Goal: Task Accomplishment & Management: Use online tool/utility

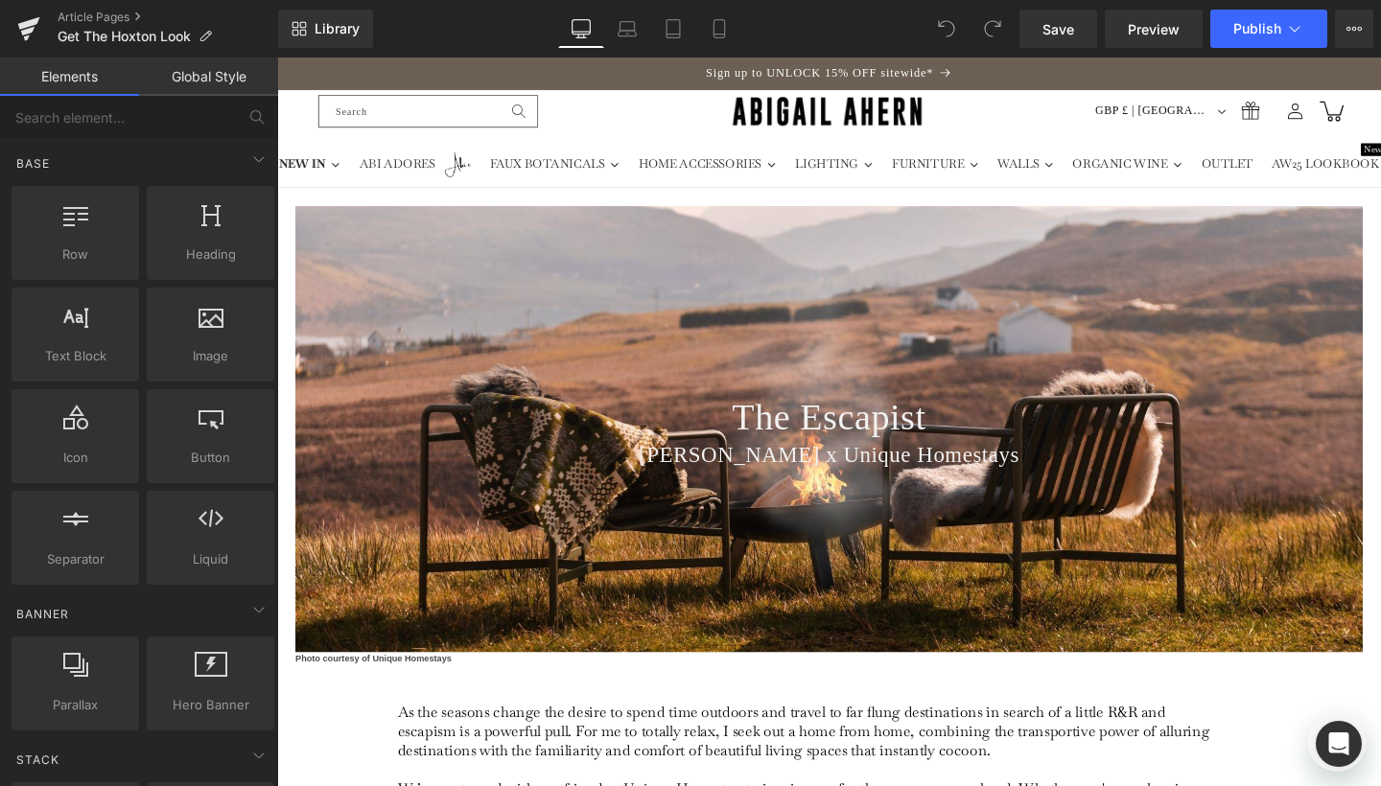
click at [854, 433] on span "Heading" at bounding box center [847, 437] width 51 height 23
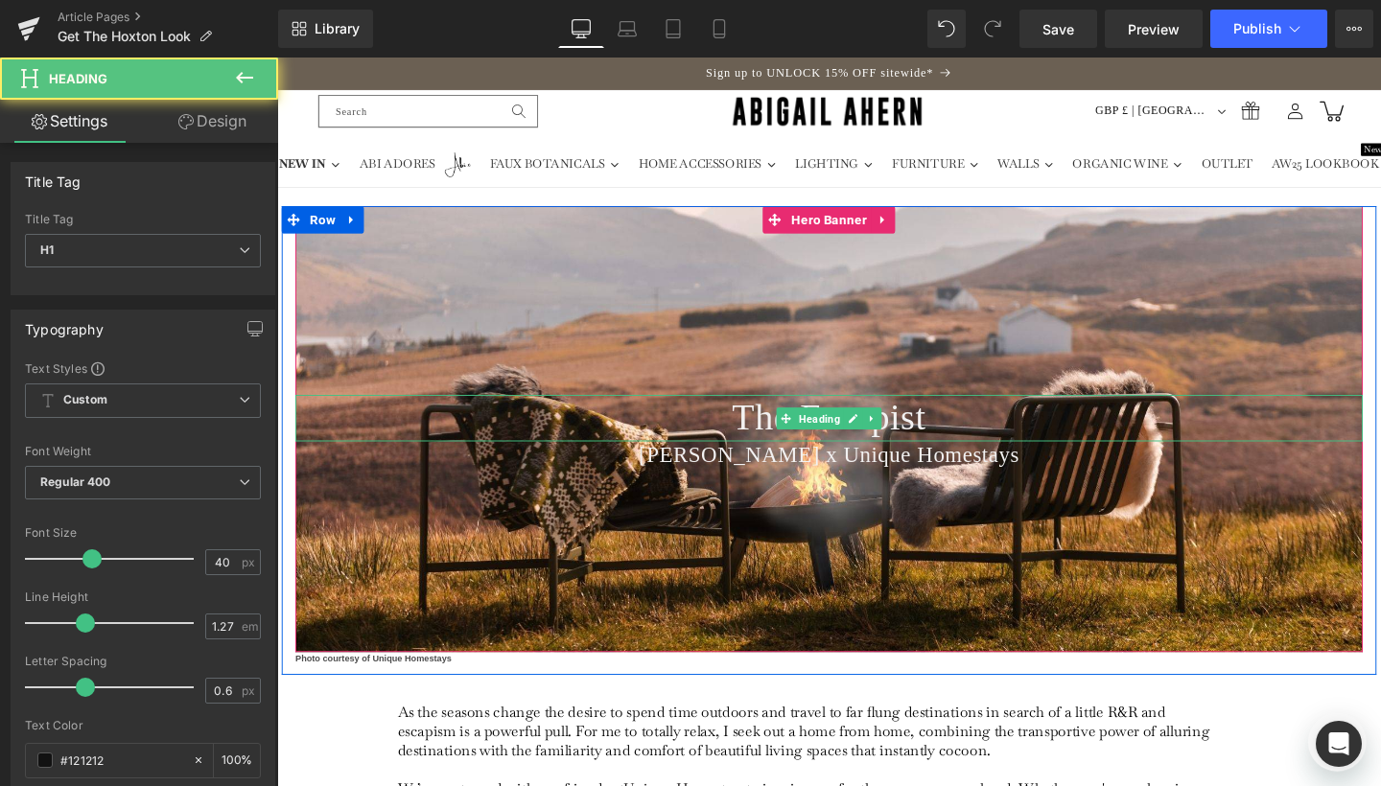
click at [854, 433] on span "Heading" at bounding box center [847, 438] width 51 height 23
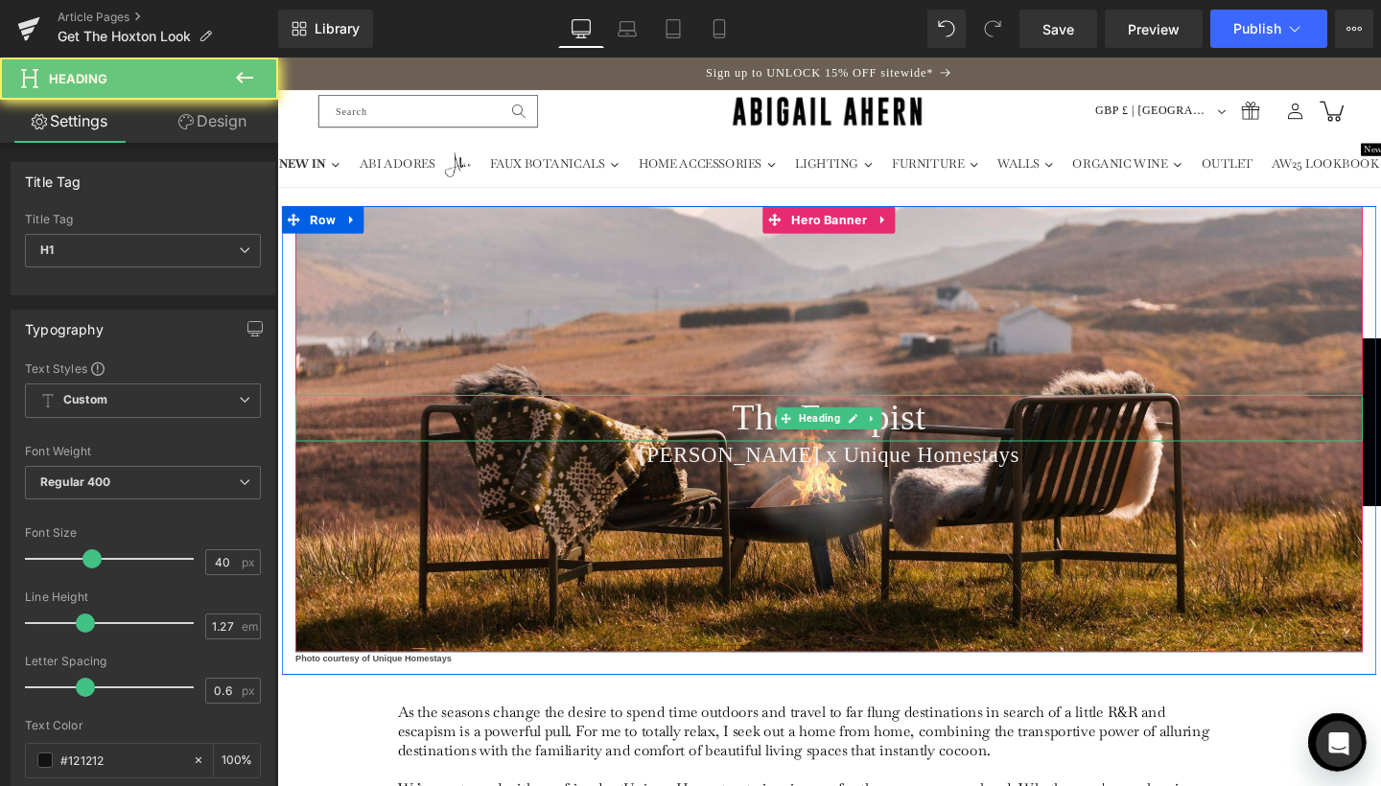
click at [785, 432] on span "The Escapist" at bounding box center [858, 435] width 204 height 43
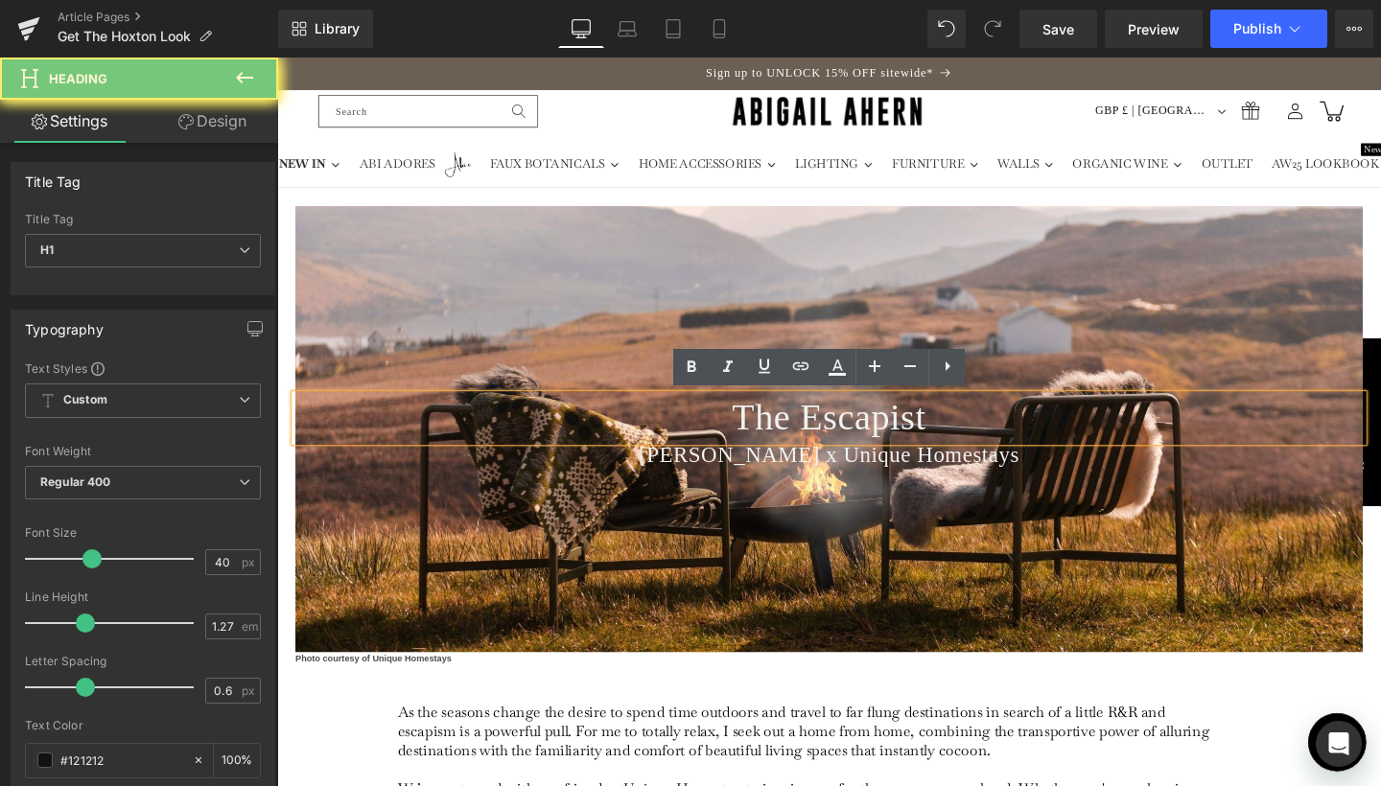
click at [785, 432] on span "The Escapist" at bounding box center [858, 435] width 204 height 43
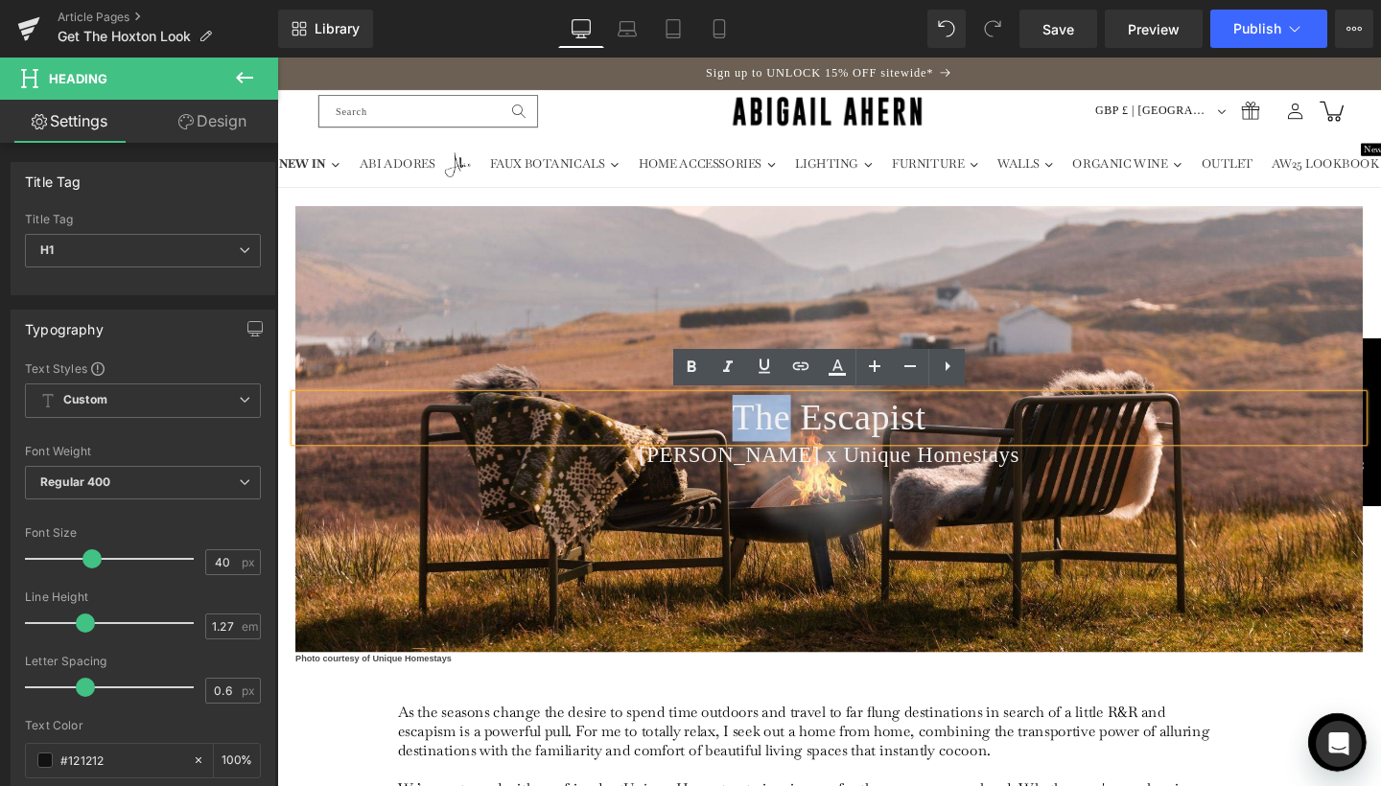
click at [756, 435] on span "The Escapist" at bounding box center [858, 435] width 204 height 43
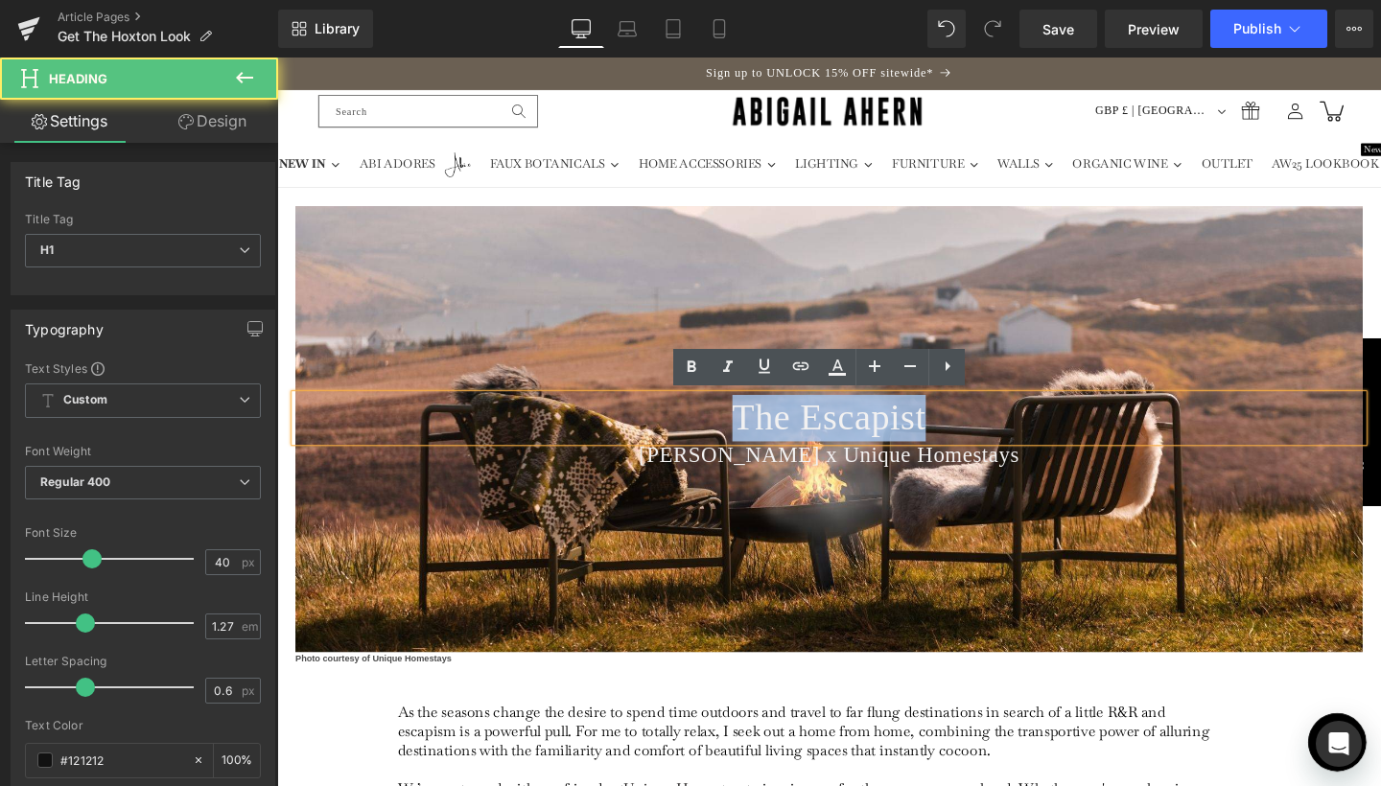
click at [756, 435] on span "The Escapist" at bounding box center [858, 435] width 204 height 43
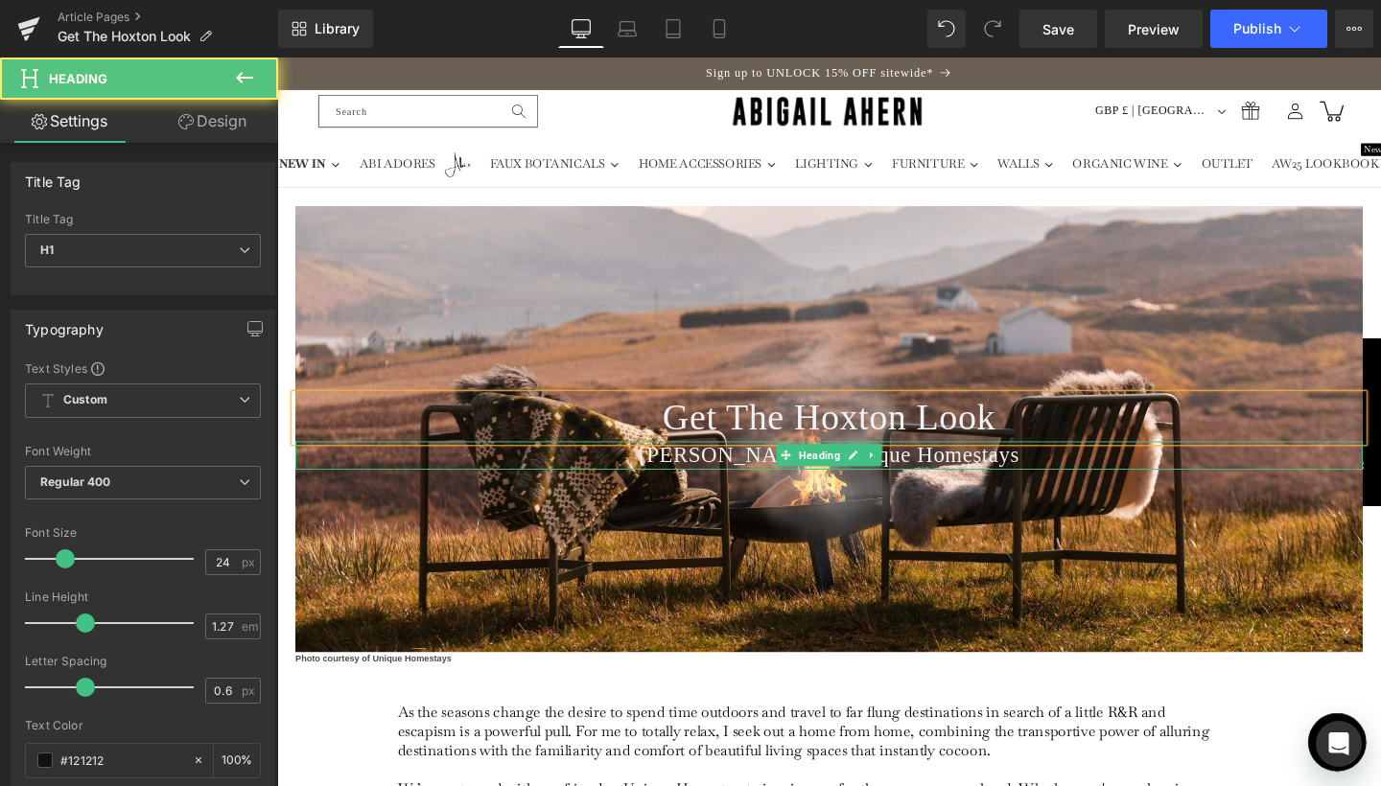
click at [931, 478] on span "Abigail Ahern x Unique Homestays" at bounding box center [857, 475] width 400 height 25
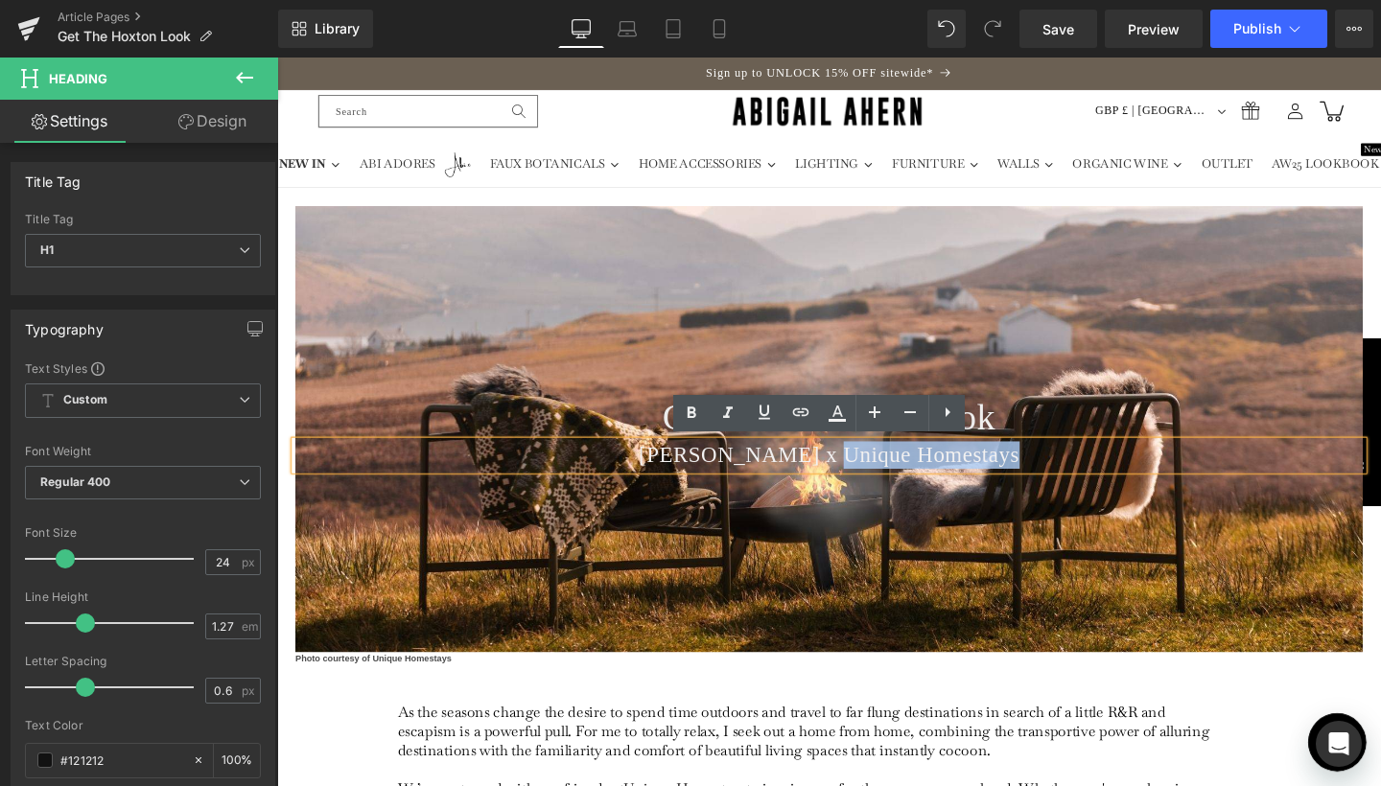
drag, startPoint x: 845, startPoint y: 474, endPoint x: 1046, endPoint y: 488, distance: 201.9
click at [1046, 488] on div "Abigail Ahern x Unique Homestays" at bounding box center [857, 475] width 1122 height 29
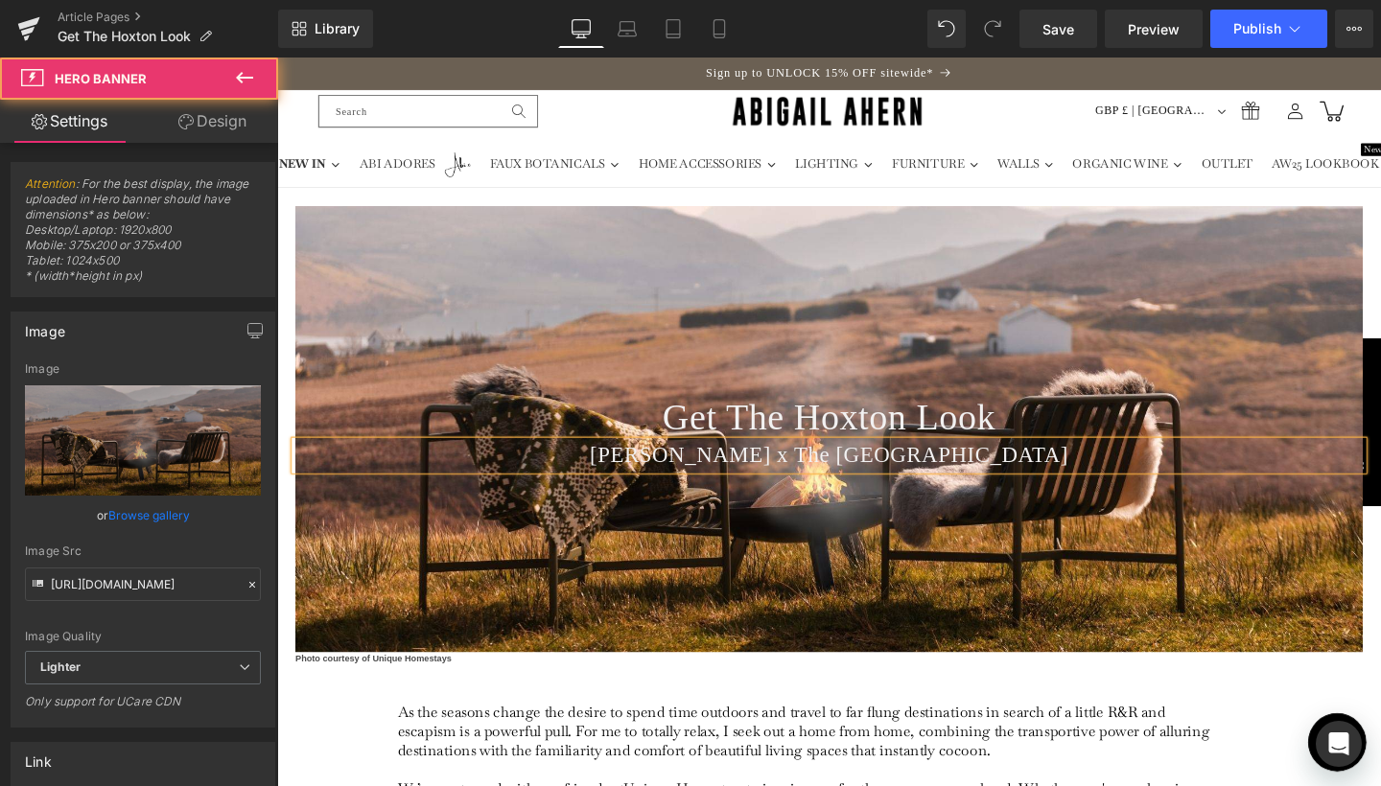
click at [1136, 546] on div at bounding box center [857, 448] width 1122 height 468
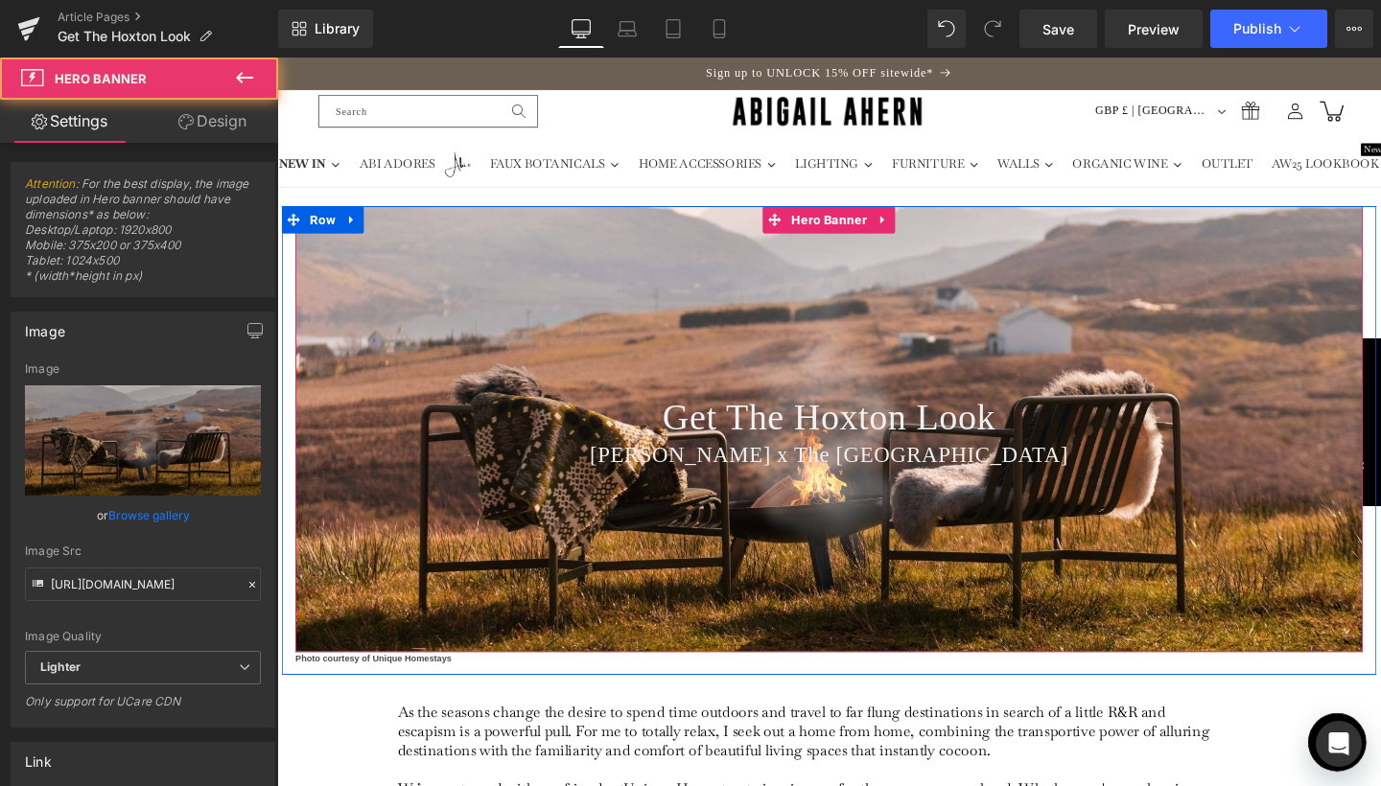
click at [632, 261] on div at bounding box center [857, 448] width 1122 height 468
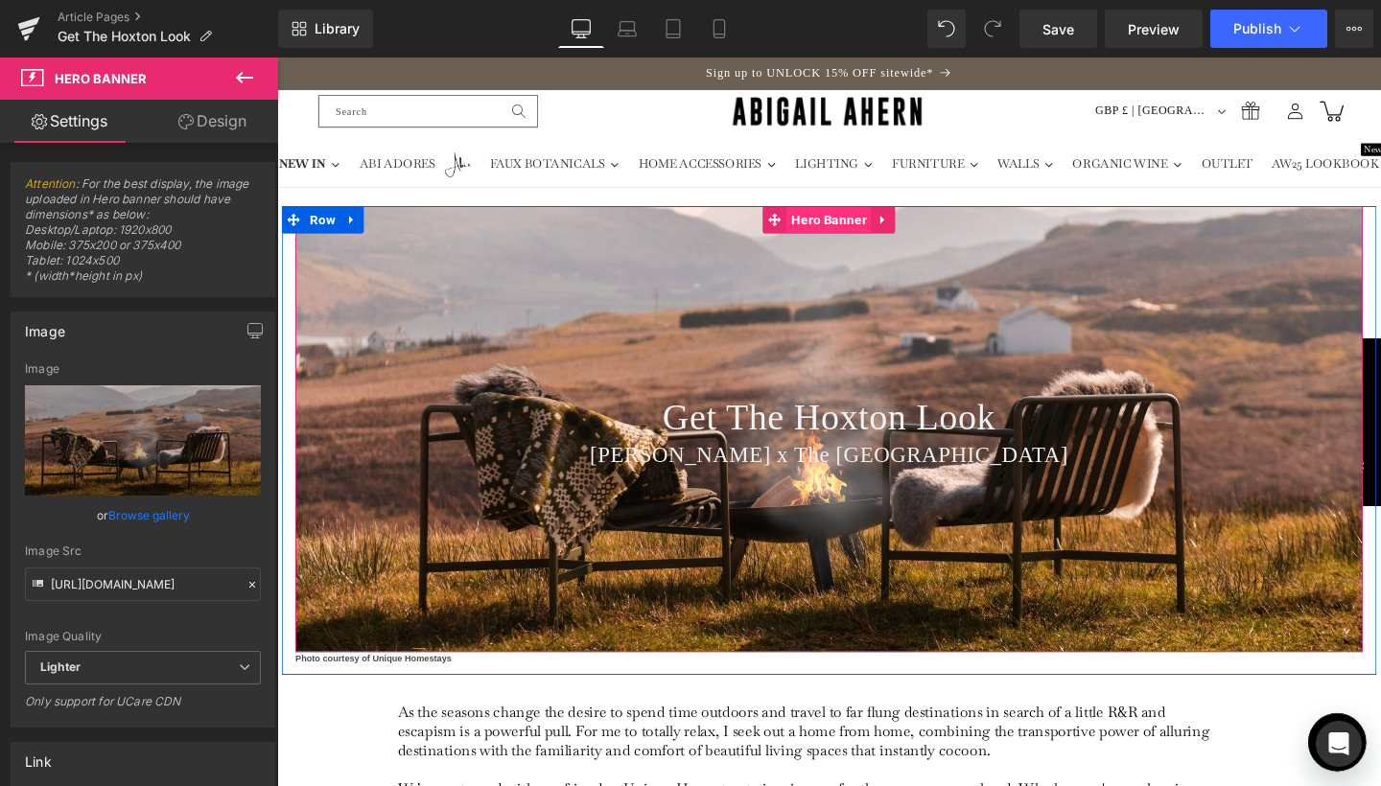
click at [850, 227] on span "Hero Banner" at bounding box center [856, 228] width 89 height 29
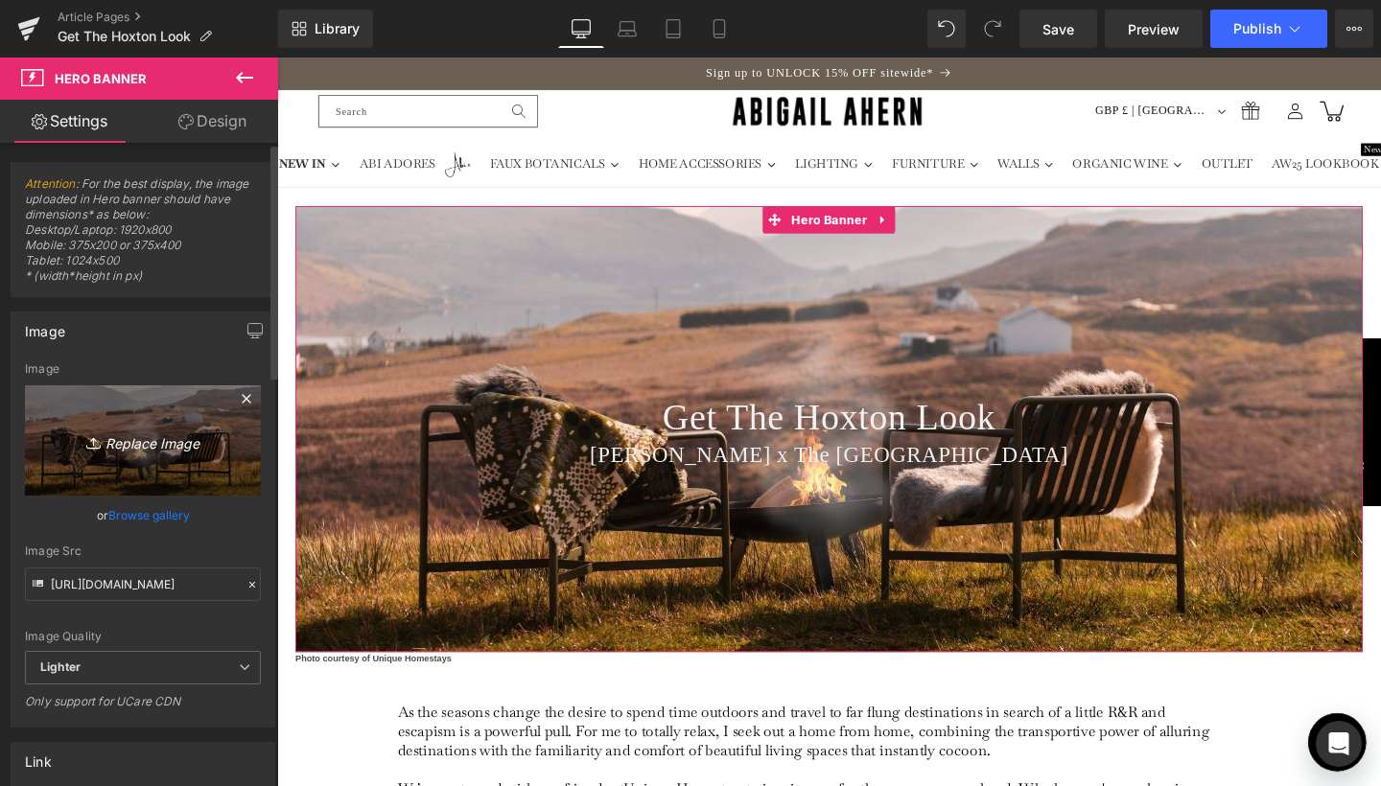
click at [124, 416] on link "Replace Image" at bounding box center [143, 440] width 236 height 110
type input "C:\fakepath\Banner Crops for Journal Lead-8.jpg"
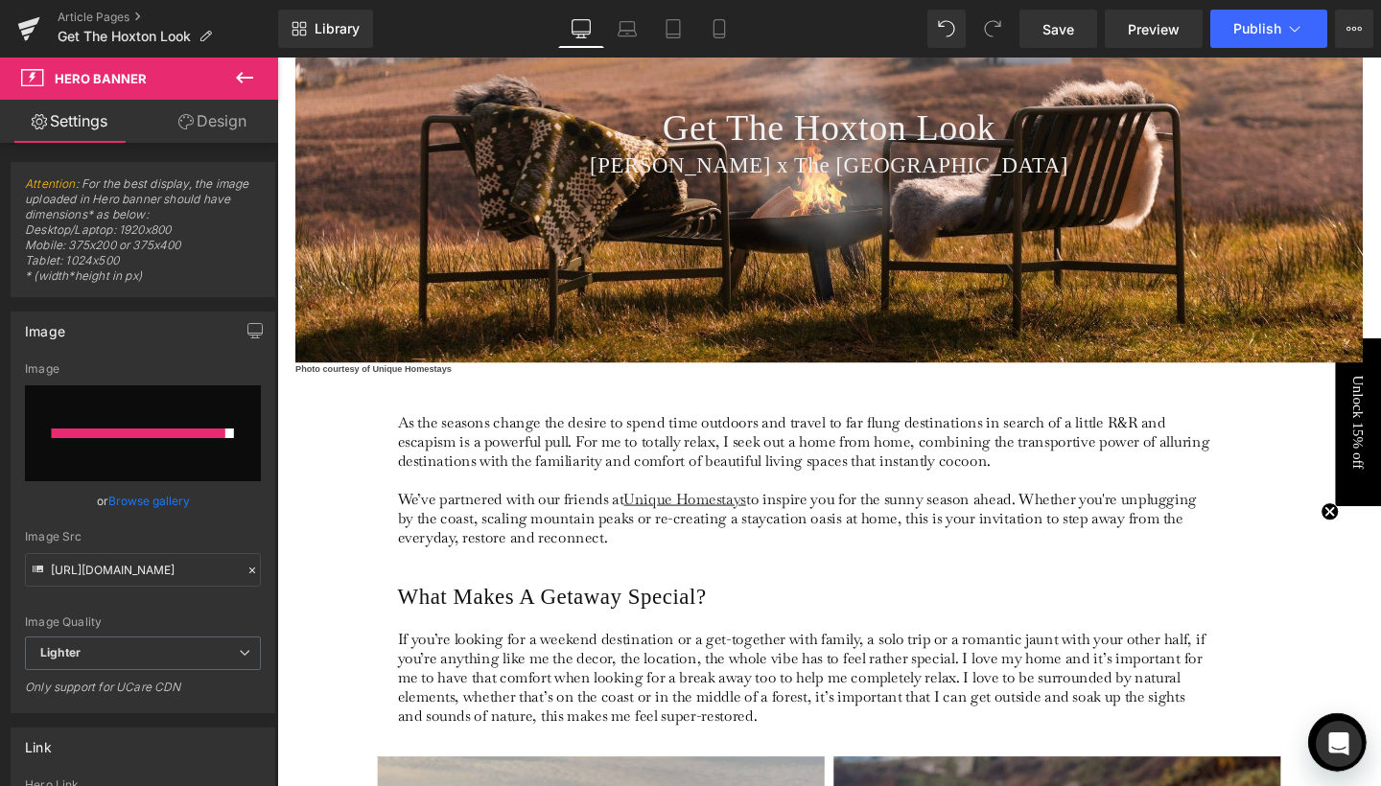
scroll to position [310, 0]
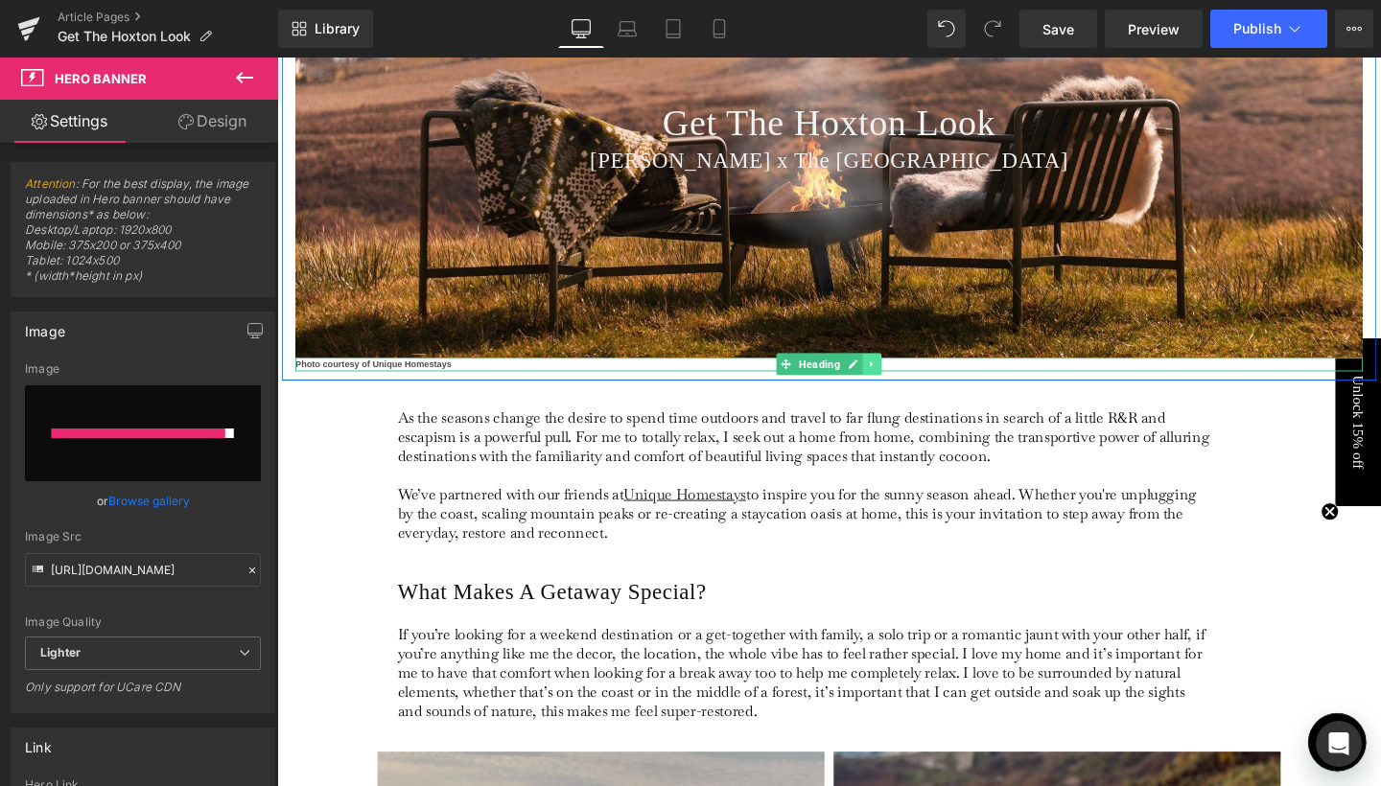
click at [903, 370] on link at bounding box center [903, 379] width 20 height 23
click at [907, 375] on icon at bounding box center [912, 380] width 11 height 11
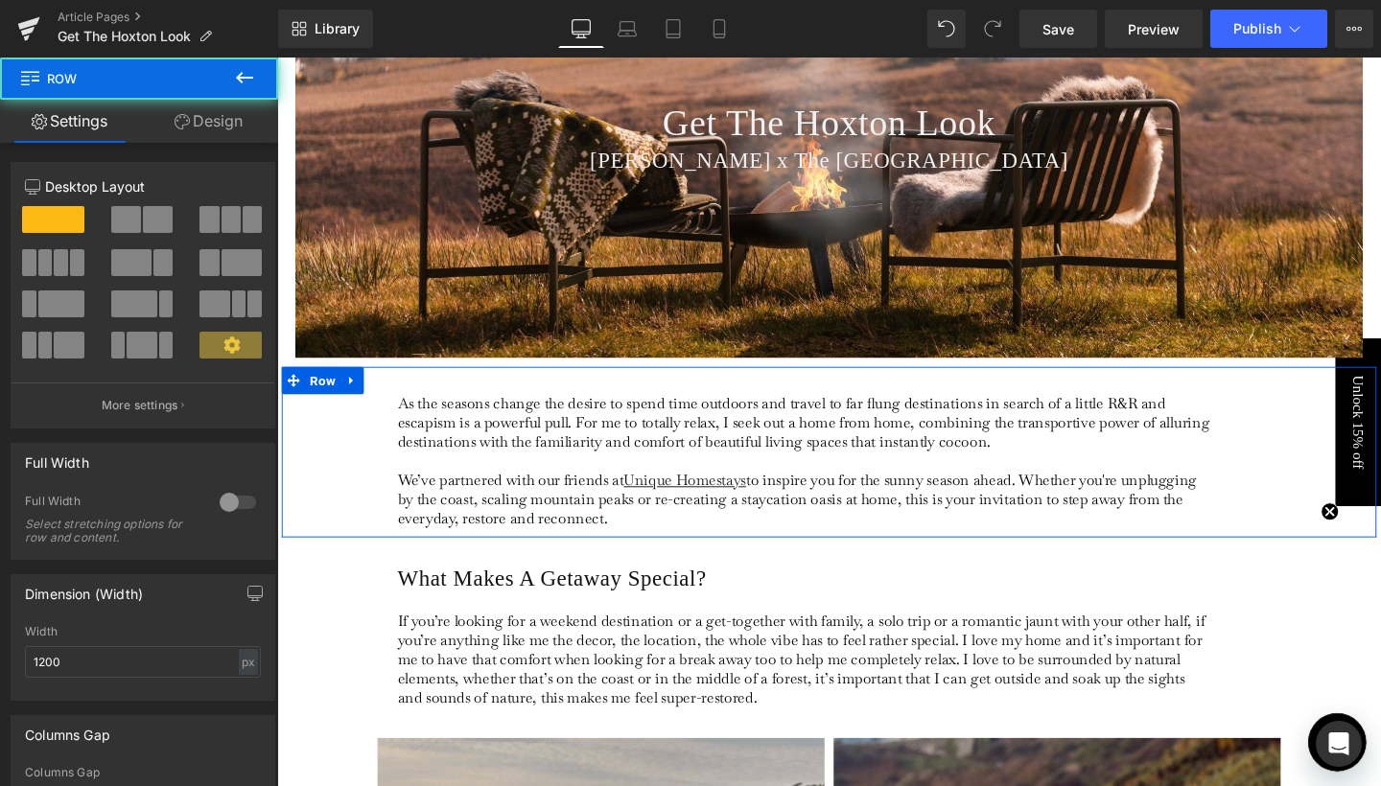
drag, startPoint x: 354, startPoint y: 465, endPoint x: 374, endPoint y: 453, distance: 23.7
click at [354, 465] on div "As the seasons change the desire to spend time outdoors and travel to far flung…" at bounding box center [857, 472] width 1151 height 179
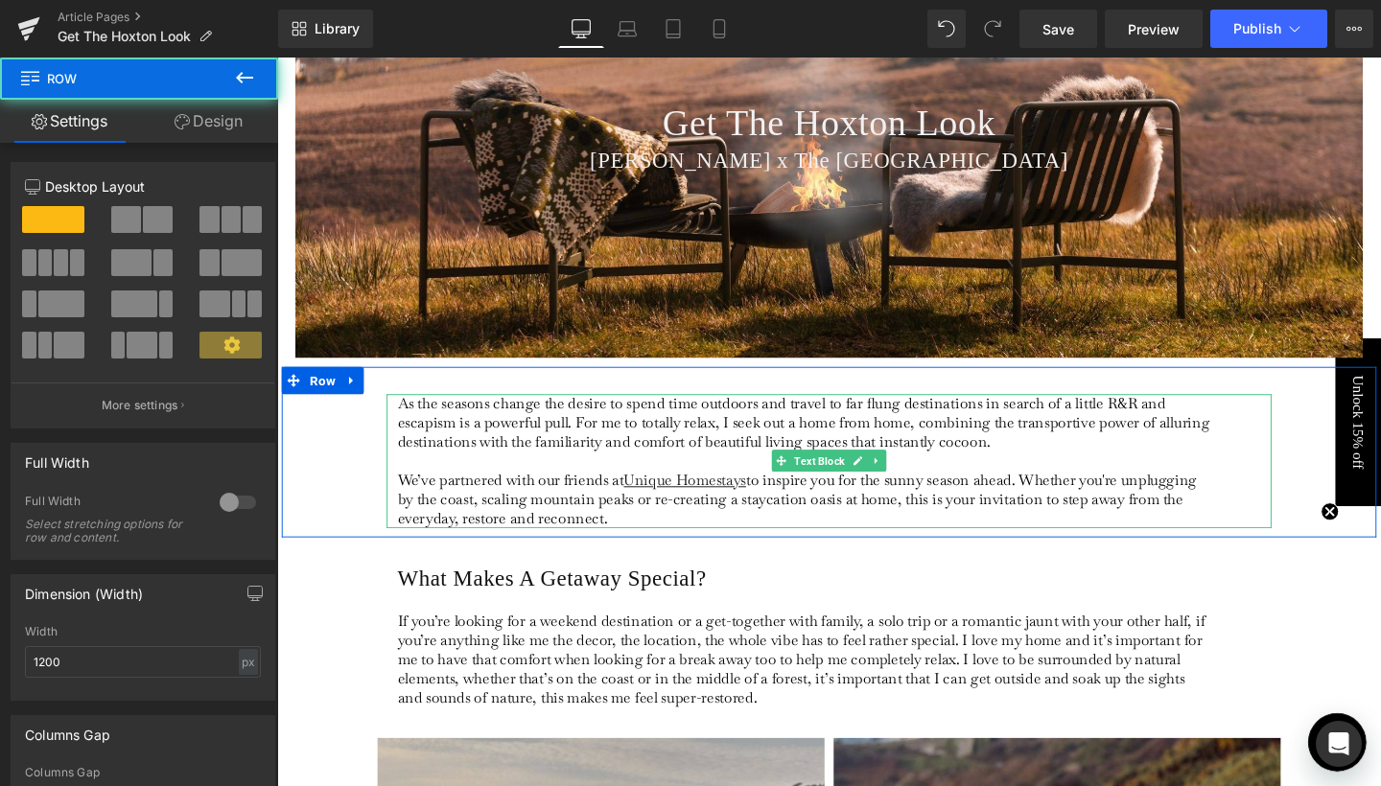
click at [580, 431] on span "As the seasons change the desire to spend time outdoors and travel to far flung…" at bounding box center [830, 441] width 853 height 60
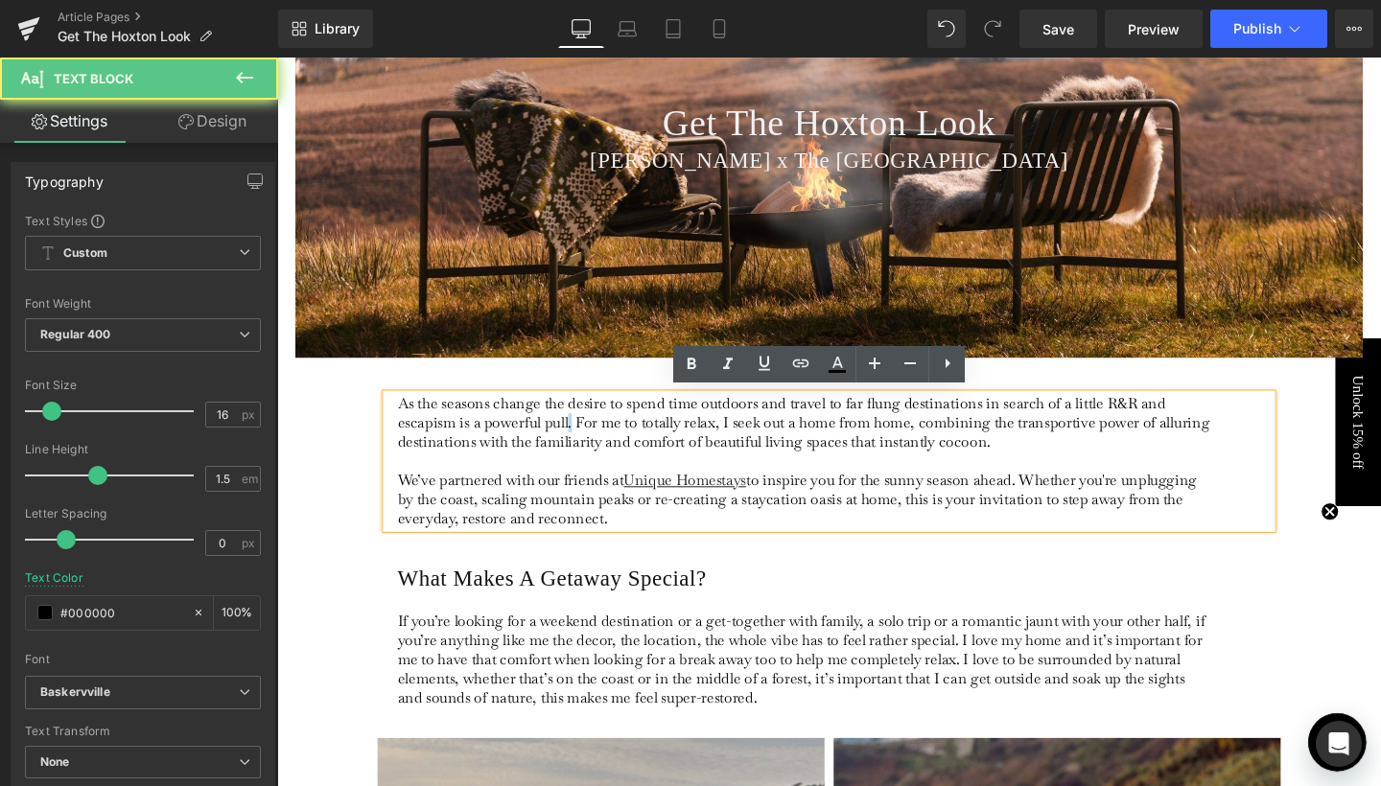
click at [580, 431] on span "As the seasons change the desire to spend time outdoors and travel to far flung…" at bounding box center [830, 441] width 853 height 60
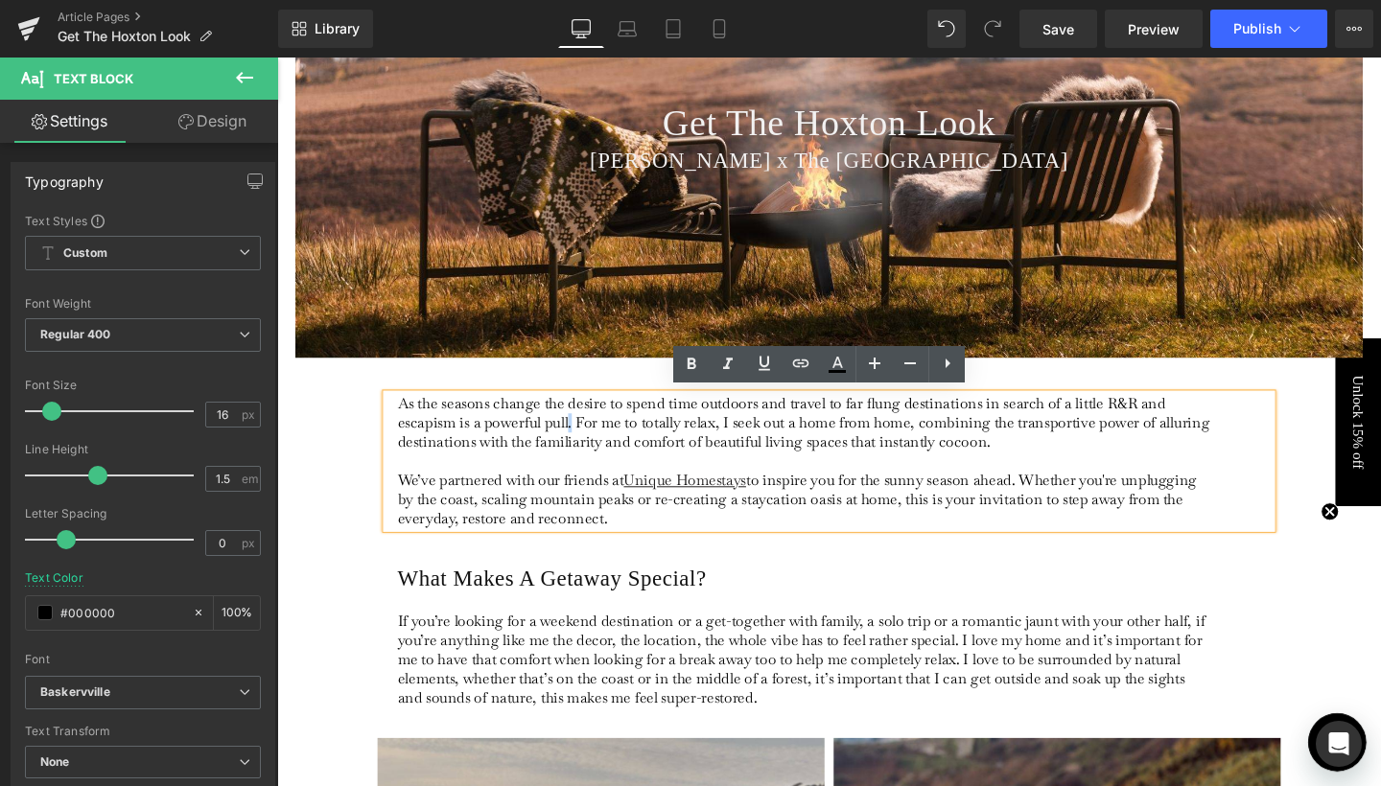
click at [580, 431] on span "As the seasons change the desire to spend time outdoors and travel to far flung…" at bounding box center [830, 441] width 853 height 60
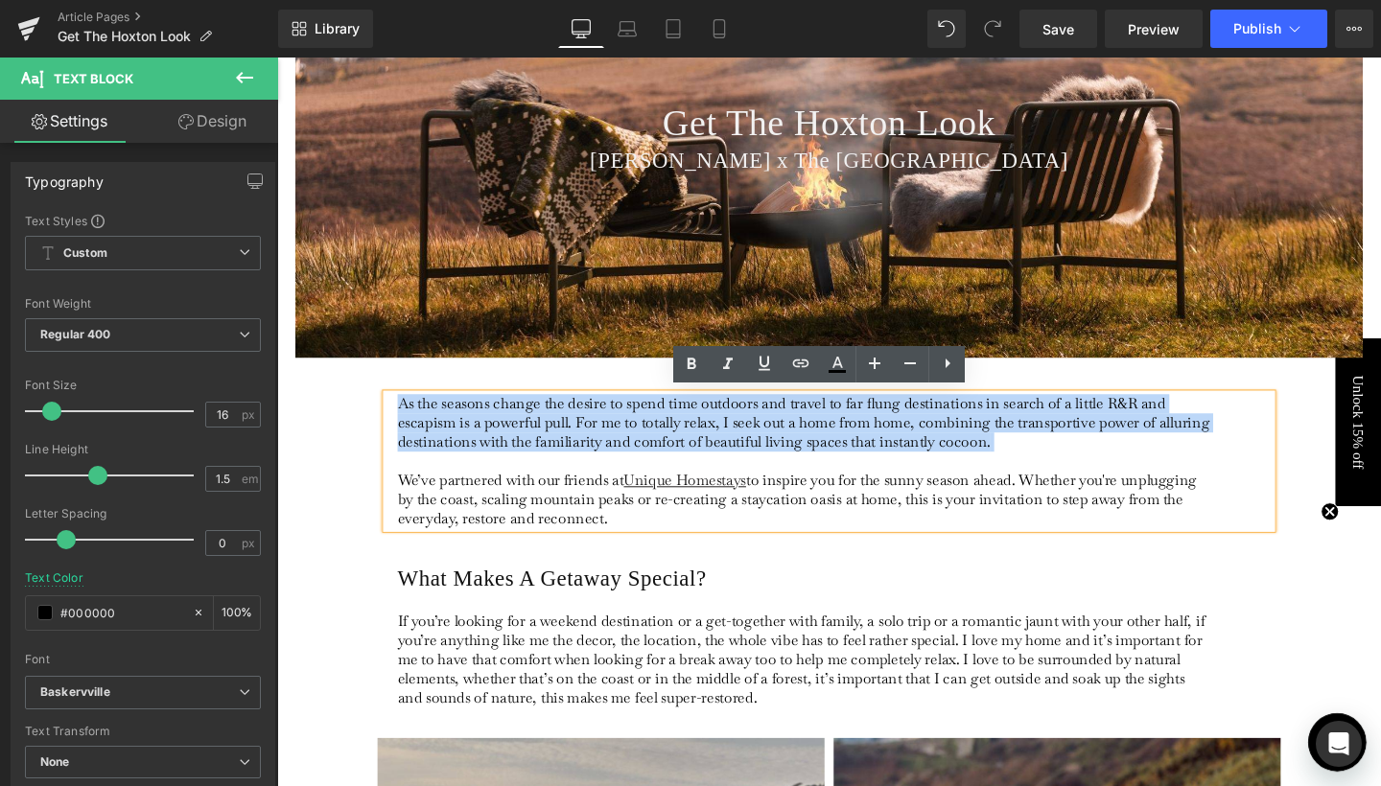
click at [580, 431] on span "As the seasons change the desire to spend time outdoors and travel to far flung…" at bounding box center [830, 441] width 853 height 60
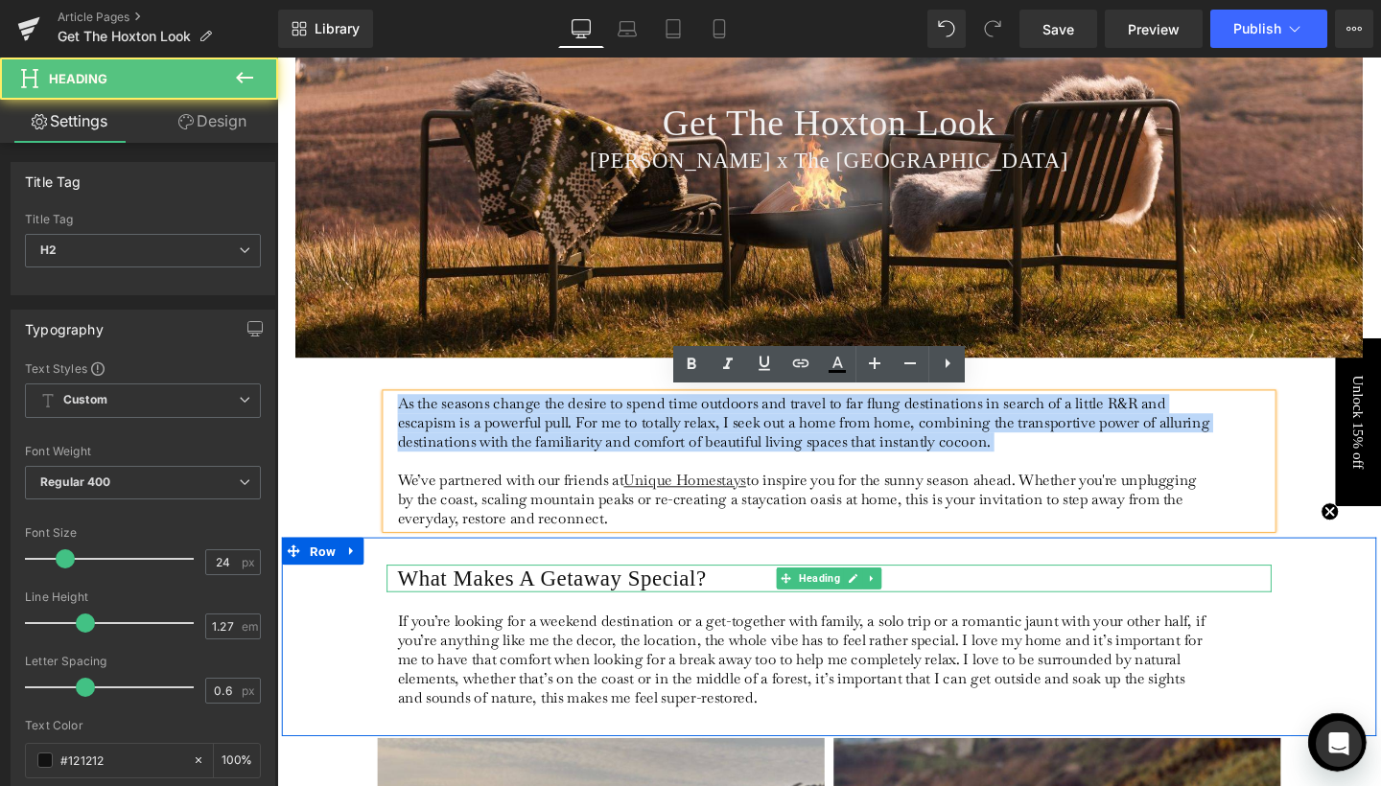
click at [530, 599] on h2 "What Makes A Getaway Special?" at bounding box center [863, 605] width 919 height 29
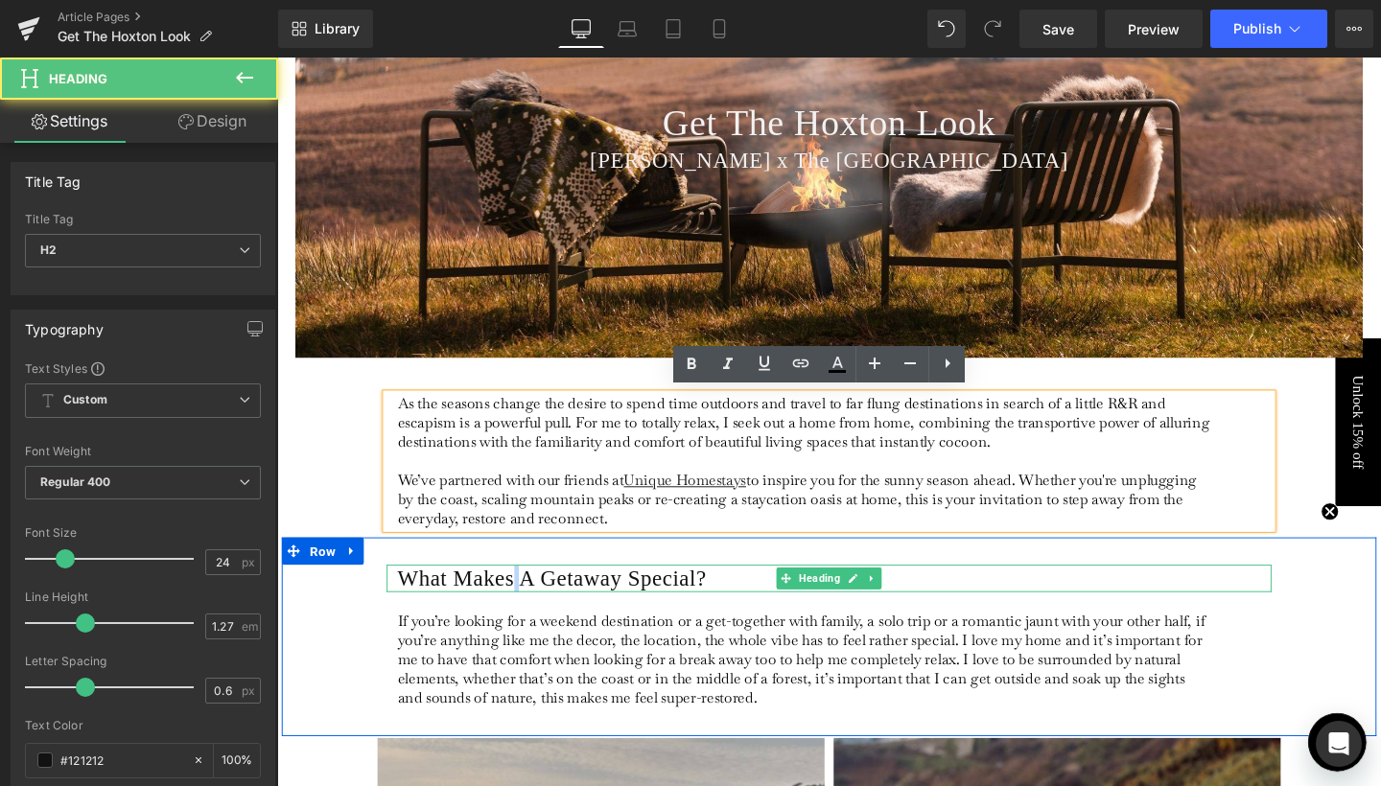
click at [530, 599] on h2 "What Makes A Getaway Special?" at bounding box center [863, 605] width 919 height 29
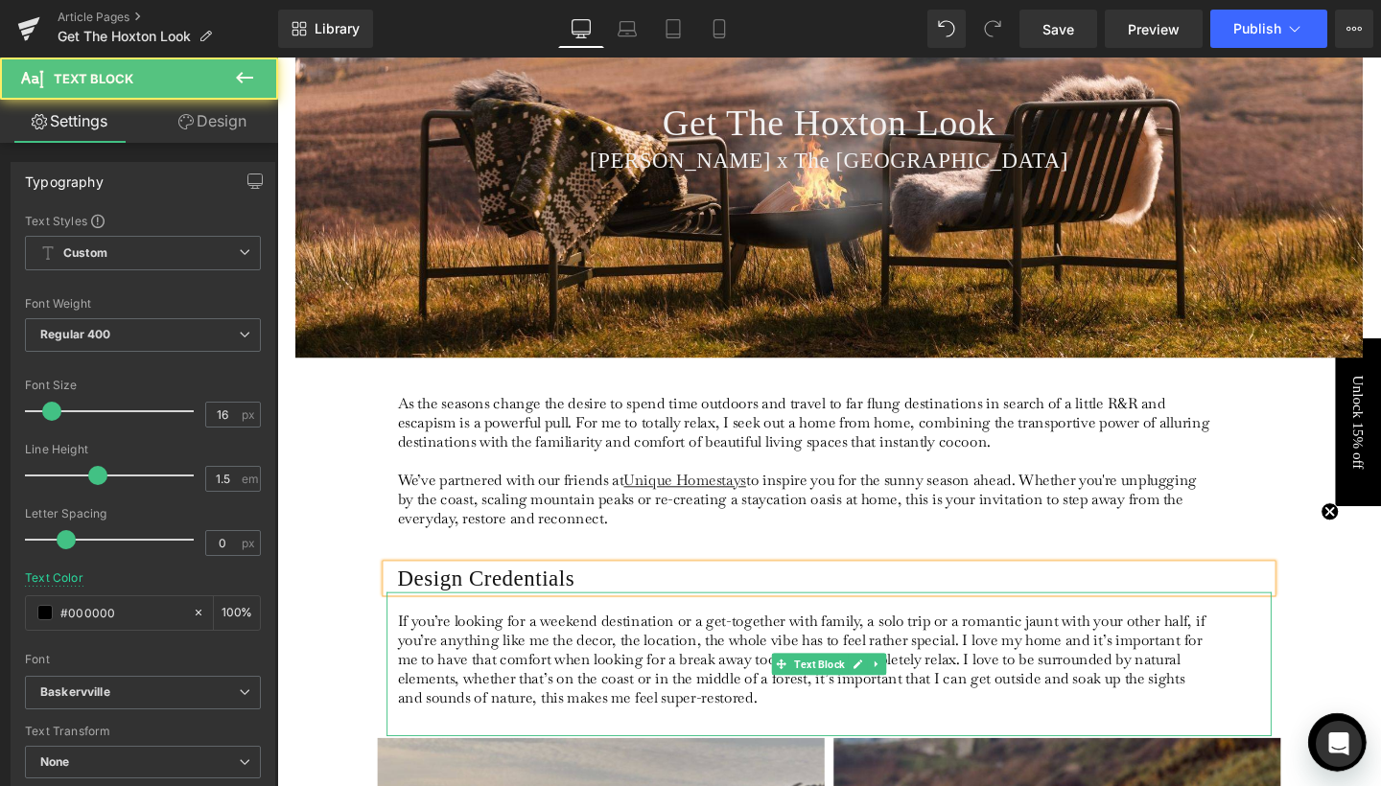
click at [494, 679] on p "If you’re looking for a weekend destination or a get-together with family, a so…" at bounding box center [832, 690] width 856 height 101
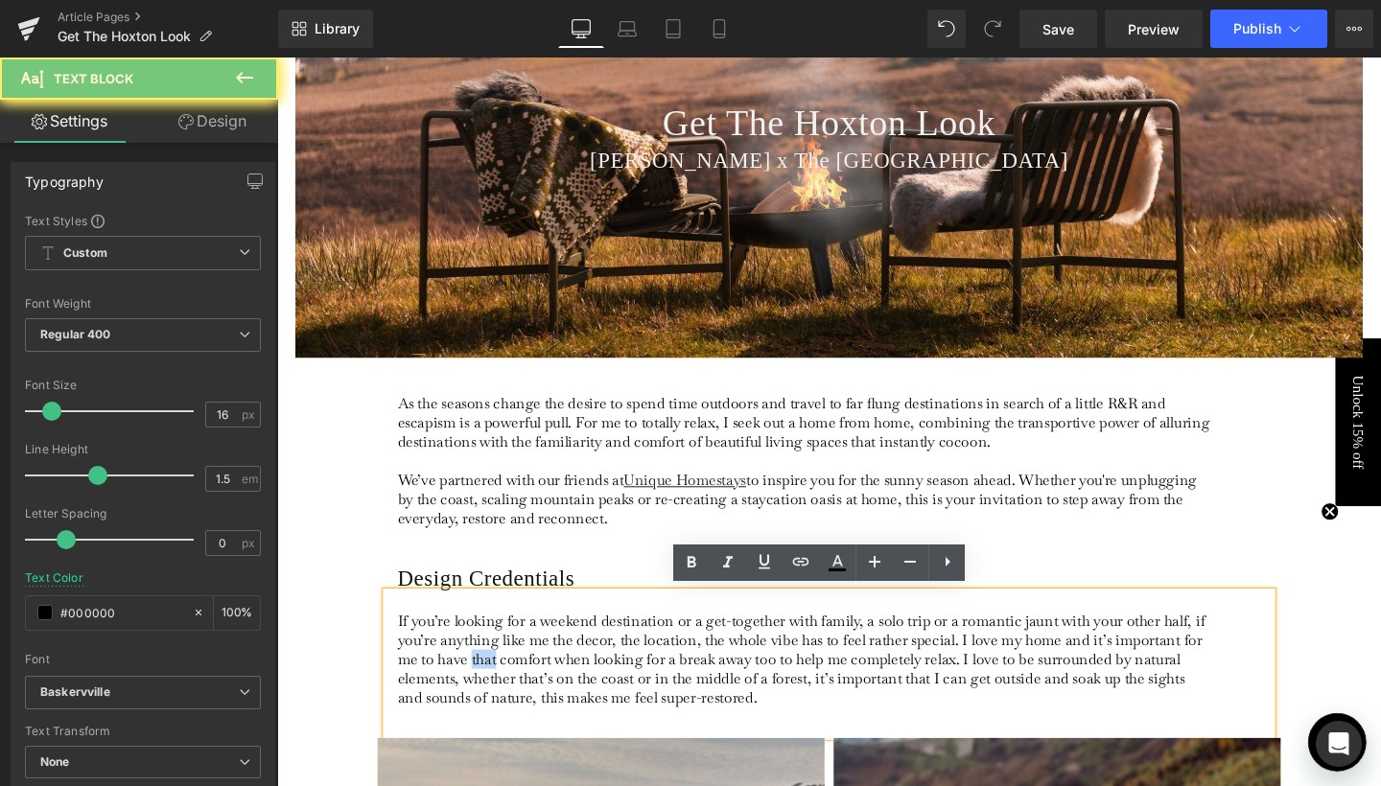
click at [494, 679] on p "If you’re looking for a weekend destination or a get-together with family, a so…" at bounding box center [832, 690] width 856 height 101
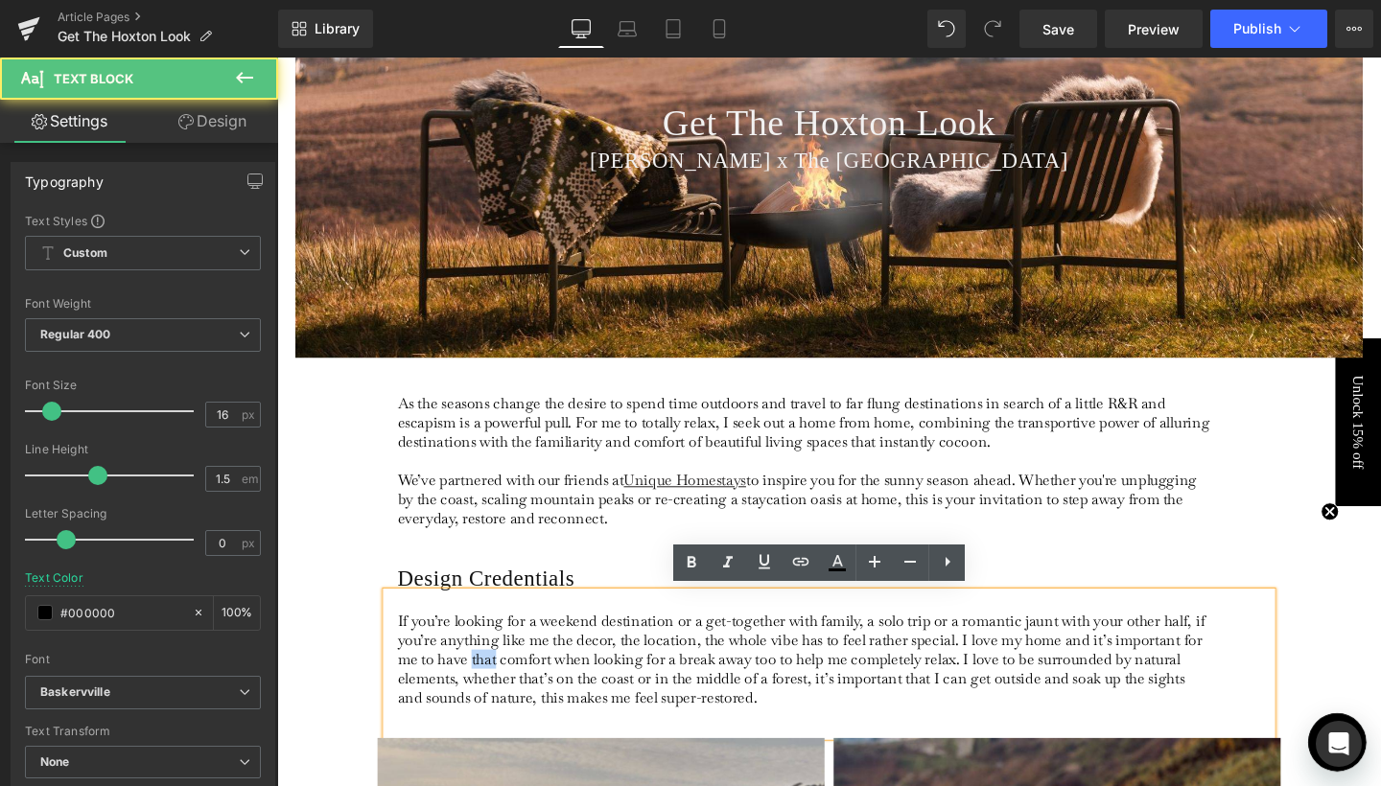
click at [494, 679] on p "If you’re looking for a weekend destination or a get-together with family, a so…" at bounding box center [832, 690] width 856 height 101
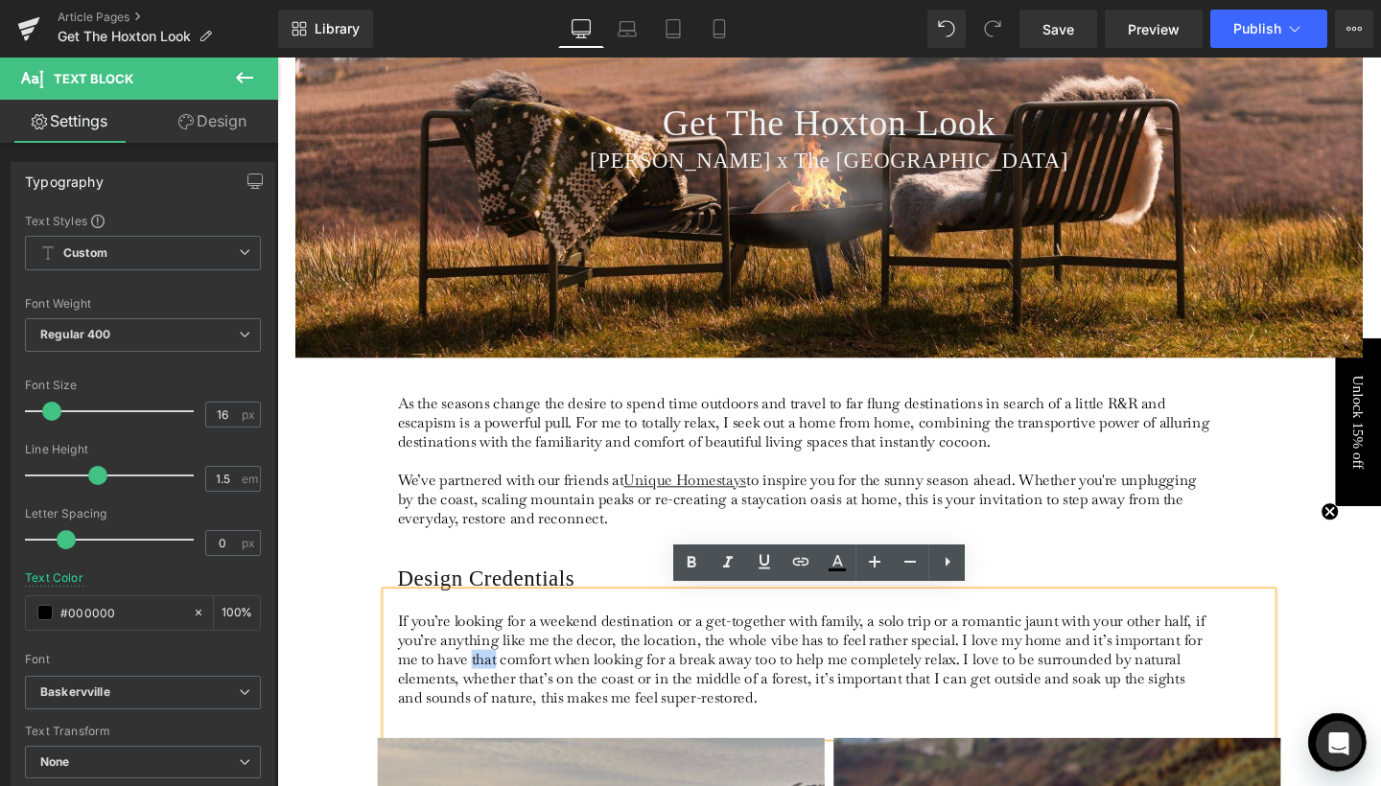
click at [494, 679] on p "If you’re looking for a weekend destination or a get-together with family, a so…" at bounding box center [832, 690] width 856 height 101
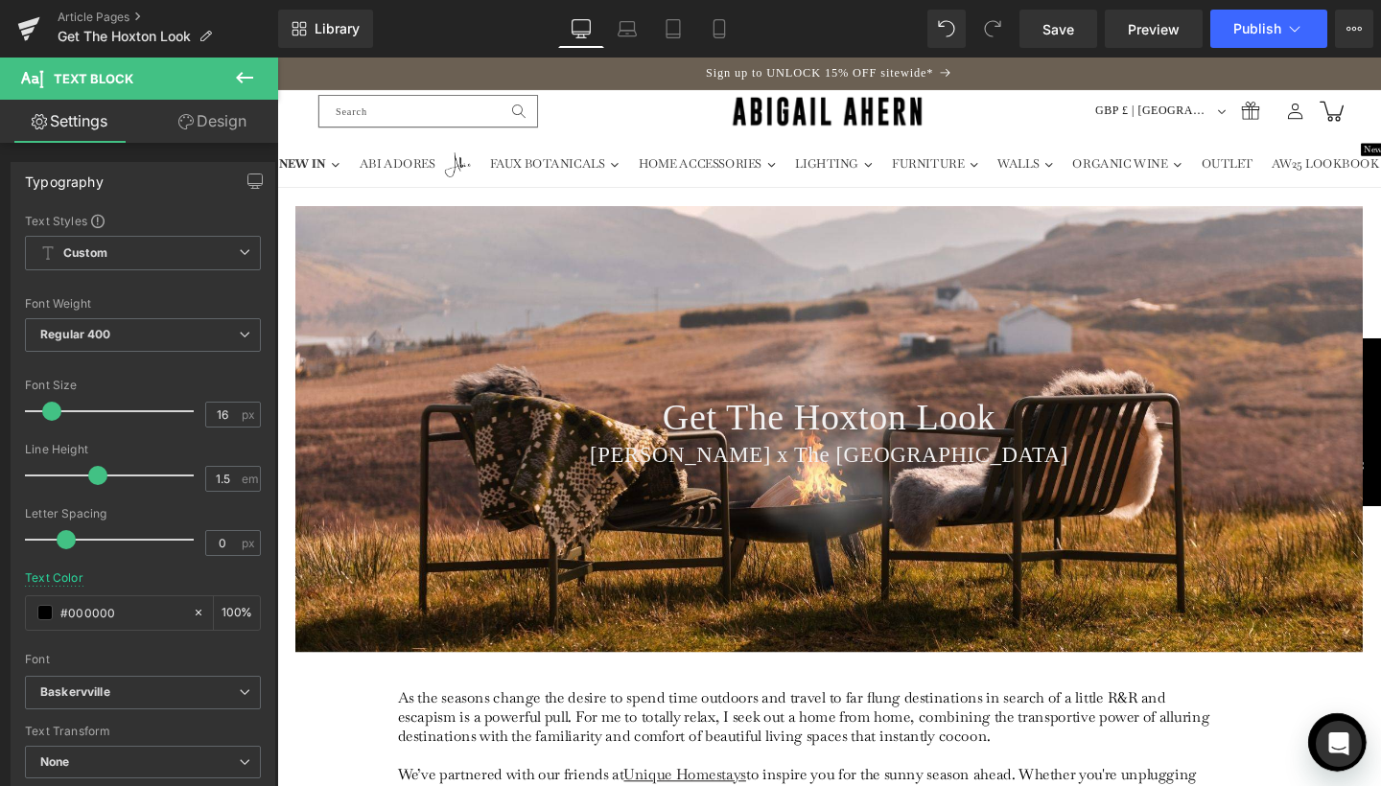
scroll to position [-1, 0]
click at [842, 237] on div "Get The Hoxton Look Heading Abigail Ahern x The Hoxton Hotel Heading Hero Banne…" at bounding box center [857, 448] width 1122 height 468
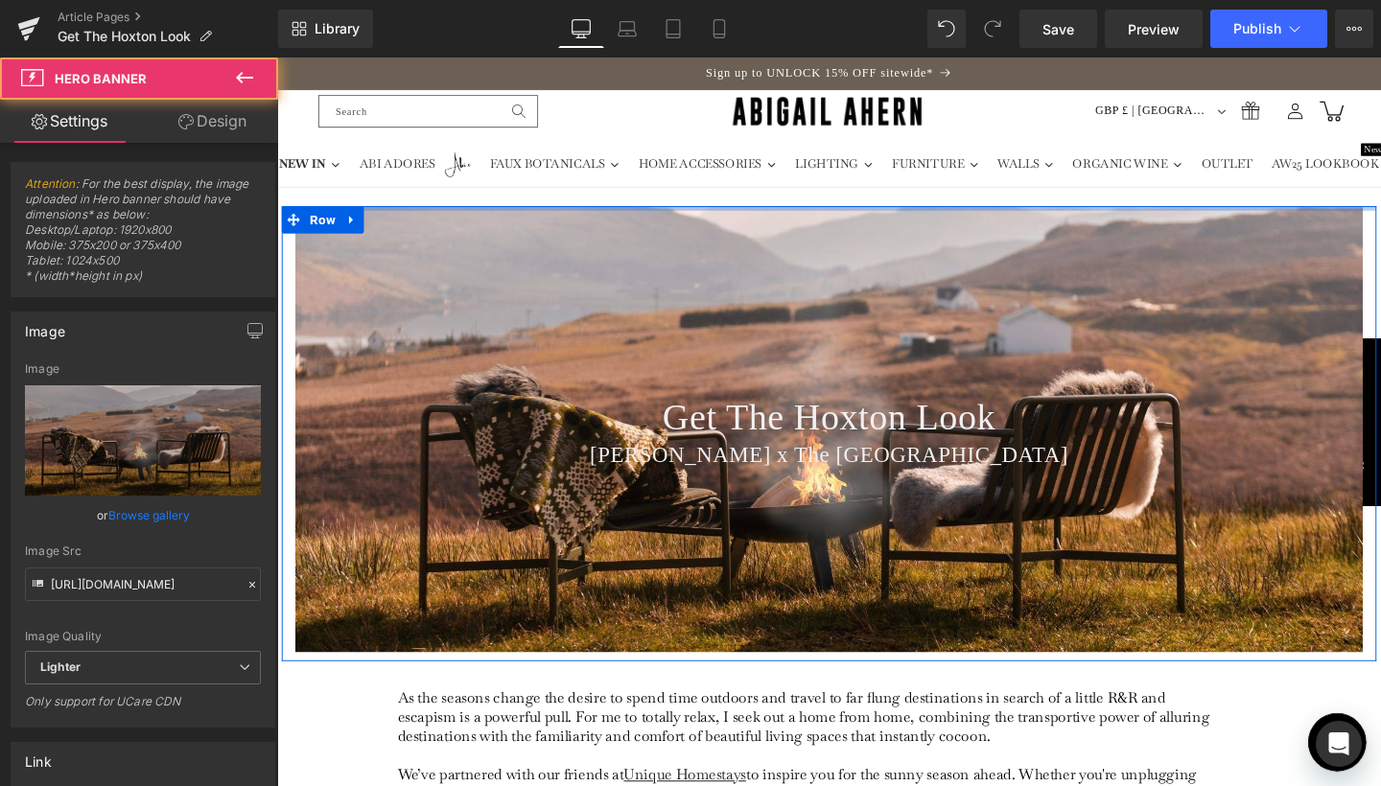
click at [851, 233] on span "Hero Banner" at bounding box center [858, 228] width 72 height 23
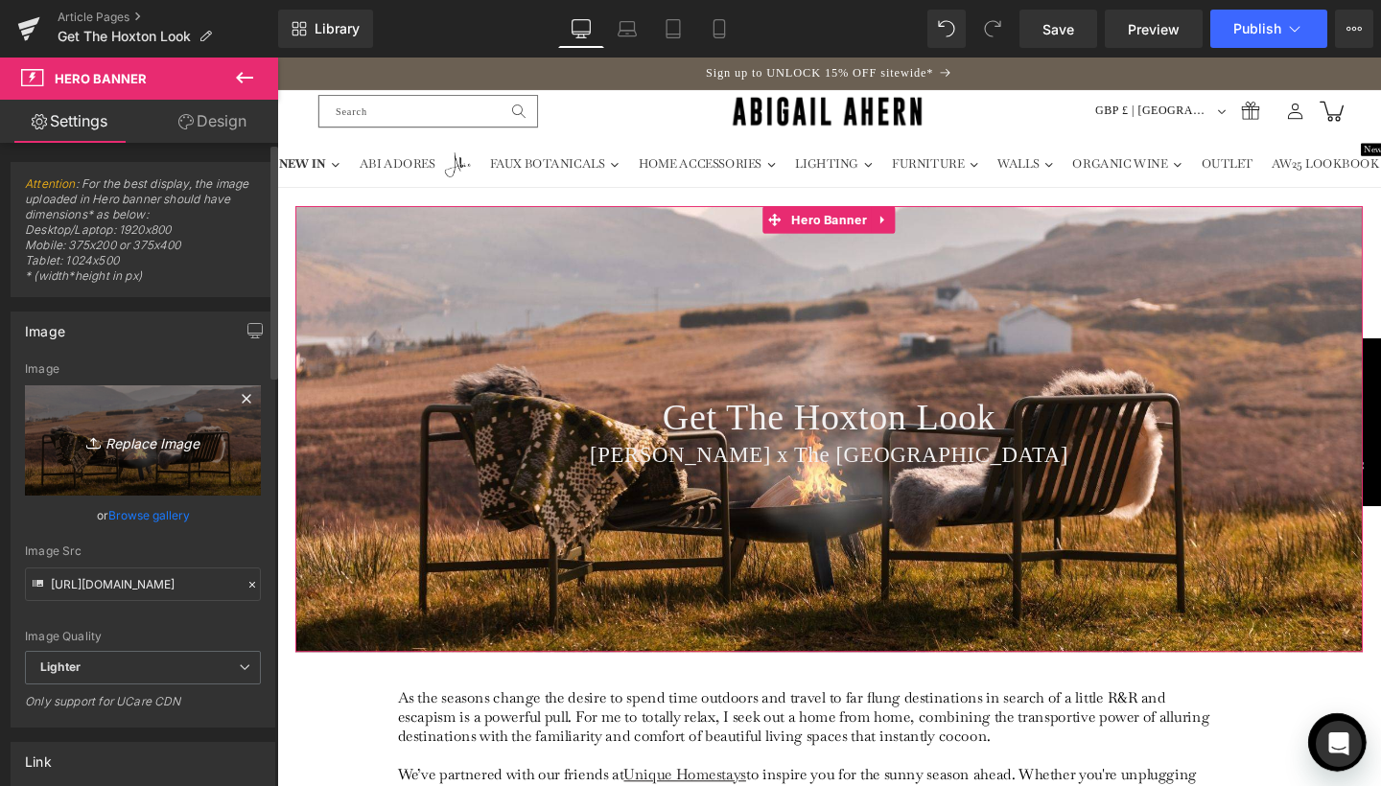
click at [150, 440] on icon "Replace Image" at bounding box center [142, 441] width 153 height 24
type input "C:\fakepath\Banner Crops for Journal Lead-8.jpg"
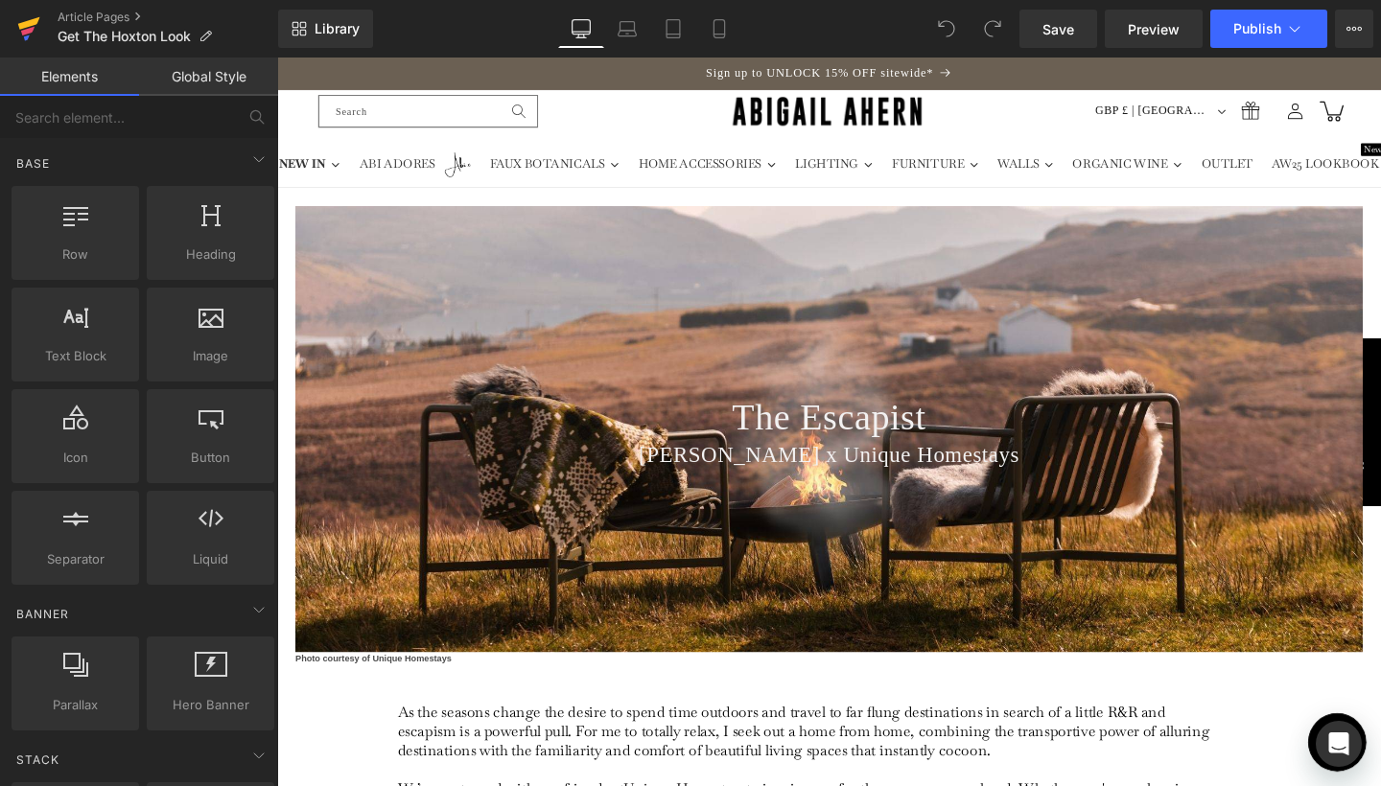
click at [16, 31] on link at bounding box center [29, 29] width 58 height 58
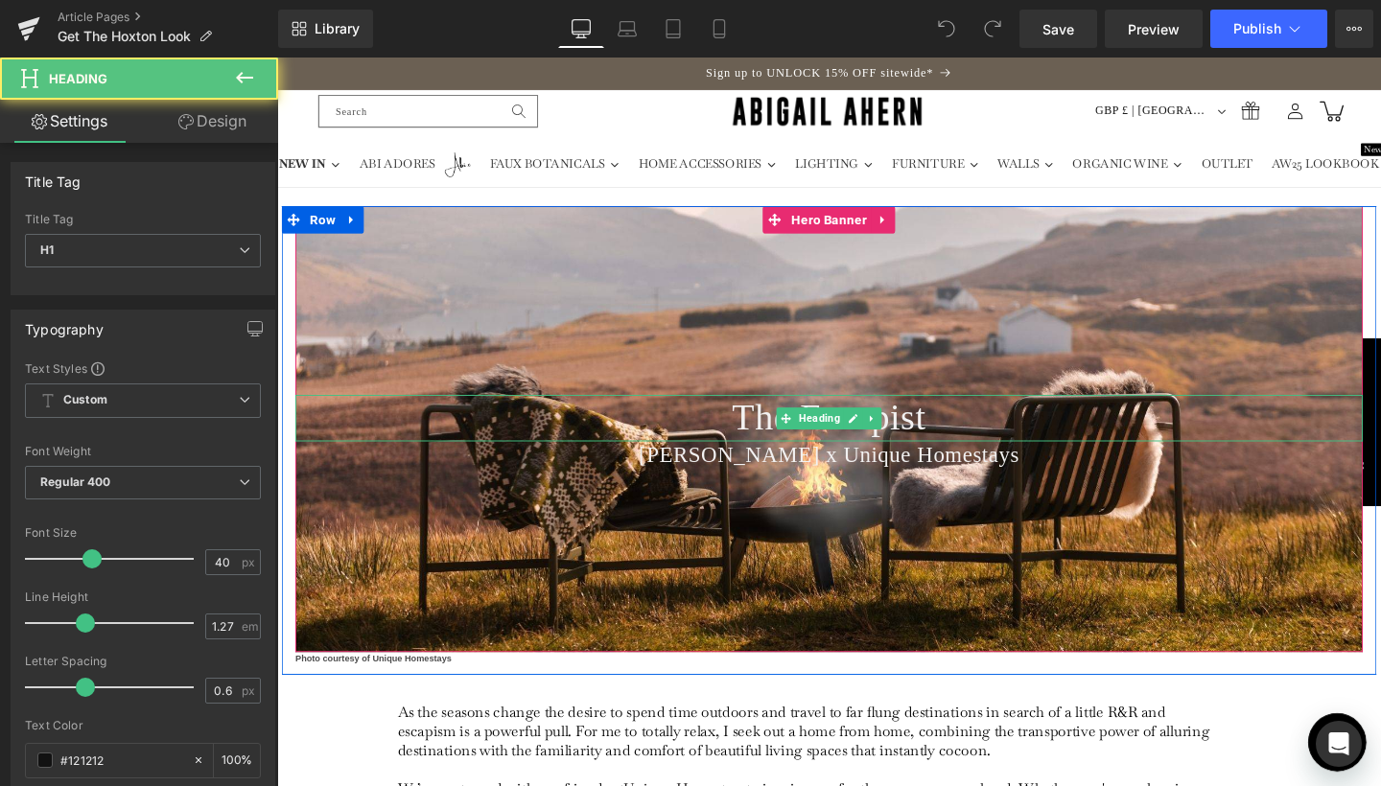
drag, startPoint x: 808, startPoint y: 420, endPoint x: 774, endPoint y: 429, distance: 35.6
click at [808, 420] on span "The Escapist" at bounding box center [858, 435] width 204 height 43
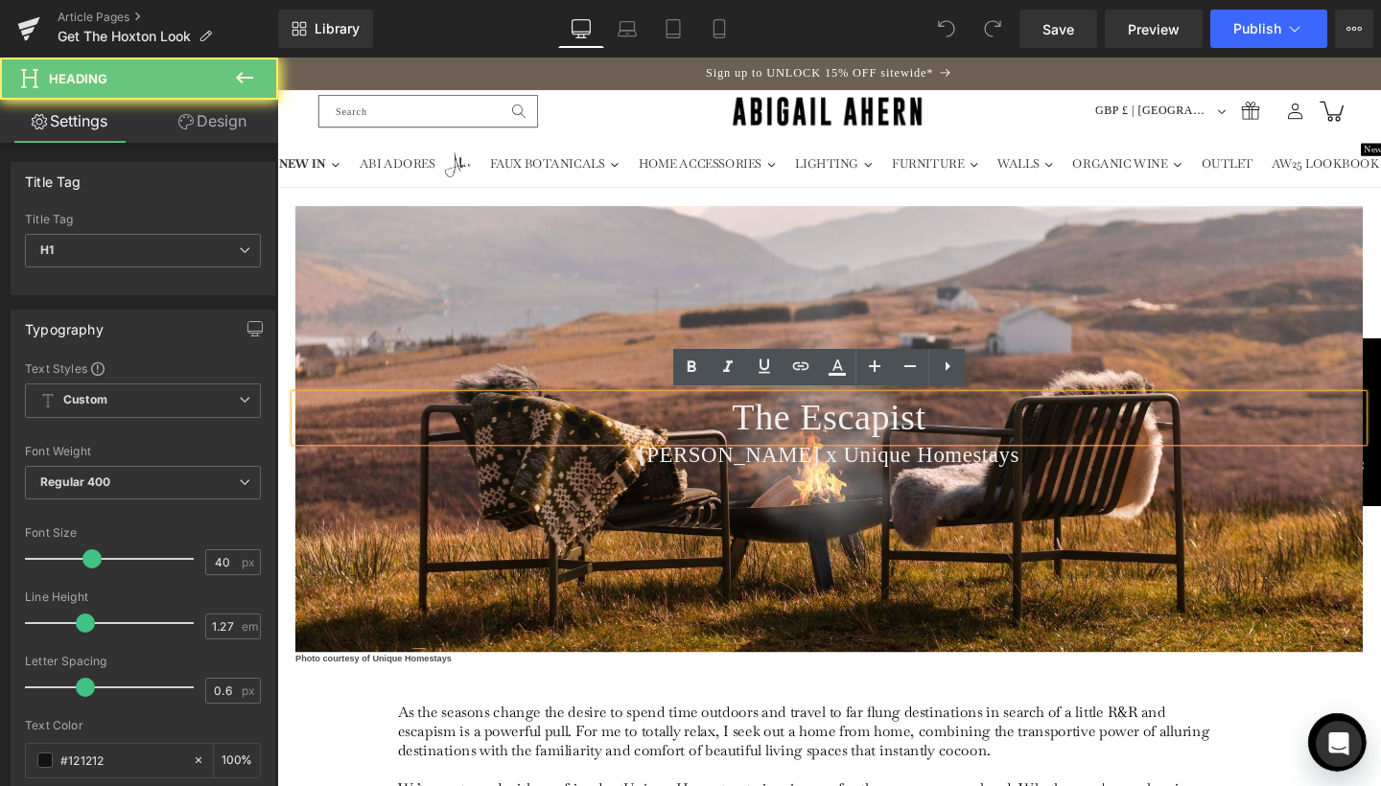
click at [774, 429] on span "The Escapist" at bounding box center [858, 435] width 204 height 43
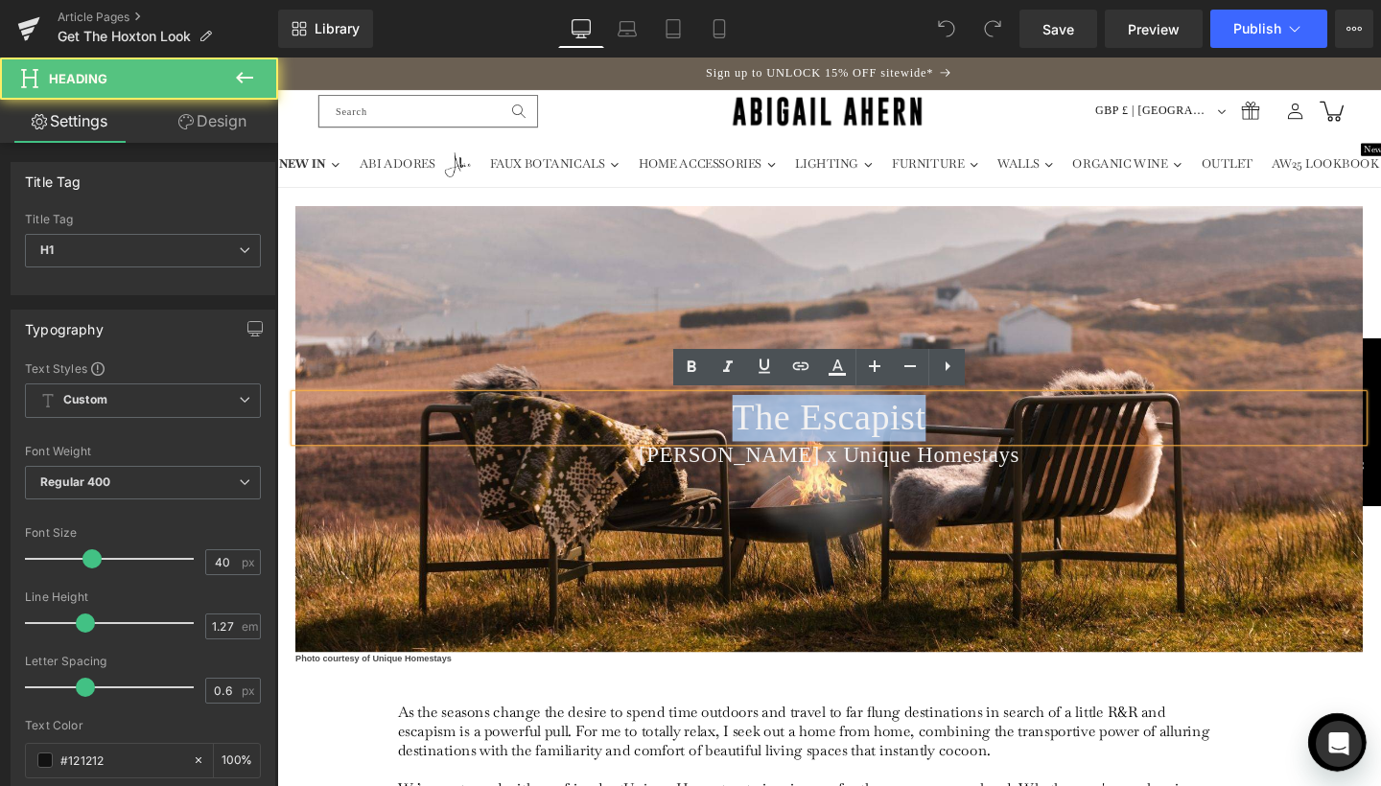
click at [774, 429] on span "The Escapist" at bounding box center [858, 435] width 204 height 43
click at [774, 428] on span "The Escapist" at bounding box center [858, 435] width 204 height 43
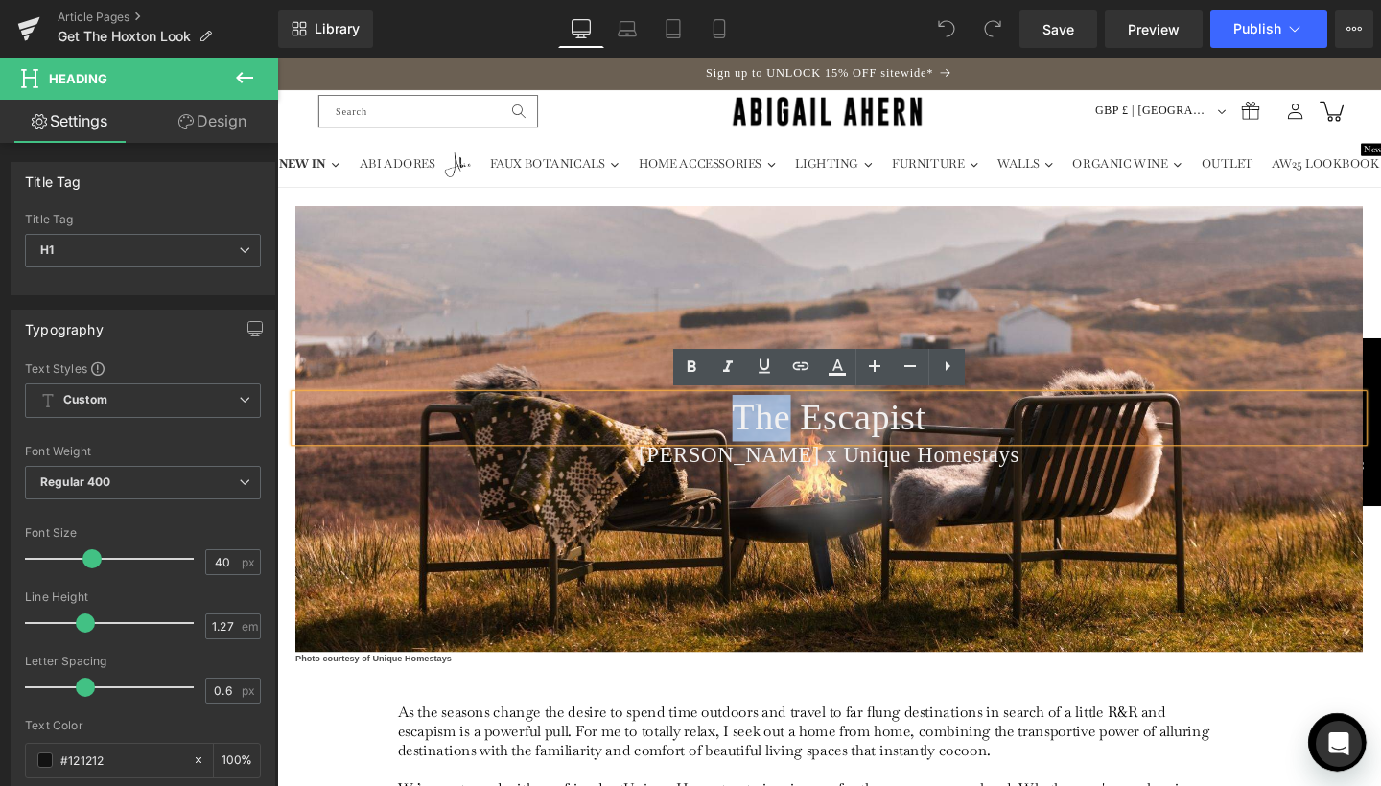
click at [774, 428] on span "The Escapist" at bounding box center [858, 435] width 204 height 43
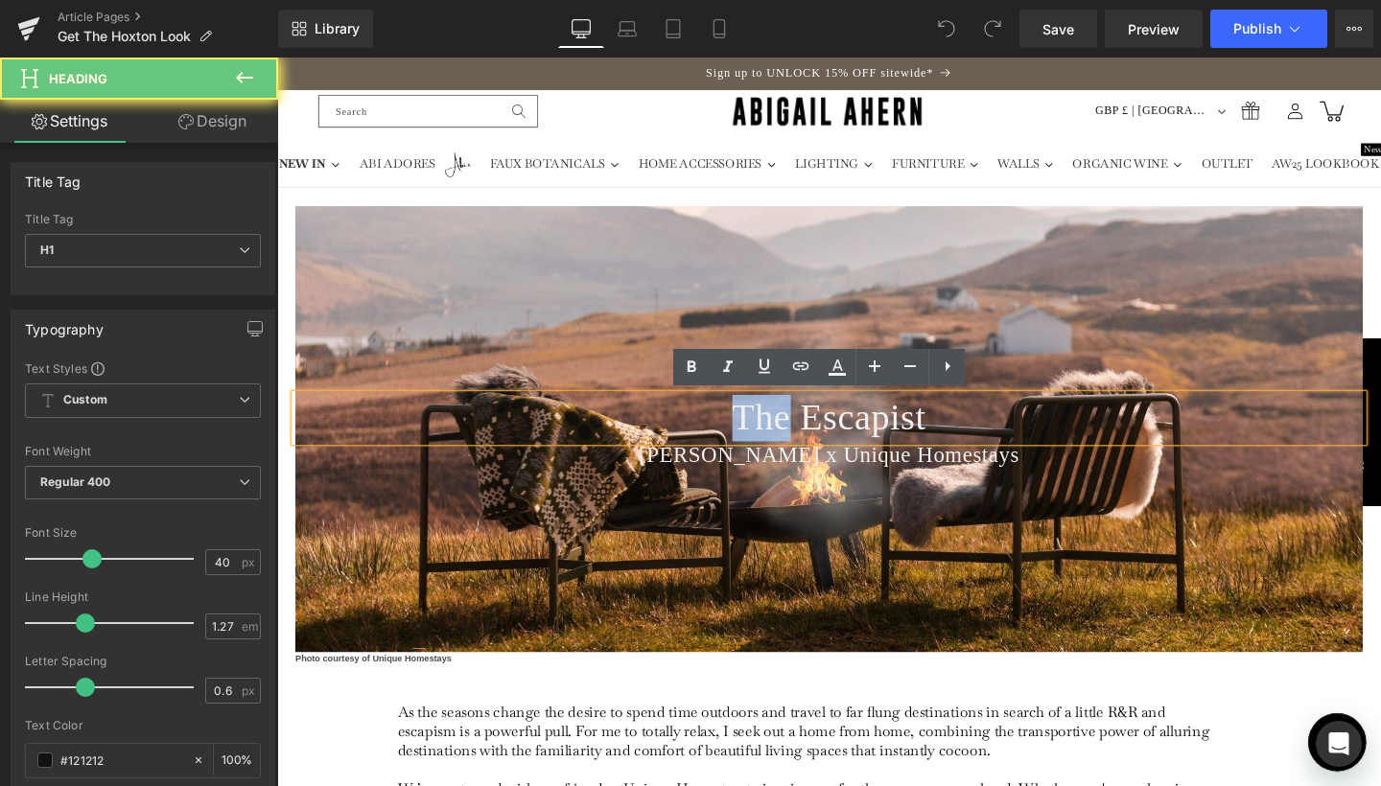
click at [774, 428] on span "The Escapist" at bounding box center [858, 435] width 204 height 43
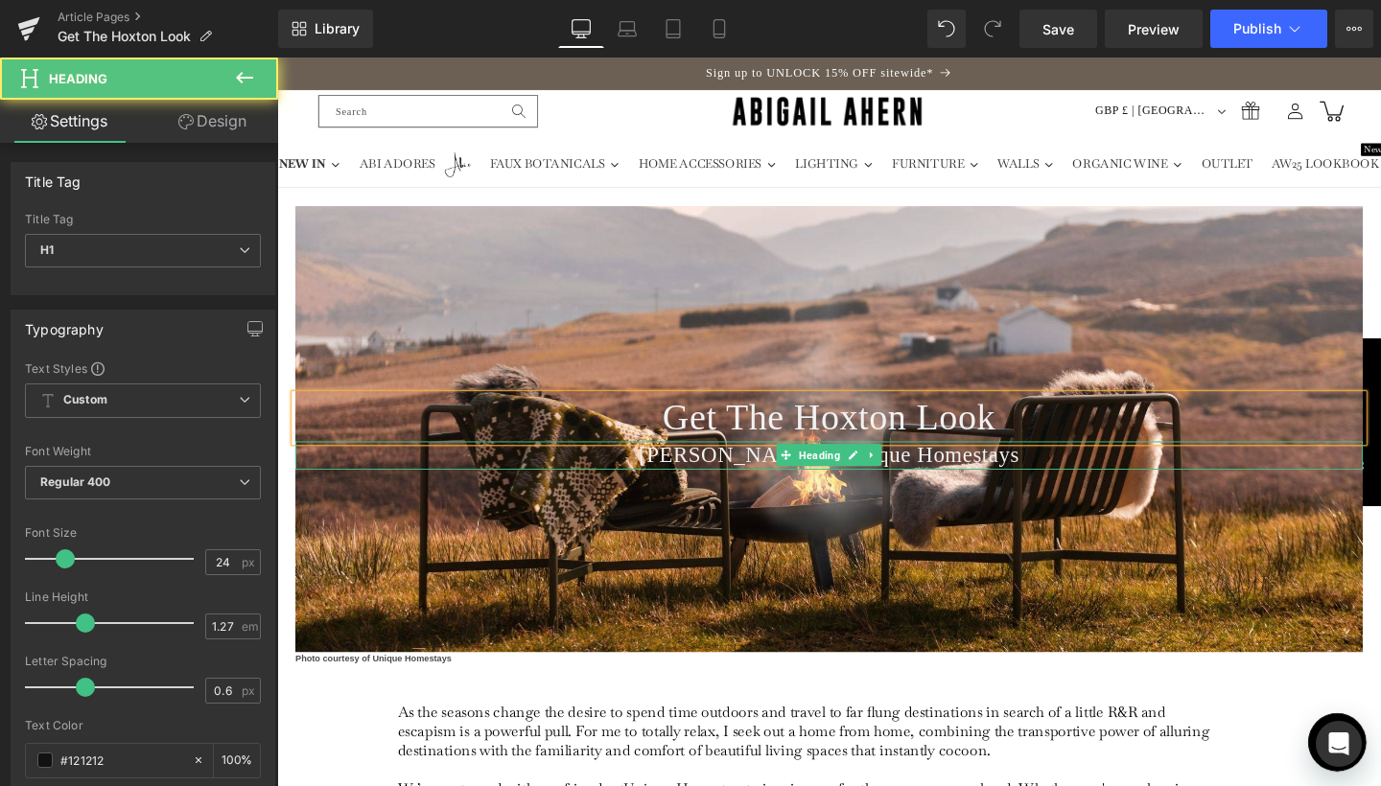
click at [924, 470] on span "Abigail Ahern x Unique Homestays" at bounding box center [857, 475] width 400 height 25
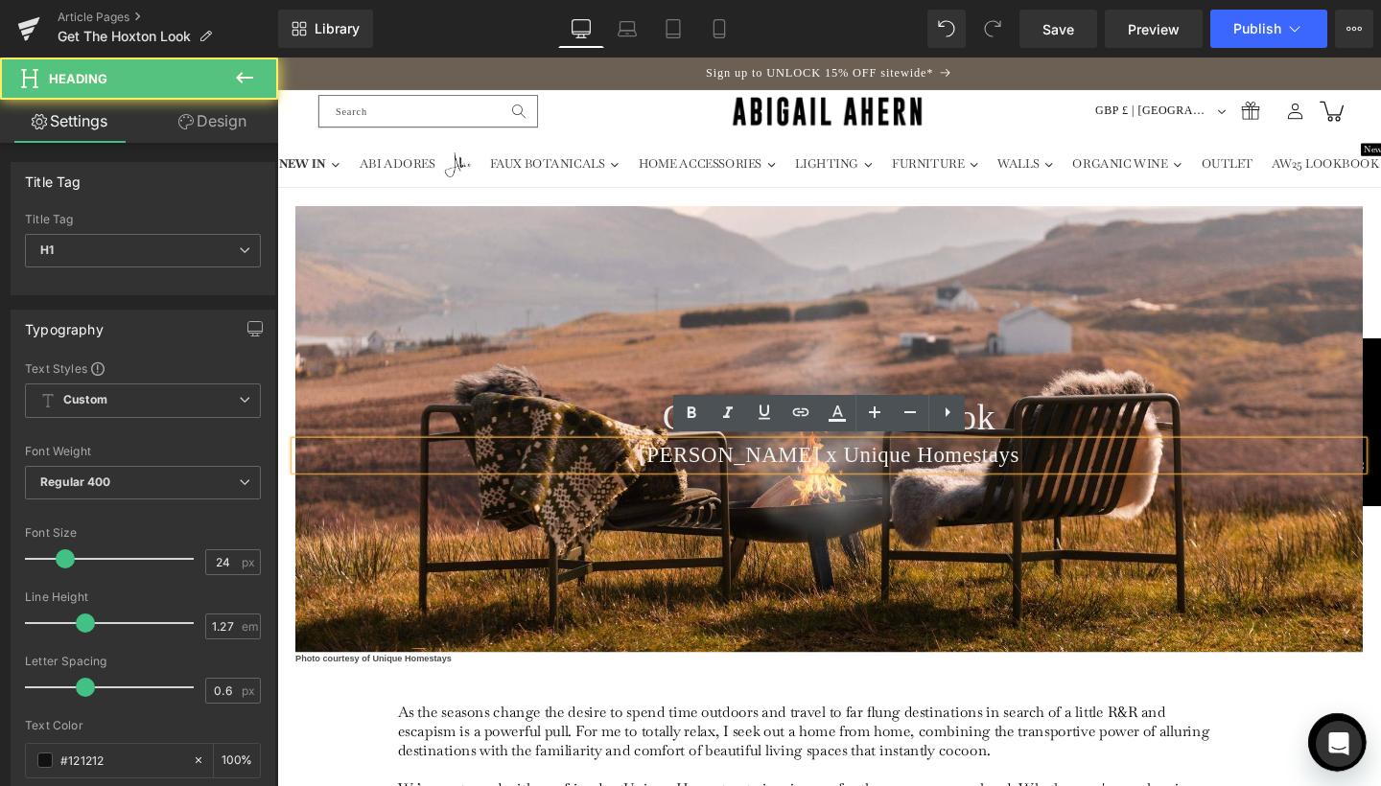
click at [969, 473] on span "Abigail Ahern x Unique Homestays" at bounding box center [857, 475] width 400 height 25
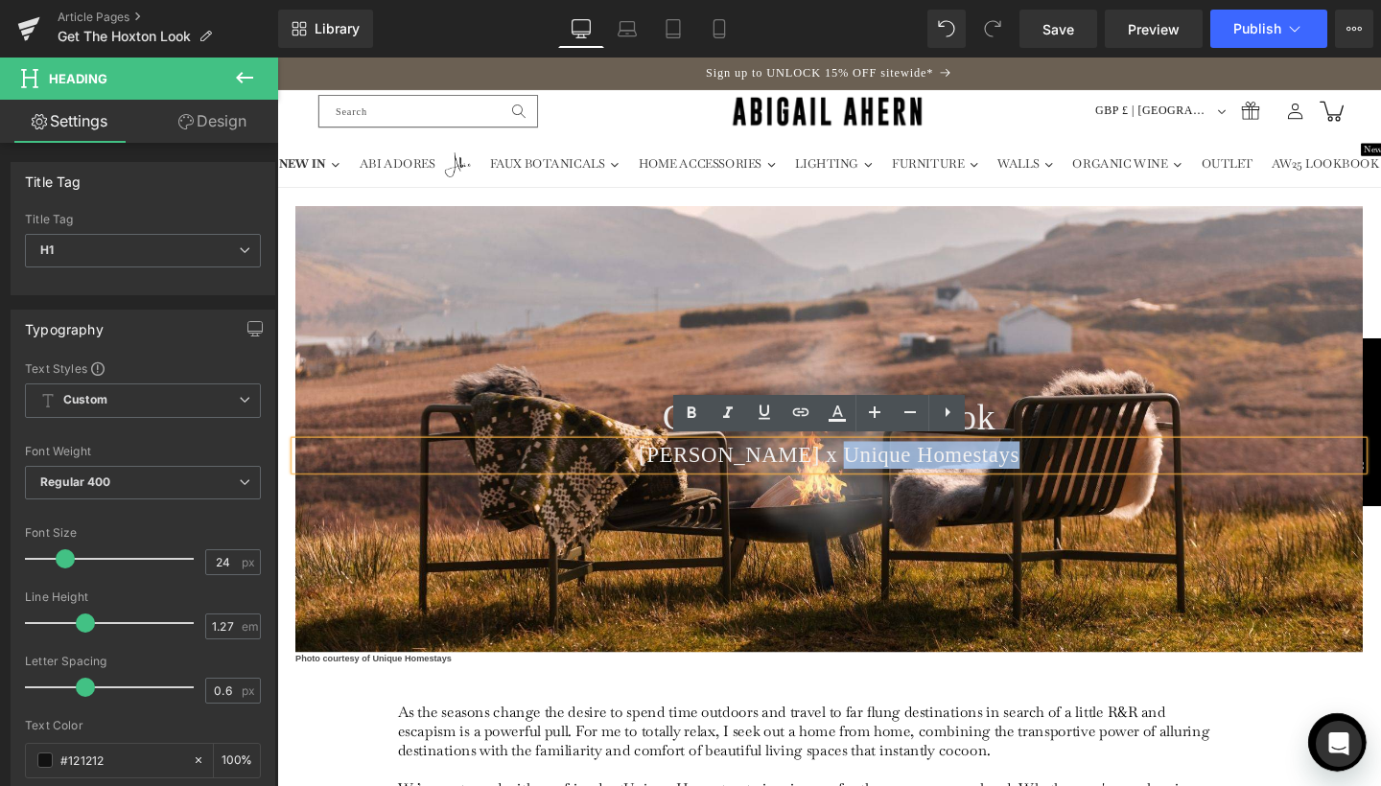
drag, startPoint x: 840, startPoint y: 475, endPoint x: 1047, endPoint y: 478, distance: 207.1
click at [1047, 478] on h1 "Abigail Ahern x Unique Homestays" at bounding box center [857, 475] width 1122 height 29
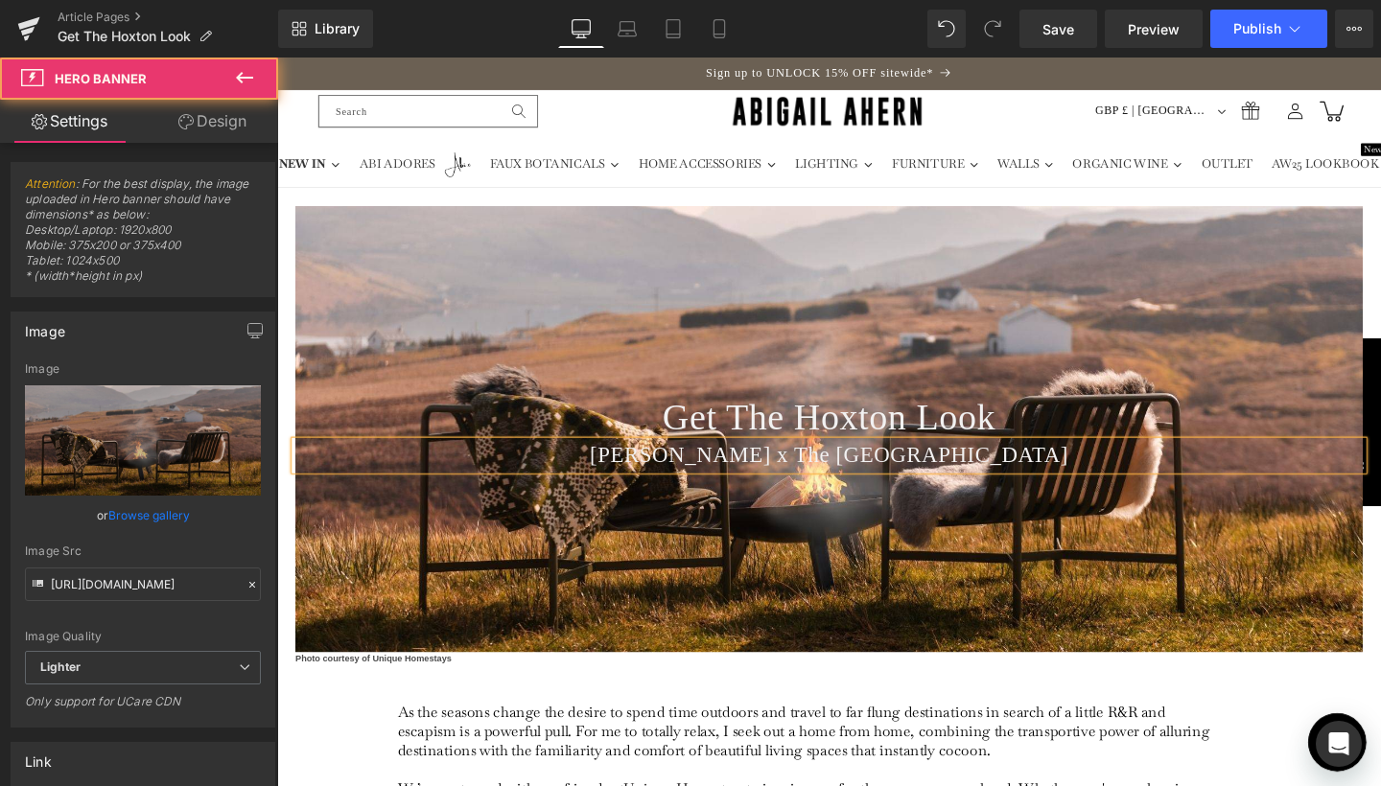
click at [1182, 540] on div at bounding box center [857, 448] width 1122 height 468
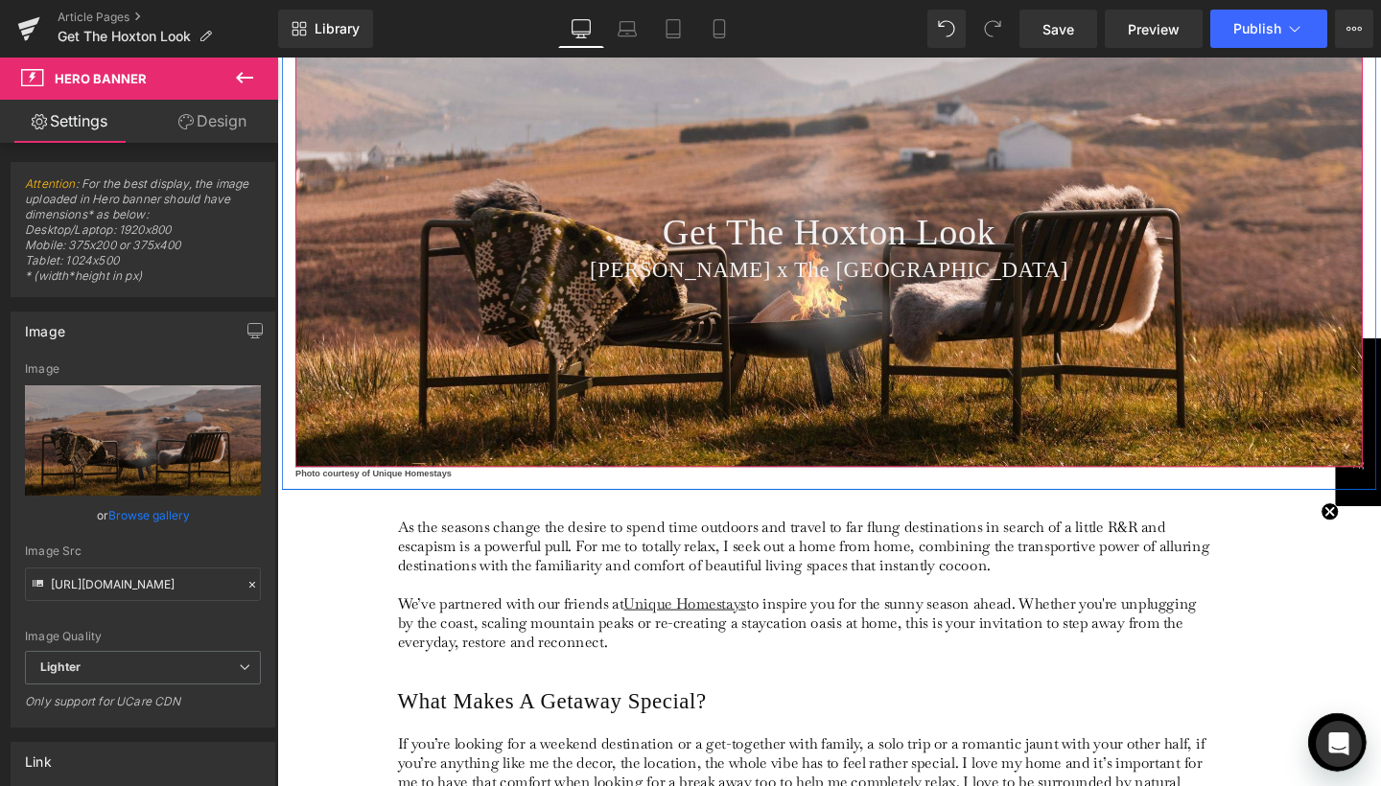
scroll to position [194, 0]
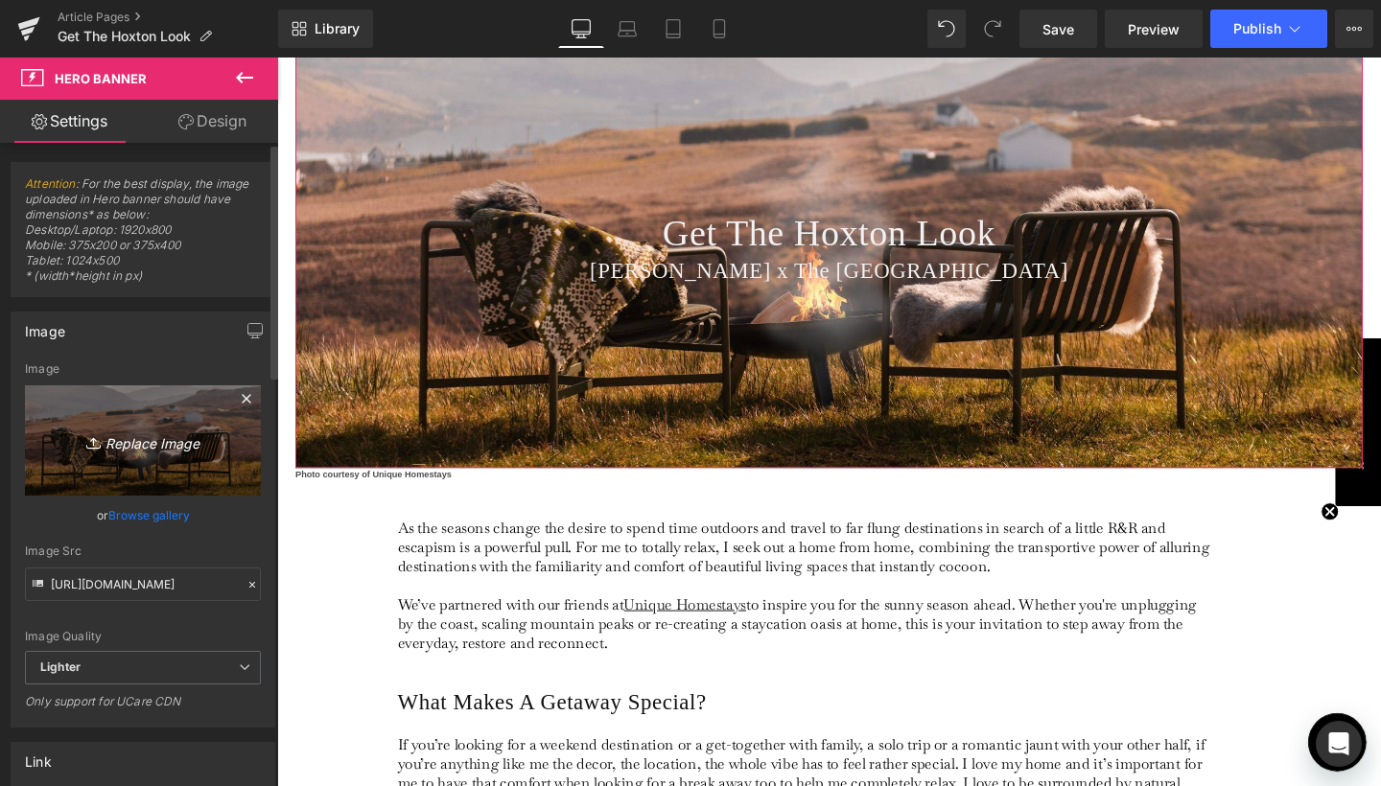
click at [130, 448] on icon "Replace Image" at bounding box center [142, 441] width 153 height 24
type input "C:\fakepath\Banner Crops for Journal Lead-8.jpg"
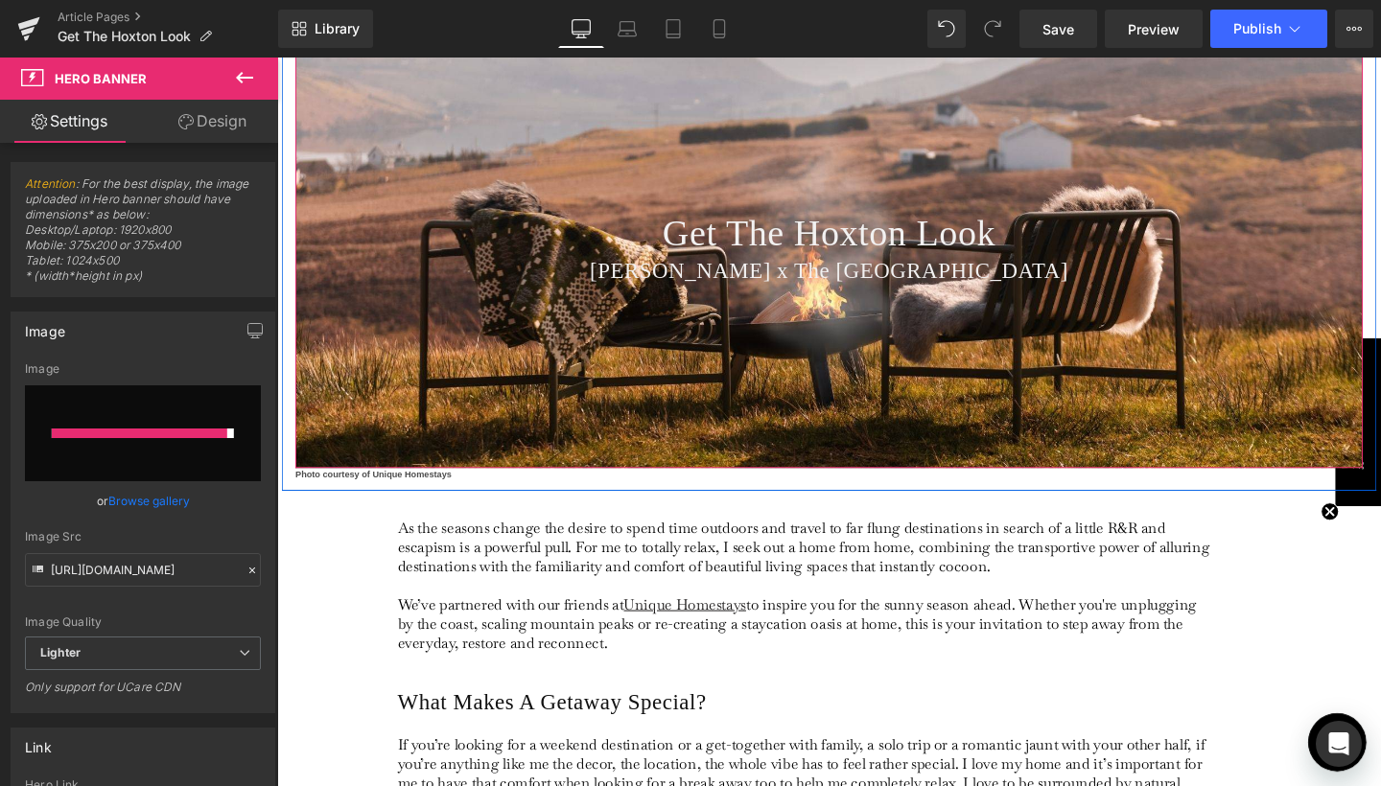
type input "https://ucarecdn.com/8af5f35a-67e7-41d8-ae8f-e9b34cf42850/-/format/auto/-/previ…"
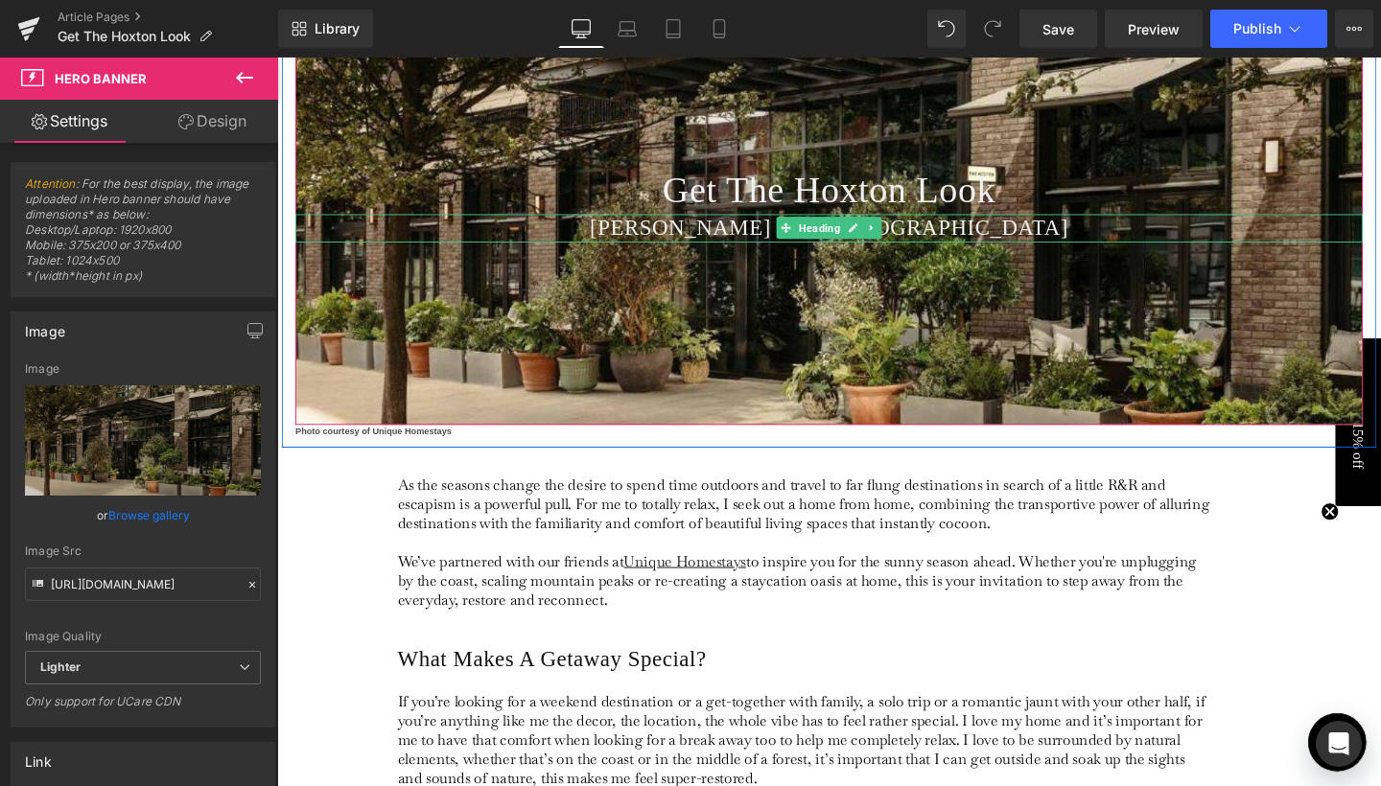
scroll to position [307, 0]
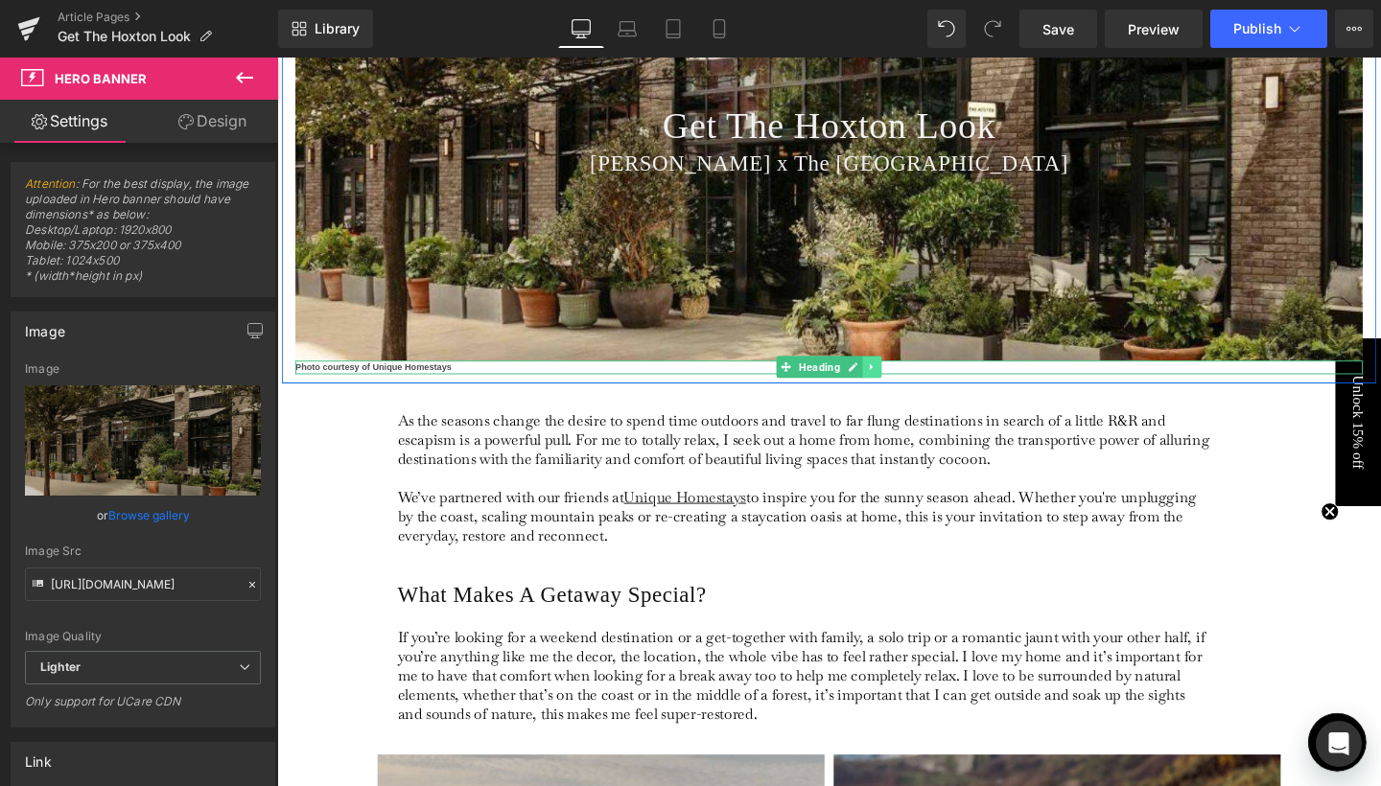
click at [902, 384] on icon at bounding box center [903, 383] width 11 height 12
click at [911, 383] on icon at bounding box center [912, 383] width 11 height 11
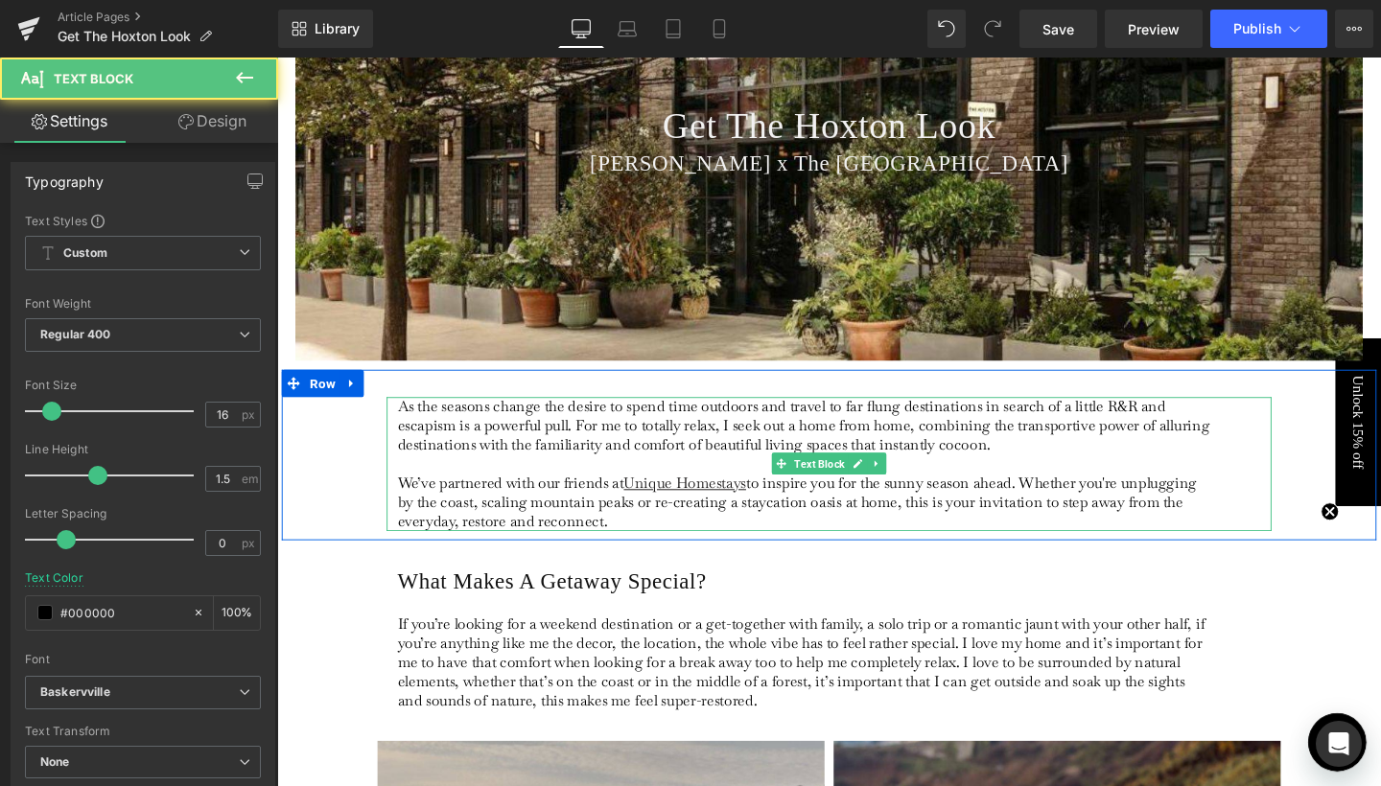
click at [659, 436] on span "As the seasons change the desire to spend time outdoors and travel to far flung…" at bounding box center [830, 444] width 853 height 60
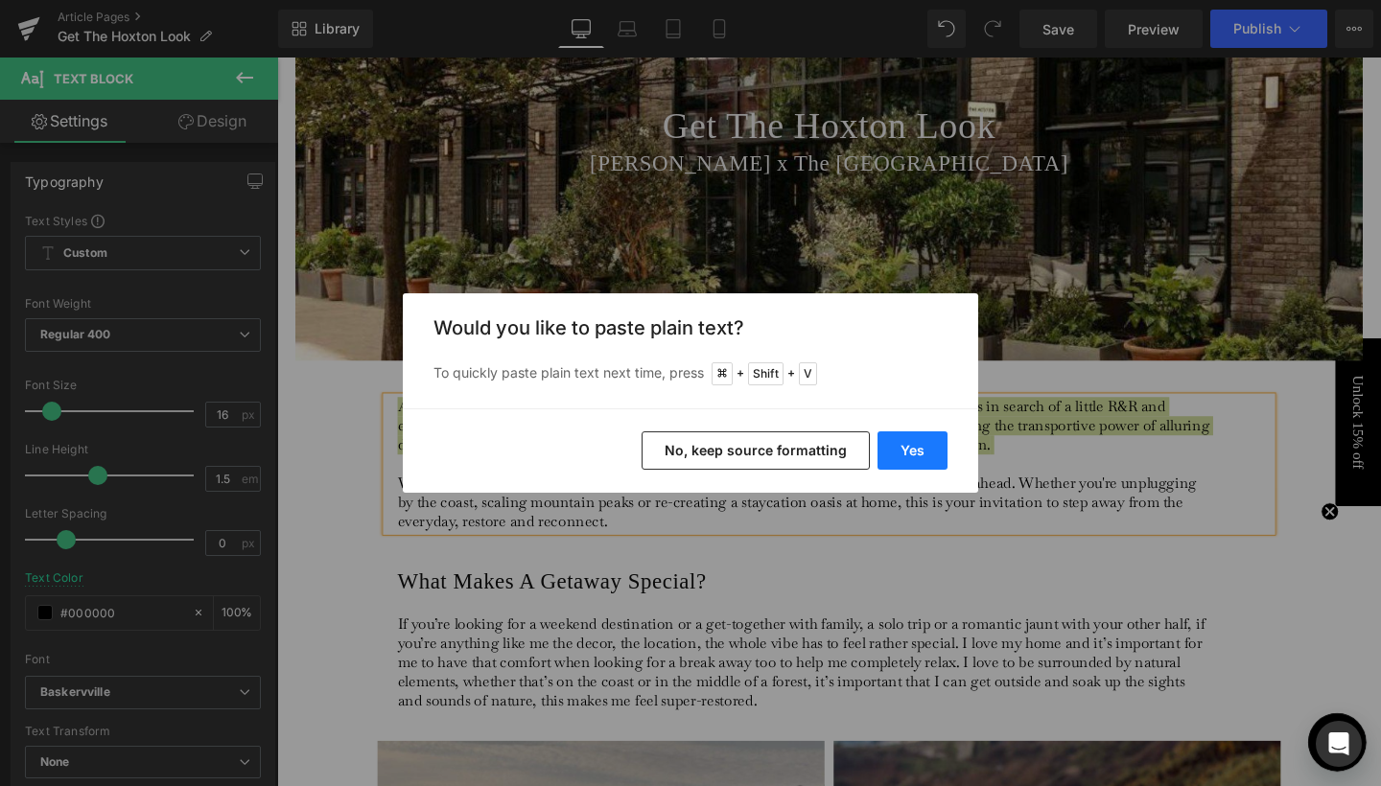
click at [904, 465] on button "Yes" at bounding box center [912, 450] width 70 height 38
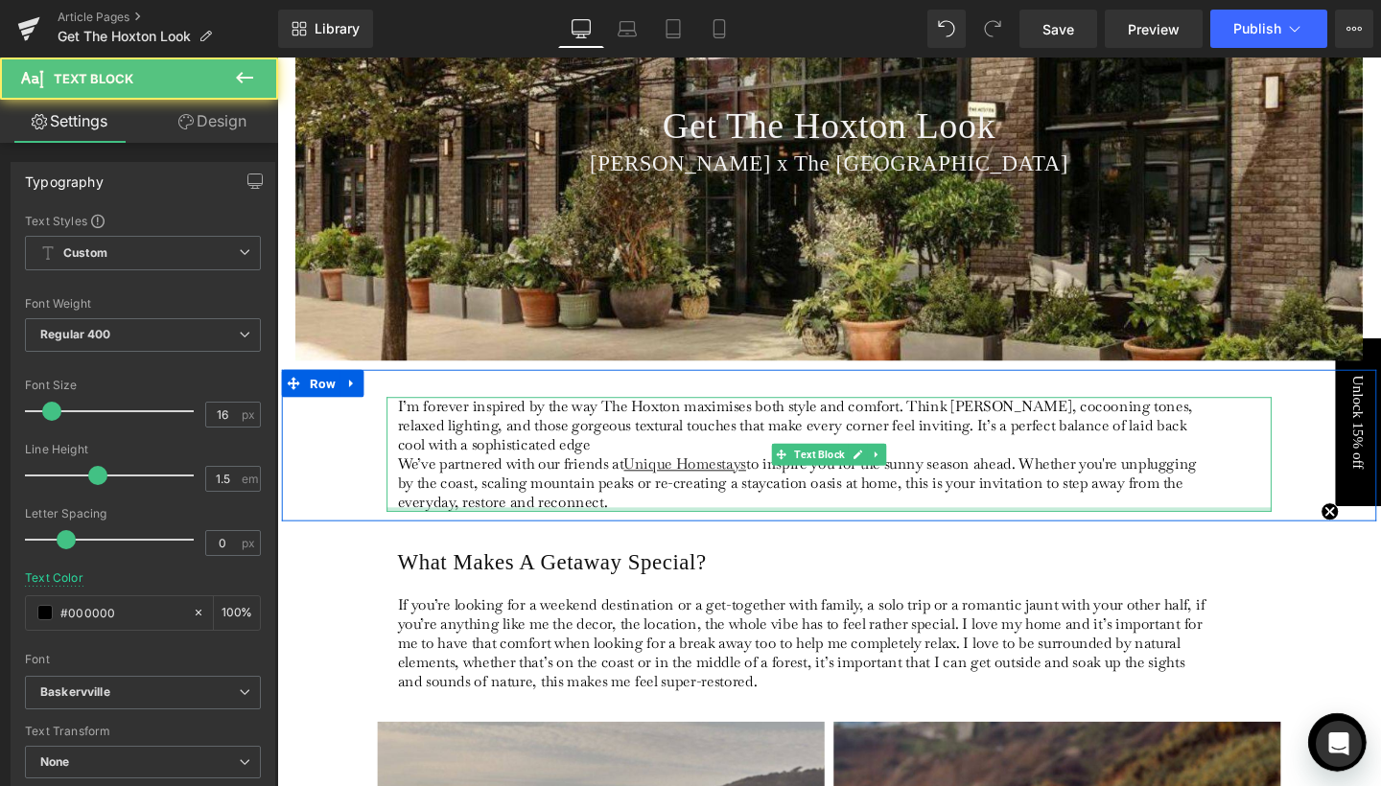
drag, startPoint x: 404, startPoint y: 482, endPoint x: 632, endPoint y: 531, distance: 233.4
click at [632, 531] on div "I’m forever inspired by the way The Hoxton maximises both style and comfort. Th…" at bounding box center [857, 474] width 930 height 121
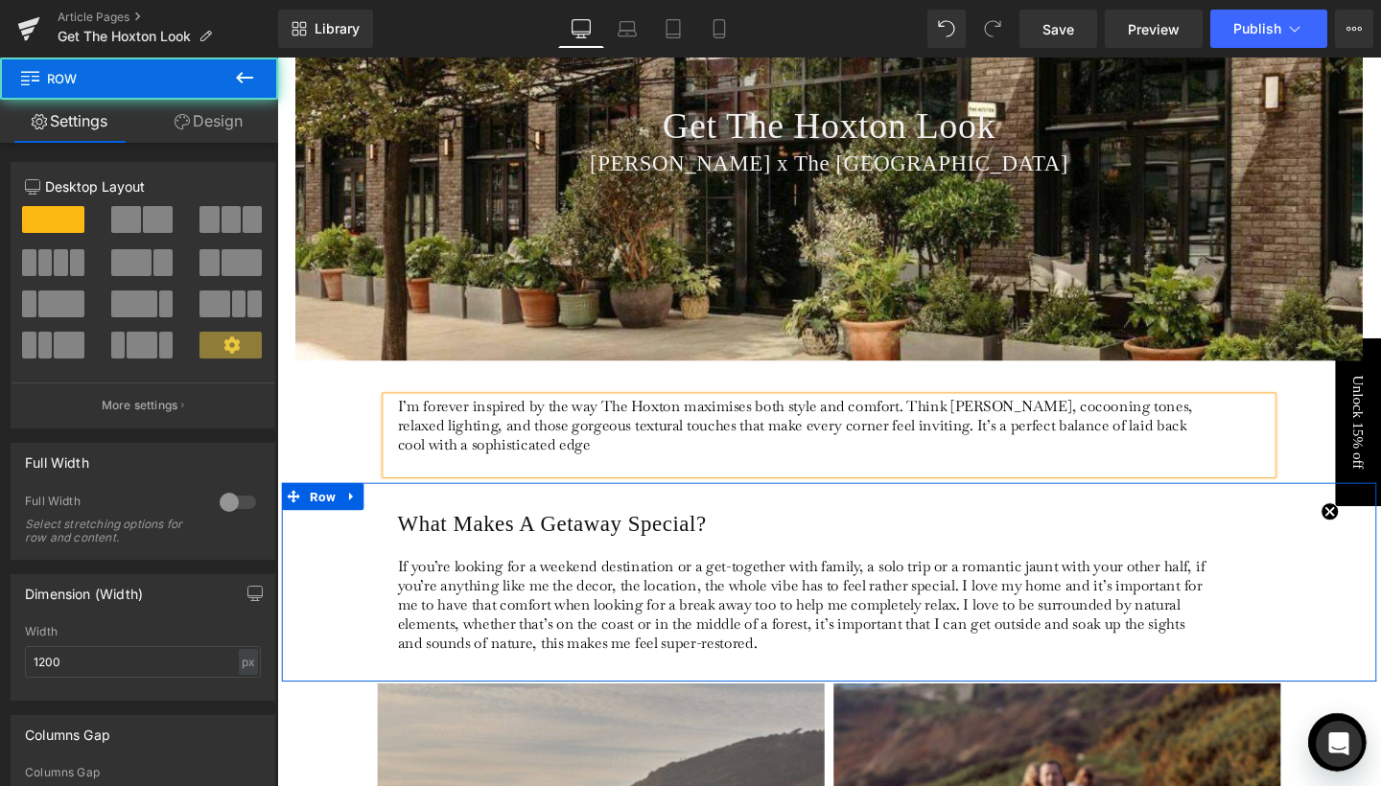
click at [372, 516] on div "What Makes A Getaway Special? Heading If you’re looking for a weekend destinati…" at bounding box center [857, 608] width 1151 height 209
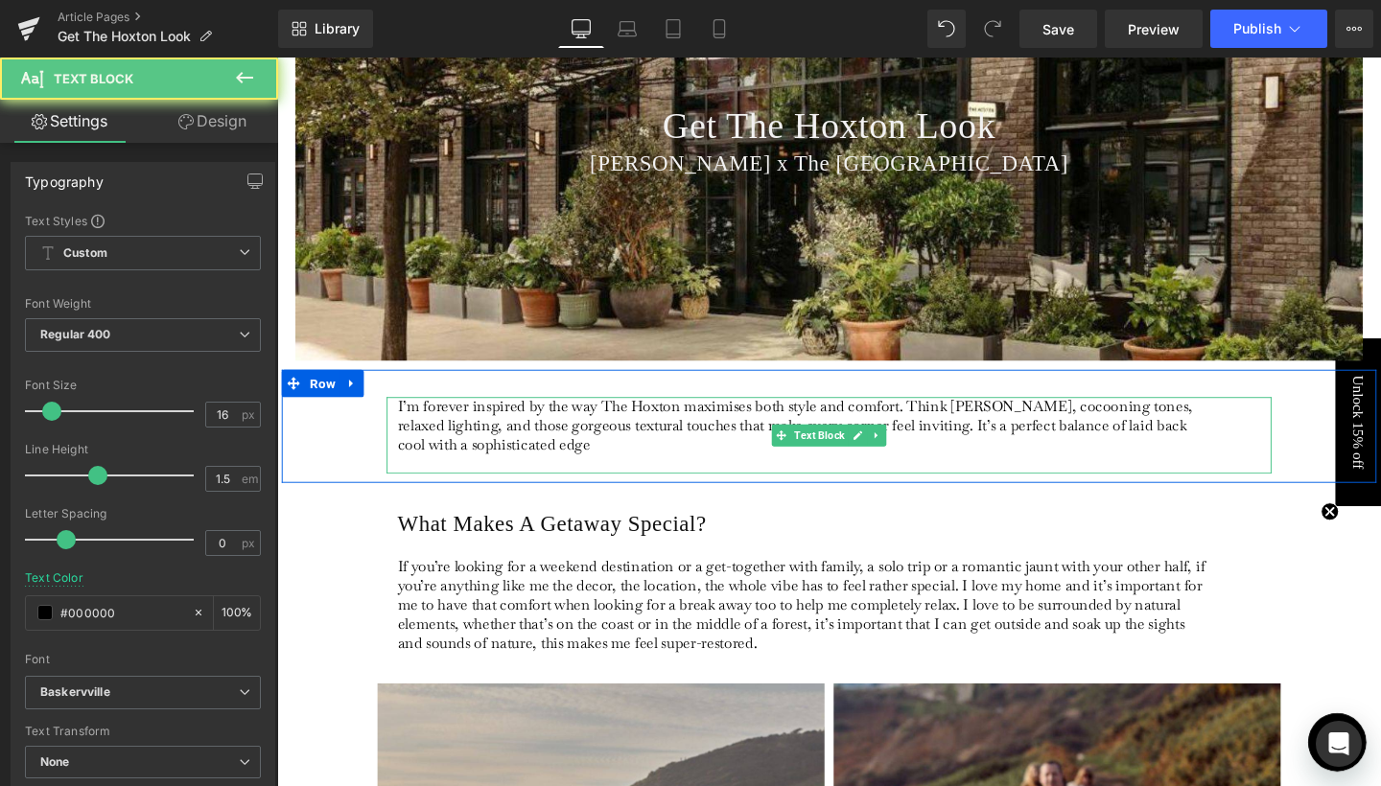
click at [445, 417] on p "I’m forever inspired by the way The Hoxton maximises both style and comfort. Th…" at bounding box center [832, 454] width 856 height 81
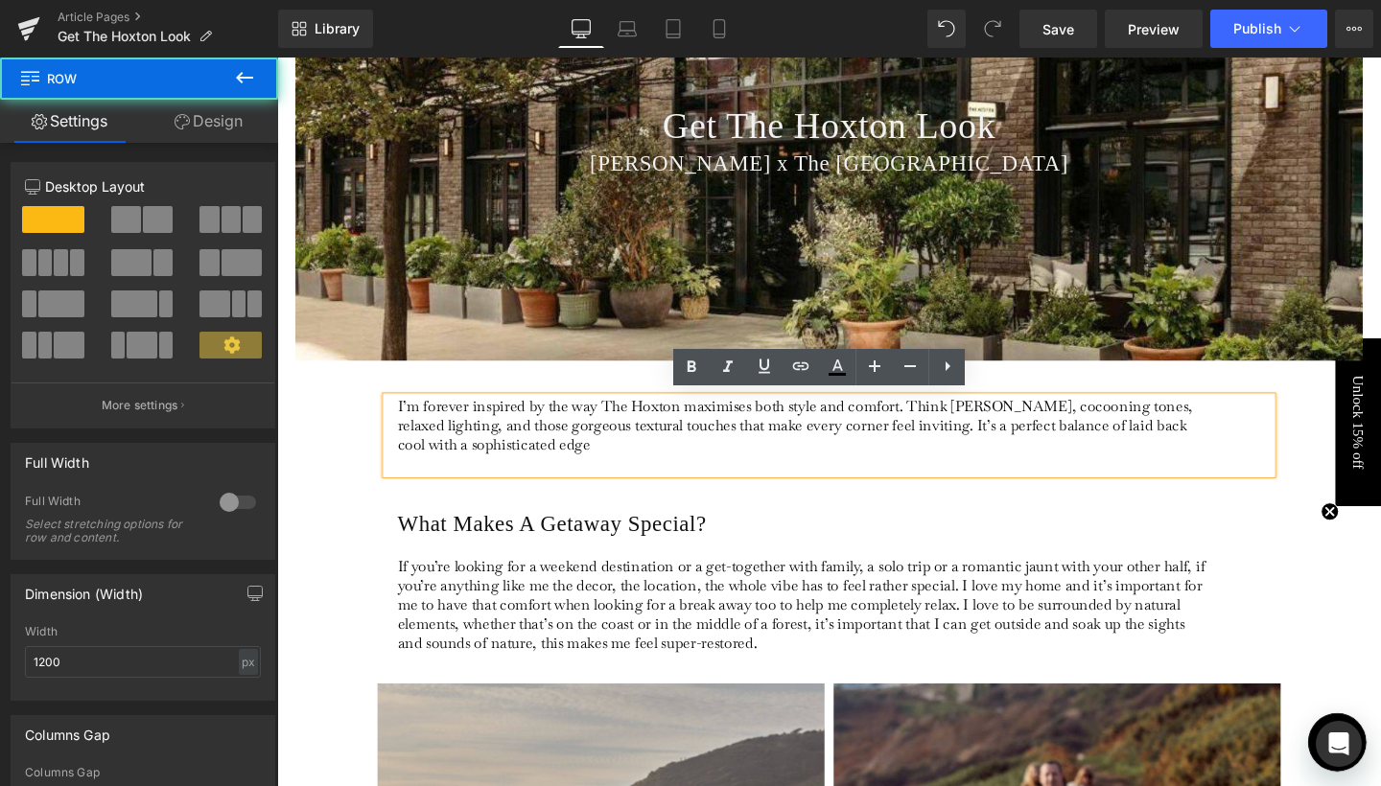
click at [332, 461] on div "I’m forever inspired by the way The Hoxton maximises both style and comfort. Th…" at bounding box center [857, 444] width 1151 height 119
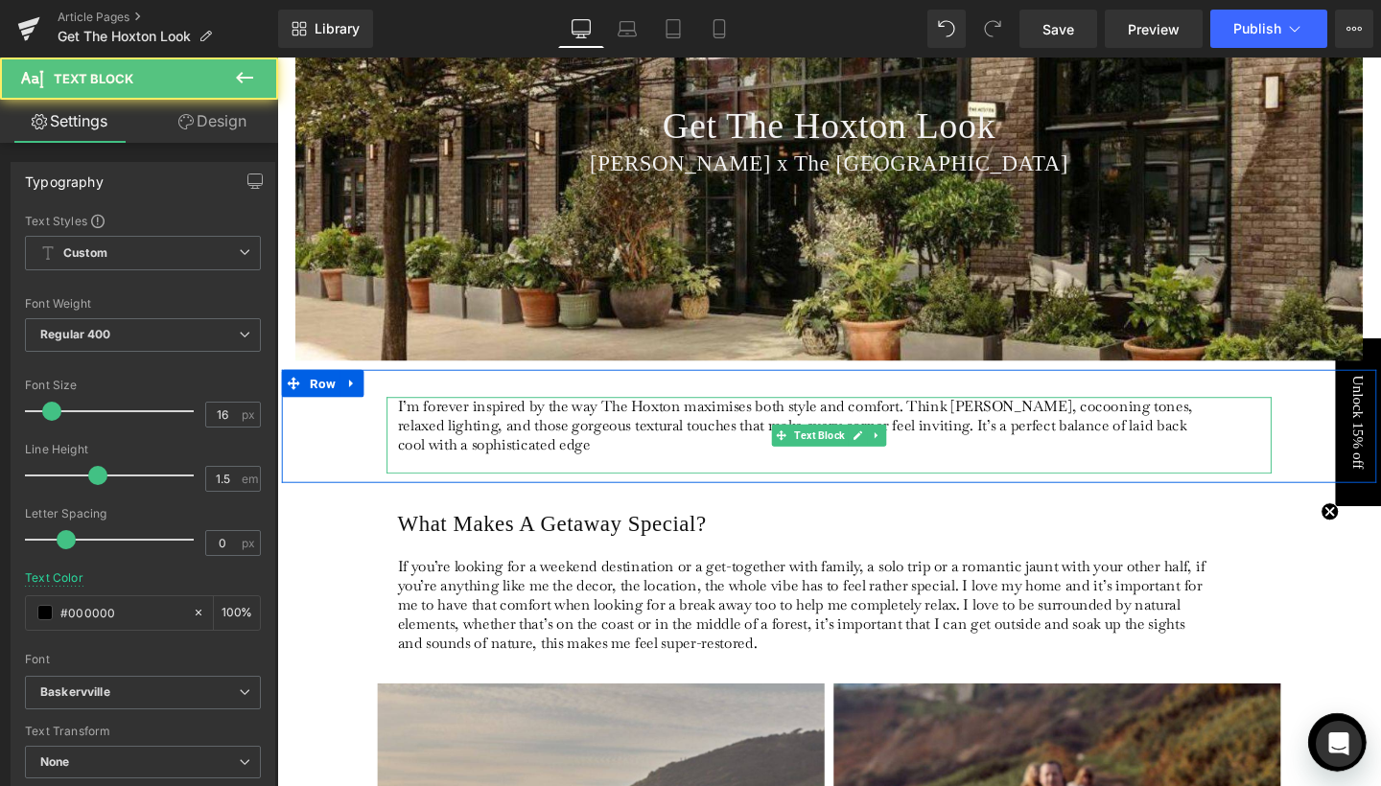
click at [953, 417] on p "I’m forever inspired by the way The Hoxton maximises both style and comfort. Th…" at bounding box center [832, 454] width 856 height 81
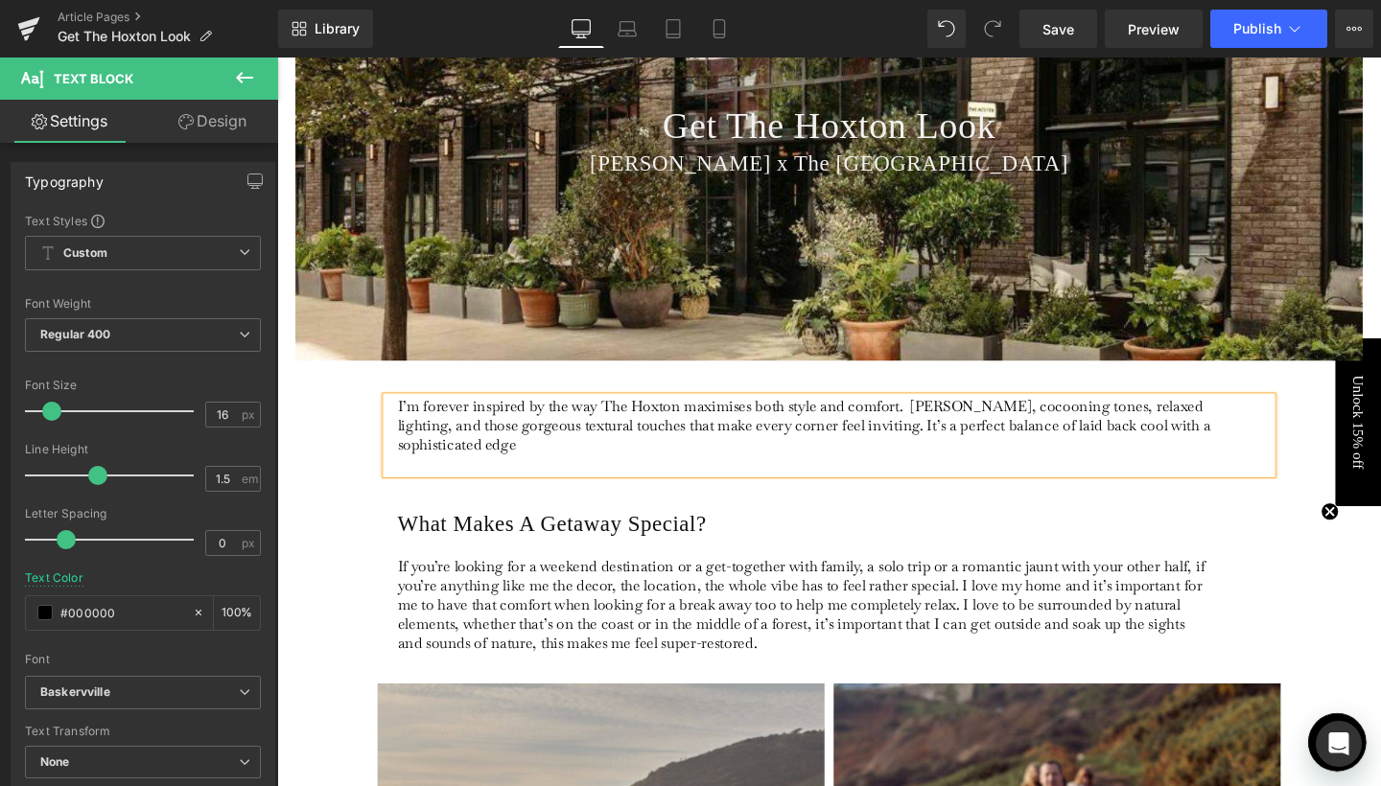
click at [606, 419] on p "I’m forever inspired by the way The Hoxton maximises both style and comfort. mo…" at bounding box center [832, 454] width 856 height 81
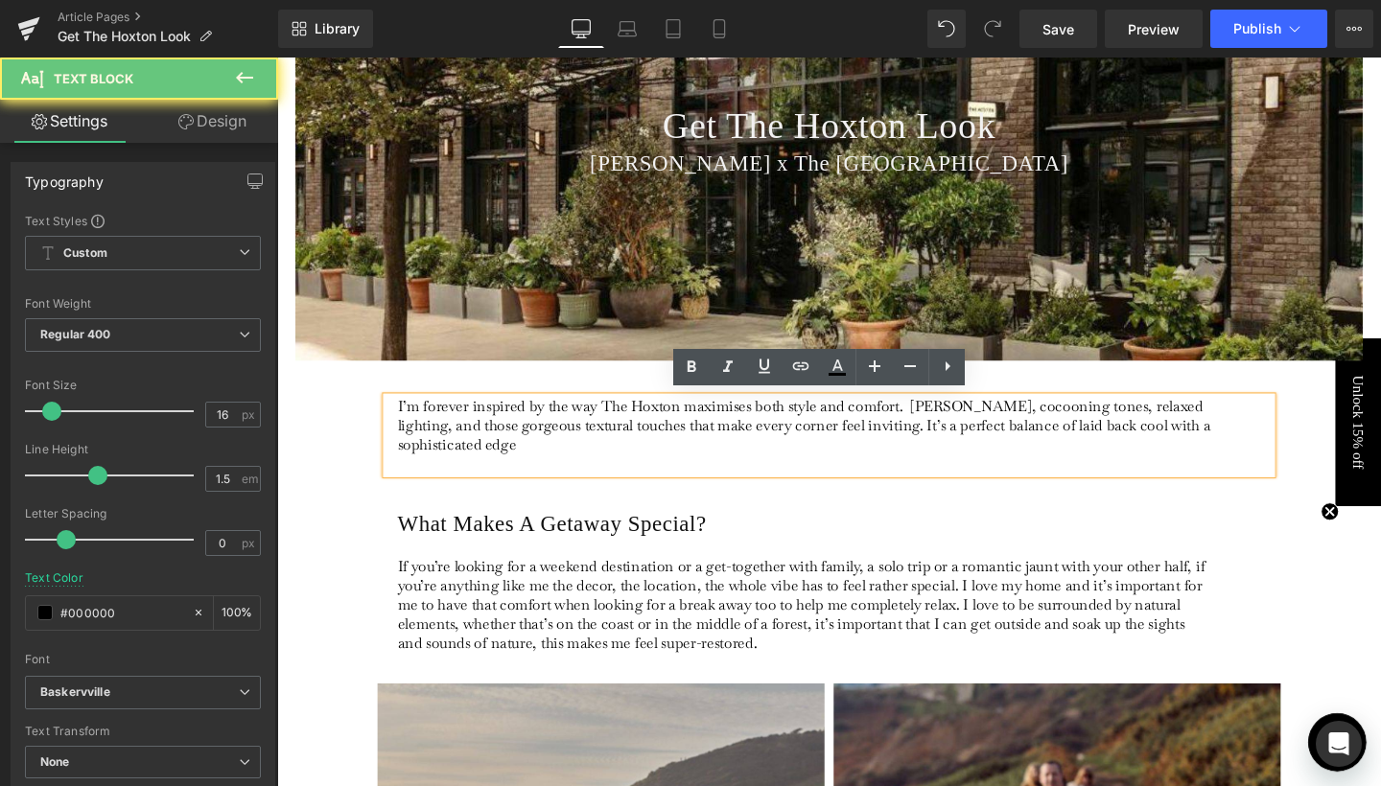
click at [606, 419] on p "I’m forever inspired by the way The Hoxton maximises both style and comfort. mo…" at bounding box center [832, 454] width 856 height 81
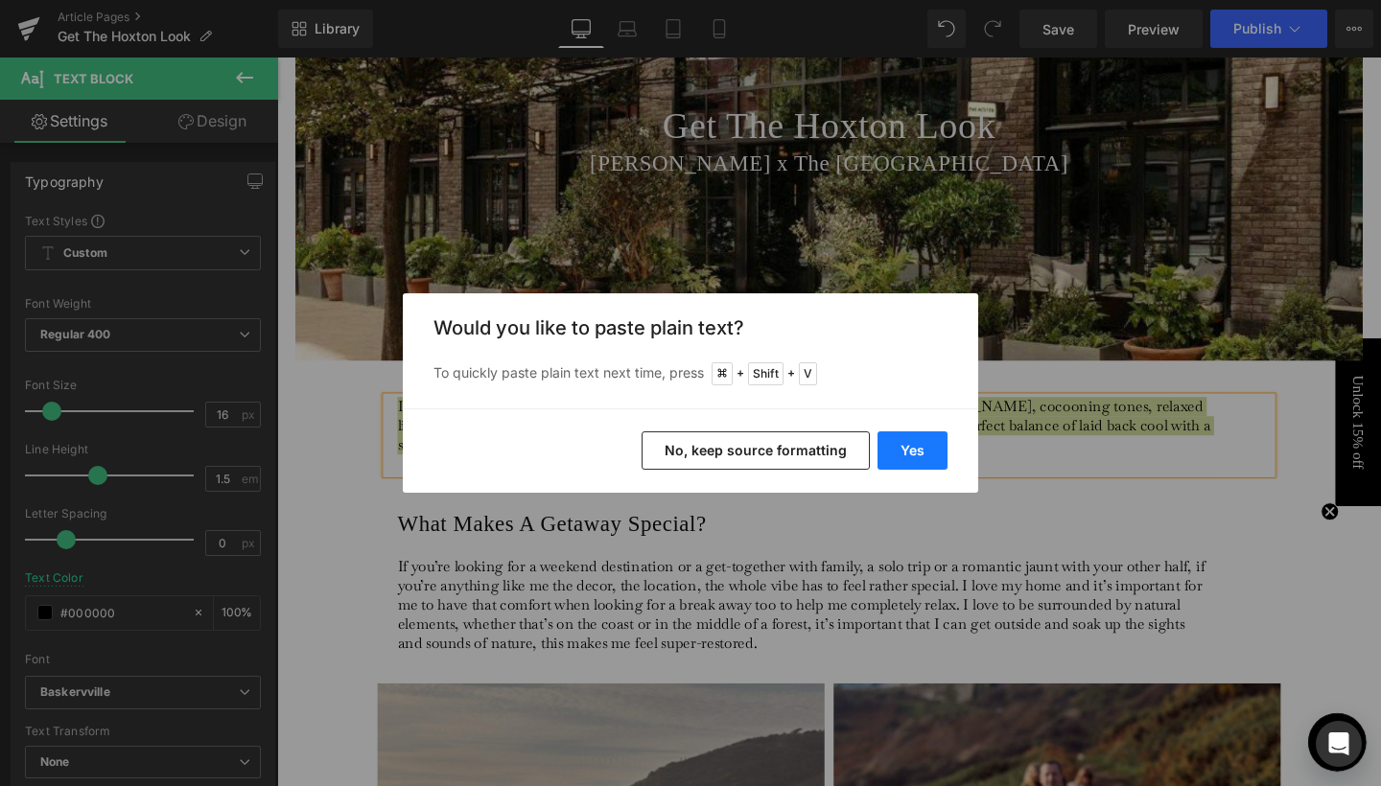
click at [917, 448] on button "Yes" at bounding box center [912, 450] width 70 height 38
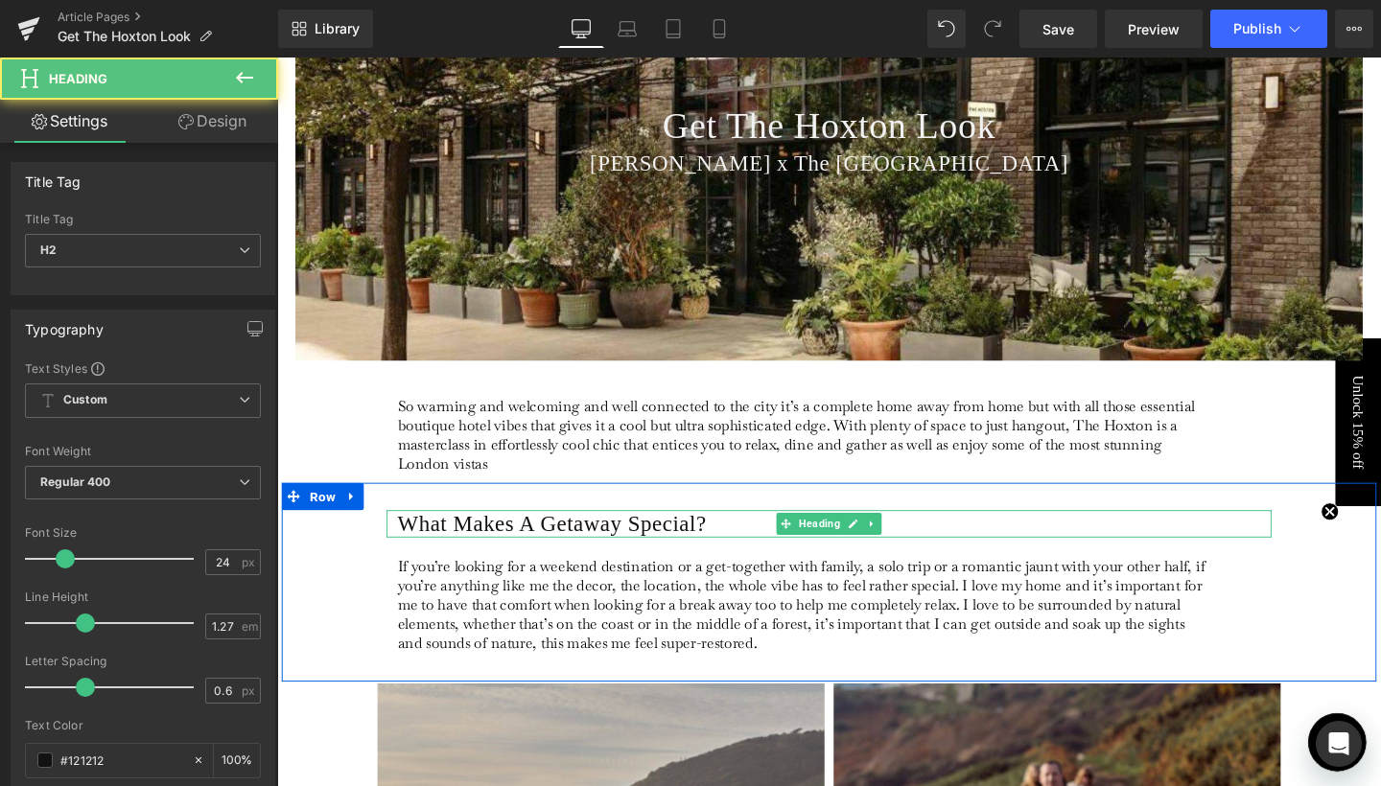
click at [1025, 535] on h2 "What Makes A Getaway Special?" at bounding box center [863, 547] width 919 height 29
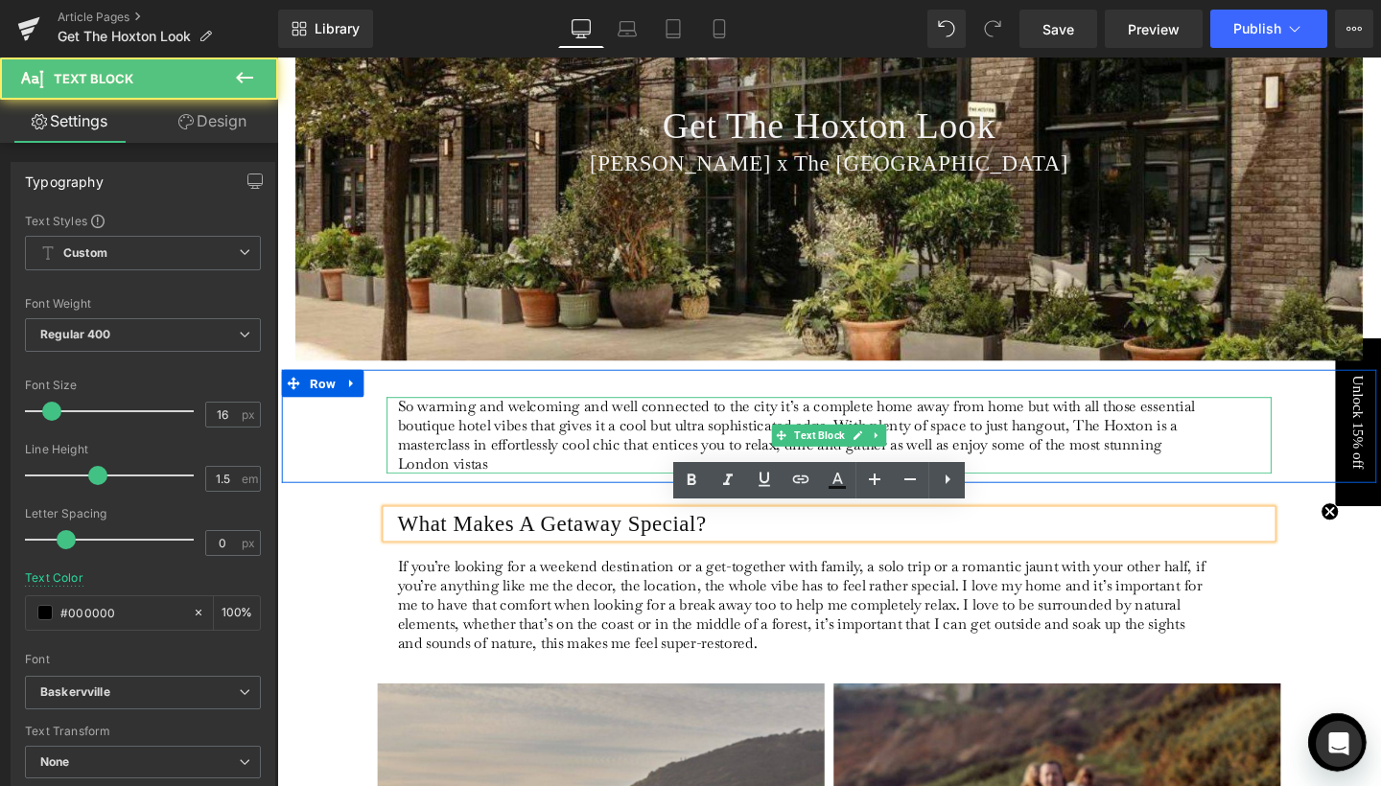
click at [1112, 483] on p "So warming and welcoming and well connected to the city it’s a complete home aw…" at bounding box center [832, 454] width 856 height 81
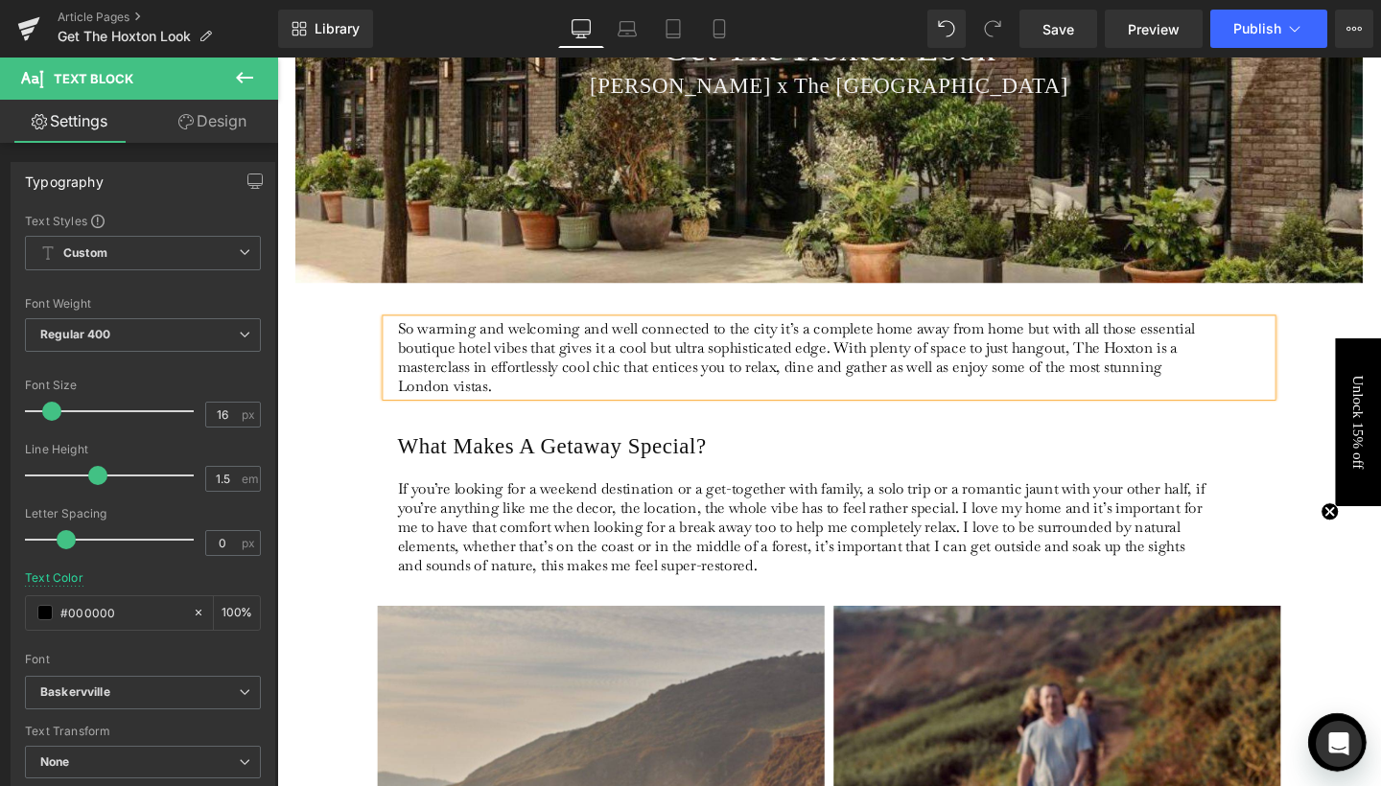
scroll to position [442, 0]
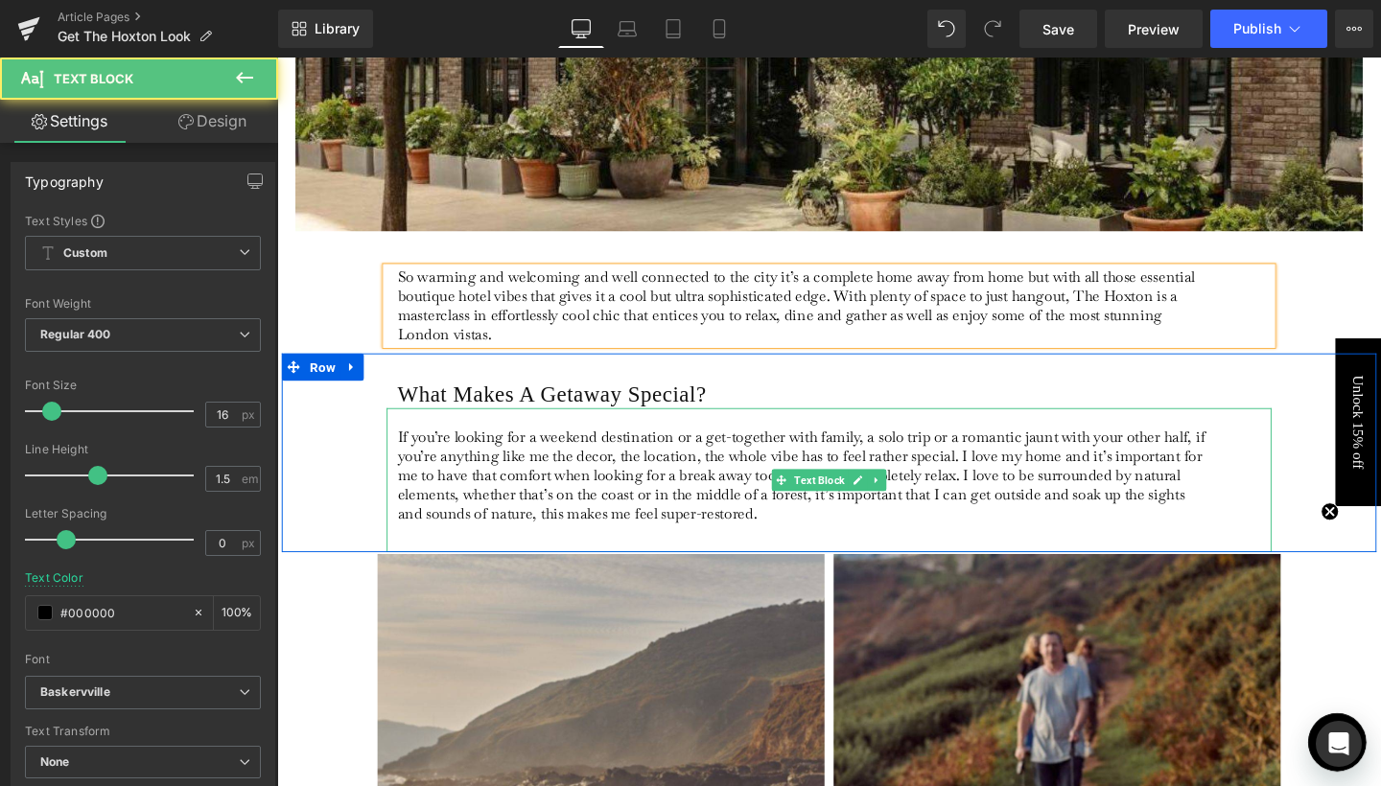
click at [530, 430] on p at bounding box center [832, 437] width 856 height 20
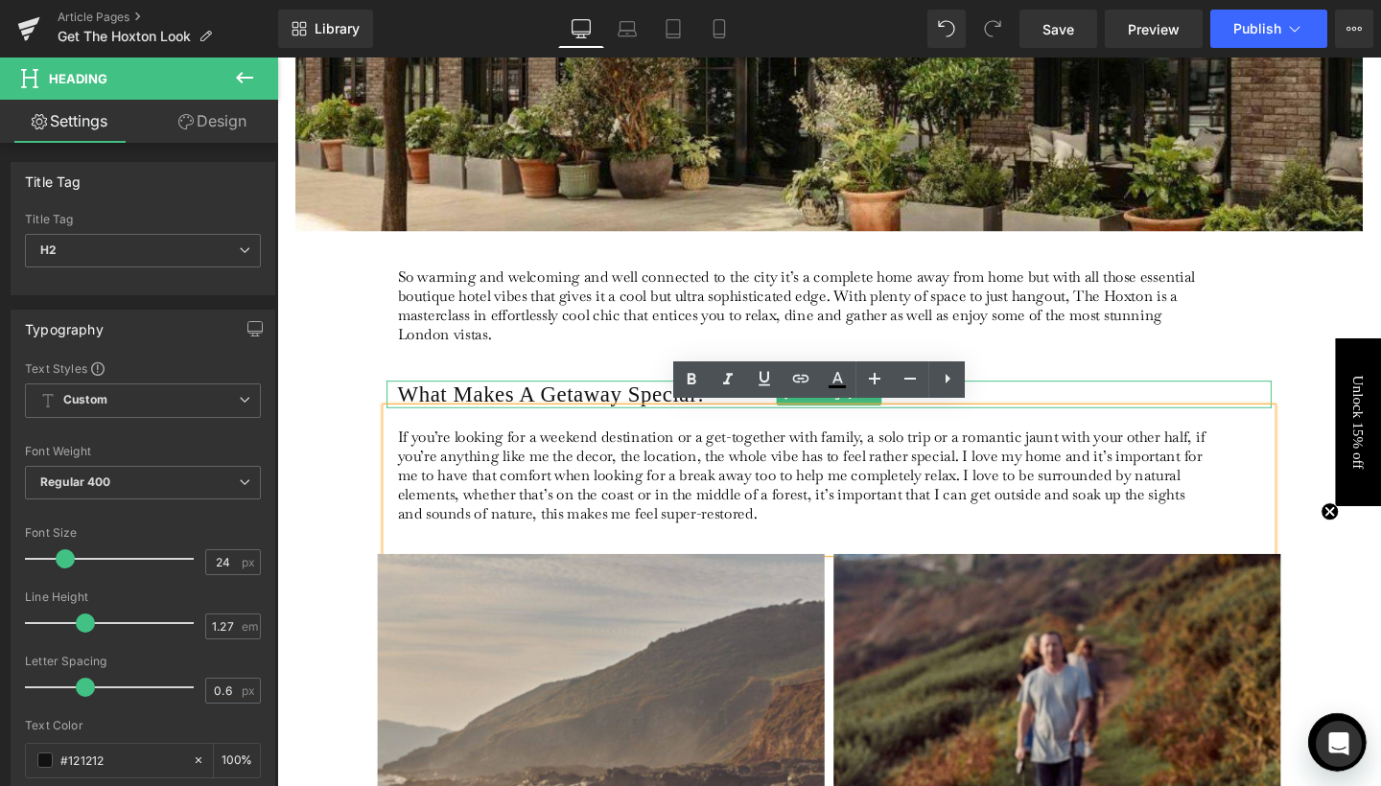
click at [528, 414] on h2 "What Makes A Getaway Special?" at bounding box center [863, 412] width 919 height 29
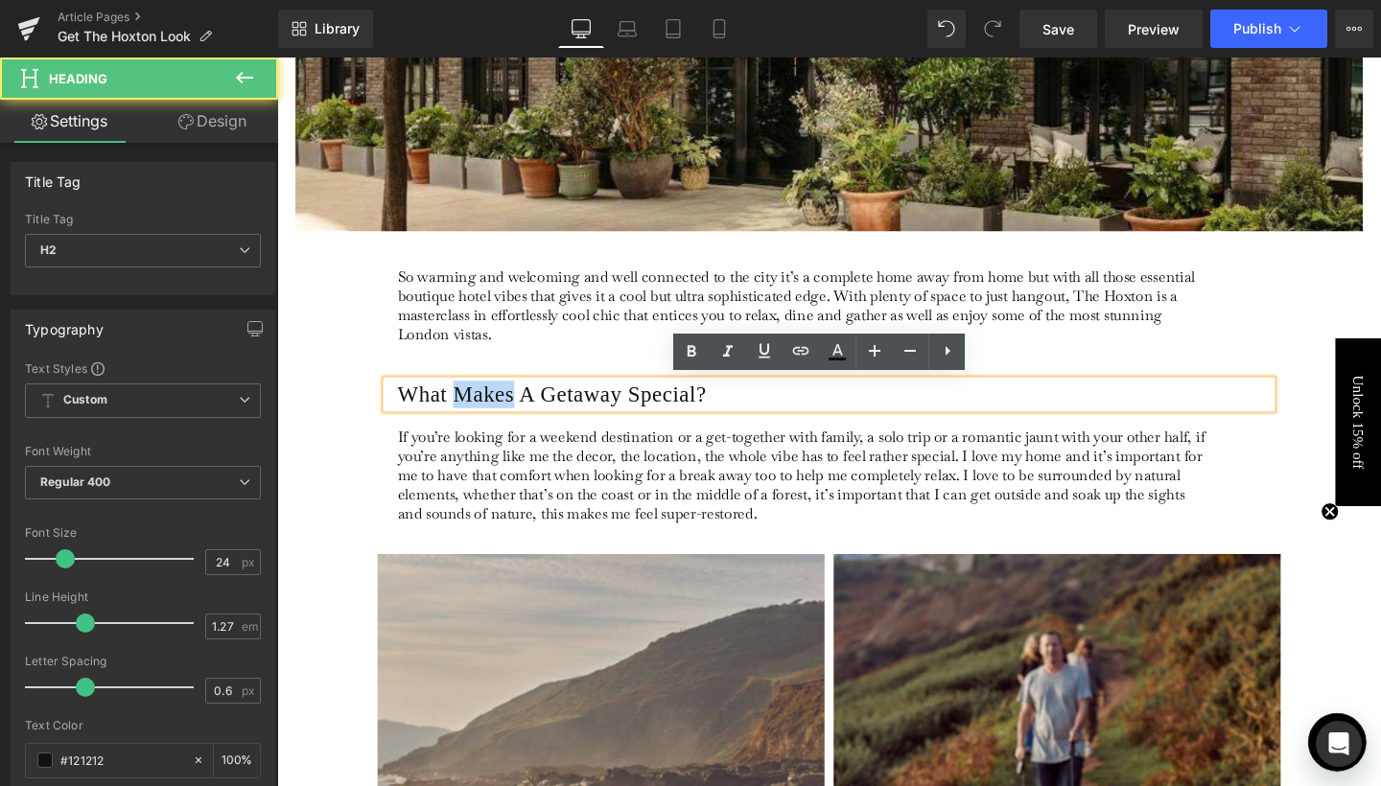
click at [528, 414] on h2 "What Makes A Getaway Special?" at bounding box center [863, 412] width 919 height 29
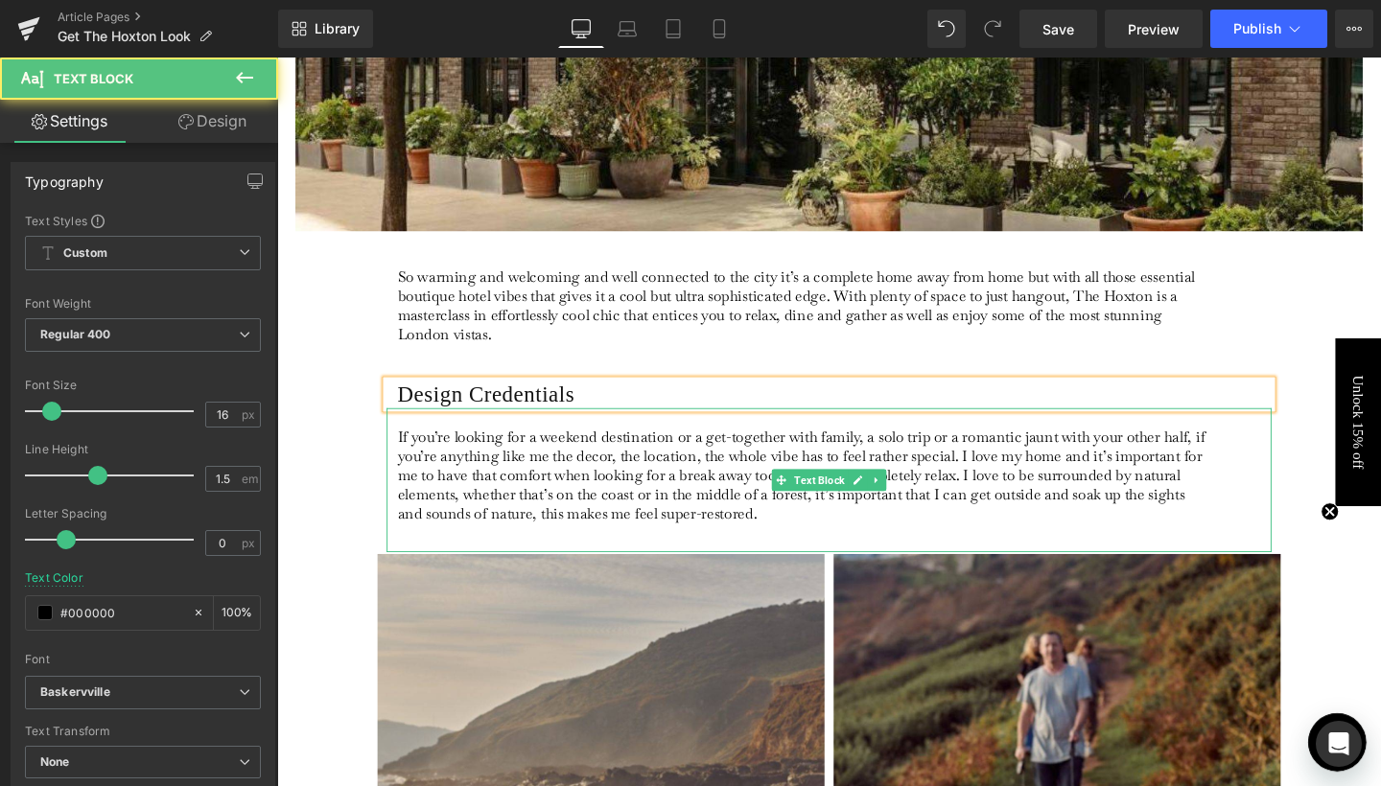
click at [526, 493] on p "If you’re looking for a weekend destination or a get-together with family, a so…" at bounding box center [832, 497] width 856 height 101
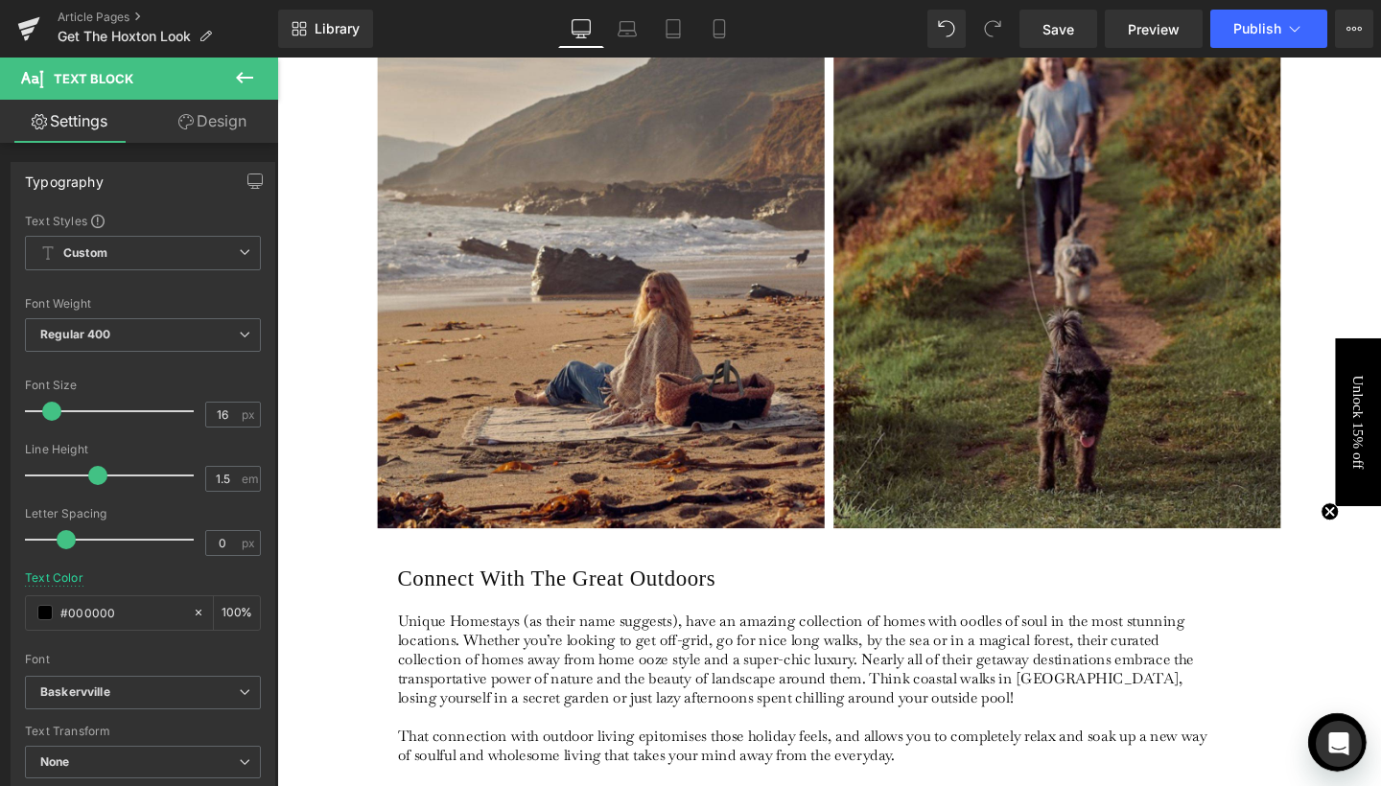
scroll to position [1173, 0]
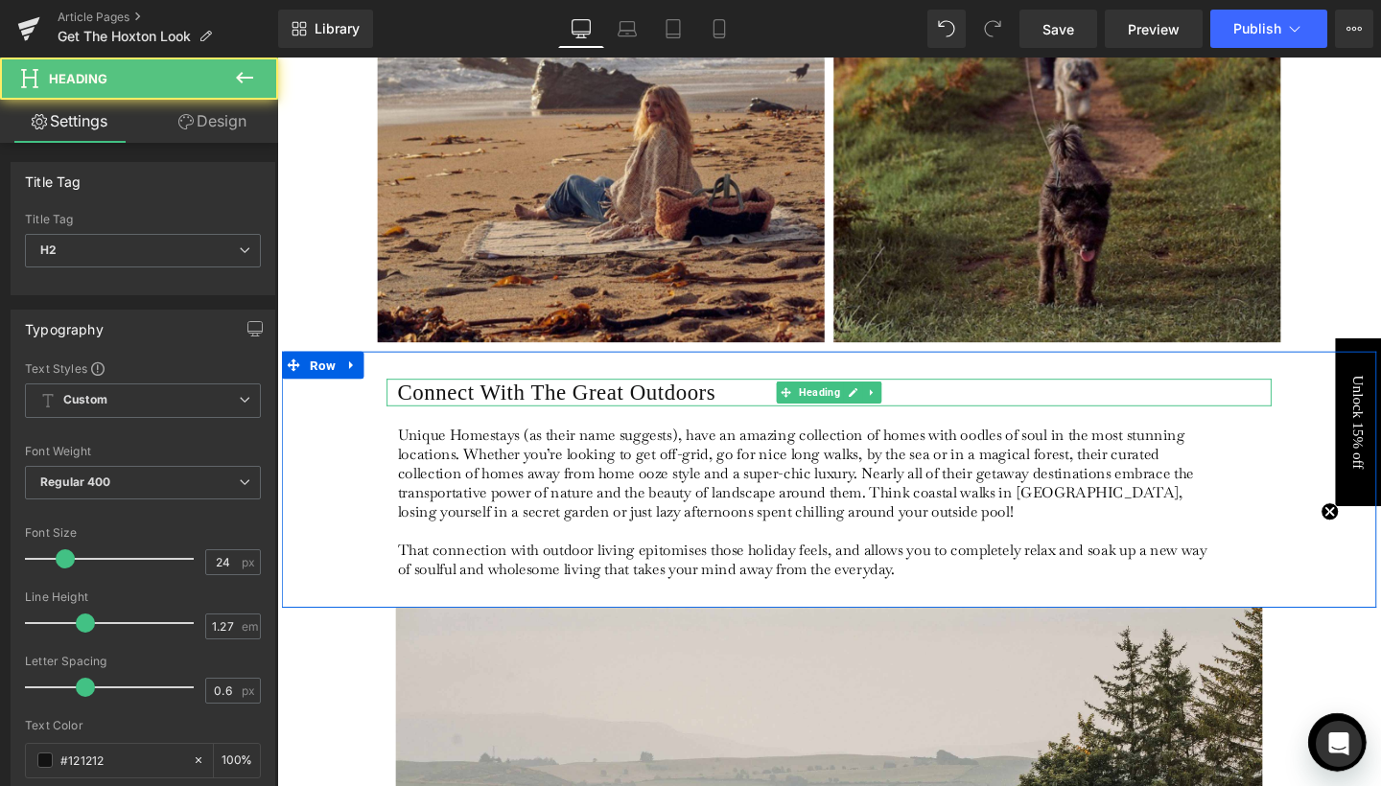
click at [536, 407] on h2 "Connect With The Great Outdoors" at bounding box center [863, 409] width 919 height 29
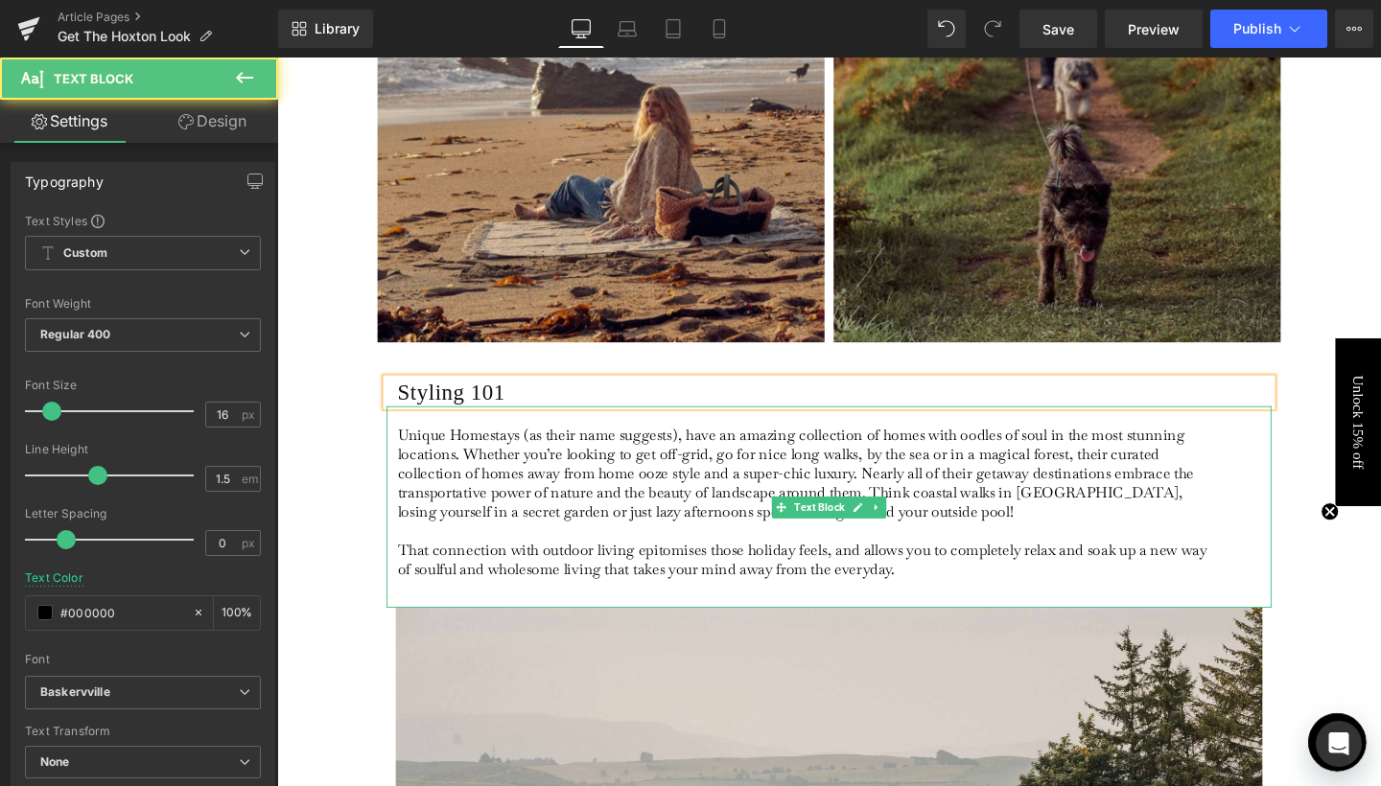
click at [522, 541] on p "Unique Homestays (as their name suggests), have an amazing collection of homes …" at bounding box center [832, 494] width 856 height 101
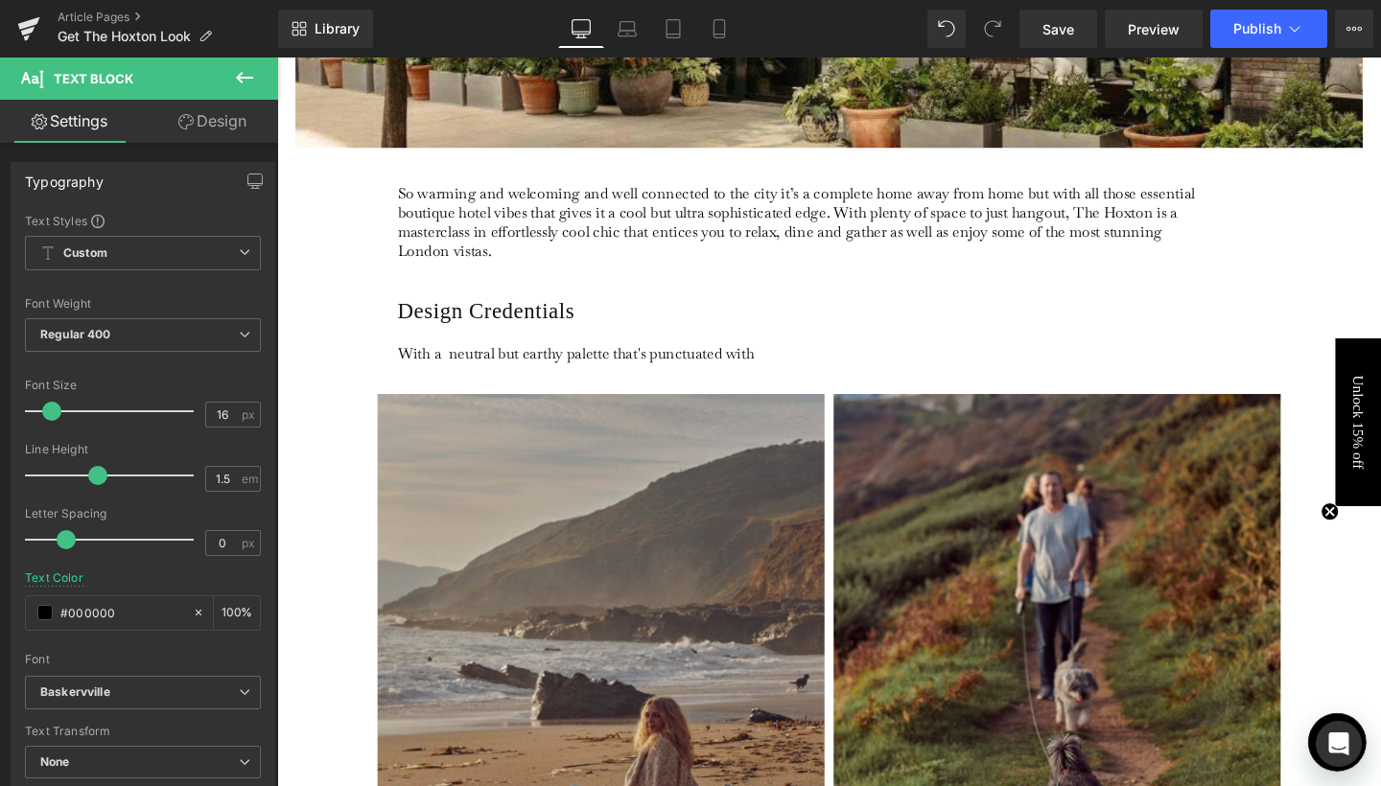
scroll to position [414, 0]
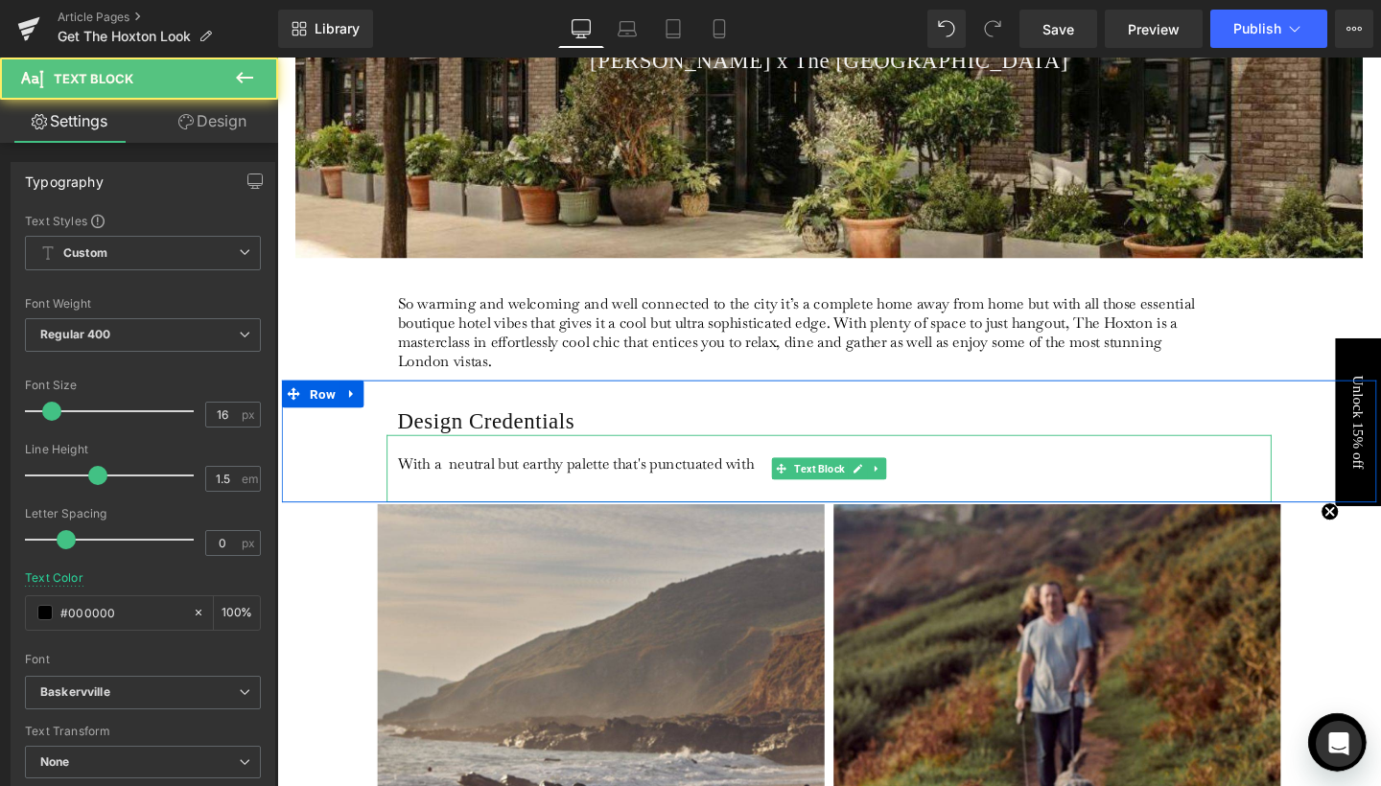
click at [455, 486] on p "With a neutral but earthy palette that's punctuated with" at bounding box center [832, 485] width 856 height 20
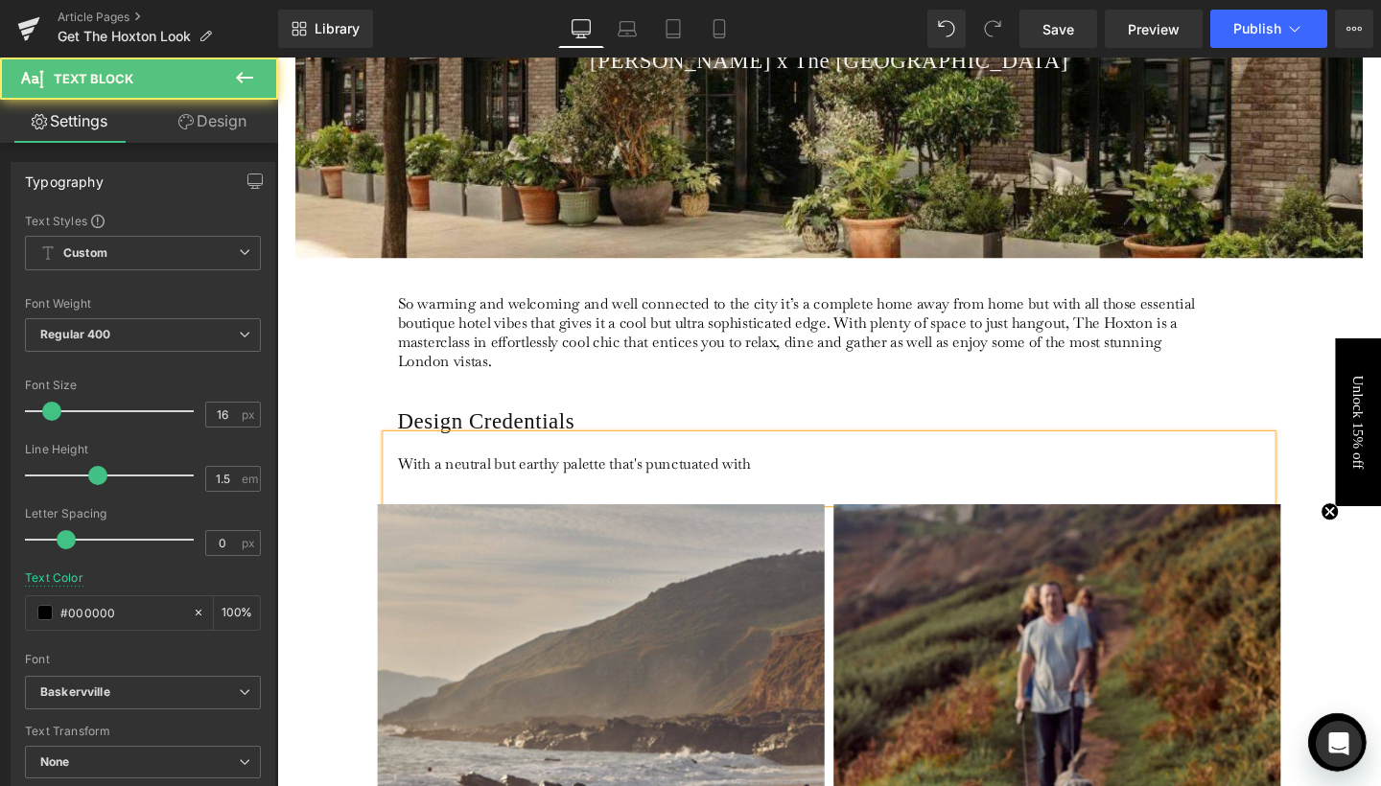
click at [817, 467] on p at bounding box center [832, 465] width 856 height 20
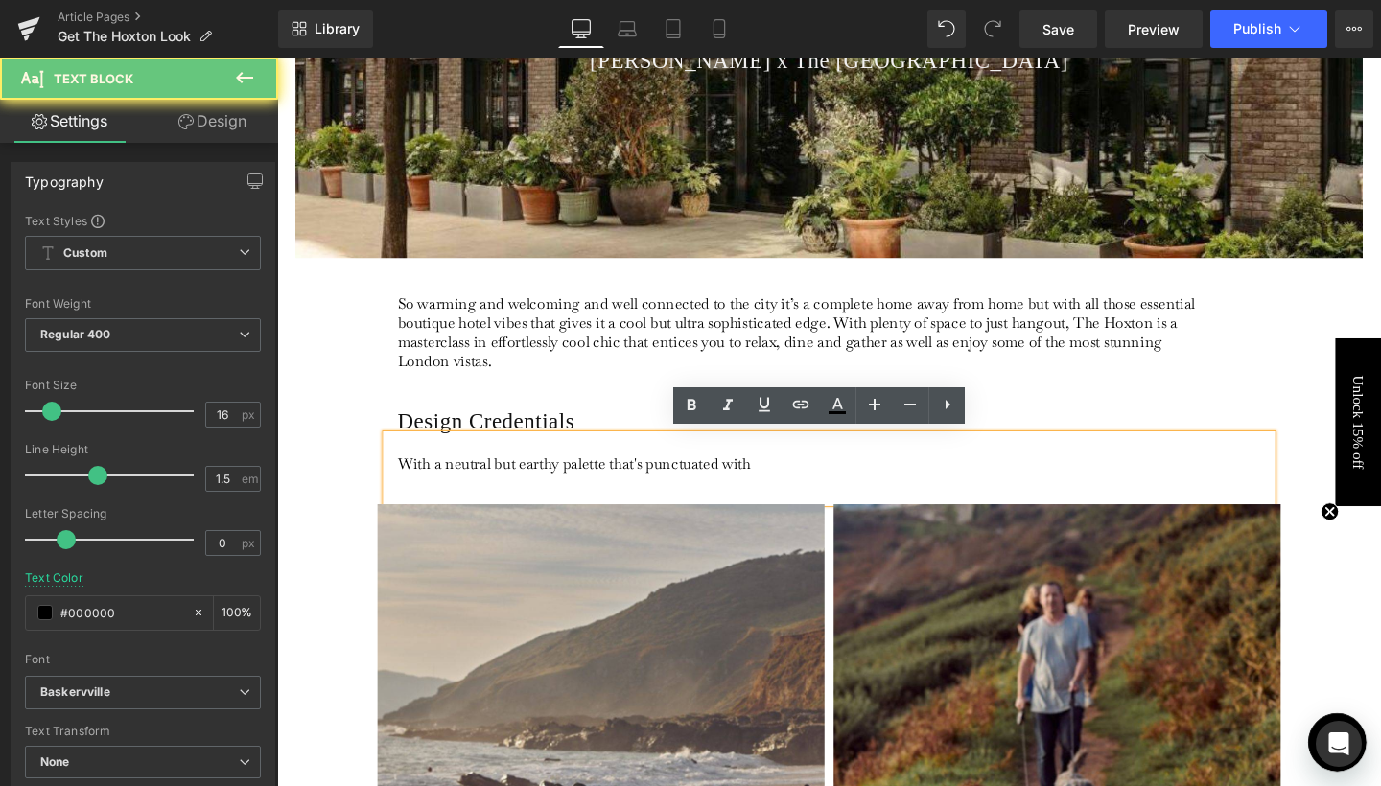
click at [794, 484] on p "With a neutral but earthy palette that's punctuated with" at bounding box center [832, 485] width 856 height 20
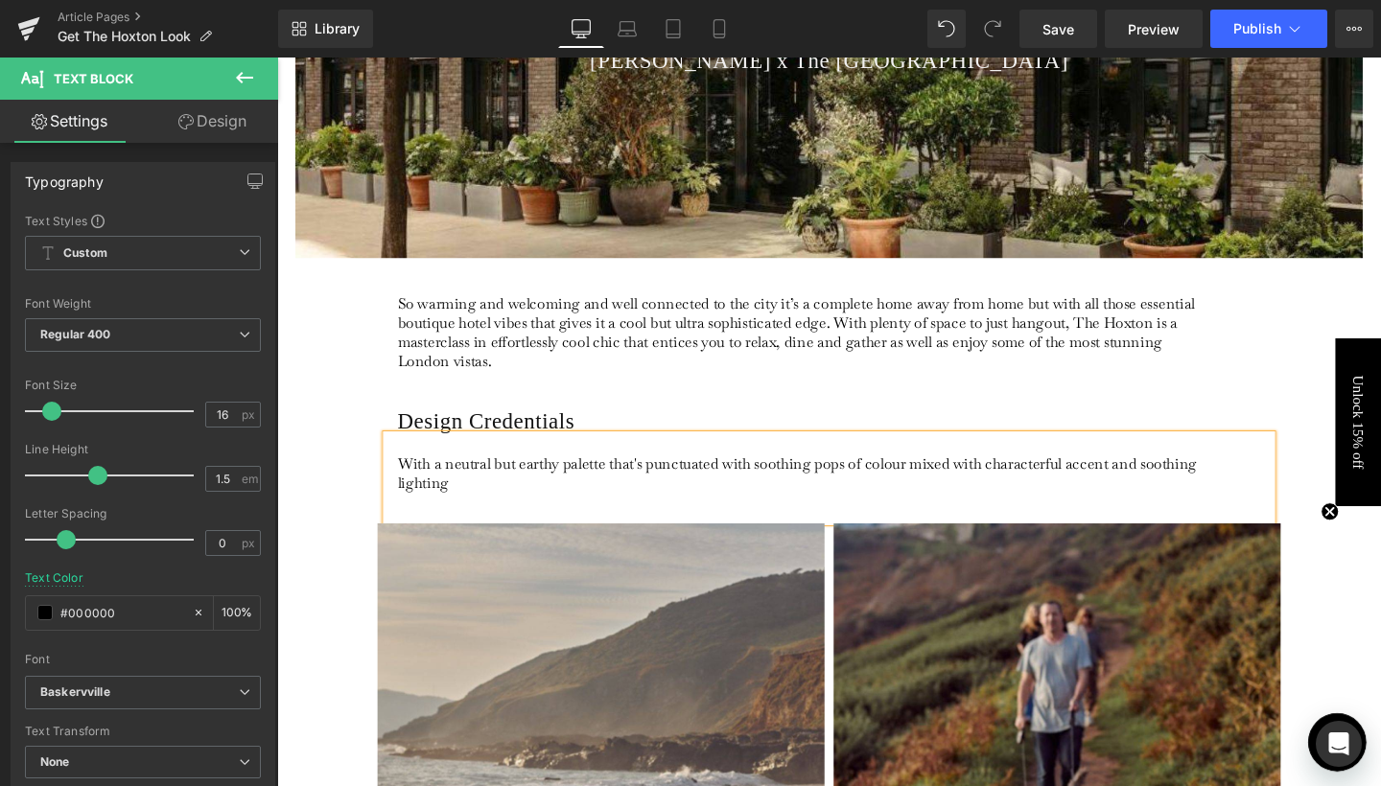
click at [963, 478] on p "With a neutral but earthy palette that's punctuated with soothing pops of colou…" at bounding box center [832, 495] width 856 height 40
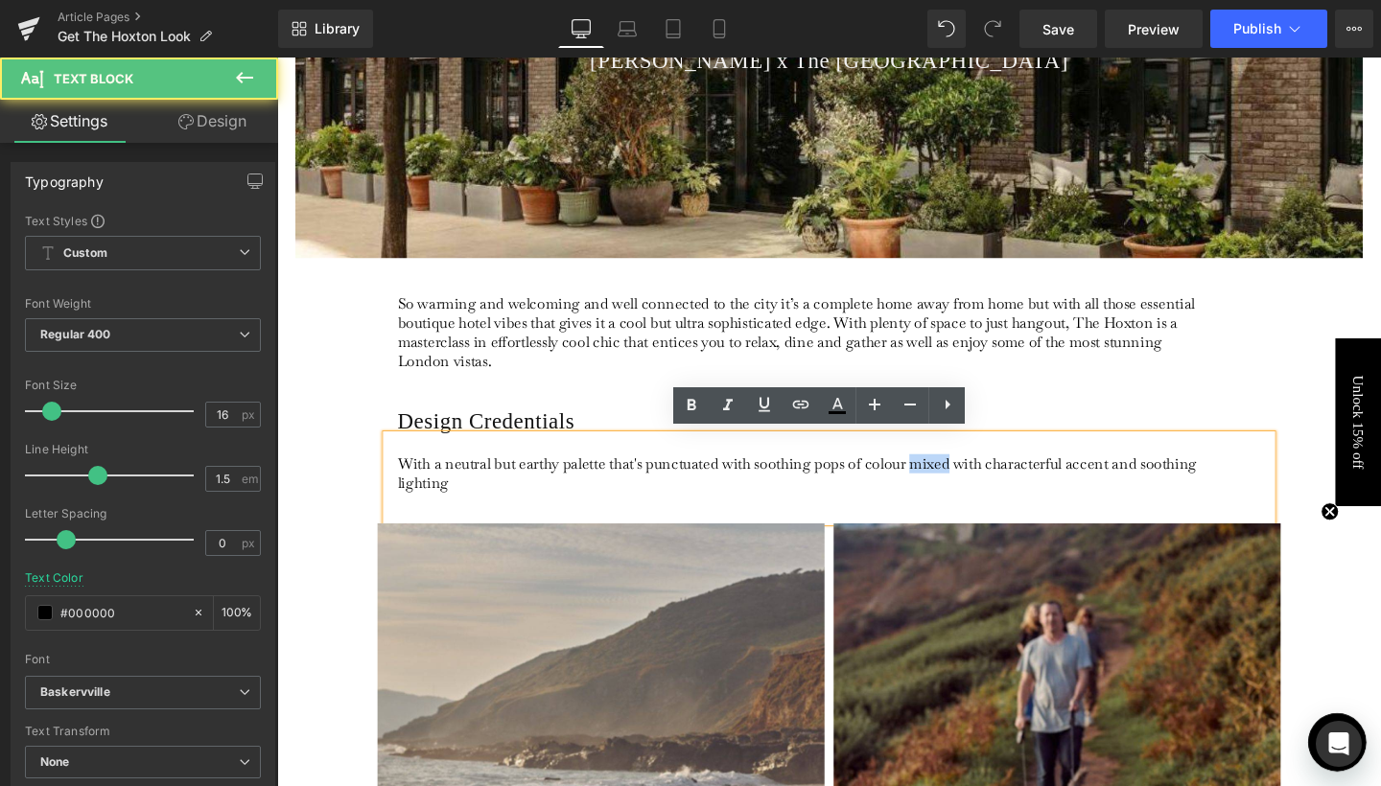
click at [963, 478] on p "With a neutral but earthy palette that's punctuated with soothing pops of colou…" at bounding box center [832, 495] width 856 height 40
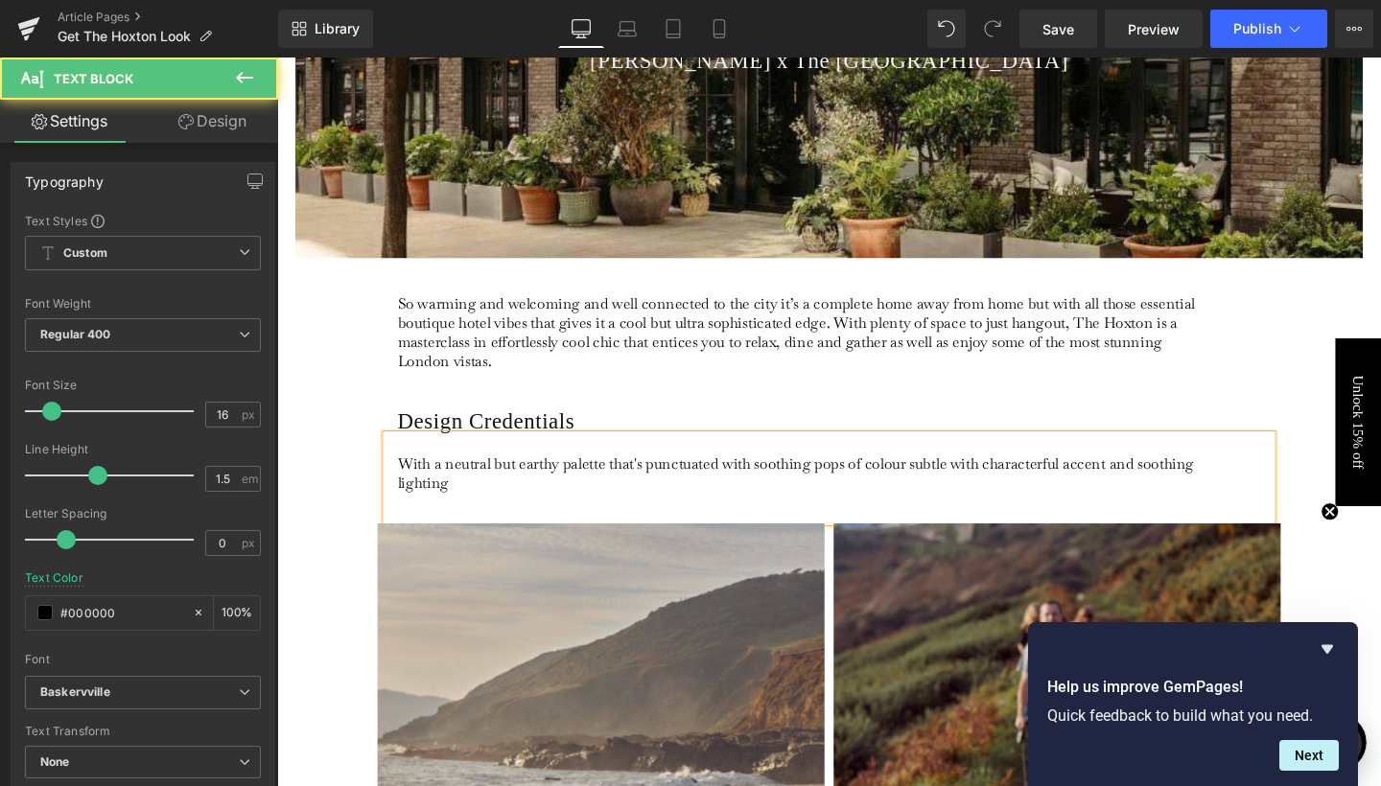
click at [950, 482] on p "With a neutral but earthy palette that's punctuated with soothing pops of colou…" at bounding box center [832, 495] width 856 height 40
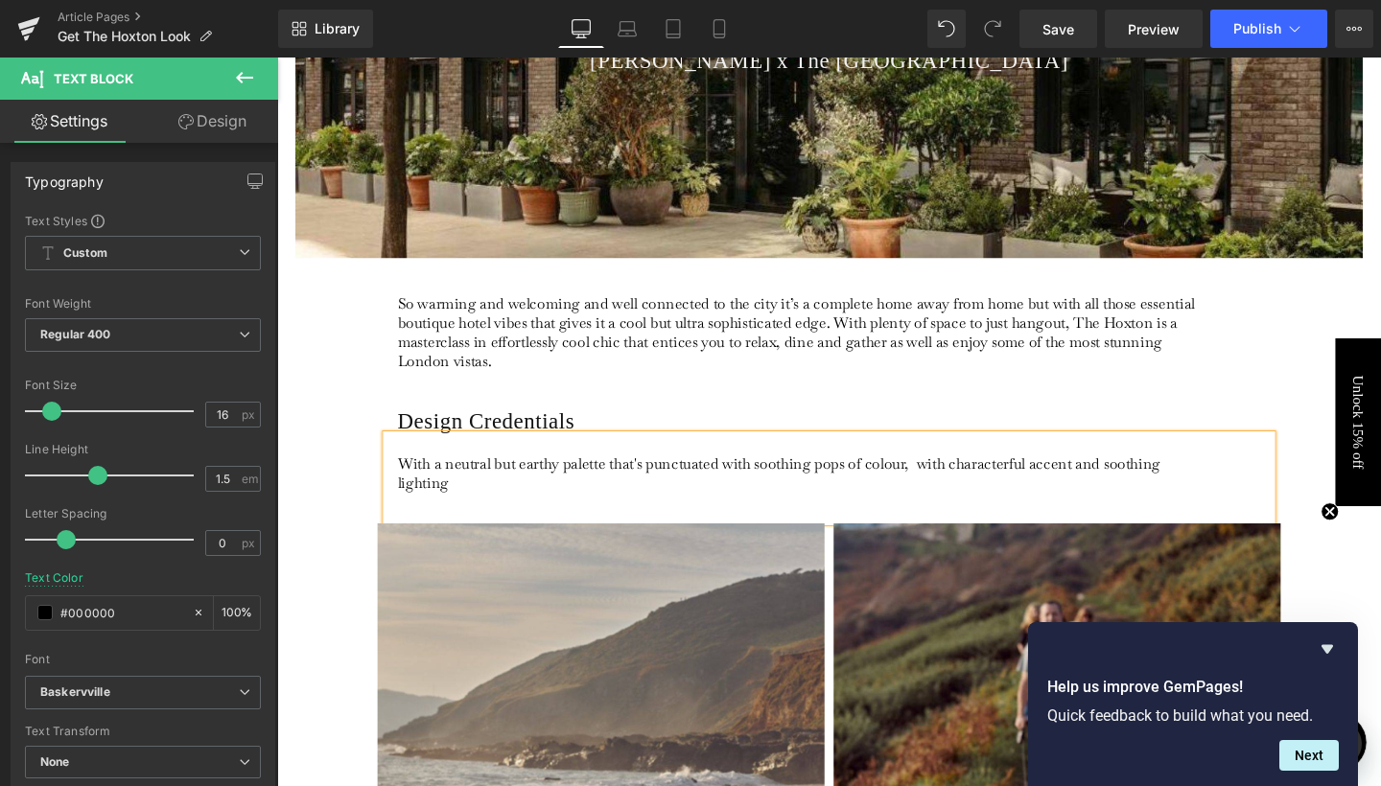
click at [963, 481] on p "With a neutral but earthy palette that's punctuated with soothing pops of colou…" at bounding box center [832, 495] width 856 height 40
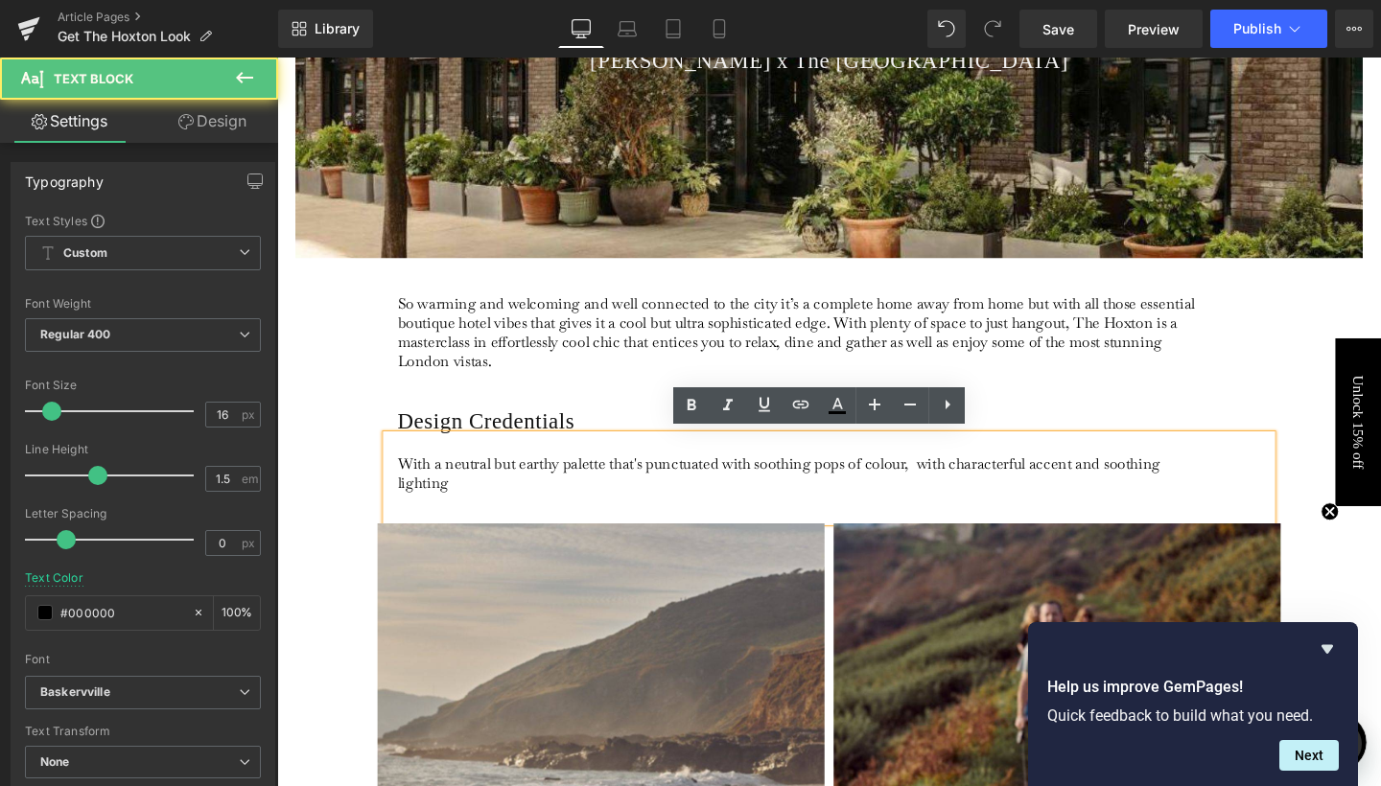
click at [963, 481] on p "With a neutral but earthy palette that's punctuated with soothing pops of colou…" at bounding box center [832, 495] width 856 height 40
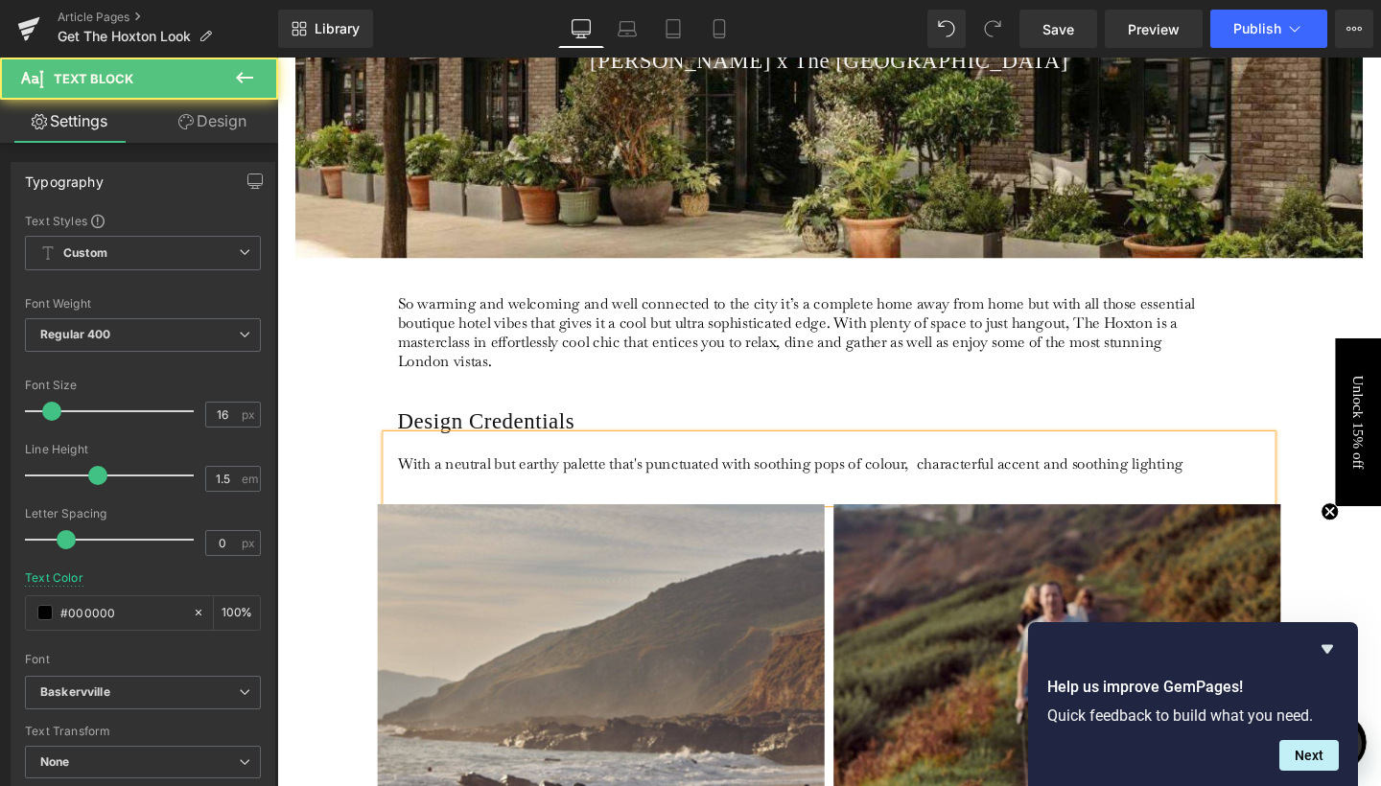
click at [951, 483] on p "With a neutral but earthy palette that's punctuated with soothing pops of colou…" at bounding box center [832, 485] width 856 height 20
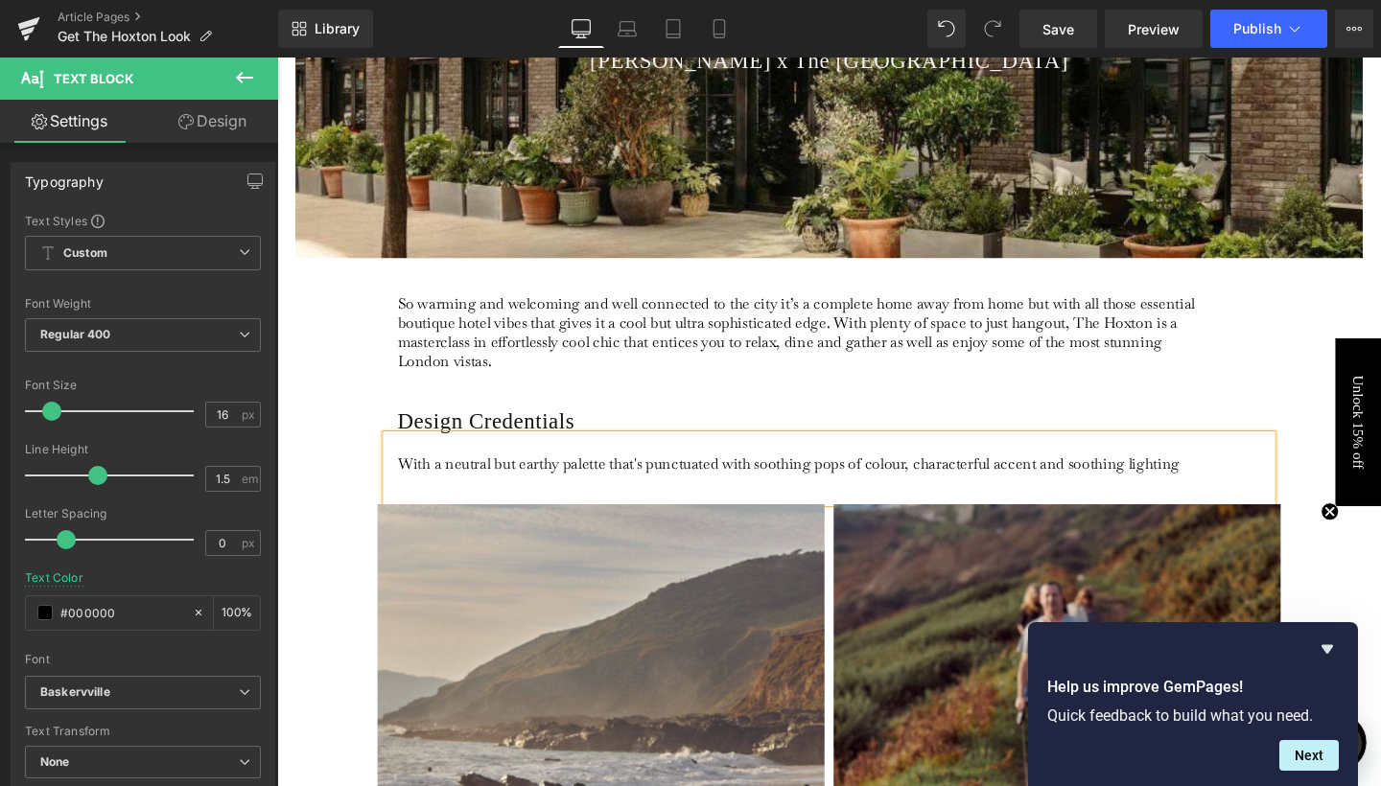
click at [1073, 476] on p "With a neutral but earthy palette that's punctuated with soothing pops of colou…" at bounding box center [832, 485] width 856 height 20
click at [1239, 495] on div "With a neutral but earthy palette that's punctuated with soothing pops of colou…" at bounding box center [857, 490] width 930 height 71
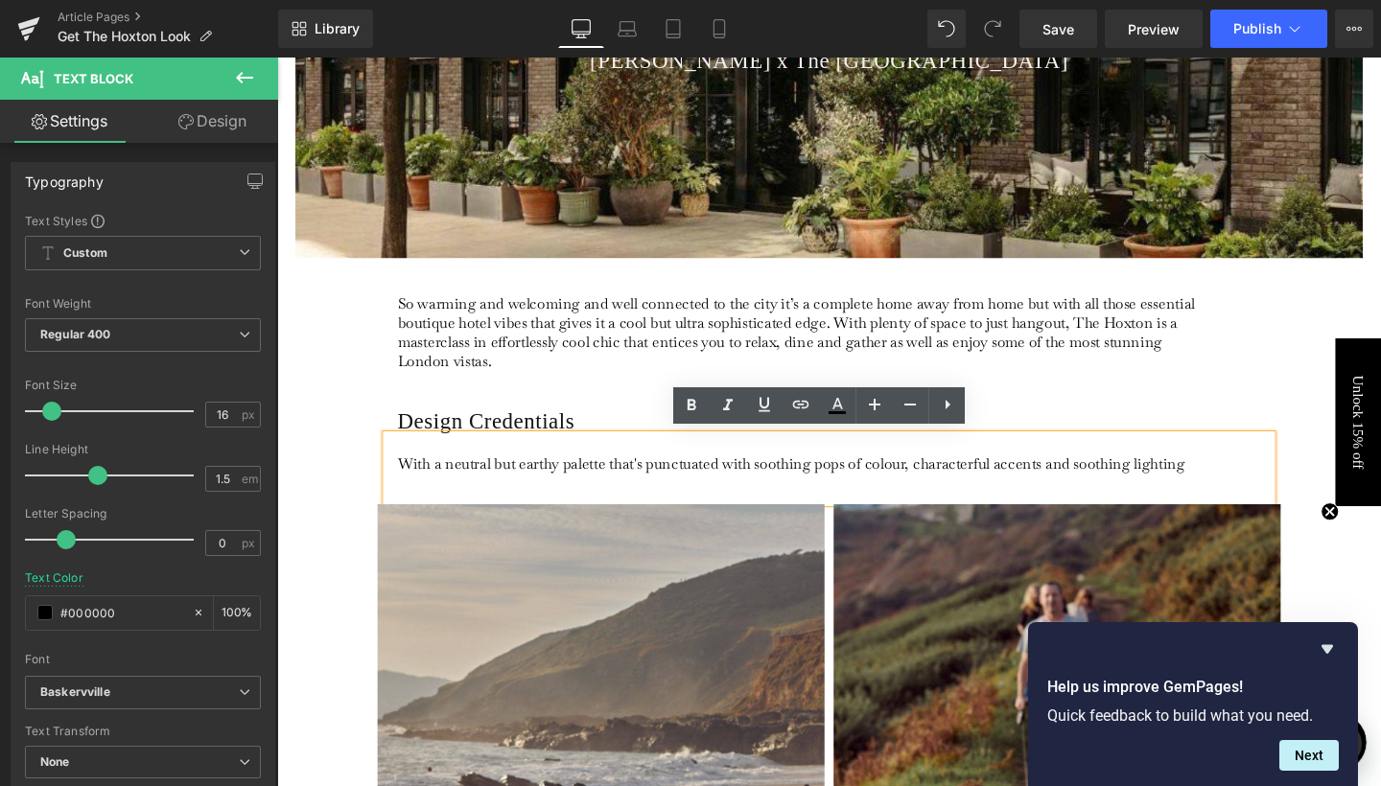
click at [1157, 486] on p "With a neutral but earthy palette that's punctuated with soothing pops of colou…" at bounding box center [832, 485] width 856 height 20
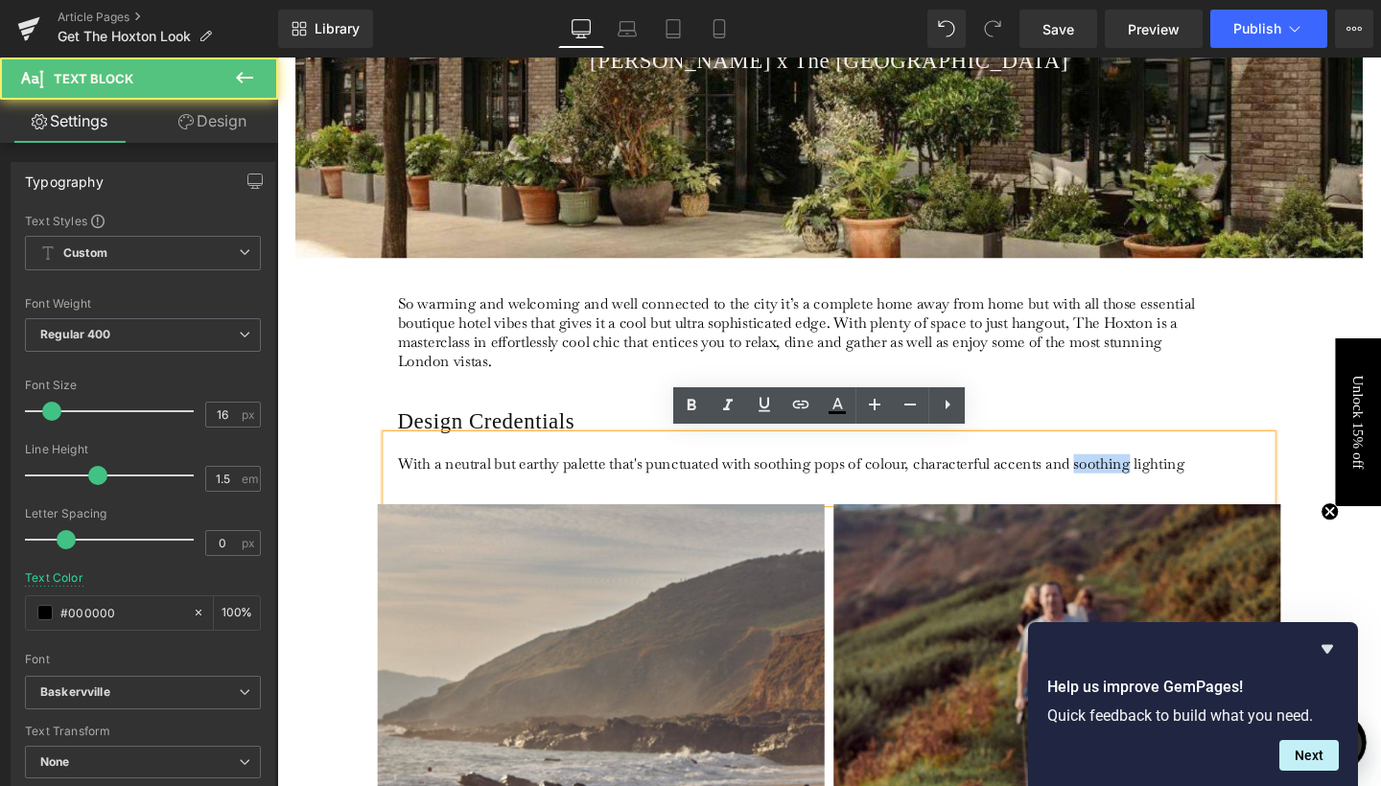
click at [1157, 486] on p "With a neutral but earthy palette that's punctuated with soothing pops of colou…" at bounding box center [832, 485] width 856 height 20
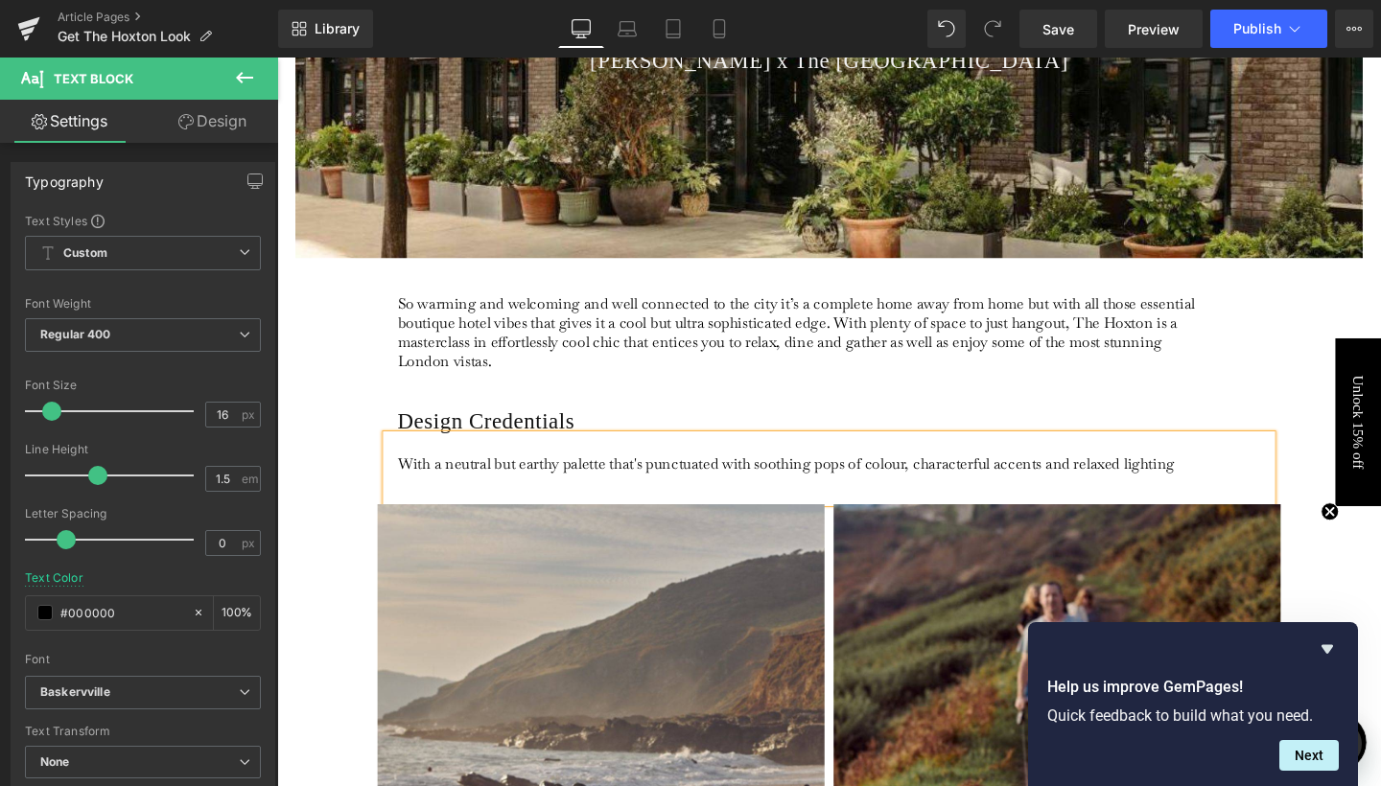
click at [1246, 484] on p "With a neutral but earthy palette that's punctuated with soothing pops of colou…" at bounding box center [832, 485] width 856 height 20
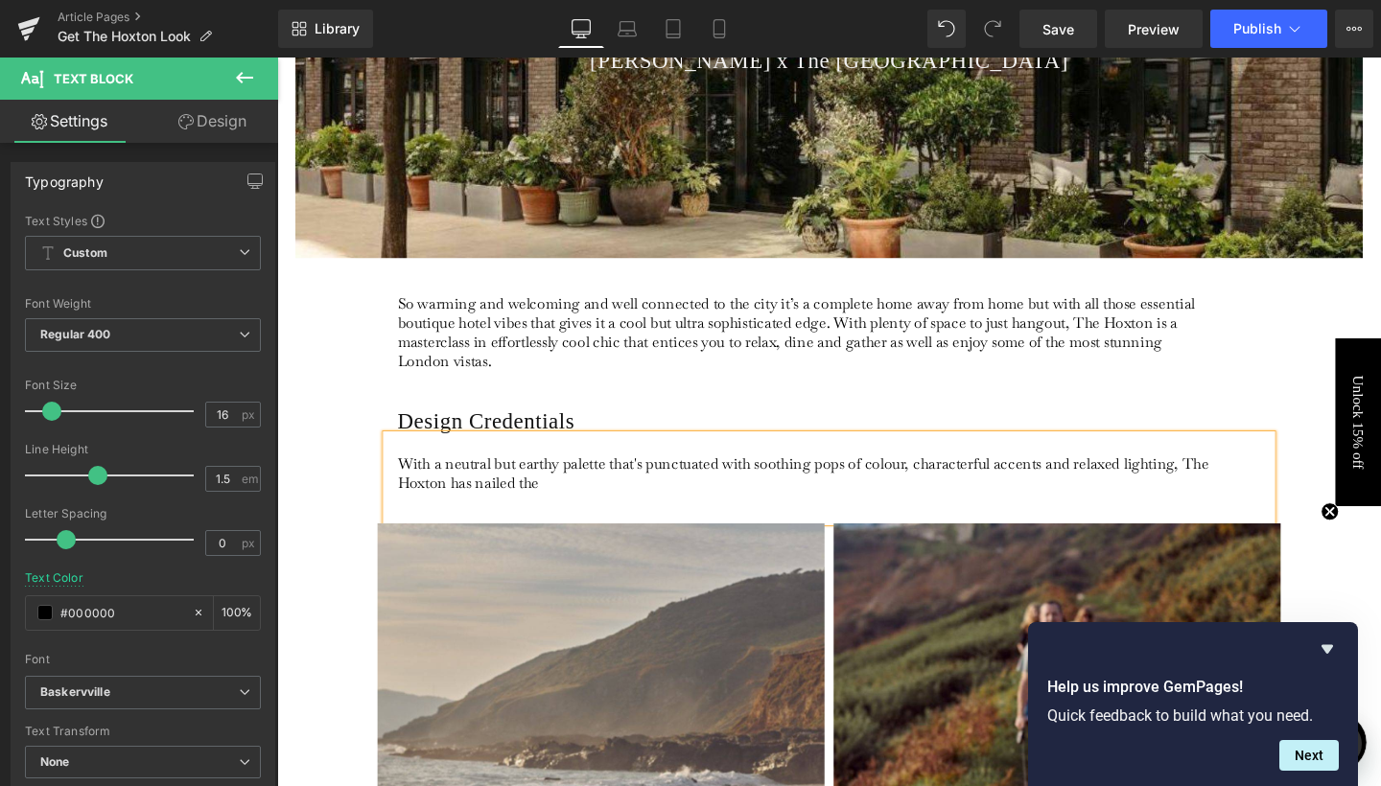
click at [505, 508] on p "With a neutral but earthy palette that's punctuated with soothing pops of colou…" at bounding box center [832, 495] width 856 height 40
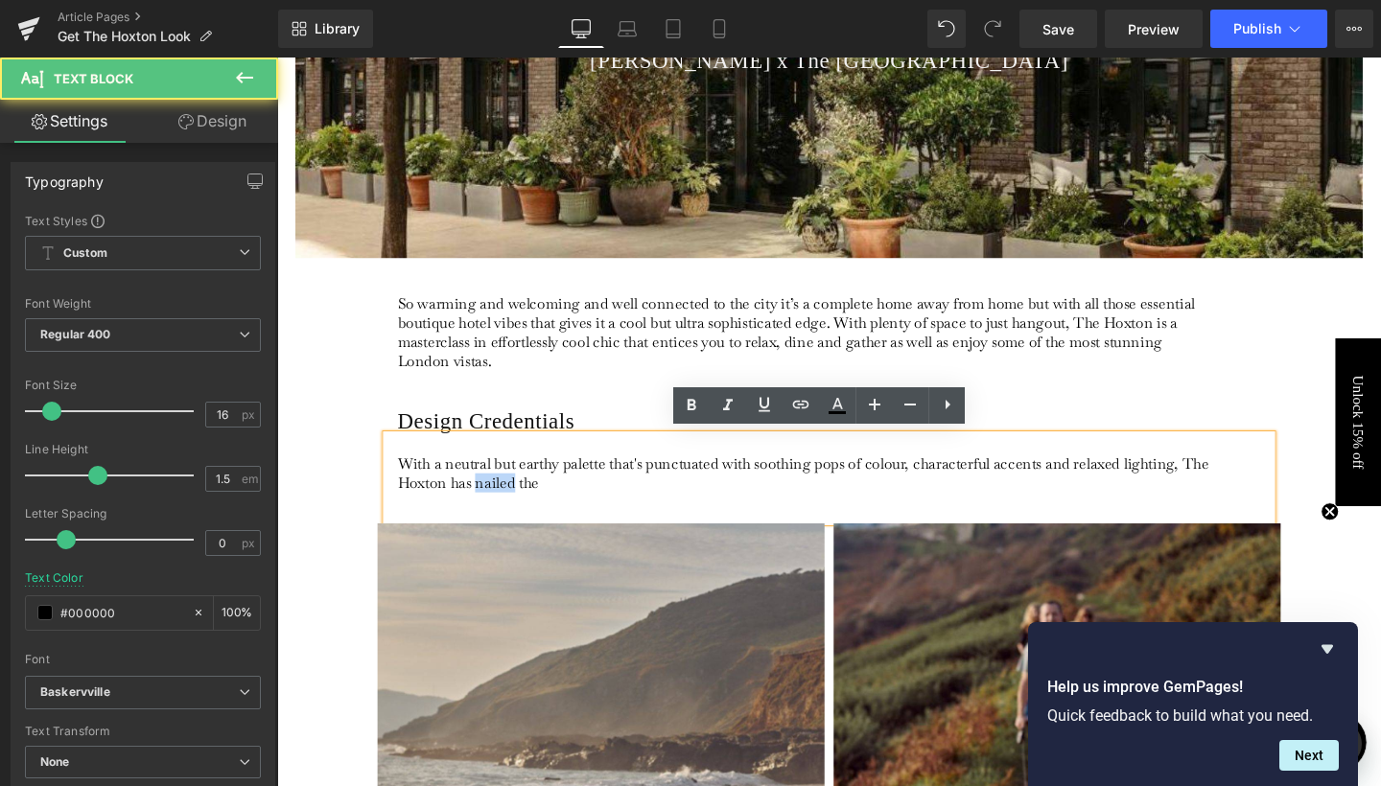
click at [505, 508] on p "With a neutral but earthy palette that's punctuated with soothing pops of colou…" at bounding box center [832, 495] width 856 height 40
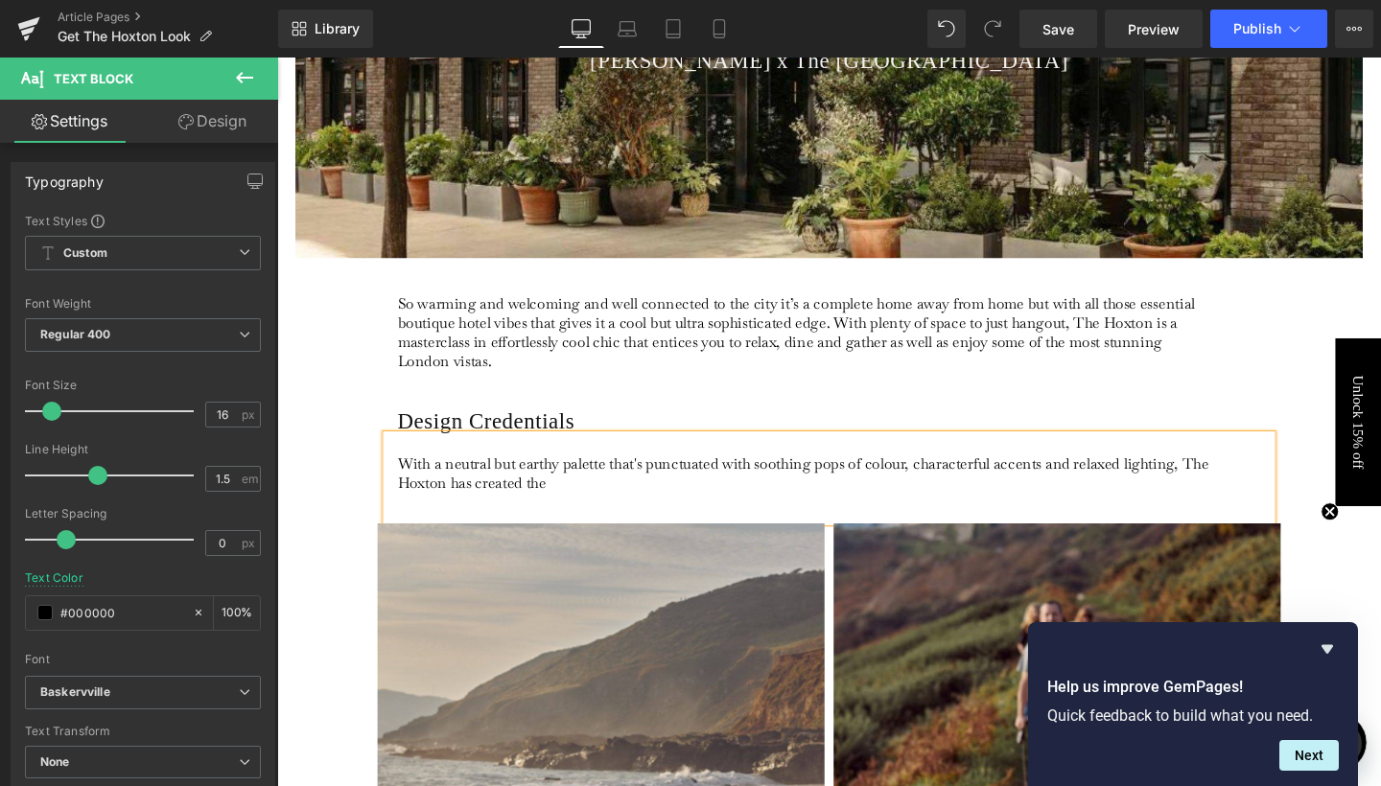
click at [540, 501] on p "With a neutral but earthy palette that's punctuated with soothing pops of colou…" at bounding box center [832, 495] width 856 height 40
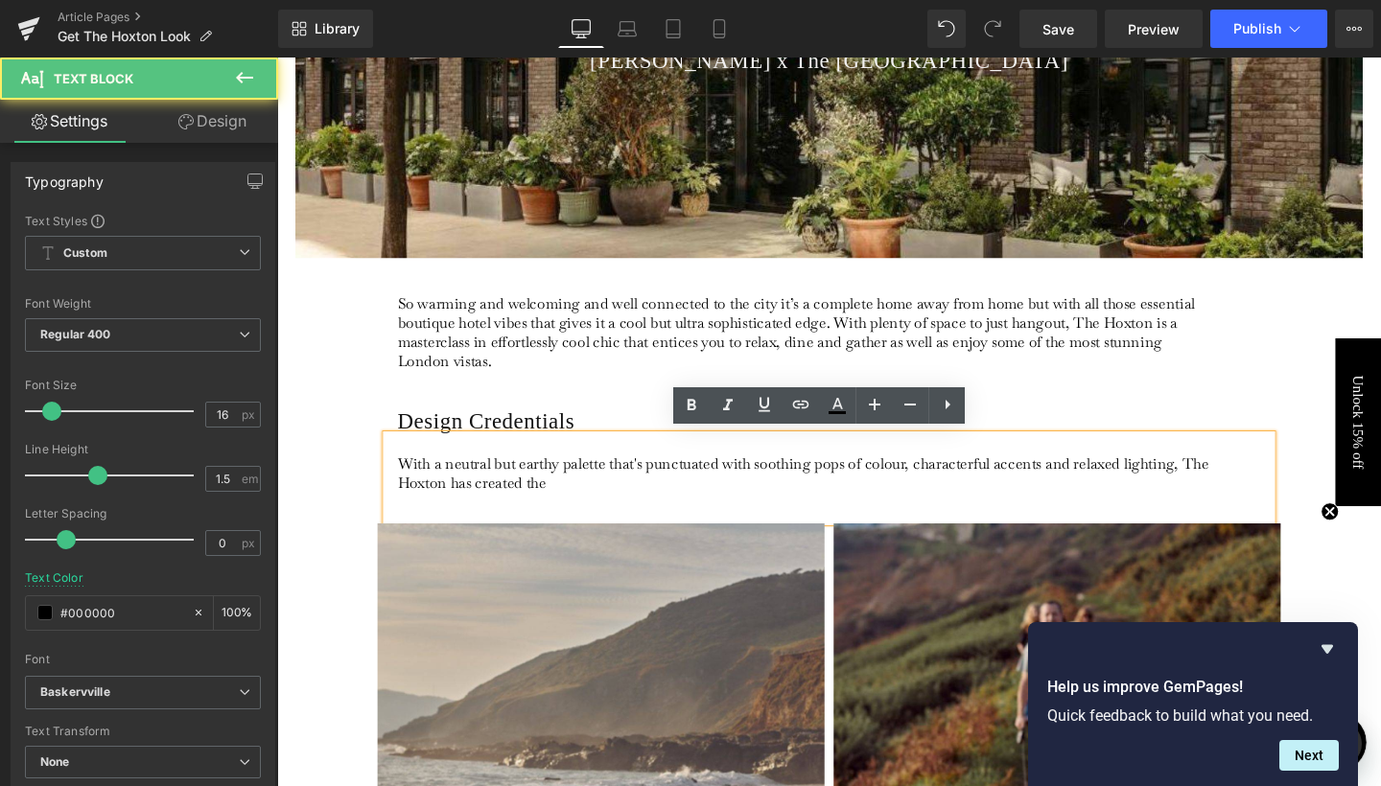
click at [540, 501] on p "With a neutral but earthy palette that's punctuated with soothing pops of colou…" at bounding box center [832, 495] width 856 height 40
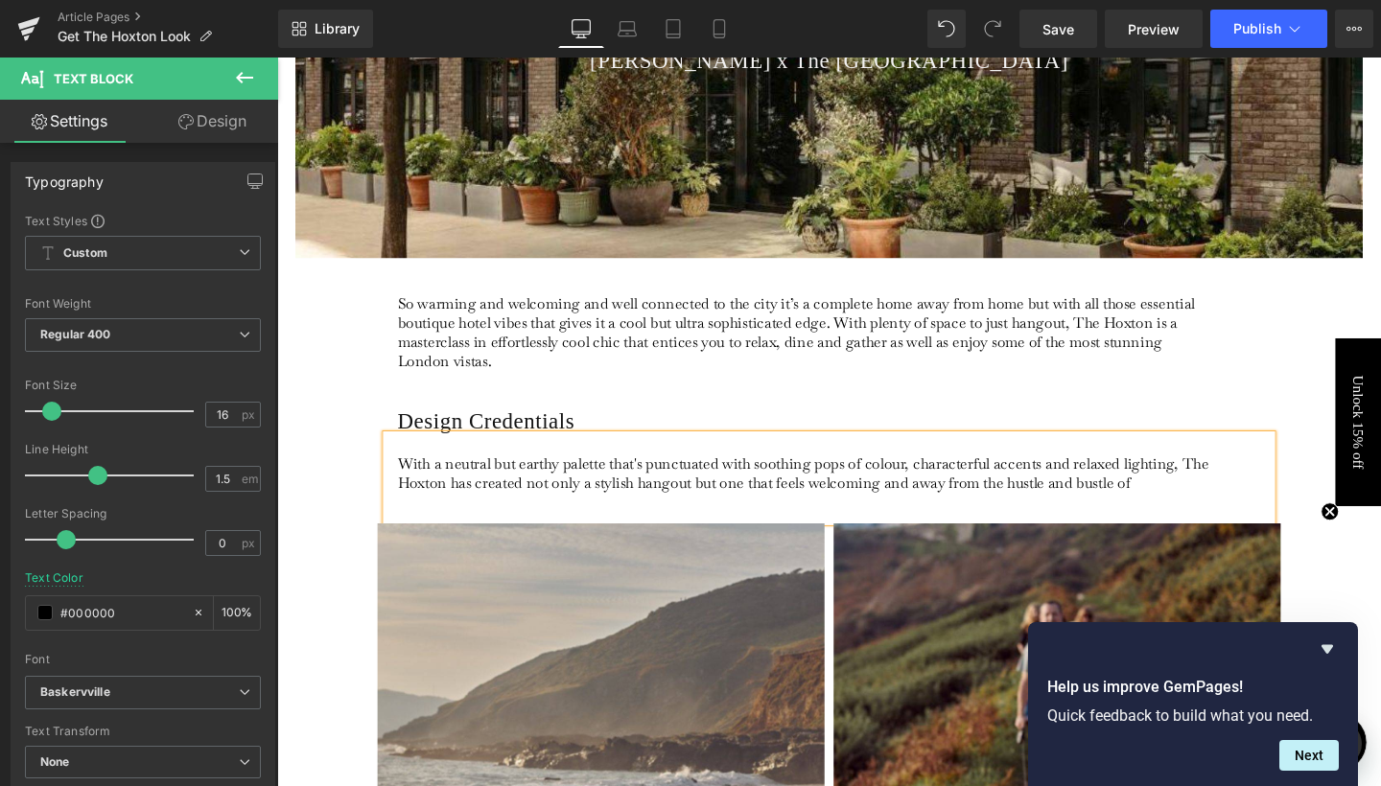
click at [539, 494] on p "With a neutral but earthy palette that's punctuated with soothing pops of colou…" at bounding box center [832, 495] width 856 height 40
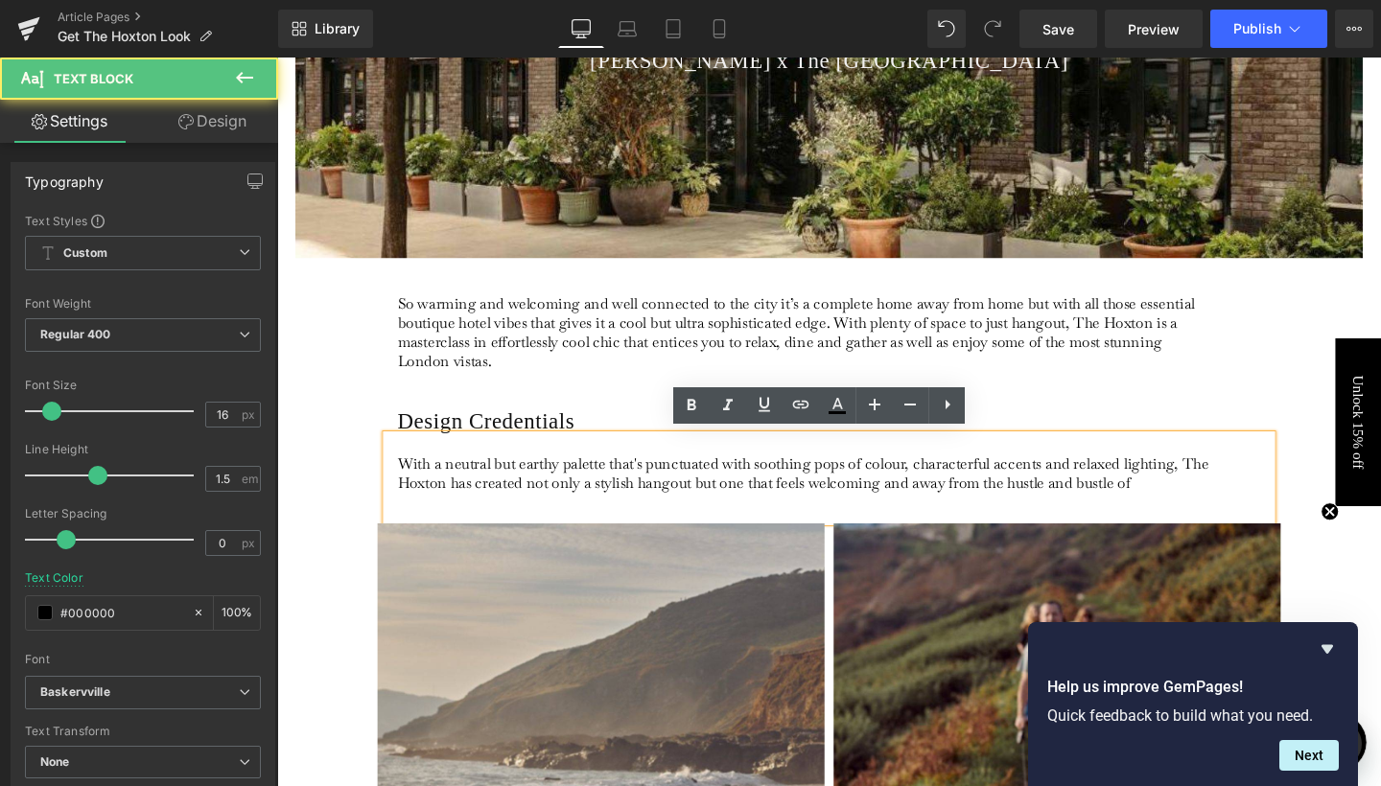
click at [1181, 502] on p "With a neutral but earthy palette that's punctuated with soothing pops of colou…" at bounding box center [832, 495] width 856 height 40
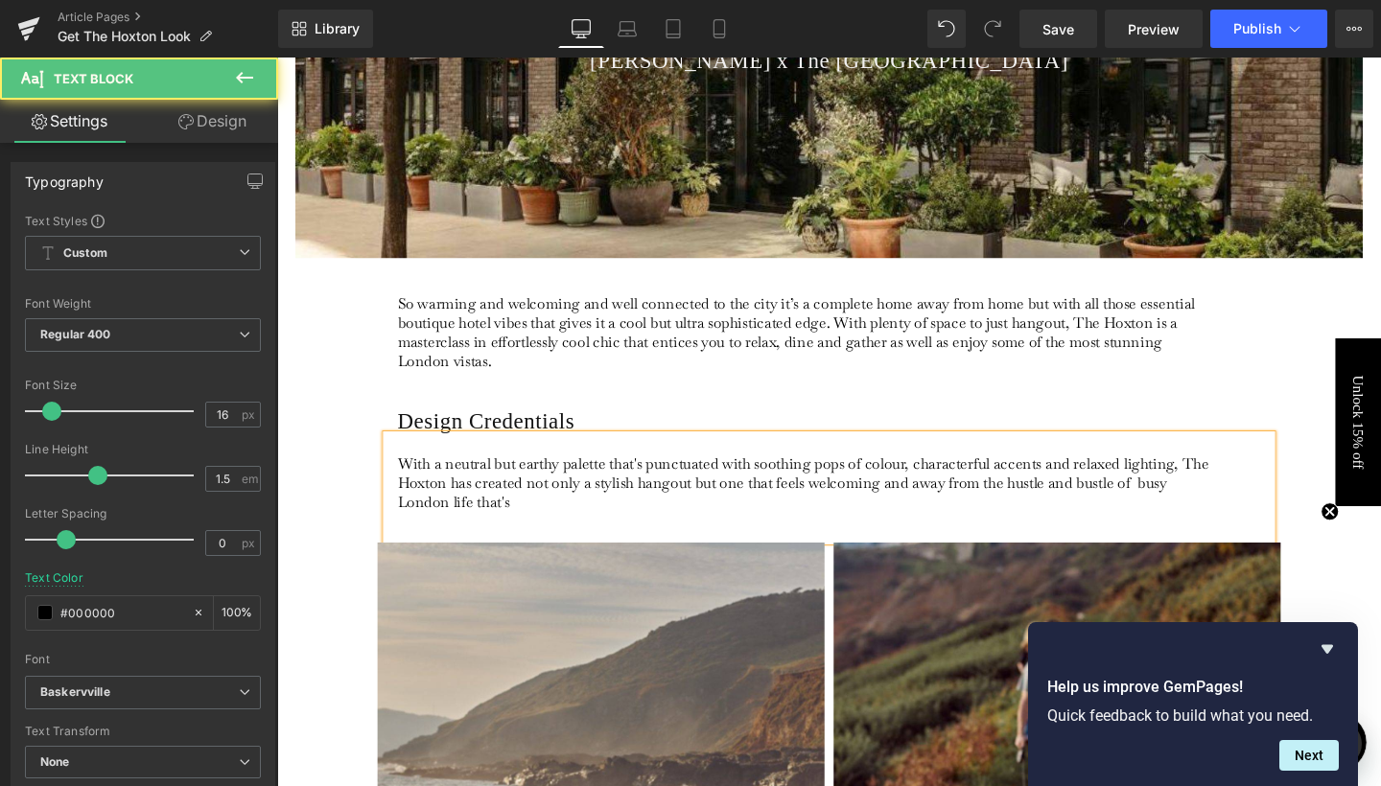
click at [923, 506] on p "With a neutral but earthy palette that's punctuated with soothing pops of colou…" at bounding box center [832, 505] width 856 height 60
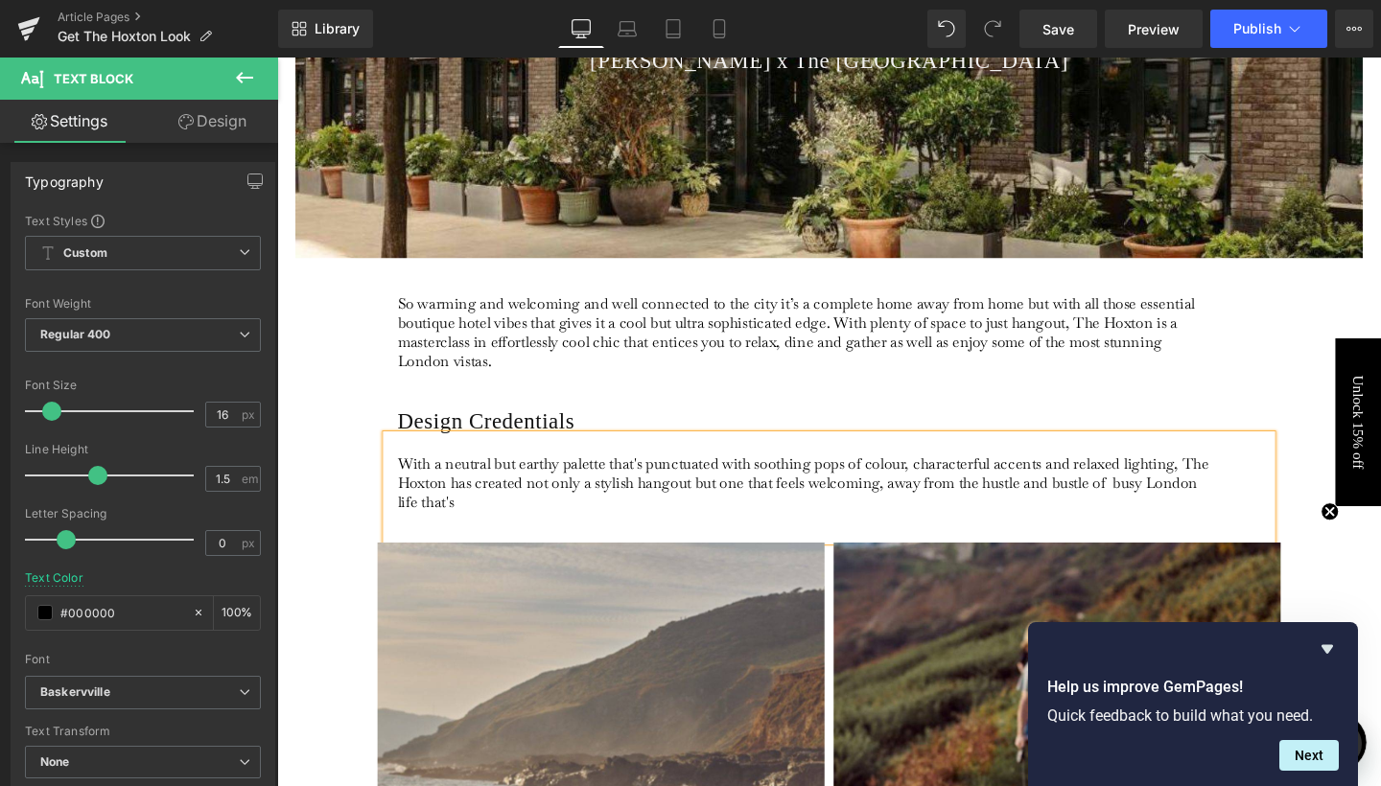
click at [1155, 497] on p "With a neutral but earthy palette that's punctuated with soothing pops of colou…" at bounding box center [832, 505] width 856 height 60
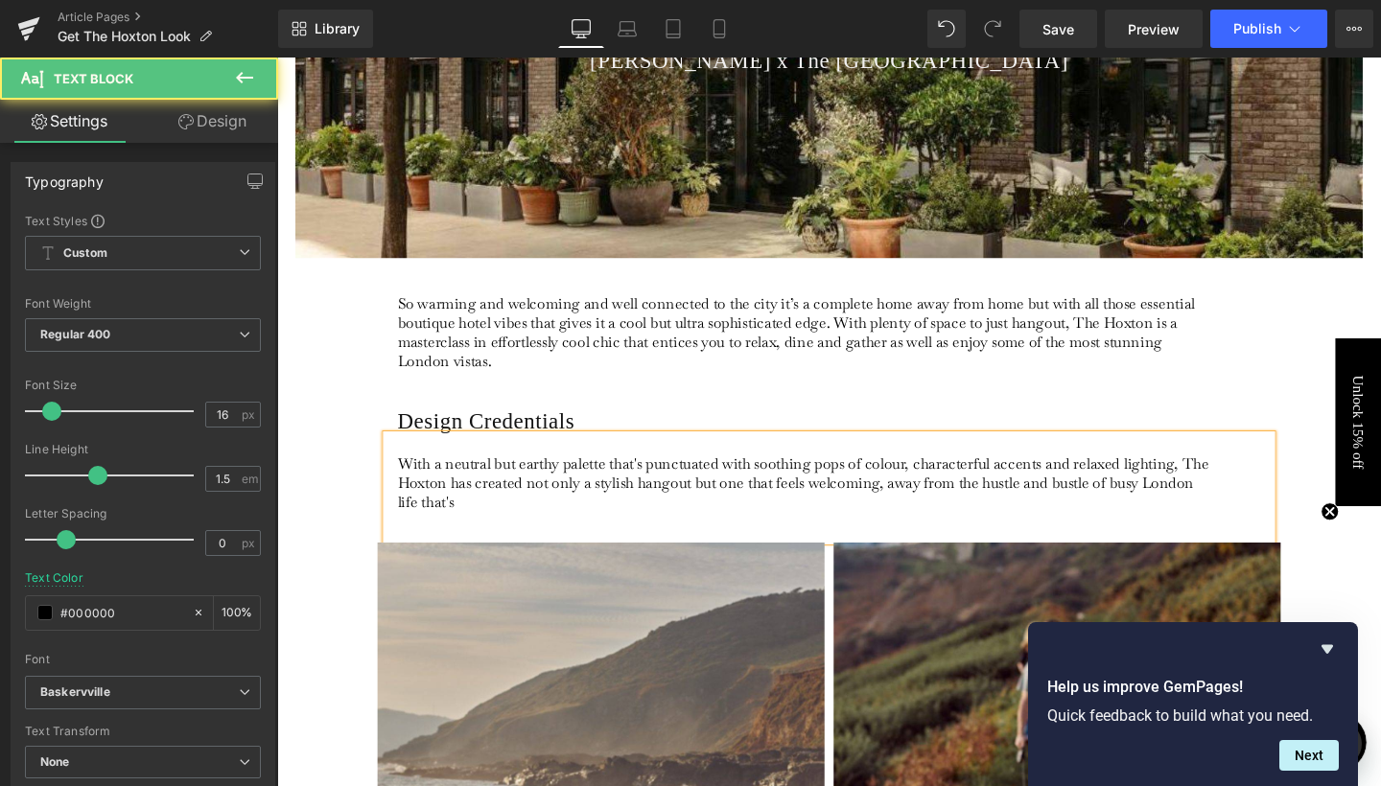
click at [473, 522] on p "With a neutral but earthy palette that's punctuated with soothing pops of colou…" at bounding box center [832, 505] width 856 height 60
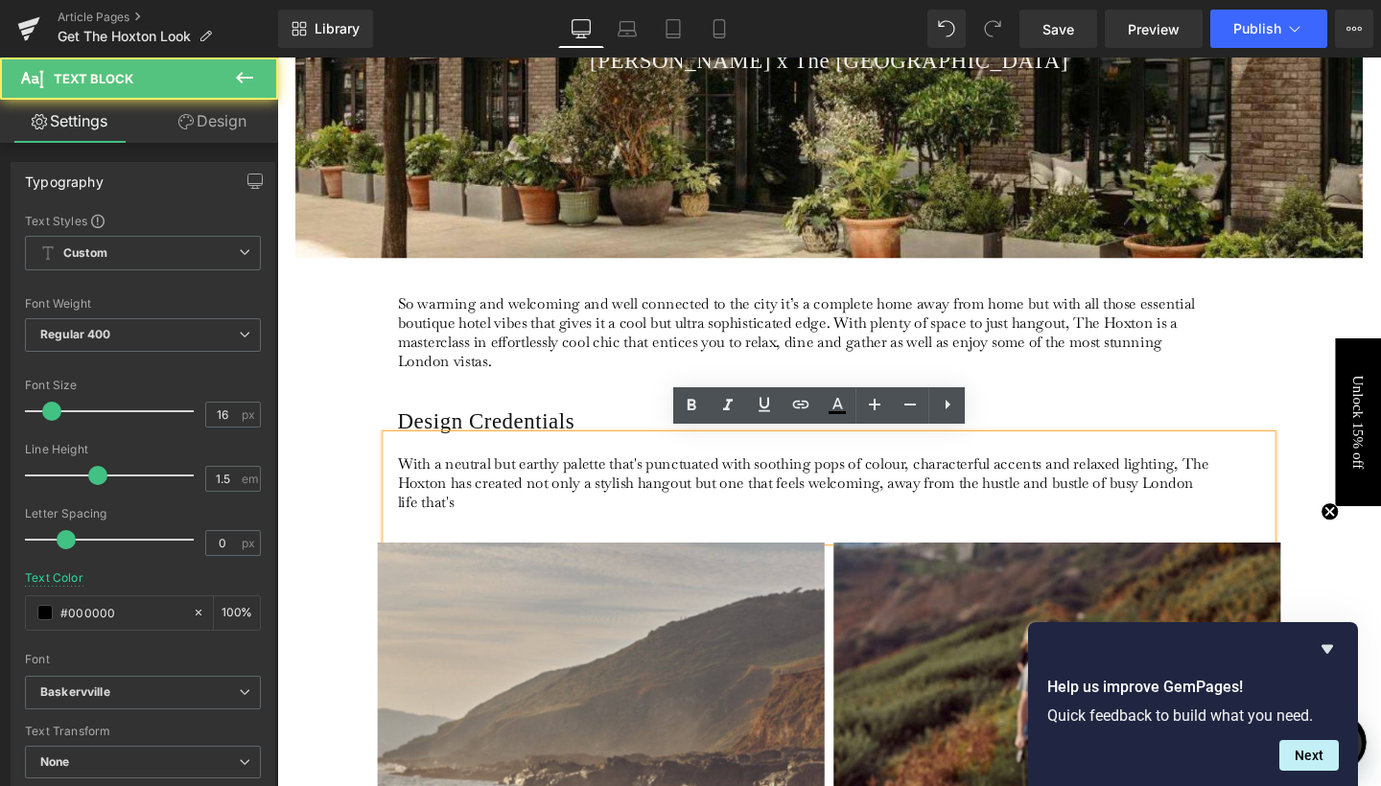
click at [442, 525] on p "With a neutral but earthy palette that's punctuated with soothing pops of colou…" at bounding box center [832, 505] width 856 height 60
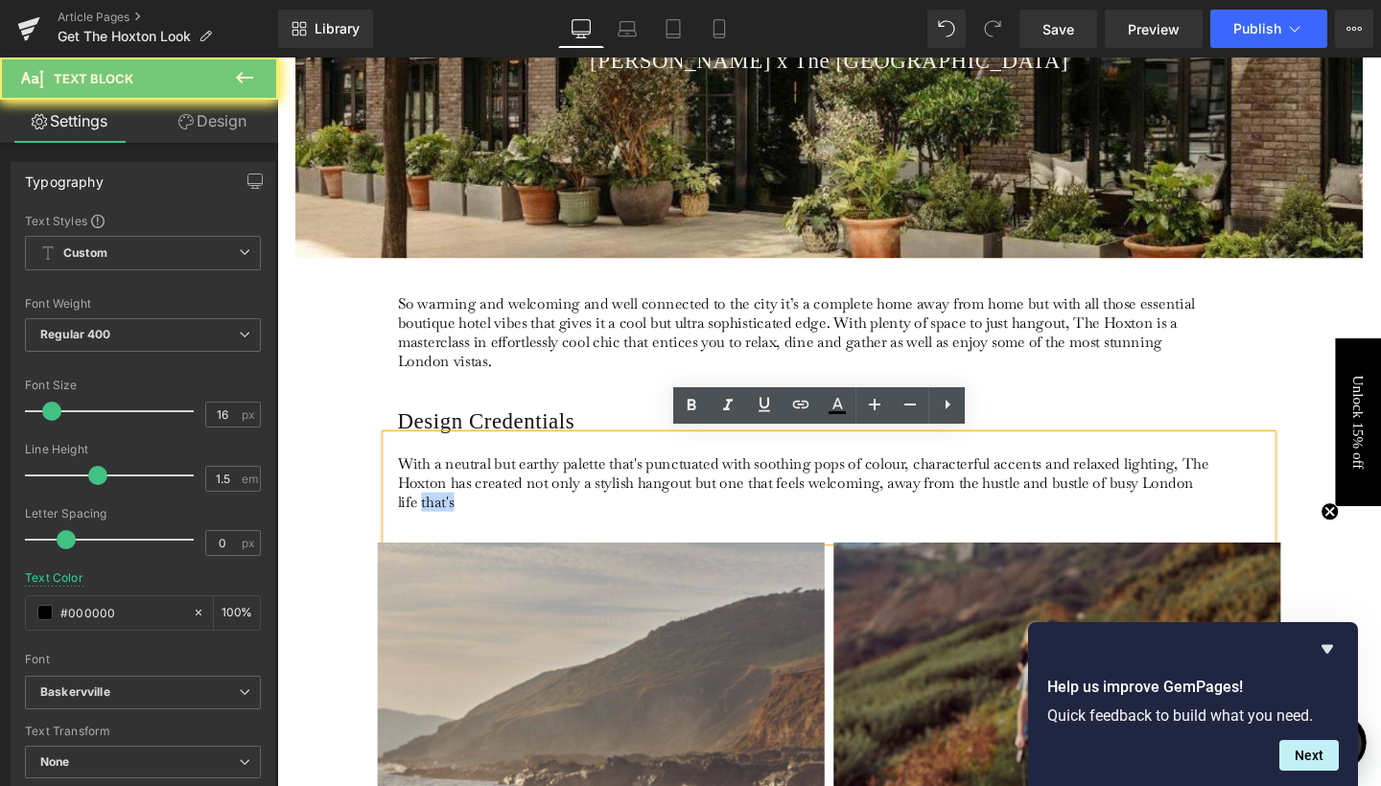
click at [442, 525] on p "With a neutral but earthy palette that's punctuated with soothing pops of colou…" at bounding box center [832, 505] width 856 height 60
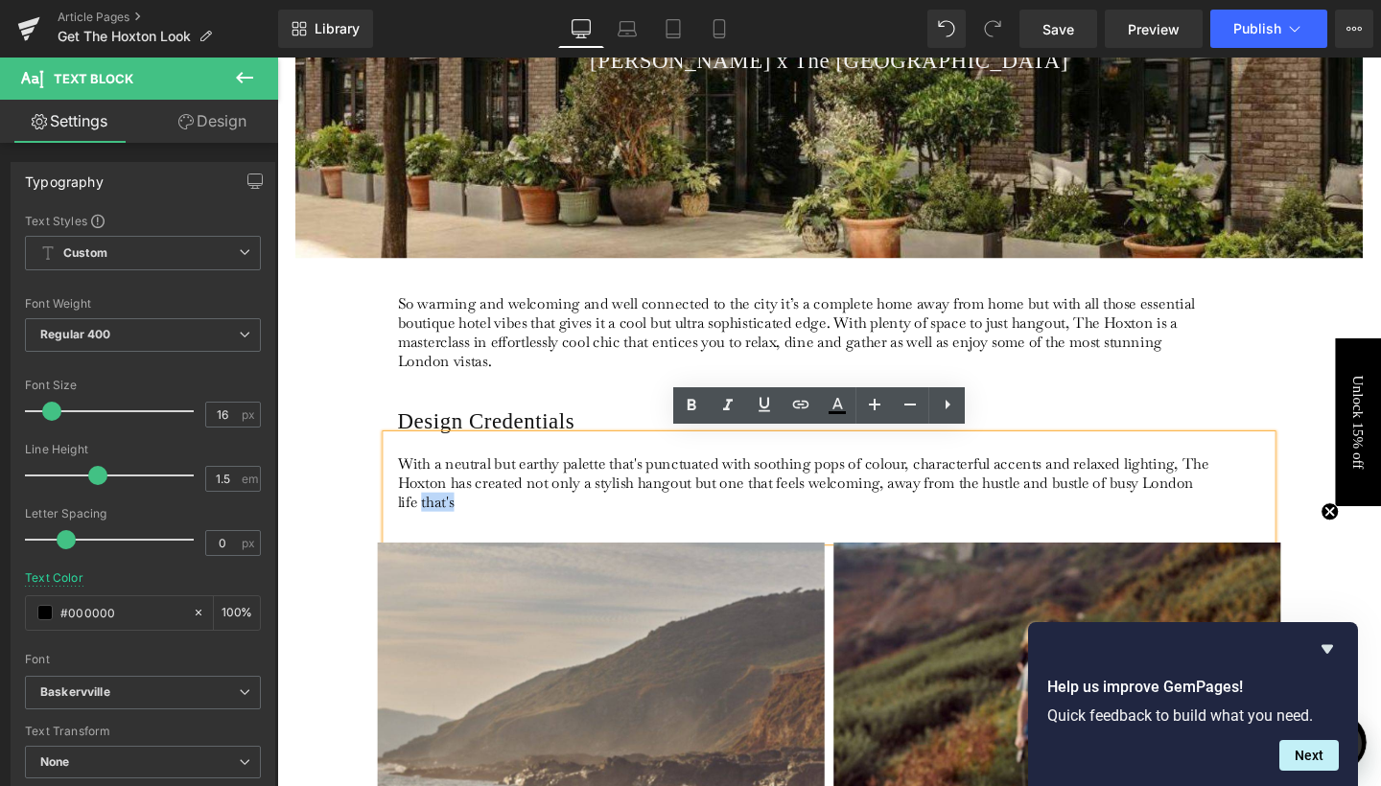
click at [442, 525] on p "With a neutral but earthy palette that's punctuated with soothing pops of colou…" at bounding box center [832, 505] width 856 height 60
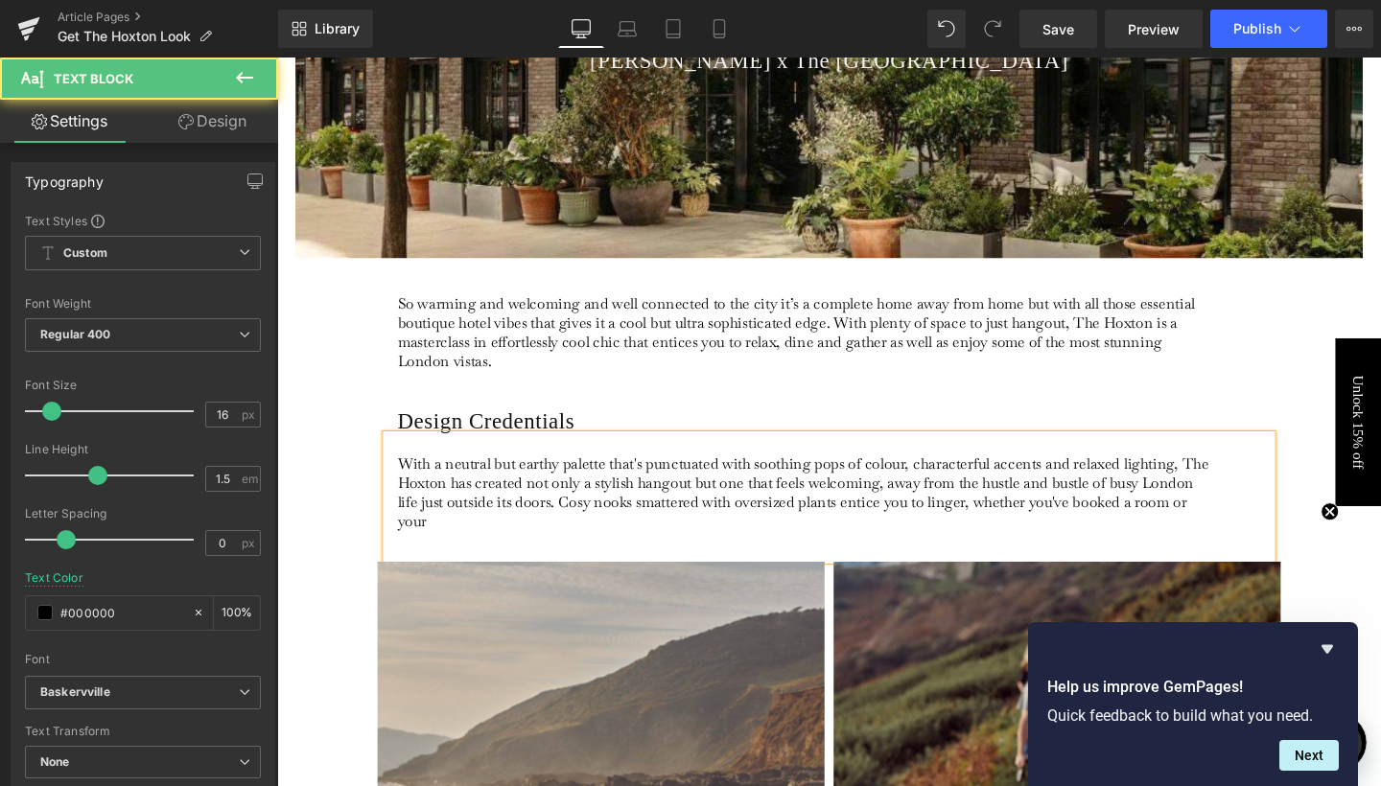
drag, startPoint x: 997, startPoint y: 525, endPoint x: 1036, endPoint y: 541, distance: 41.7
click at [1036, 541] on p "With a neutral but earthy palette that's punctuated with soothing pops of colou…" at bounding box center [832, 515] width 856 height 81
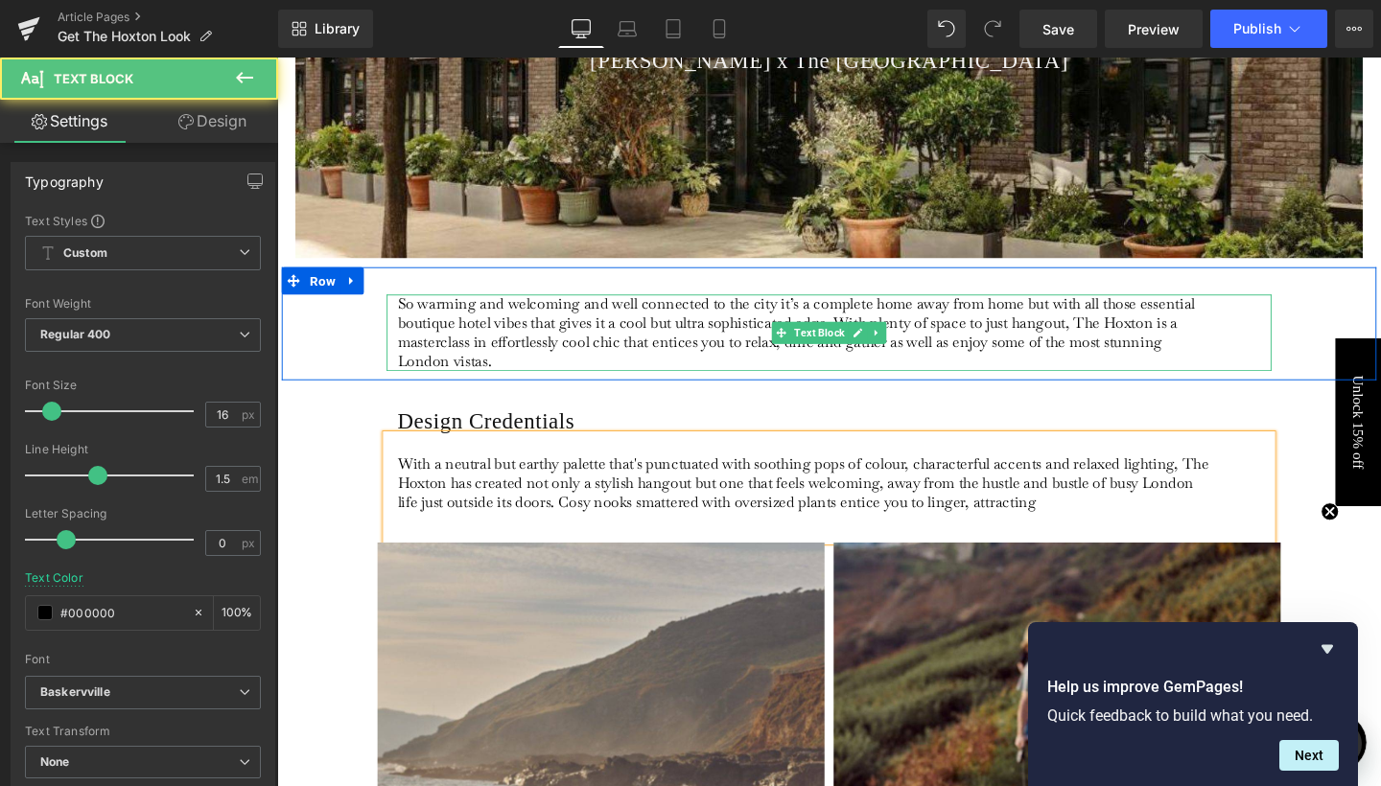
click at [1226, 355] on p "So warming and welcoming and well connected to the city it’s a complete home aw…" at bounding box center [832, 347] width 856 height 81
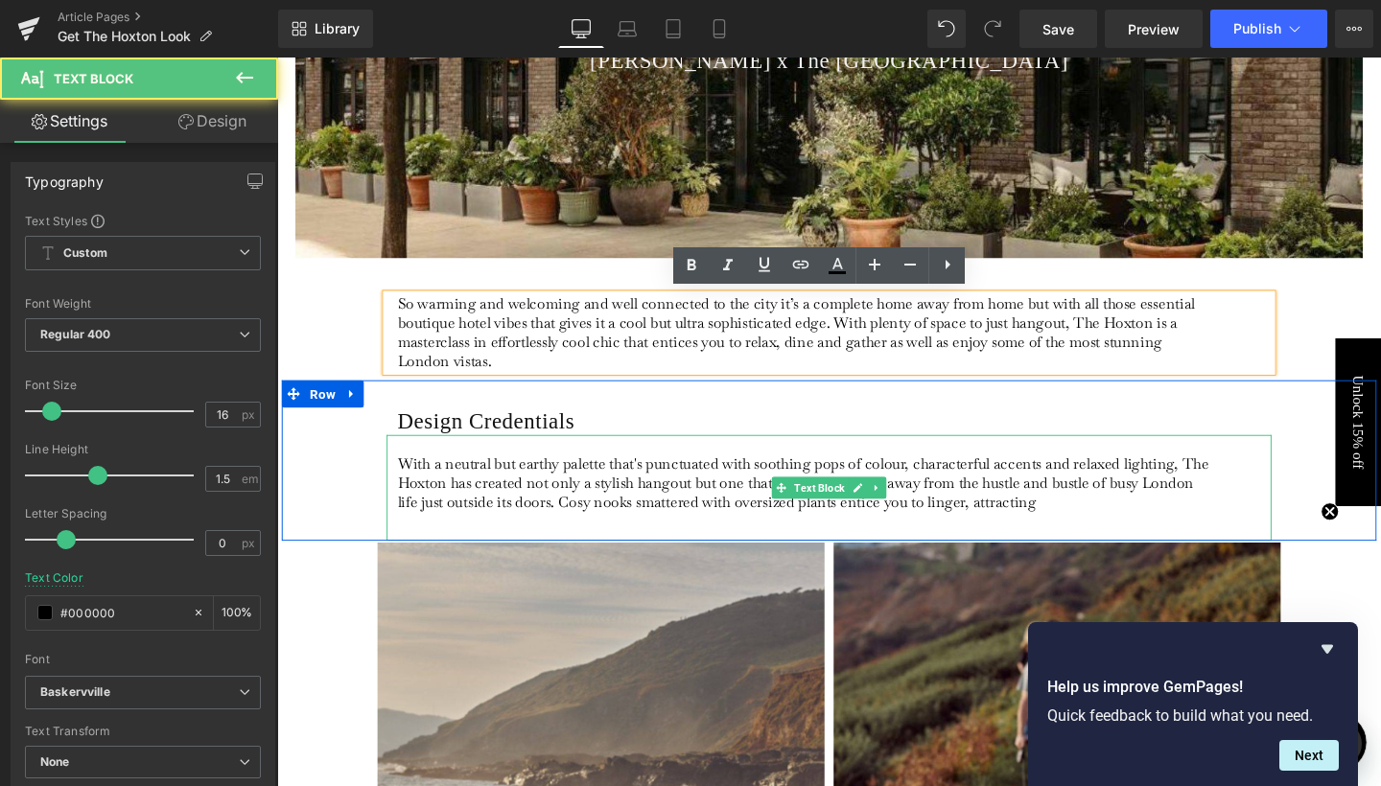
click at [1099, 515] on p "With a neutral but earthy palette that's punctuated with soothing pops of colou…" at bounding box center [832, 505] width 856 height 60
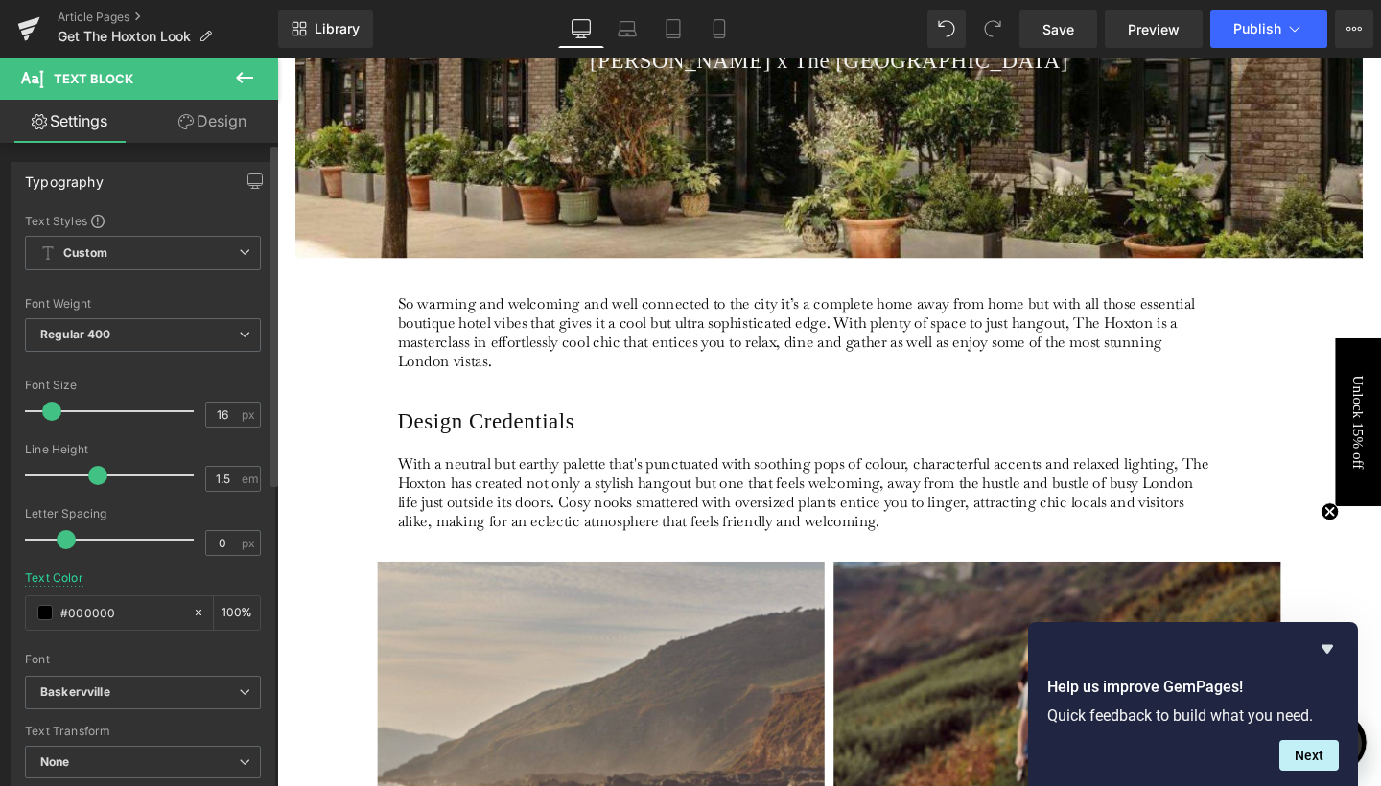
click at [246, 400] on div "Font Size 16 px" at bounding box center [143, 411] width 236 height 64
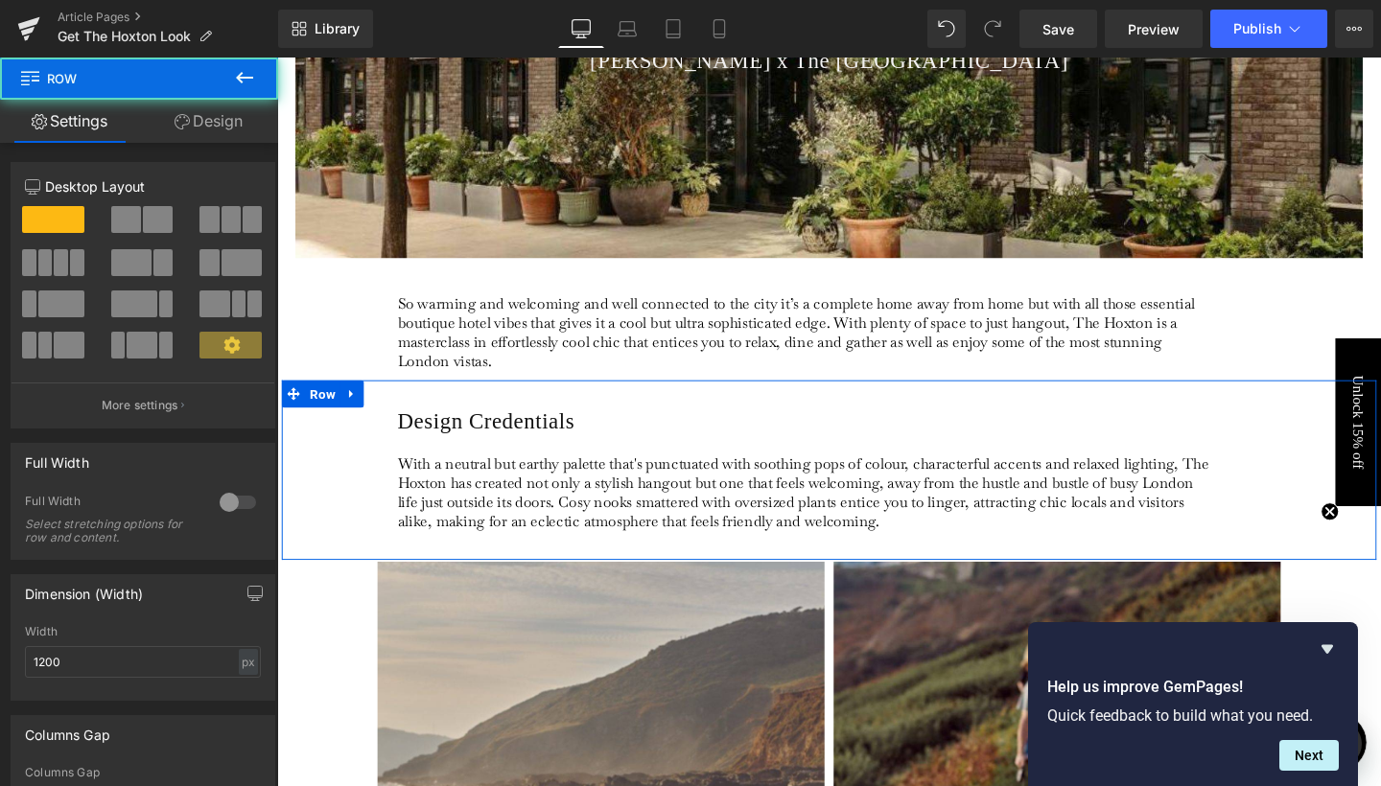
click at [472, 404] on div "Design Credentials Heading With a neutral but earthy palette that's punctuated …" at bounding box center [857, 491] width 1151 height 189
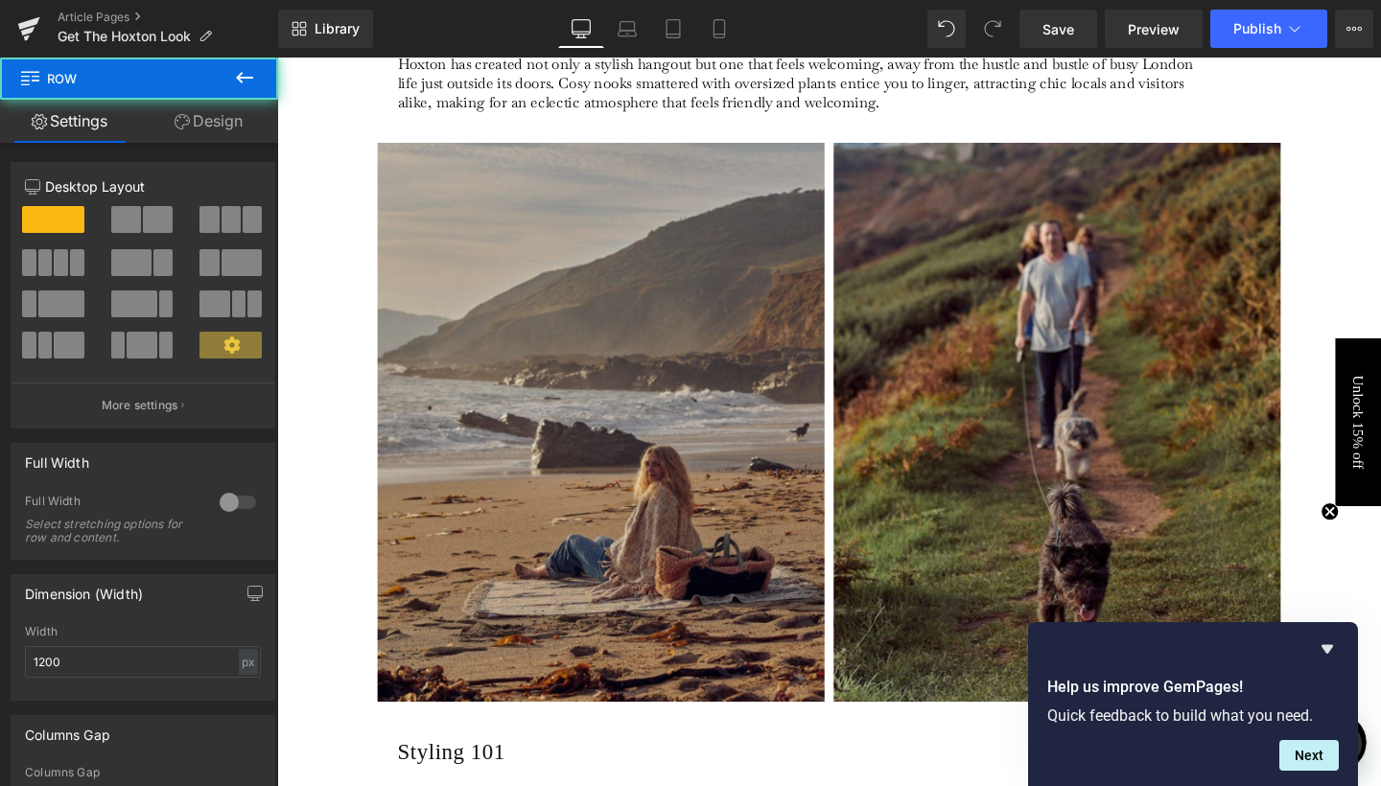
scroll to position [921, 0]
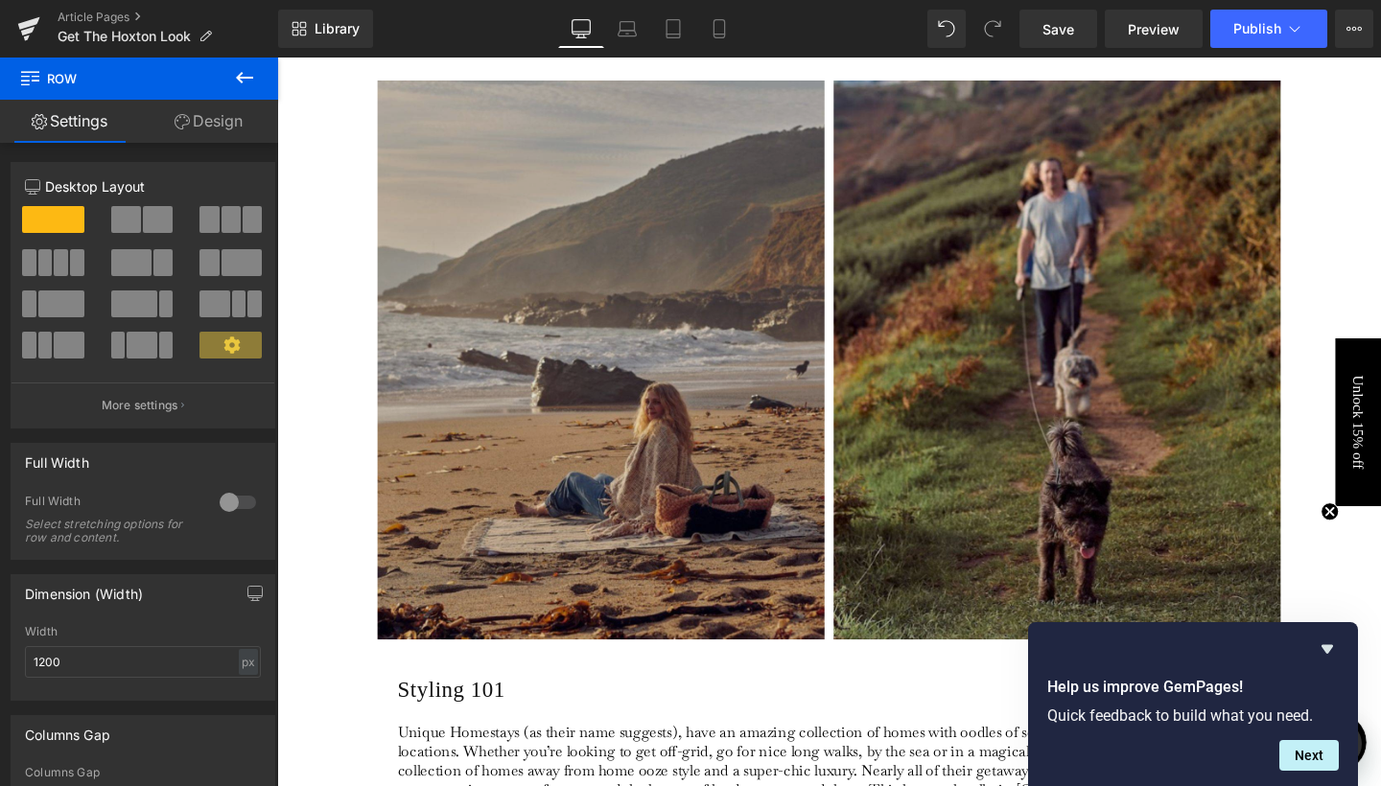
click at [534, 285] on img at bounding box center [618, 376] width 470 height 588
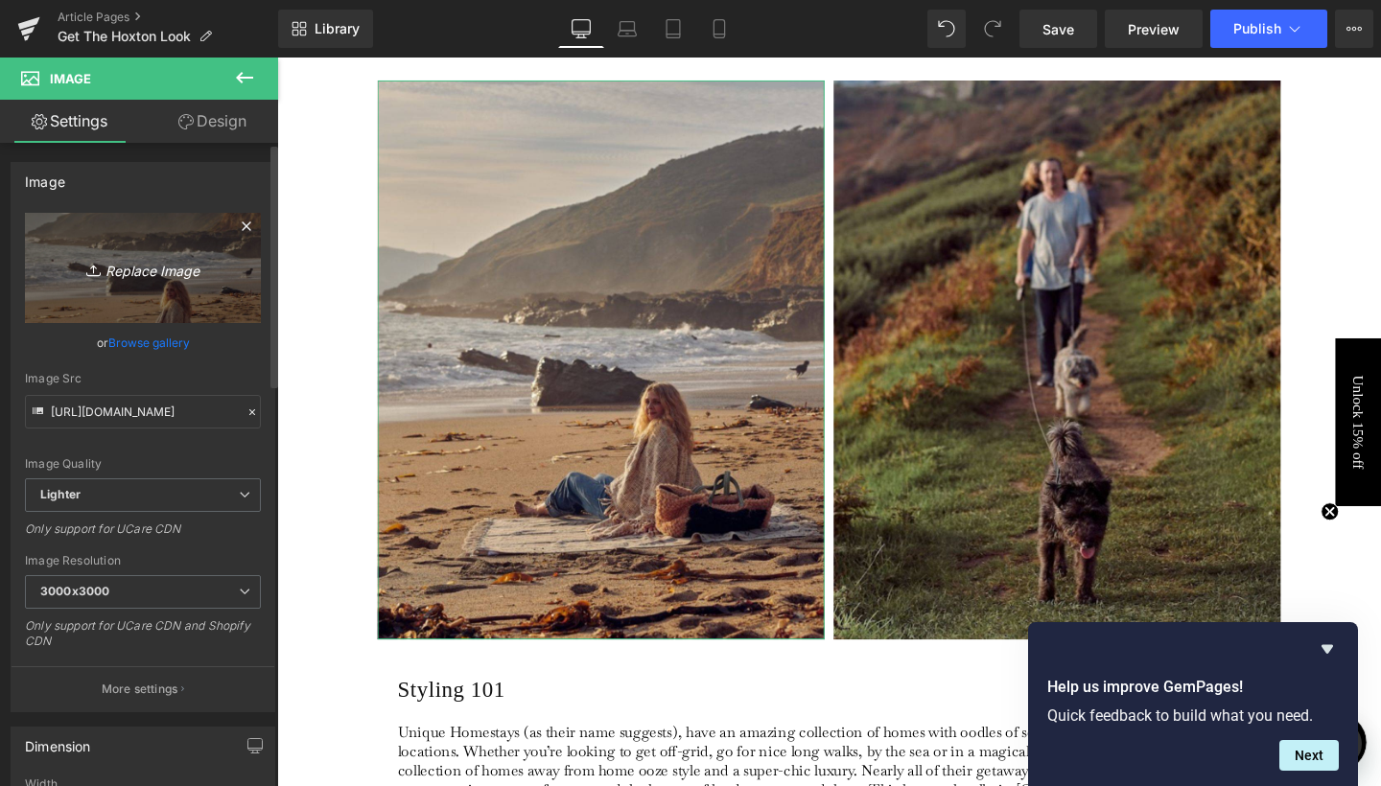
click at [217, 255] on link "Replace Image" at bounding box center [143, 268] width 236 height 110
type input "C:\fakepath\2.jpg"
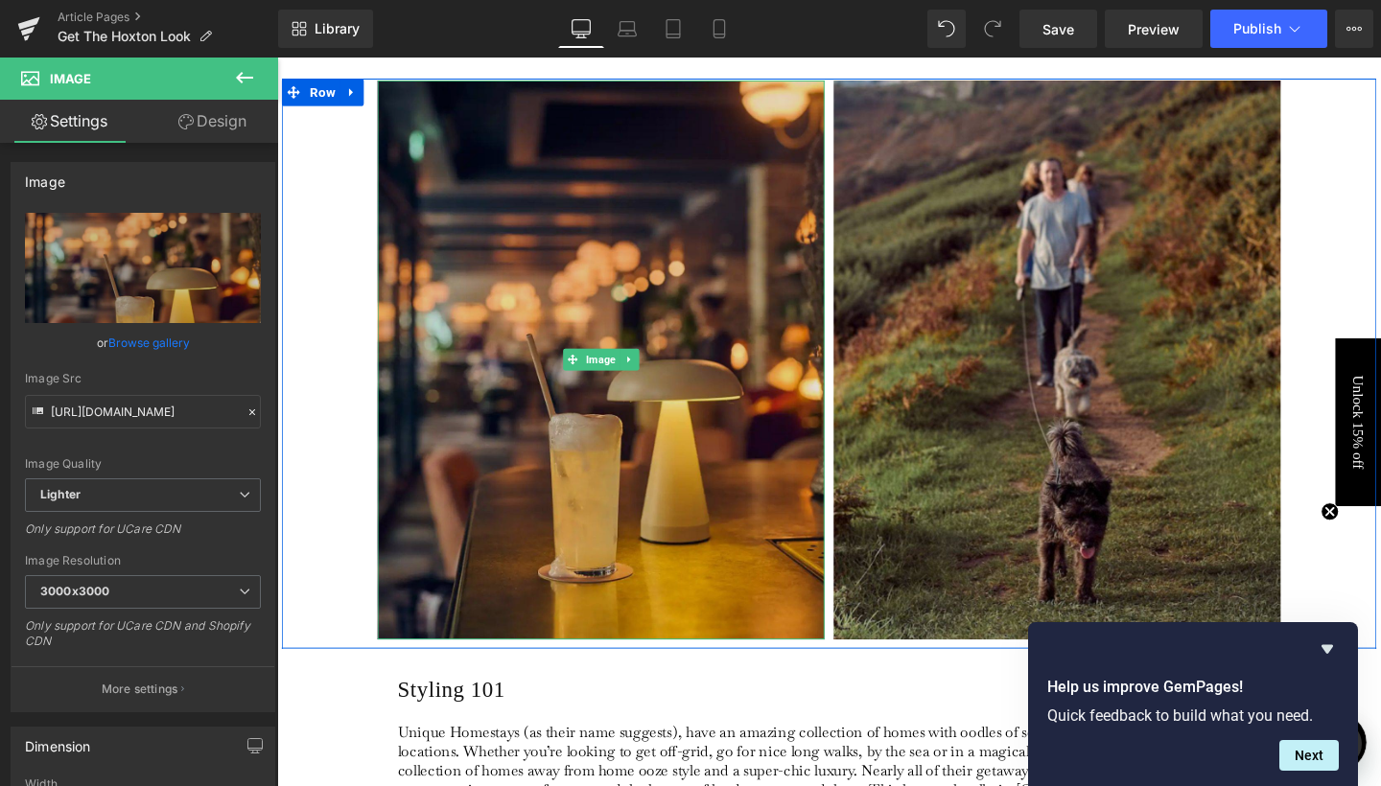
type input "[URL][DOMAIN_NAME]"
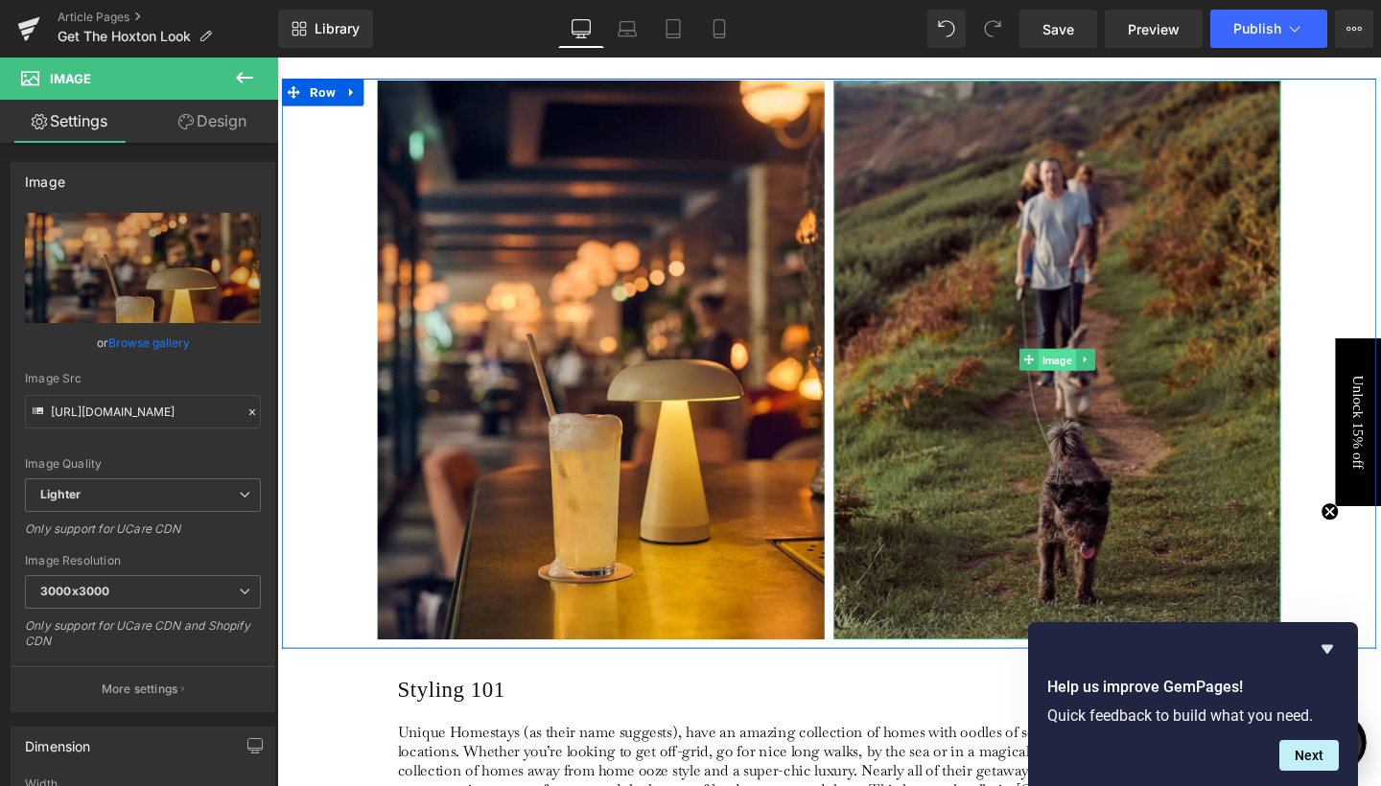
click at [1091, 368] on span "Image" at bounding box center [1096, 375] width 39 height 23
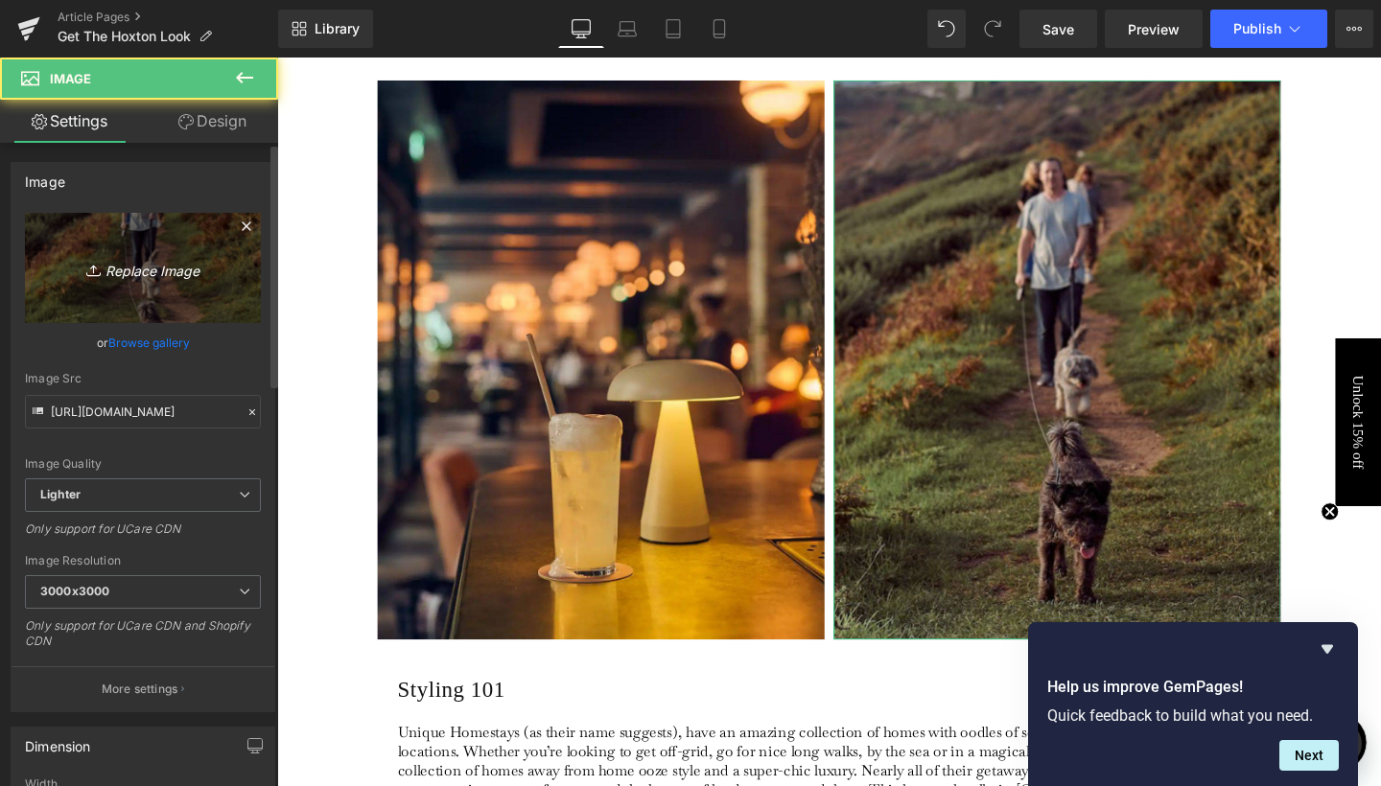
click at [174, 277] on icon "Replace Image" at bounding box center [142, 268] width 153 height 24
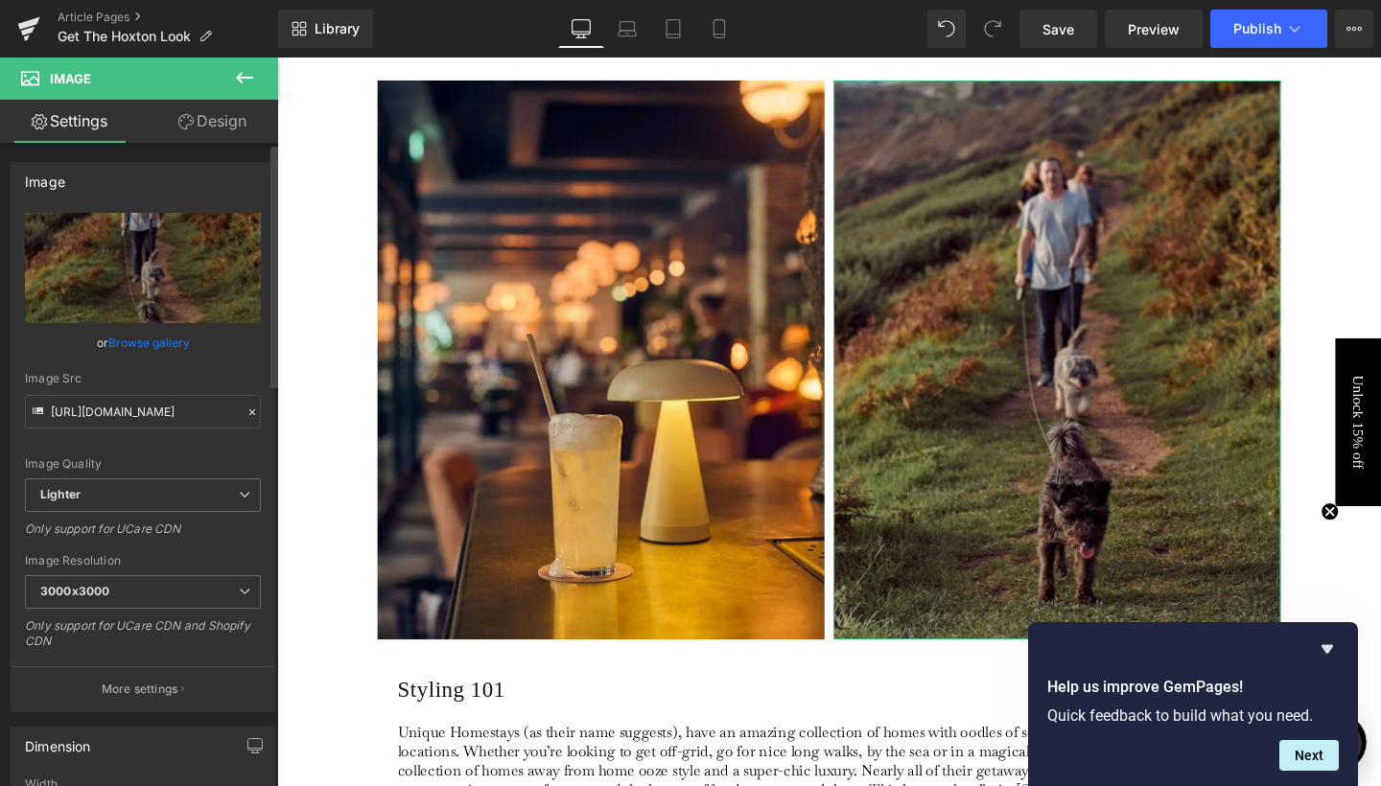
type input "C:\fakepath\3.jpg"
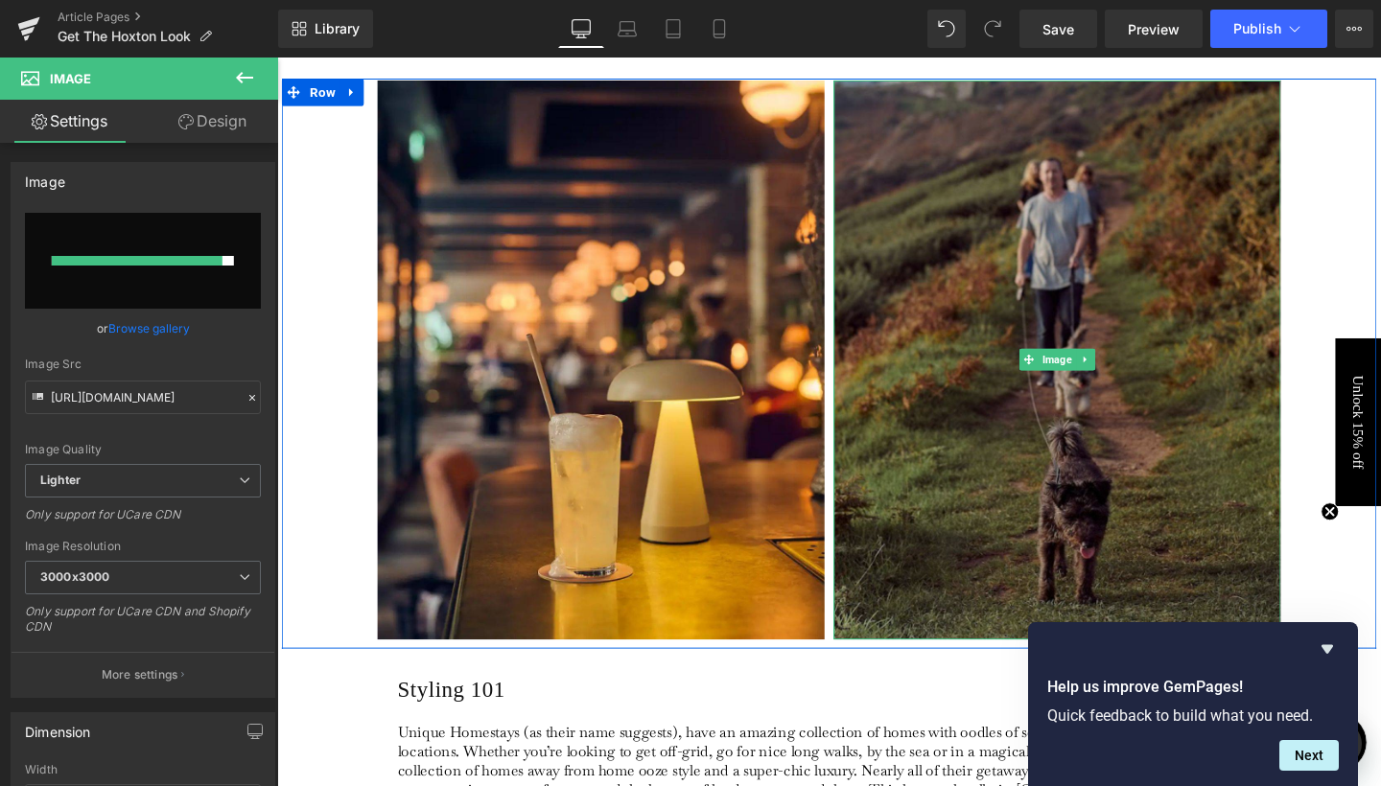
type input "https://ucarecdn.com/a295a696-9392-45a4-abaf-4d1d64512c8c/-/format/auto/-/previ…"
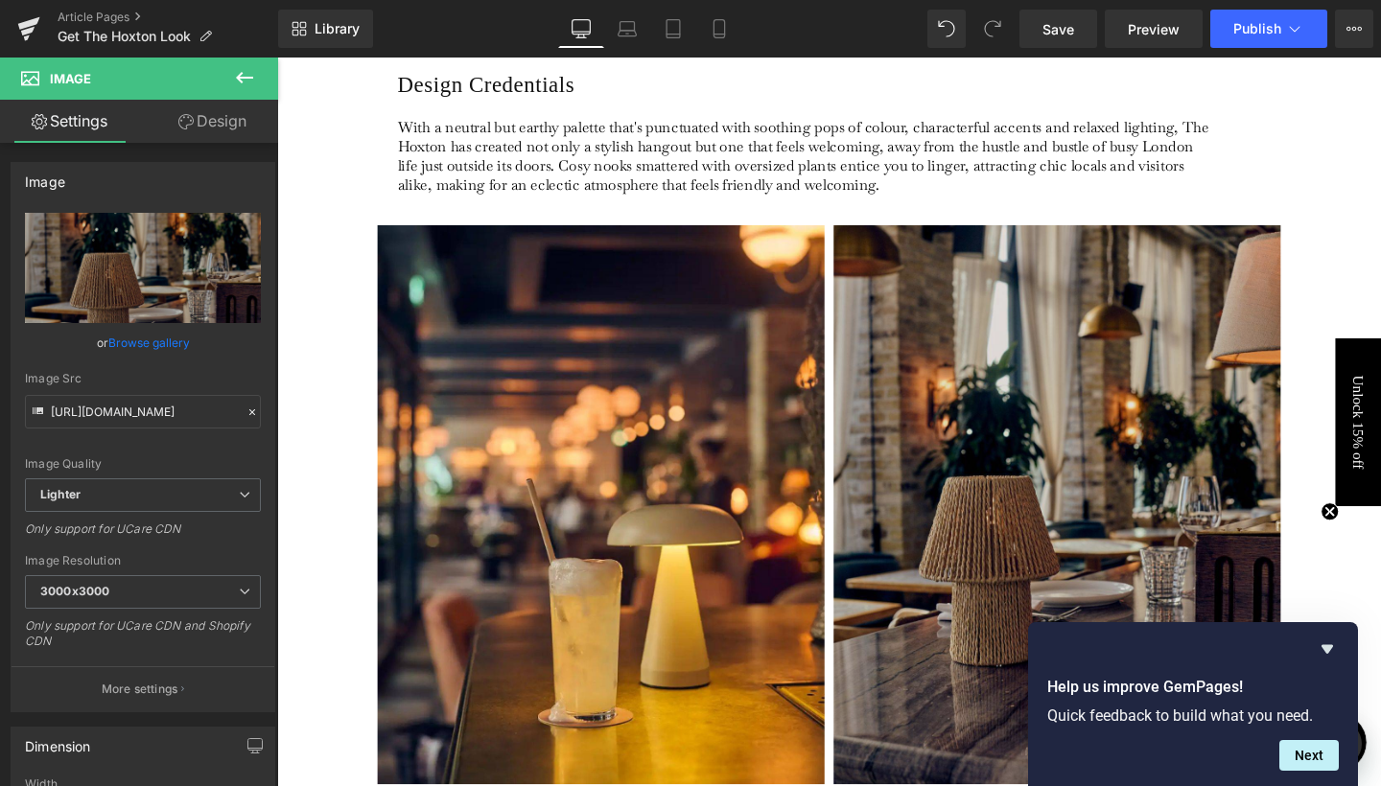
scroll to position [788, 0]
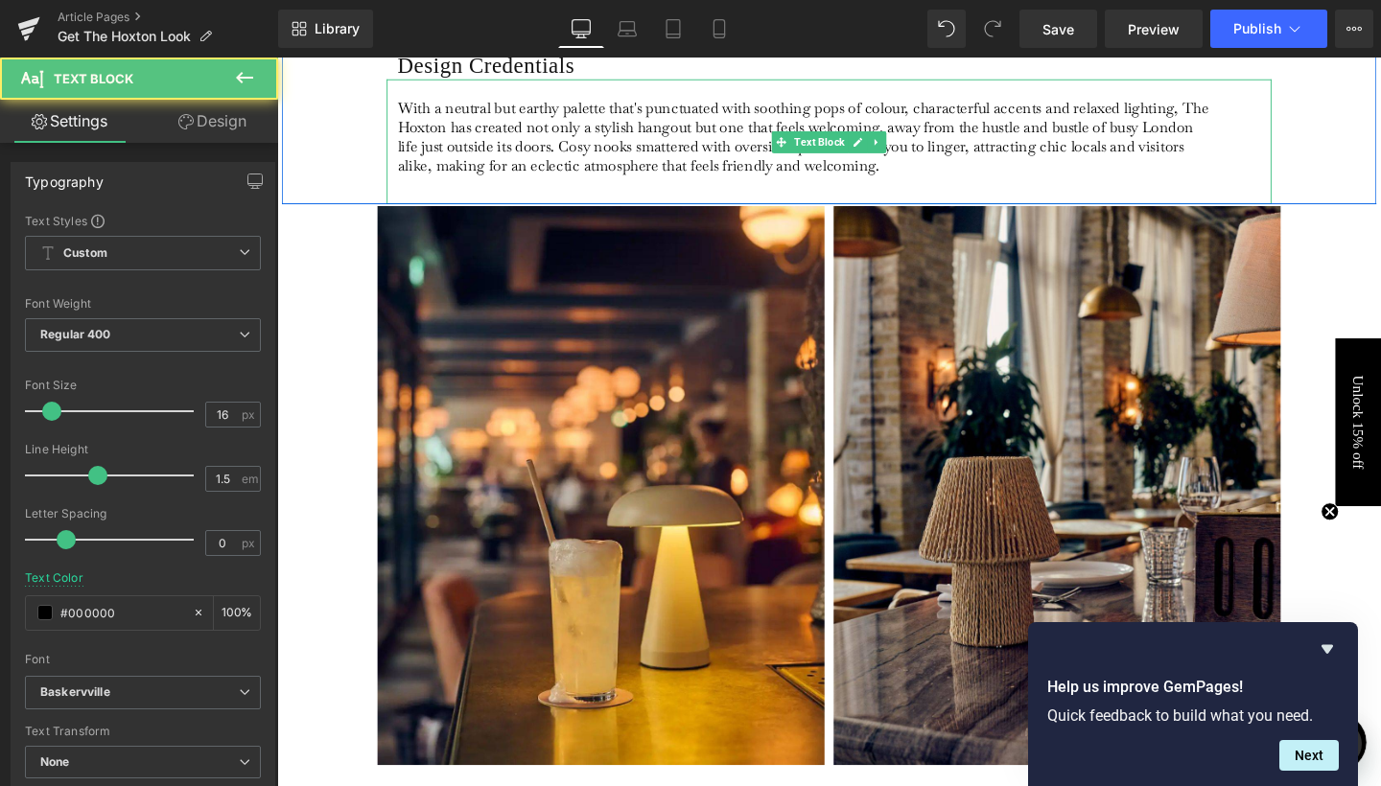
click at [770, 170] on p "With a neutral but earthy palette that's punctuated with soothing pops of colou…" at bounding box center [832, 141] width 856 height 81
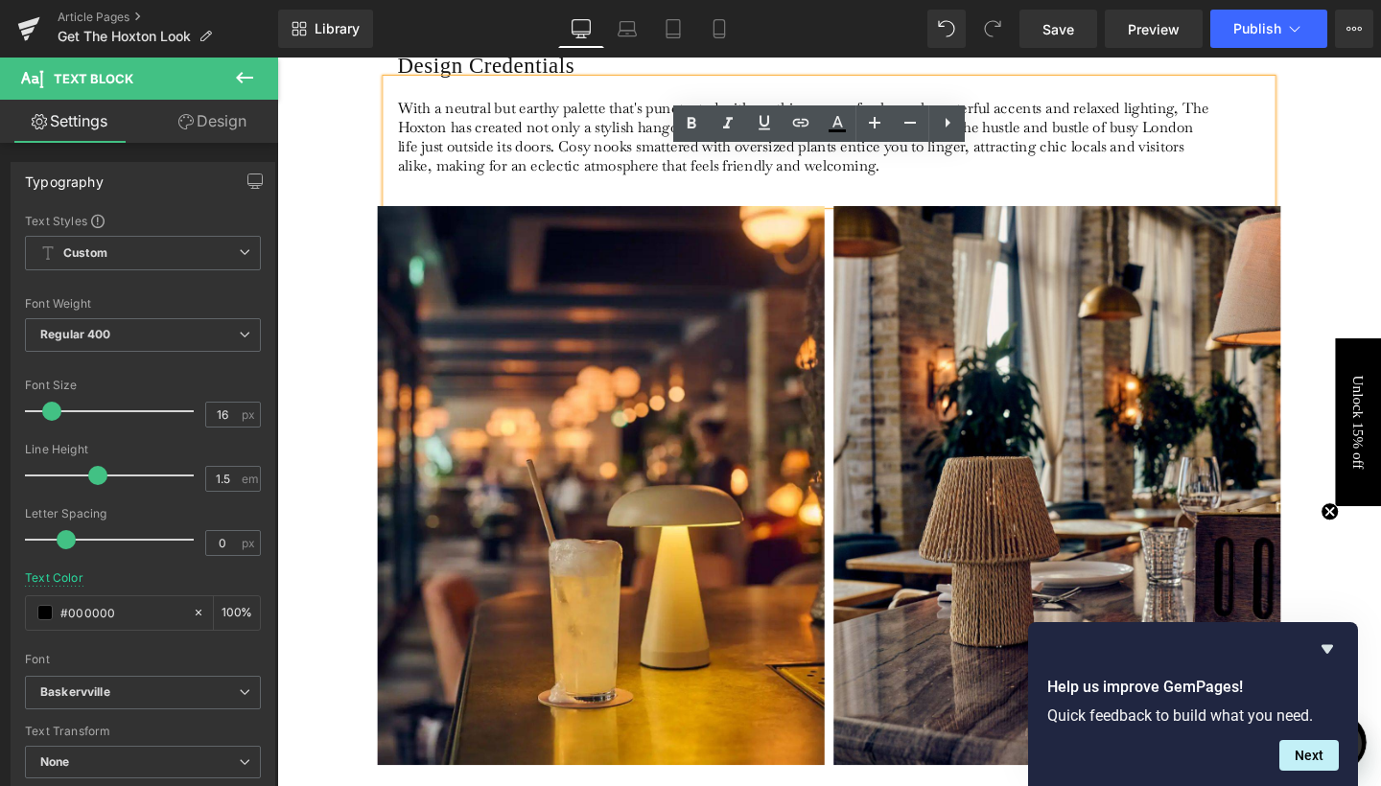
drag, startPoint x: 740, startPoint y: 169, endPoint x: 935, endPoint y: 169, distance: 194.7
click at [935, 169] on p "With a neutral but earthy palette that's punctuated with soothing pops of colou…" at bounding box center [832, 141] width 856 height 81
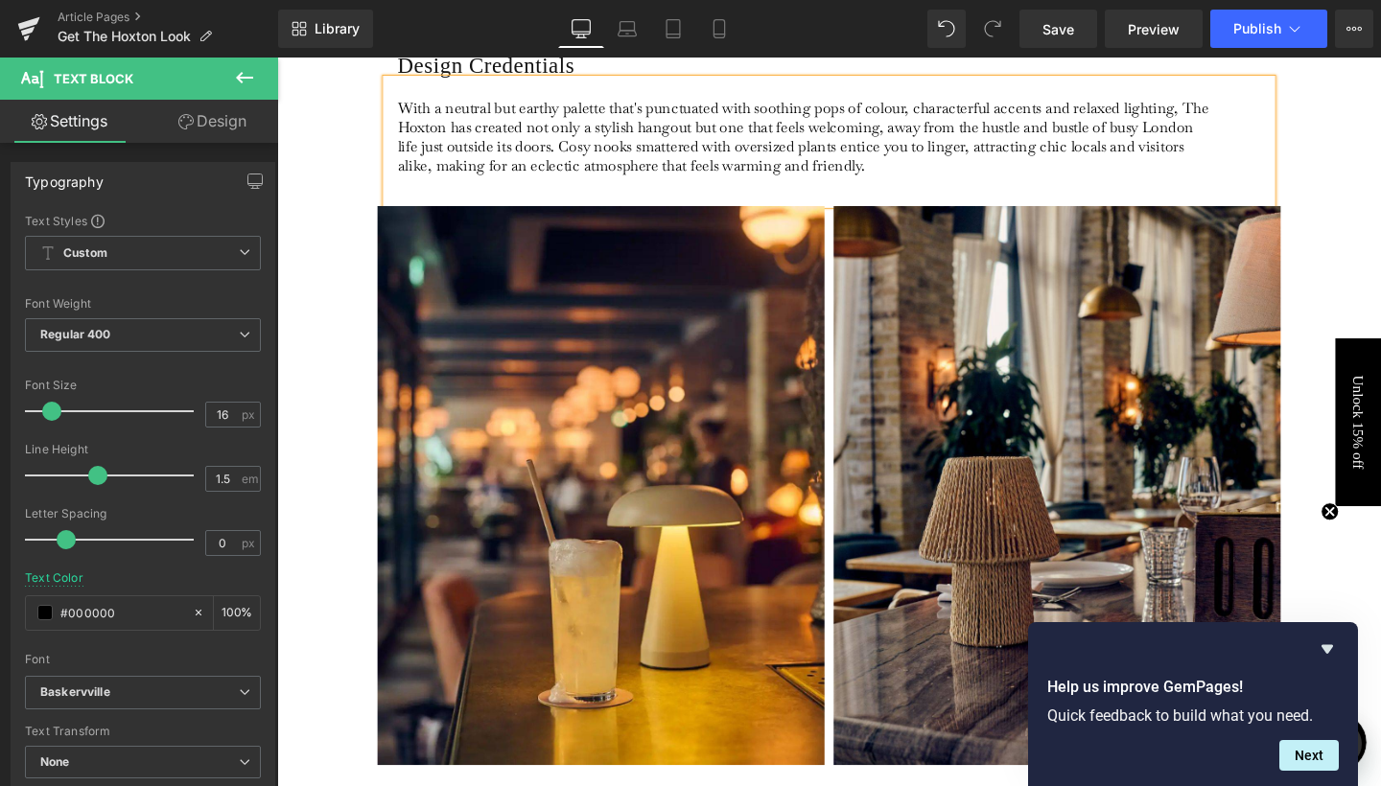
click at [1341, 182] on div "Design Credentials Heading With a neutral but earthy palette that's punctuated …" at bounding box center [857, 117] width 1151 height 189
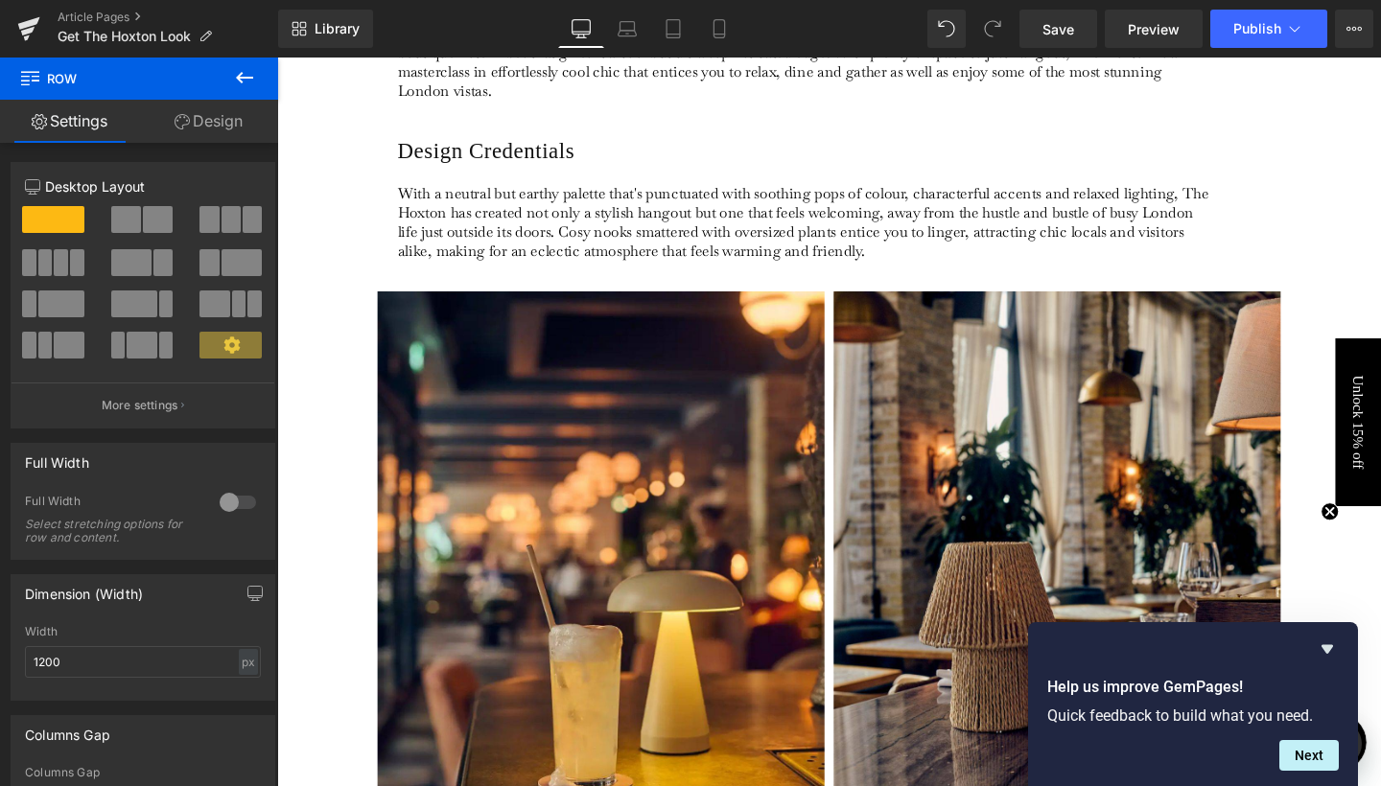
scroll to position [695, 0]
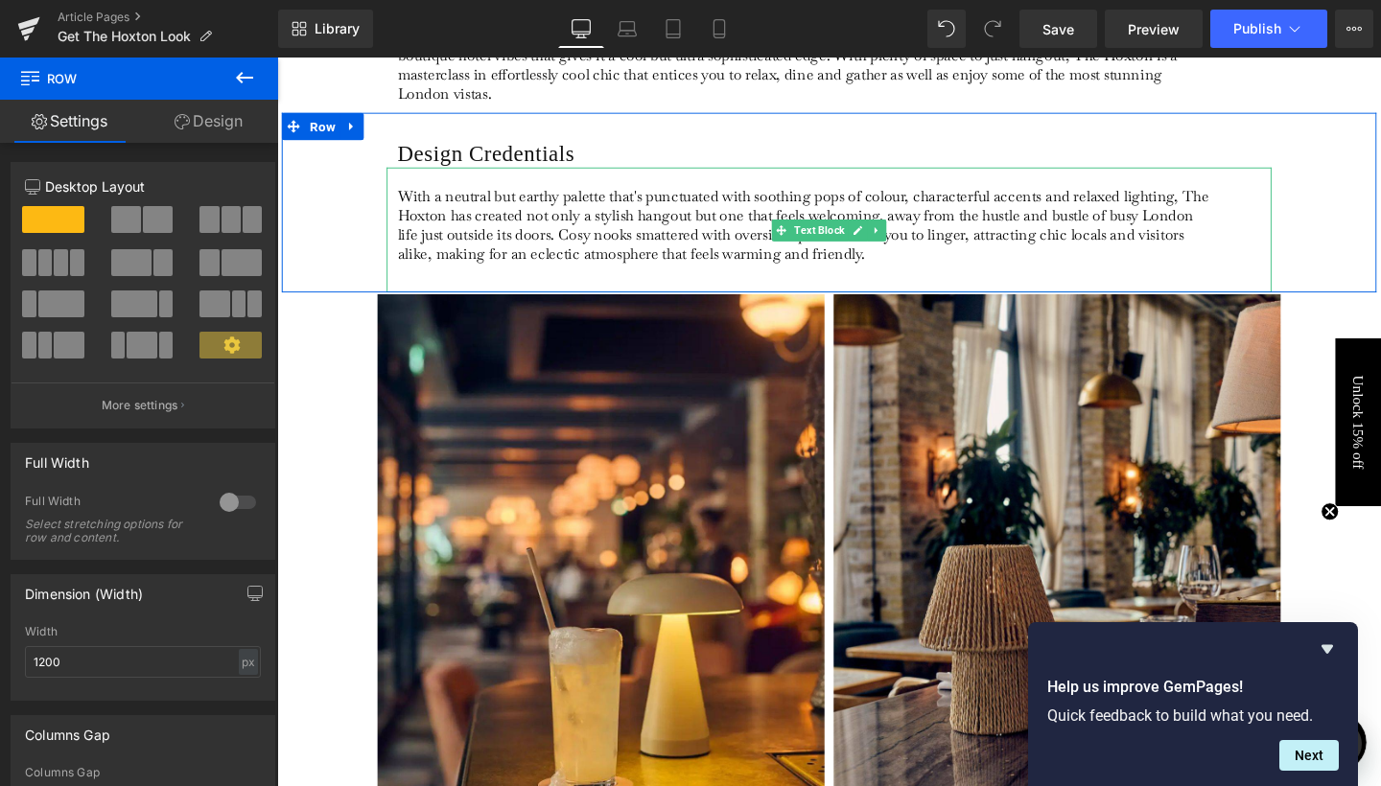
click at [933, 267] on p "With a neutral but earthy palette that's punctuated with soothing pops of colou…" at bounding box center [832, 234] width 856 height 81
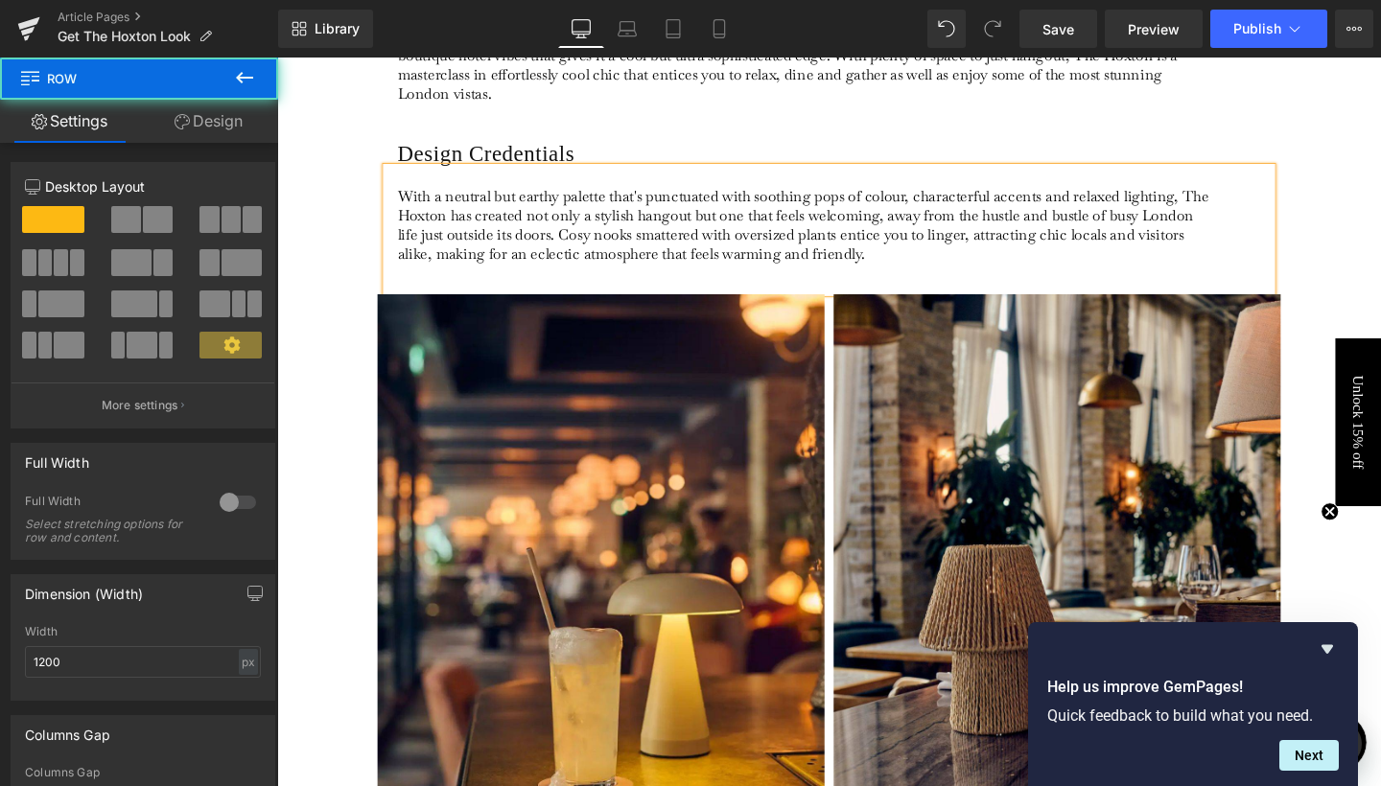
click at [341, 289] on div "Design Credentials Heading With a neutral but earthy palette that's punctuated …" at bounding box center [857, 210] width 1151 height 189
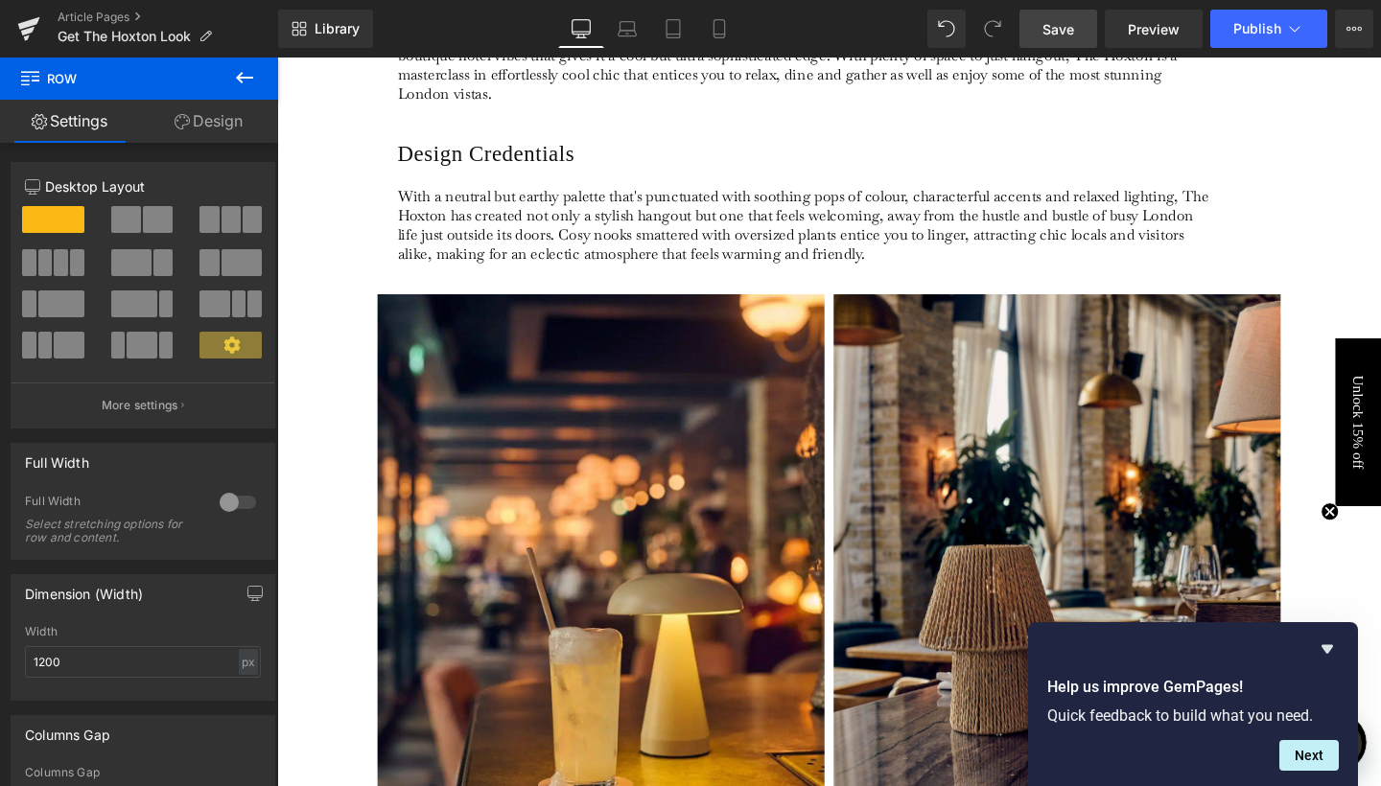
click at [1036, 35] on link "Save" at bounding box center [1058, 29] width 78 height 38
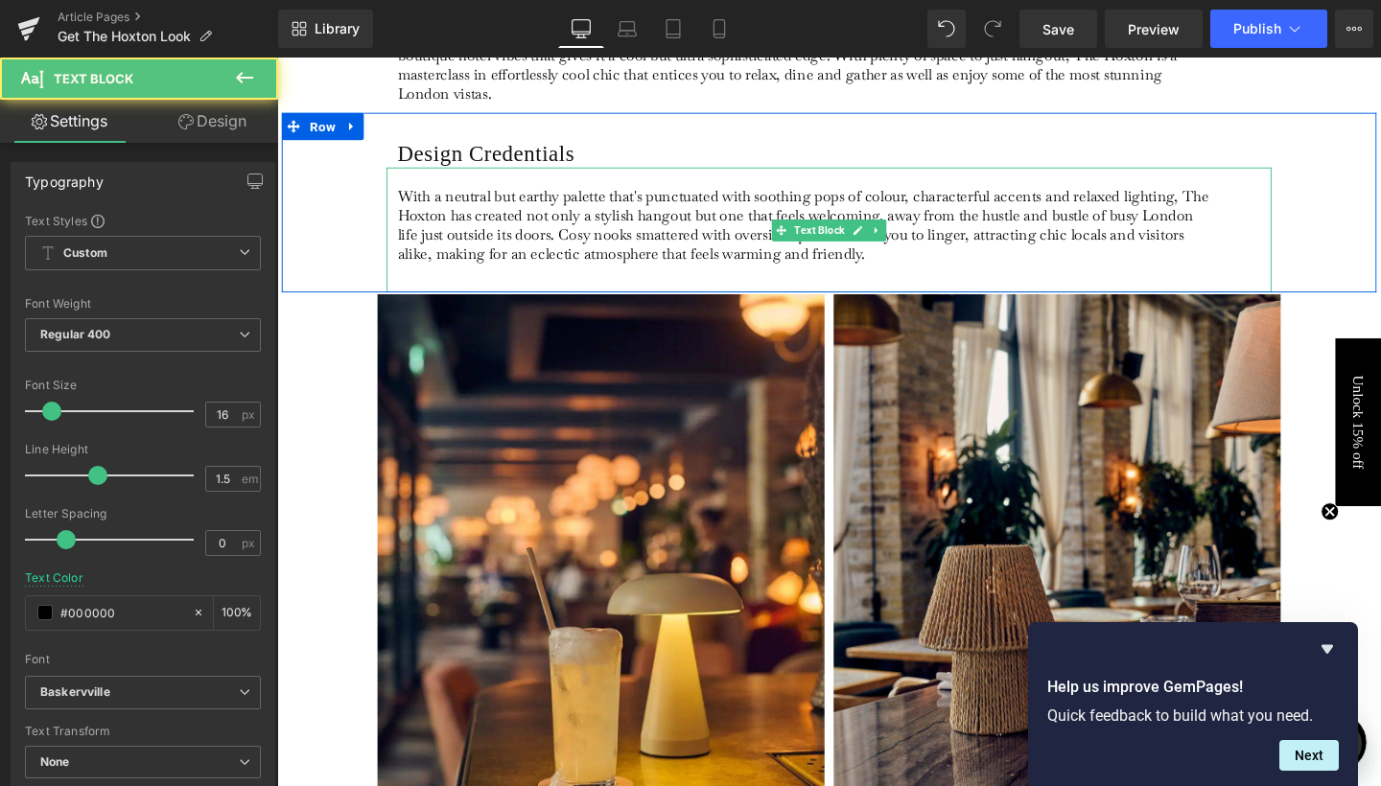
click at [924, 259] on p "With a neutral but earthy palette that's punctuated with soothing pops of colou…" at bounding box center [832, 234] width 856 height 81
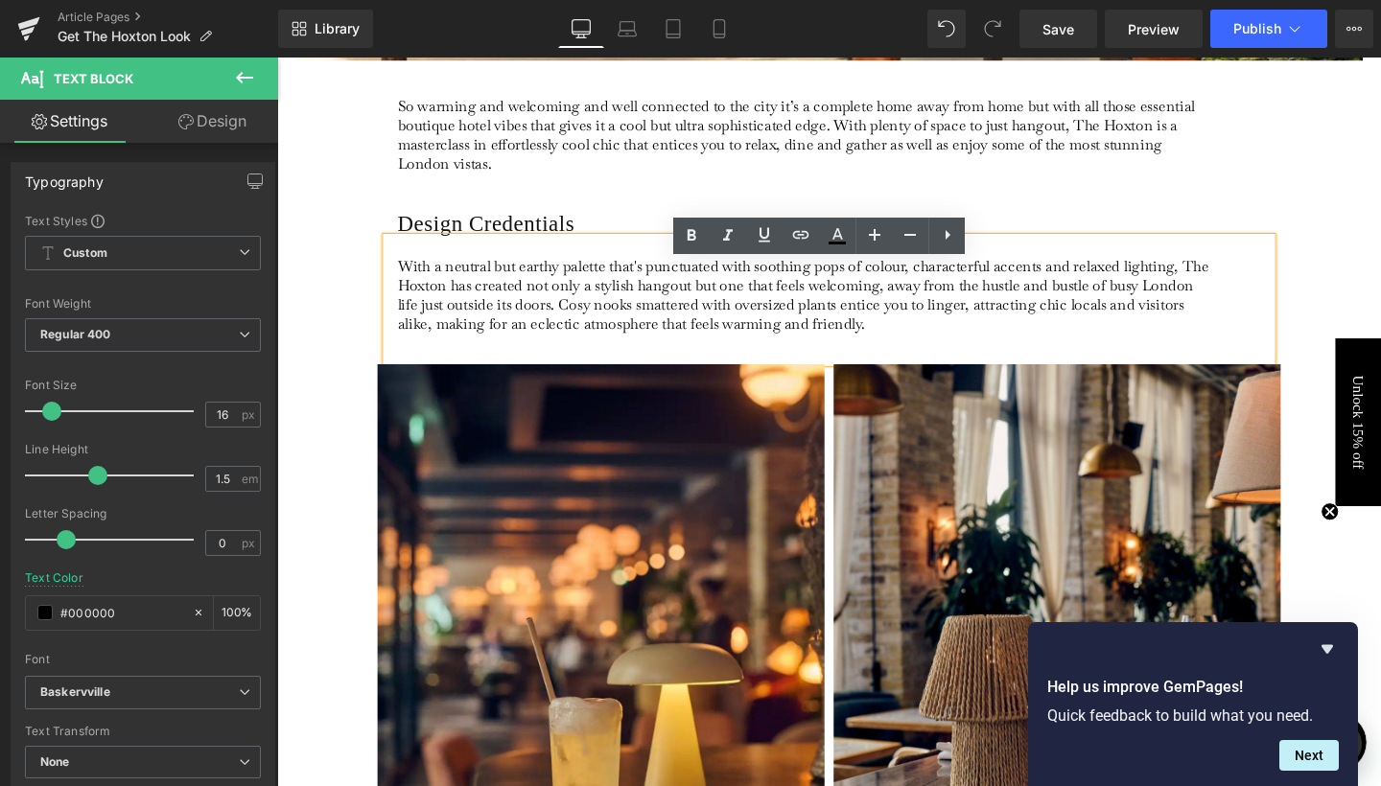
scroll to position [586, 0]
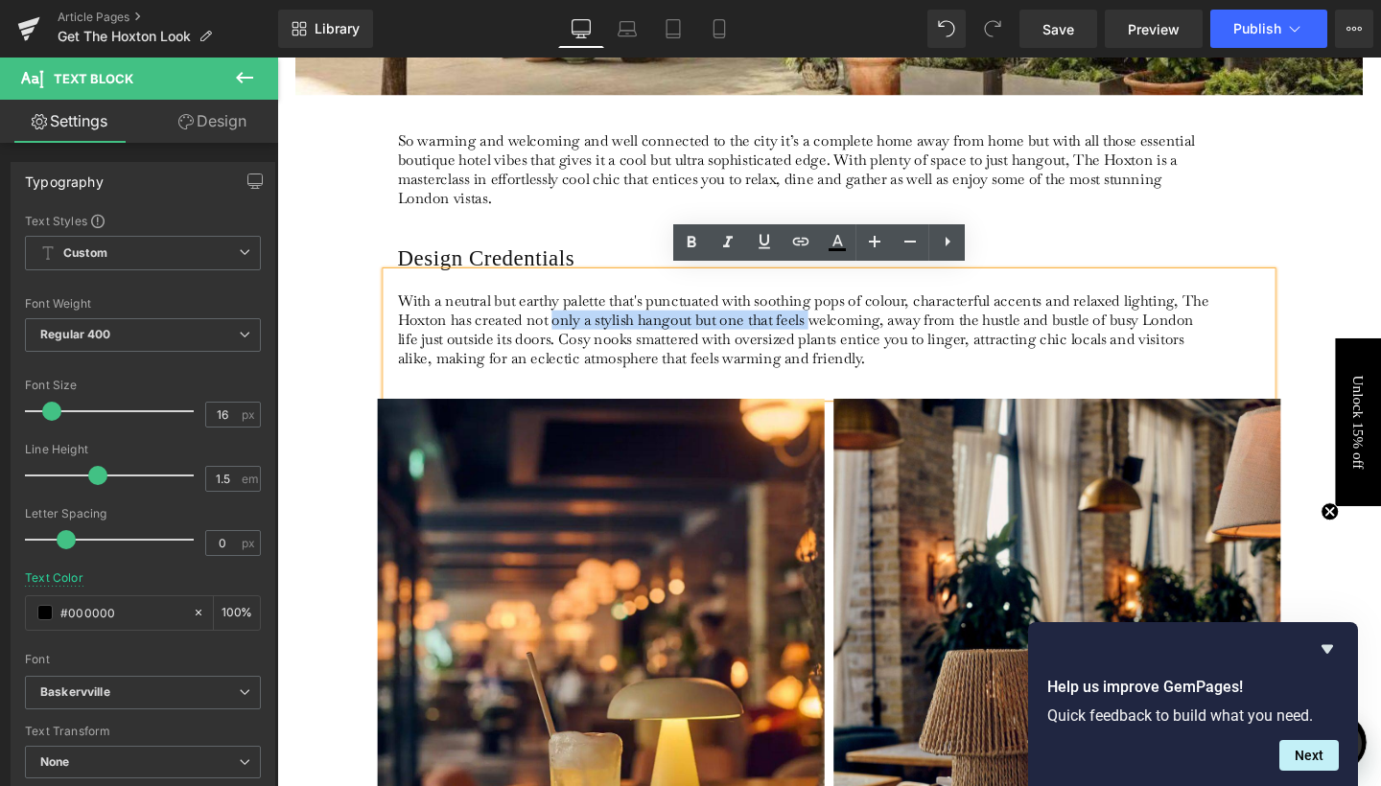
drag, startPoint x: 564, startPoint y: 331, endPoint x: 836, endPoint y: 330, distance: 272.3
click at [836, 330] on p "With a neutral but earthy palette that's punctuated with soothing pops of colou…" at bounding box center [832, 343] width 856 height 81
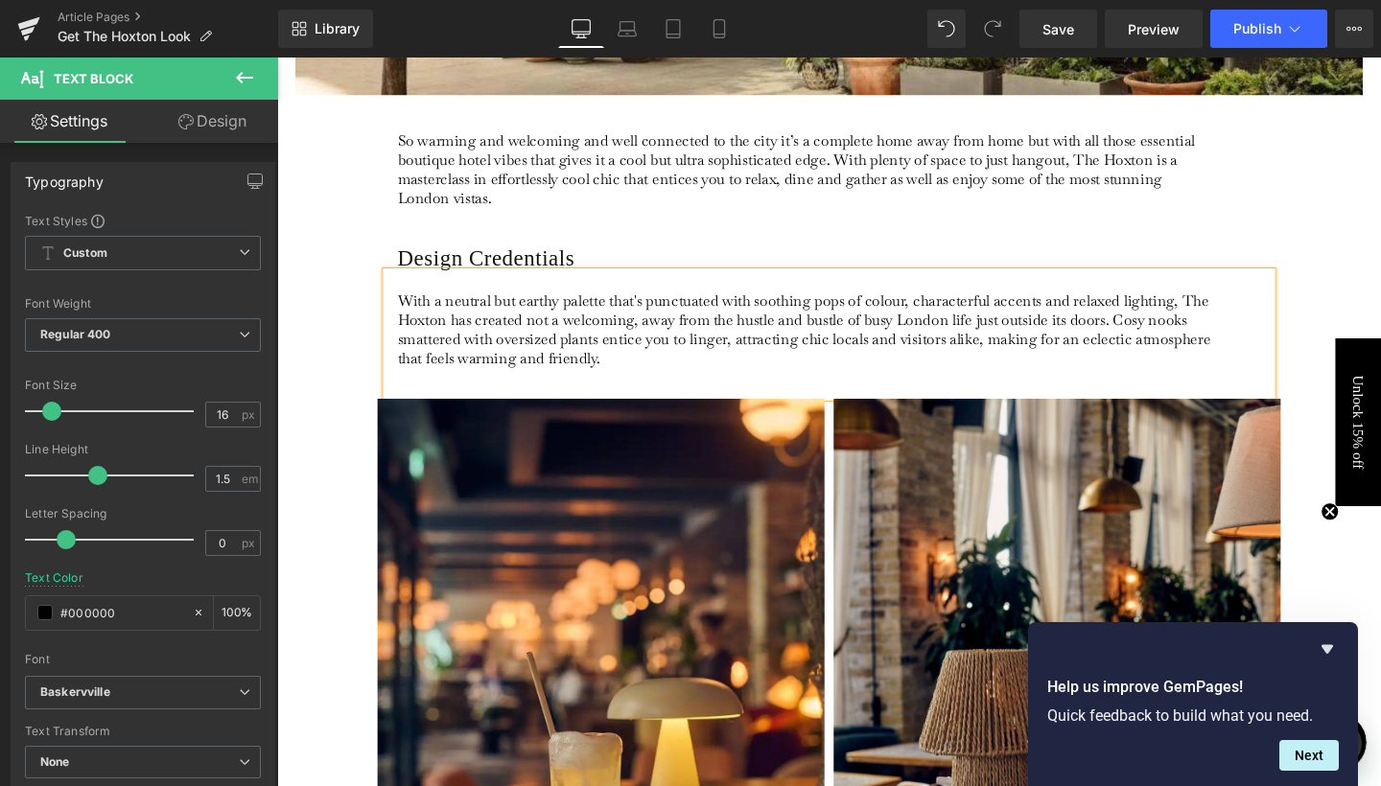
click at [648, 335] on p "With a neutral but earthy palette that's punctuated with soothing pops of colou…" at bounding box center [832, 343] width 856 height 81
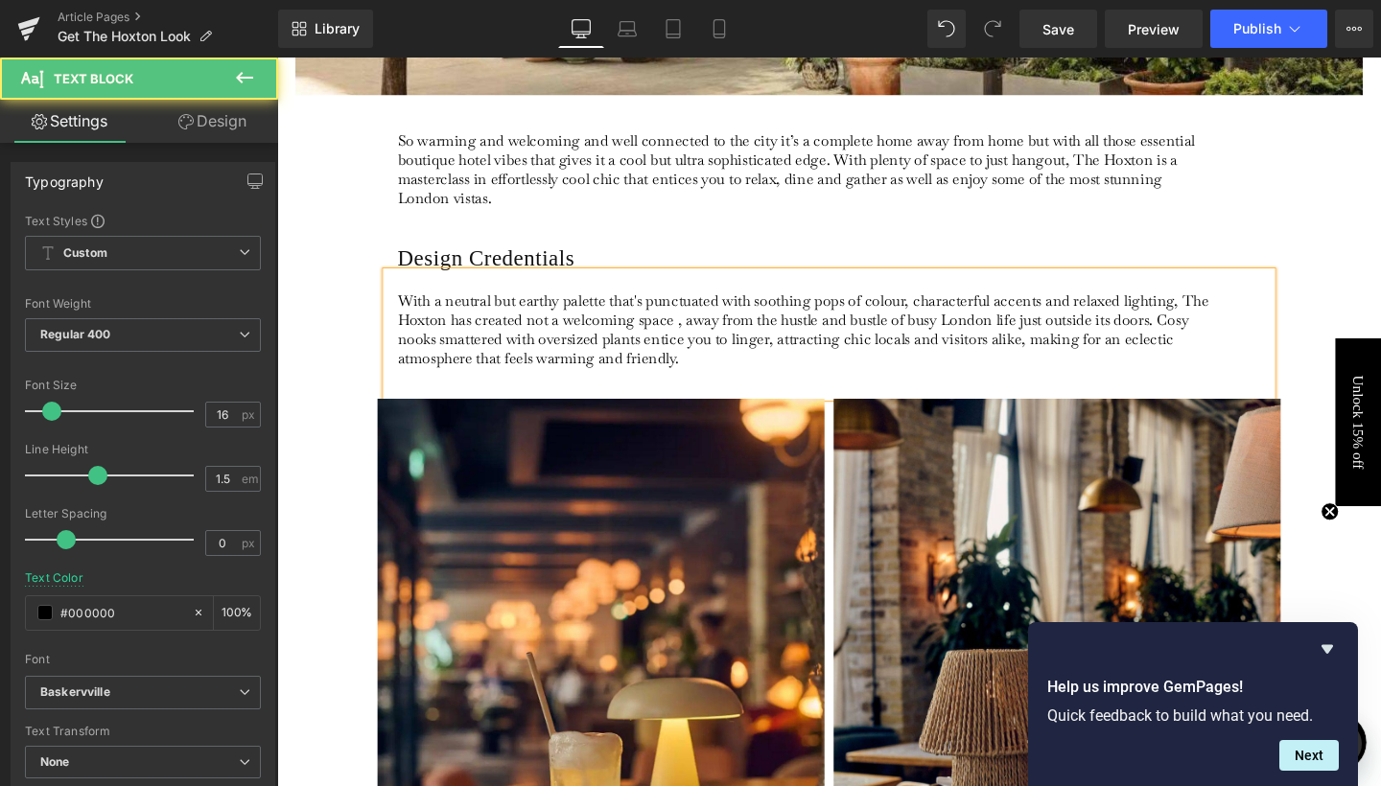
click at [709, 330] on p "With a neutral but earthy palette that's punctuated with soothing pops of colou…" at bounding box center [832, 343] width 856 height 81
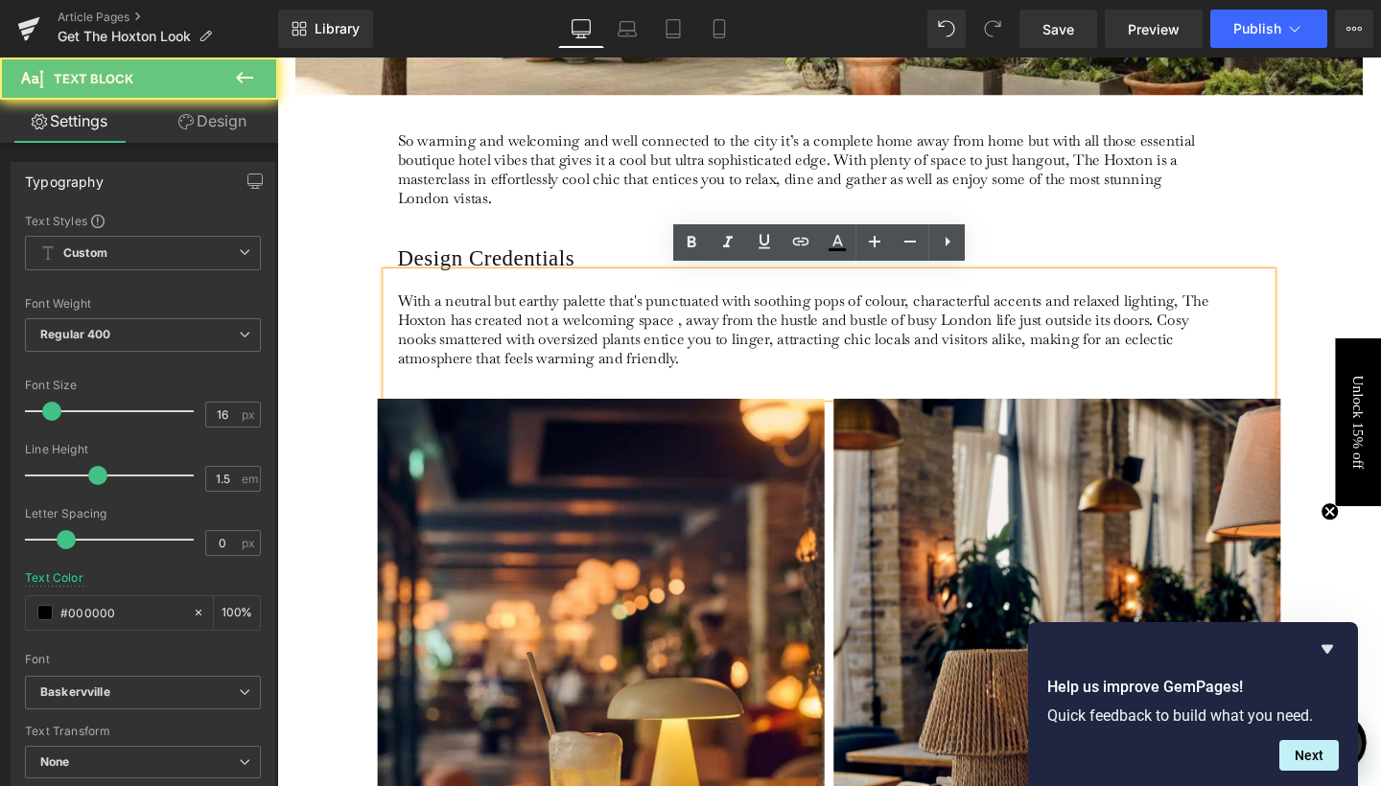
click at [698, 330] on p "With a neutral but earthy palette that's punctuated with soothing pops of colou…" at bounding box center [832, 343] width 856 height 81
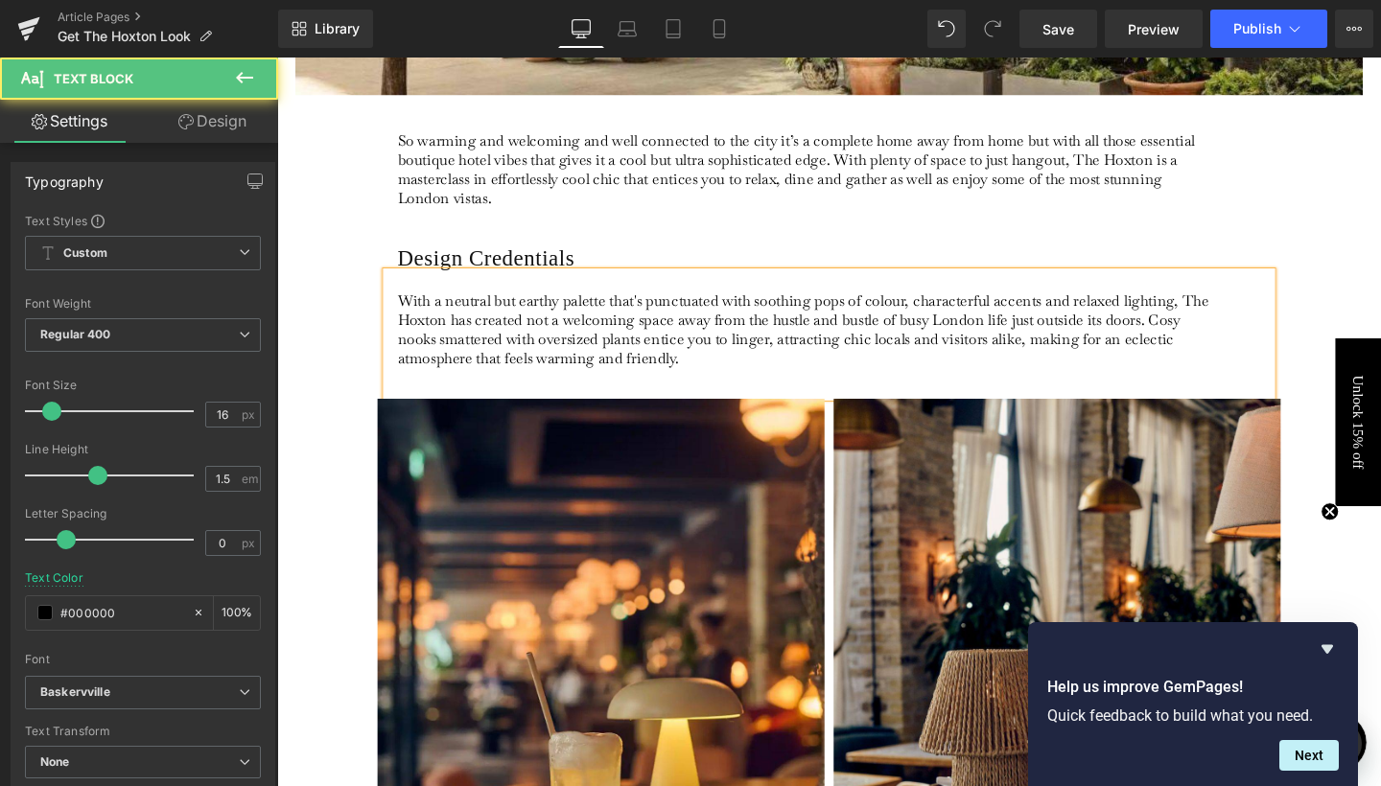
click at [648, 331] on p "With a neutral but earthy palette that's punctuated with soothing pops of colou…" at bounding box center [832, 343] width 856 height 81
click at [879, 354] on p "With a neutral but earthy palette that's punctuated with soothing pops of colou…" at bounding box center [832, 343] width 856 height 81
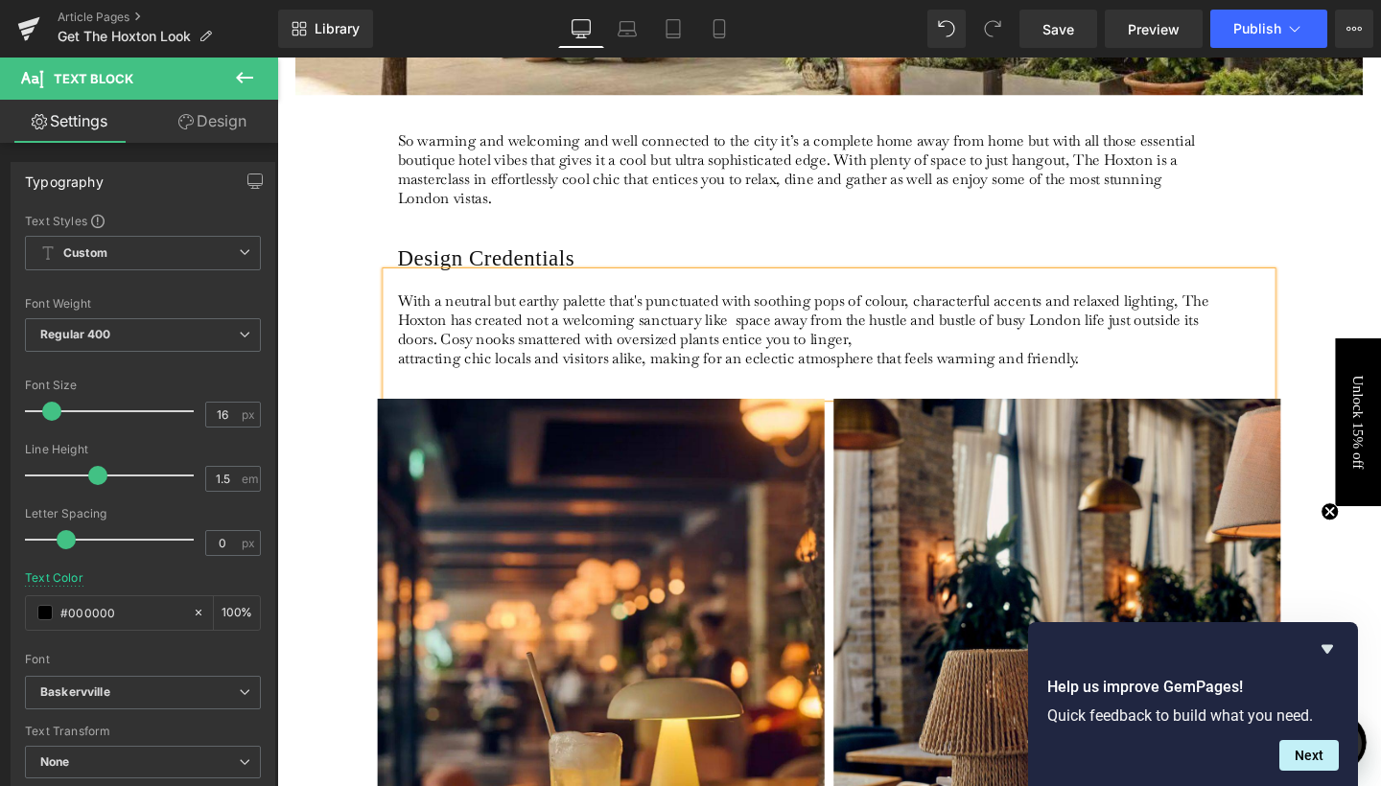
click at [908, 338] on p "With a neutral but earthy palette that's punctuated with soothing pops of colou…" at bounding box center [832, 333] width 856 height 60
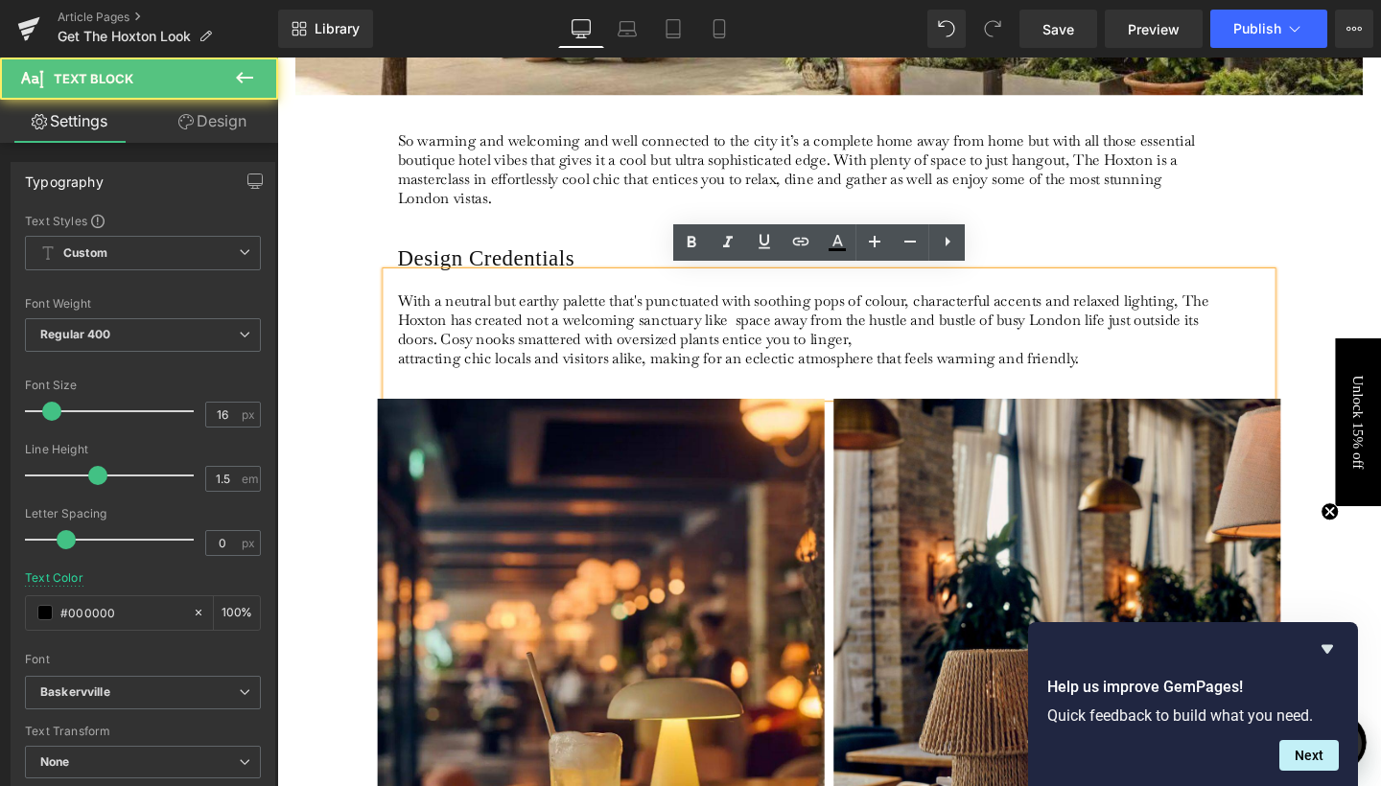
click at [881, 348] on p "With a neutral but earthy palette that's punctuated with soothing pops of colou…" at bounding box center [832, 333] width 856 height 60
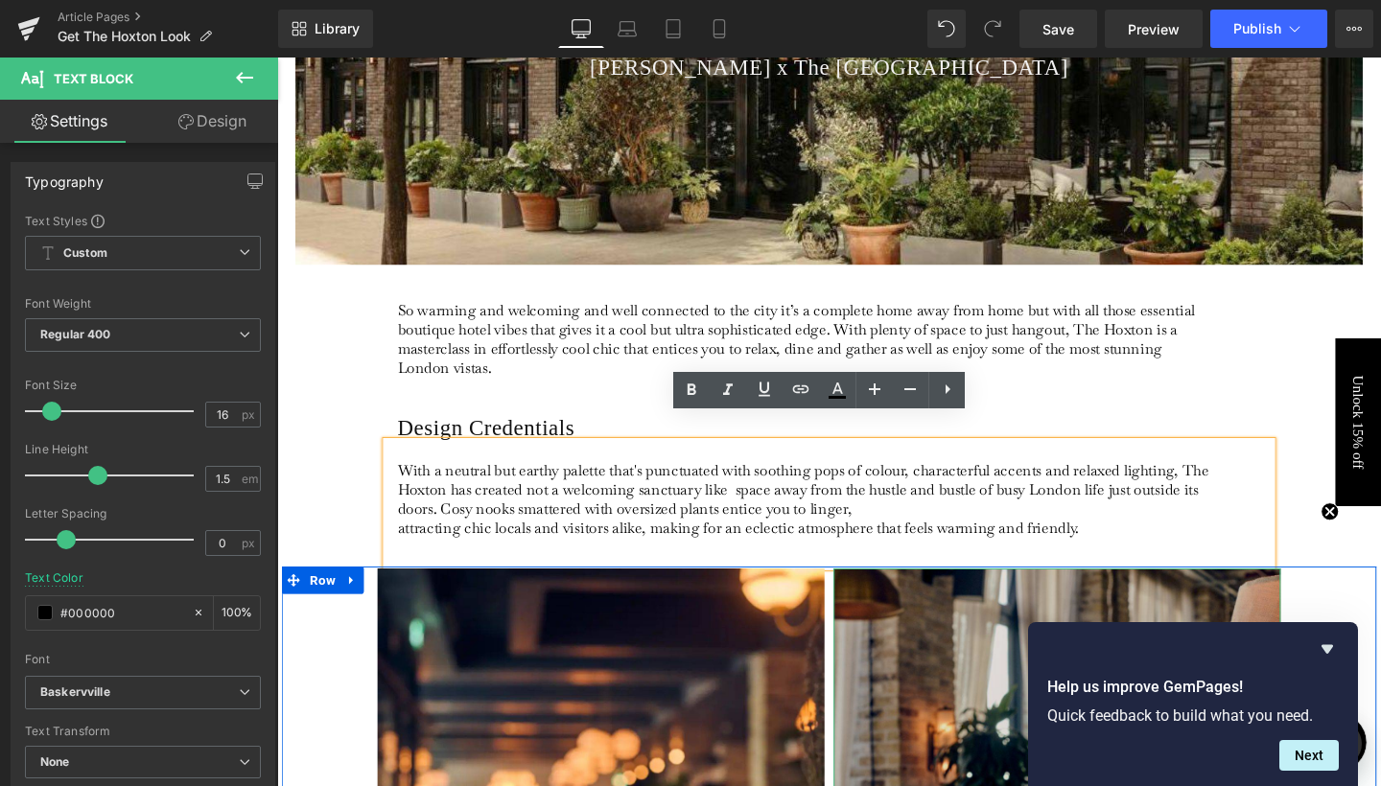
scroll to position [349, 0]
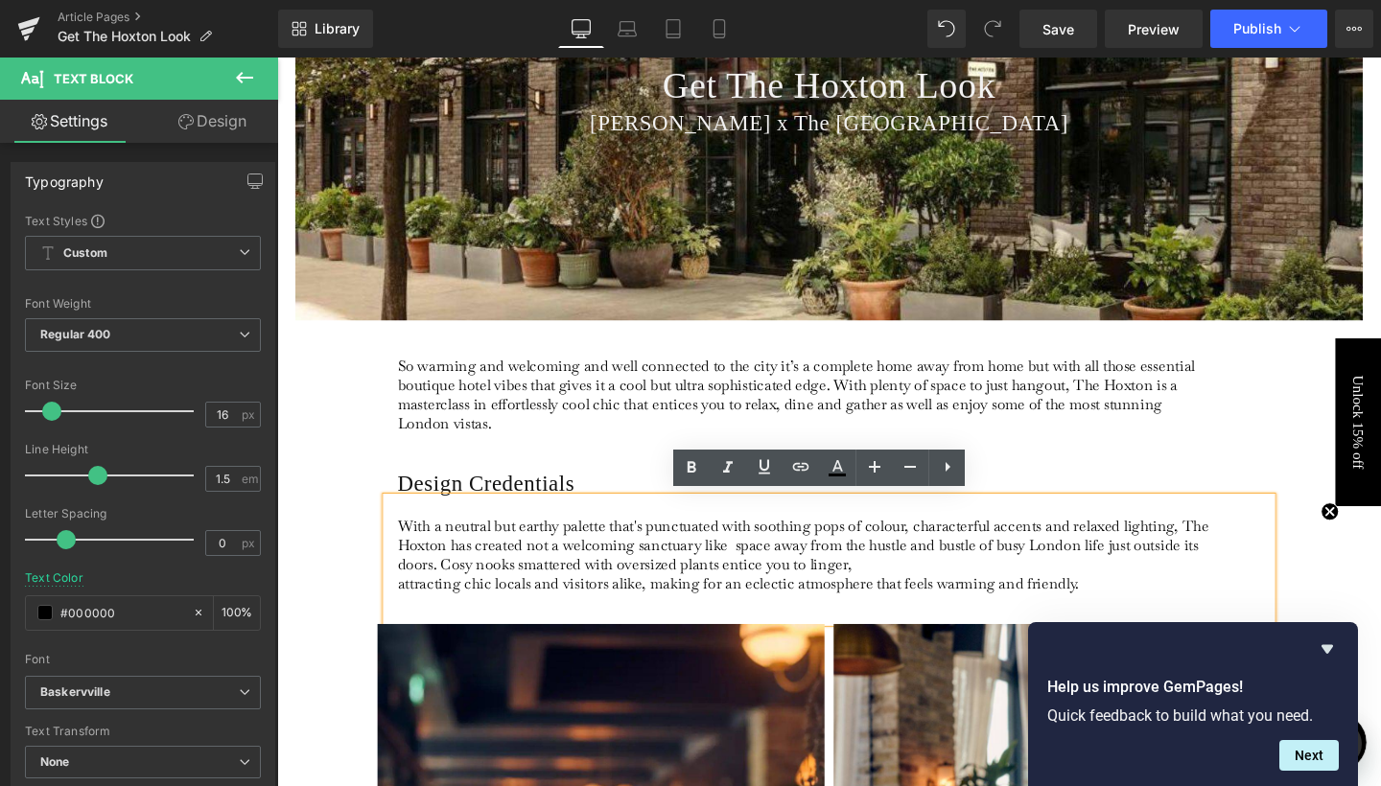
click at [750, 571] on p "With a neutral but earthy palette that's punctuated with soothing pops of colou…" at bounding box center [832, 570] width 856 height 60
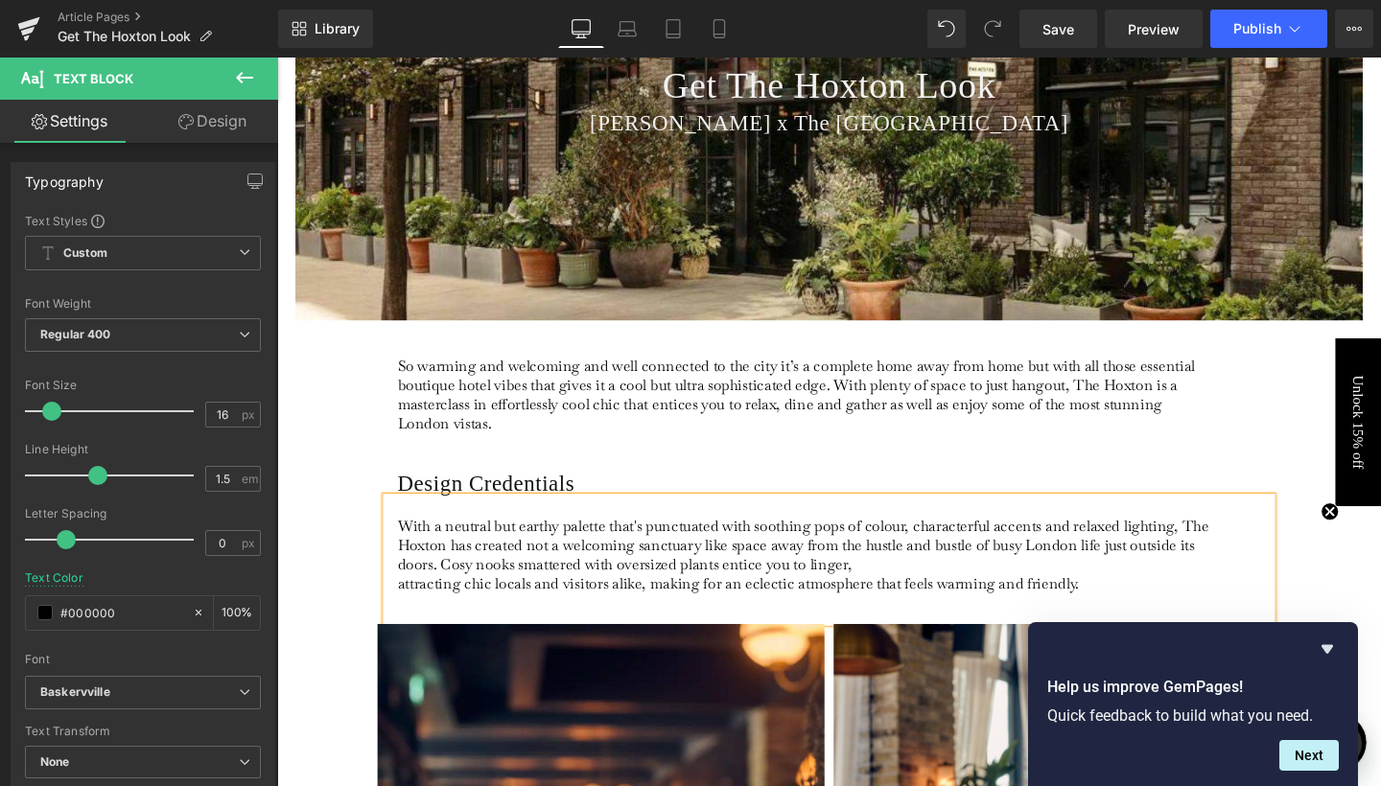
click at [547, 571] on p "With a neutral but earthy palette that's punctuated with soothing pops of colou…" at bounding box center [832, 570] width 856 height 60
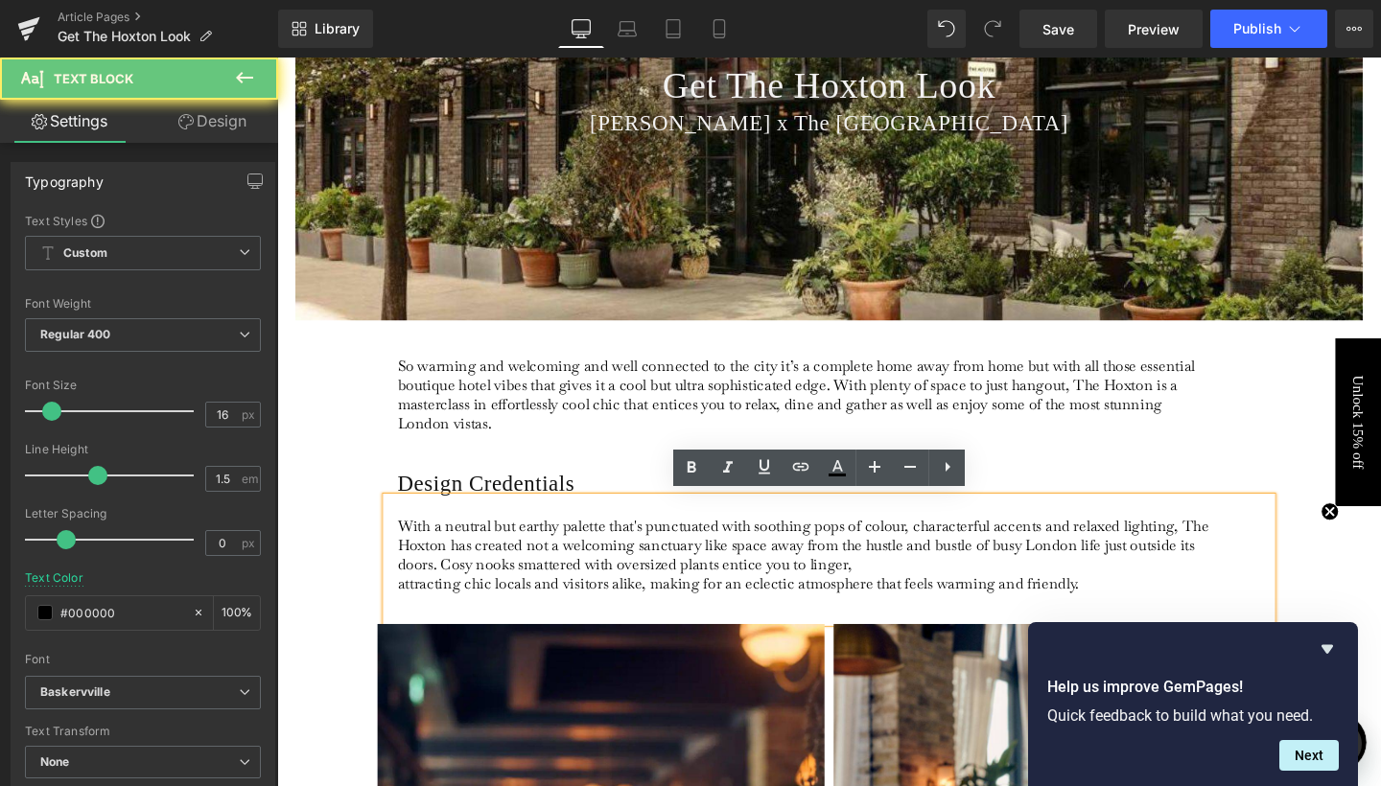
click at [547, 571] on p "With a neutral but earthy palette that's punctuated with soothing pops of colou…" at bounding box center [832, 570] width 856 height 60
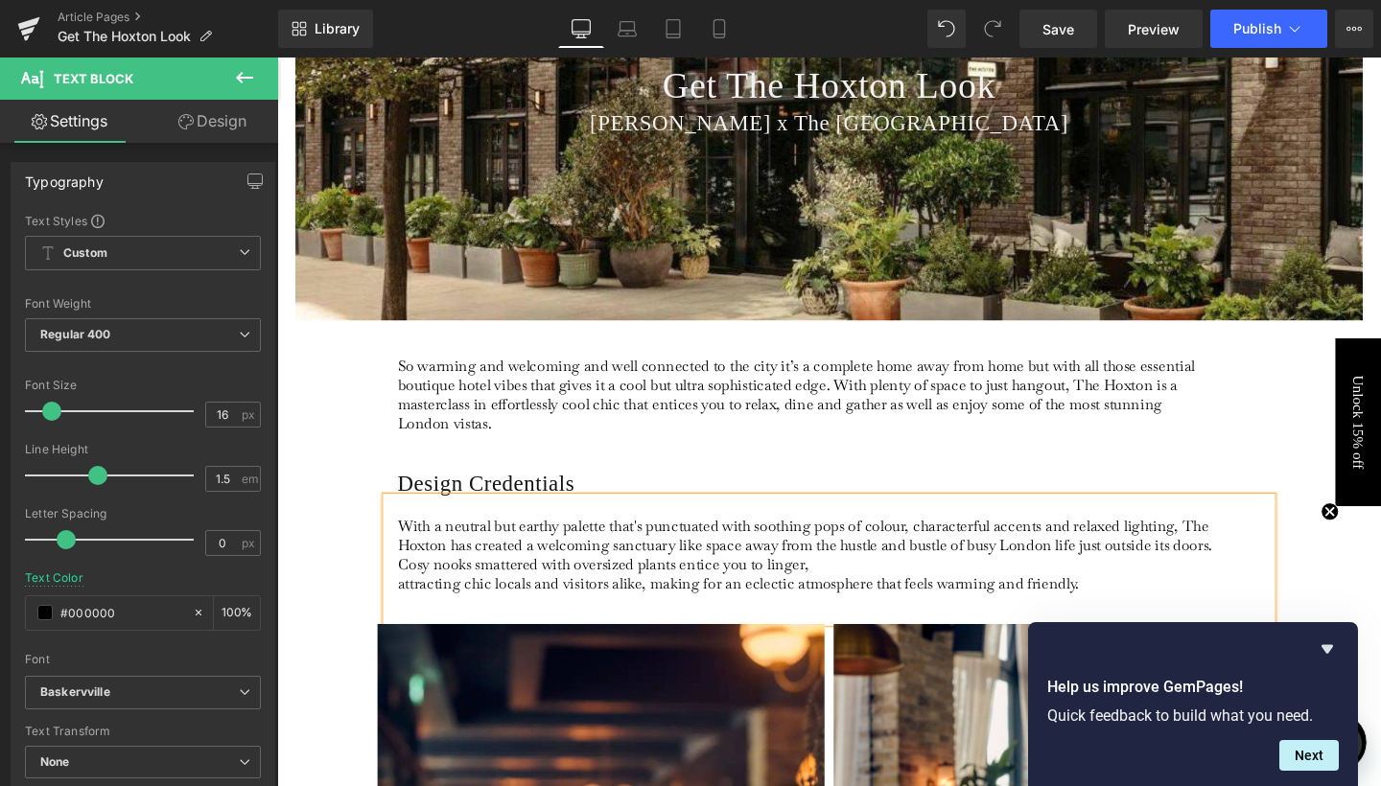
click at [886, 586] on p "With a neutral but earthy palette that's punctuated with soothing pops of colou…" at bounding box center [832, 570] width 856 height 60
click at [895, 588] on p "With a neutral but earthy palette that's punctuated with soothing pops of colou…" at bounding box center [832, 570] width 856 height 60
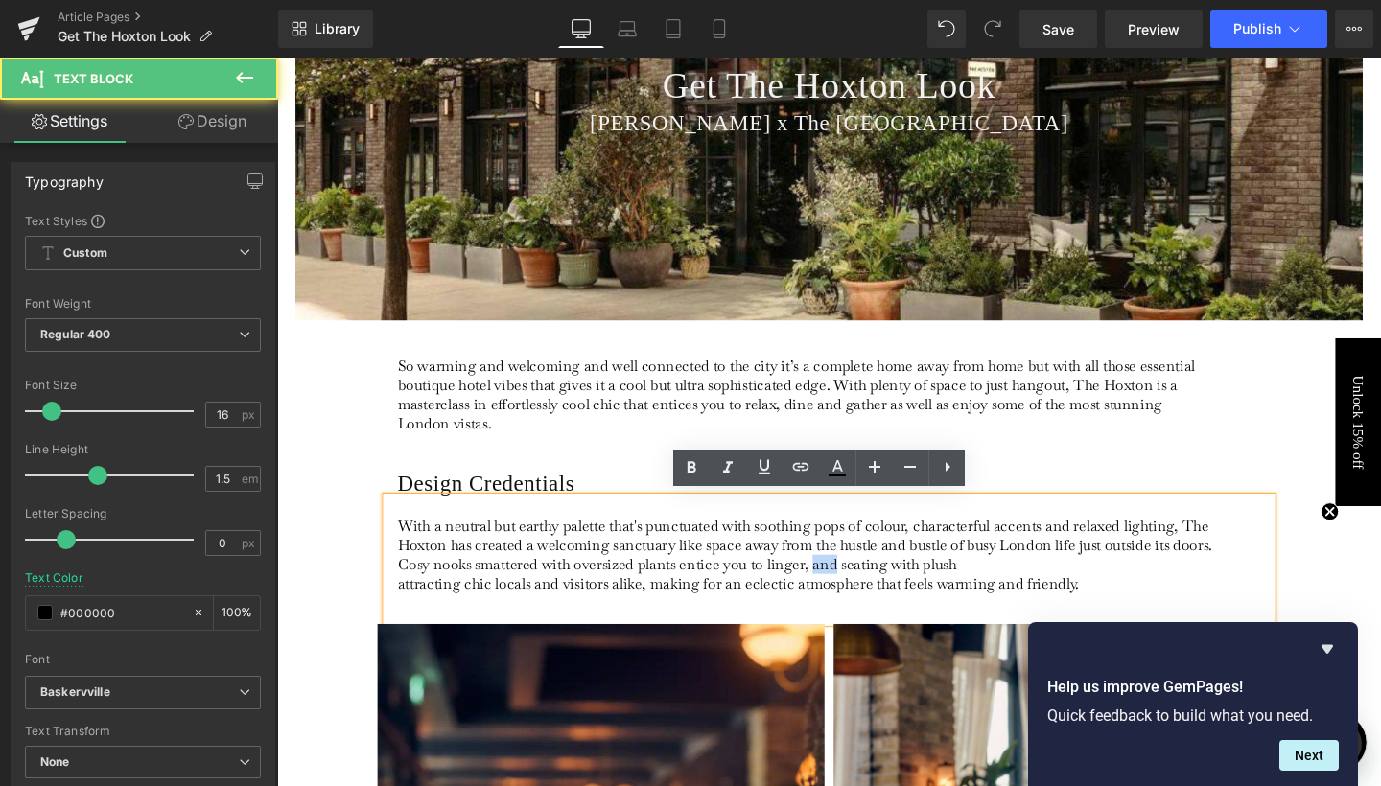
click at [895, 588] on p "With a neutral but earthy palette that's punctuated with soothing pops of colou…" at bounding box center [832, 570] width 856 height 60
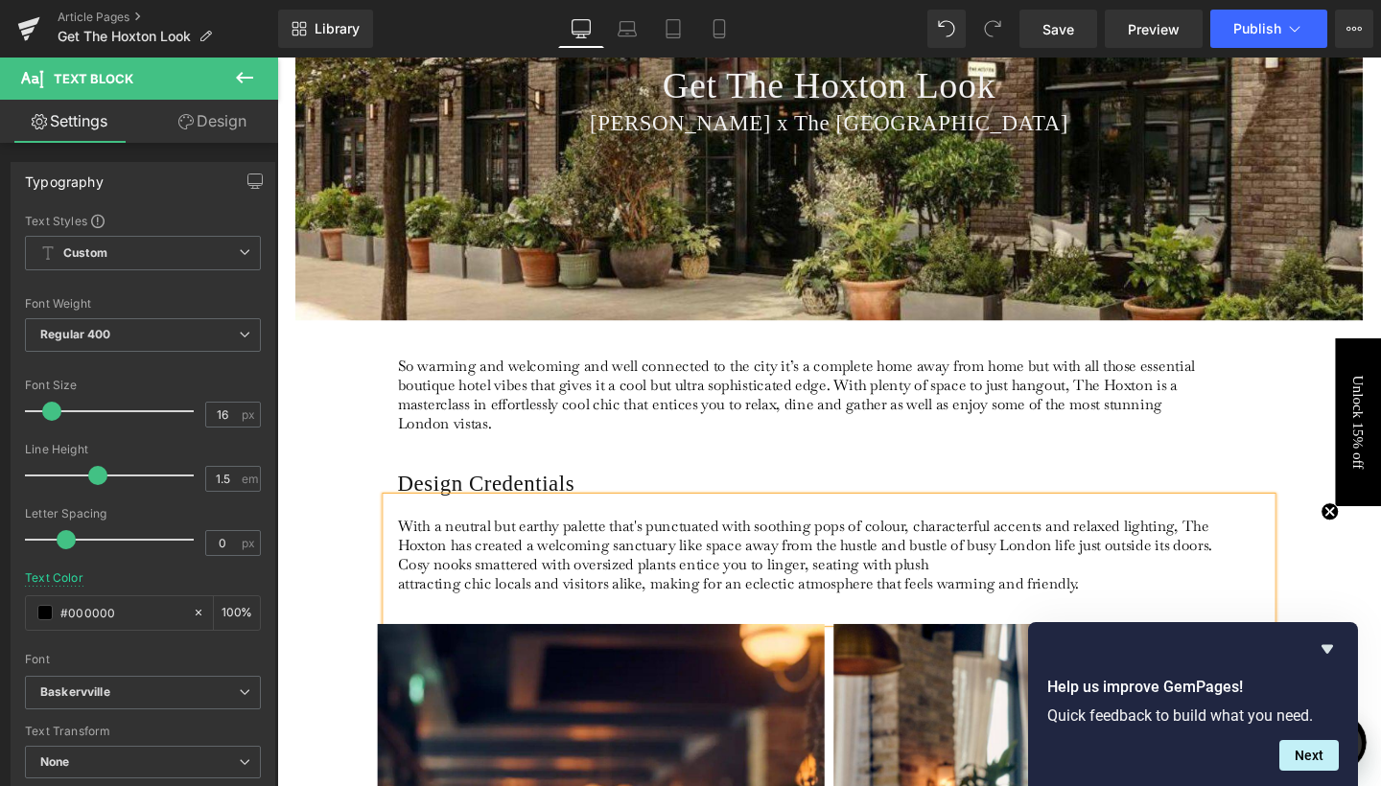
click at [1012, 583] on p "With a neutral but earthy palette that's punctuated with soothing pops of colou…" at bounding box center [832, 570] width 856 height 60
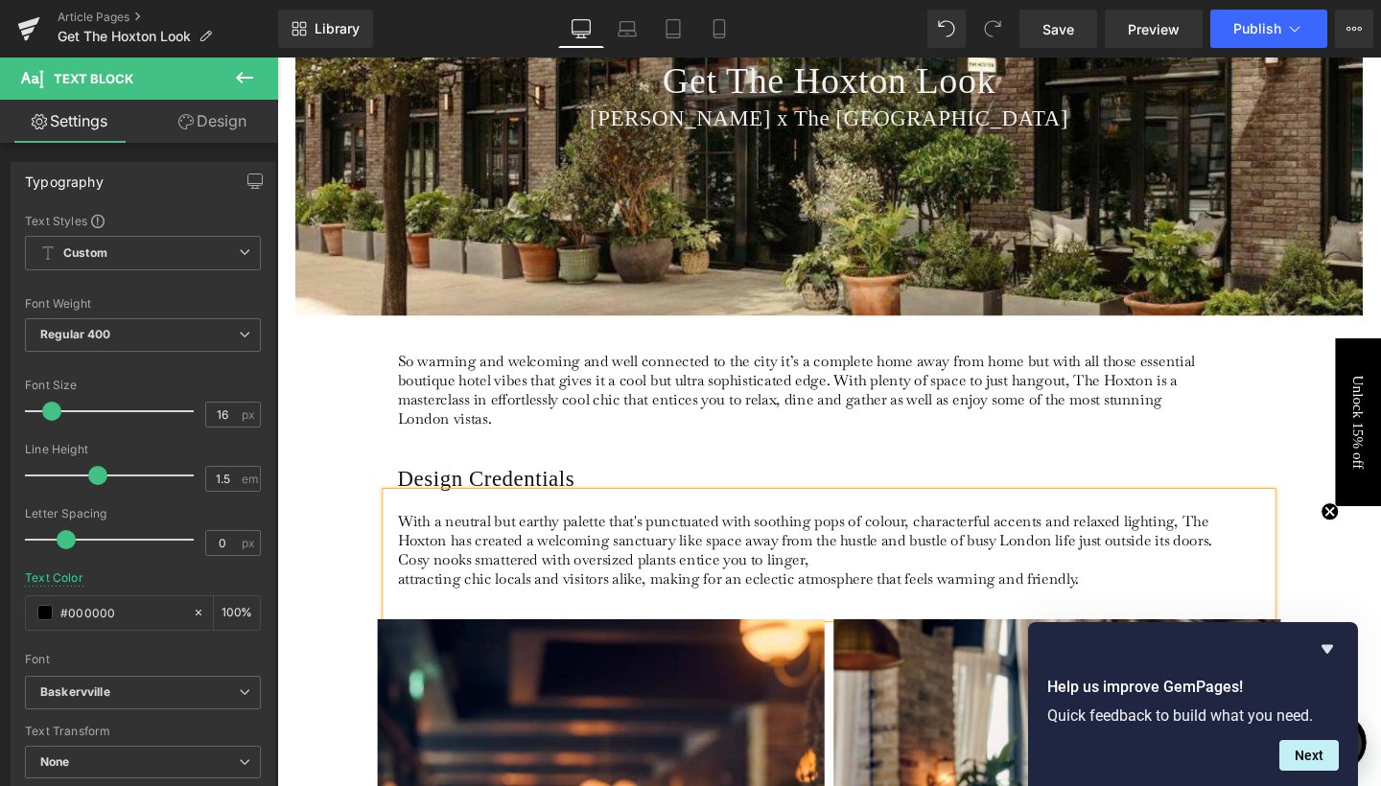
scroll to position [331, 0]
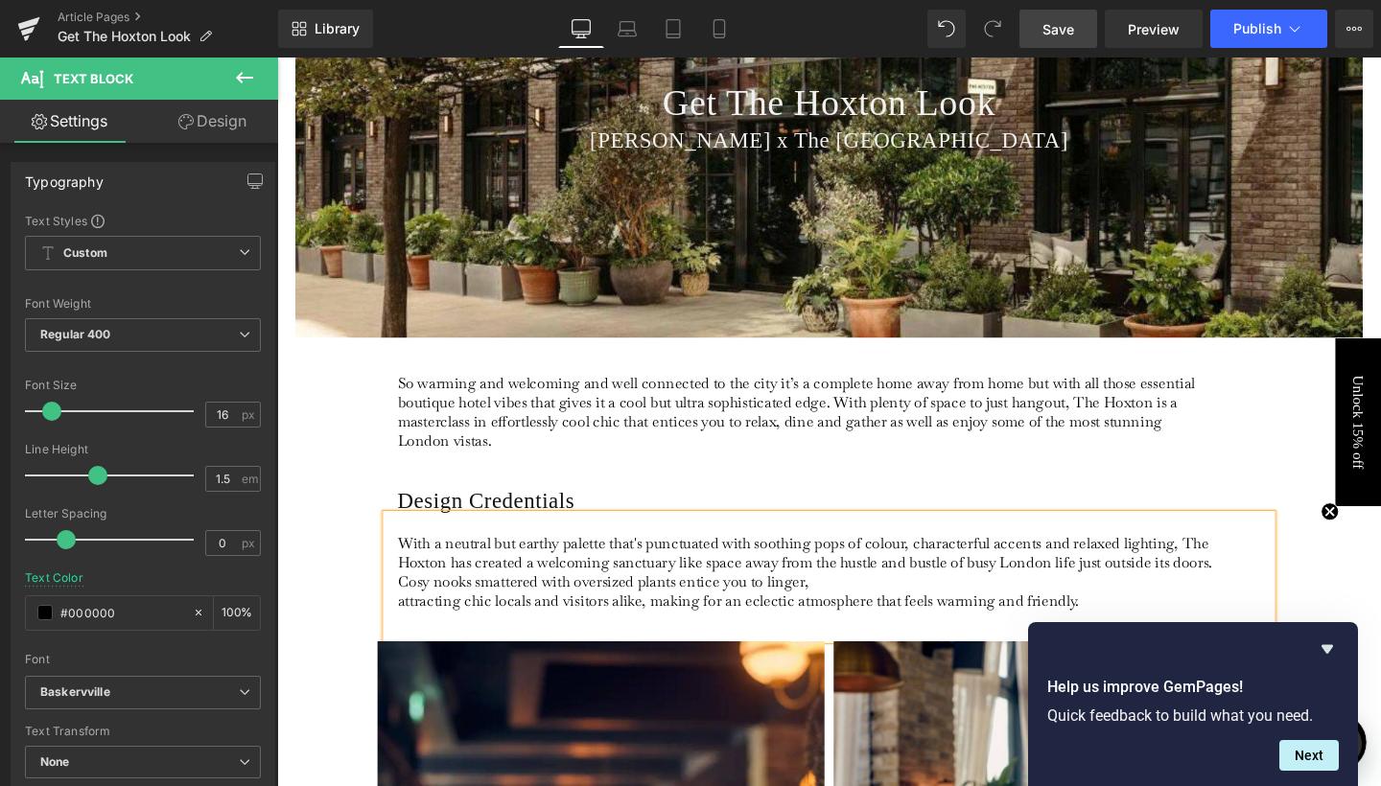
click at [1061, 19] on span "Save" at bounding box center [1058, 29] width 32 height 20
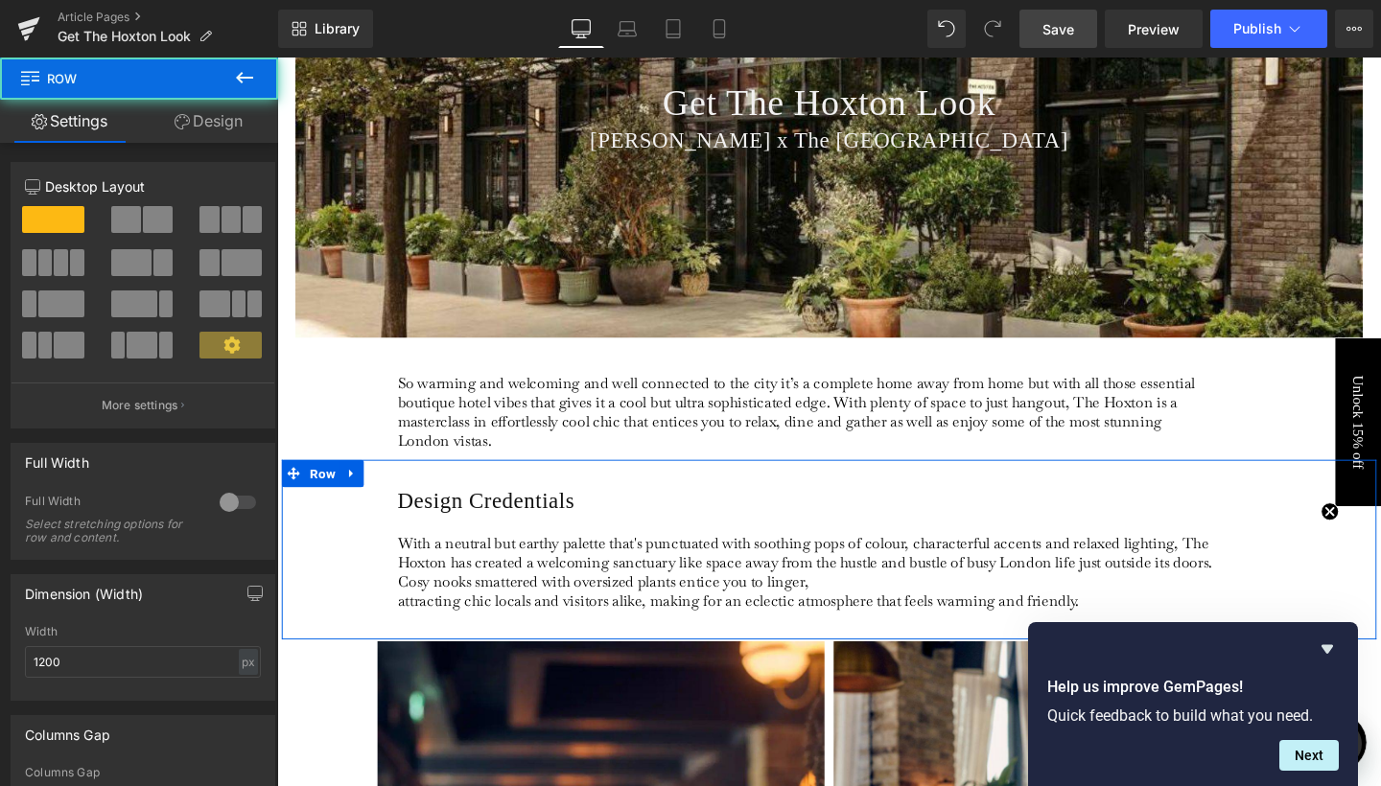
click at [1125, 490] on div "Design Credentials Heading With a neutral but earthy palette that's punctuated …" at bounding box center [857, 574] width 1151 height 189
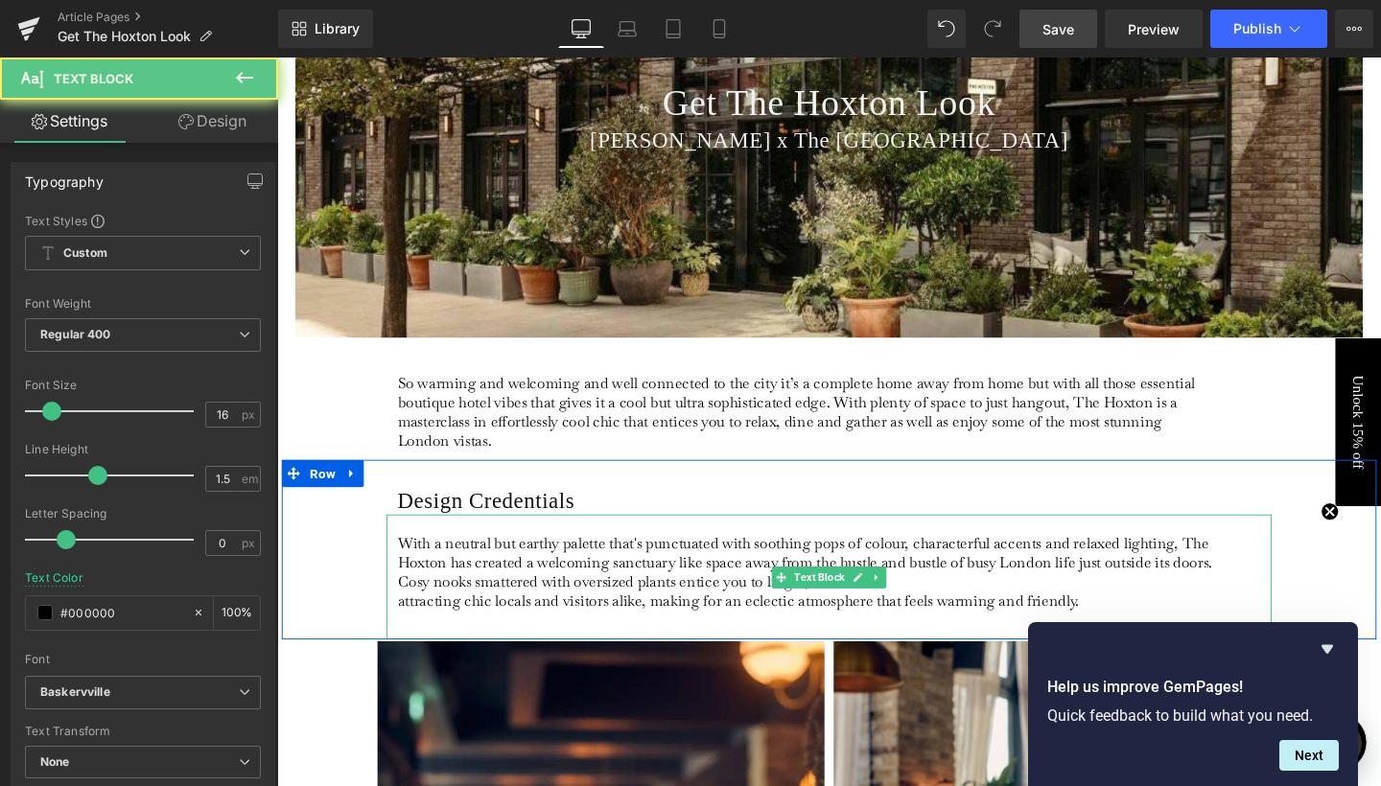
click at [948, 606] on p "With a neutral but earthy palette that's punctuated with soothing pops of colou…" at bounding box center [832, 588] width 856 height 60
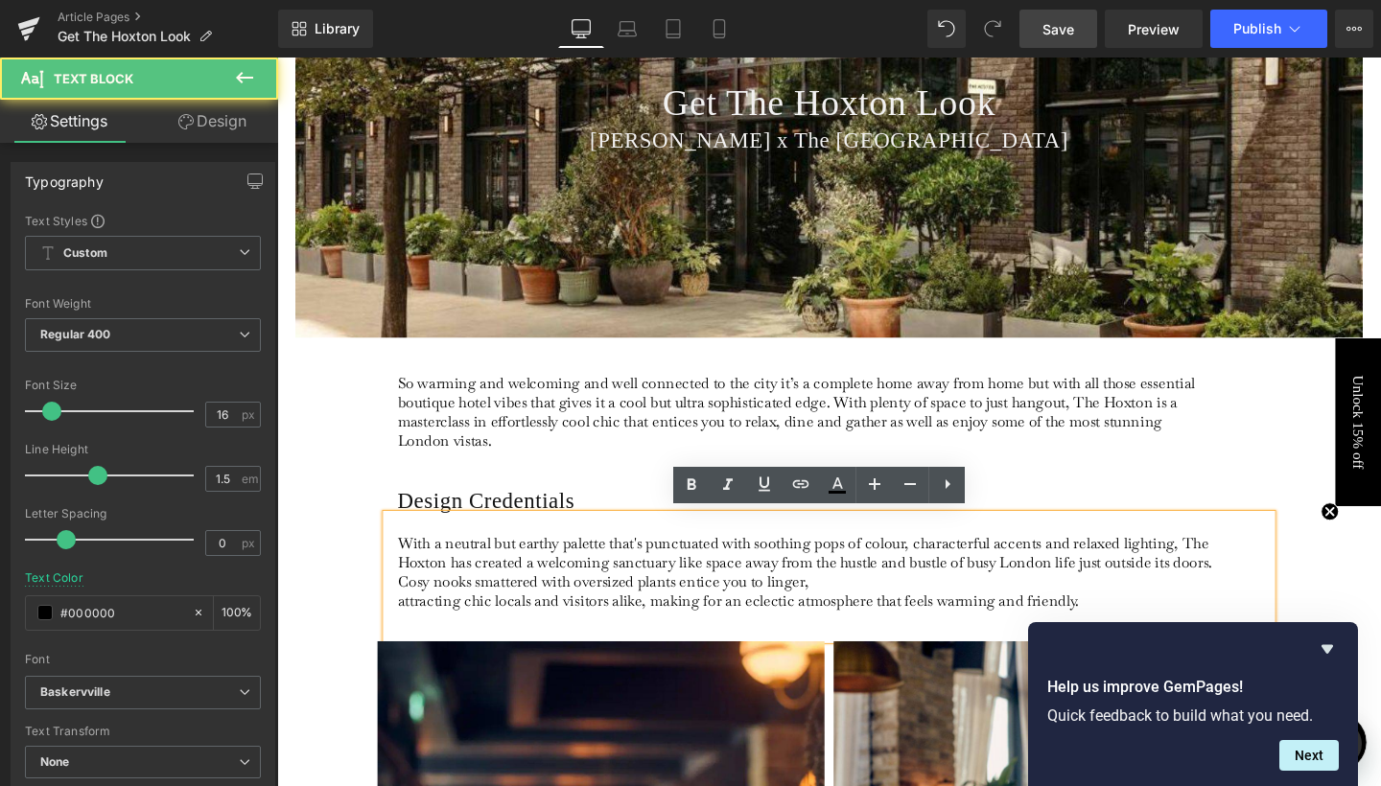
click at [969, 610] on p "With a neutral but earthy palette that's punctuated with soothing pops of colou…" at bounding box center [832, 588] width 856 height 60
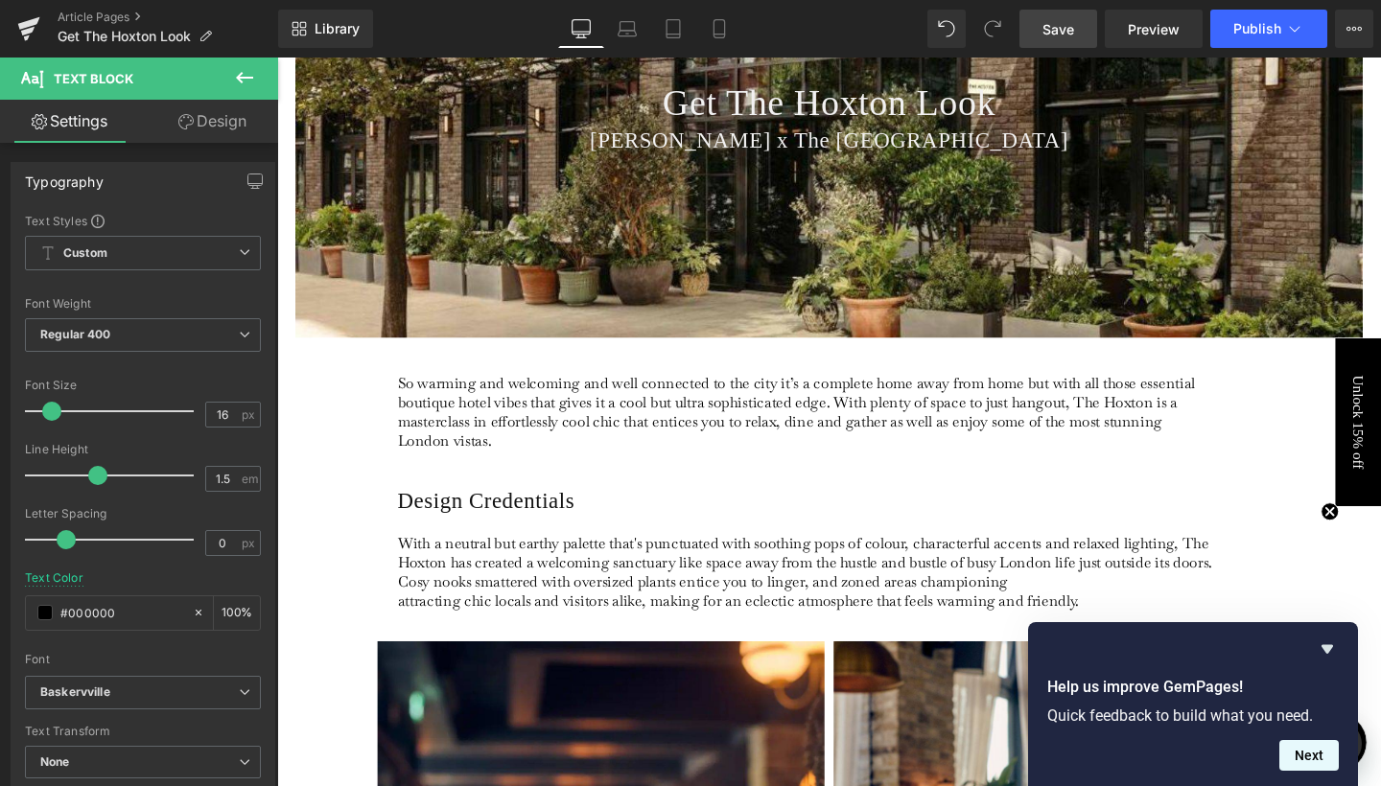
click at [1321, 756] on button "Next" at bounding box center [1308, 755] width 59 height 31
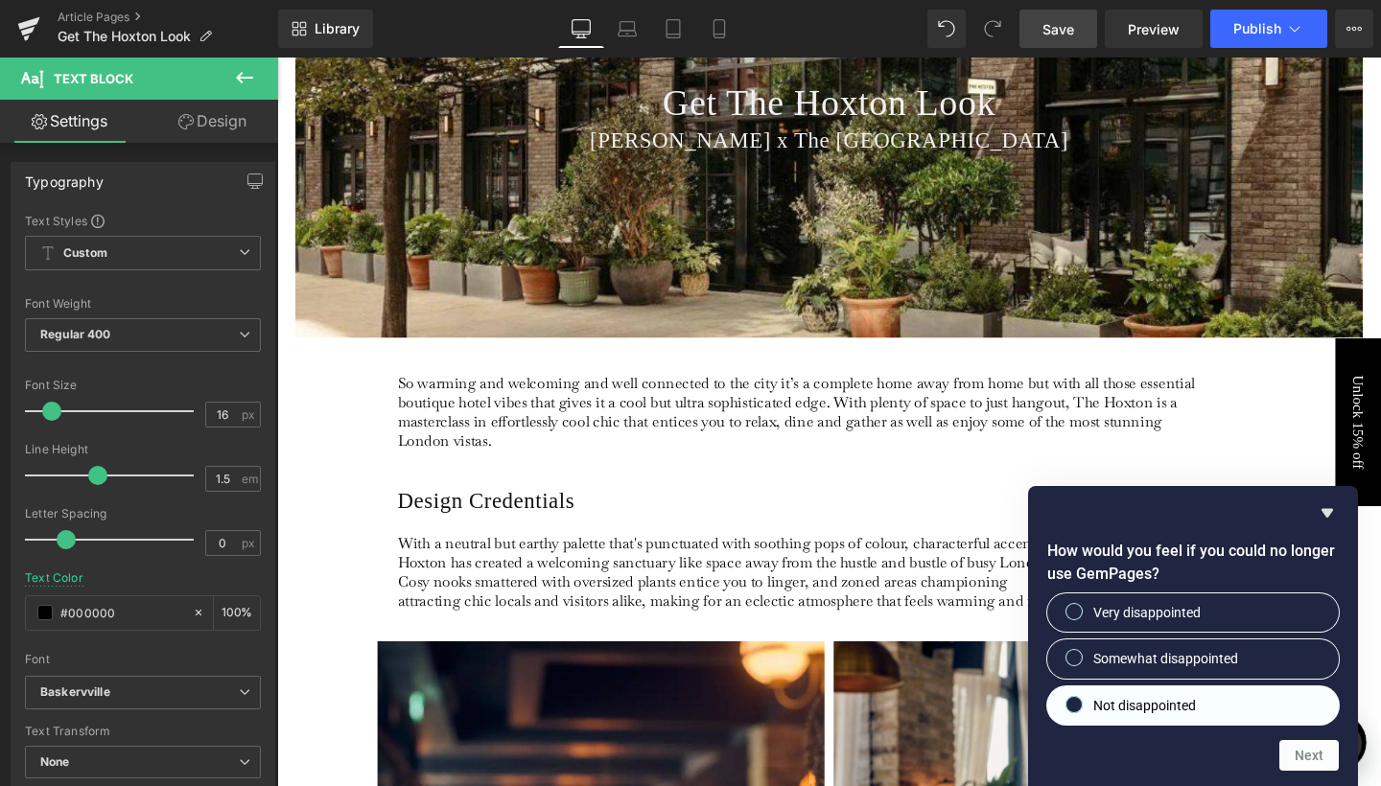
click at [1078, 703] on input "Not disappointed" at bounding box center [1074, 704] width 12 height 12
radio input "true"
click at [1305, 765] on button "Next" at bounding box center [1308, 755] width 59 height 31
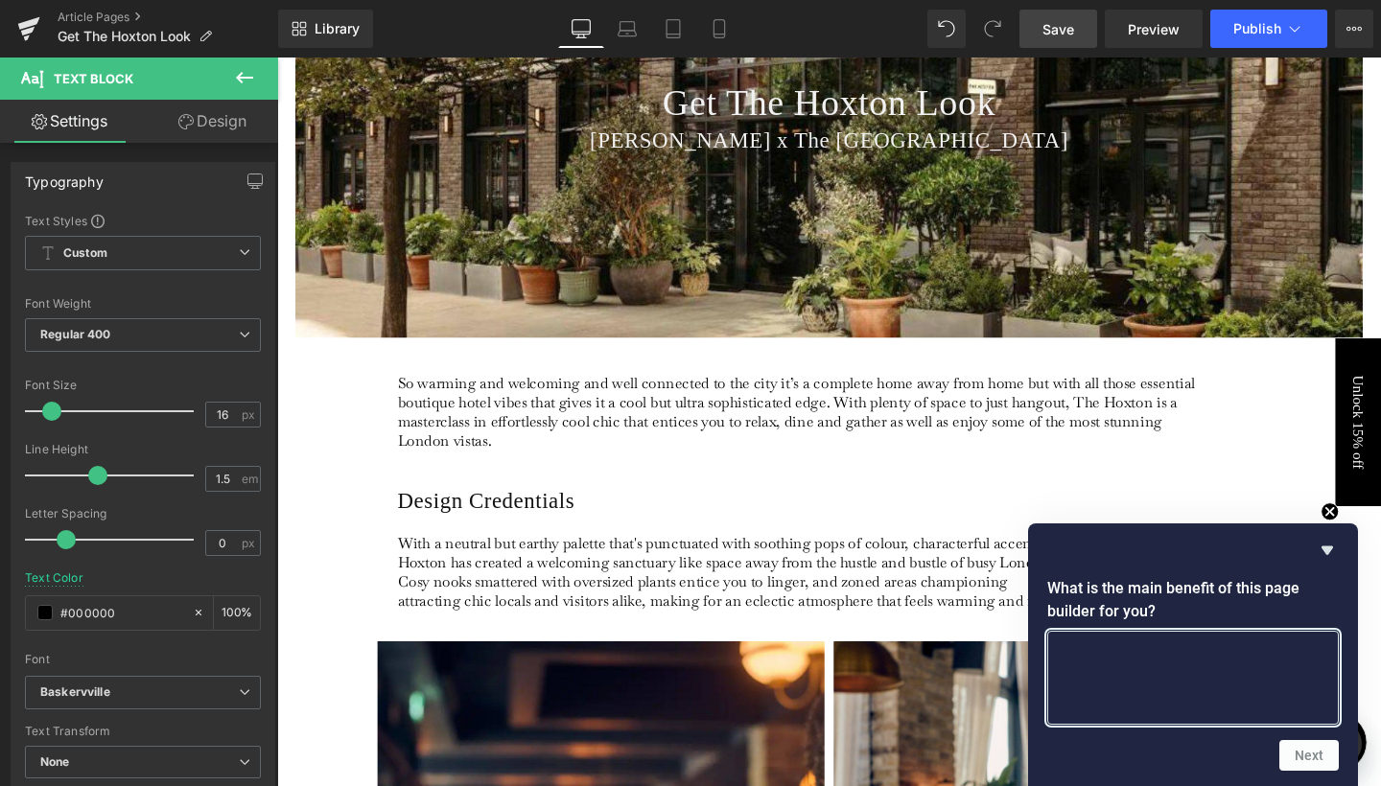
click at [1095, 672] on textarea at bounding box center [1193, 678] width 292 height 94
type textarea "not sure"
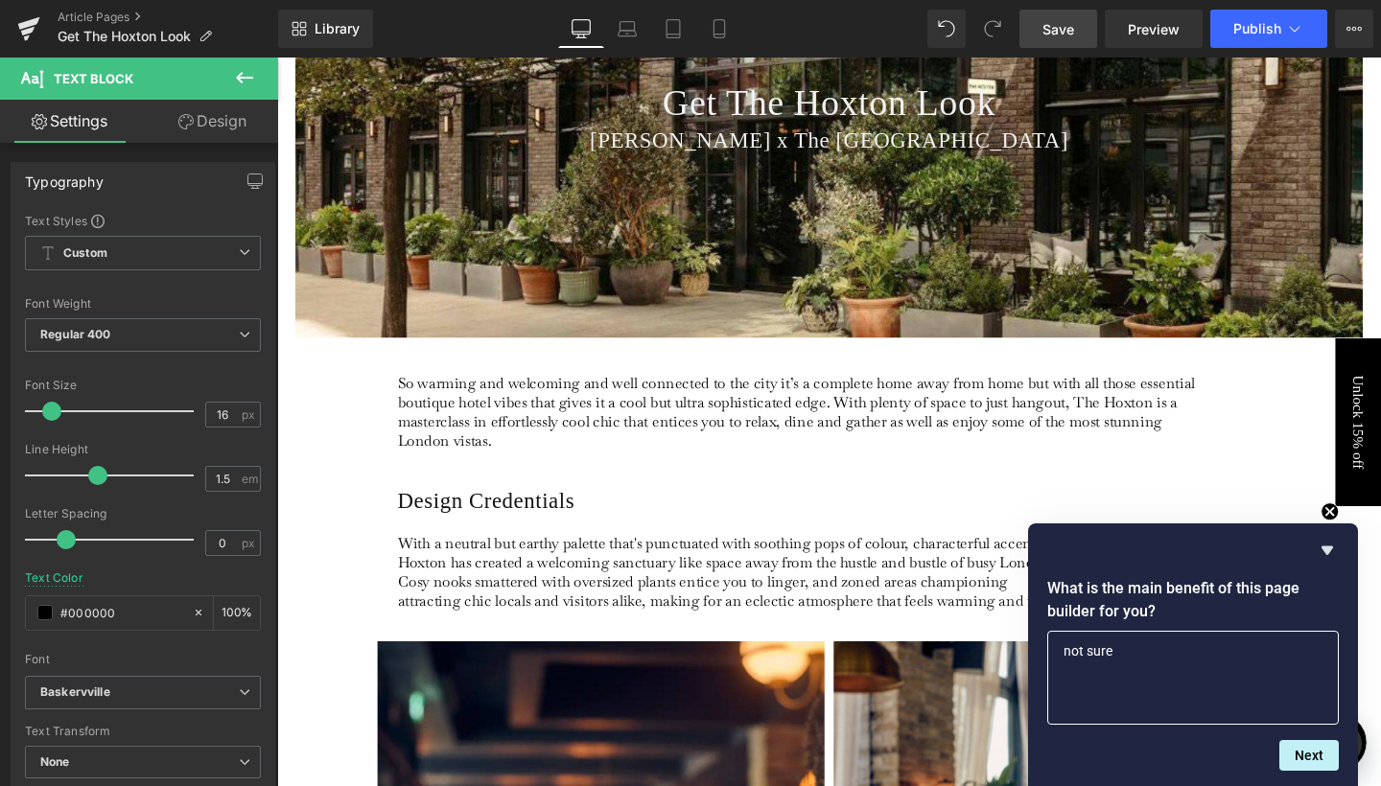
click at [1278, 755] on div "Next" at bounding box center [1193, 755] width 292 height 31
click at [1300, 753] on button "Next" at bounding box center [1308, 755] width 59 height 31
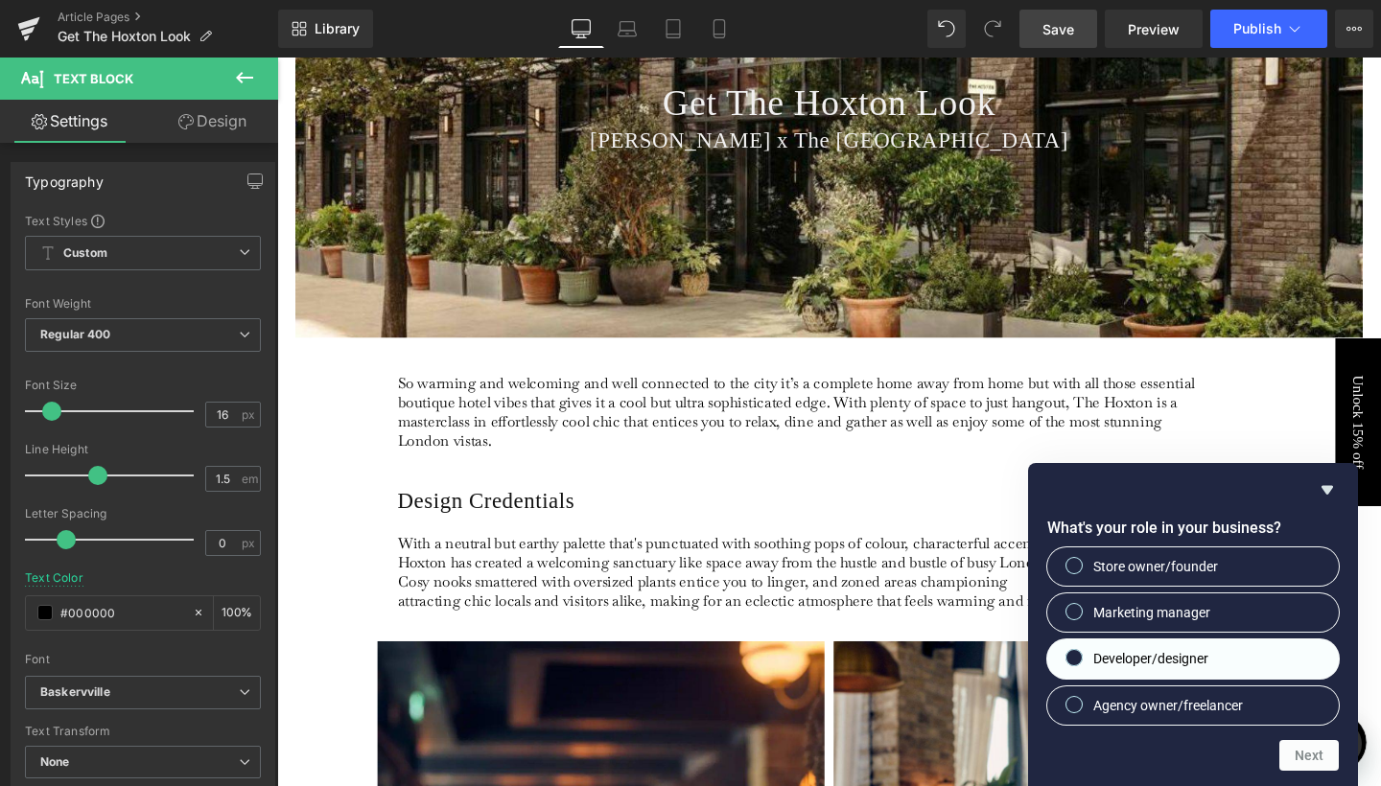
click at [1071, 661] on input "Developer/designer" at bounding box center [1074, 658] width 12 height 12
radio input "true"
click at [1299, 753] on button "Next" at bounding box center [1308, 755] width 59 height 31
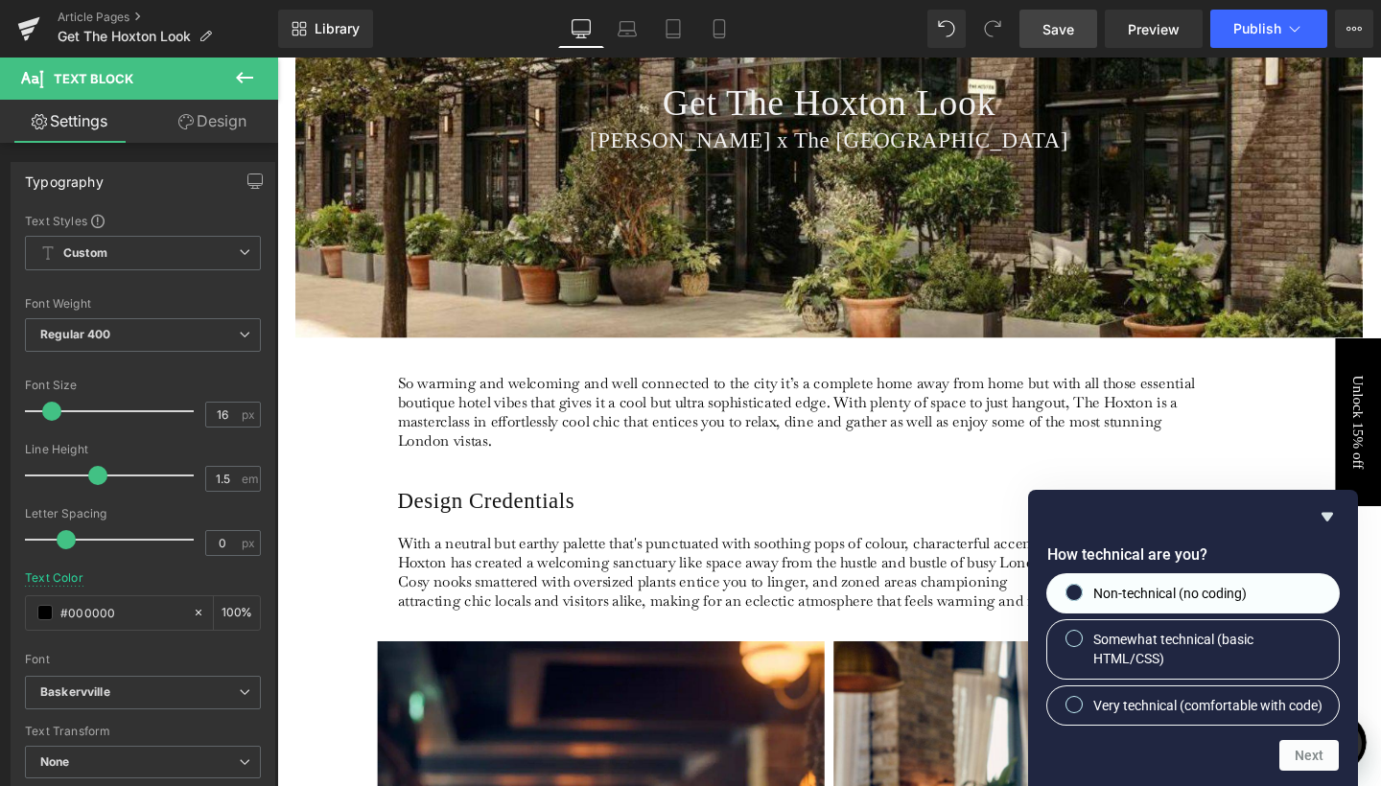
click at [1075, 586] on input "Non-technical (no coding)" at bounding box center [1074, 592] width 12 height 12
radio input "true"
click at [1315, 754] on button "Next" at bounding box center [1308, 755] width 59 height 31
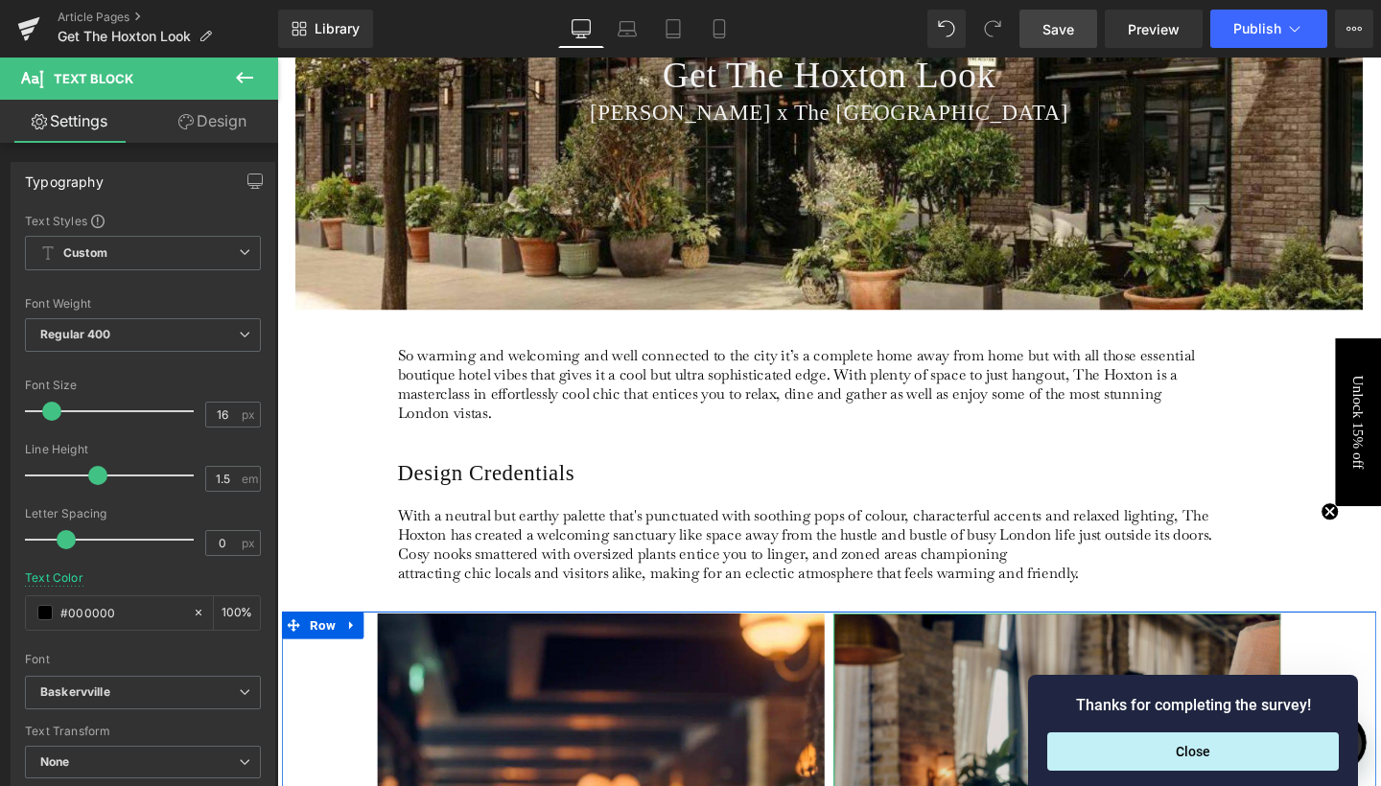
scroll to position [376, 0]
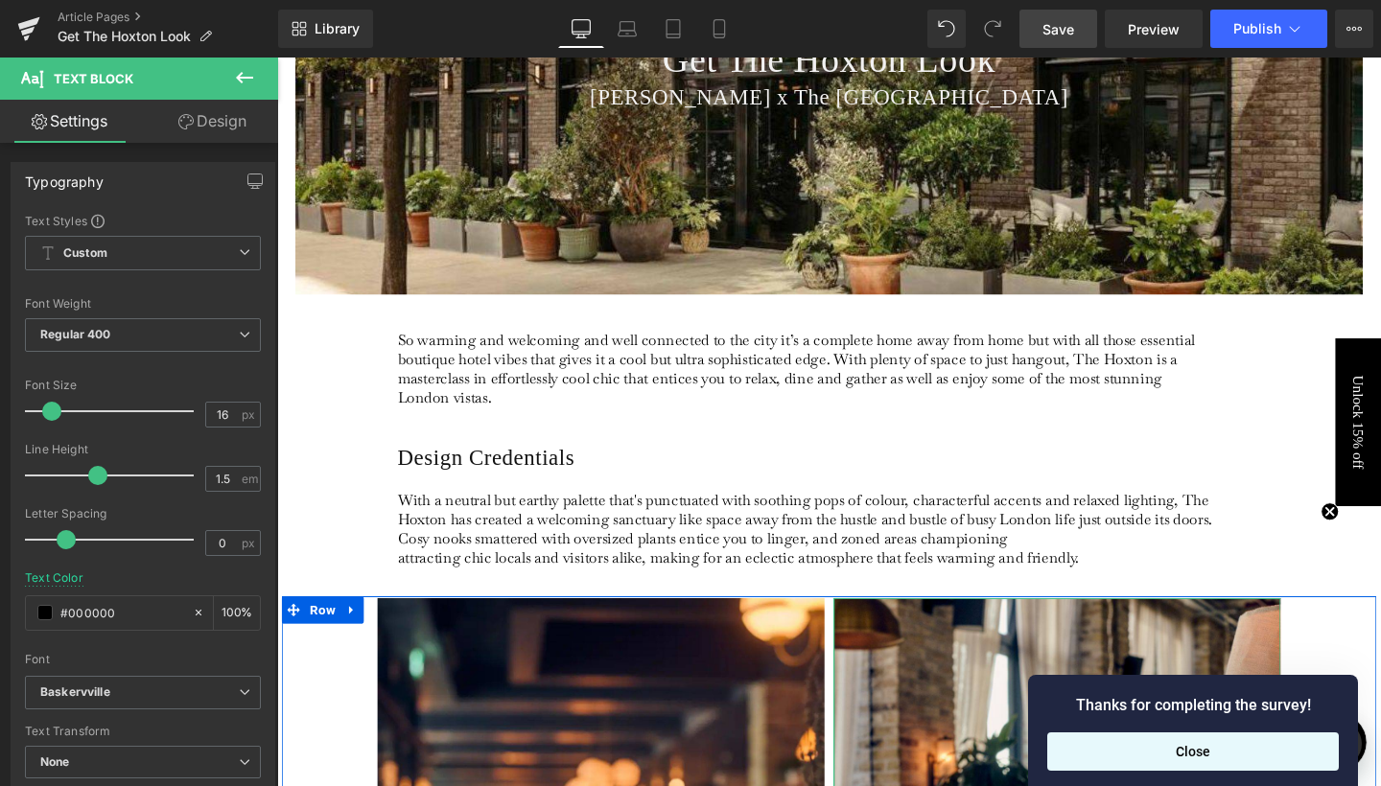
click at [1227, 764] on button "Close" at bounding box center [1193, 752] width 292 height 38
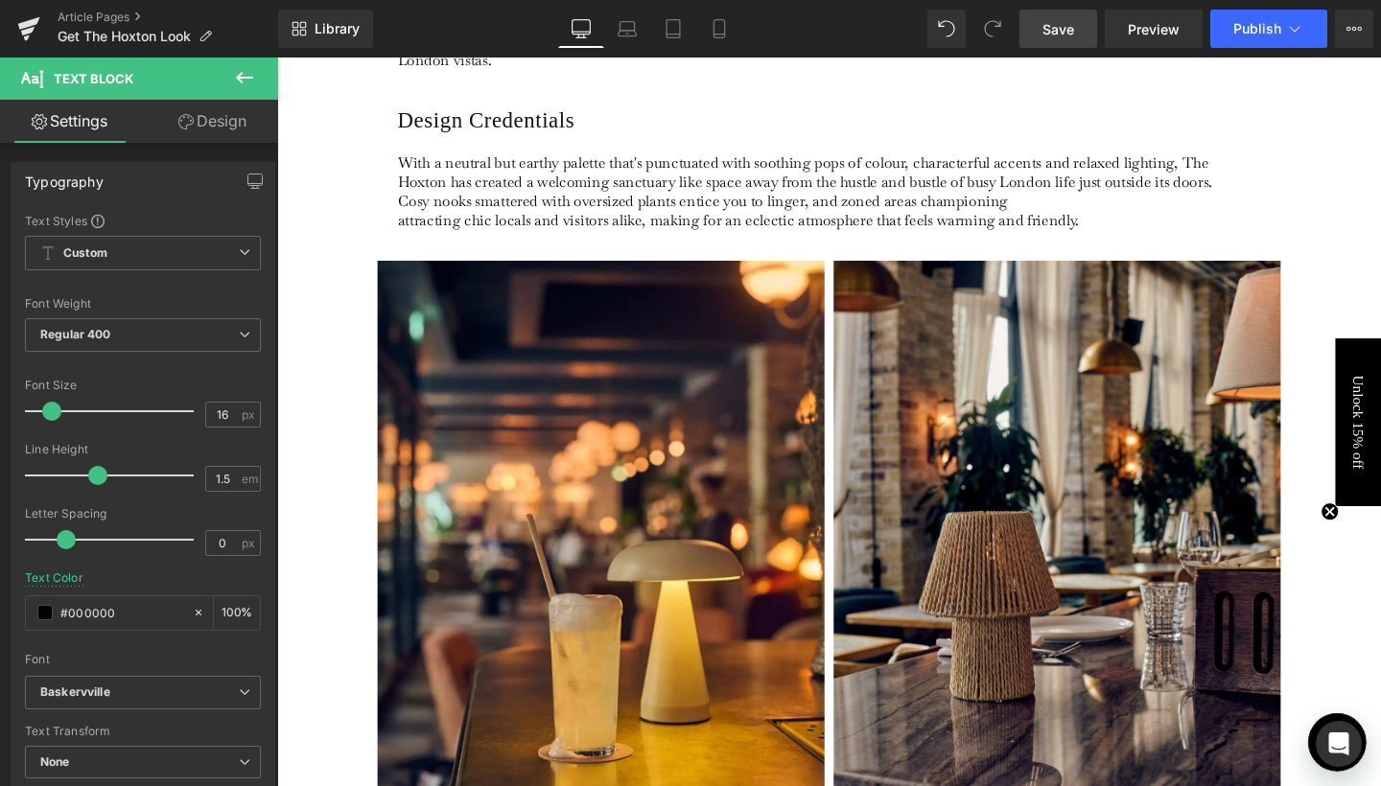
scroll to position [478, 0]
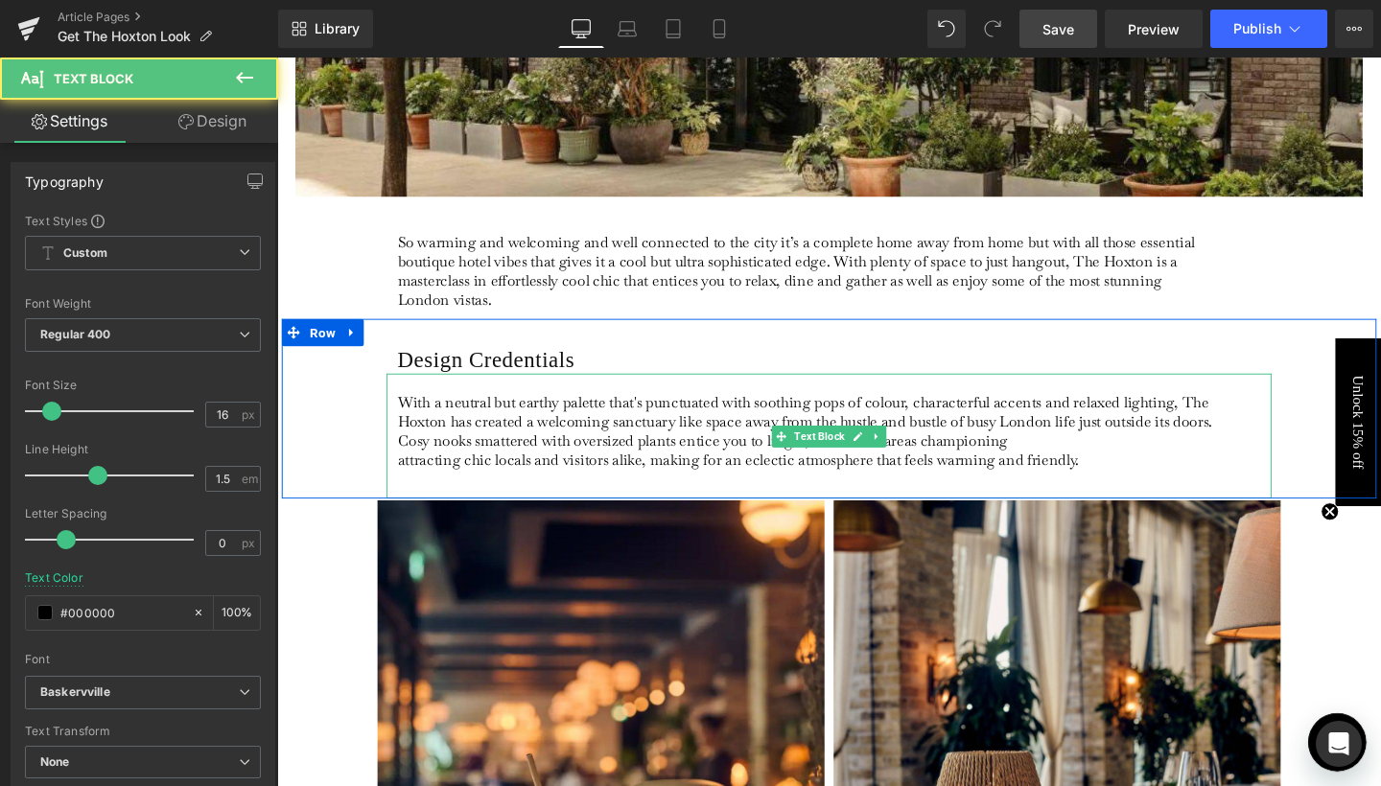
click at [1099, 454] on p "With a neutral but earthy palette that's punctuated with soothing pops of colou…" at bounding box center [832, 440] width 856 height 60
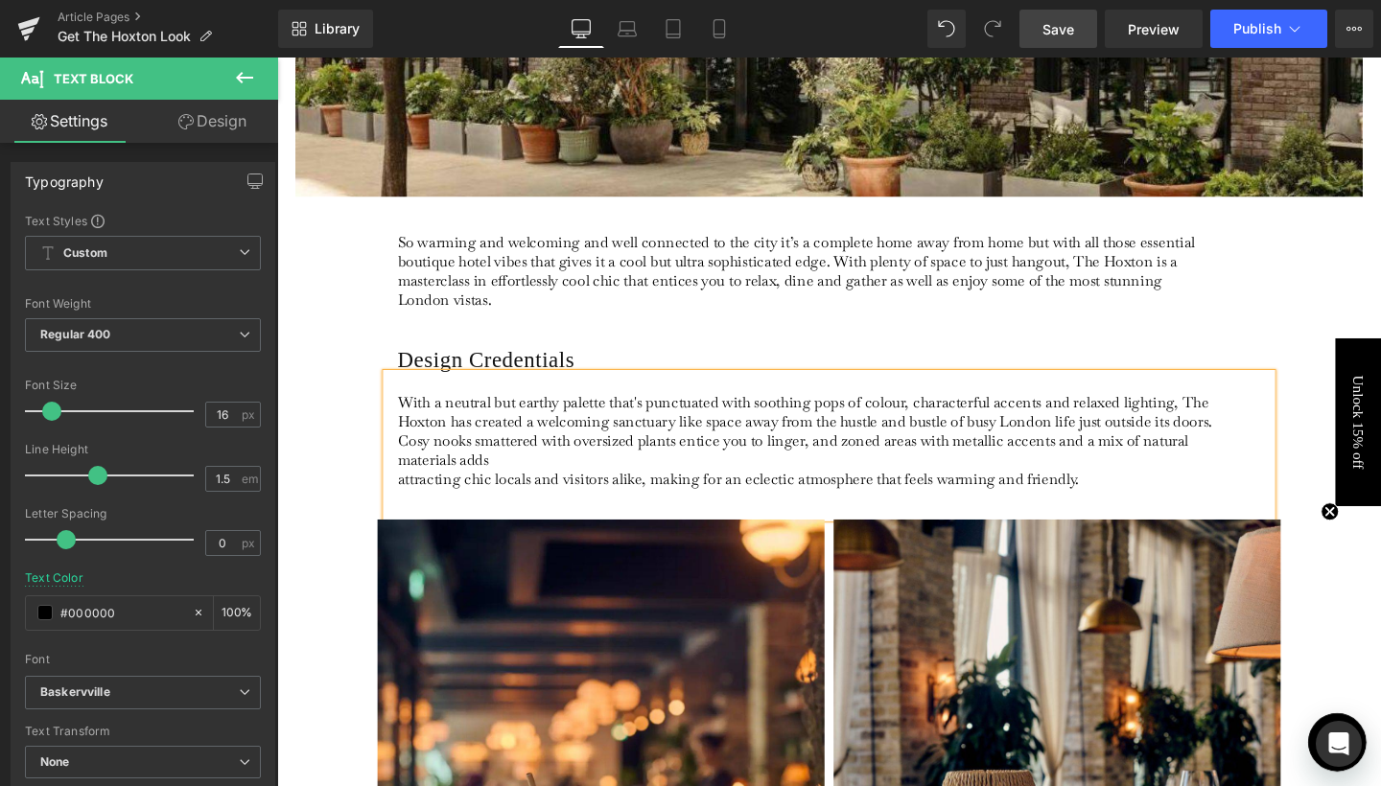
click at [1061, 419] on p "With a neutral but earthy palette that's punctuated with soothing pops of colou…" at bounding box center [832, 450] width 856 height 81
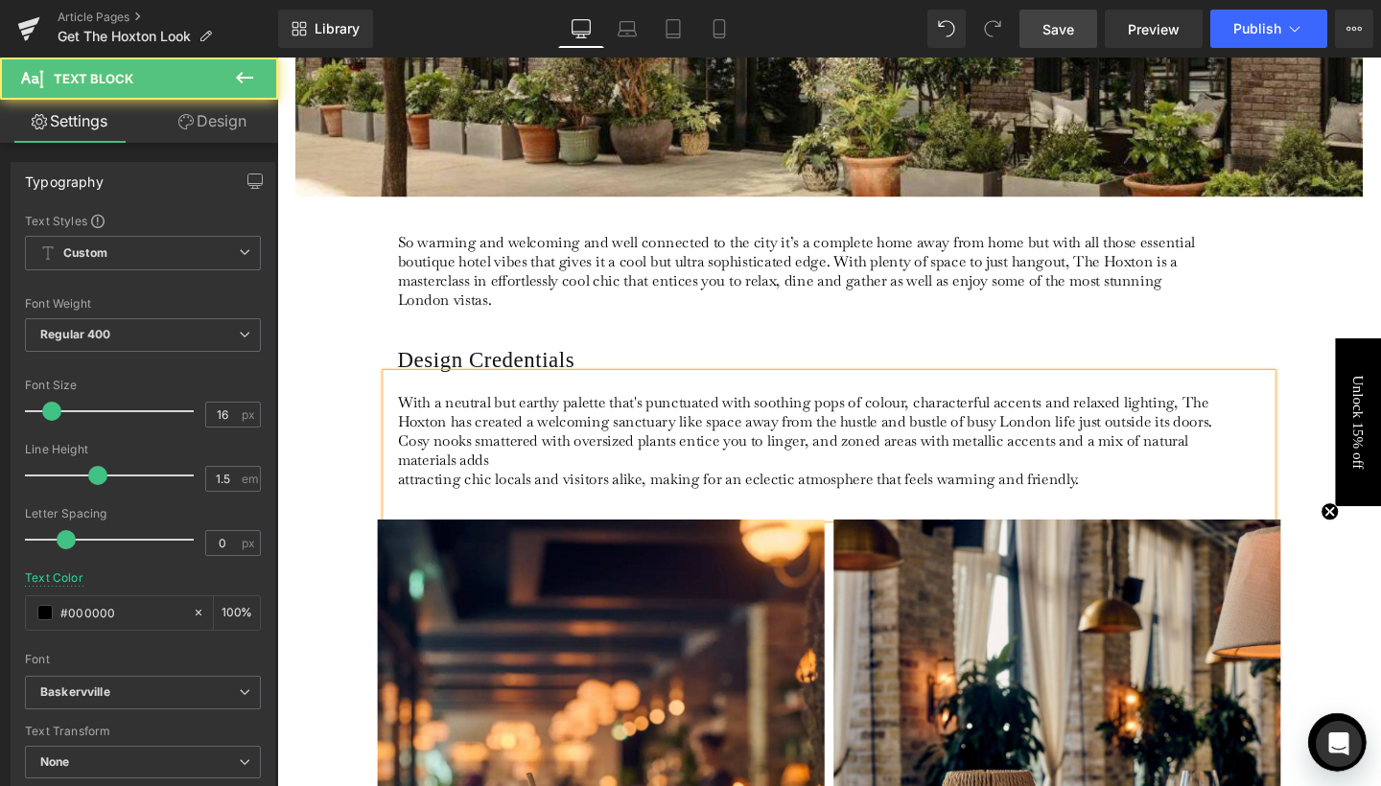
click at [605, 491] on p "attracting chic locals and visitors alike, making for an eclectic atmosphere th…" at bounding box center [832, 501] width 856 height 20
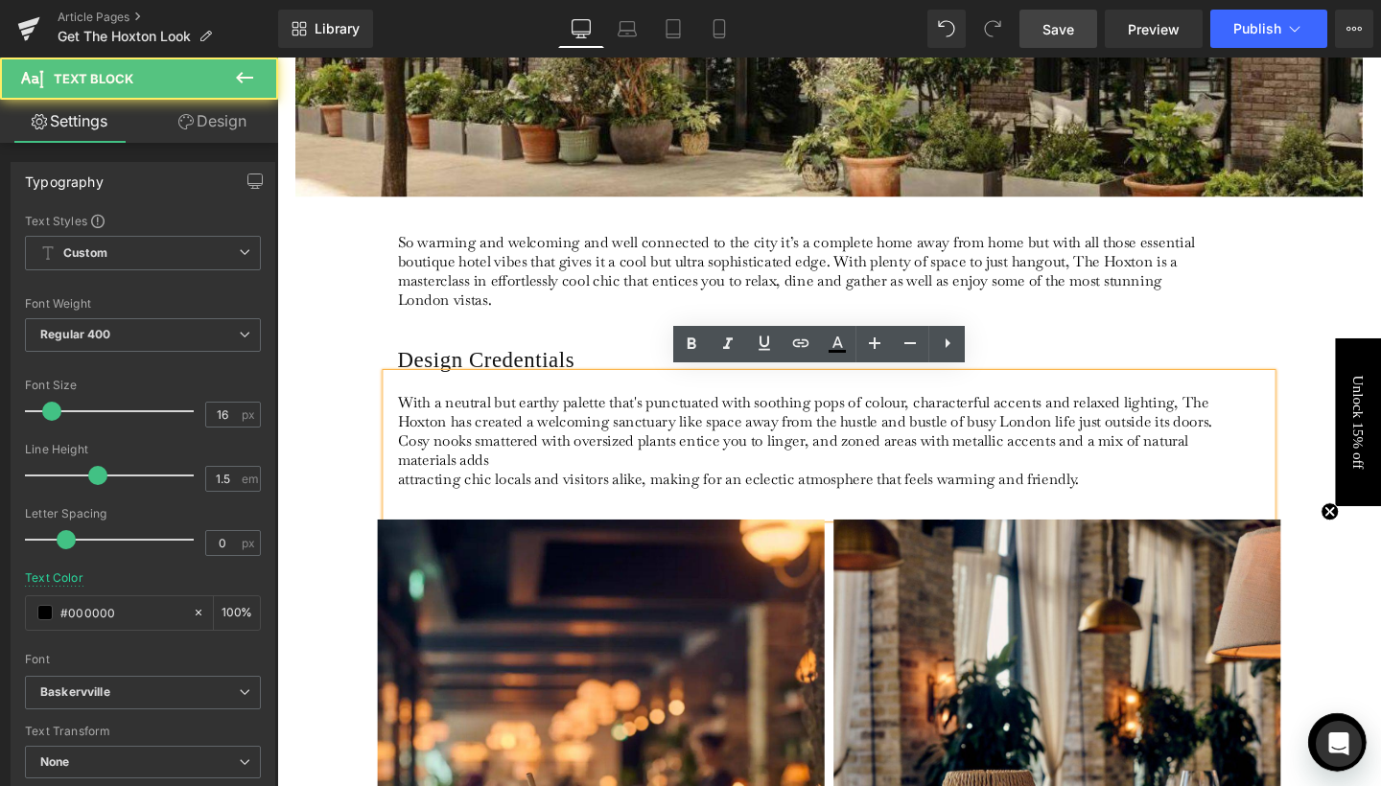
click at [556, 476] on p "With a neutral but earthy palette that's punctuated with soothing pops of colou…" at bounding box center [832, 450] width 856 height 81
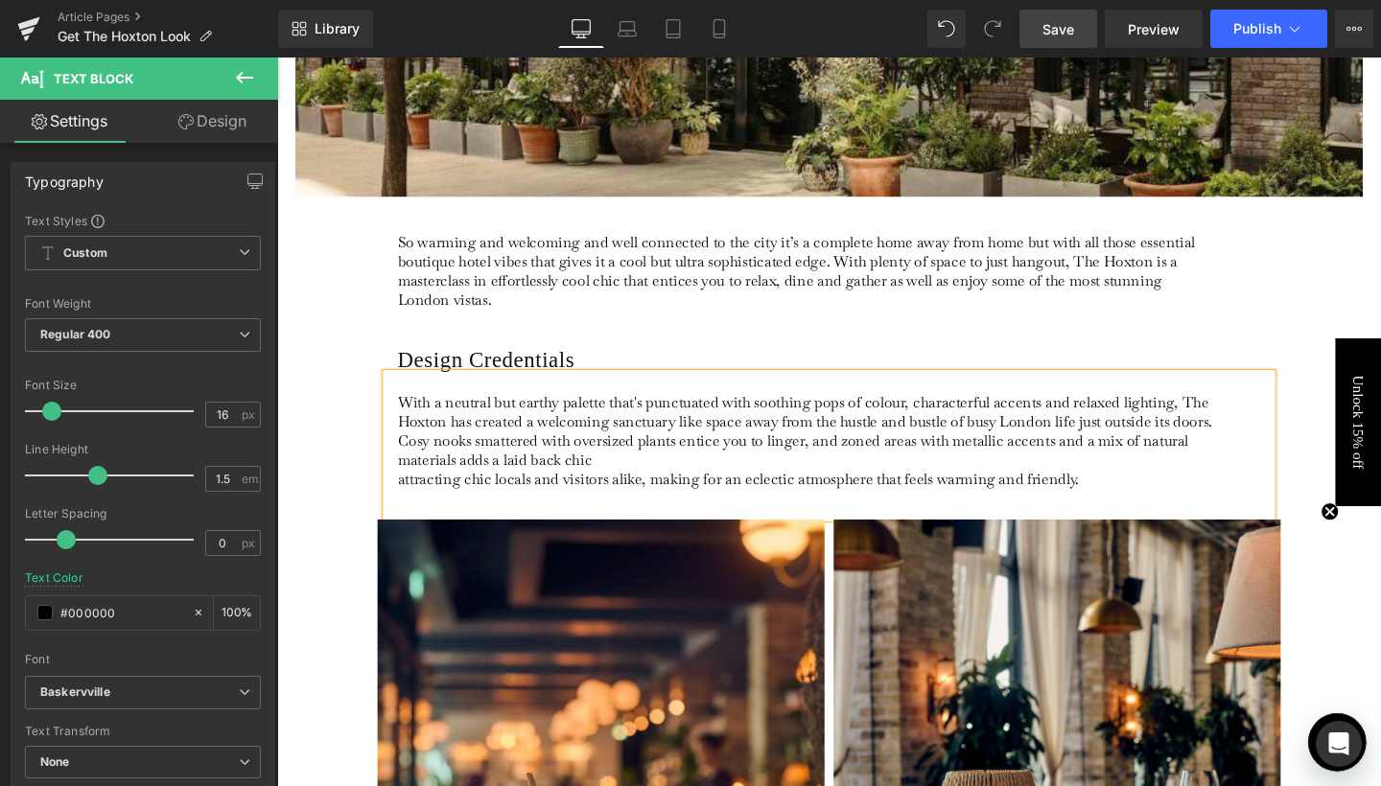
click at [557, 481] on p "With a neutral but earthy palette that's punctuated with soothing pops of colou…" at bounding box center [832, 450] width 856 height 81
click at [741, 474] on p "With a neutral but earthy palette that's punctuated with soothing pops of colou…" at bounding box center [832, 450] width 856 height 81
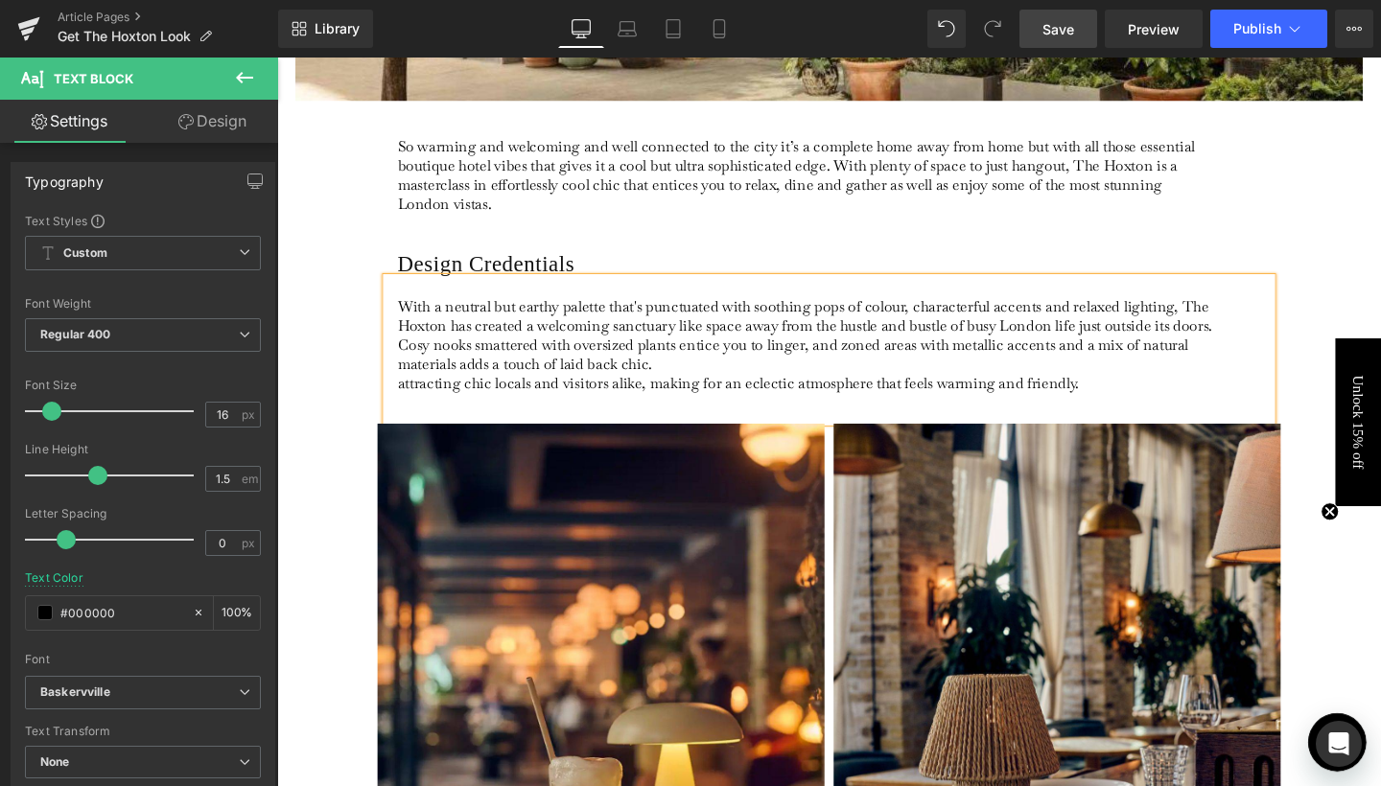
click at [607, 399] on p "attracting chic locals and visitors alike, making for an eclectic atmosphere th…" at bounding box center [832, 400] width 856 height 20
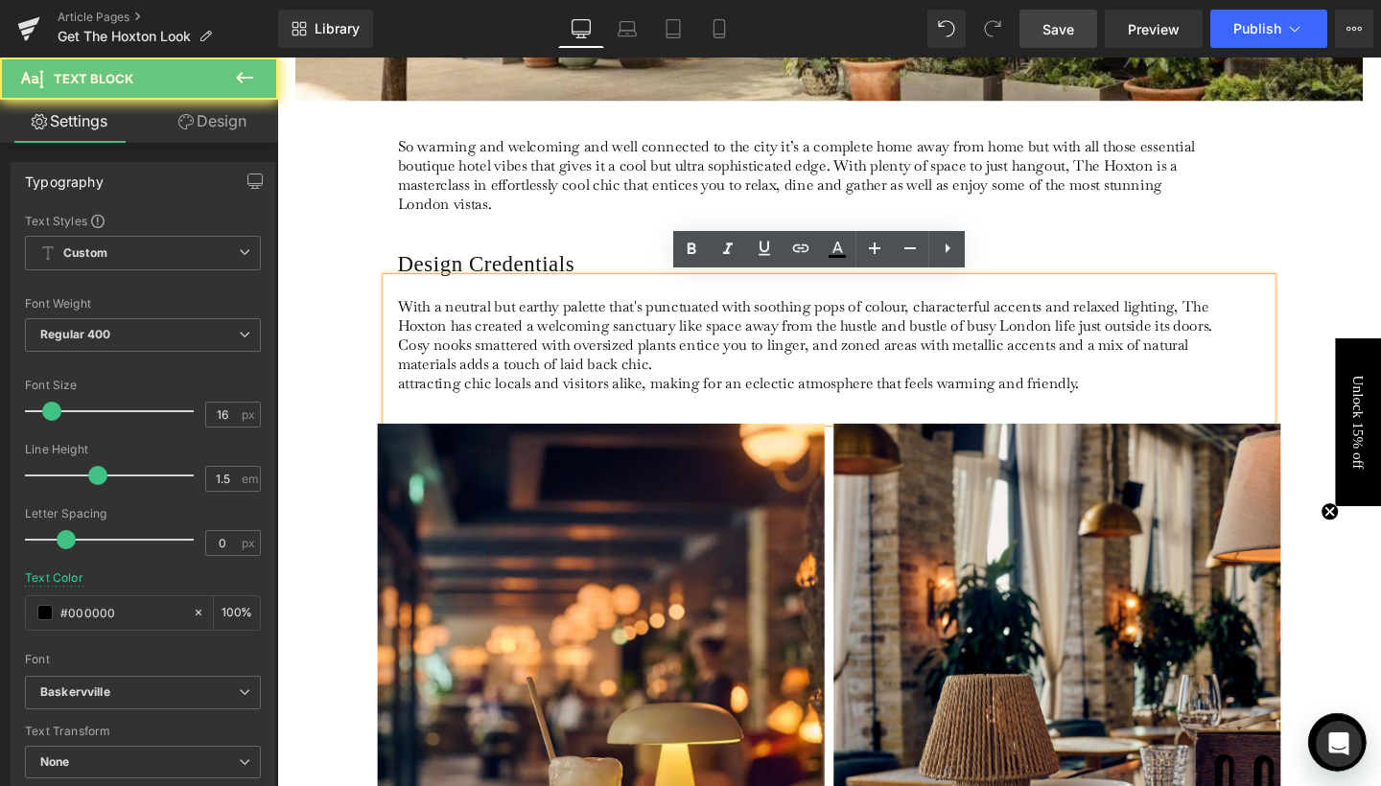
click at [607, 399] on p "attracting chic locals and visitors alike, making for an eclectic atmosphere th…" at bounding box center [832, 400] width 856 height 20
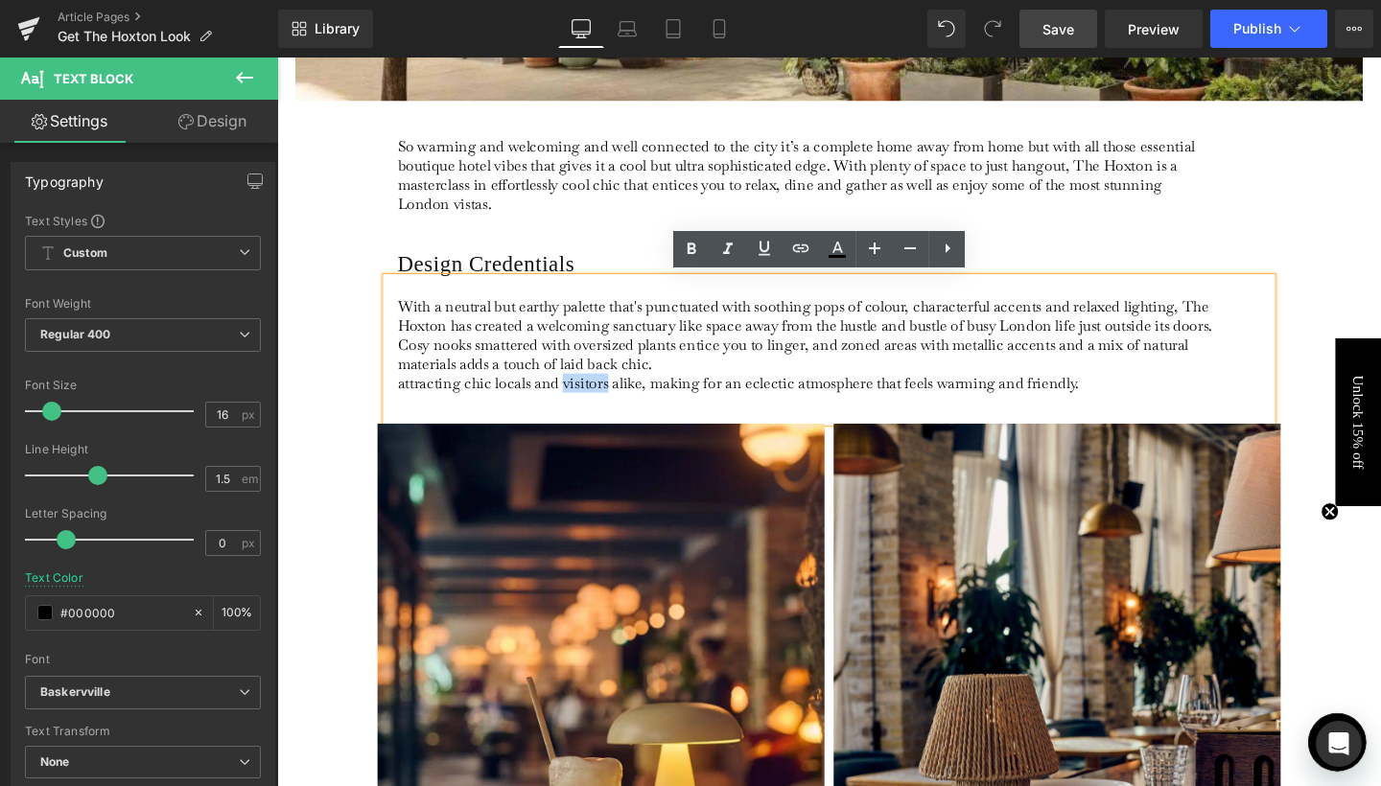
click at [780, 405] on p "attracting chic locals and visitors alike, making for an eclectic atmosphere th…" at bounding box center [832, 400] width 856 height 20
click at [492, 399] on p "attracting chic locals and visitors alike, making for an eclectic atmosphere th…" at bounding box center [832, 400] width 856 height 20
drag, startPoint x: 397, startPoint y: 403, endPoint x: 991, endPoint y: 392, distance: 593.6
click at [991, 392] on div "With a neutral but earthy palette that's punctuated with soothing pops of colou…" at bounding box center [857, 366] width 930 height 152
click at [991, 392] on p "attracting chic locals and visitors alike, making for an eclectic atmosphere th…" at bounding box center [832, 400] width 856 height 20
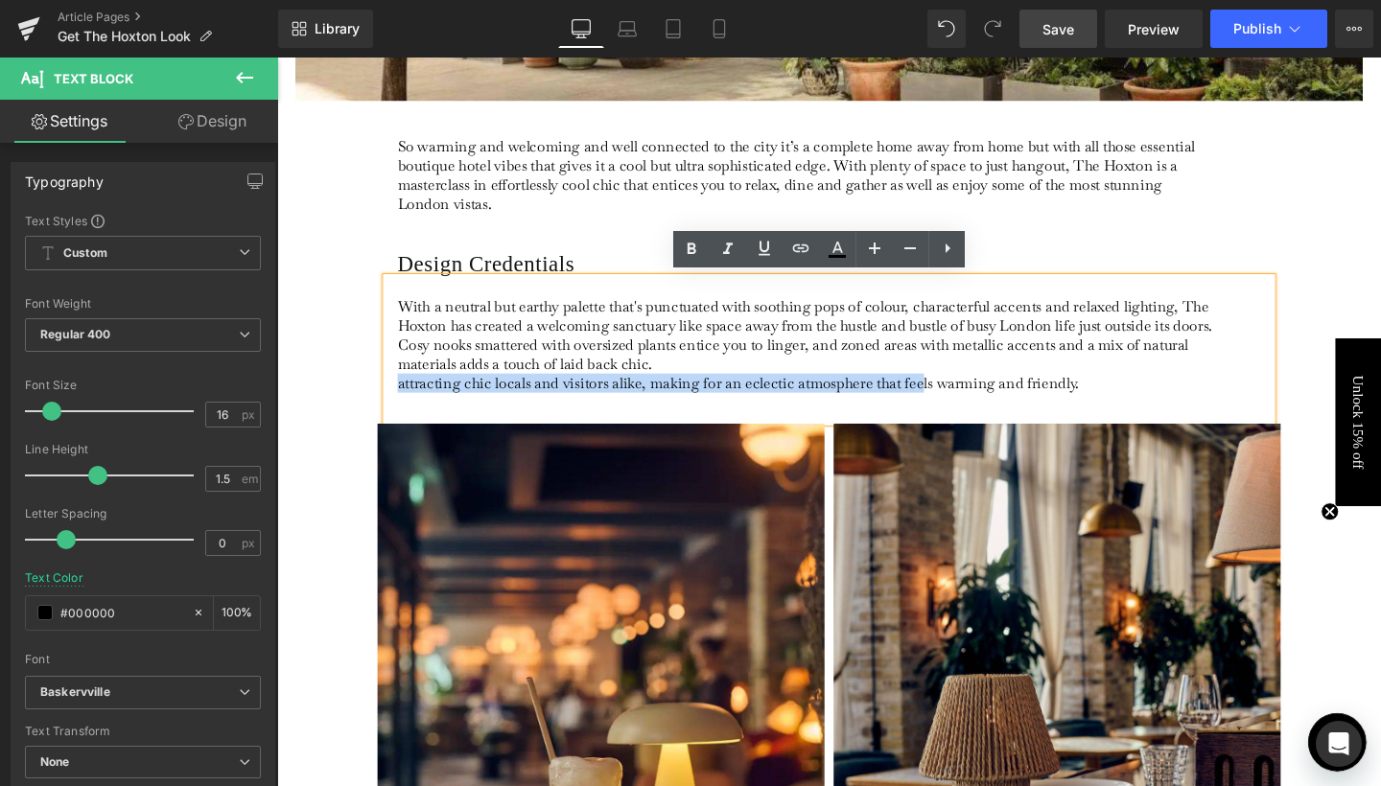
drag, startPoint x: 396, startPoint y: 399, endPoint x: 948, endPoint y: 403, distance: 552.3
click at [948, 403] on div "With a neutral but earthy palette that's punctuated with soothing pops of colou…" at bounding box center [857, 366] width 930 height 152
click at [948, 403] on p "attracting chic locals and visitors alike, making for an eclectic atmosphere th…" at bounding box center [832, 400] width 856 height 20
click at [776, 375] on p "With a neutral but earthy palette that's punctuated with soothing pops of colou…" at bounding box center [832, 350] width 856 height 81
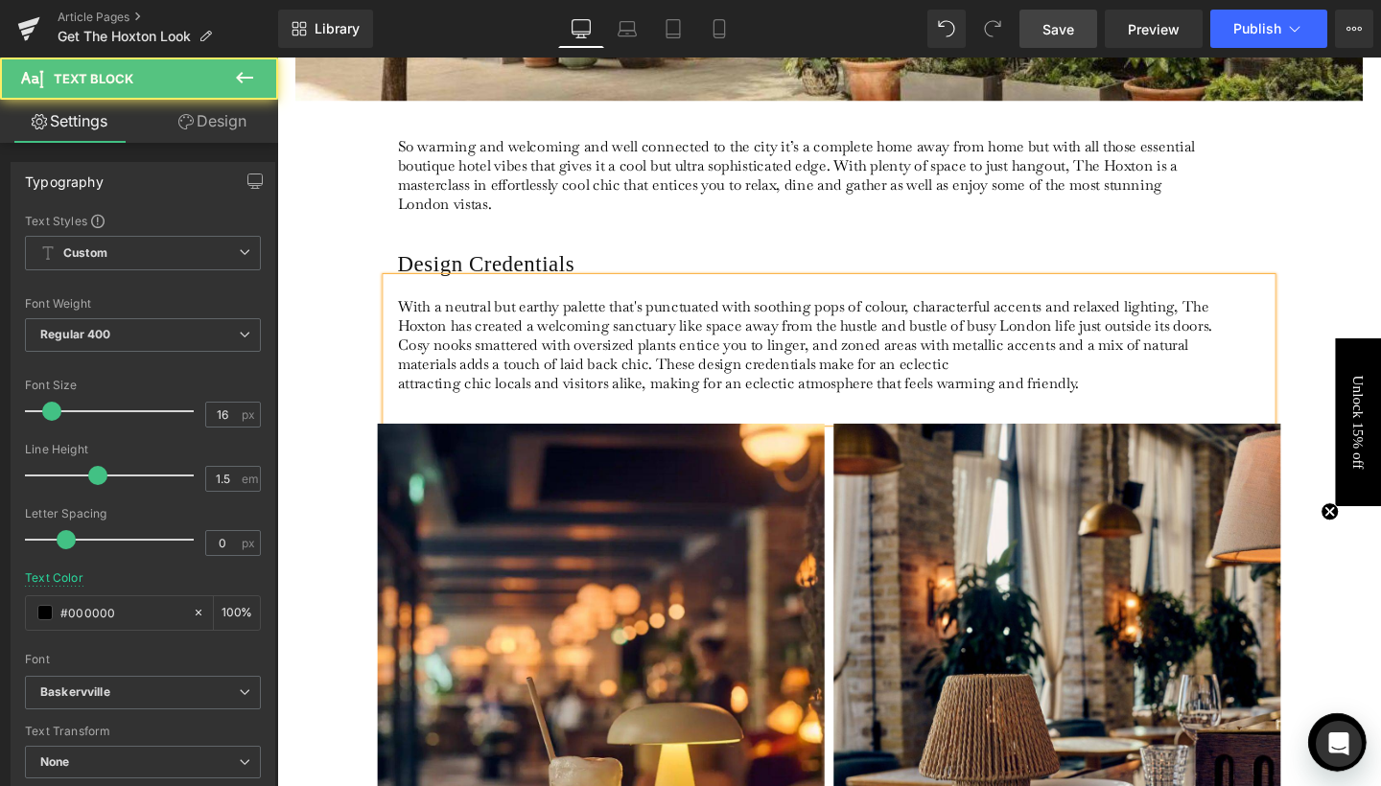
click at [984, 373] on p "With a neutral but earthy palette that's punctuated with soothing pops of colou…" at bounding box center [832, 350] width 856 height 81
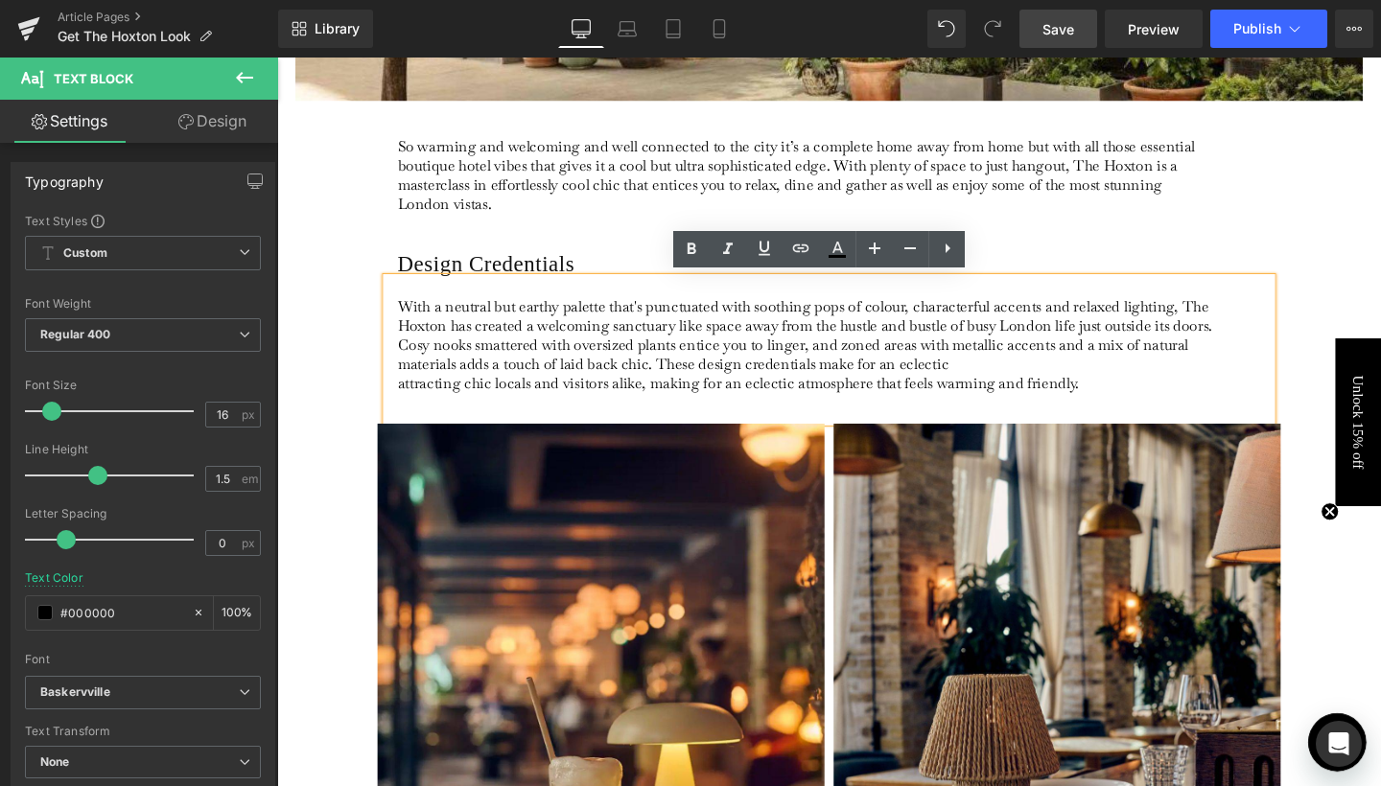
click at [1053, 370] on p "With a neutral but earthy palette that's punctuated with soothing pops of colou…" at bounding box center [832, 350] width 856 height 81
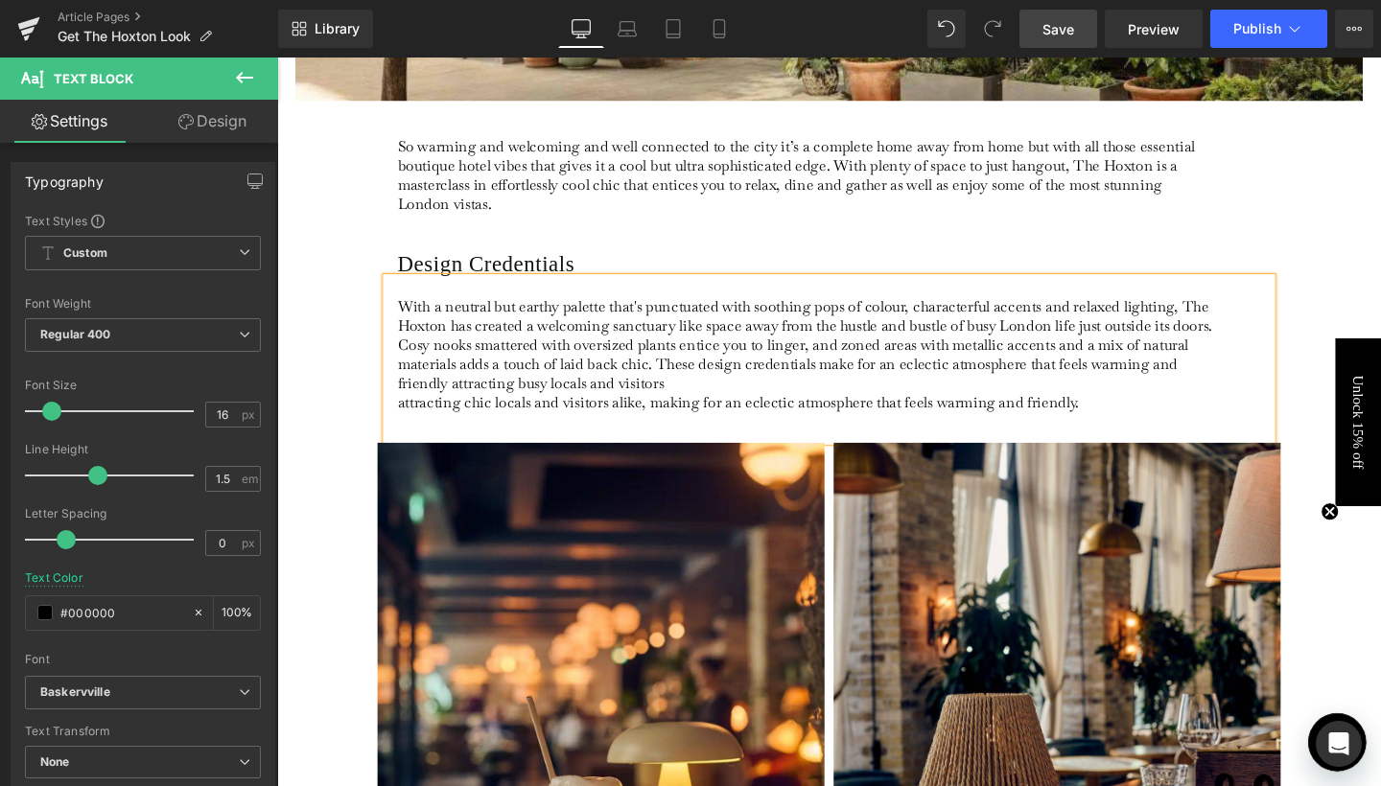
drag, startPoint x: 717, startPoint y: 408, endPoint x: 728, endPoint y: 388, distance: 21.9
click at [728, 388] on p "With a neutral but earthy palette that's punctuated with soothing pops of colou…" at bounding box center [832, 360] width 856 height 101
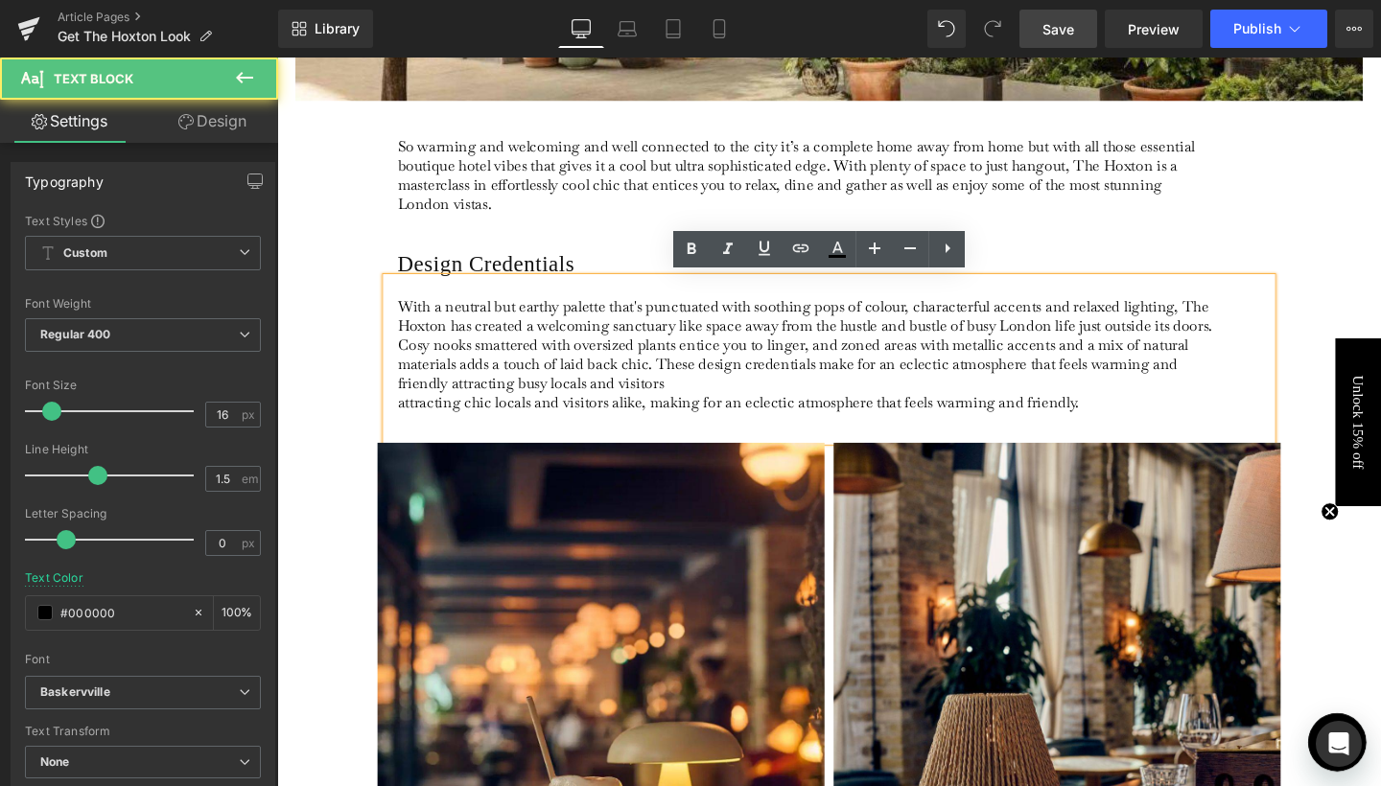
click at [711, 410] on p "attracting chic locals and visitors alike, making for an eclectic atmosphere th…" at bounding box center [832, 420] width 856 height 20
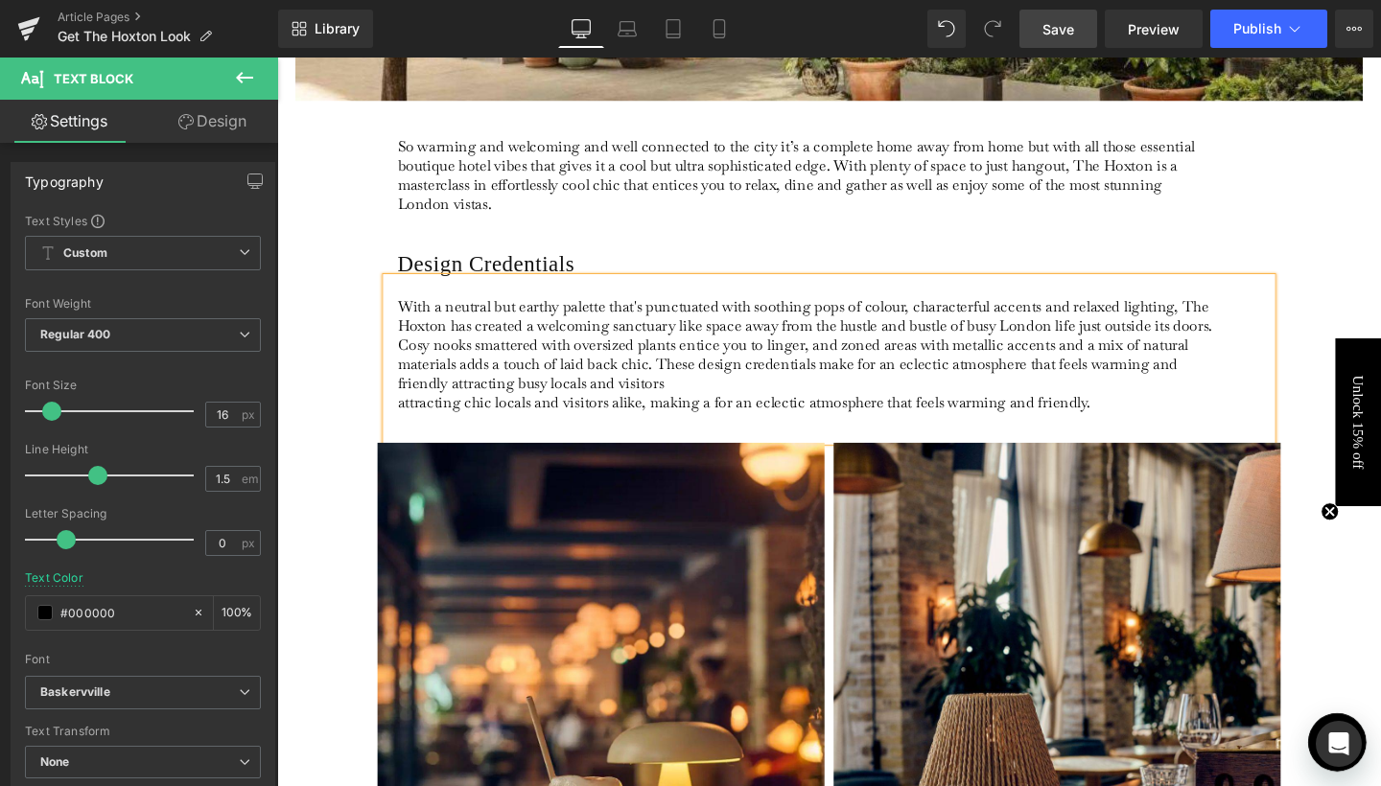
click at [717, 398] on p "With a neutral but earthy palette that's punctuated with soothing pops of colou…" at bounding box center [832, 360] width 856 height 101
click at [666, 420] on p "attracting chic locals and visitors alike, making a for an eclectic atmosphere …" at bounding box center [832, 420] width 856 height 20
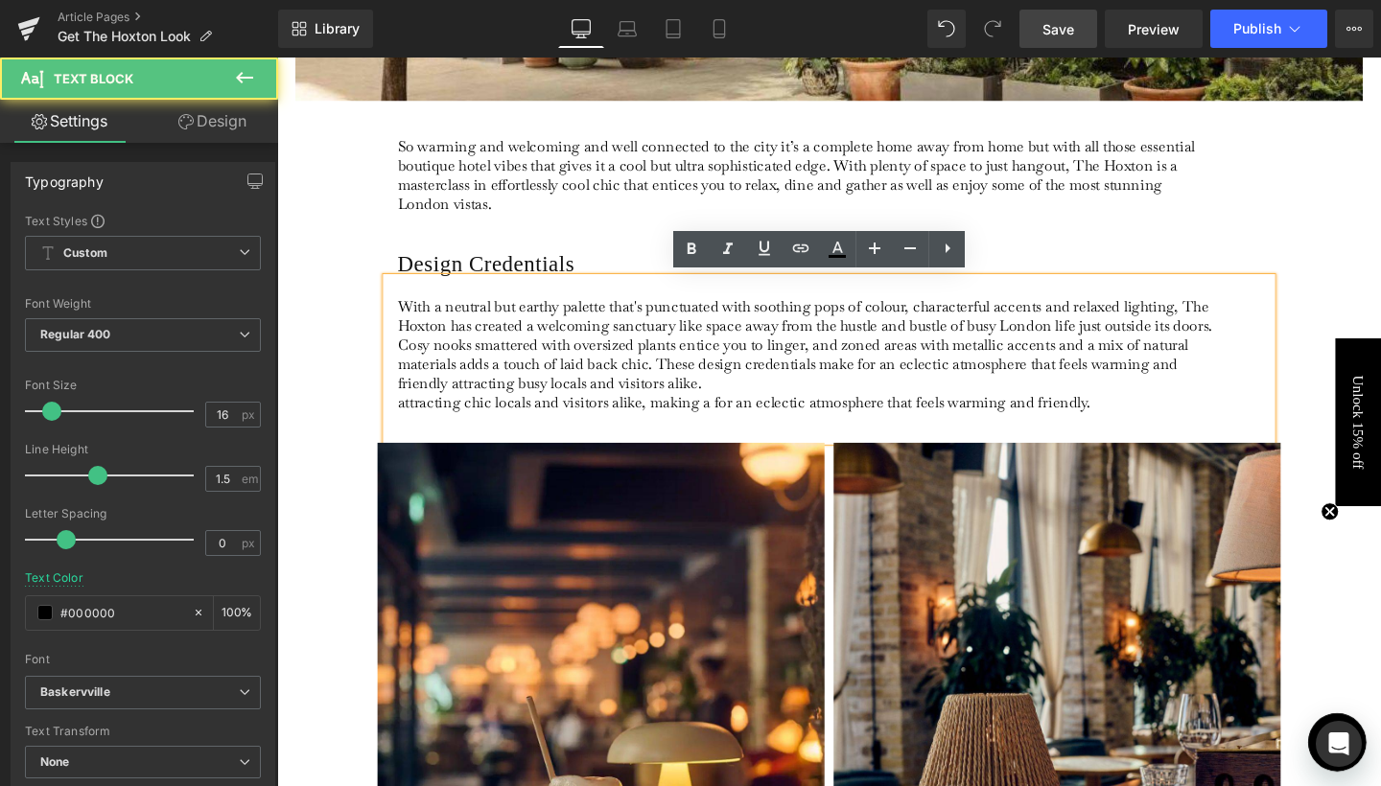
click at [666, 420] on p "attracting chic locals and visitors alike, making a for an eclectic atmosphere …" at bounding box center [832, 420] width 856 height 20
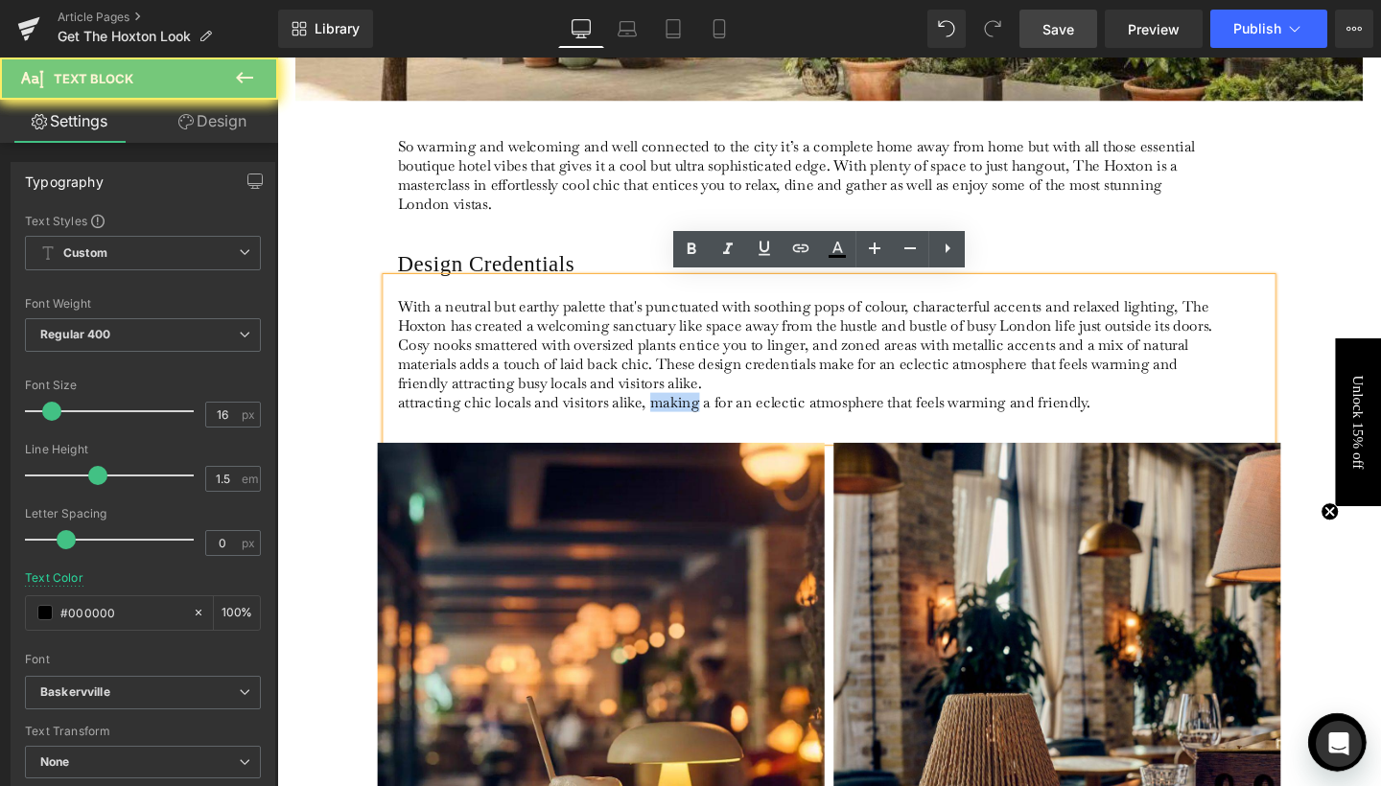
click at [666, 420] on p "attracting chic locals and visitors alike, making a for an eclectic atmosphere …" at bounding box center [832, 420] width 856 height 20
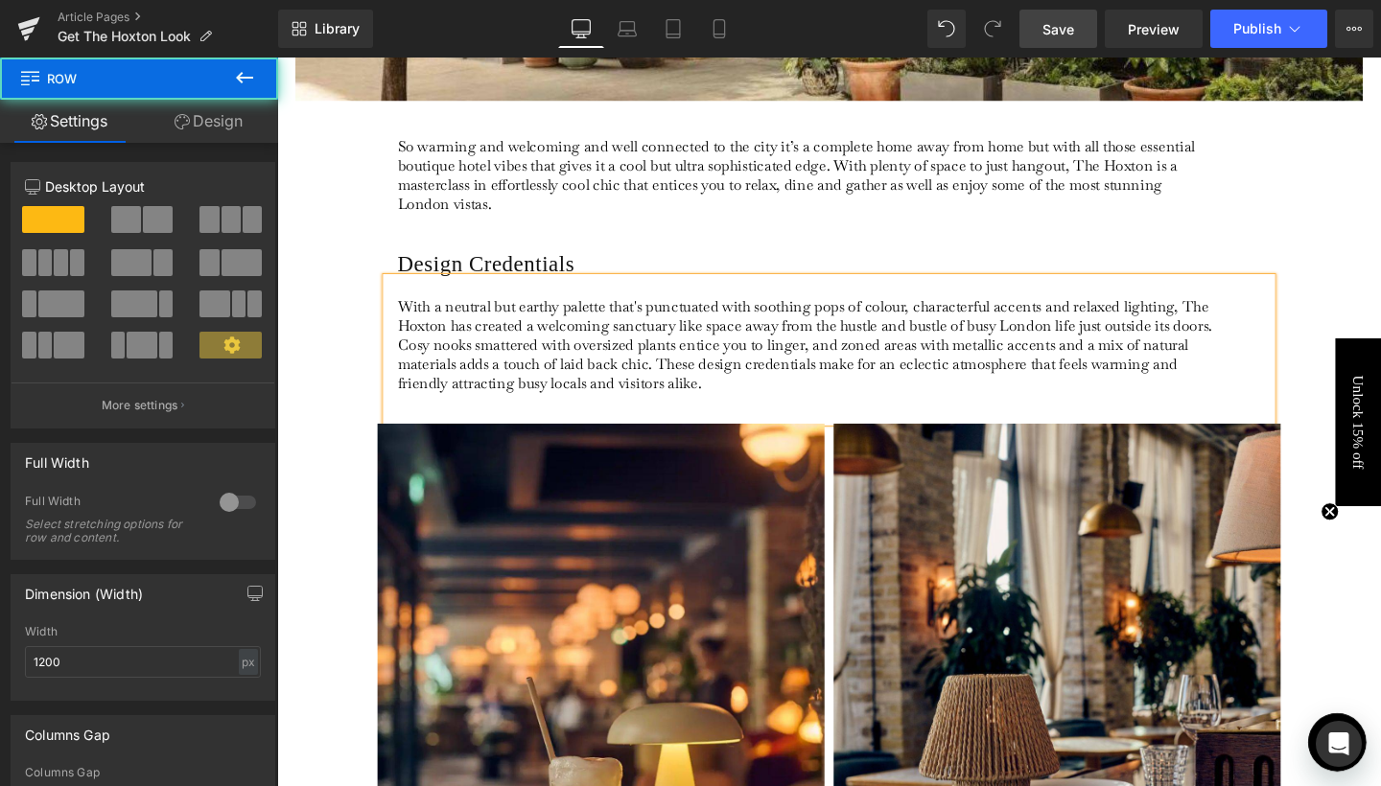
click at [1324, 255] on div "Design Credentials Heading With a neutral but earthy palette that's punctuated …" at bounding box center [857, 336] width 1151 height 209
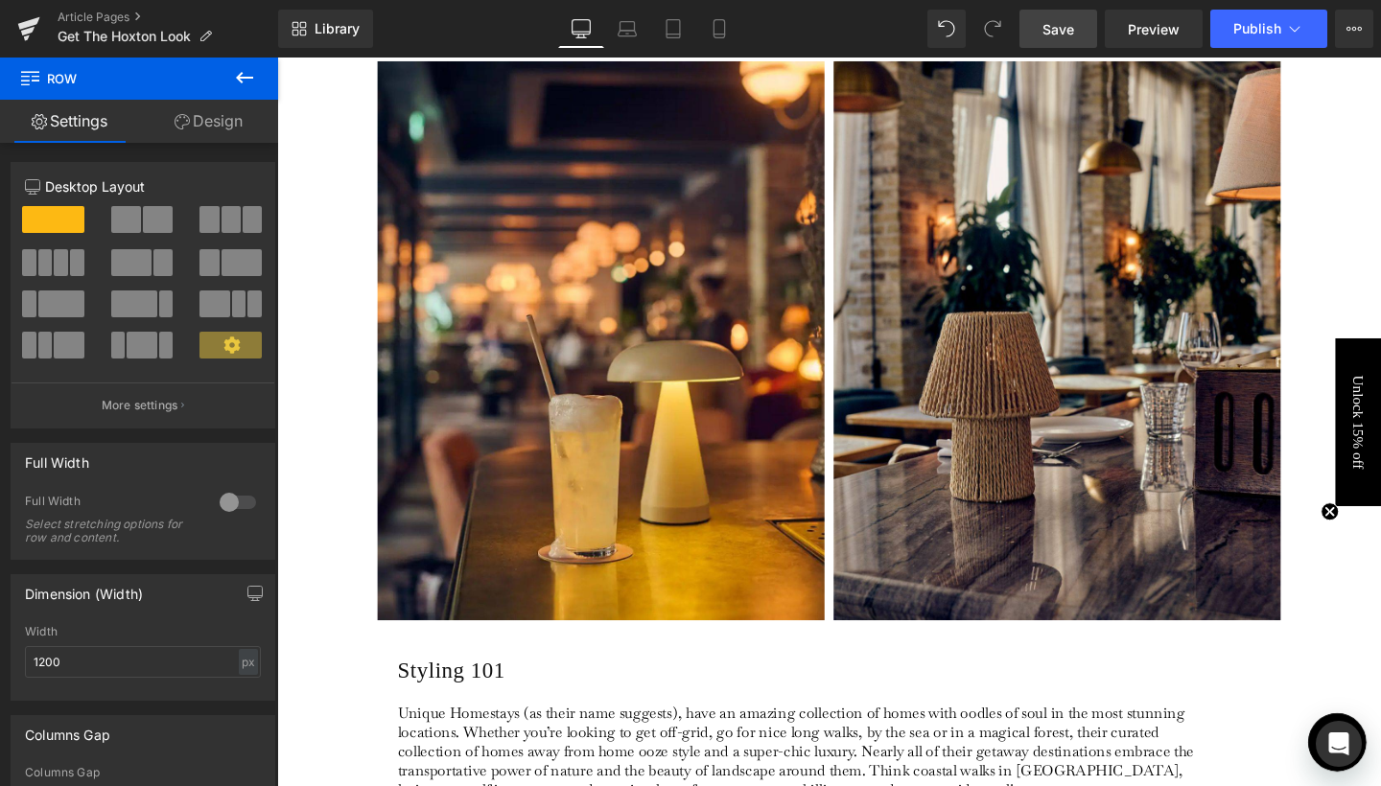
scroll to position [1321, 0]
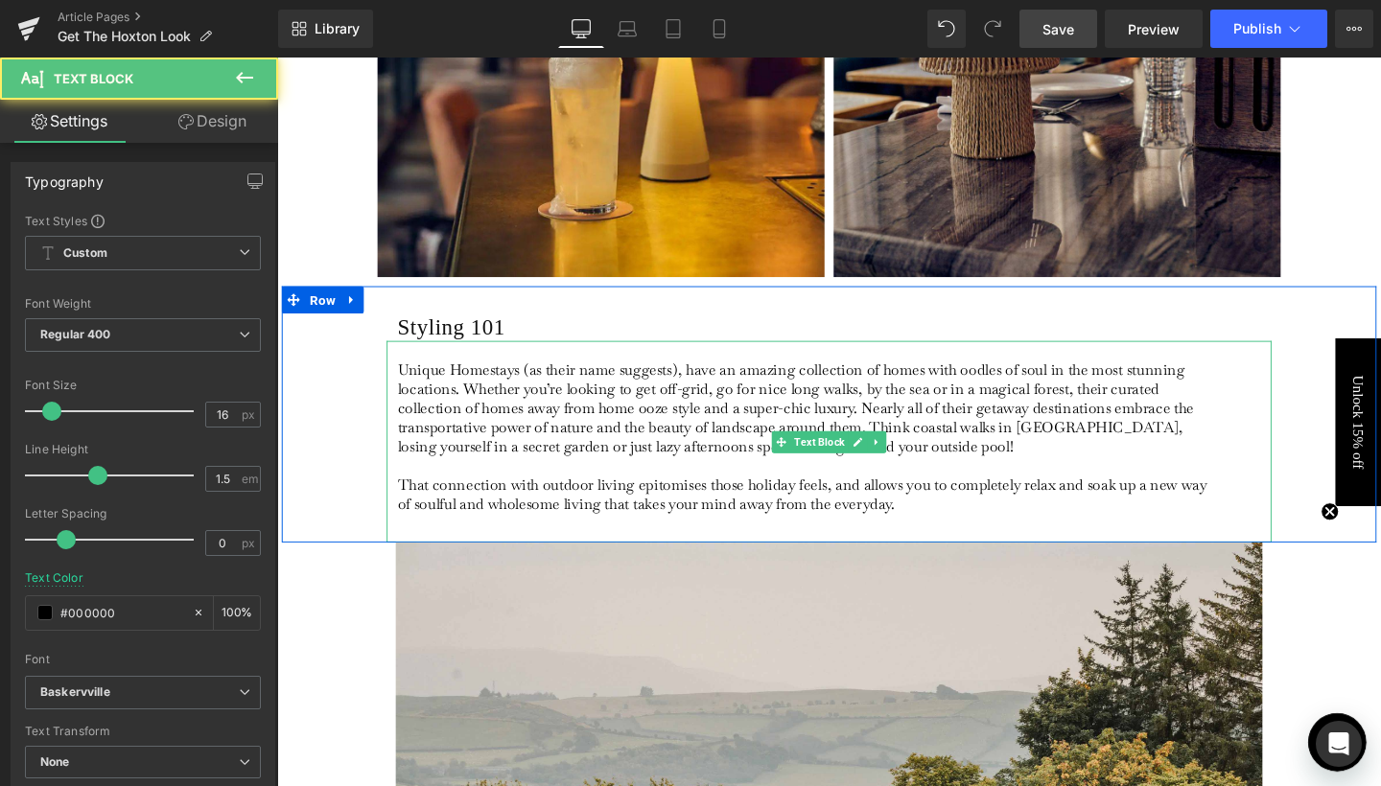
click at [650, 427] on p "Unique Homestays (as their name suggests), have an amazing collection of homes …" at bounding box center [832, 426] width 856 height 101
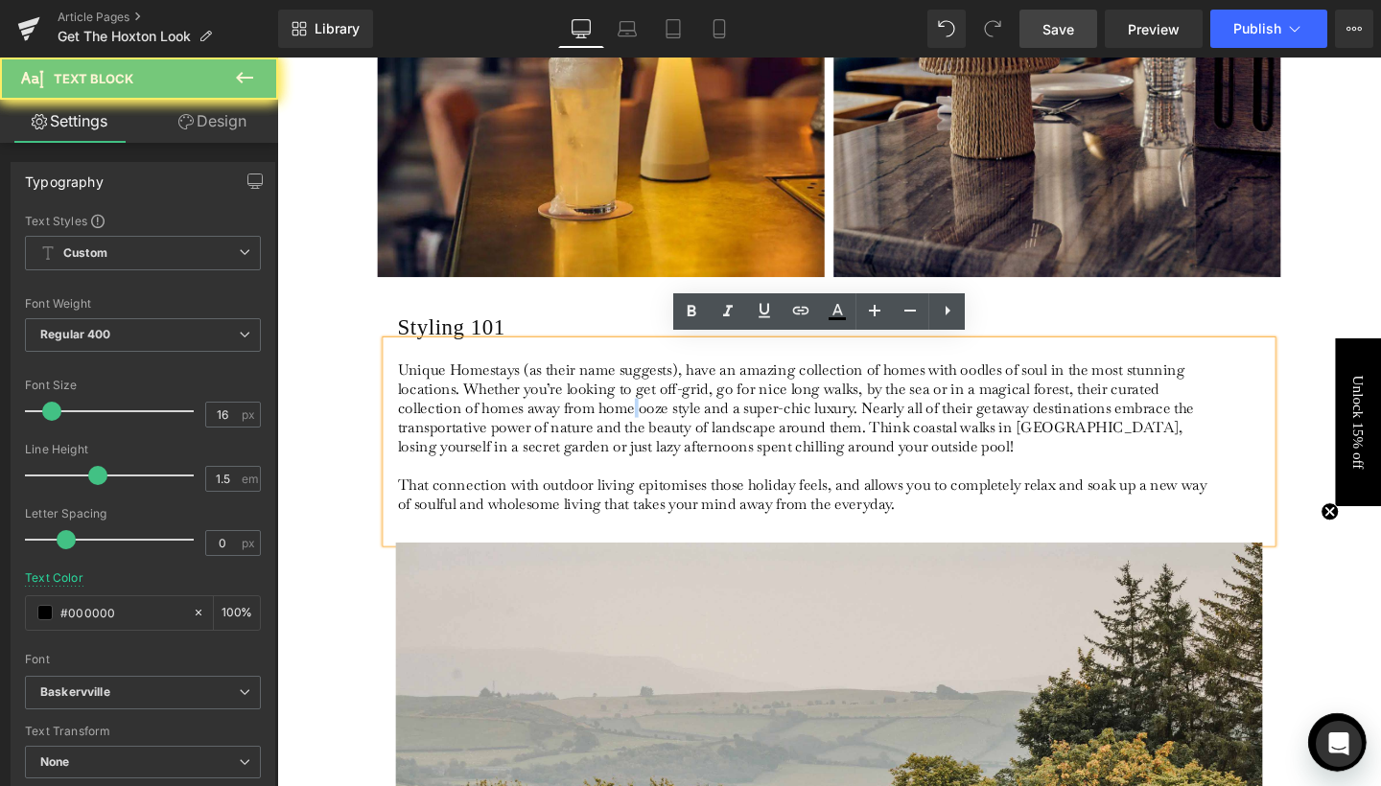
click at [650, 427] on p "Unique Homestays (as their name suggests), have an amazing collection of homes …" at bounding box center [832, 426] width 856 height 101
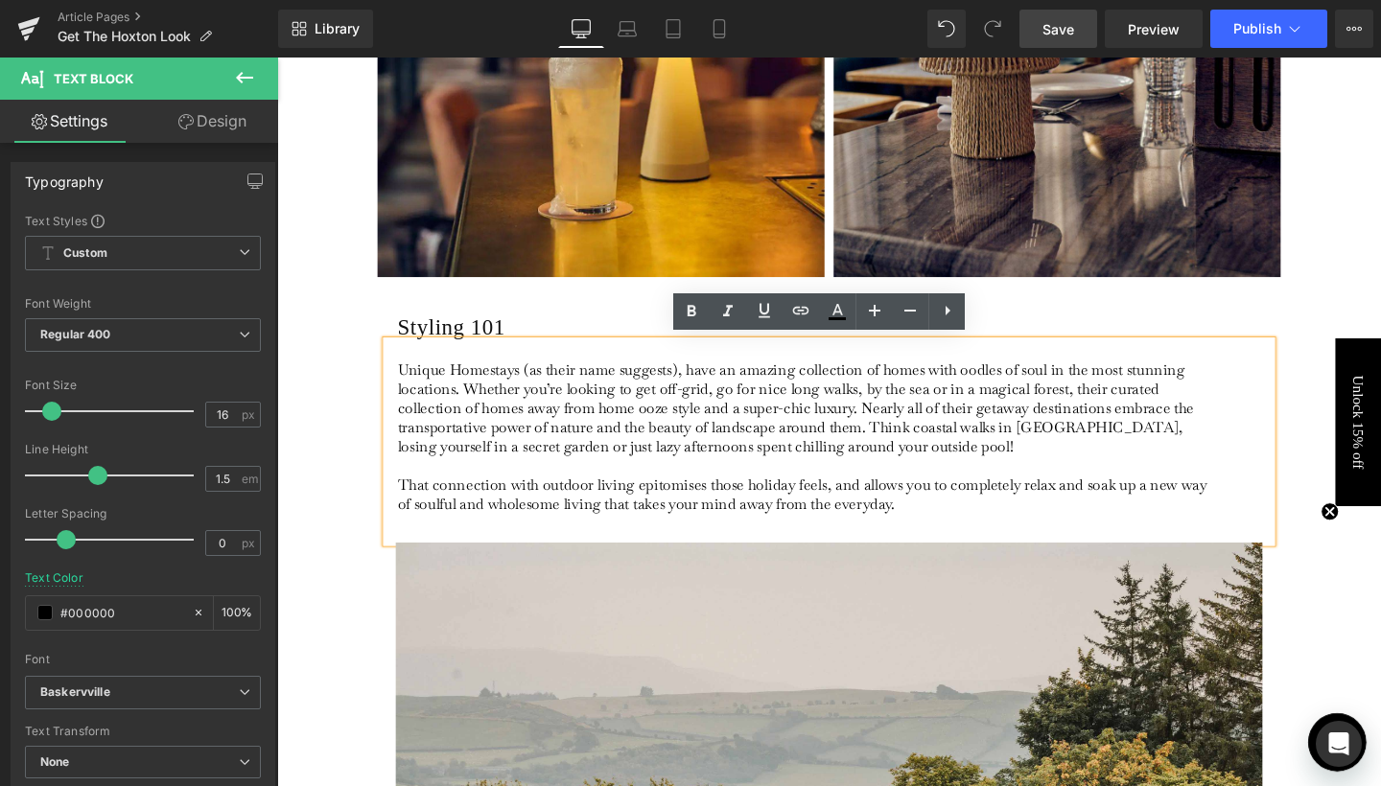
click at [590, 512] on p "That connection with outdoor living epitomises those holiday feels, and allows …" at bounding box center [832, 507] width 856 height 60
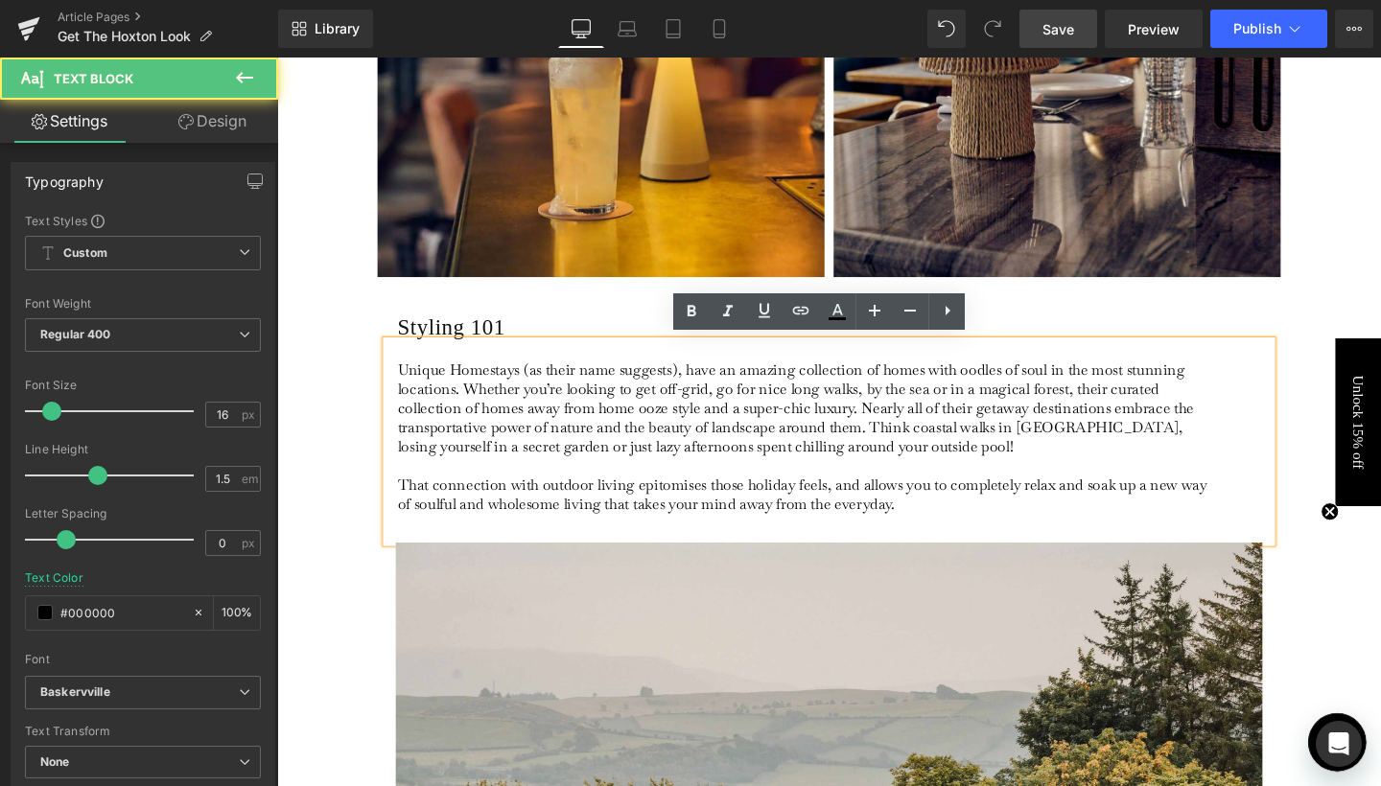
click at [590, 512] on p "That connection with outdoor living epitomises those holiday feels, and allows …" at bounding box center [832, 507] width 856 height 60
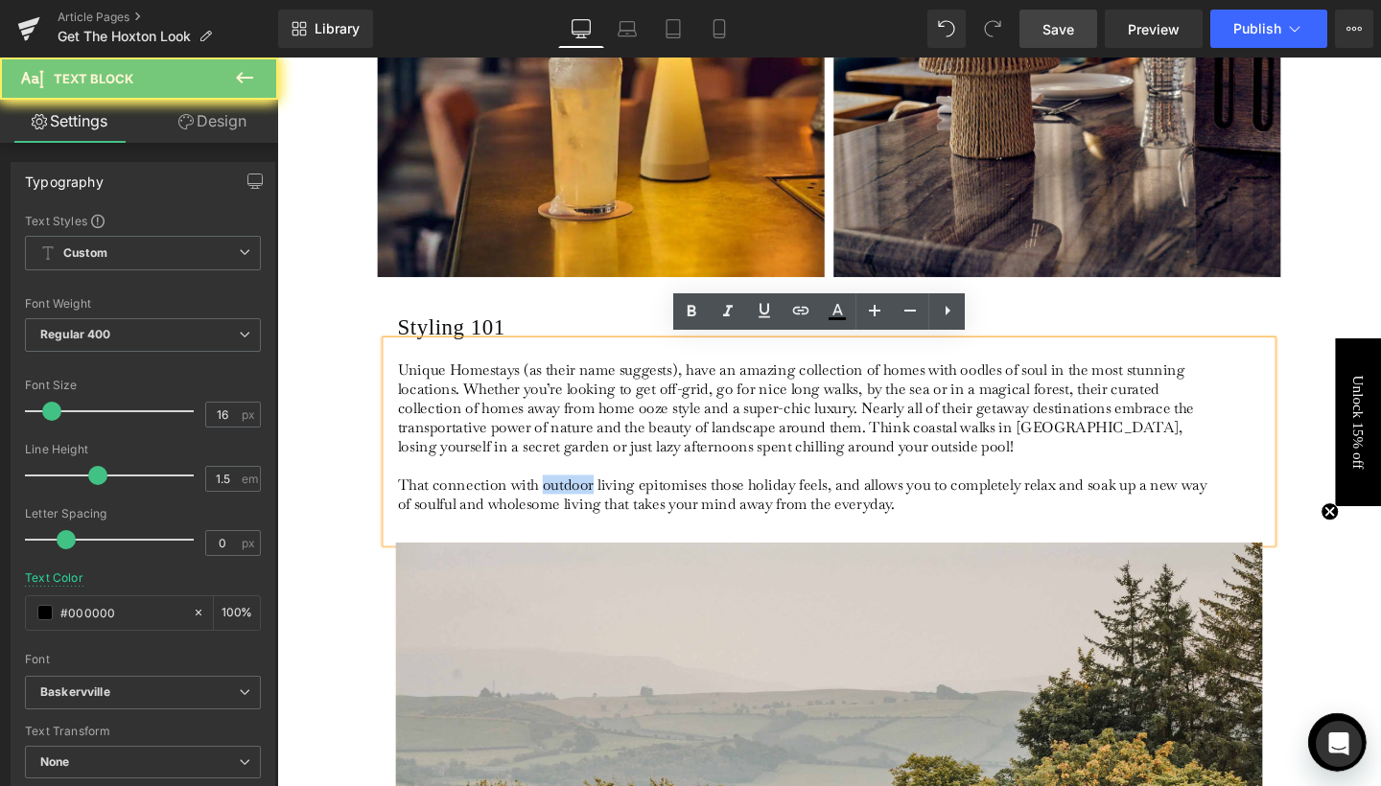
click at [590, 512] on p "That connection with outdoor living epitomises those holiday feels, and allows …" at bounding box center [832, 507] width 856 height 60
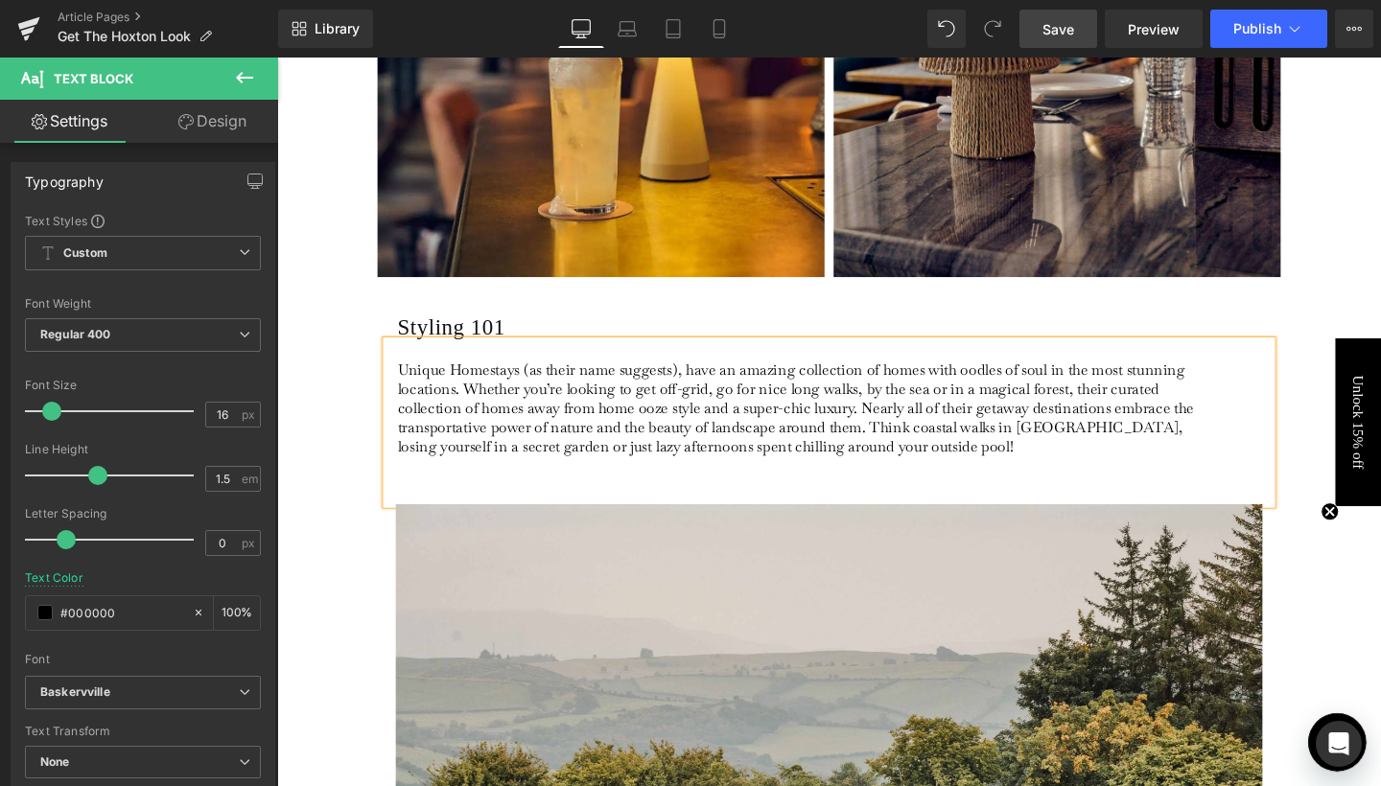
click at [574, 404] on p "Unique Homestays (as their name suggests), have an amazing collection of homes …" at bounding box center [832, 426] width 856 height 101
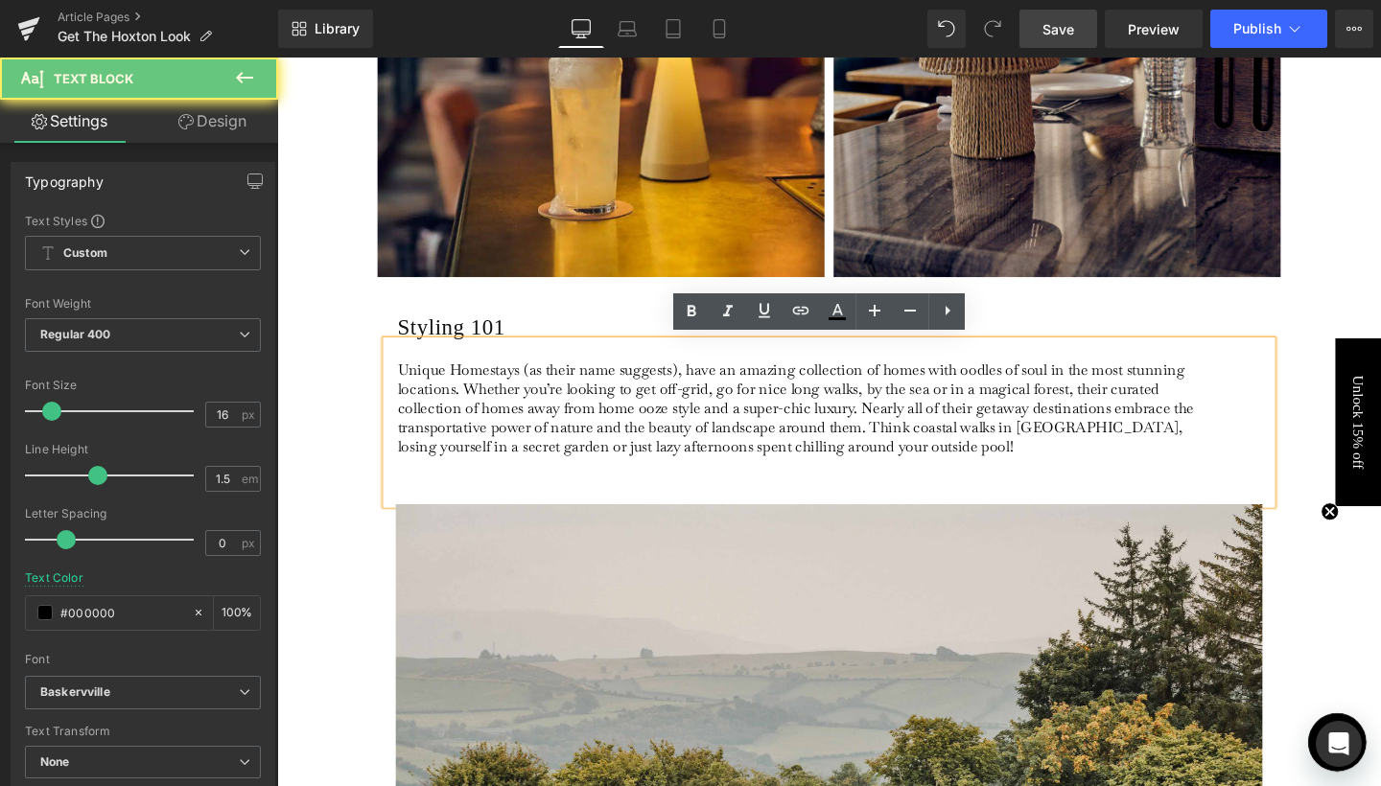
click at [574, 404] on p "Unique Homestays (as their name suggests), have an amazing collection of homes …" at bounding box center [832, 426] width 856 height 101
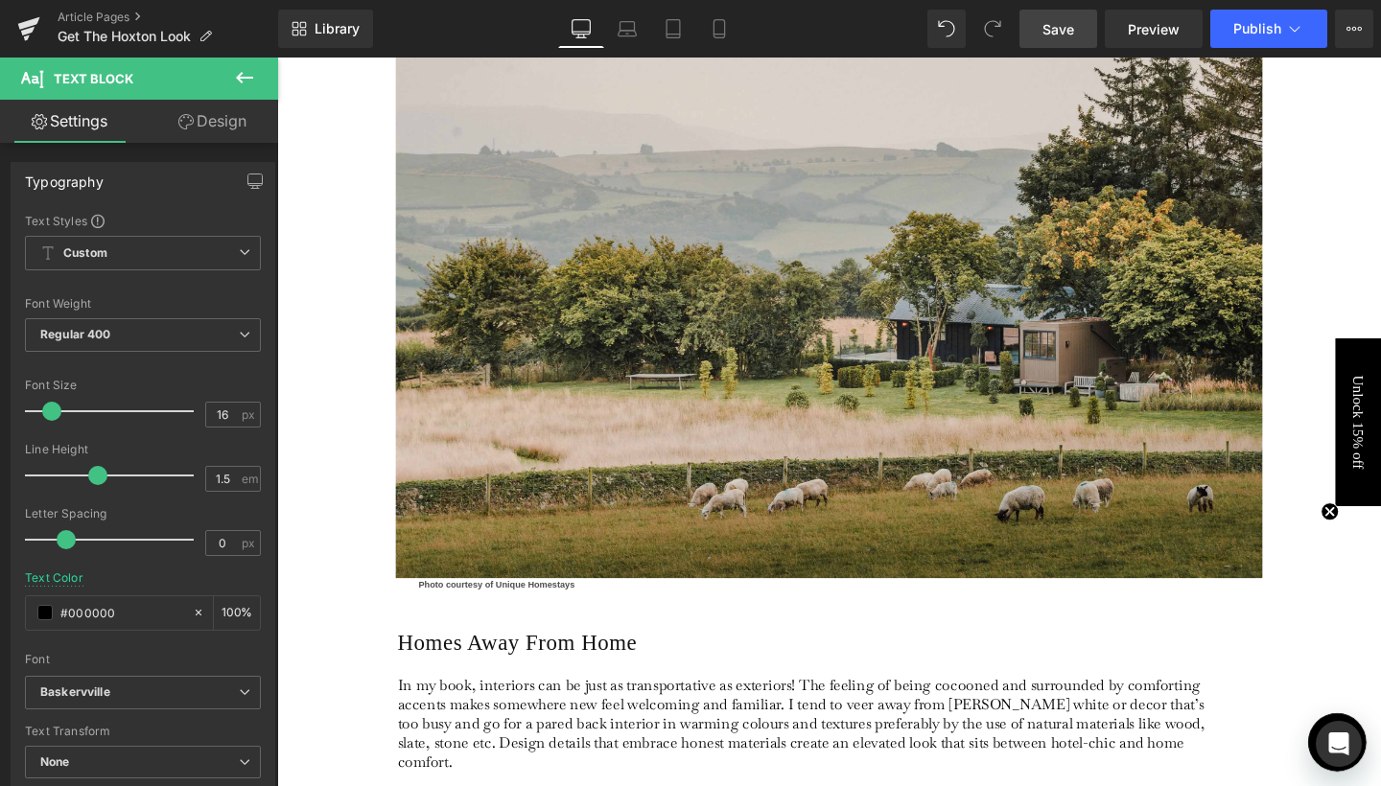
scroll to position [1849, 0]
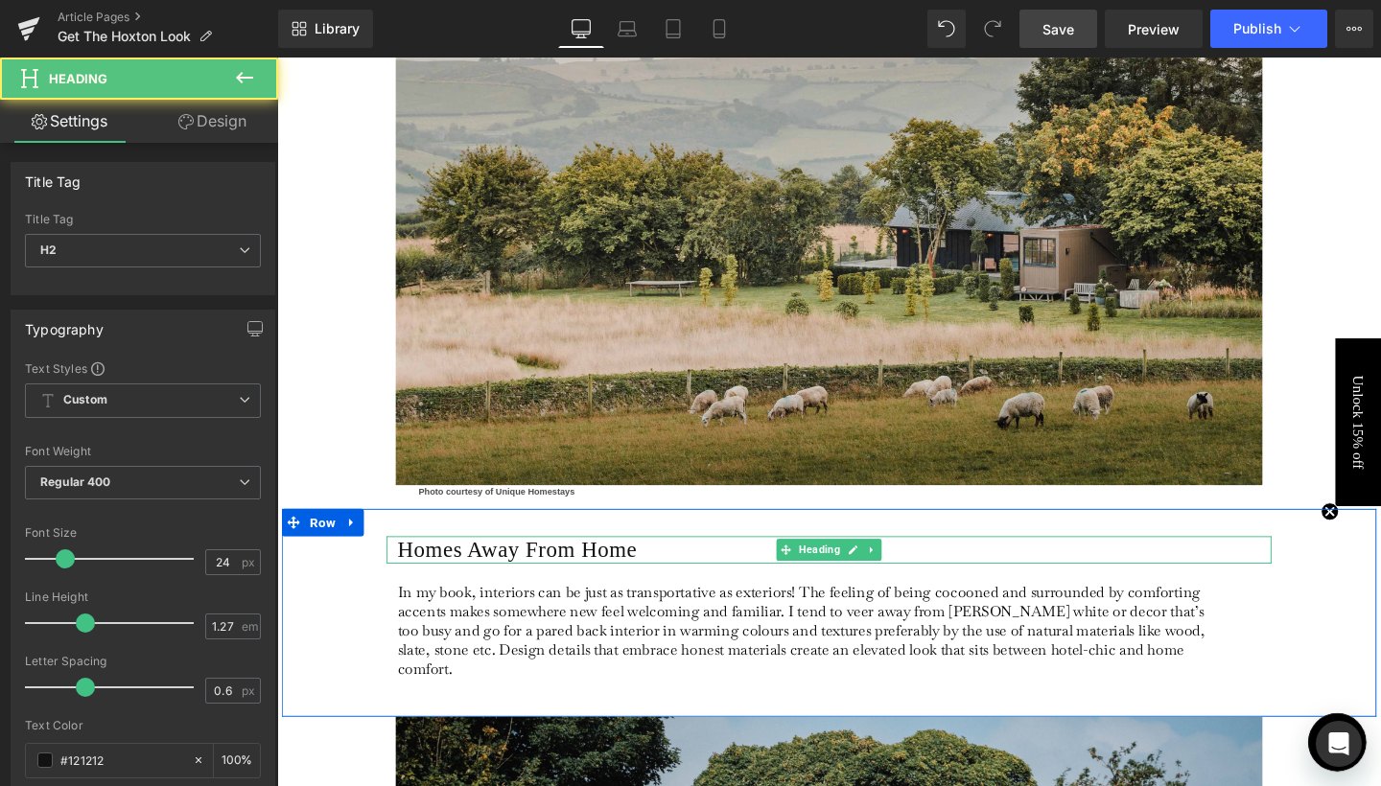
click at [413, 561] on h2 "Homes Away From Home" at bounding box center [863, 575] width 919 height 29
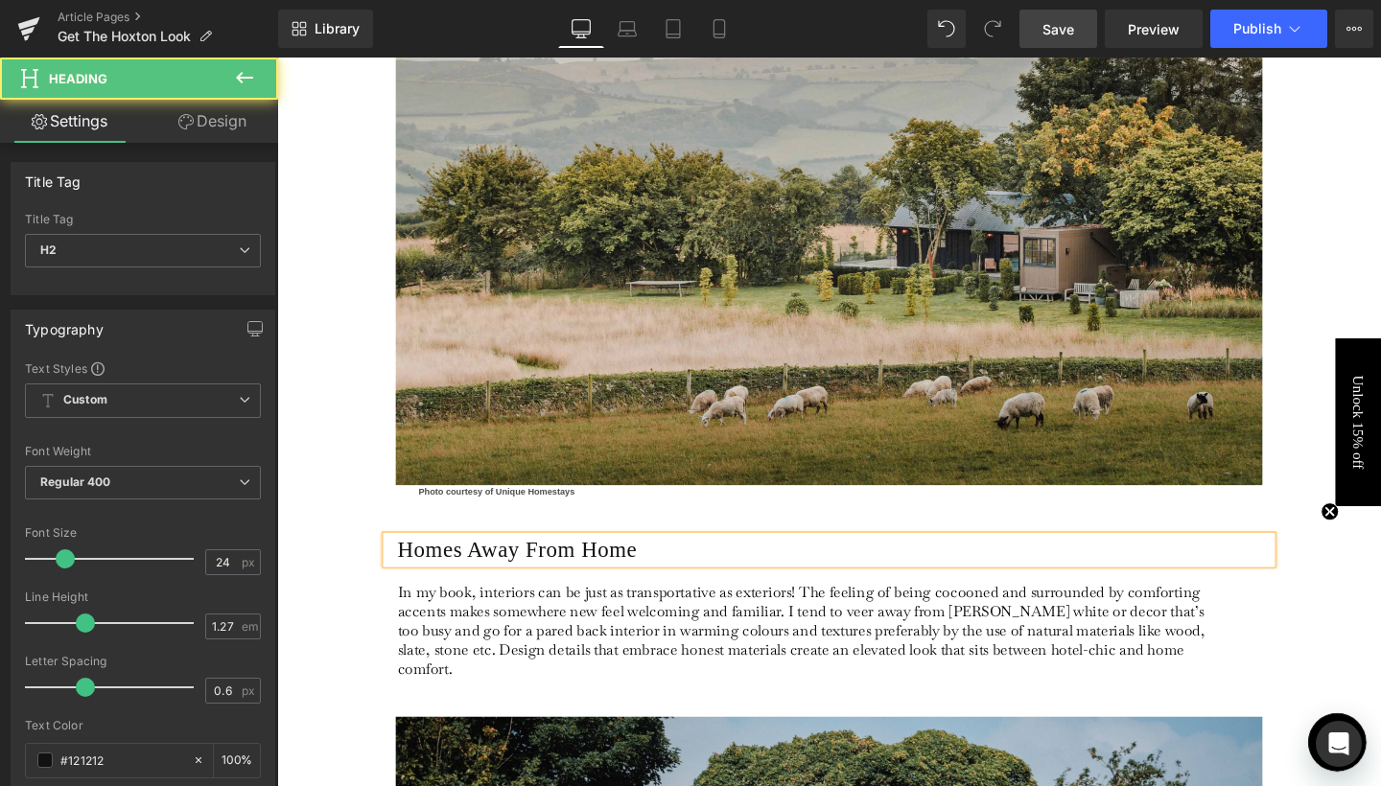
click at [413, 561] on h2 "Homes Away From Home" at bounding box center [863, 575] width 919 height 29
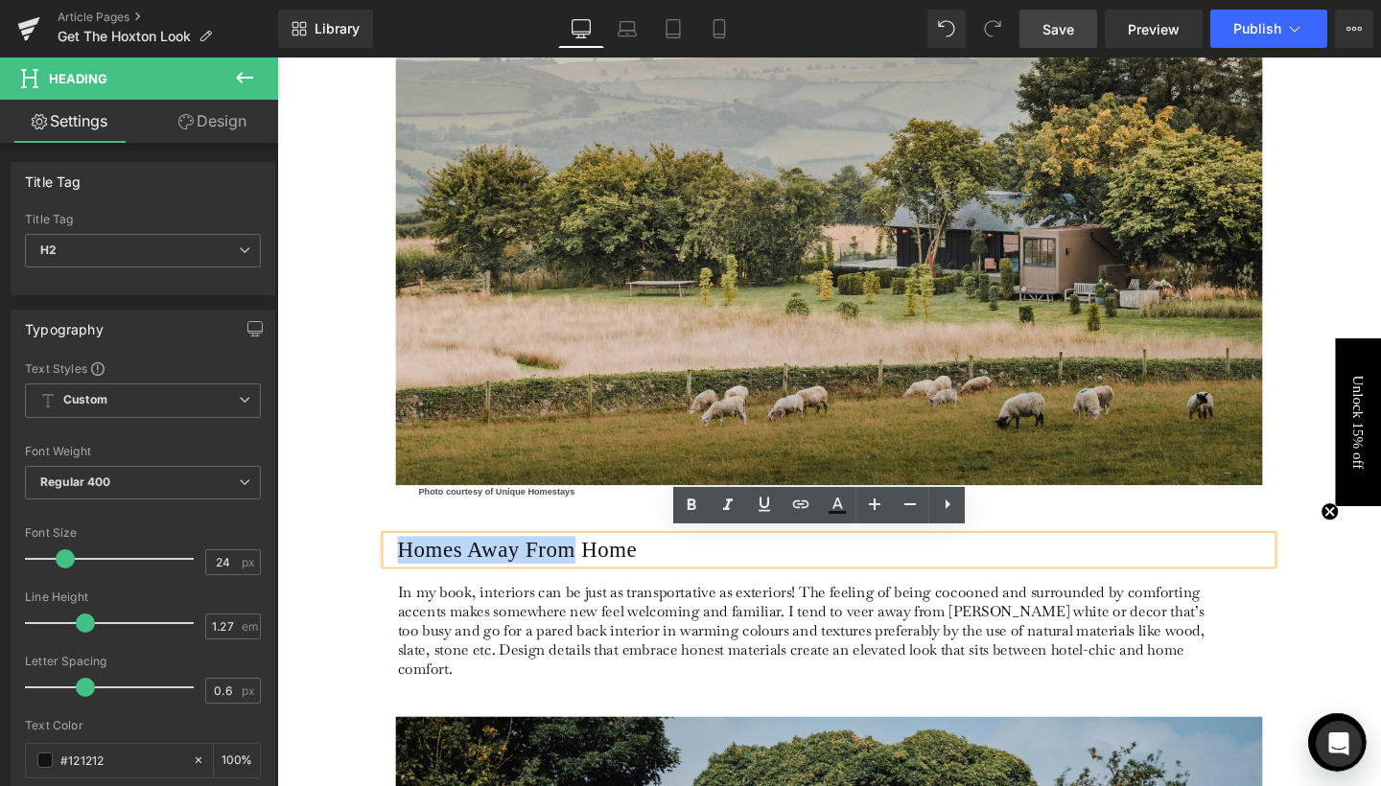
drag, startPoint x: 598, startPoint y: 567, endPoint x: 395, endPoint y: 560, distance: 203.4
click at [395, 561] on div "Homes Away From Home" at bounding box center [857, 575] width 930 height 29
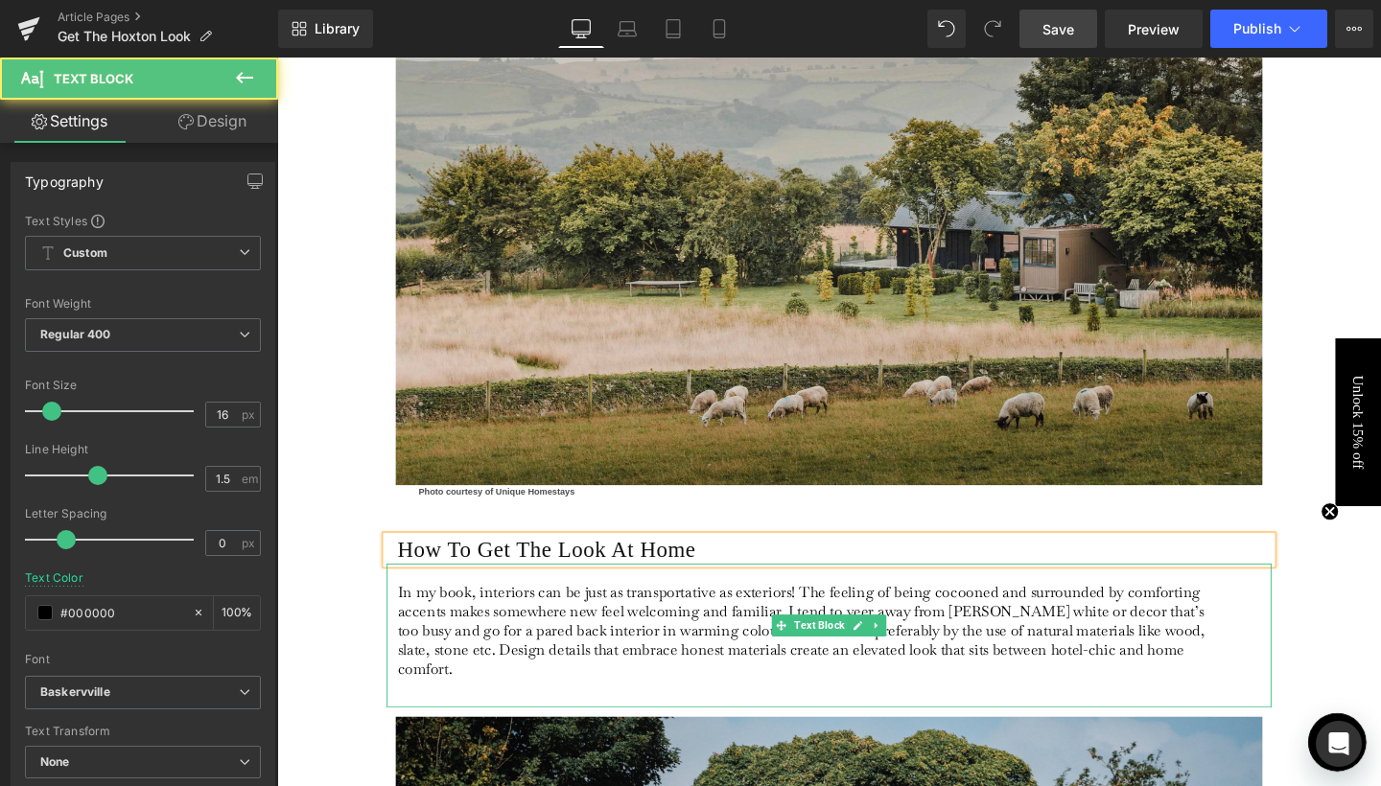
click at [575, 597] on p at bounding box center [832, 600] width 856 height 20
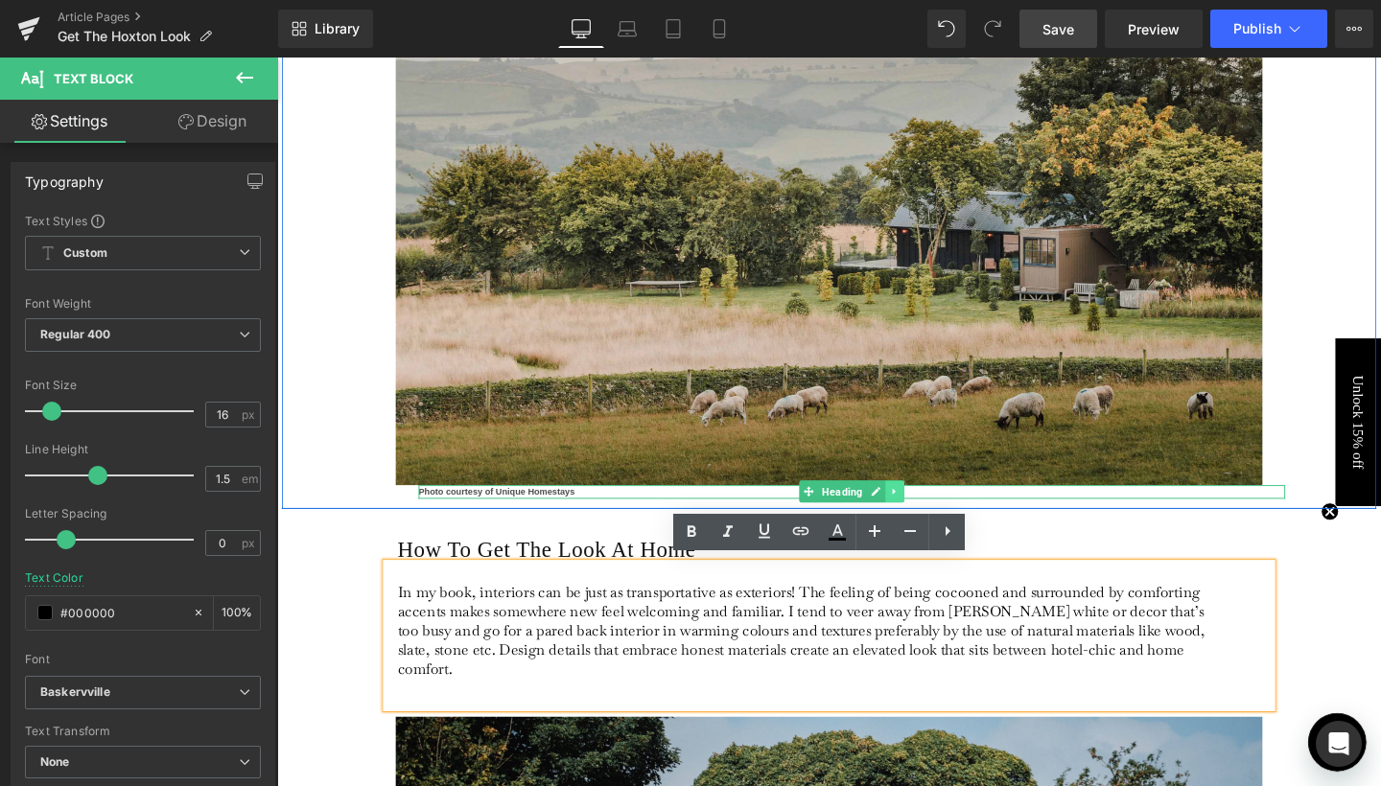
click at [929, 511] on link at bounding box center [927, 513] width 20 height 23
click at [931, 511] on icon at bounding box center [936, 514] width 11 height 12
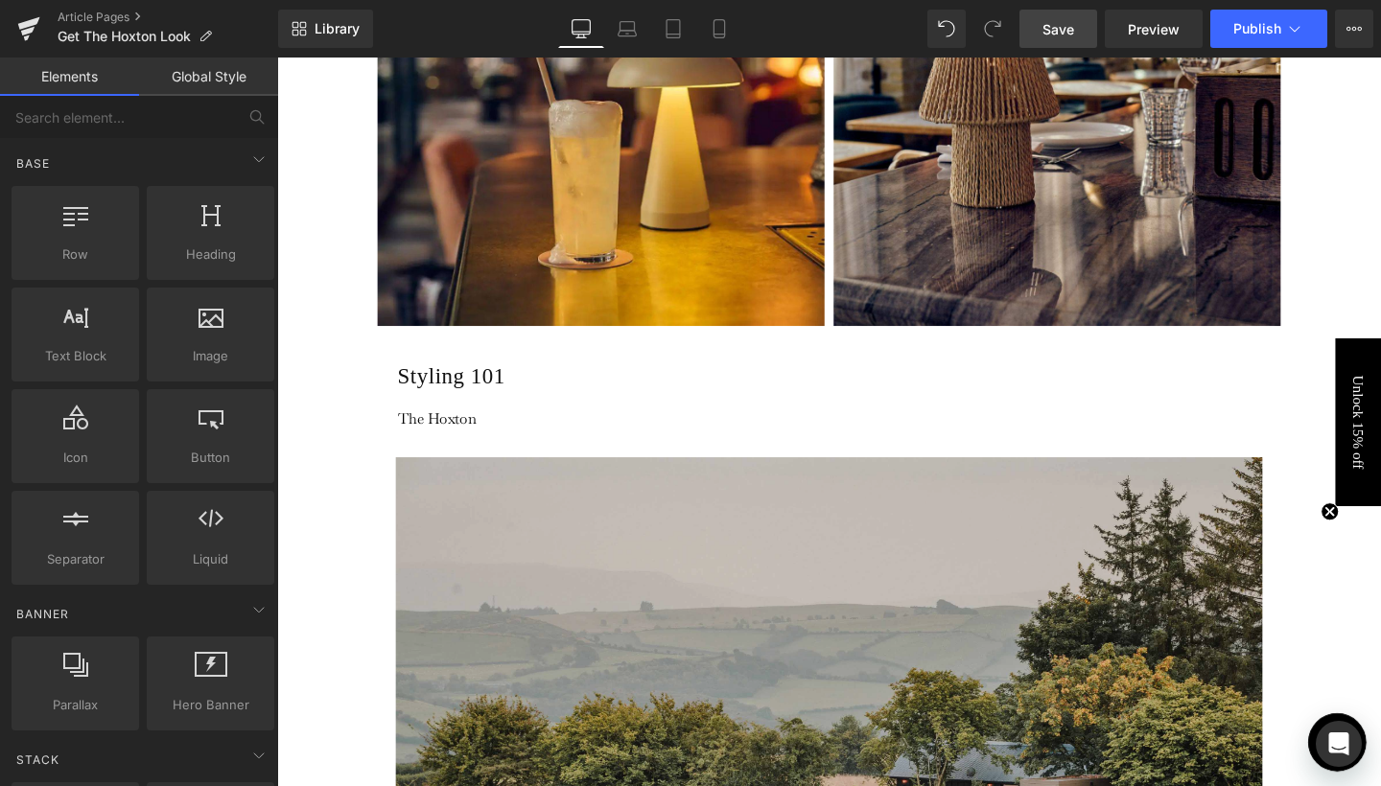
scroll to position [1330, 0]
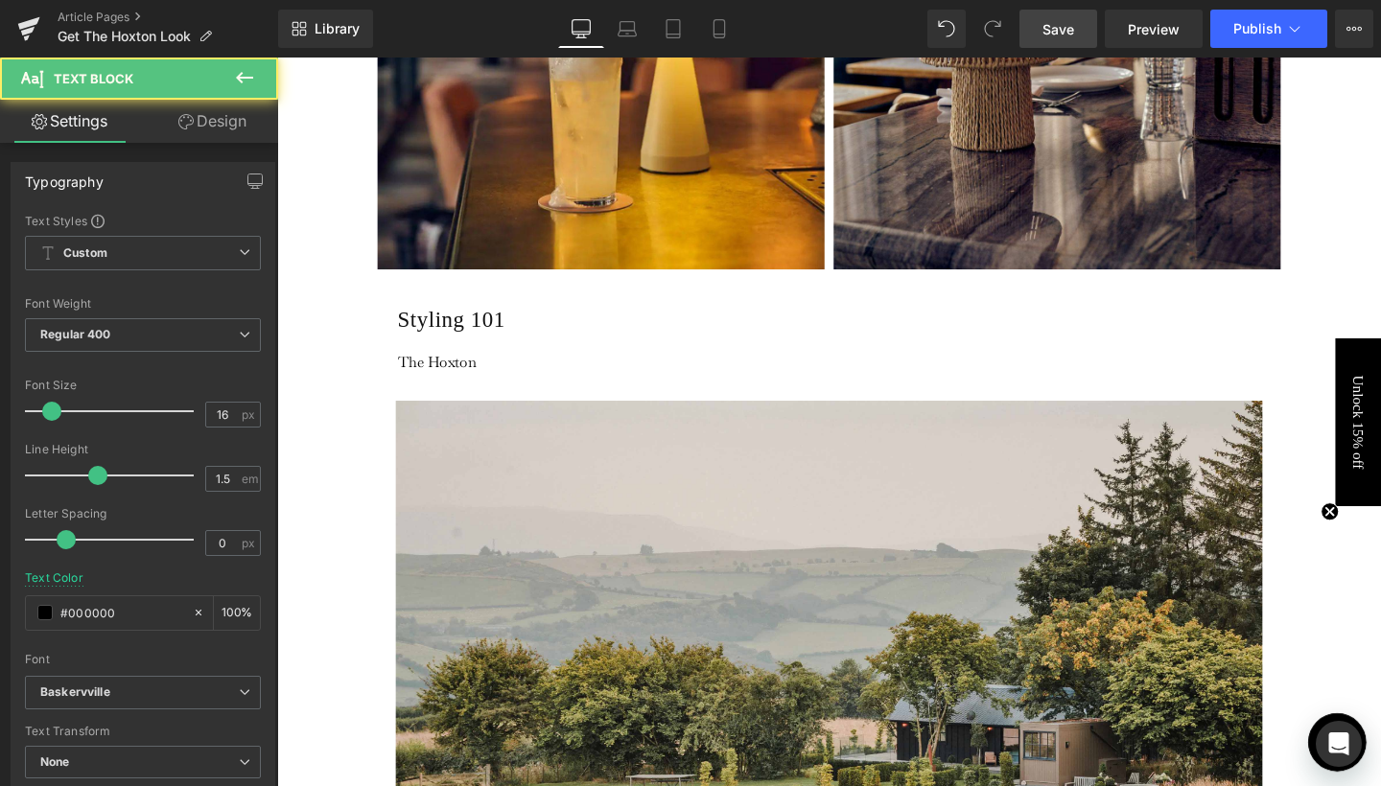
click at [513, 354] on p at bounding box center [832, 357] width 856 height 20
click at [513, 372] on p "The Hoxton" at bounding box center [832, 377] width 856 height 20
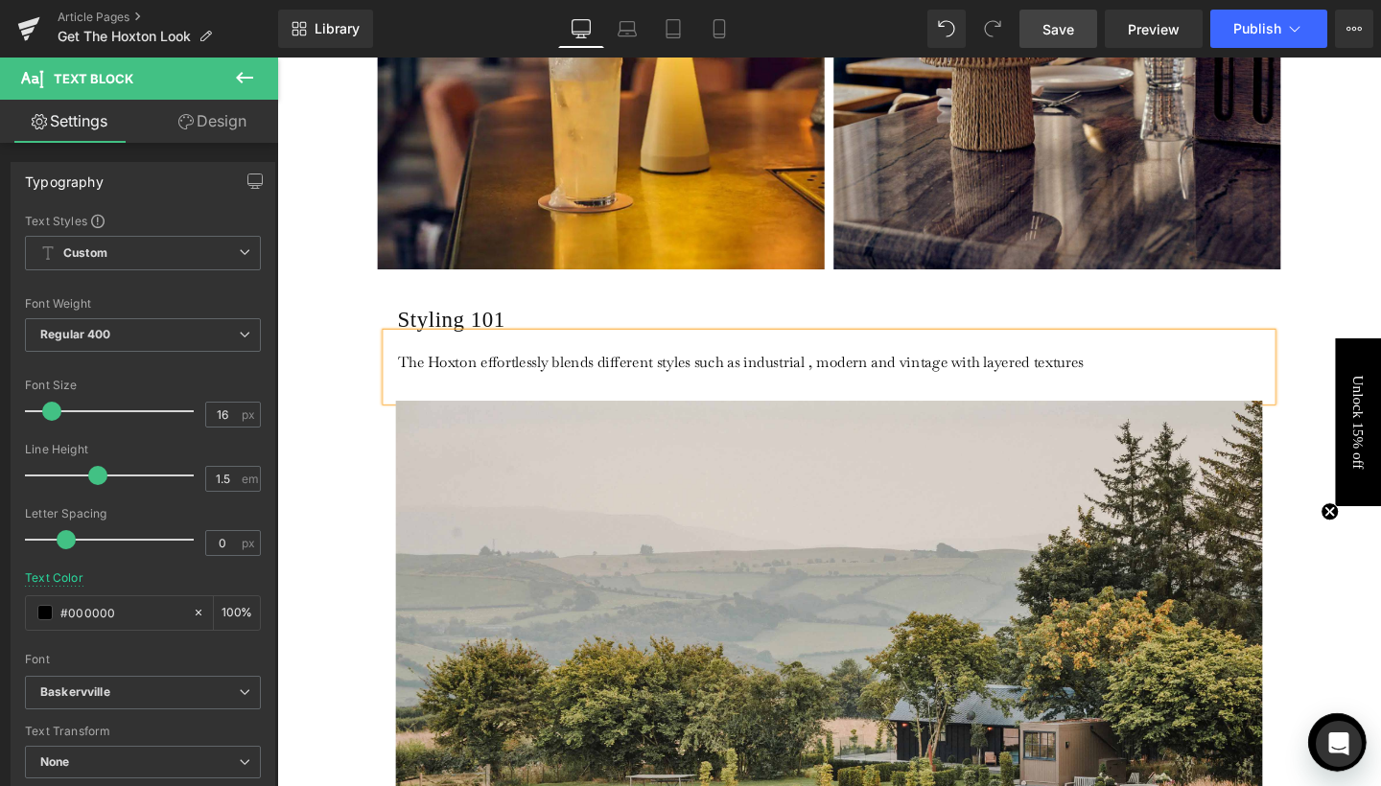
click at [830, 375] on p "The Hoxton effortlessly blends different styles such as industrial , modern and…" at bounding box center [832, 377] width 856 height 20
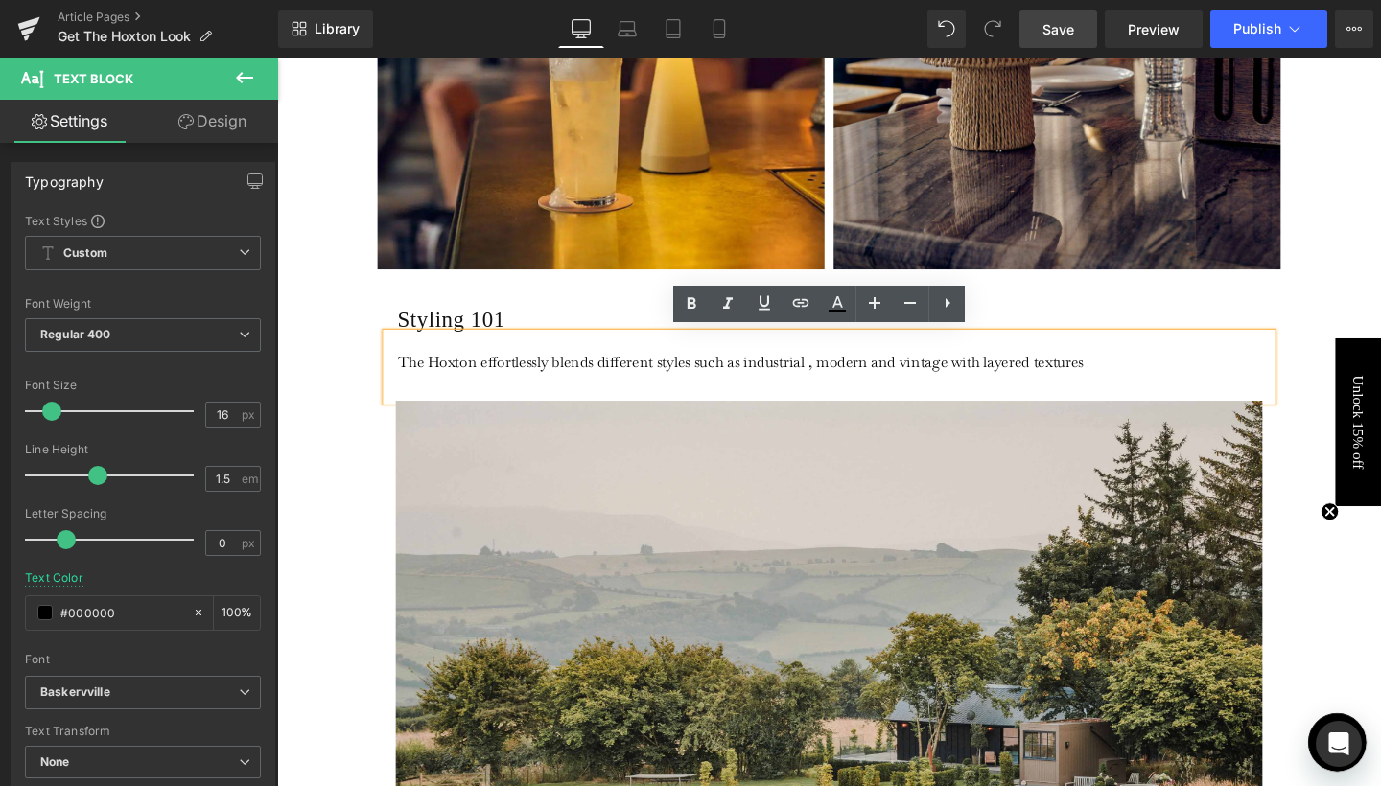
drag, startPoint x: 838, startPoint y: 385, endPoint x: 832, endPoint y: 376, distance: 10.4
click at [832, 376] on p "The Hoxton effortlessly blends different styles such as industrial , modern and…" at bounding box center [832, 377] width 856 height 20
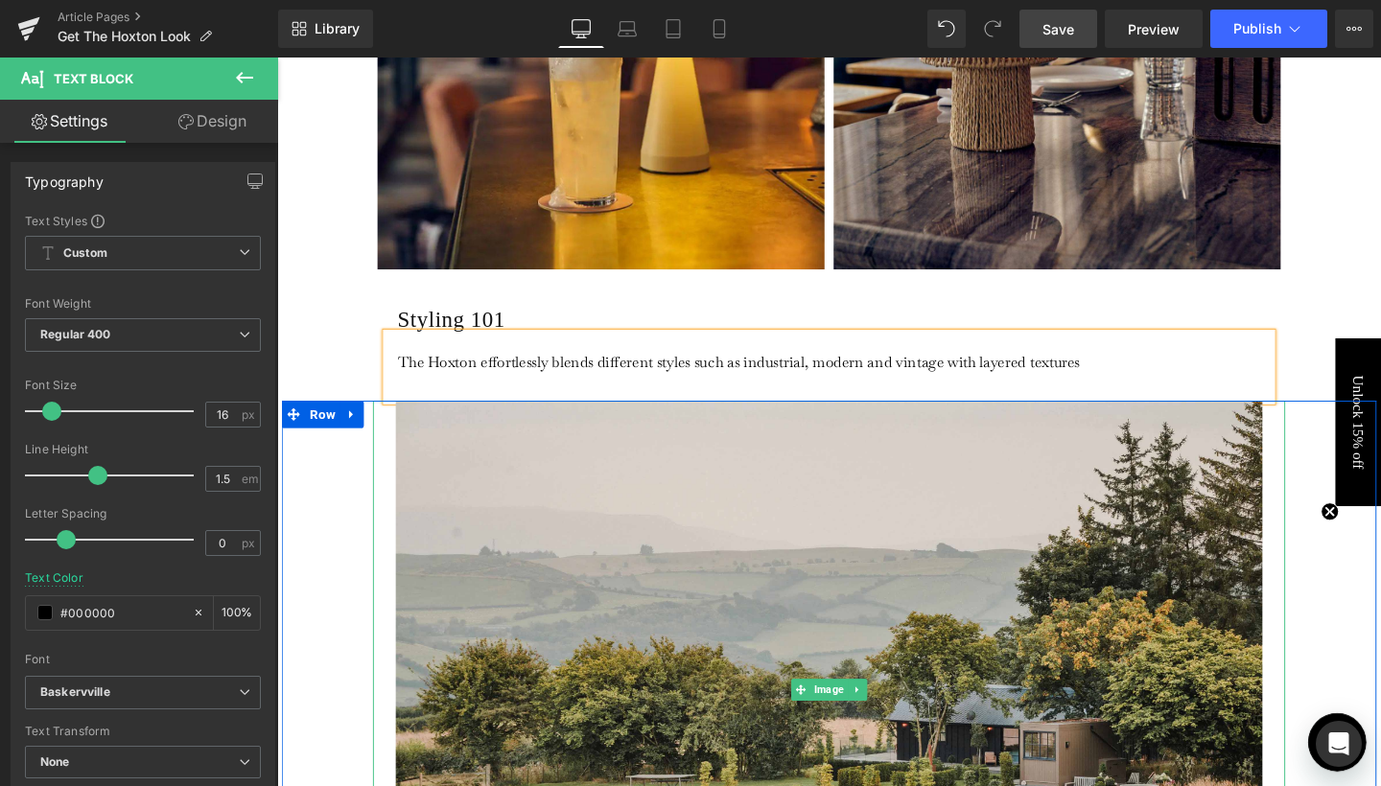
drag, startPoint x: 862, startPoint y: 445, endPoint x: 1016, endPoint y: 372, distance: 170.7
click at [1016, 372] on p "The Hoxton effortlessly blends different styles such as industrial, modern and …" at bounding box center [832, 377] width 856 height 20
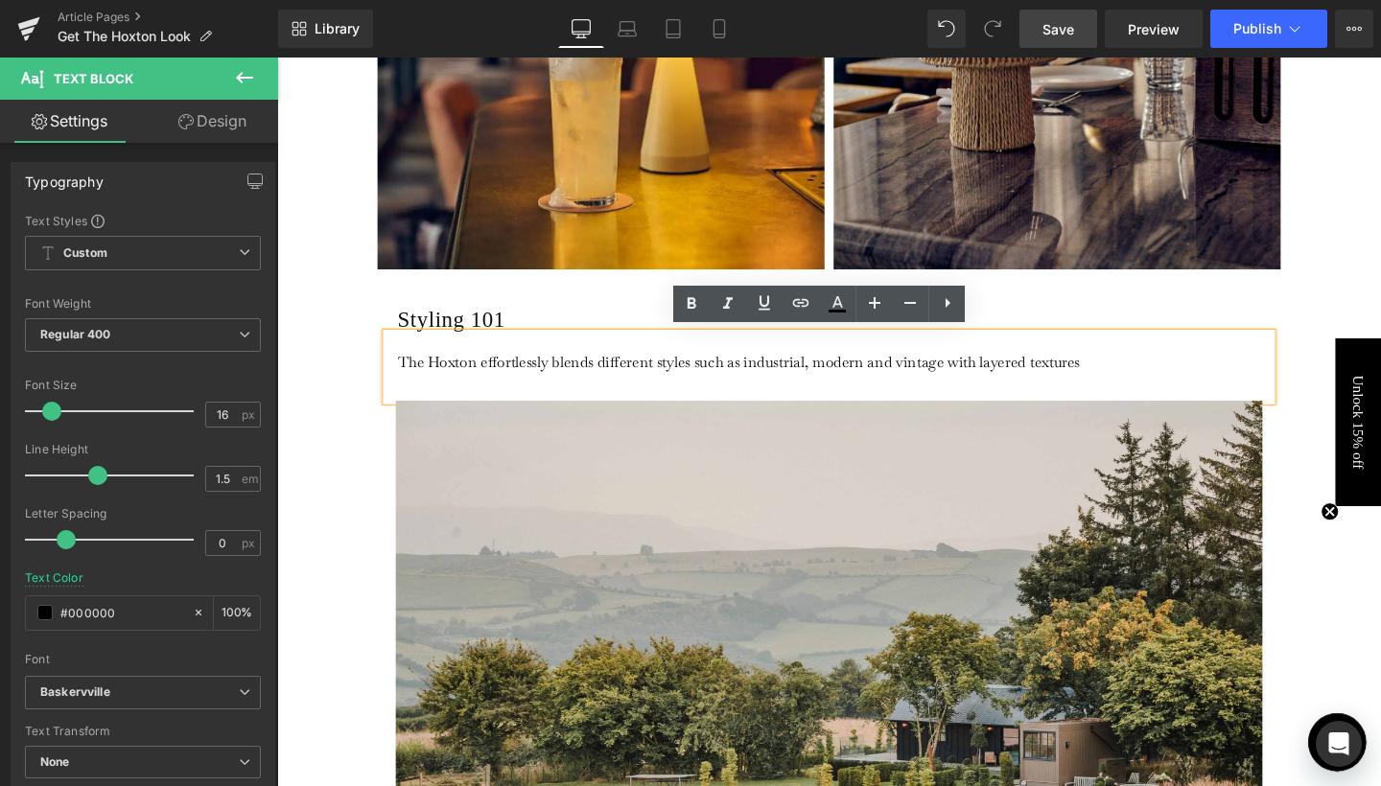
click at [1169, 379] on p "The Hoxton effortlessly blends different styles such as industrial, modern and …" at bounding box center [832, 377] width 856 height 20
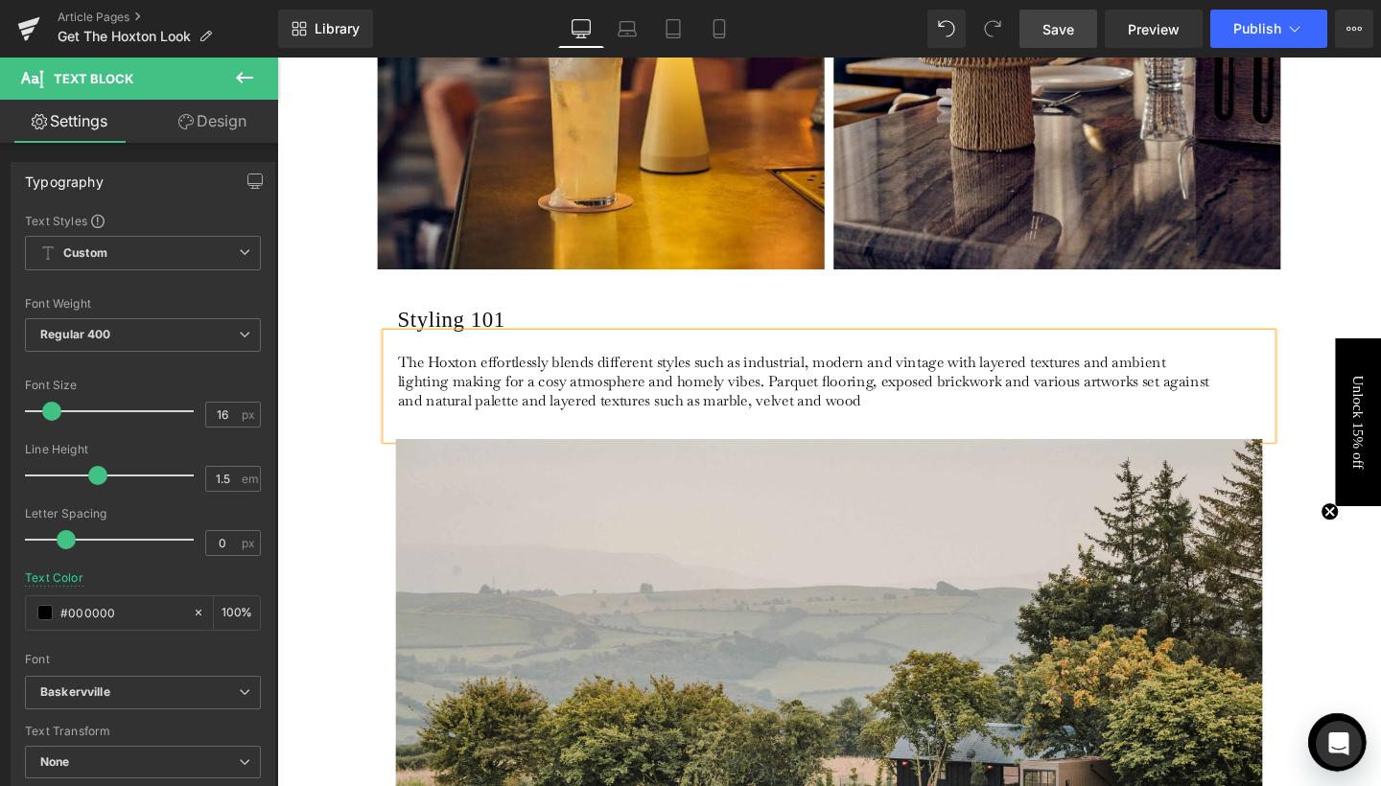
click at [411, 419] on p "The Hoxton effortlessly blends different styles such as industrial, modern and …" at bounding box center [832, 397] width 856 height 60
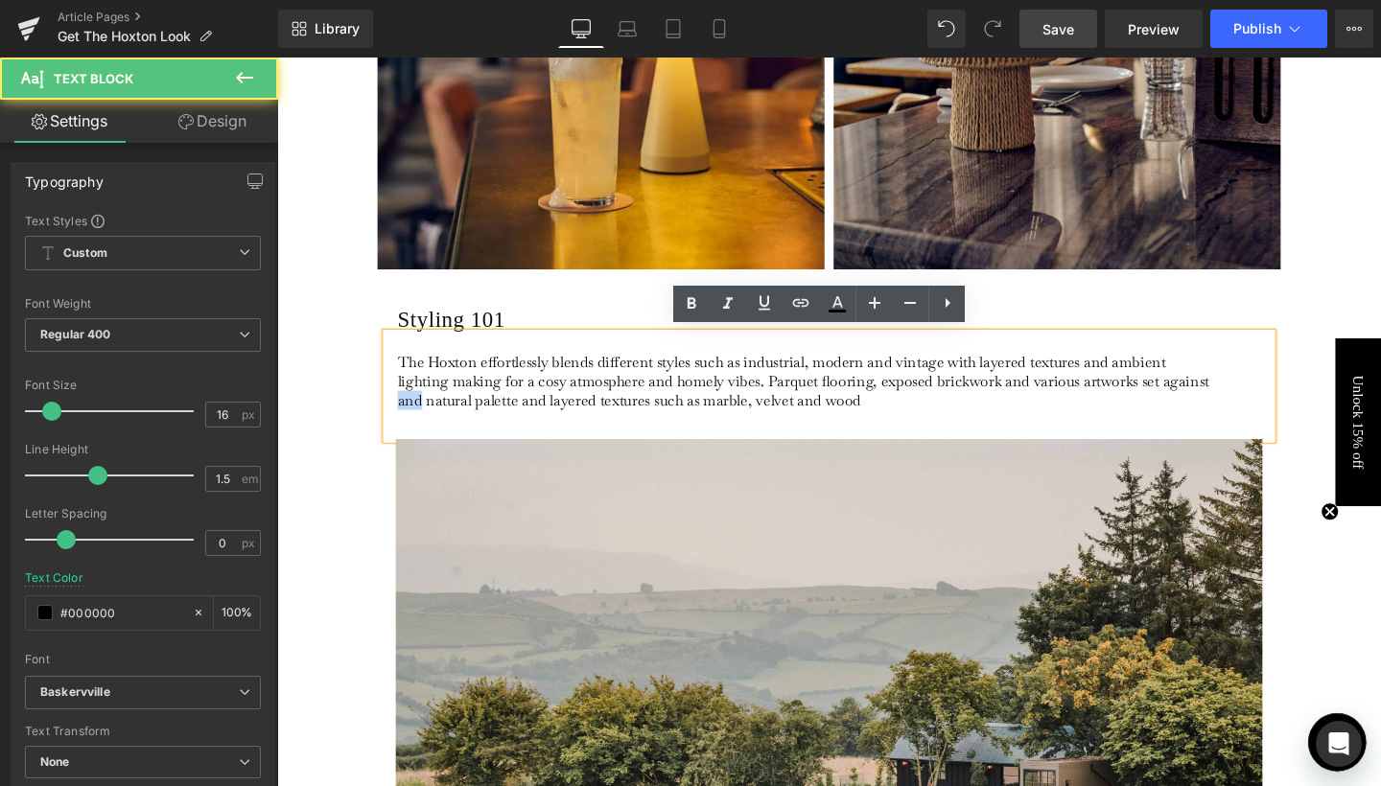
click at [411, 419] on p "The Hoxton effortlessly blends different styles such as industrial, modern and …" at bounding box center [832, 397] width 856 height 60
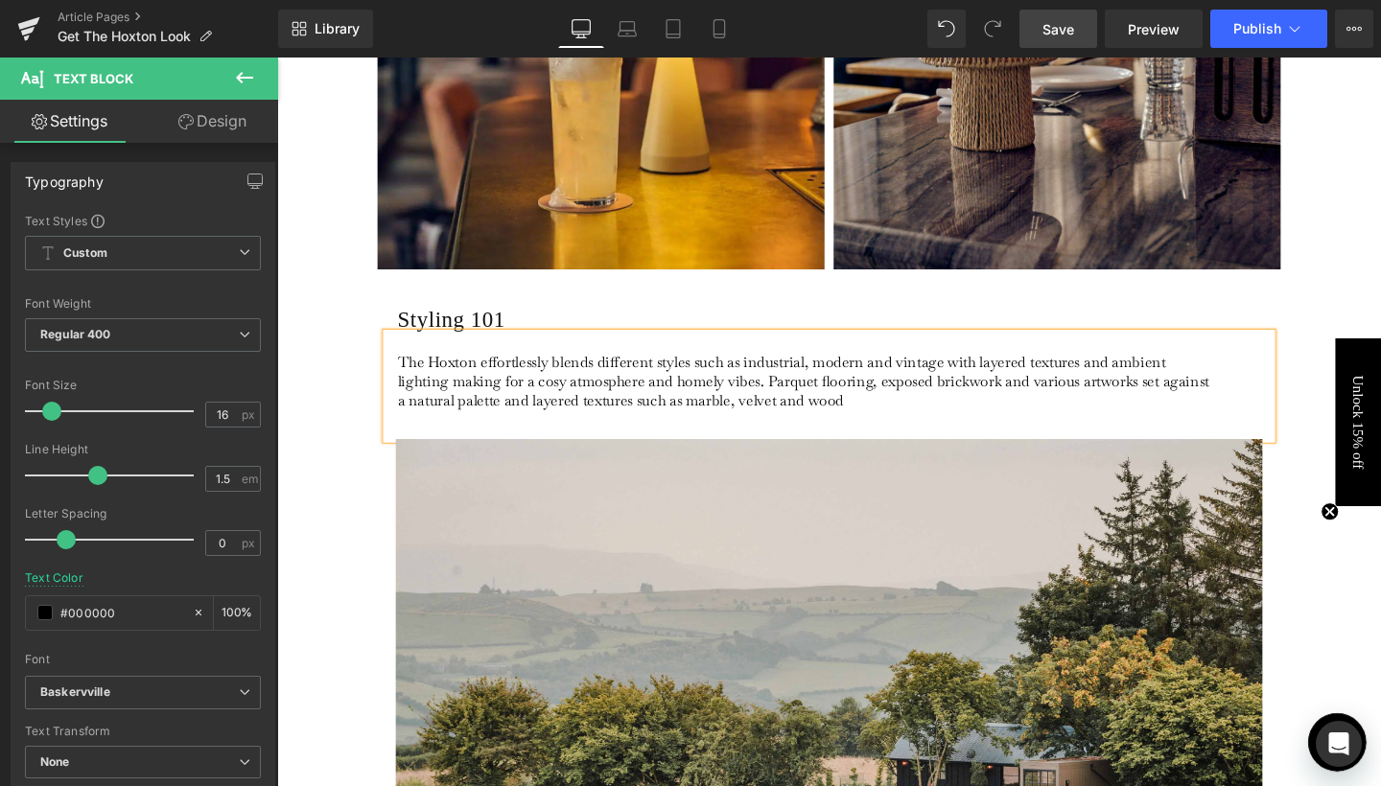
click at [906, 423] on p "The Hoxton effortlessly blends different styles such as industrial, modern and …" at bounding box center [832, 397] width 856 height 60
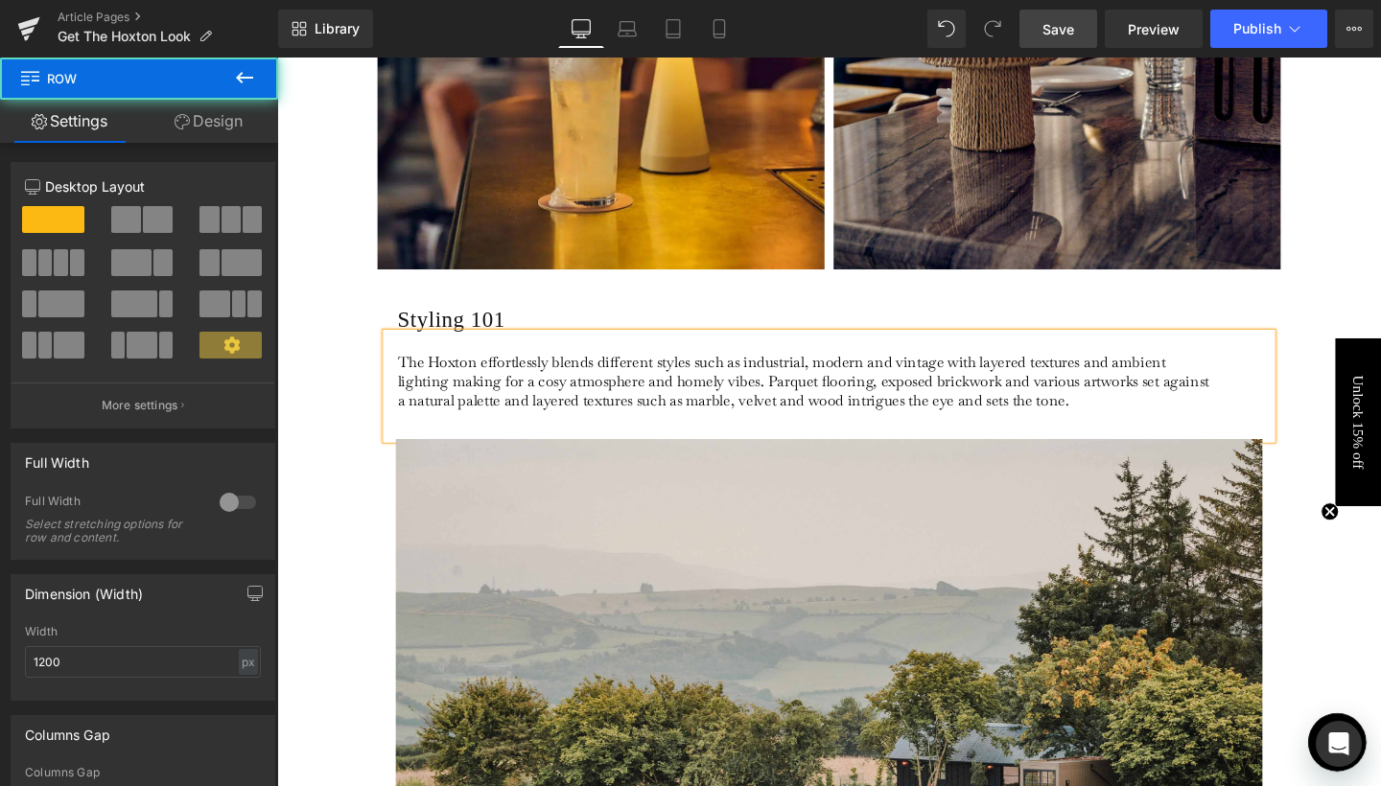
click at [1320, 332] on div "Styling 101 Heading The Hoxton effortlessly blends different styles such as ind…" at bounding box center [857, 388] width 959 height 140
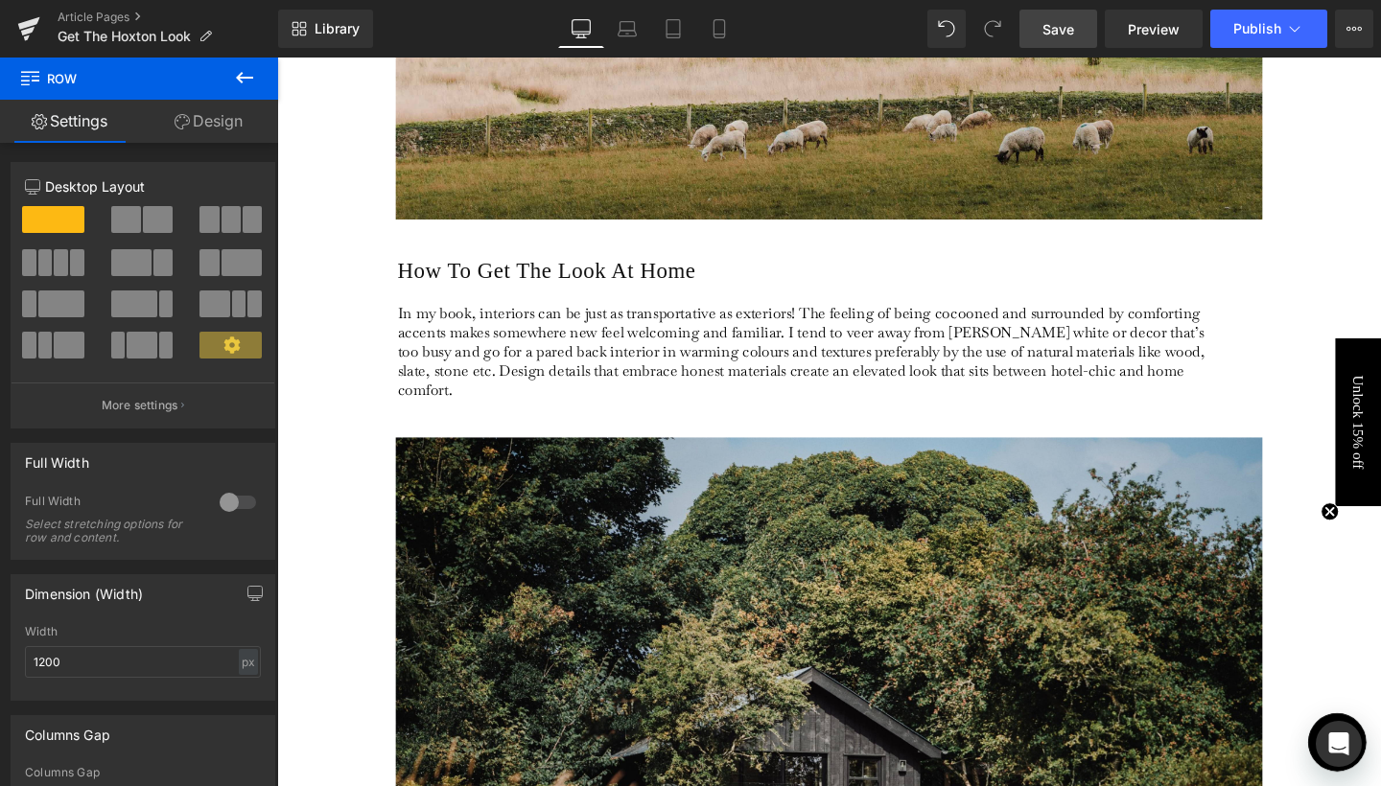
scroll to position [2195, 0]
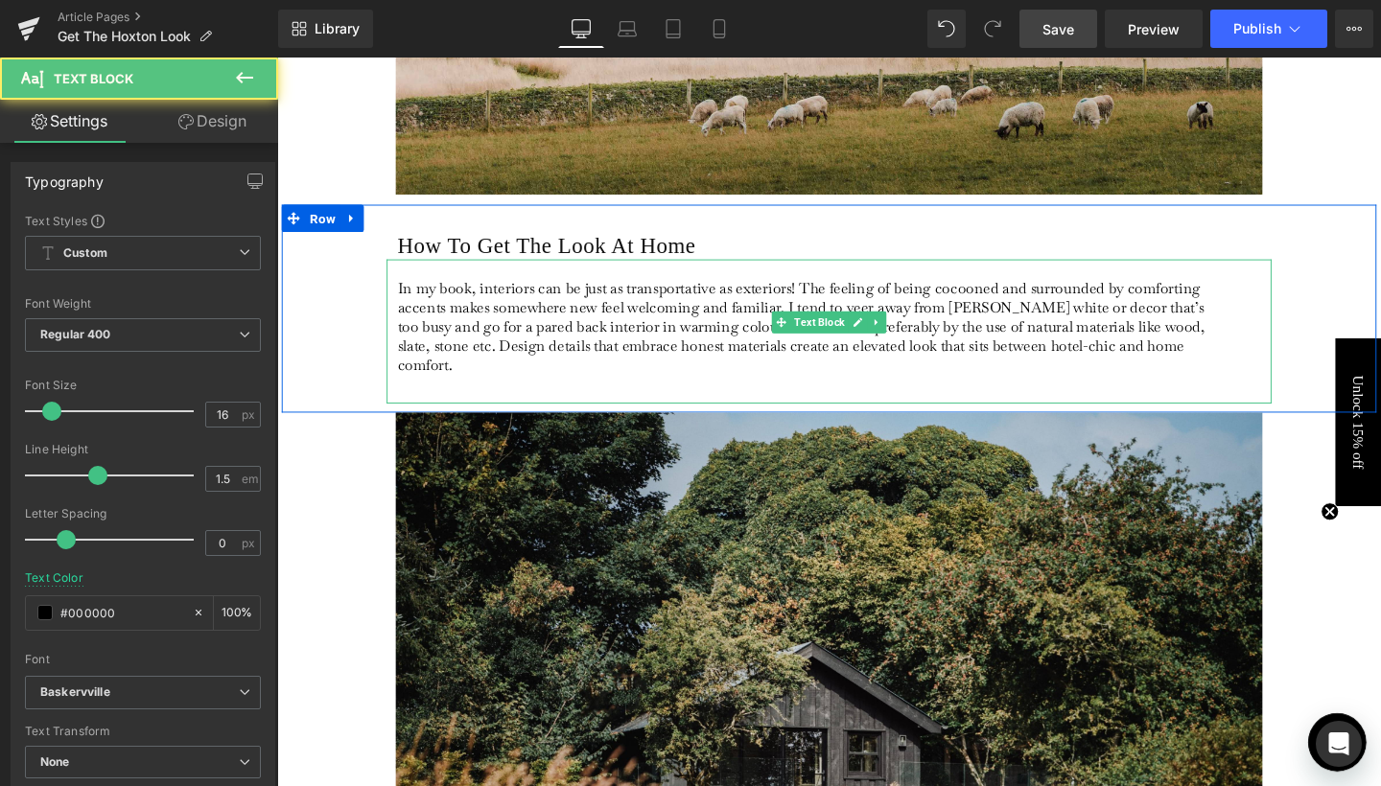
click at [538, 316] on p "In my book, interiors can be just as transportative as exteriors! The feeling o…" at bounding box center [832, 340] width 856 height 101
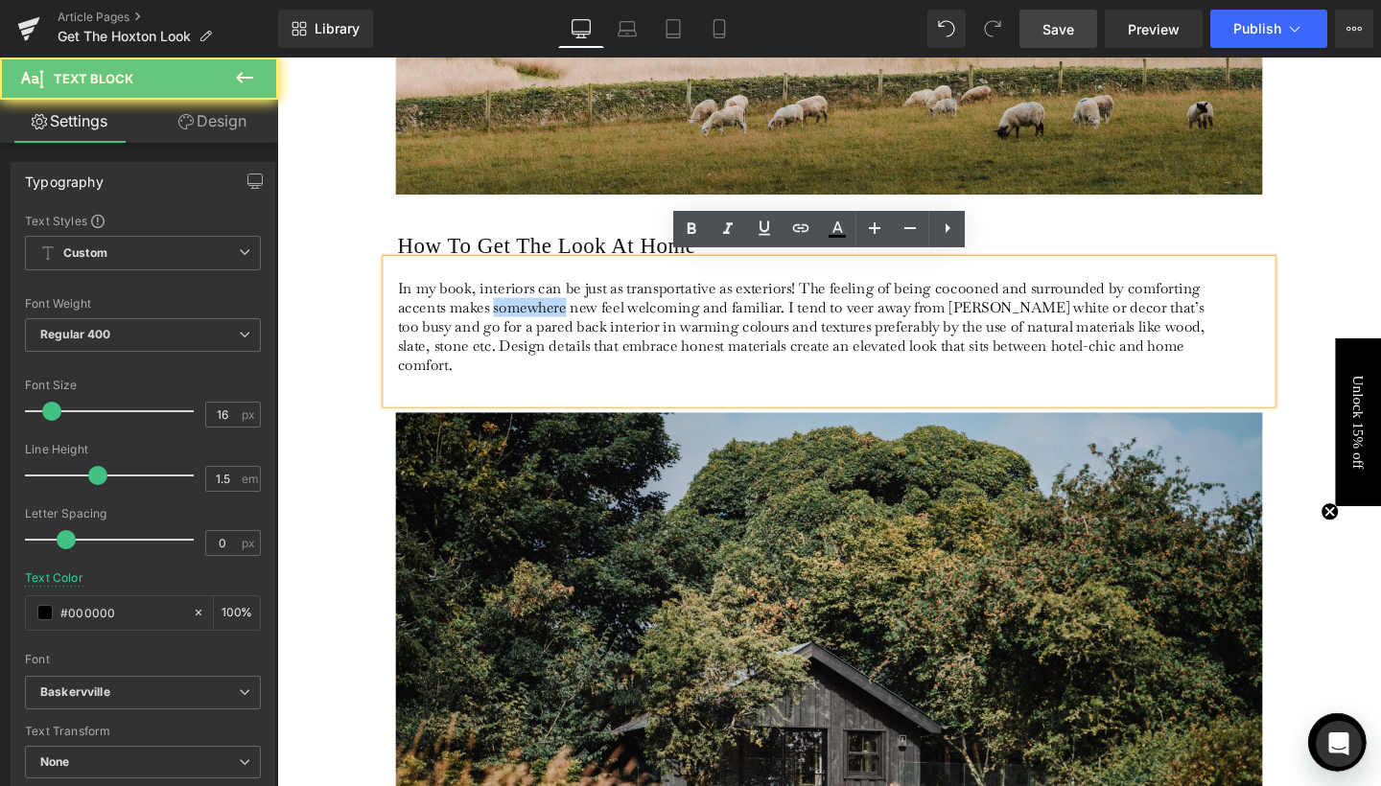
click at [538, 316] on p "In my book, interiors can be just as transportative as exteriors! The feeling o…" at bounding box center [832, 340] width 856 height 101
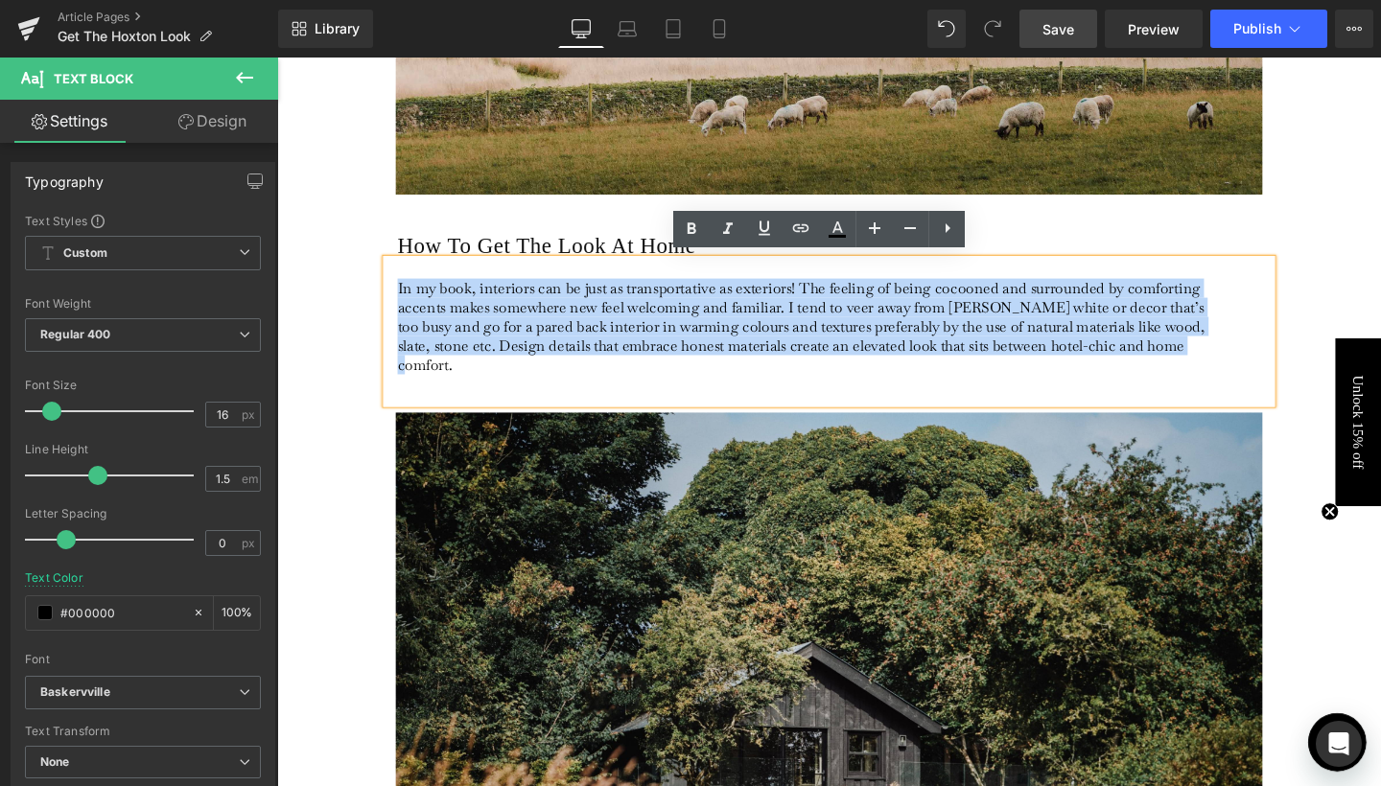
click at [823, 393] on div "In my book, interiors can be just as transportative as exteriors! The feeling o…" at bounding box center [857, 345] width 930 height 152
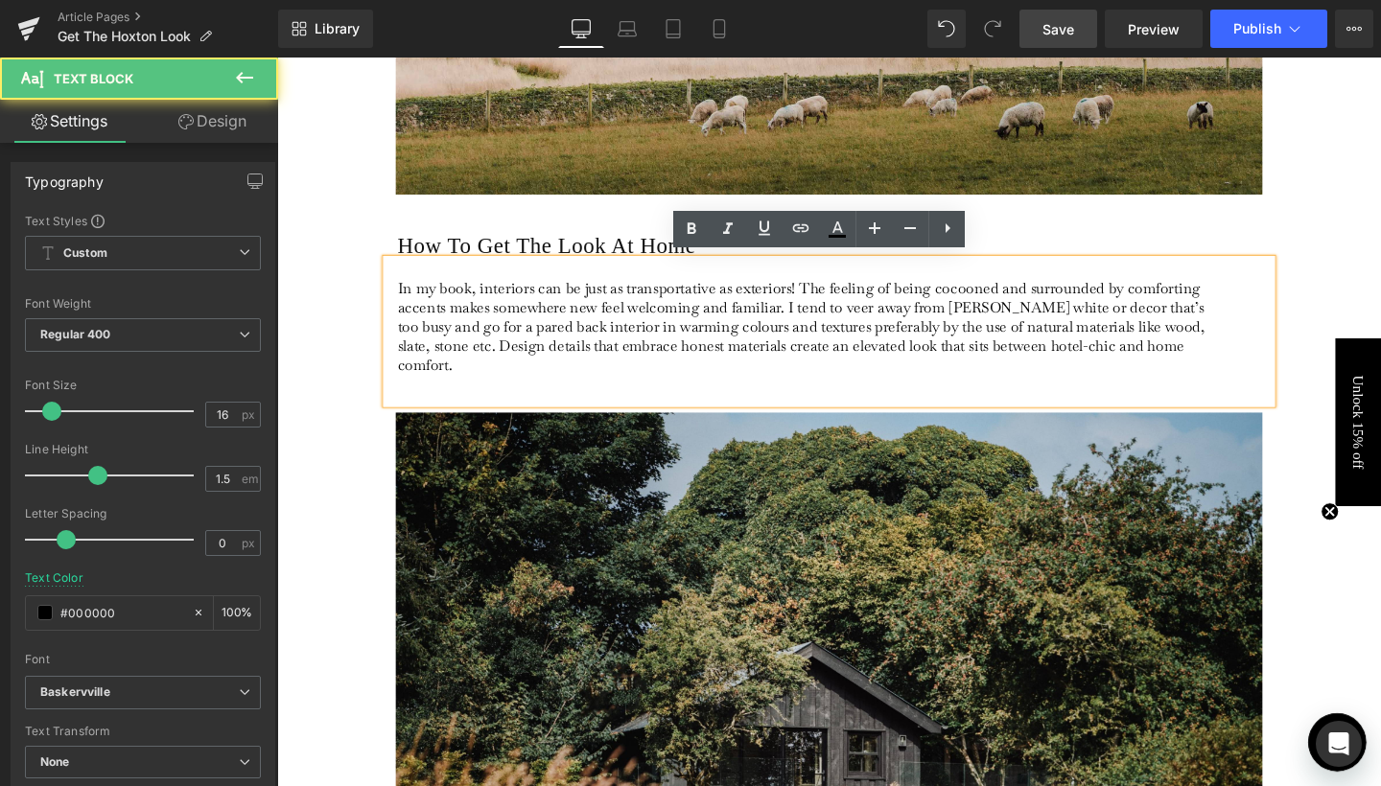
click at [707, 317] on p "In my book, interiors can be just as transportative as exteriors! The feeling o…" at bounding box center [832, 340] width 856 height 101
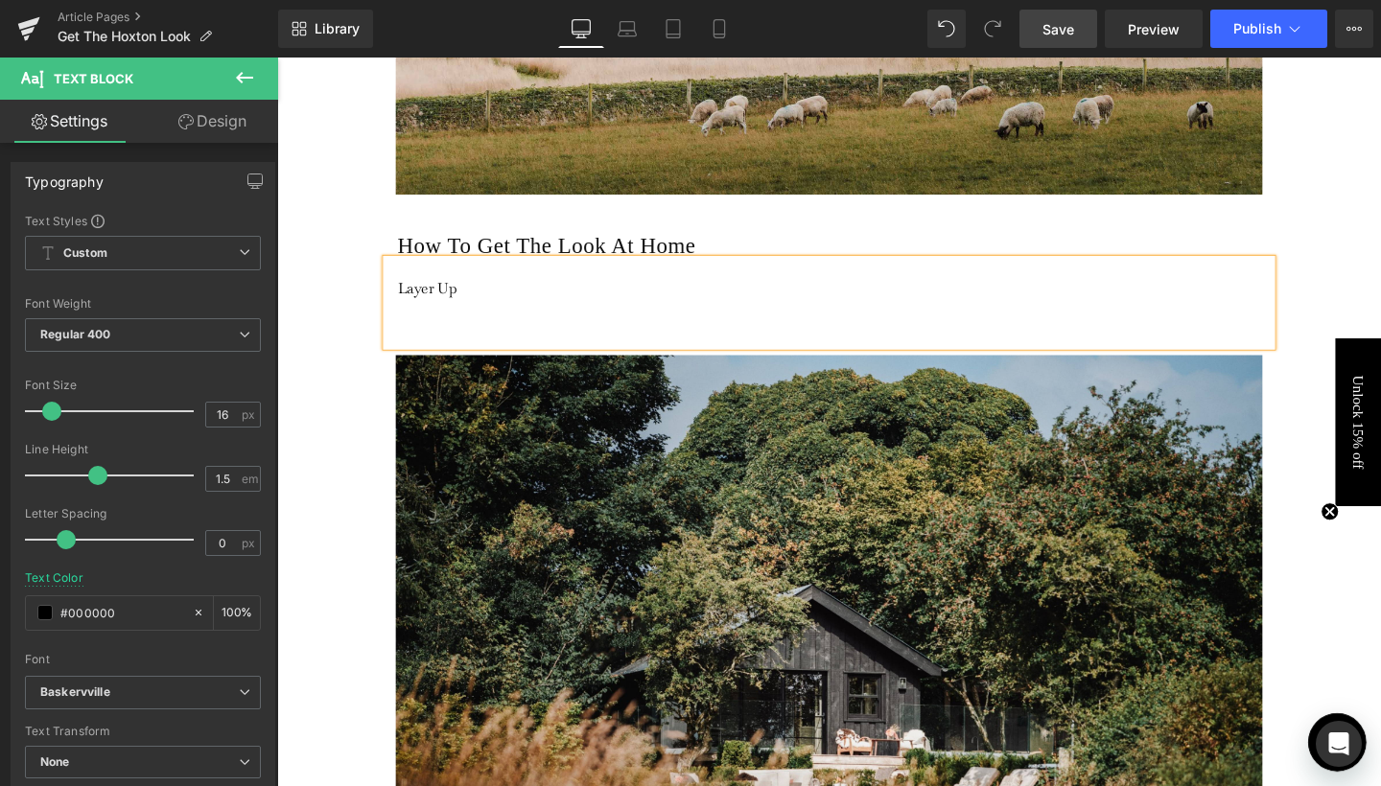
click at [452, 292] on p "Layer Up" at bounding box center [832, 310] width 856 height 40
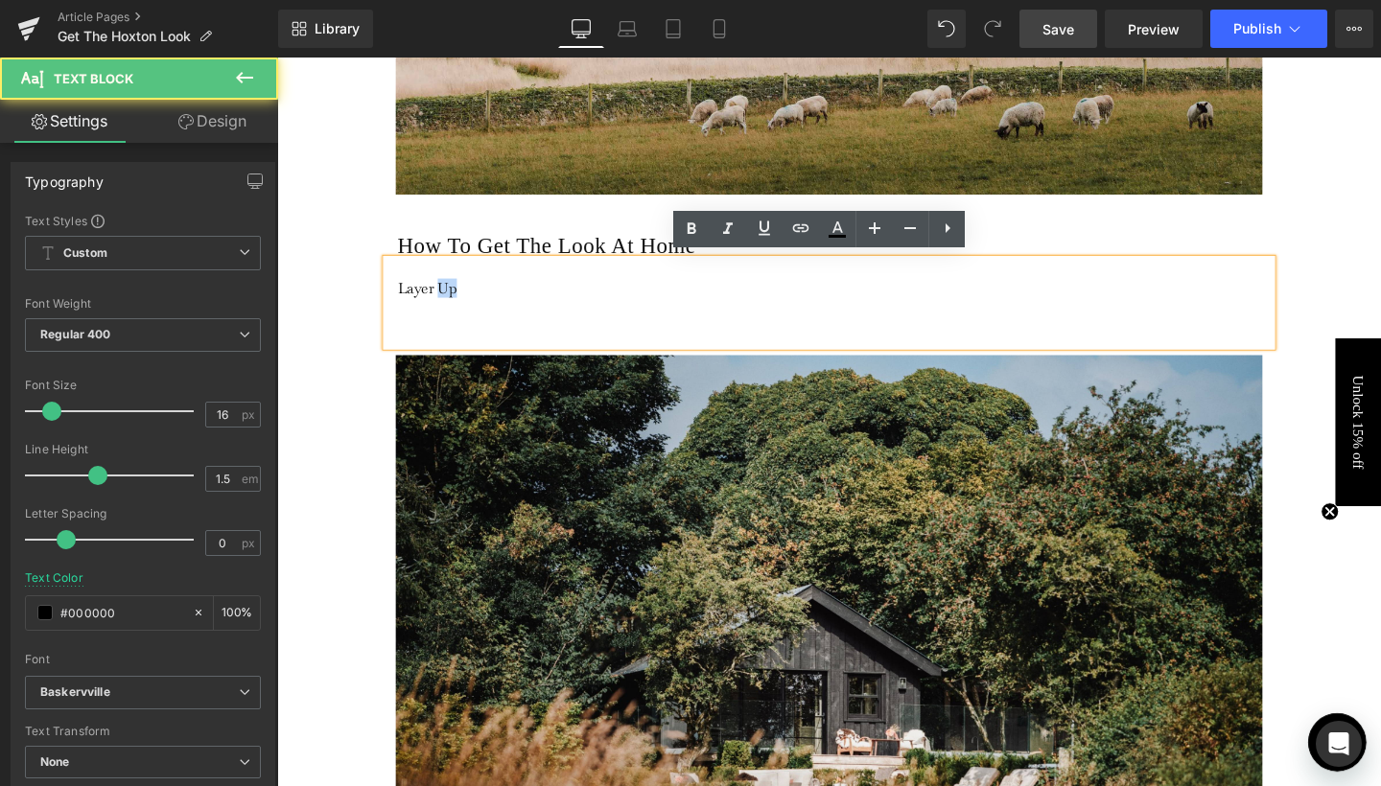
click at [452, 292] on p "Layer Up" at bounding box center [832, 310] width 856 height 40
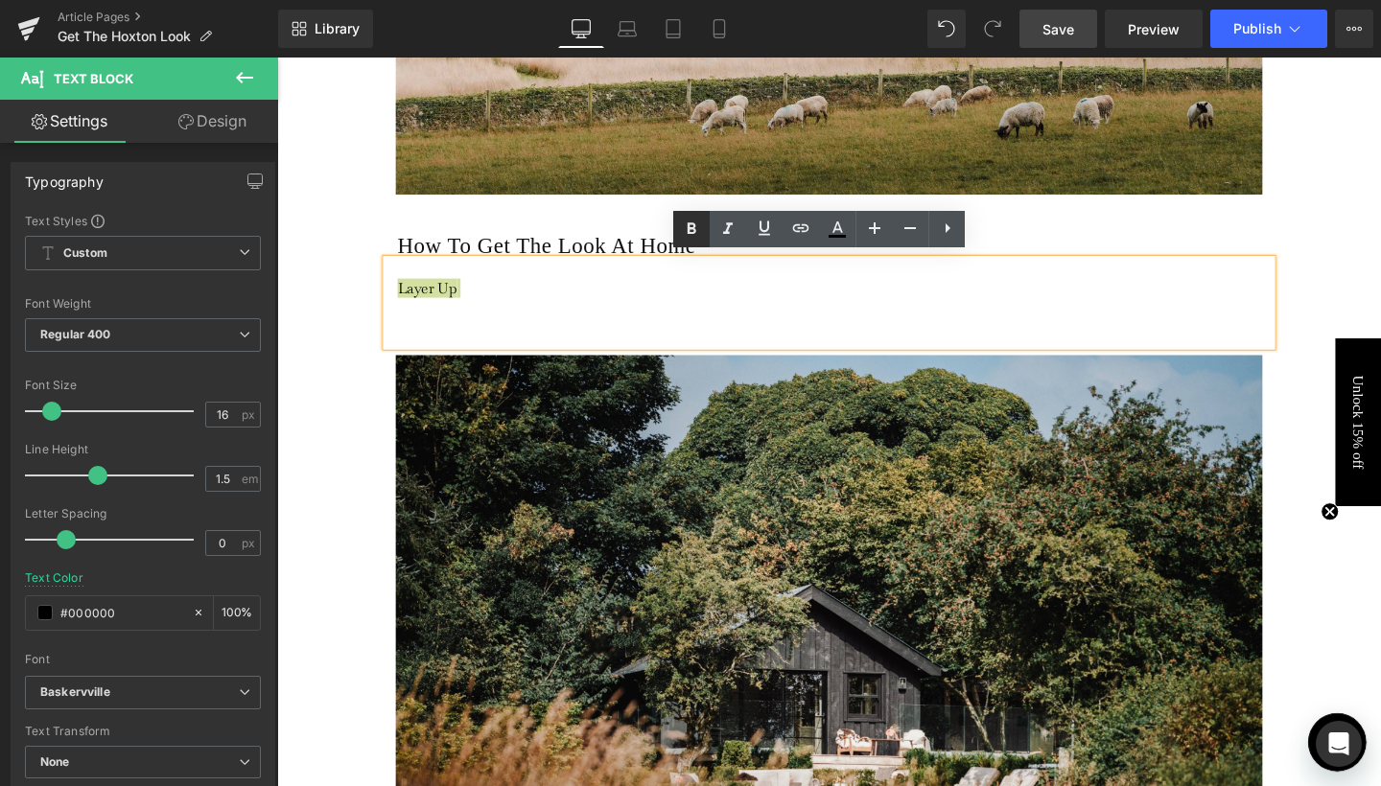
click at [687, 222] on icon at bounding box center [691, 229] width 23 height 23
click at [489, 319] on p "Layer Up" at bounding box center [832, 310] width 856 height 40
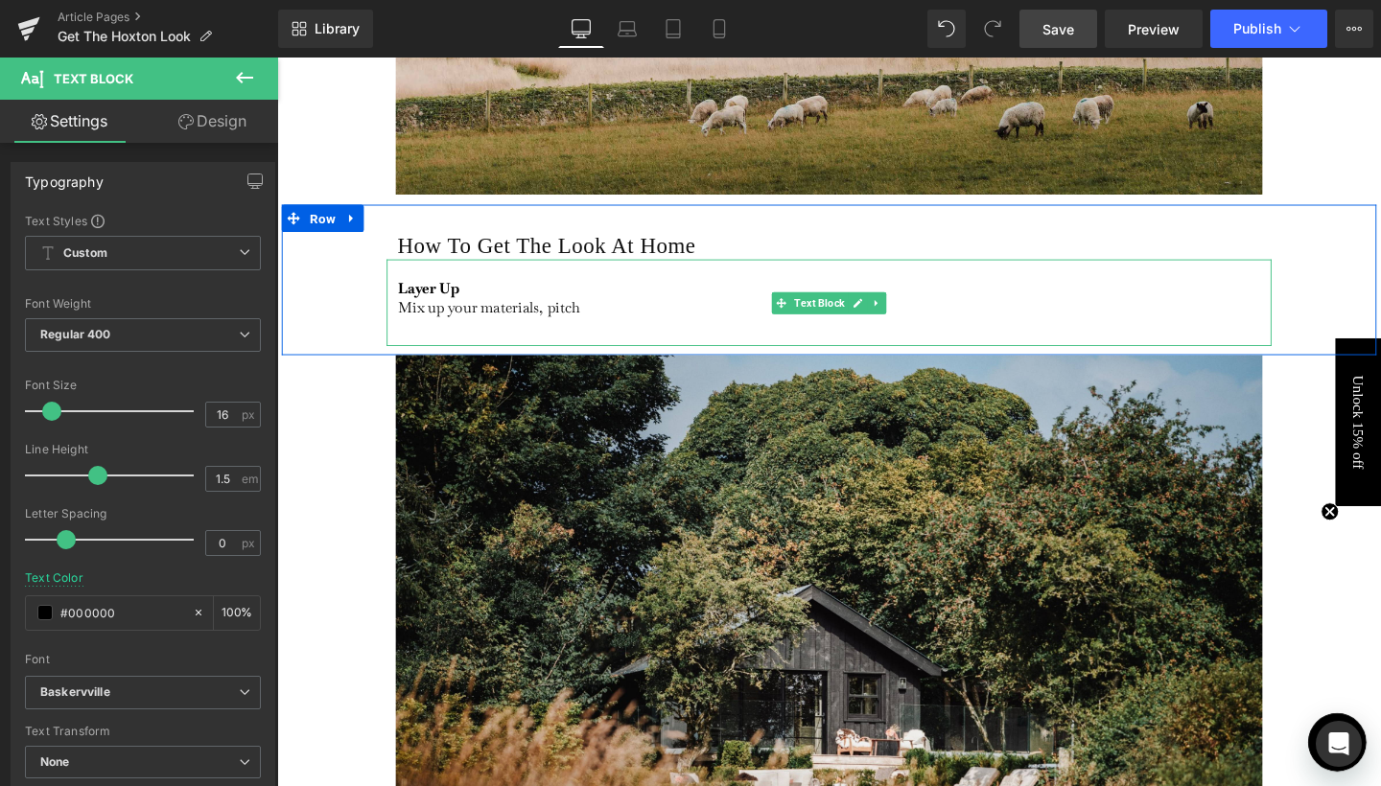
click at [645, 310] on p "Layer Up Mix up your materials, pitch" at bounding box center [832, 310] width 856 height 40
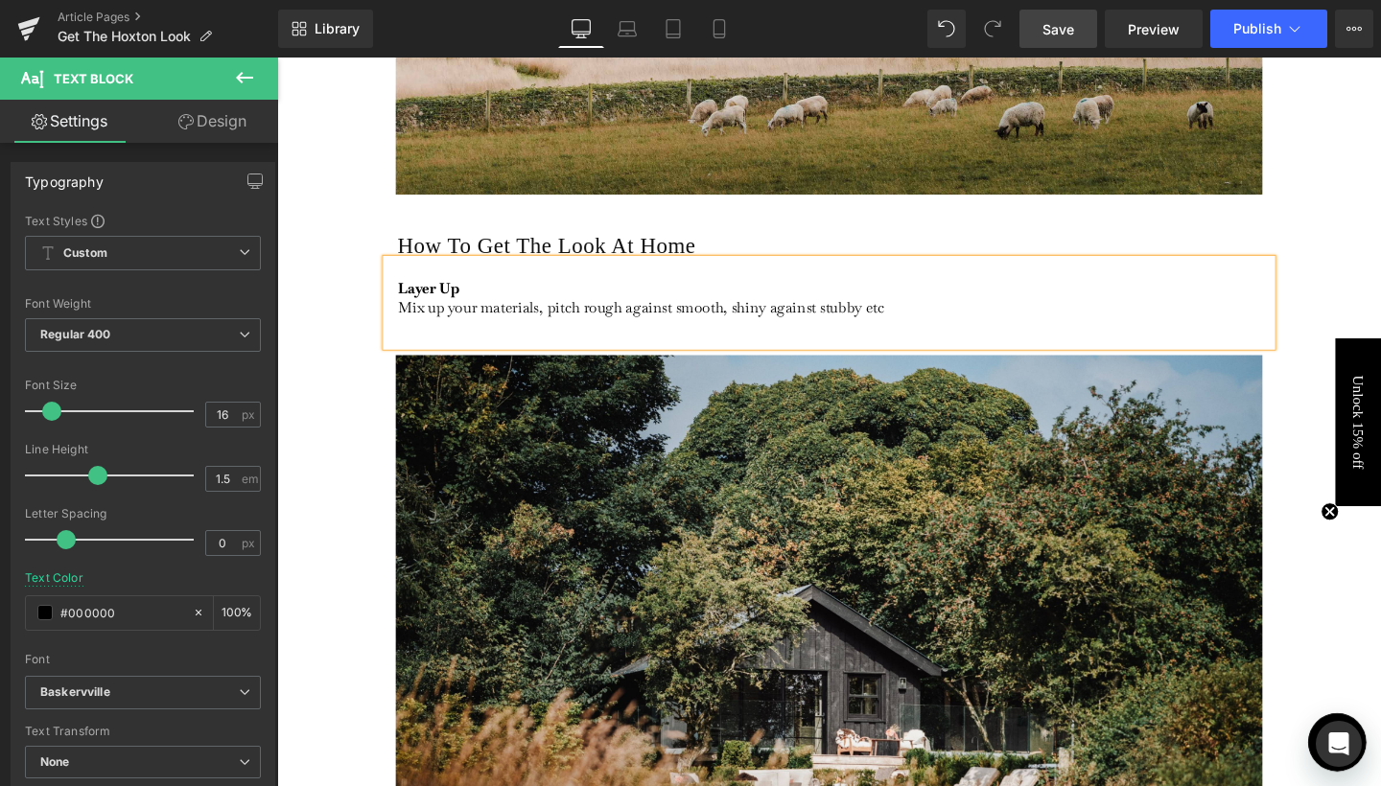
click at [853, 314] on p "Layer Up Mix up your materials, pitch rough against smooth, shiny against stubb…" at bounding box center [832, 310] width 856 height 40
click at [938, 336] on div "Layer Up Mix up your materials, pitch rough against smooth, shiny against slubb…" at bounding box center [857, 314] width 930 height 91
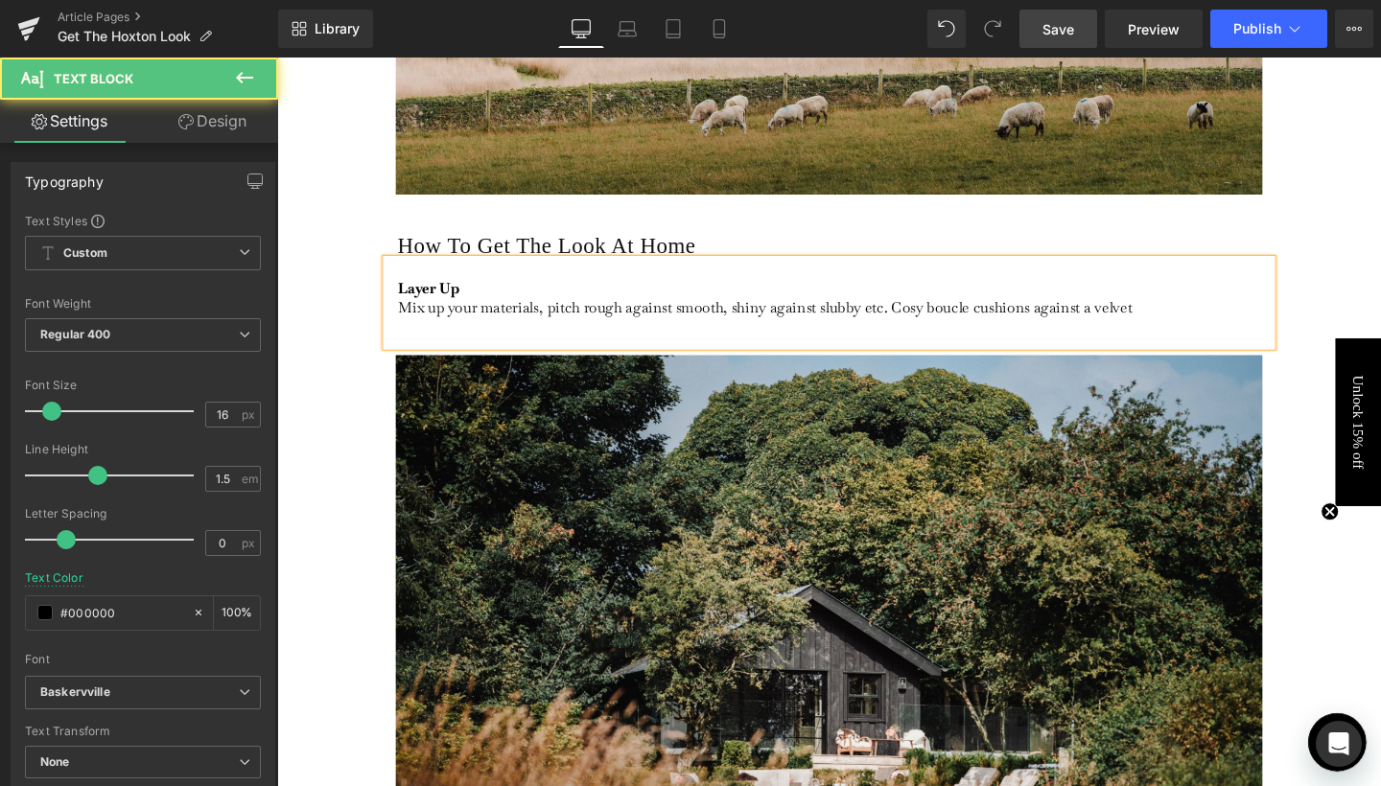
drag, startPoint x: 955, startPoint y: 320, endPoint x: 926, endPoint y: 325, distance: 29.2
click at [922, 312] on p "Layer Up Mix up your materials, pitch rough against smooth, shiny against slubb…" at bounding box center [832, 310] width 856 height 40
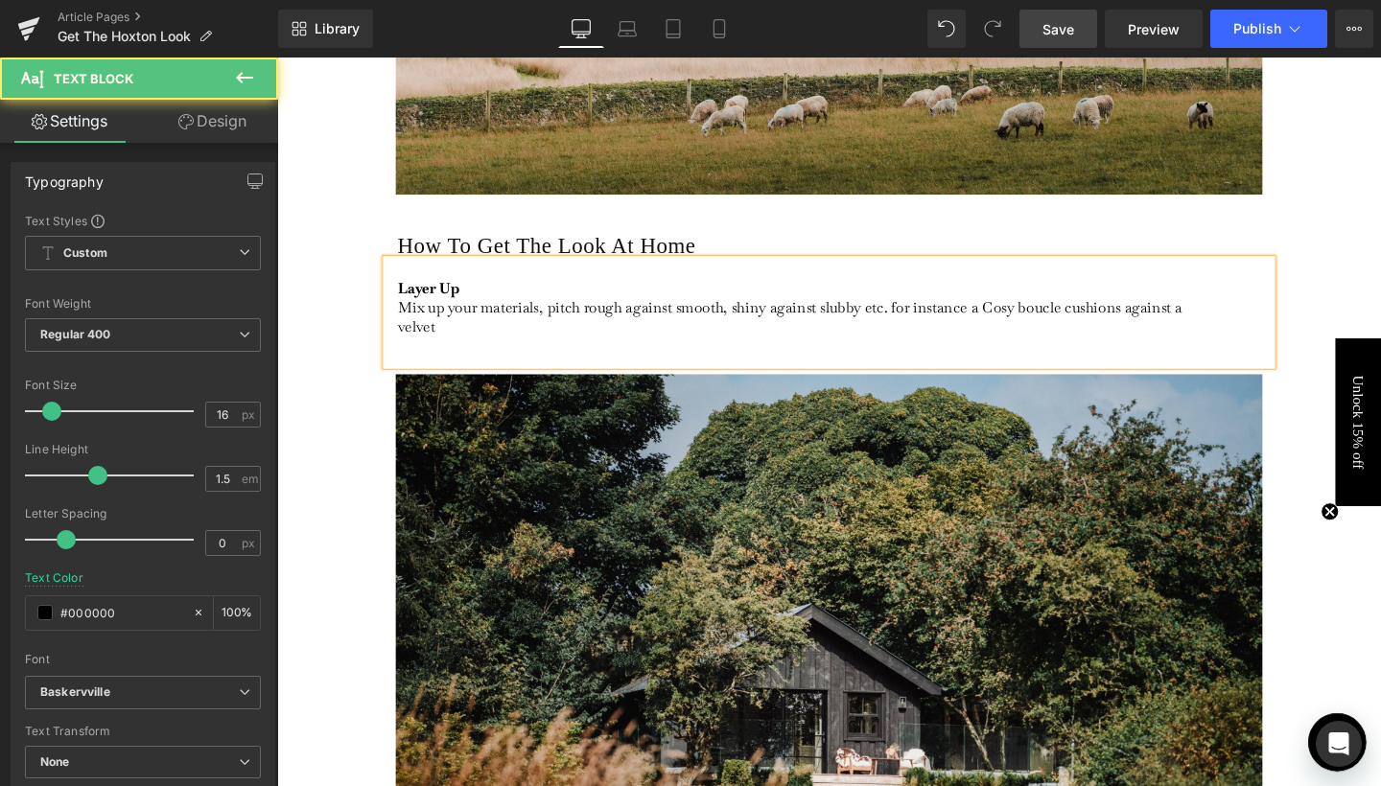
click at [1023, 317] on p "Layer Up Mix up your materials, pitch rough against smooth, shiny against slubb…" at bounding box center [832, 320] width 856 height 60
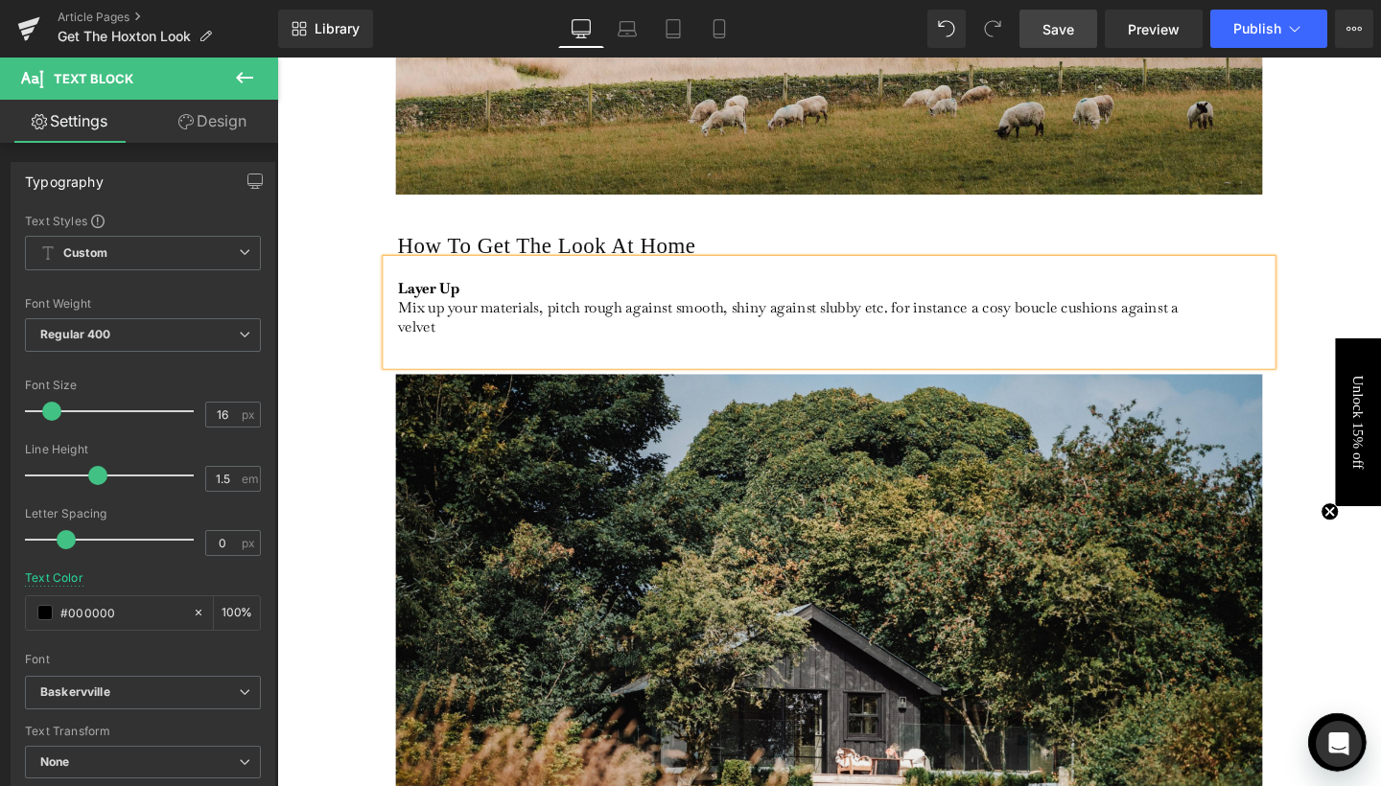
click at [1151, 310] on p "Layer Up Mix up your materials, pitch rough against smooth, shiny against slubb…" at bounding box center [832, 320] width 856 height 60
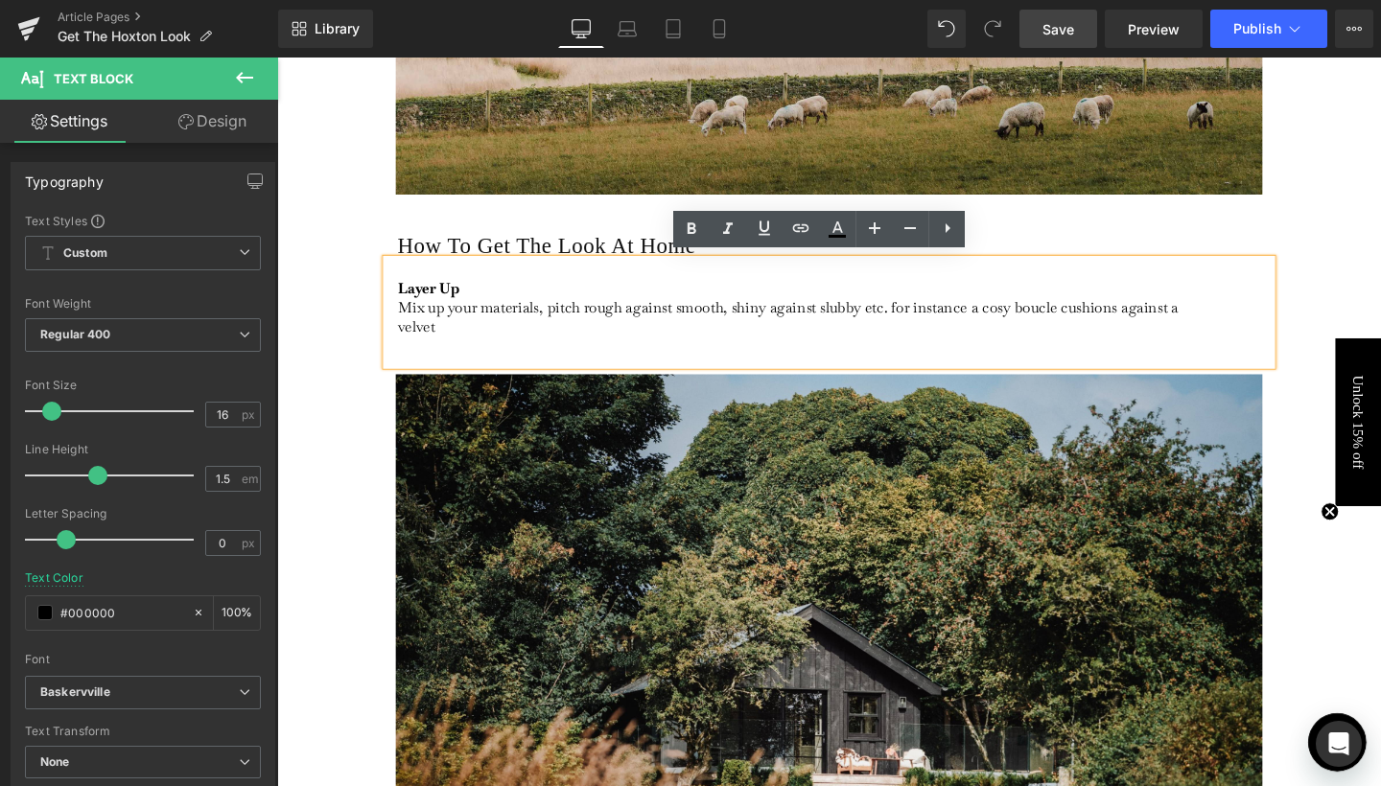
click at [1008, 318] on p "Layer Up Mix up your materials, pitch rough against smooth, shiny against slubb…" at bounding box center [832, 320] width 856 height 60
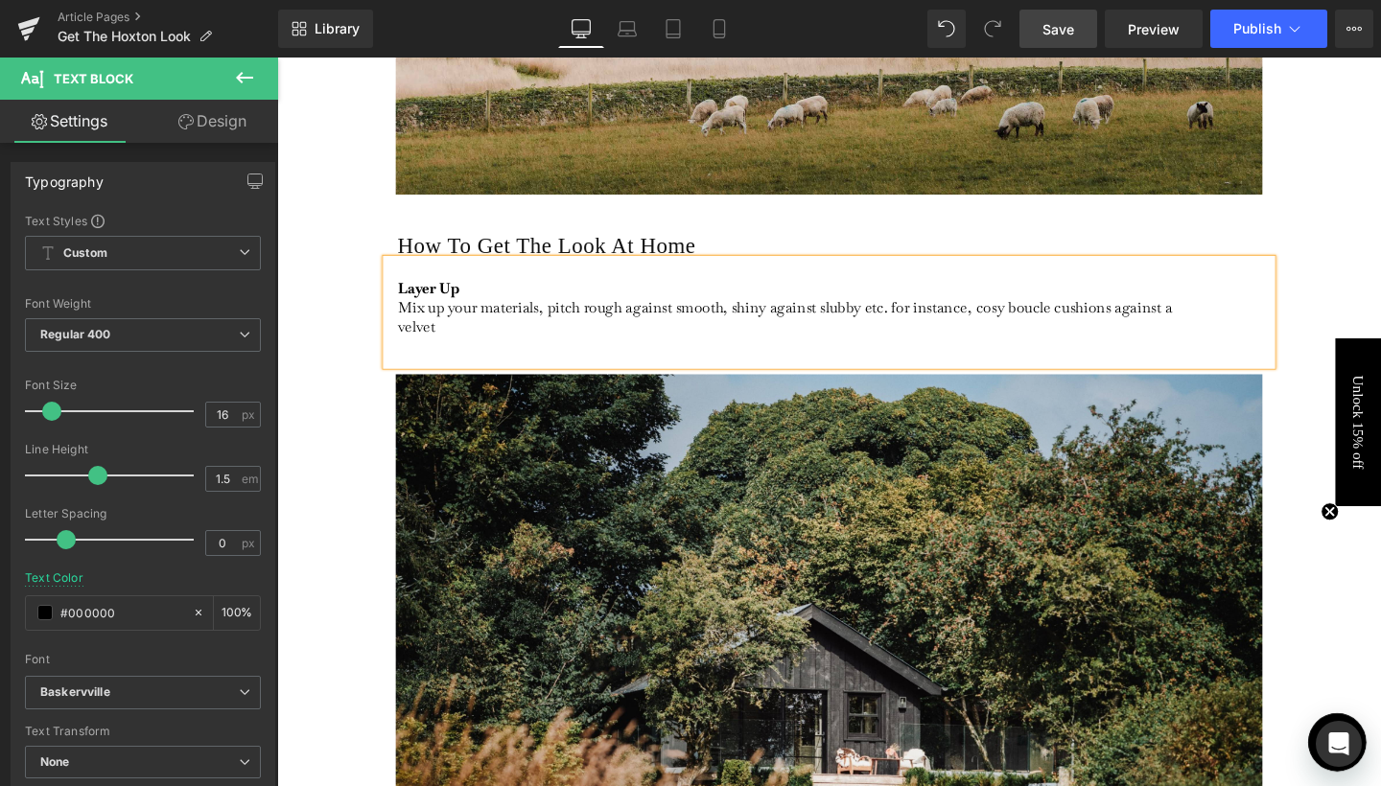
click at [1263, 317] on div "Layer Up Mix up your materials, pitch rough against smooth, shiny against slubb…" at bounding box center [857, 324] width 930 height 111
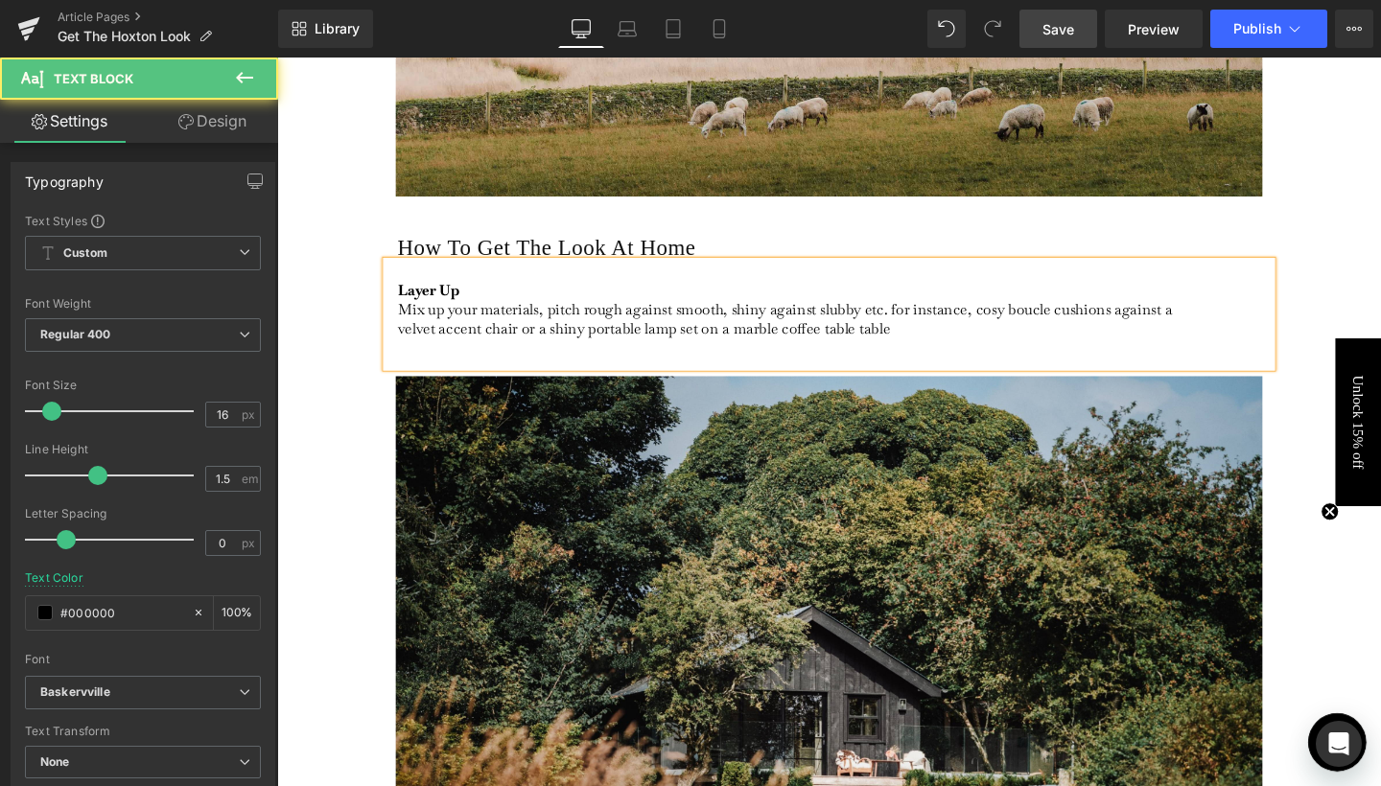
click at [727, 338] on p "Layer Up Mix up your materials, pitch rough against smooth, shiny against slubb…" at bounding box center [832, 322] width 856 height 60
click at [865, 349] on div "Layer Up Mix up your materials, pitch rough against smooth, shiny against slubb…" at bounding box center [857, 327] width 930 height 111
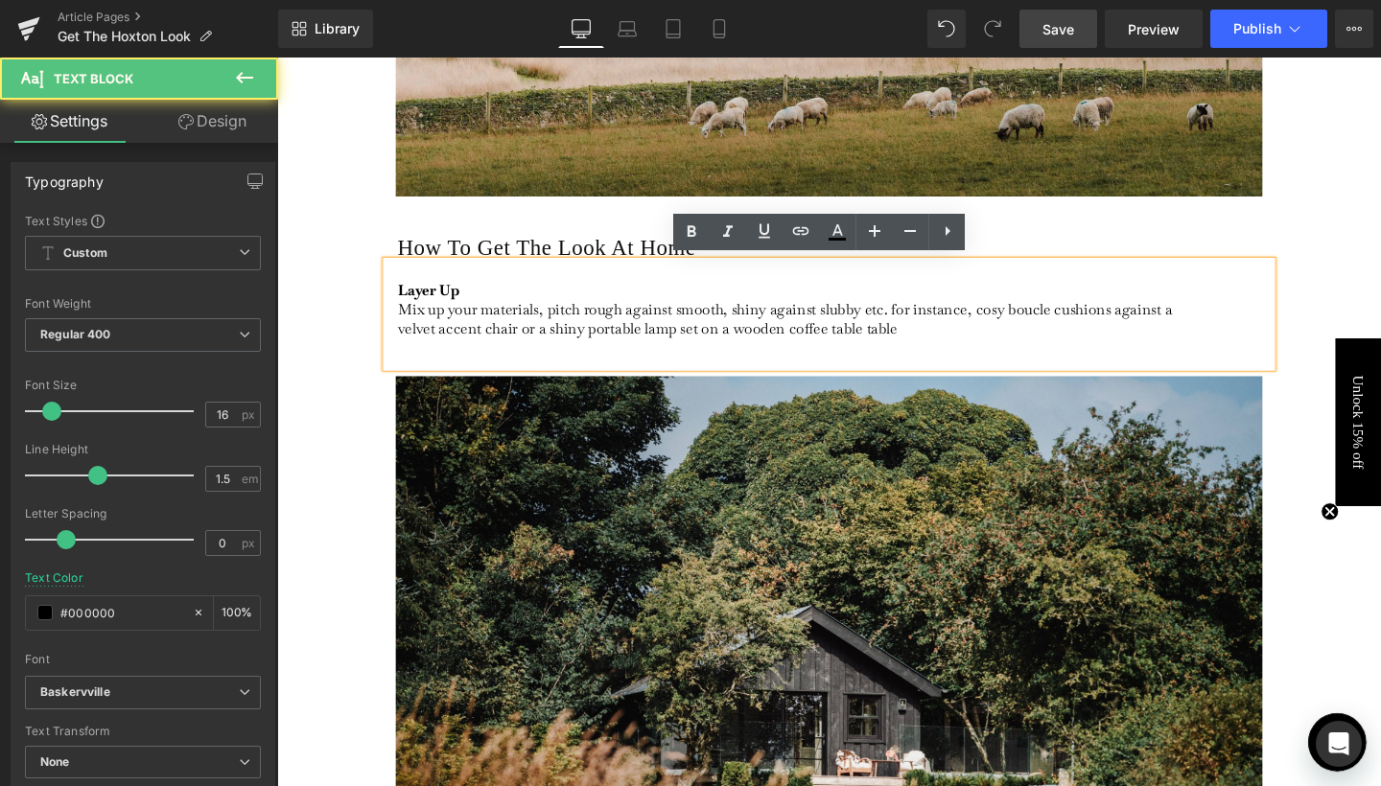
click at [1166, 320] on p "Layer Up Mix up your materials, pitch rough against smooth, shiny against slubb…" at bounding box center [832, 322] width 856 height 60
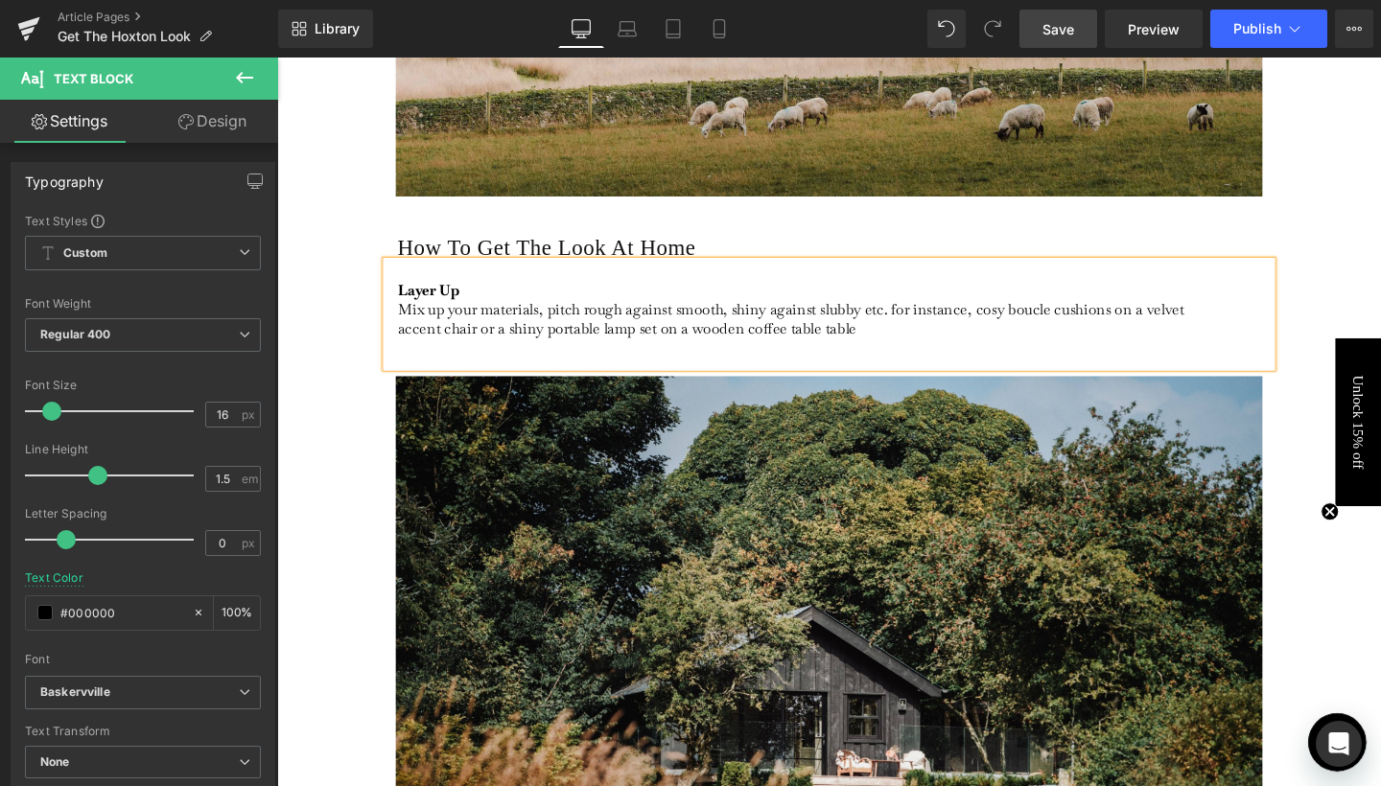
click at [664, 338] on p "Layer Up Mix up your materials, pitch rough against smooth, shiny against slubb…" at bounding box center [832, 322] width 856 height 60
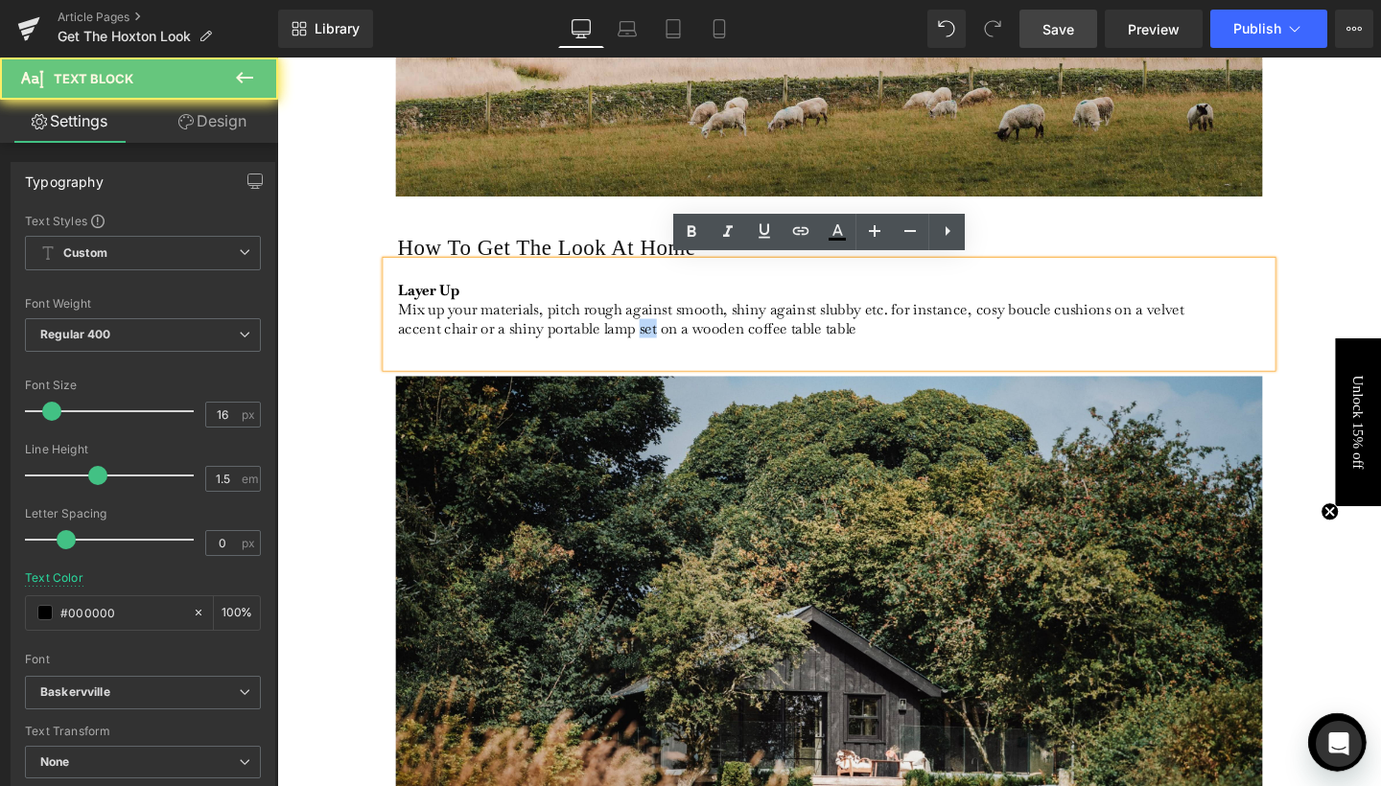
click at [664, 338] on p "Layer Up Mix up your materials, pitch rough against smooth, shiny against slubb…" at bounding box center [832, 322] width 856 height 60
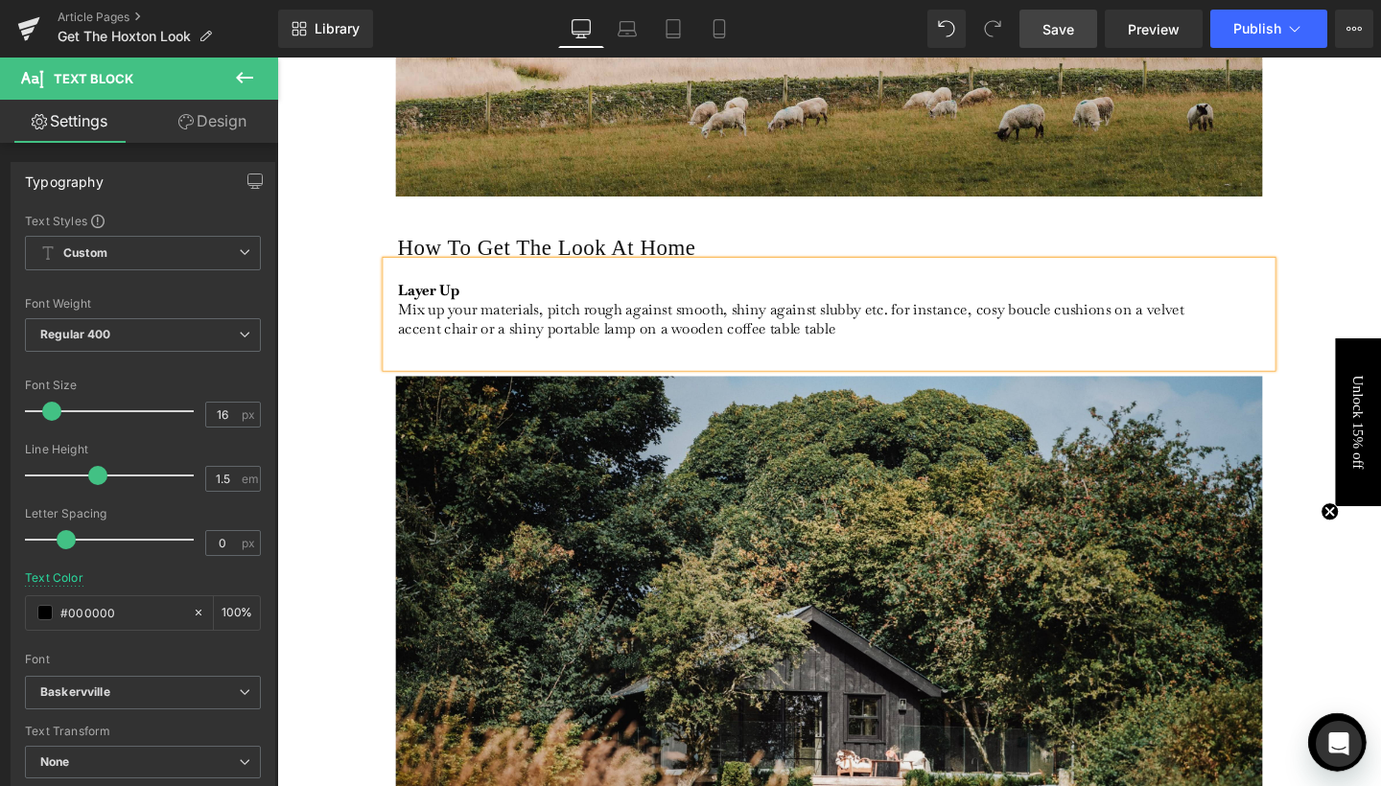
click at [865, 339] on p "Layer Up Mix up your materials, pitch rough against smooth, shiny against slubb…" at bounding box center [832, 322] width 856 height 60
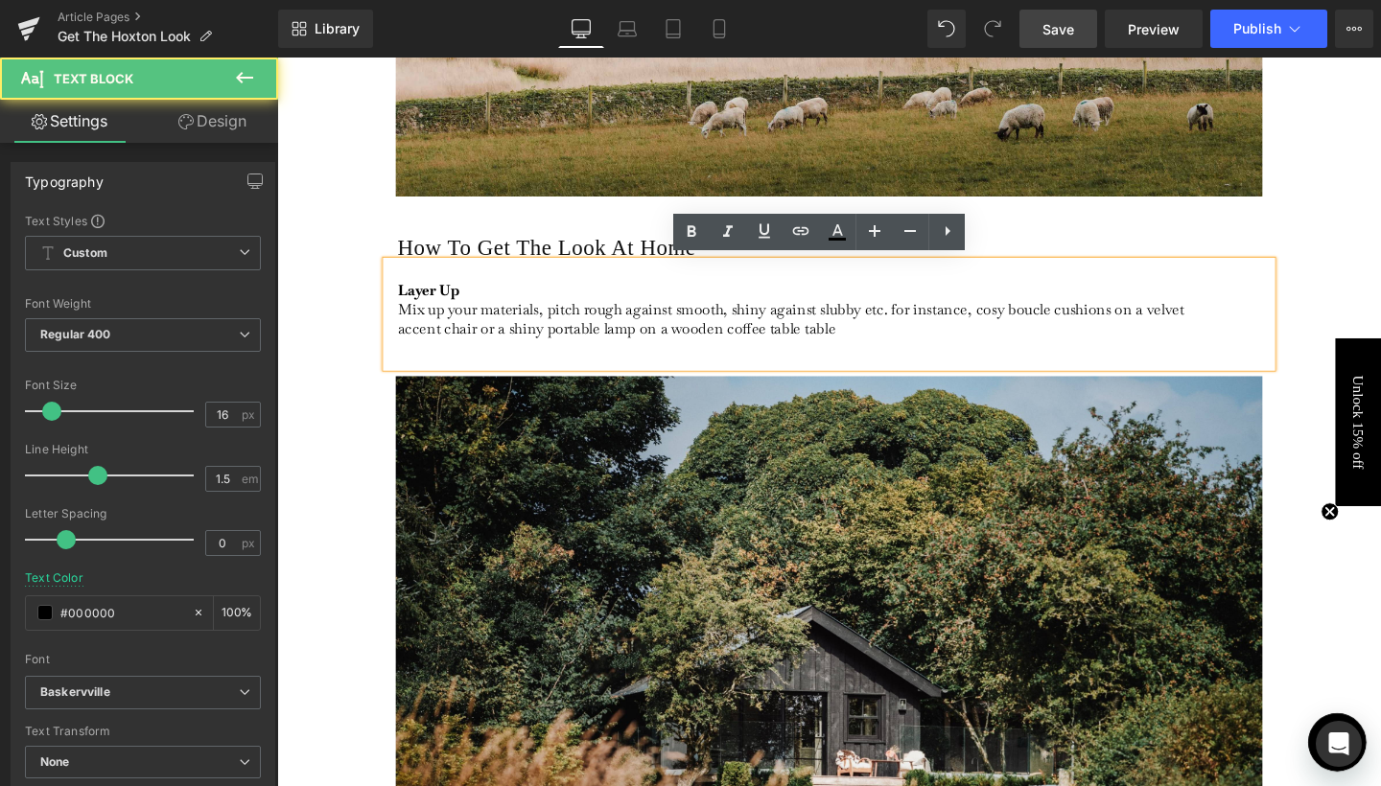
click at [834, 343] on p "Layer Up Mix up your materials, pitch rough against smooth, shiny against slubb…" at bounding box center [832, 322] width 856 height 60
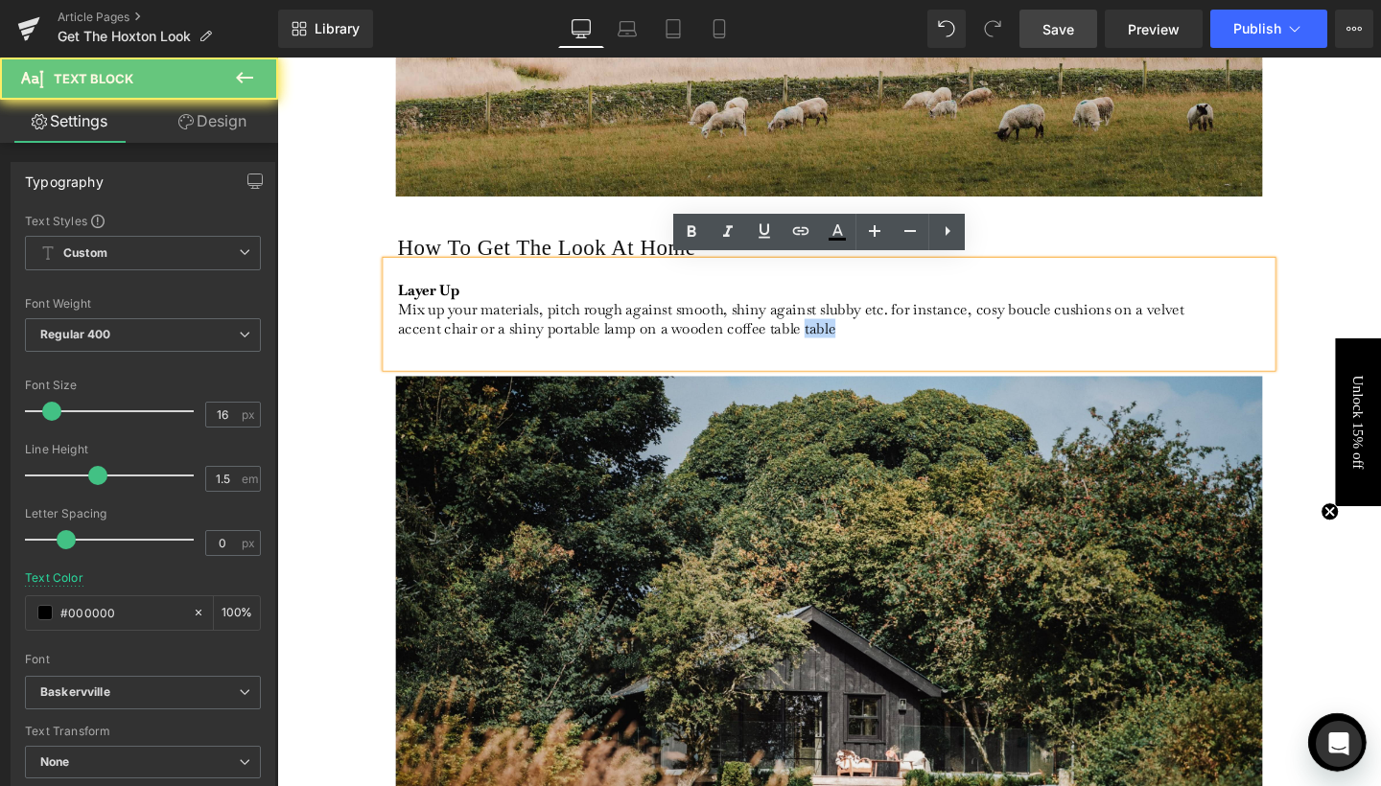
click at [834, 343] on p "Layer Up Mix up your materials, pitch rough against smooth, shiny against slubb…" at bounding box center [832, 322] width 856 height 60
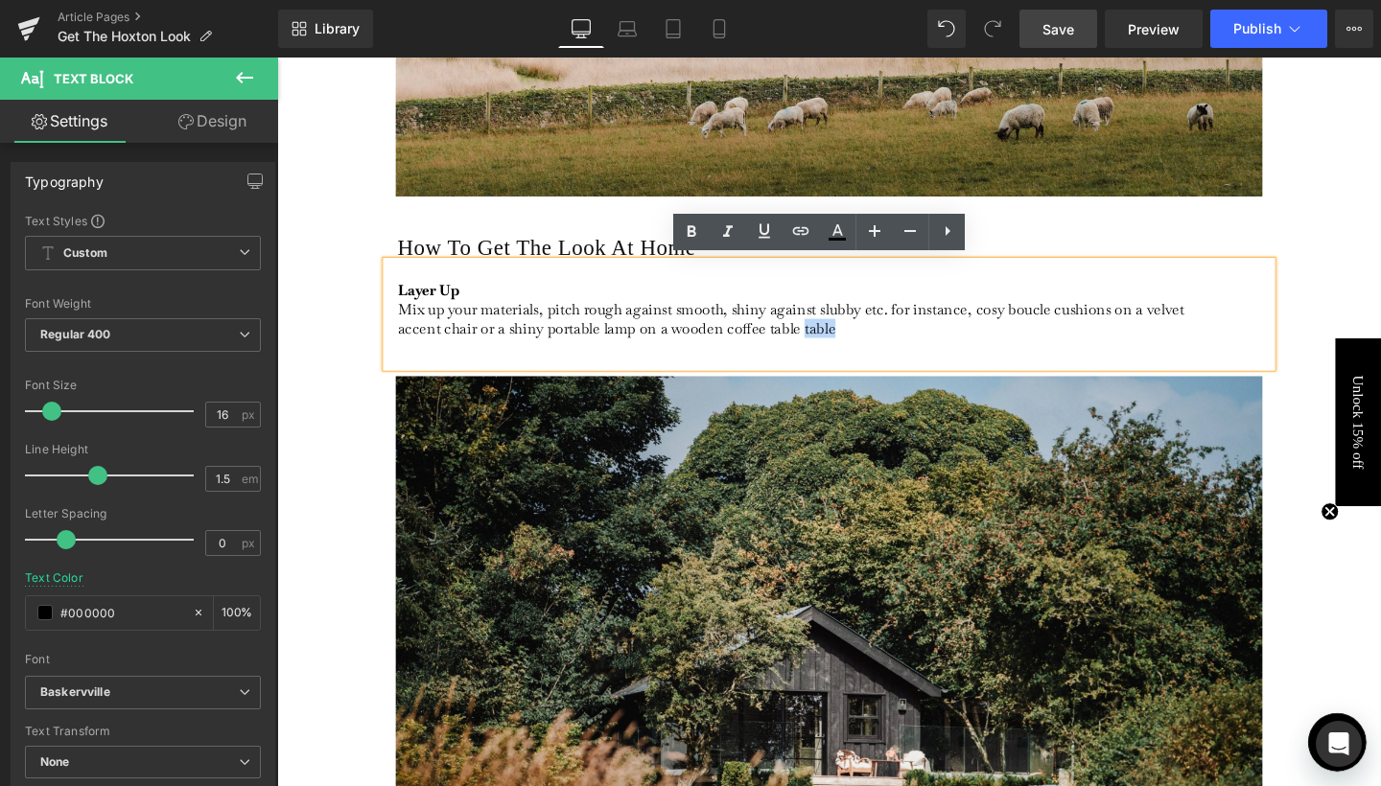
click at [855, 328] on p "Layer Up Mix up your materials, pitch rough against smooth, shiny against slubb…" at bounding box center [832, 322] width 856 height 60
click at [840, 349] on div "Layer Up Mix up your materials, pitch rough against smooth, shiny against slubb…" at bounding box center [857, 327] width 930 height 111
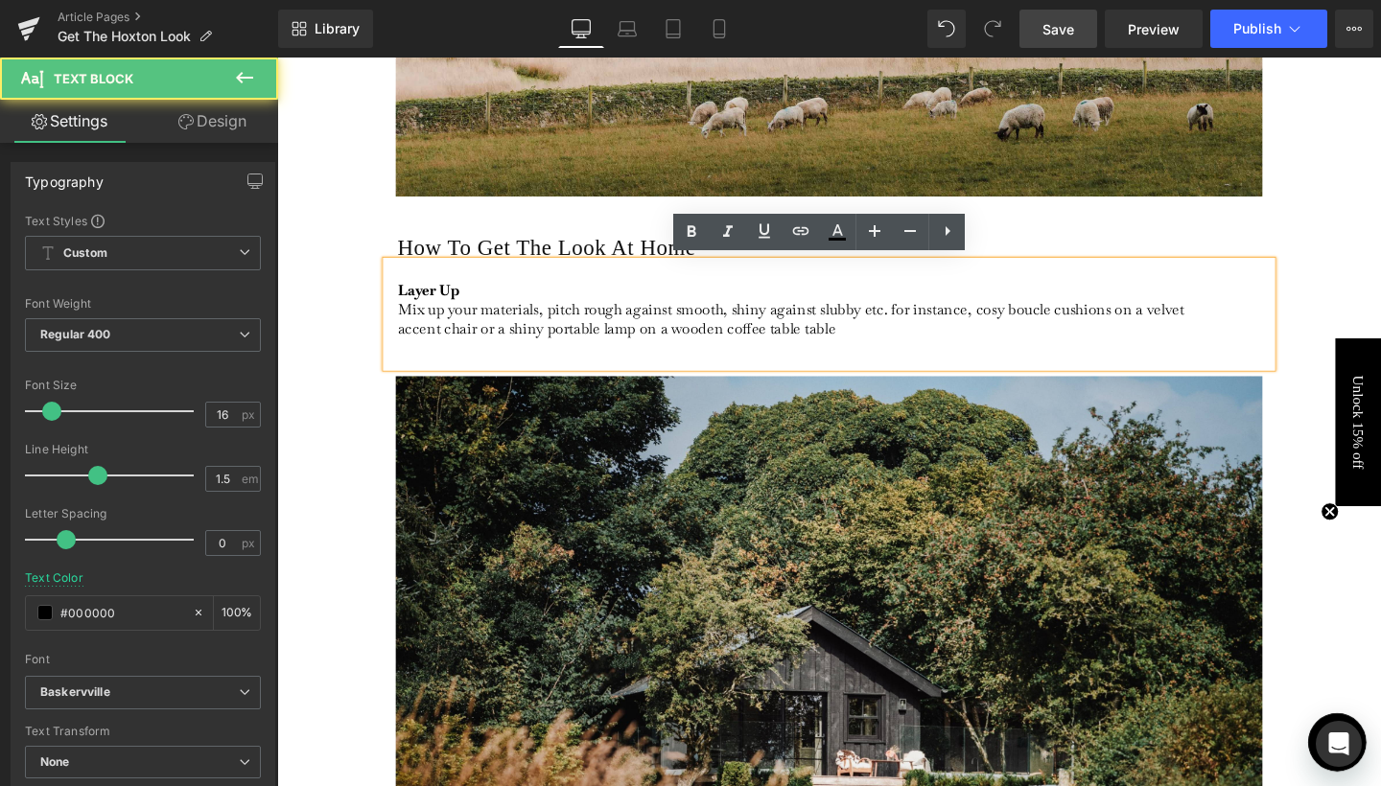
click at [840, 349] on div "Layer Up Mix up your materials, pitch rough against smooth, shiny against slubb…" at bounding box center [857, 327] width 930 height 111
click at [838, 341] on p "Layer Up Mix up your materials, pitch rough against smooth, shiny against slubb…" at bounding box center [832, 322] width 856 height 60
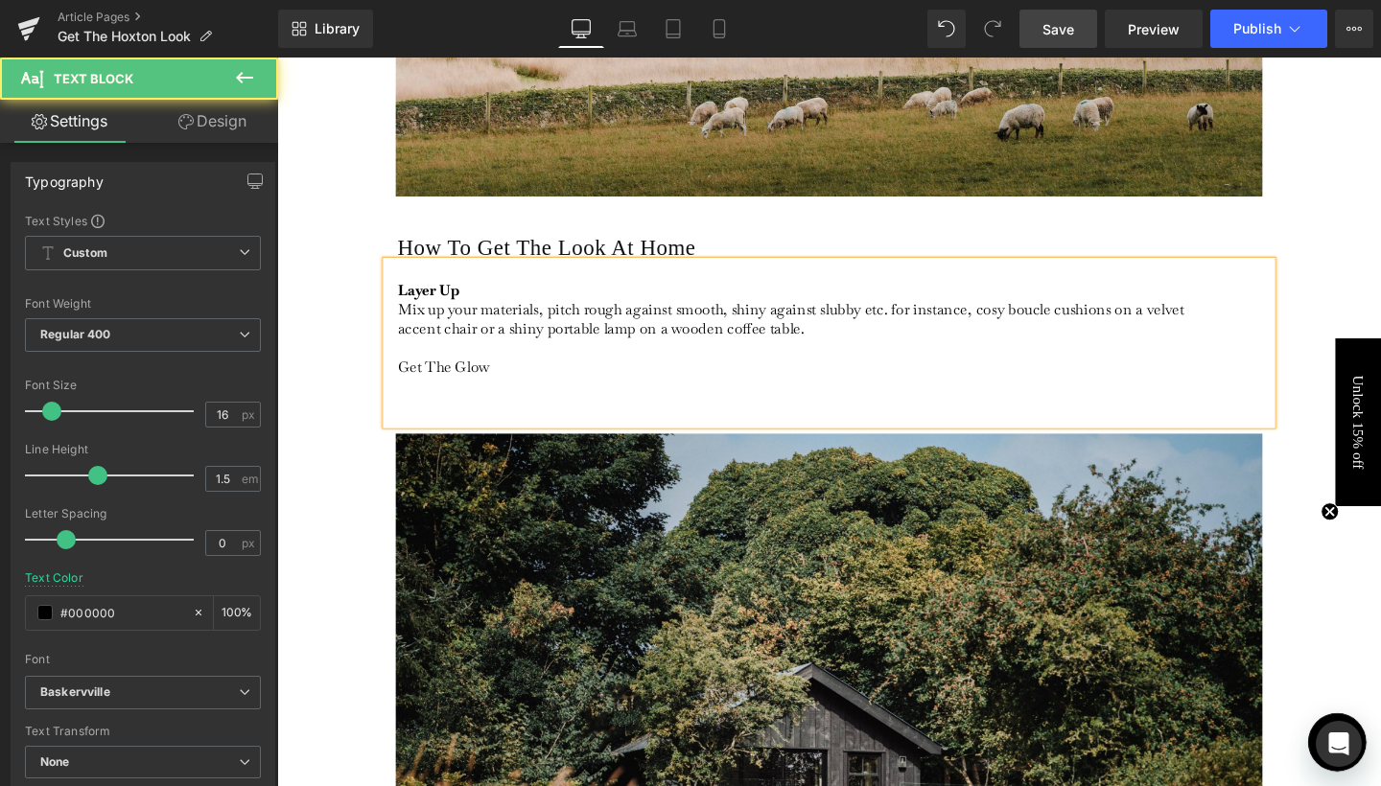
click at [439, 380] on p "Get The Glow" at bounding box center [832, 383] width 856 height 60
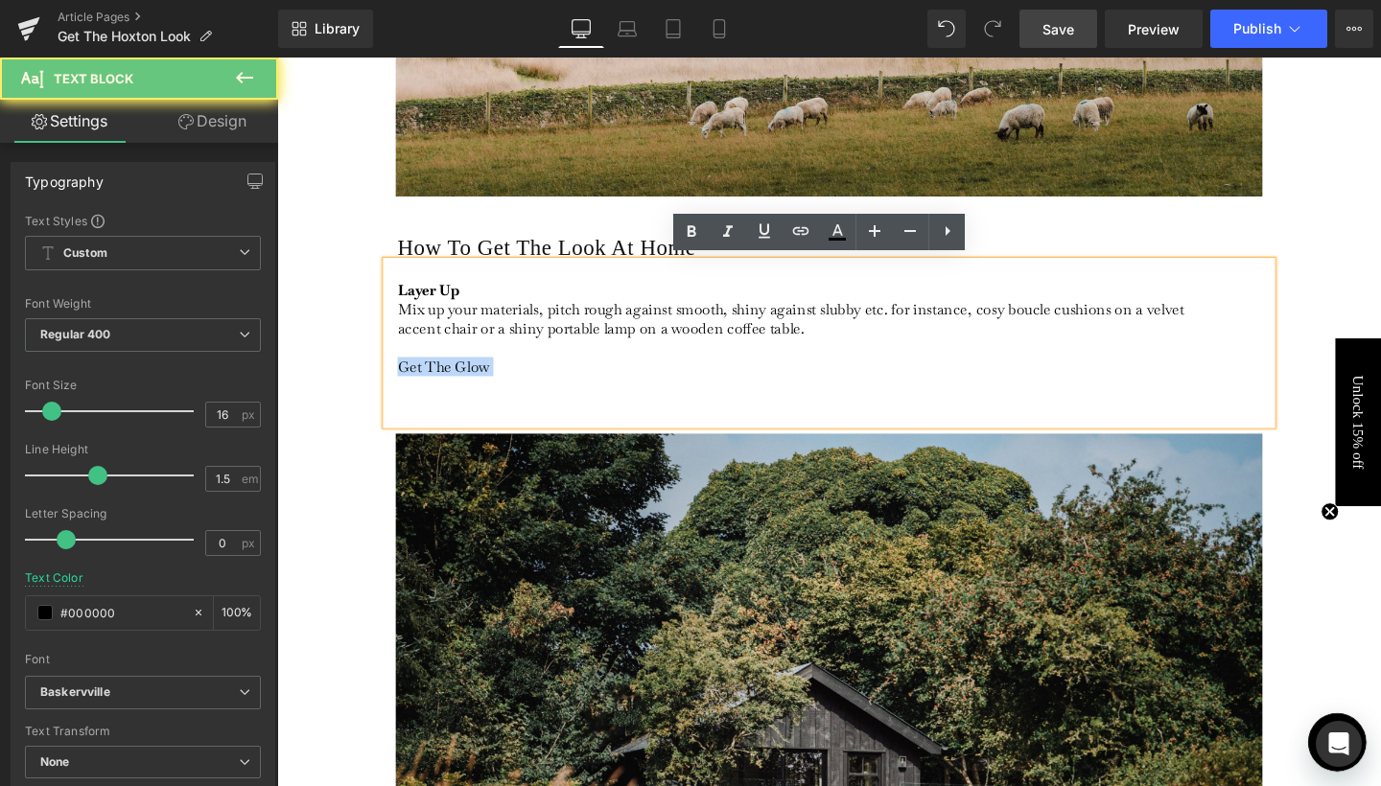
click at [439, 380] on p "Get The Glow" at bounding box center [832, 383] width 856 height 60
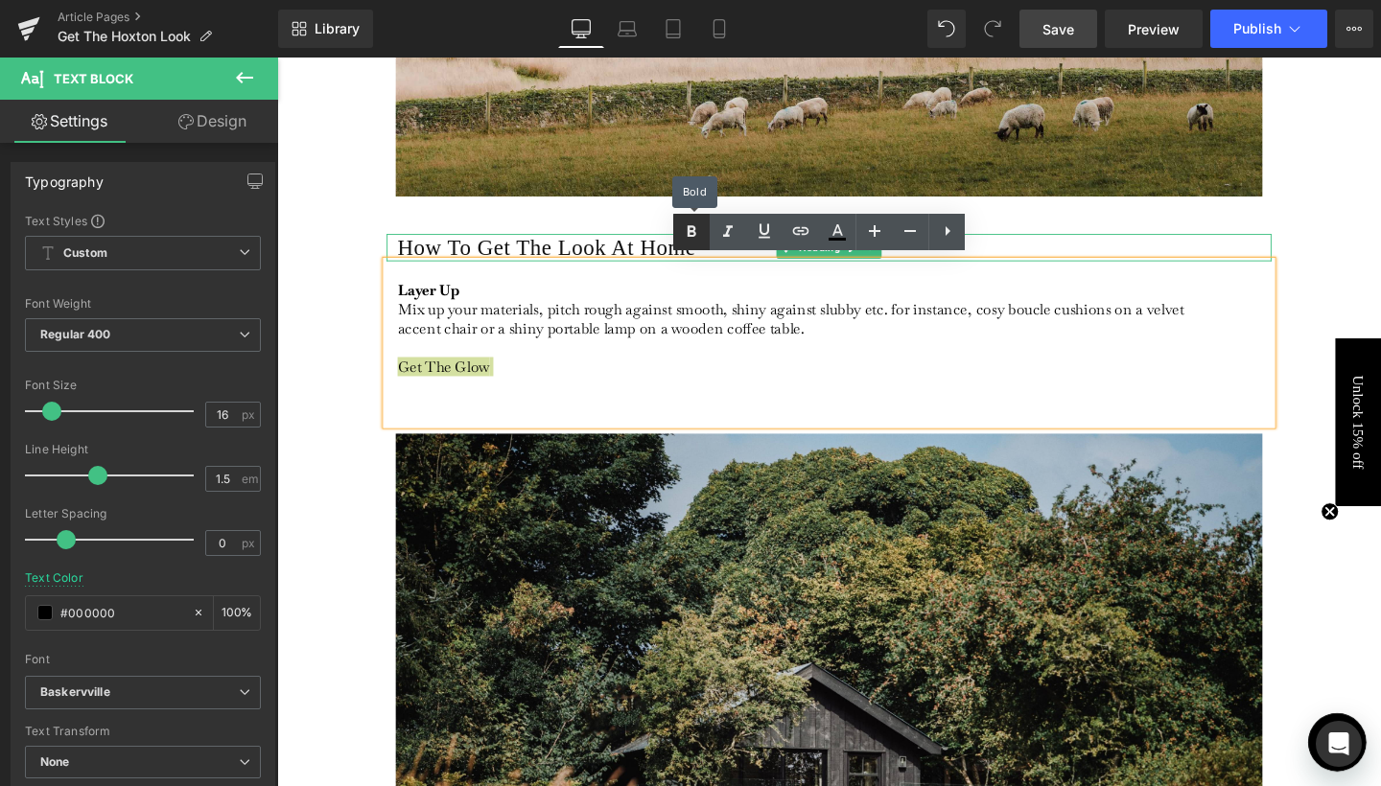
click at [686, 233] on icon at bounding box center [691, 232] width 23 height 23
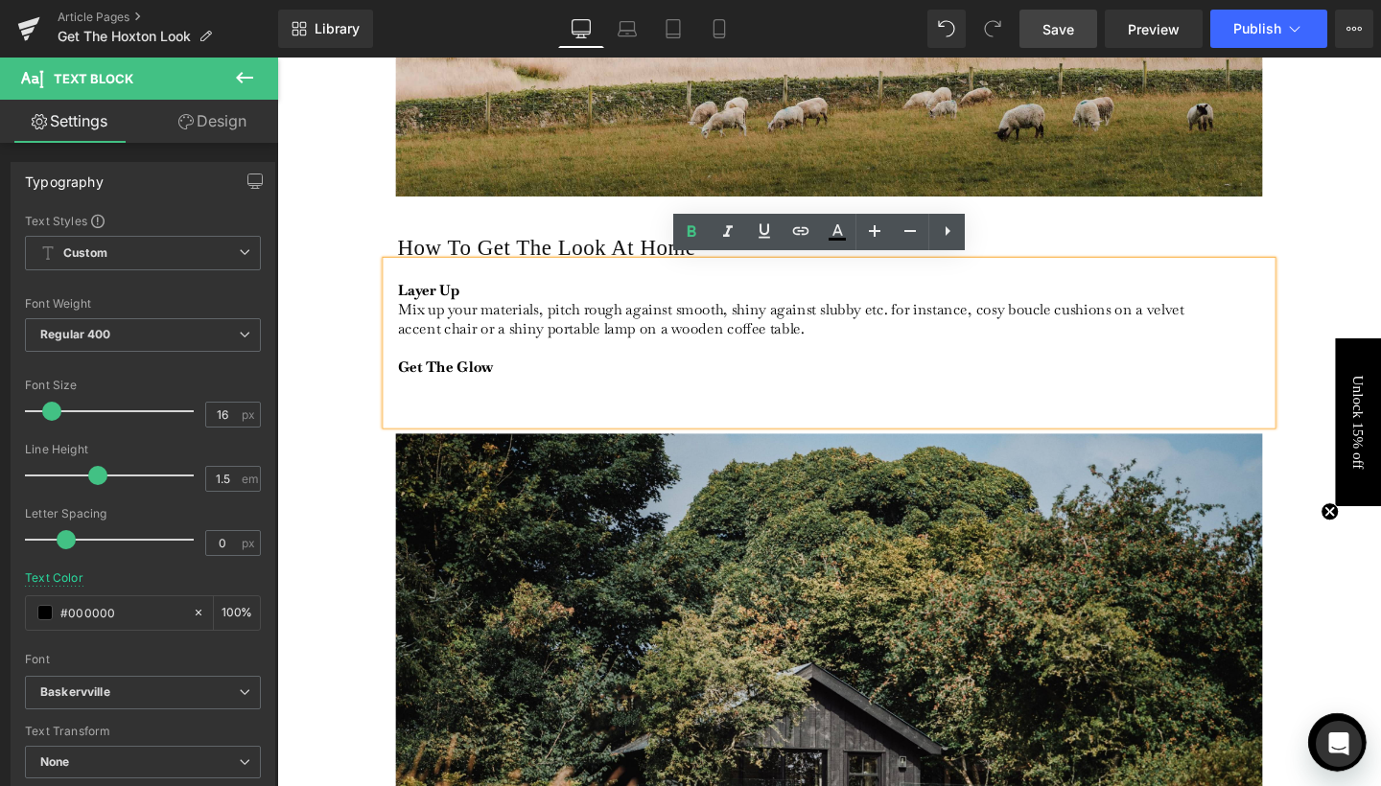
click at [416, 406] on p "Get The Glow" at bounding box center [832, 383] width 856 height 60
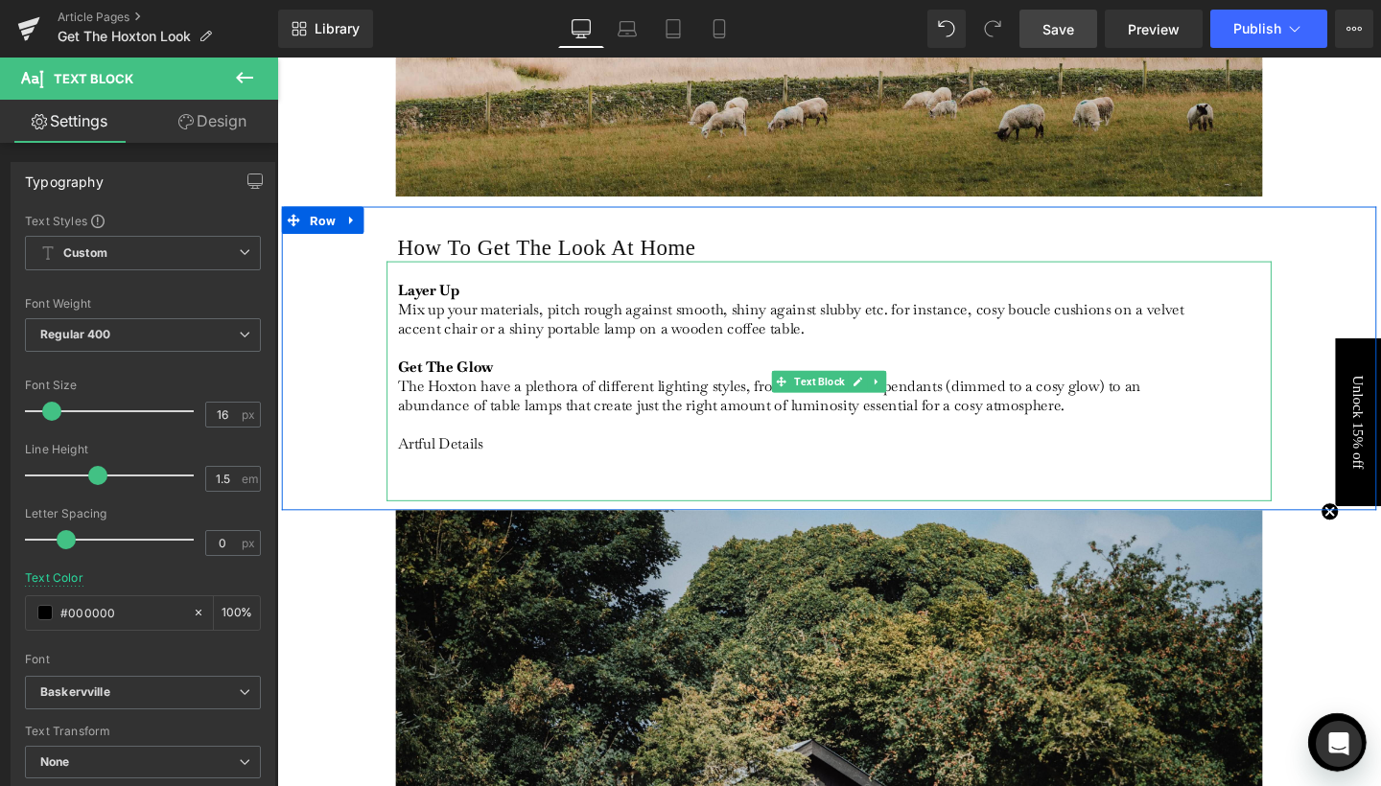
click at [454, 459] on p "Get The Glow The Hoxton have a plethora of different lighting styles, from chic…" at bounding box center [832, 423] width 856 height 141
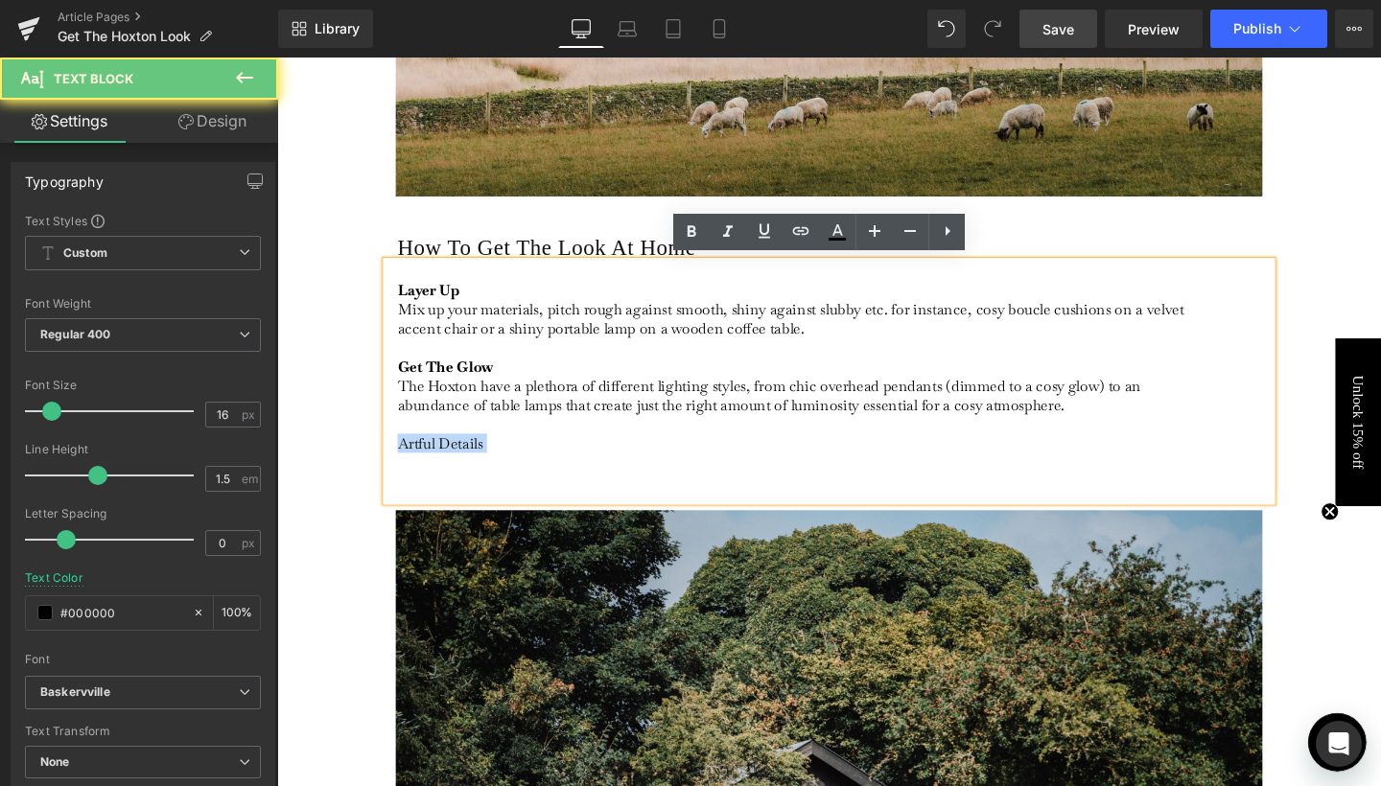
click at [454, 459] on p "Get The Glow The Hoxton have a plethora of different lighting styles, from chic…" at bounding box center [832, 423] width 856 height 141
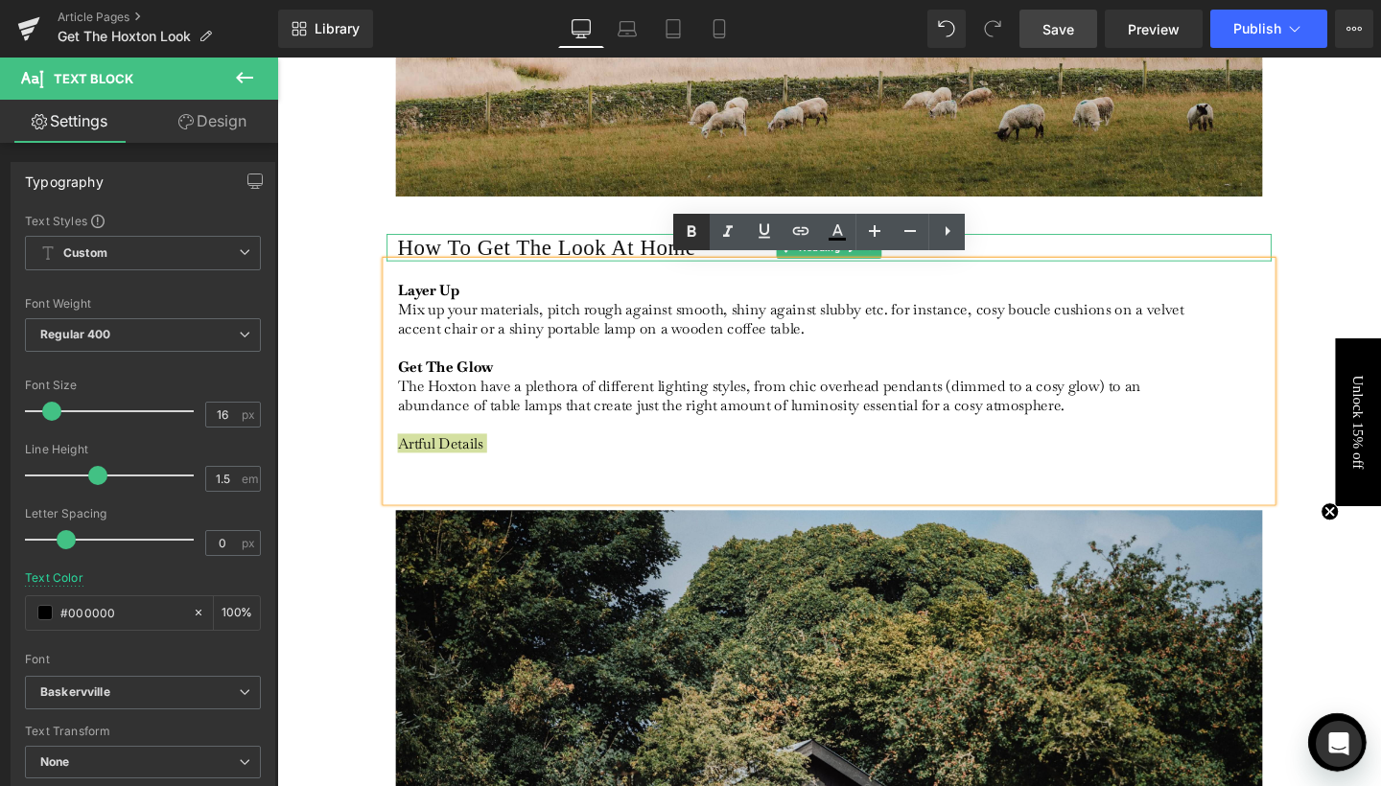
click at [702, 236] on icon at bounding box center [691, 232] width 23 height 23
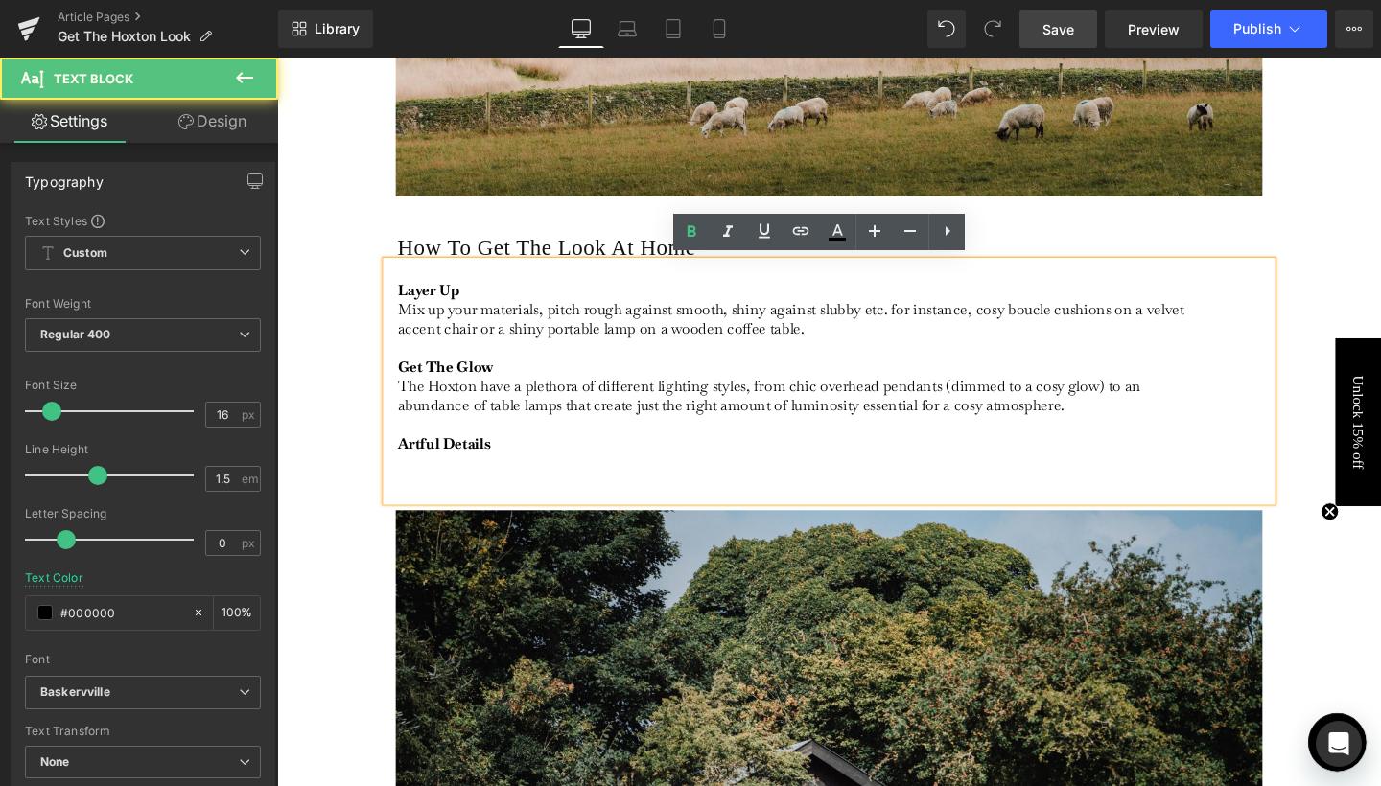
click at [460, 466] on strong "Artful Details" at bounding box center [453, 464] width 98 height 20
click at [428, 472] on p "Get The Glow The Hoxton have a plethora of different lighting styles, from chic…" at bounding box center [832, 423] width 856 height 141
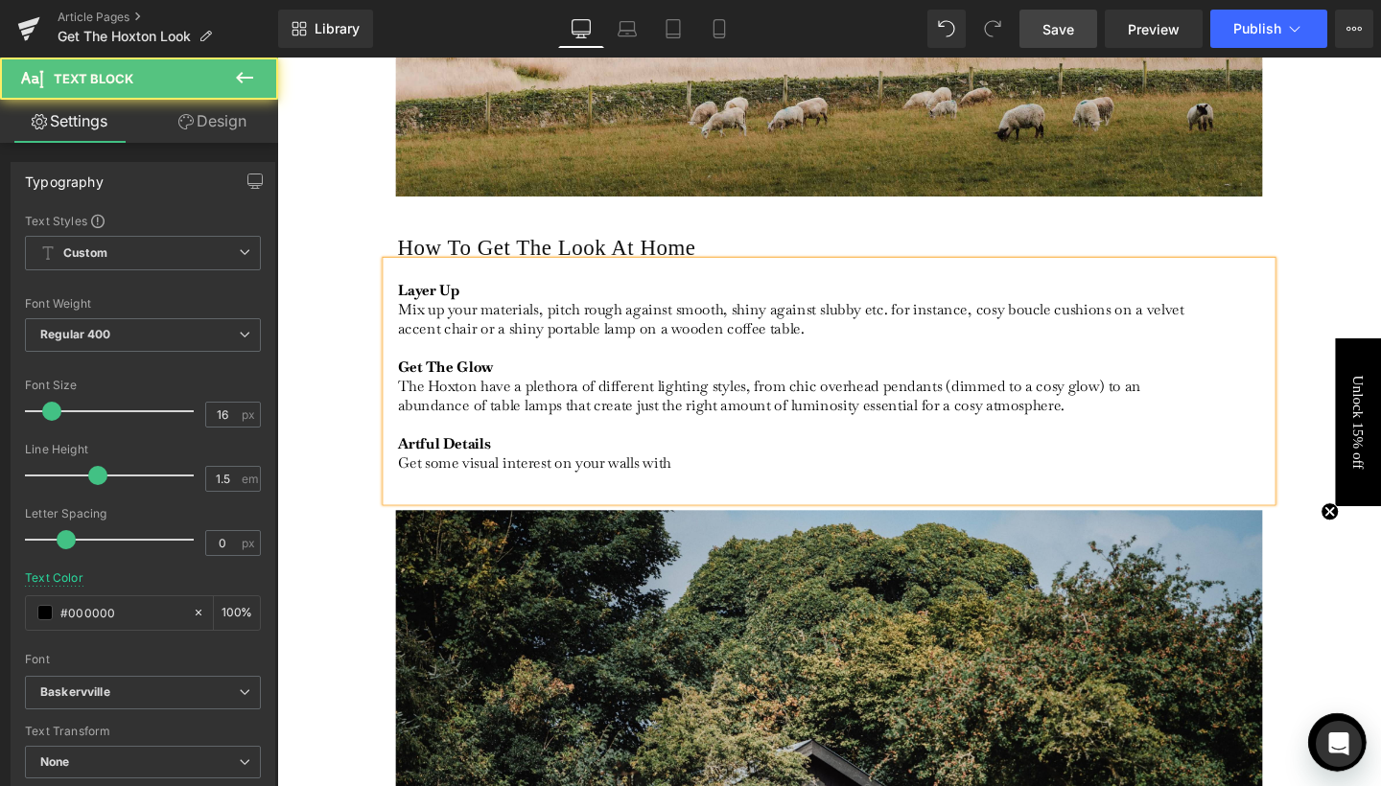
click at [544, 478] on p "Get The Glow The Hoxton have a plethora of different lighting styles, from chic…" at bounding box center [832, 423] width 856 height 141
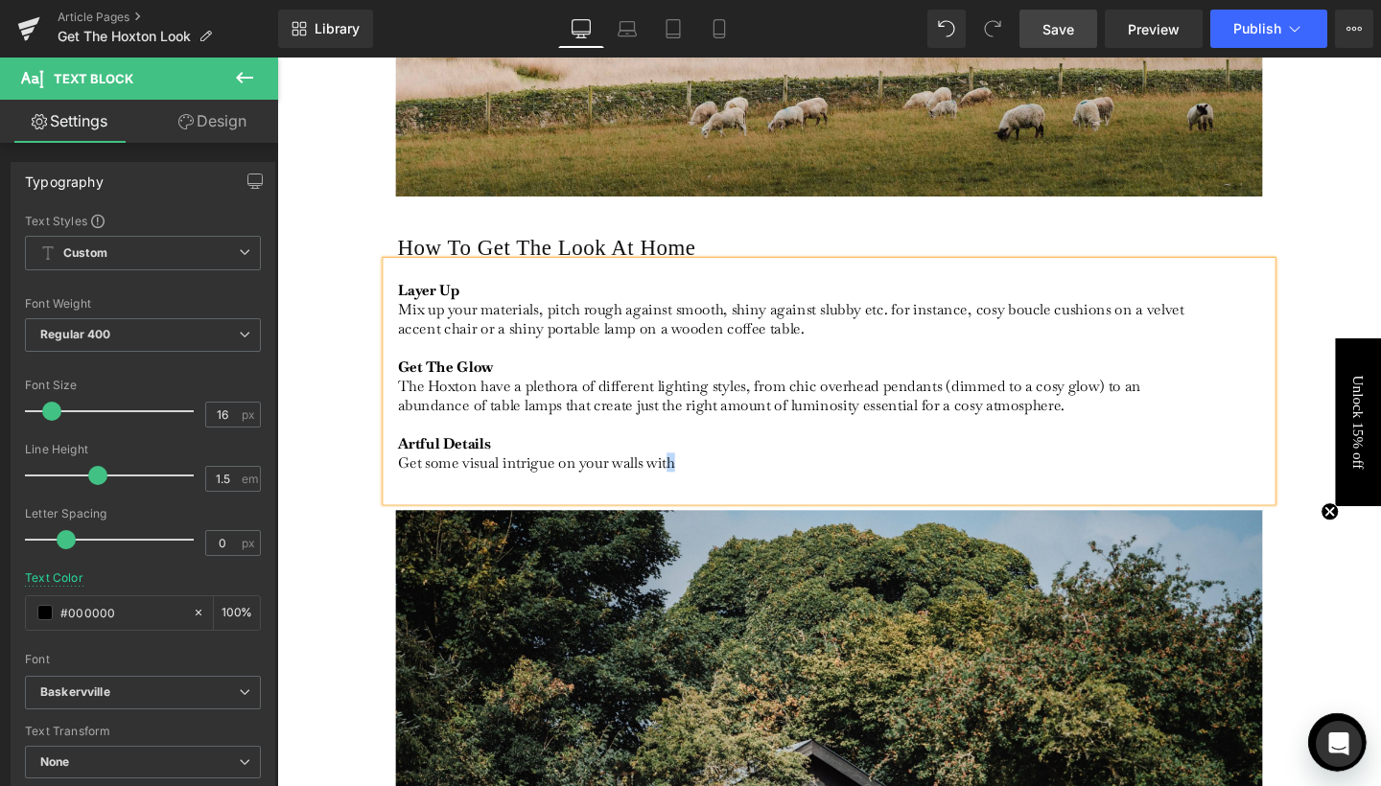
click at [688, 477] on p "Get The Glow The Hoxton have a plethora of different lighting styles, from chic…" at bounding box center [832, 423] width 856 height 141
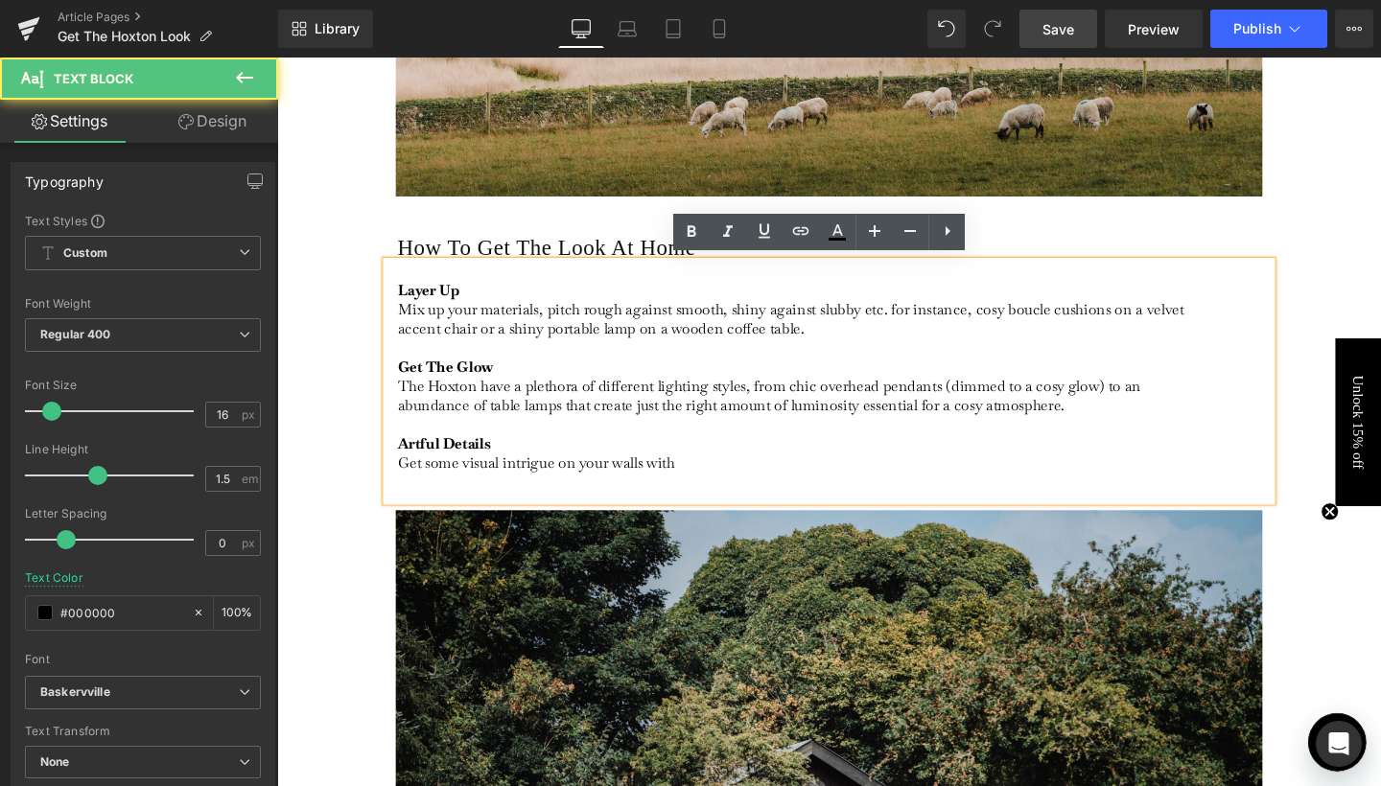
click at [715, 477] on p "Get The Glow The Hoxton have a plethora of different lighting styles, from chic…" at bounding box center [832, 423] width 856 height 141
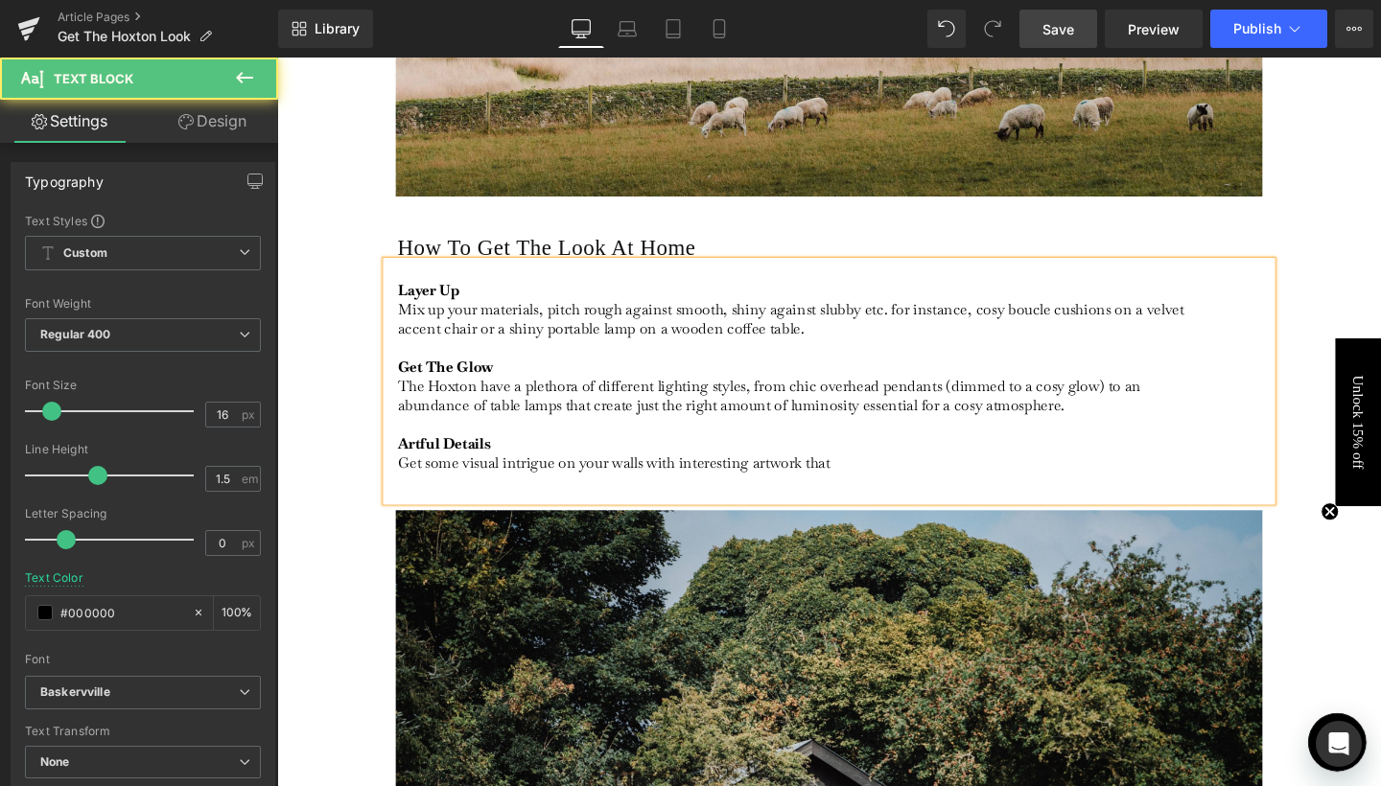
click at [1122, 424] on p "Get The Glow The Hoxton have a plethora of different lighting styles, from chic…" at bounding box center [832, 423] width 856 height 141
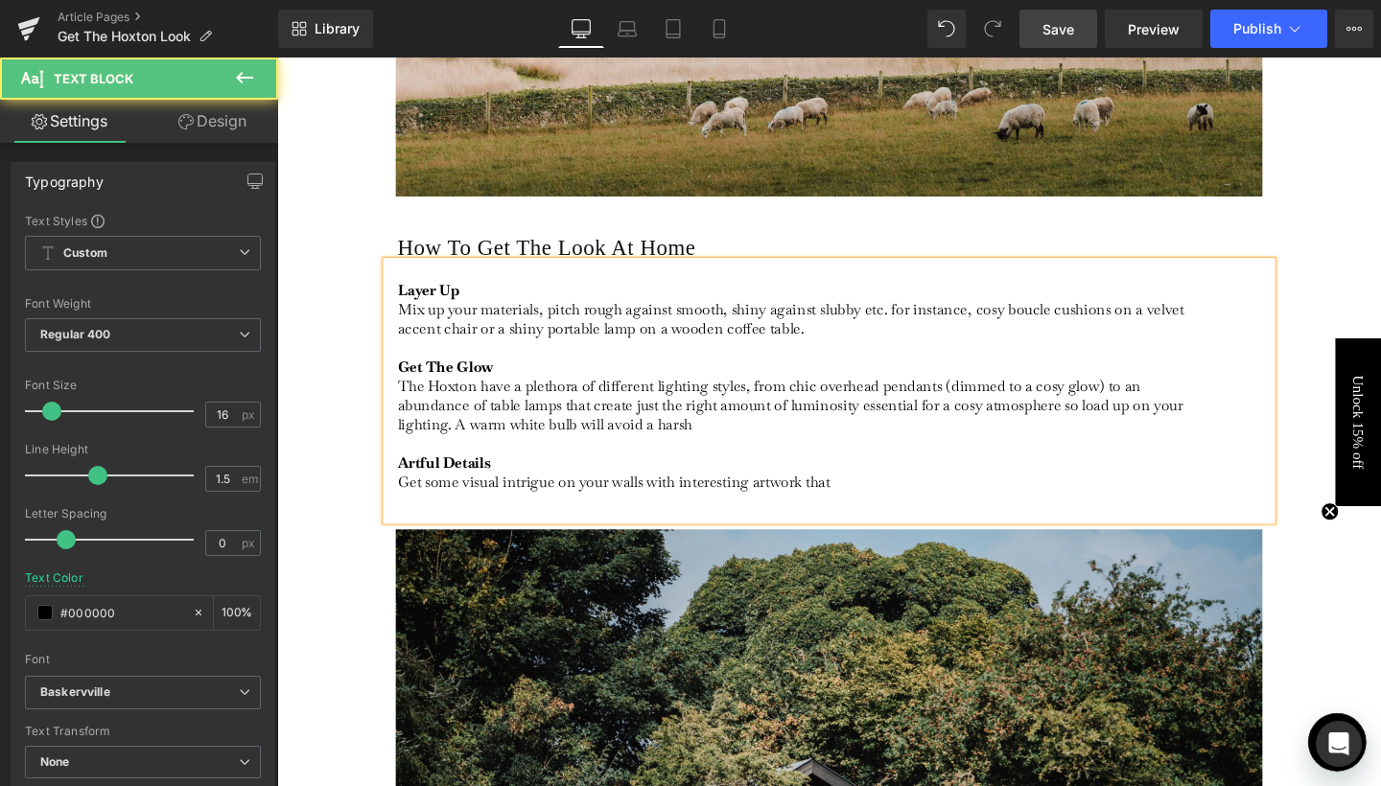
click at [457, 434] on p "Get The Glow The Hoxton have a plethora of different lighting styles, from chic…" at bounding box center [832, 433] width 856 height 161
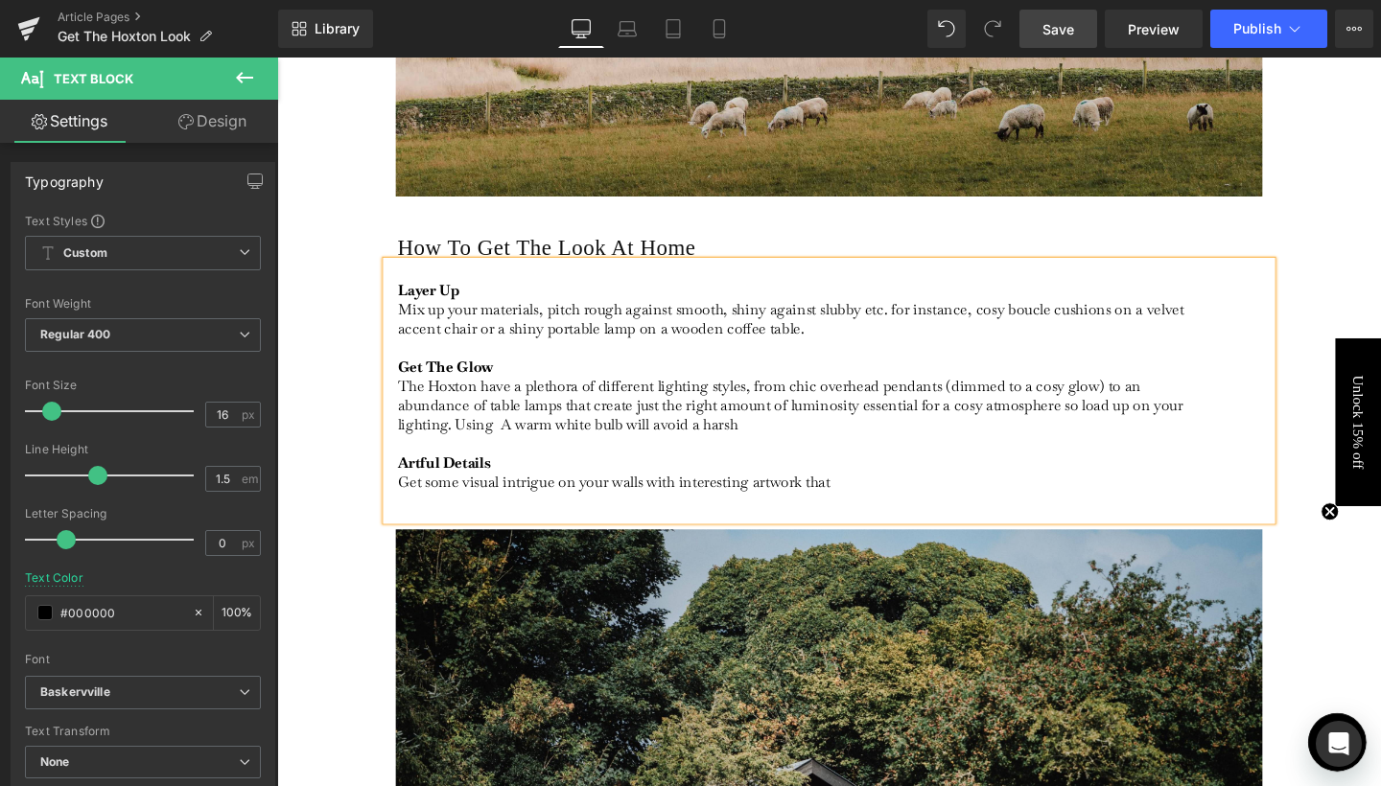
click at [517, 444] on p "Get The Glow The Hoxton have a plethora of different lighting styles, from chic…" at bounding box center [832, 433] width 856 height 161
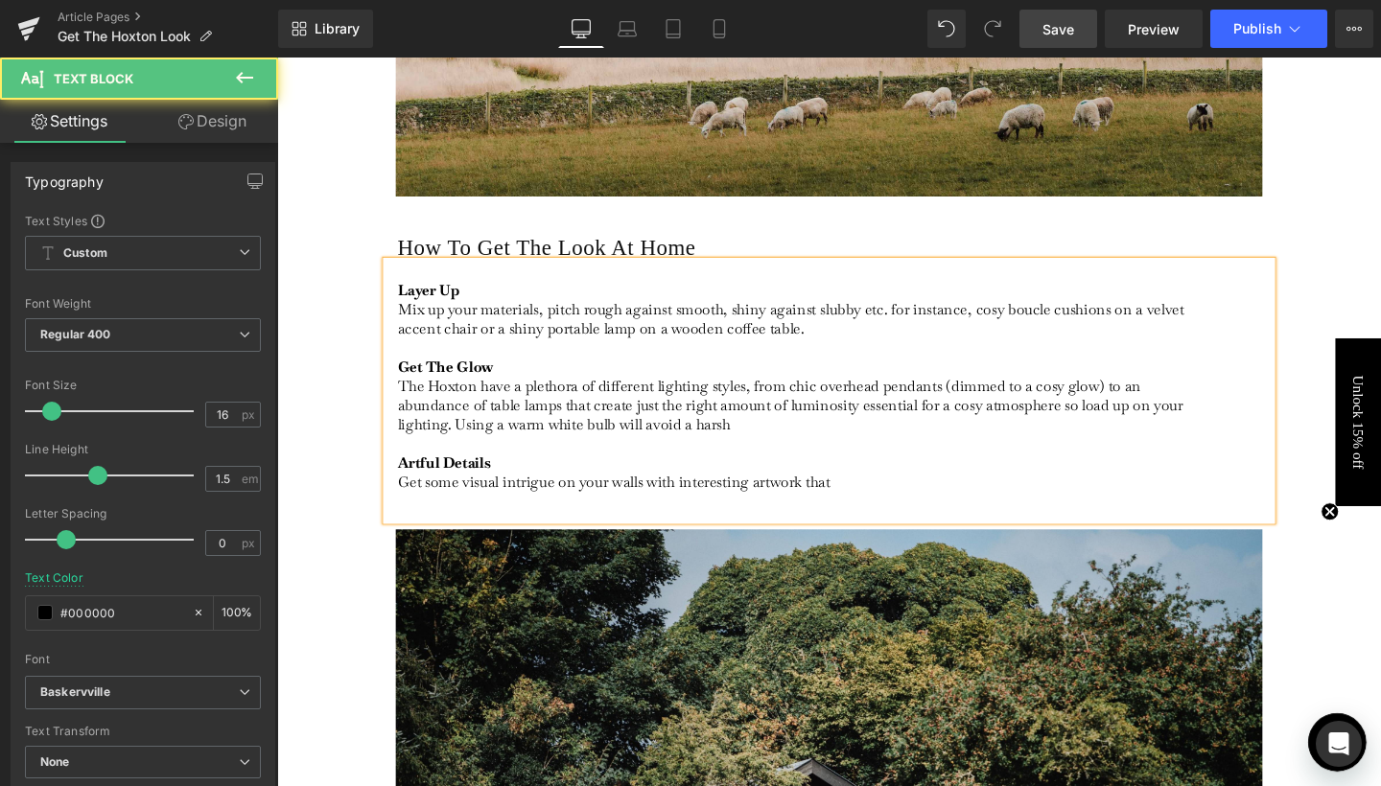
drag, startPoint x: 702, startPoint y: 438, endPoint x: 756, endPoint y: 440, distance: 53.7
click at [756, 440] on p "Get The Glow The Hoxton have a plethora of different lighting styles, from chic…" at bounding box center [832, 433] width 856 height 161
drag, startPoint x: 454, startPoint y: 439, endPoint x: 722, endPoint y: 456, distance: 269.0
click at [722, 456] on p "Get The Glow The Hoxton have a plethora of different lighting styles, from chic…" at bounding box center [832, 433] width 856 height 161
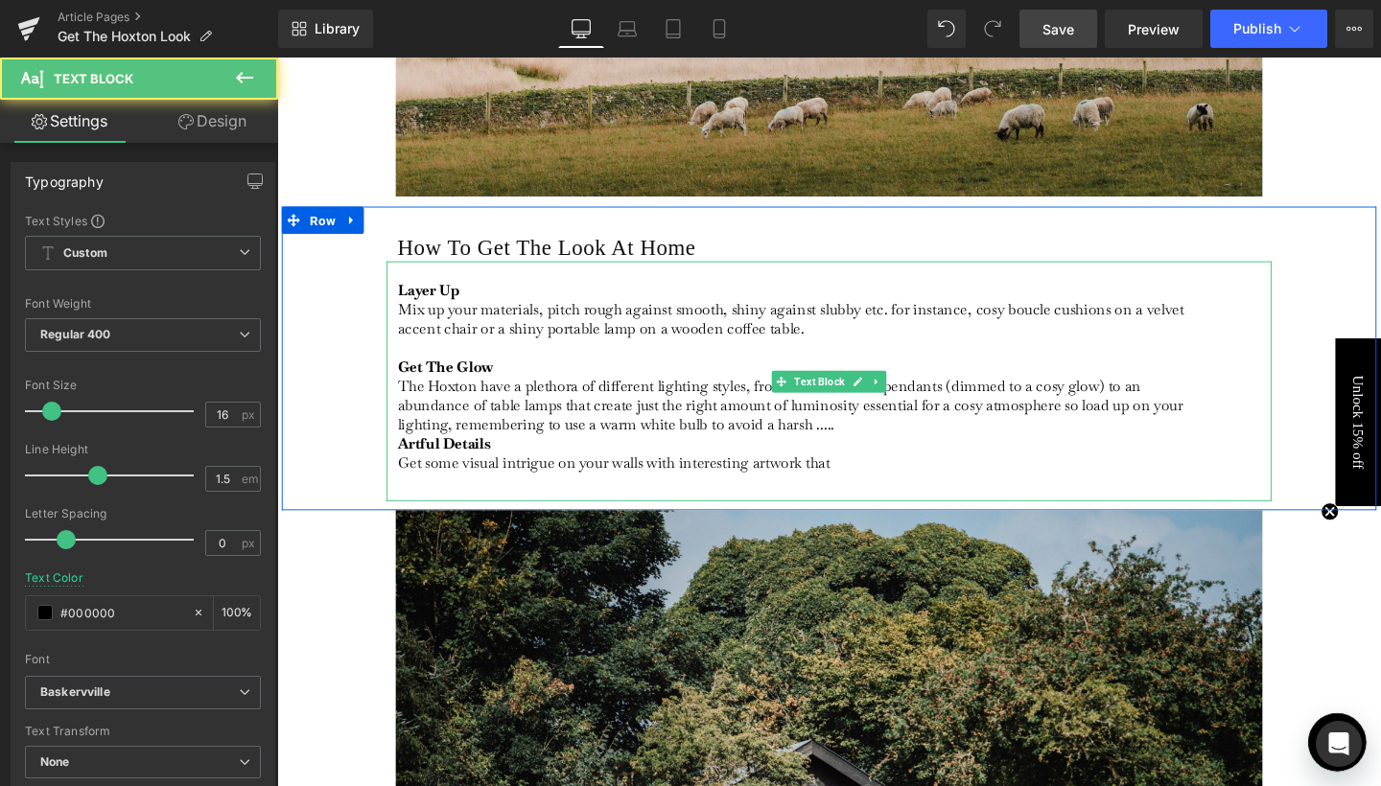
click at [404, 456] on strong "Artful Details" at bounding box center [453, 464] width 98 height 20
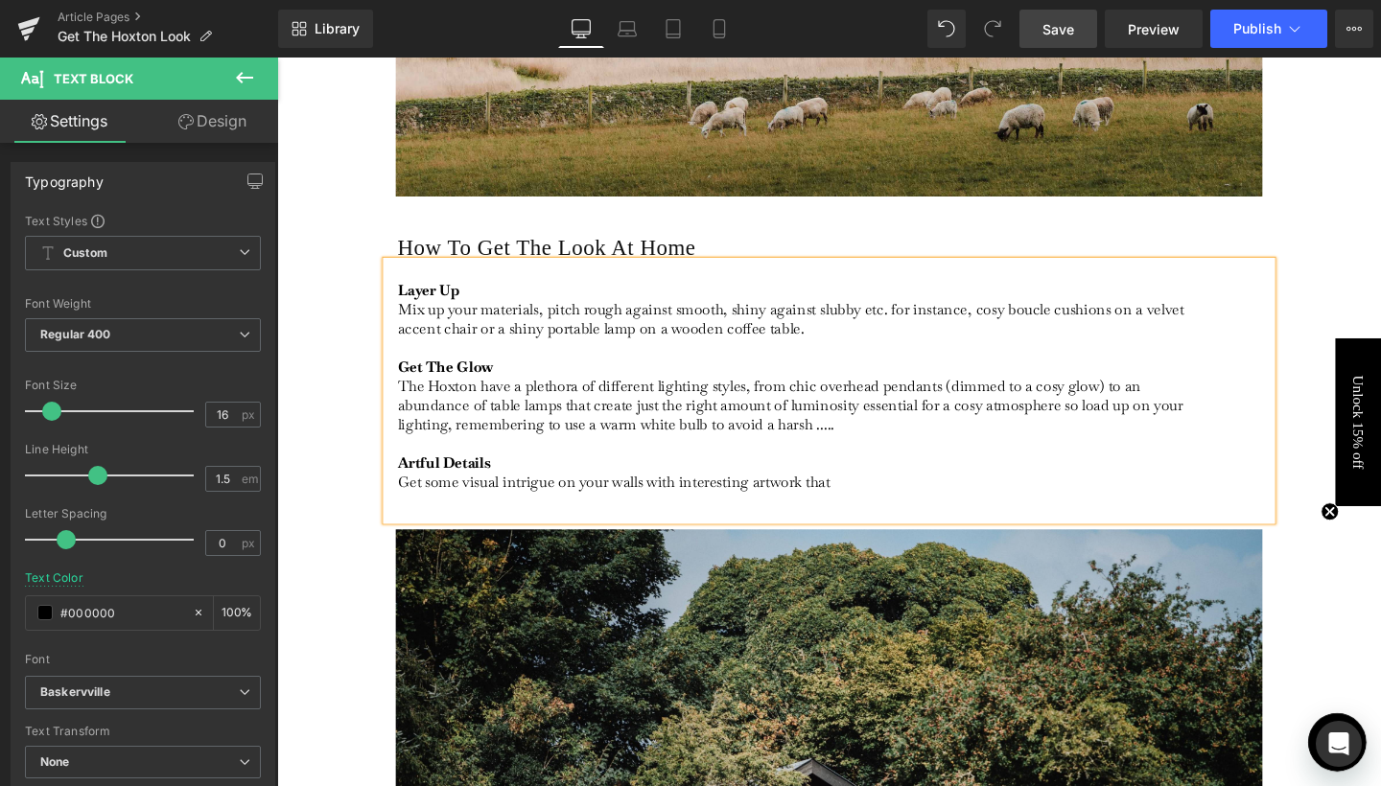
click at [875, 499] on p "Artful Details Get some visual intrigue on your walls with interesting artwork …" at bounding box center [832, 494] width 856 height 40
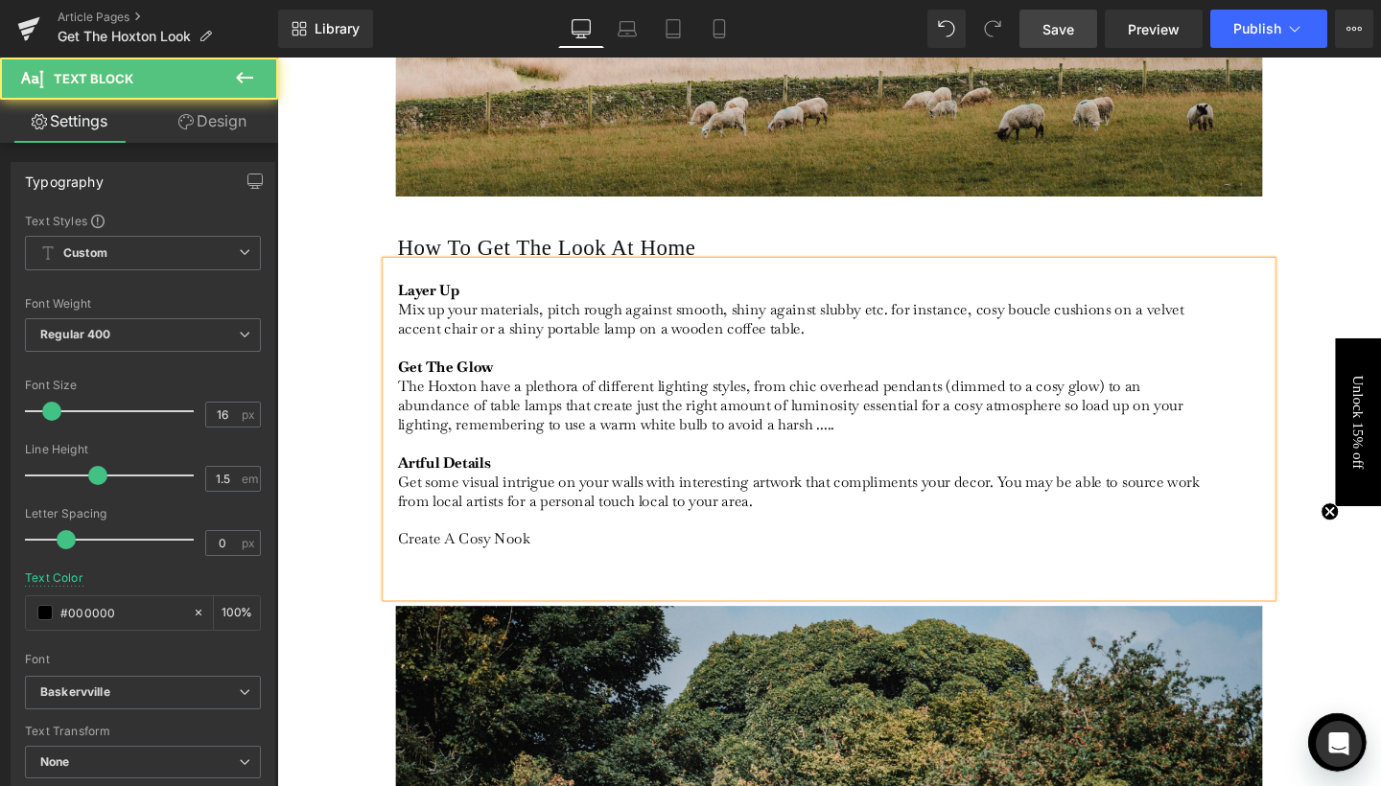
click at [468, 570] on p "Artful Details Get some visual intrigue on your walls with interesting artwork …" at bounding box center [832, 534] width 856 height 121
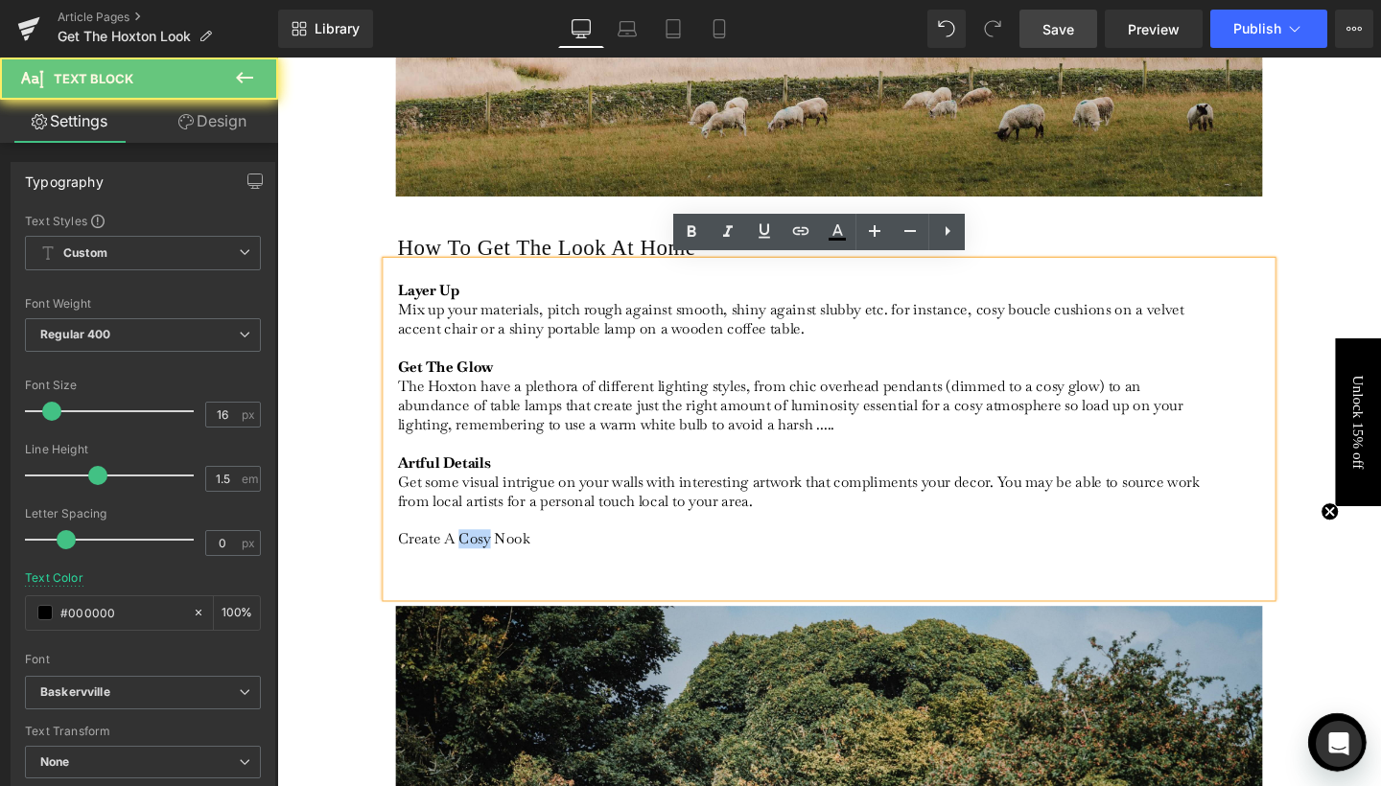
click at [468, 570] on p "Artful Details Get some visual intrigue on your walls with interesting artwork …" at bounding box center [832, 534] width 856 height 121
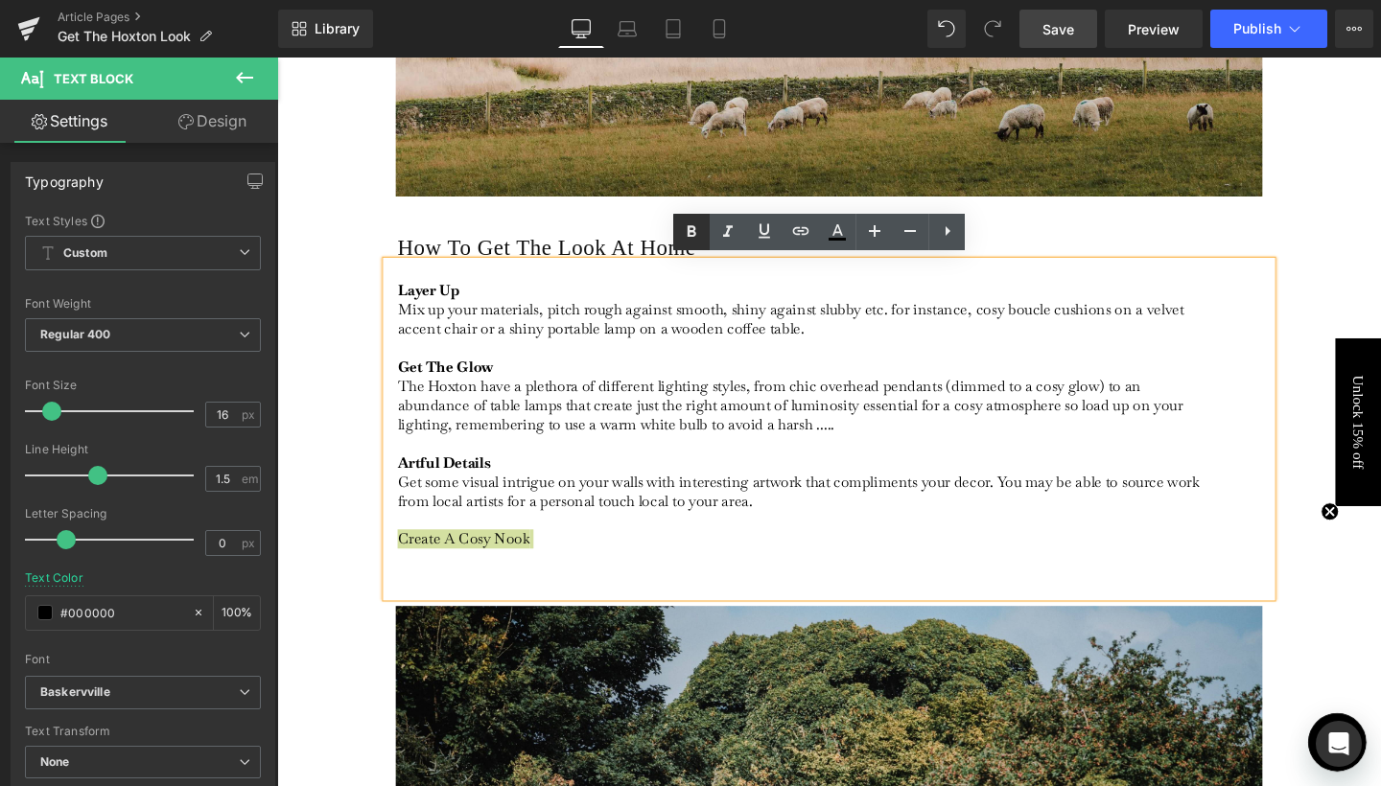
click at [694, 233] on icon at bounding box center [692, 231] width 9 height 12
click at [432, 595] on div "Layer Up Mix up your materials, pitch rough against smooth, shiny against slubb…" at bounding box center [857, 448] width 930 height 353
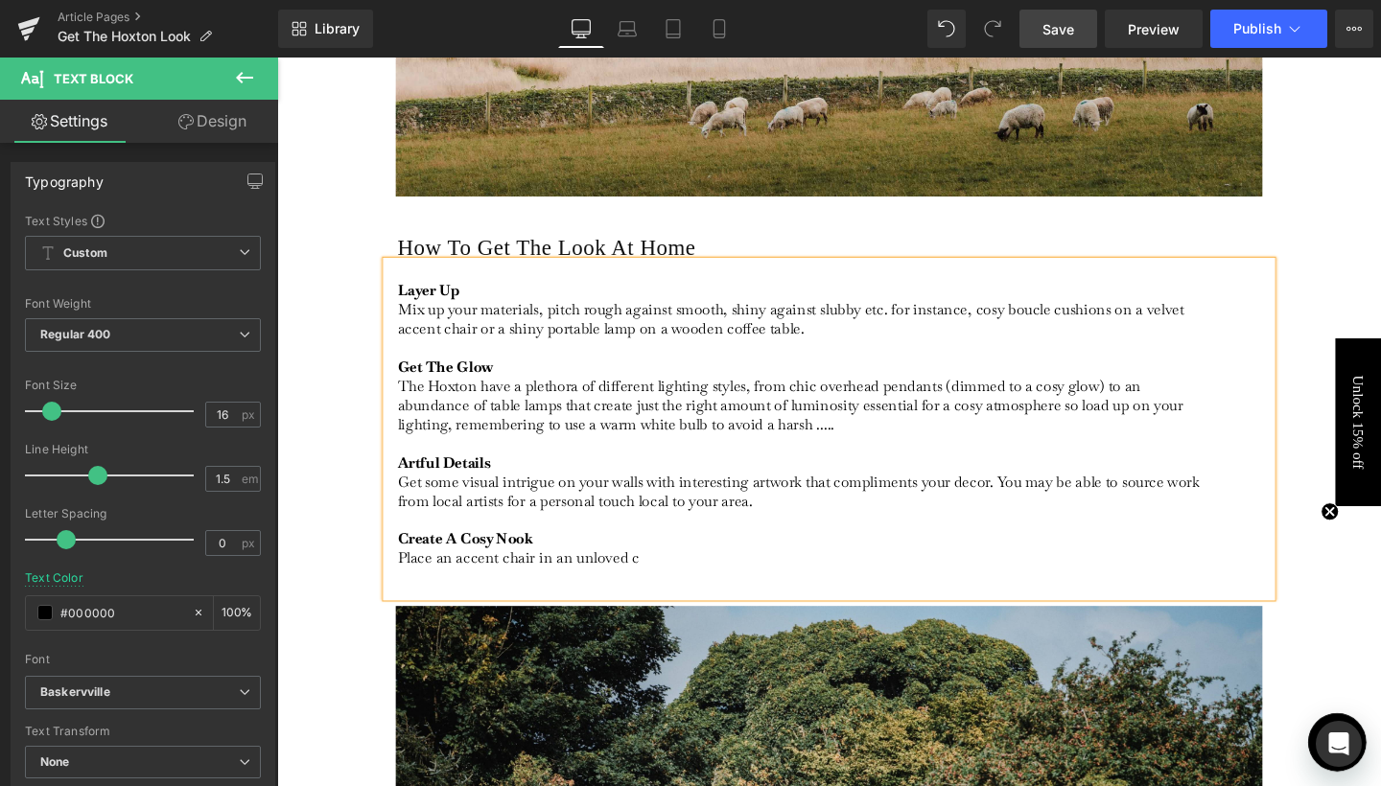
click at [749, 612] on div "Layer Up Mix up your materials, pitch rough against smooth, shiny against slubb…" at bounding box center [857, 448] width 930 height 353
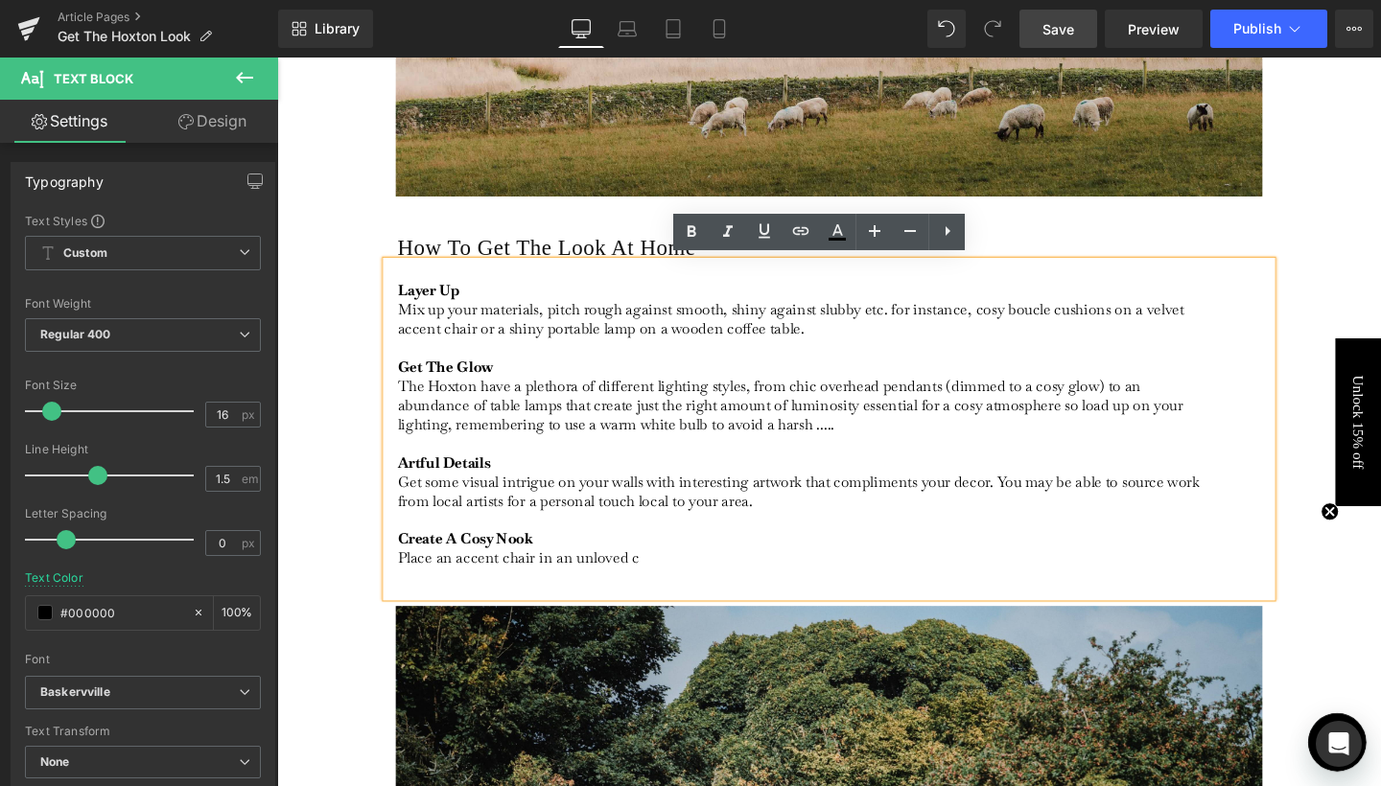
click at [606, 584] on p "Artful Details Get some visual intrigue on your walls with interesting artwork …" at bounding box center [832, 534] width 856 height 121
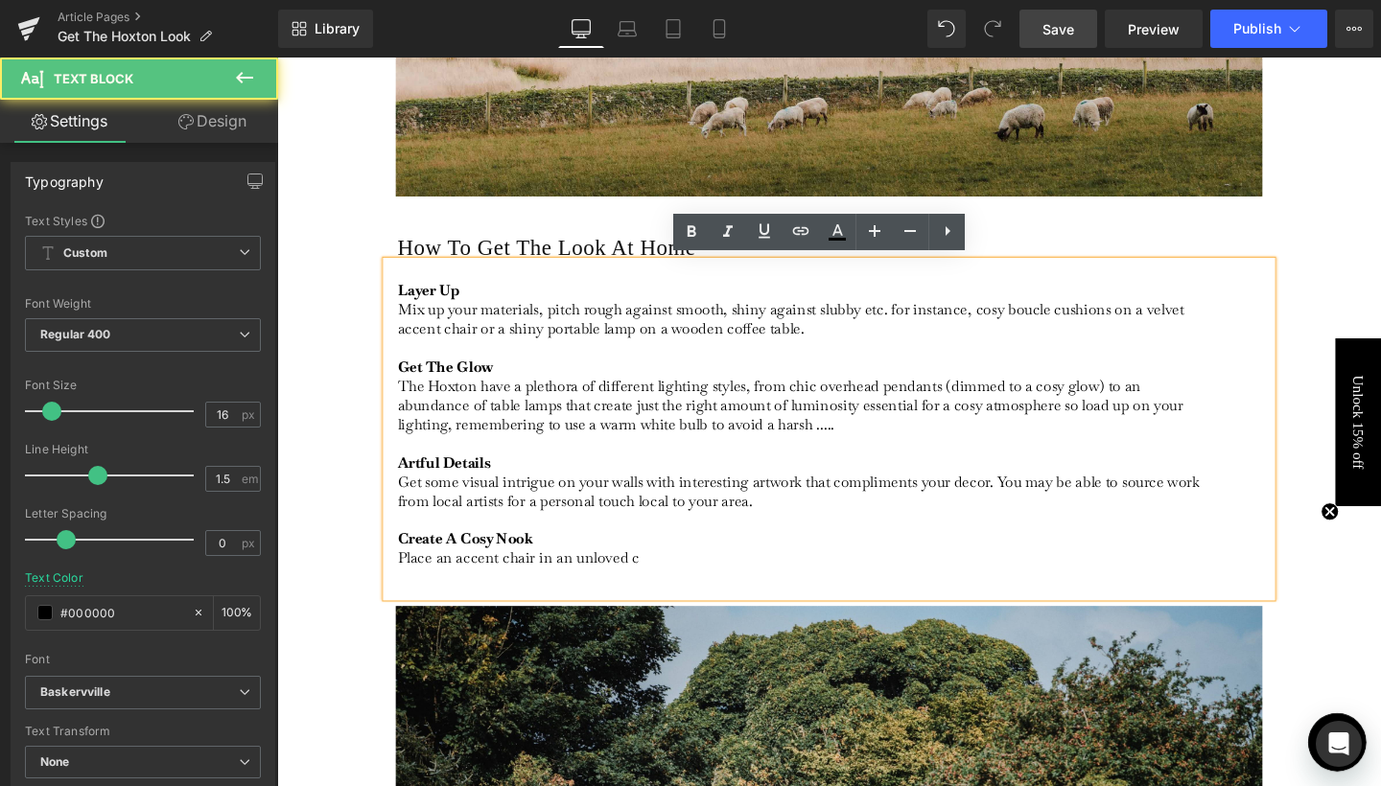
click at [606, 584] on p "Artful Details Get some visual intrigue on your walls with interesting artwork …" at bounding box center [832, 534] width 856 height 121
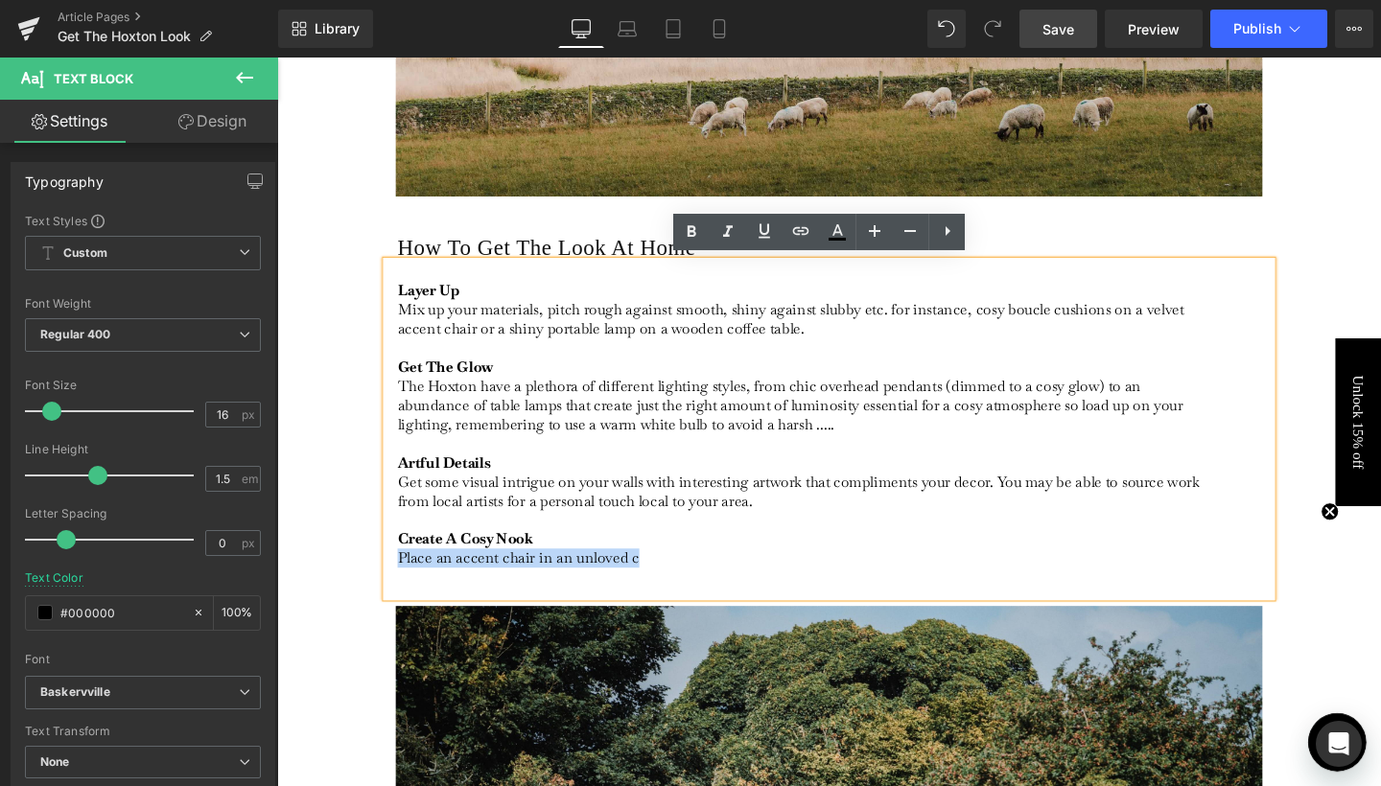
click at [606, 584] on p "Artful Details Get some visual intrigue on your walls with interesting artwork …" at bounding box center [832, 534] width 856 height 121
click at [653, 584] on p "Artful Details Get some visual intrigue on your walls with interesting artwork …" at bounding box center [832, 534] width 856 height 121
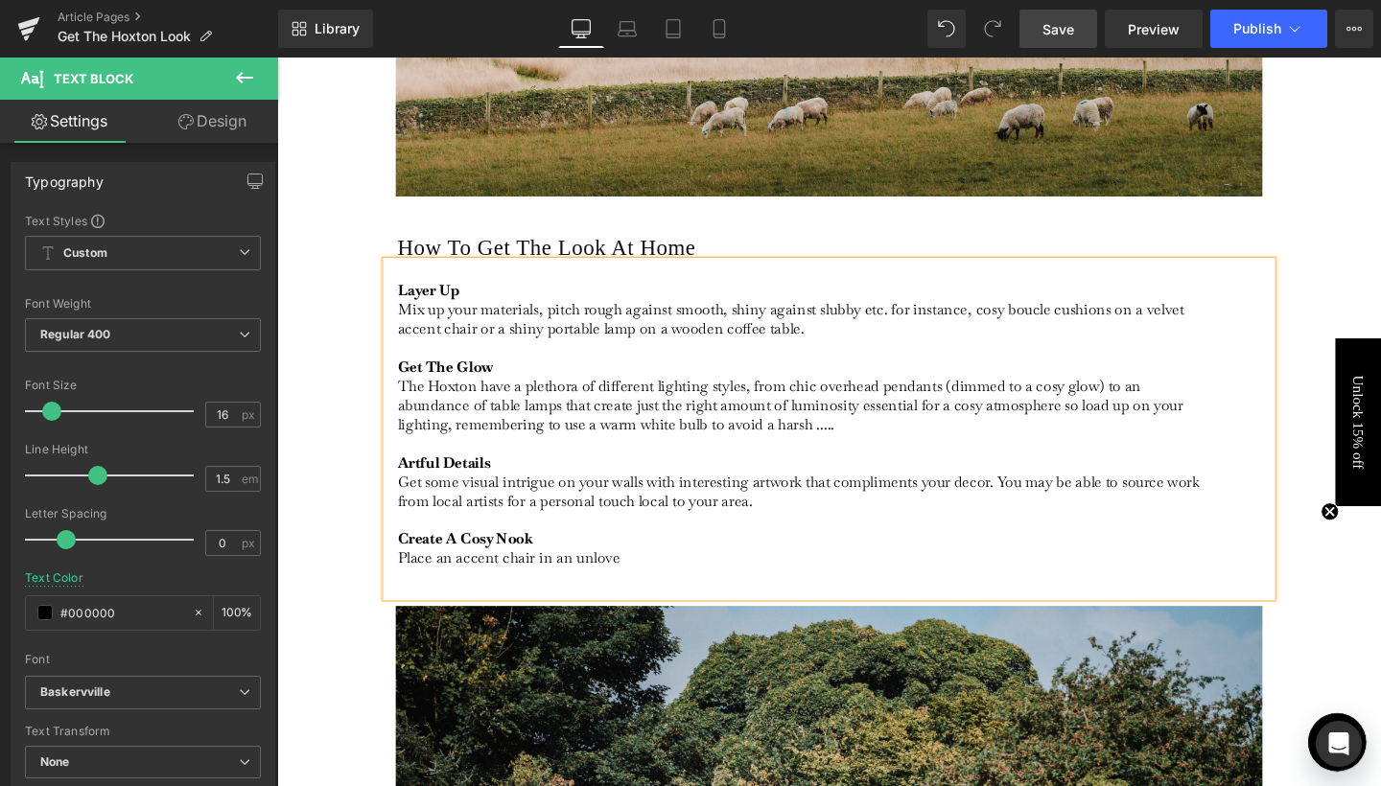
click at [496, 587] on p "Artful Details Get some visual intrigue on your walls with interesting artwork …" at bounding box center [832, 534] width 856 height 121
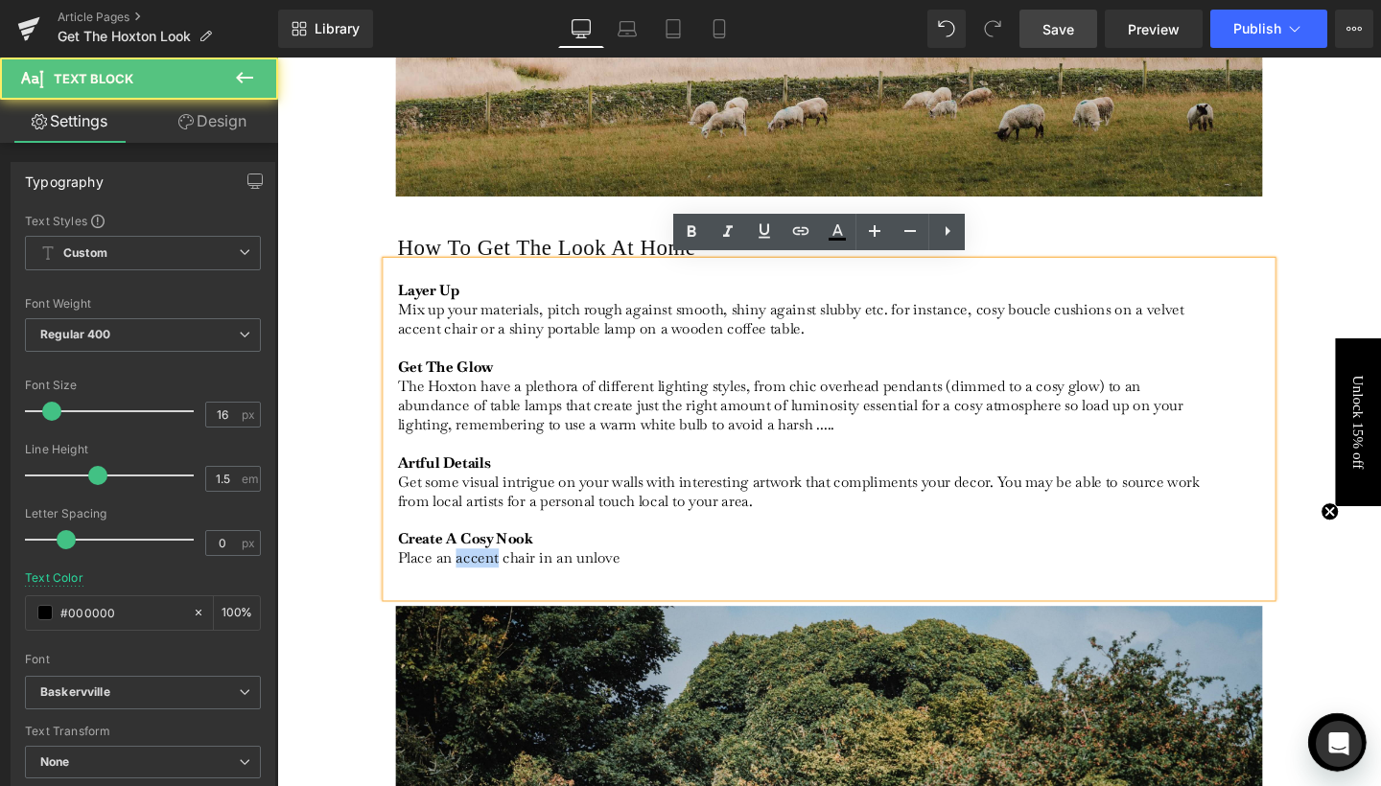
click at [496, 587] on p "Artful Details Get some visual intrigue on your walls with interesting artwork …" at bounding box center [832, 534] width 856 height 121
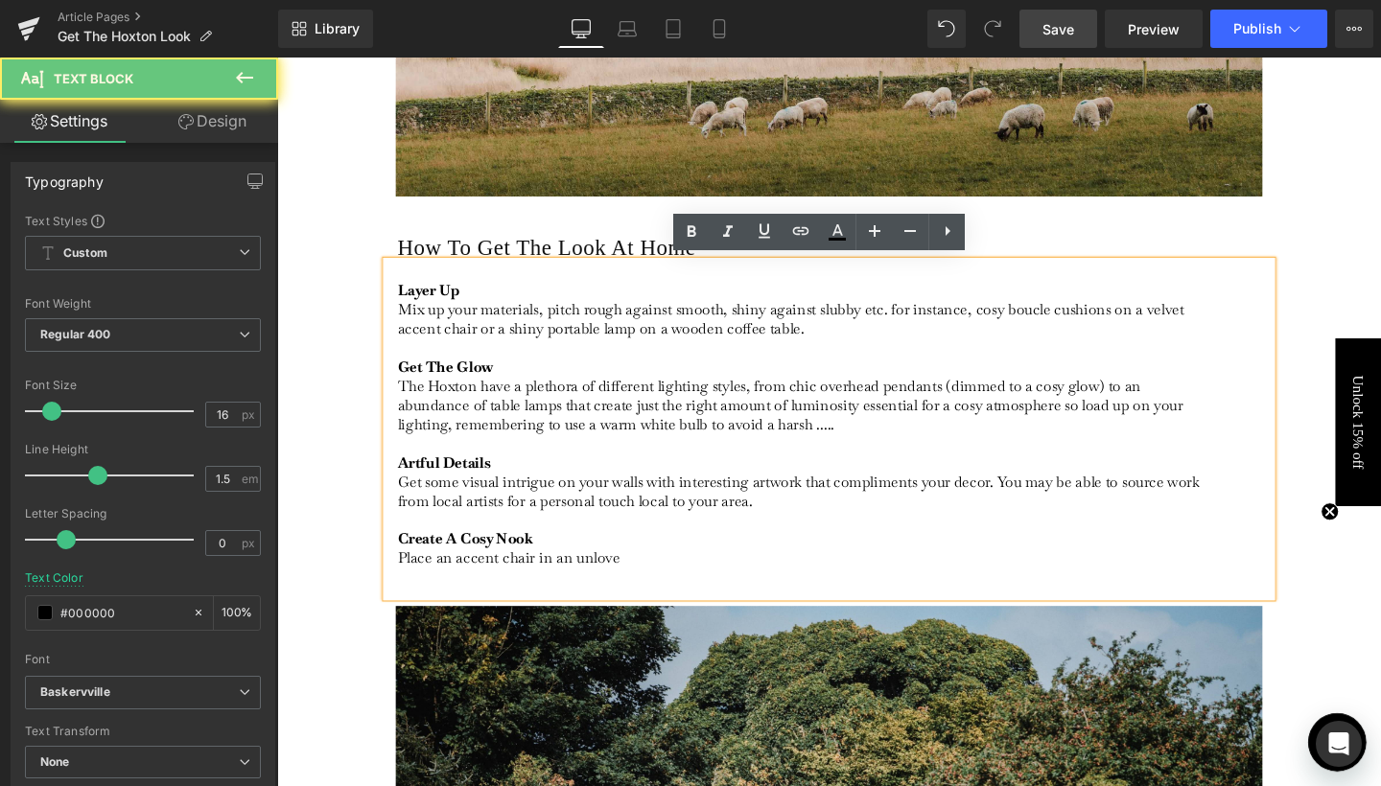
click at [454, 582] on p "Artful Details Get some visual intrigue on your walls with interesting artwork …" at bounding box center [832, 534] width 856 height 121
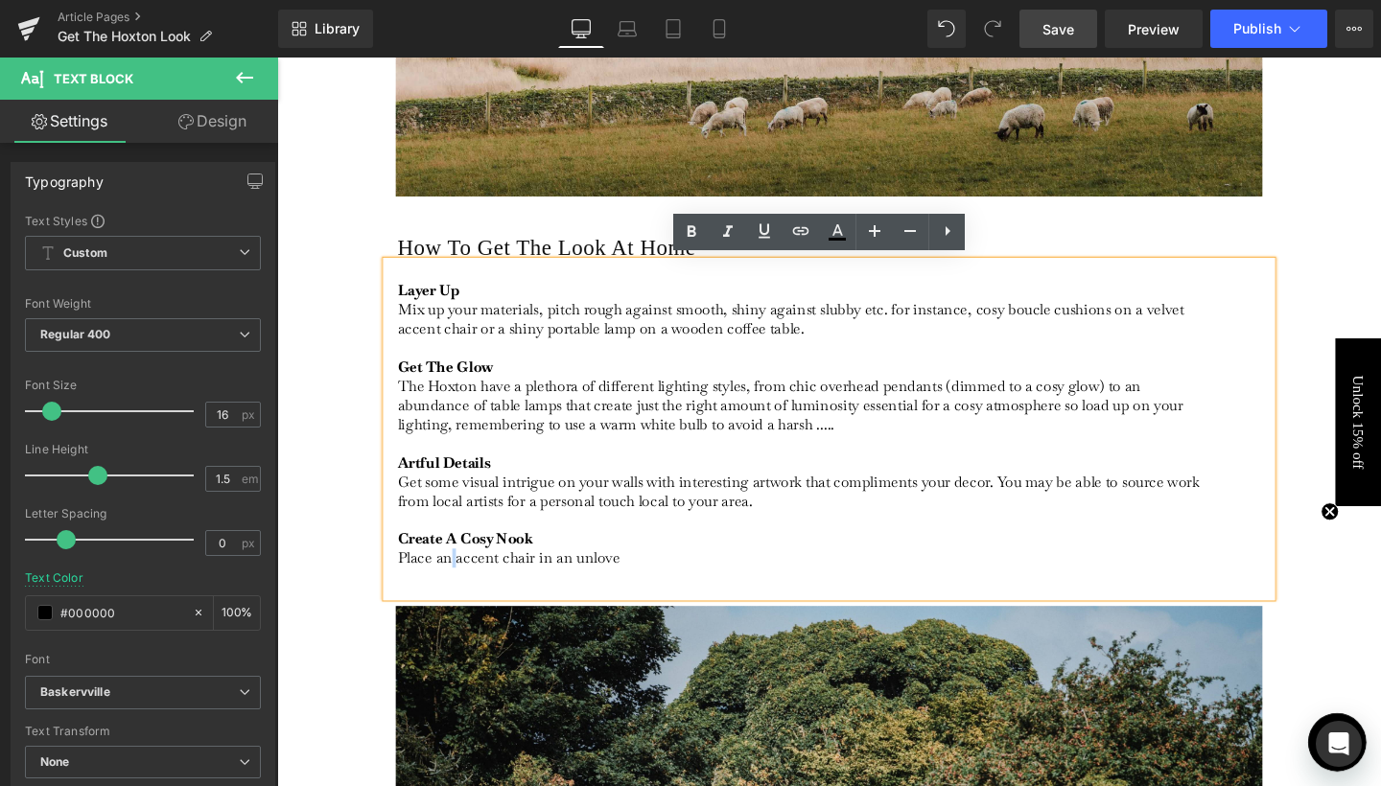
click at [454, 582] on p "Artful Details Get some visual intrigue on your walls with interesting artwork …" at bounding box center [832, 534] width 856 height 121
click at [447, 585] on p "Artful Details Get some visual intrigue on your walls with interesting artwork …" at bounding box center [832, 534] width 856 height 121
click at [412, 585] on p "Artful Details Get some visual intrigue on your walls with interesting artwork …" at bounding box center [832, 534] width 856 height 121
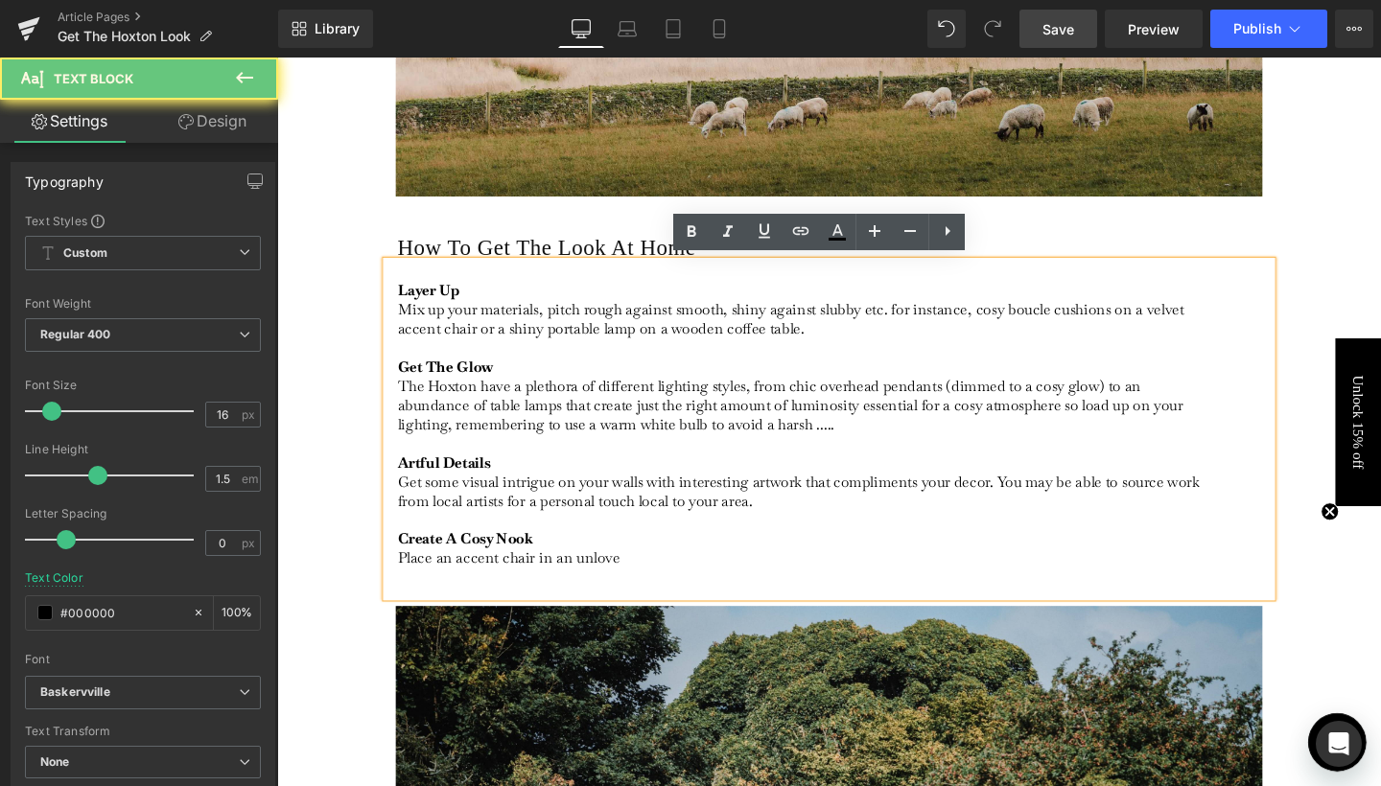
click at [412, 585] on p "Artful Details Get some visual intrigue on your walls with interesting artwork …" at bounding box center [832, 534] width 856 height 121
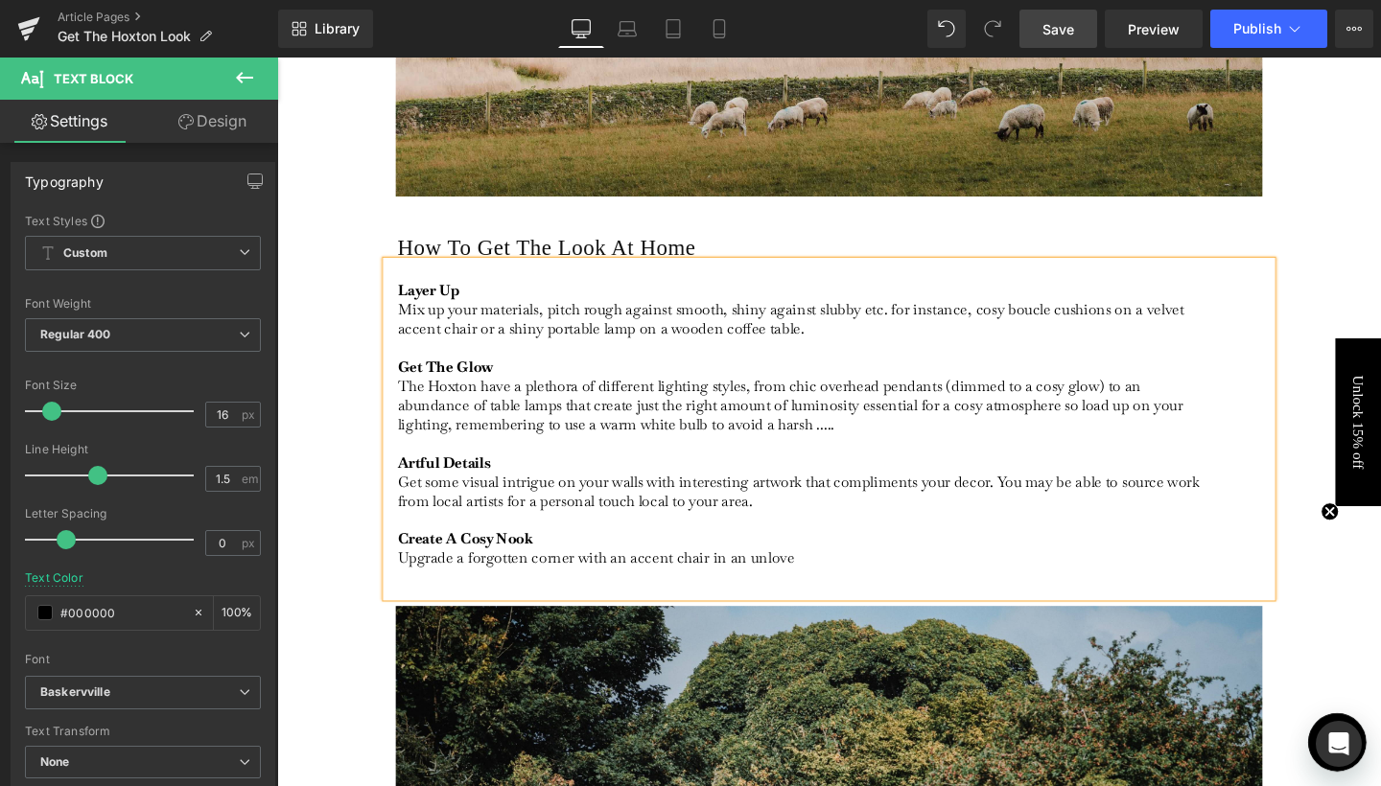
click at [632, 586] on p "Artful Details Get some visual intrigue on your walls with interesting artwork …" at bounding box center [832, 534] width 856 height 121
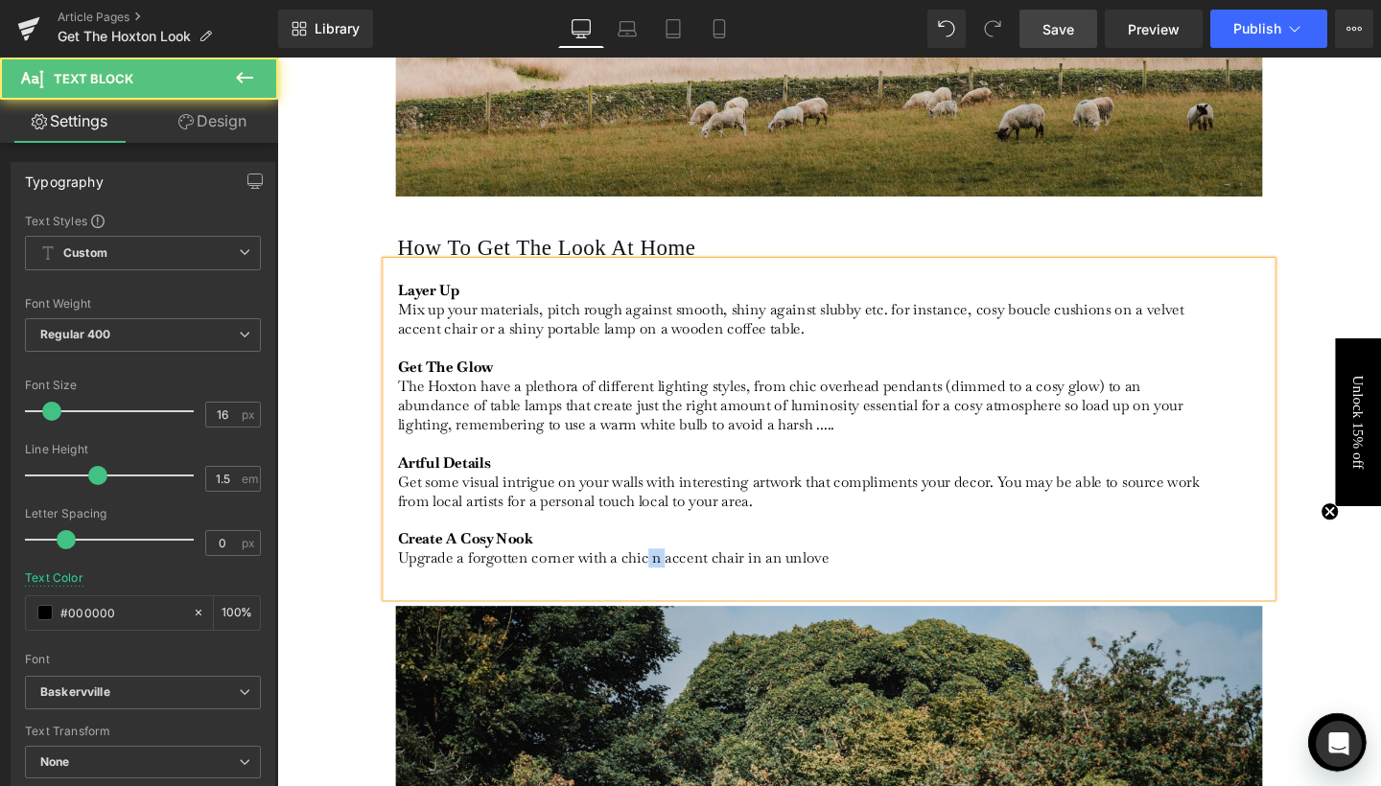
drag, startPoint x: 682, startPoint y: 586, endPoint x: 662, endPoint y: 586, distance: 20.1
click at [662, 586] on p "Artful Details Get some visual intrigue on your walls with interesting artwork …" at bounding box center [832, 534] width 856 height 121
drag, startPoint x: 751, startPoint y: 581, endPoint x: 847, endPoint y: 581, distance: 95.9
click at [847, 581] on p "Artful Details Get some visual intrigue on your walls with interesting artwork …" at bounding box center [832, 534] width 856 height 121
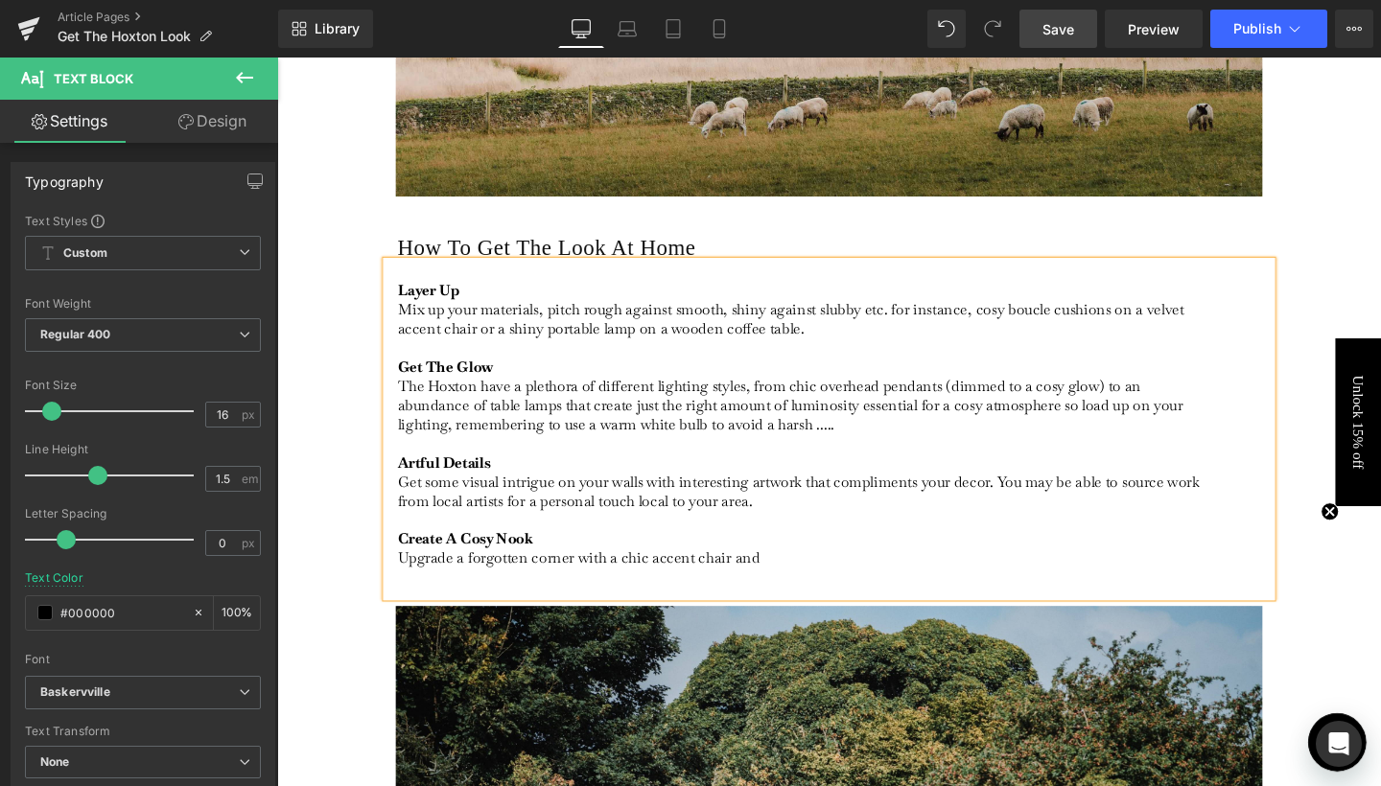
click at [649, 587] on p "Artful Details Get some visual intrigue on your walls with interesting artwork …" at bounding box center [832, 534] width 856 height 121
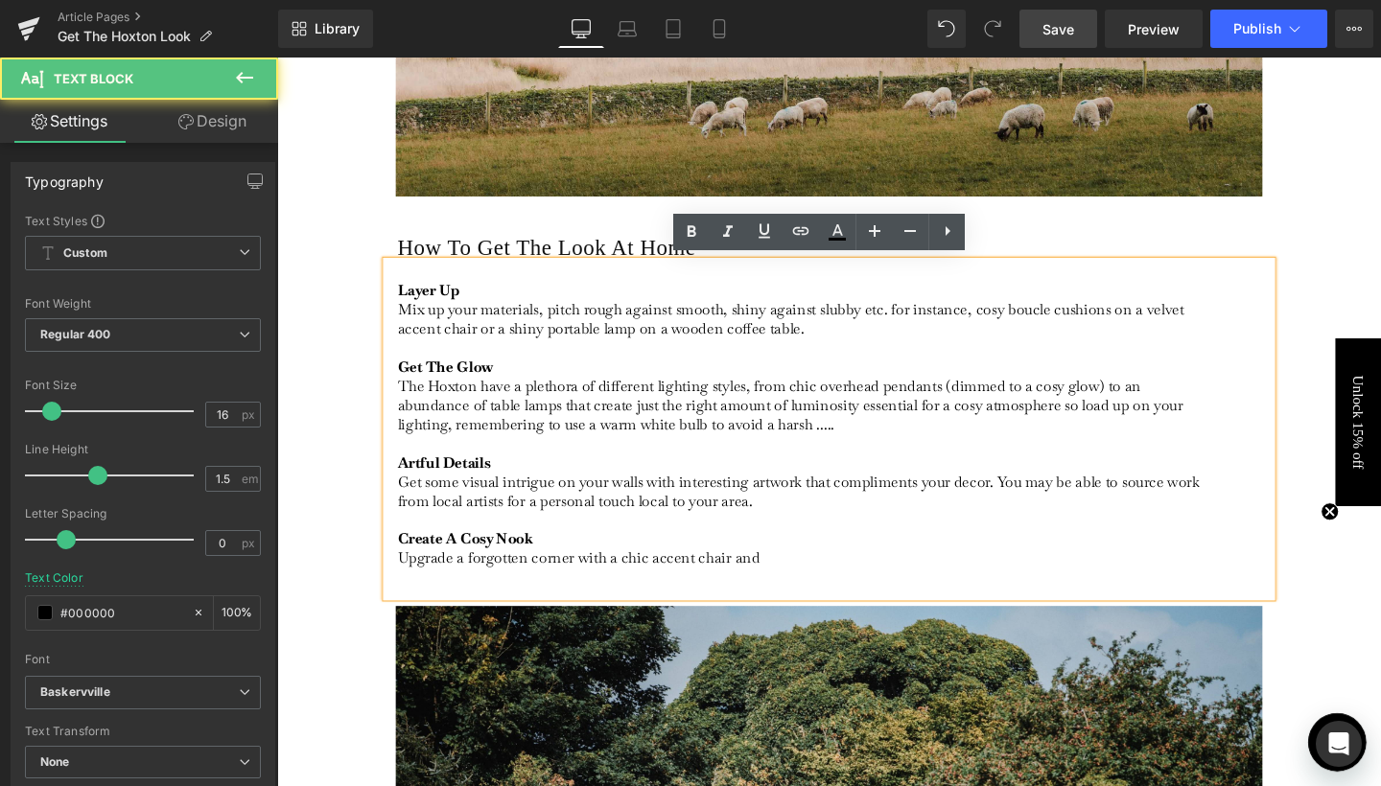
click at [649, 587] on p "Artful Details Get some visual intrigue on your walls with interesting artwork …" at bounding box center [832, 534] width 856 height 121
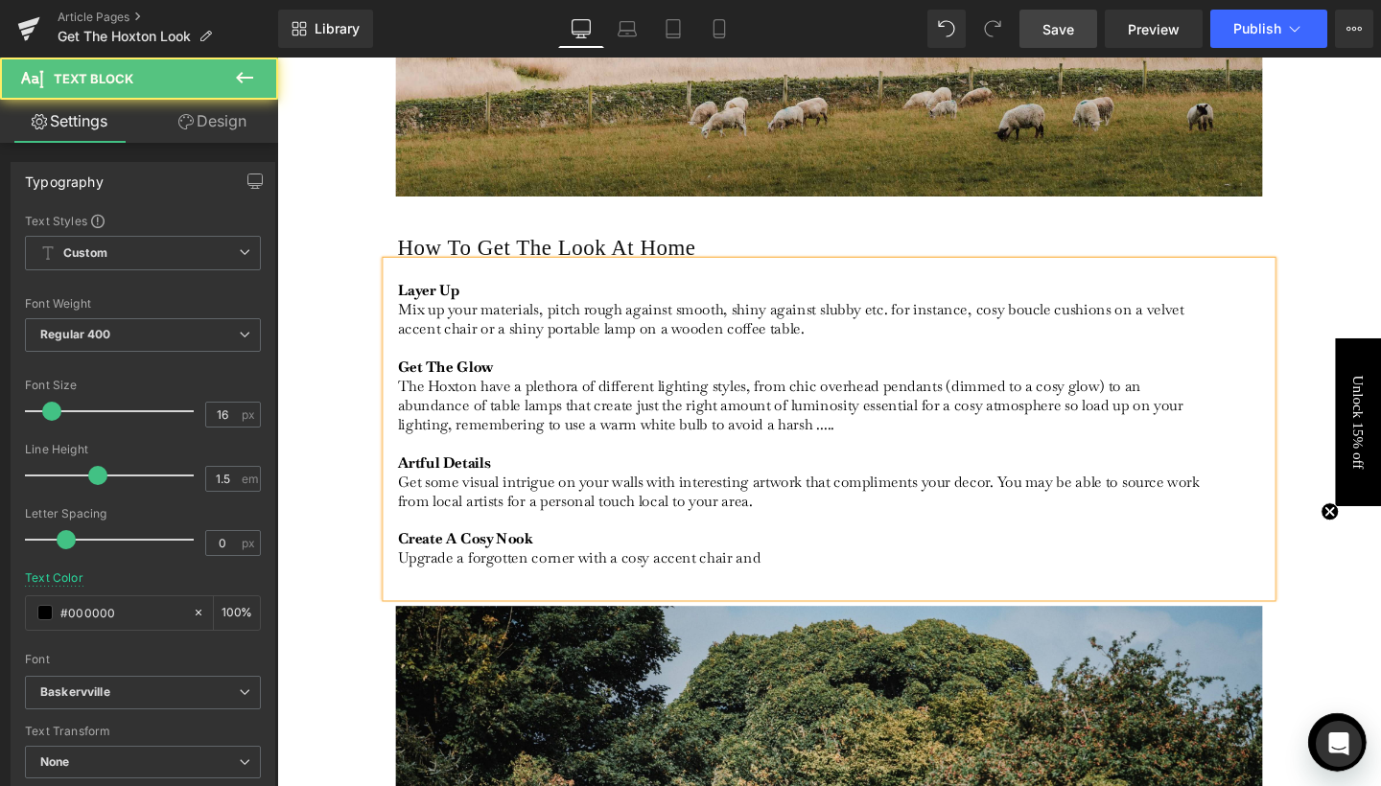
click at [810, 593] on div "Layer Up Mix up your materials, pitch rough against smooth, shiny against slubb…" at bounding box center [857, 448] width 930 height 353
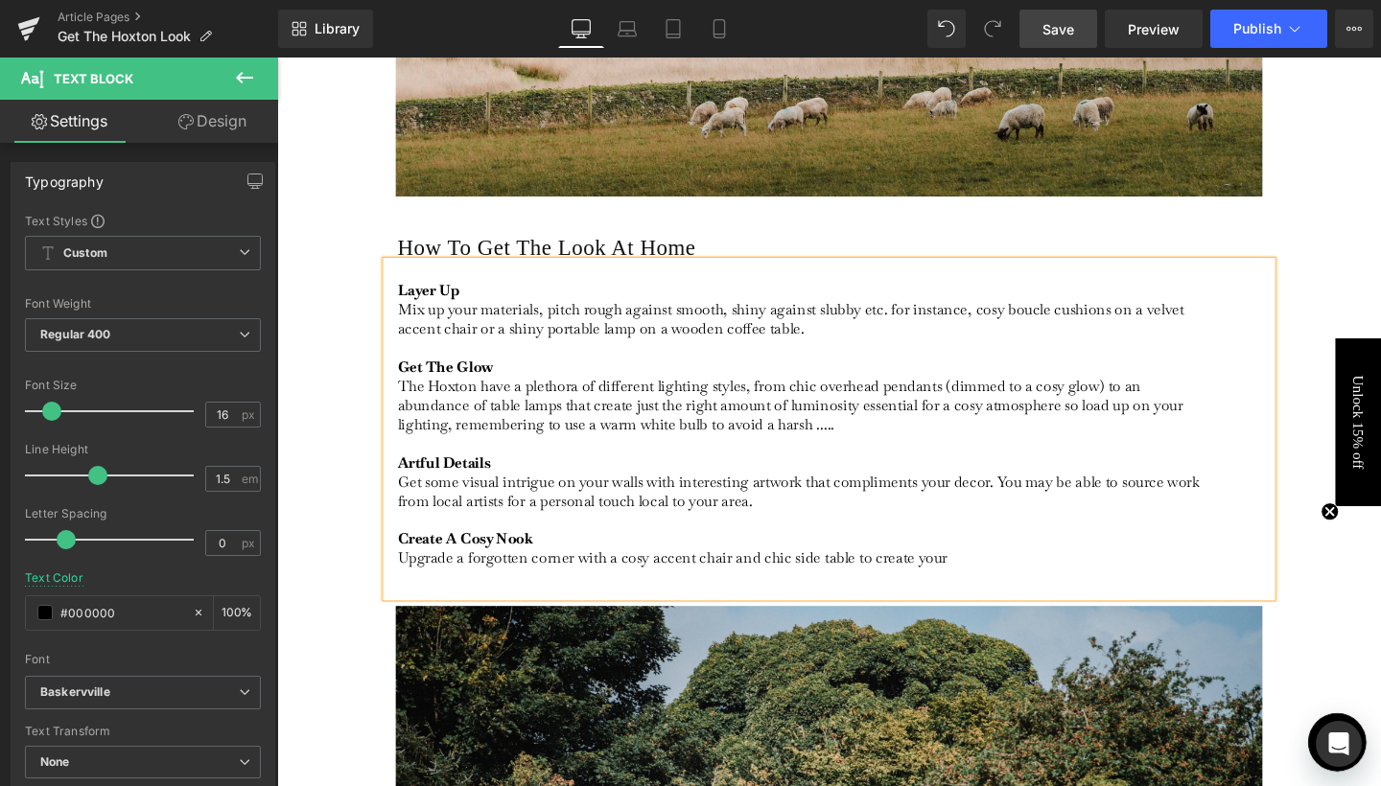
click at [496, 558] on strong "Create A Cosy Nook" at bounding box center [475, 564] width 142 height 20
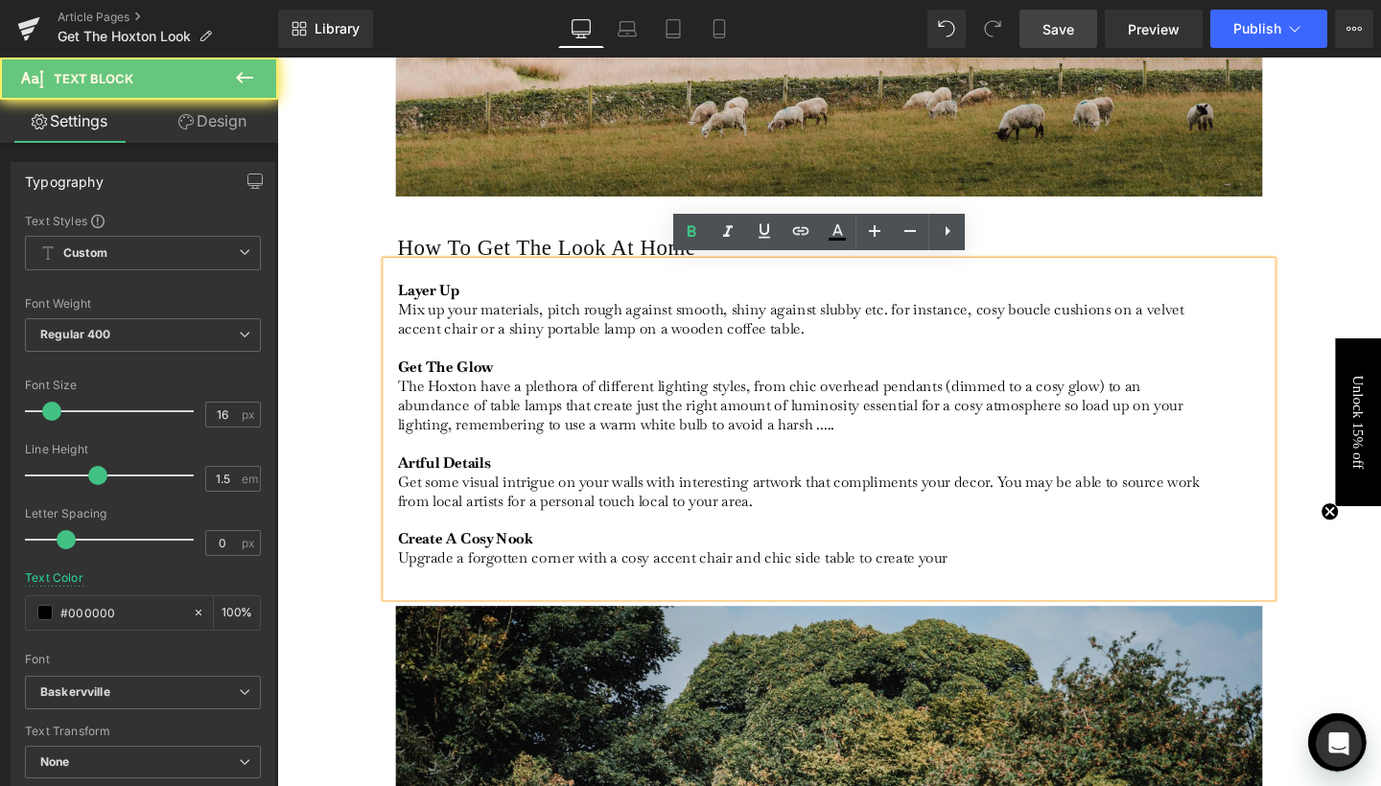
click at [496, 558] on strong "Create A Cosy Nook" at bounding box center [475, 564] width 142 height 20
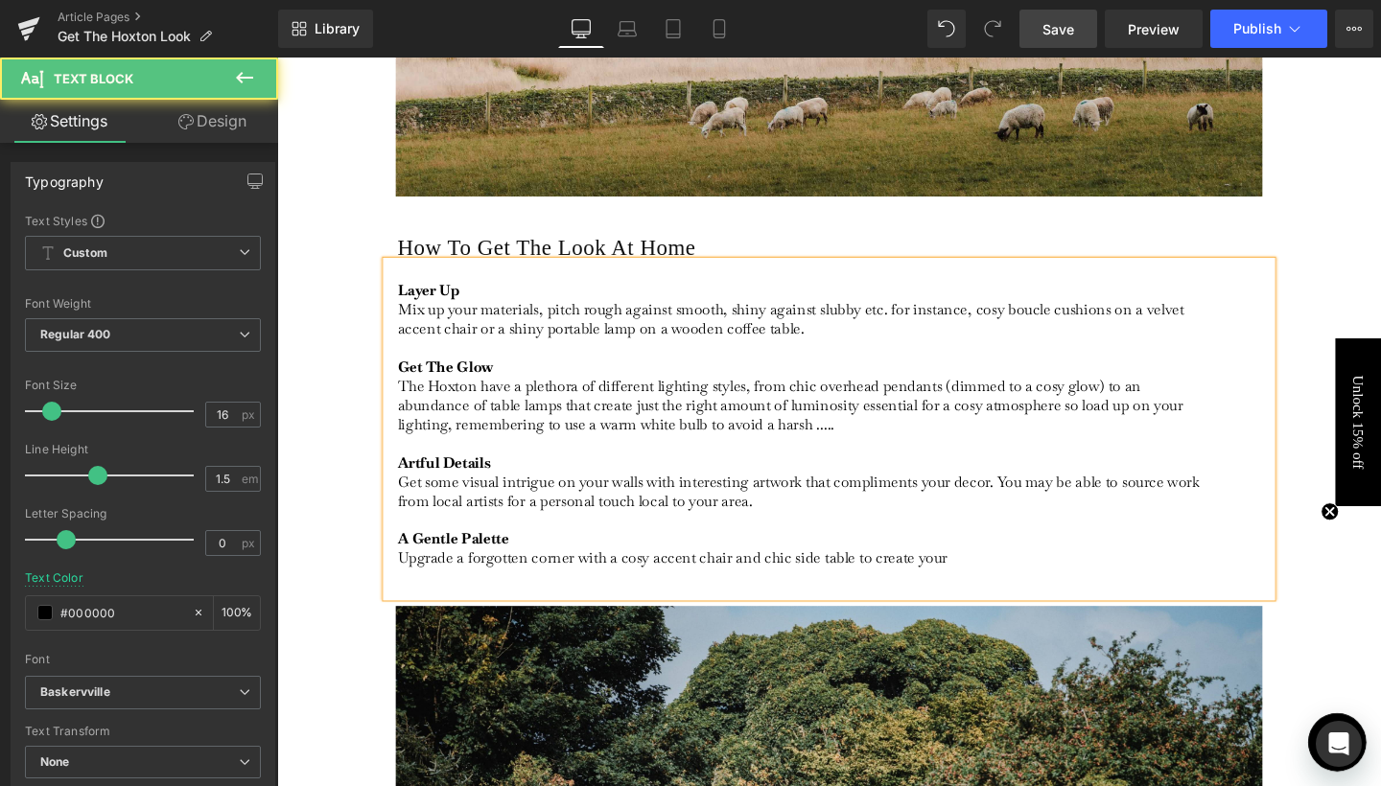
click at [471, 591] on div "Layer Up Mix up your materials, pitch rough against smooth, shiny against slubb…" at bounding box center [857, 448] width 930 height 353
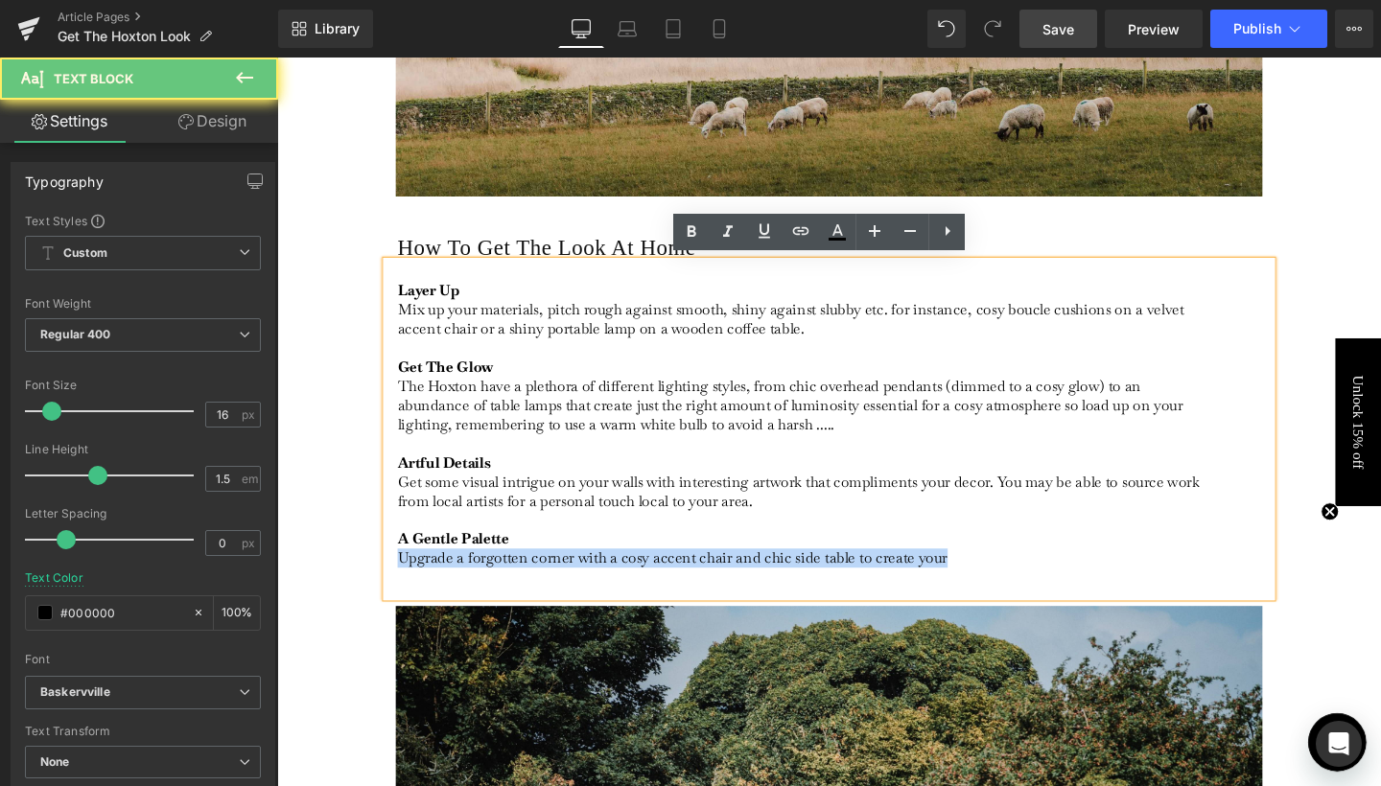
click at [471, 591] on div "Layer Up Mix up your materials, pitch rough against smooth, shiny against slubb…" at bounding box center [857, 448] width 930 height 353
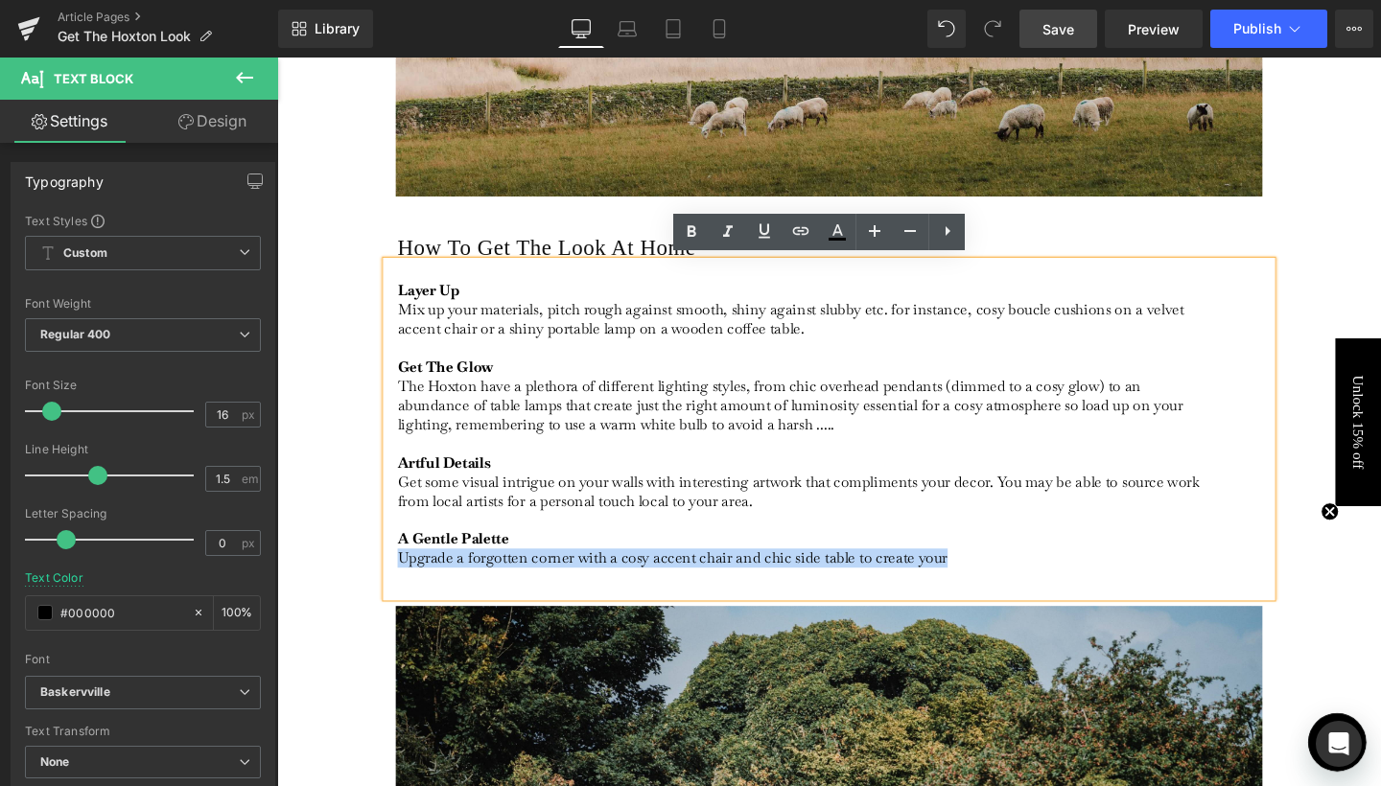
click at [782, 593] on div "Layer Up Mix up your materials, pitch rough against smooth, shiny against slubb…" at bounding box center [857, 448] width 930 height 353
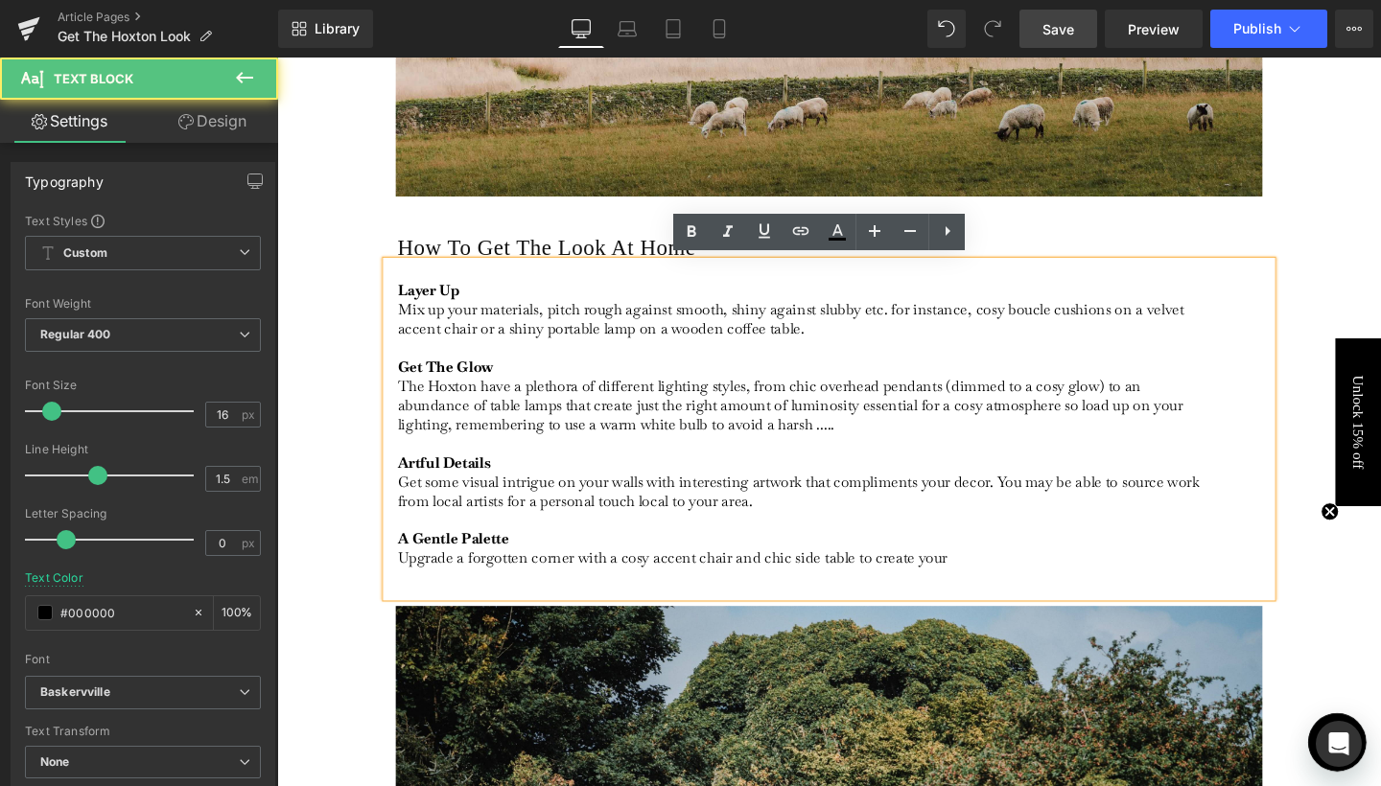
click at [788, 579] on p "Artful Details Get some visual intrigue on your walls with interesting artwork …" at bounding box center [832, 534] width 856 height 121
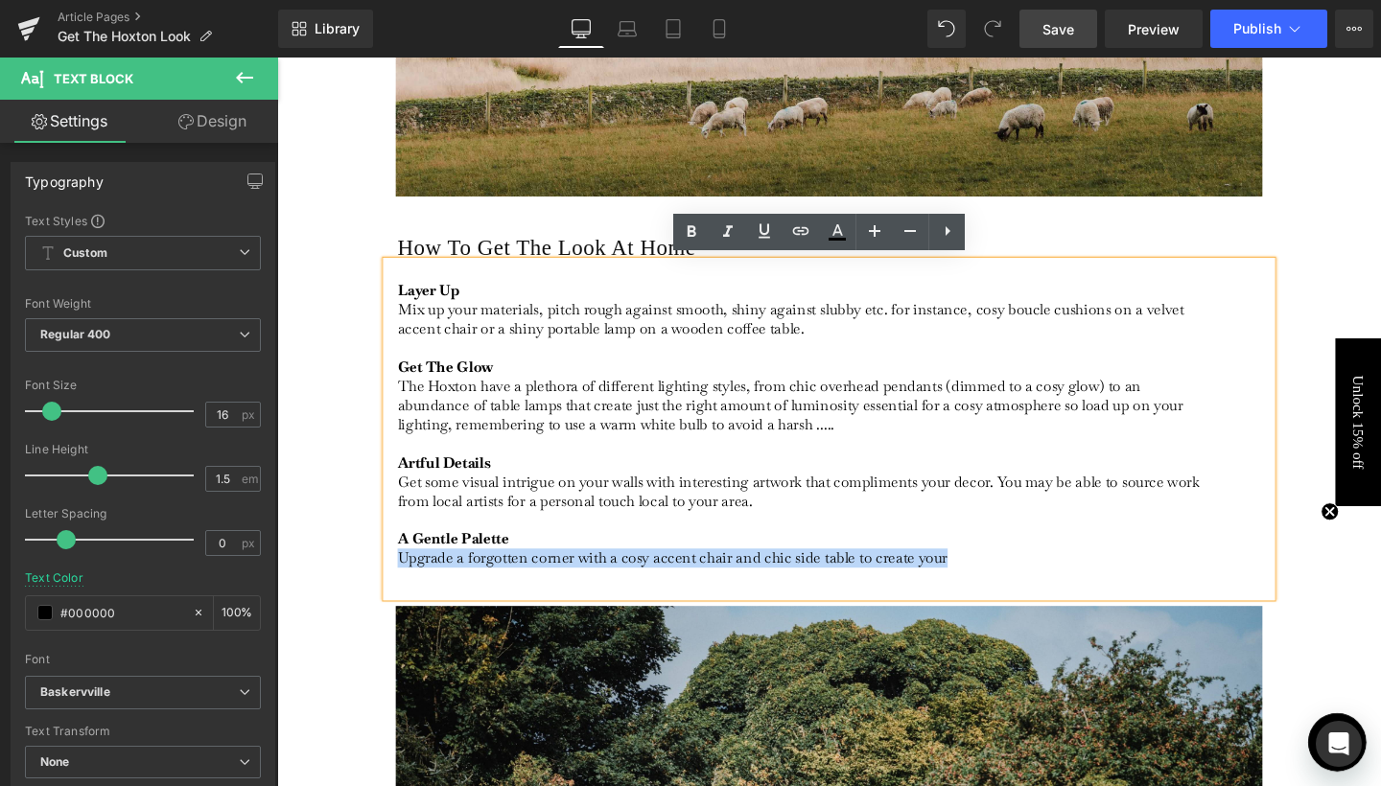
click at [788, 579] on p "Artful Details Get some visual intrigue on your walls with interesting artwork …" at bounding box center [832, 534] width 856 height 121
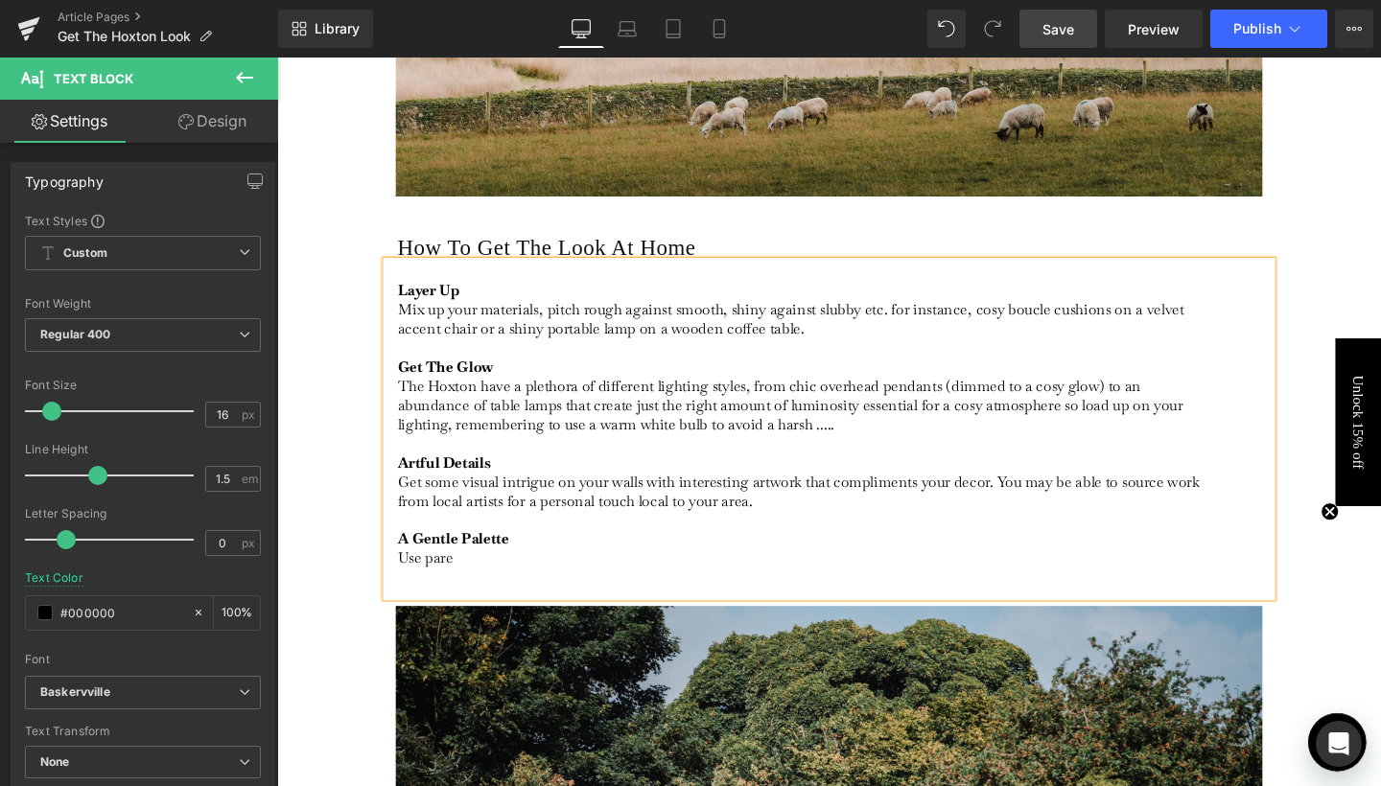
click at [449, 585] on p "Artful Details Get some visual intrigue on your walls with interesting artwork …" at bounding box center [832, 534] width 856 height 121
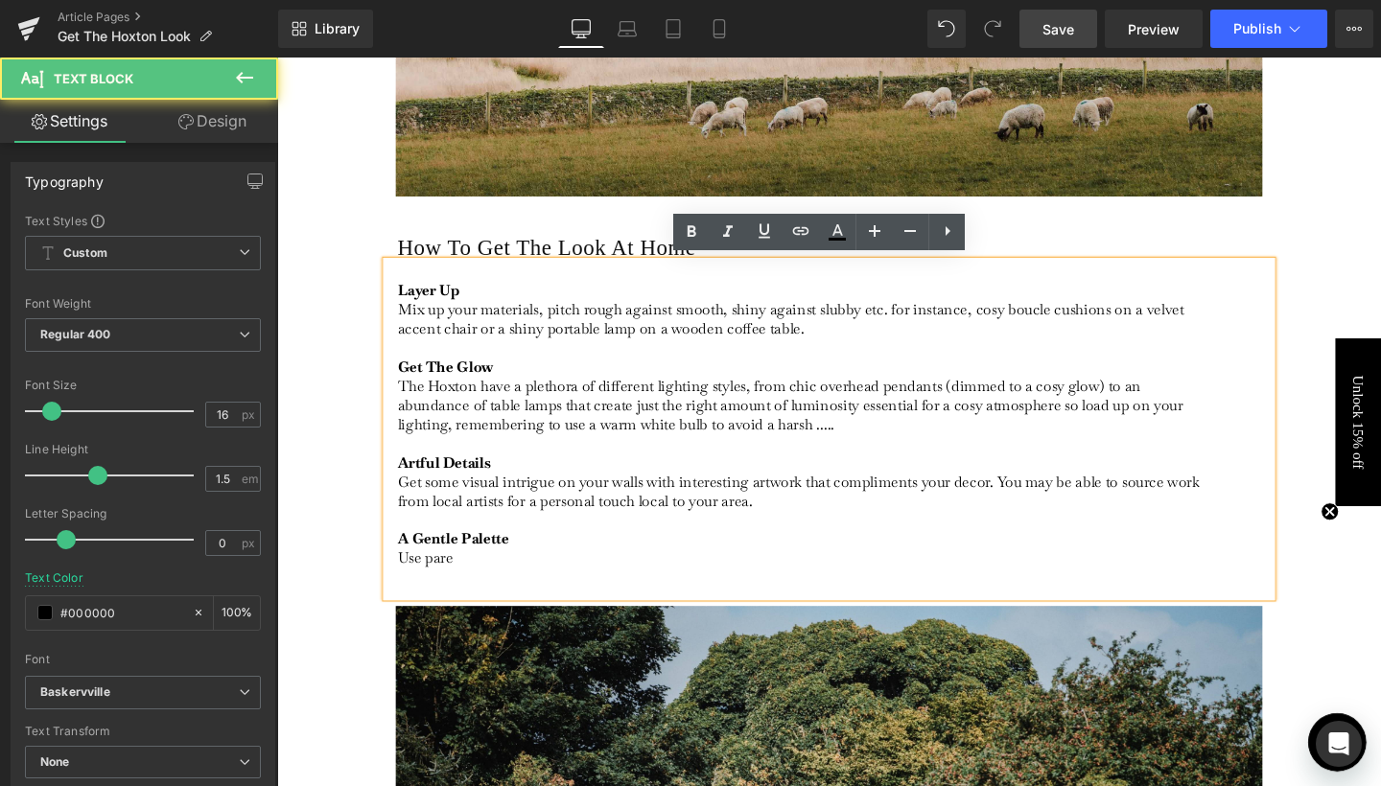
click at [449, 585] on p "Artful Details Get some visual intrigue on your walls with interesting artwork …" at bounding box center [832, 534] width 856 height 121
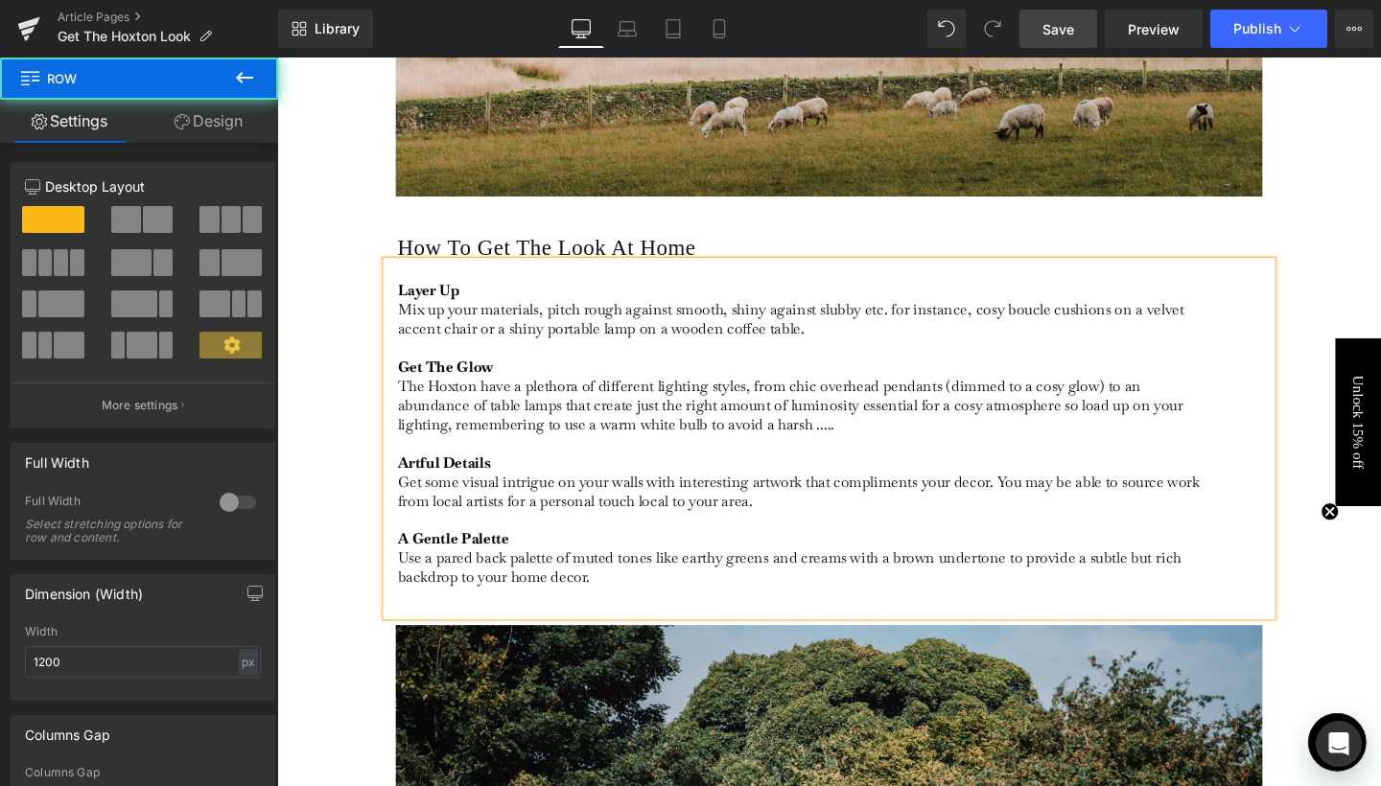
click at [1380, 300] on div "How To Get The Look At Home Heading Layer Up Mix up your materials, pitch rough…" at bounding box center [857, 435] width 1151 height 440
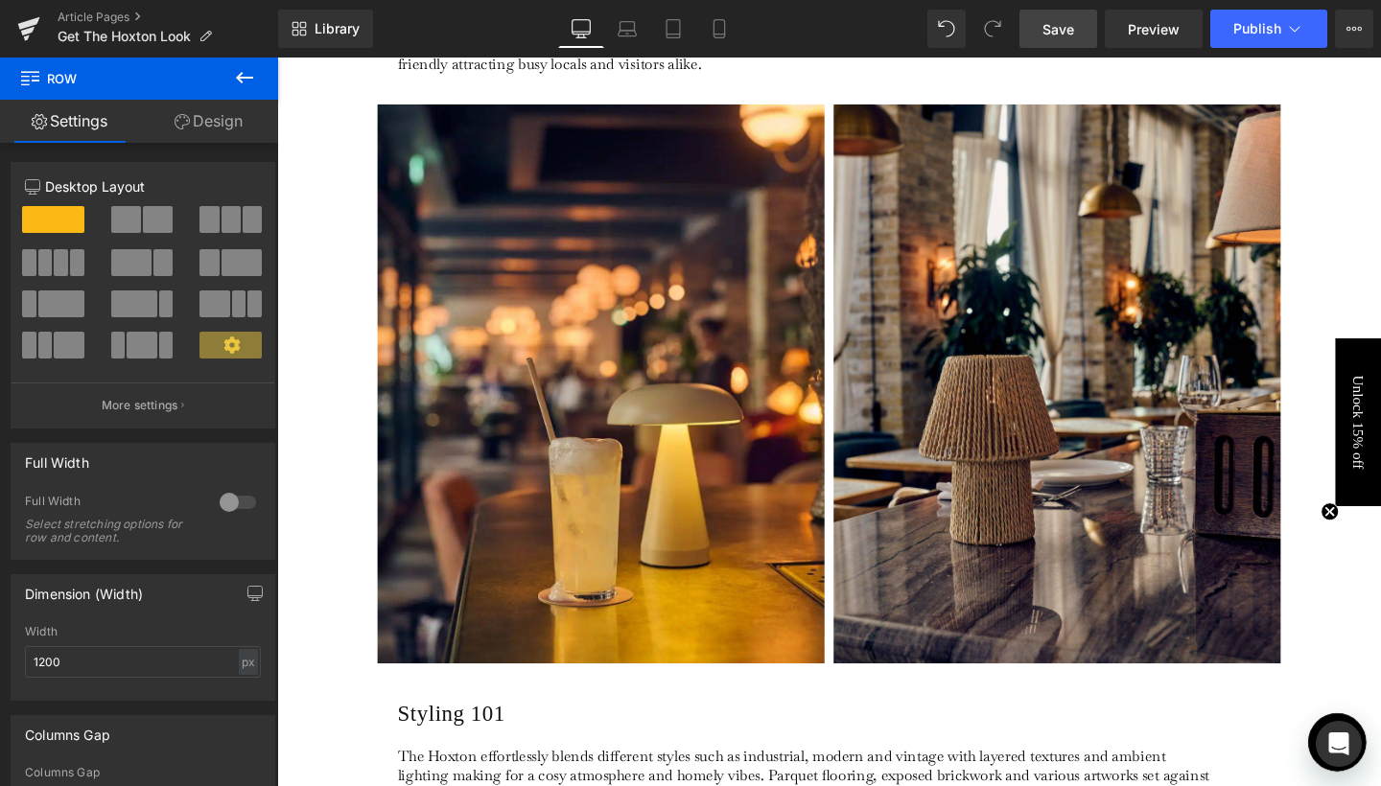
scroll to position [754, 0]
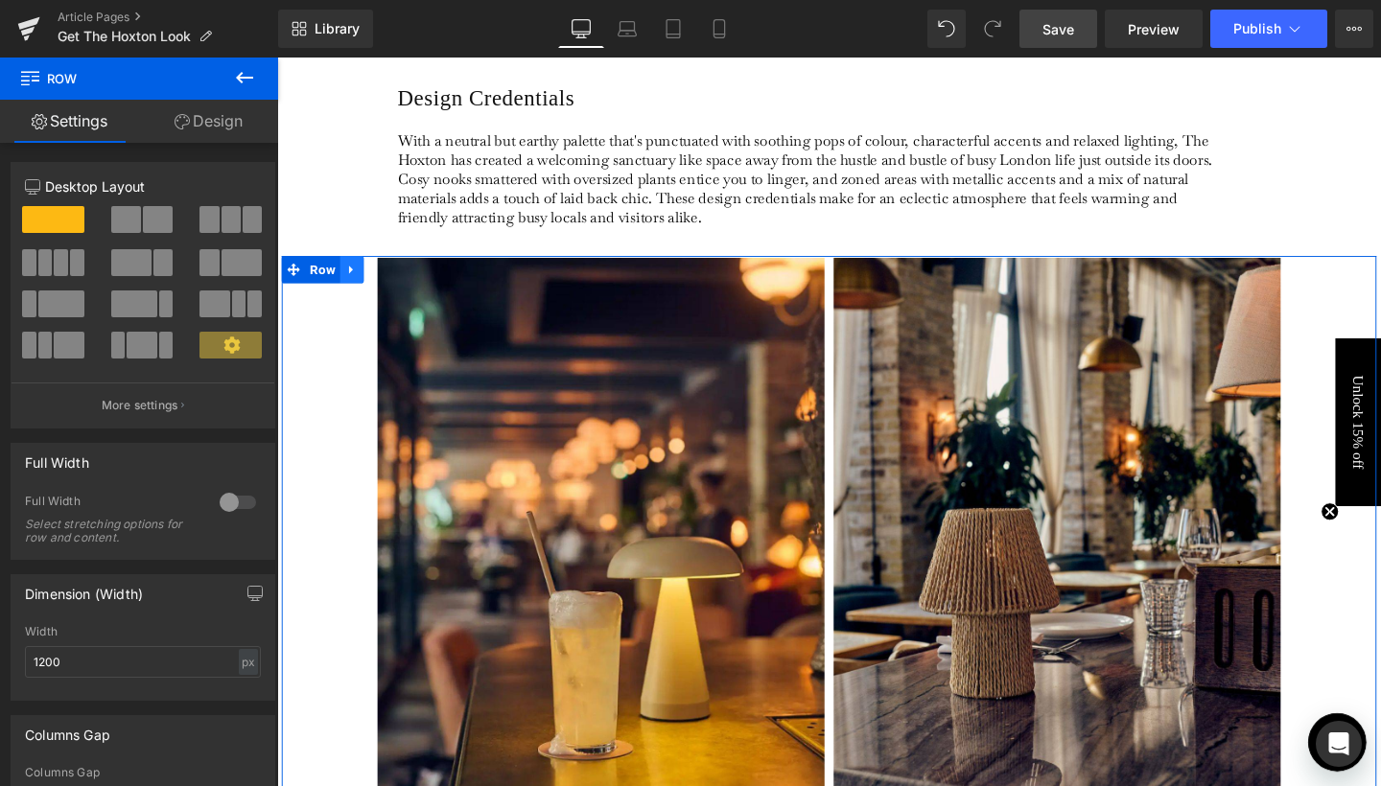
click at [360, 274] on link at bounding box center [355, 281] width 25 height 29
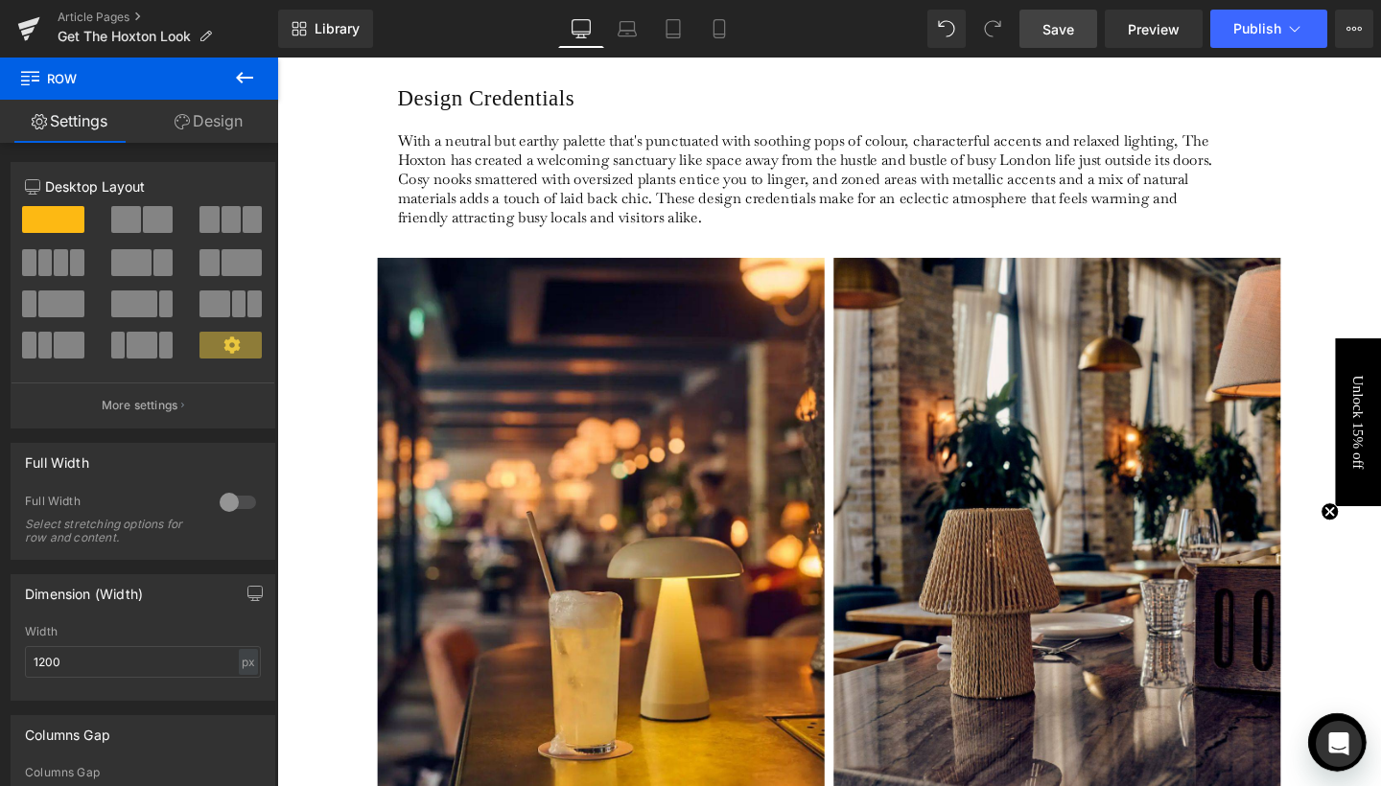
click at [1085, 27] on link "Save" at bounding box center [1058, 29] width 78 height 38
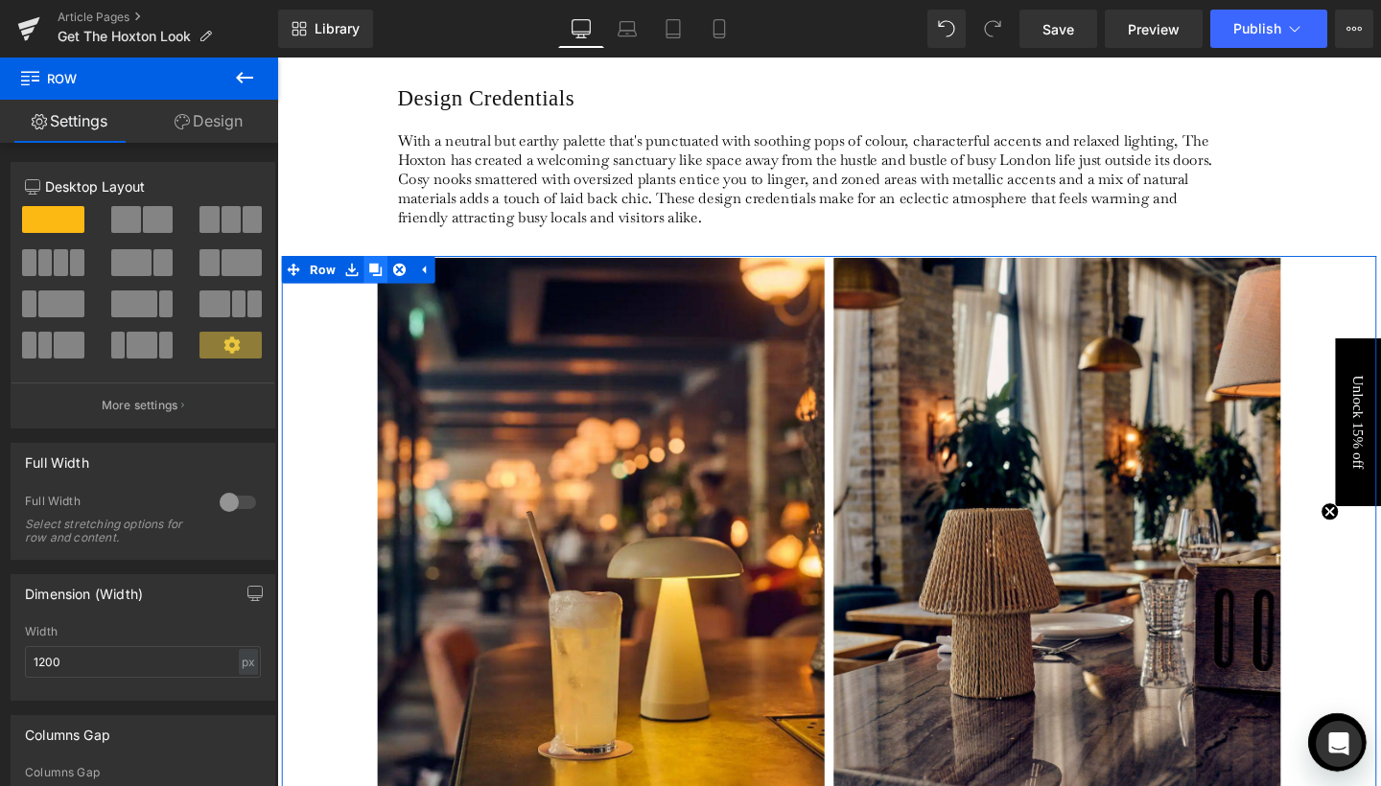
click at [370, 274] on link at bounding box center [380, 281] width 25 height 29
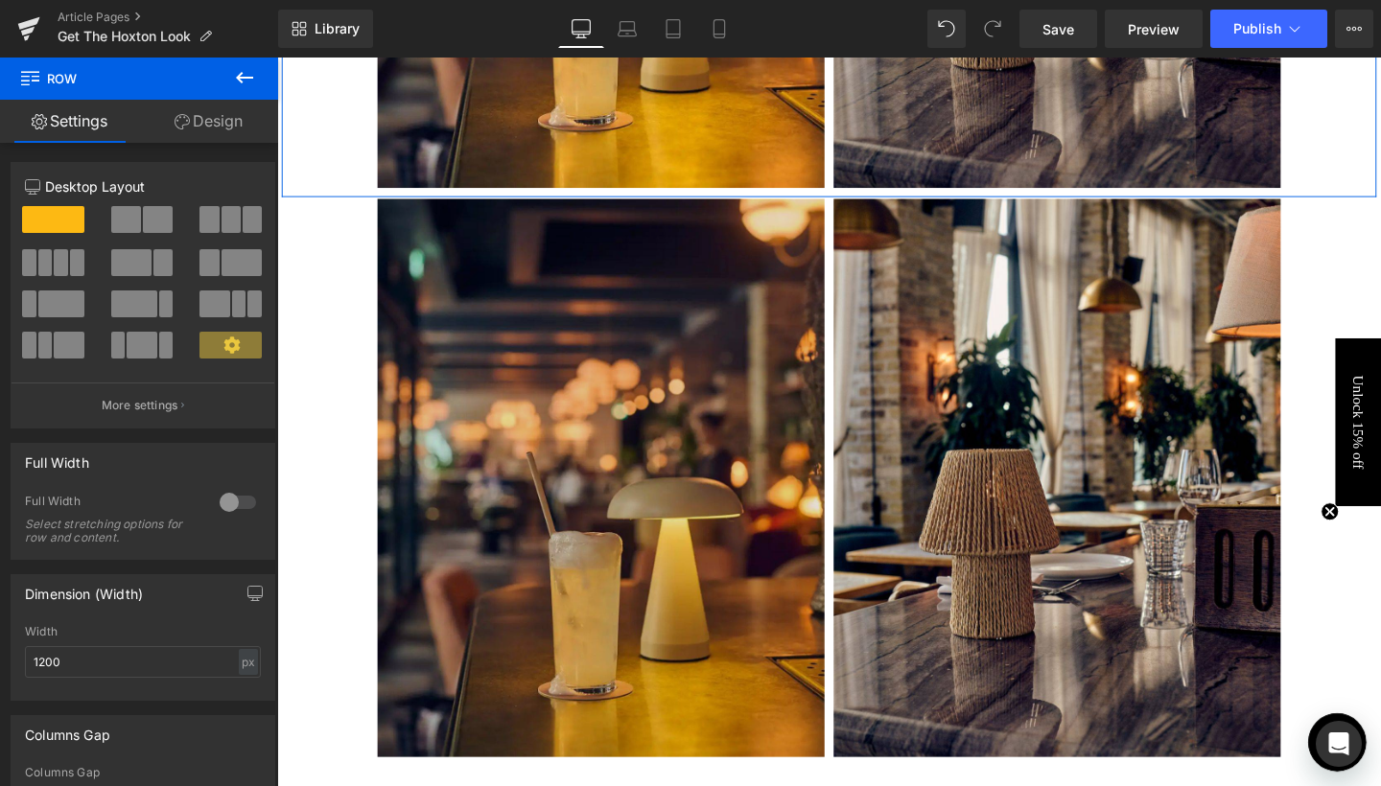
scroll to position [1481, 0]
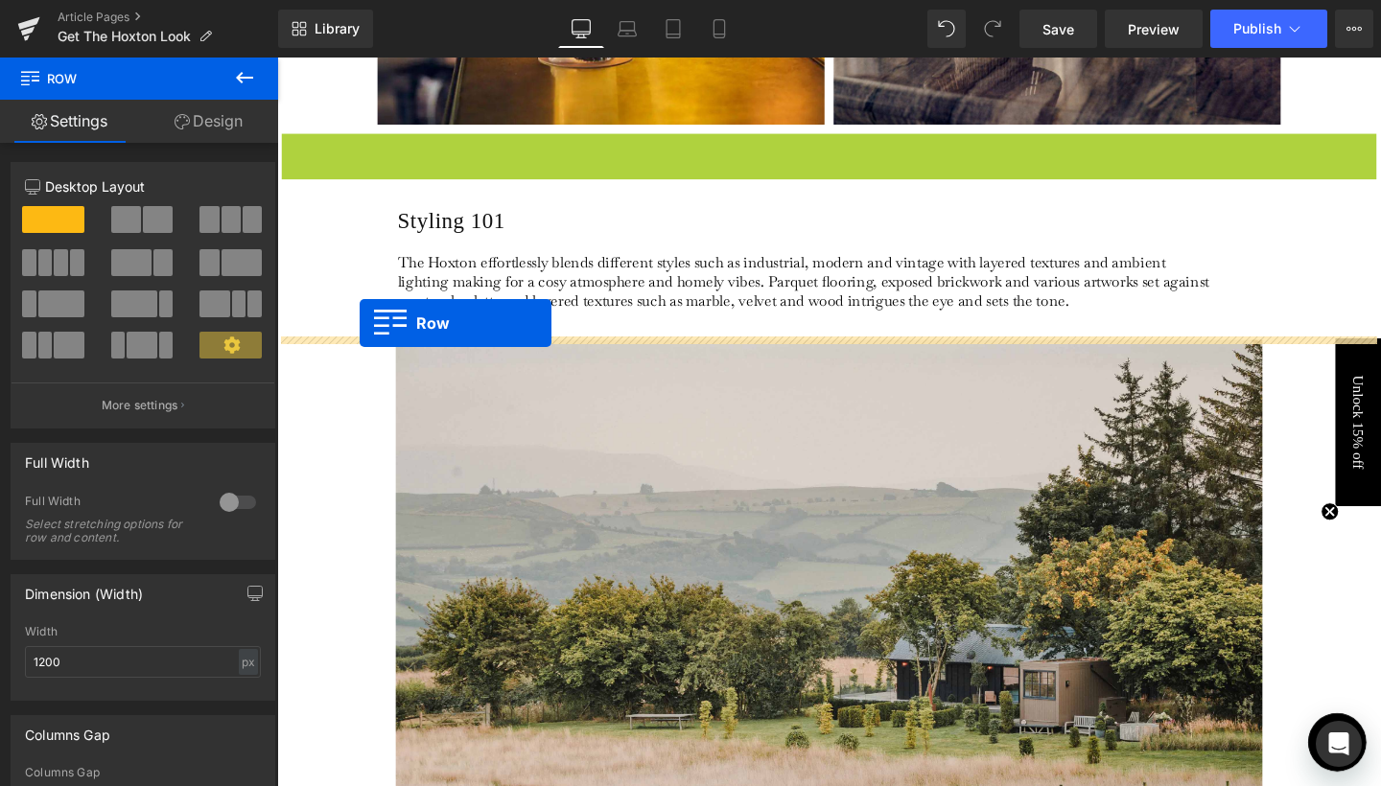
drag, startPoint x: 315, startPoint y: 147, endPoint x: 363, endPoint y: 337, distance: 196.1
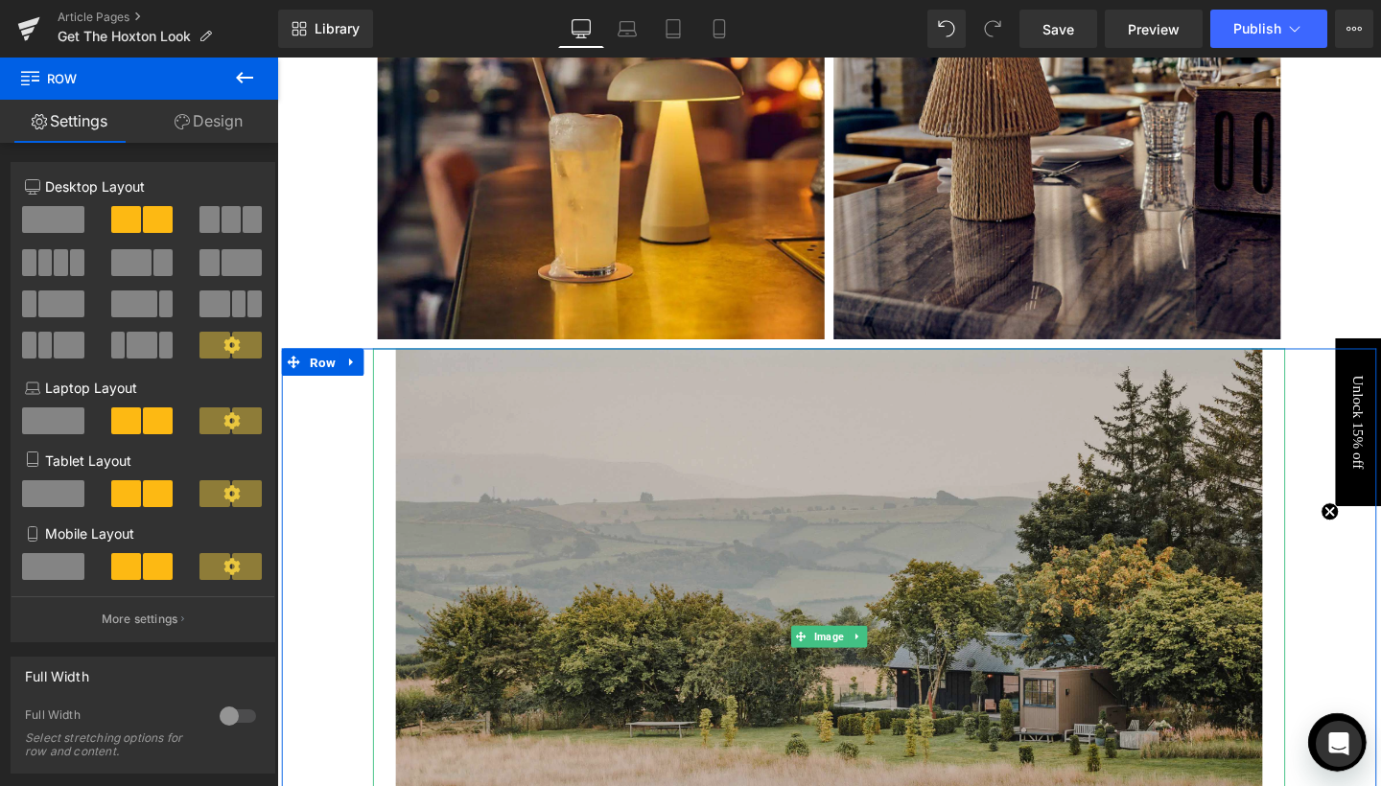
scroll to position [2187, 0]
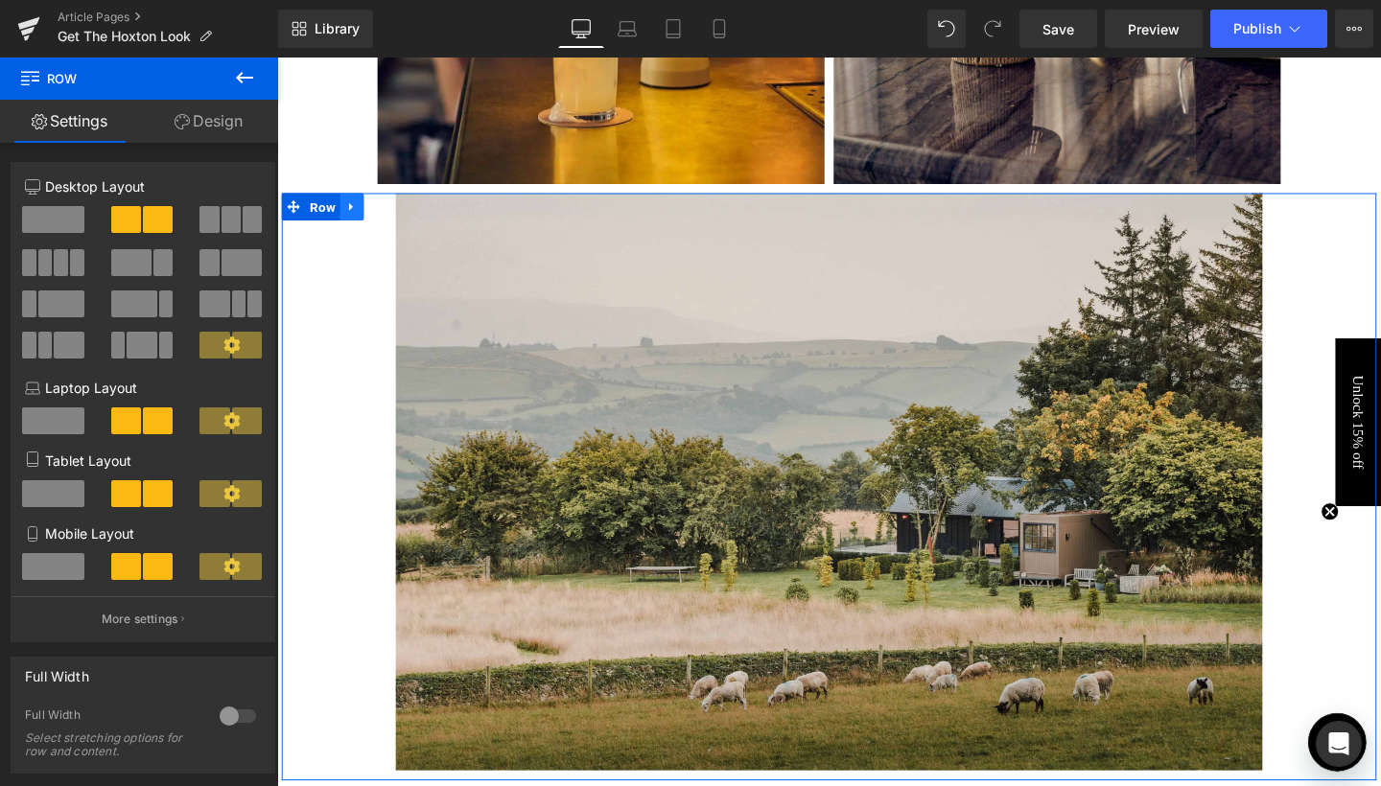
click at [353, 210] on icon at bounding box center [355, 214] width 4 height 9
click at [398, 222] on link at bounding box center [405, 214] width 25 height 29
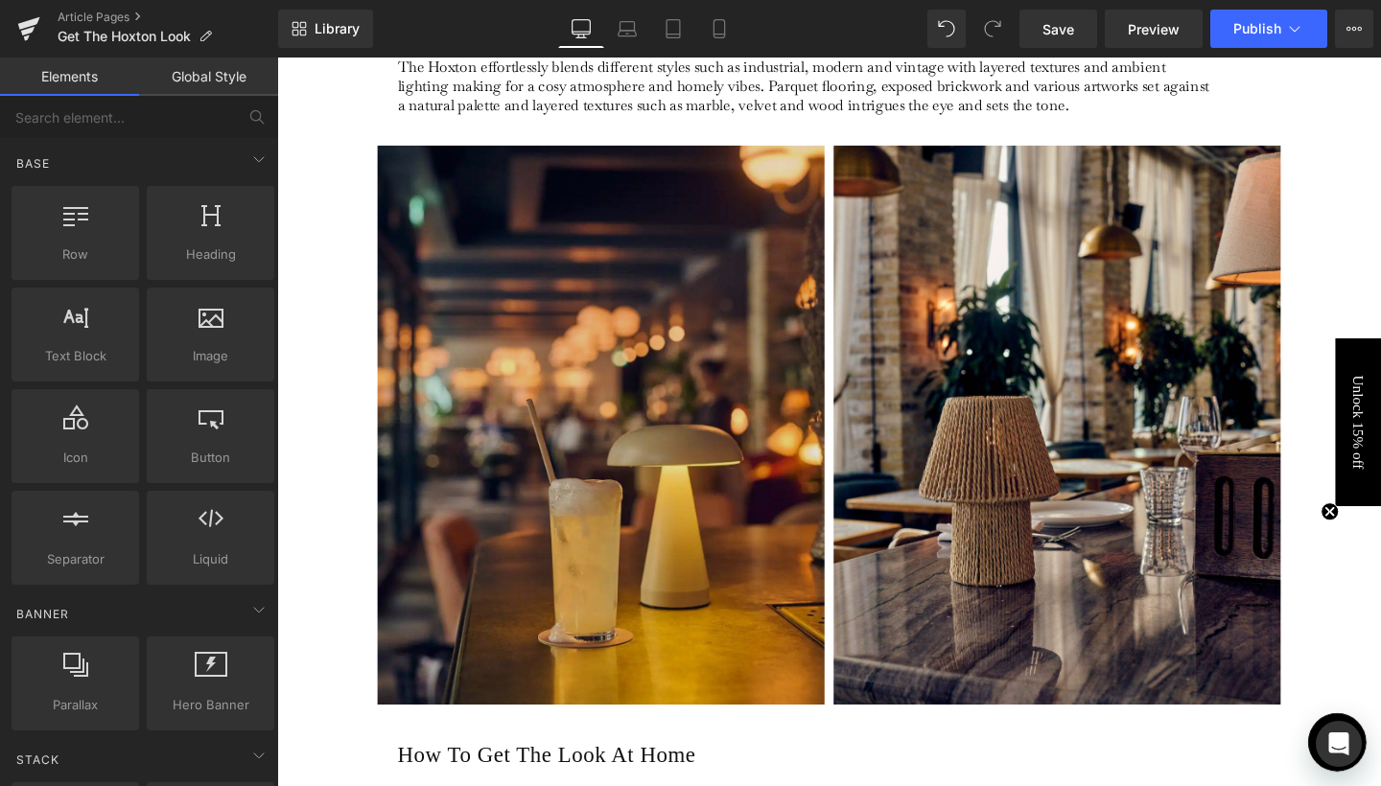
scroll to position [1413, 0]
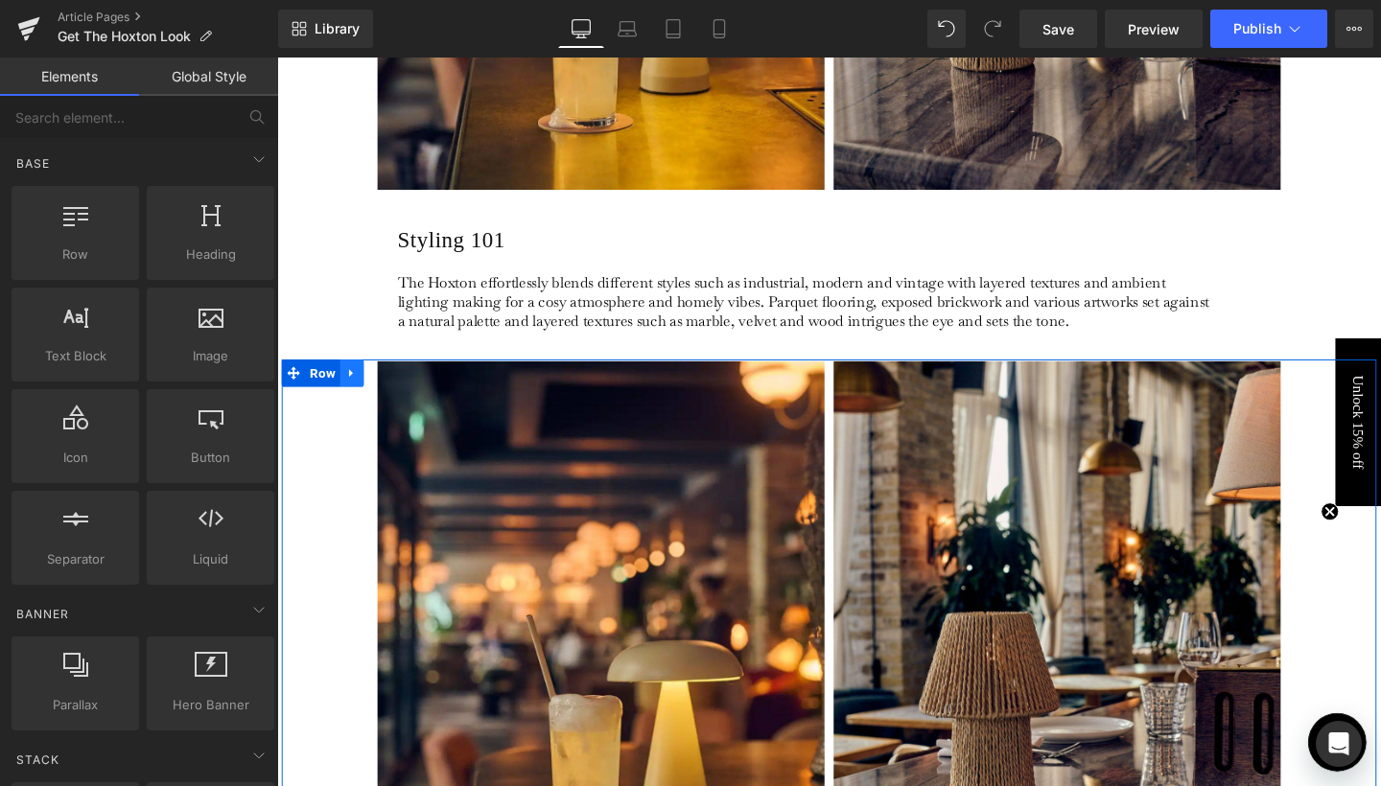
click at [353, 383] on icon at bounding box center [355, 390] width 13 height 14
click at [374, 386] on icon at bounding box center [380, 389] width 13 height 13
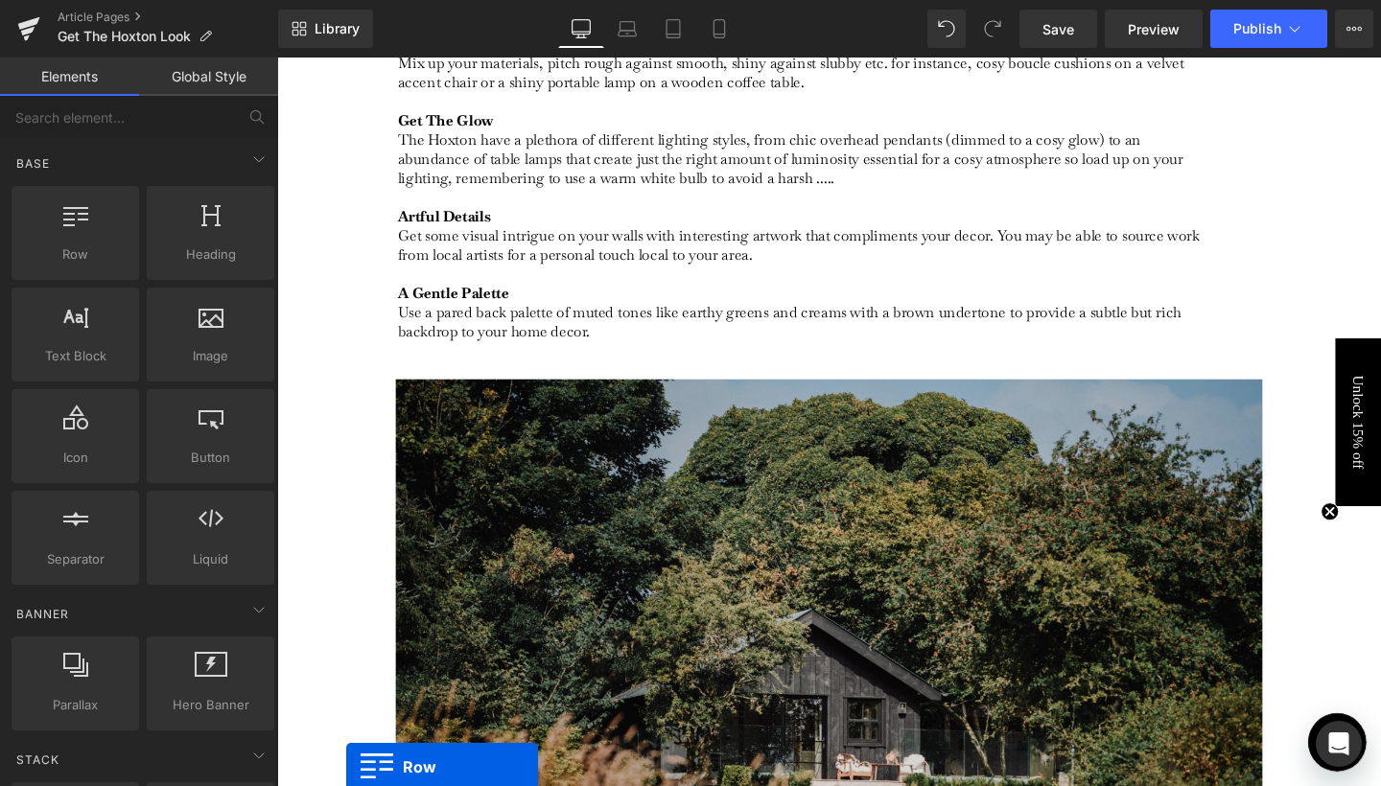
scroll to position [2499, 0]
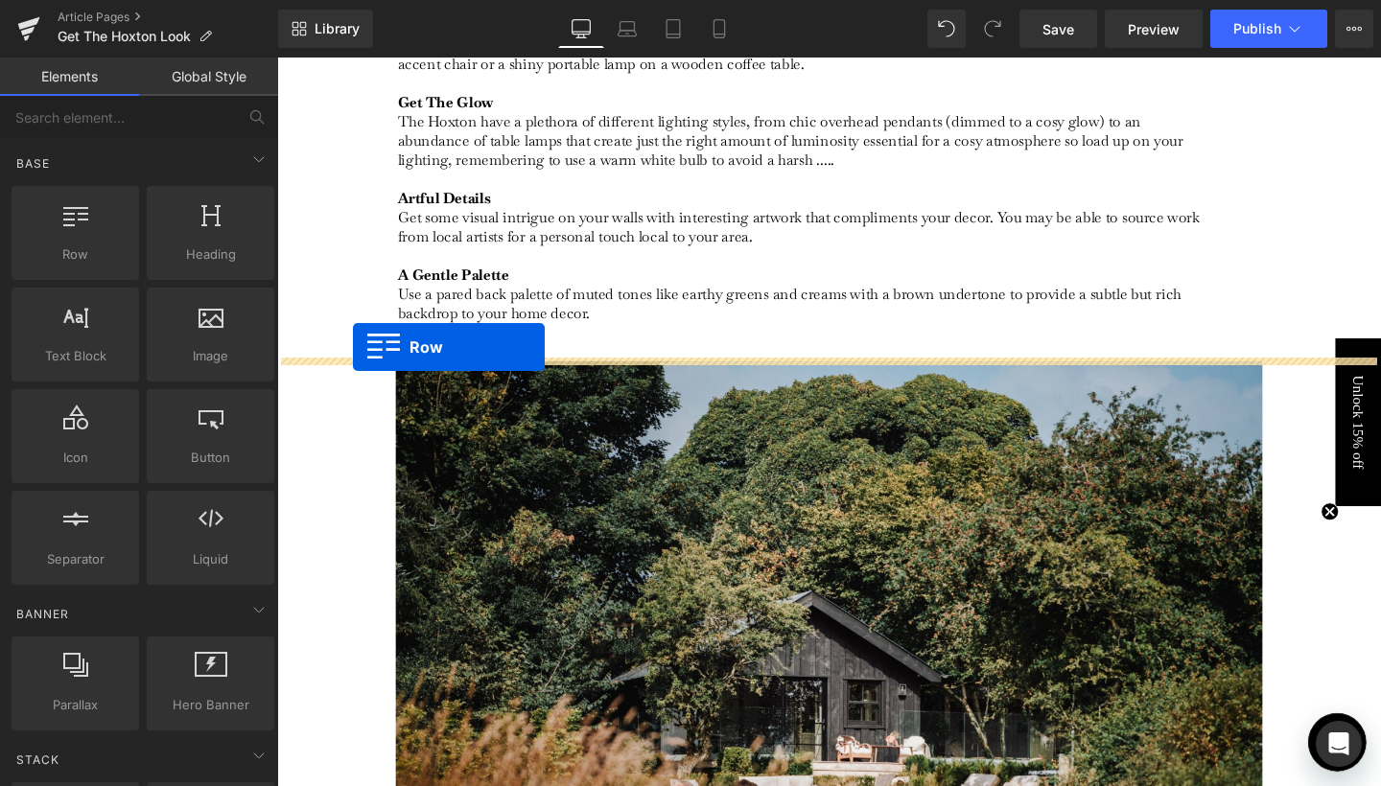
drag, startPoint x: 322, startPoint y: 149, endPoint x: 357, endPoint y: 362, distance: 215.7
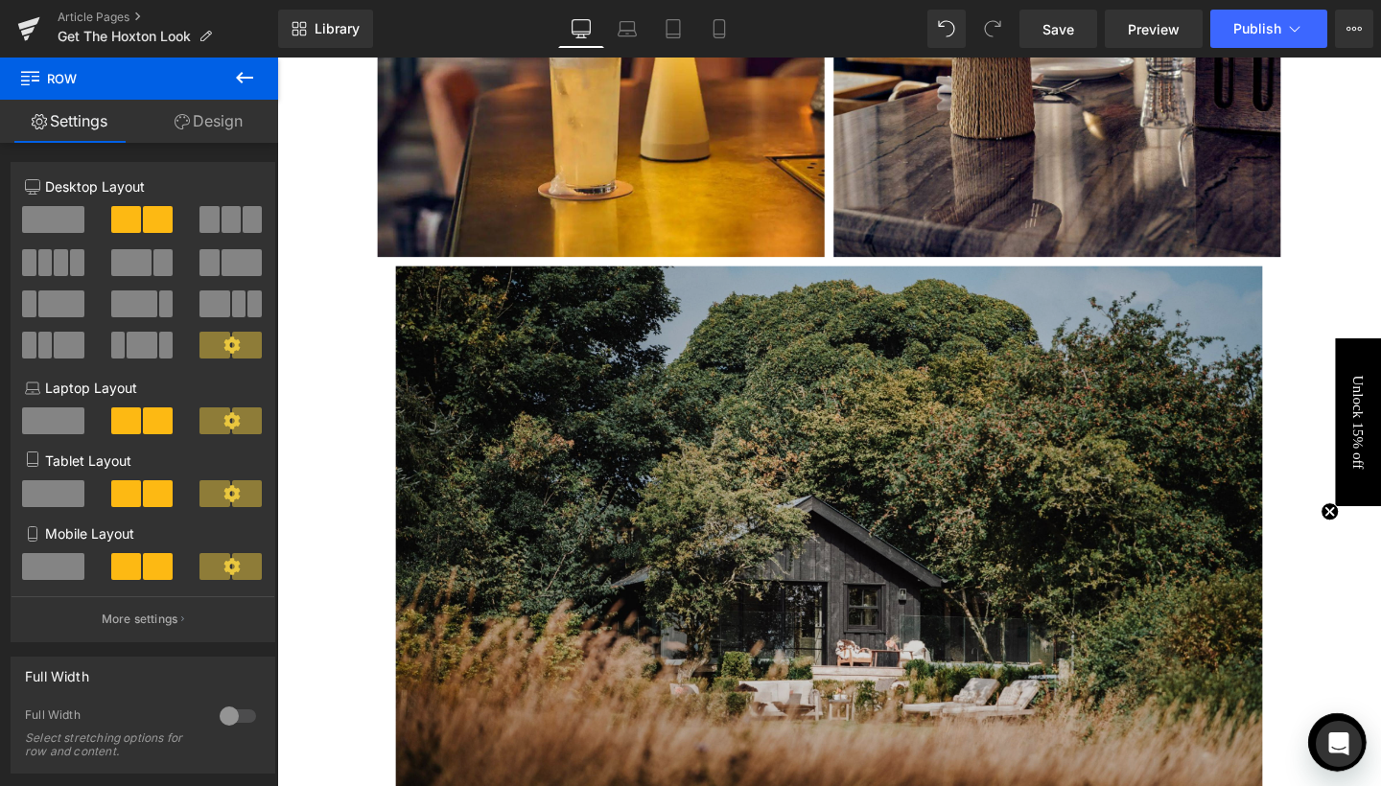
scroll to position [3260, 0]
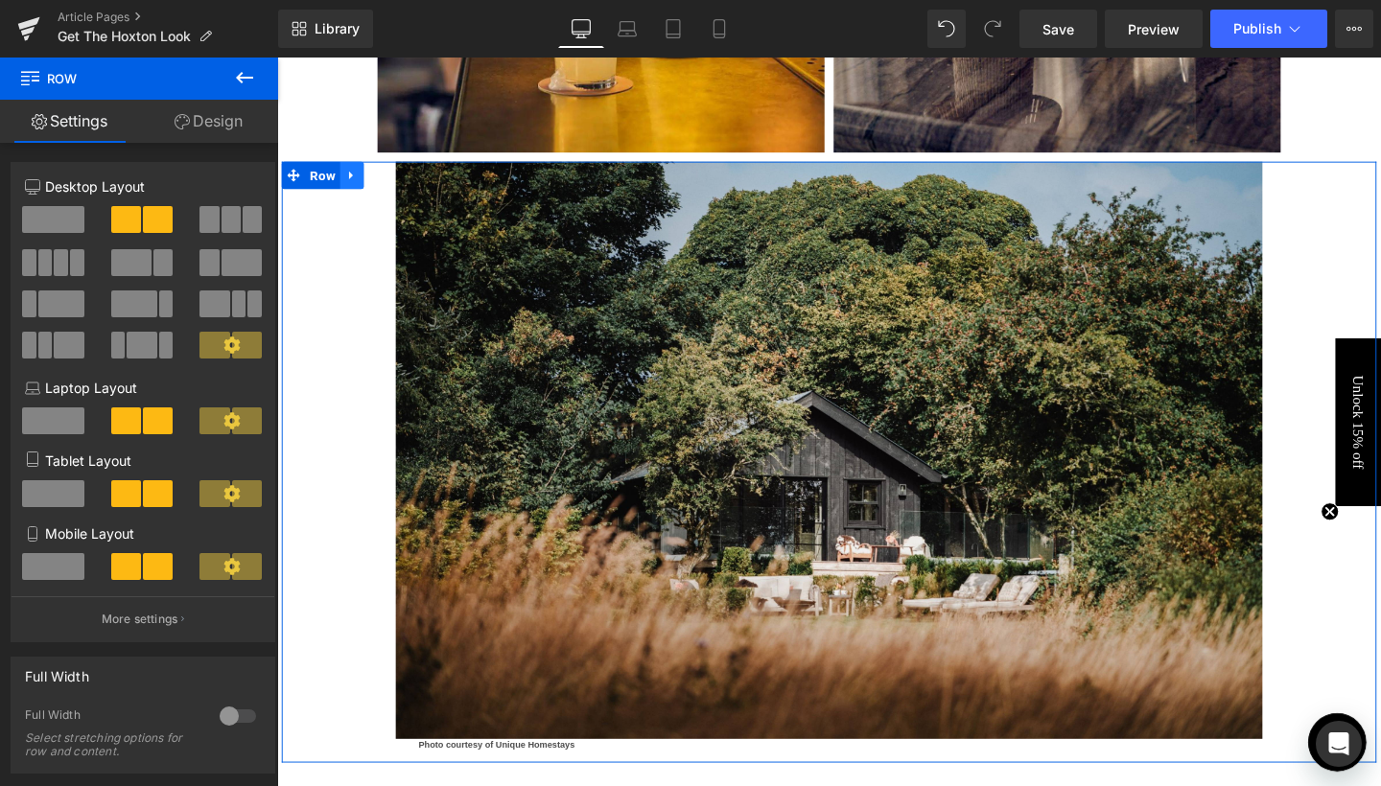
click at [355, 182] on icon at bounding box center [355, 181] width 13 height 14
click at [400, 187] on link at bounding box center [405, 181] width 25 height 29
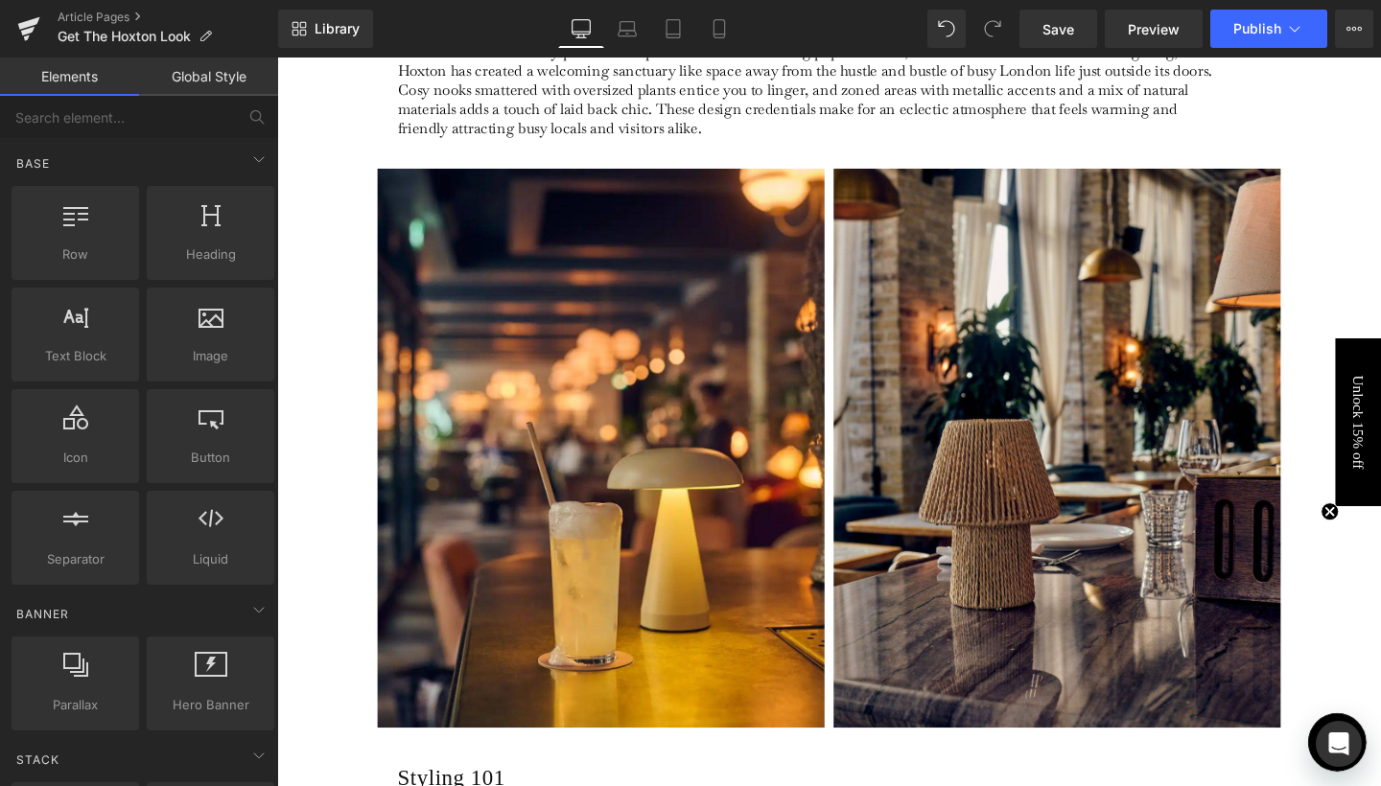
scroll to position [1019, 0]
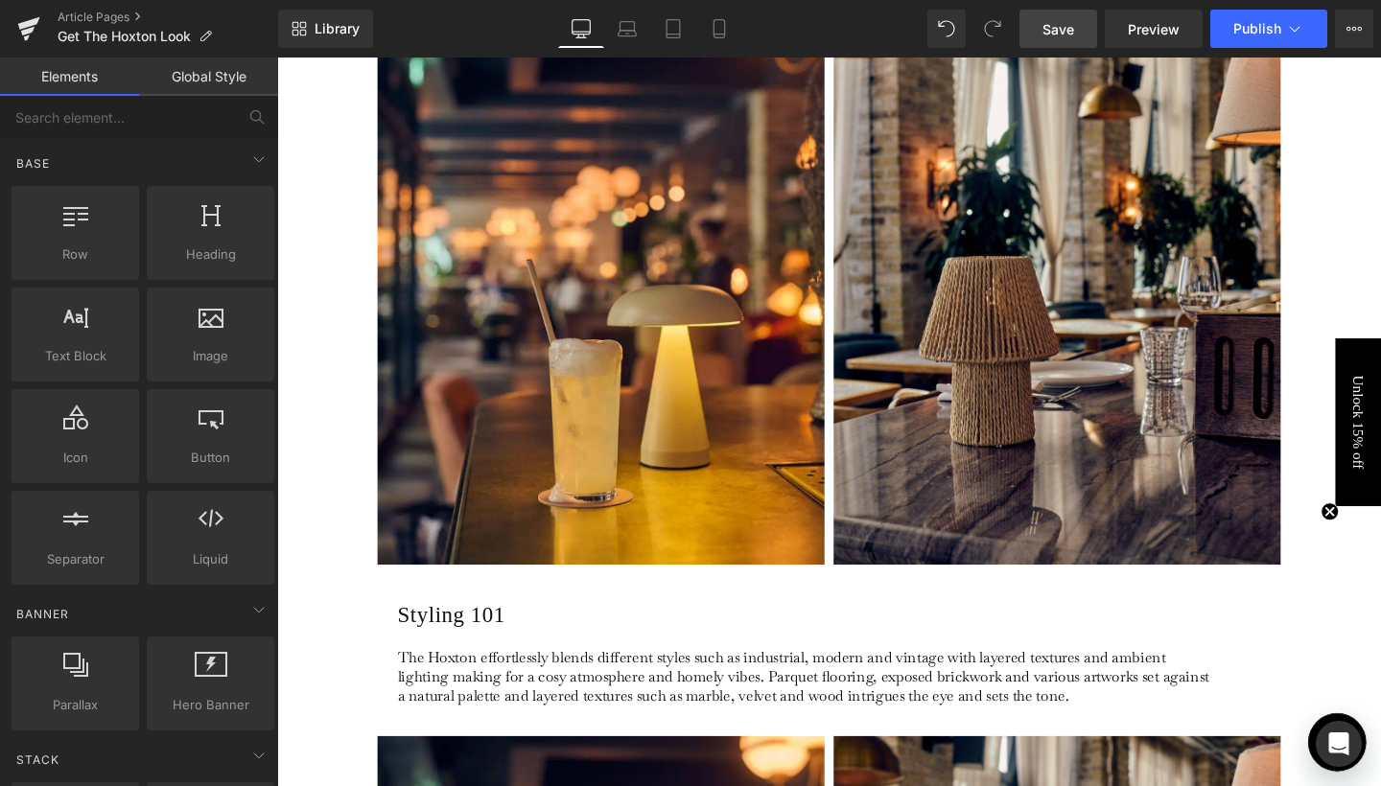
click at [1056, 35] on span "Save" at bounding box center [1058, 29] width 32 height 20
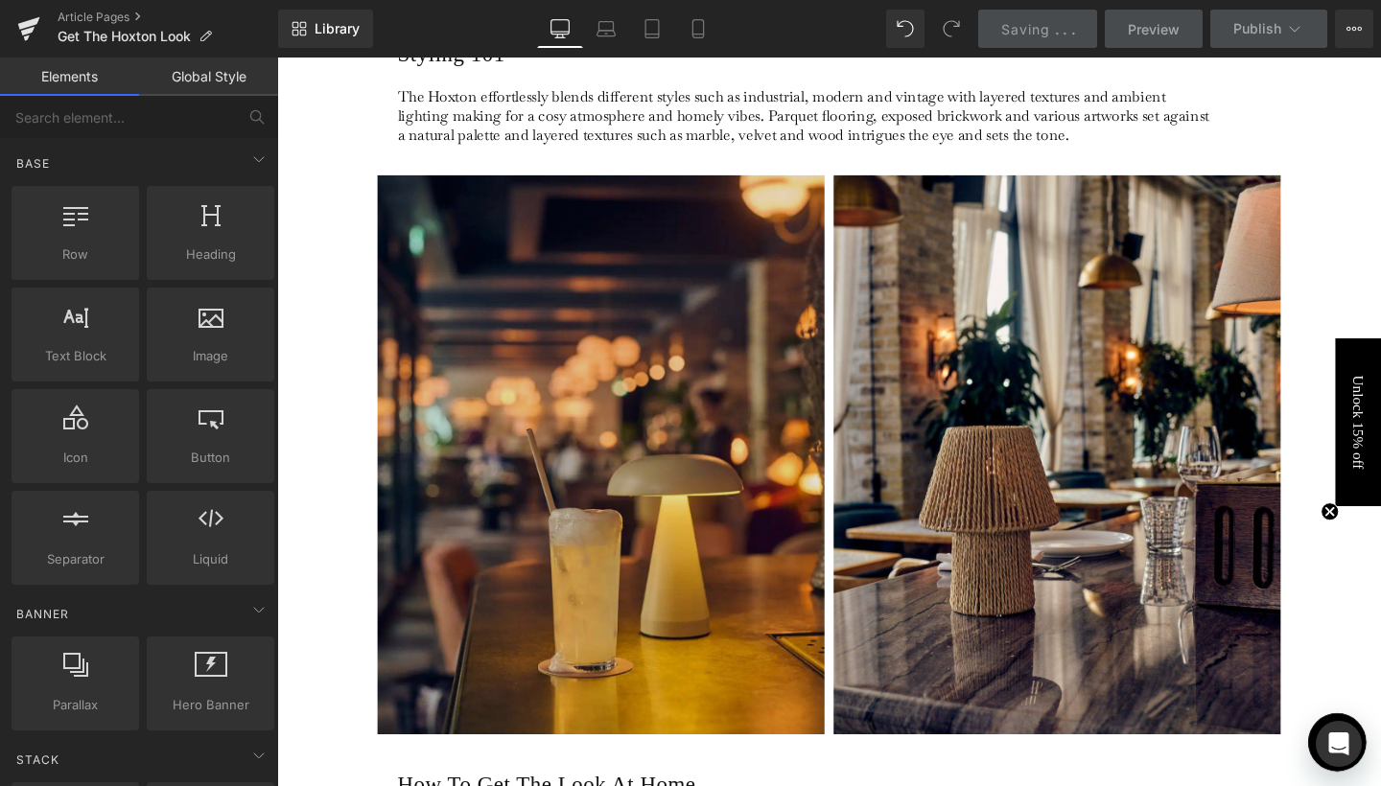
scroll to position [1706, 0]
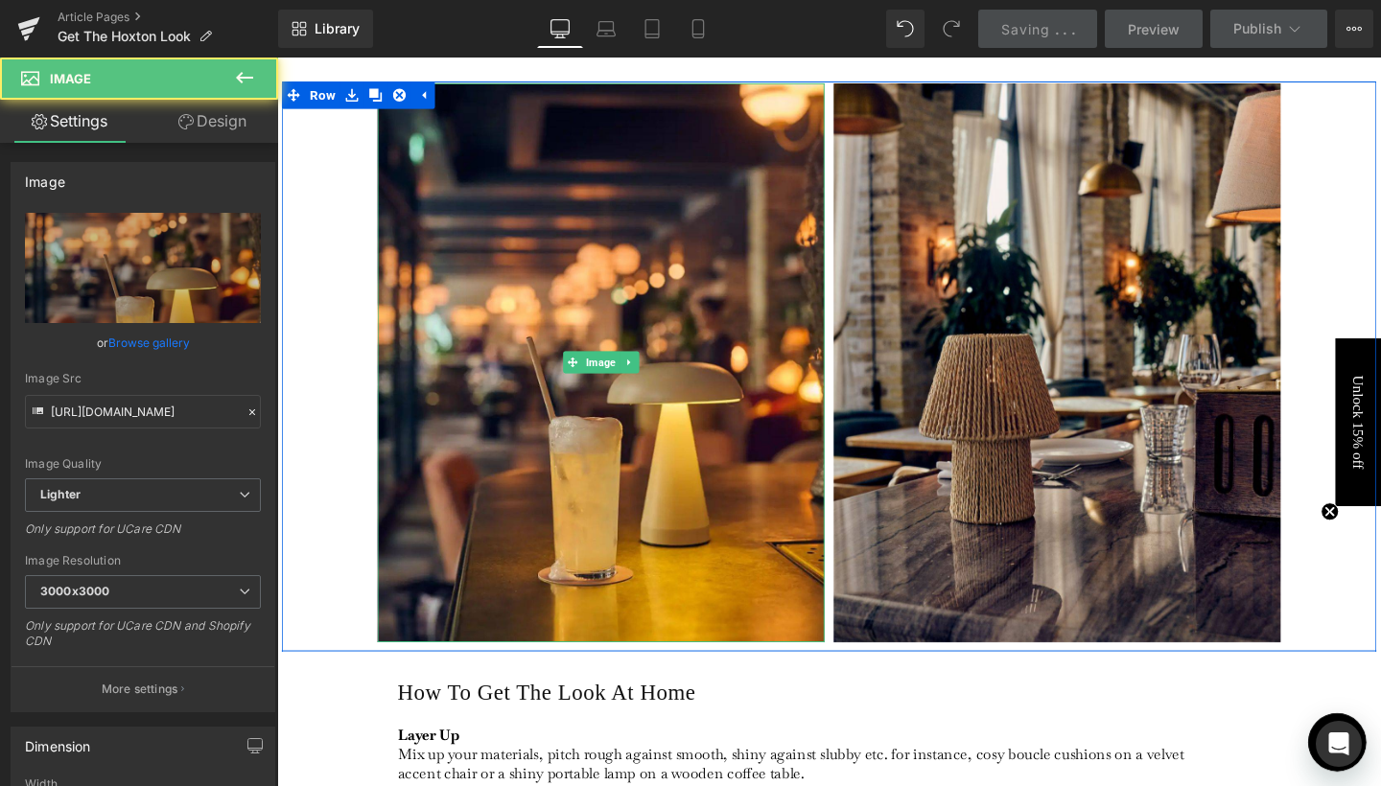
drag, startPoint x: 617, startPoint y: 427, endPoint x: 372, endPoint y: 390, distance: 247.2
click at [617, 427] on img at bounding box center [618, 378] width 470 height 588
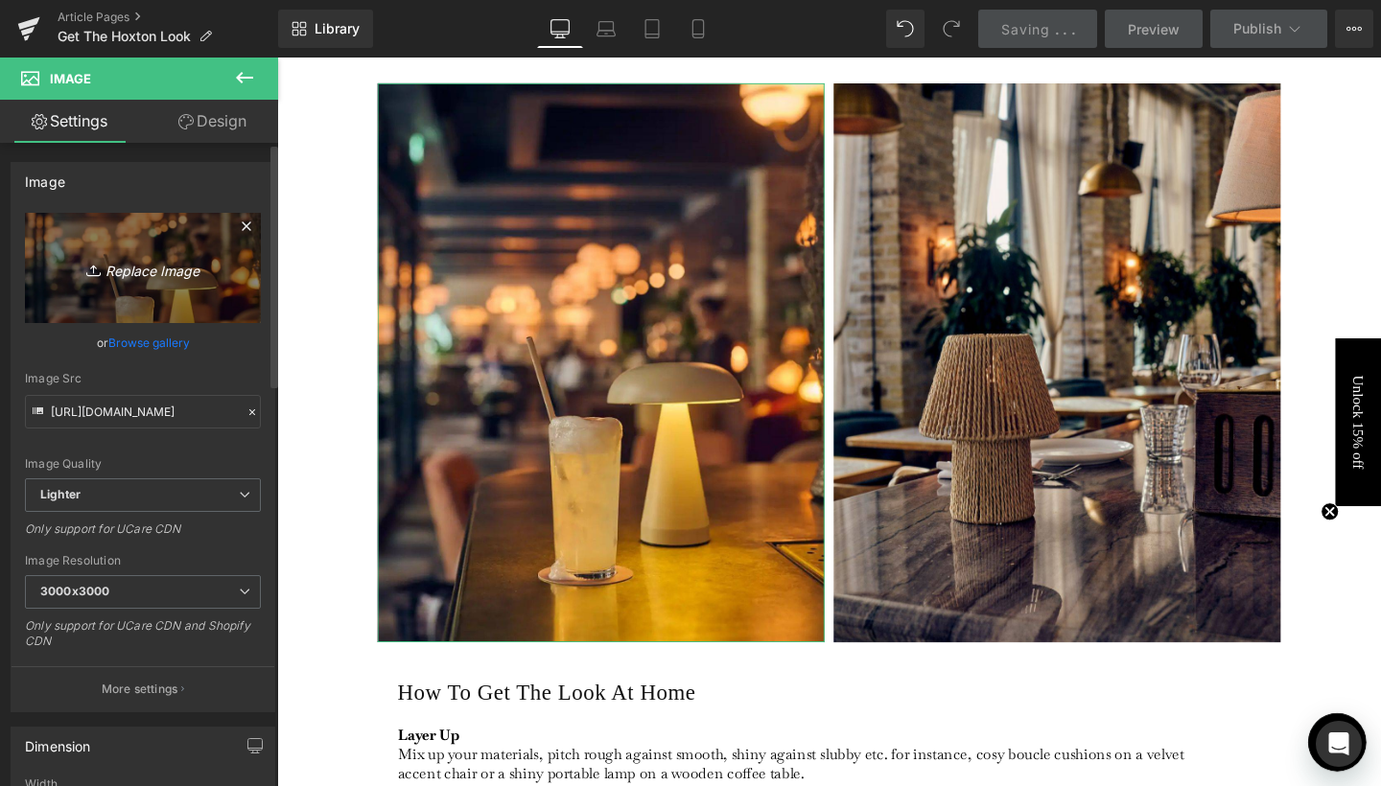
click at [147, 292] on link "Replace Image" at bounding box center [143, 268] width 236 height 110
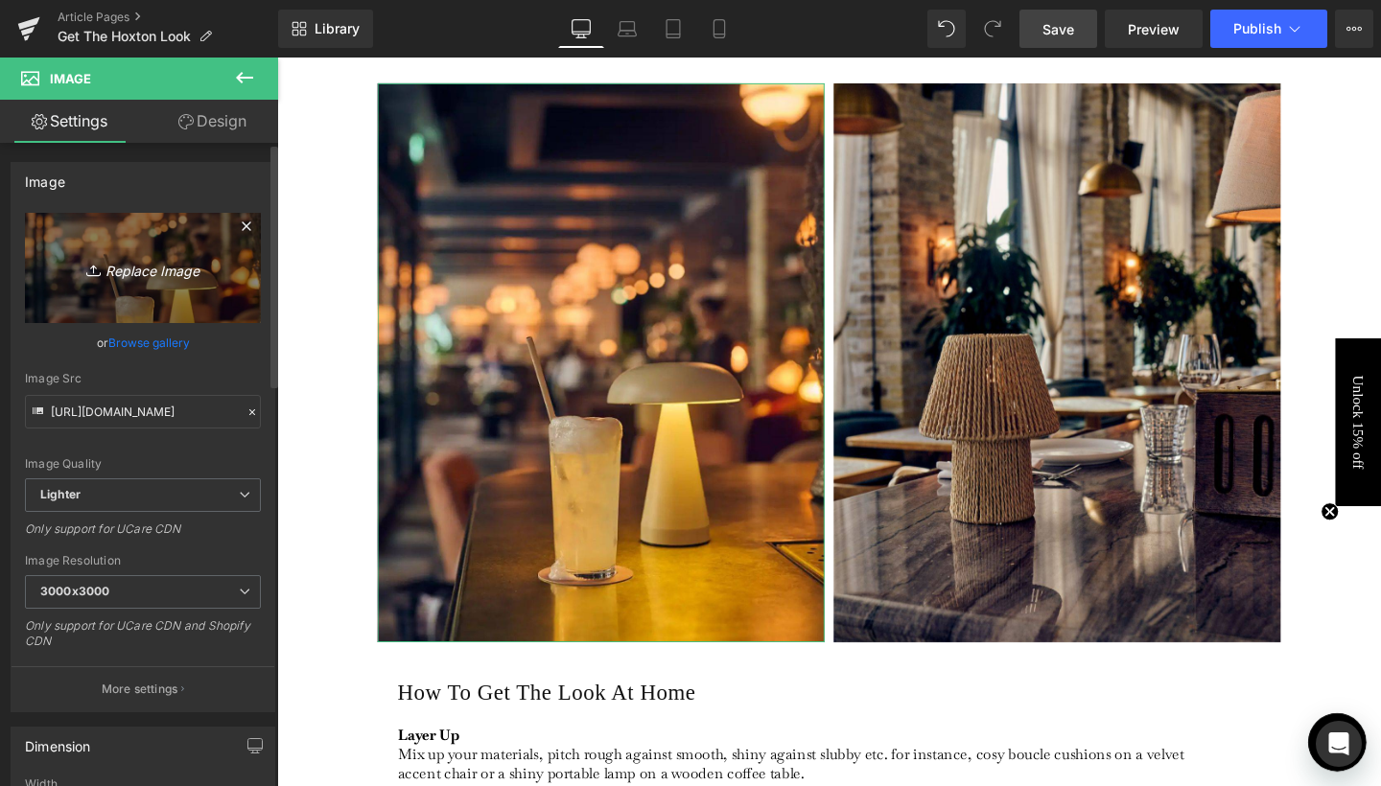
type input "C:\fakepath\1.jpg"
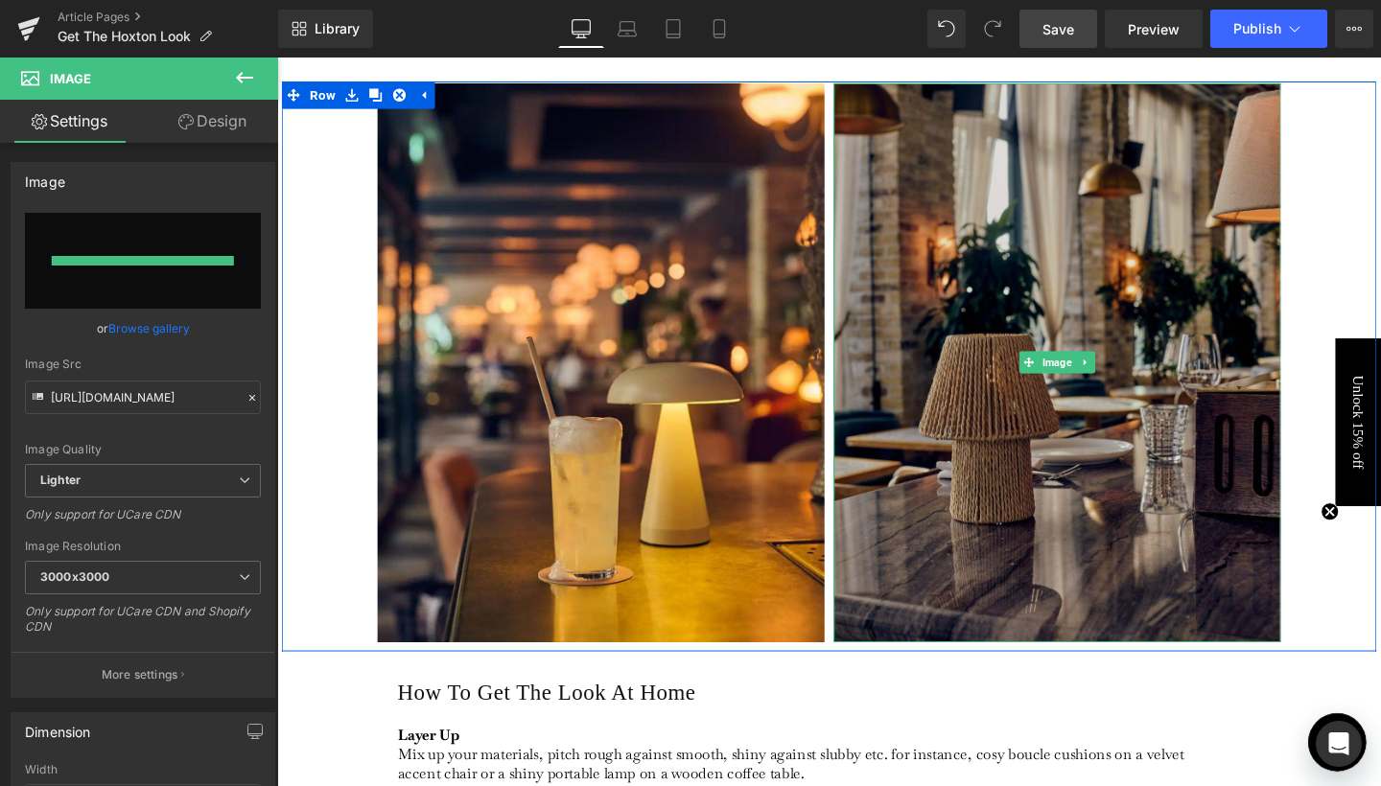
type input "[URL][DOMAIN_NAME]"
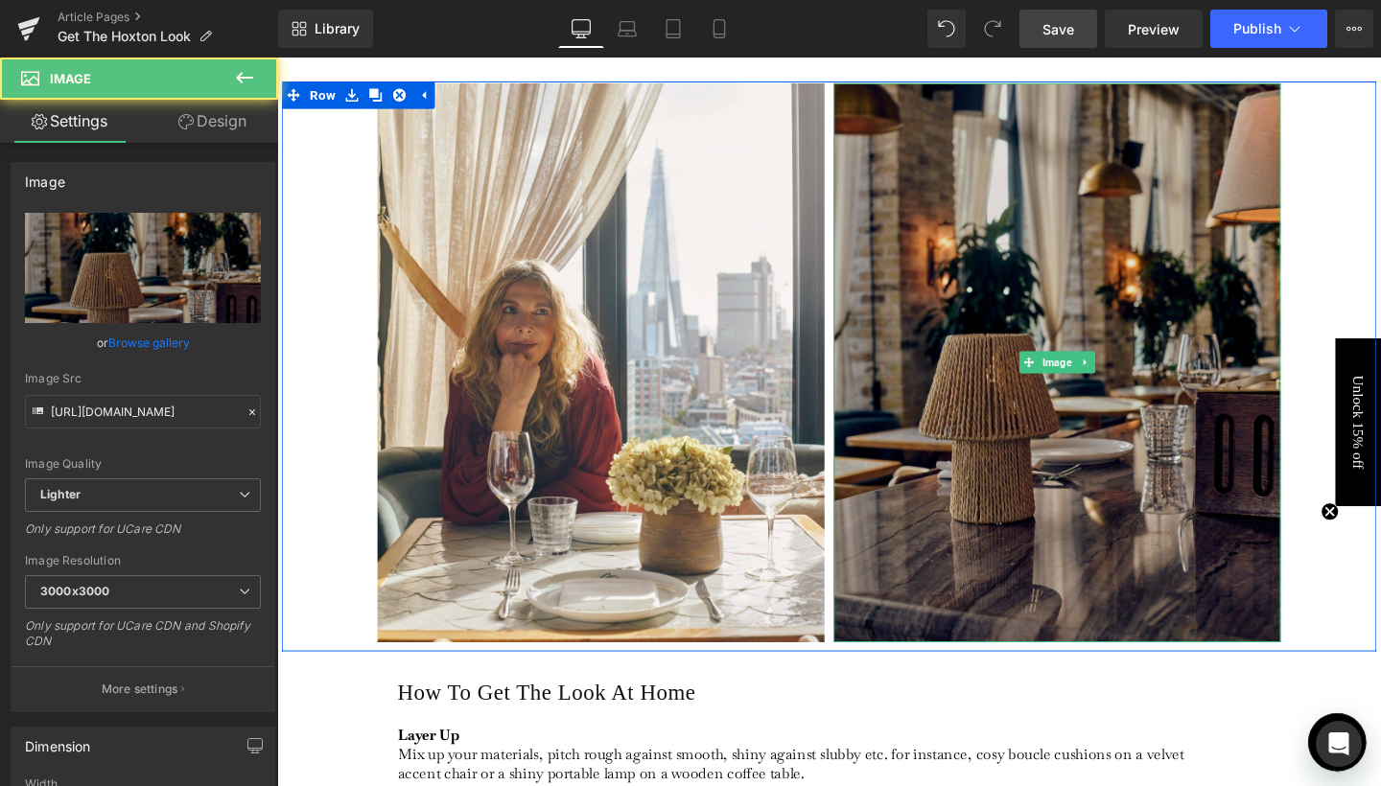
click at [1042, 400] on img at bounding box center [1097, 378] width 470 height 588
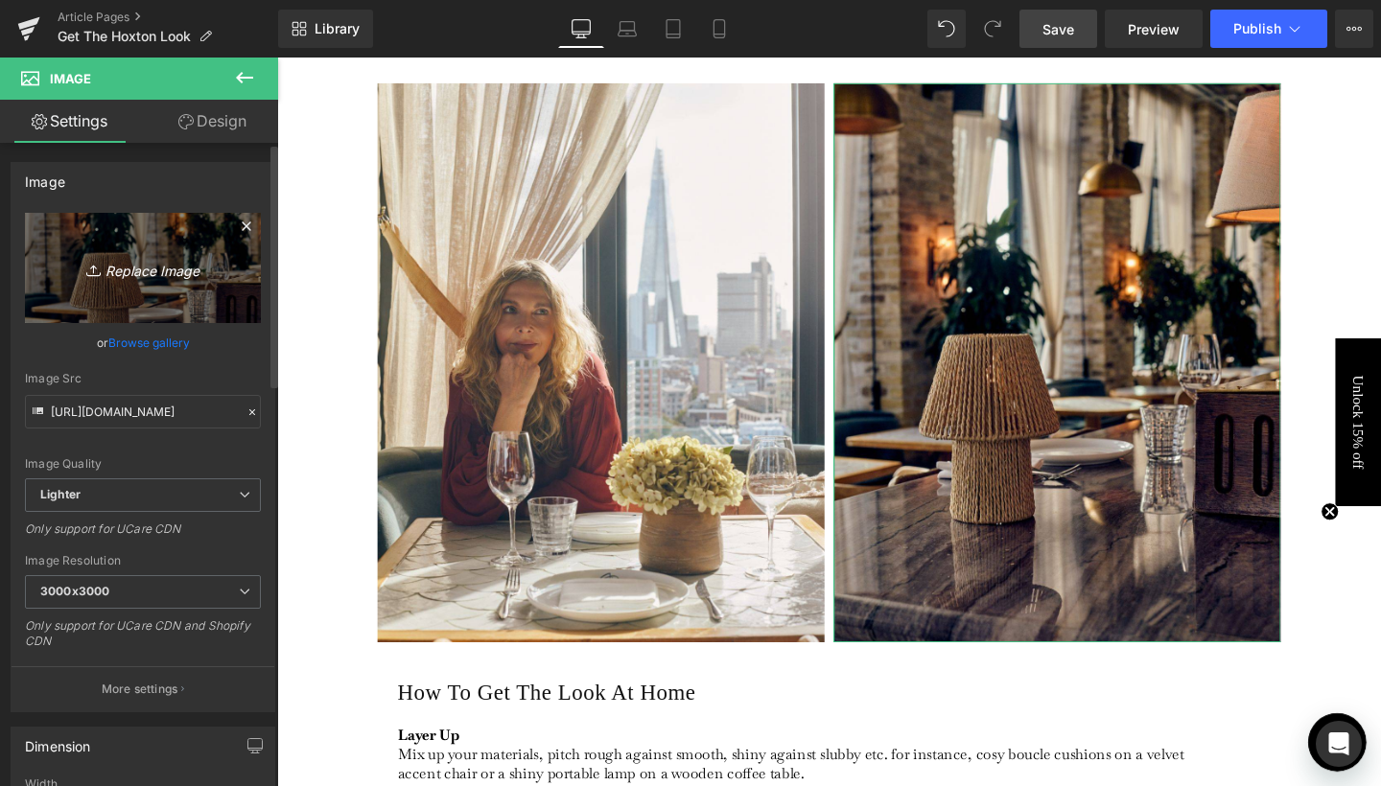
click at [145, 285] on link "Replace Image" at bounding box center [143, 268] width 236 height 110
type input "C:\fakepath\2.jpg"
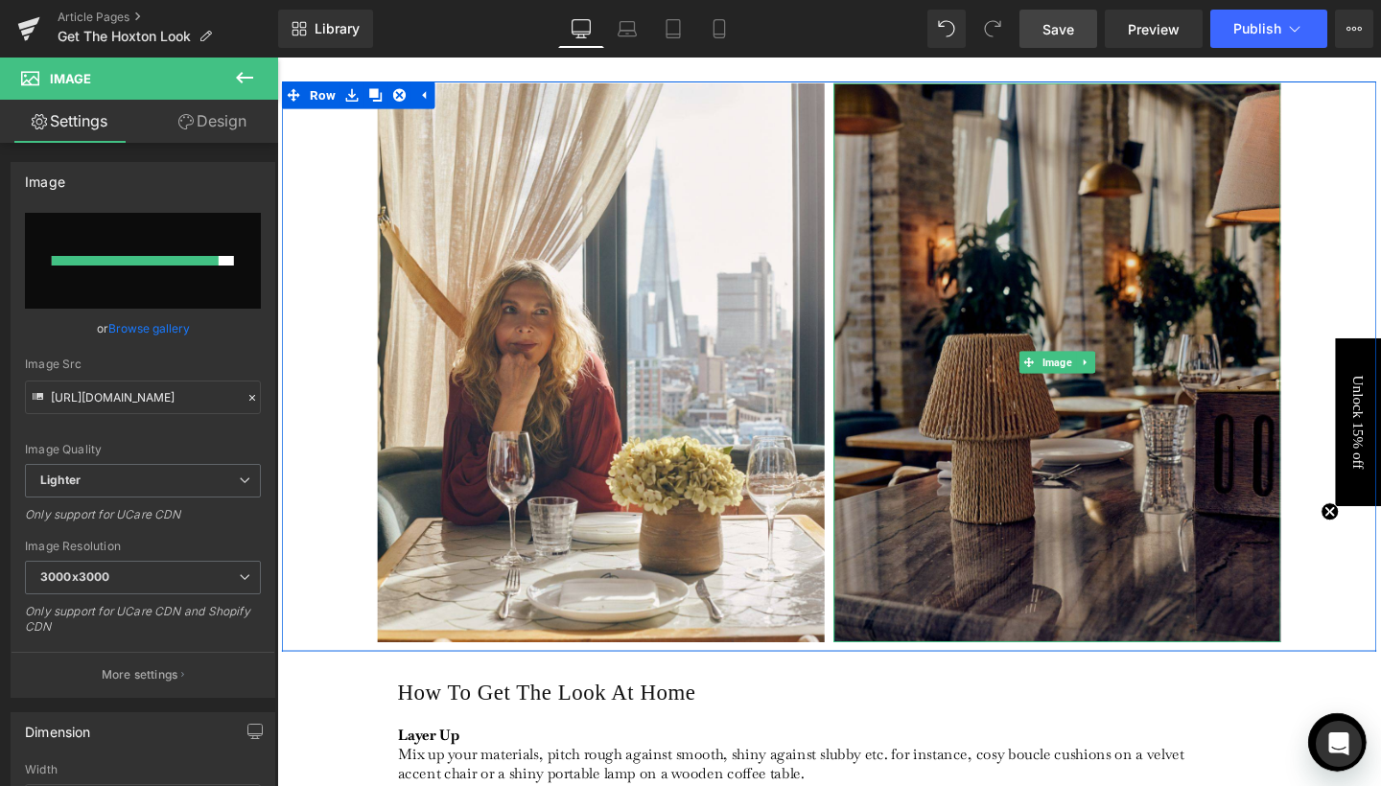
type input "[URL][DOMAIN_NAME]"
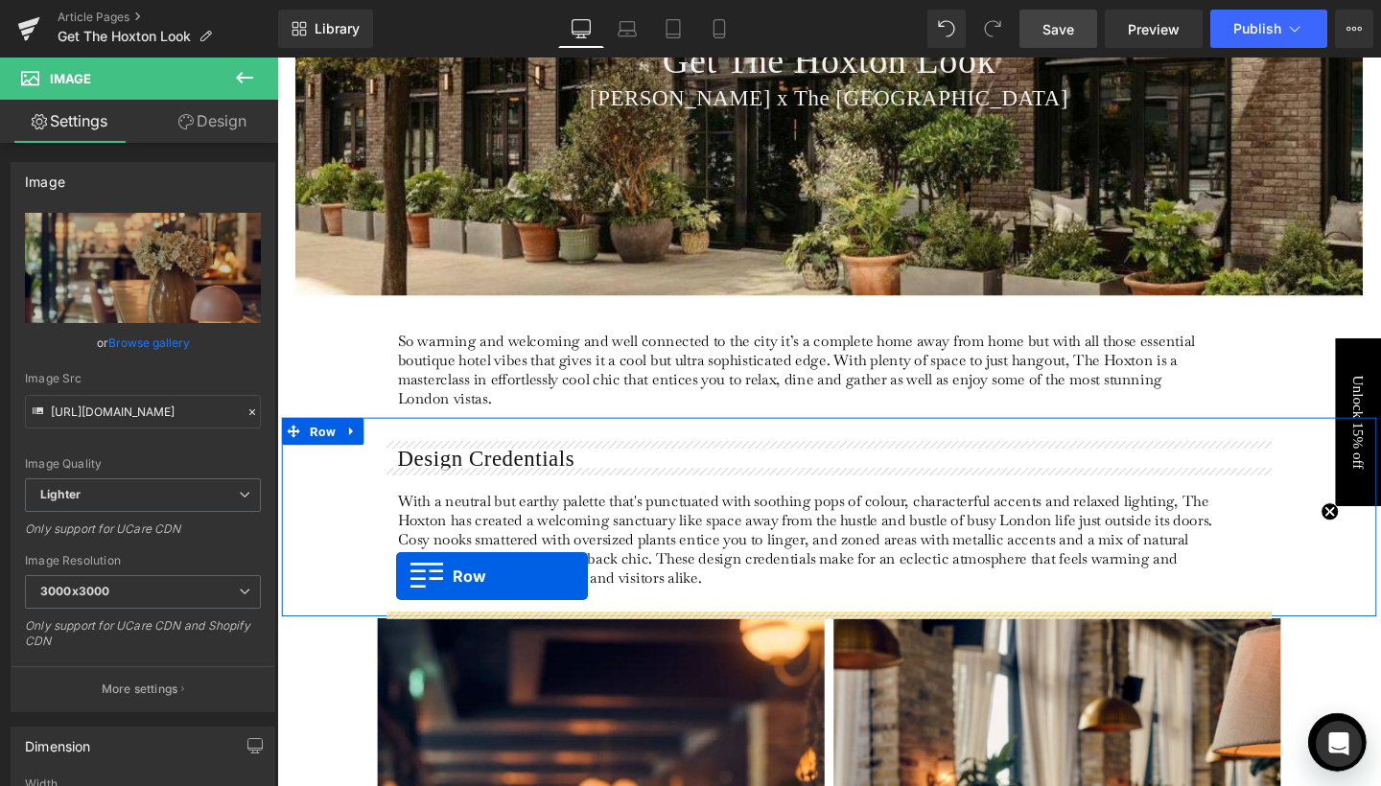
scroll to position [376, 0]
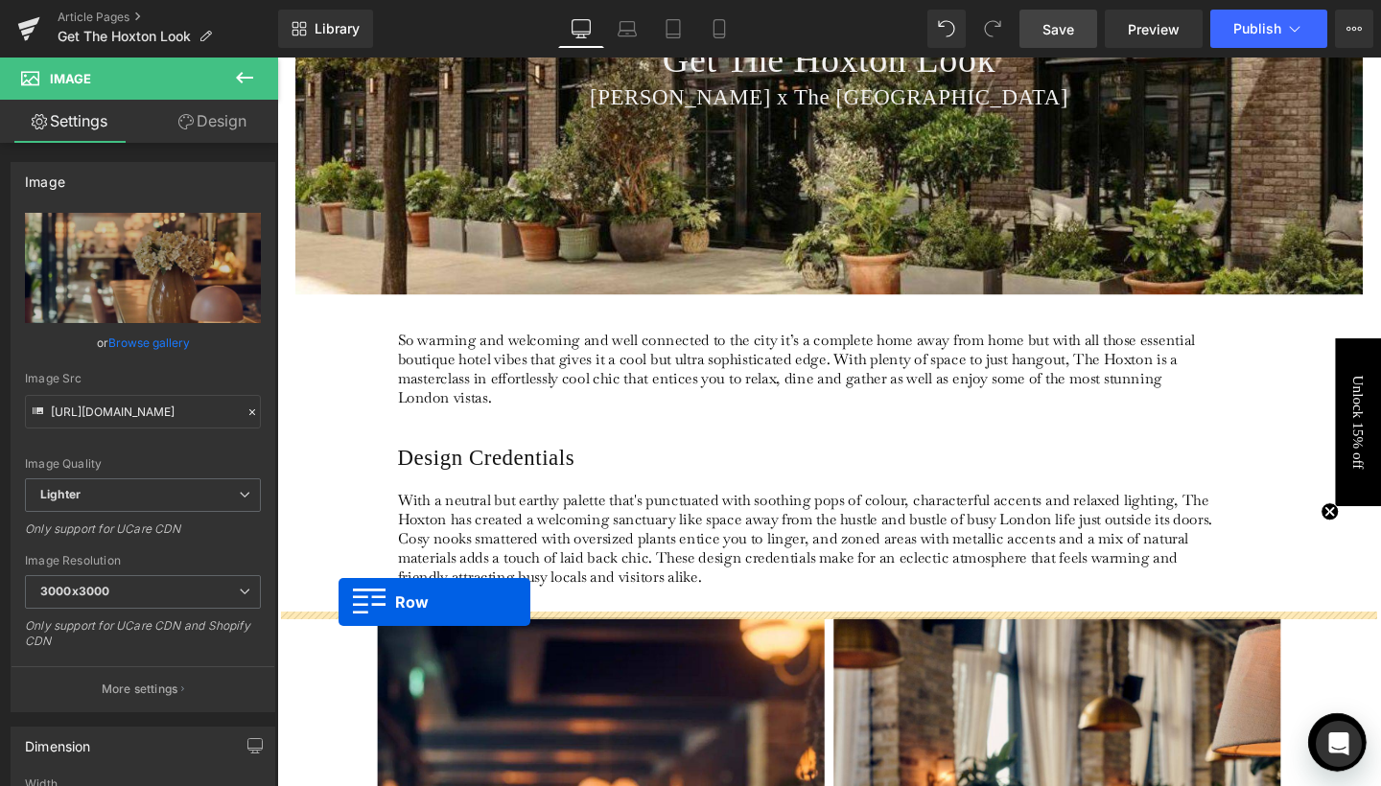
drag, startPoint x: 318, startPoint y: 429, endPoint x: 341, endPoint y: 630, distance: 202.7
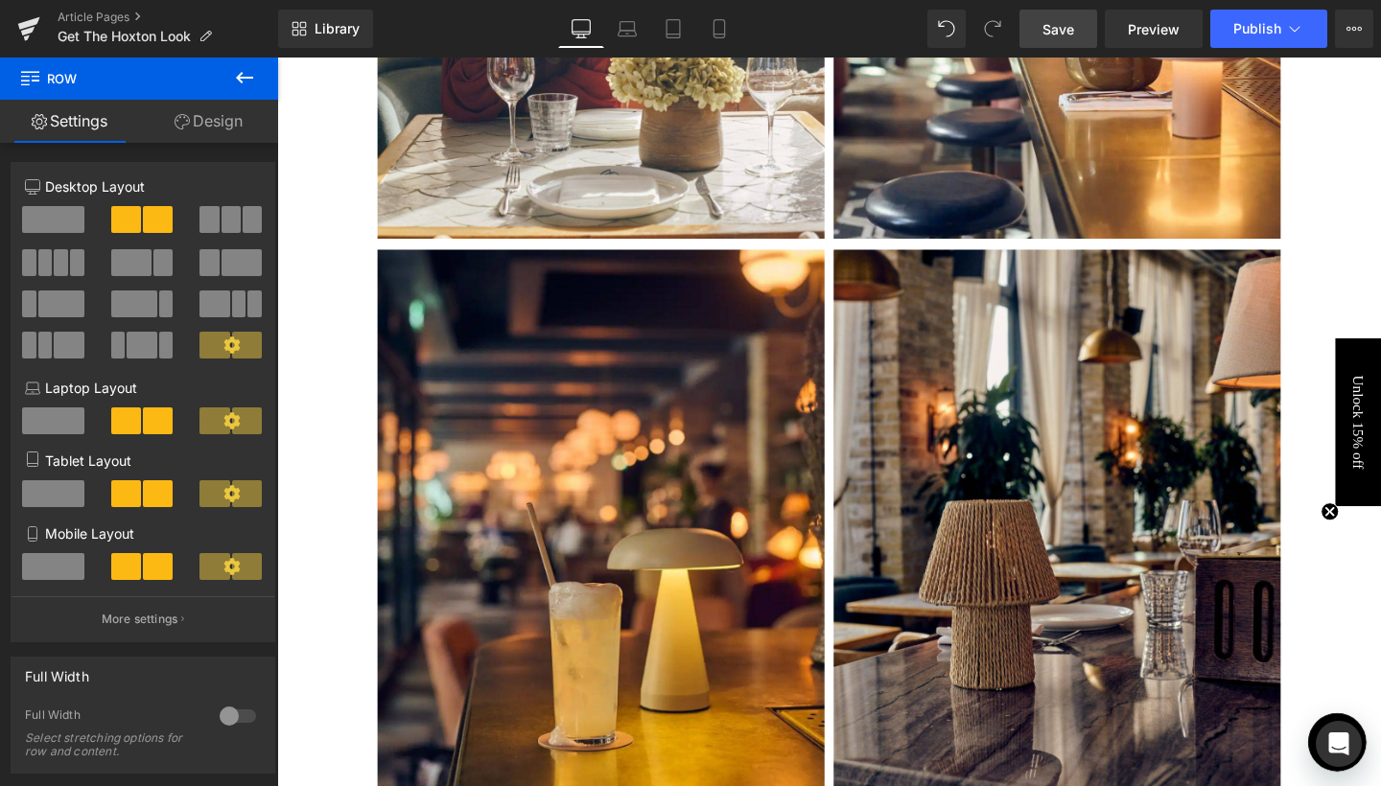
scroll to position [1418, 0]
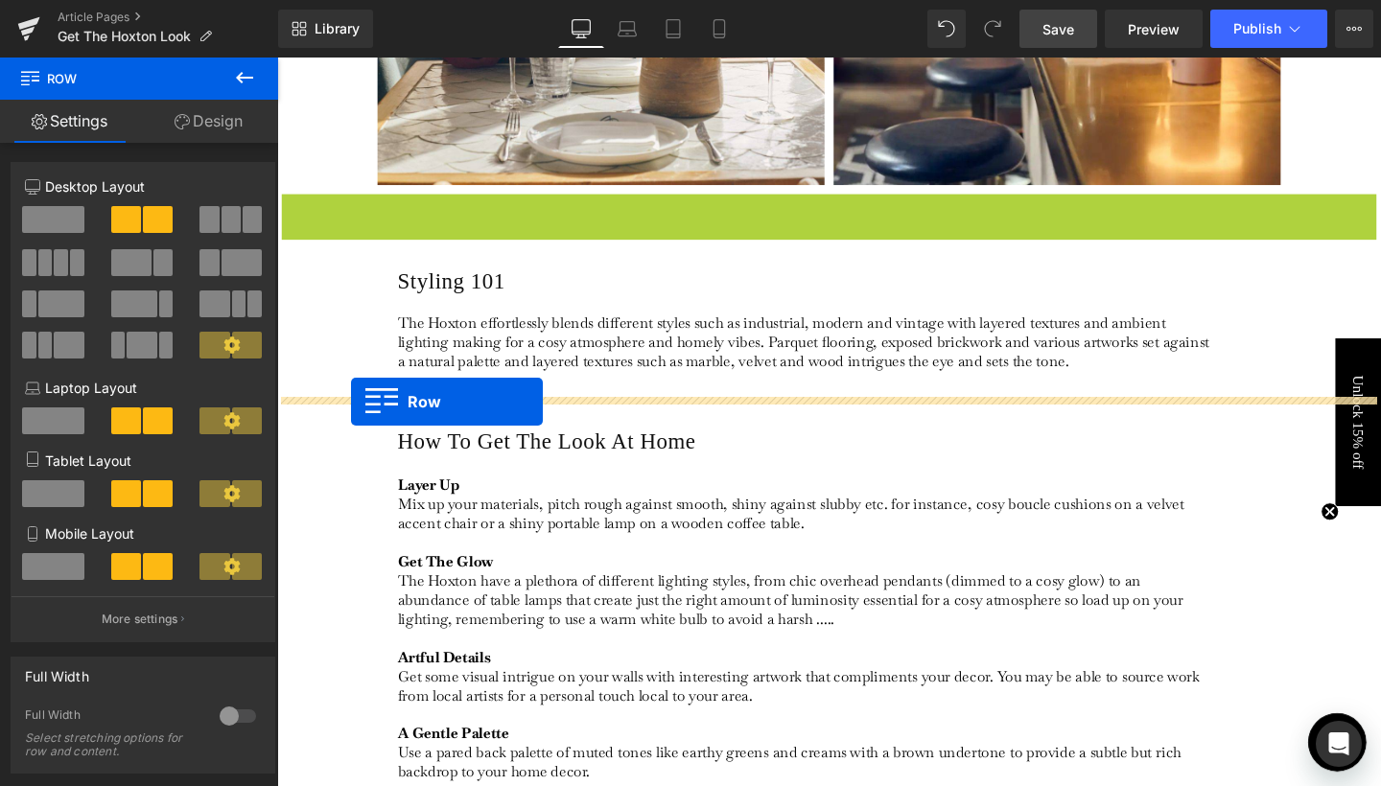
drag, startPoint x: 316, startPoint y: 211, endPoint x: 355, endPoint y: 419, distance: 211.6
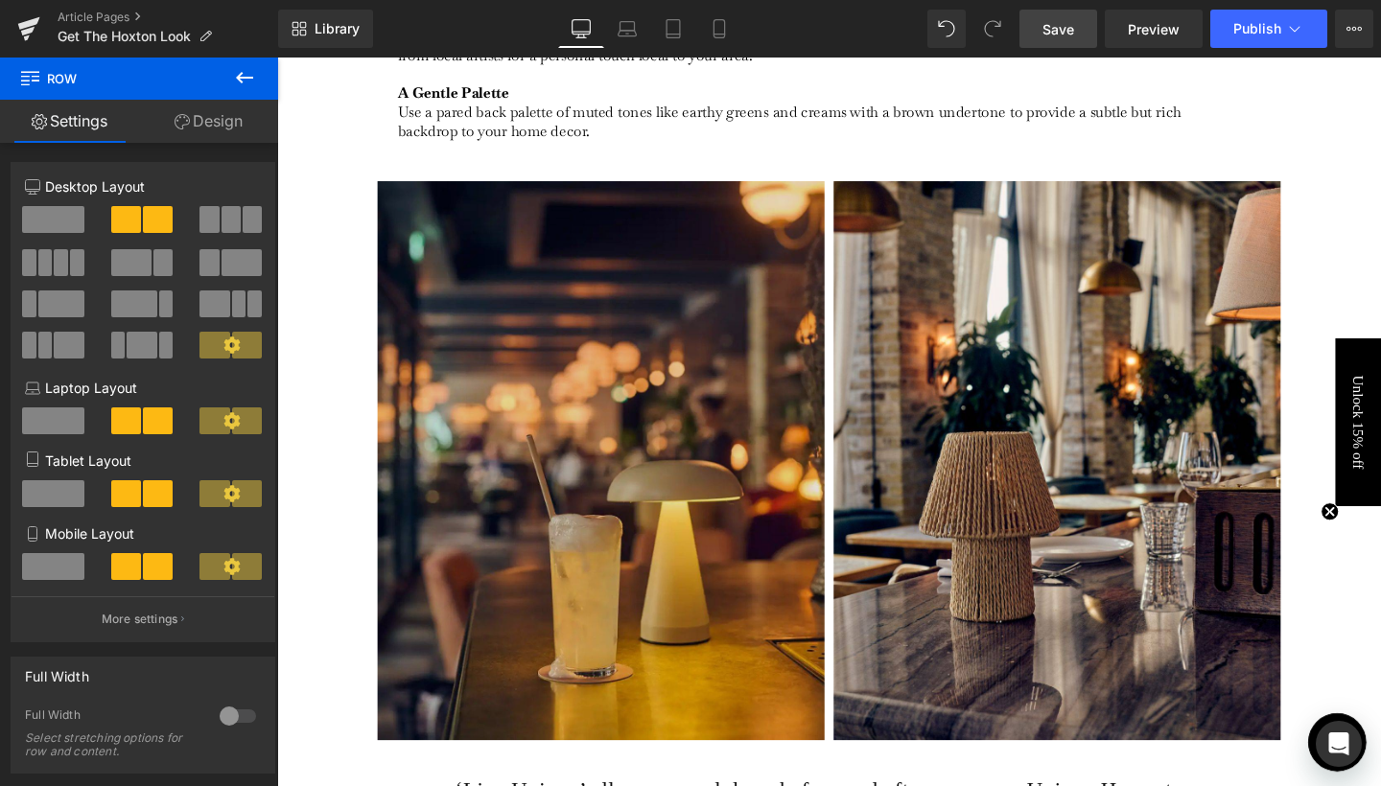
scroll to position [2569, 0]
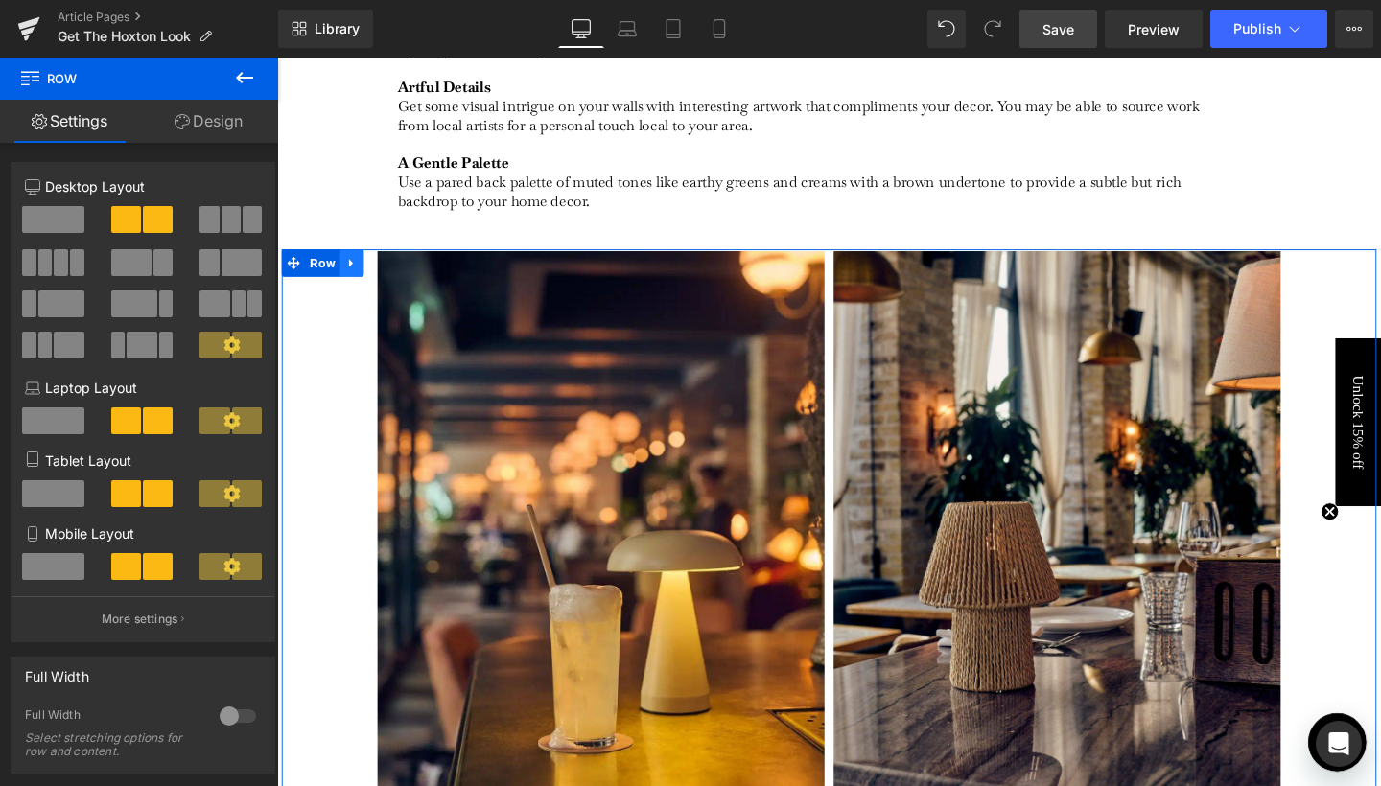
click at [356, 267] on icon at bounding box center [355, 274] width 13 height 14
click at [382, 277] on icon at bounding box center [380, 273] width 13 height 13
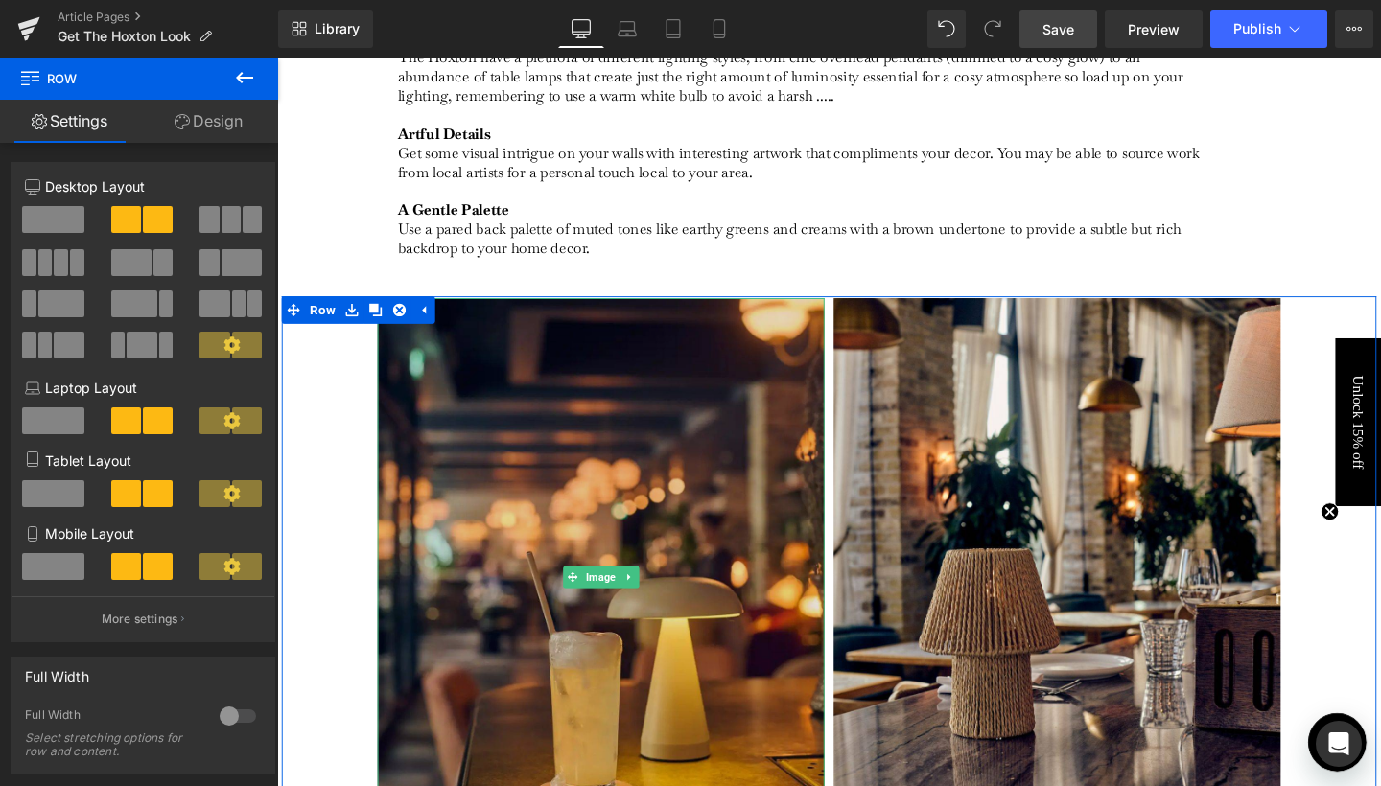
scroll to position [2583, 0]
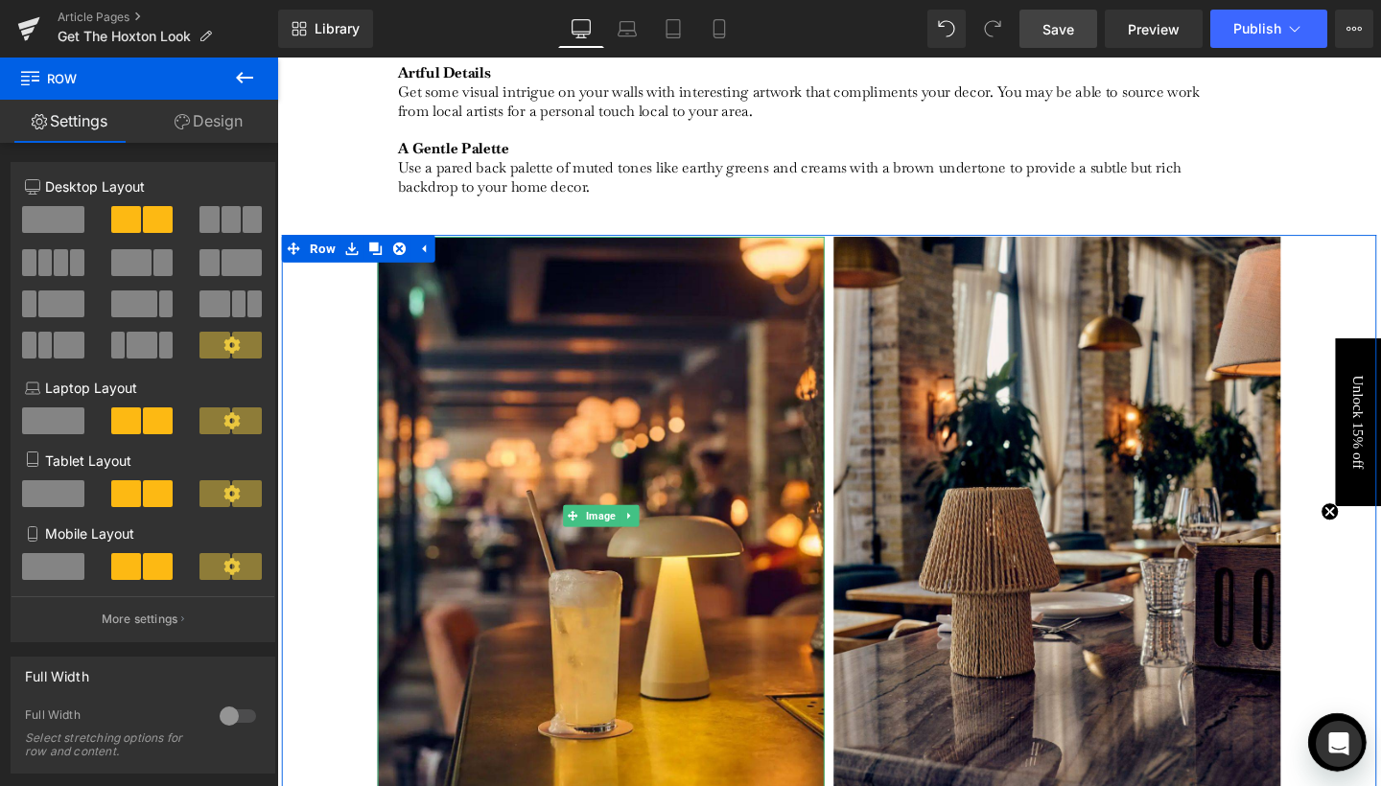
click at [613, 540] on span "Image" at bounding box center [616, 539] width 39 height 23
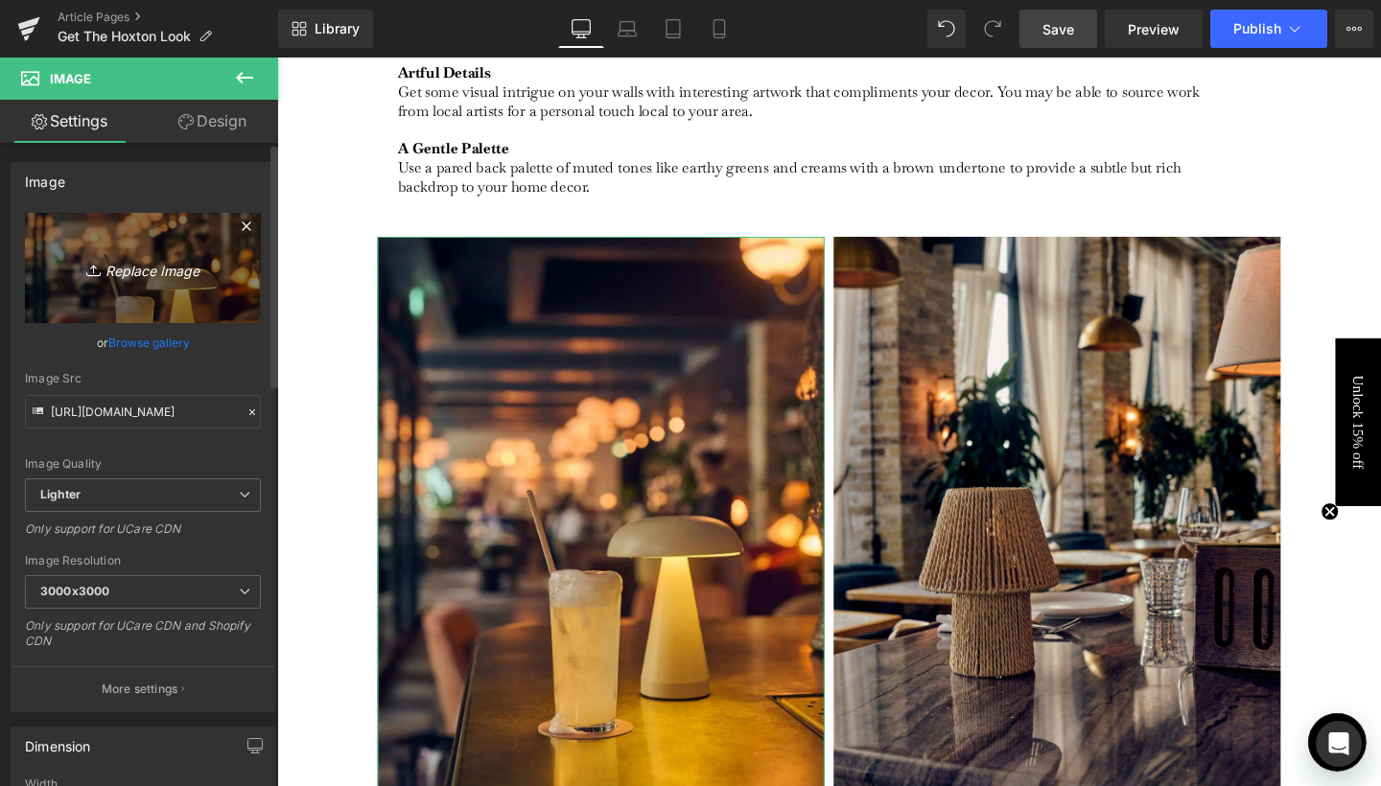
click at [166, 257] on icon "Replace Image" at bounding box center [142, 268] width 153 height 24
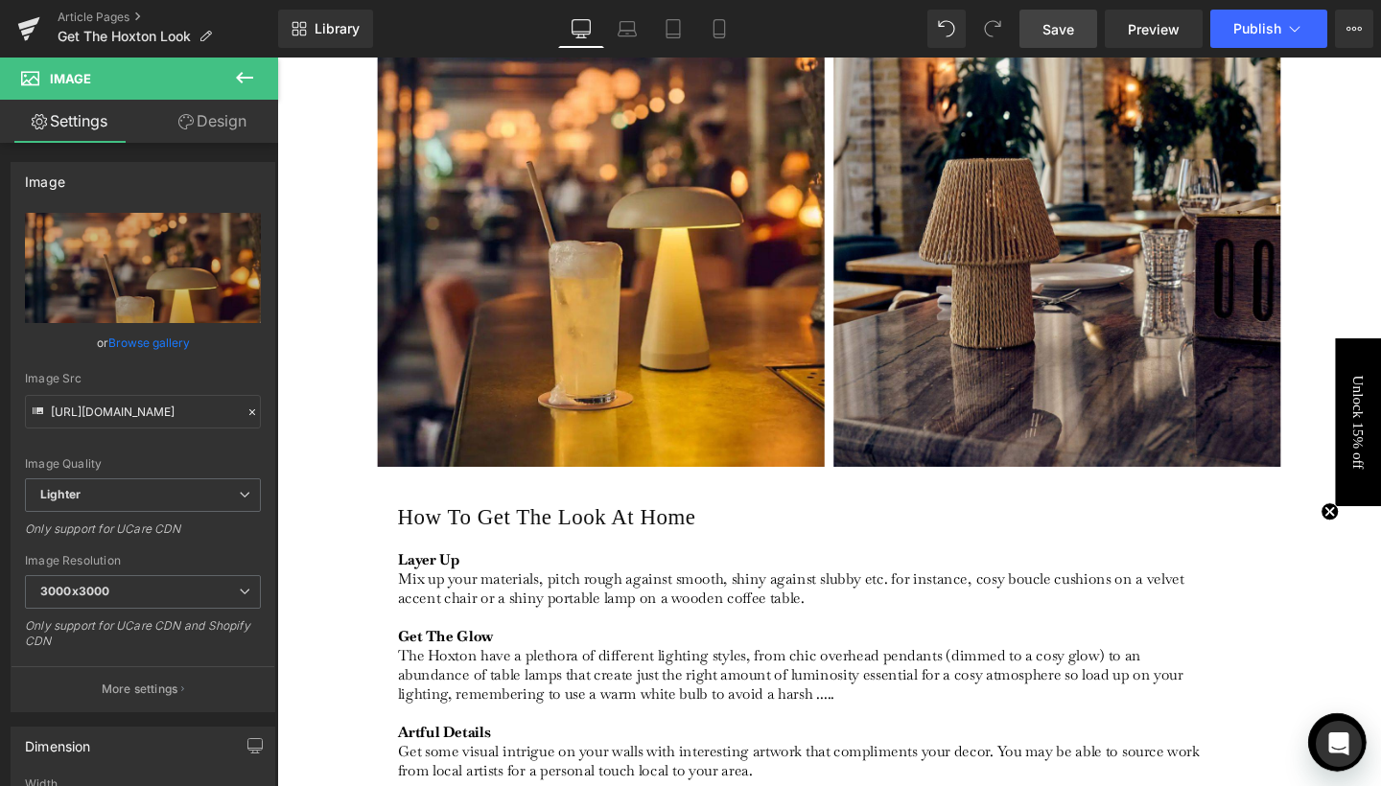
scroll to position [1750, 0]
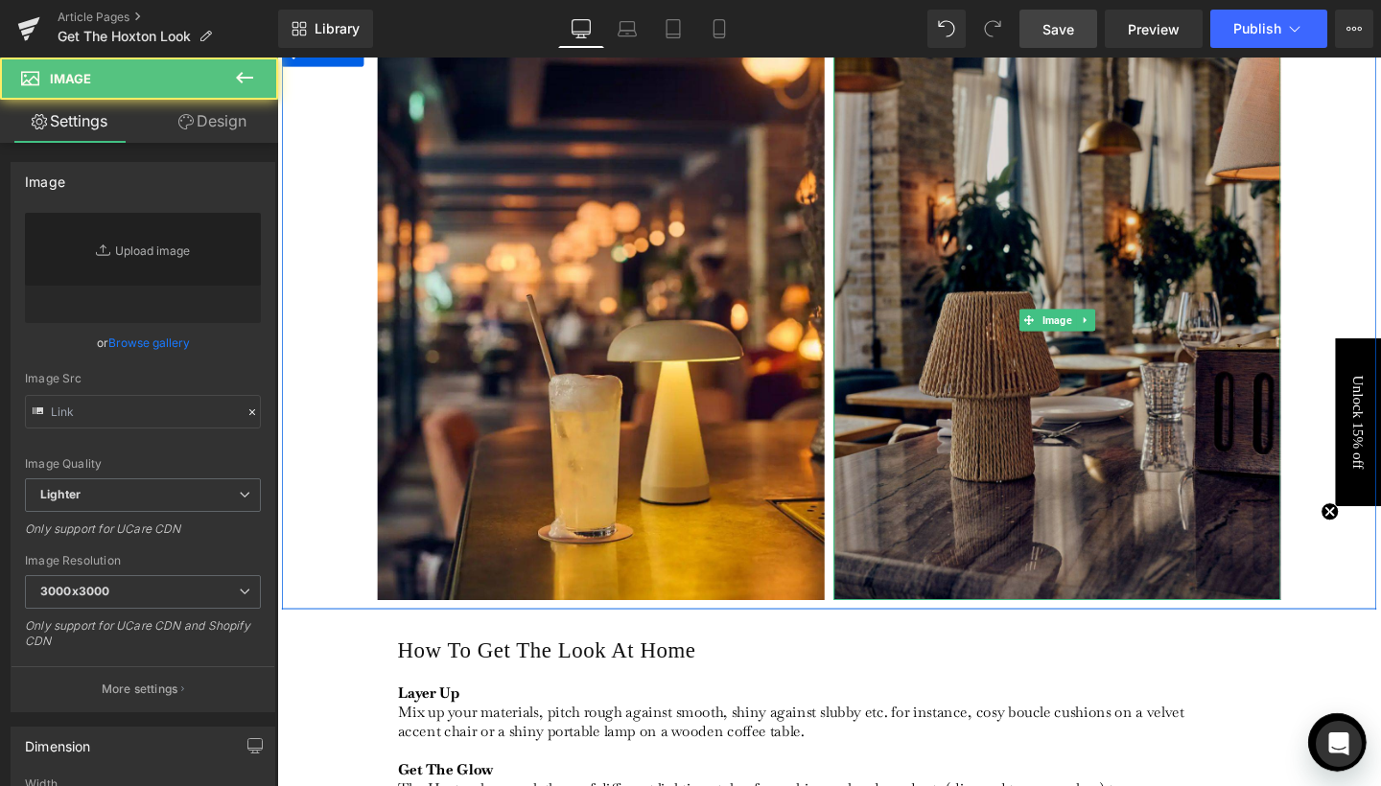
click at [1078, 297] on img at bounding box center [1097, 334] width 470 height 588
type input "https://ucarecdn.com/a295a696-9392-45a4-abaf-4d1d64512c8c/-/format/auto/-/previ…"
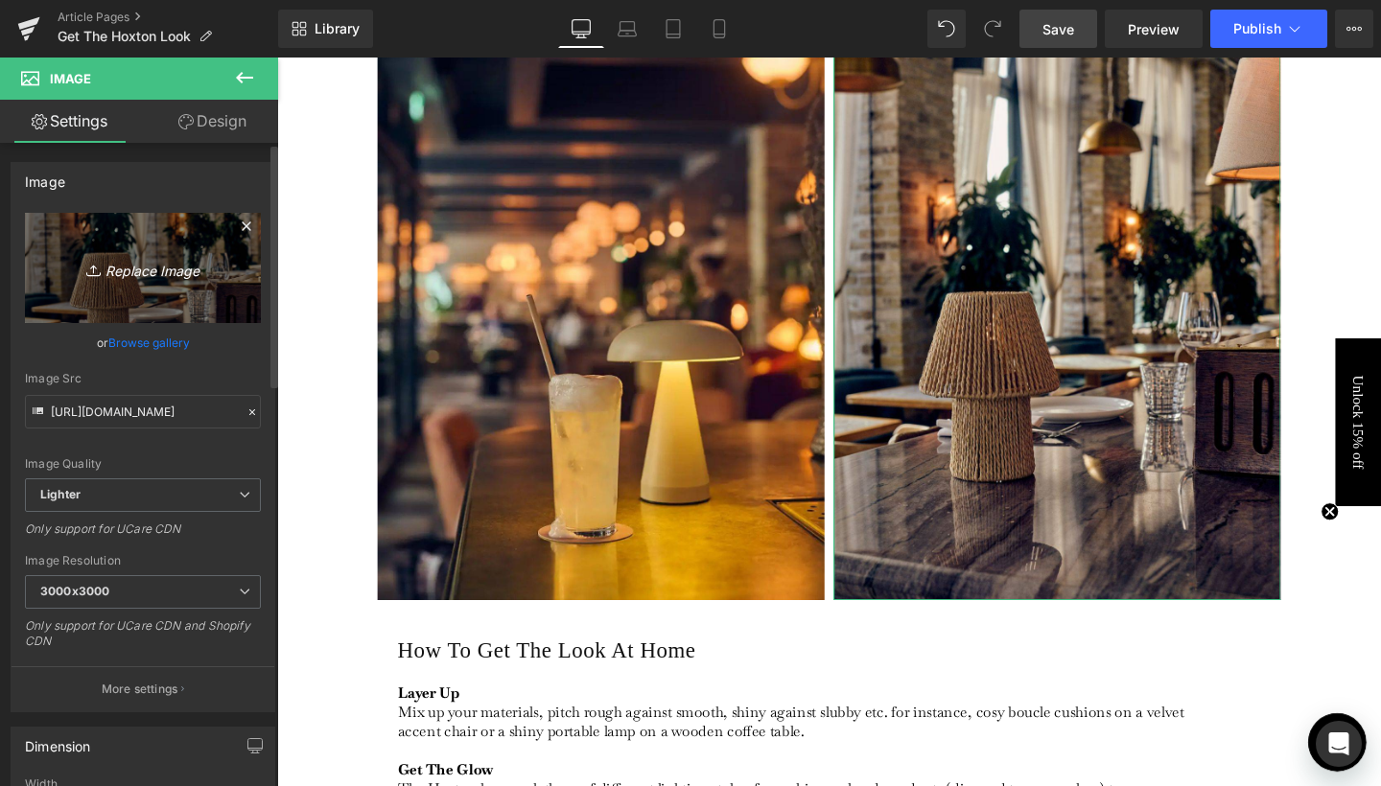
click at [136, 254] on link "Replace Image" at bounding box center [143, 268] width 236 height 110
type input "C:\fakepath\8.jpg"
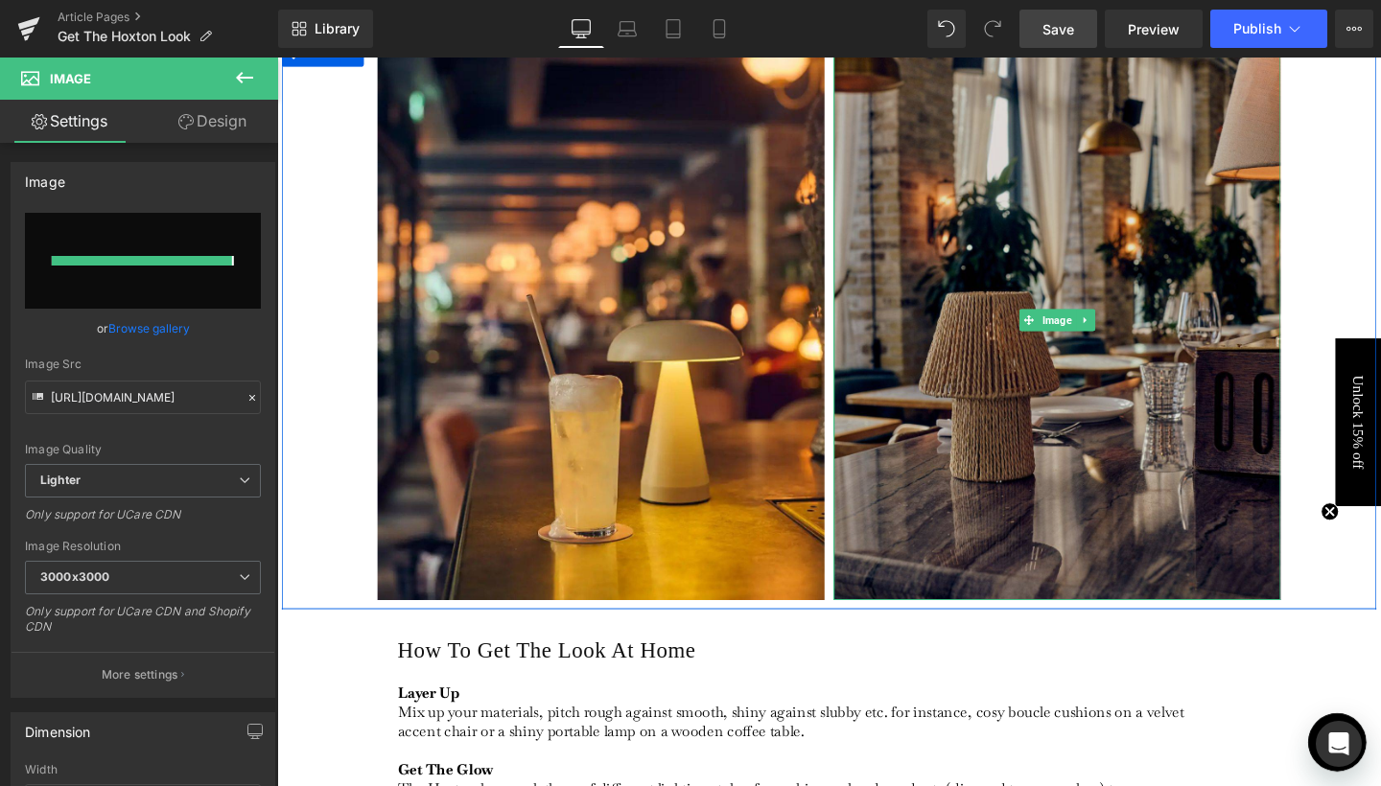
type input "[URL][DOMAIN_NAME]"
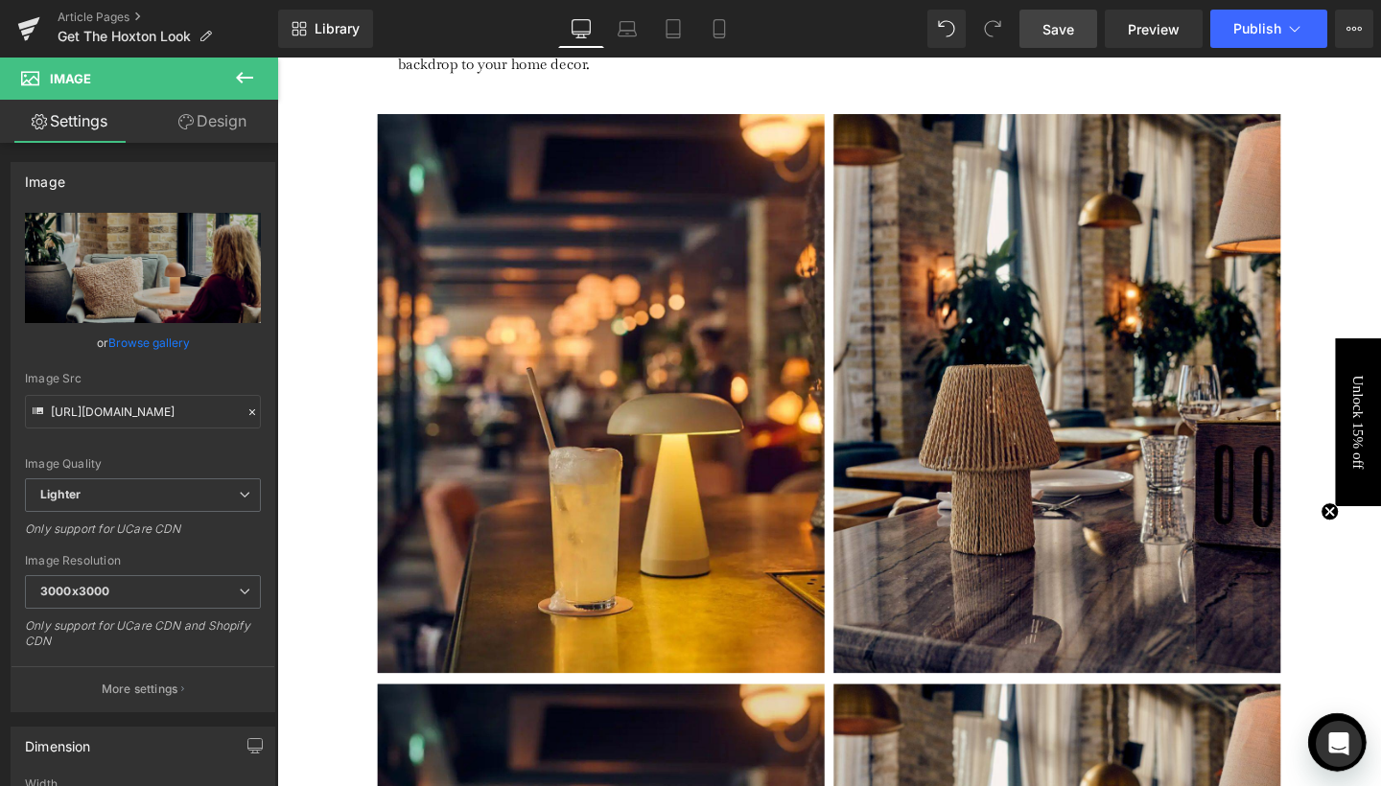
scroll to position [2618, 0]
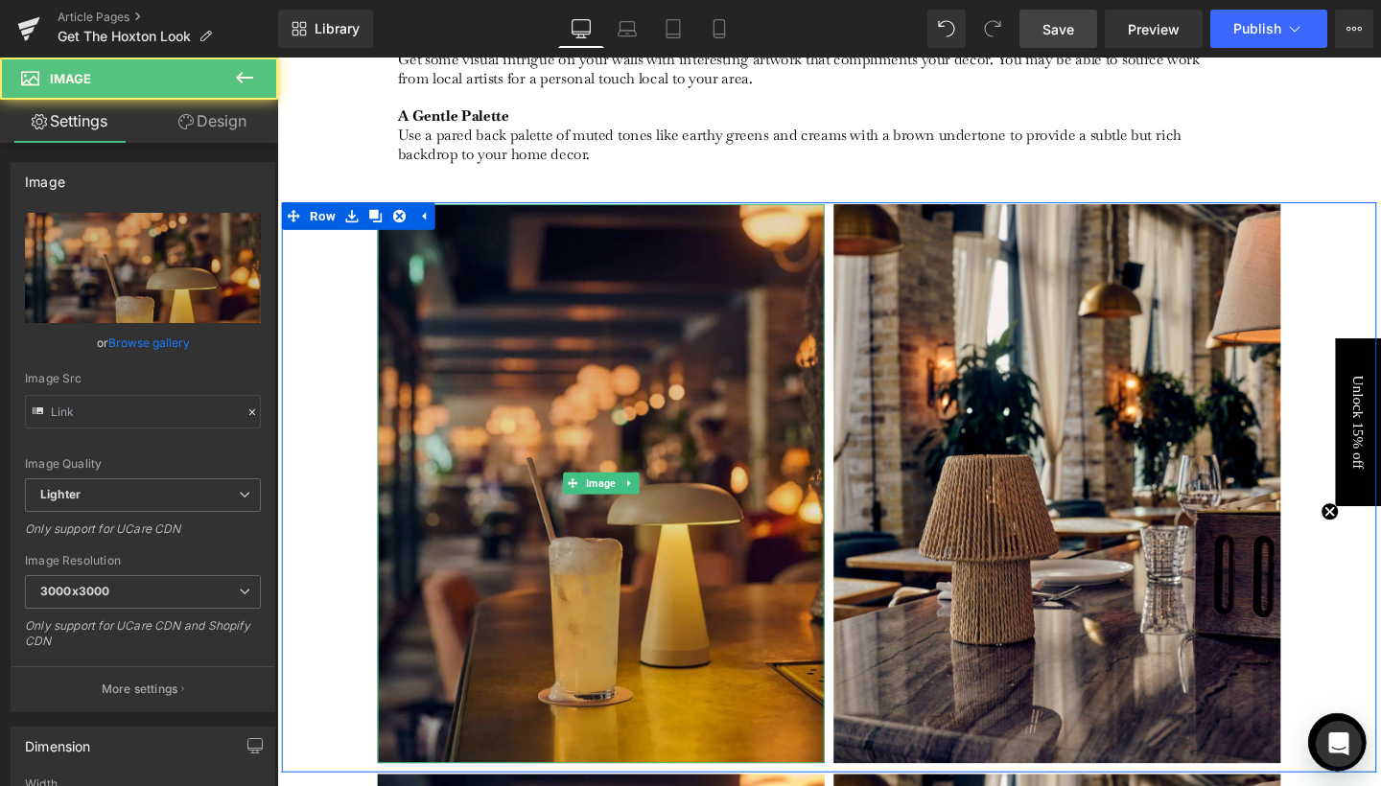
type input "[URL][DOMAIN_NAME]"
click at [606, 529] on img at bounding box center [618, 506] width 470 height 588
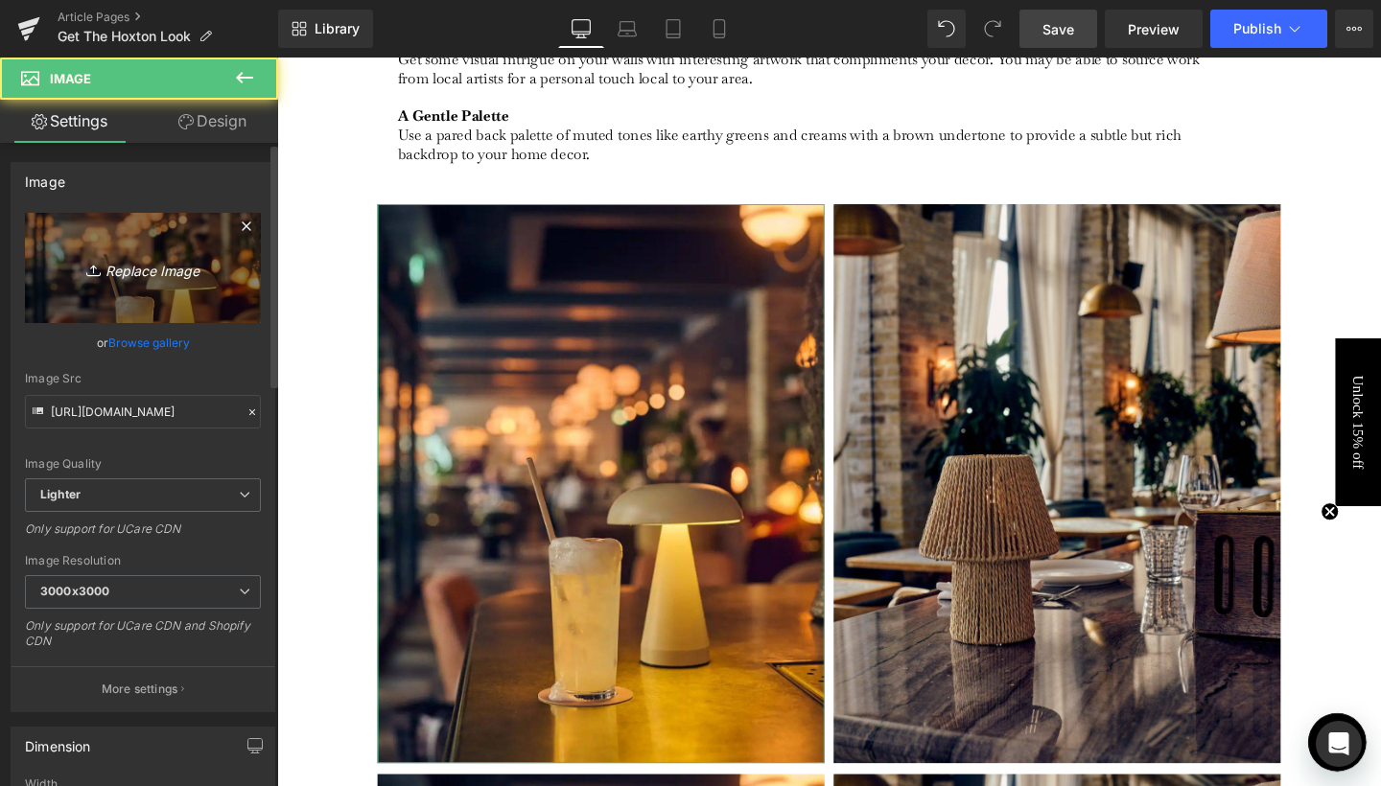
click at [169, 279] on icon "Replace Image" at bounding box center [142, 268] width 153 height 24
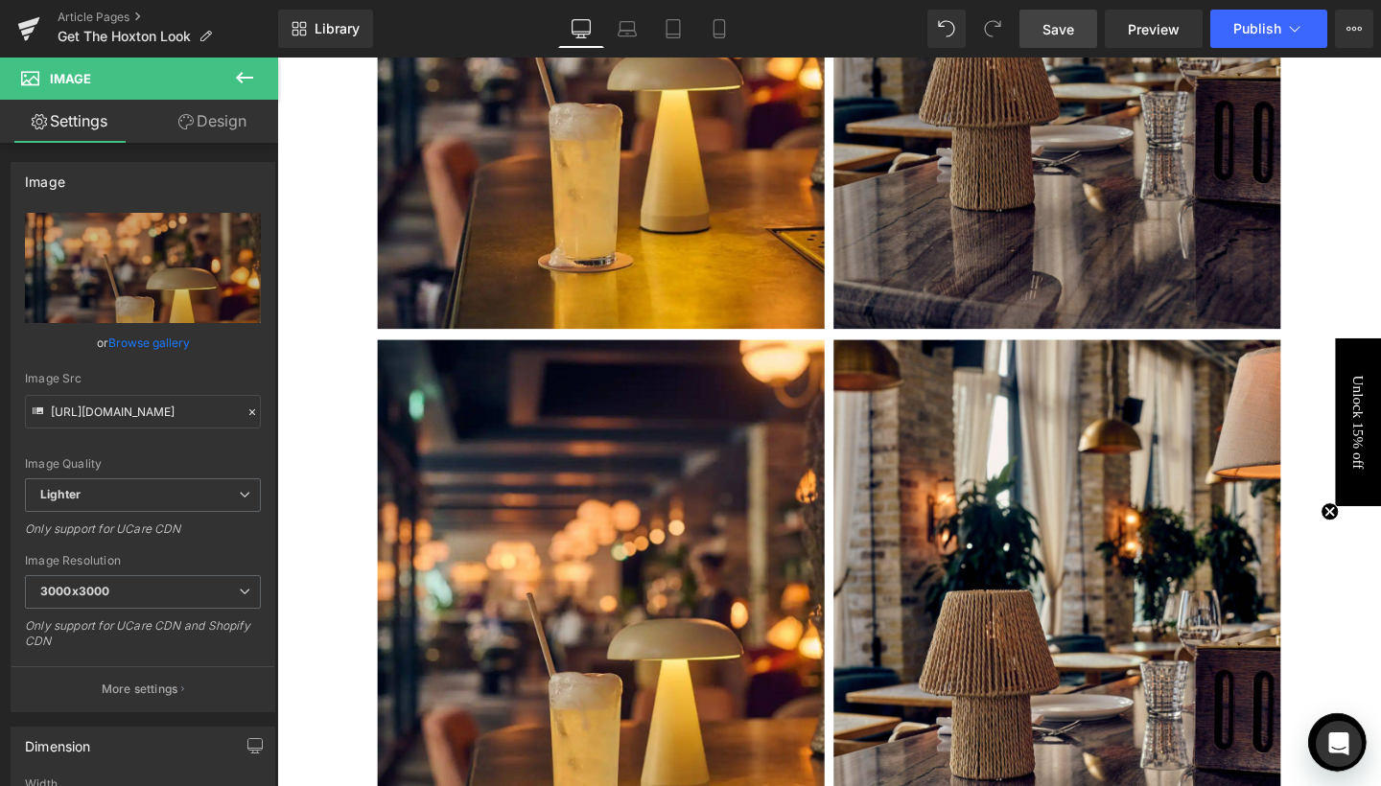
scroll to position [3095, 0]
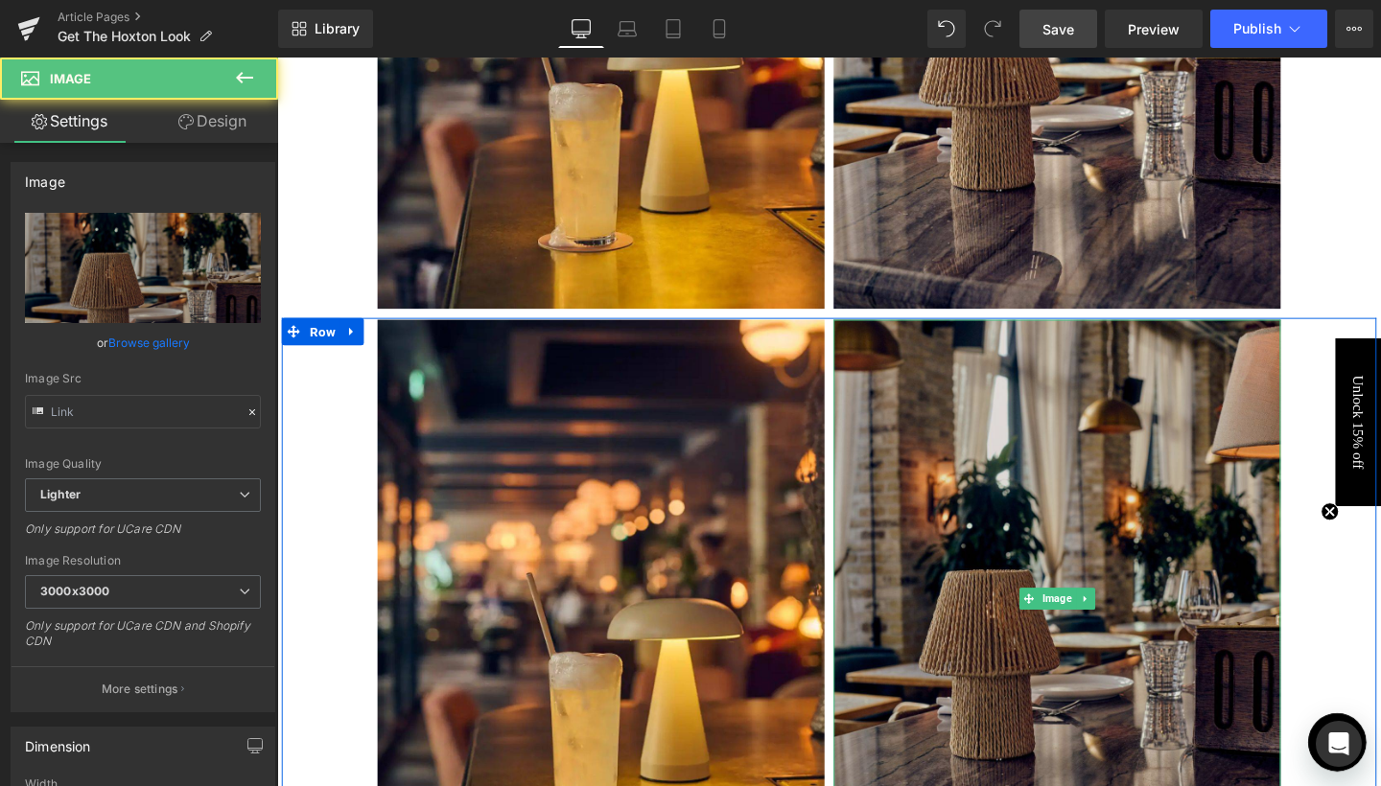
click at [982, 570] on img at bounding box center [1097, 628] width 470 height 588
type input "https://ucarecdn.com/a295a696-9392-45a4-abaf-4d1d64512c8c/-/format/auto/-/previ…"
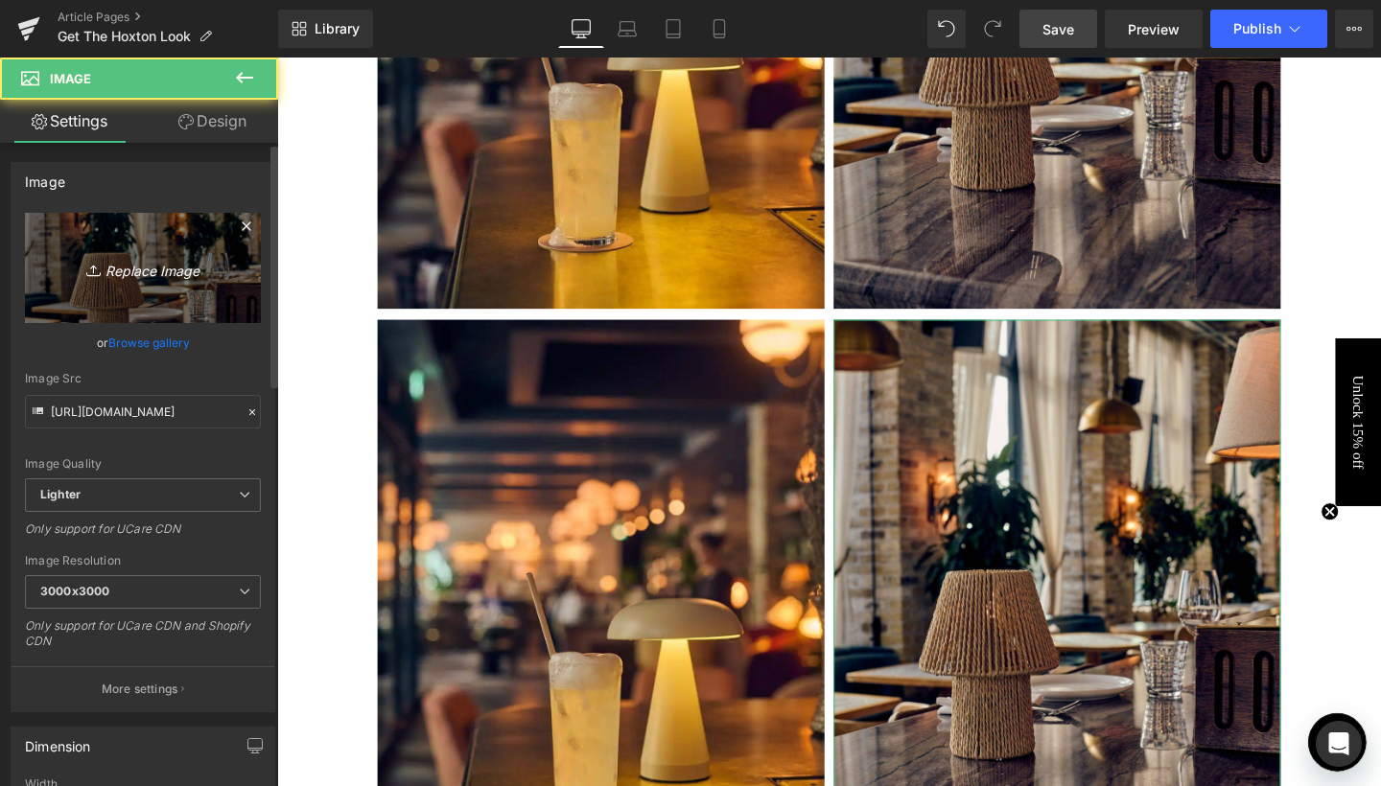
click at [222, 267] on link "Replace Image" at bounding box center [143, 268] width 236 height 110
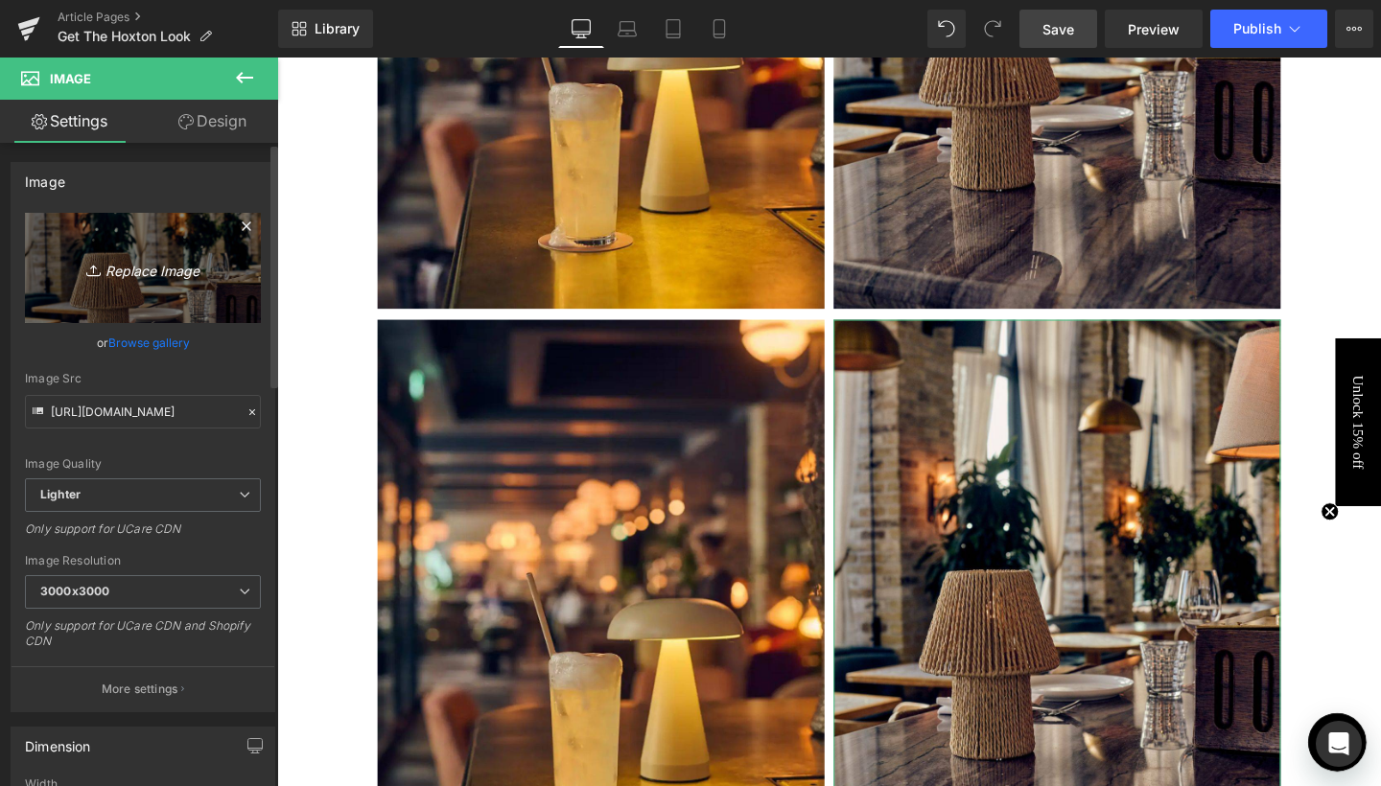
type input "C:\fakepath\7.jpg"
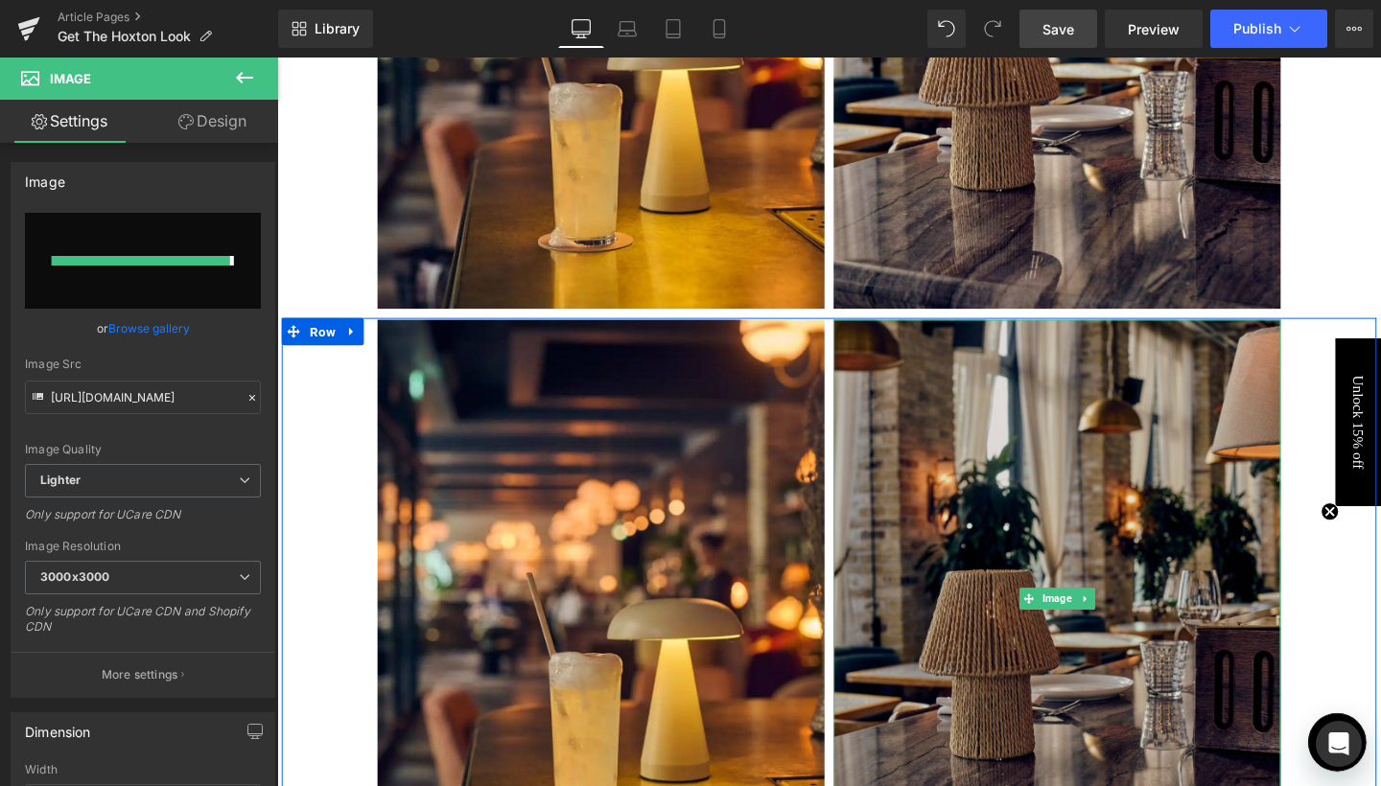
type input "[URL][DOMAIN_NAME]"
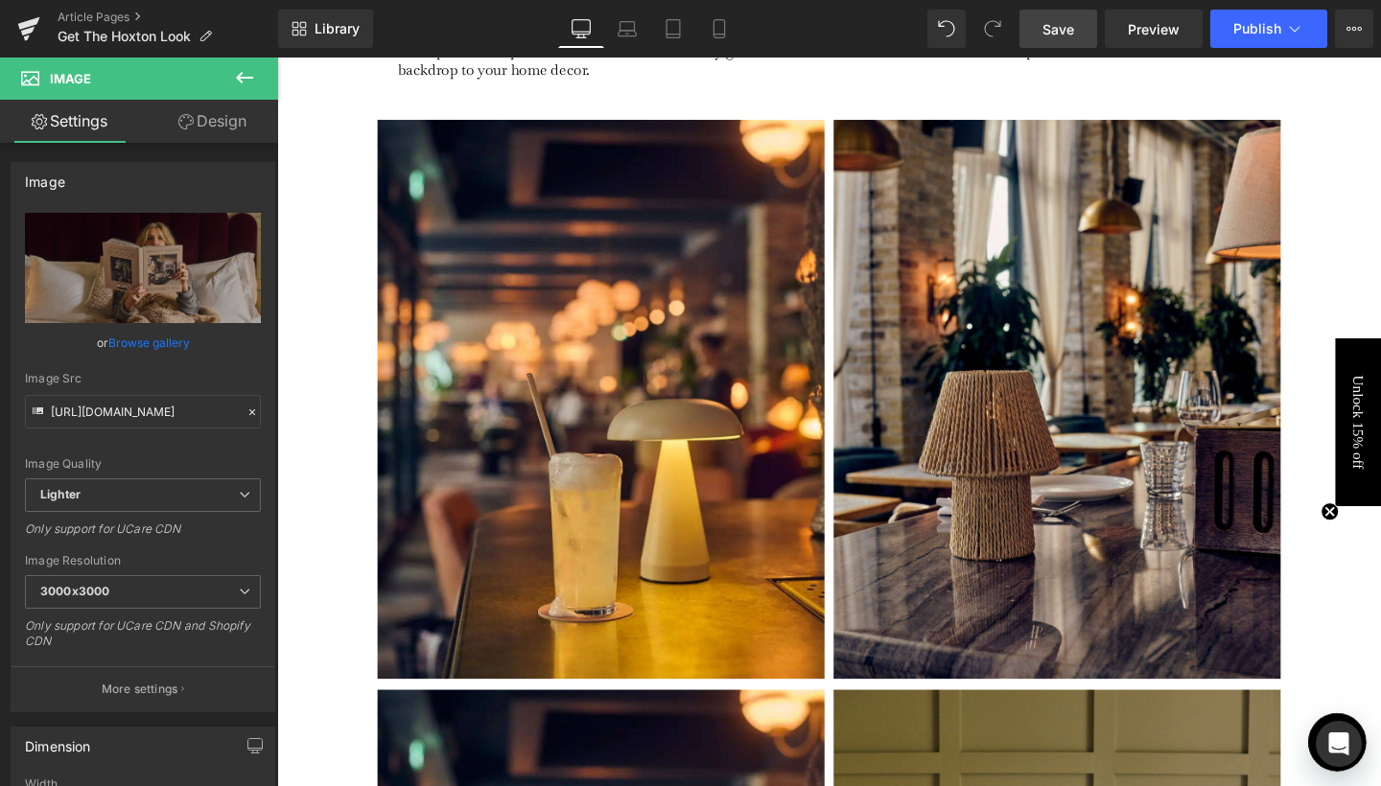
scroll to position [2679, 0]
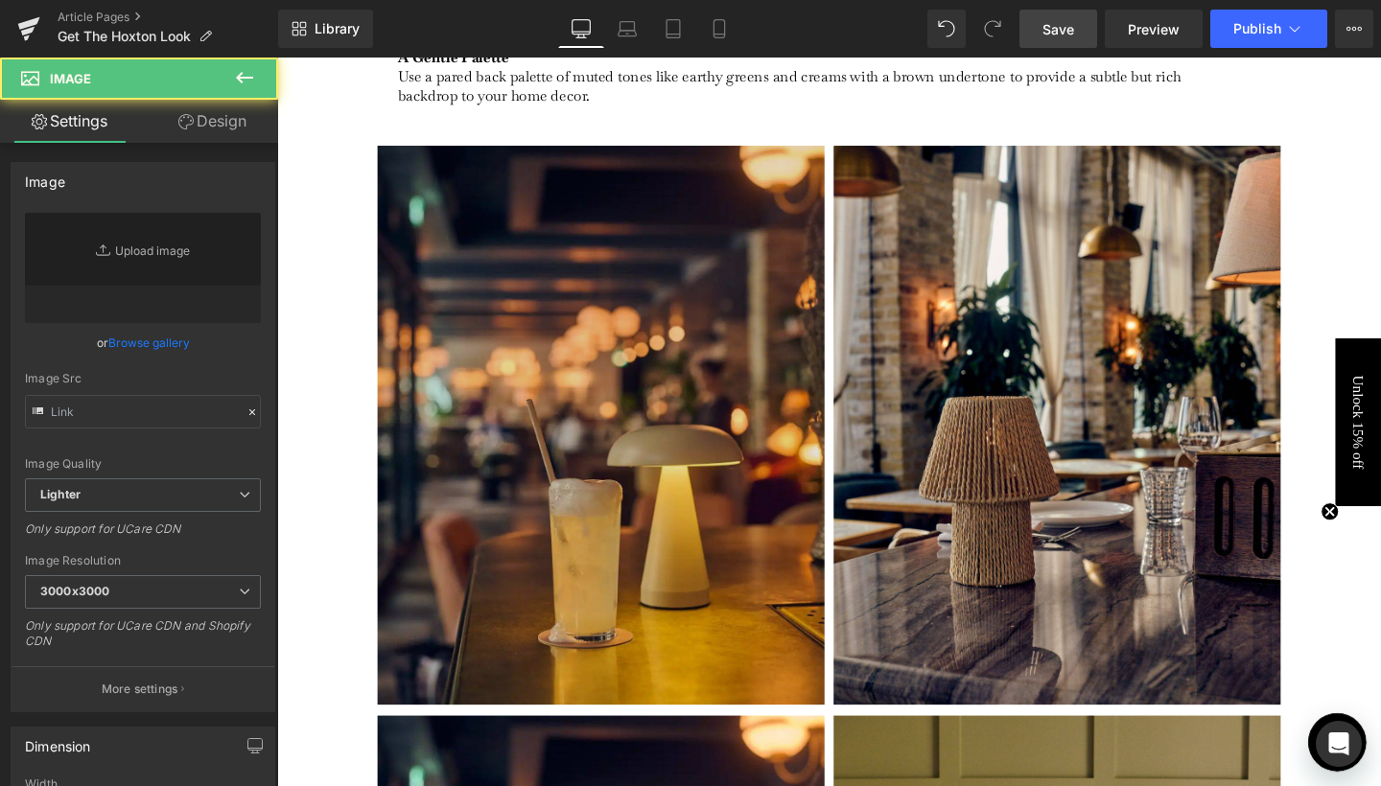
click at [757, 409] on img at bounding box center [618, 445] width 470 height 588
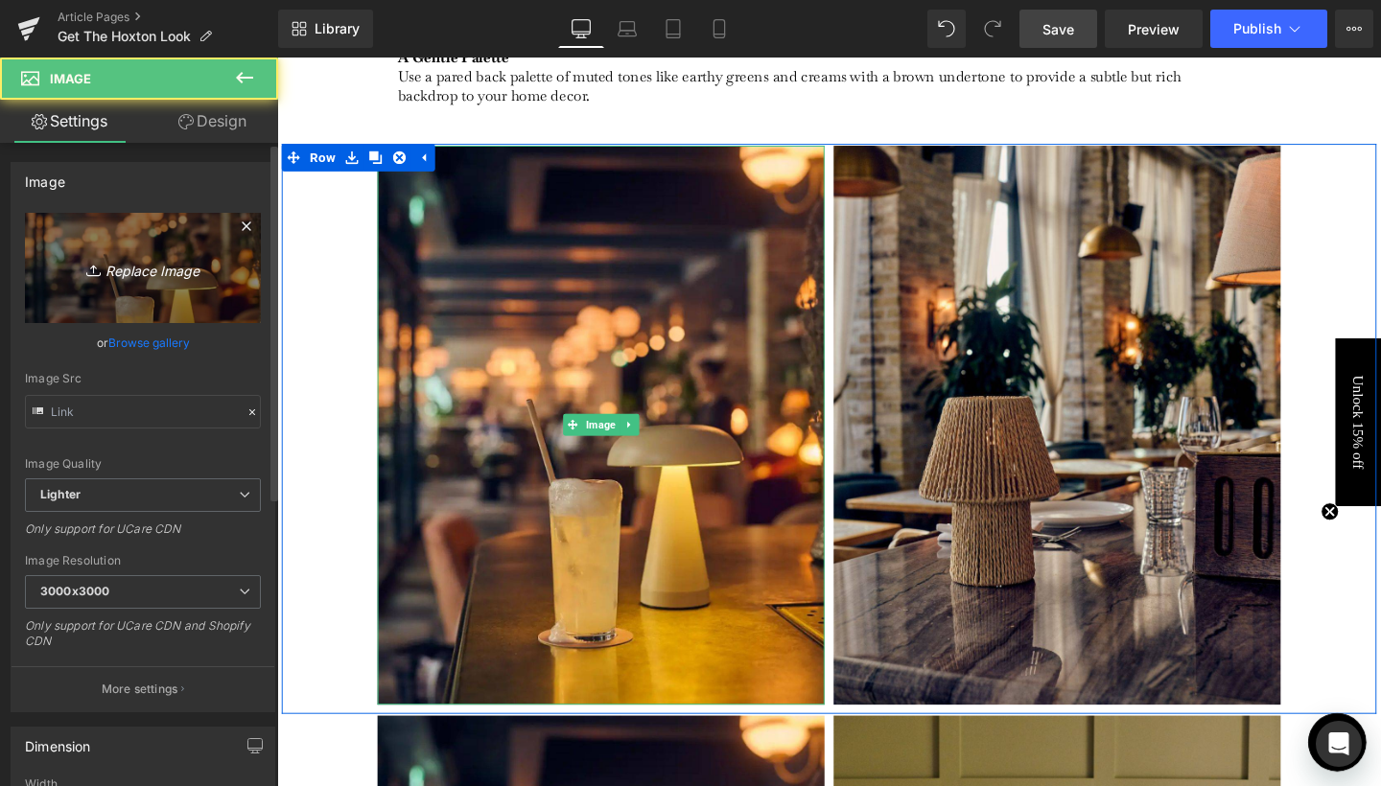
type input "[URL][DOMAIN_NAME]"
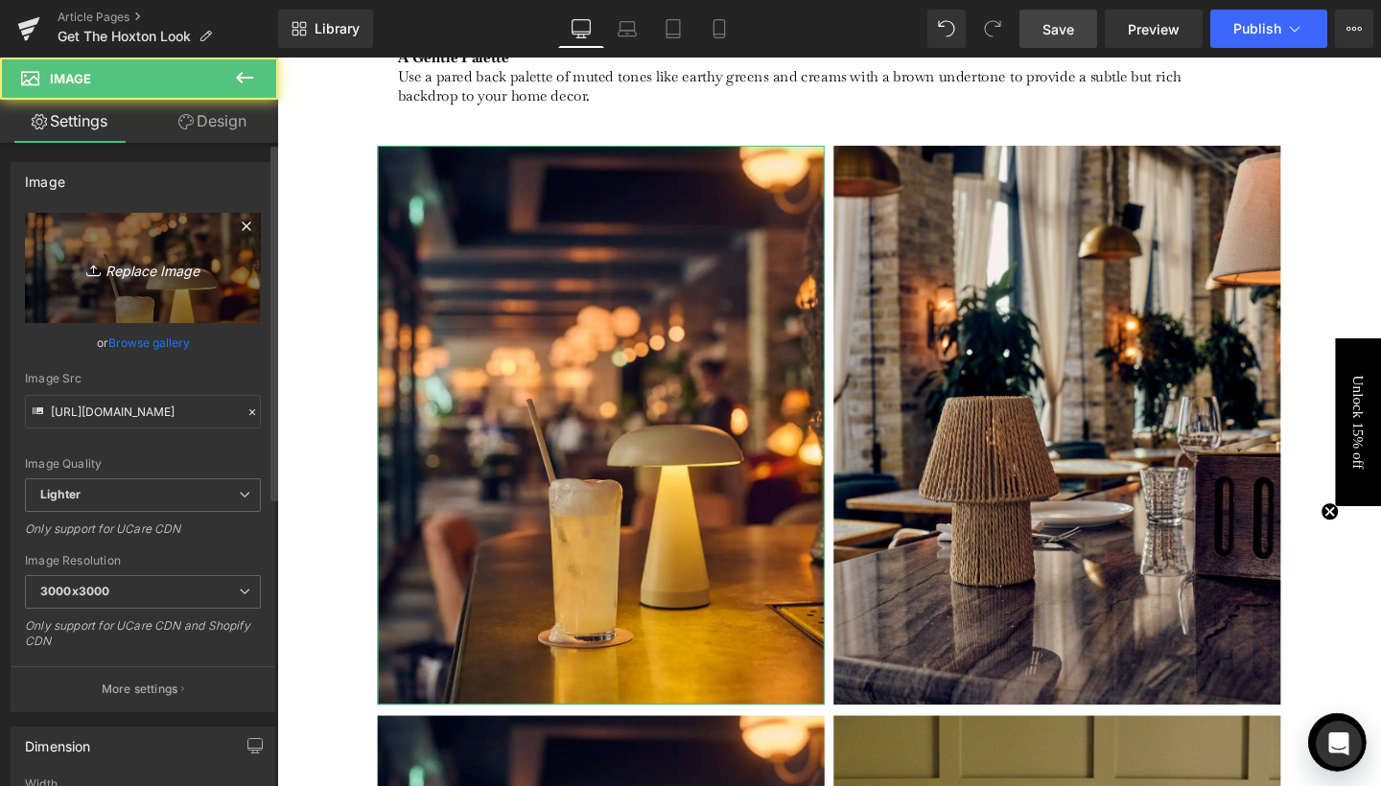
click at [77, 257] on icon "Replace Image" at bounding box center [142, 268] width 153 height 24
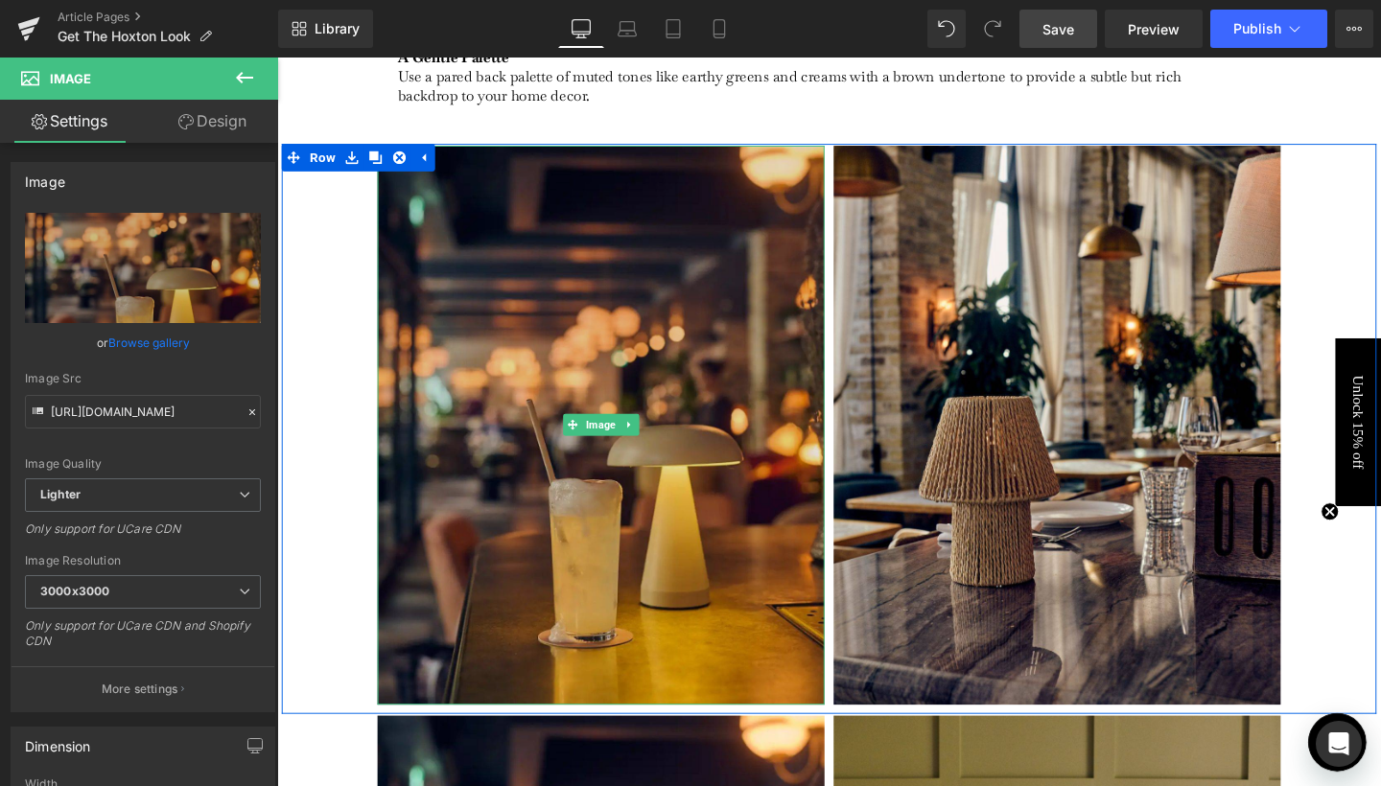
type input "C:\fakepath\10.jpg"
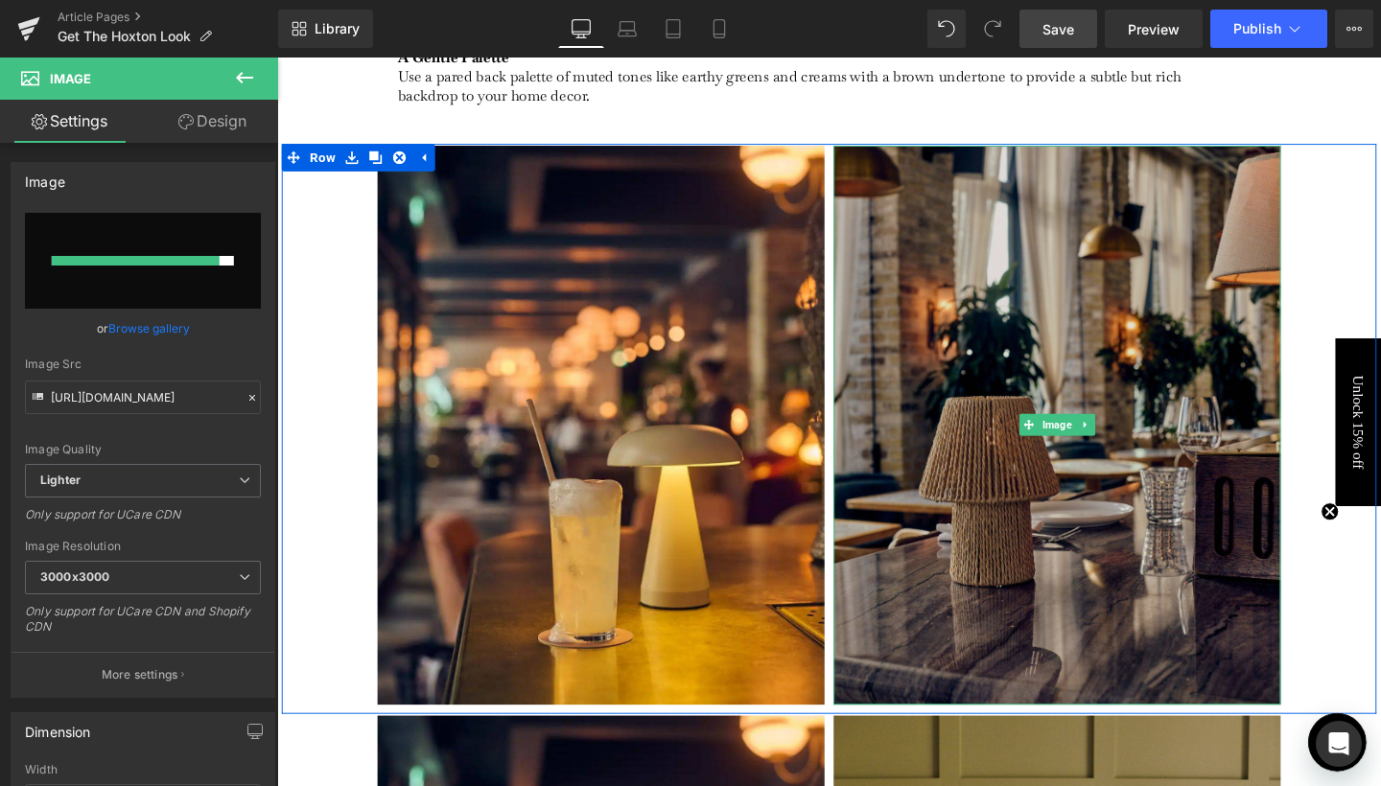
type input "[URL][DOMAIN_NAME]"
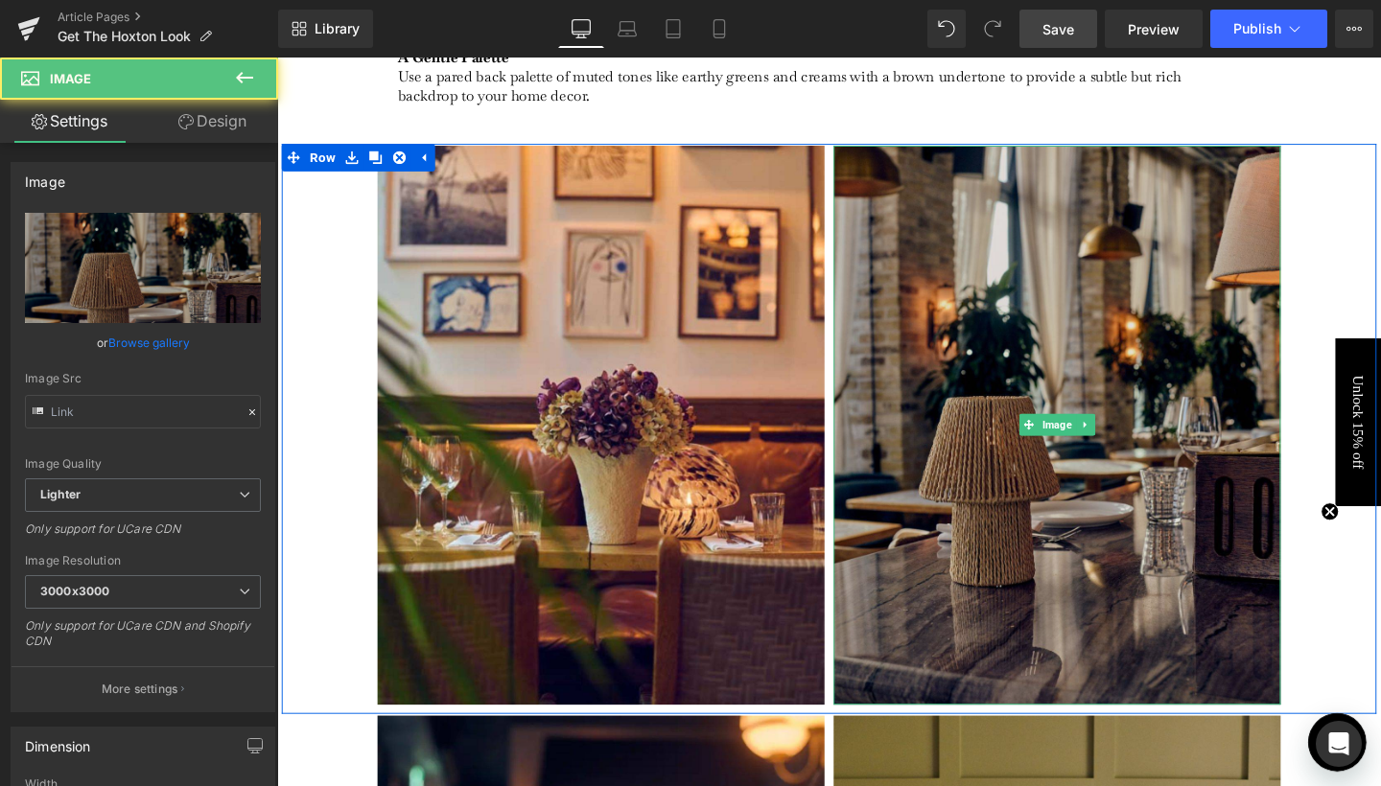
drag, startPoint x: 1019, startPoint y: 486, endPoint x: 494, endPoint y: 341, distance: 545.1
click at [1019, 486] on img at bounding box center [1097, 445] width 470 height 588
type input "https://ucarecdn.com/a295a696-9392-45a4-abaf-4d1d64512c8c/-/format/auto/-/previ…"
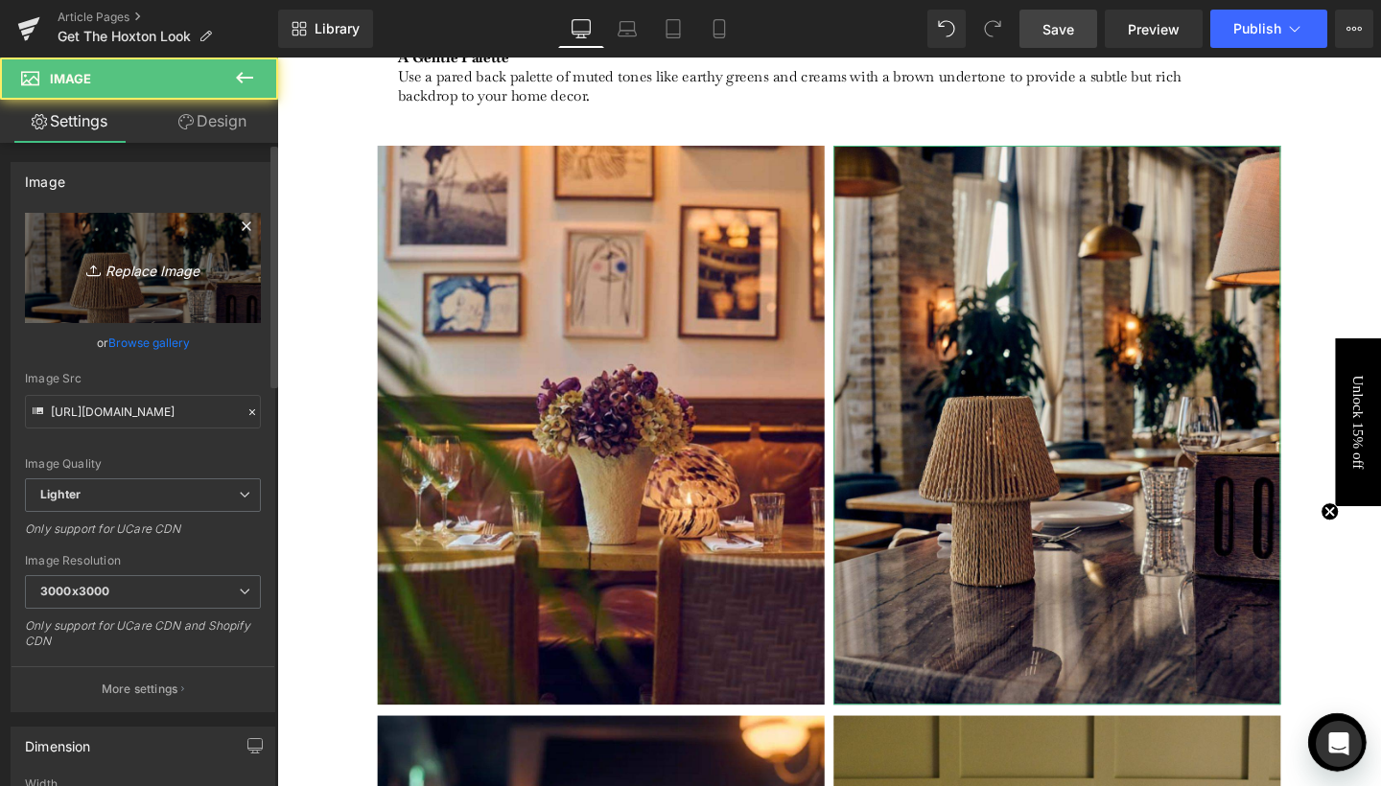
click at [217, 284] on link "Replace Image" at bounding box center [143, 268] width 236 height 110
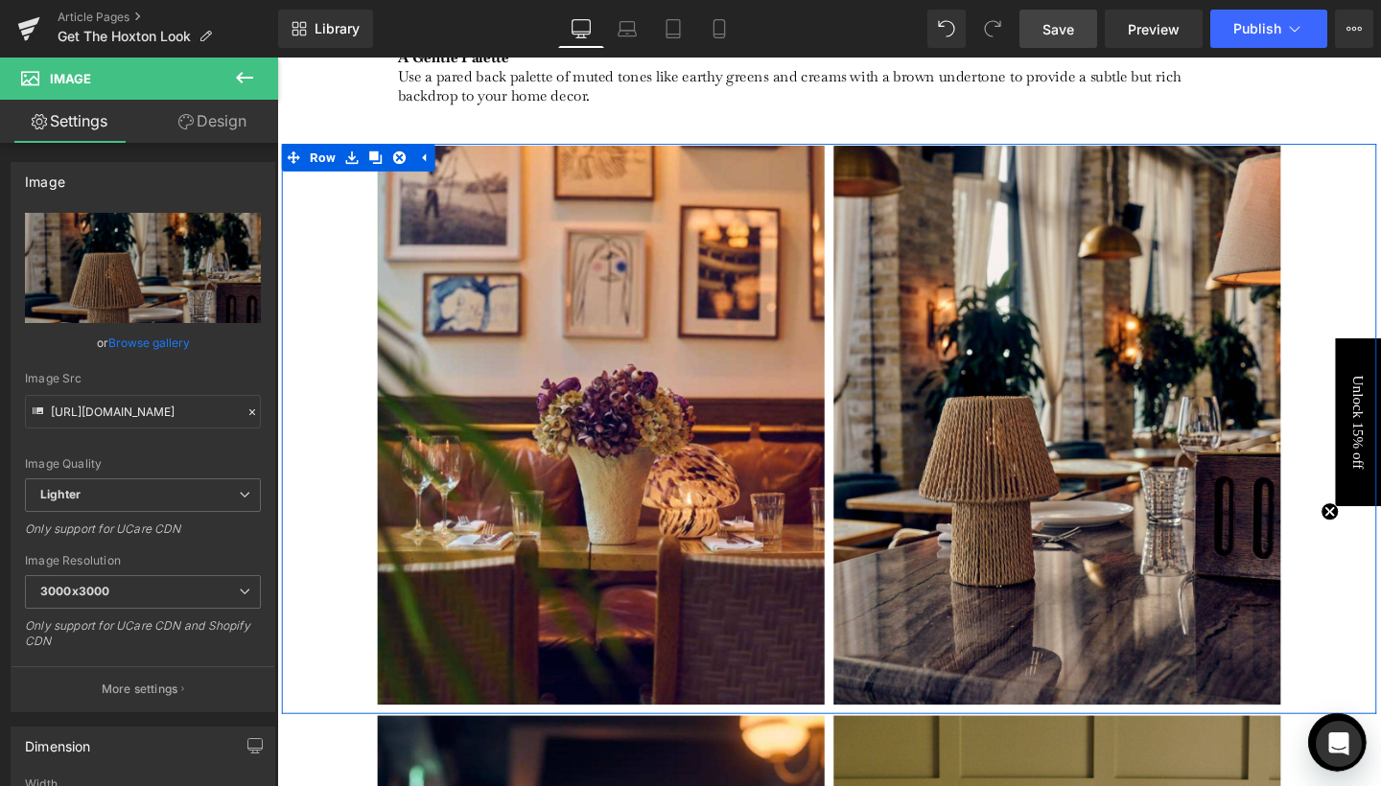
type input "C:\fakepath\11.jpg"
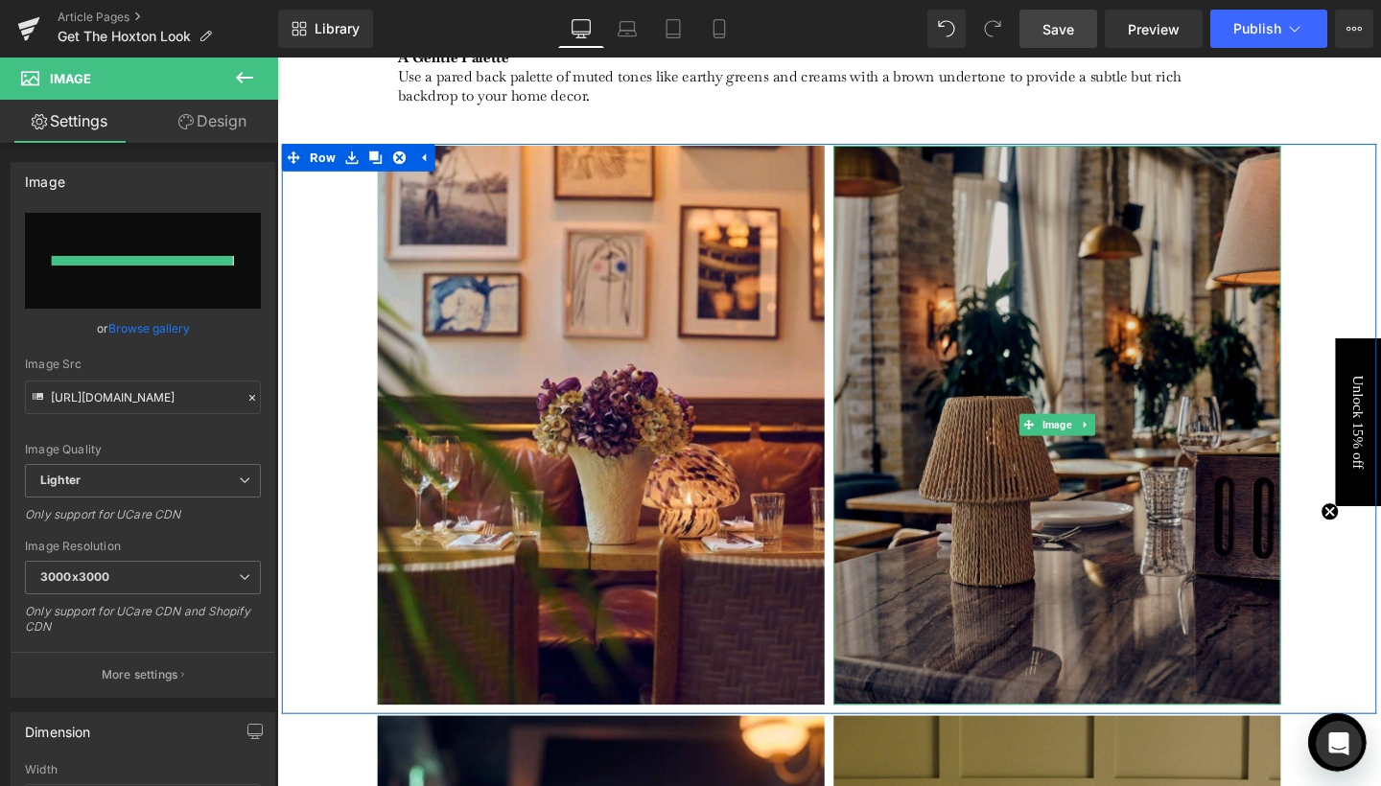
type input "[URL][DOMAIN_NAME]"
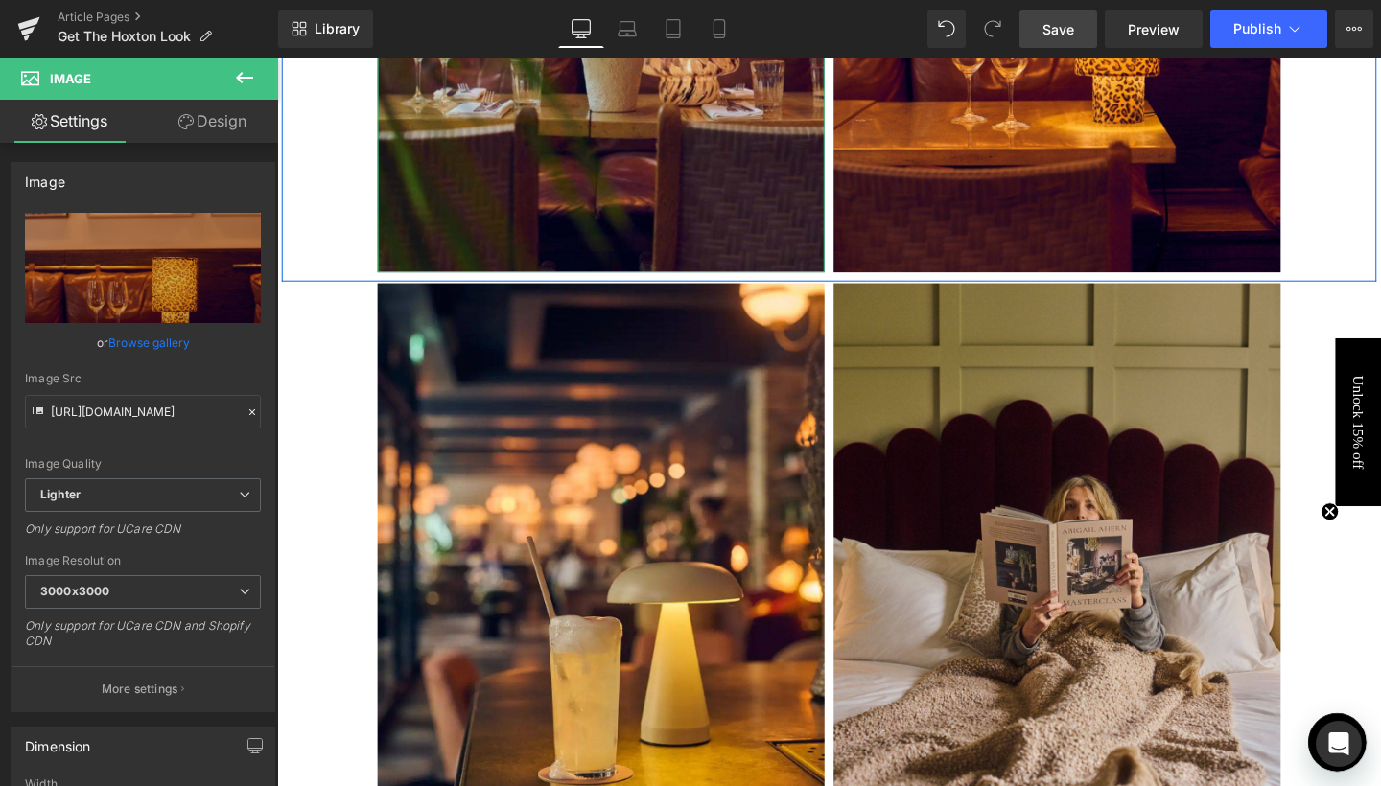
scroll to position [3321, 0]
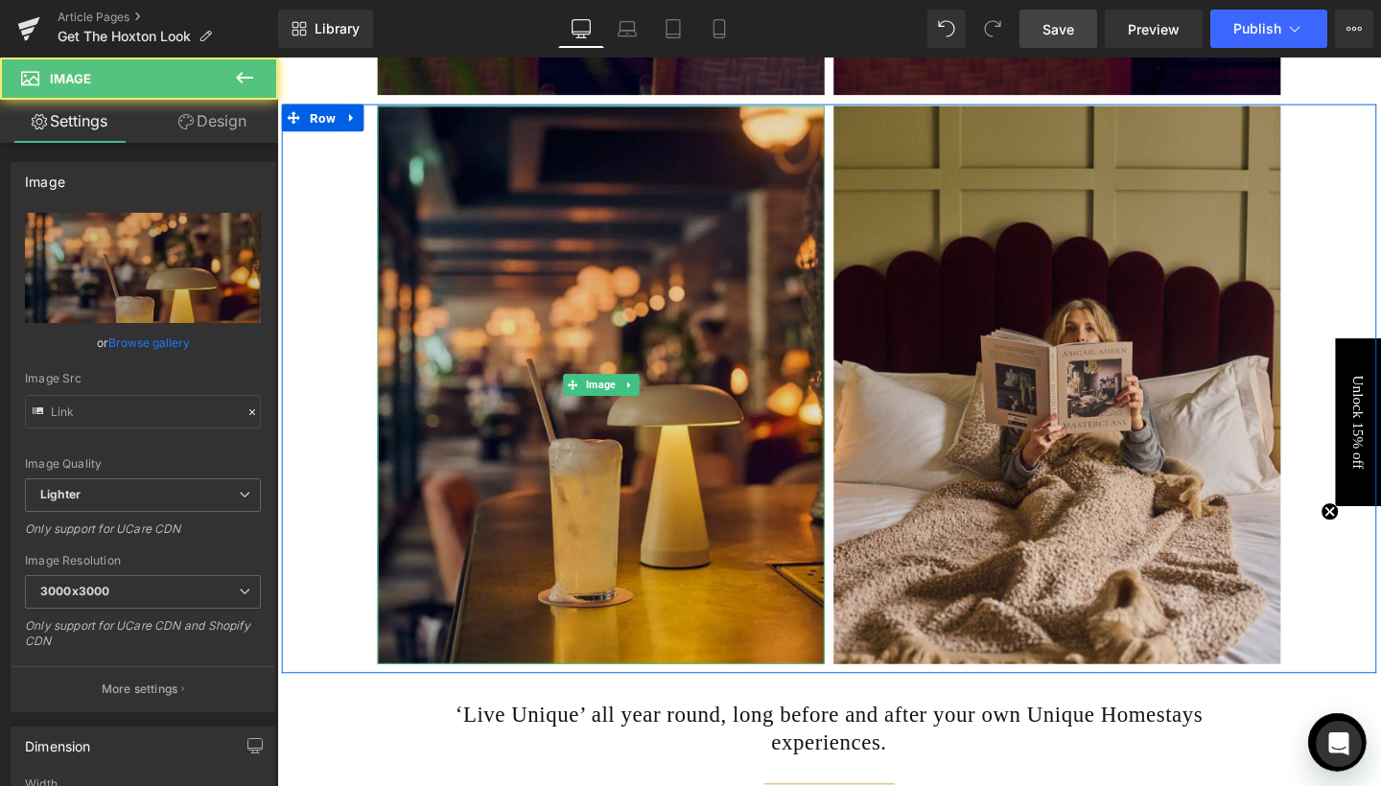
click at [617, 467] on img at bounding box center [618, 402] width 470 height 588
type input "[URL][DOMAIN_NAME]"
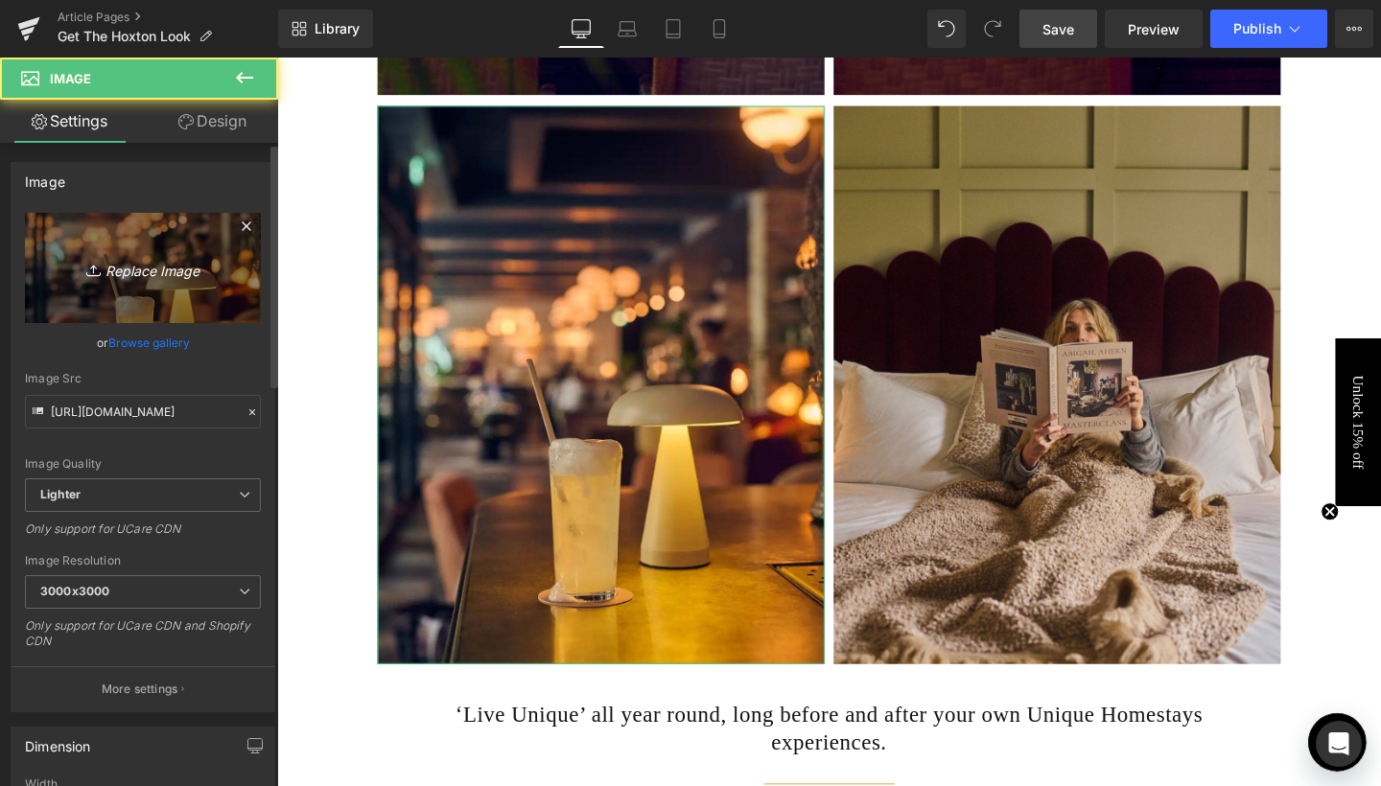
click at [145, 305] on link "Replace Image" at bounding box center [143, 268] width 236 height 110
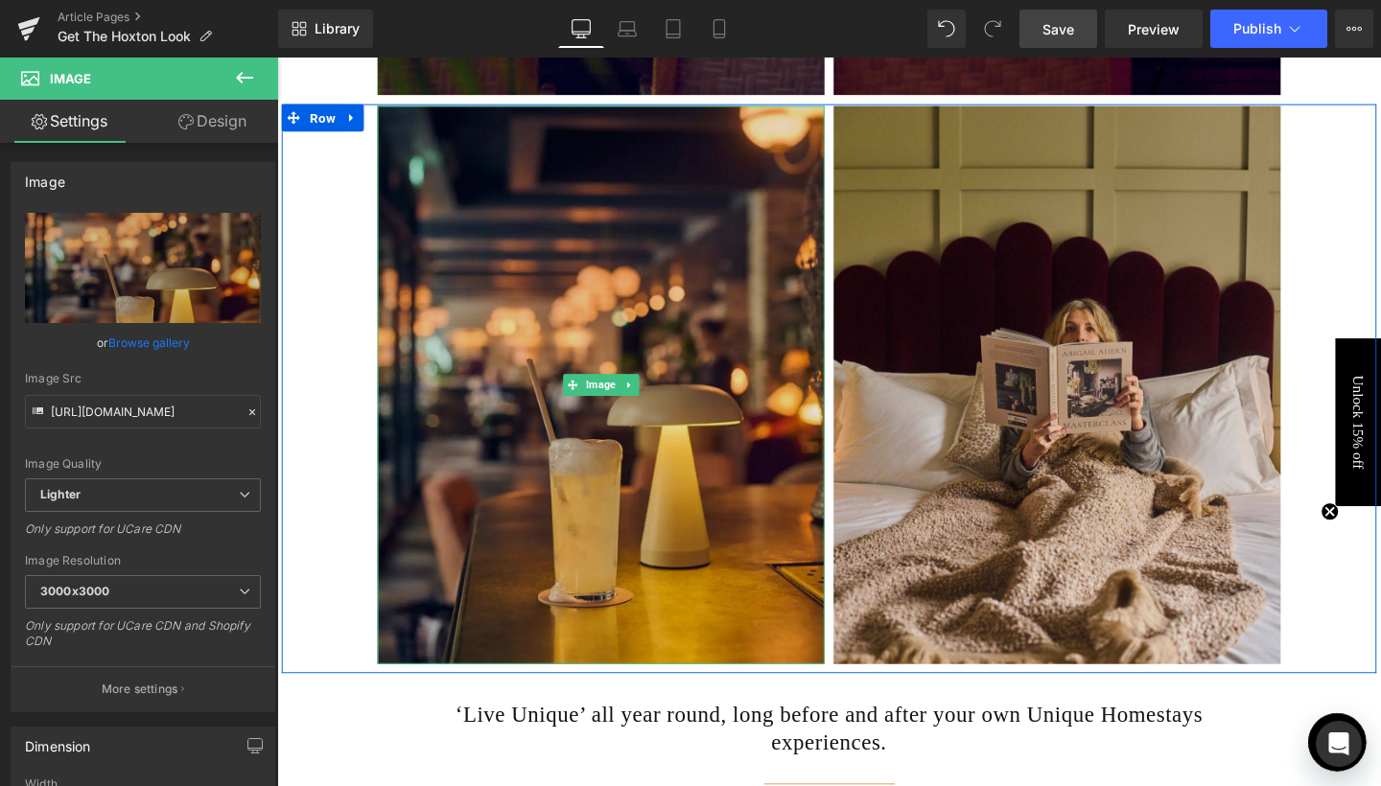
click at [638, 492] on img at bounding box center [618, 402] width 470 height 588
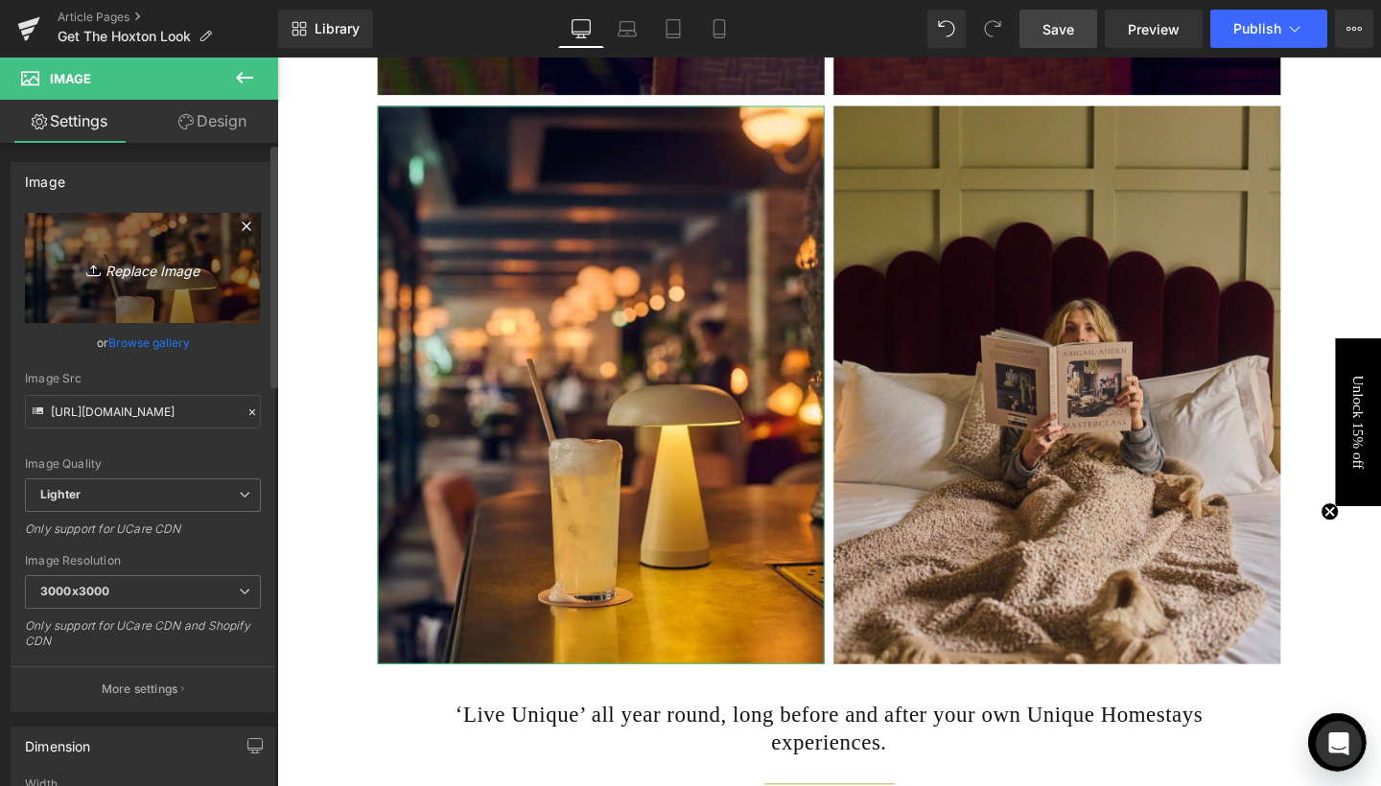
click at [148, 269] on icon "Replace Image" at bounding box center [142, 268] width 153 height 24
type input "C:\fakepath\9.jpg"
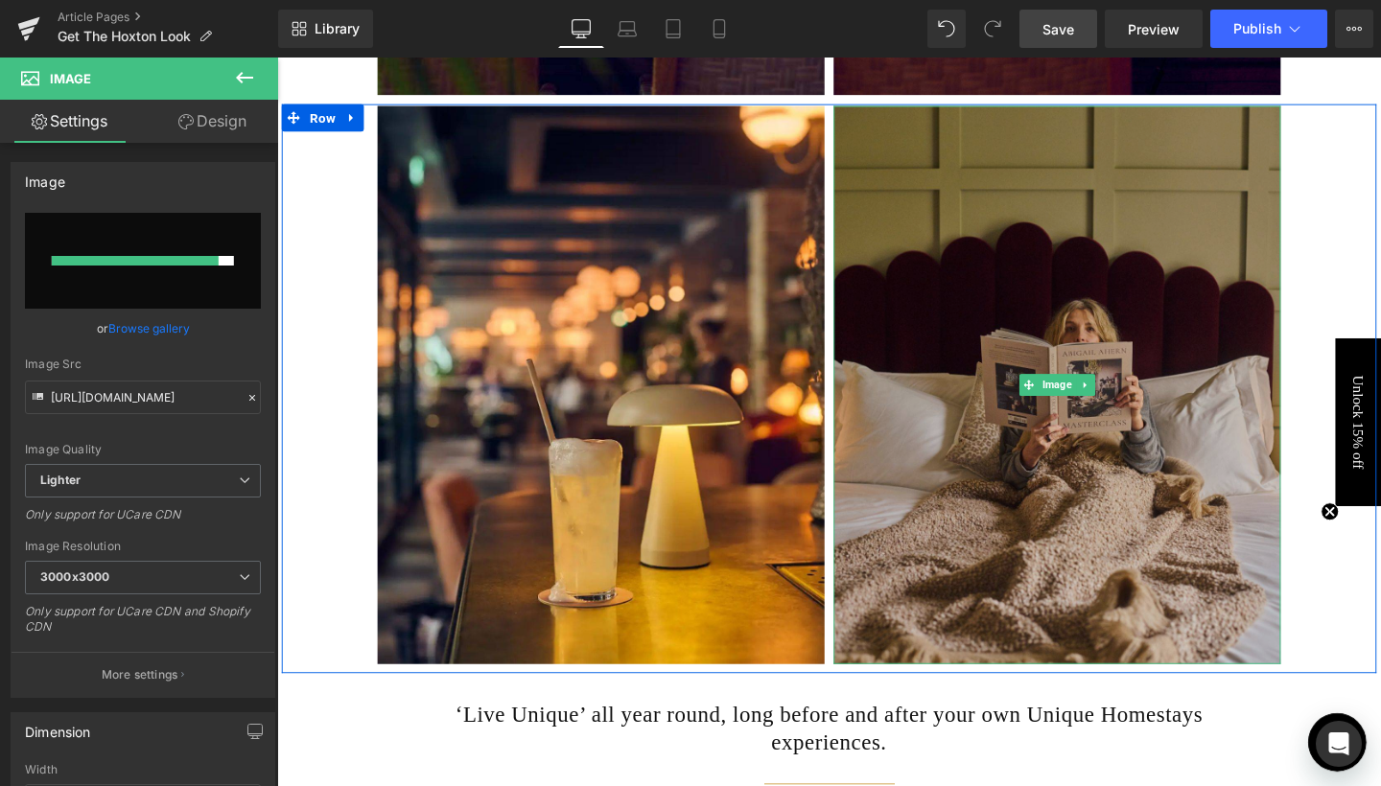
type input "[URL][DOMAIN_NAME]"
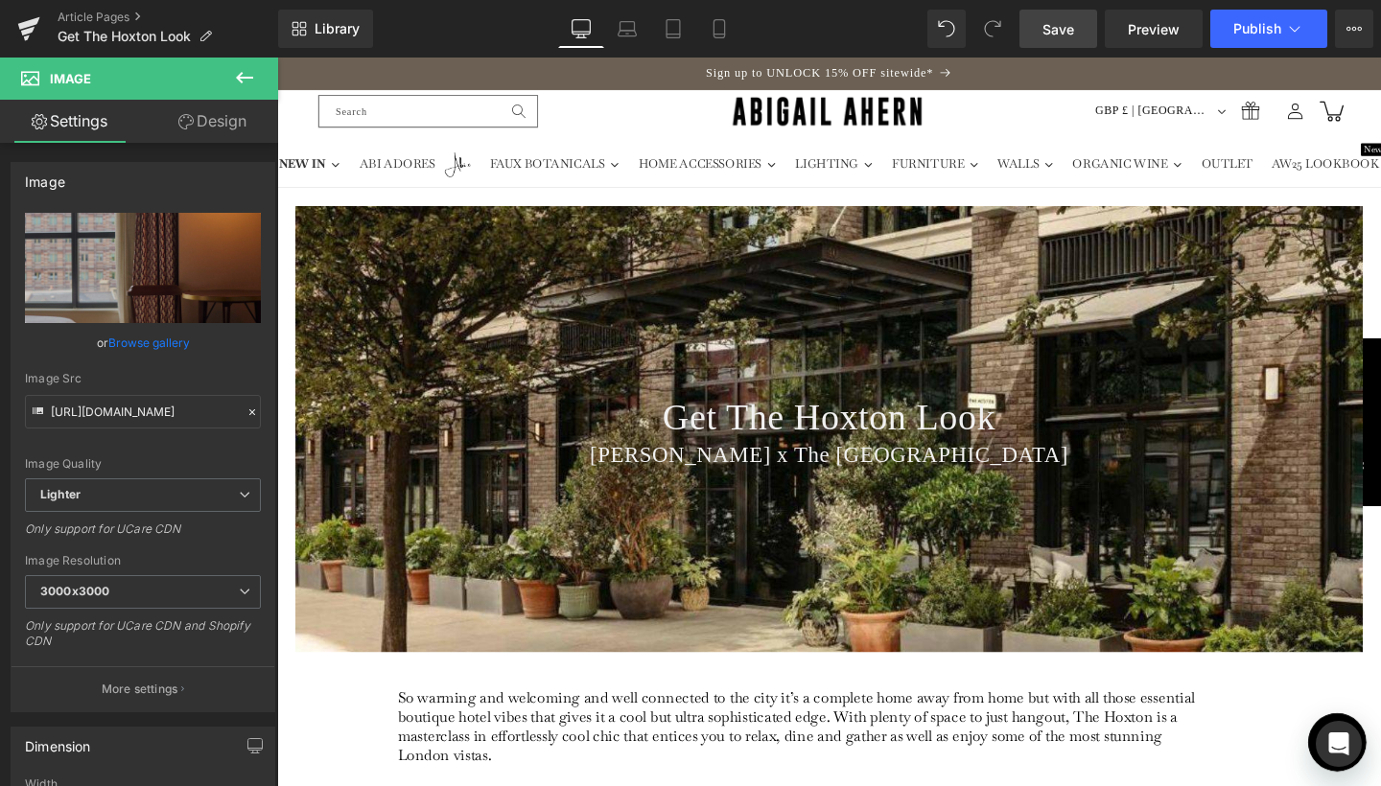
scroll to position [0, 0]
click at [656, 352] on div "Get The Hoxton Look Heading Abigail Ahern x The Hoxton Hotel Heading Hero Banne…" at bounding box center [857, 448] width 1122 height 468
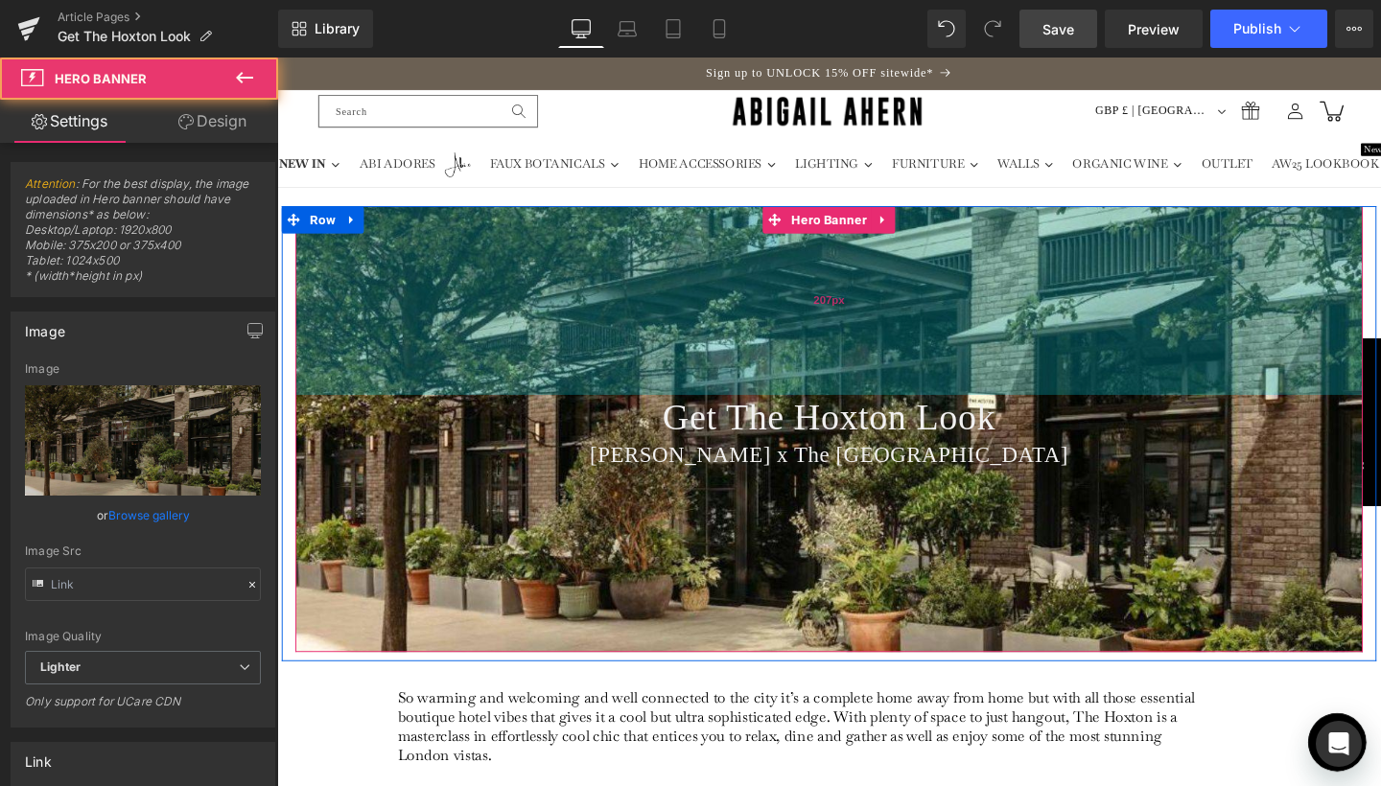
type input "https://ucarecdn.com/8af5f35a-67e7-41d8-ae8f-e9b34cf42850/-/format/auto/-/previ…"
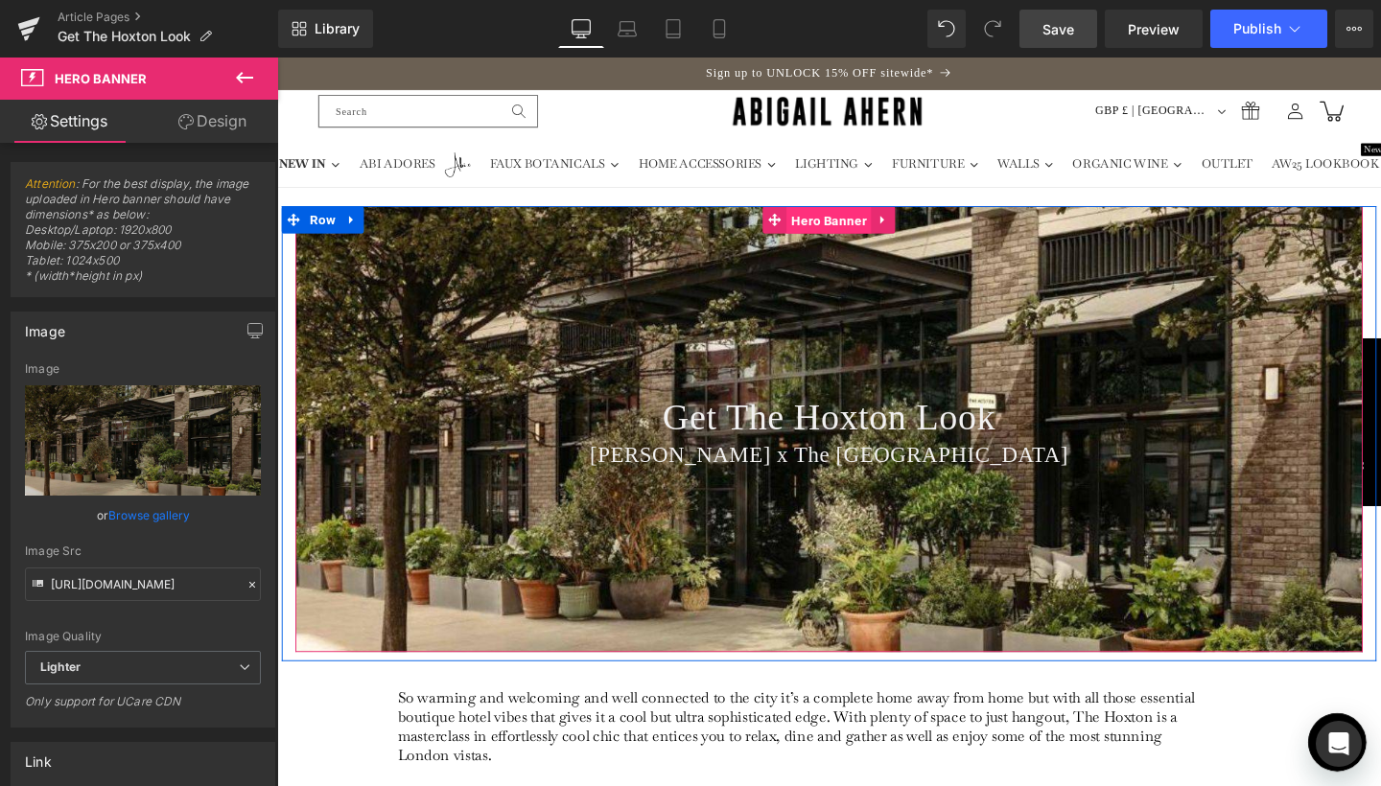
click at [833, 237] on span "Hero Banner" at bounding box center [856, 229] width 89 height 29
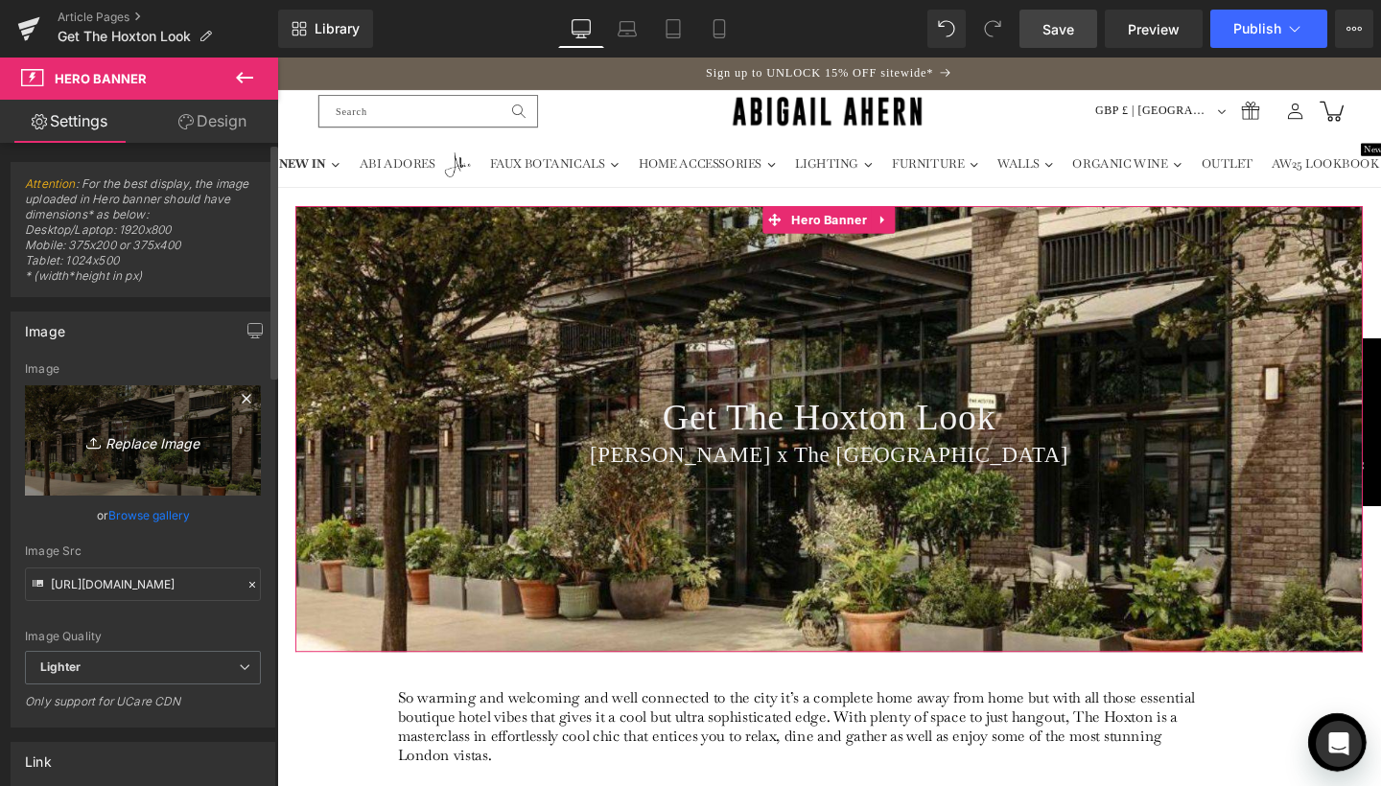
click at [153, 431] on icon "Replace Image" at bounding box center [142, 441] width 153 height 24
type input "C:\fakepath\Banner Crops for Journal Lead-9.jpg"
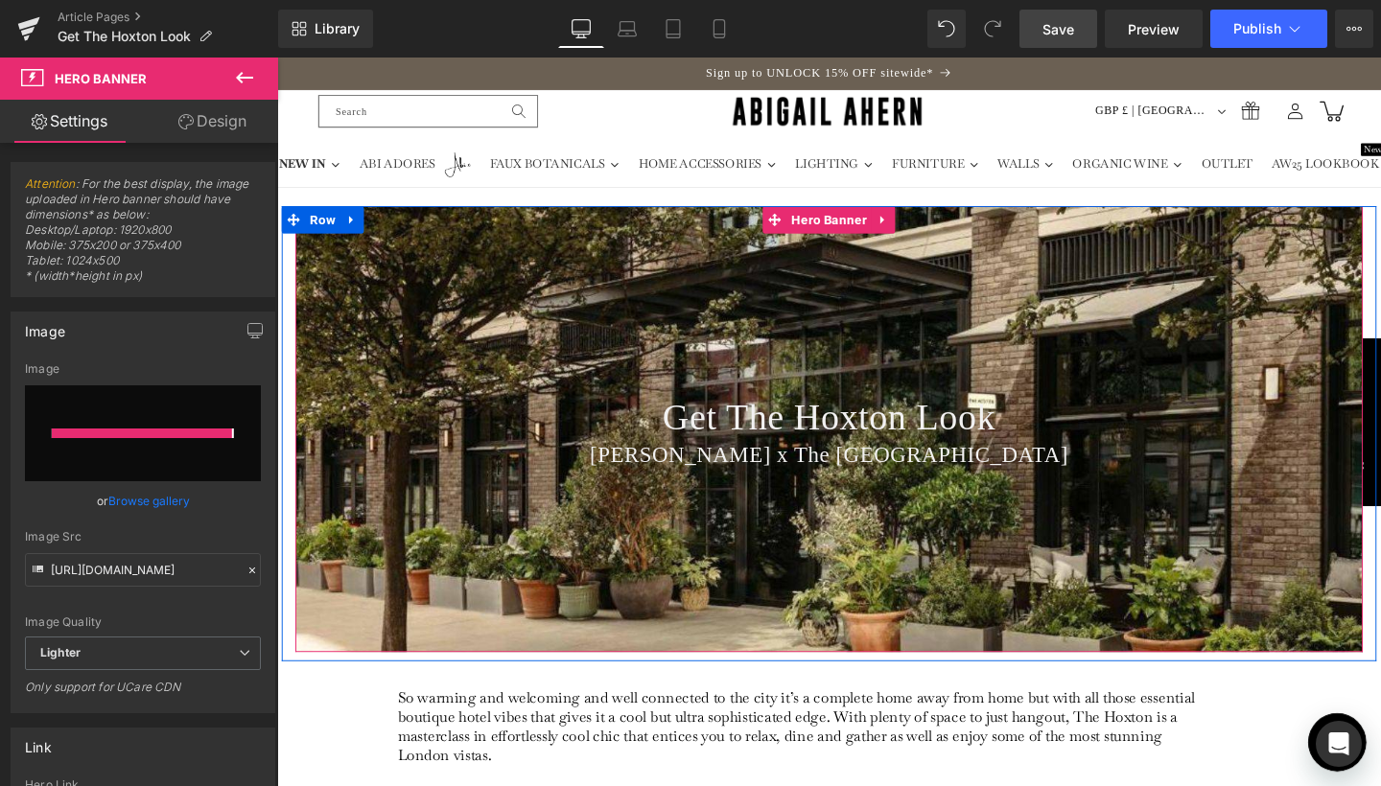
type input "[URL][DOMAIN_NAME]"
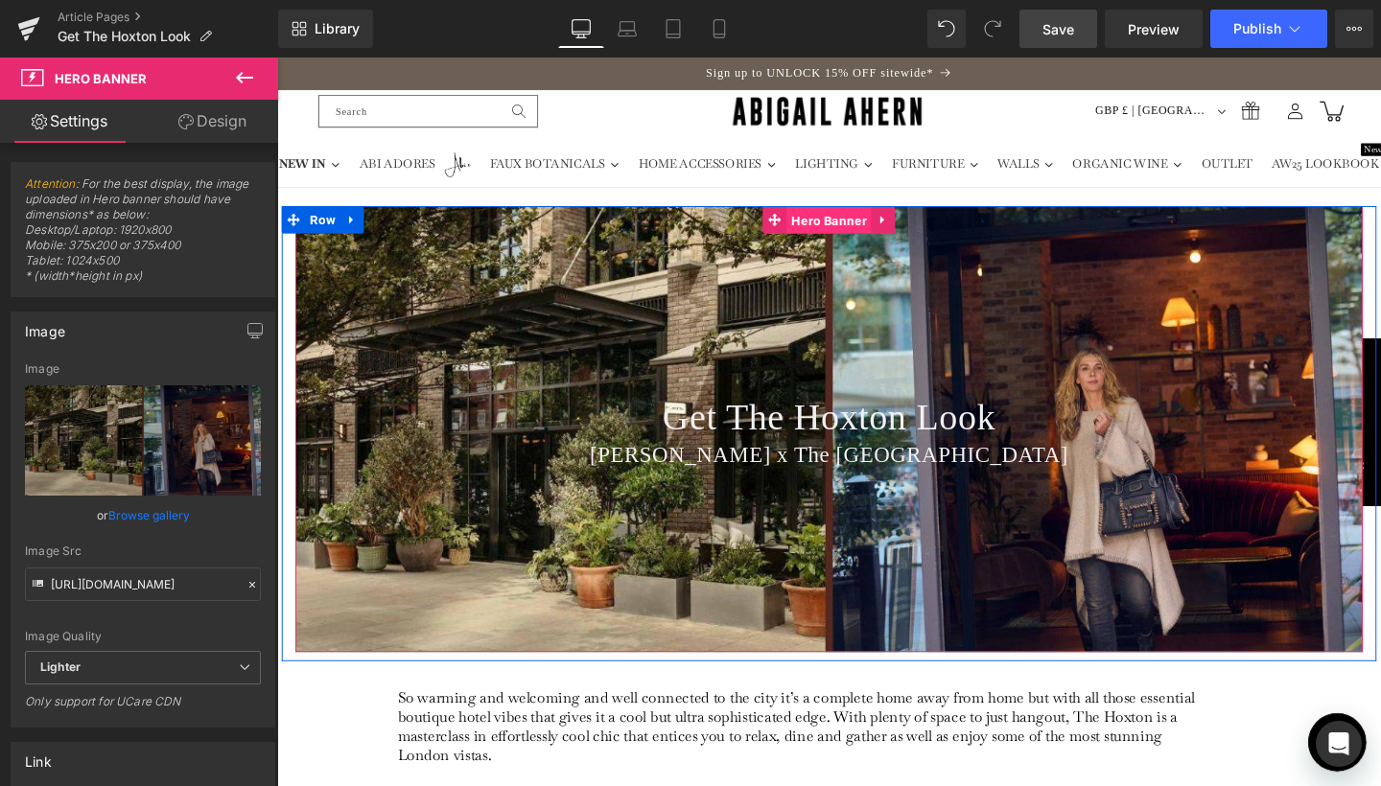
click at [853, 223] on span "Hero Banner" at bounding box center [856, 229] width 89 height 29
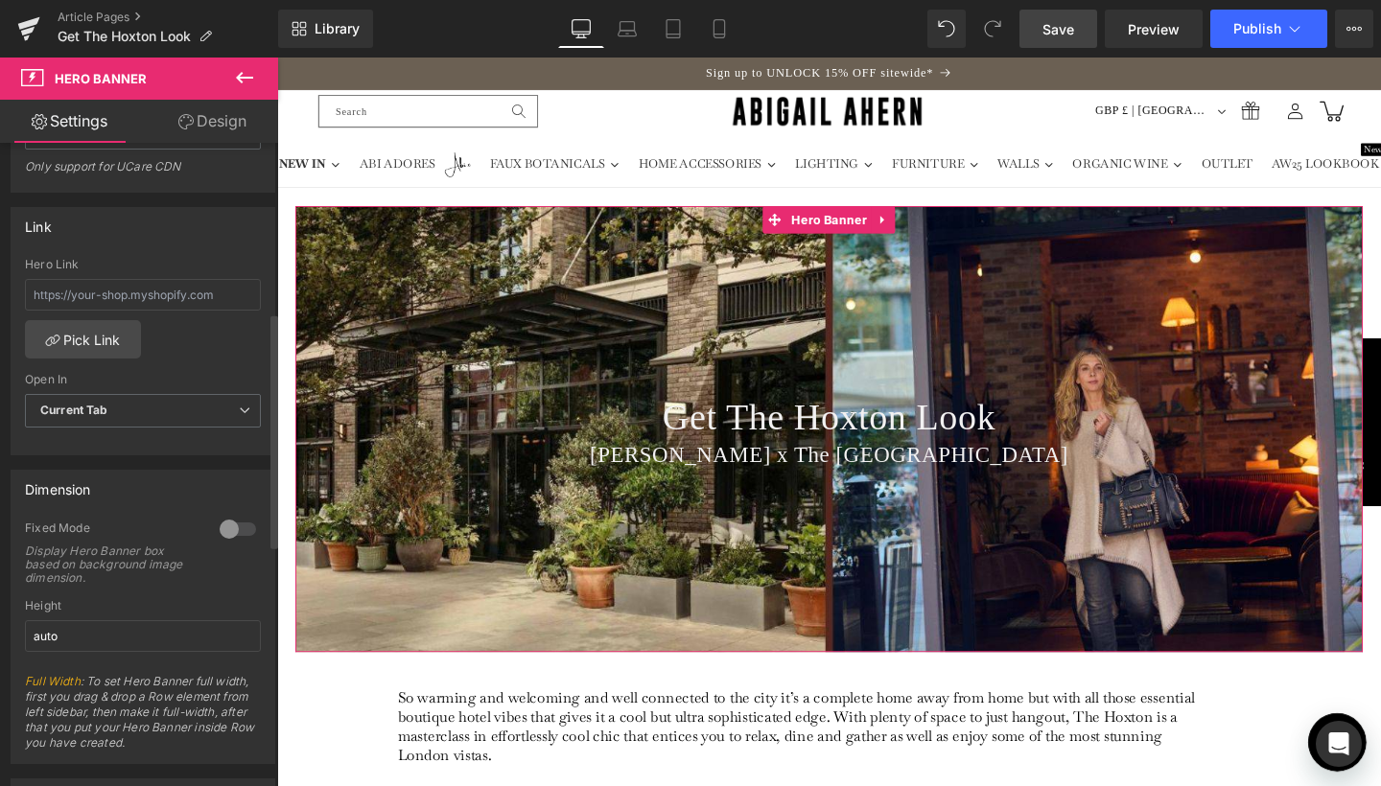
scroll to position [575, 0]
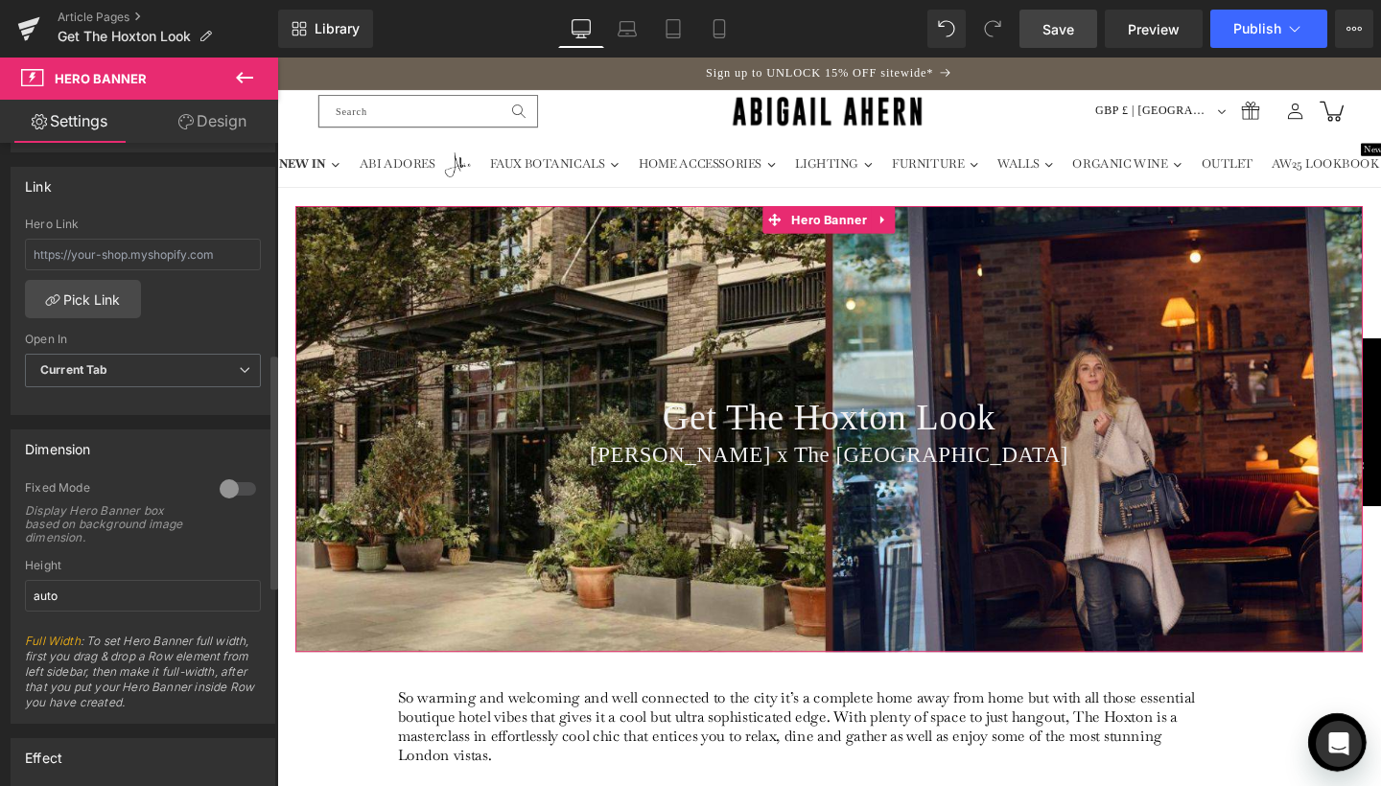
click at [223, 488] on div at bounding box center [238, 489] width 46 height 31
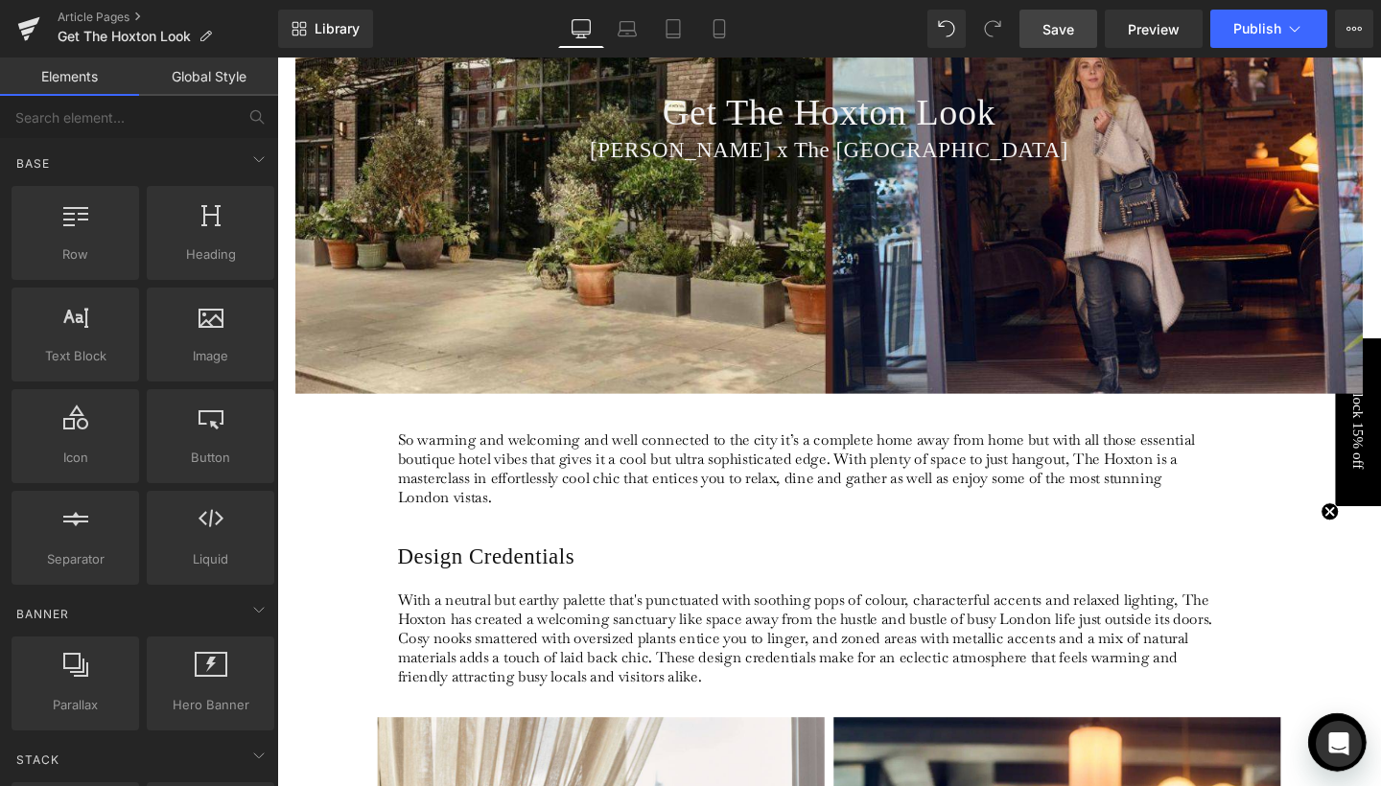
scroll to position [315, 0]
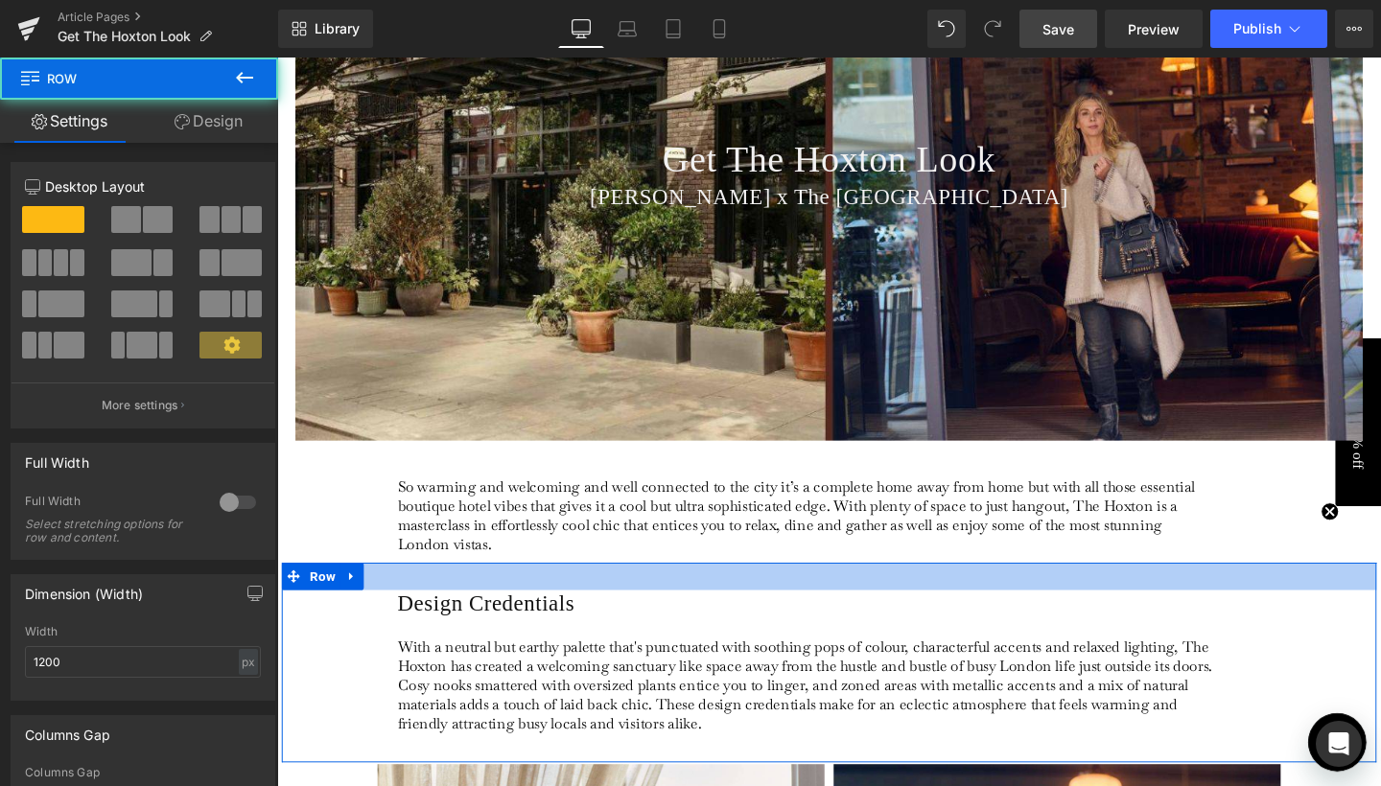
click at [740, 613] on div at bounding box center [857, 603] width 1151 height 29
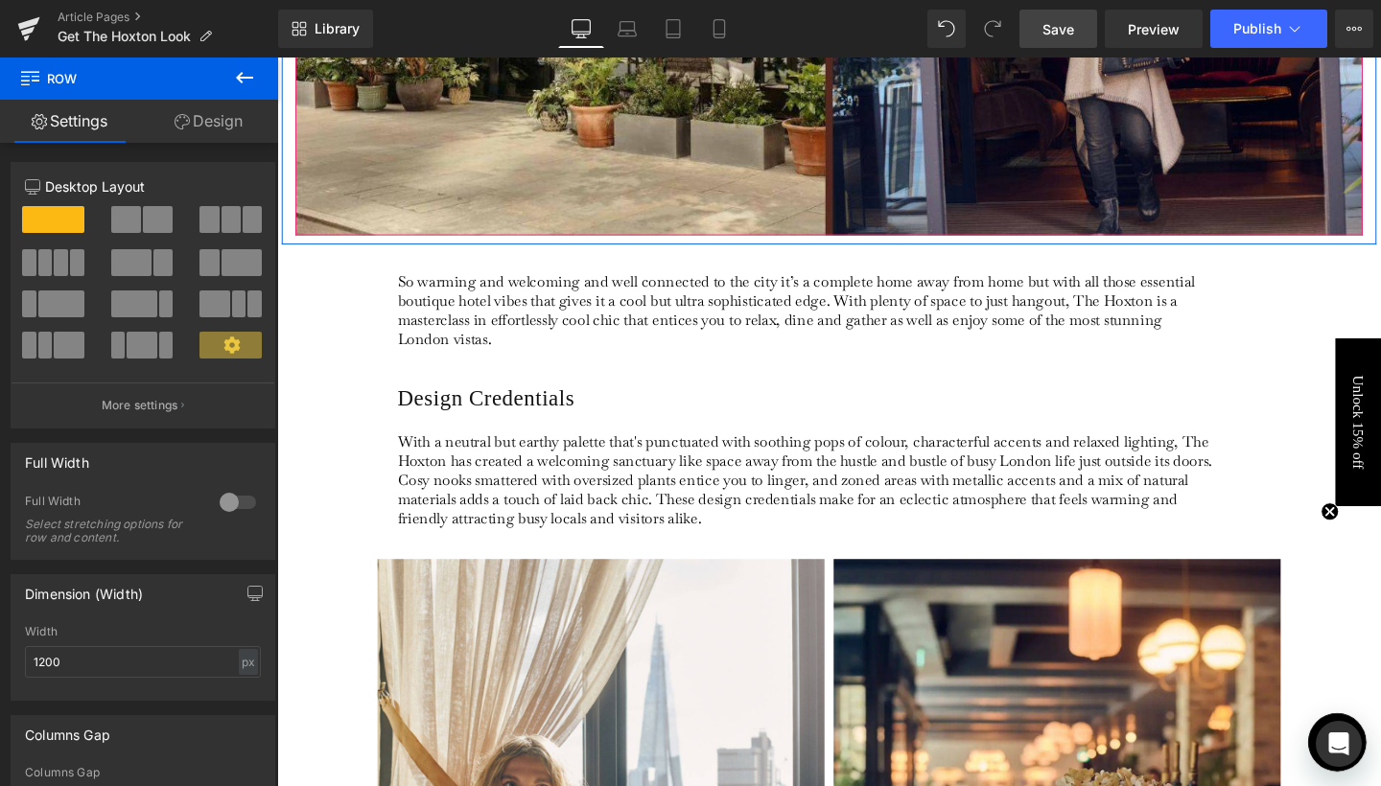
scroll to position [561, 0]
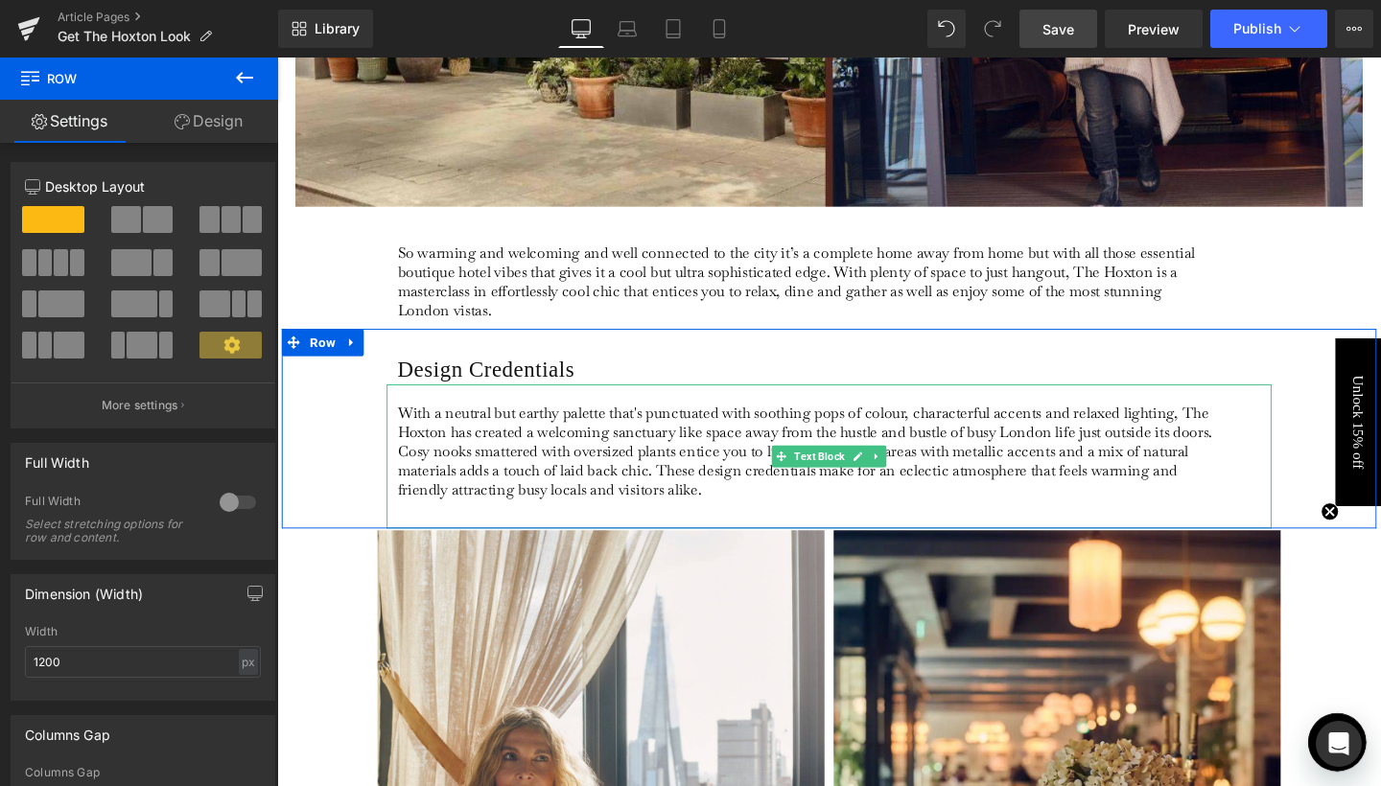
click at [703, 488] on p "With a neutral but earthy palette that's punctuated with soothing pops of colou…" at bounding box center [832, 471] width 856 height 101
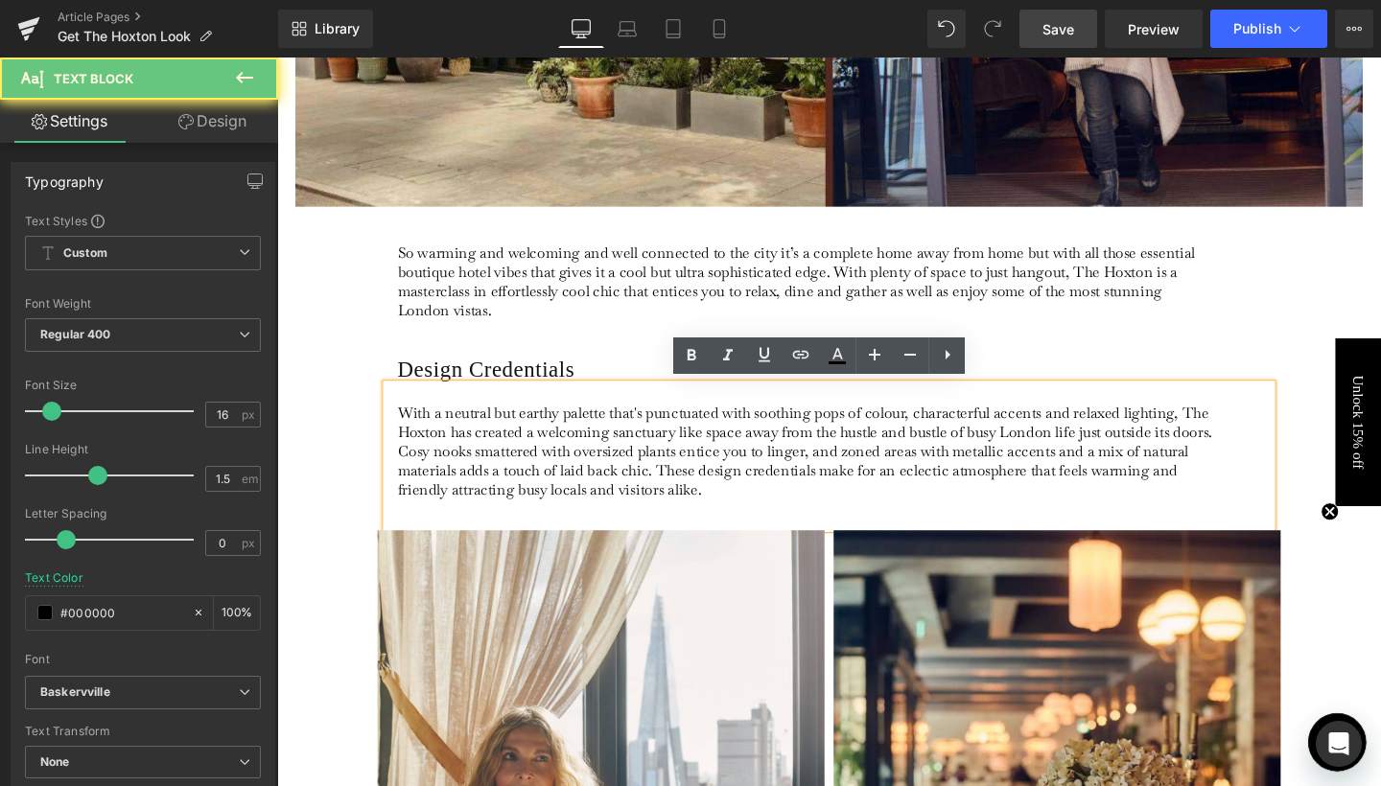
click at [703, 488] on p "With a neutral but earthy palette that's punctuated with soothing pops of colou…" at bounding box center [832, 471] width 856 height 101
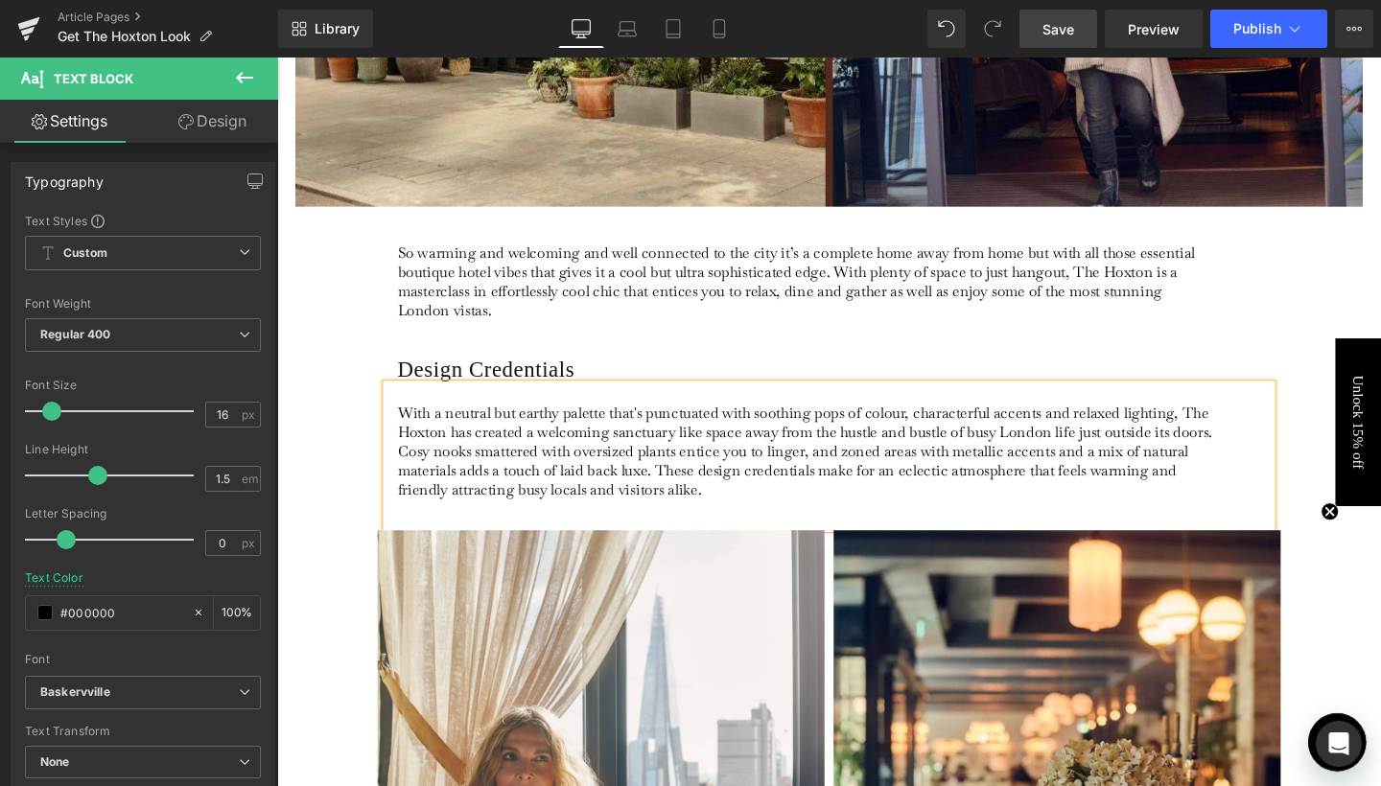
click at [787, 468] on p "With a neutral but earthy palette that's punctuated with soothing pops of colou…" at bounding box center [832, 471] width 856 height 101
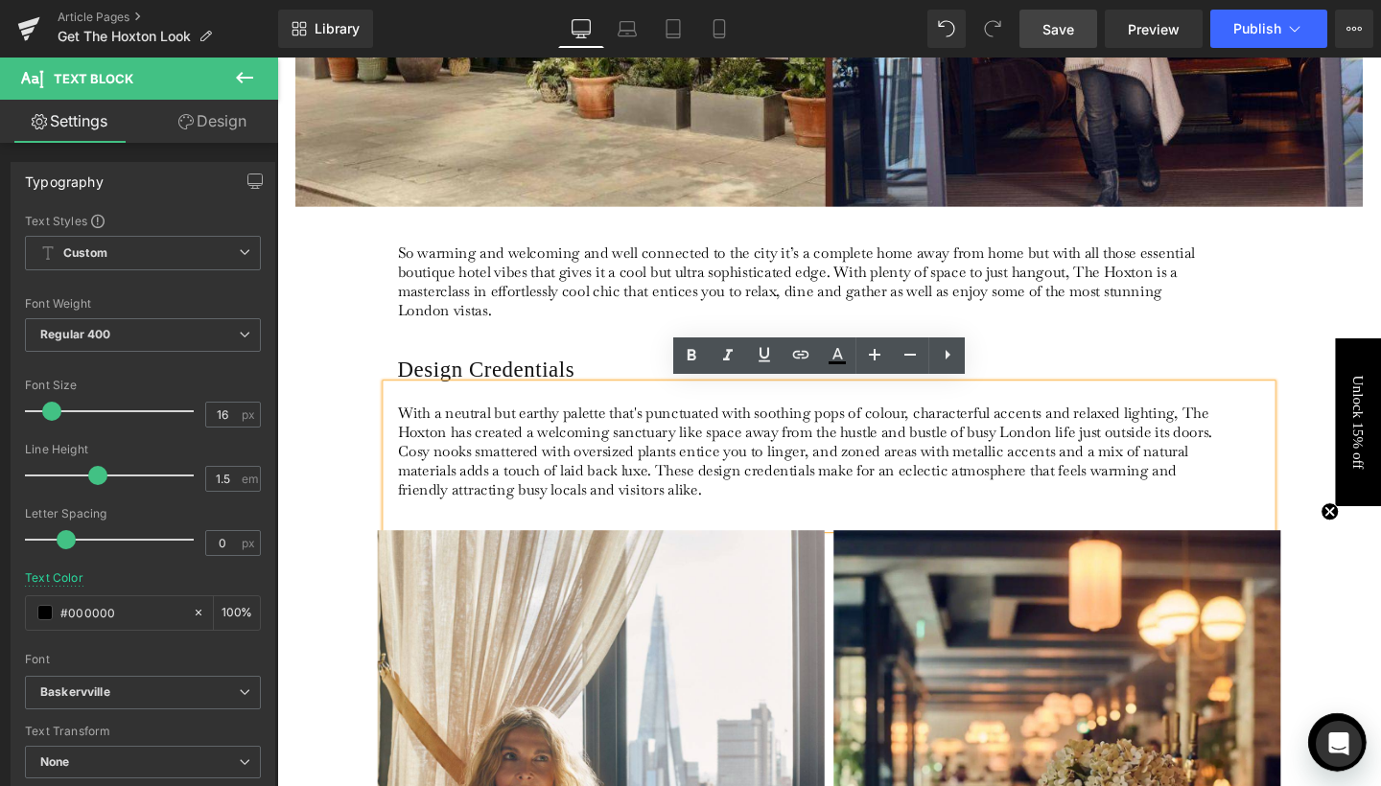
click at [767, 518] on p "With a neutral but earthy palette that's punctuated with soothing pops of colou…" at bounding box center [832, 471] width 856 height 101
click at [573, 508] on p "With a neutral but earthy palette that's punctuated with soothing pops of colou…" at bounding box center [832, 471] width 856 height 101
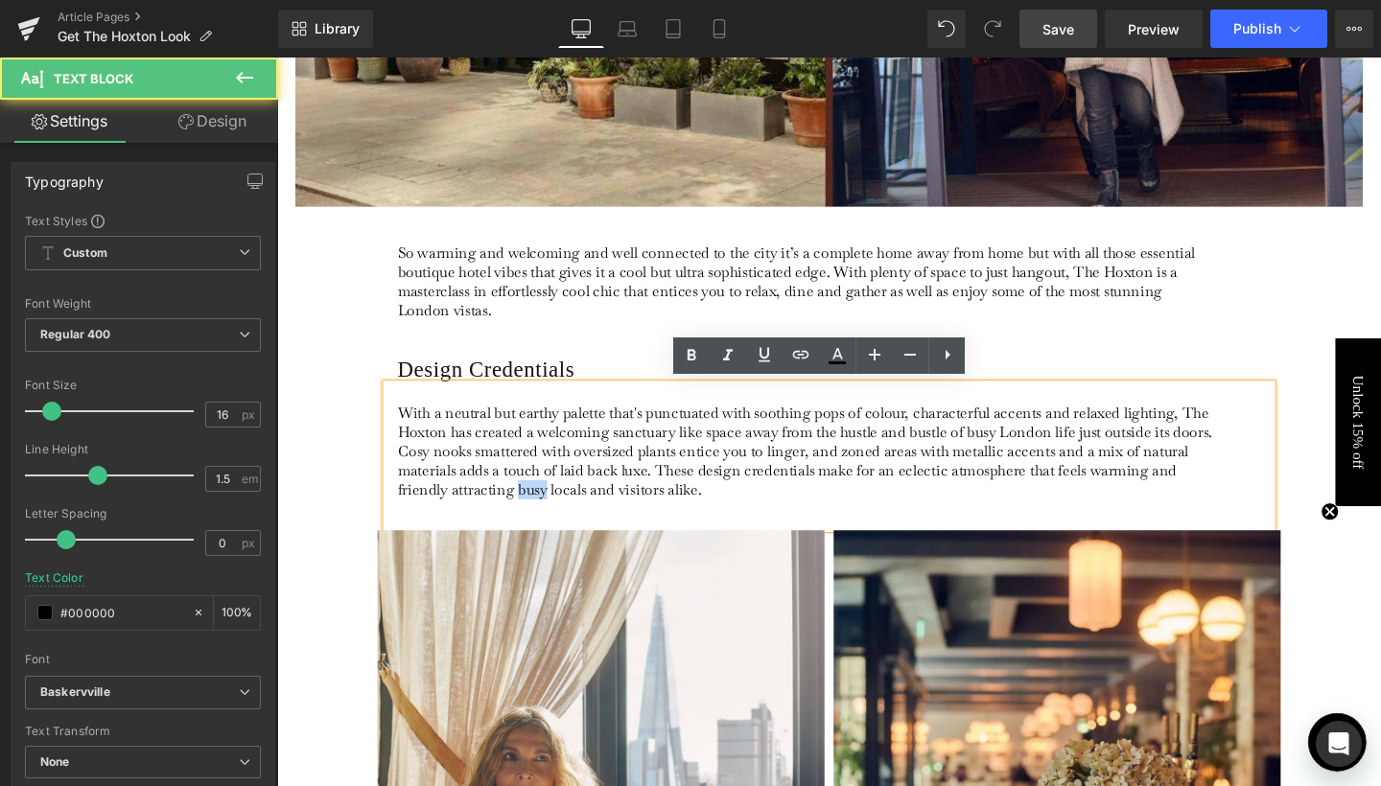
click at [573, 508] on p "With a neutral but earthy palette that's punctuated with soothing pops of colou…" at bounding box center [832, 471] width 856 height 101
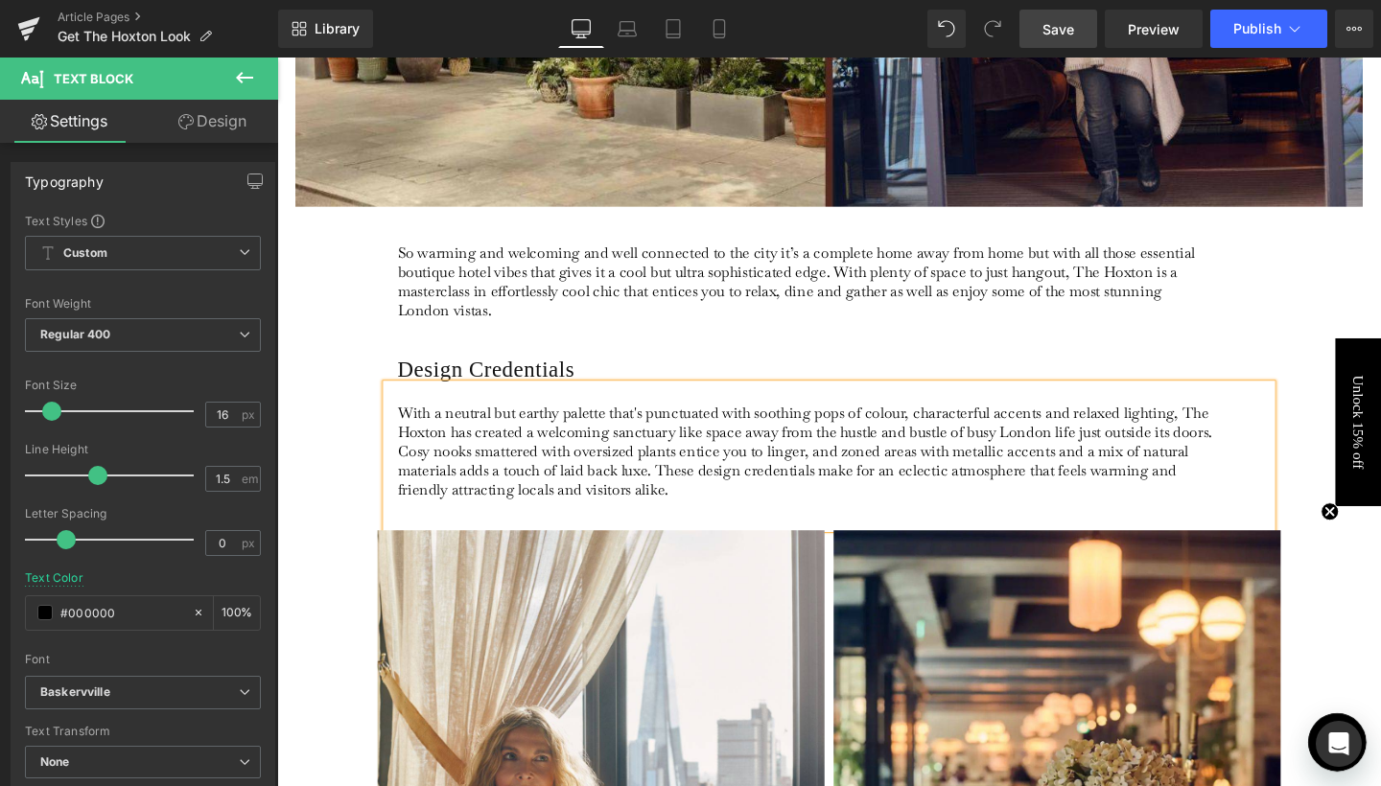
click at [720, 508] on p "With a neutral but earthy palette that's punctuated with soothing pops of colou…" at bounding box center [832, 471] width 856 height 101
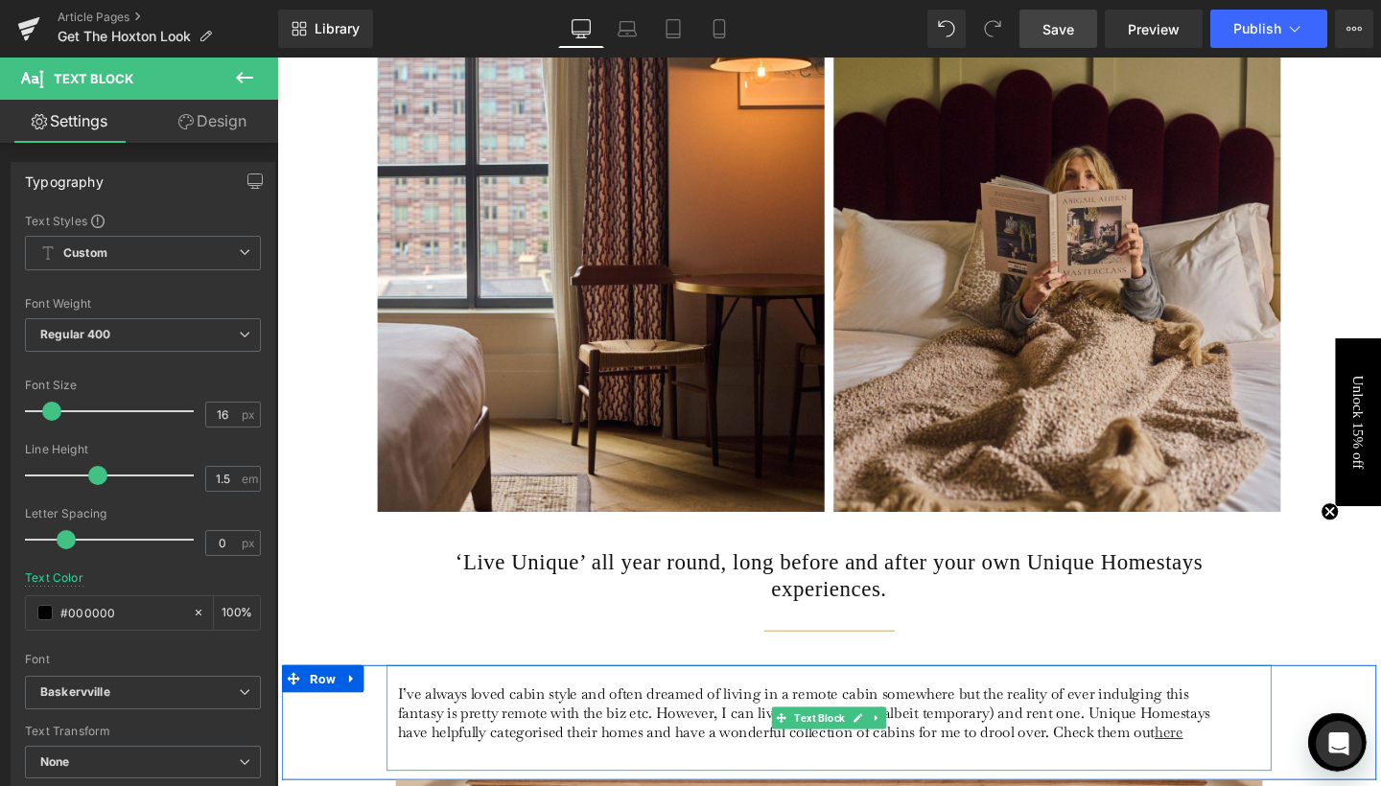
scroll to position [3848, 0]
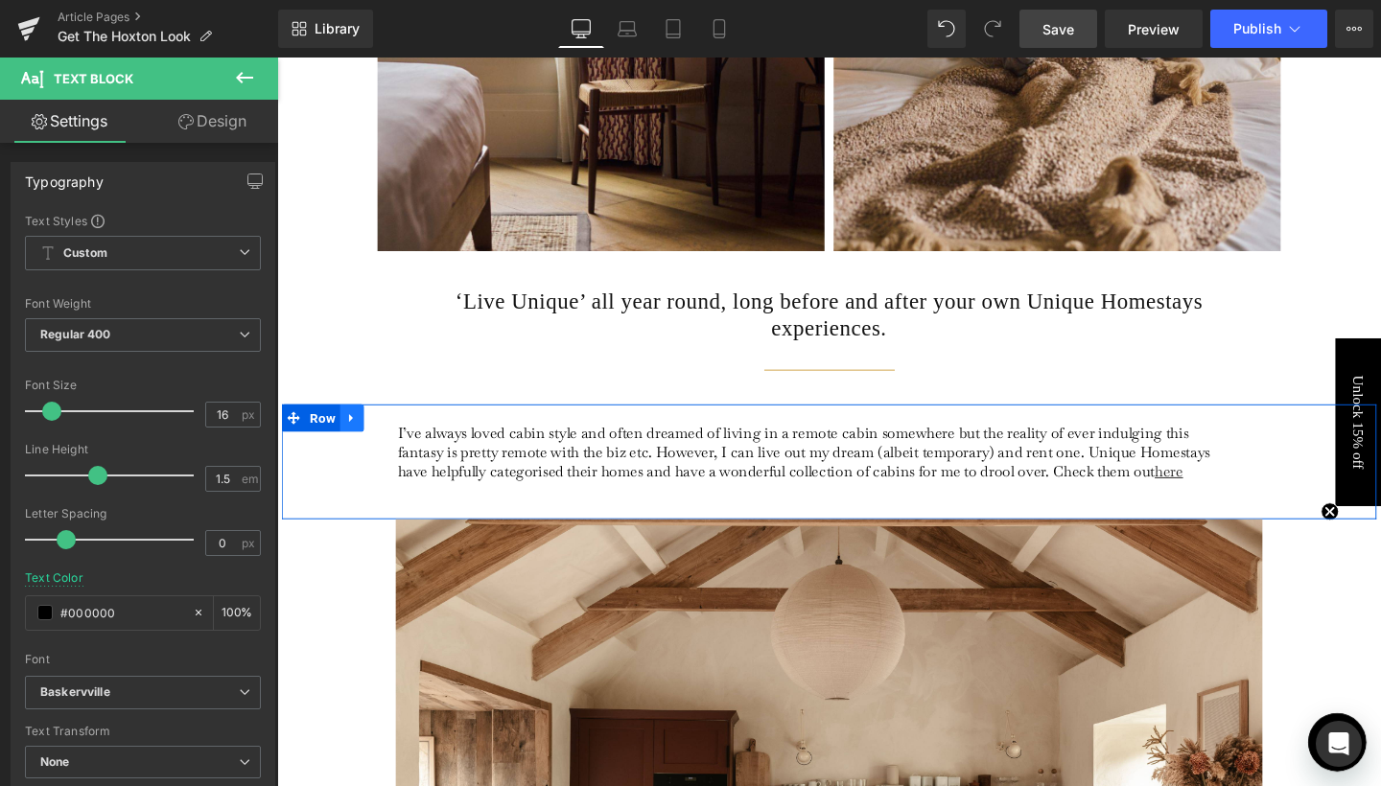
click at [353, 432] on icon at bounding box center [355, 437] width 13 height 14
click at [394, 432] on link at bounding box center [405, 436] width 25 height 29
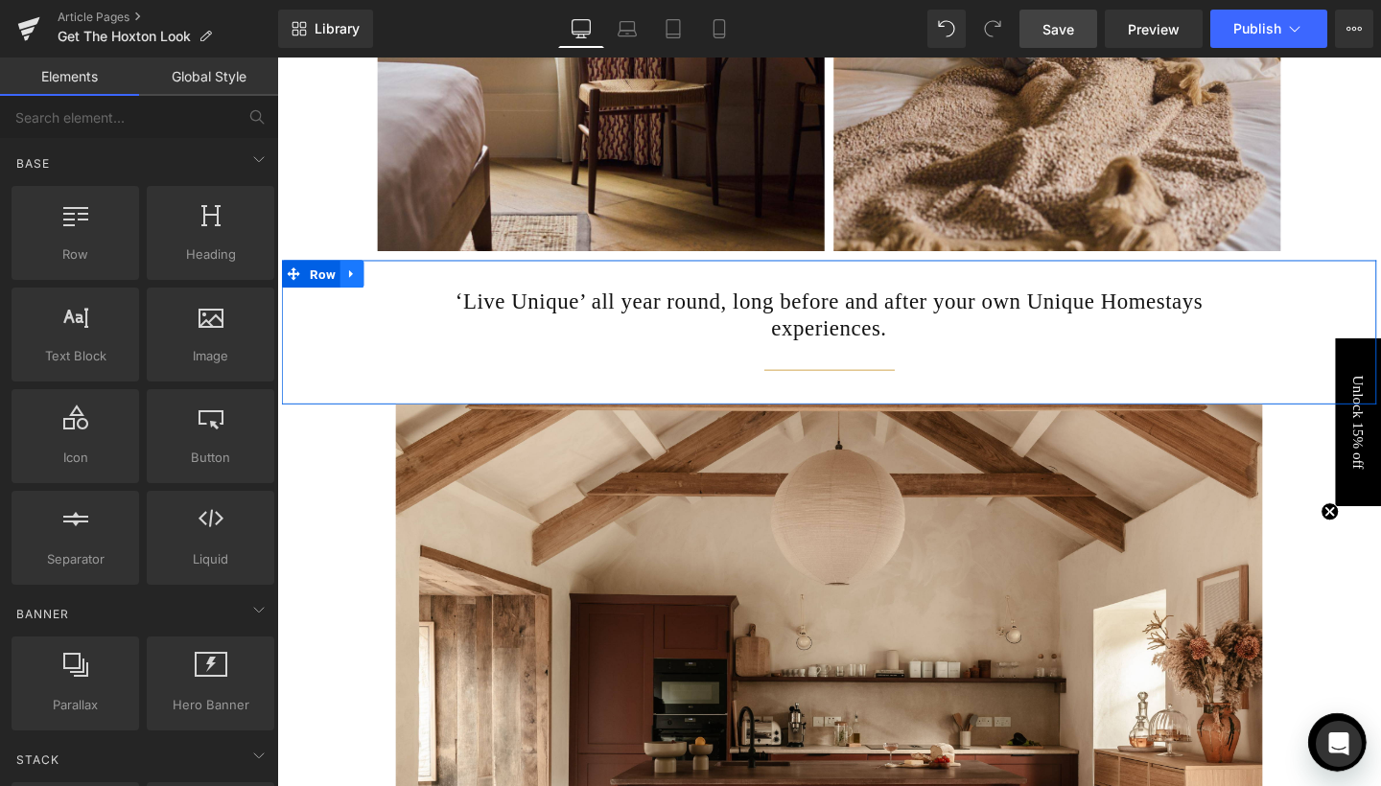
click at [356, 282] on icon at bounding box center [355, 284] width 13 height 14
click at [400, 287] on icon at bounding box center [405, 284] width 13 height 13
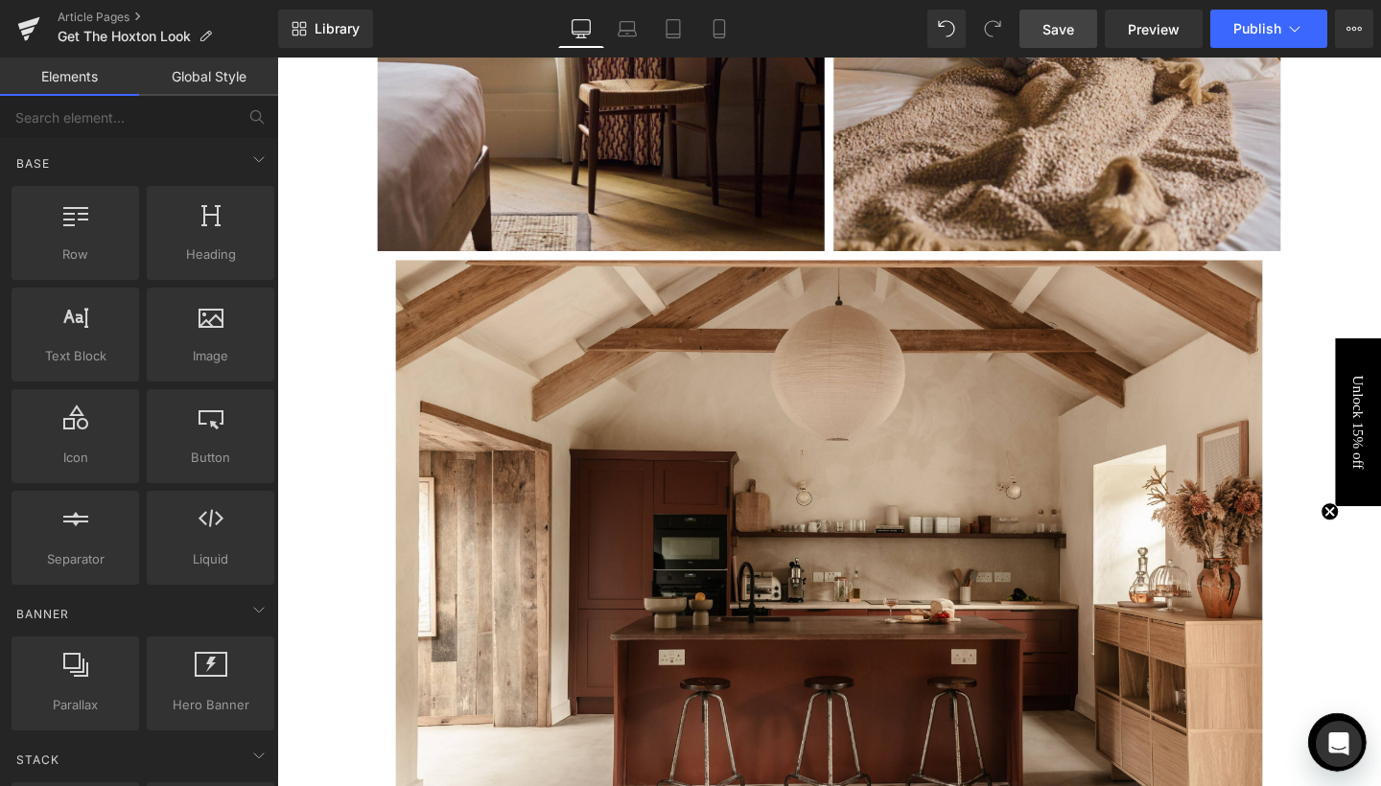
click at [1059, 35] on span "Save" at bounding box center [1058, 29] width 32 height 20
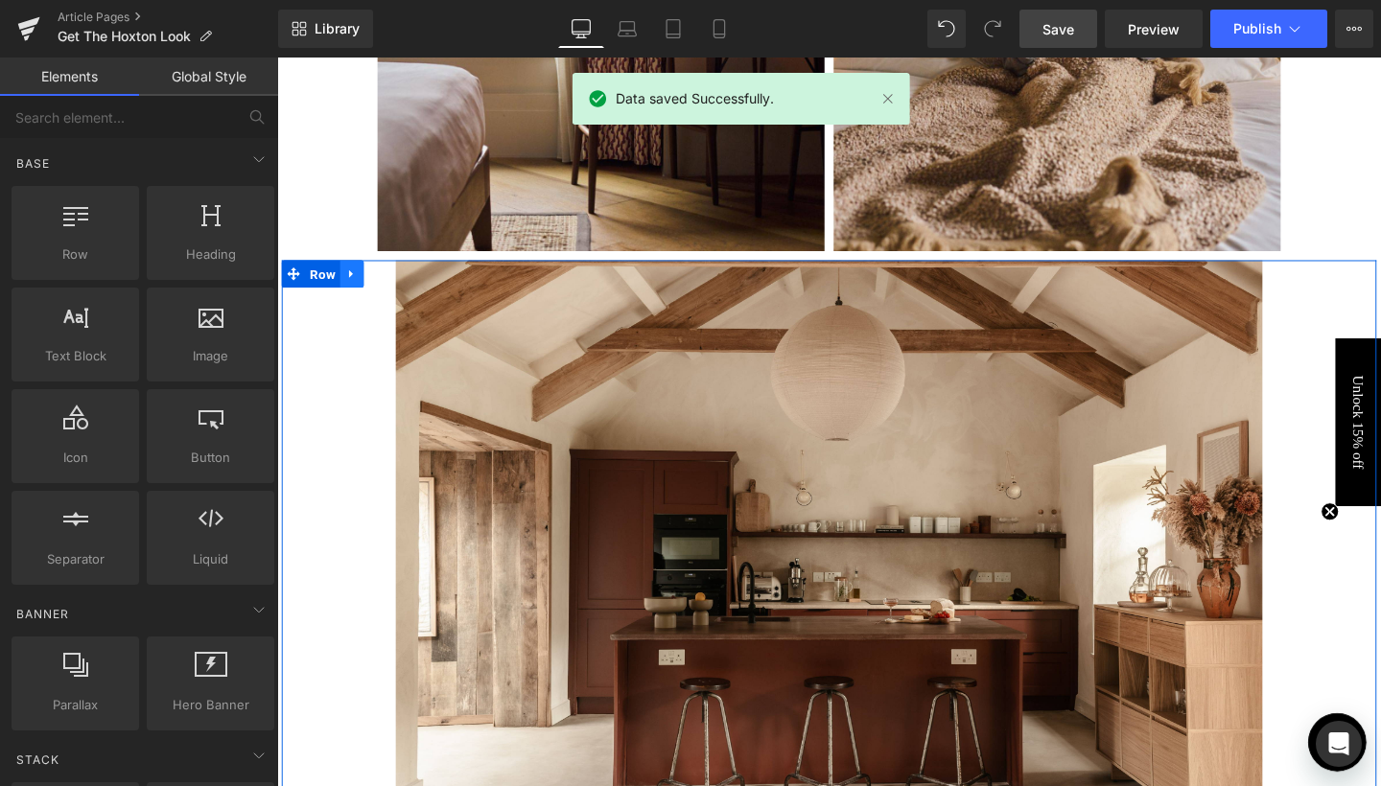
click at [353, 295] on link at bounding box center [355, 284] width 25 height 29
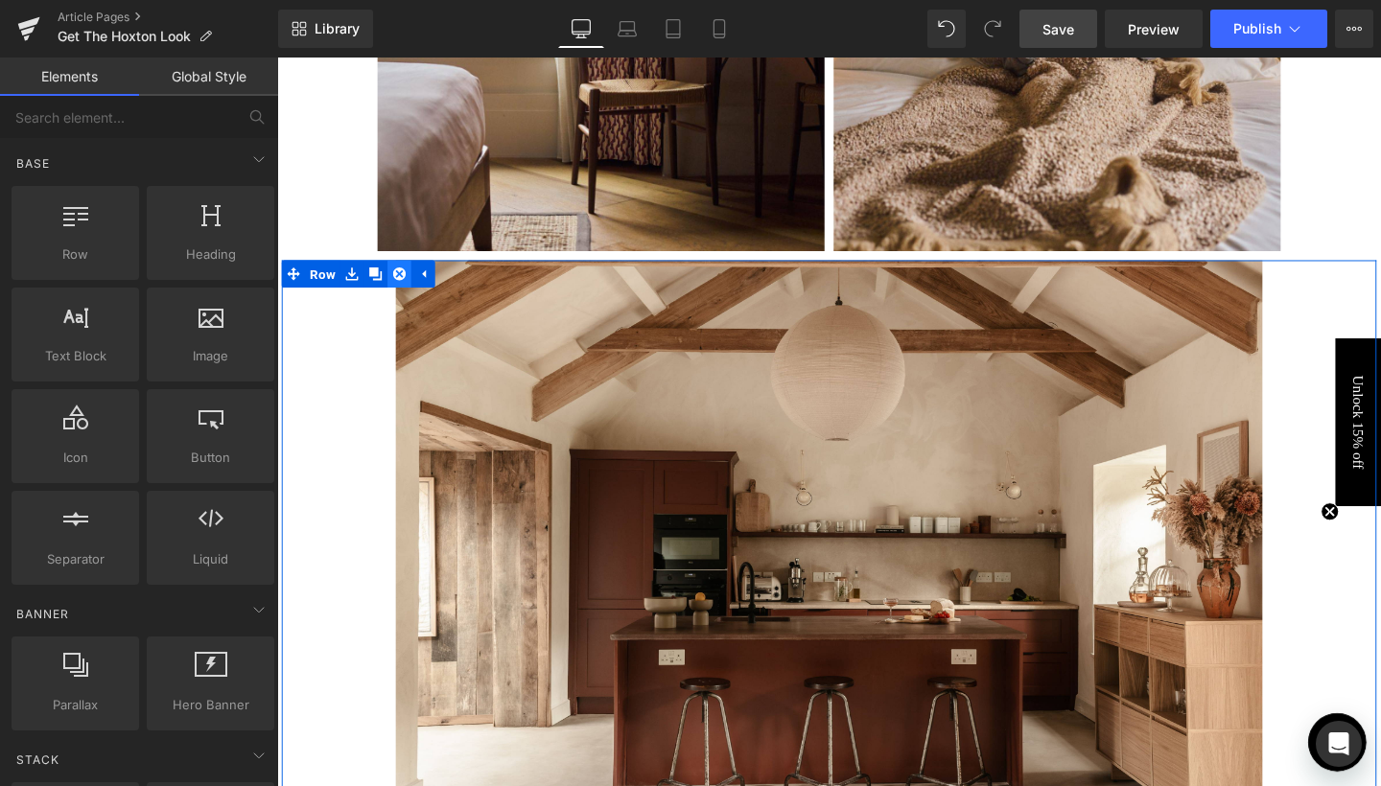
click at [402, 290] on icon at bounding box center [405, 284] width 13 height 13
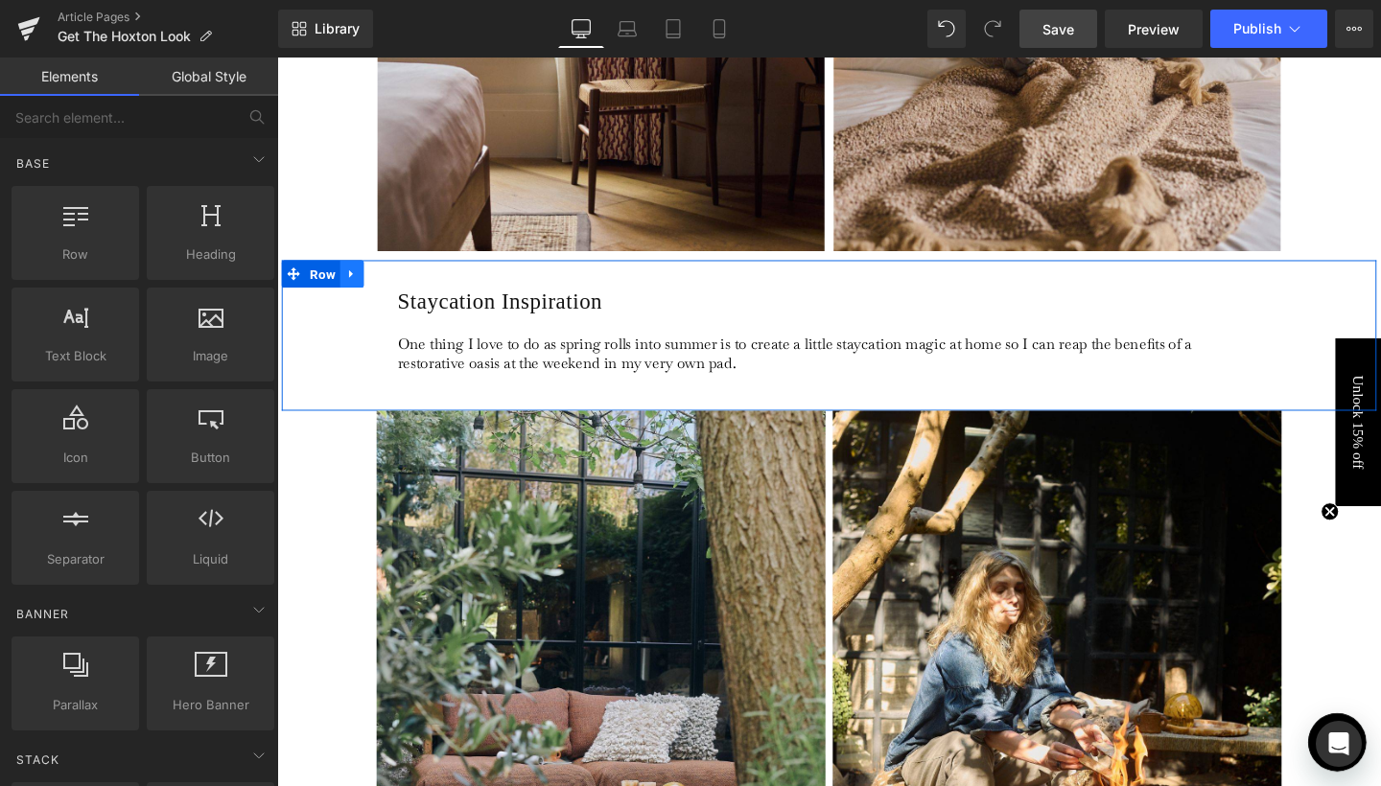
click at [357, 285] on icon at bounding box center [355, 284] width 13 height 14
click at [406, 290] on icon at bounding box center [405, 284] width 13 height 13
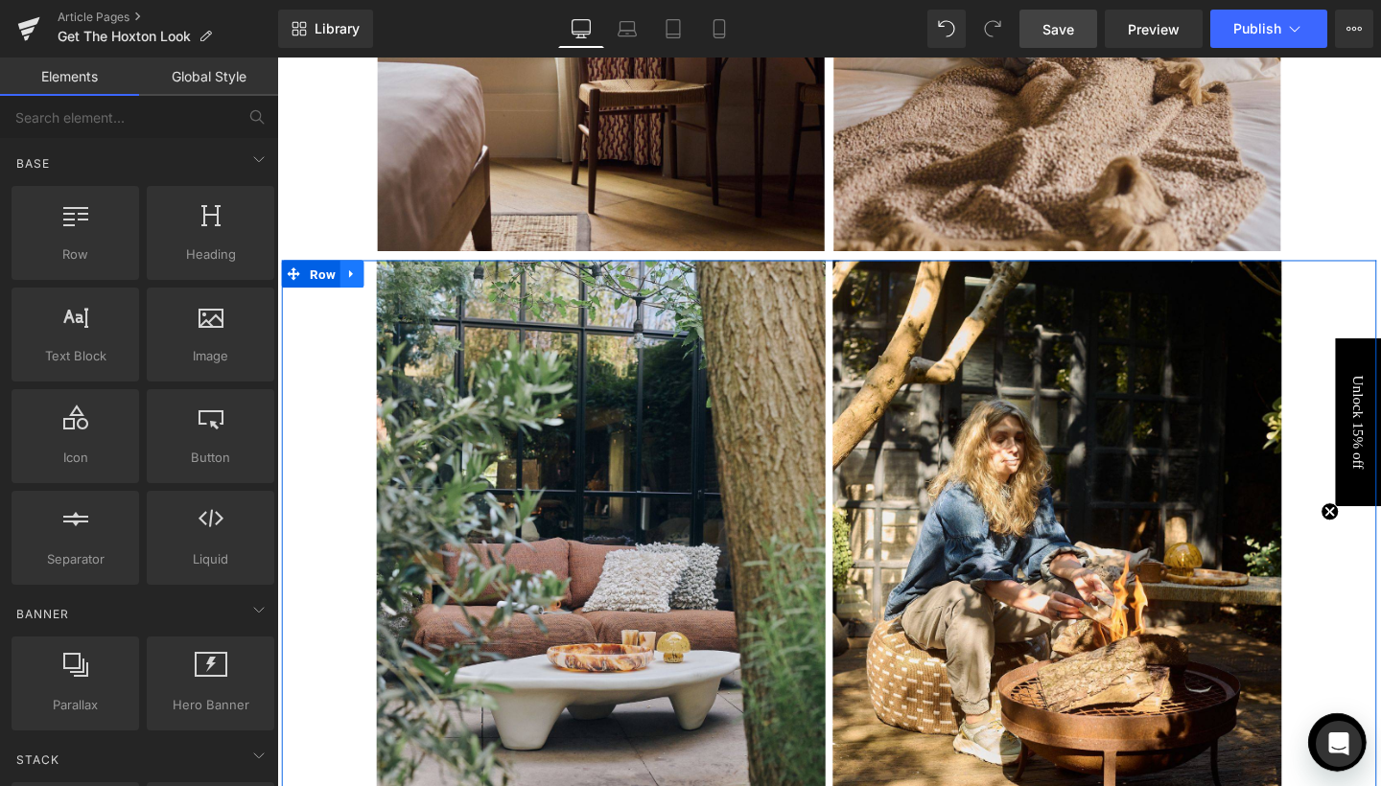
click at [353, 285] on icon at bounding box center [355, 285] width 4 height 9
click at [409, 288] on link at bounding box center [405, 284] width 25 height 29
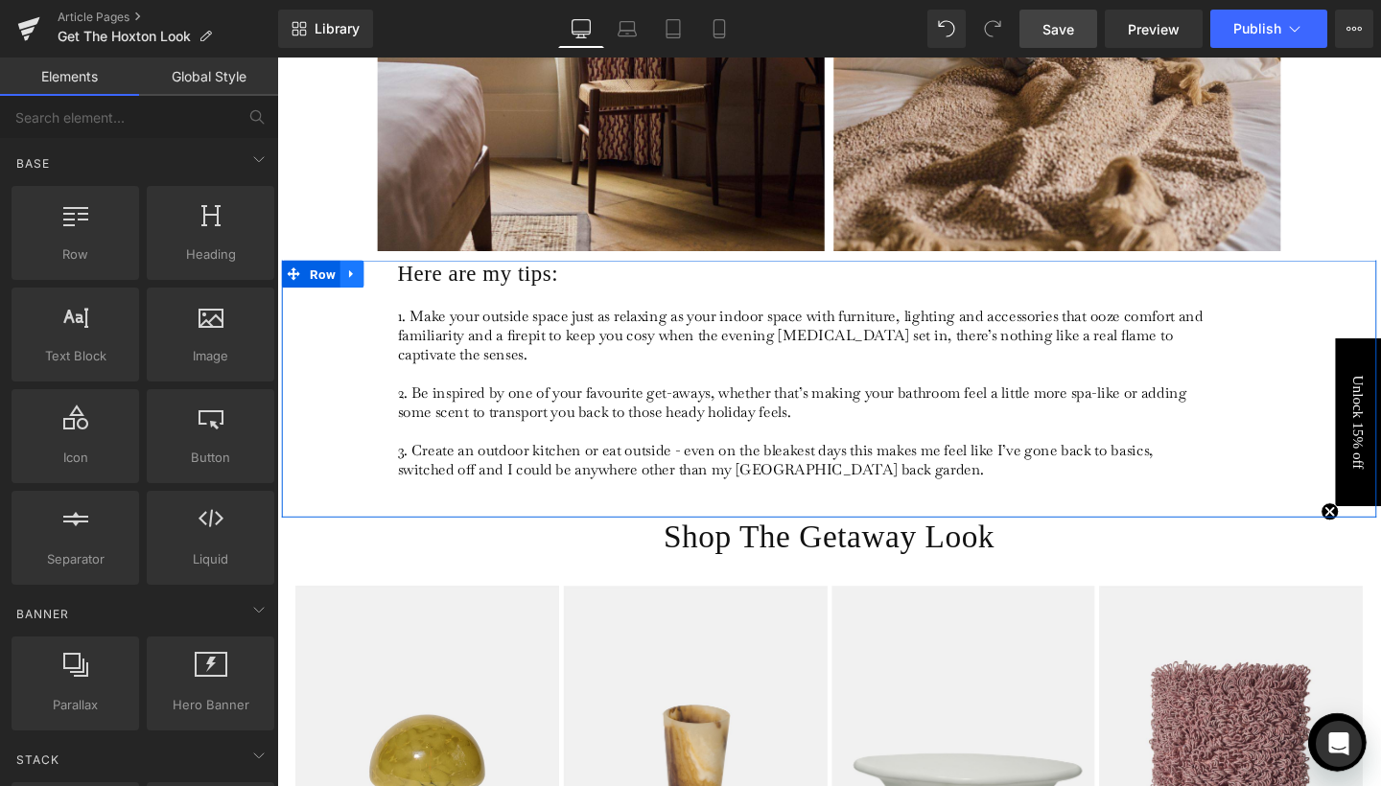
click at [352, 290] on icon at bounding box center [355, 284] width 13 height 14
click at [402, 285] on icon at bounding box center [405, 284] width 13 height 13
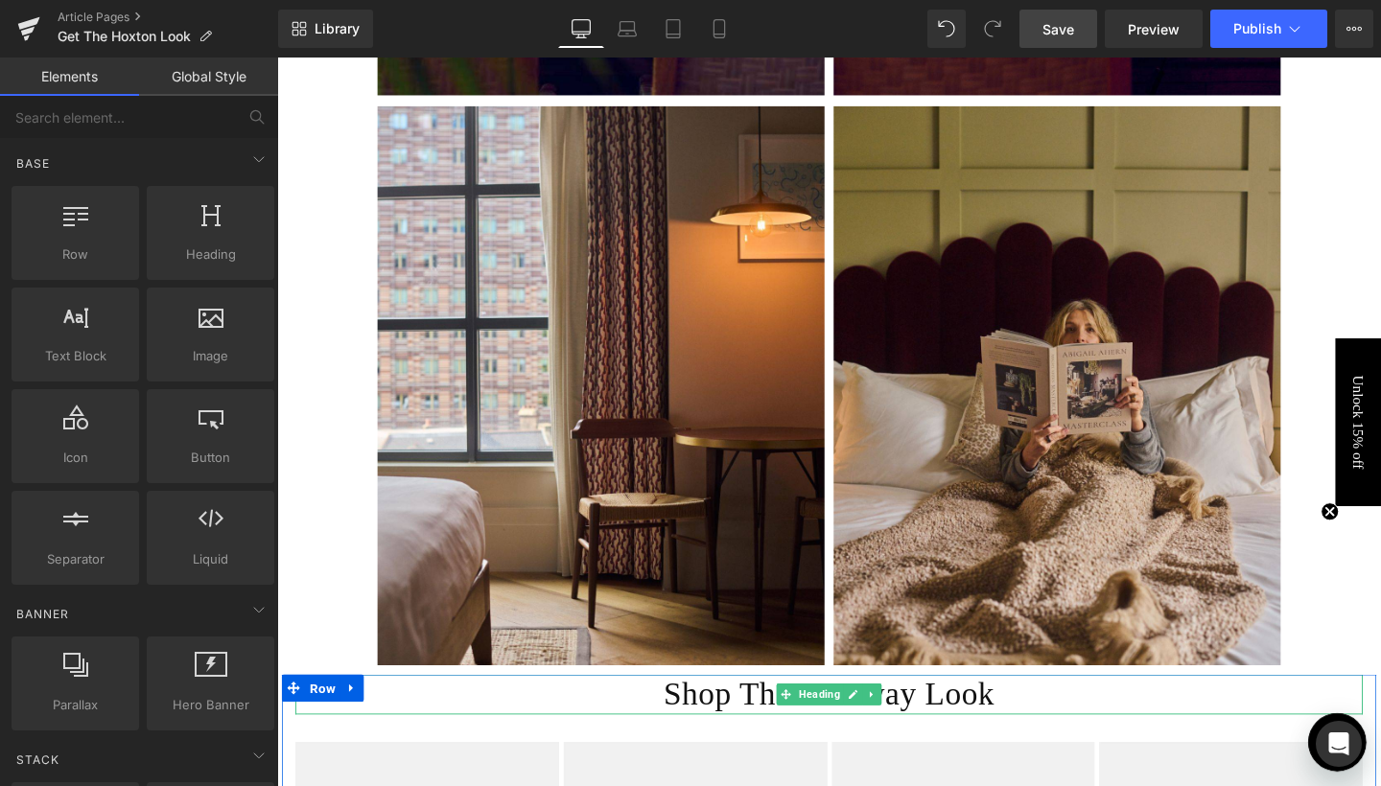
scroll to position [3472, 0]
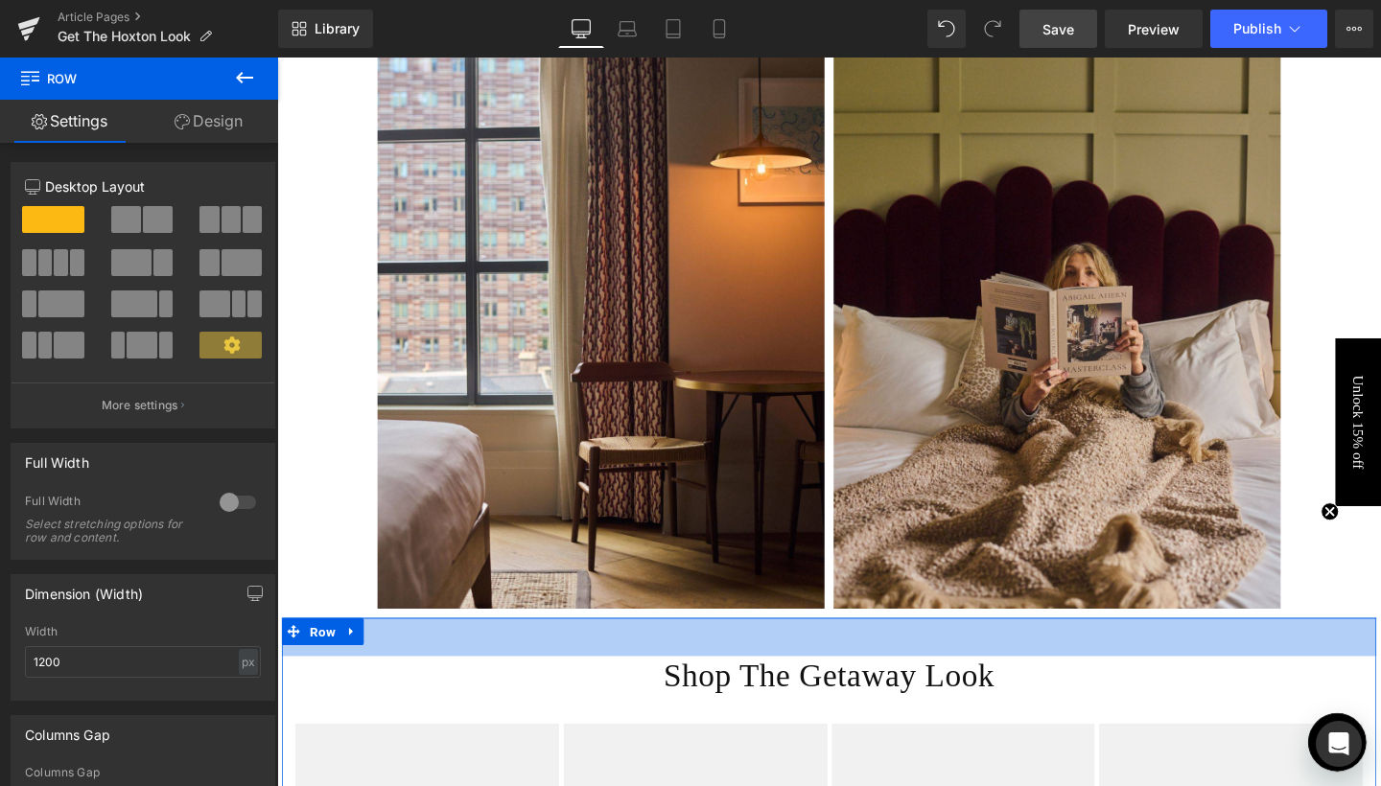
drag, startPoint x: 397, startPoint y: 645, endPoint x: 396, endPoint y: 686, distance: 40.3
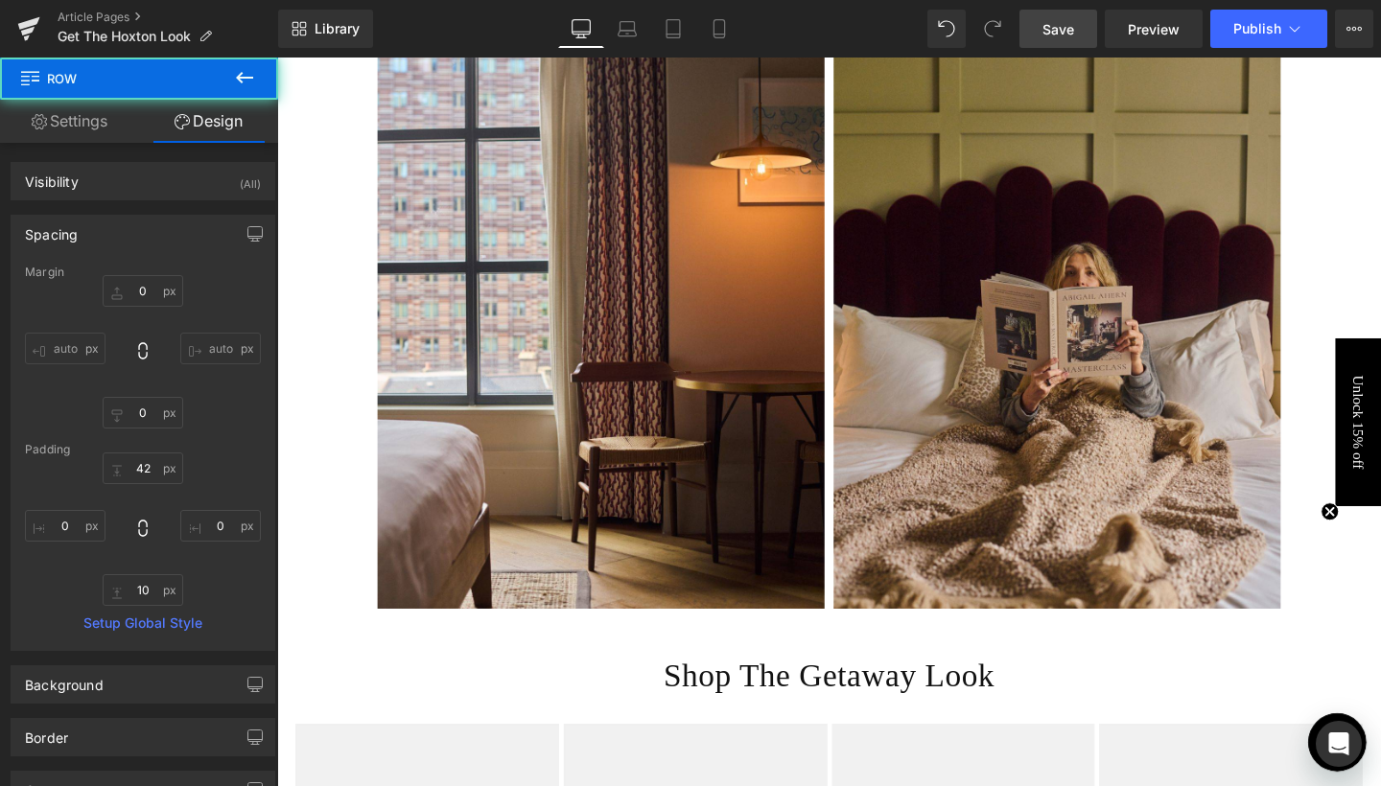
click at [853, 717] on div "Shop The Getaway Look Heading" at bounding box center [857, 708] width 1122 height 42
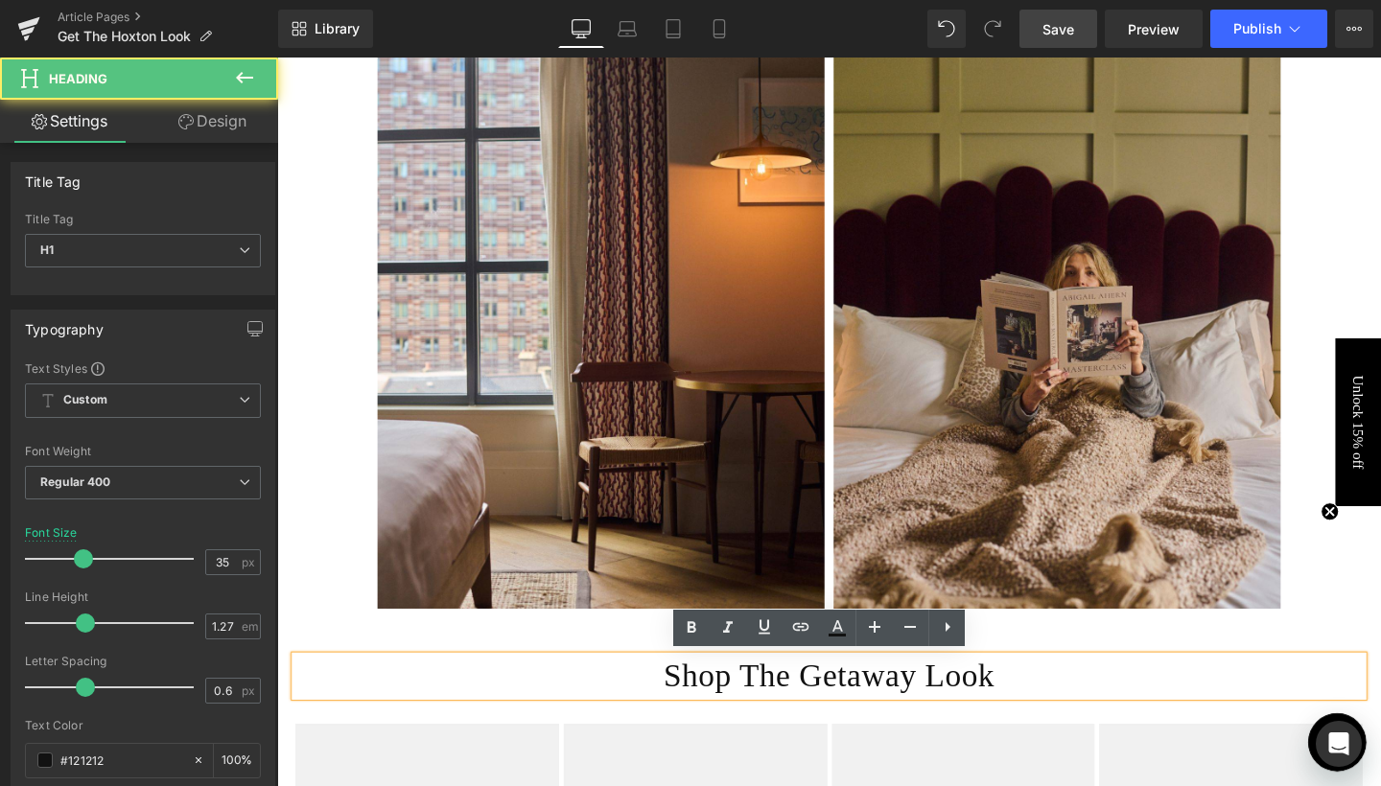
click at [853, 717] on h1 "Shop The Getaway Look" at bounding box center [857, 708] width 1122 height 42
click at [888, 708] on h1 "Shop The Getaway Look" at bounding box center [857, 708] width 1122 height 42
click at [901, 711] on h1 "Shop The Getaway Look" at bounding box center [857, 708] width 1122 height 42
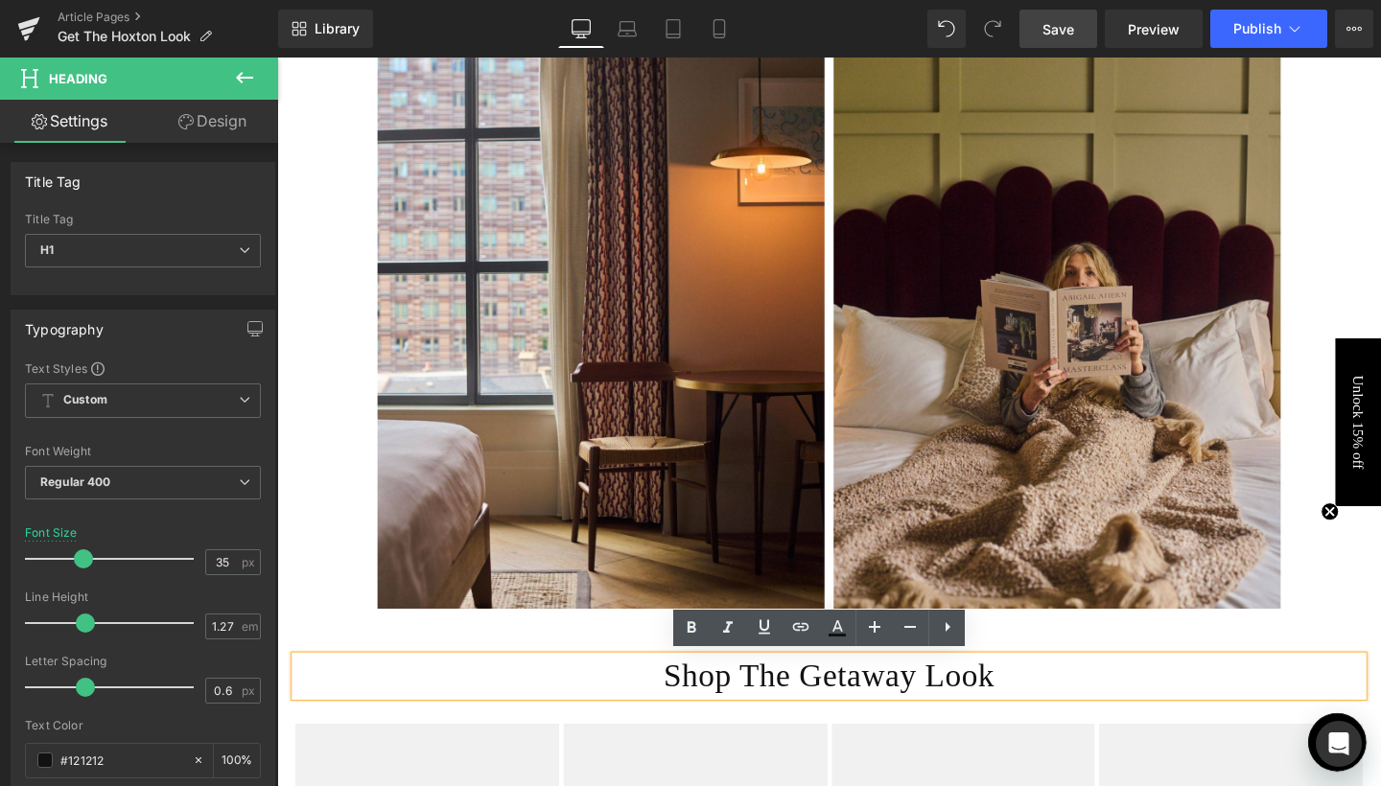
click at [901, 711] on h1 "Shop The Getaway Look" at bounding box center [857, 708] width 1122 height 42
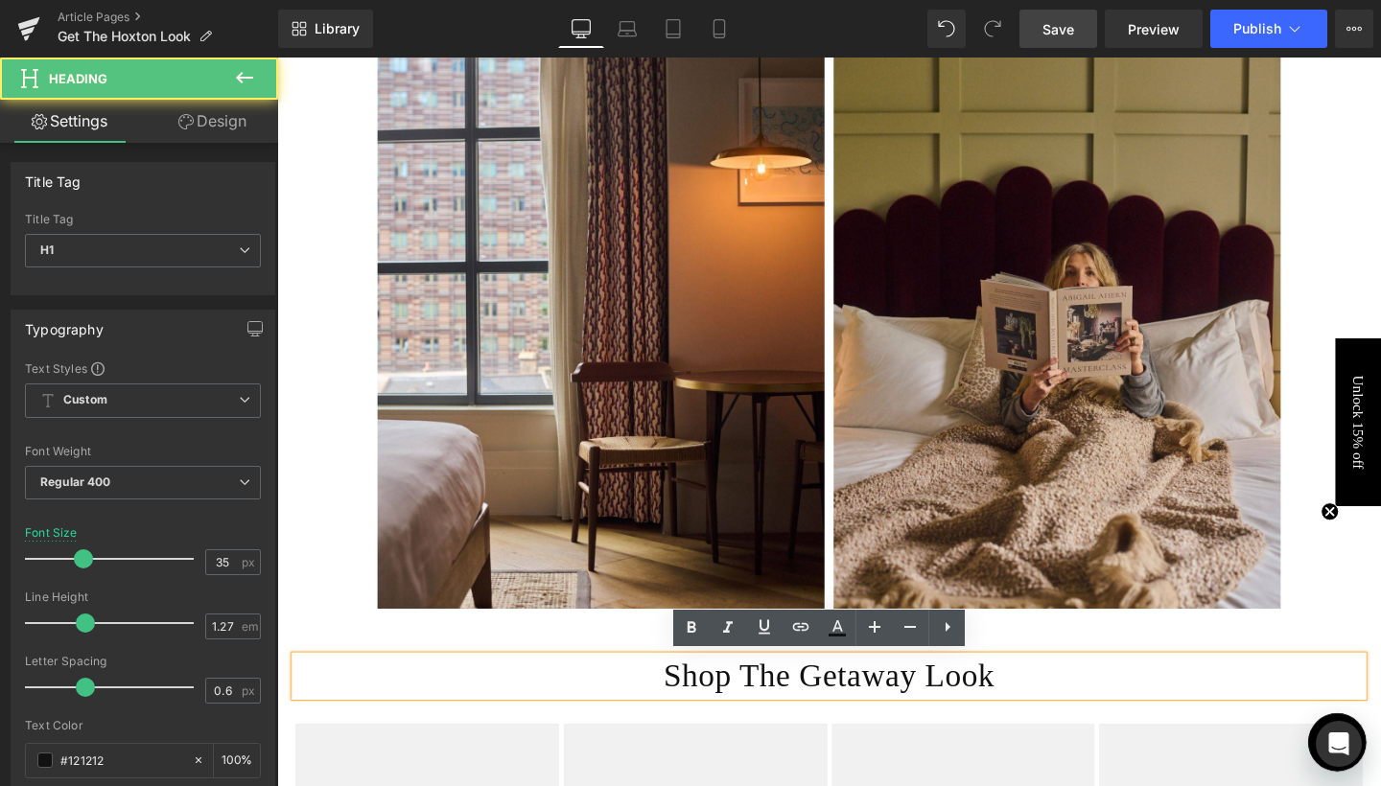
click at [901, 711] on h1 "Shop The Getaway Look" at bounding box center [857, 708] width 1122 height 42
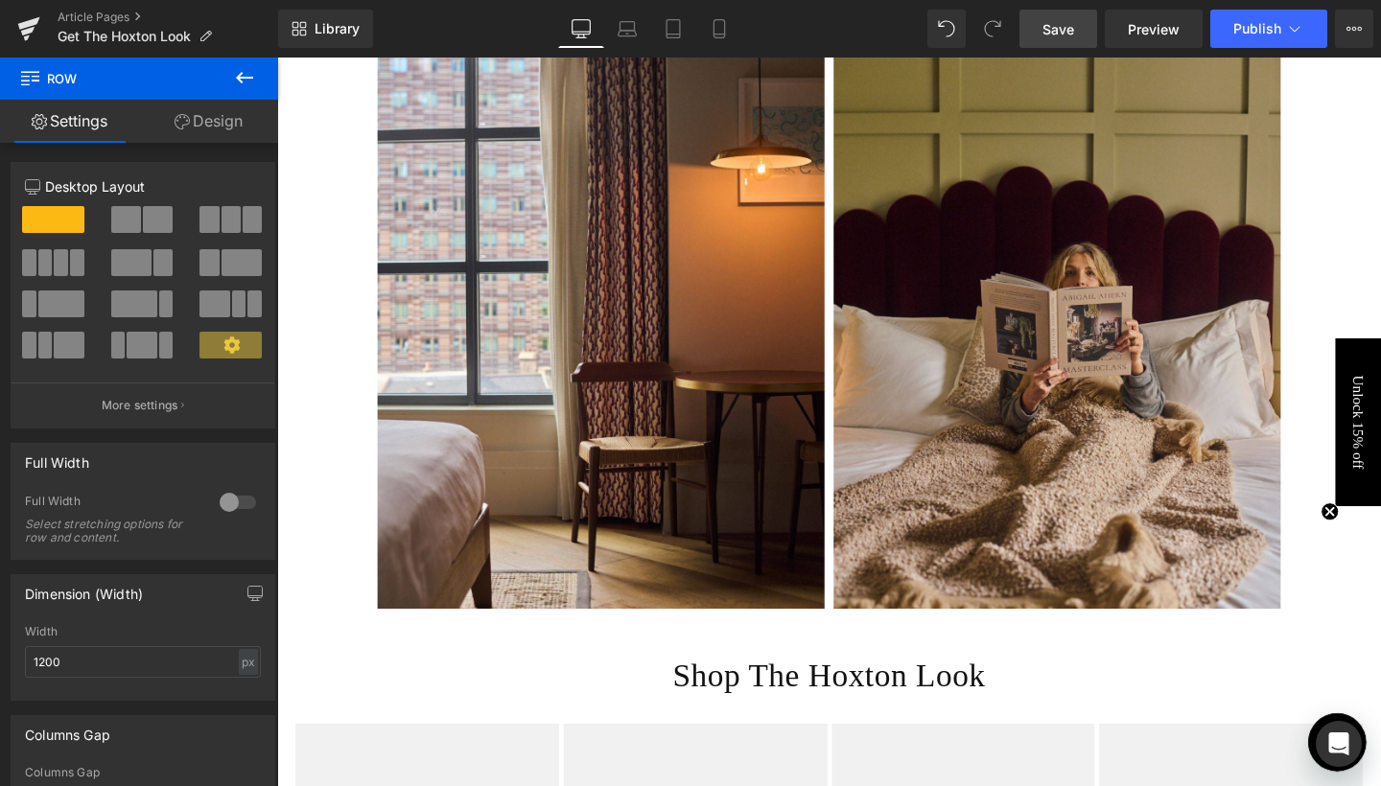
click at [241, 84] on icon at bounding box center [244, 77] width 23 height 23
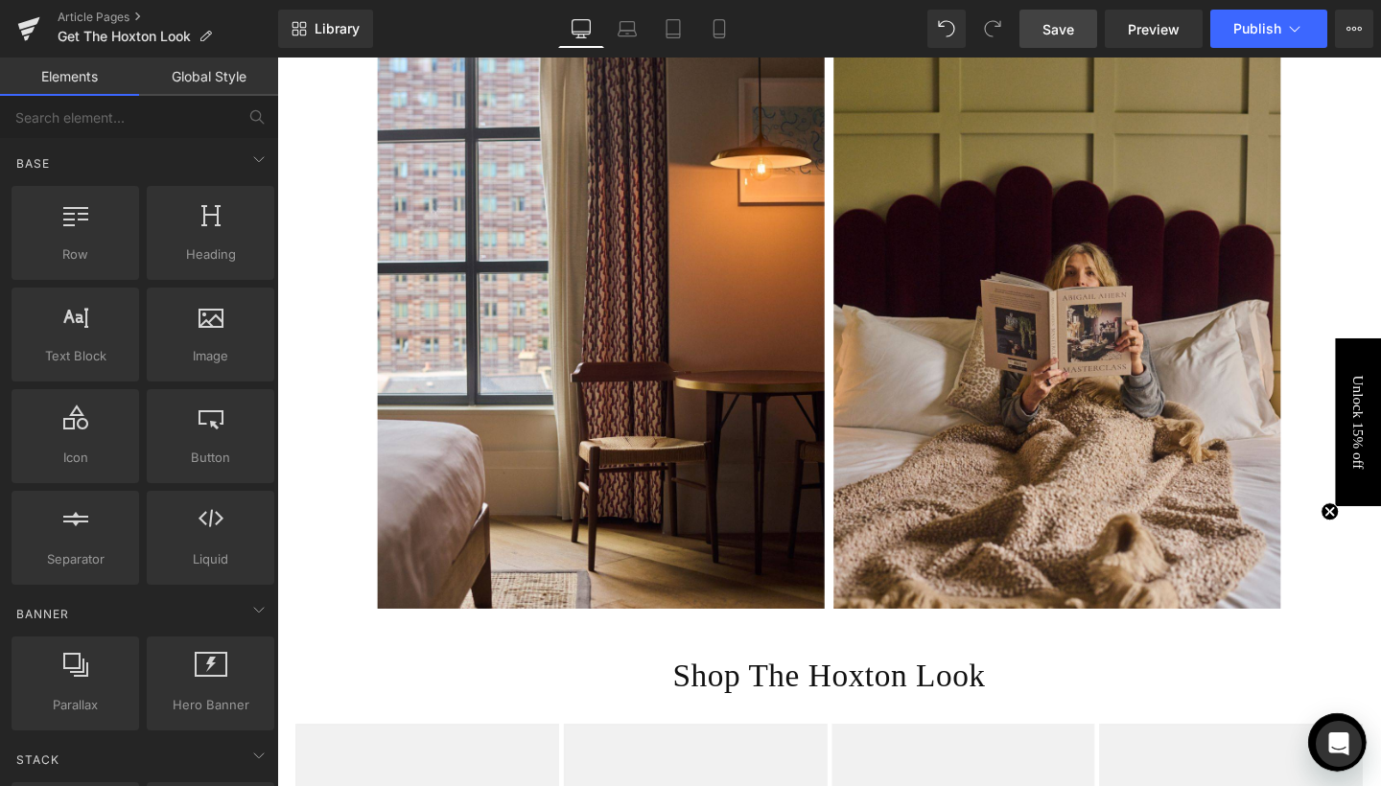
scroll to position [3784, 0]
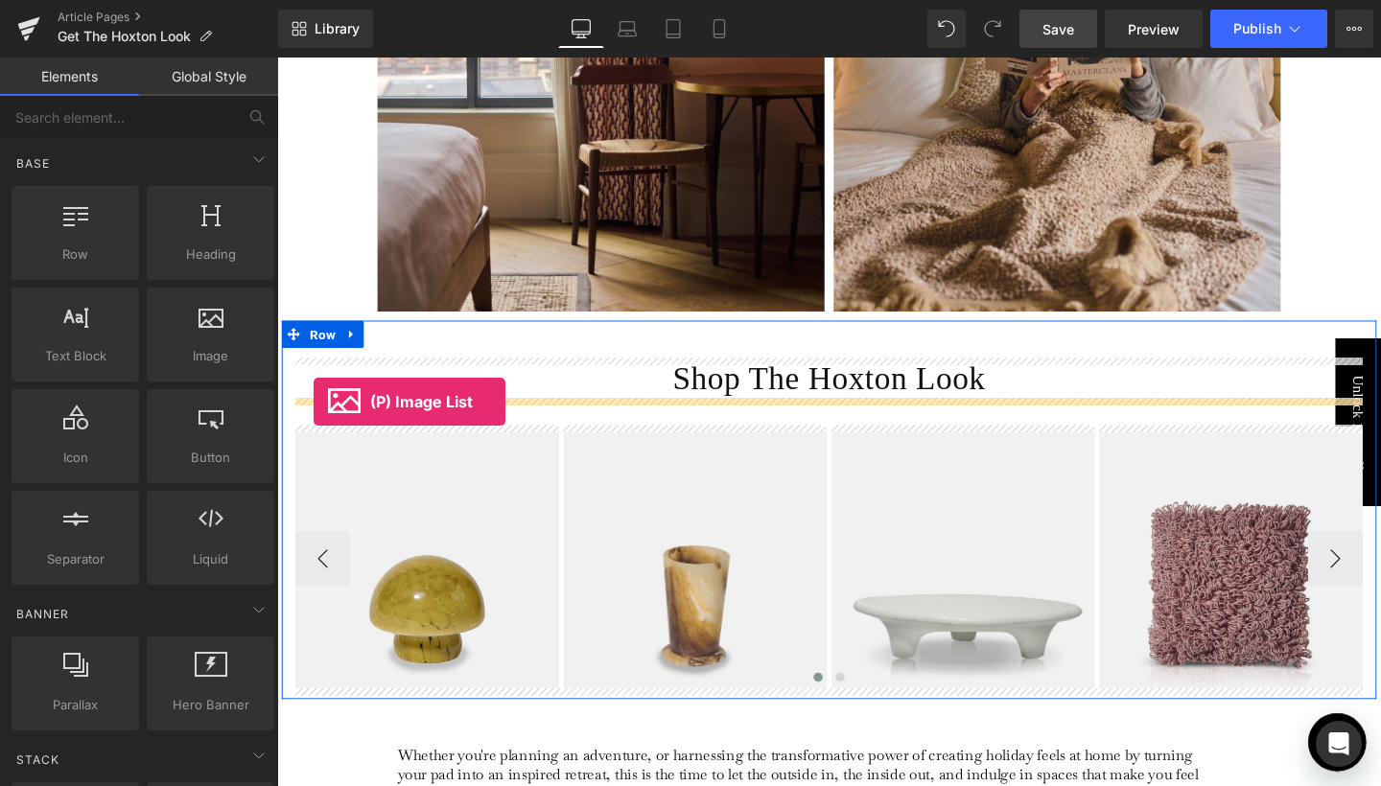
drag, startPoint x: 368, startPoint y: 562, endPoint x: 315, endPoint y: 419, distance: 152.3
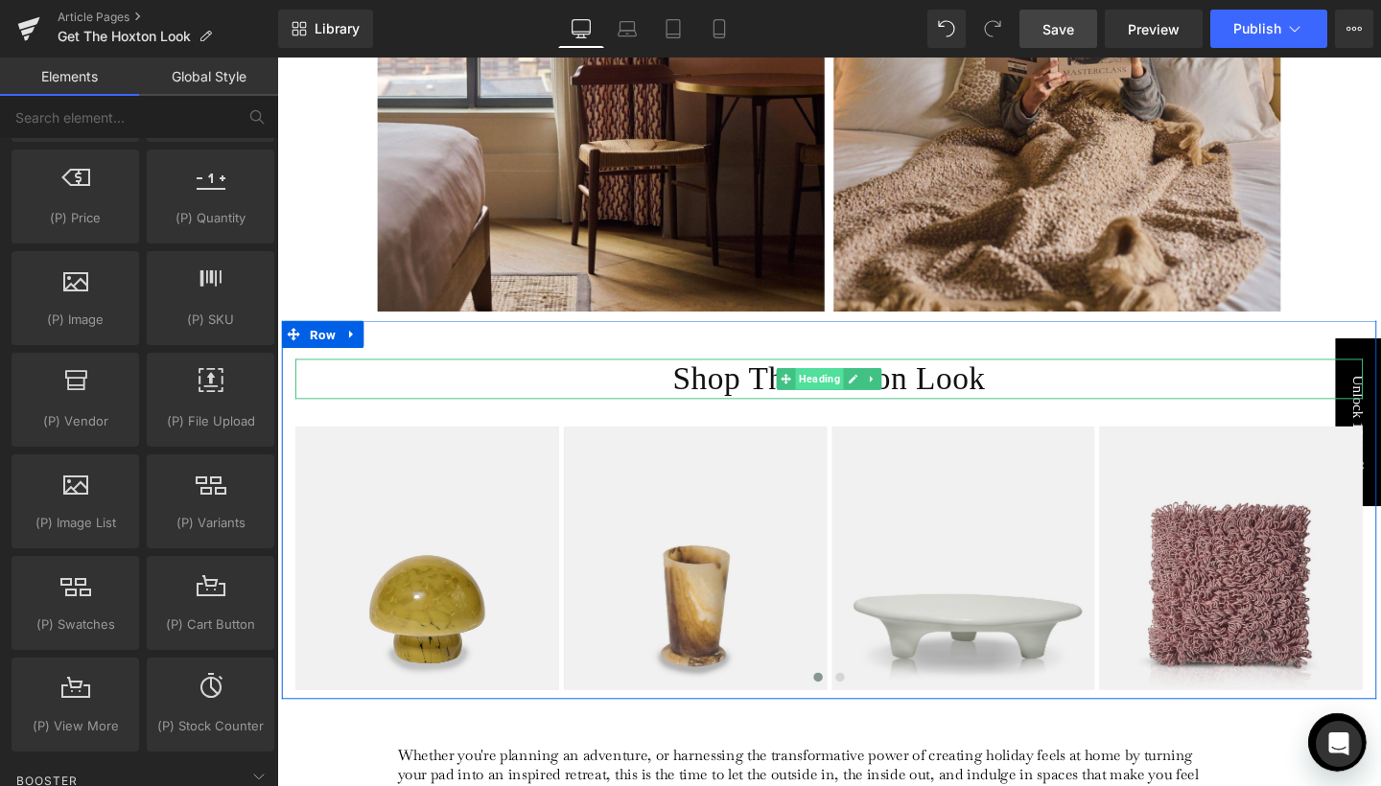
scroll to position [3961, 0]
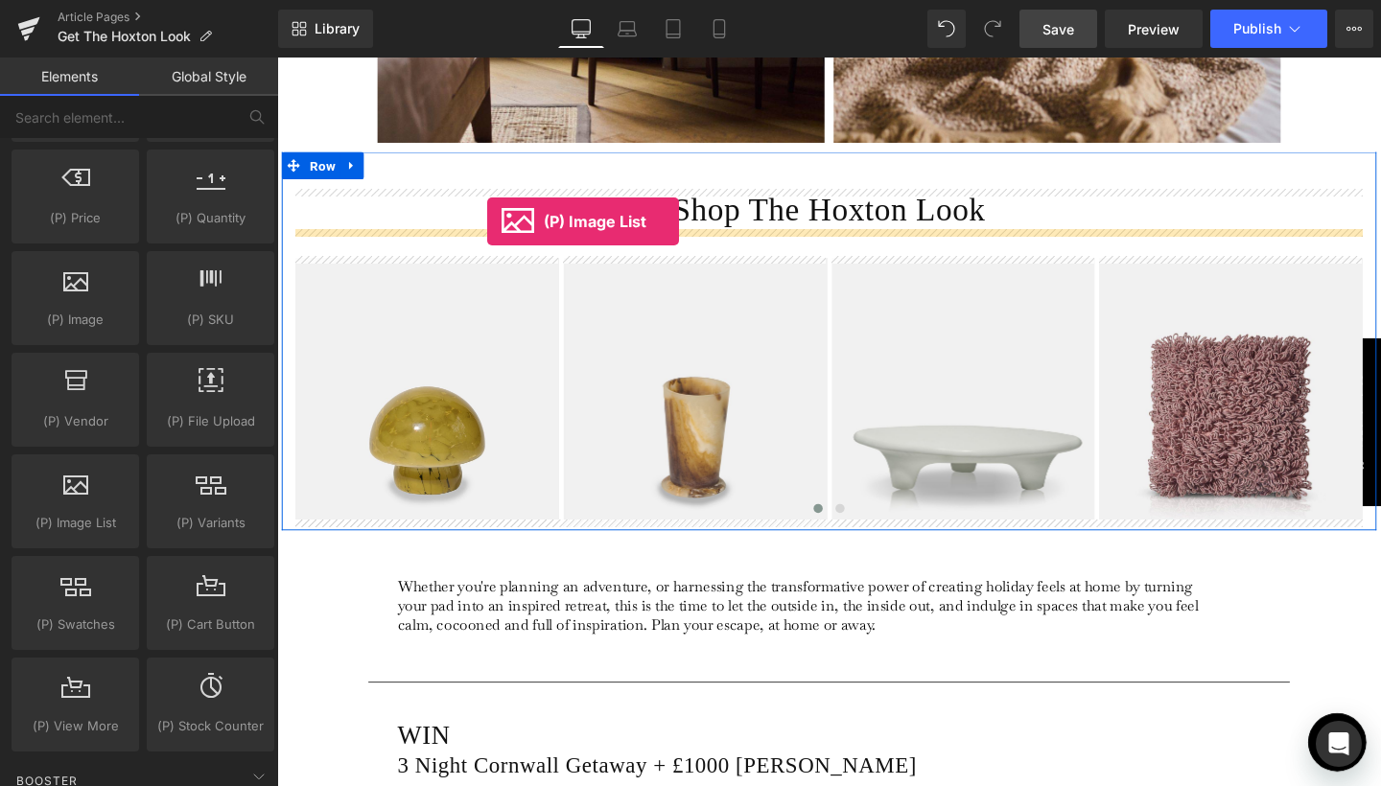
drag, startPoint x: 375, startPoint y: 561, endPoint x: 498, endPoint y: 230, distance: 352.9
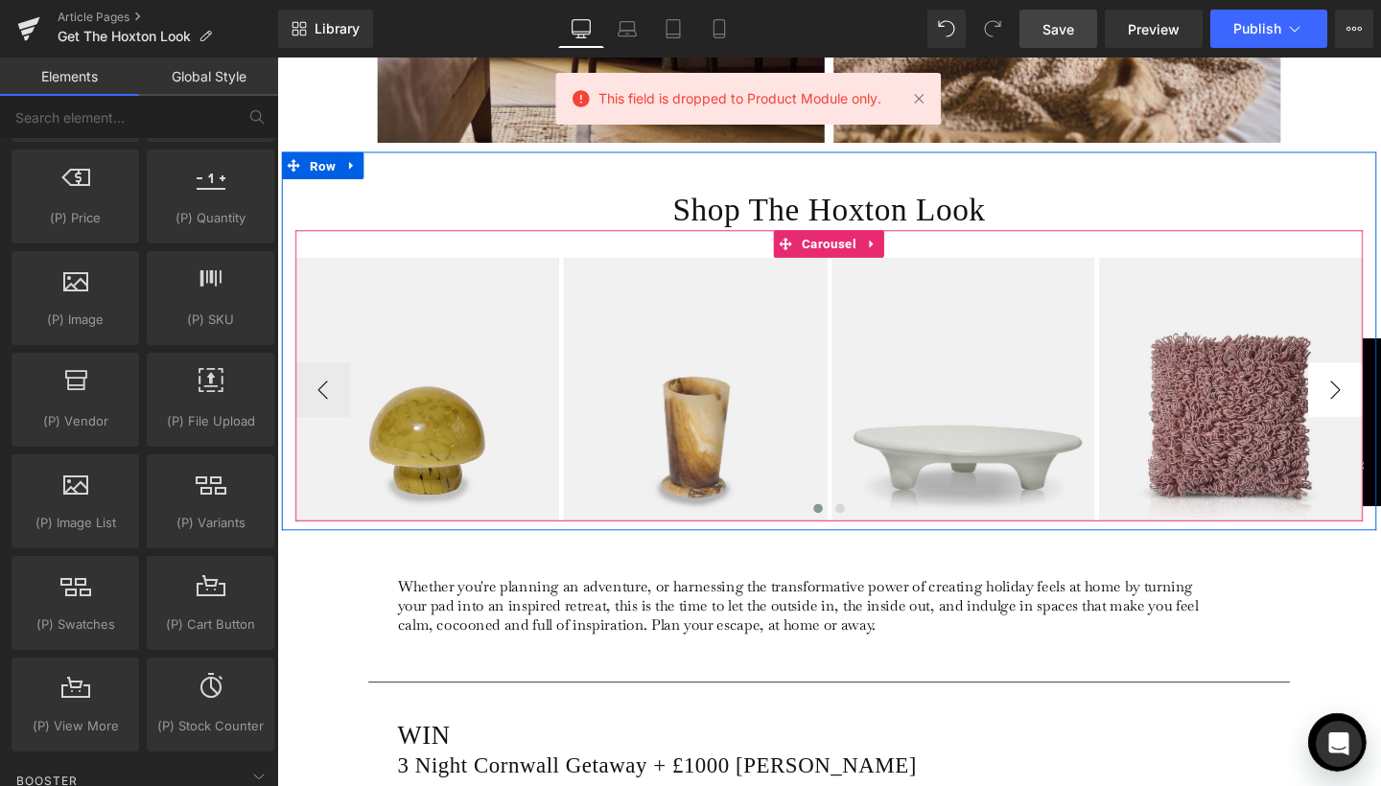
click at [1379, 413] on button "›" at bounding box center [1390, 408] width 58 height 58
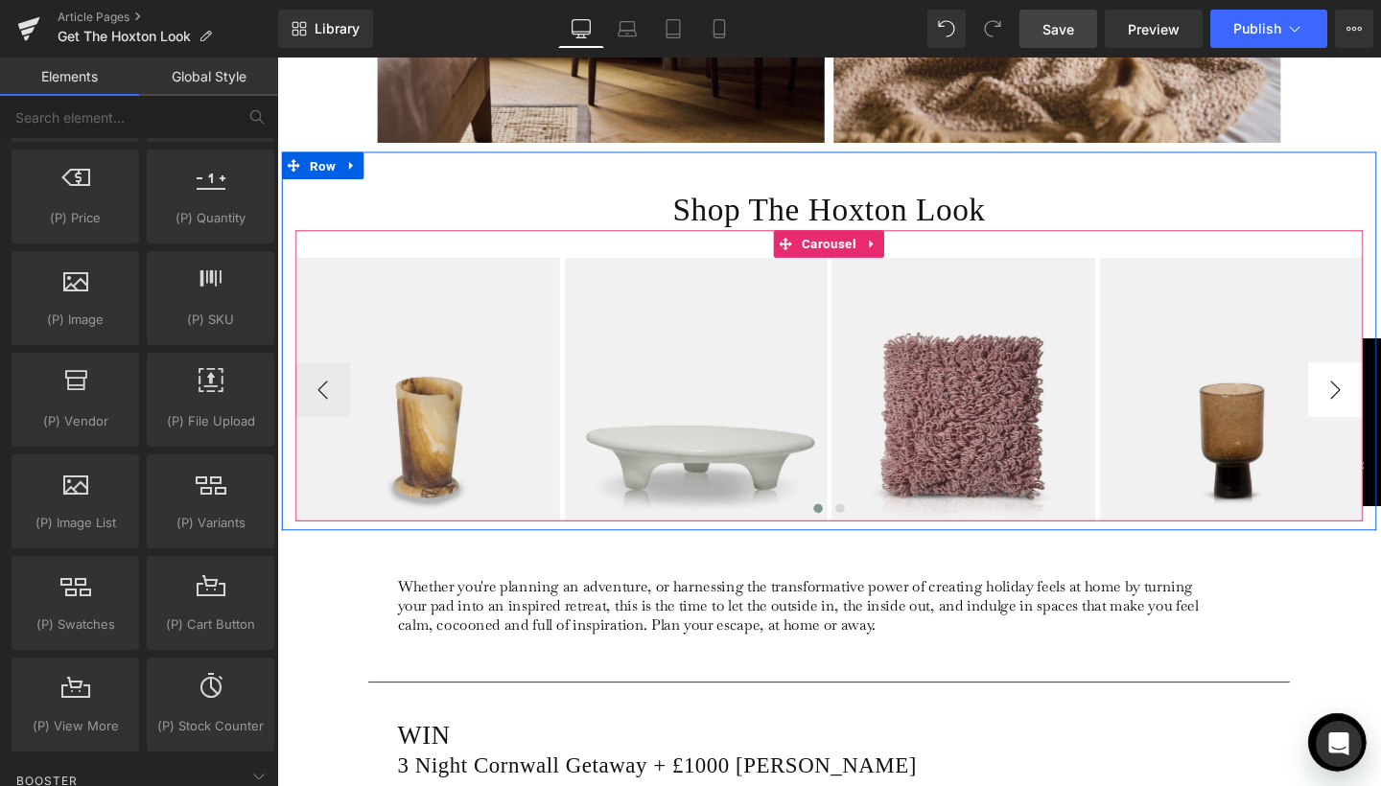
click at [1379, 413] on button "›" at bounding box center [1390, 408] width 58 height 58
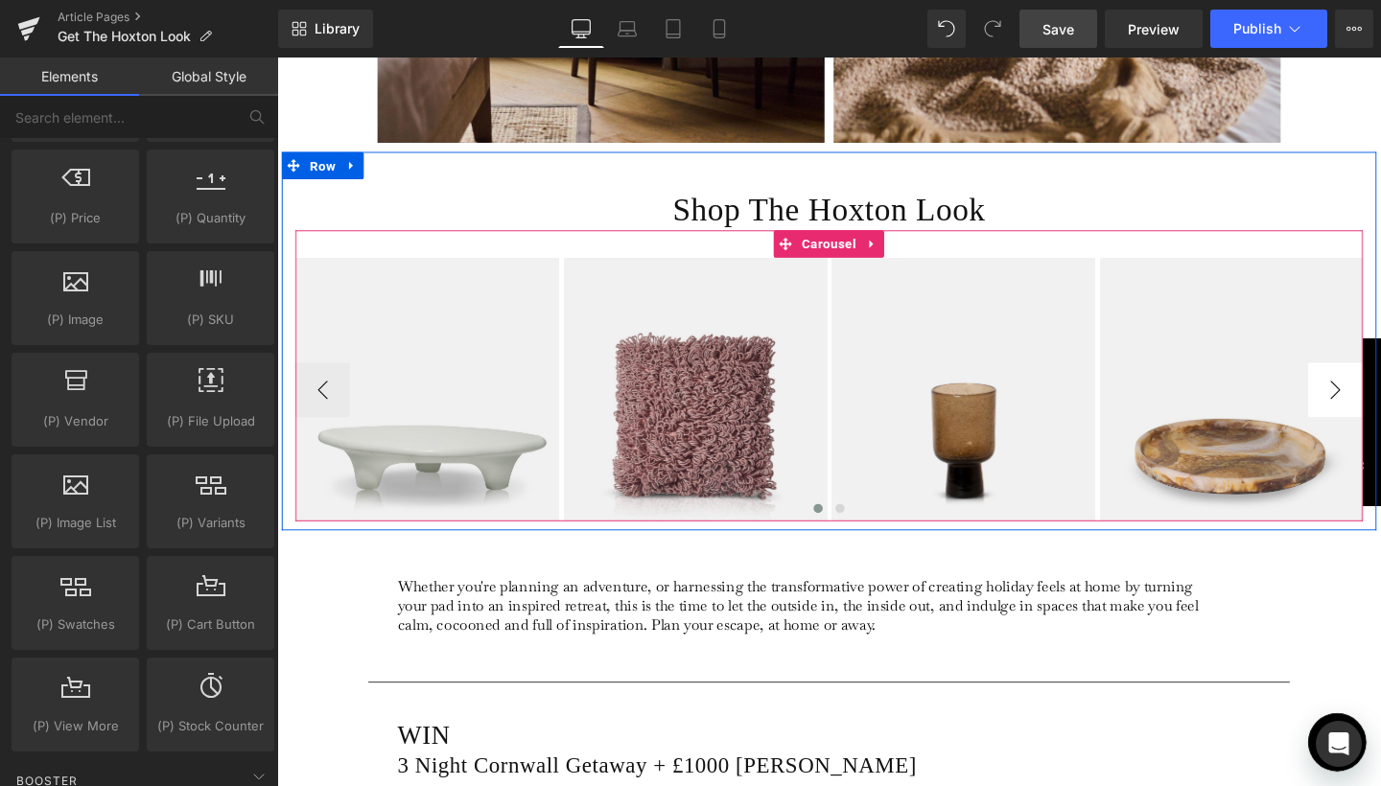
click at [1379, 413] on button "›" at bounding box center [1390, 408] width 58 height 58
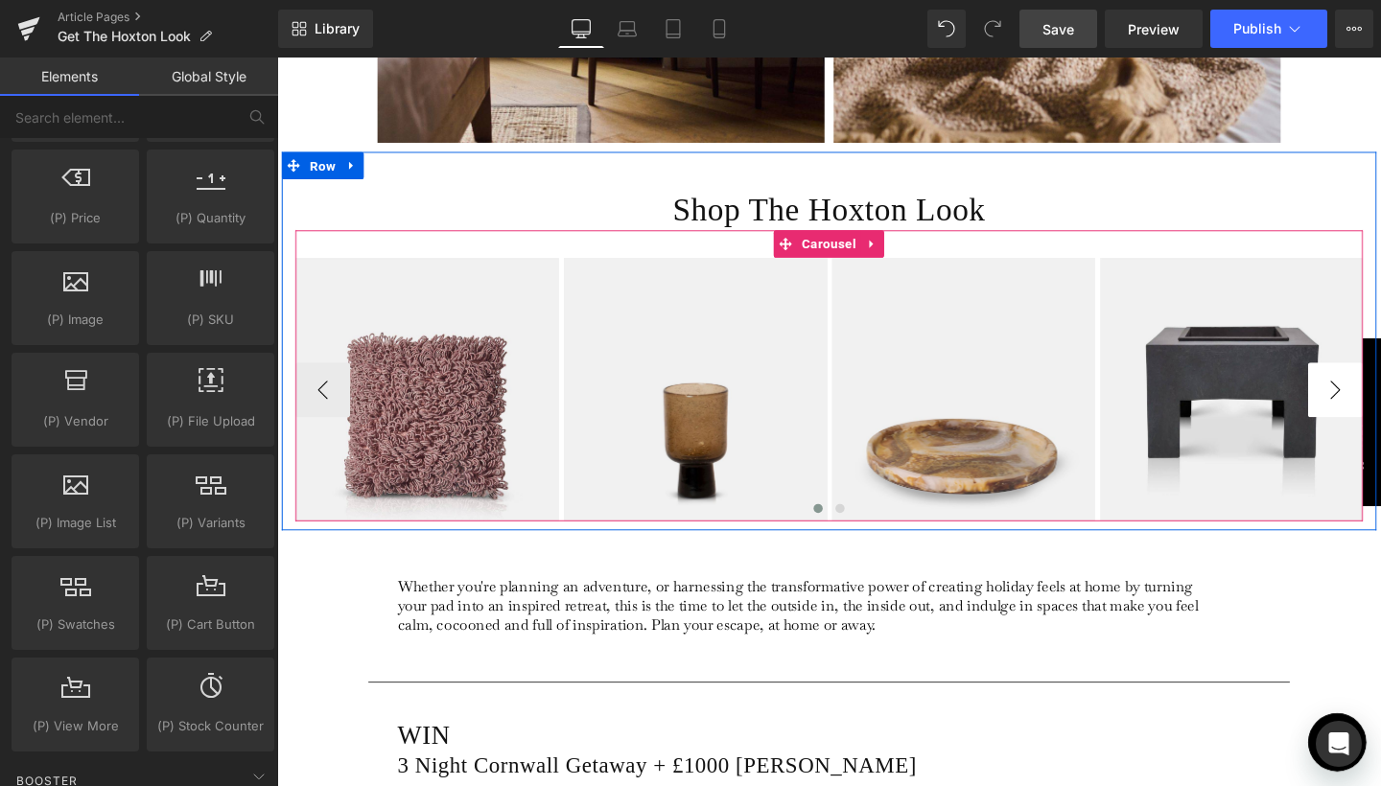
click at [1379, 413] on button "›" at bounding box center [1390, 408] width 58 height 58
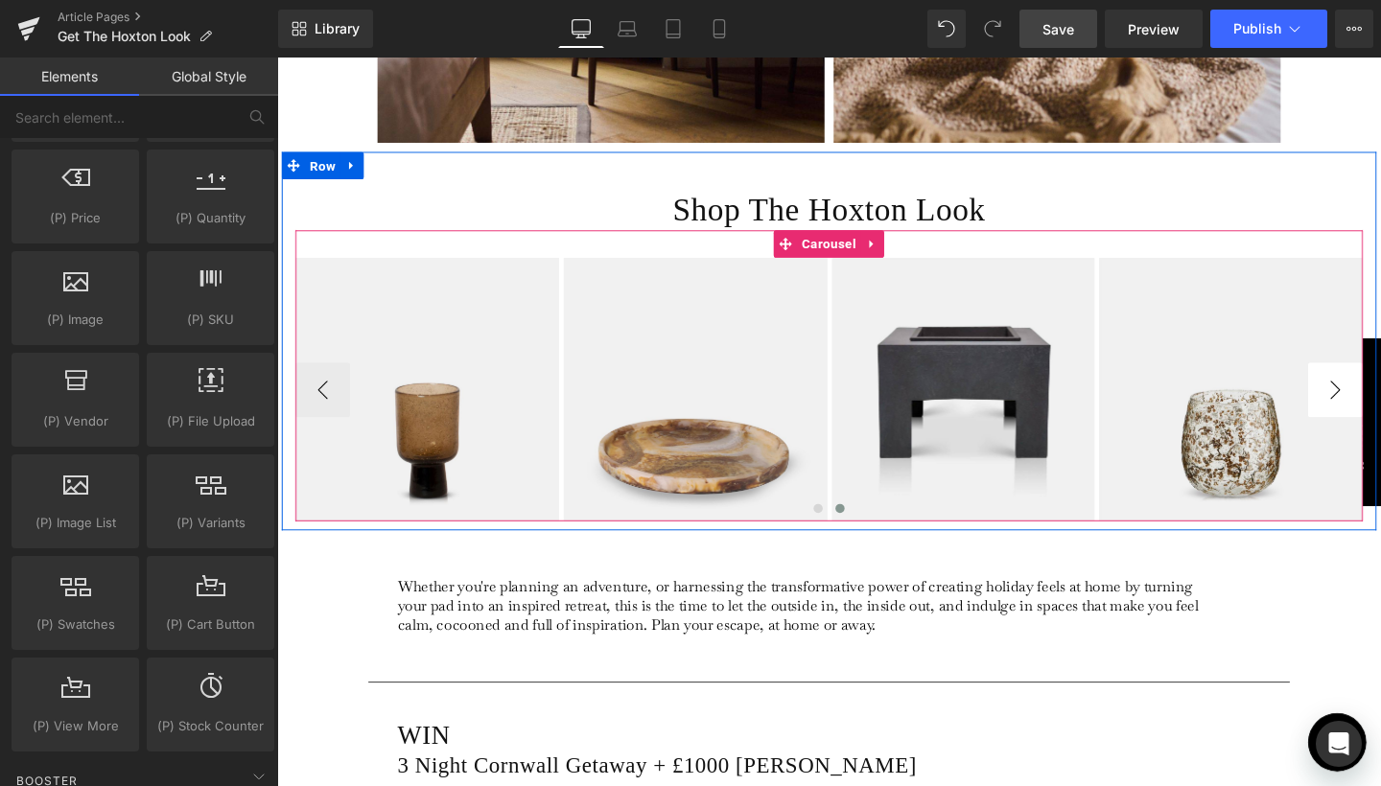
click at [1379, 413] on button "›" at bounding box center [1390, 408] width 58 height 58
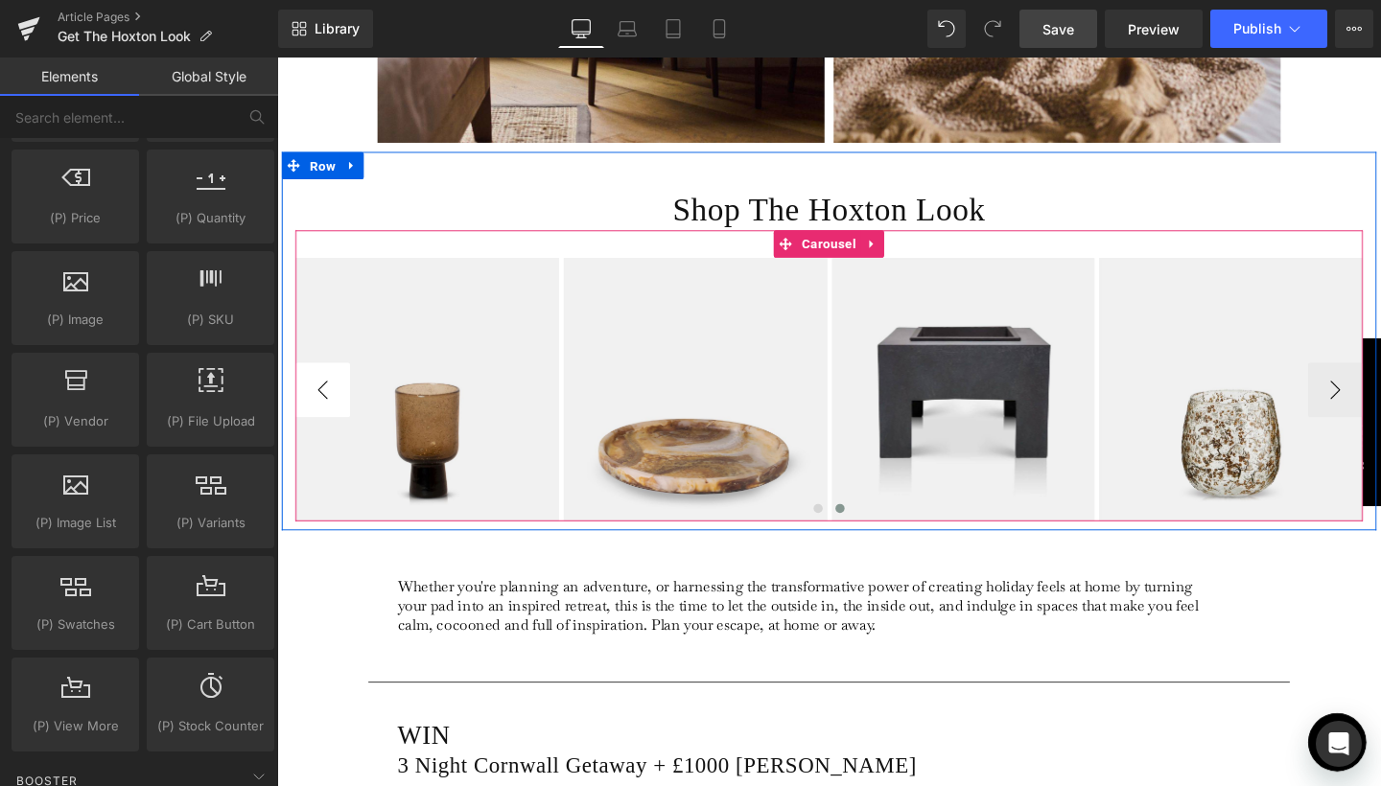
click at [317, 423] on button "‹" at bounding box center [325, 408] width 58 height 58
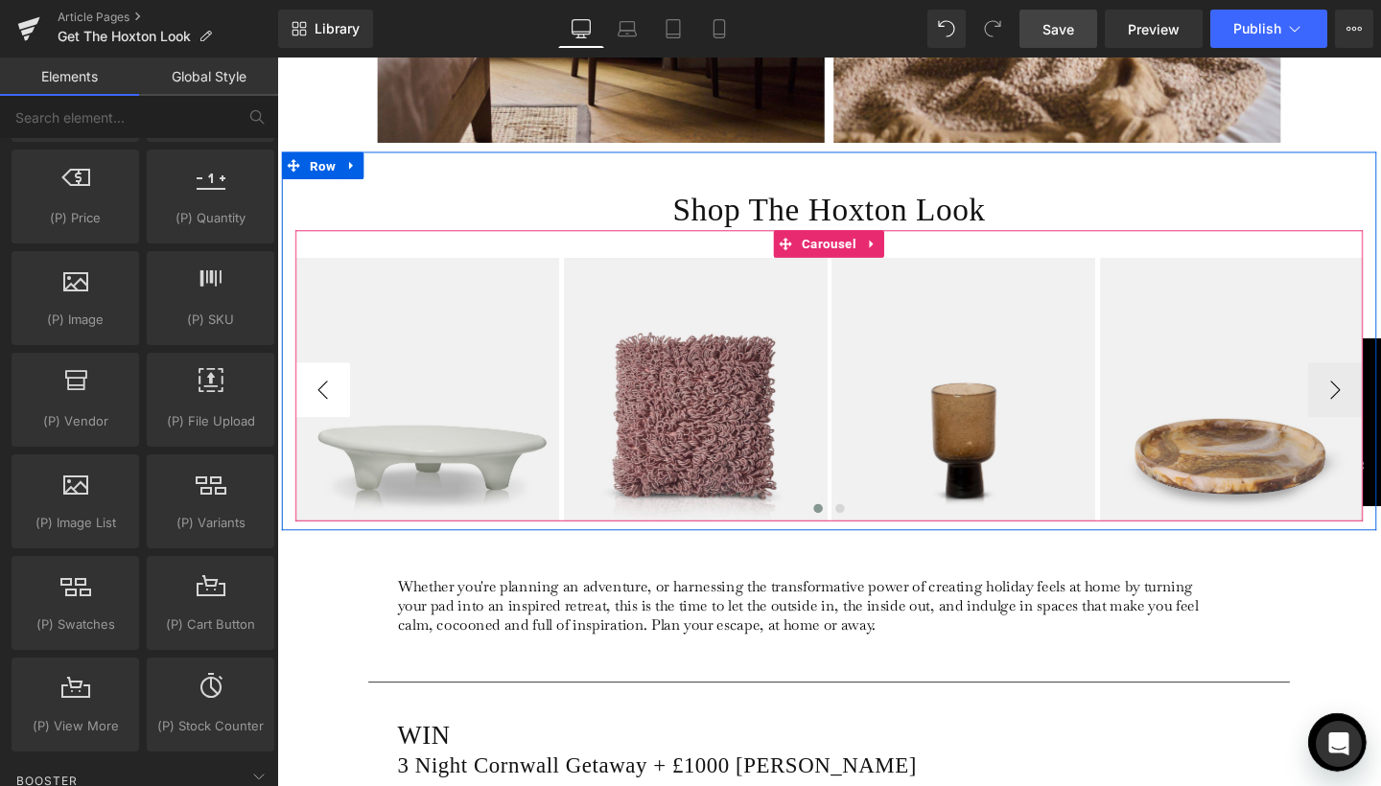
click at [317, 423] on button "‹" at bounding box center [325, 408] width 58 height 58
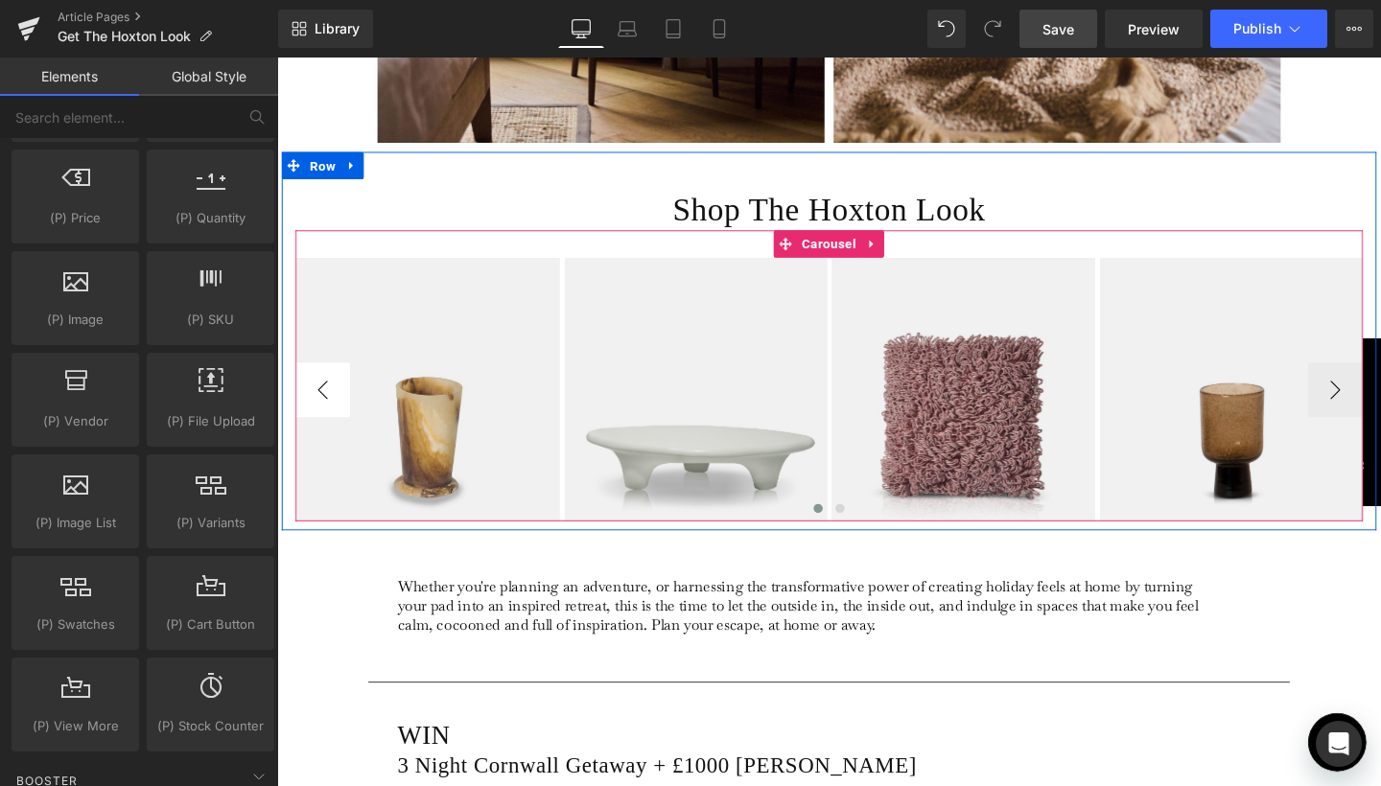
click at [317, 423] on button "‹" at bounding box center [325, 408] width 58 height 58
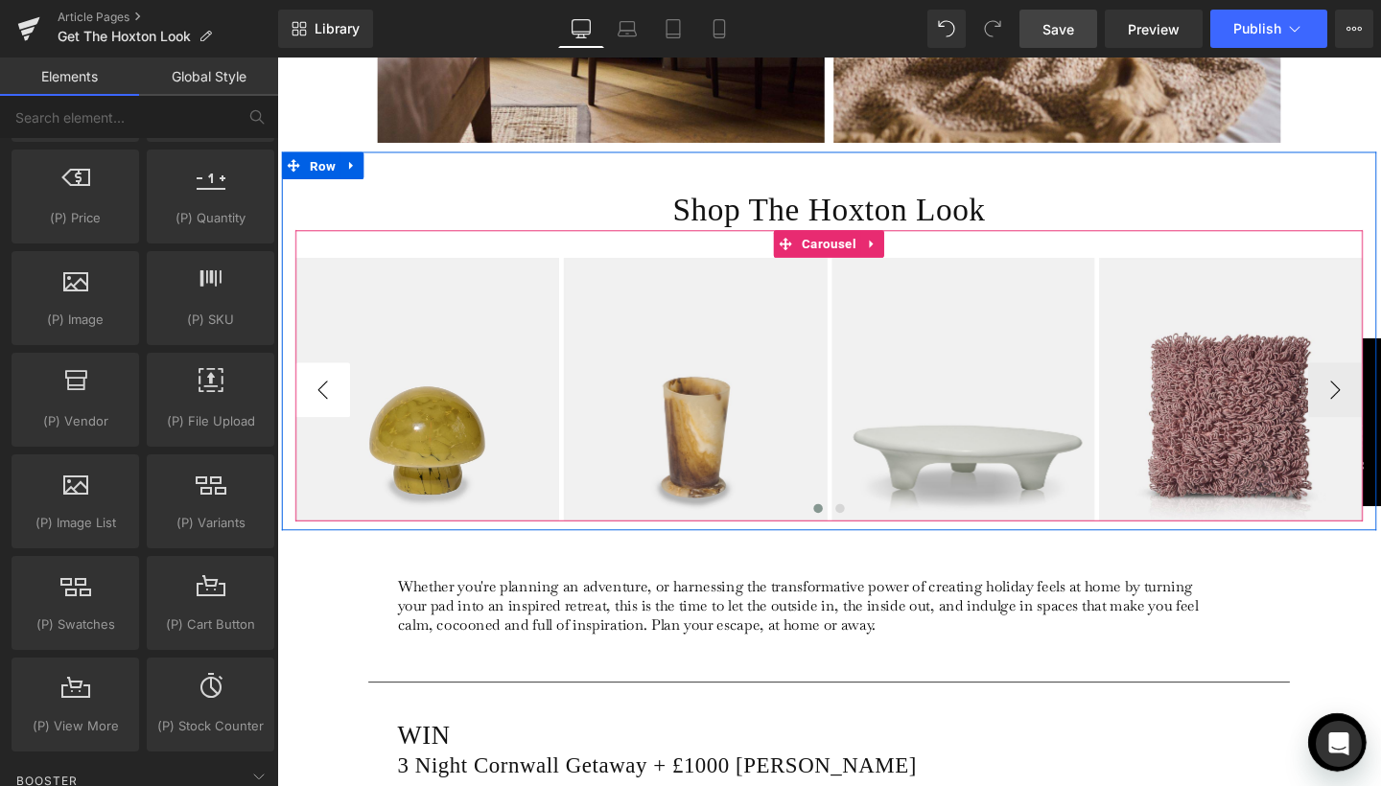
click at [317, 423] on button "‹" at bounding box center [325, 408] width 58 height 58
click at [850, 258] on span "Carousel" at bounding box center [857, 255] width 66 height 29
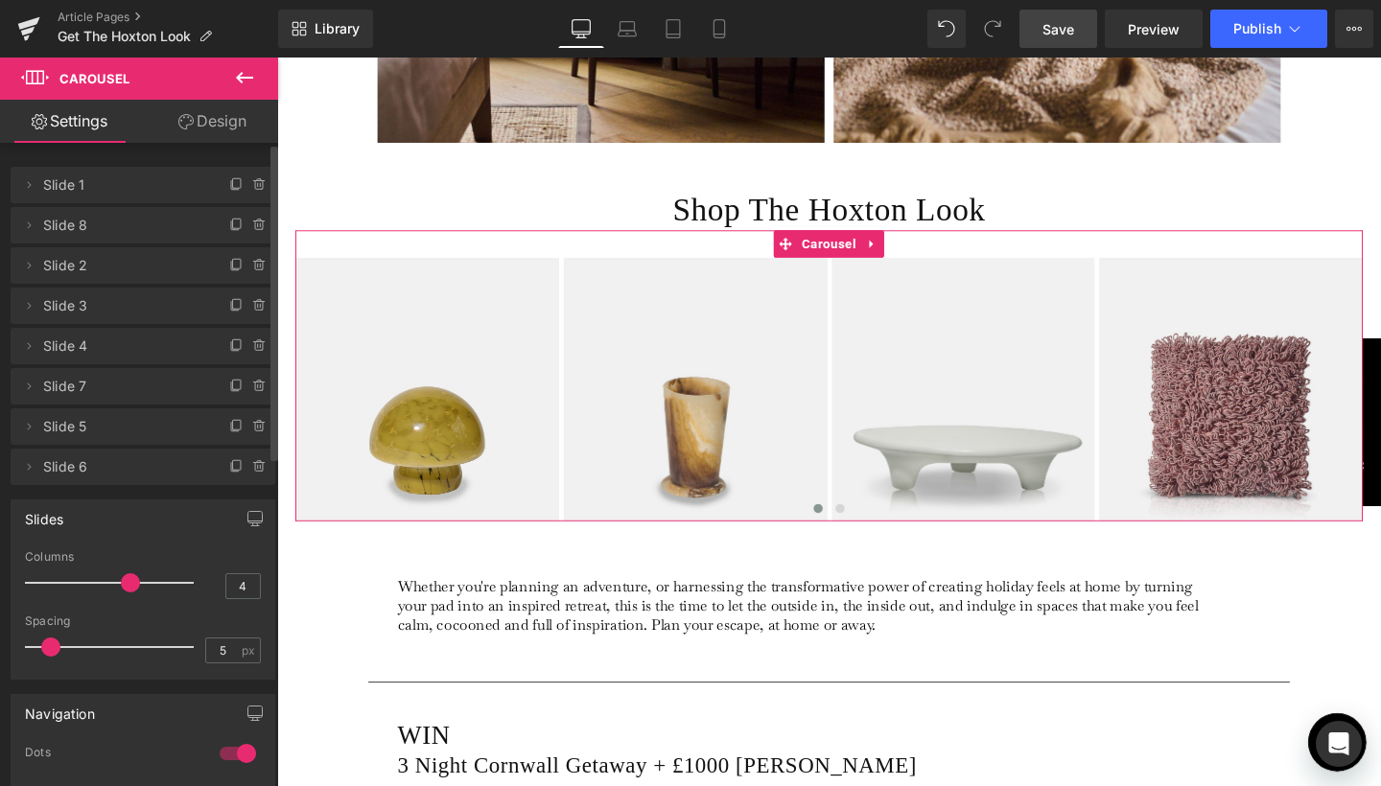
scroll to position [0, 0]
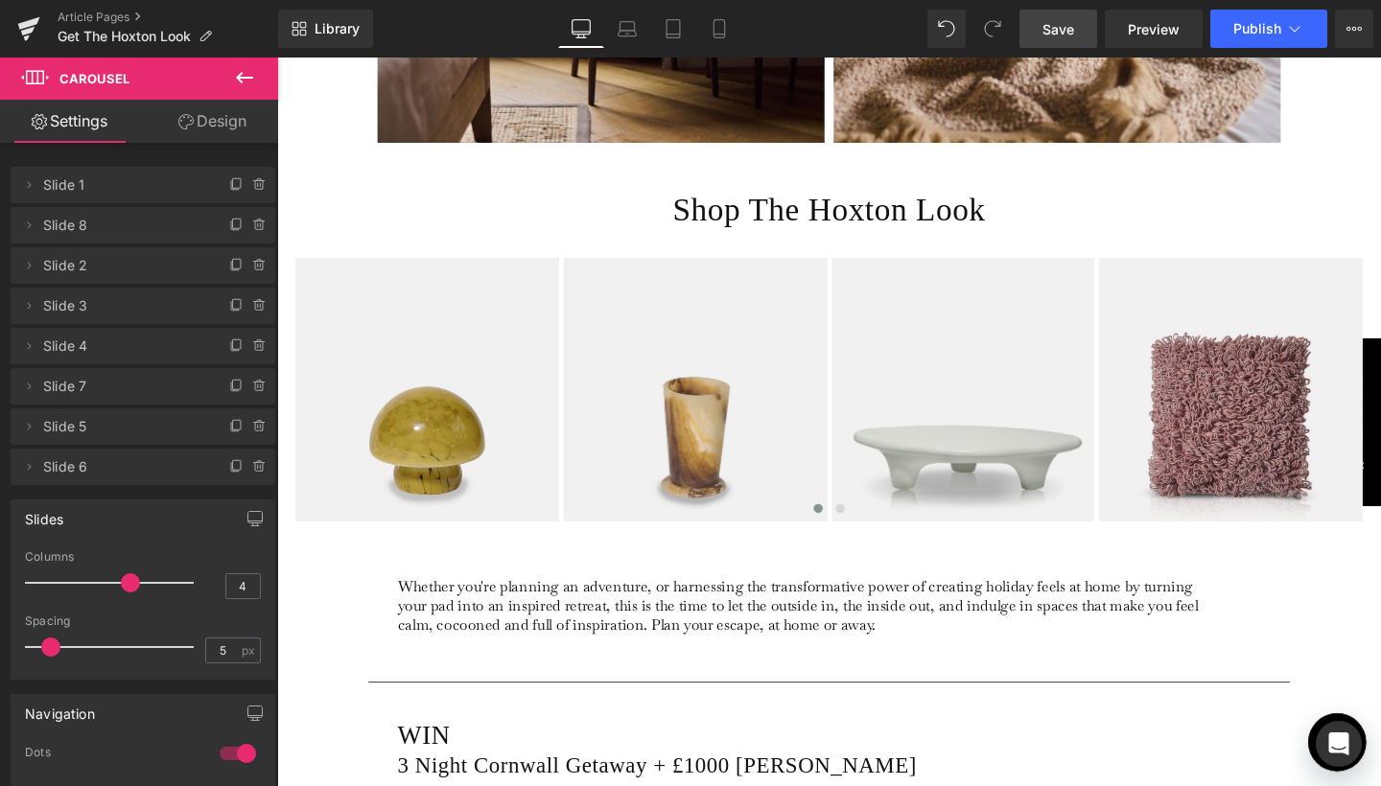
click at [242, 77] on icon at bounding box center [244, 78] width 17 height 12
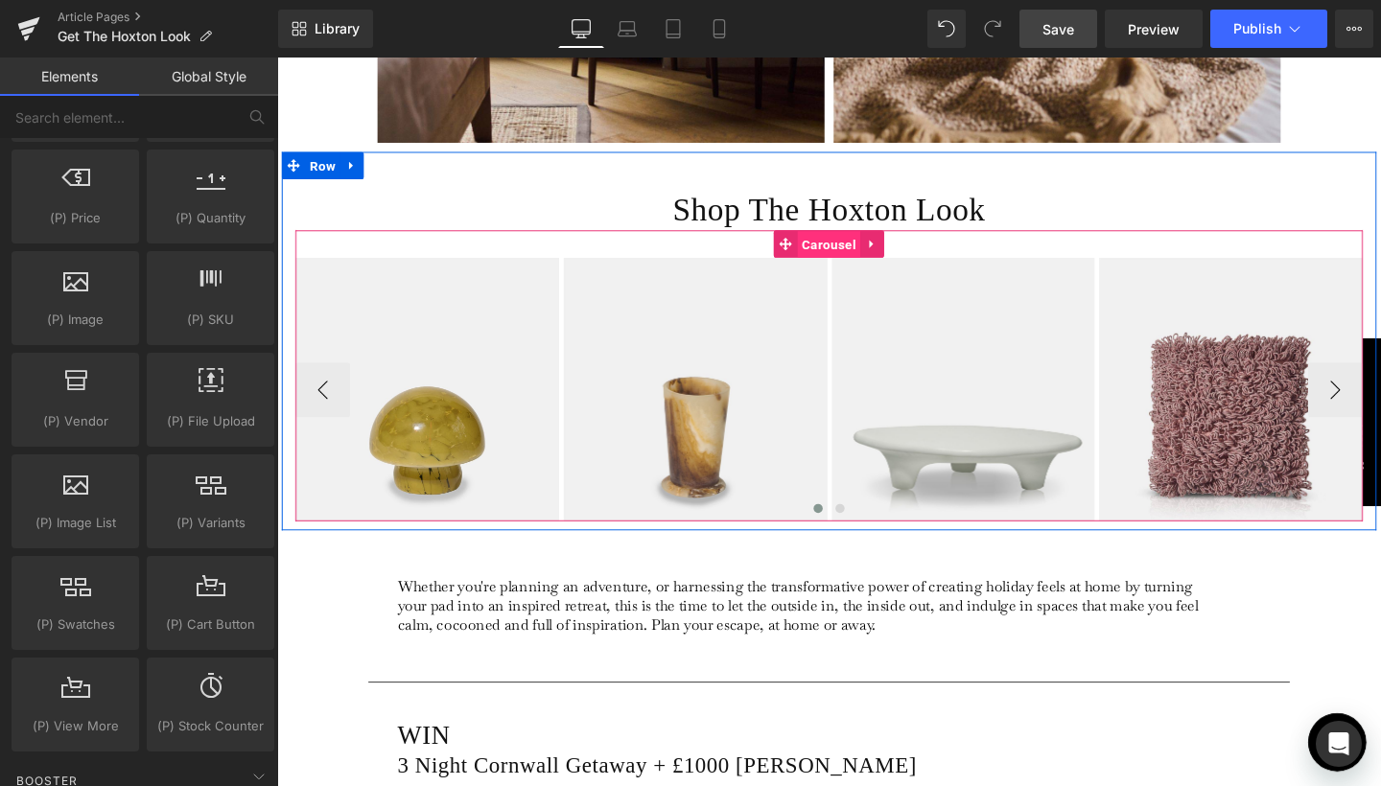
click at [856, 255] on span "Carousel" at bounding box center [857, 255] width 66 height 29
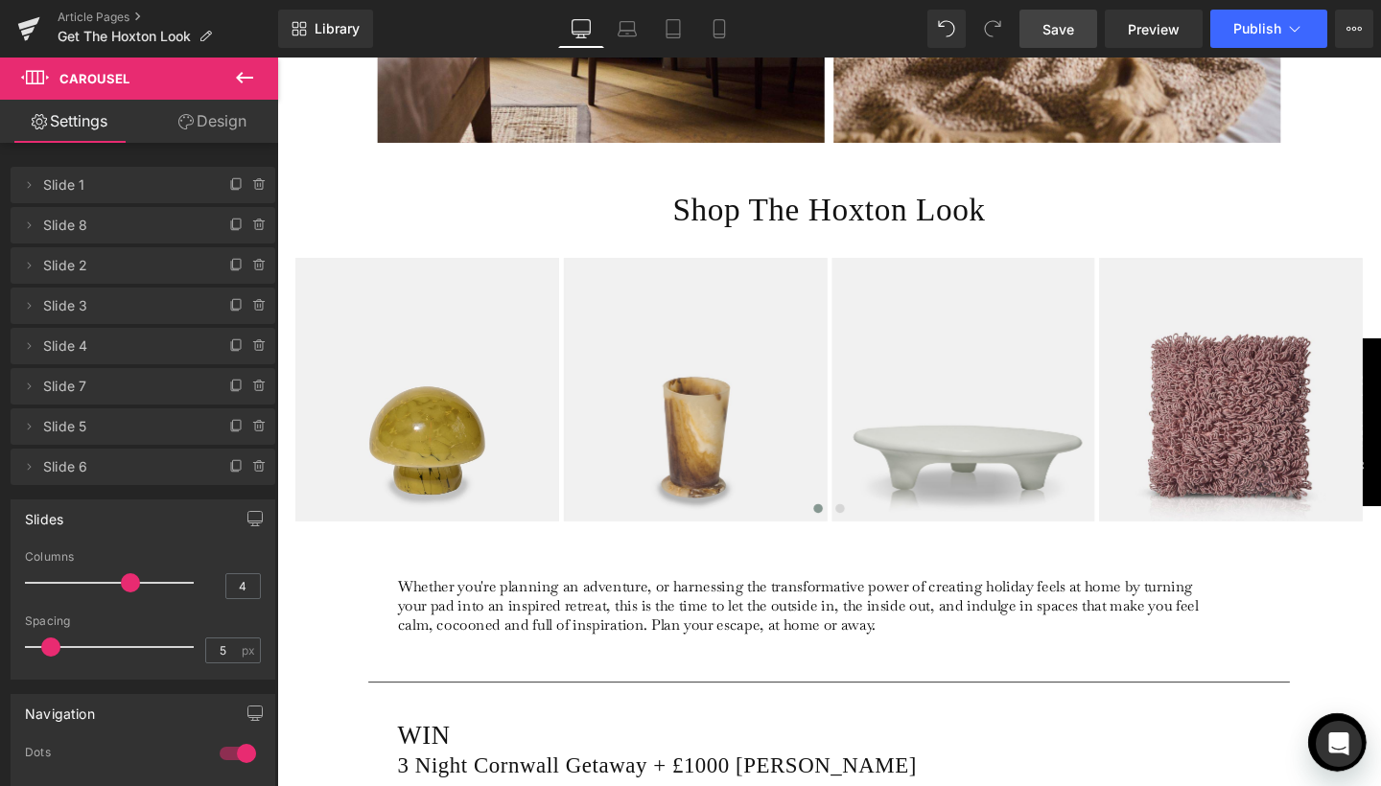
click at [245, 83] on icon at bounding box center [244, 77] width 23 height 23
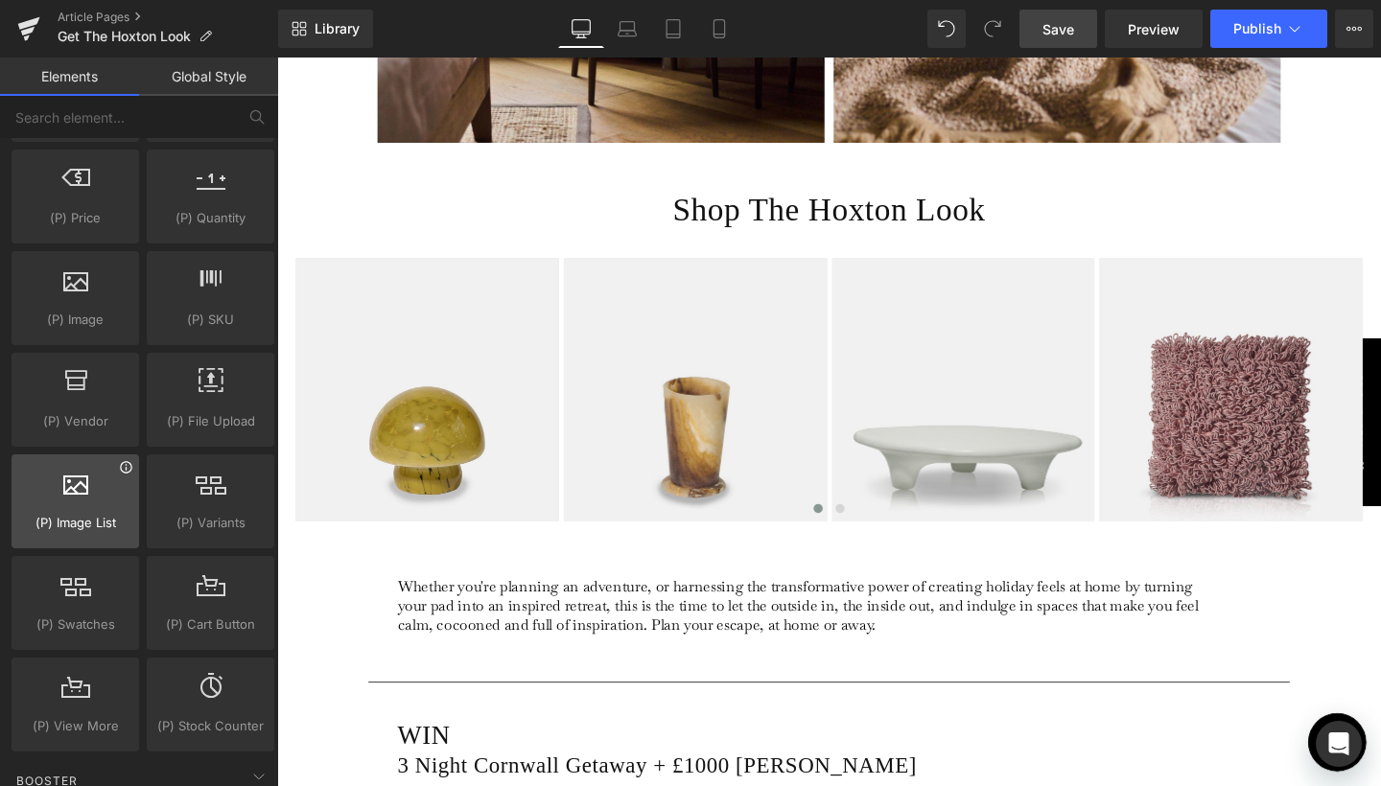
click at [125, 470] on icon at bounding box center [126, 467] width 14 height 14
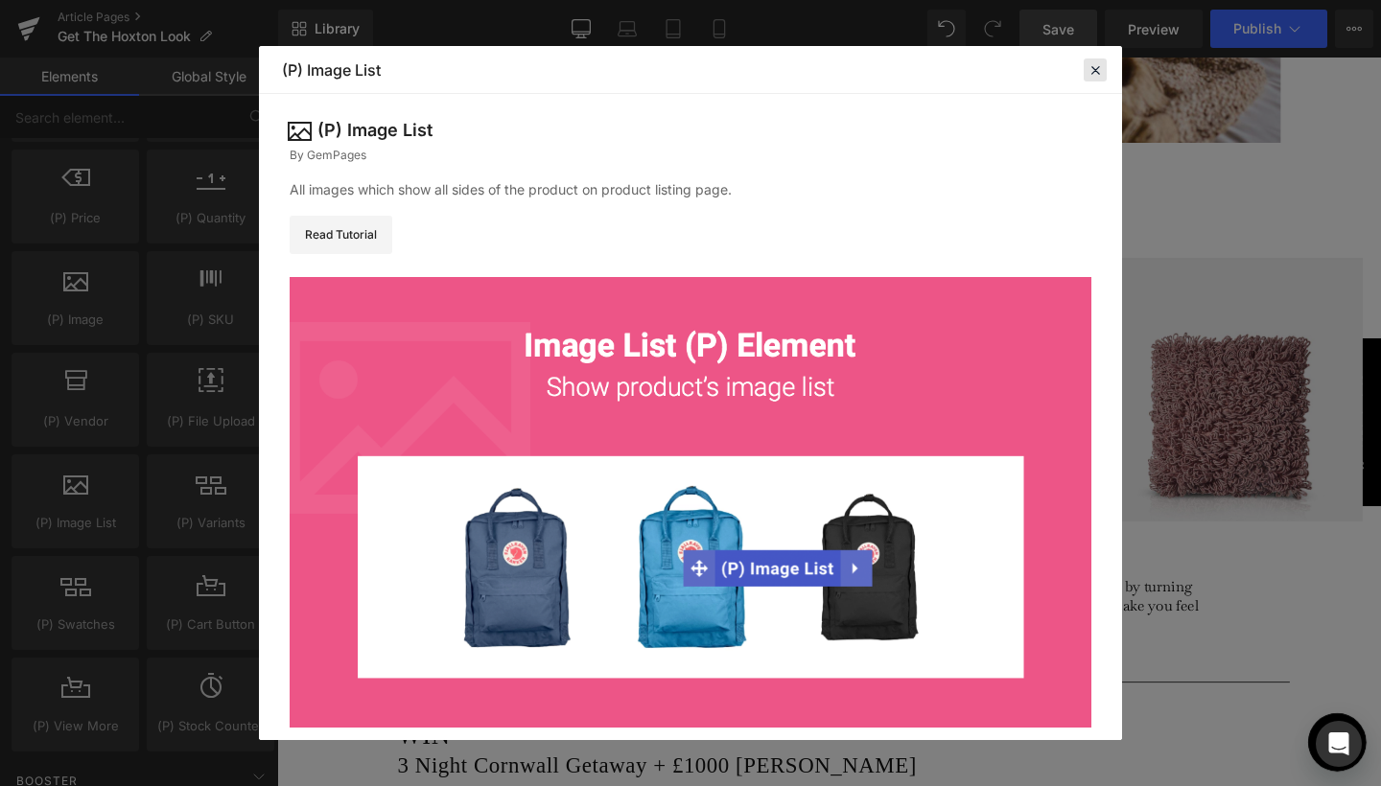
click at [1098, 66] on icon at bounding box center [1094, 69] width 17 height 17
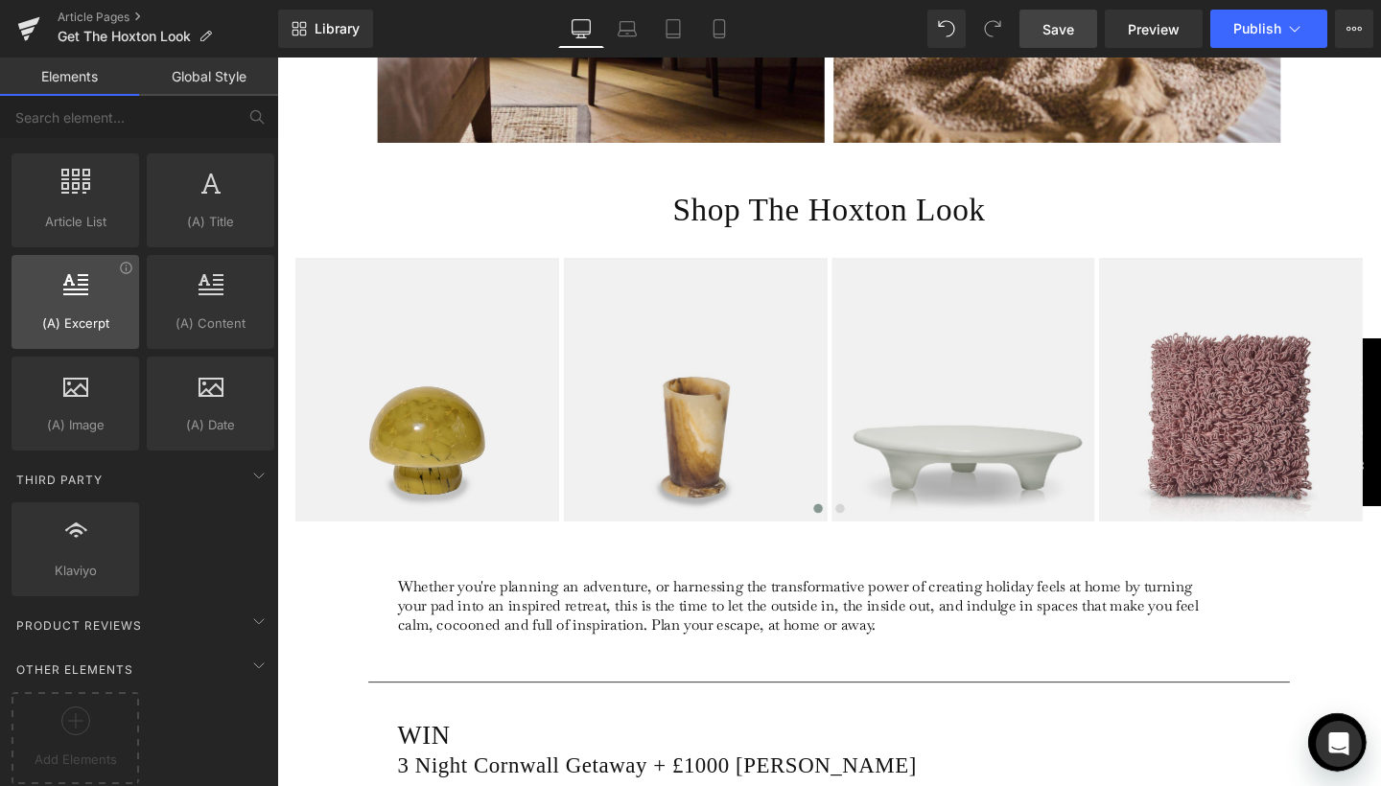
scroll to position [3684, 0]
click at [258, 610] on icon at bounding box center [258, 621] width 23 height 23
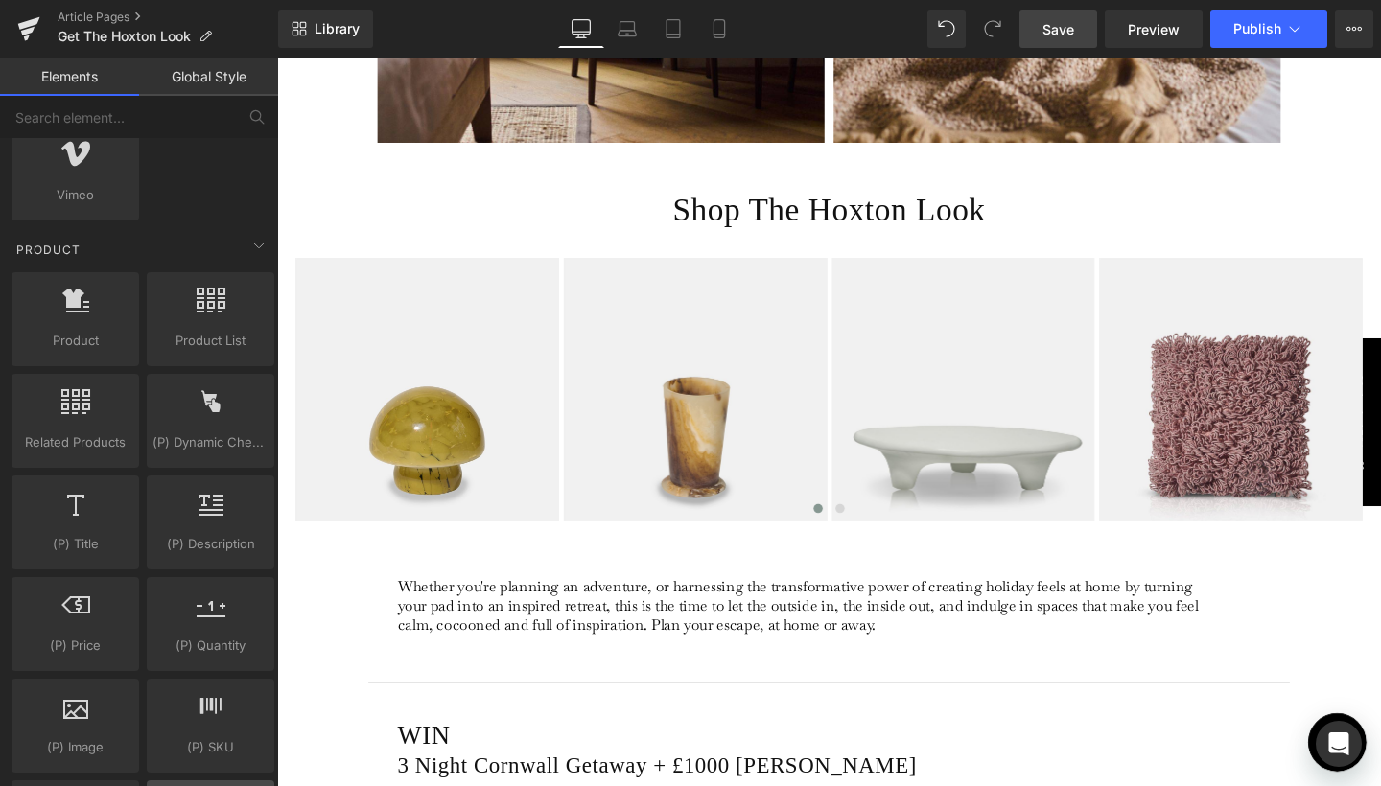
scroll to position [1534, 0]
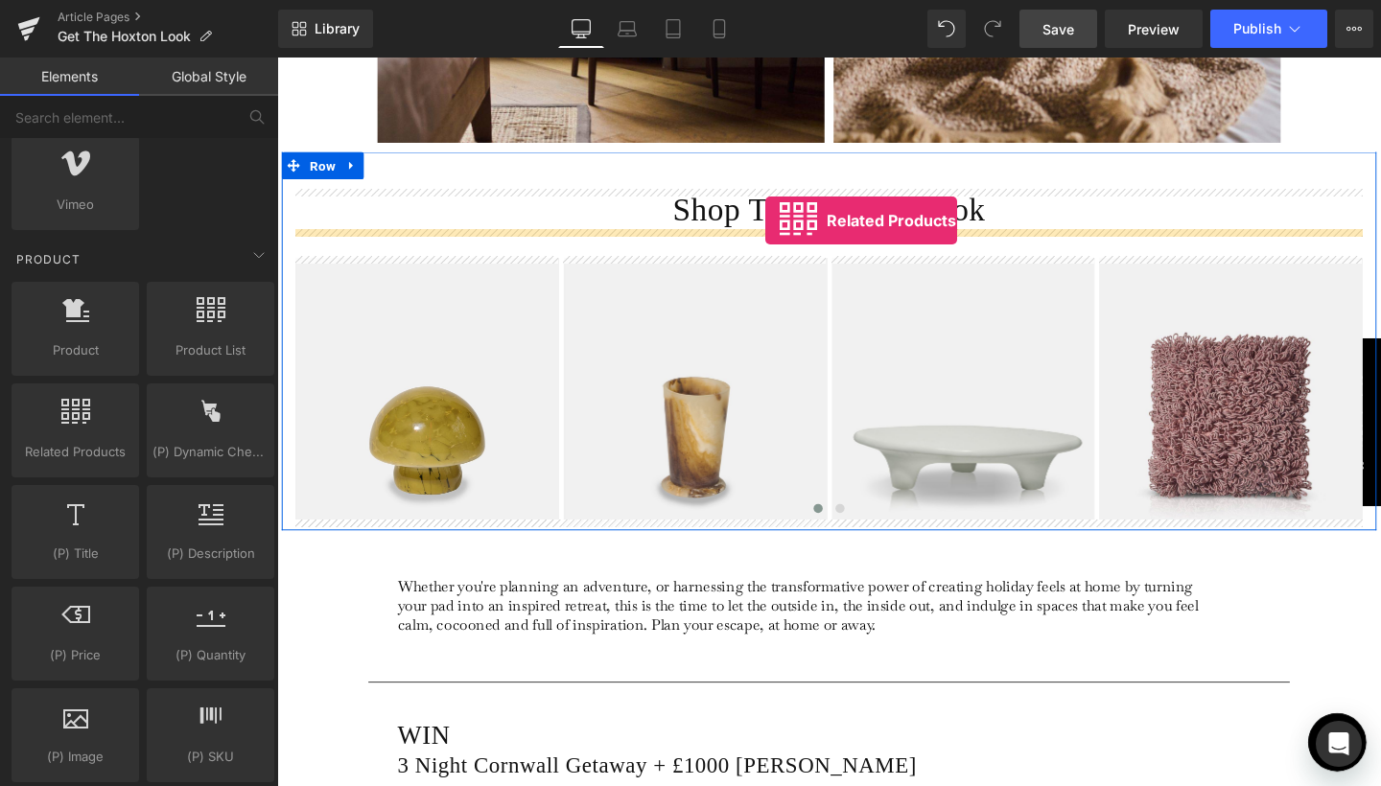
drag, startPoint x: 344, startPoint y: 485, endPoint x: 790, endPoint y: 229, distance: 514.2
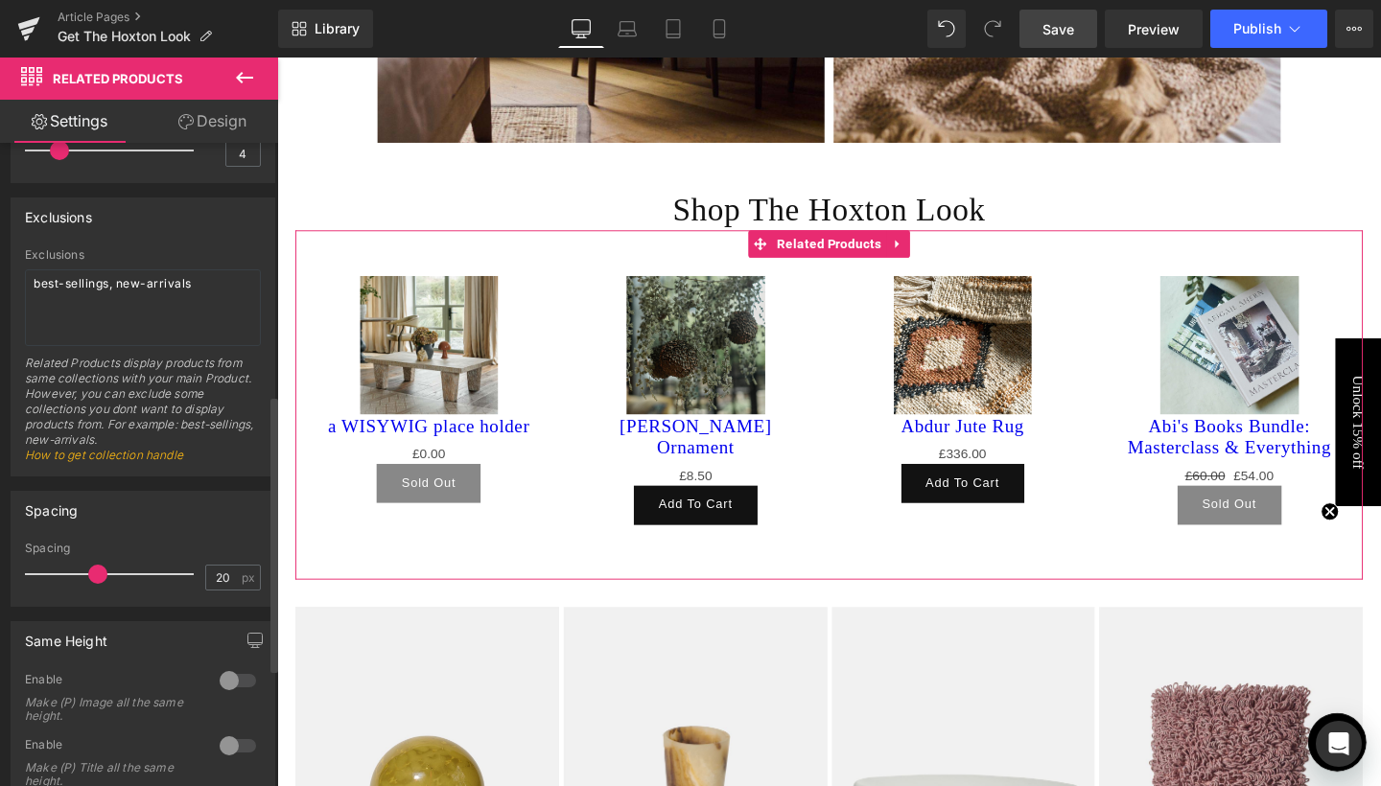
scroll to position [585, 0]
click at [119, 457] on link "How to get collection handle" at bounding box center [104, 454] width 158 height 14
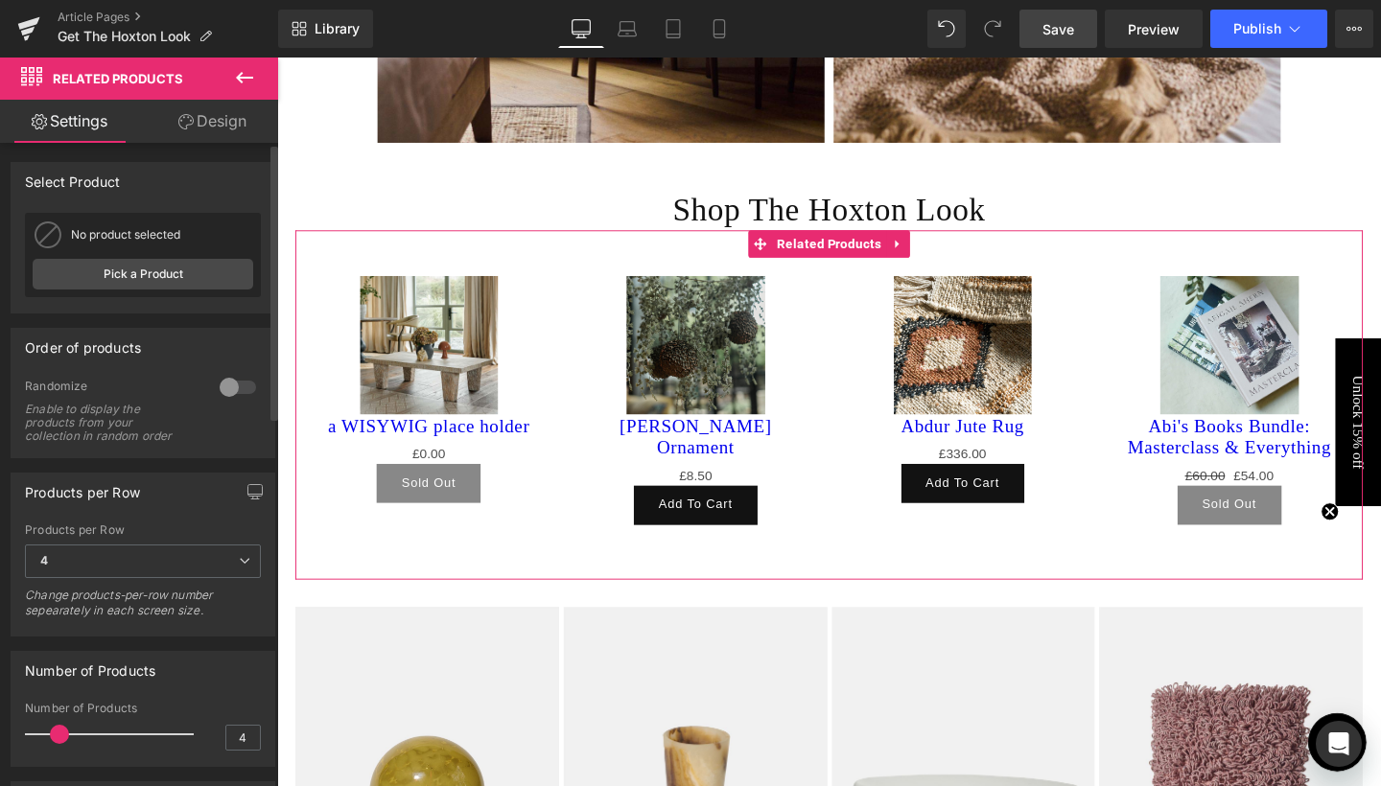
click at [222, 392] on div at bounding box center [238, 387] width 46 height 31
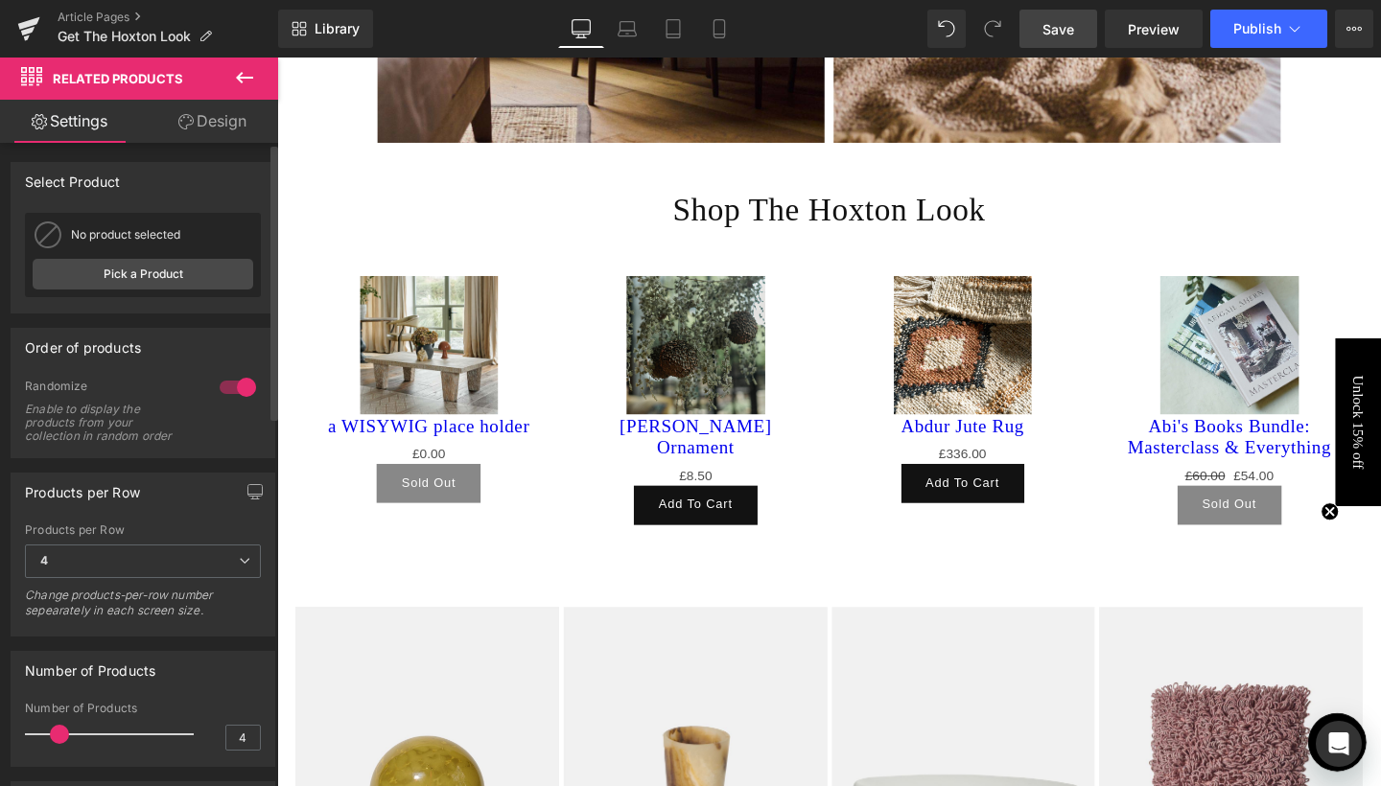
click at [244, 387] on div at bounding box center [238, 387] width 46 height 31
click at [156, 275] on link "Pick a Product" at bounding box center [143, 274] width 221 height 31
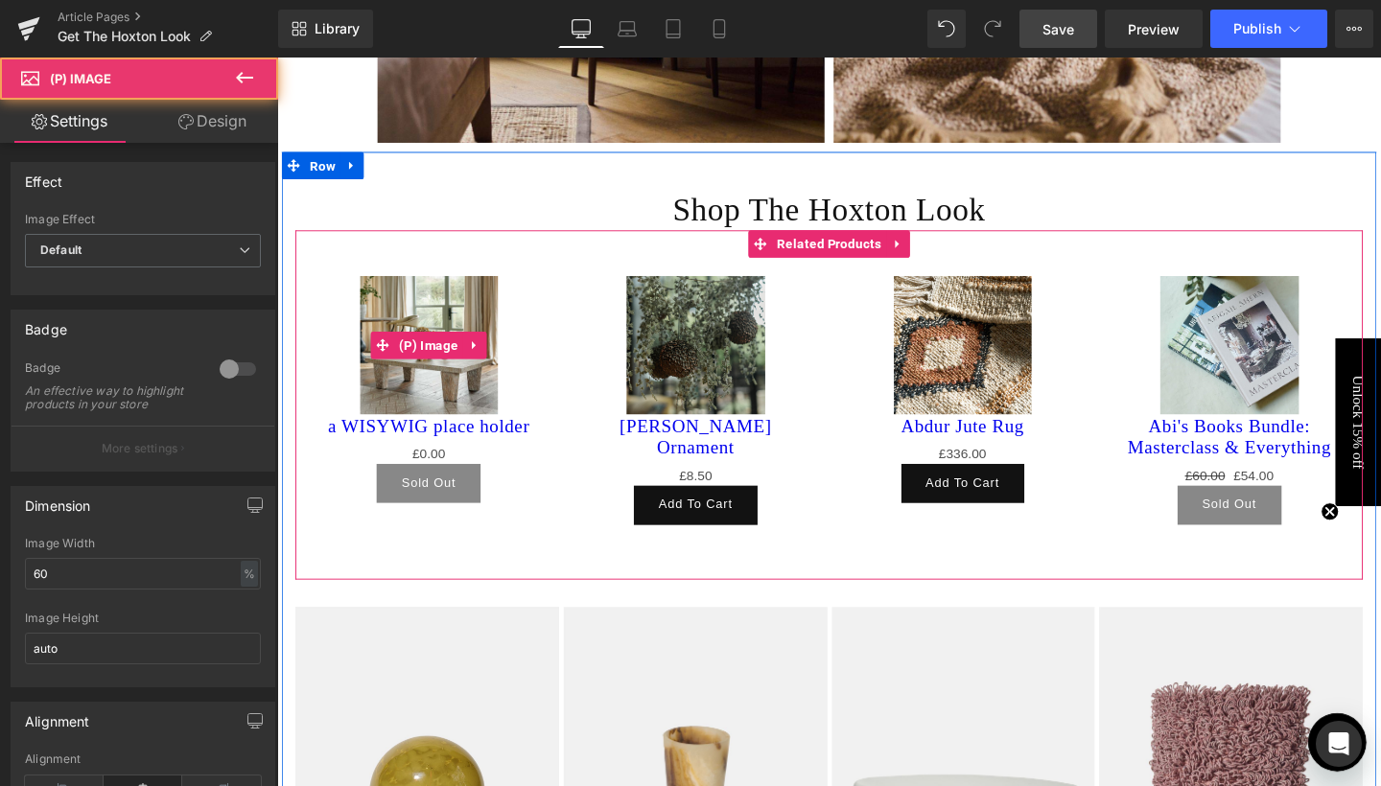
click at [380, 339] on img at bounding box center [437, 361] width 146 height 146
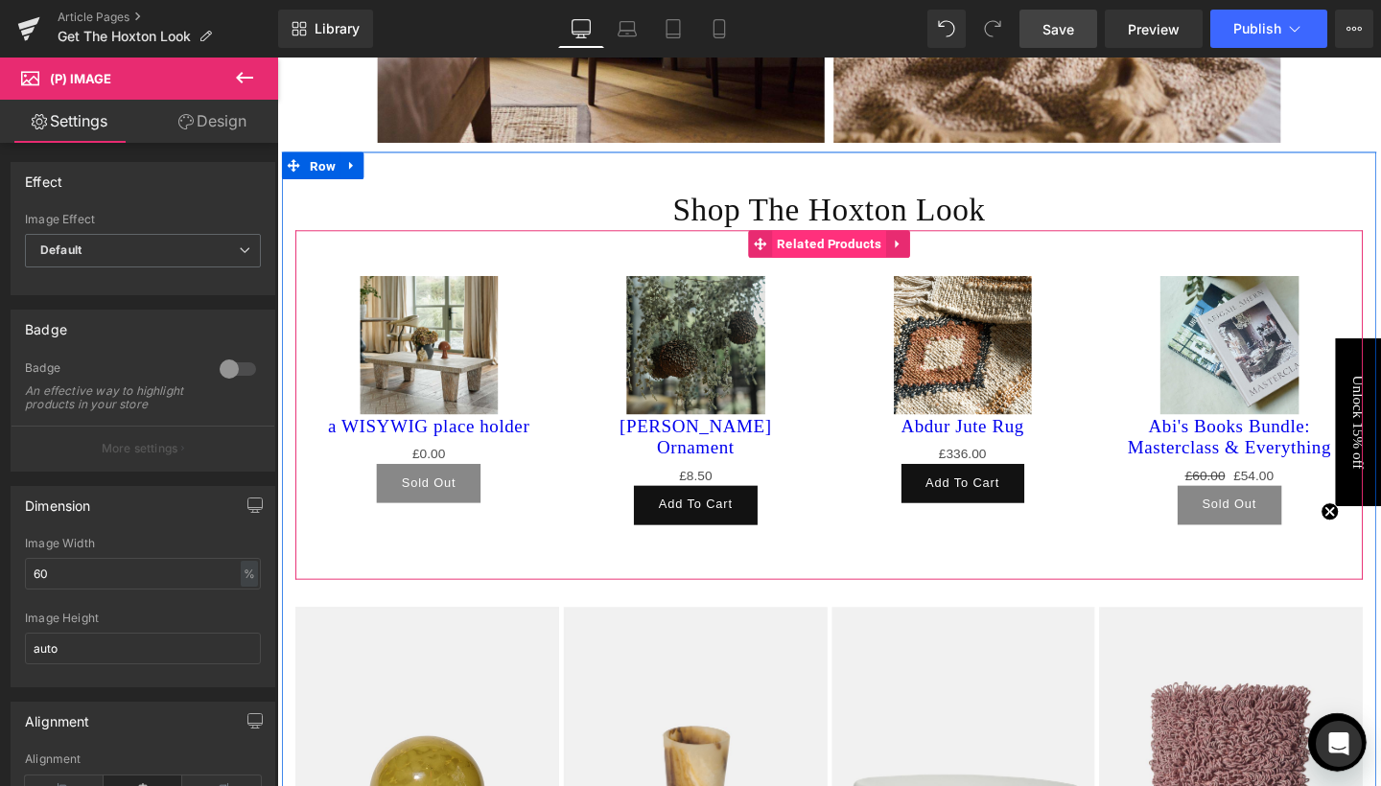
click at [878, 260] on span "Related Products" at bounding box center [858, 254] width 120 height 29
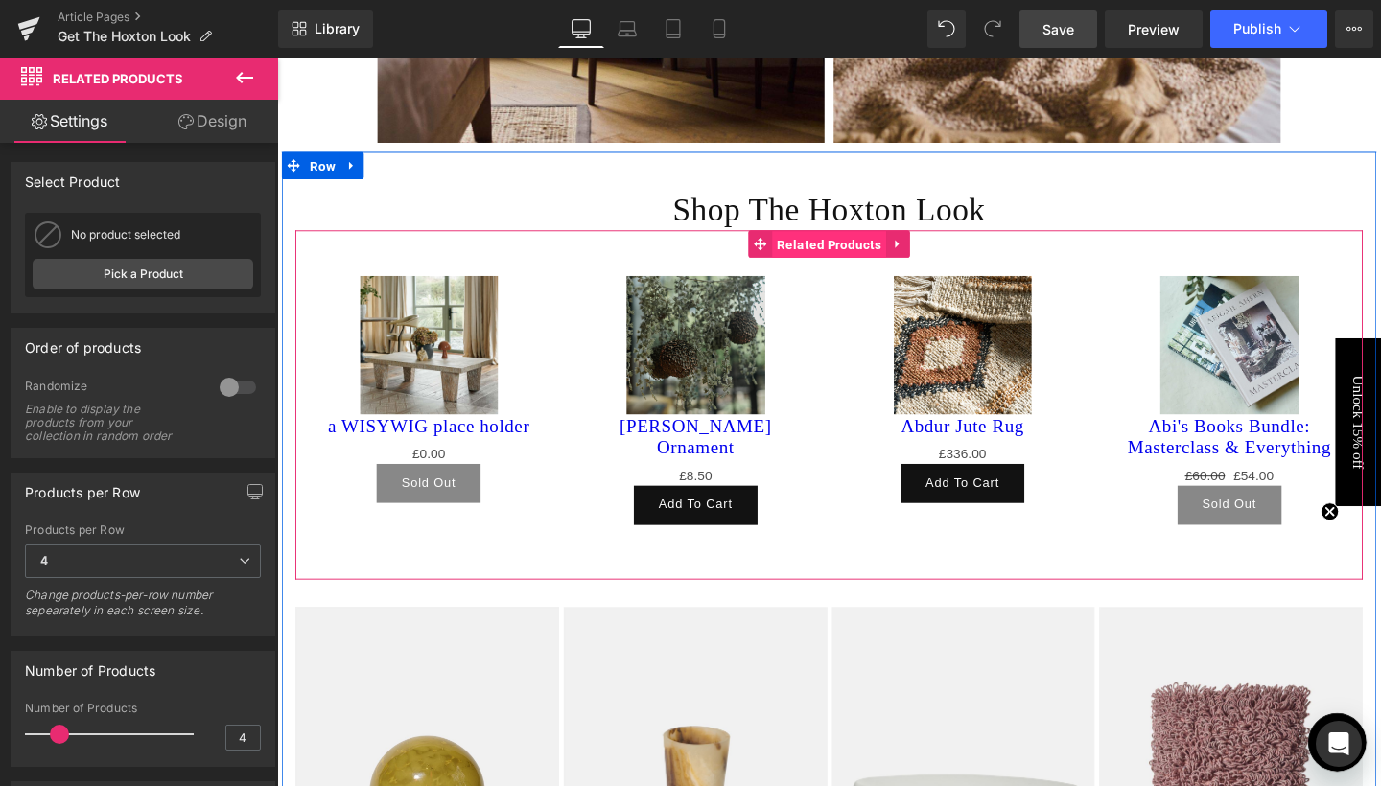
click at [831, 256] on span "Related Products" at bounding box center [858, 255] width 120 height 29
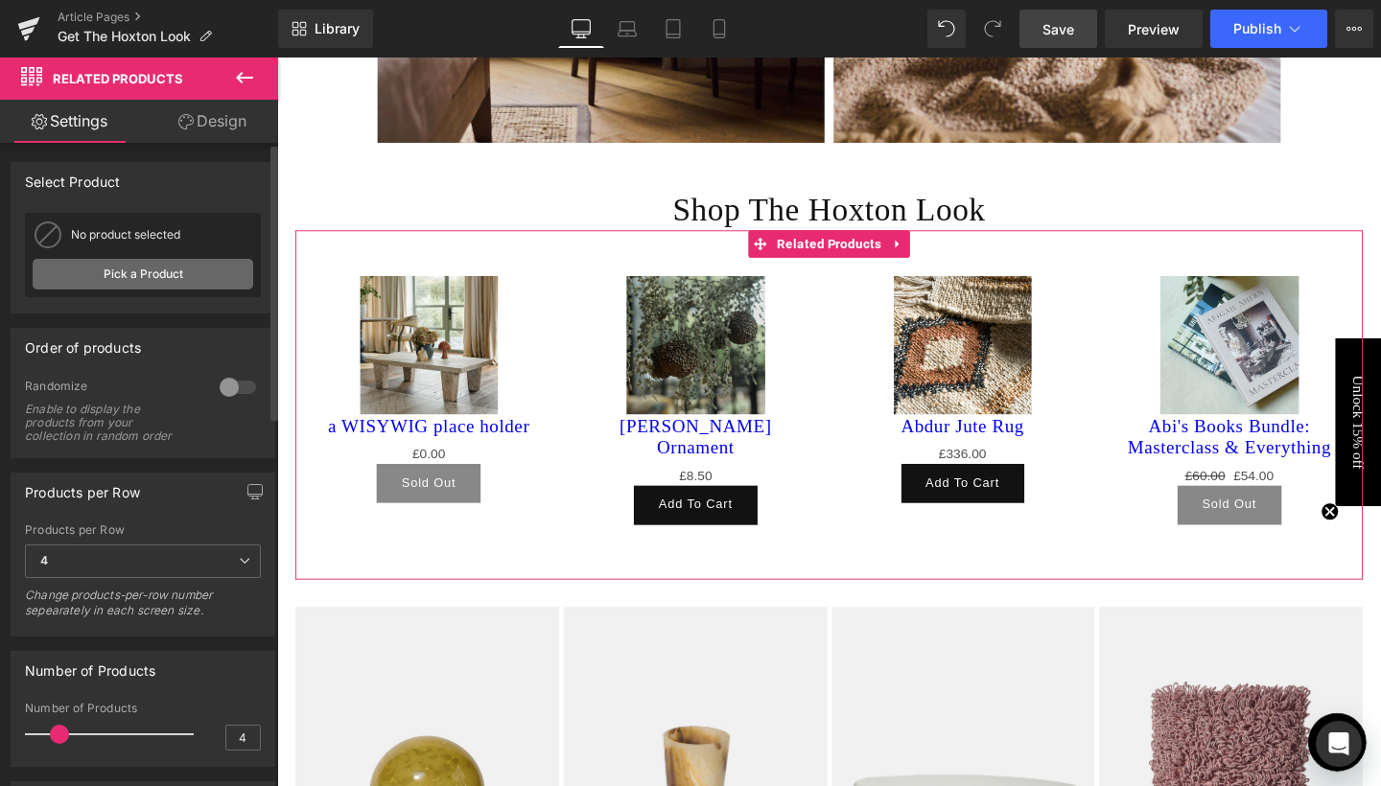
click at [147, 271] on link "Pick a Product" at bounding box center [143, 274] width 221 height 31
click at [144, 282] on link "Pick a Product" at bounding box center [143, 274] width 221 height 31
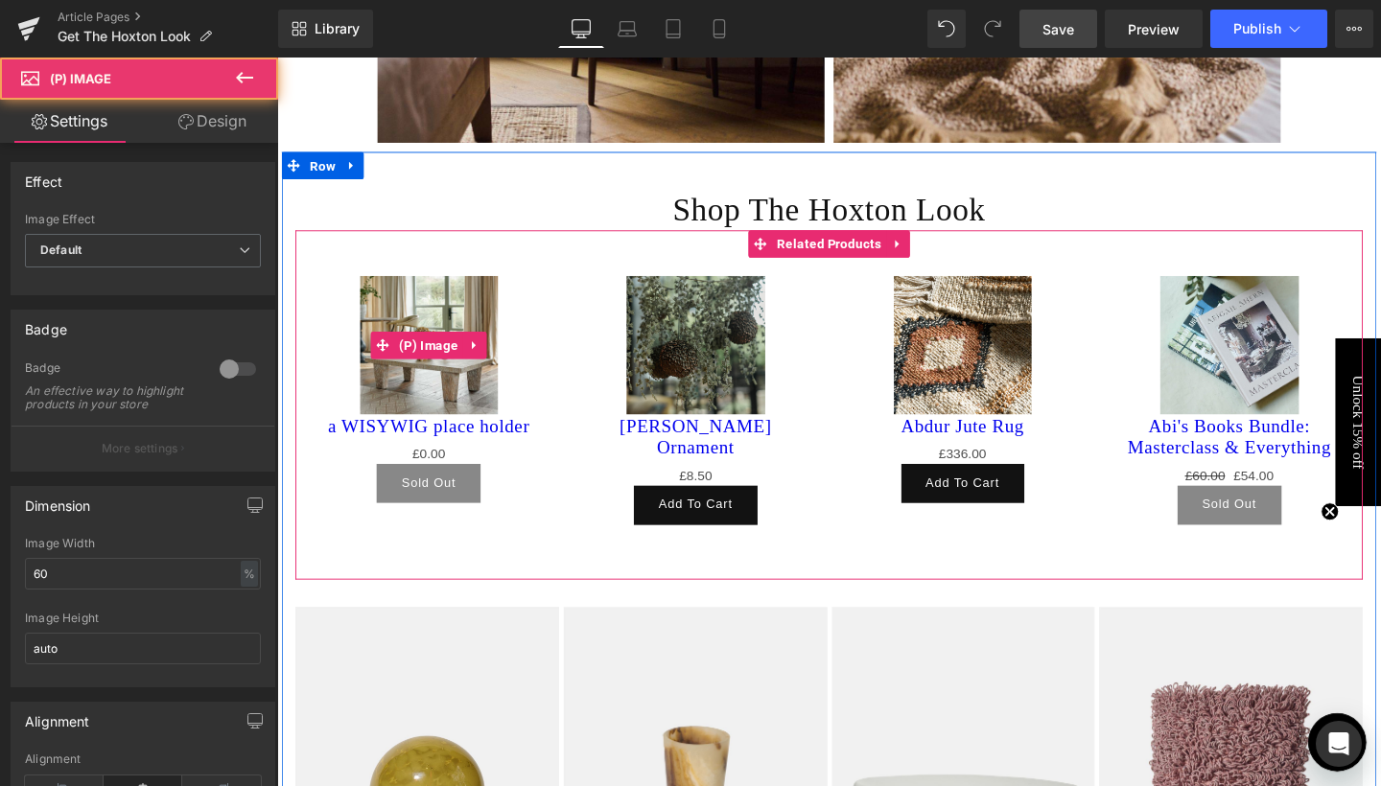
click at [435, 325] on img at bounding box center [437, 361] width 146 height 146
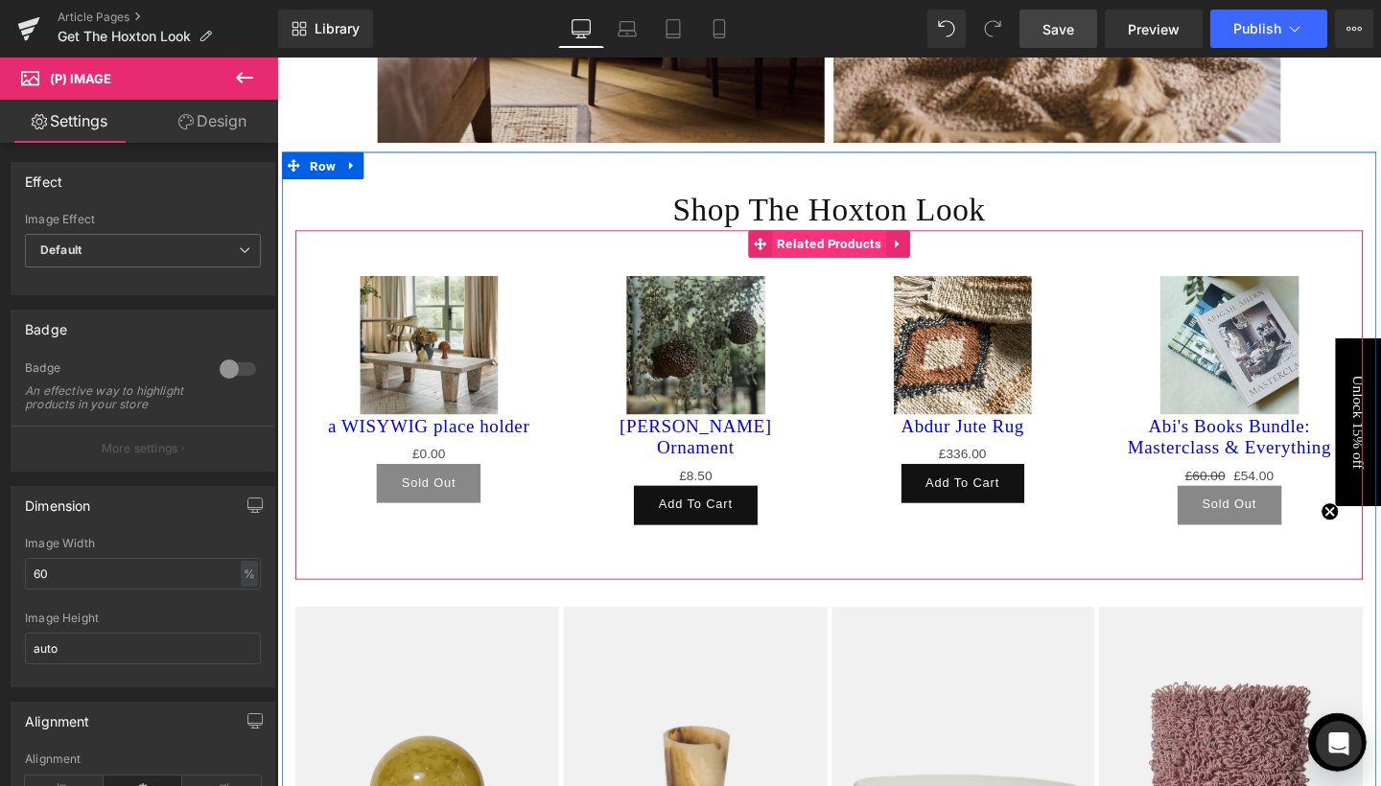
click at [868, 255] on span "Related Products" at bounding box center [858, 254] width 120 height 29
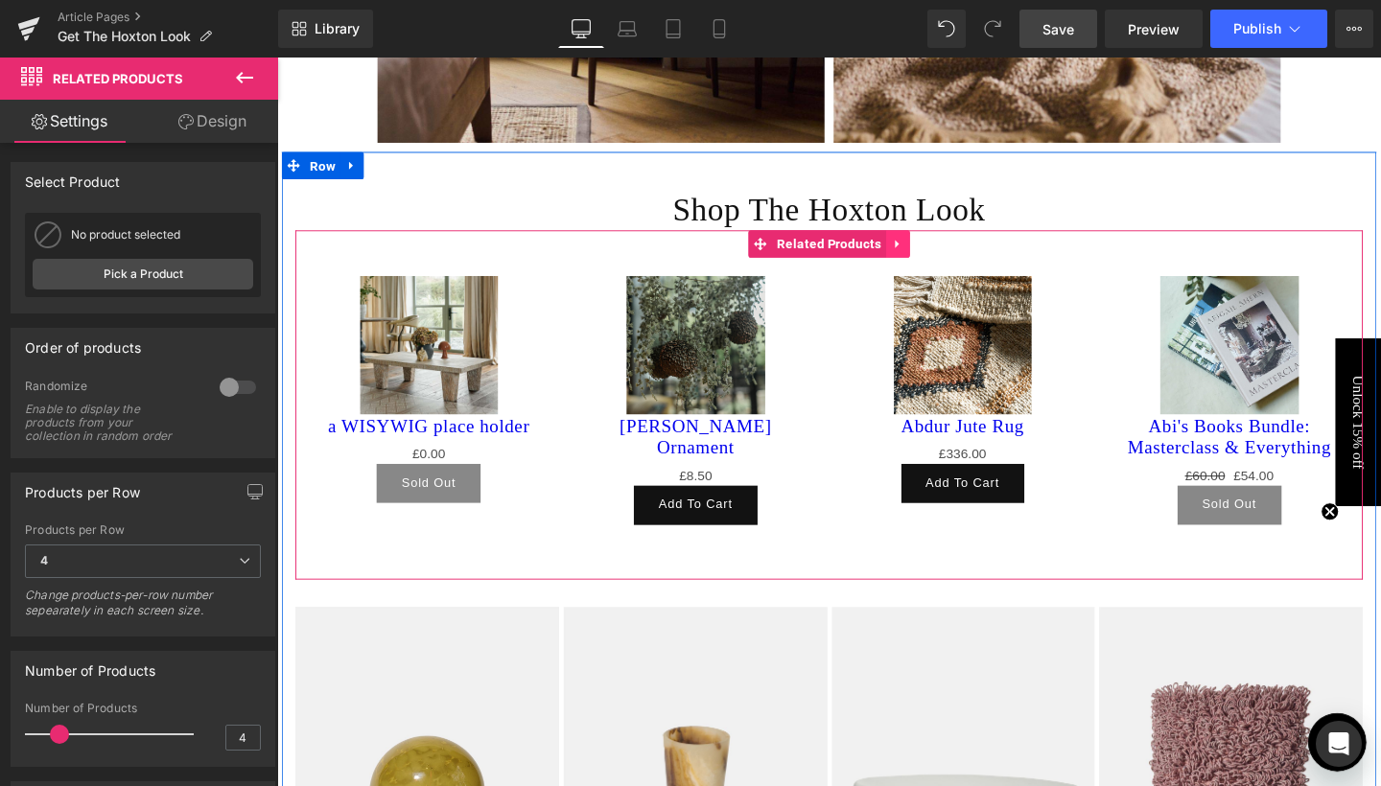
click at [927, 253] on icon at bounding box center [928, 254] width 13 height 14
click at [823, 248] on span "Related Products" at bounding box center [820, 254] width 120 height 29
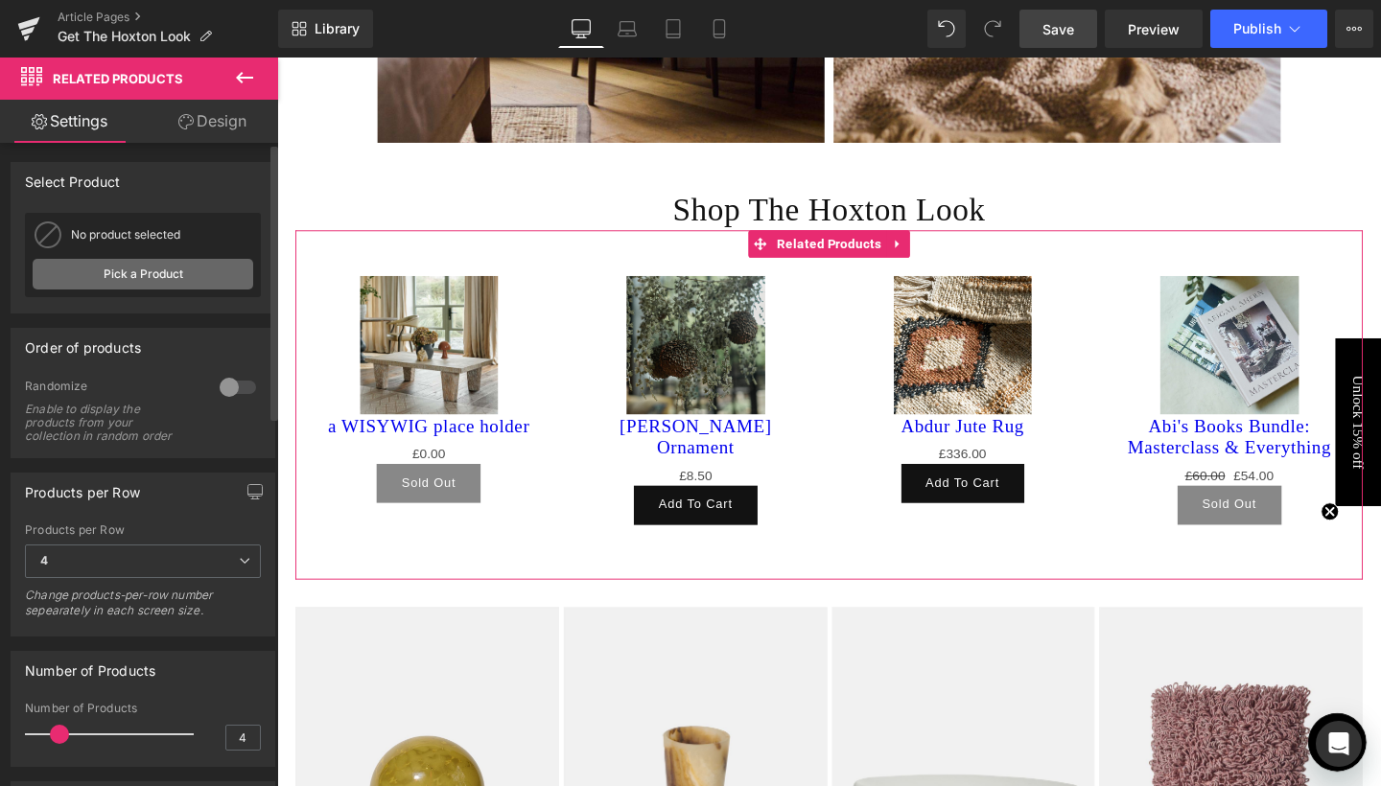
click at [129, 275] on link "Pick a Product" at bounding box center [143, 274] width 221 height 31
click at [248, 105] on link "Design" at bounding box center [212, 121] width 139 height 43
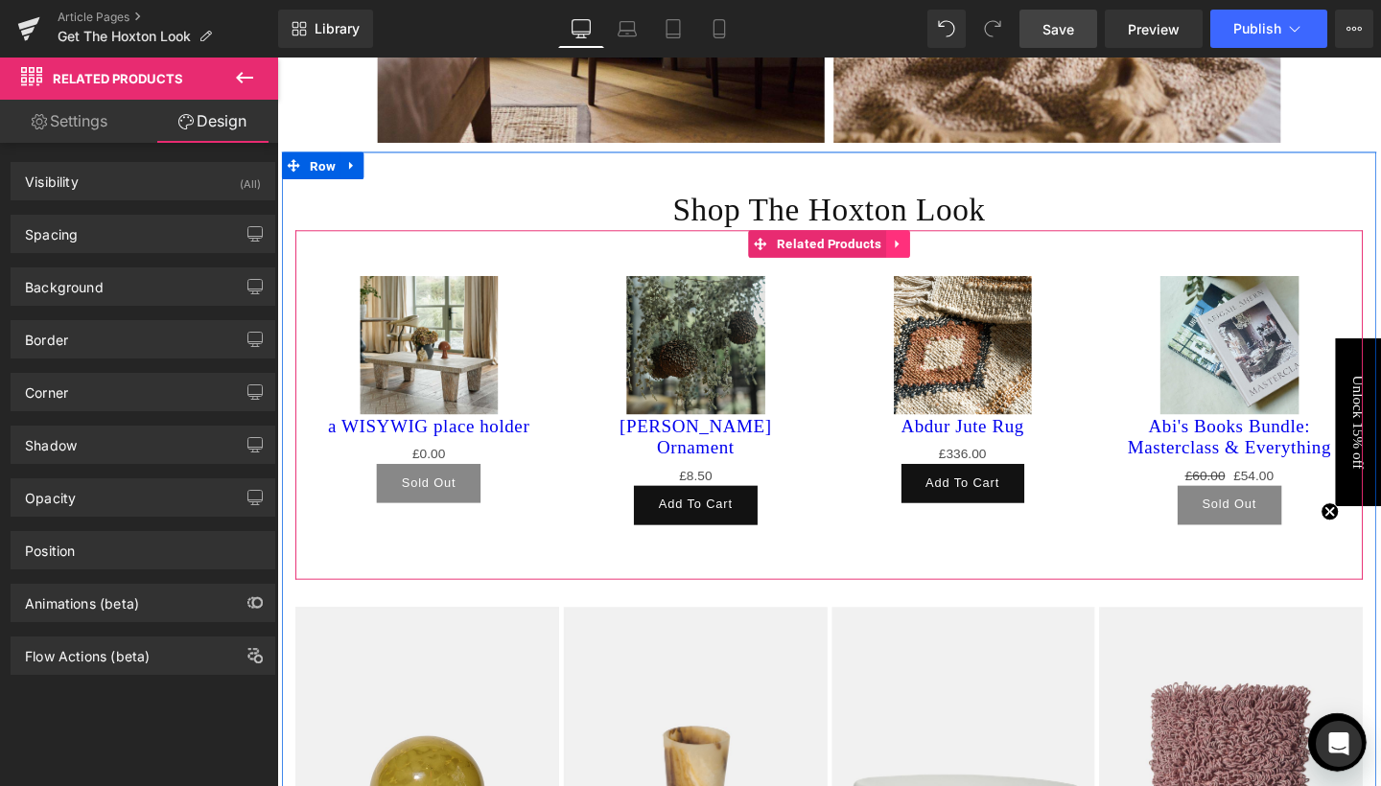
click at [929, 250] on icon at bounding box center [928, 254] width 13 height 14
click at [935, 252] on icon at bounding box center [941, 253] width 13 height 13
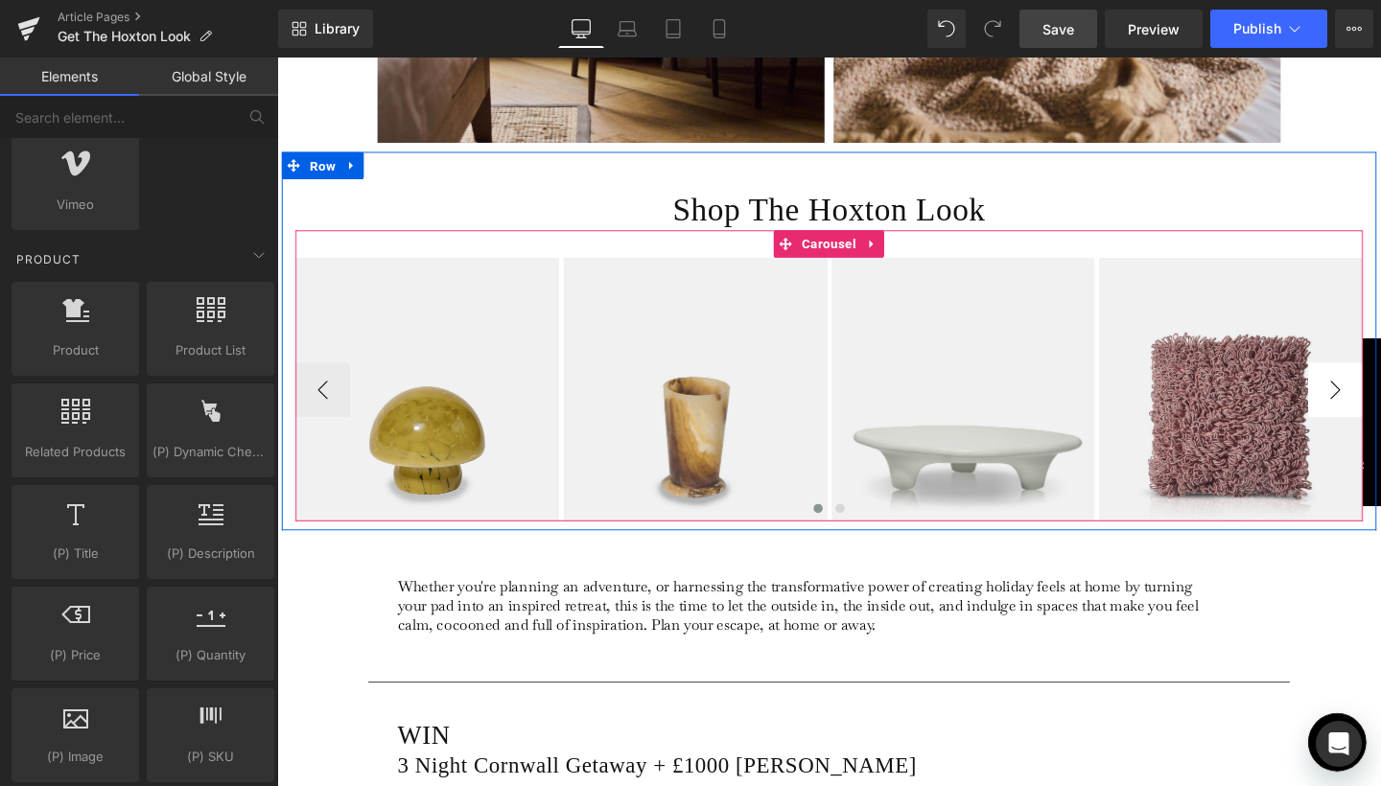
click at [1374, 413] on button "›" at bounding box center [1390, 408] width 58 height 58
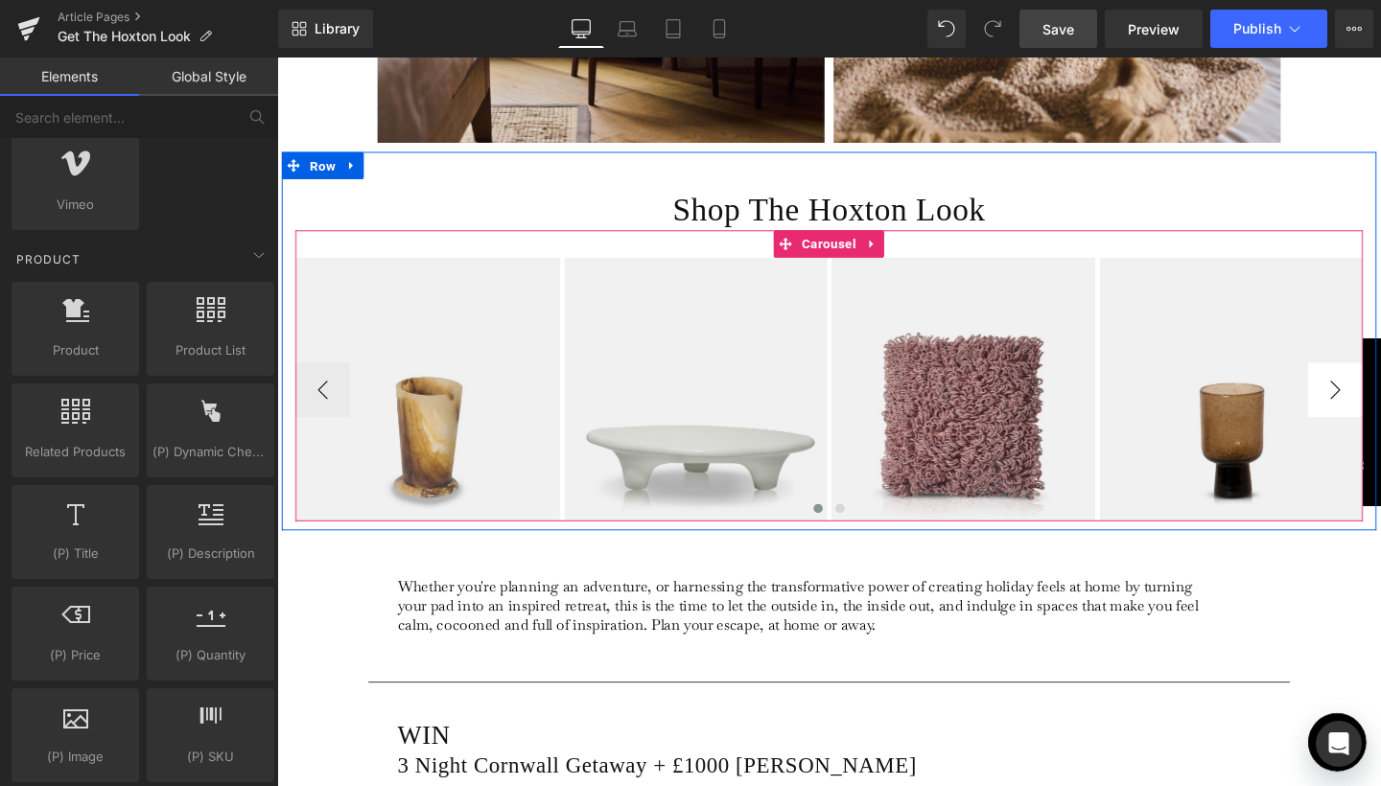
click at [1374, 413] on button "›" at bounding box center [1390, 408] width 58 height 58
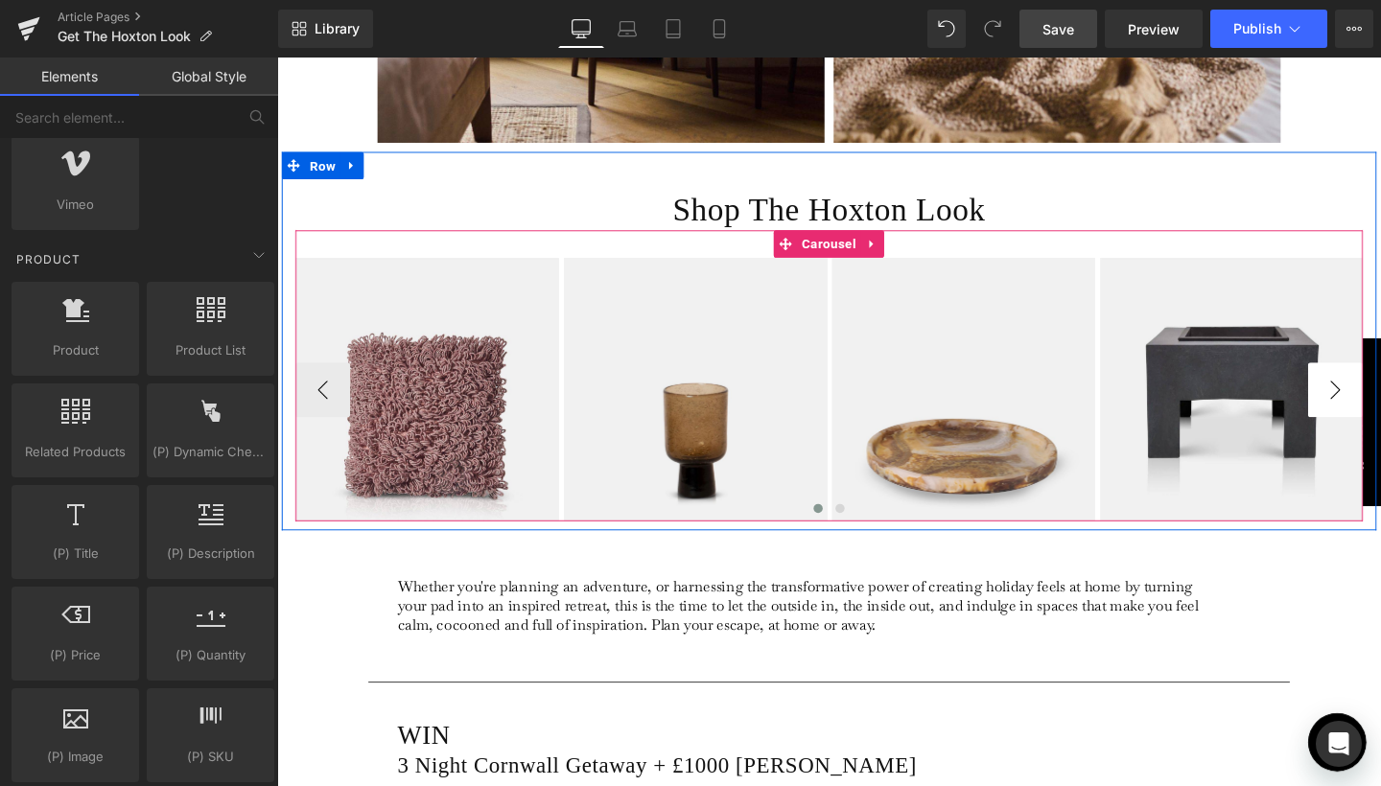
click at [1374, 413] on button "›" at bounding box center [1390, 408] width 58 height 58
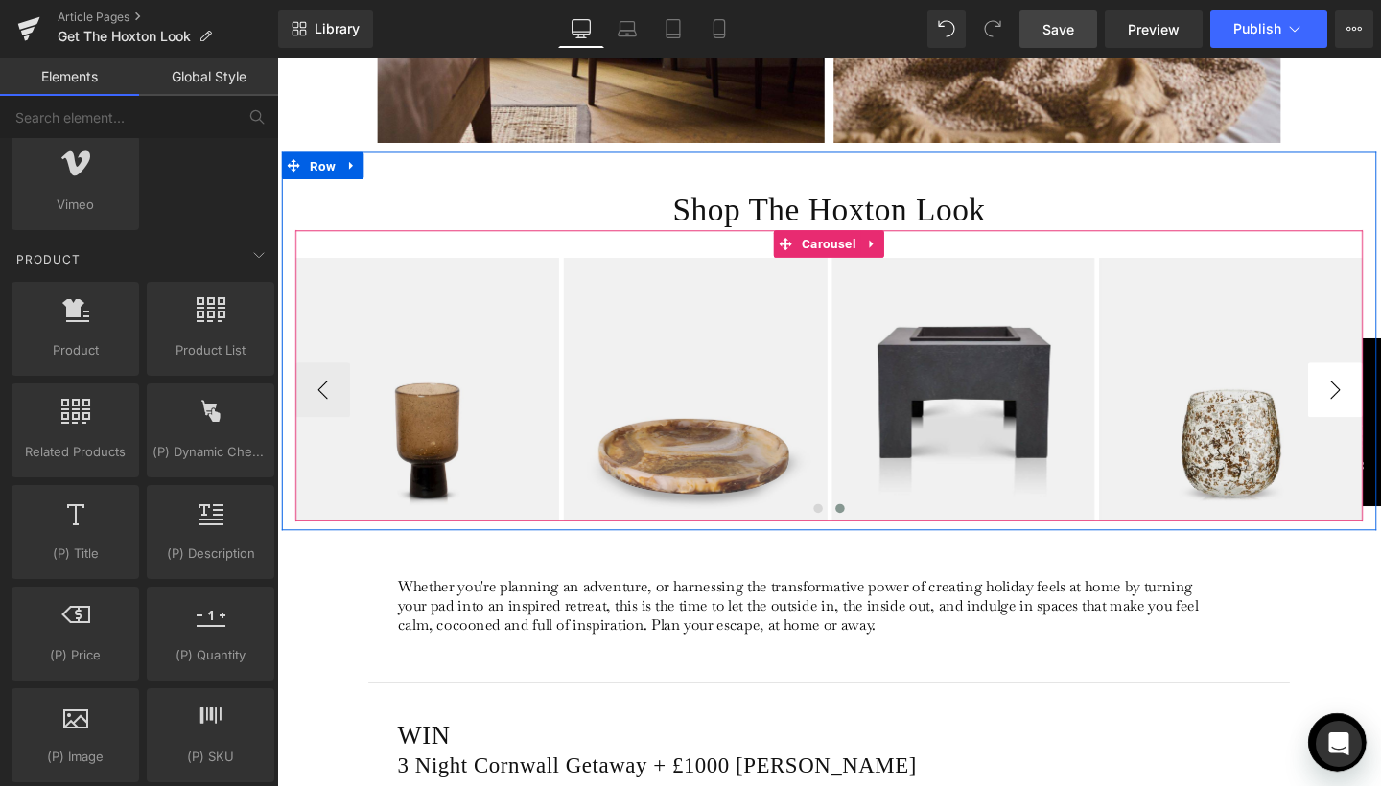
click at [1374, 413] on button "›" at bounding box center [1390, 408] width 58 height 58
click at [315, 404] on button "‹" at bounding box center [325, 408] width 58 height 58
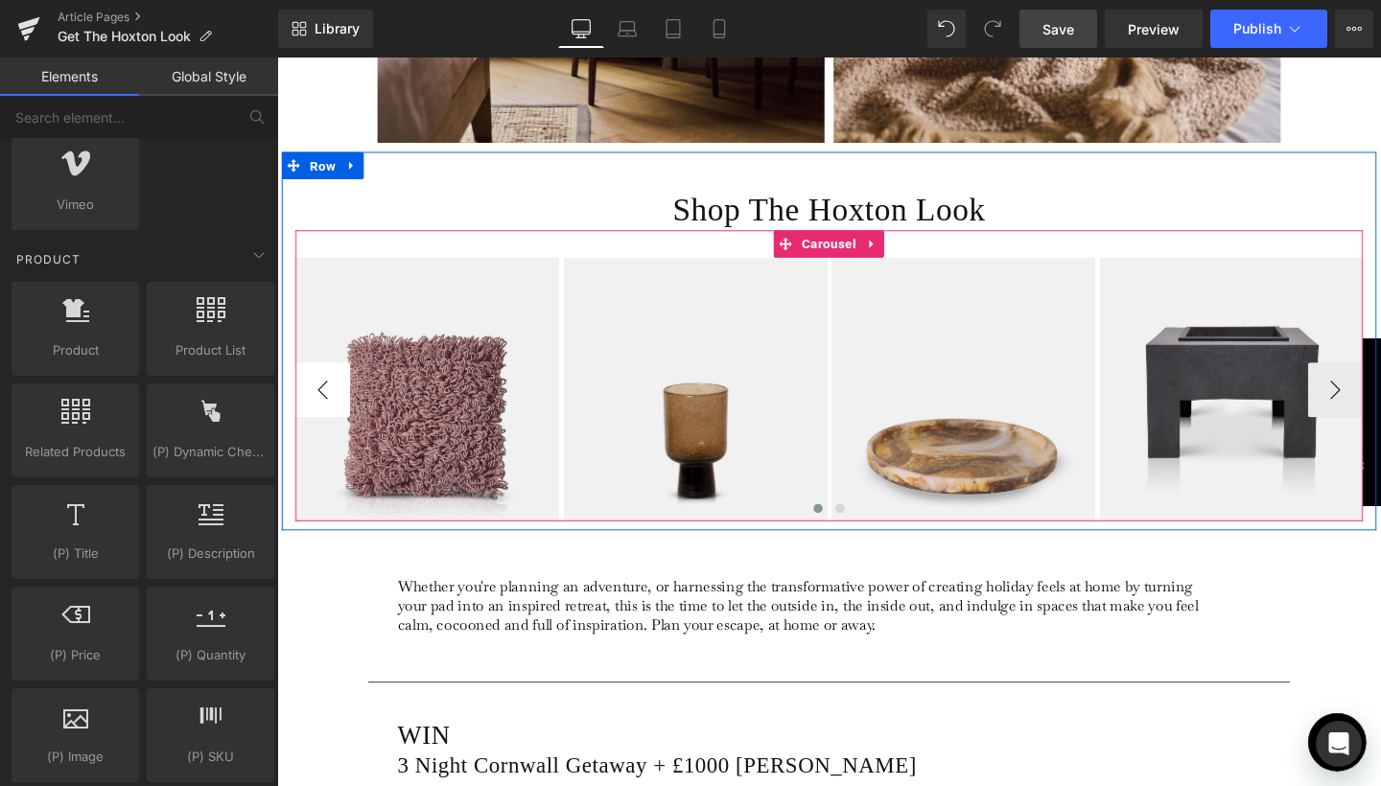
click at [315, 404] on button "‹" at bounding box center [325, 408] width 58 height 58
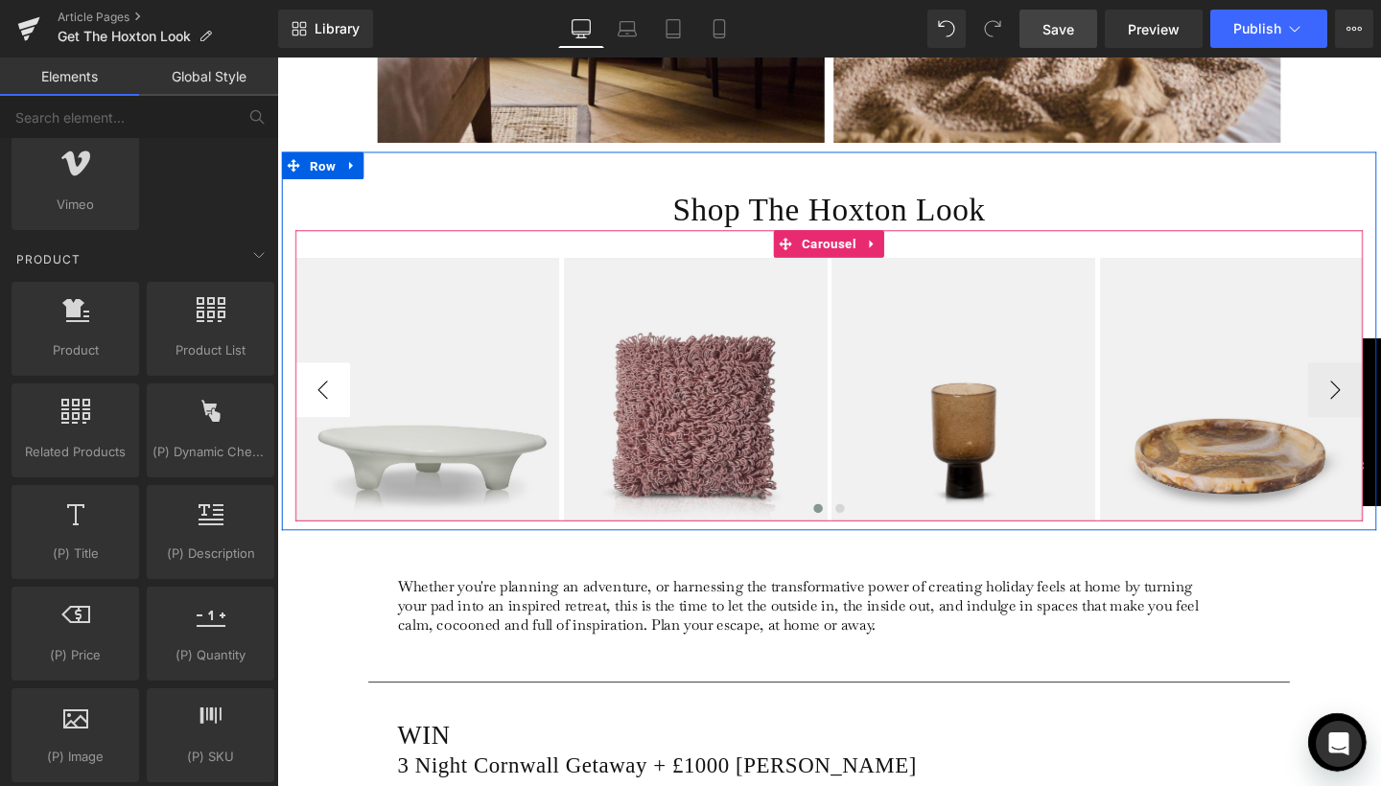
click at [315, 404] on button "‹" at bounding box center [325, 408] width 58 height 58
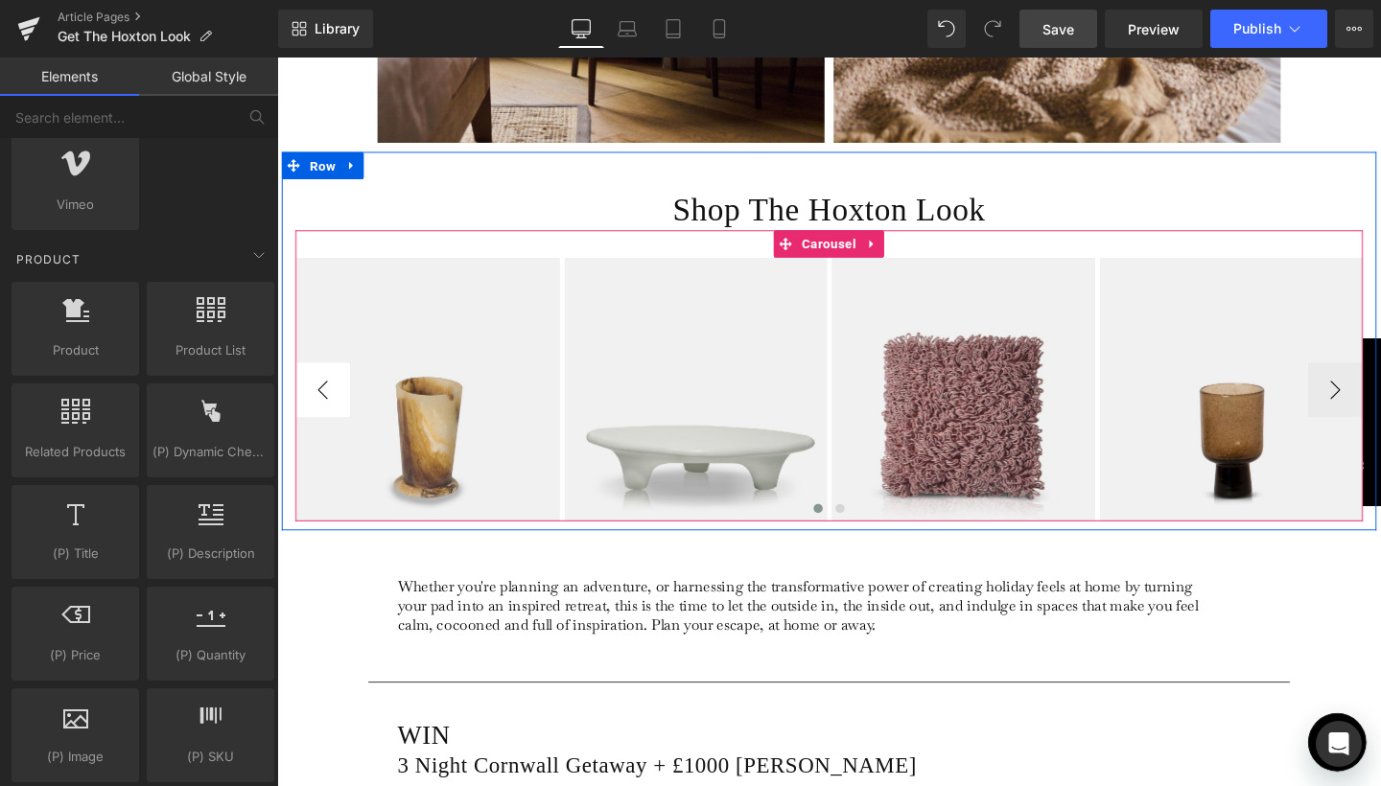
click at [315, 404] on button "‹" at bounding box center [325, 408] width 58 height 58
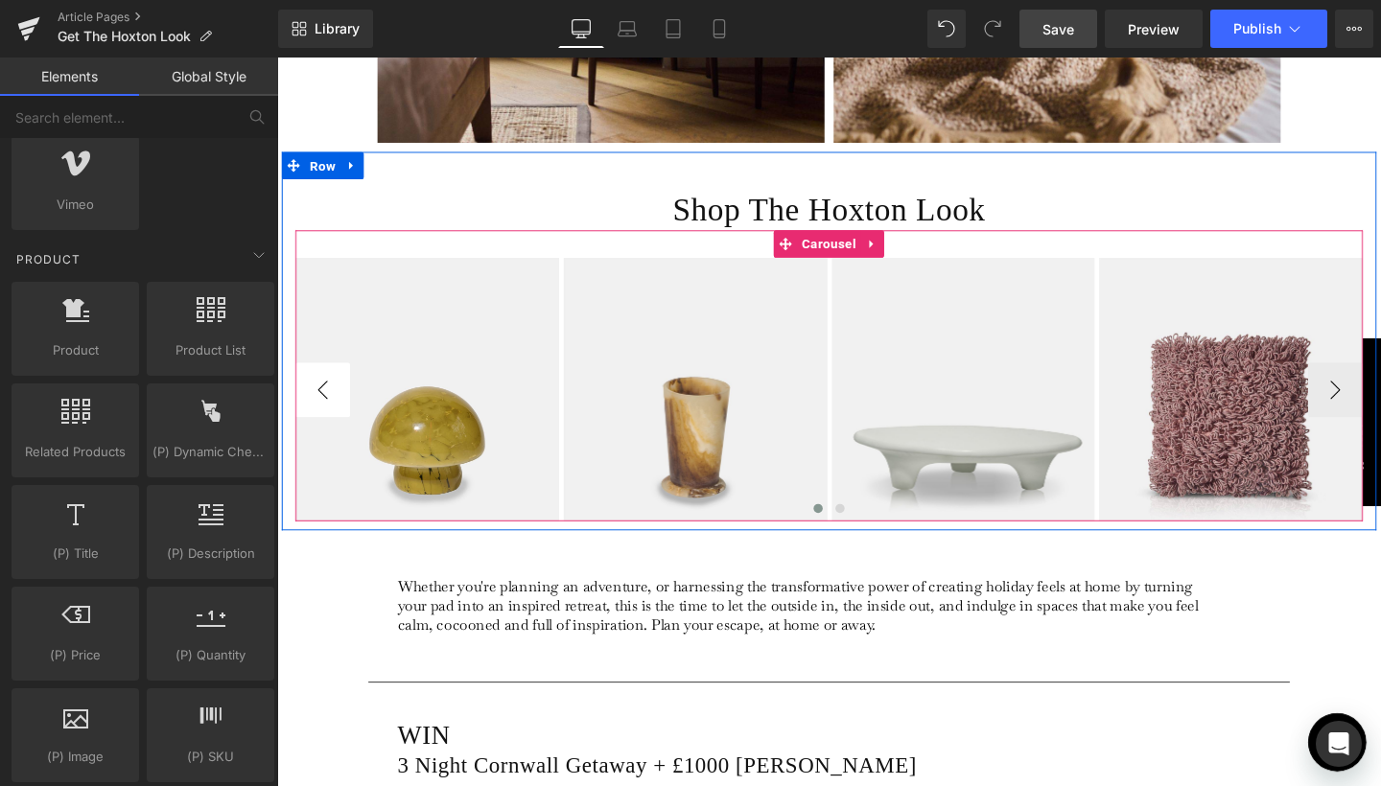
click at [315, 404] on button "‹" at bounding box center [325, 408] width 58 height 58
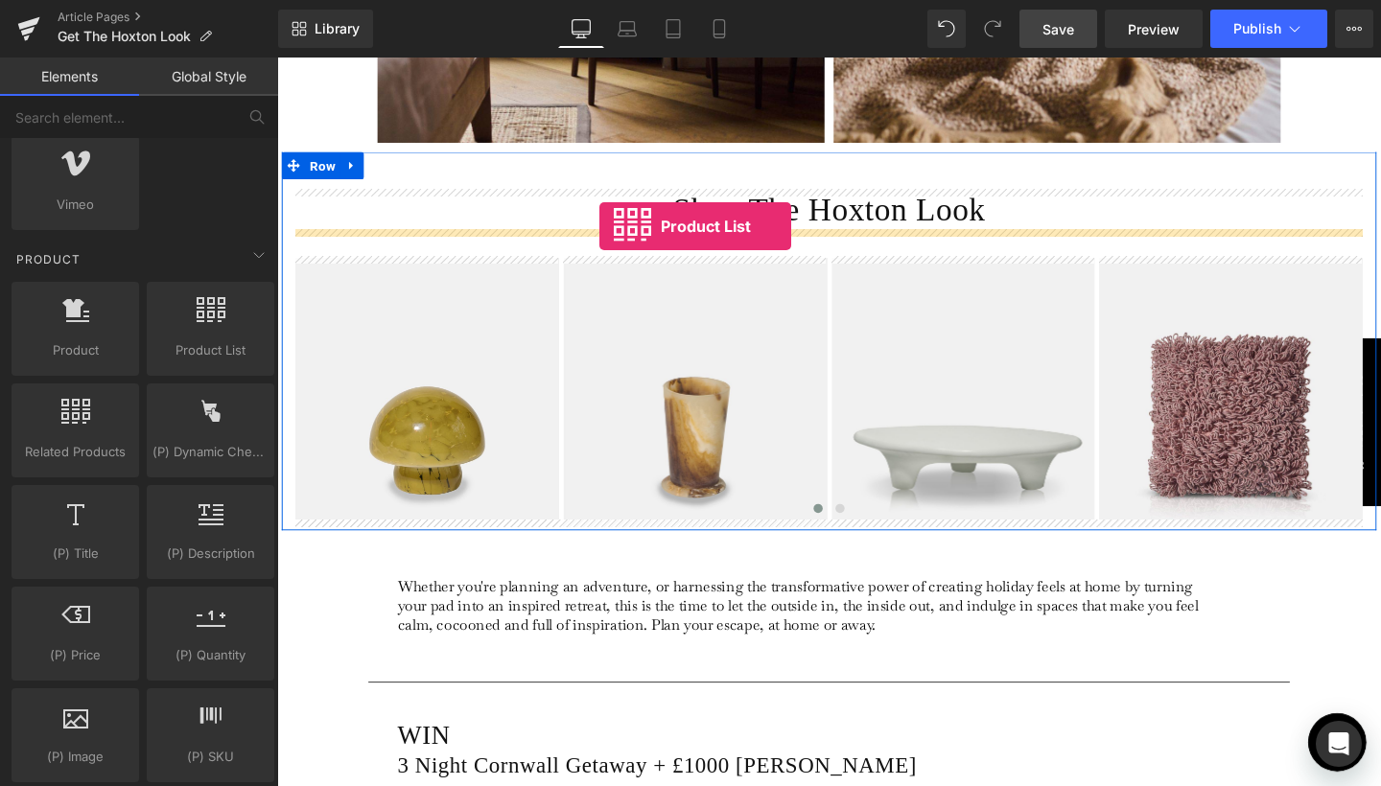
drag, startPoint x: 488, startPoint y: 371, endPoint x: 616, endPoint y: 235, distance: 186.6
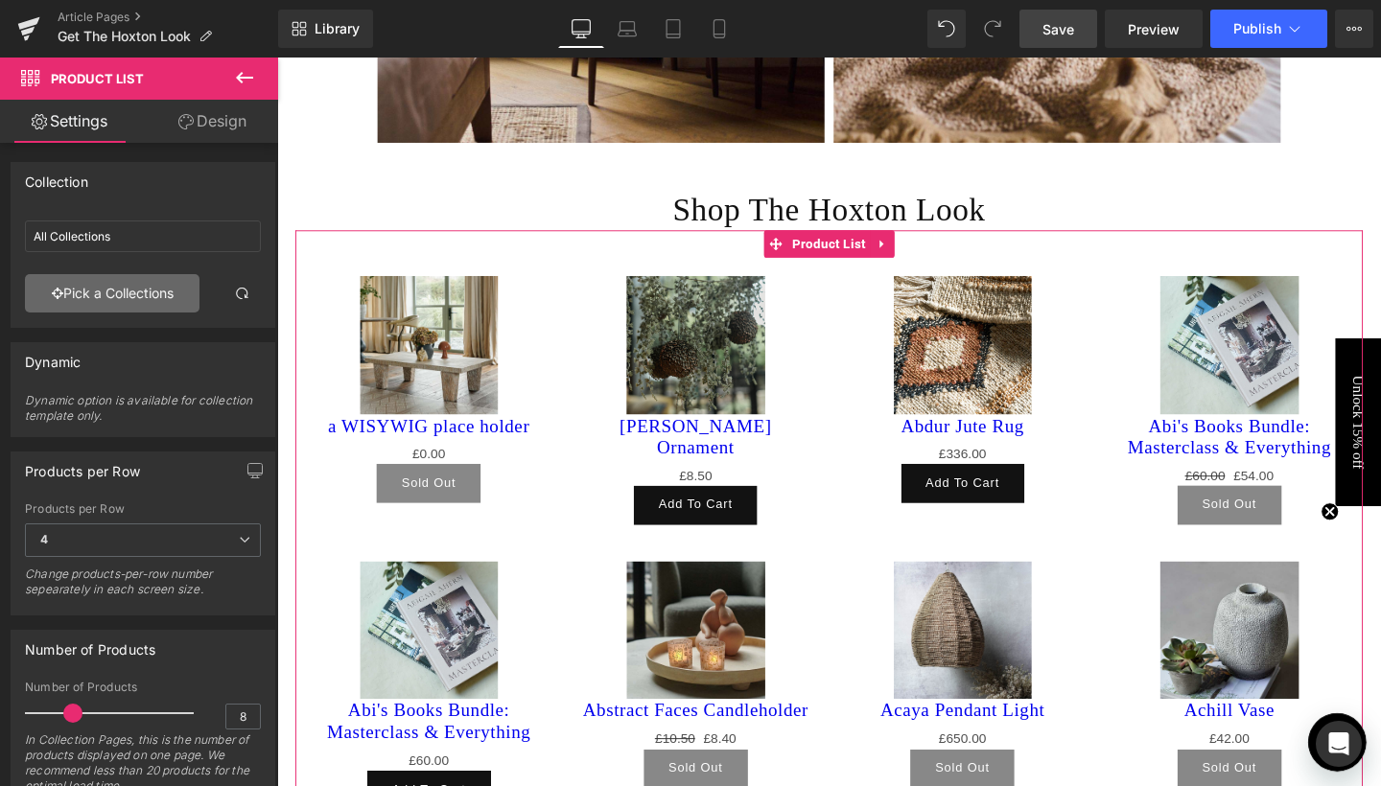
click at [95, 291] on link "Pick a Collections" at bounding box center [112, 293] width 175 height 38
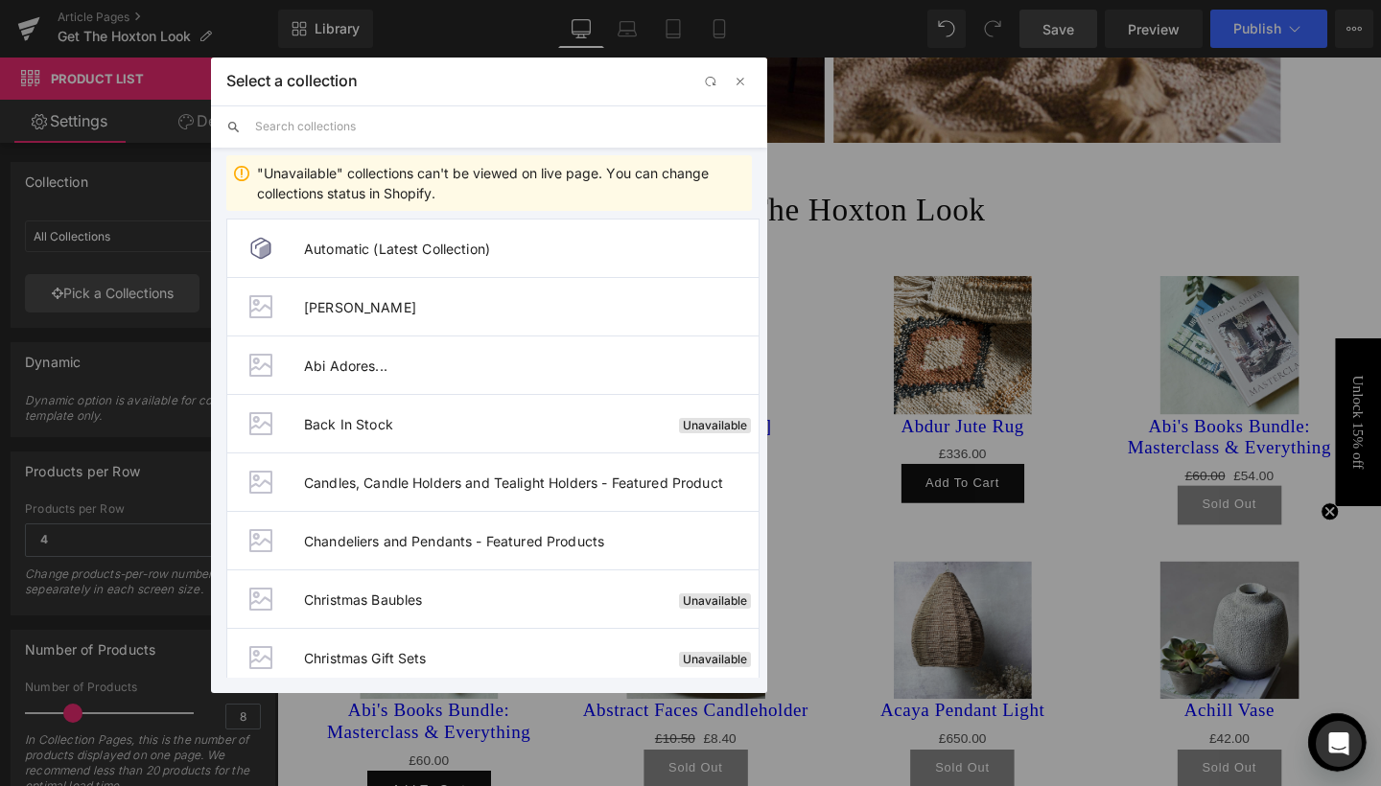
click at [321, 132] on input "text" at bounding box center [503, 126] width 497 height 42
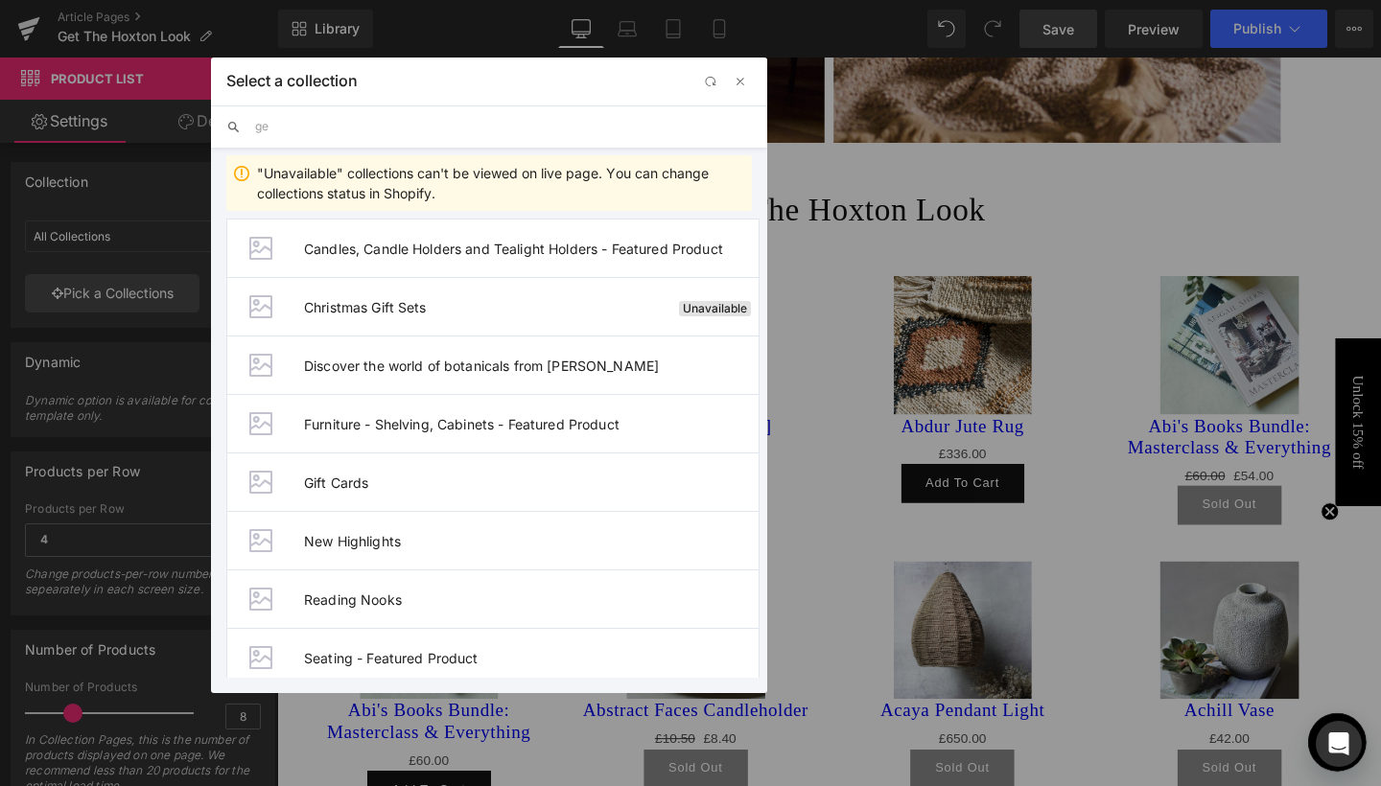
type input "get"
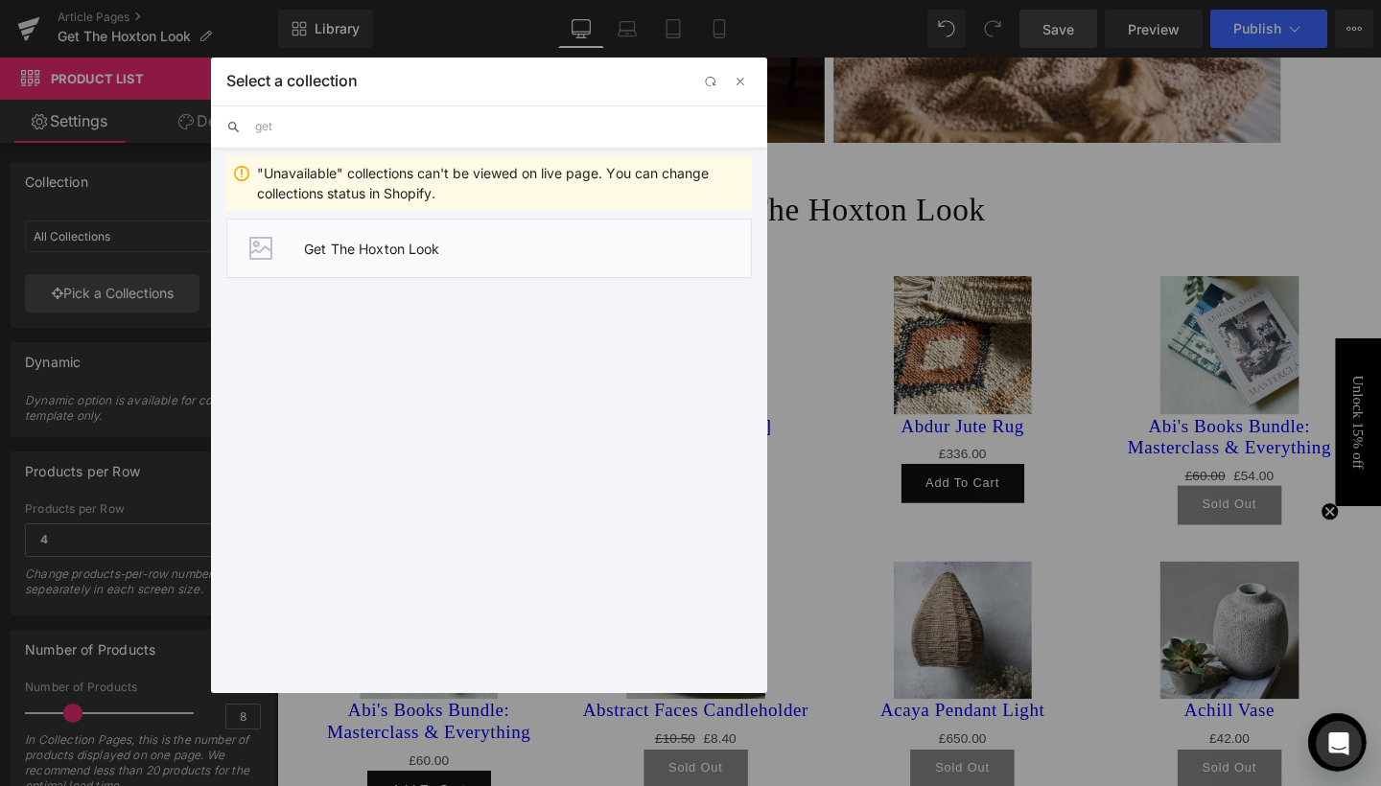
click at [315, 239] on li "Get The Hoxton Look" at bounding box center [488, 248] width 525 height 59
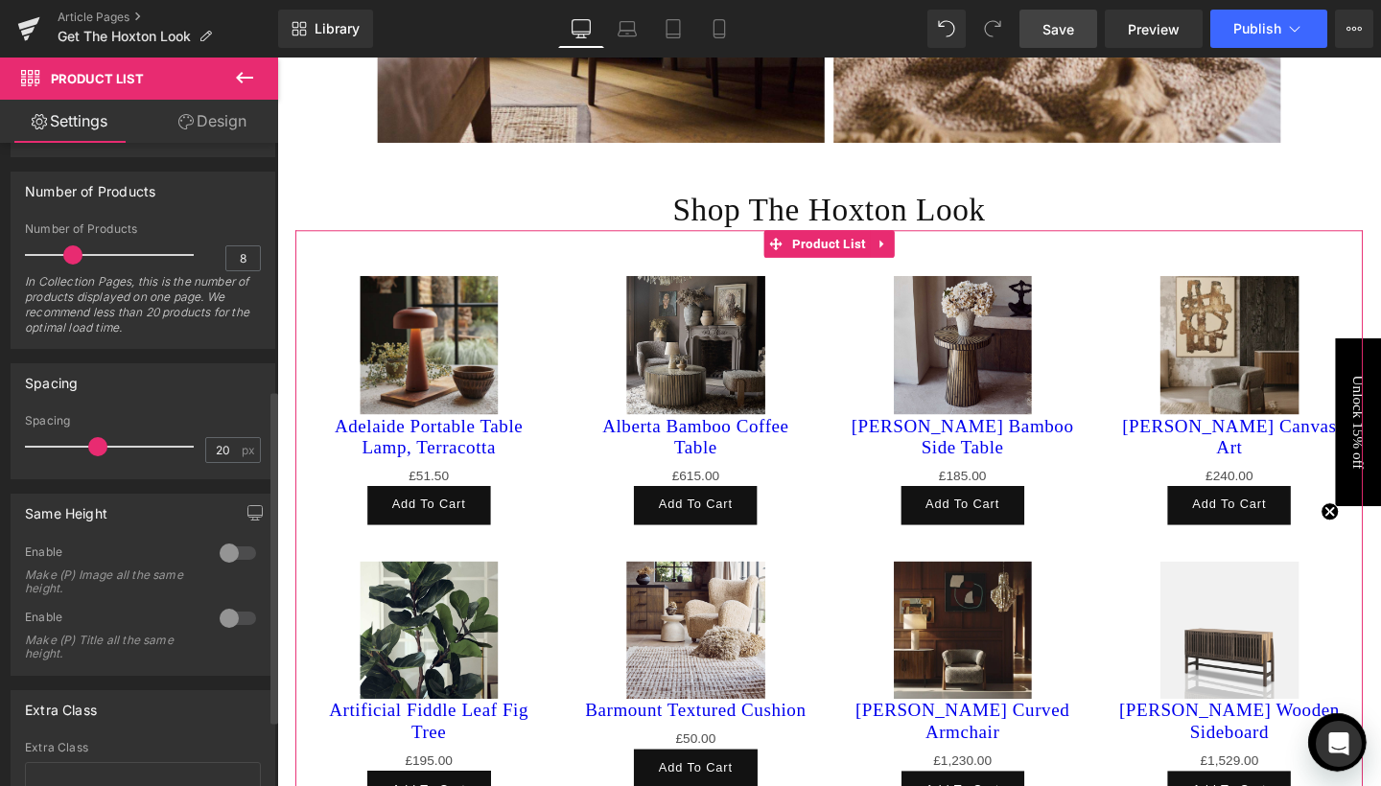
scroll to position [478, 0]
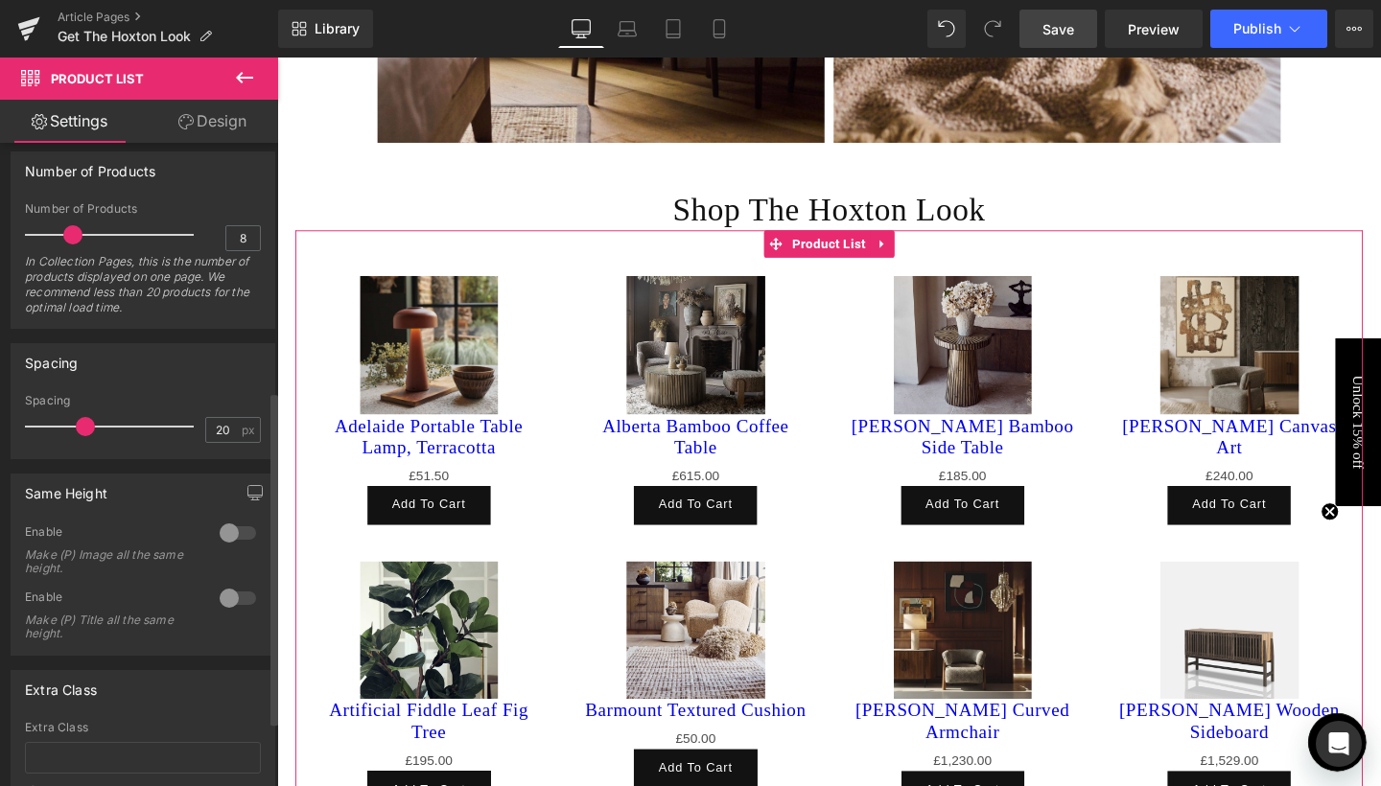
drag, startPoint x: 99, startPoint y: 427, endPoint x: 86, endPoint y: 427, distance: 12.5
click at [86, 427] on span at bounding box center [85, 426] width 19 height 19
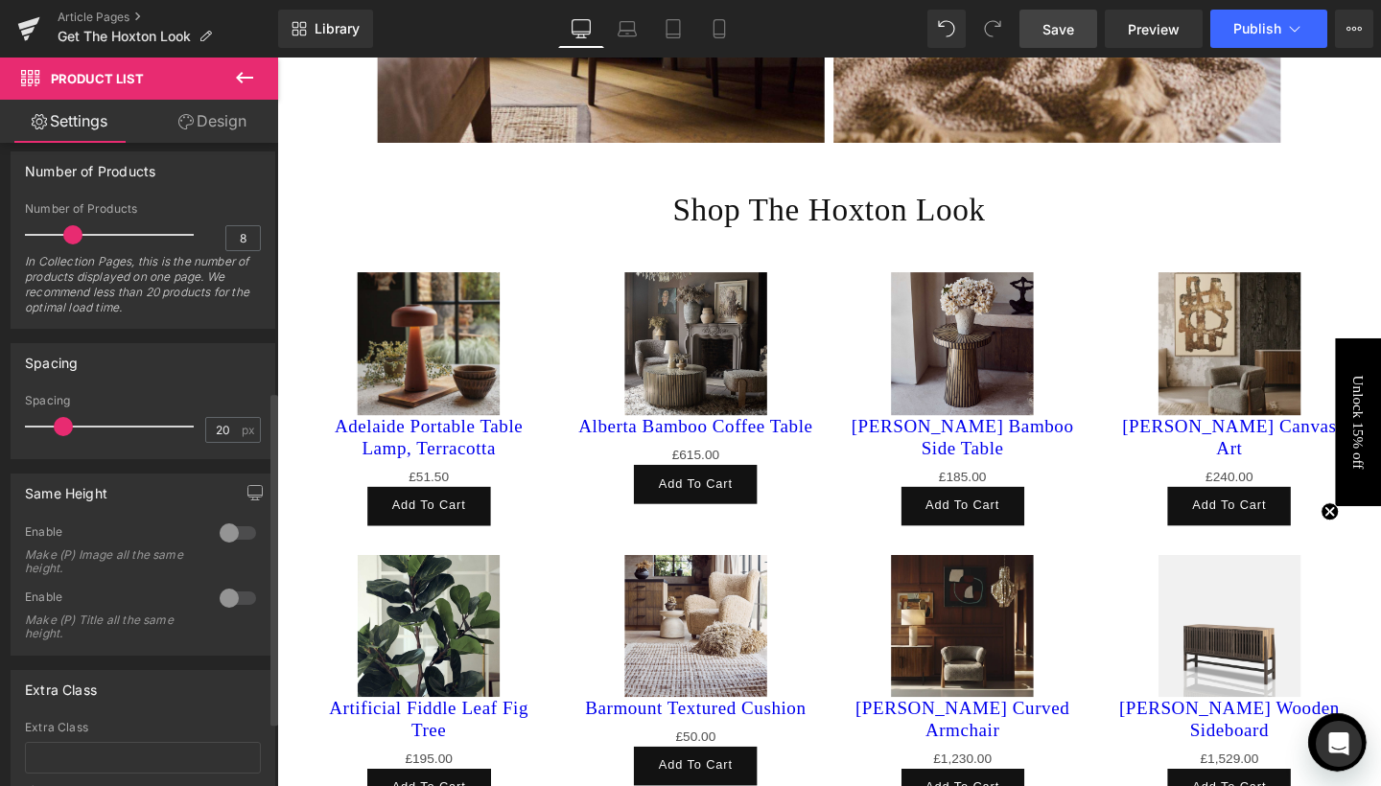
drag, startPoint x: 79, startPoint y: 427, endPoint x: 58, endPoint y: 425, distance: 21.2
click at [58, 425] on span at bounding box center [63, 426] width 19 height 19
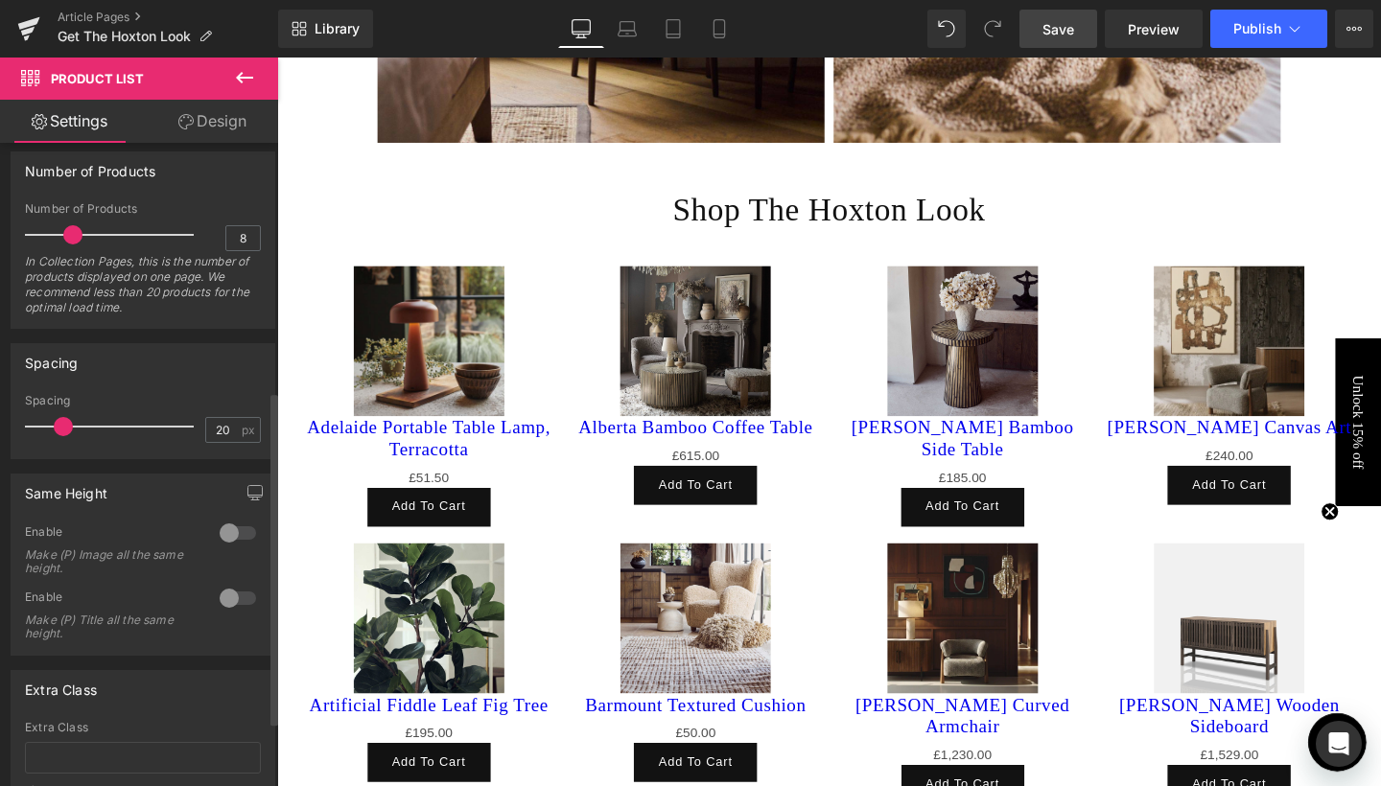
click at [223, 534] on div at bounding box center [238, 533] width 46 height 31
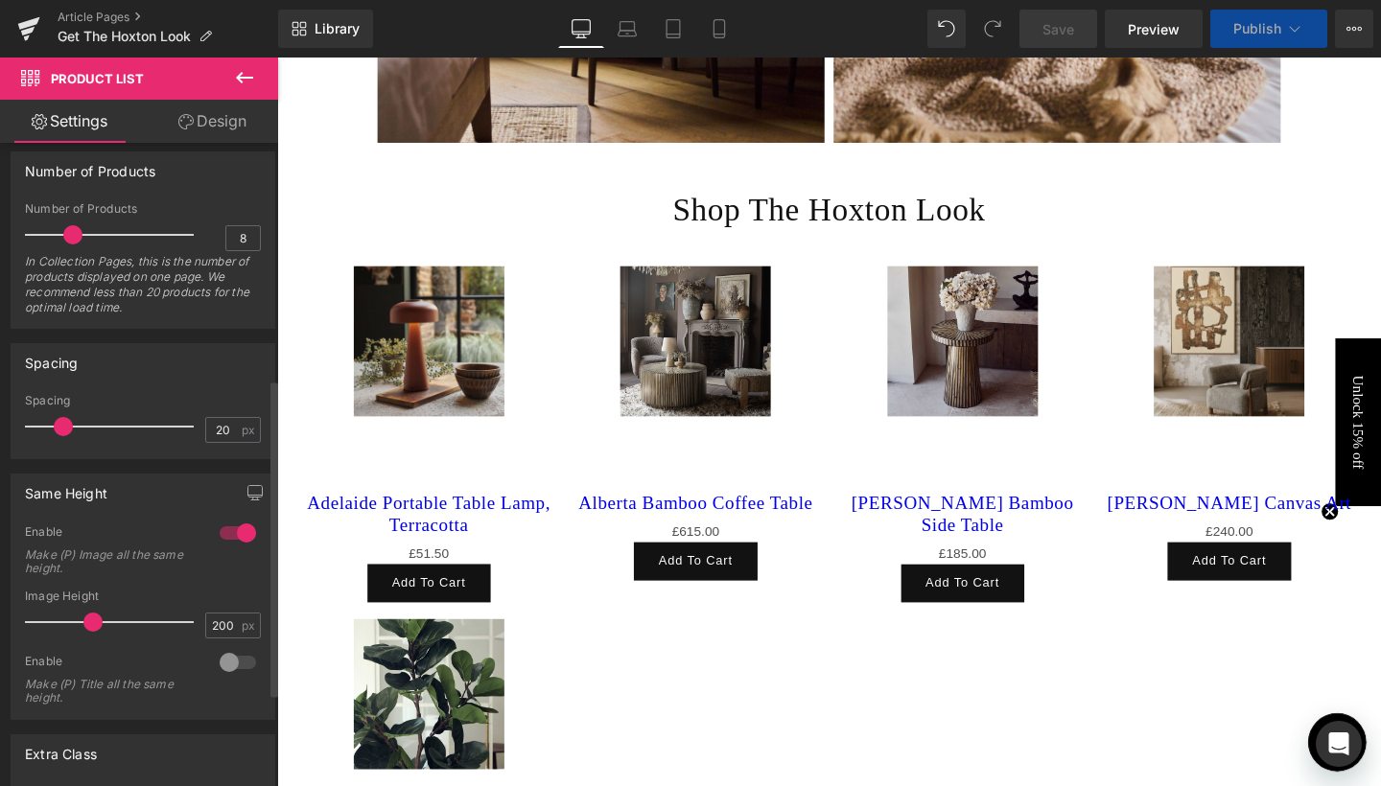
drag, startPoint x: 65, startPoint y: 624, endPoint x: 83, endPoint y: 618, distance: 19.1
click at [83, 618] on span at bounding box center [92, 622] width 19 height 19
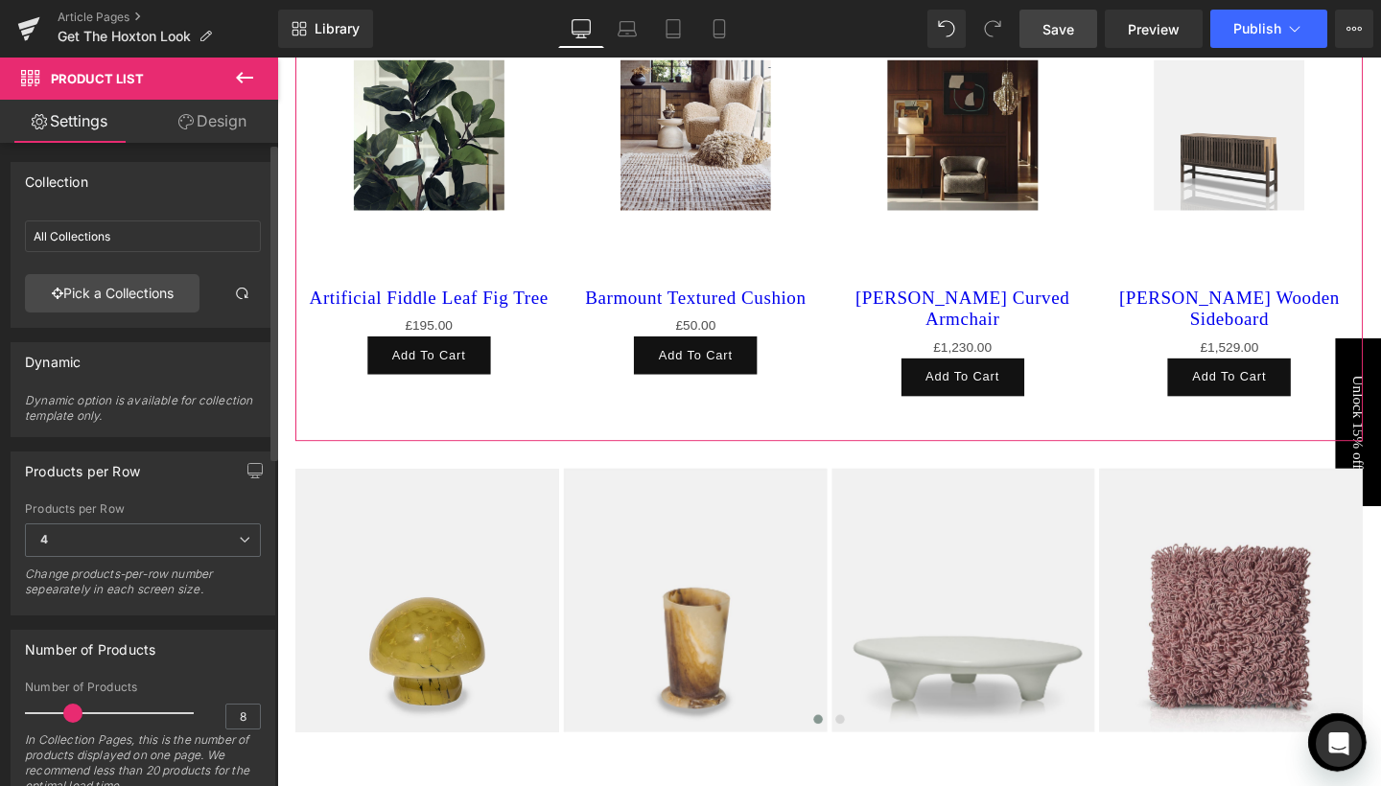
scroll to position [0, 0]
click at [240, 543] on icon at bounding box center [245, 540] width 12 height 12
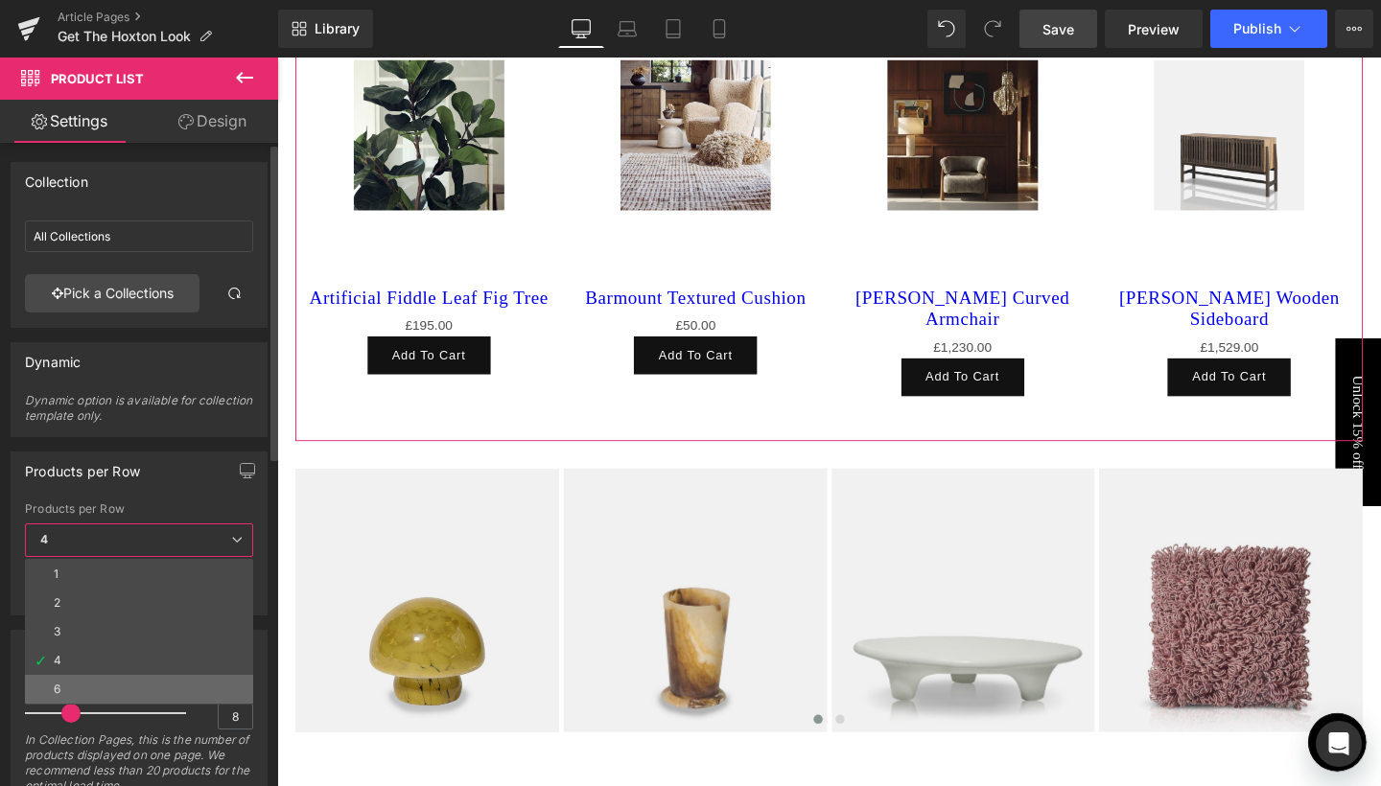
click at [84, 678] on li "6" at bounding box center [139, 689] width 228 height 29
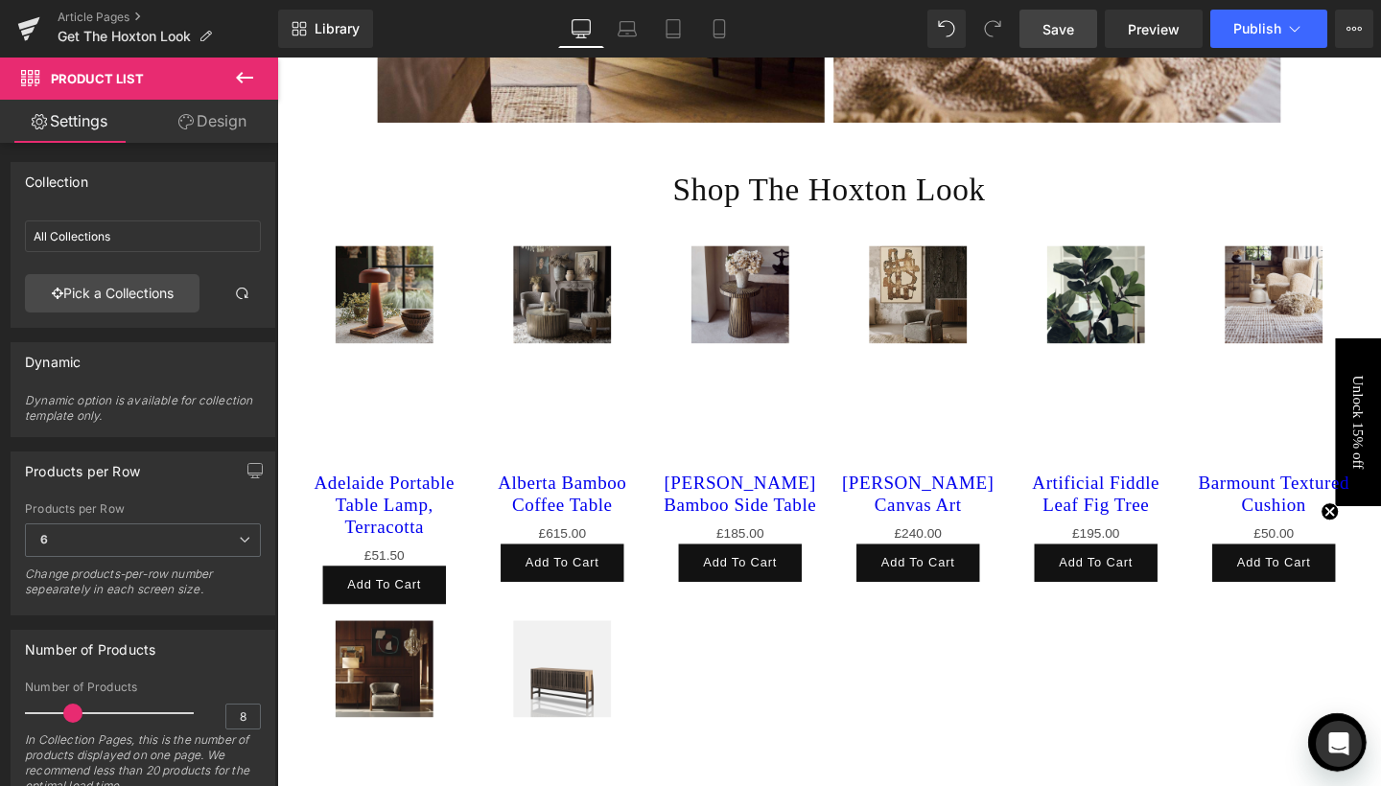
scroll to position [3839, 0]
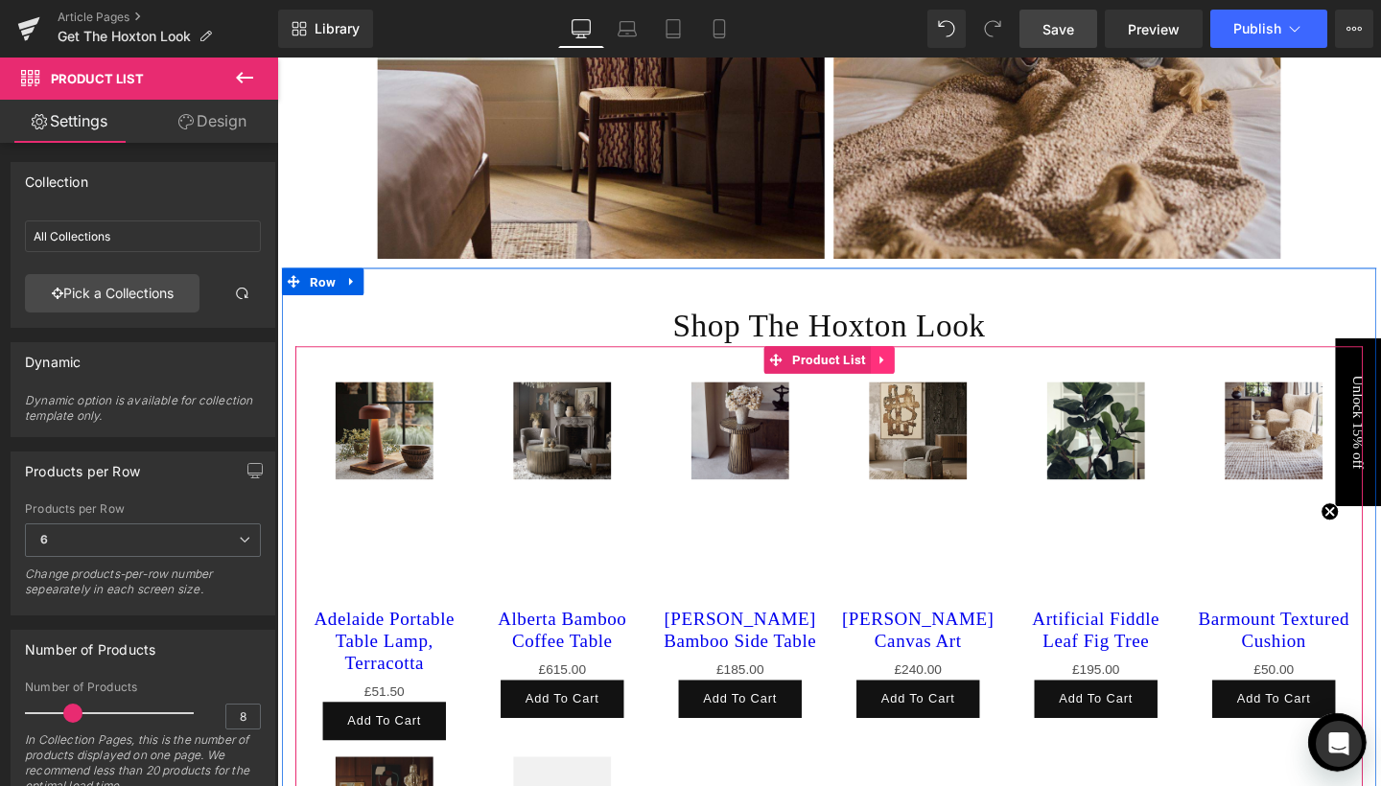
click at [906, 381] on icon at bounding box center [912, 376] width 13 height 14
click at [921, 377] on icon at bounding box center [925, 375] width 13 height 13
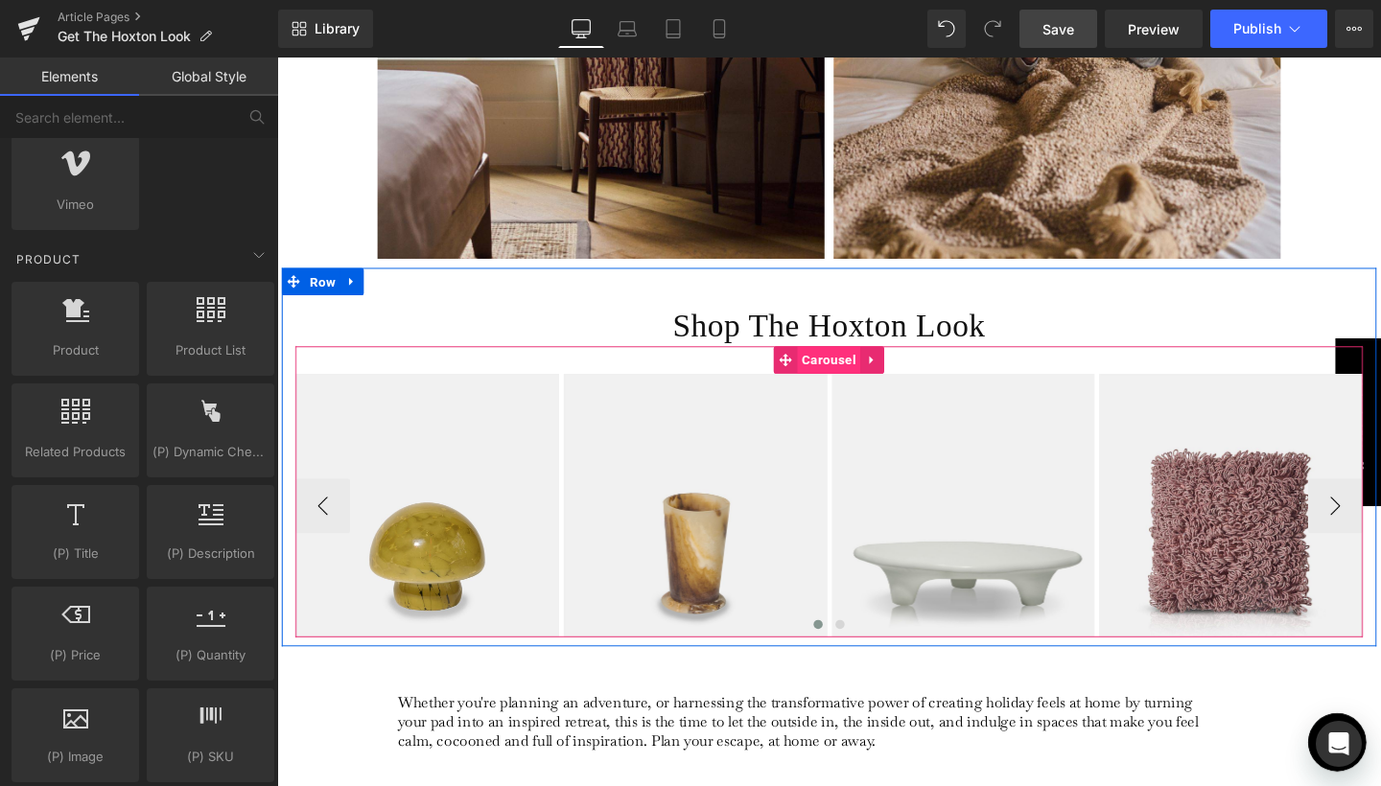
click at [848, 375] on span "Carousel" at bounding box center [857, 376] width 66 height 29
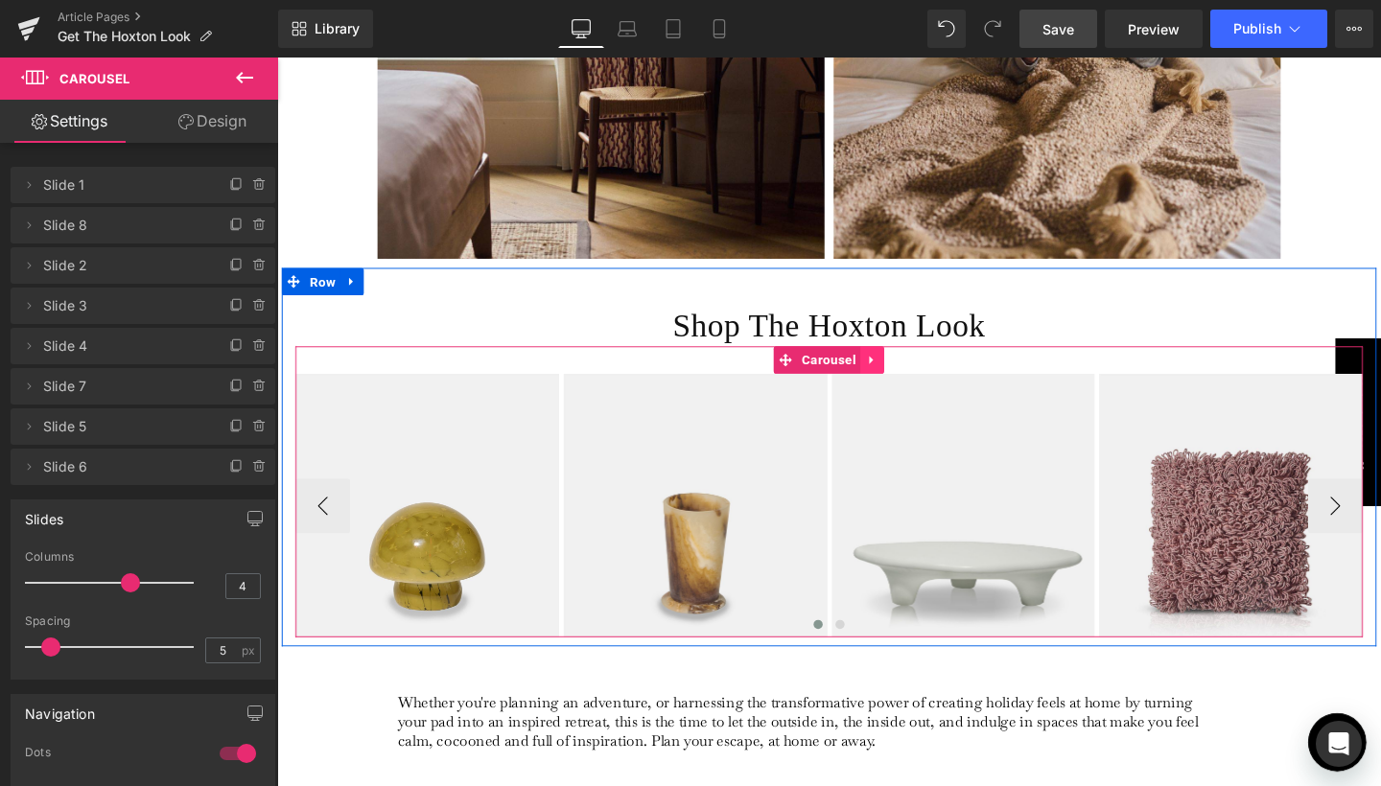
click at [911, 378] on link at bounding box center [903, 376] width 25 height 29
click at [889, 377] on icon at bounding box center [890, 375] width 13 height 13
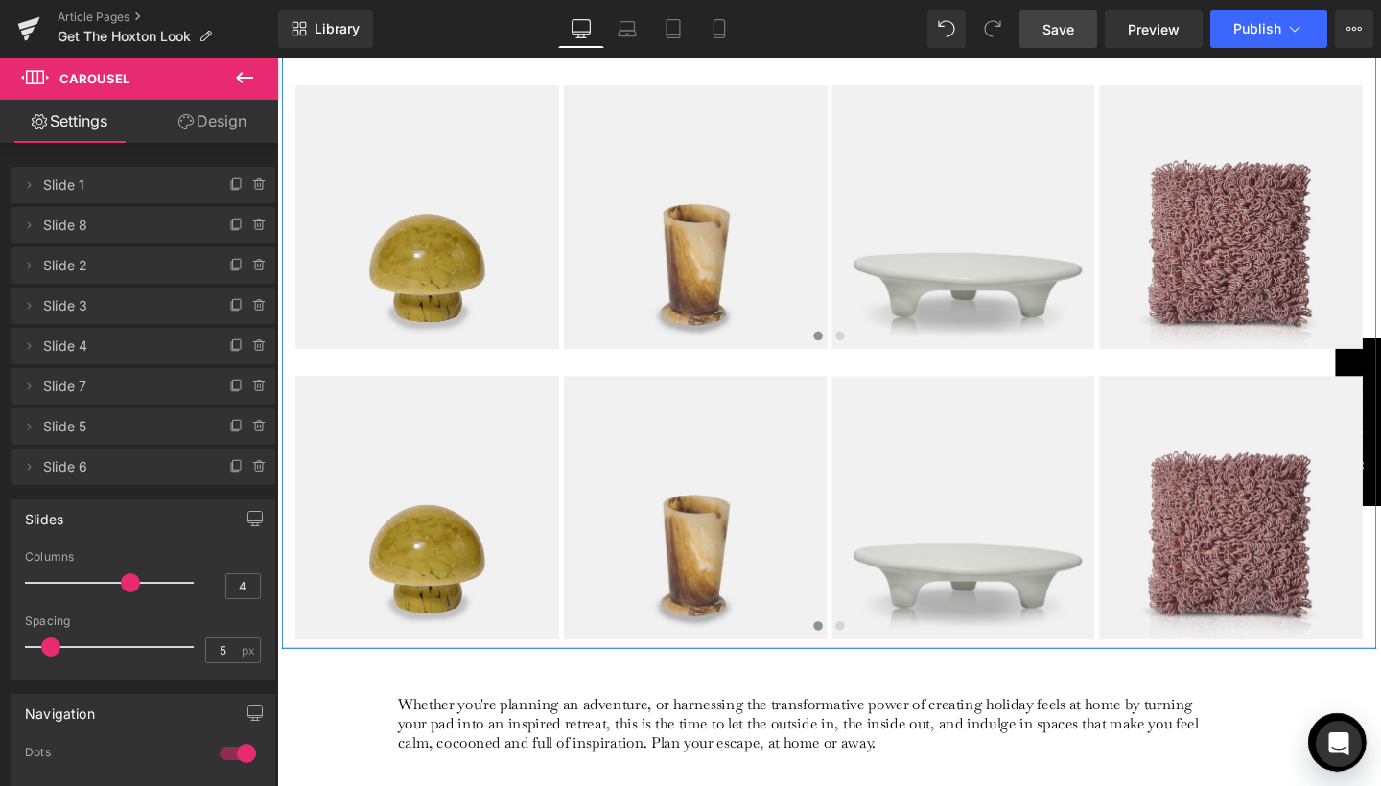
scroll to position [4013, 0]
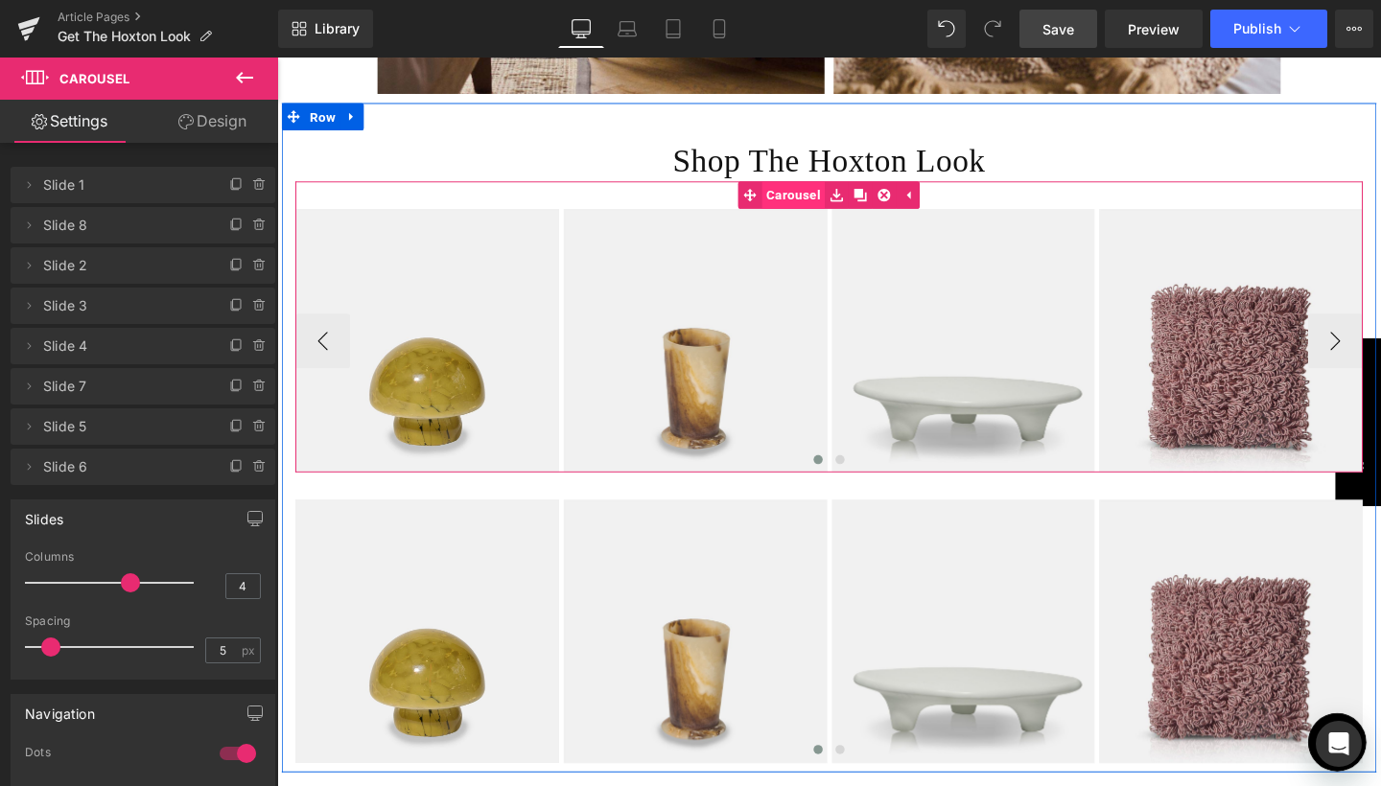
click at [832, 198] on span "Carousel" at bounding box center [819, 202] width 66 height 29
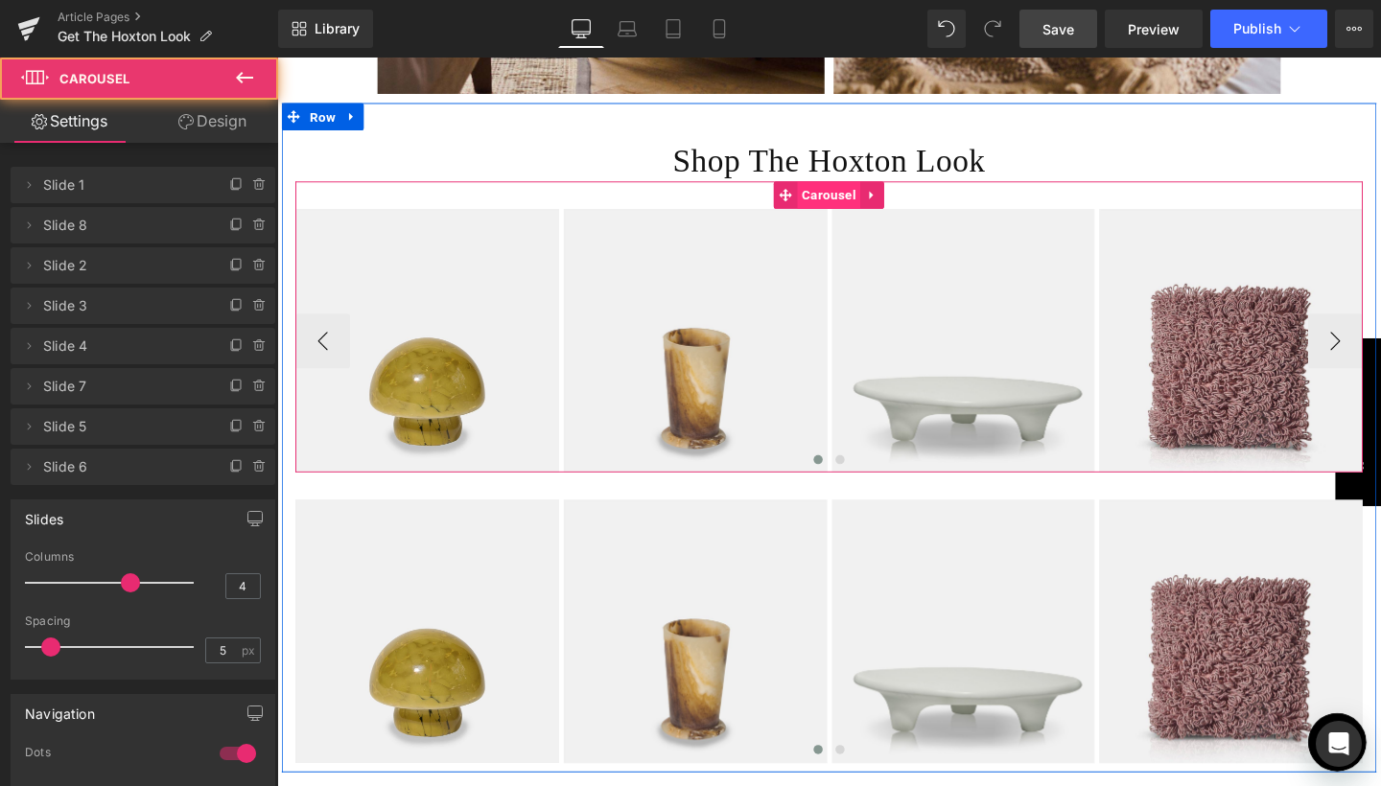
click at [851, 206] on span "Carousel" at bounding box center [857, 202] width 66 height 29
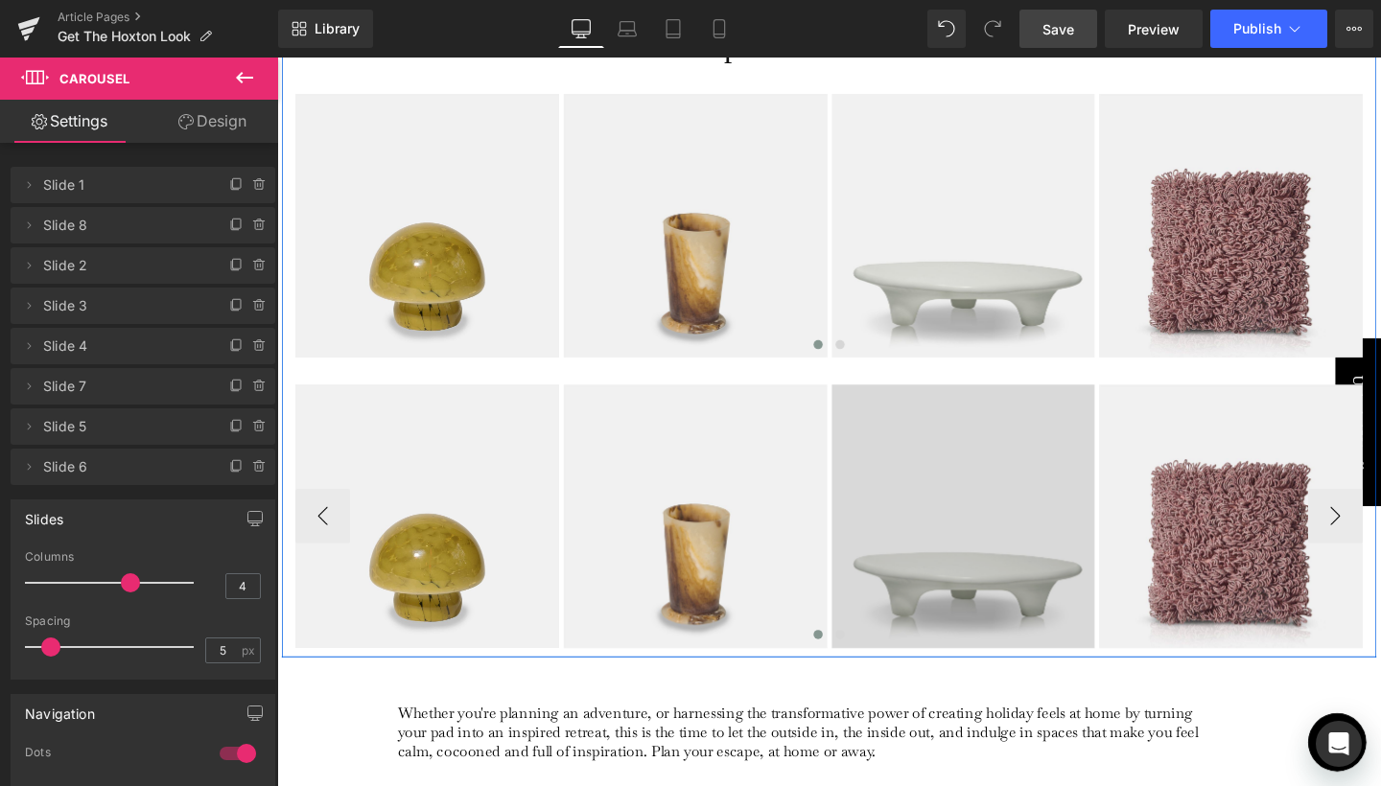
scroll to position [3968, 0]
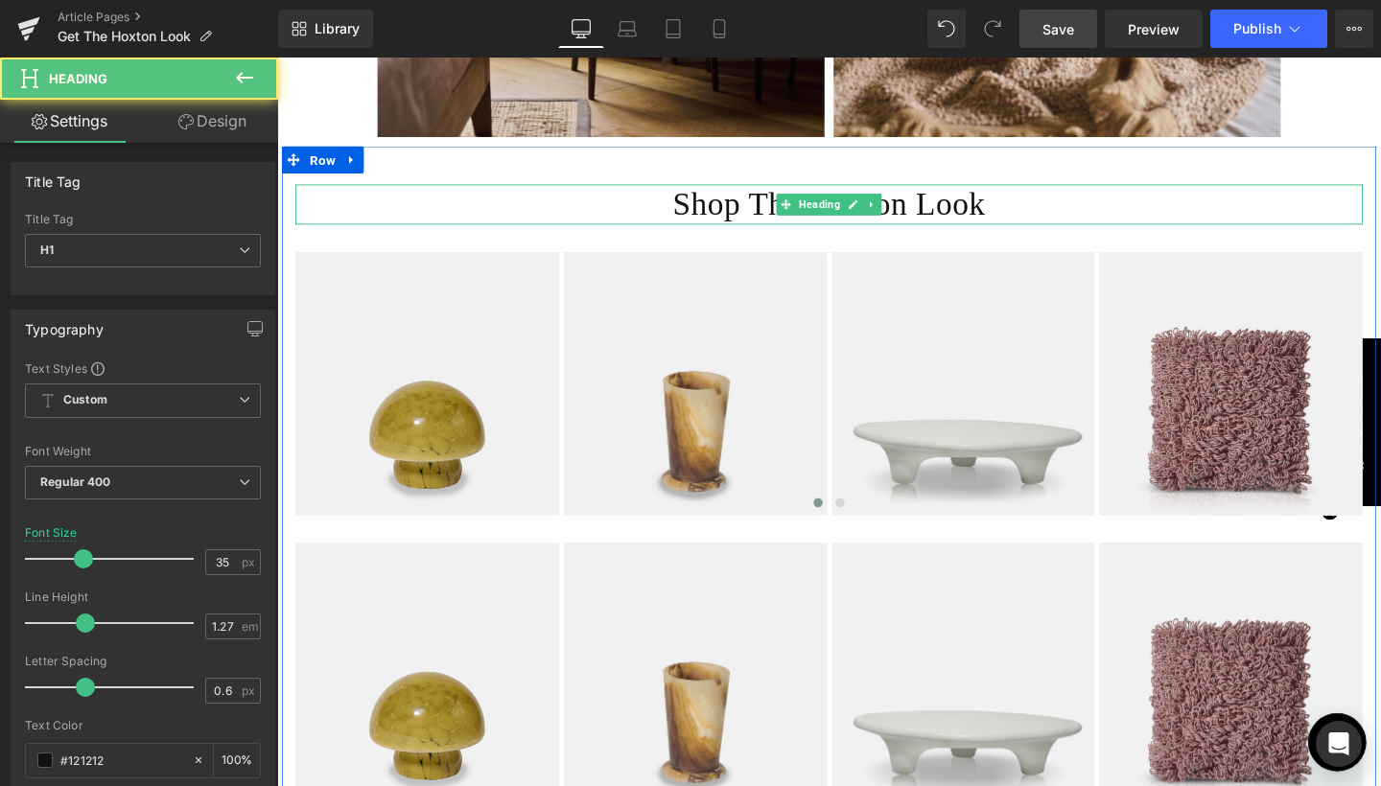
click at [927, 202] on h1 "Shop The Hoxton Look" at bounding box center [857, 212] width 1122 height 42
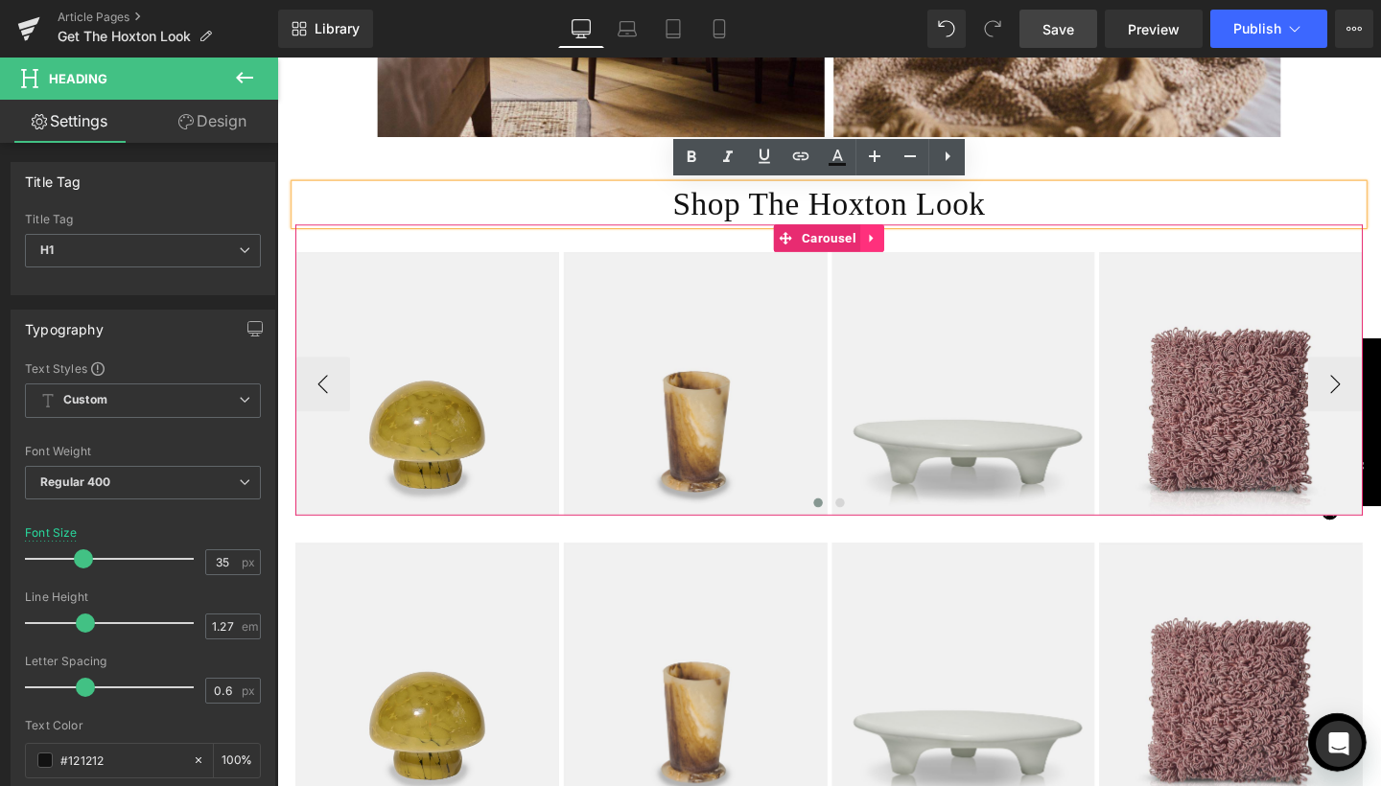
click at [898, 256] on link at bounding box center [903, 247] width 25 height 29
click at [904, 253] on link at bounding box center [915, 247] width 25 height 29
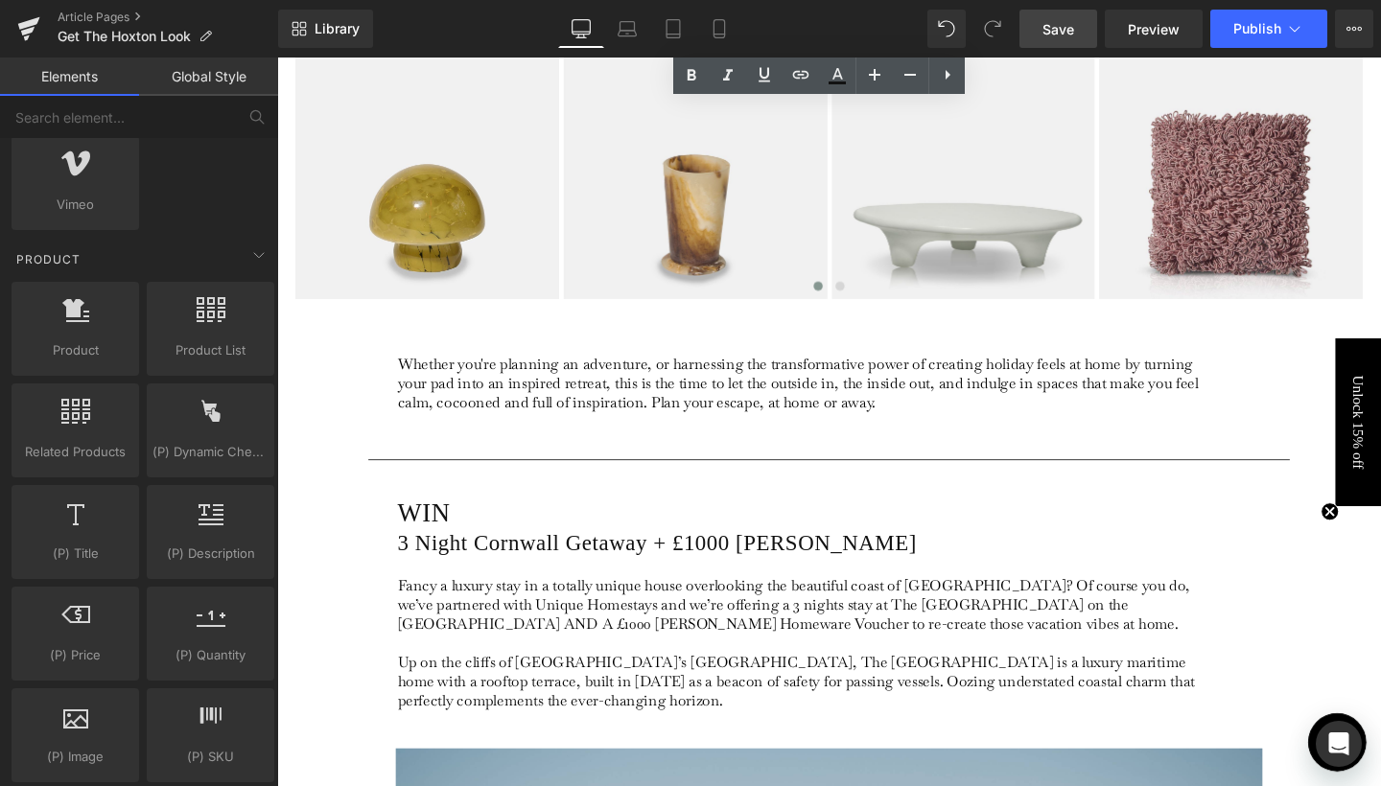
scroll to position [4173, 0]
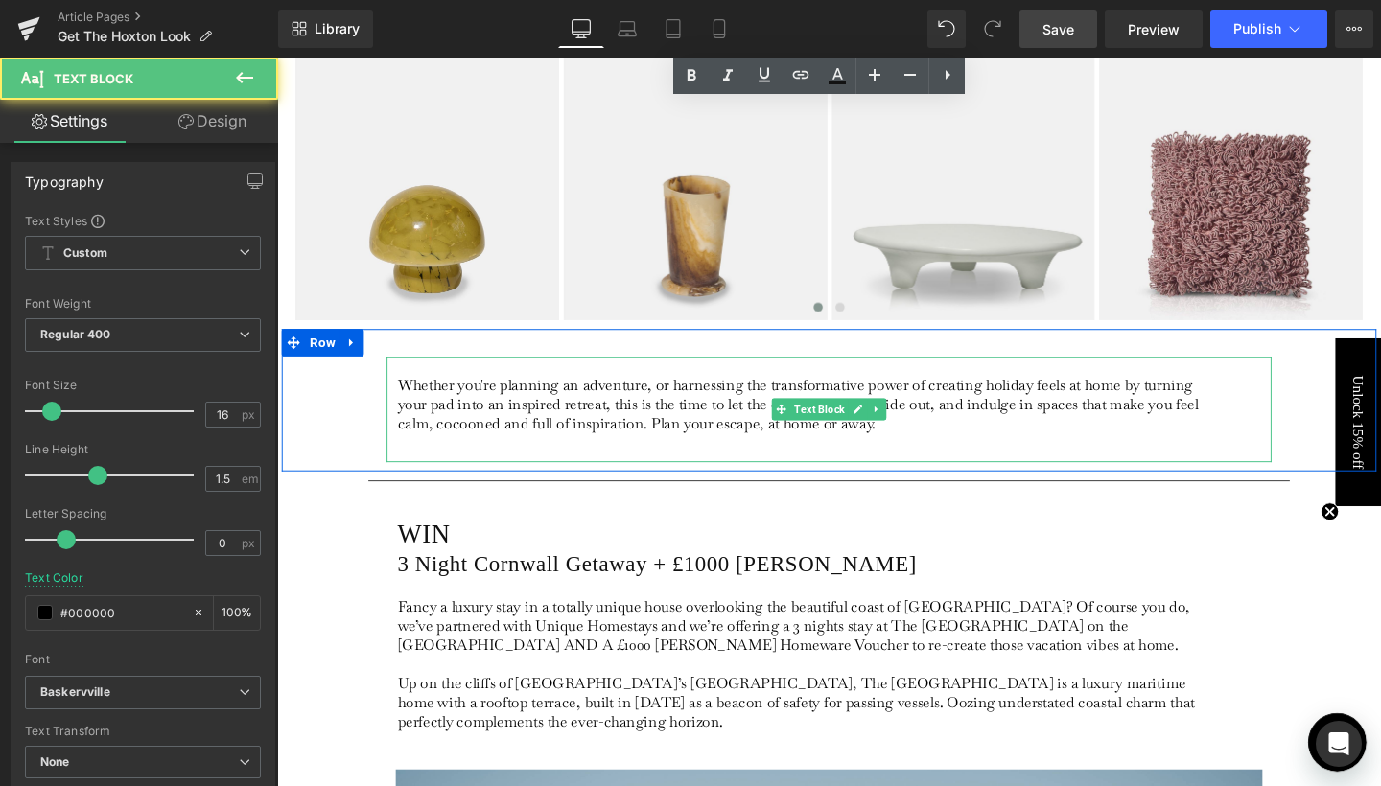
click at [867, 376] on p at bounding box center [832, 382] width 856 height 20
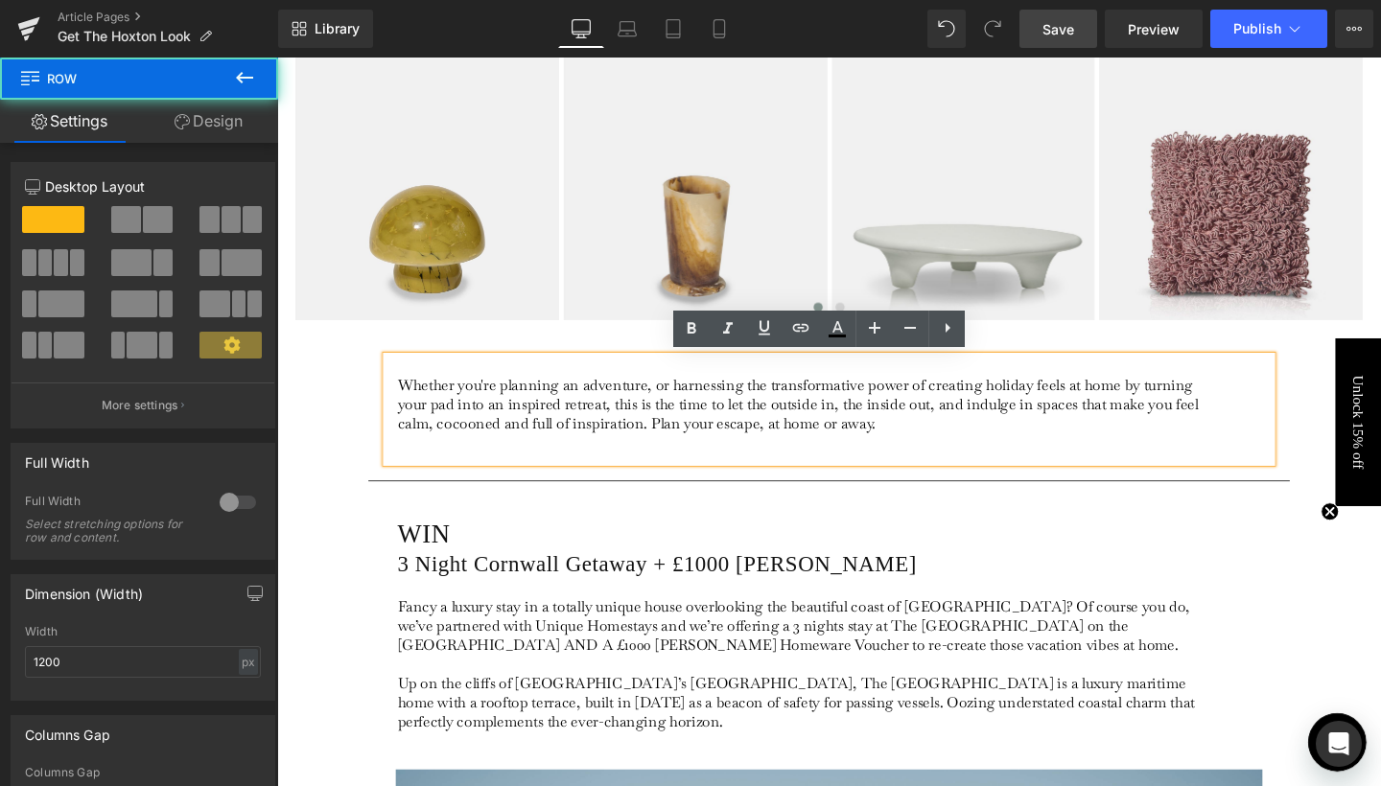
click at [322, 408] on div "Whether you're planning an adventure, or harnessing the transformative power of…" at bounding box center [857, 418] width 1151 height 150
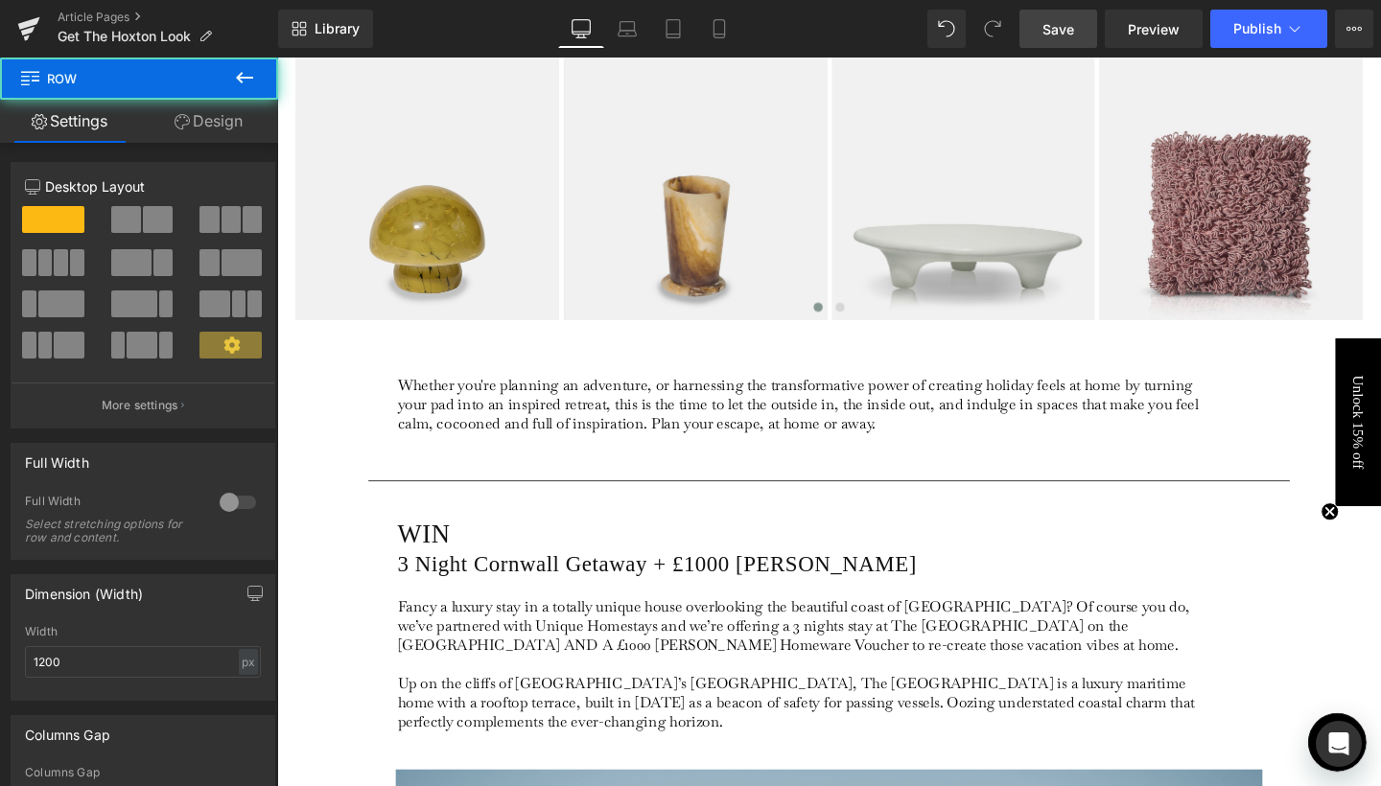
click at [404, 420] on p "Whether you're planning an adventure, or harnessing the transformative power of…" at bounding box center [832, 422] width 856 height 60
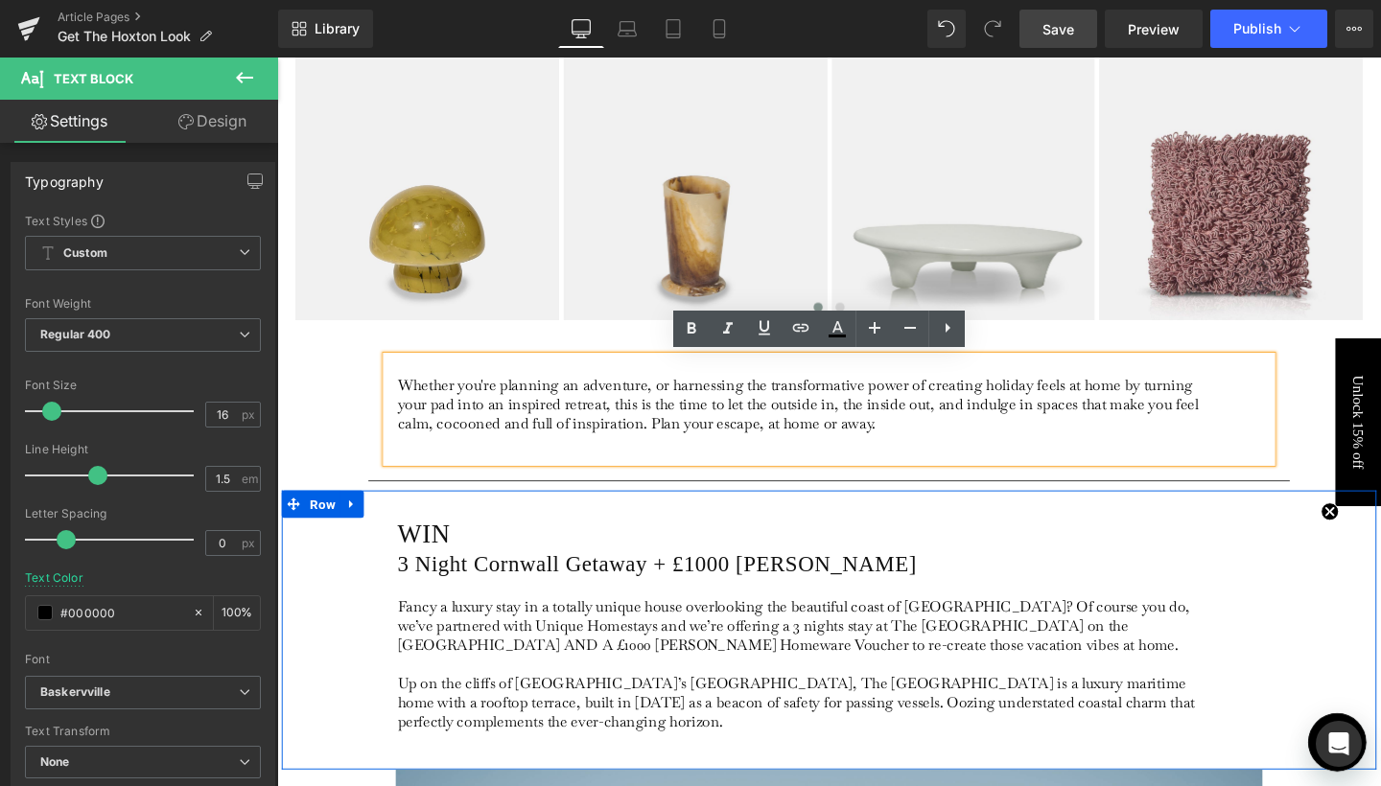
click at [353, 558] on div "WIN Heading 3 Night Cornwall Getaway + £1000 Abigail Ahern Voucher Heading Fanc…" at bounding box center [857, 659] width 1151 height 293
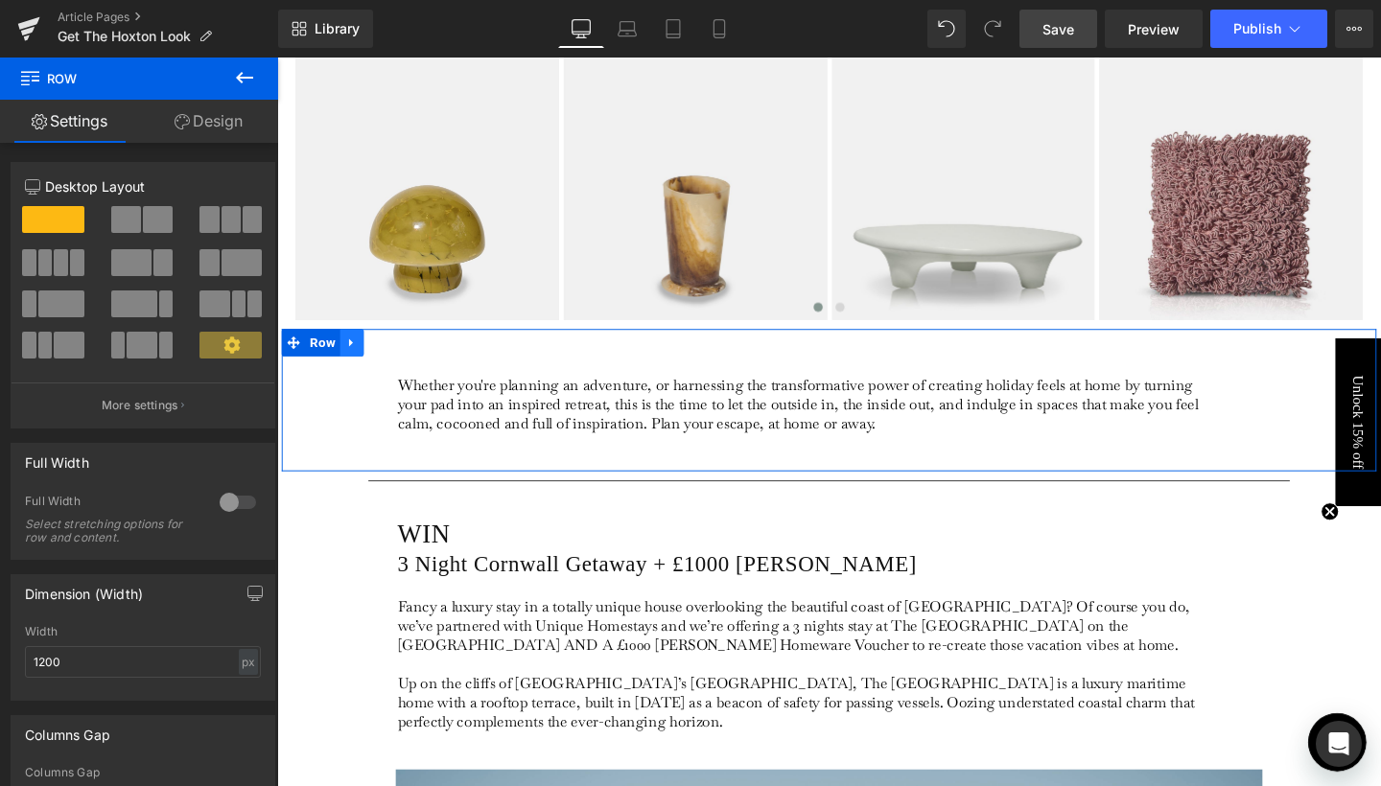
click at [361, 363] on link at bounding box center [355, 357] width 25 height 29
click at [406, 355] on icon at bounding box center [405, 357] width 13 height 13
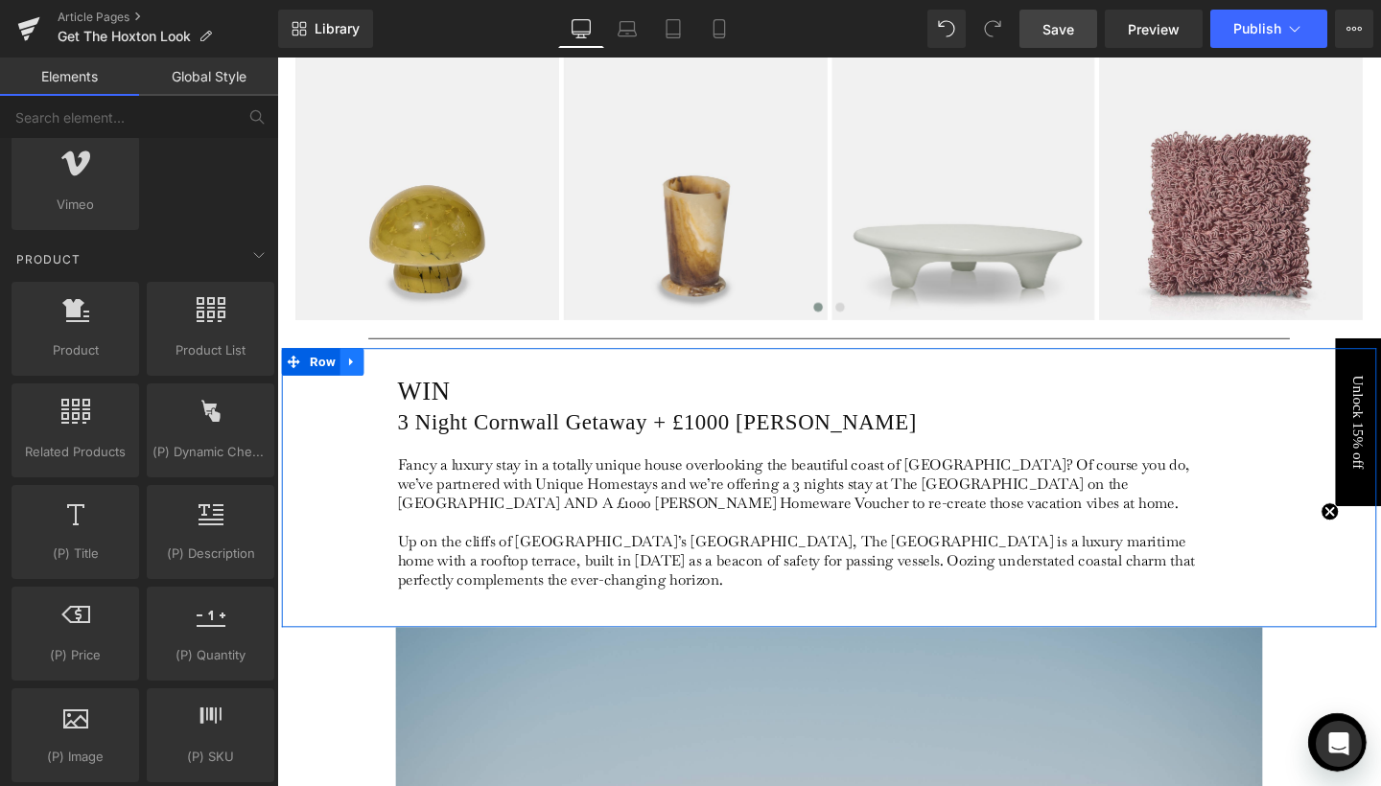
click at [357, 386] on link at bounding box center [355, 377] width 25 height 29
click at [398, 386] on link at bounding box center [405, 377] width 25 height 29
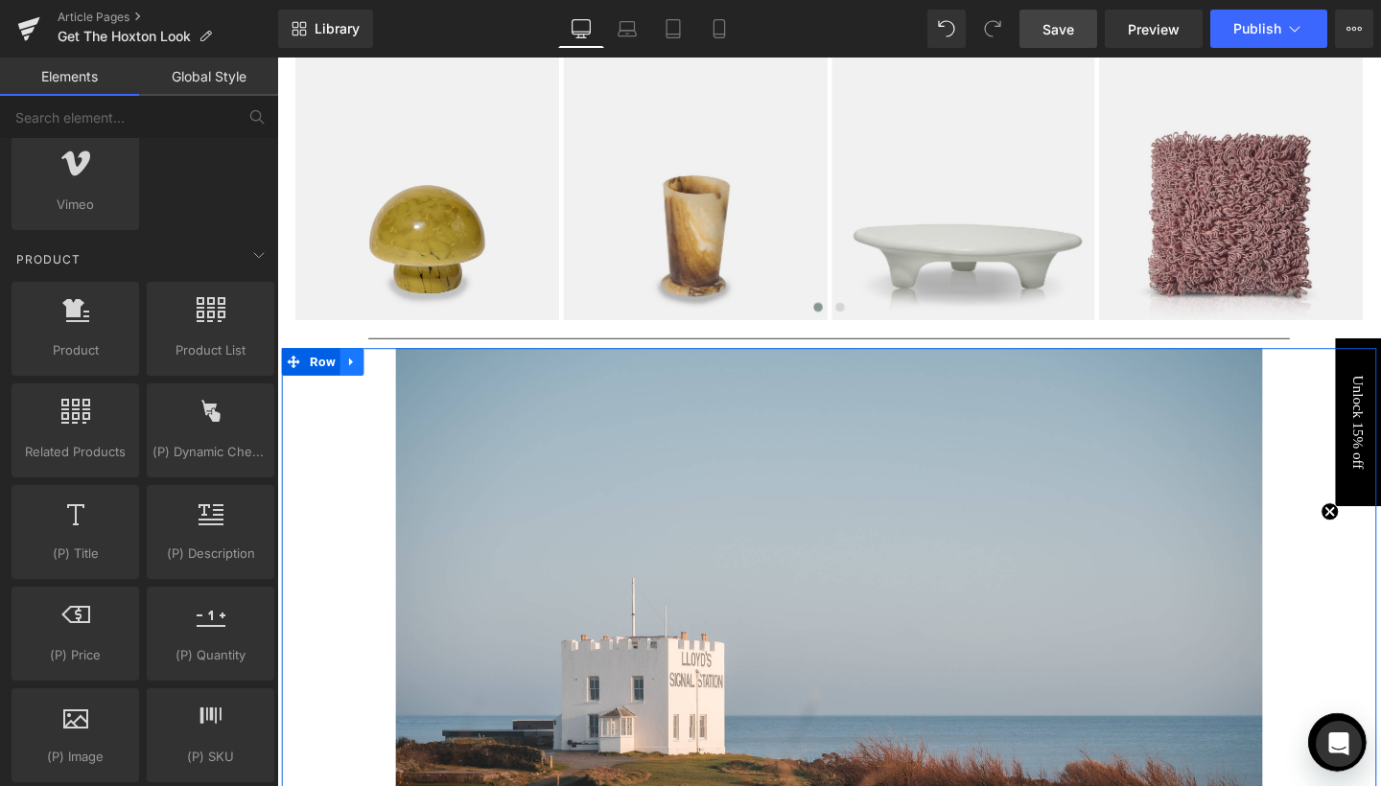
click at [353, 379] on icon at bounding box center [355, 378] width 13 height 14
click at [393, 379] on link at bounding box center [405, 377] width 25 height 29
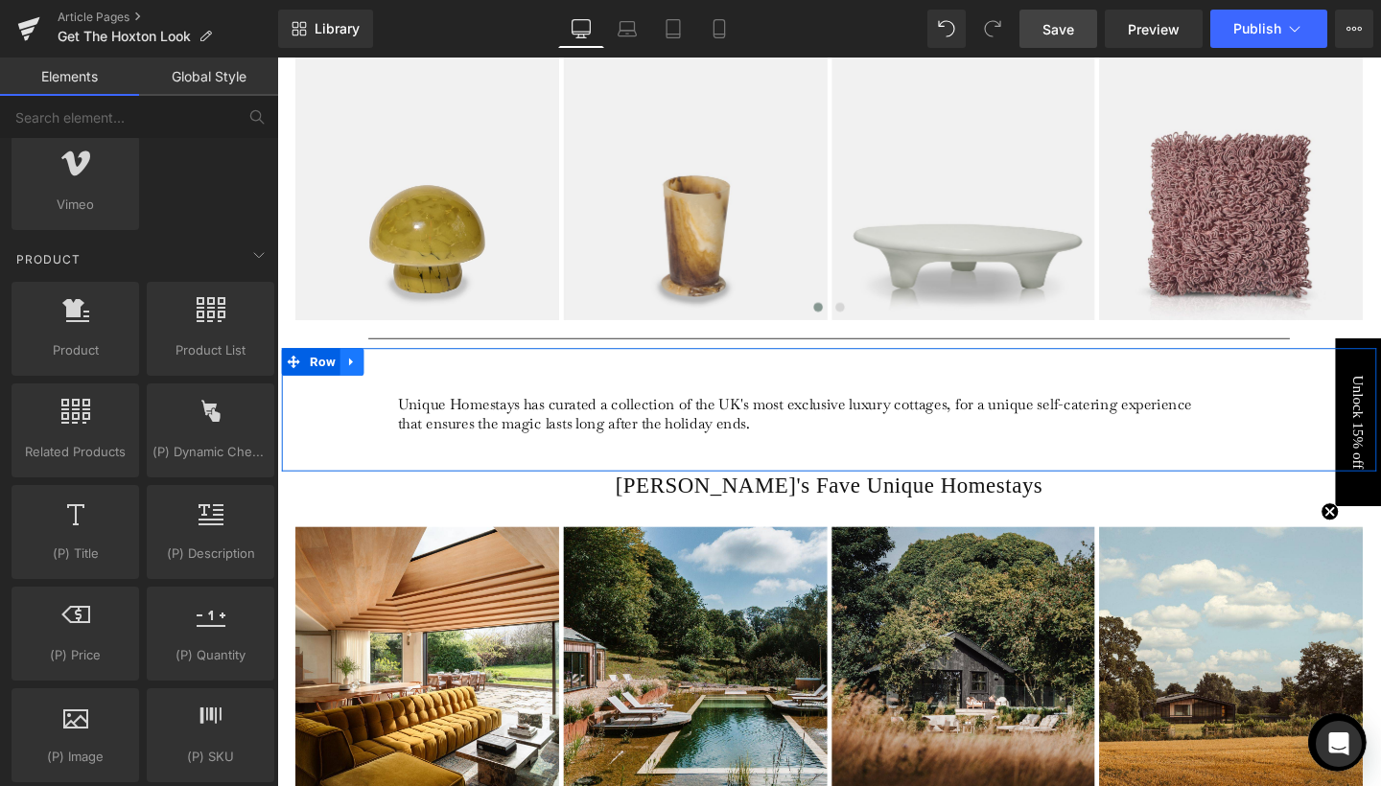
click at [363, 377] on link at bounding box center [355, 377] width 25 height 29
click at [399, 380] on icon at bounding box center [405, 377] width 13 height 13
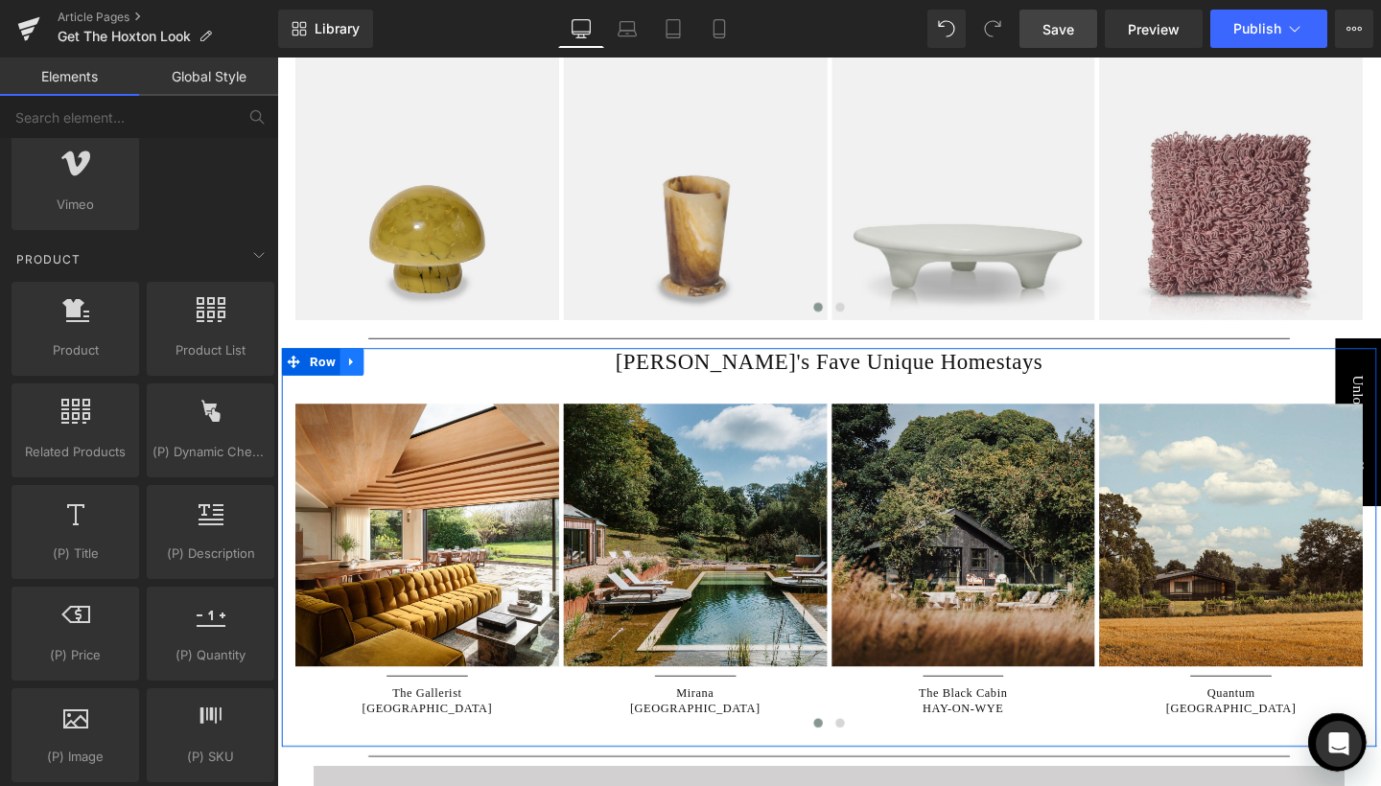
click at [358, 378] on icon at bounding box center [355, 378] width 13 height 14
click at [395, 385] on link at bounding box center [405, 377] width 25 height 29
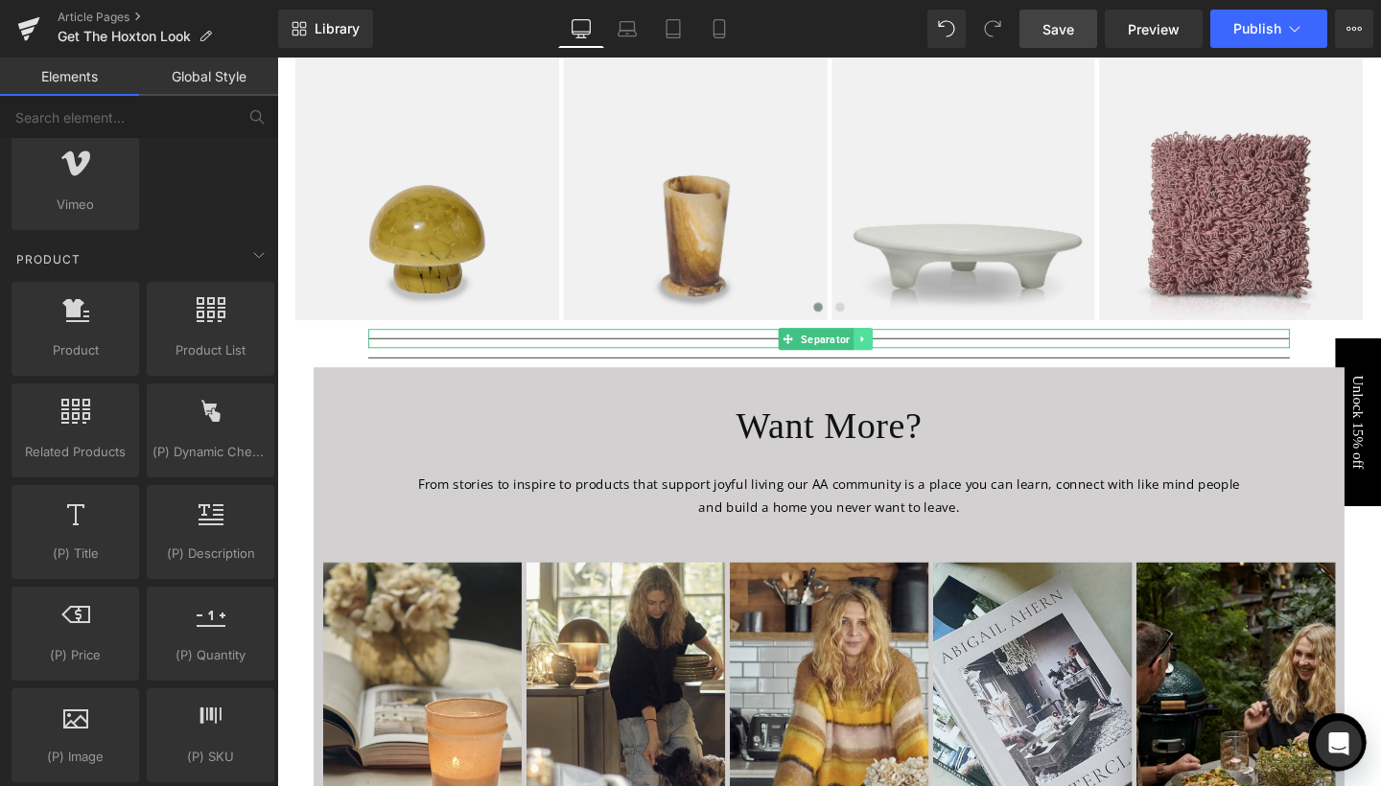
click at [891, 352] on icon at bounding box center [892, 353] width 3 height 7
click at [902, 354] on icon at bounding box center [903, 353] width 11 height 11
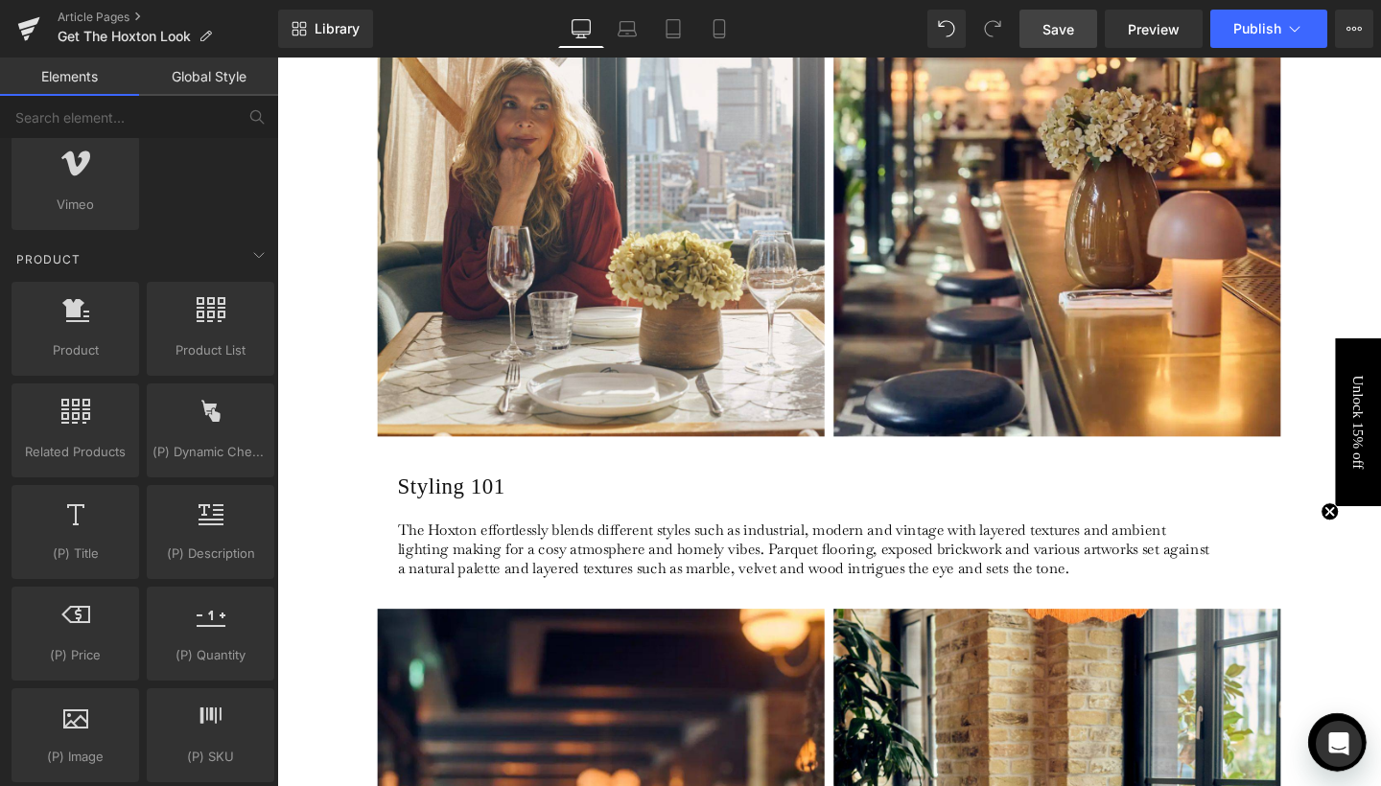
scroll to position [1188, 0]
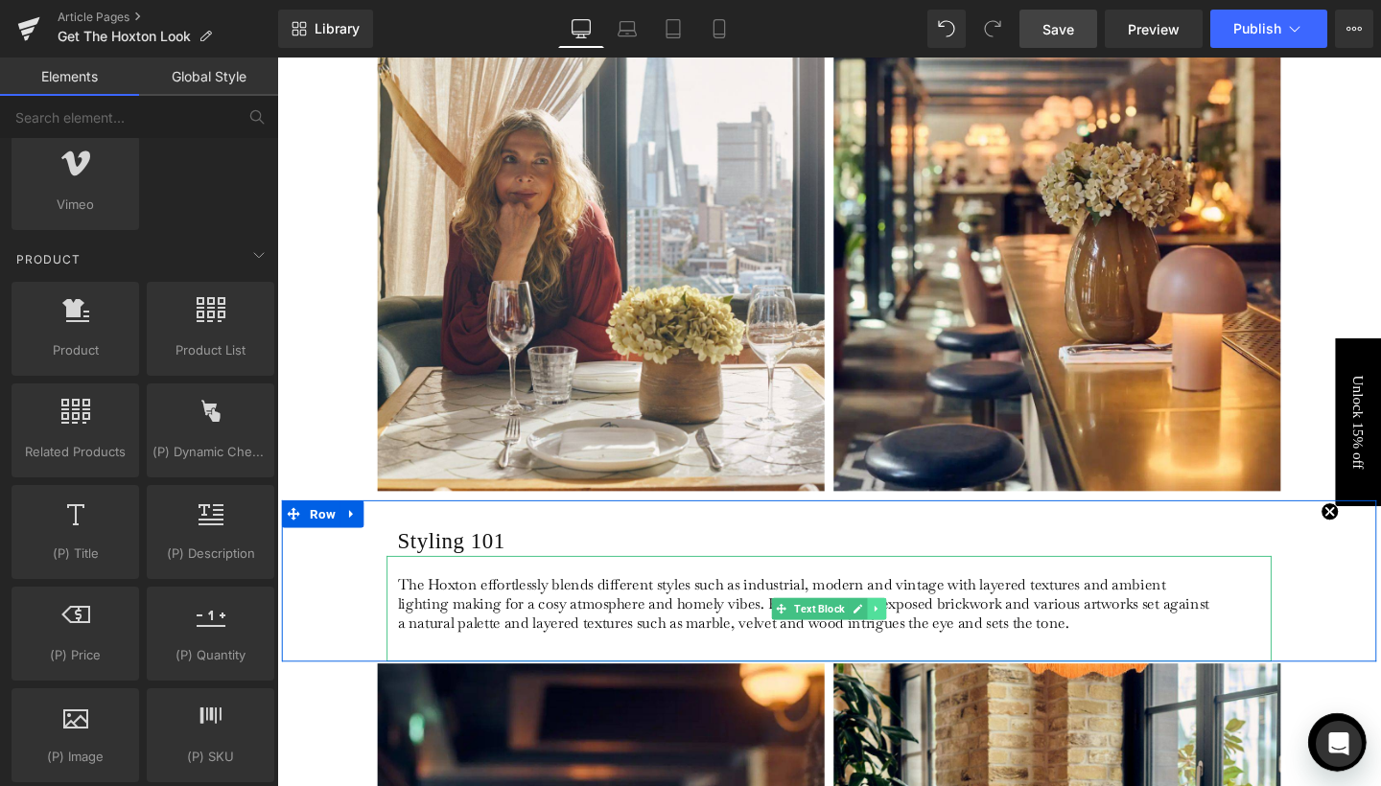
click at [904, 641] on icon at bounding box center [907, 638] width 11 height 12
click at [894, 639] on icon at bounding box center [897, 638] width 11 height 12
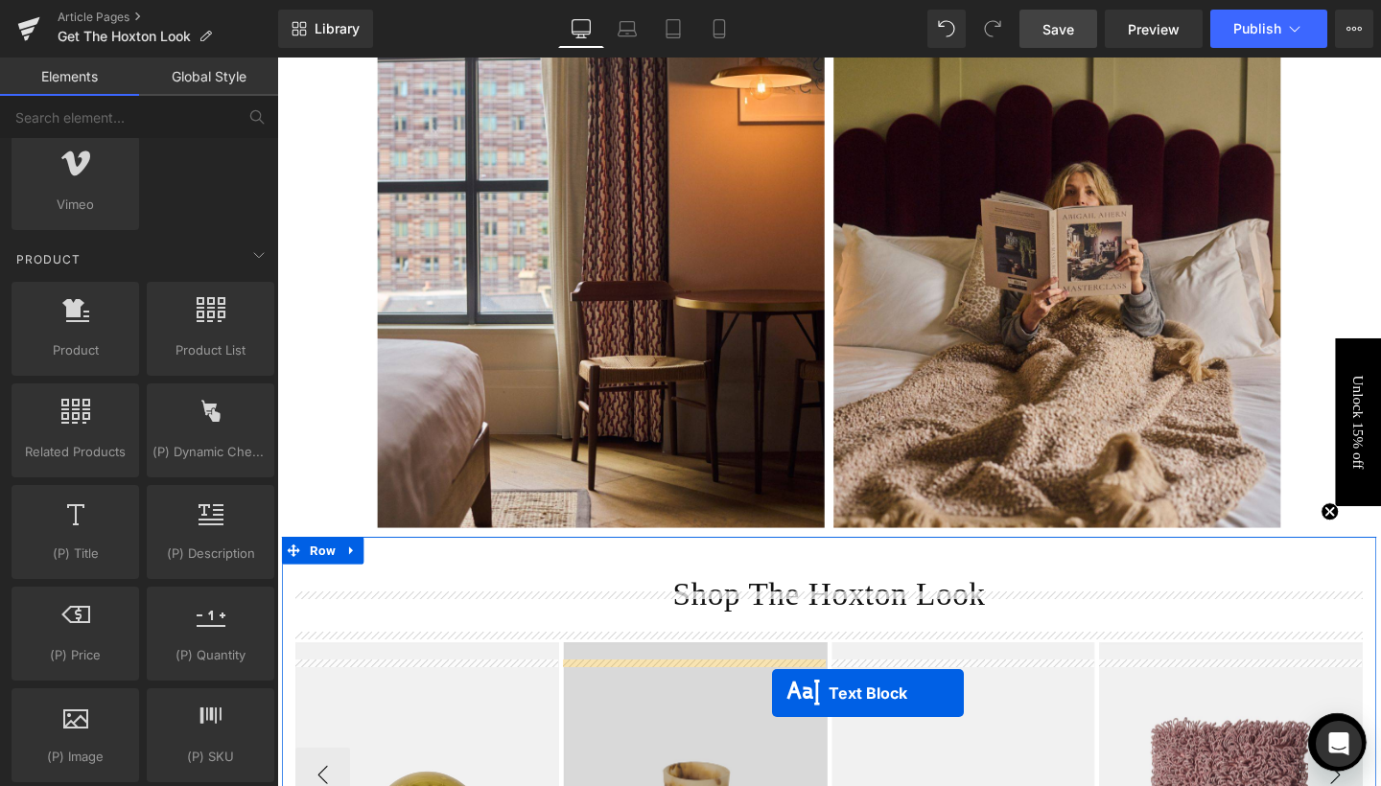
scroll to position [3758, 0]
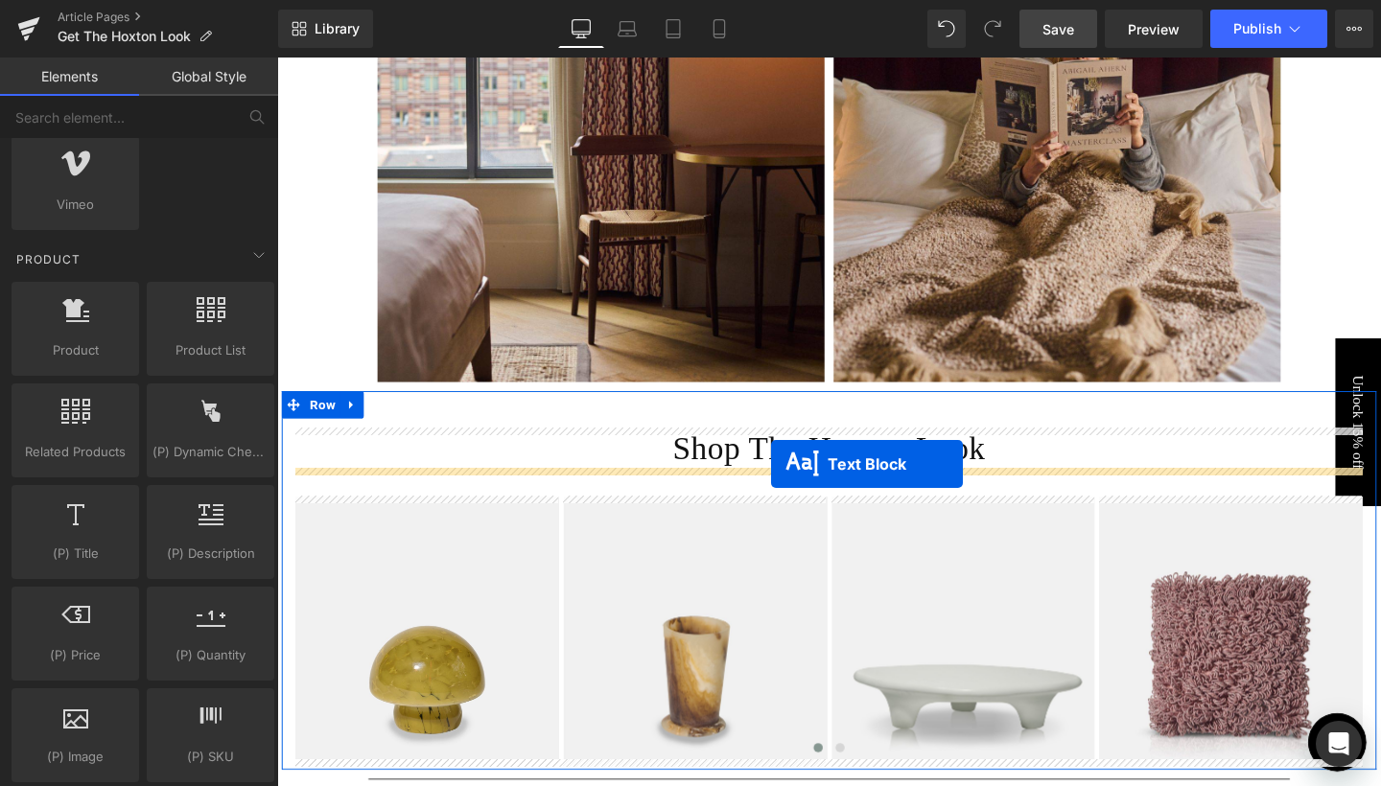
drag, startPoint x: 842, startPoint y: 186, endPoint x: 796, endPoint y: 485, distance: 302.7
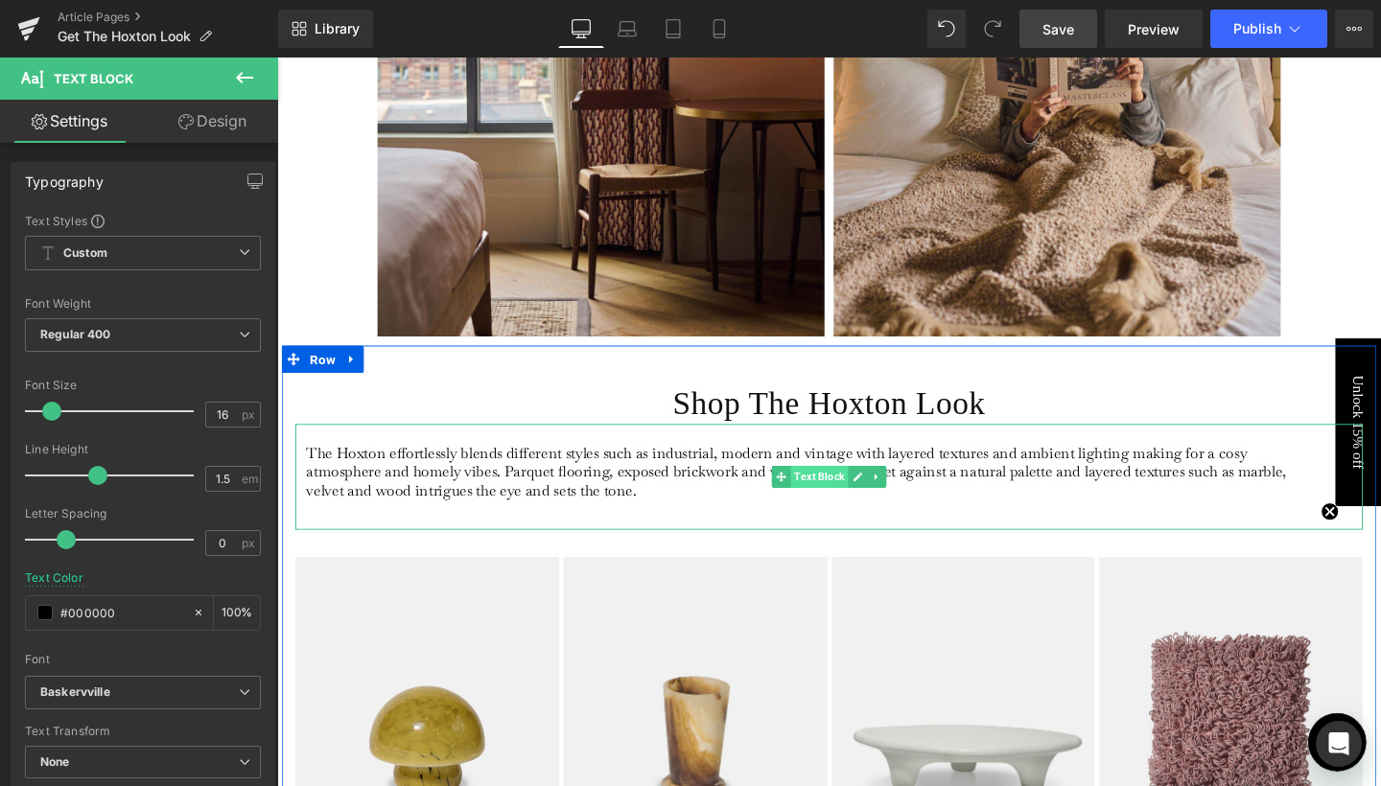
click at [846, 496] on span "Text Block" at bounding box center [847, 498] width 60 height 23
click at [840, 499] on span "Text Block" at bounding box center [847, 498] width 60 height 23
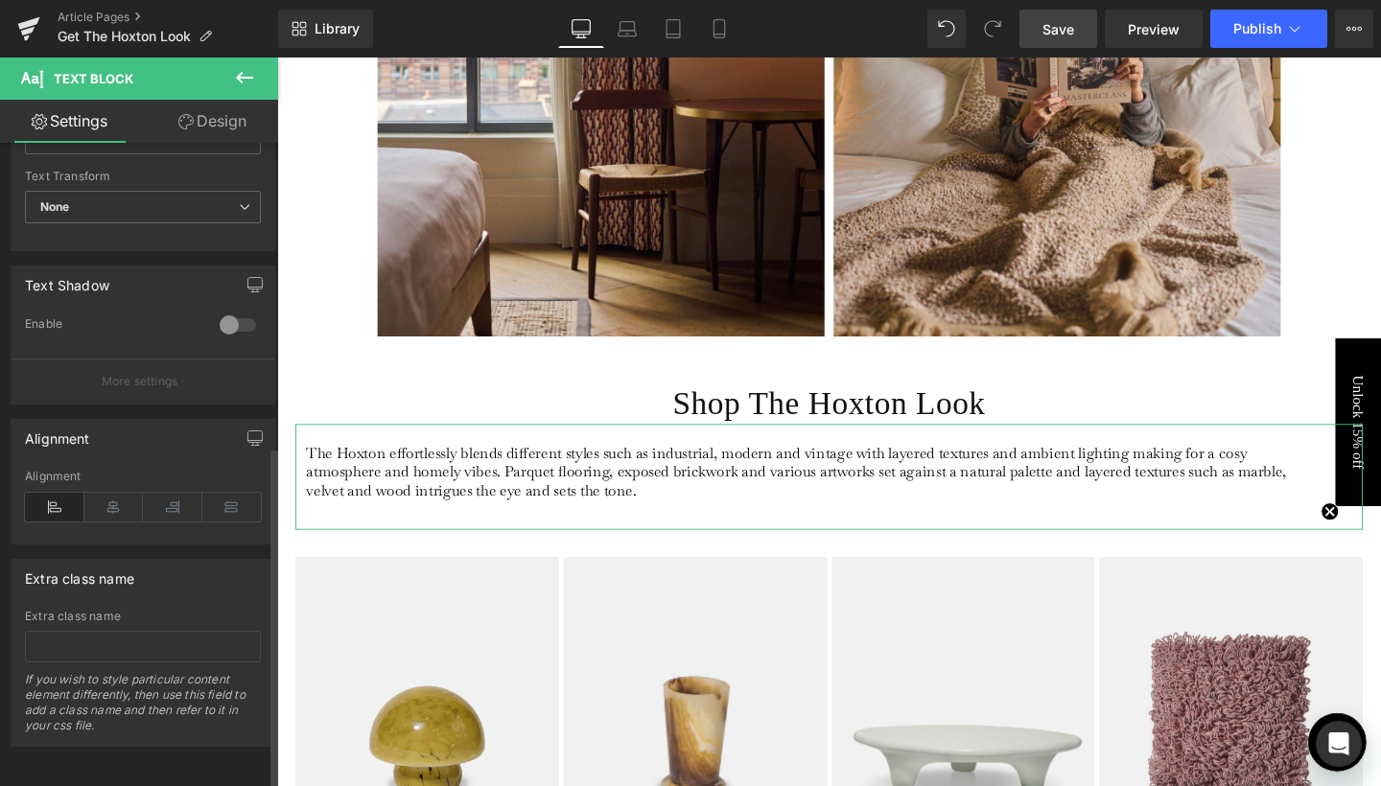
scroll to position [569, 0]
click at [121, 477] on div "Alignment" at bounding box center [143, 507] width 236 height 74
click at [118, 497] on icon at bounding box center [113, 507] width 59 height 29
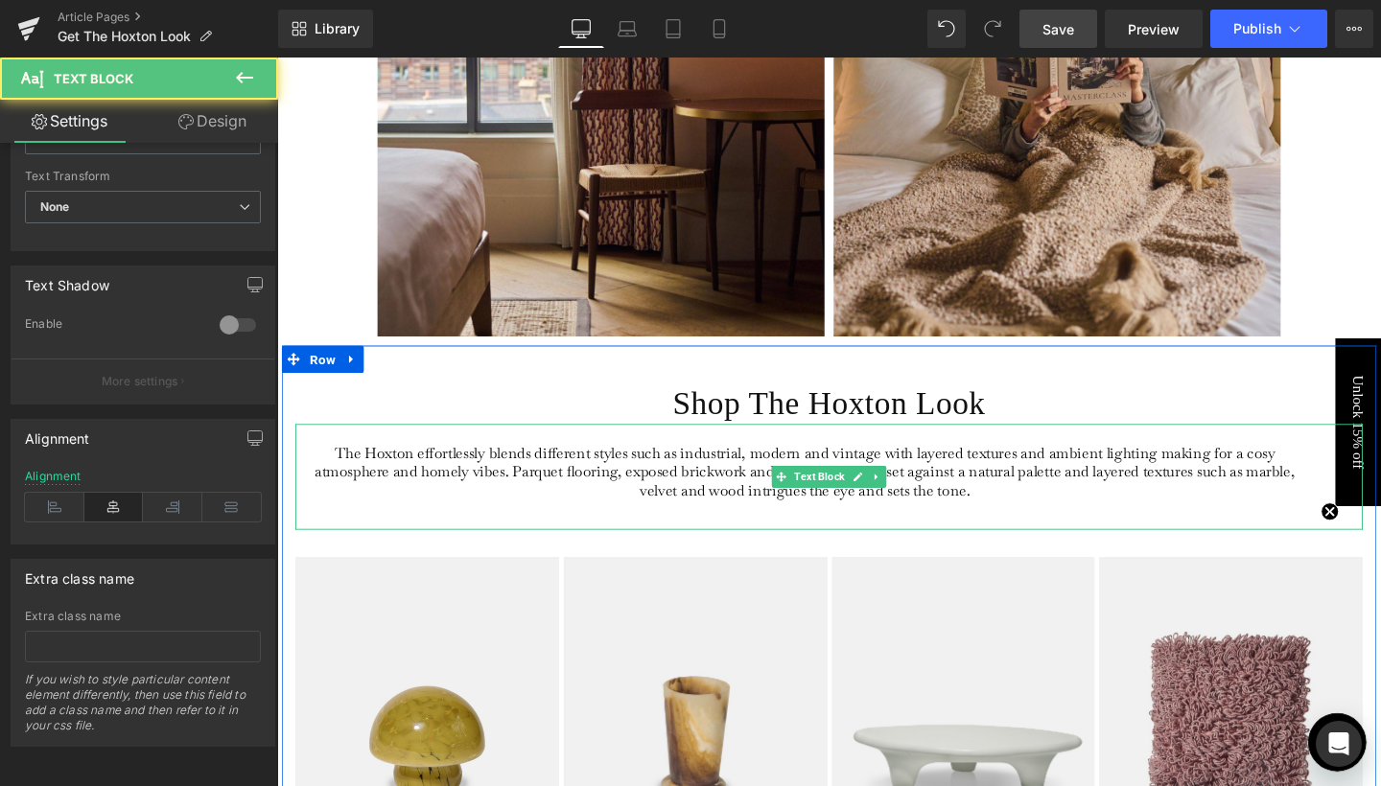
click at [1050, 479] on p "The Hoxton effortlessly blends different styles such as industrial, modern and …" at bounding box center [832, 493] width 1048 height 60
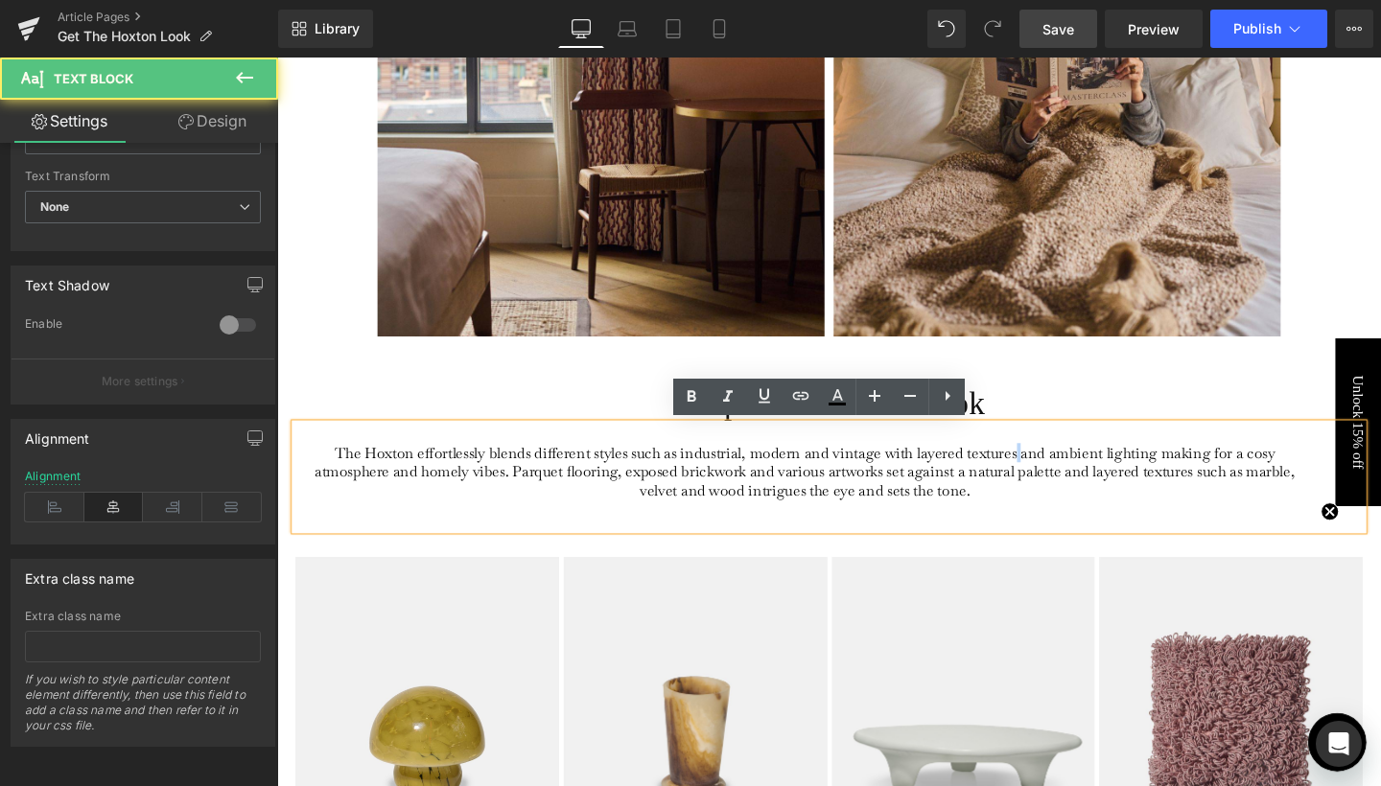
click at [1050, 479] on p "The Hoxton effortlessly blends different styles such as industrial, modern and …" at bounding box center [832, 493] width 1048 height 60
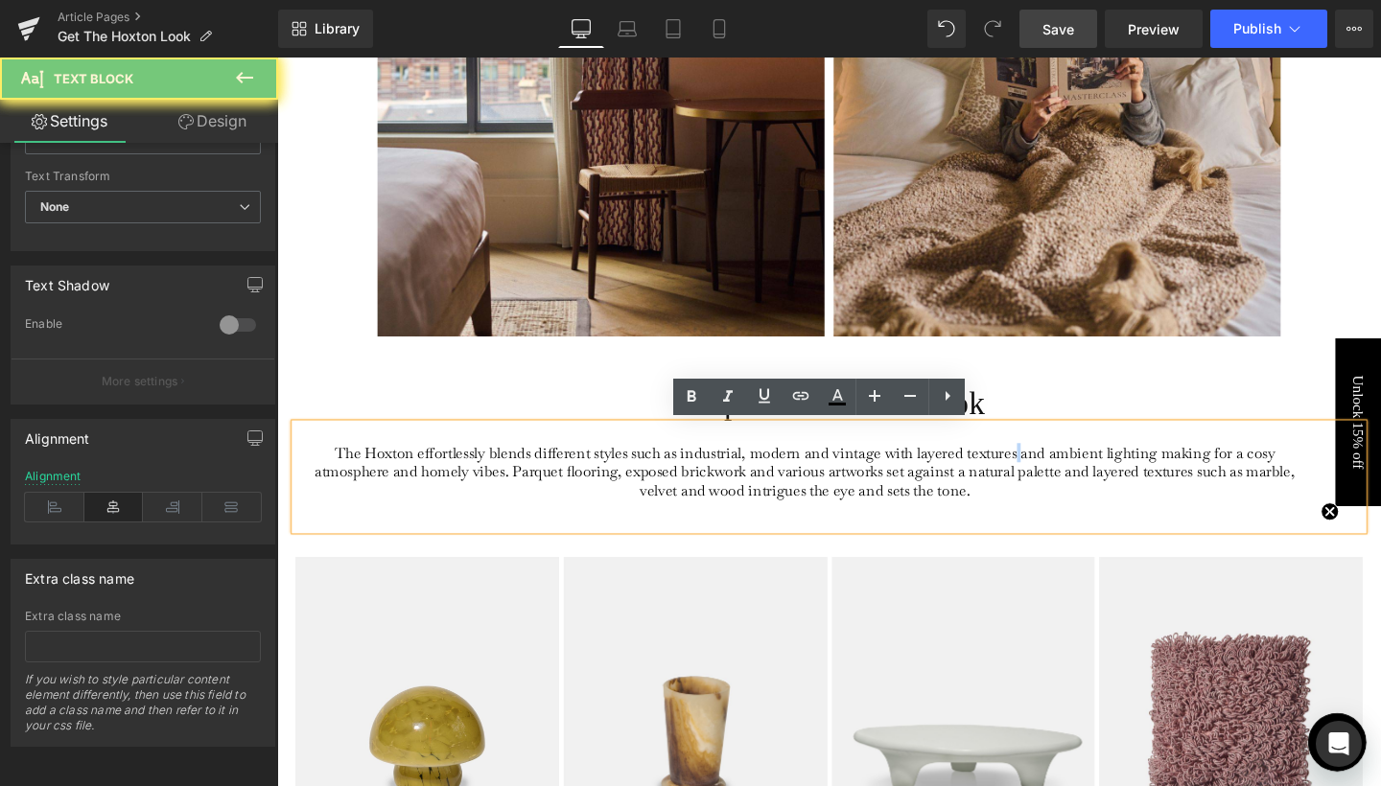
click at [1050, 479] on p "The Hoxton effortlessly blends different styles such as industrial, modern and …" at bounding box center [832, 493] width 1048 height 60
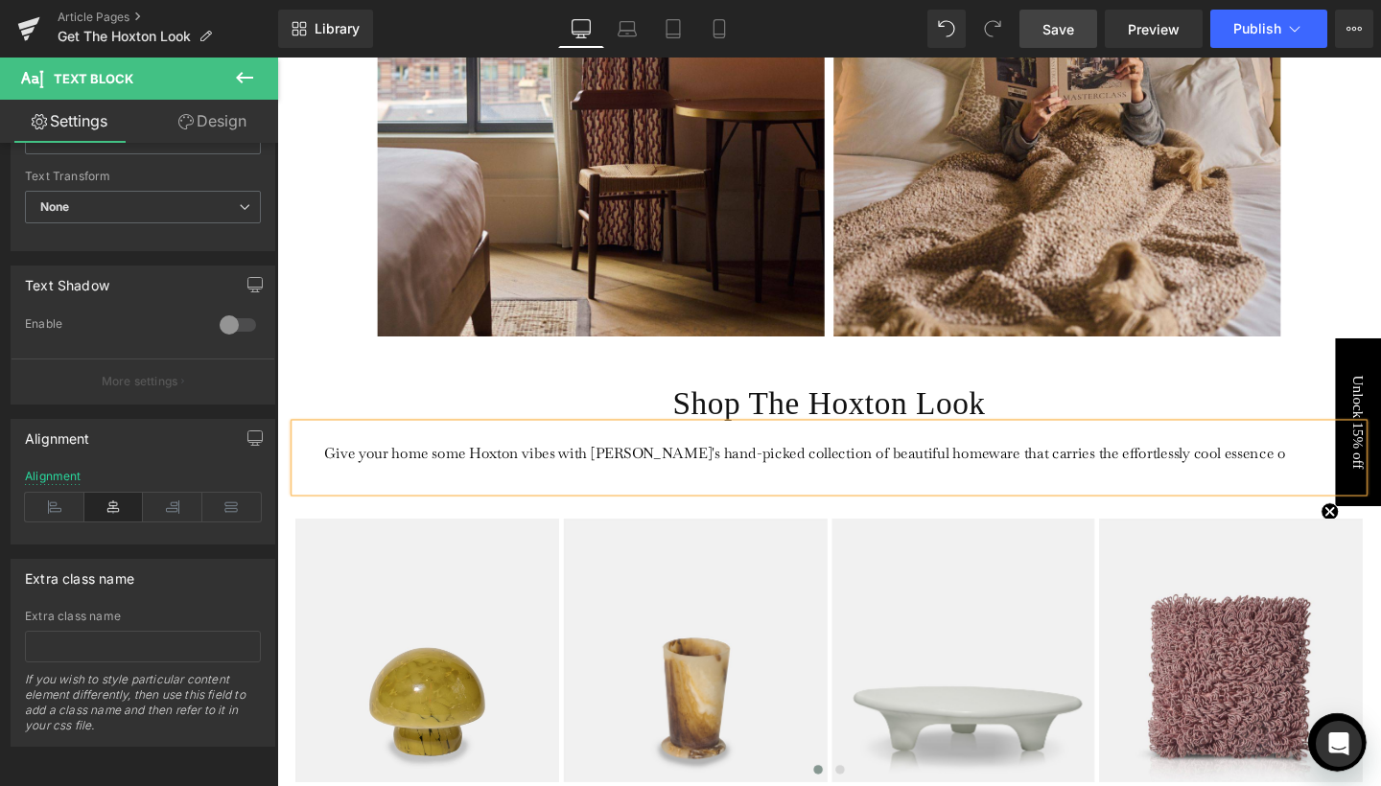
click at [1196, 473] on p "Give your home some Hoxton vibes with Abi's hand-picked collection of beautiful…" at bounding box center [832, 473] width 1048 height 20
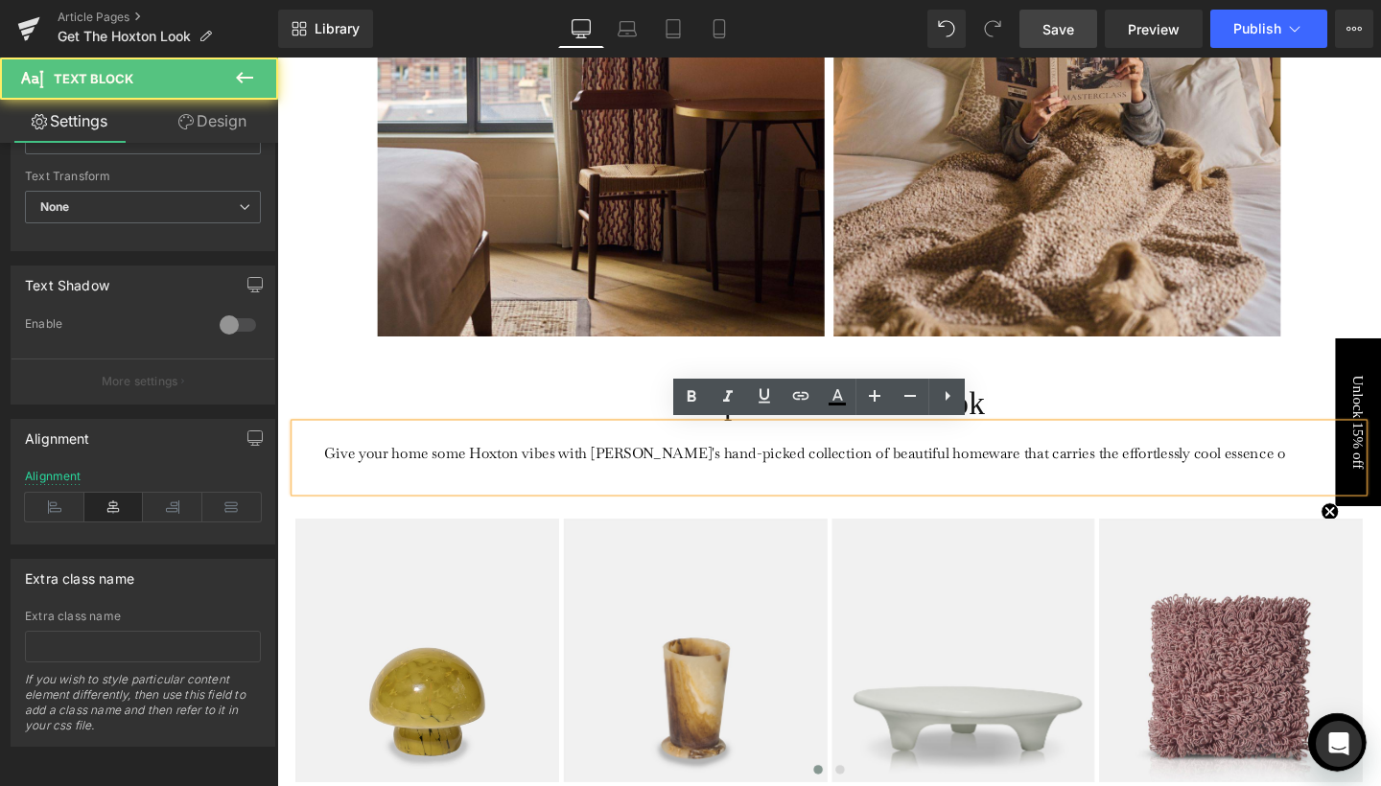
click at [1196, 473] on p "Give your home some Hoxton vibes with Abi's hand-picked collection of beautiful…" at bounding box center [832, 473] width 1048 height 20
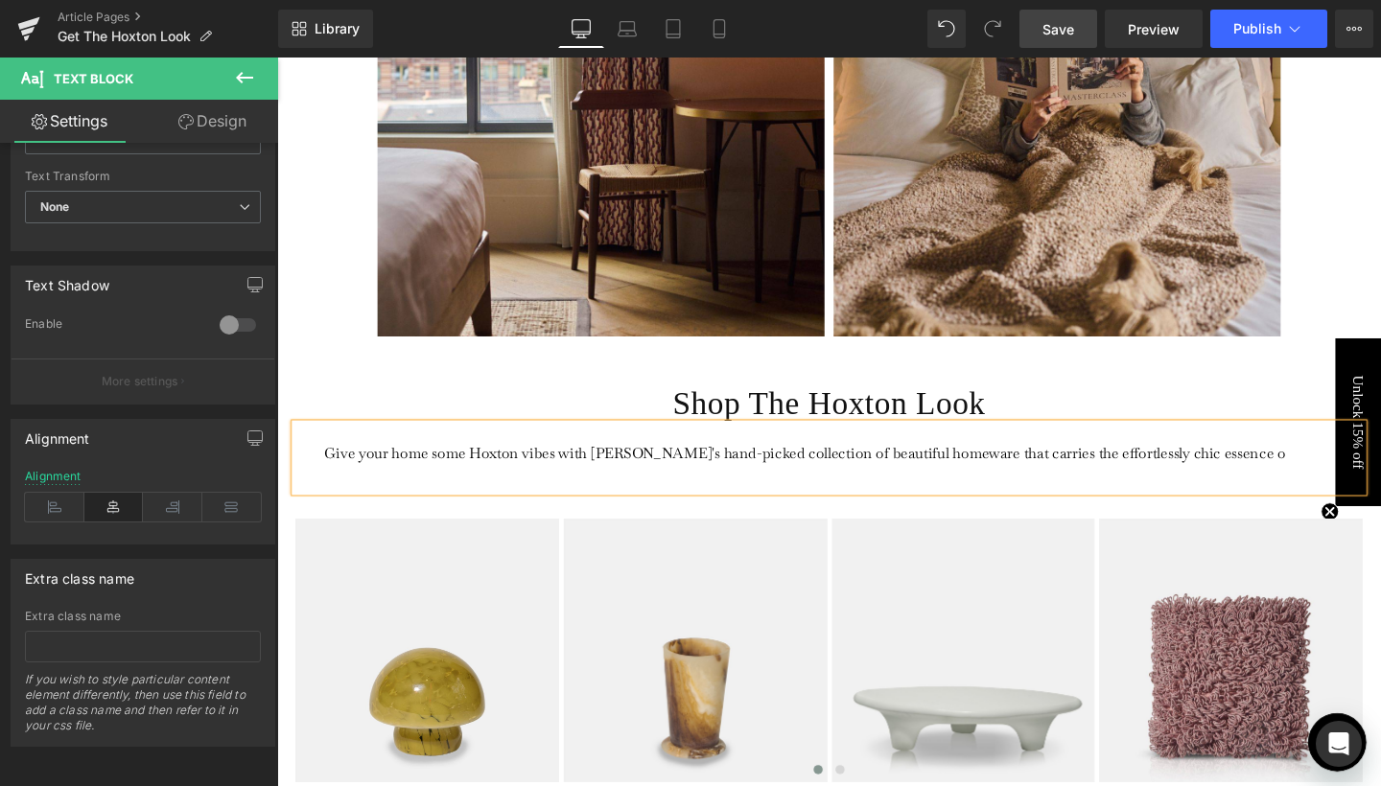
click at [1288, 473] on p "Give your home some Hoxton vibes with Abi's hand-picked collection of beautiful…" at bounding box center [832, 473] width 1048 height 20
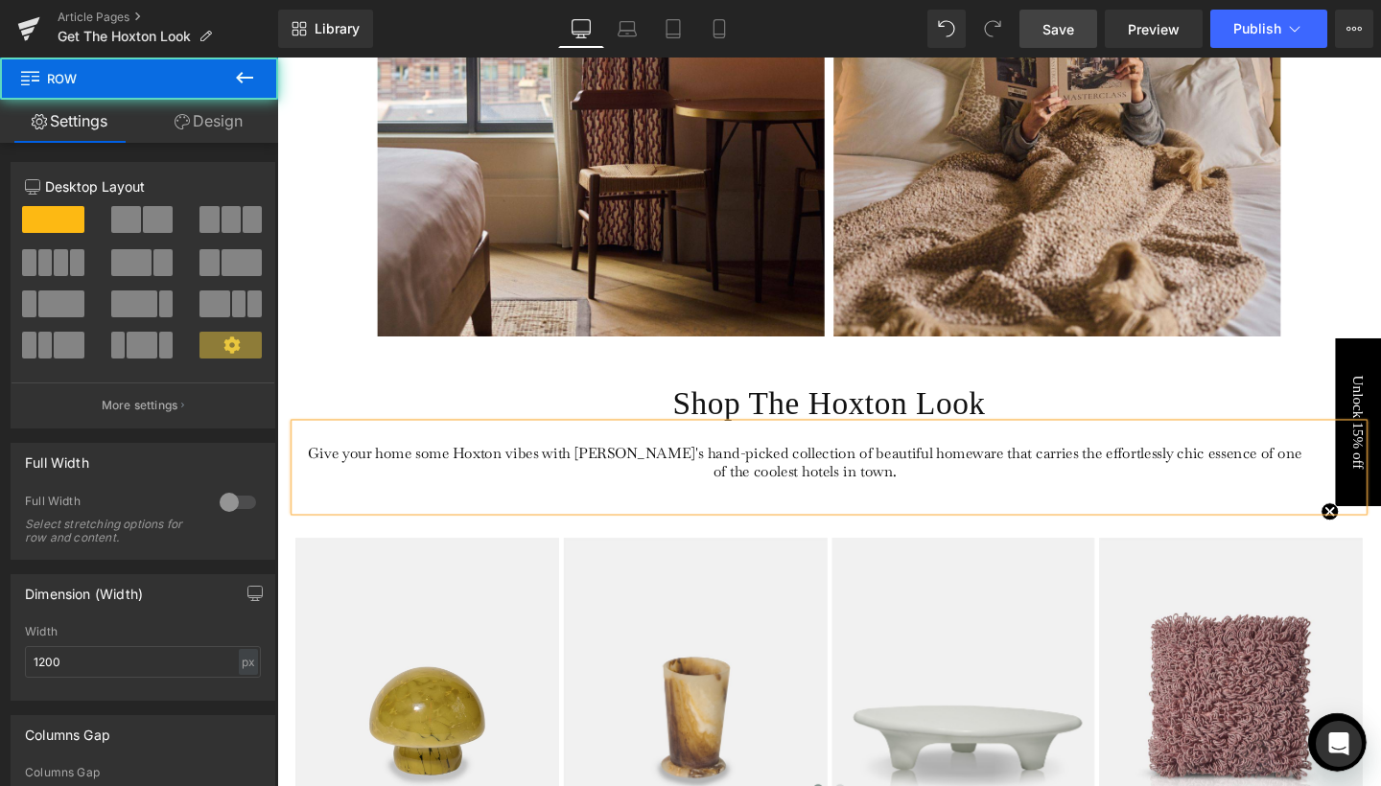
click at [368, 380] on div "Shop The Hoxton Look Heading Give your home some Hoxton vibes with Abi's hand-p…" at bounding box center [857, 605] width 1151 height 489
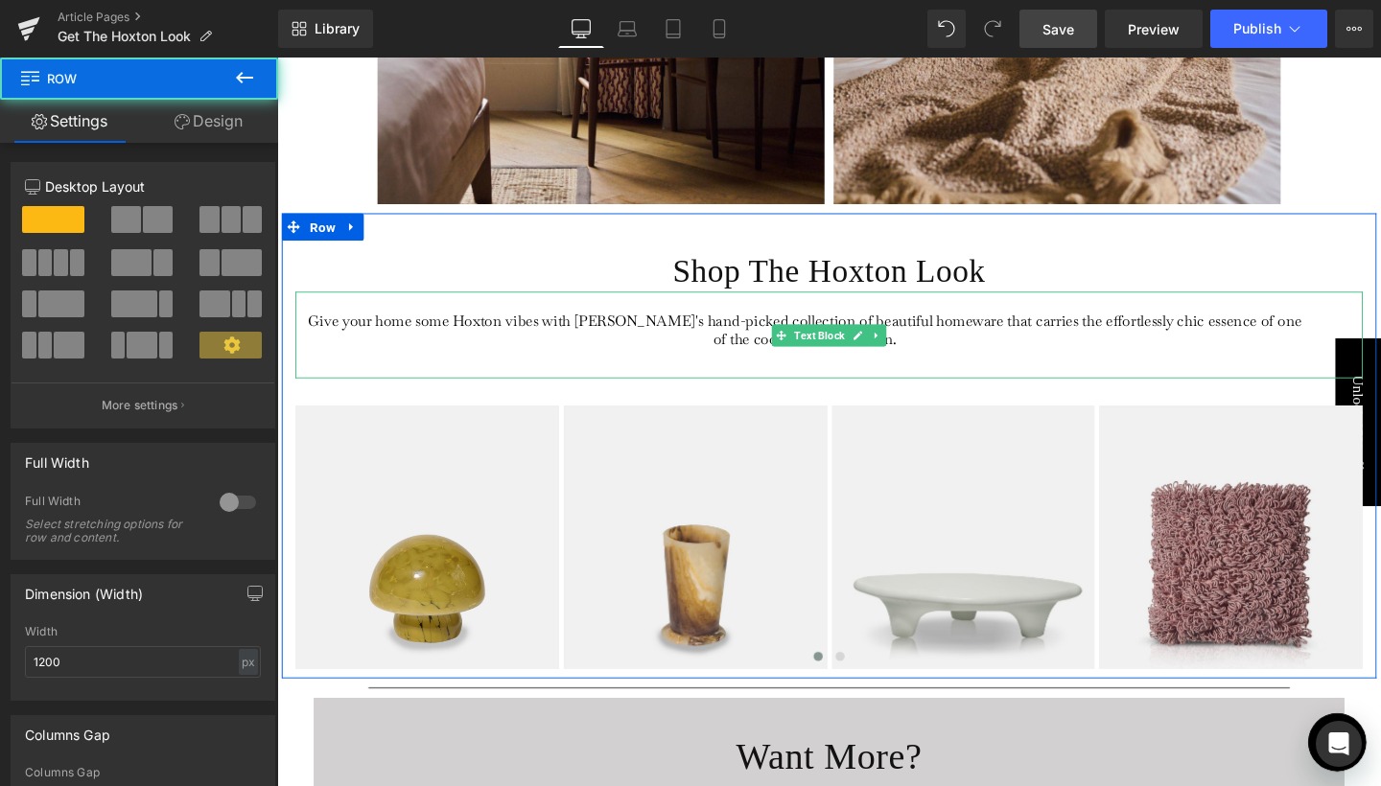
scroll to position [3977, 0]
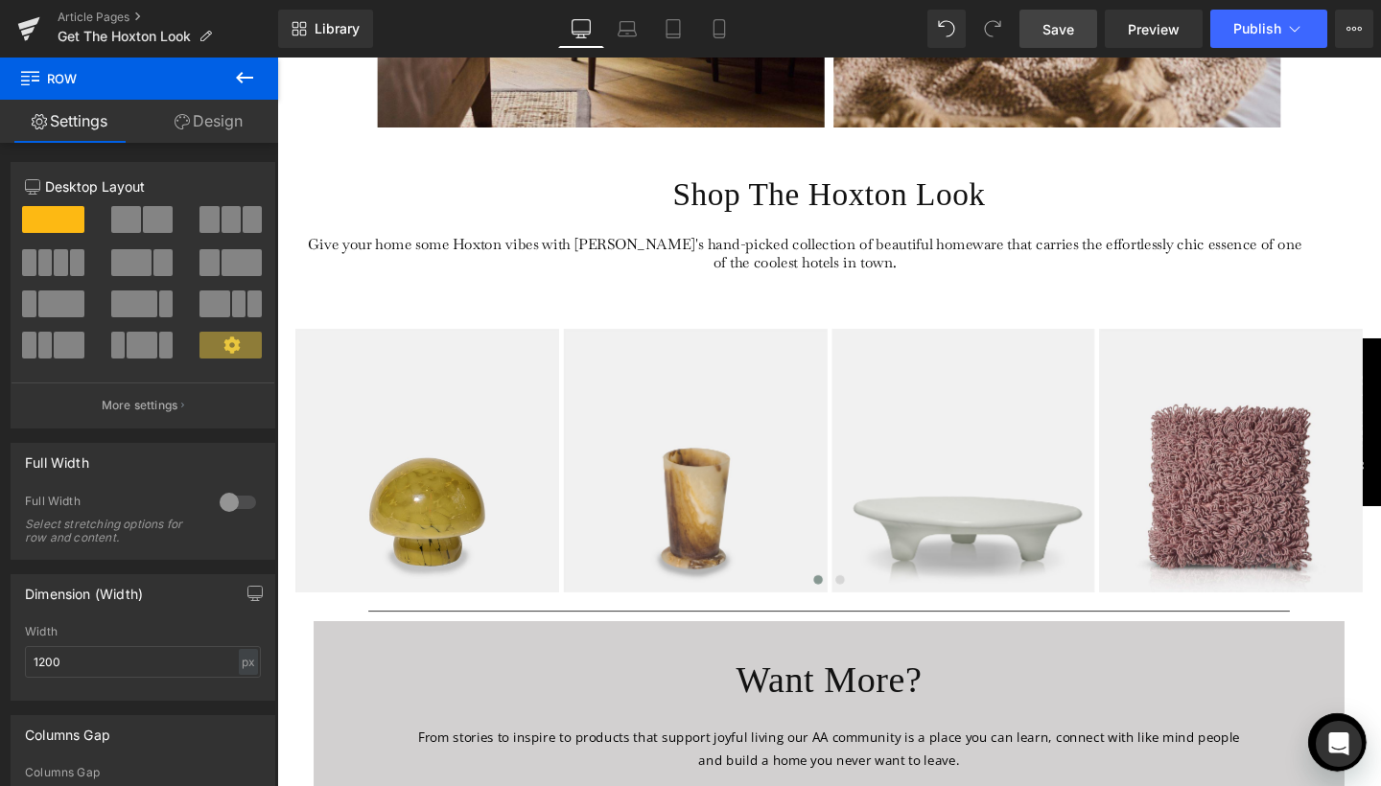
click at [265, 66] on button at bounding box center [244, 79] width 67 height 42
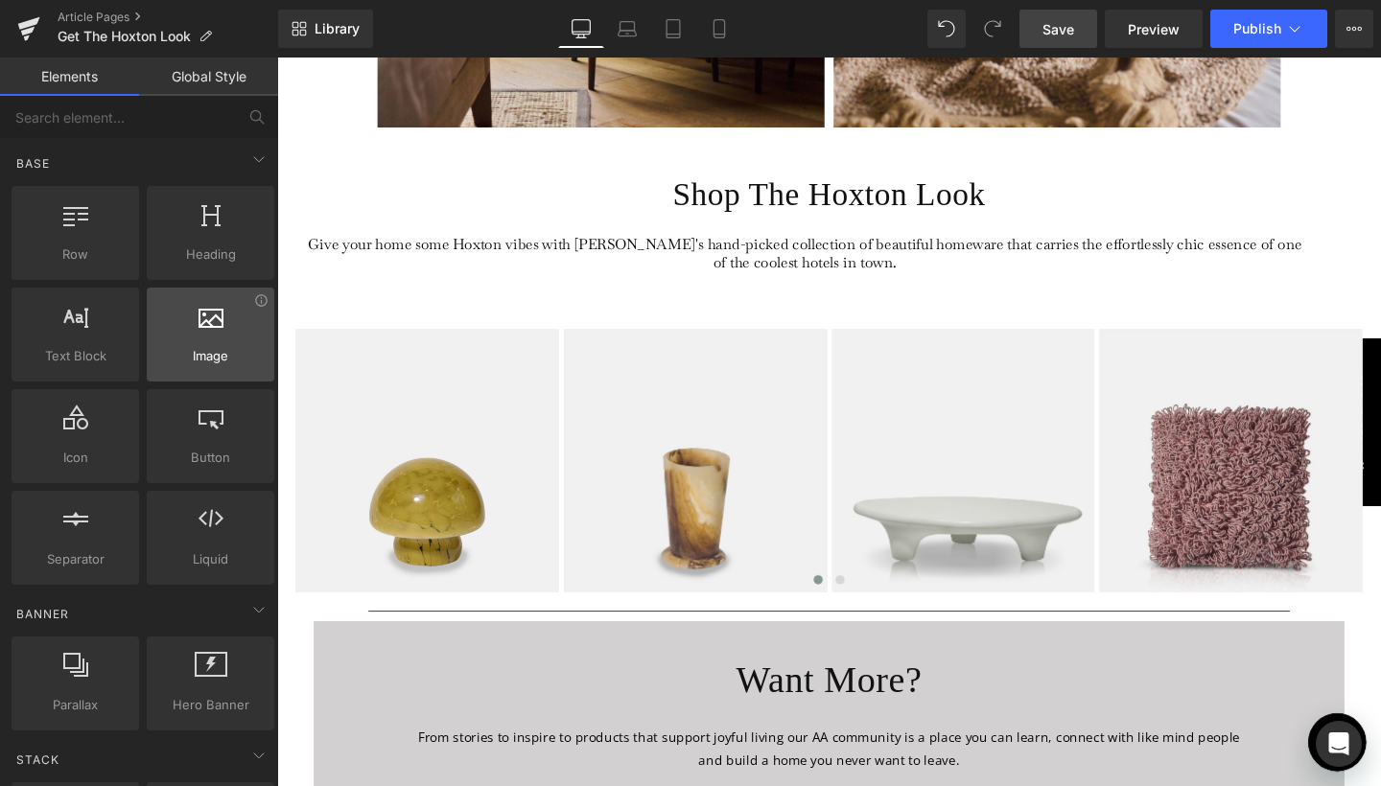
scroll to position [0, 0]
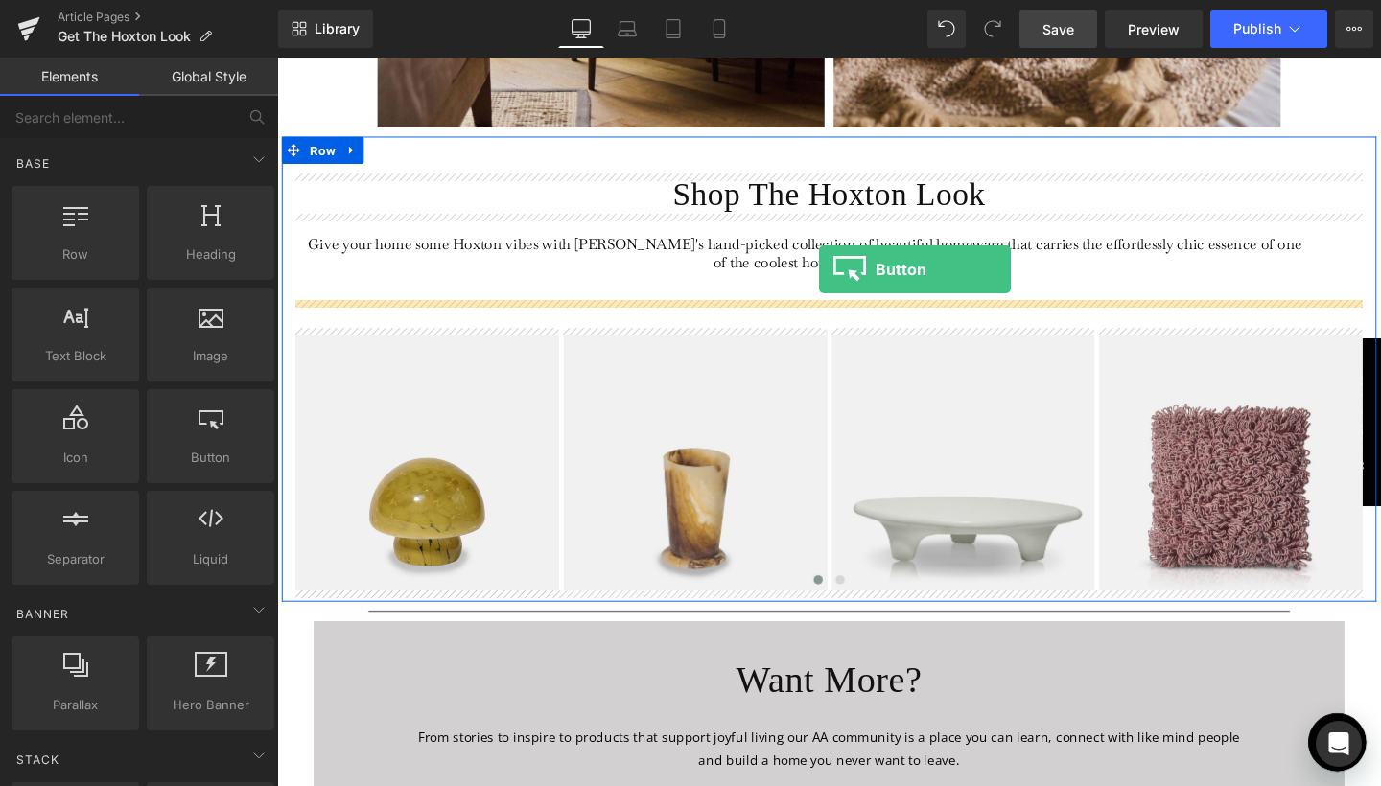
drag, startPoint x: 489, startPoint y: 509, endPoint x: 847, endPoint y: 280, distance: 424.8
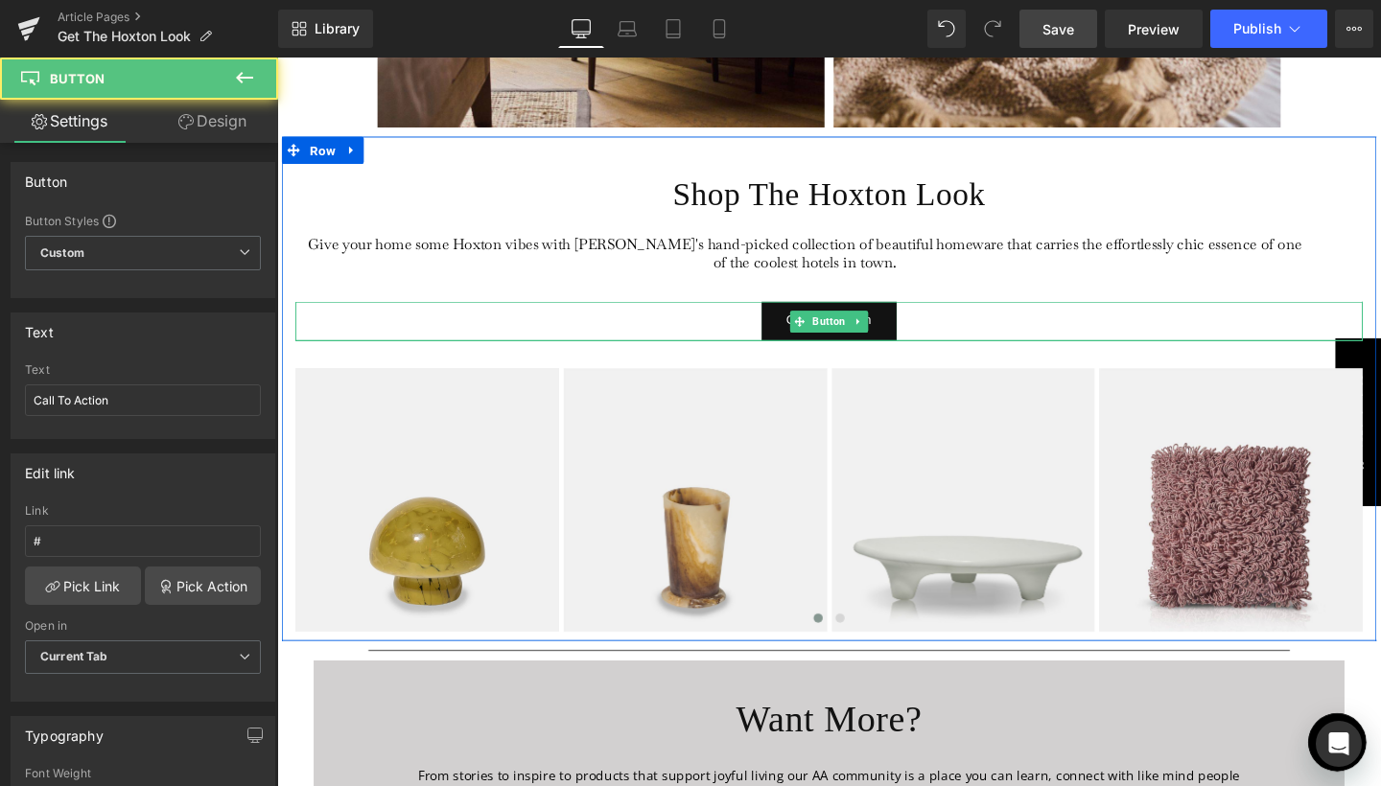
click at [977, 338] on div "Call To Action" at bounding box center [857, 335] width 1122 height 41
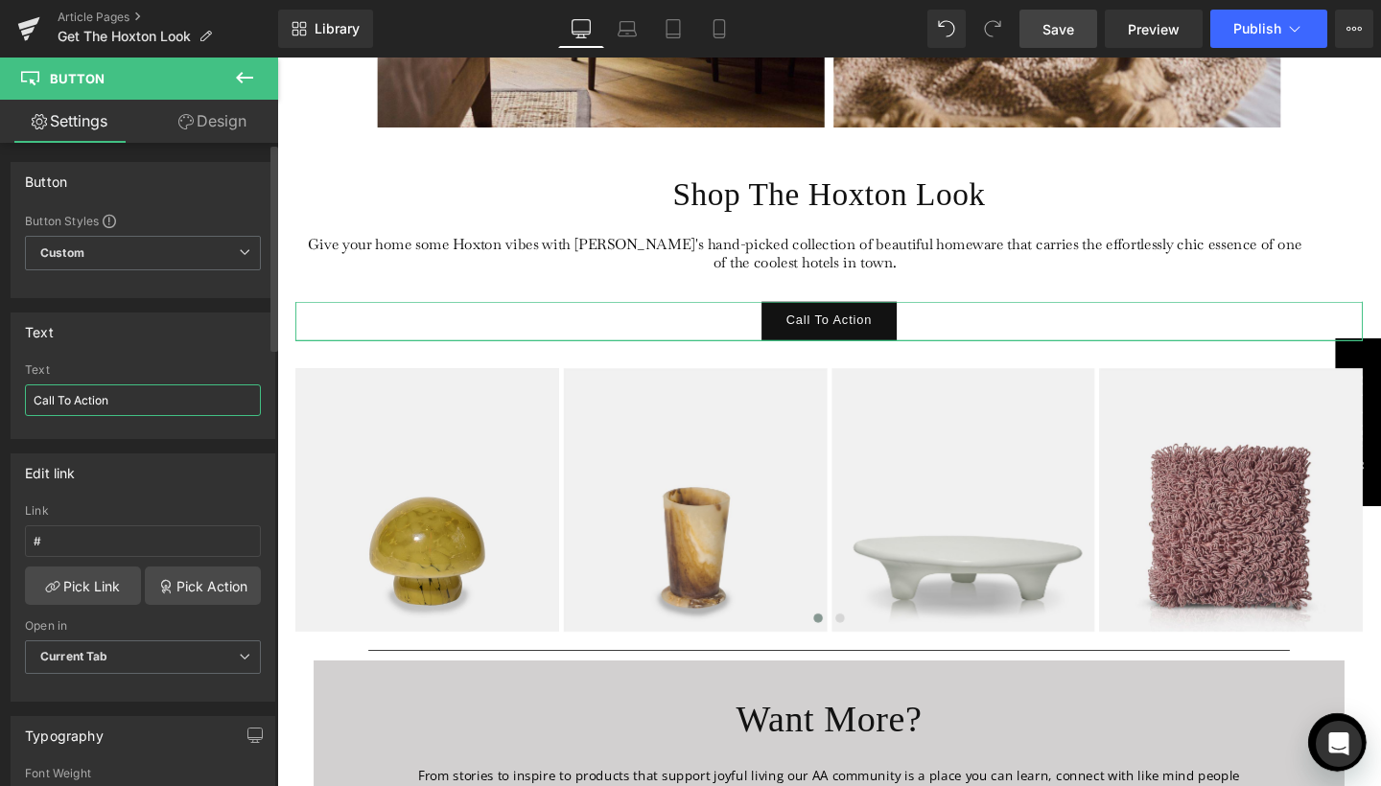
click at [120, 391] on input "Call To Action" at bounding box center [143, 401] width 236 height 32
type input "Shop The Full Collection"
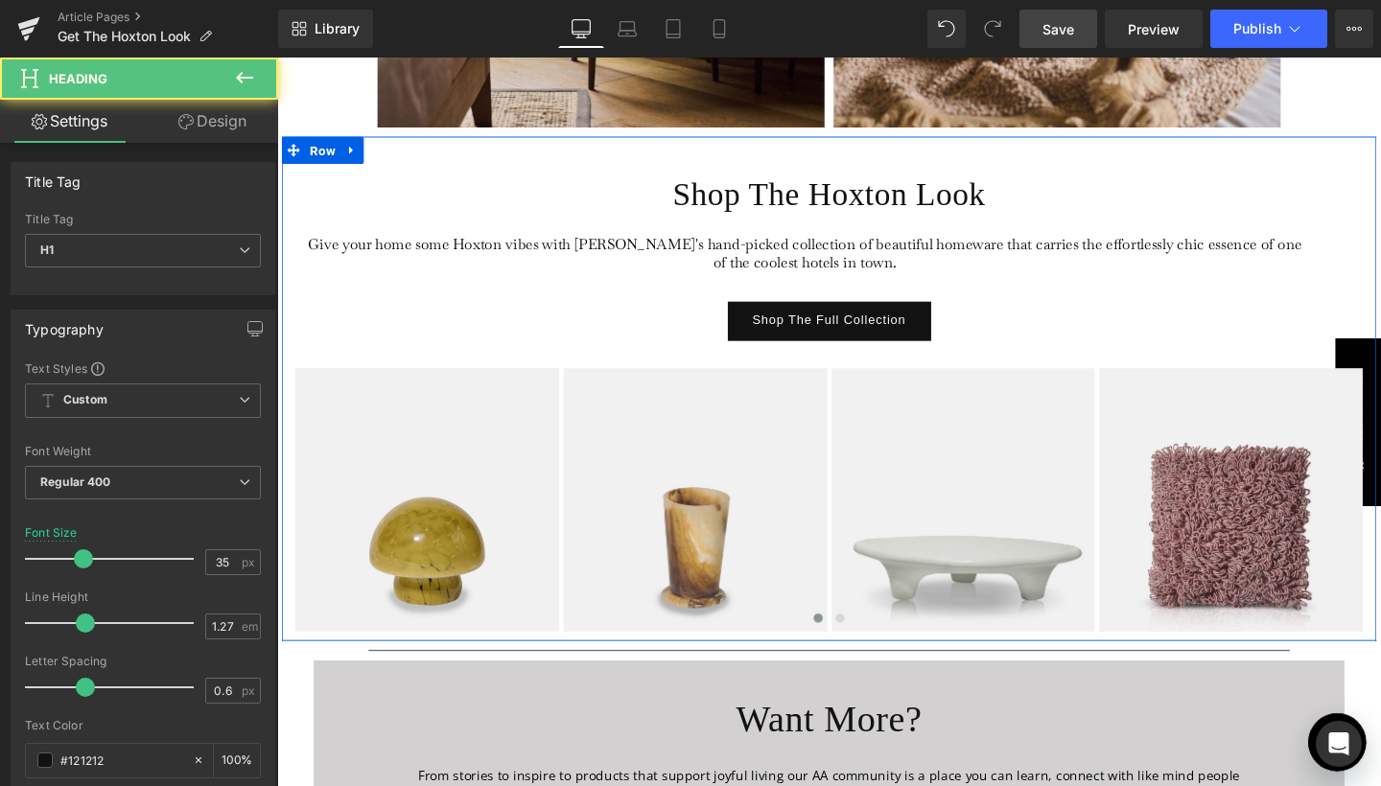
click at [1320, 199] on h1 "Shop The Hoxton Look" at bounding box center [857, 202] width 1122 height 42
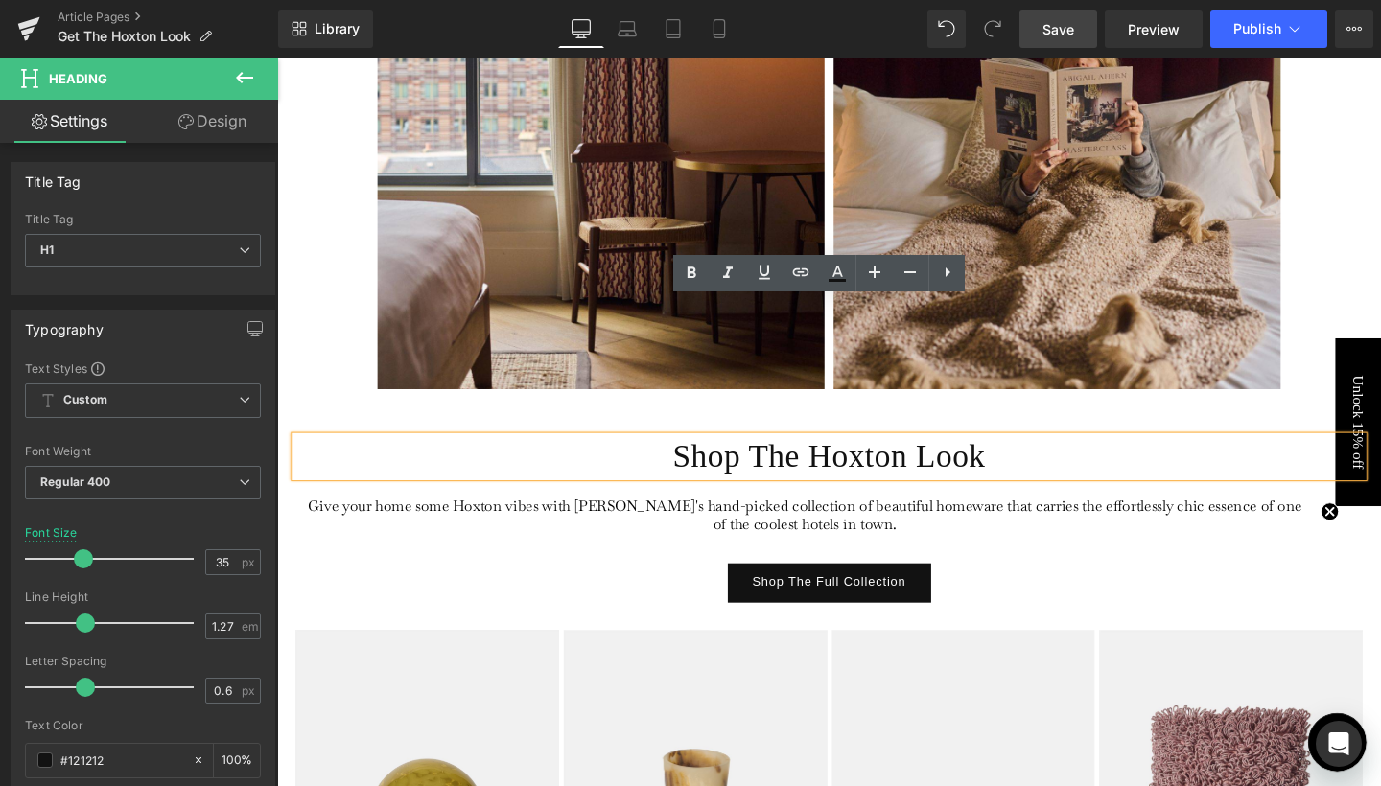
scroll to position [3912, 0]
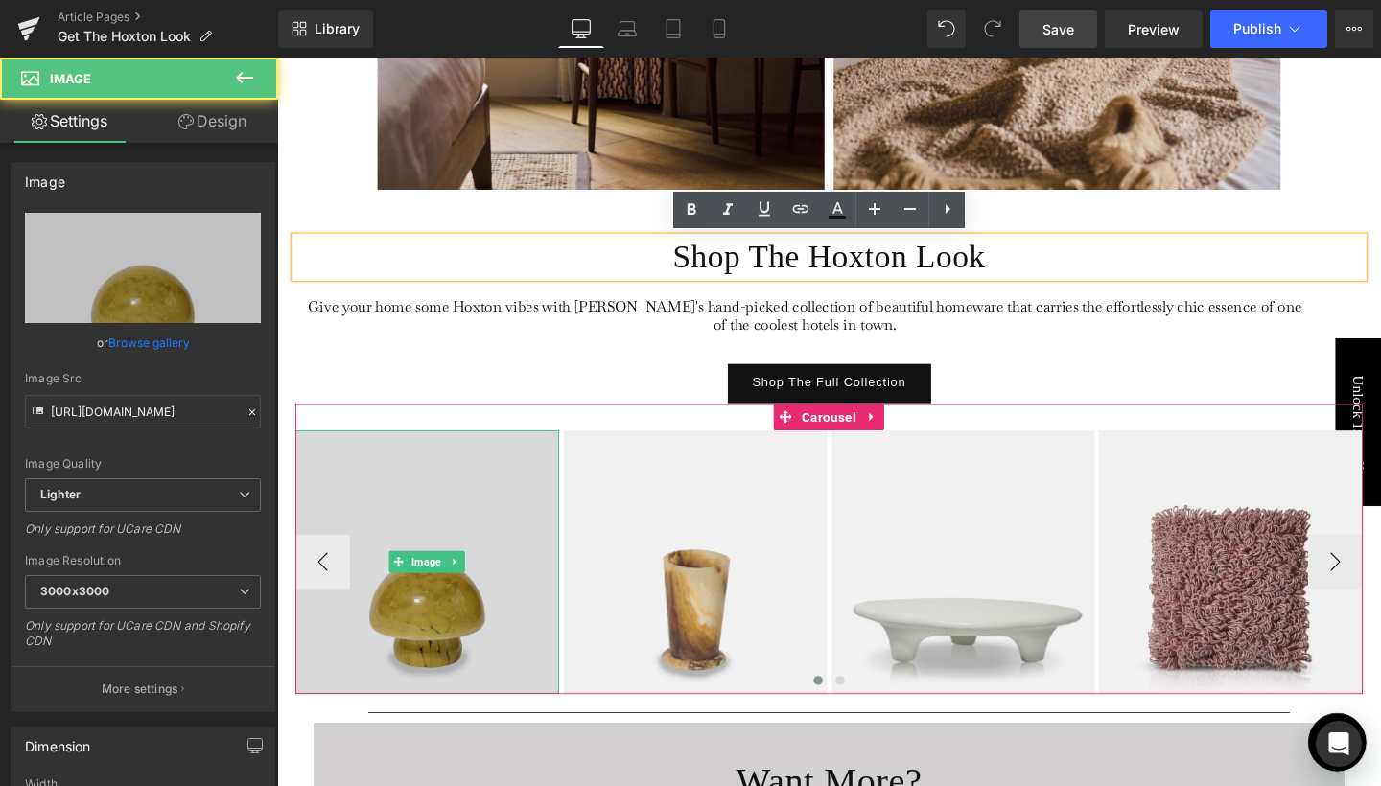
click at [448, 639] on img at bounding box center [434, 588] width 277 height 277
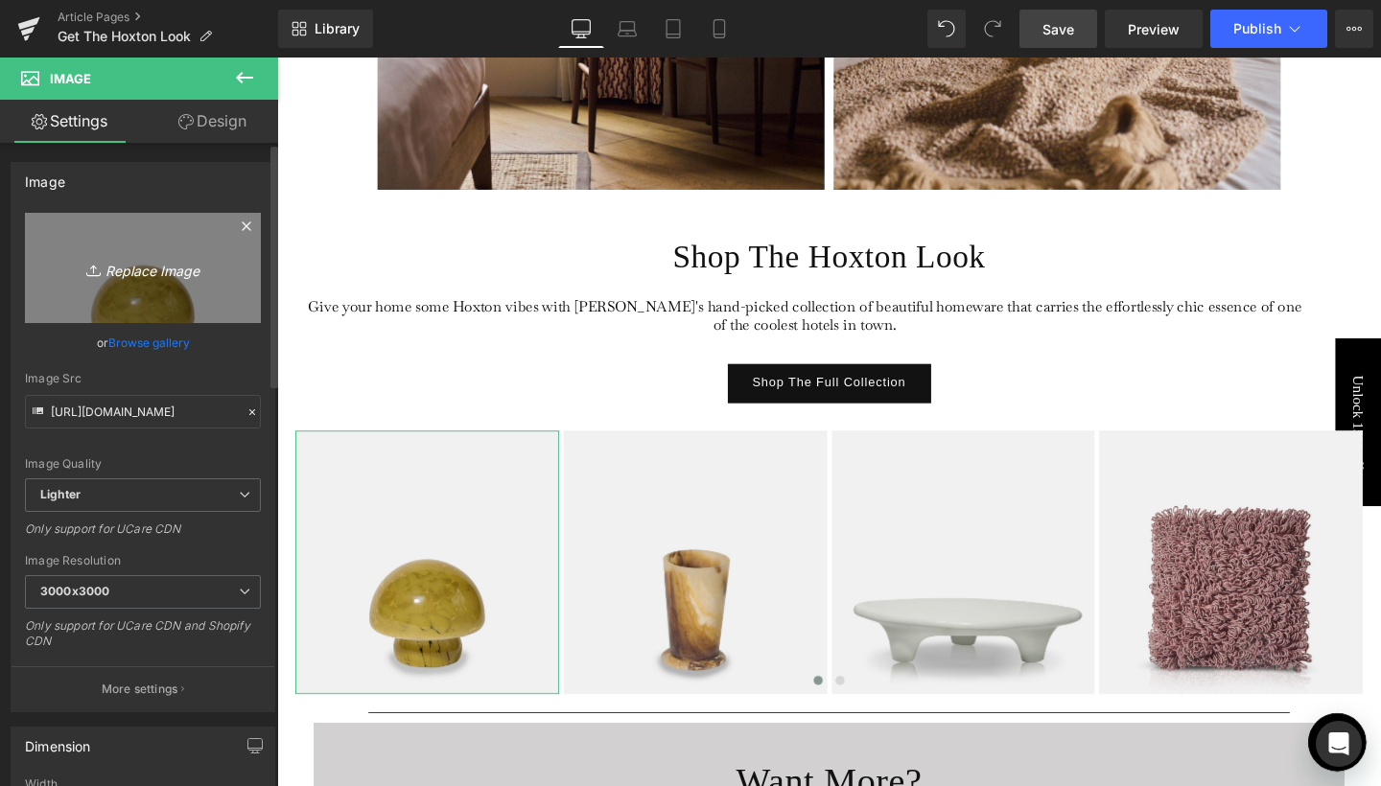
click at [144, 286] on link "Replace Image" at bounding box center [143, 268] width 236 height 110
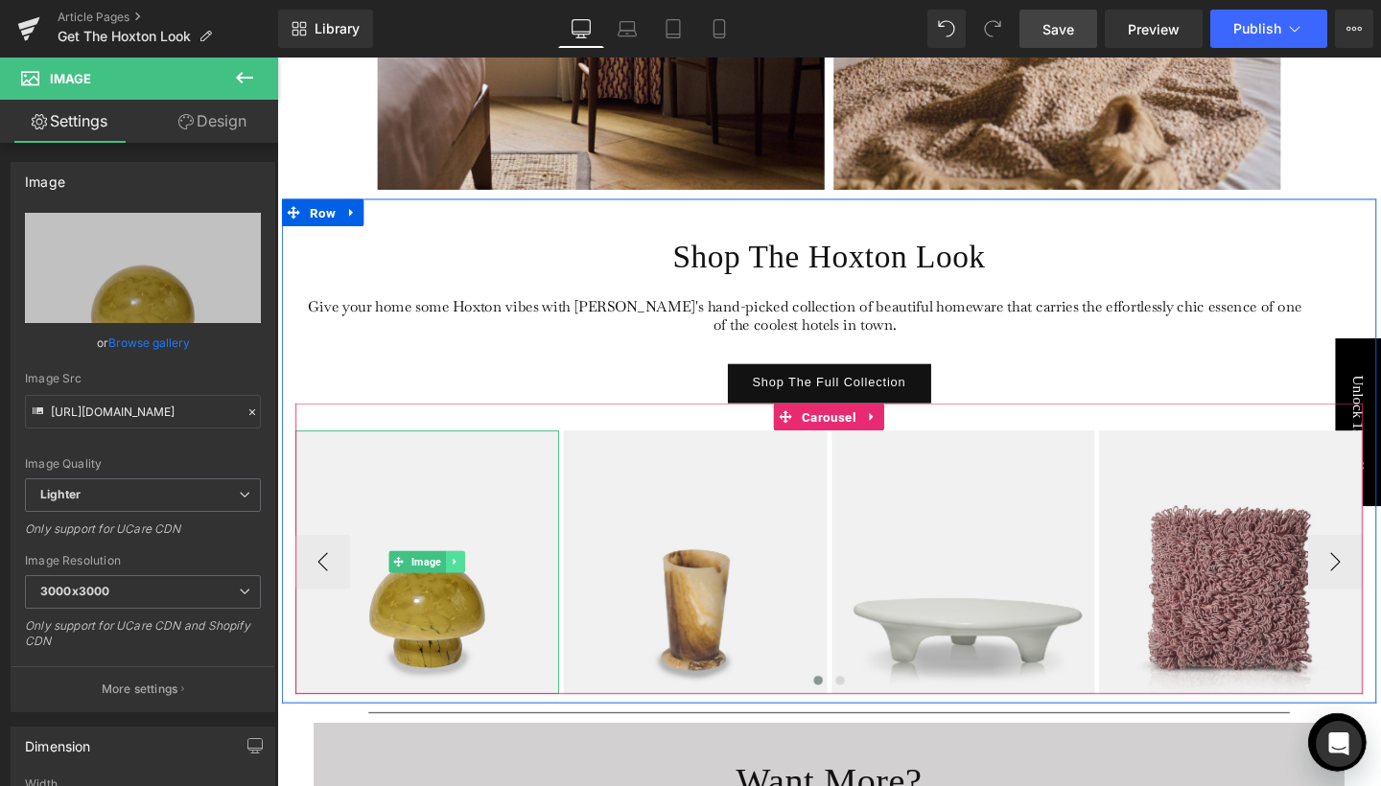
click at [462, 585] on icon at bounding box center [463, 588] width 3 height 7
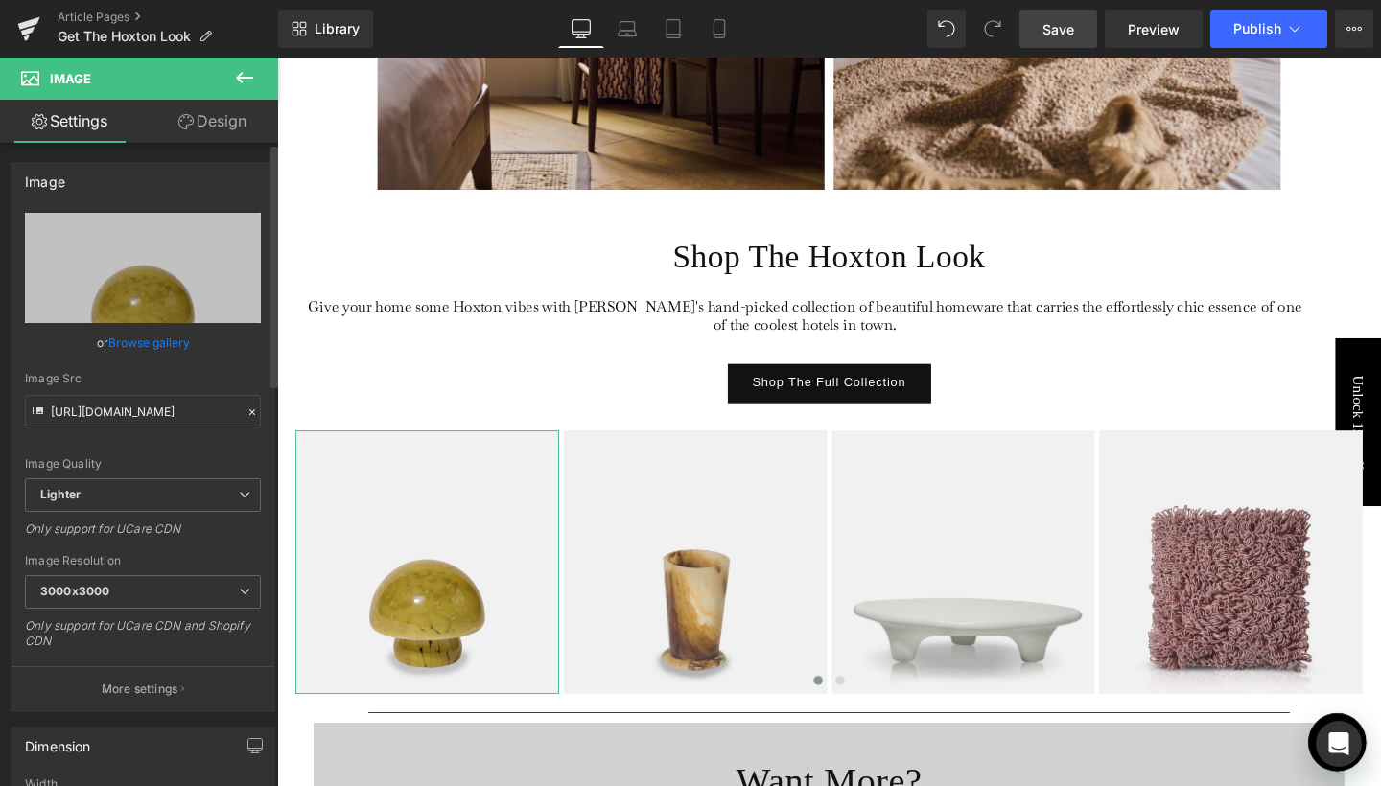
click at [174, 347] on link "Browse gallery" at bounding box center [149, 343] width 82 height 34
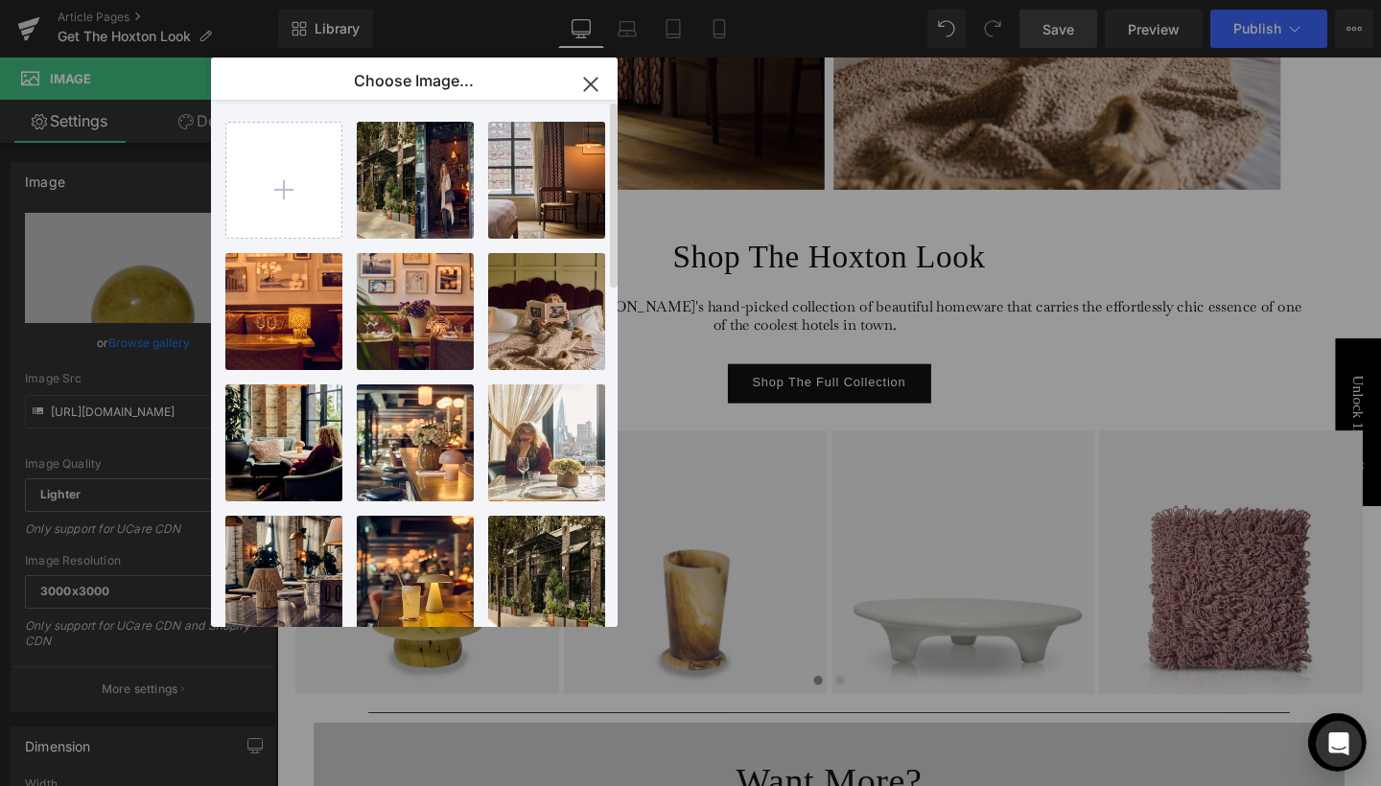
scroll to position [0, 0]
click at [289, 185] on input "file" at bounding box center [283, 180] width 115 height 115
click at [583, 80] on icon "button" at bounding box center [590, 84] width 31 height 31
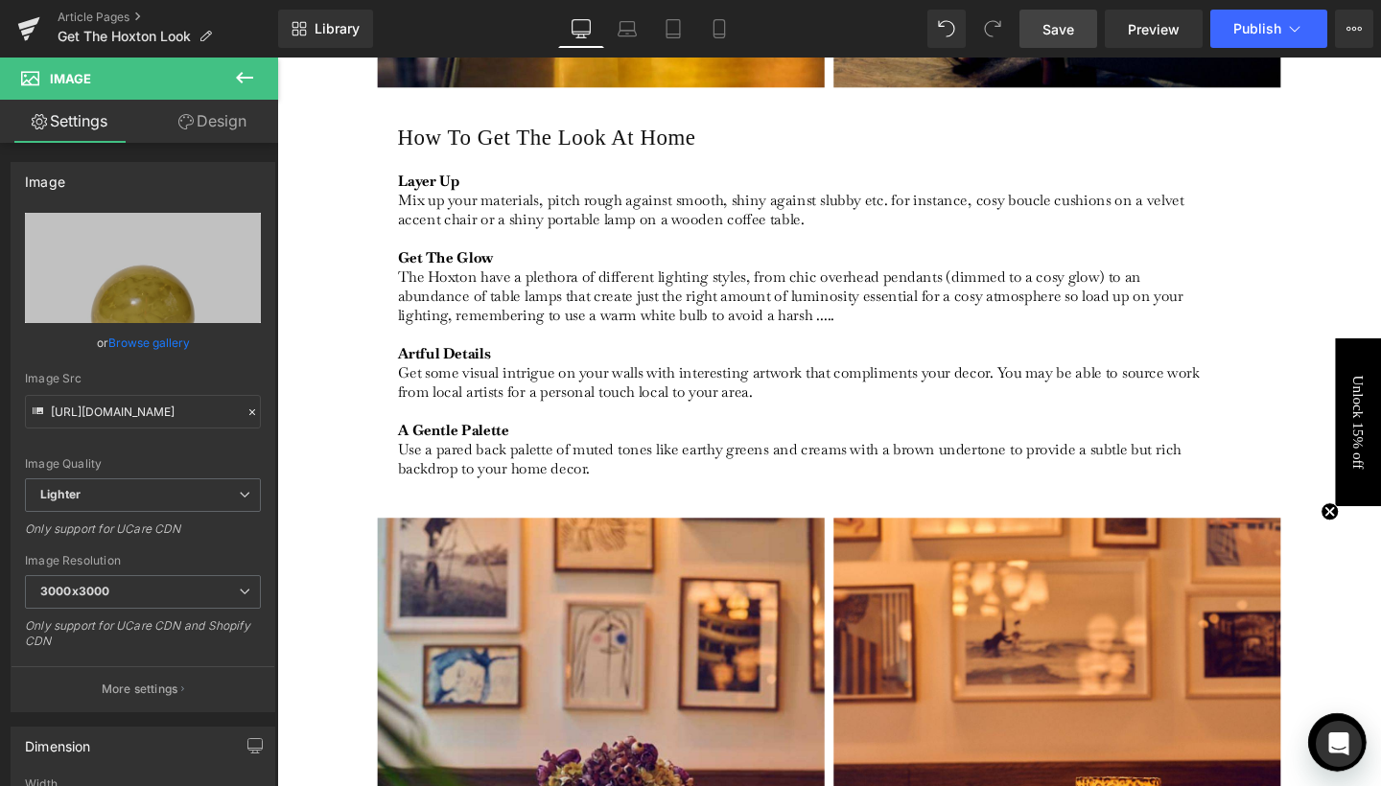
scroll to position [2153, 0]
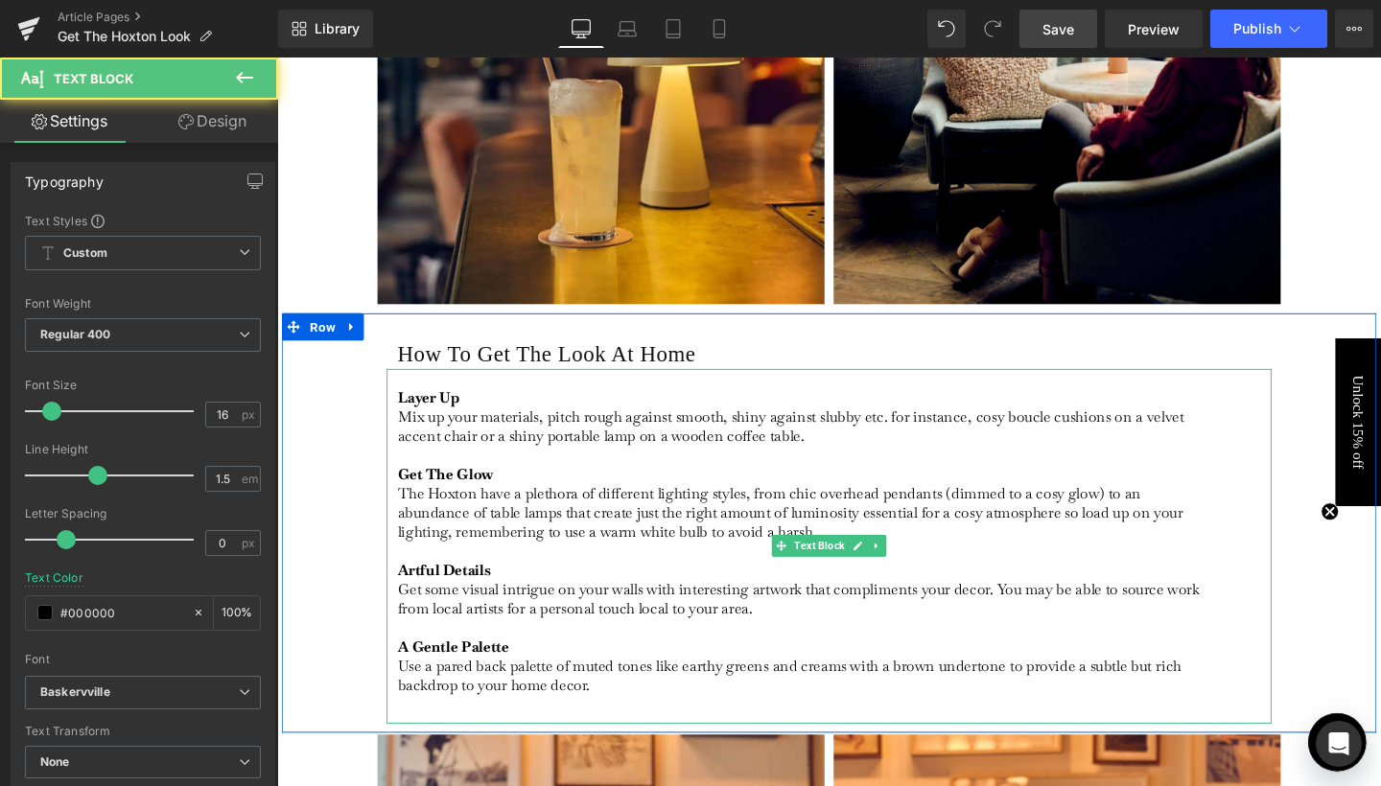
click at [735, 449] on p "Layer Up Mix up your materials, pitch rough against smooth, shiny against slubb…" at bounding box center [832, 436] width 856 height 60
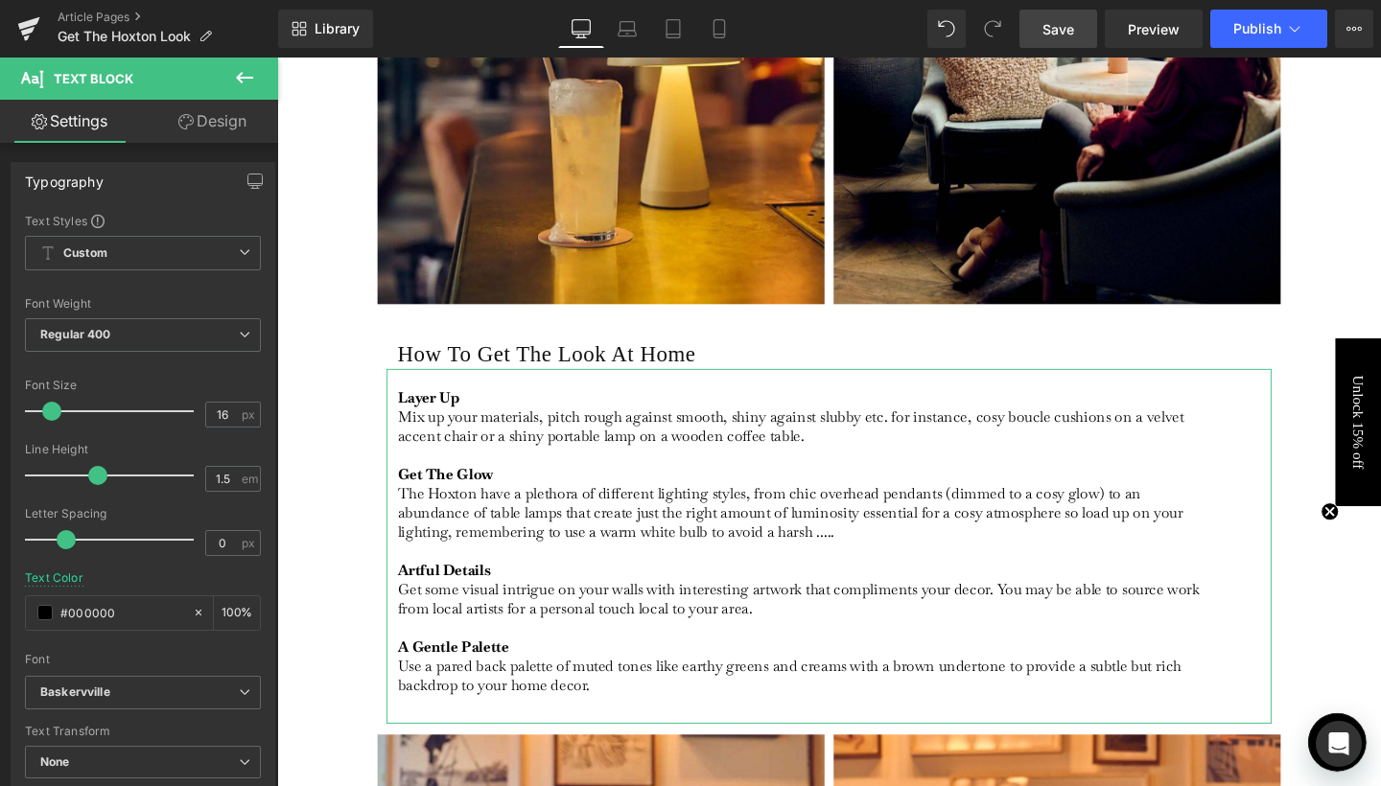
click at [232, 117] on link "Design" at bounding box center [212, 121] width 139 height 43
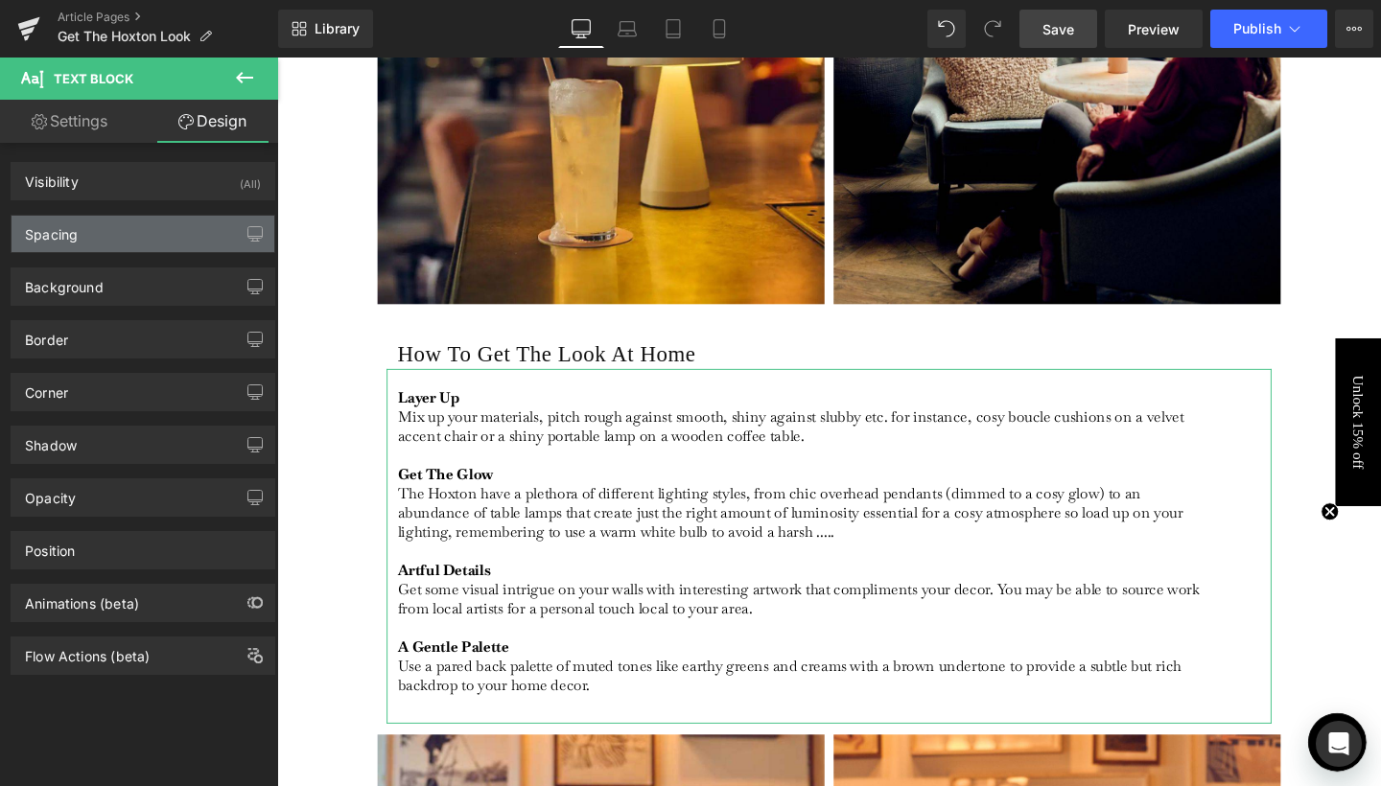
click at [152, 235] on div "Spacing" at bounding box center [143, 234] width 263 height 36
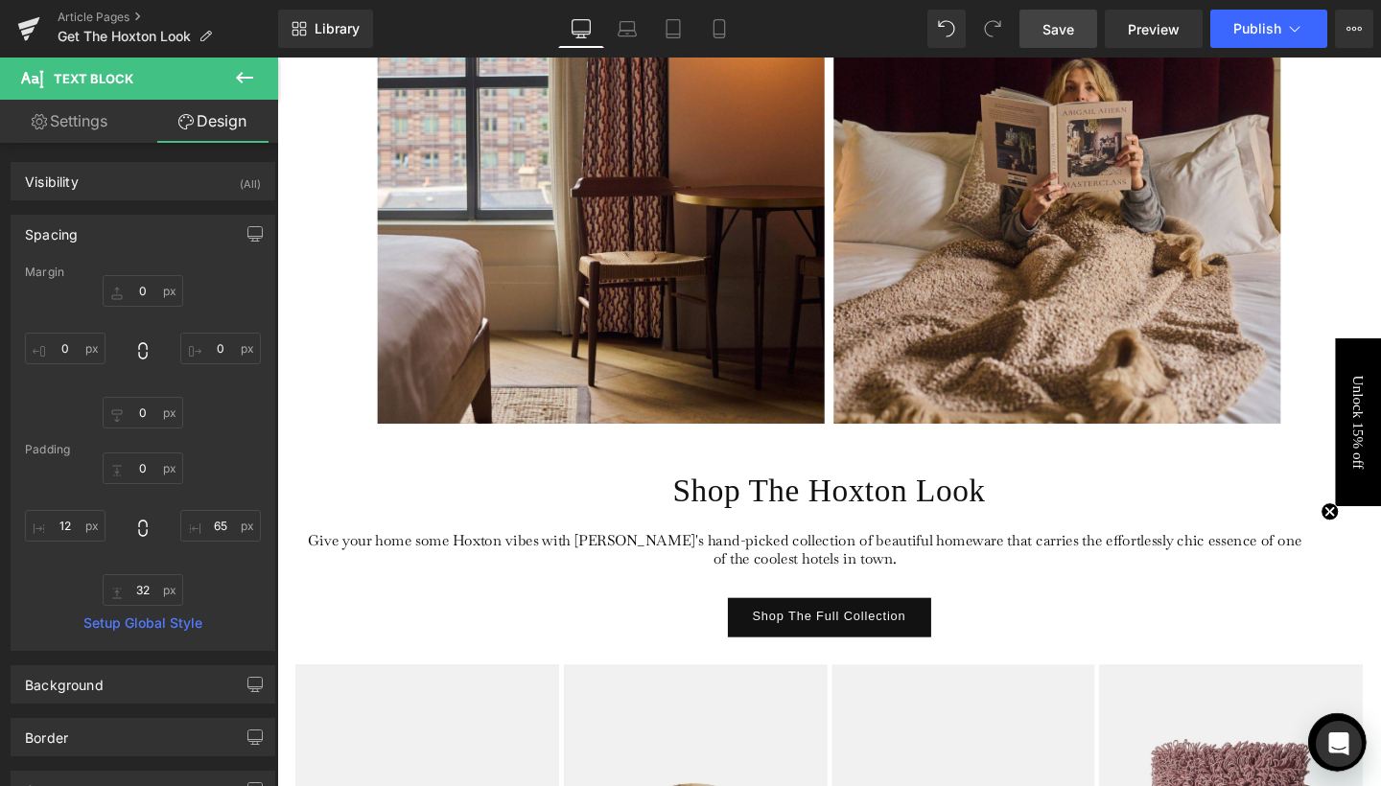
scroll to position [3925, 0]
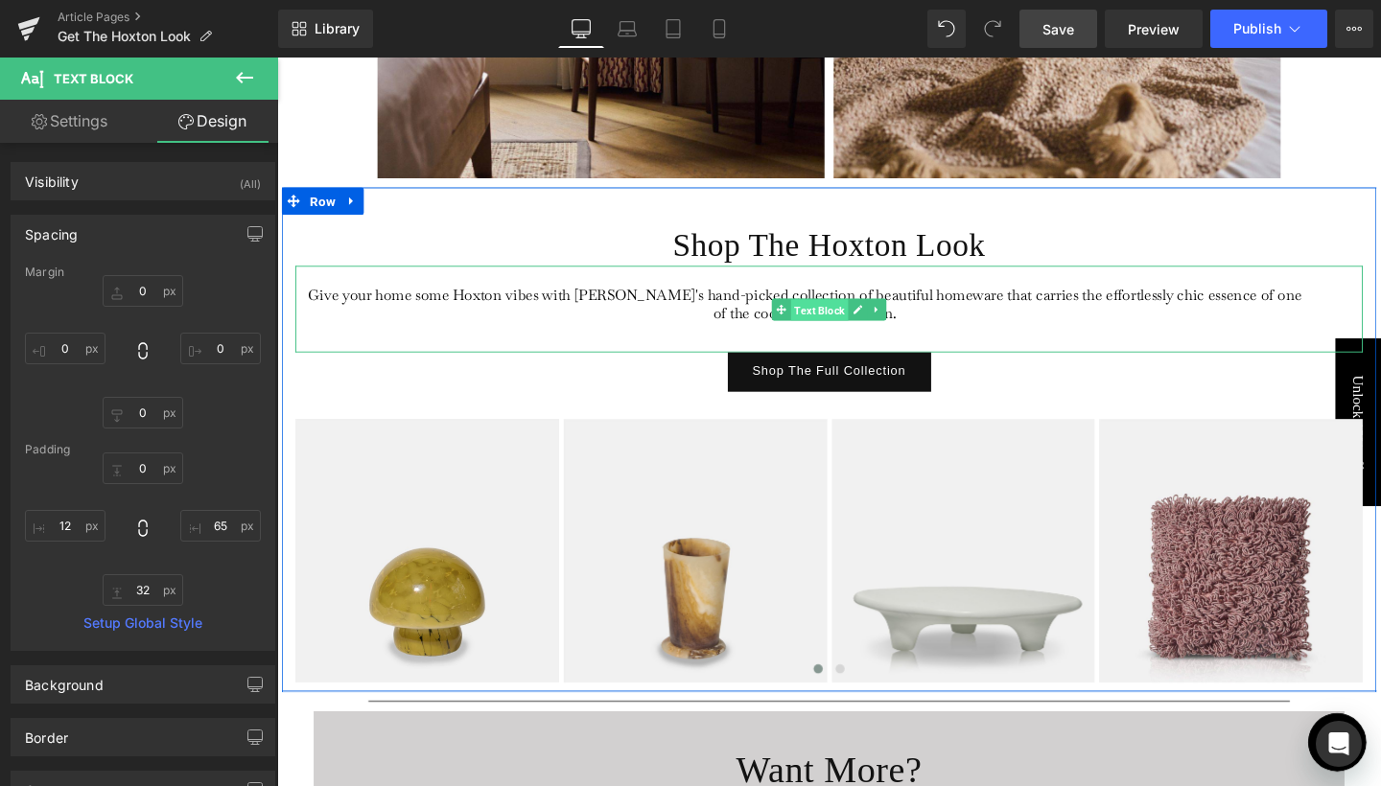
click at [841, 329] on span "Text Block" at bounding box center [847, 323] width 60 height 23
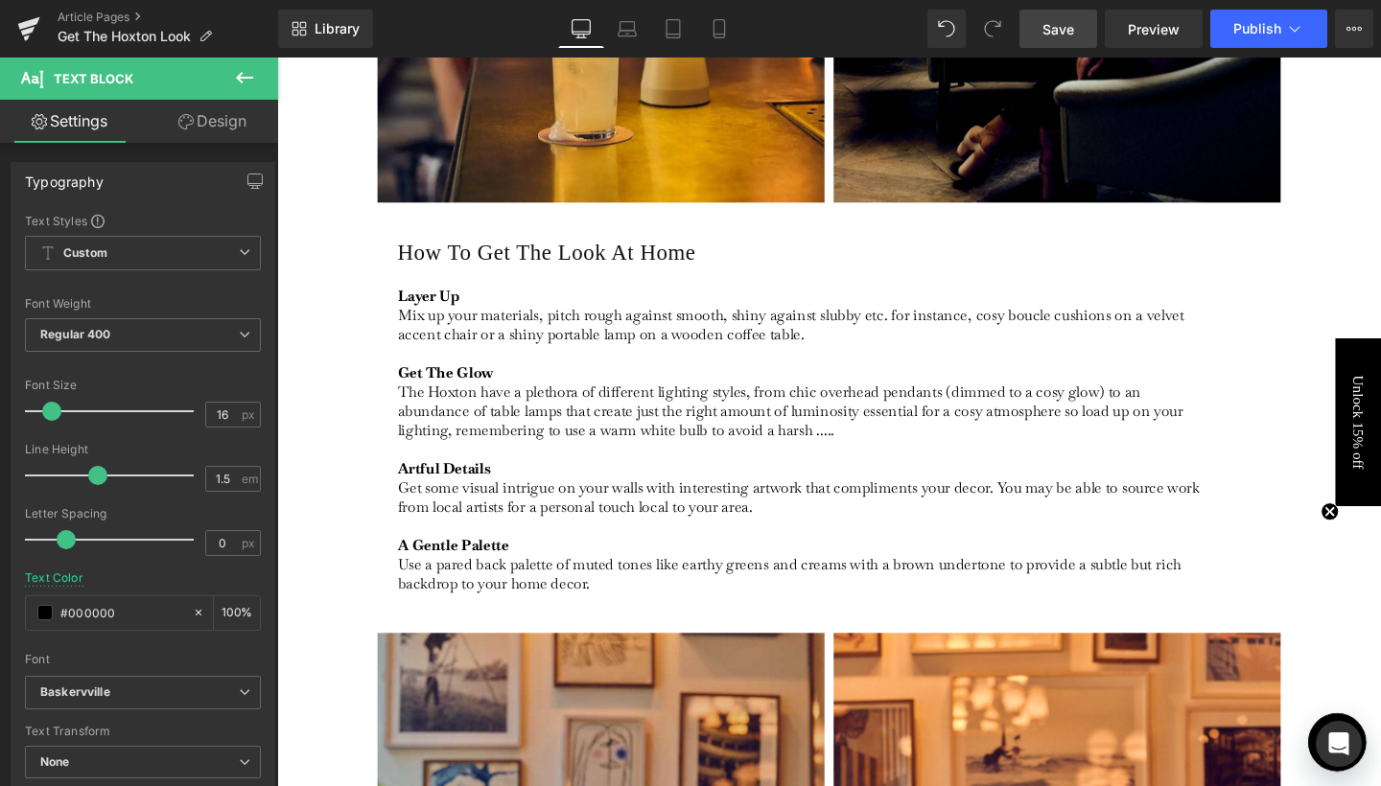
scroll to position [2004, 0]
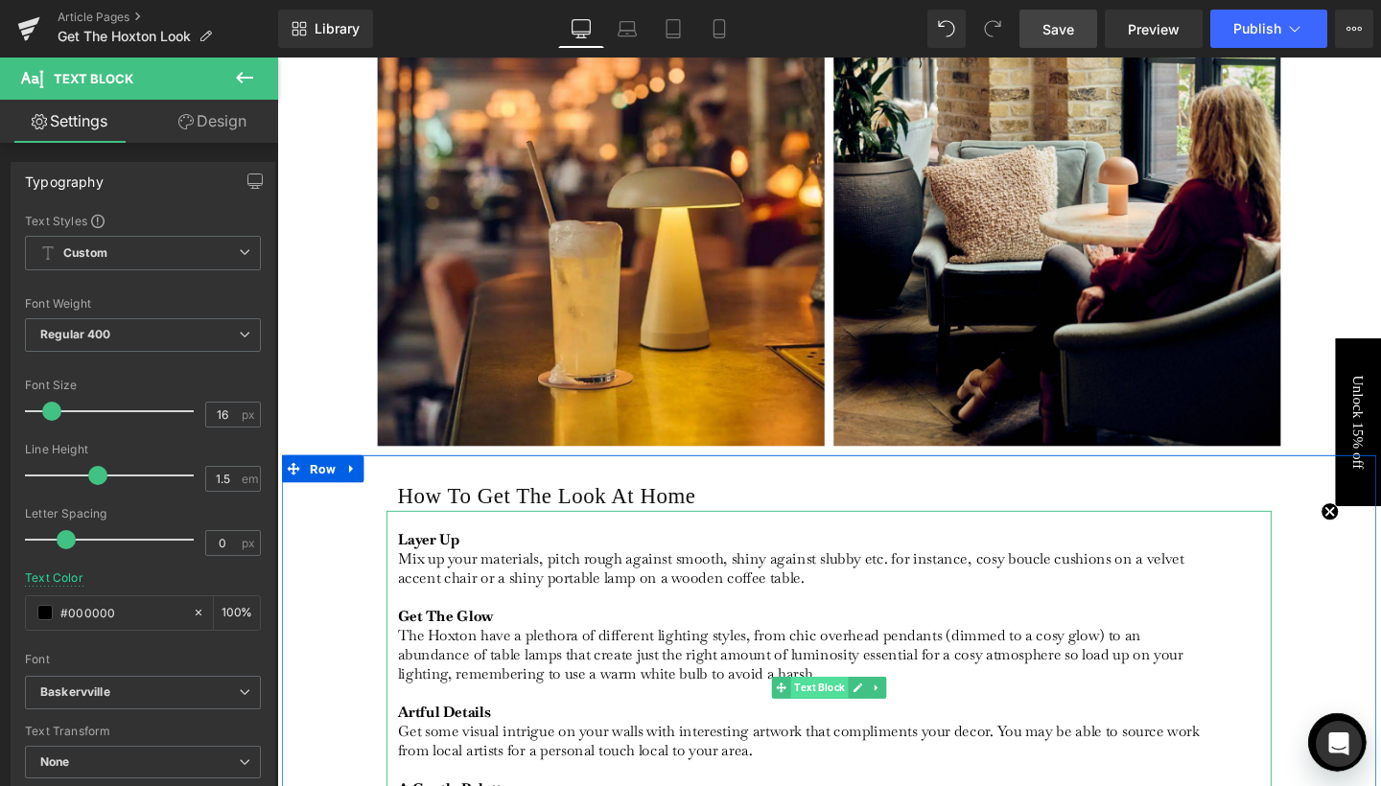
click at [851, 727] on span "Text Block" at bounding box center [847, 720] width 60 height 23
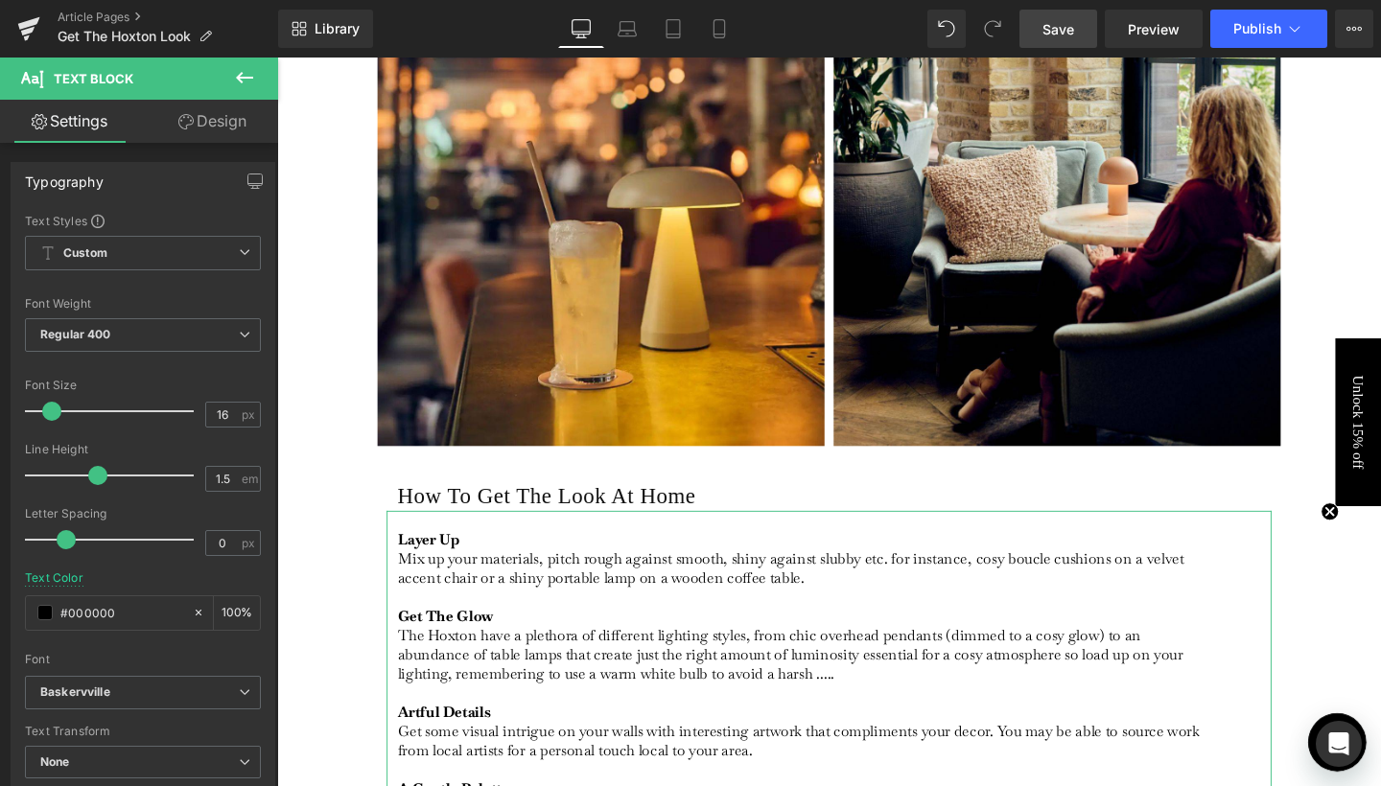
click at [230, 128] on link "Design" at bounding box center [212, 121] width 139 height 43
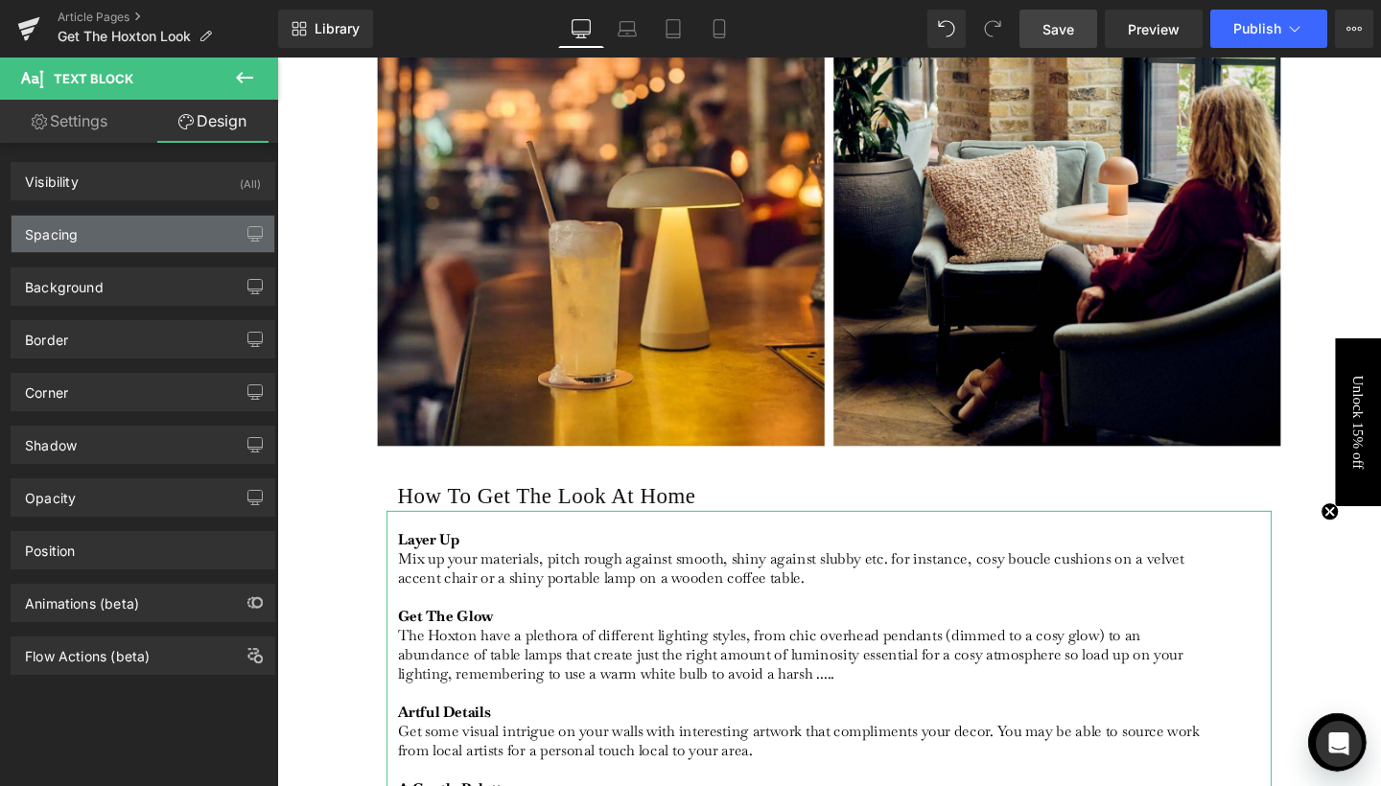
click at [123, 222] on div "Spacing" at bounding box center [143, 234] width 263 height 36
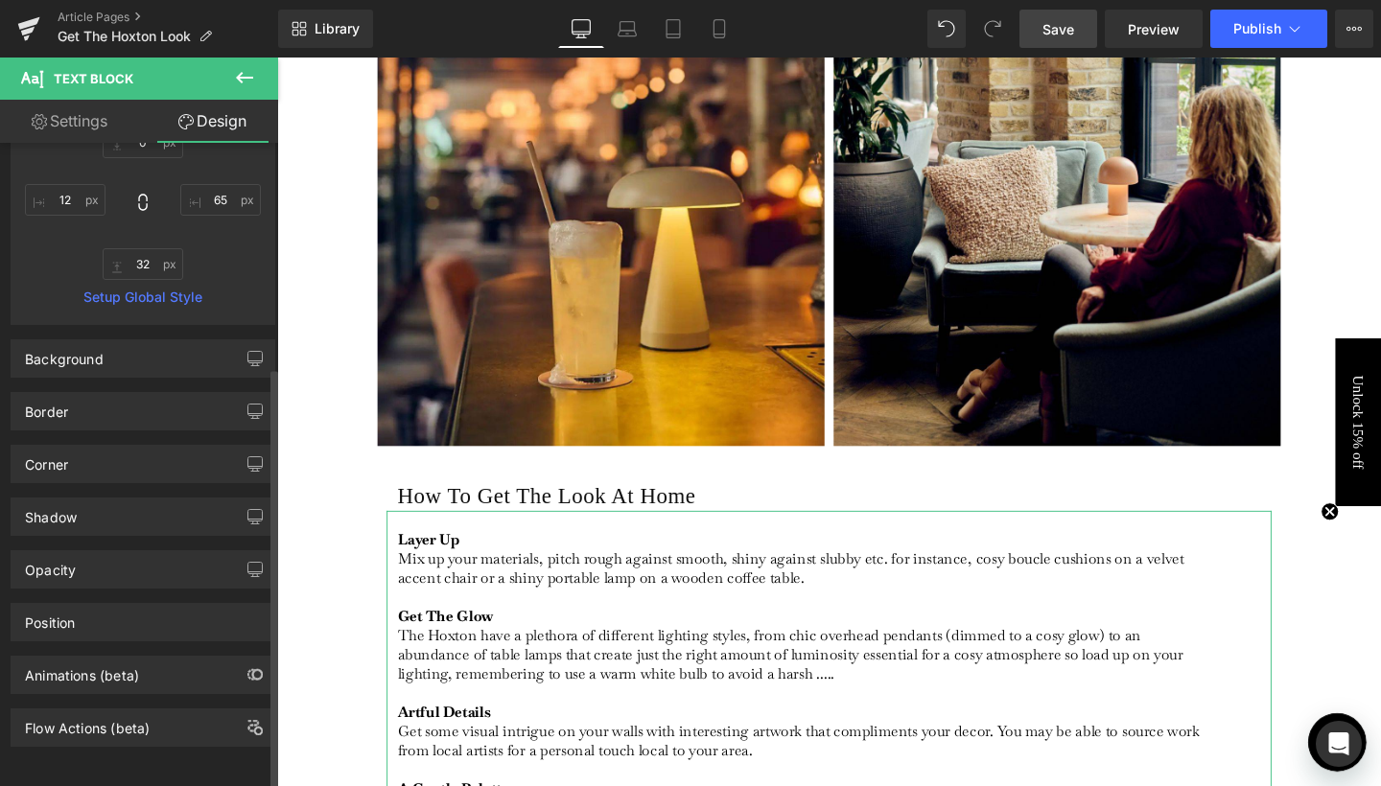
scroll to position [341, 0]
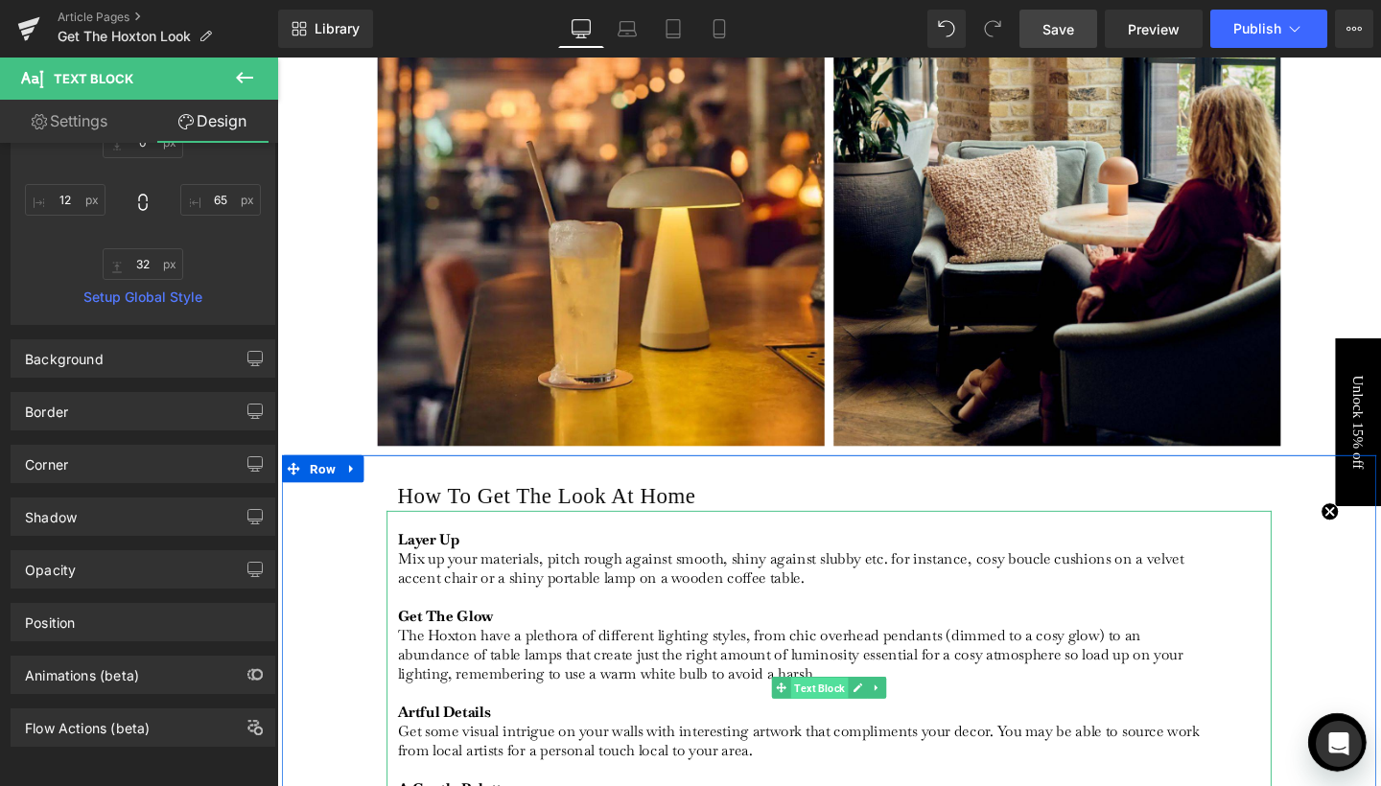
click at [836, 721] on span "Text Block" at bounding box center [847, 721] width 60 height 23
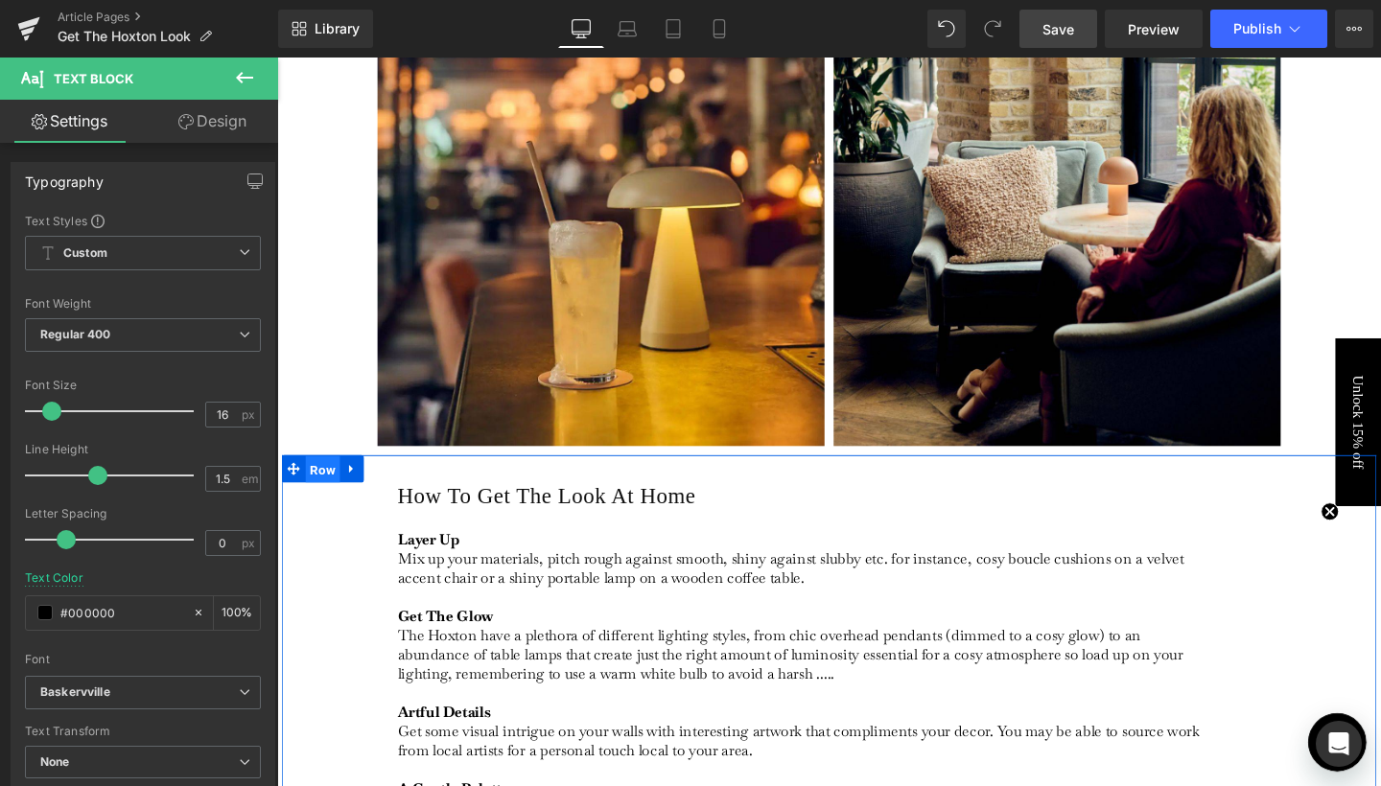
click at [321, 492] on span "Row" at bounding box center [325, 491] width 36 height 29
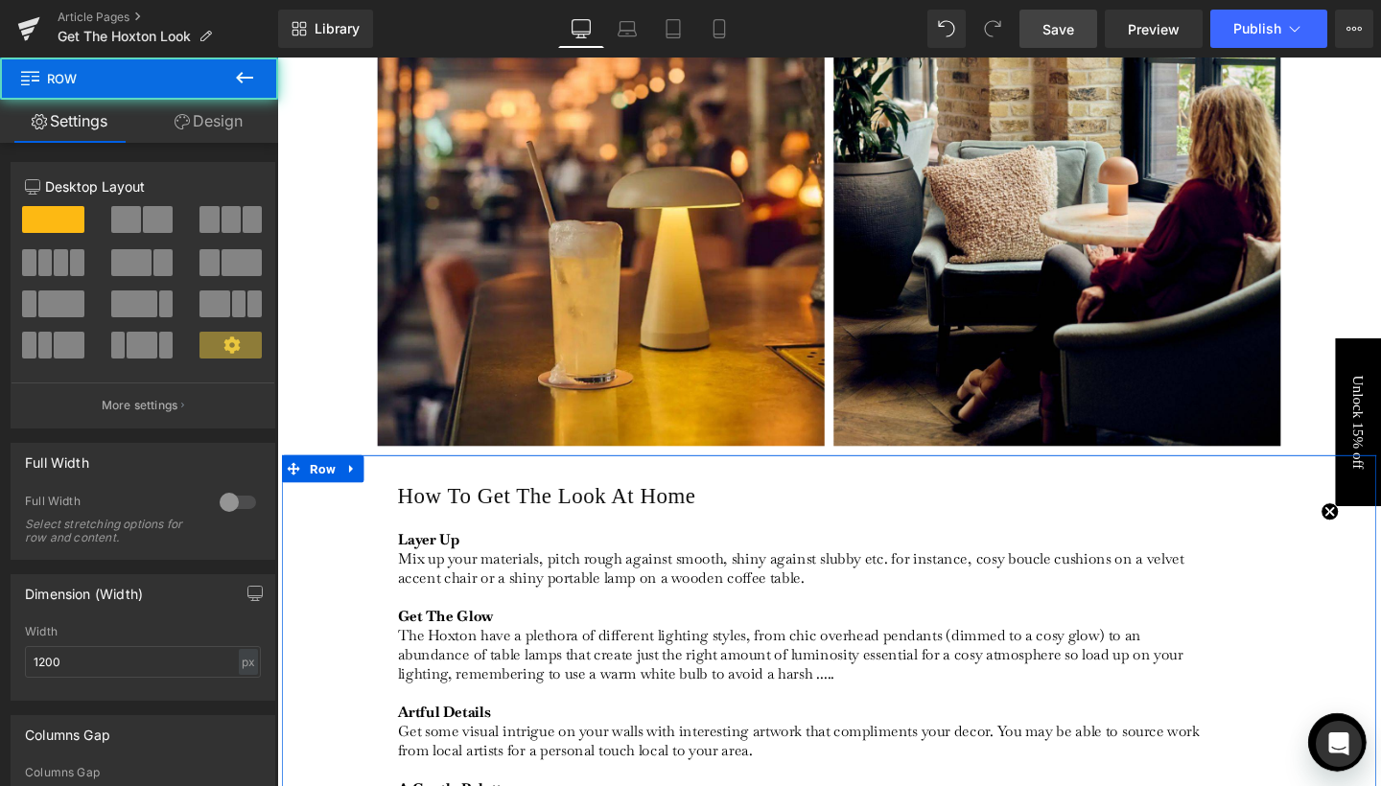
click at [232, 125] on link "Design" at bounding box center [208, 121] width 139 height 43
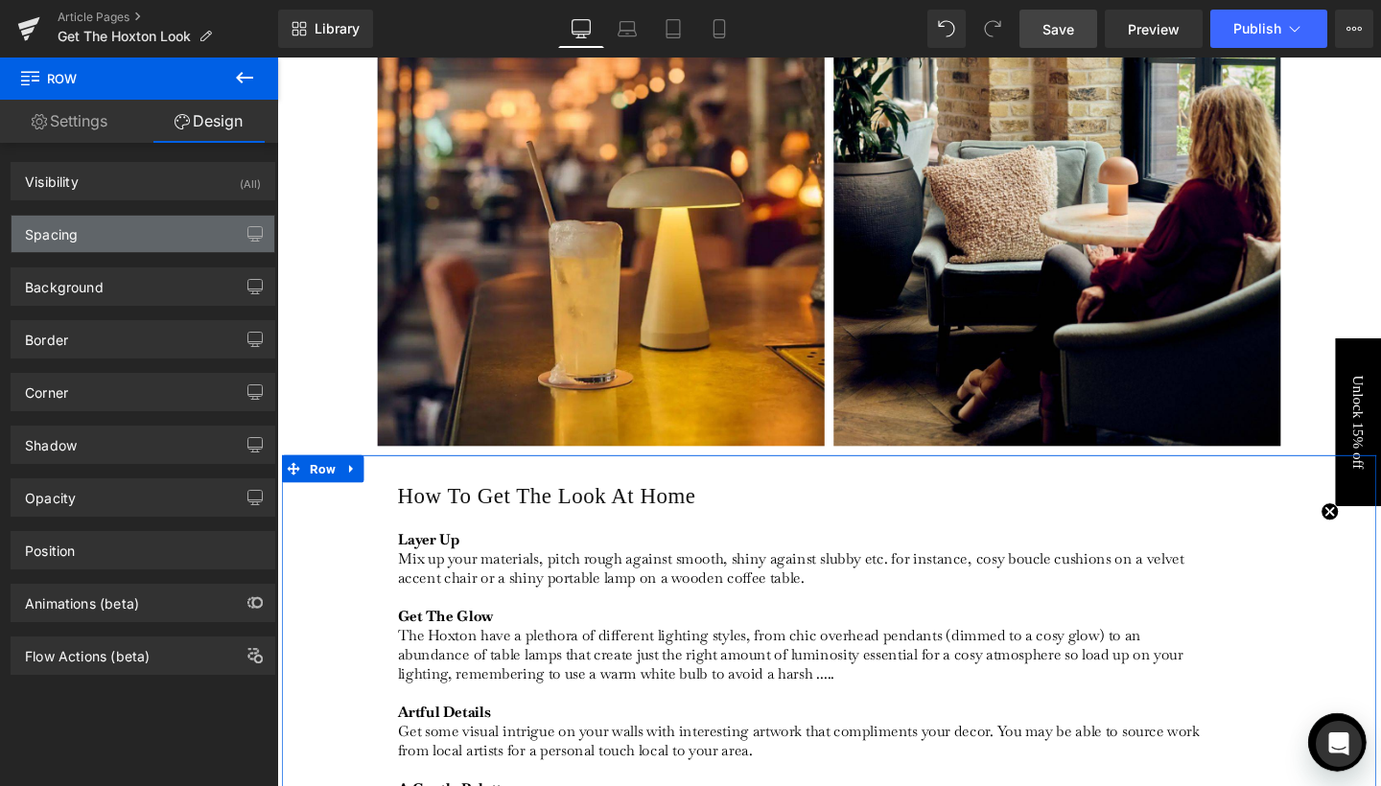
click at [157, 229] on div "Spacing" at bounding box center [143, 234] width 263 height 36
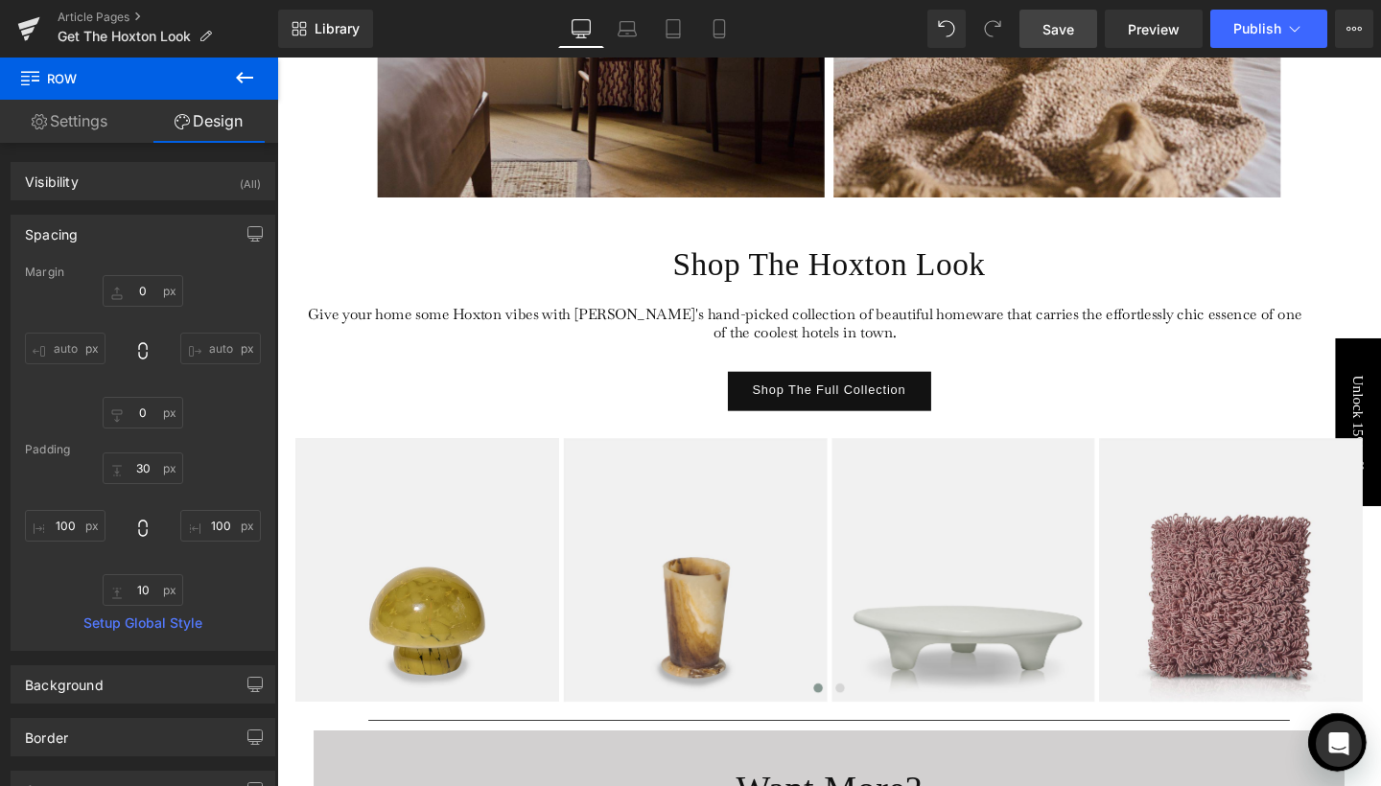
scroll to position [3694, 0]
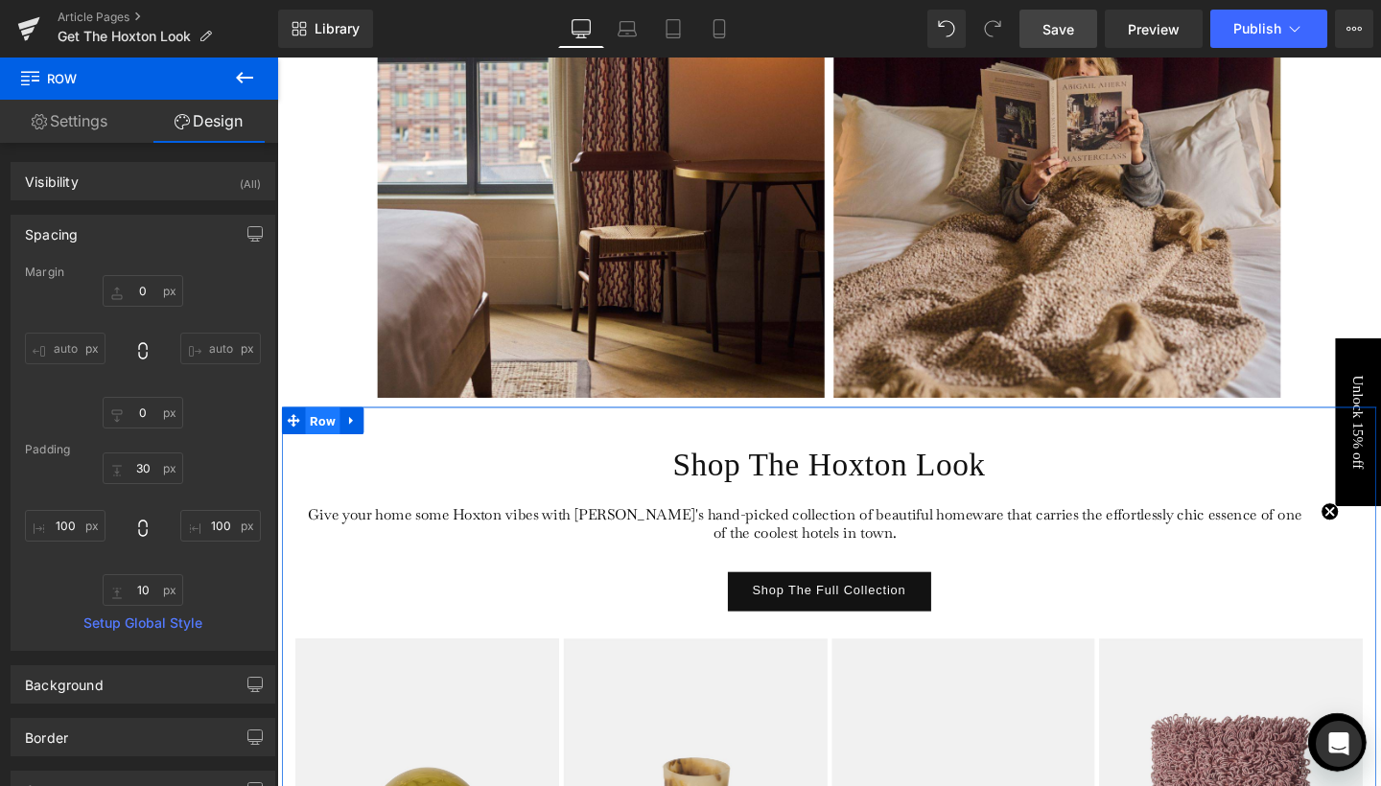
click at [324, 444] on span "Row" at bounding box center [325, 439] width 36 height 29
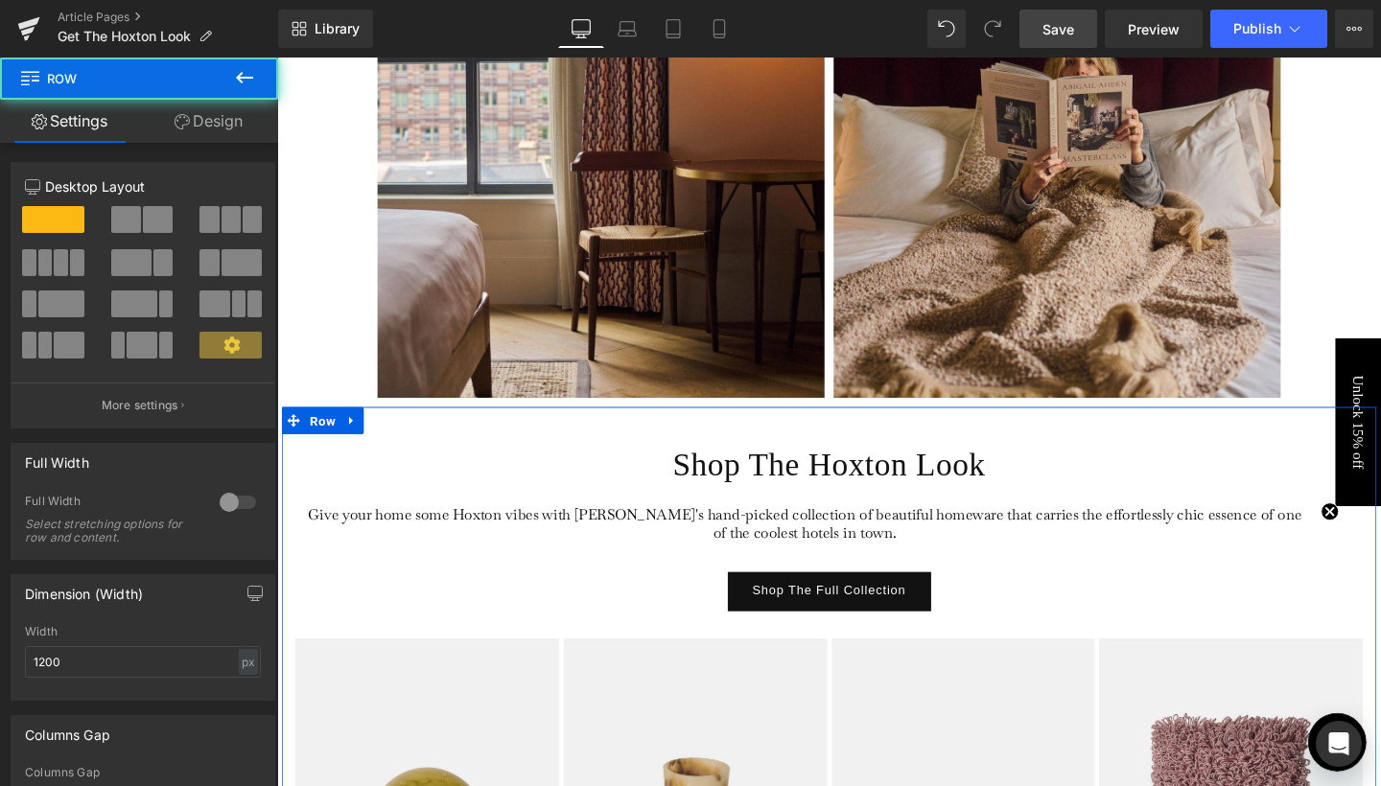
click at [226, 125] on link "Design" at bounding box center [208, 121] width 139 height 43
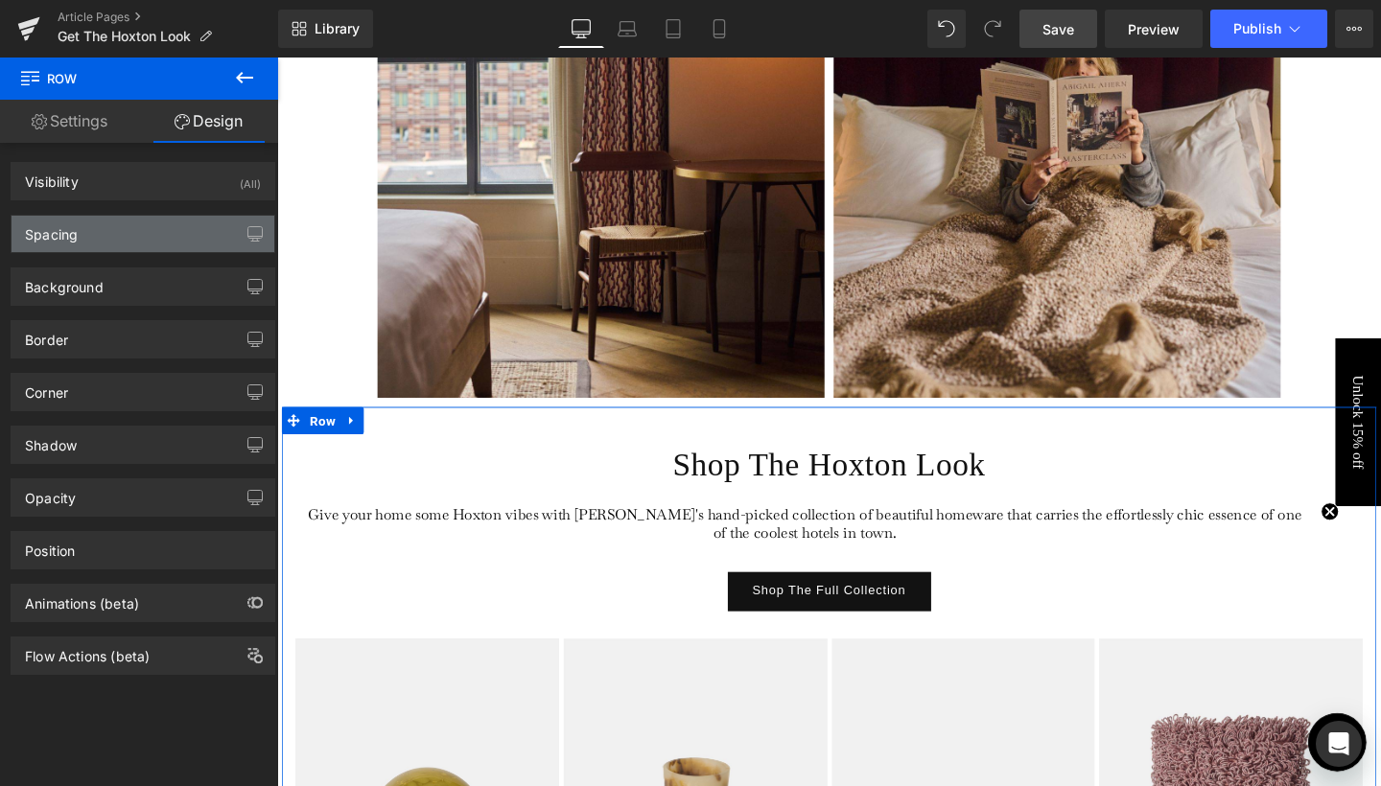
click at [131, 245] on div "Spacing" at bounding box center [143, 234] width 263 height 36
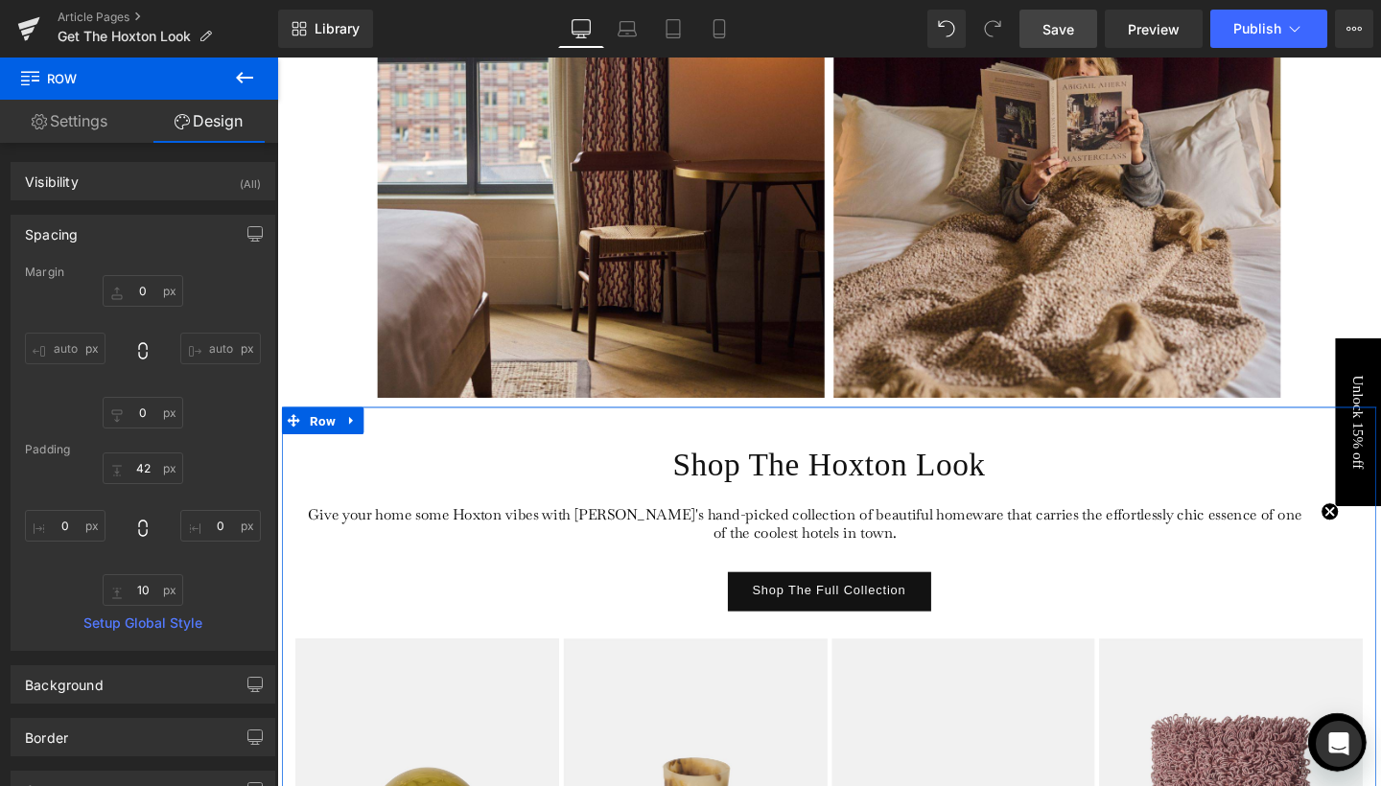
click at [73, 352] on input "auto" at bounding box center [65, 349] width 81 height 32
click at [76, 528] on input "0" at bounding box center [65, 526] width 81 height 32
click at [61, 525] on input "0" at bounding box center [65, 526] width 81 height 32
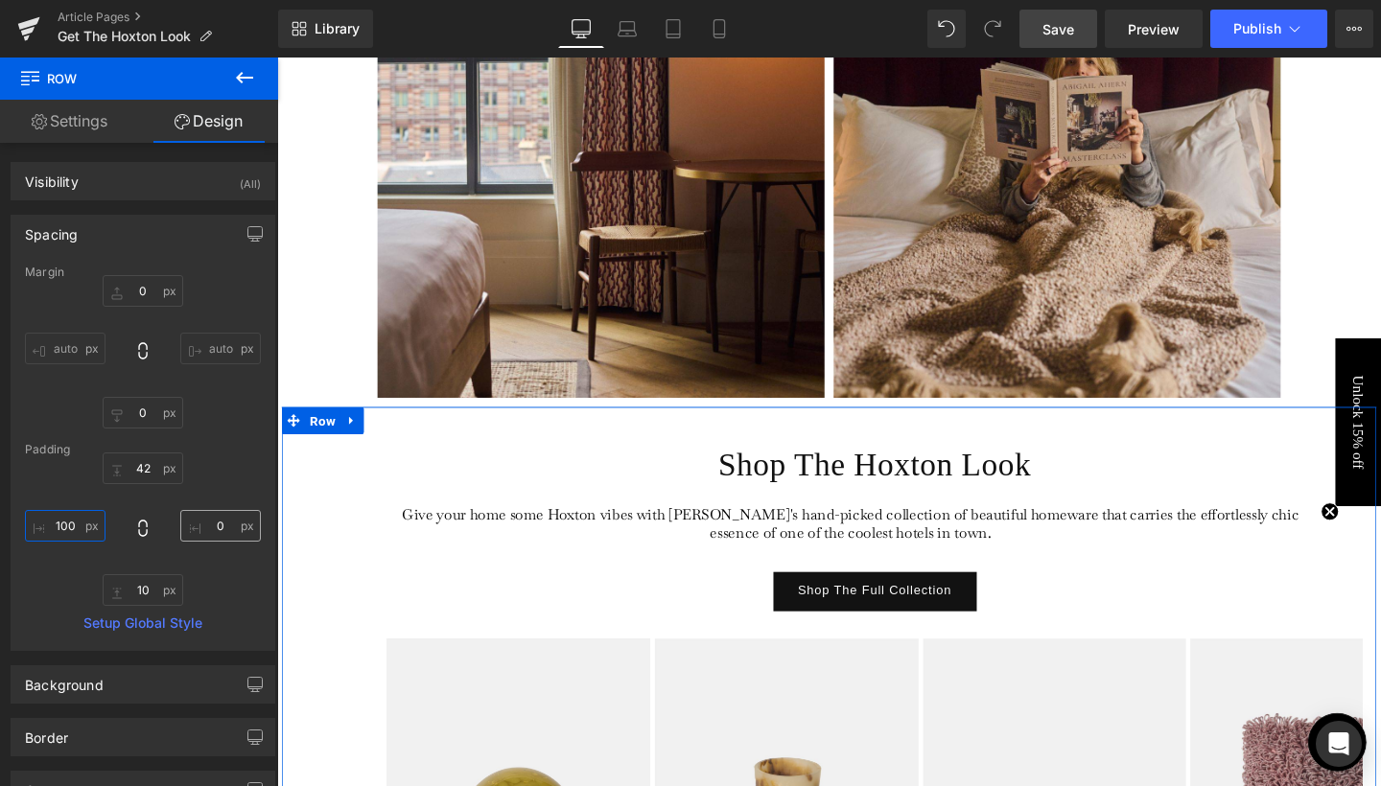
type input "100"
click at [206, 532] on input "0" at bounding box center [220, 526] width 81 height 32
type input "100"
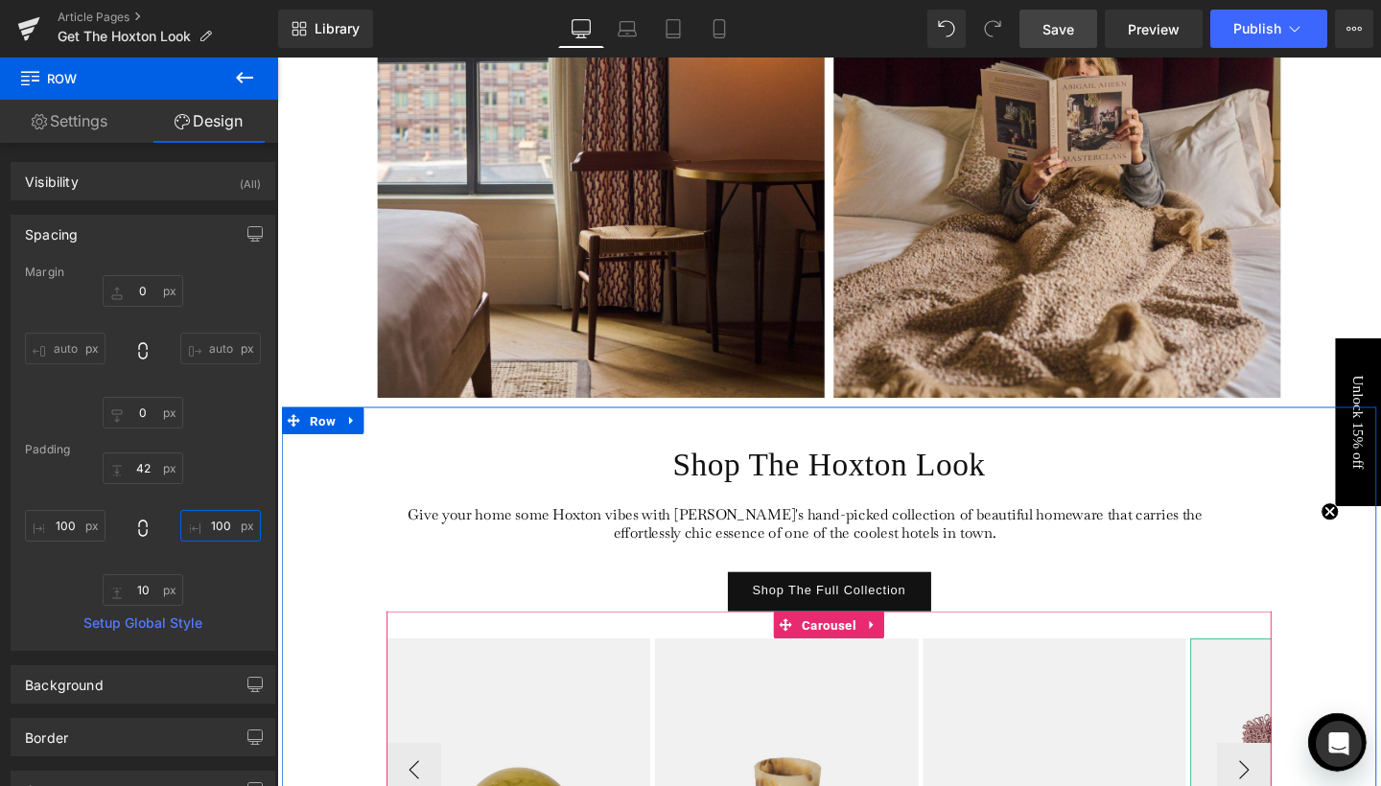
click at [1318, 685] on div at bounding box center [1320, 793] width 5 height 306
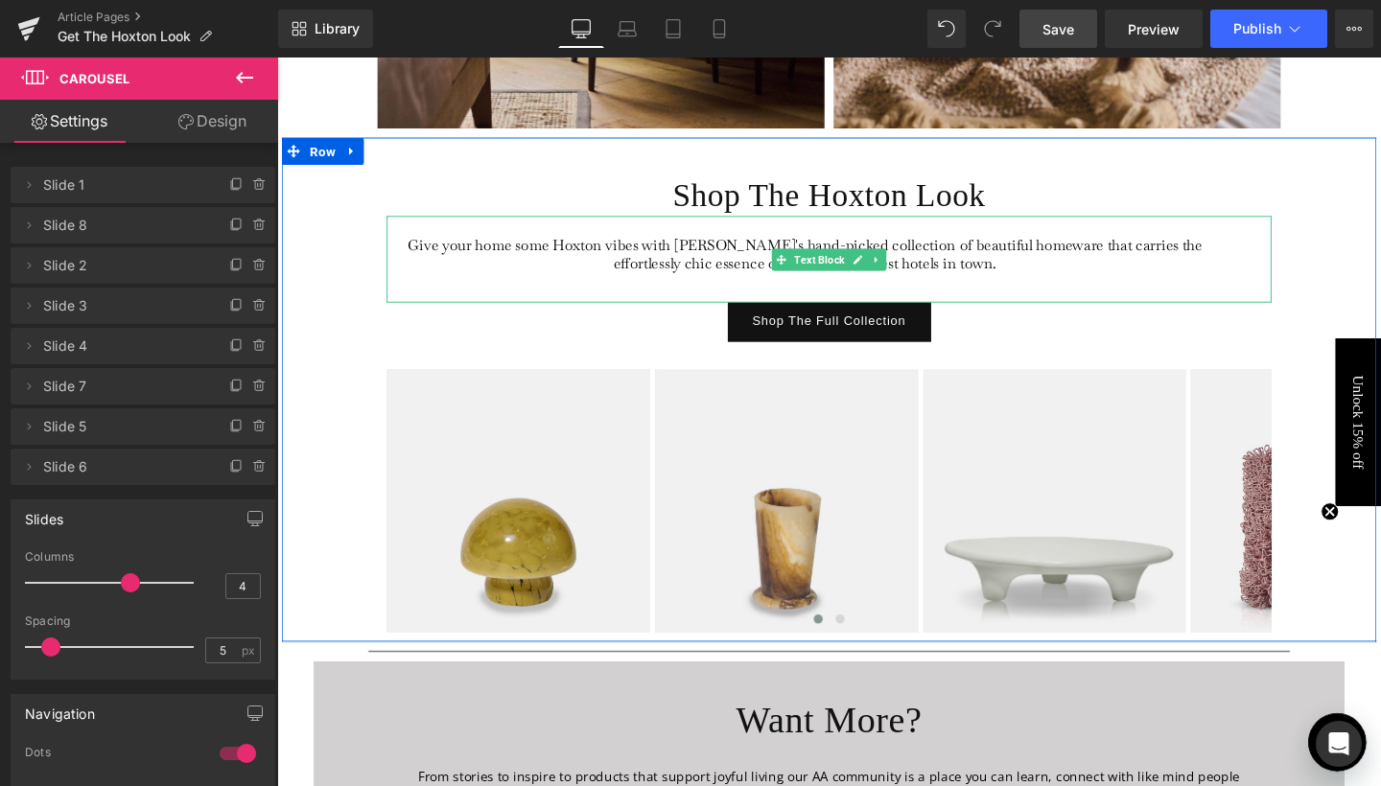
scroll to position [4023, 0]
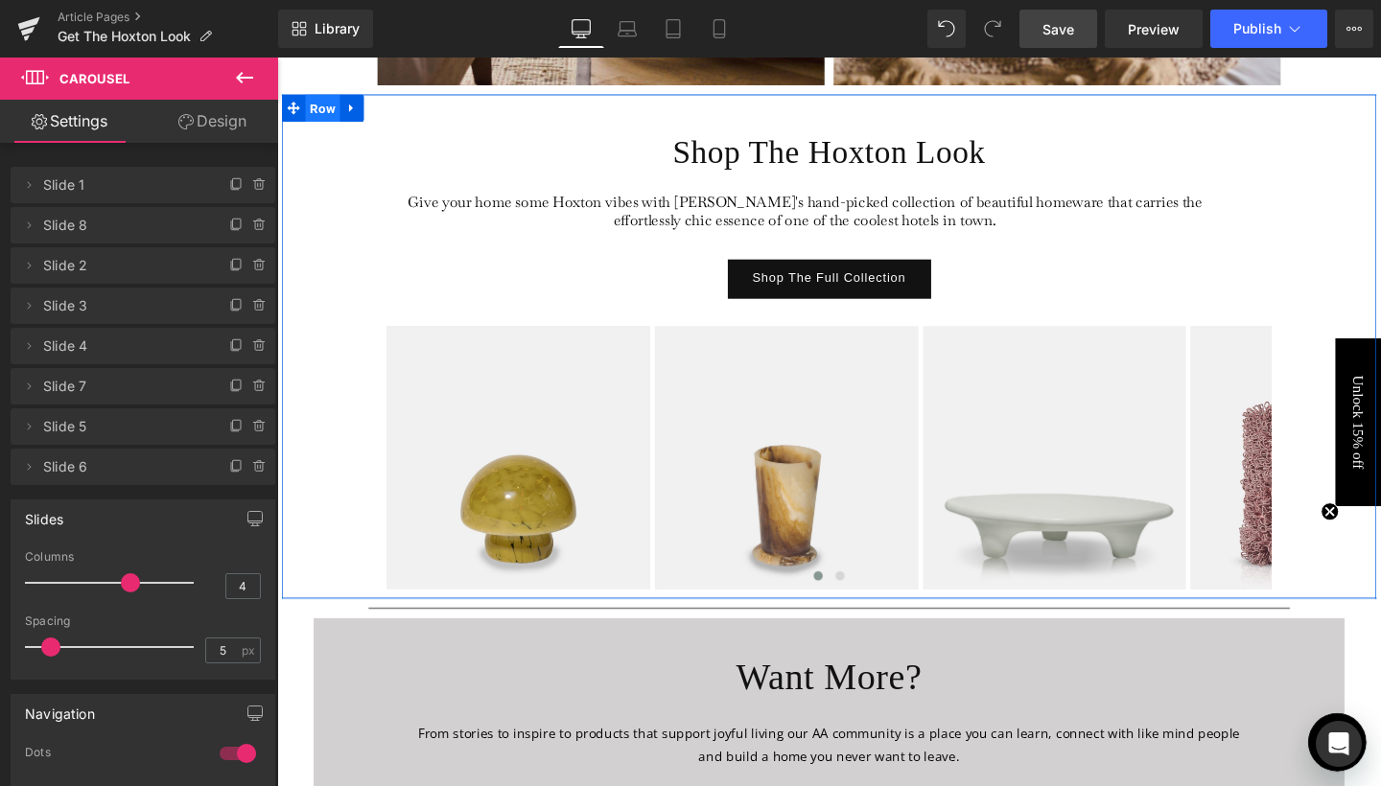
click at [321, 112] on span "Row" at bounding box center [325, 110] width 36 height 29
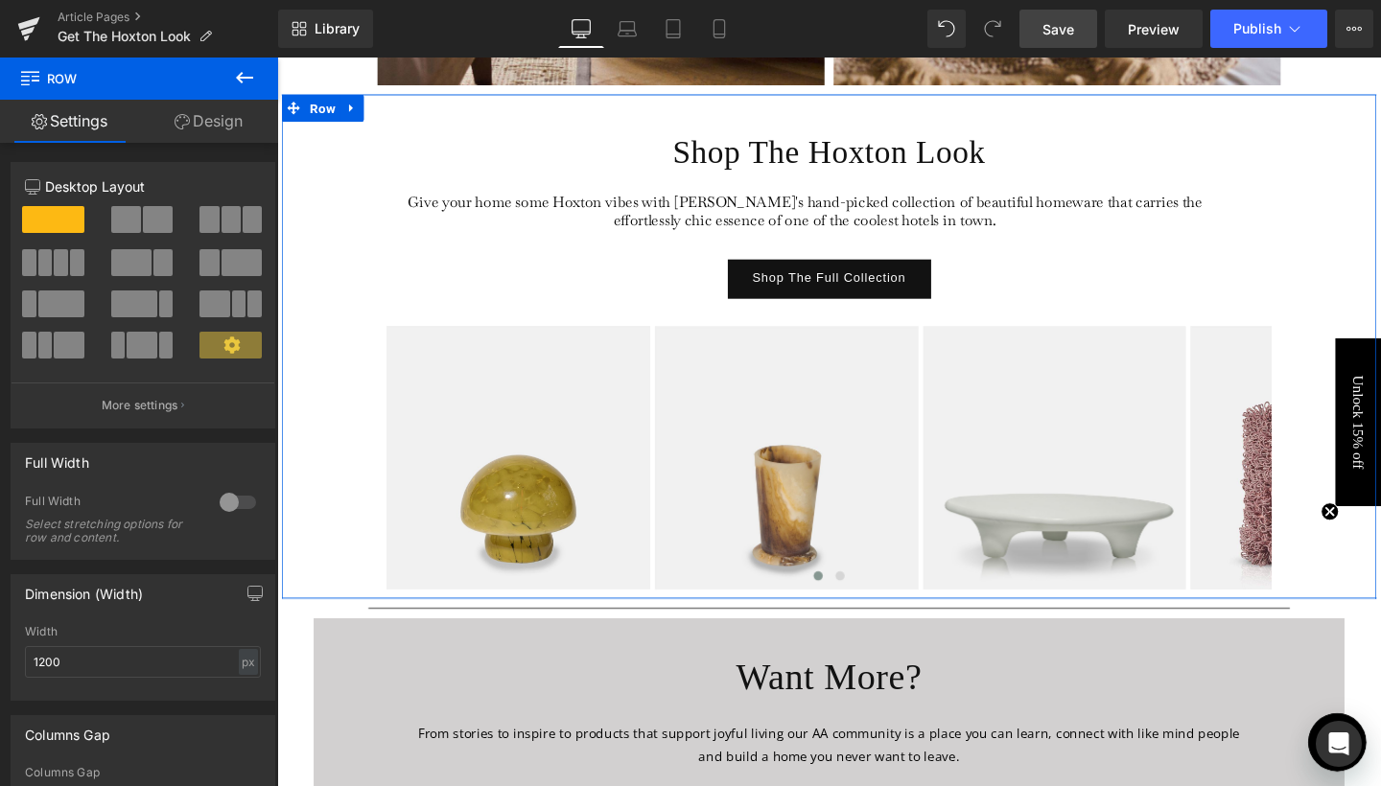
click at [219, 506] on div at bounding box center [238, 502] width 46 height 31
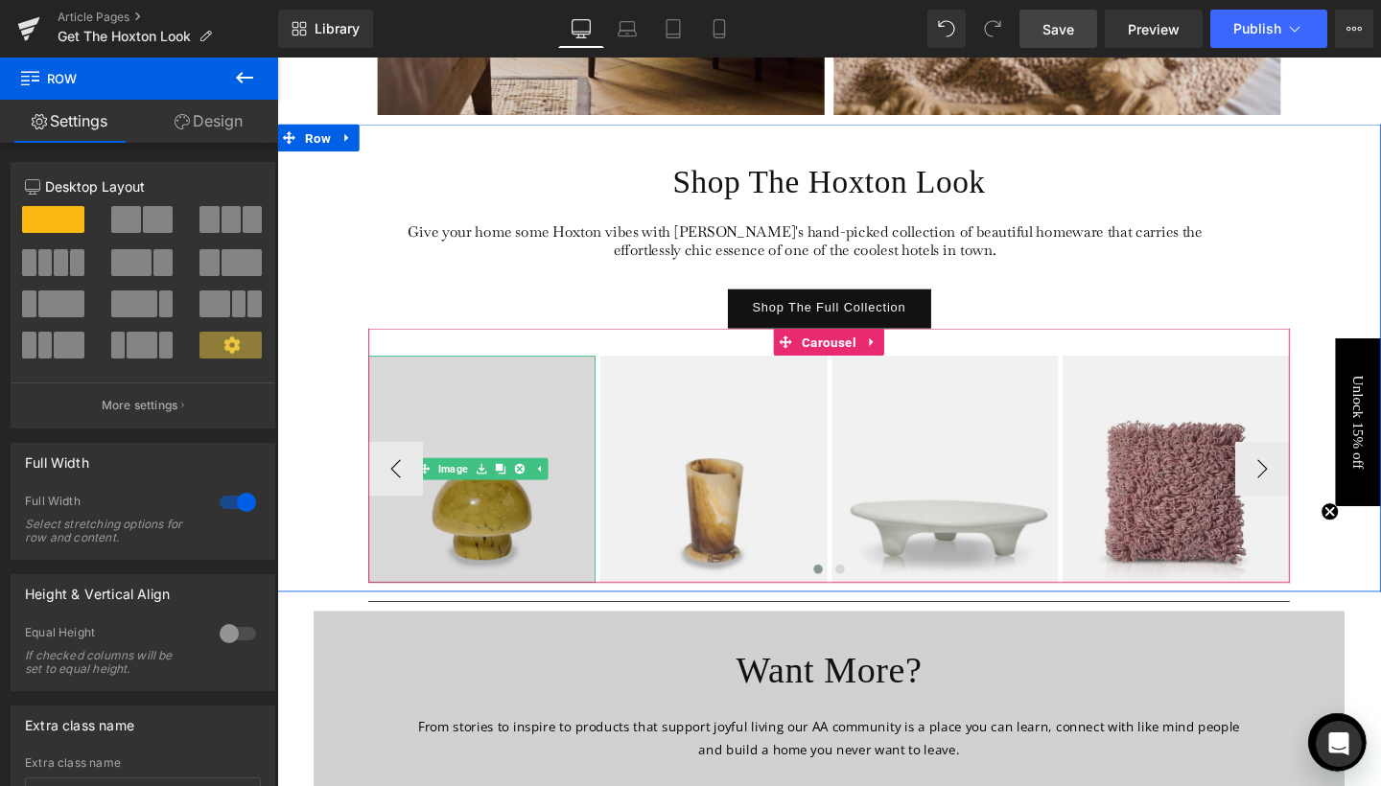
scroll to position [4092, 0]
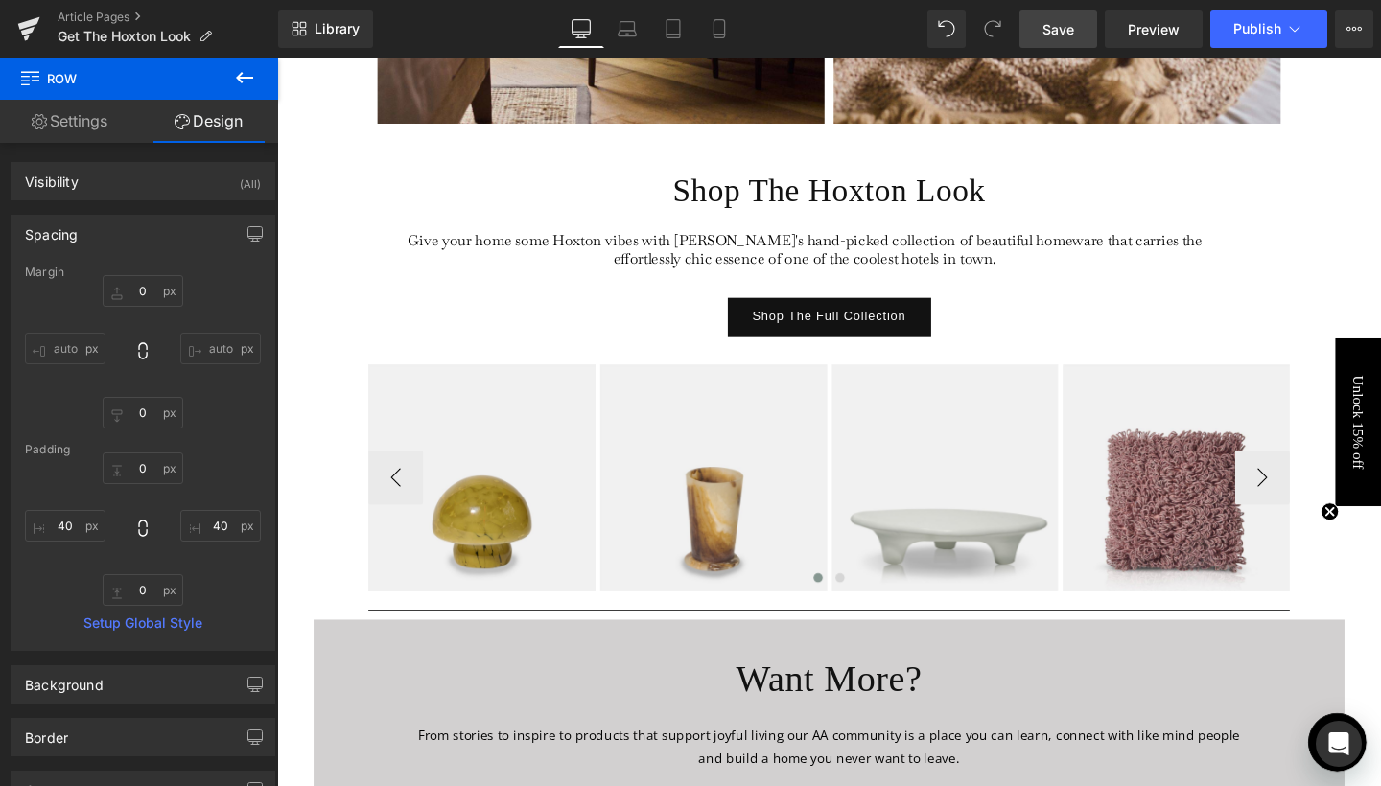
scroll to position [4000, 0]
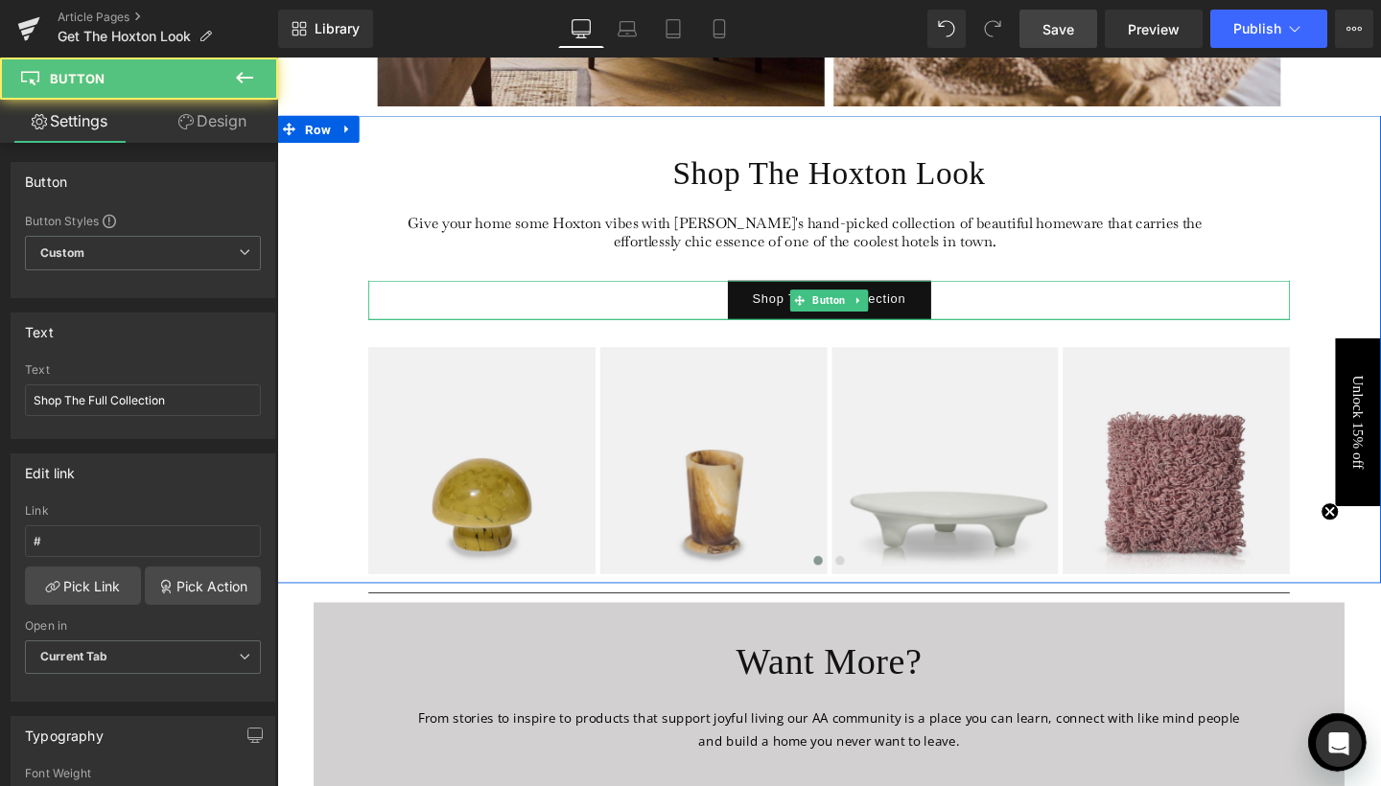
click at [1038, 324] on div "Shop The Full Collection" at bounding box center [857, 312] width 968 height 41
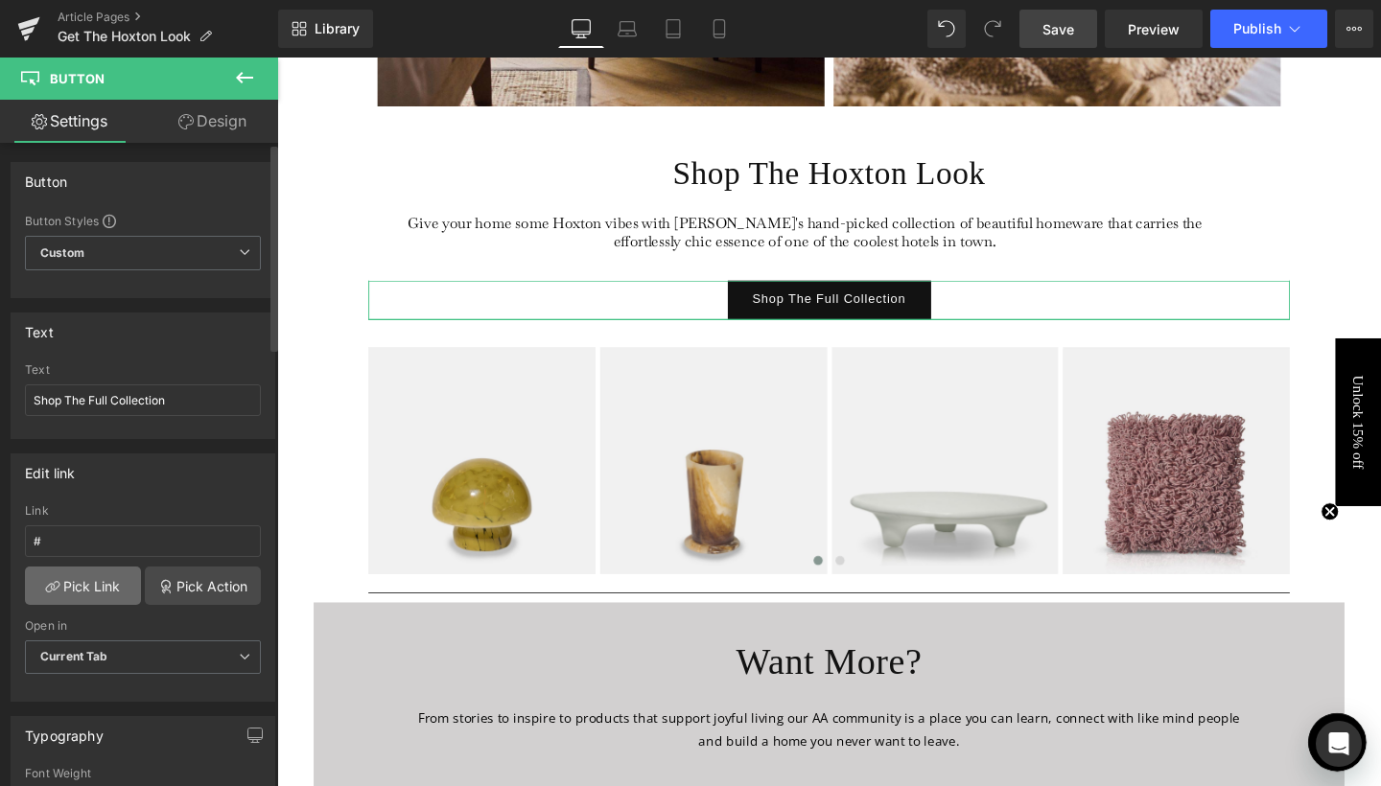
click at [107, 584] on link "Pick Link" at bounding box center [83, 586] width 116 height 38
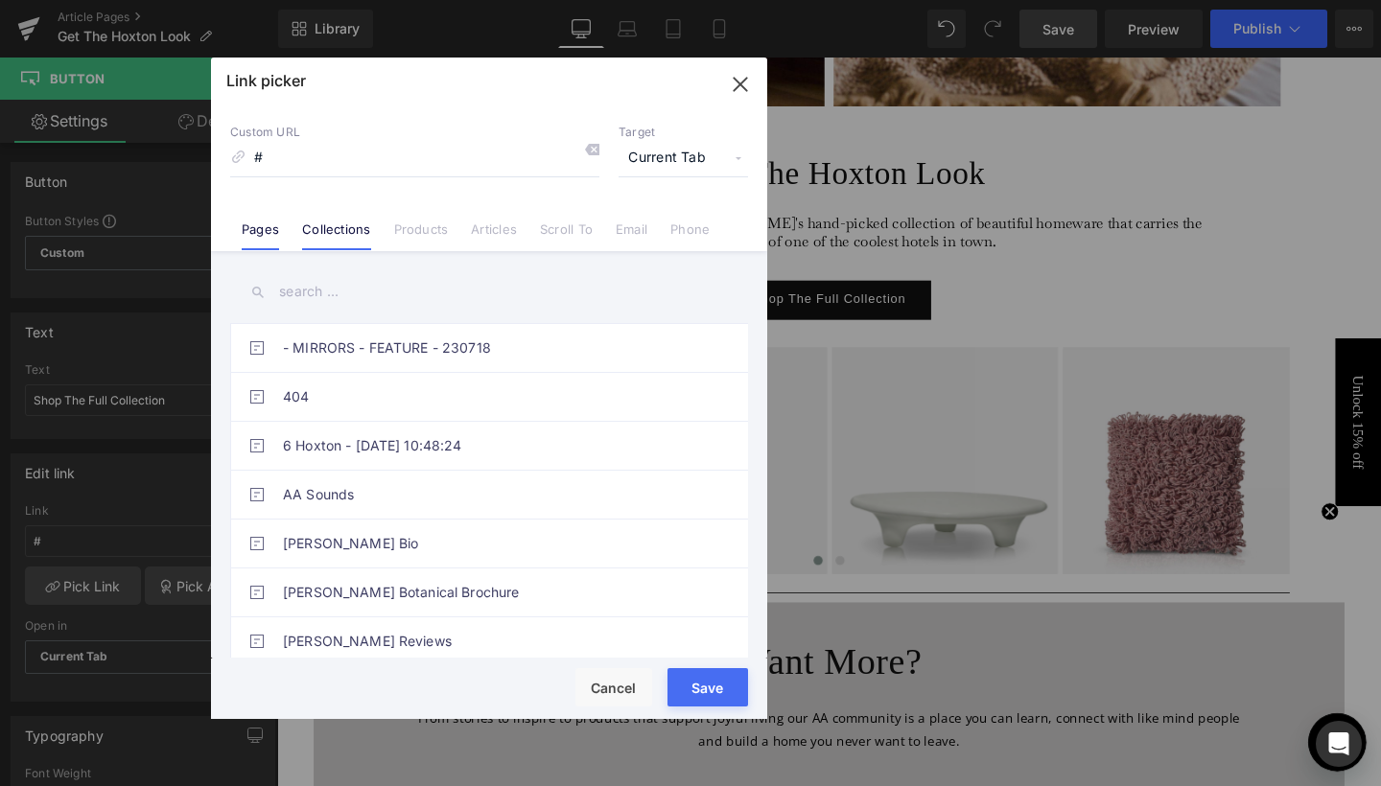
click at [338, 226] on link "Collections" at bounding box center [336, 236] width 68 height 29
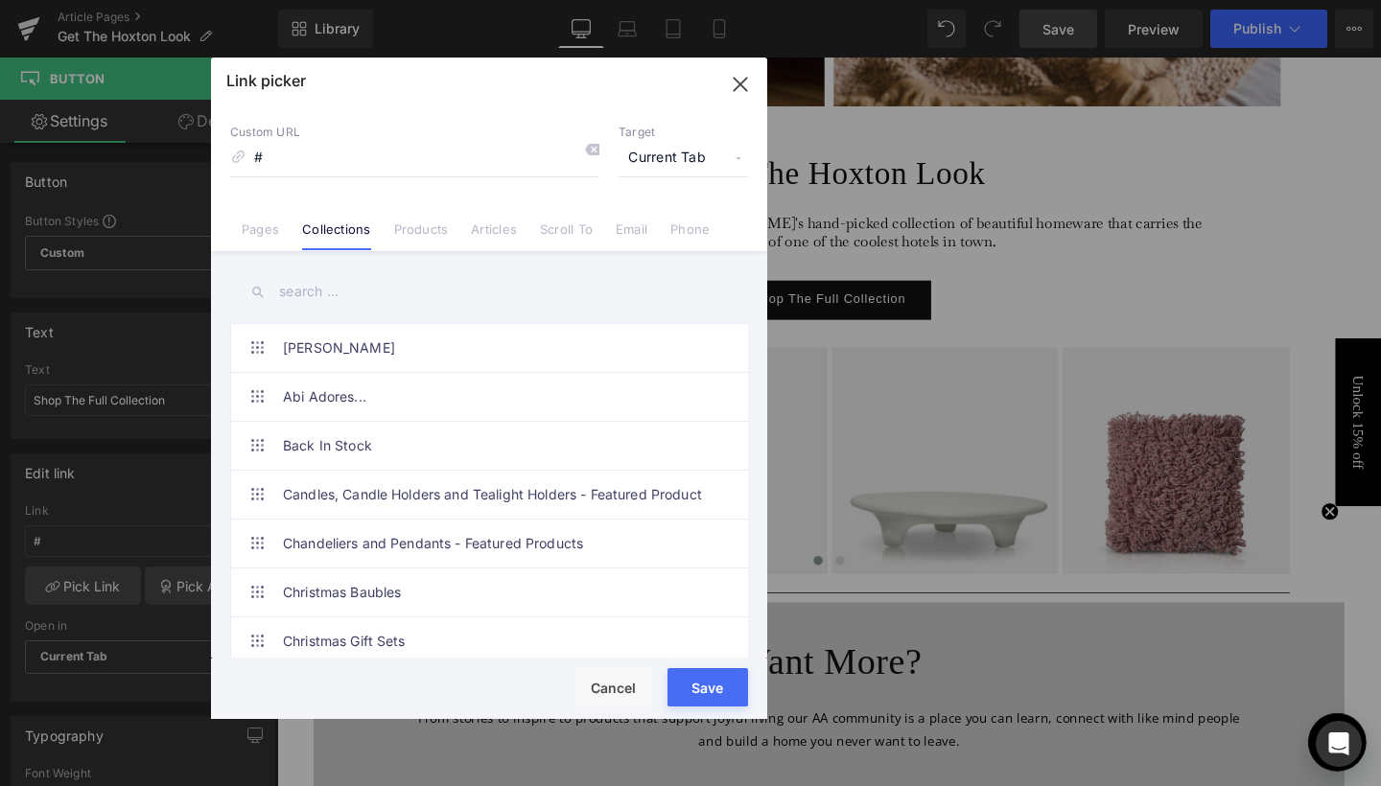
click at [330, 289] on input "text" at bounding box center [489, 291] width 518 height 43
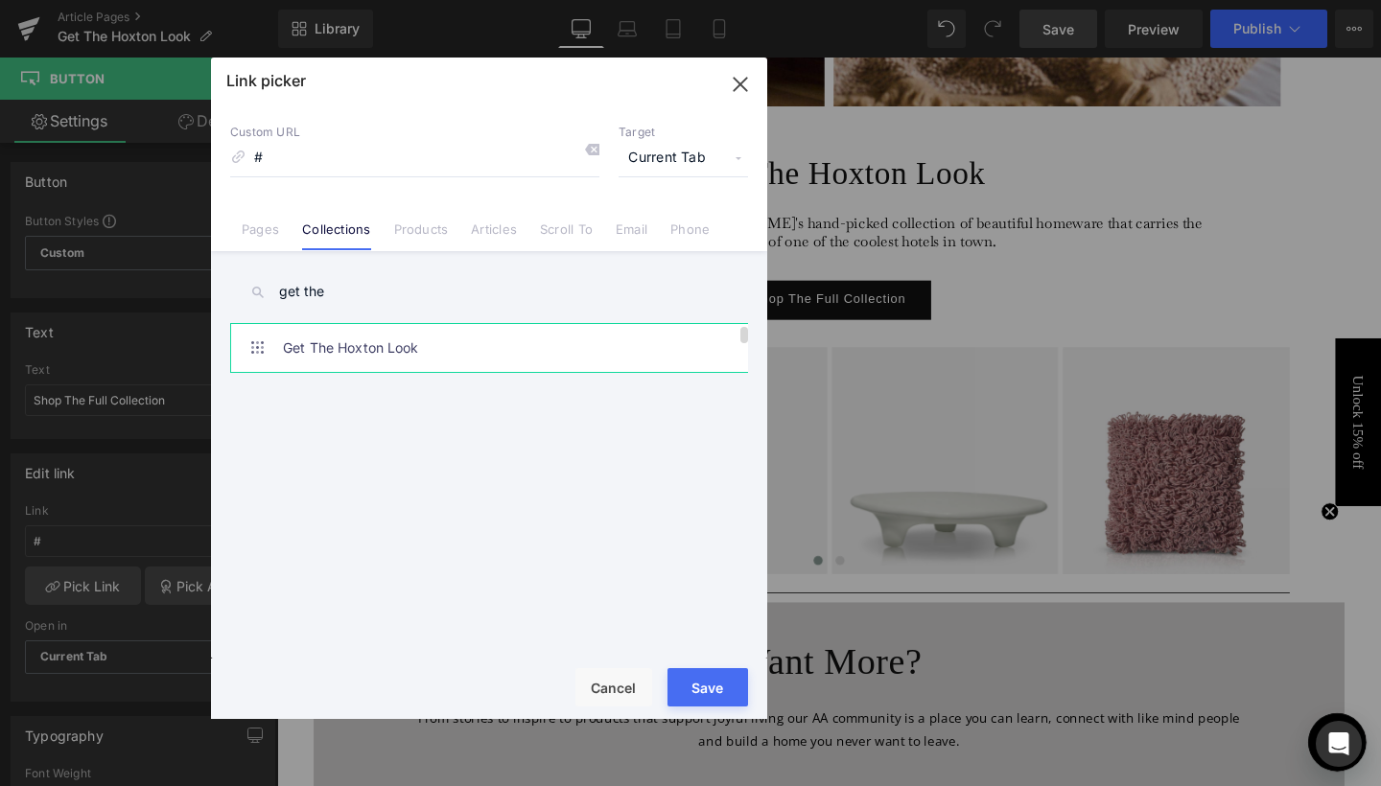
type input "get the"
click at [333, 352] on link "Get The Hoxton Look" at bounding box center [494, 348] width 422 height 48
click at [699, 170] on span "Current Tab" at bounding box center [682, 158] width 129 height 36
click at [645, 225] on li "New Tab" at bounding box center [683, 227] width 149 height 34
click at [718, 688] on button "Save" at bounding box center [707, 687] width 81 height 38
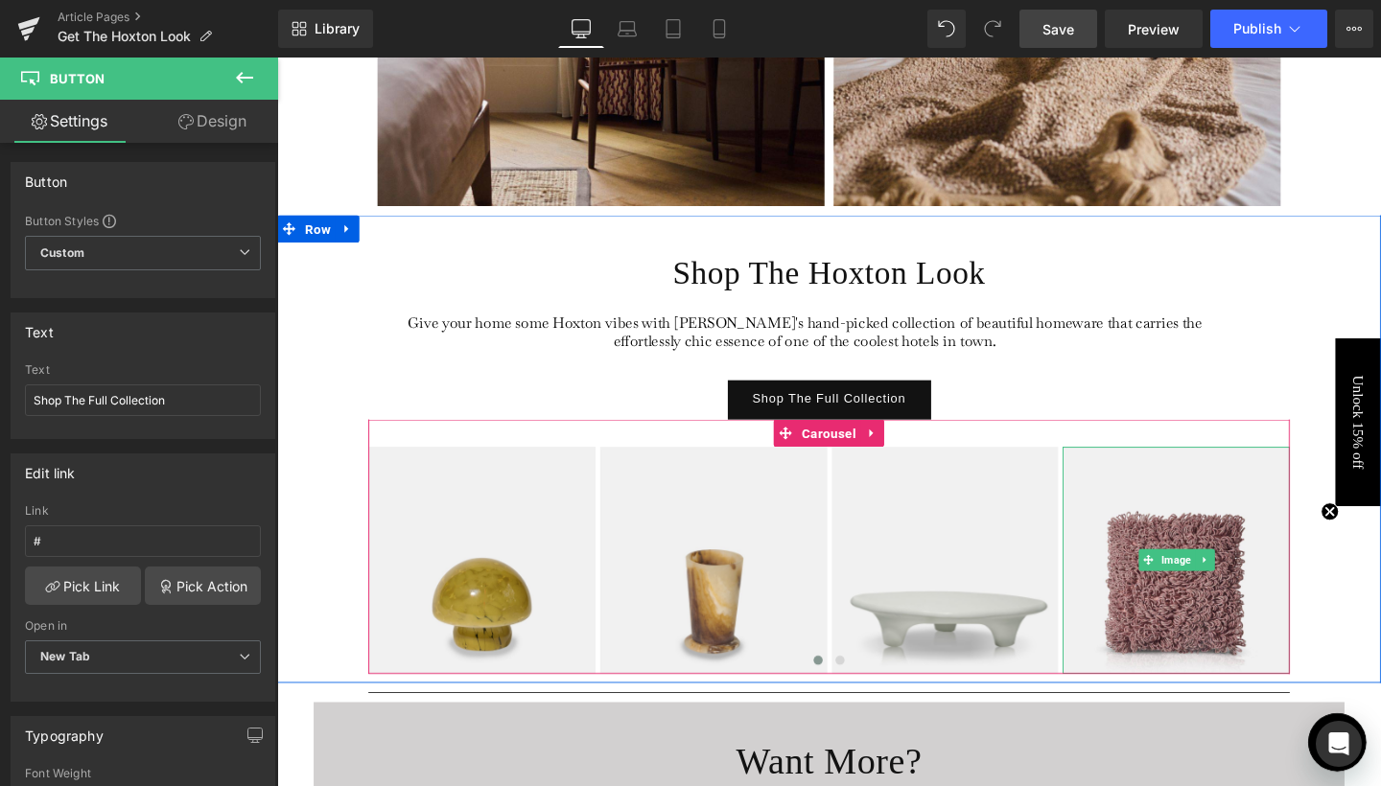
scroll to position [3888, 0]
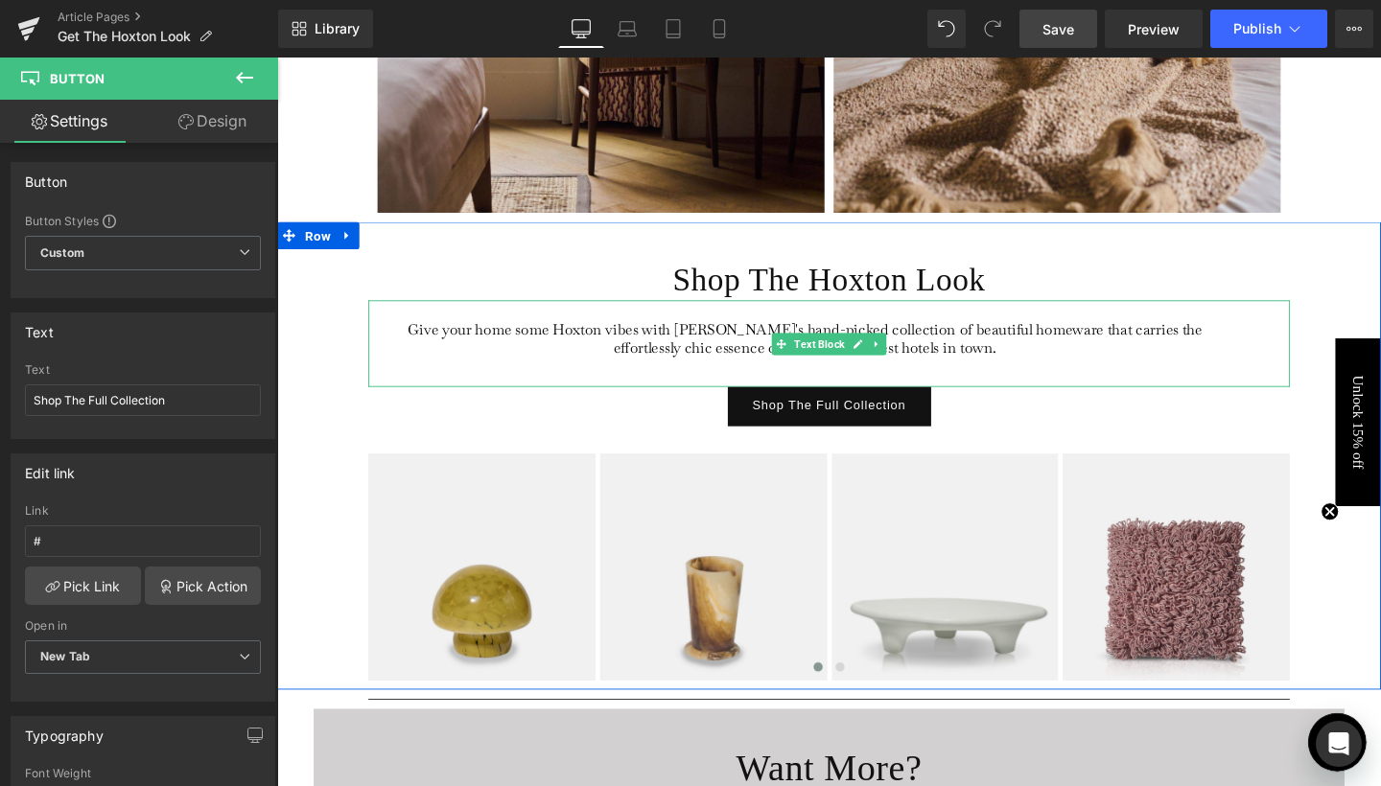
click at [1242, 385] on div "Give your home some Hoxton vibes with [PERSON_NAME]'s hand-picked collection of…" at bounding box center [857, 358] width 968 height 91
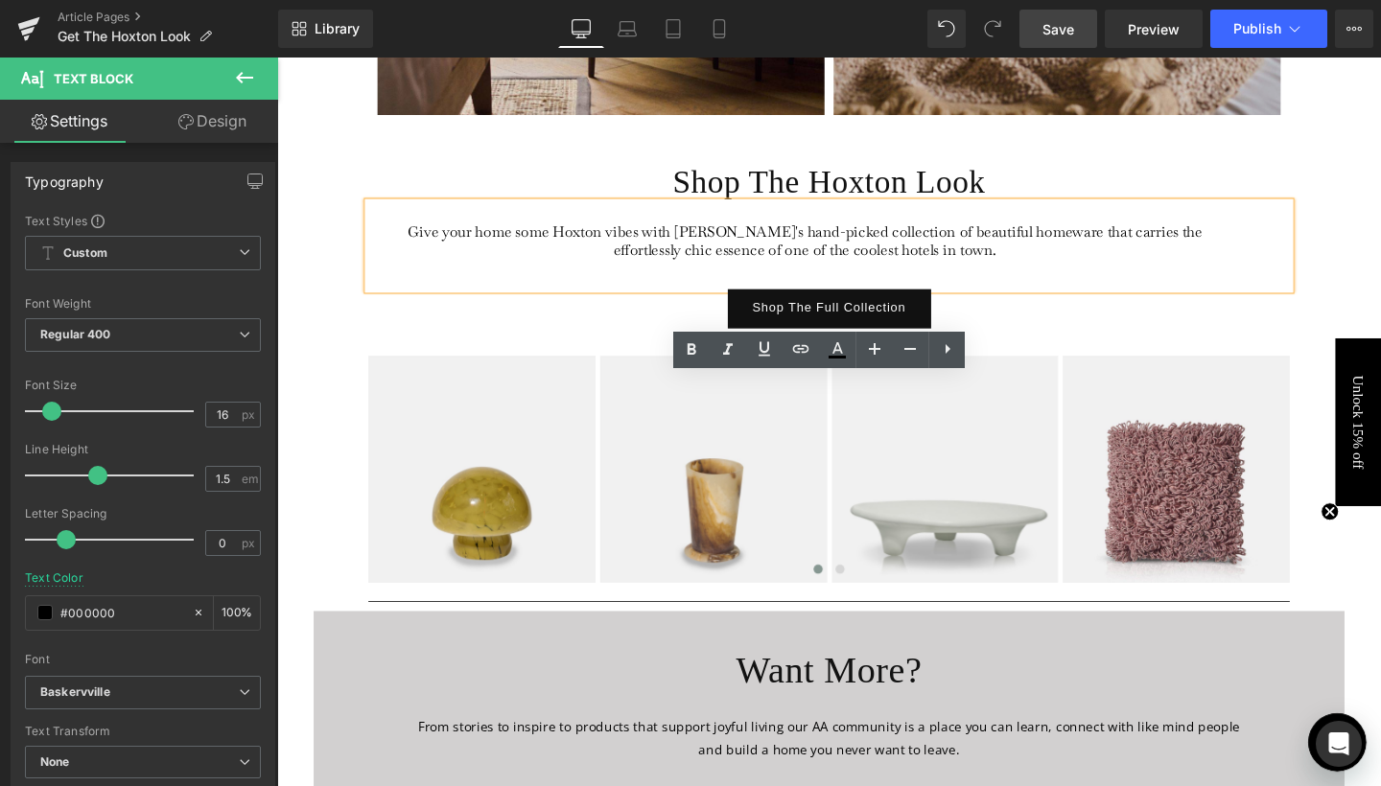
scroll to position [4139, 0]
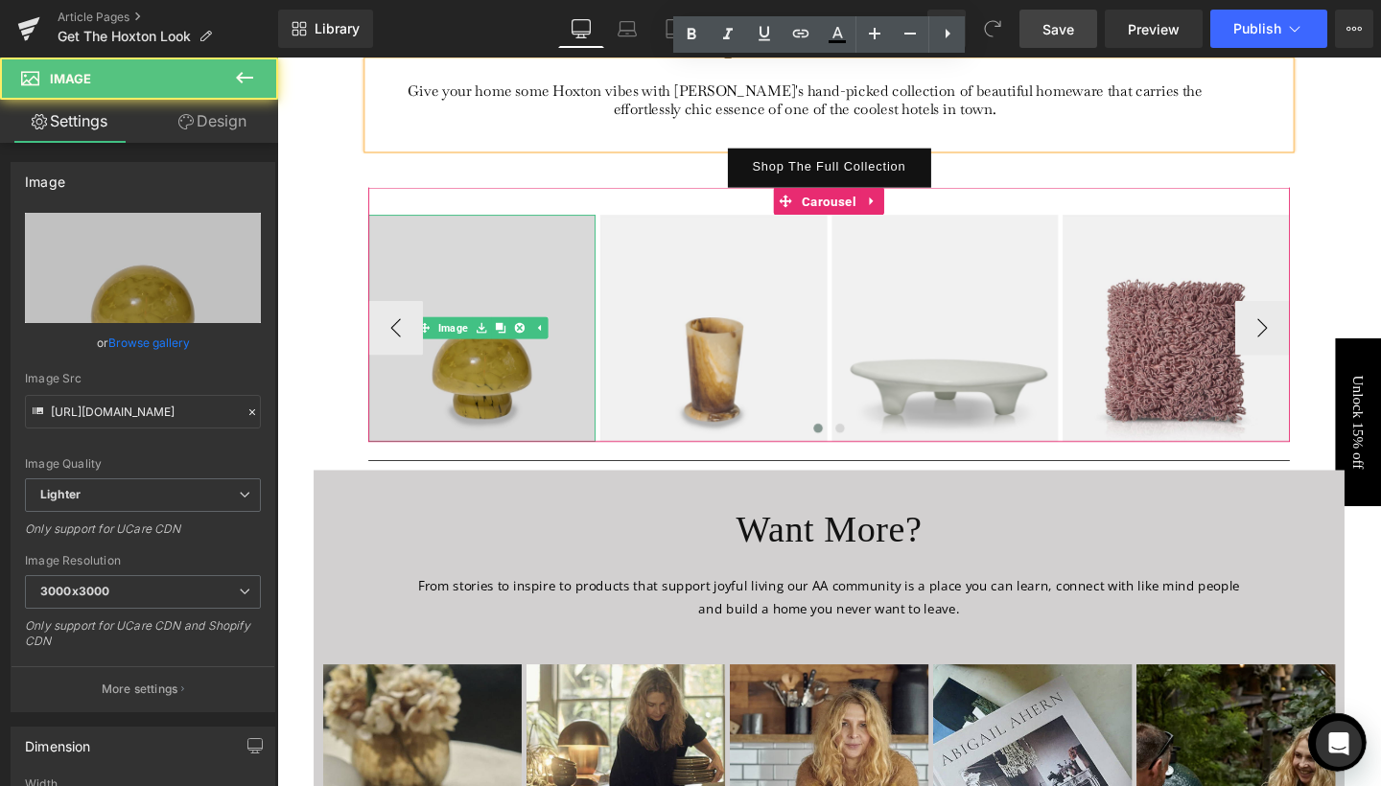
click at [491, 295] on img at bounding box center [492, 342] width 239 height 239
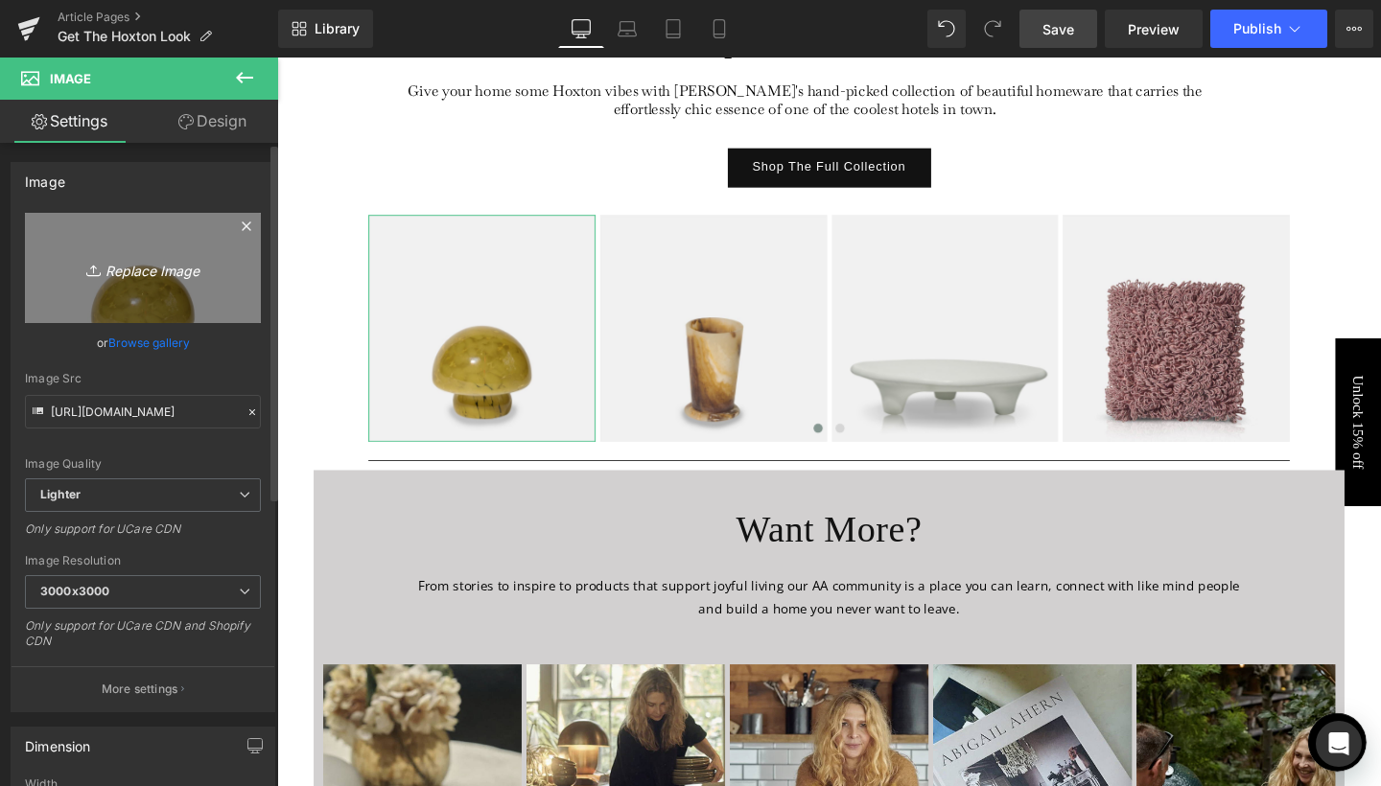
click at [153, 260] on icon "Replace Image" at bounding box center [142, 268] width 153 height 24
type input "C:\fakepath\3.jpg"
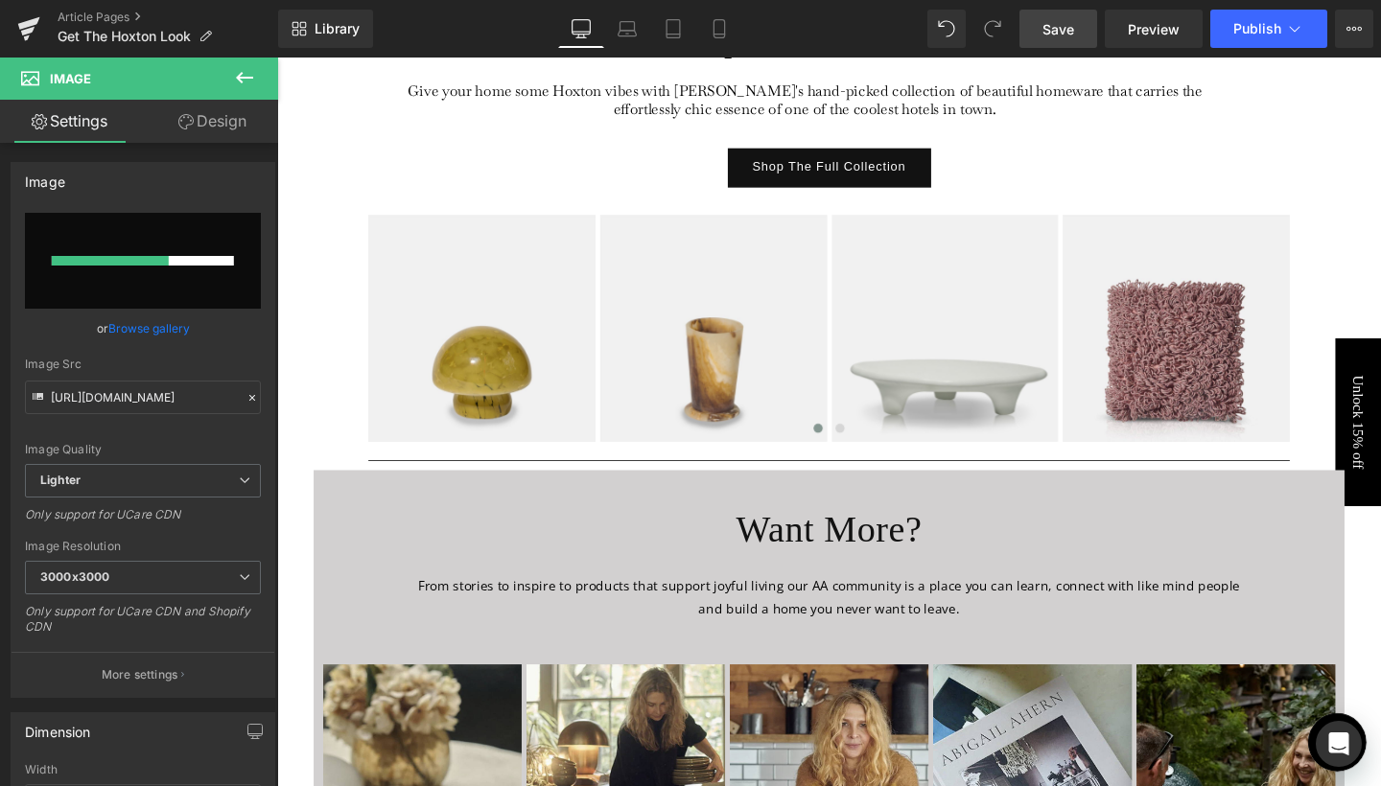
click at [1061, 30] on span "Save" at bounding box center [1058, 29] width 32 height 20
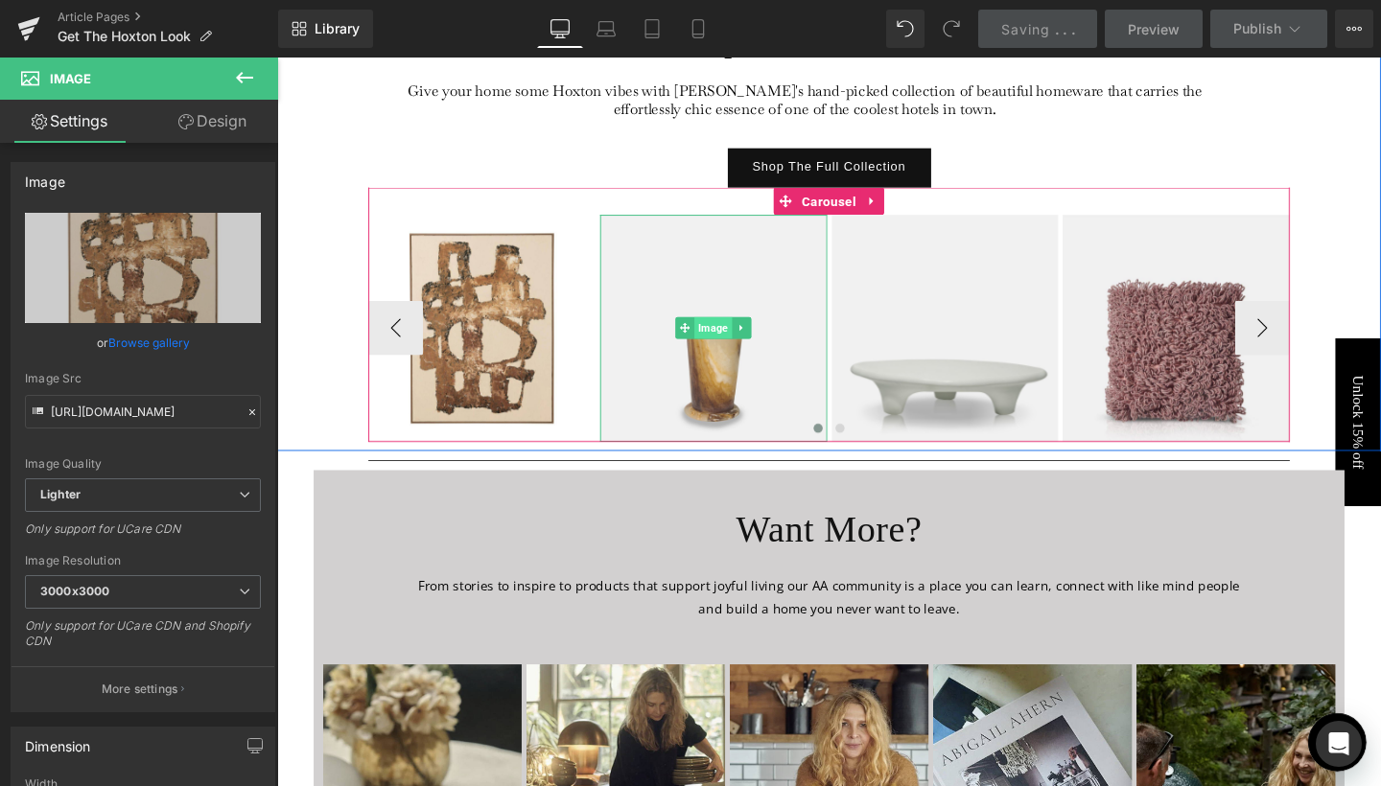
click at [734, 349] on span "Image" at bounding box center [735, 342] width 39 height 23
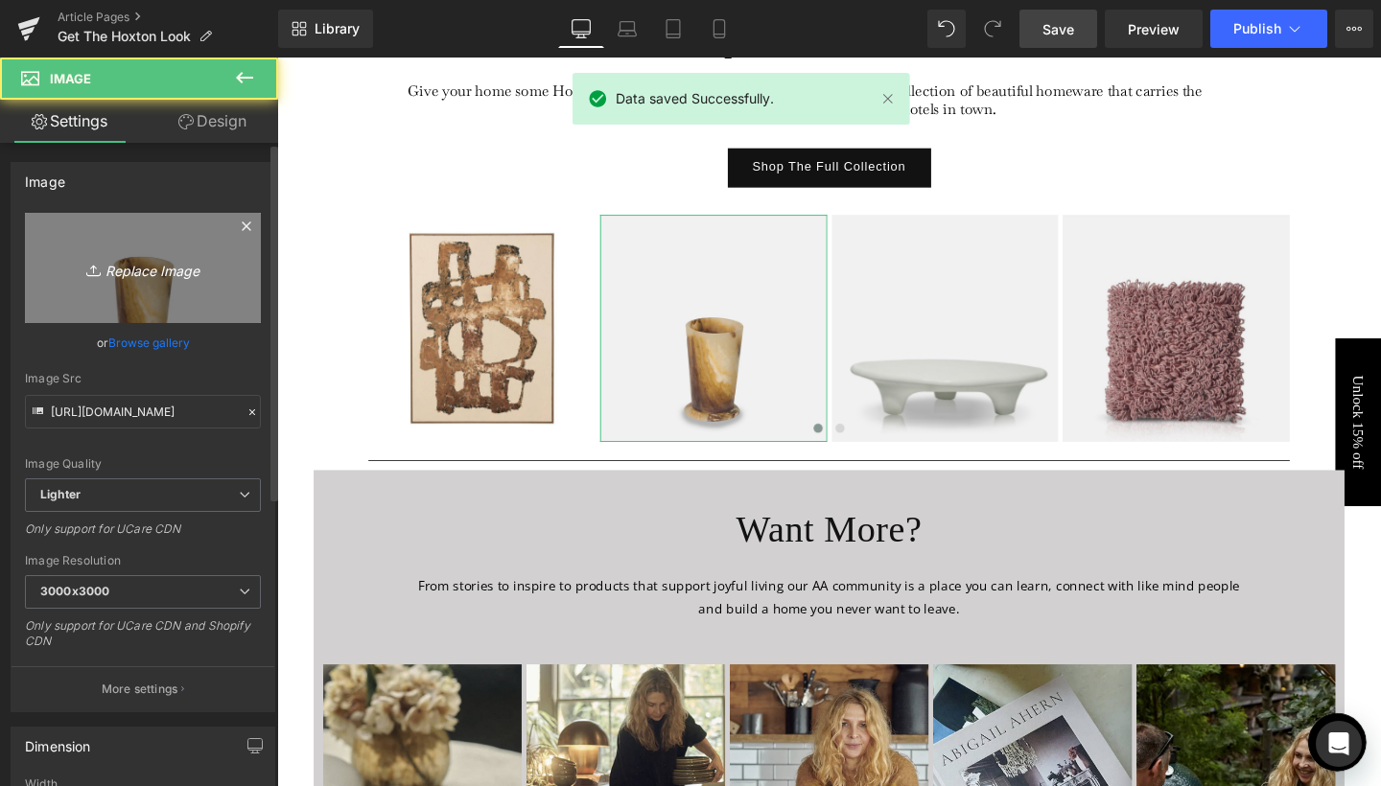
click at [154, 263] on icon "Replace Image" at bounding box center [142, 268] width 153 height 24
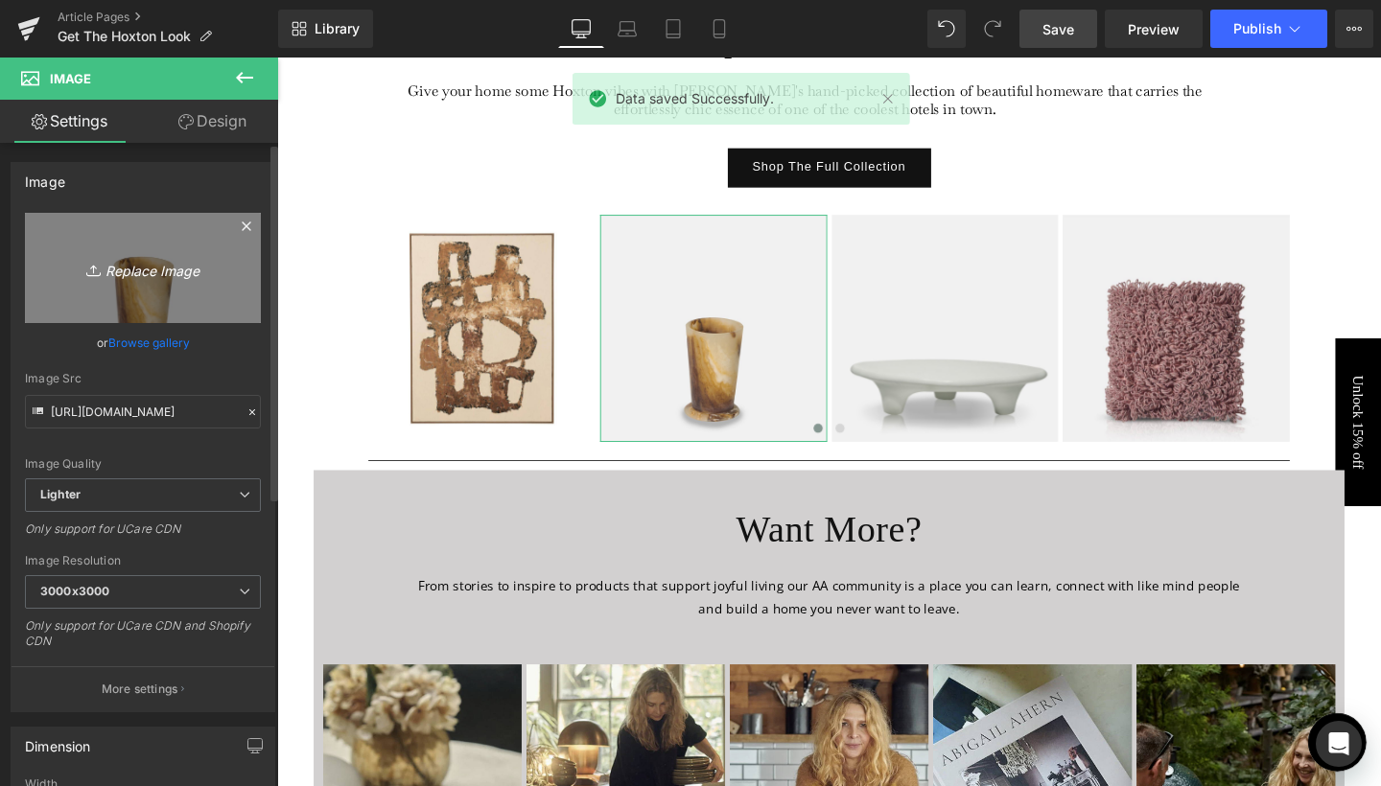
type input "C:\fakepath\4.jpg"
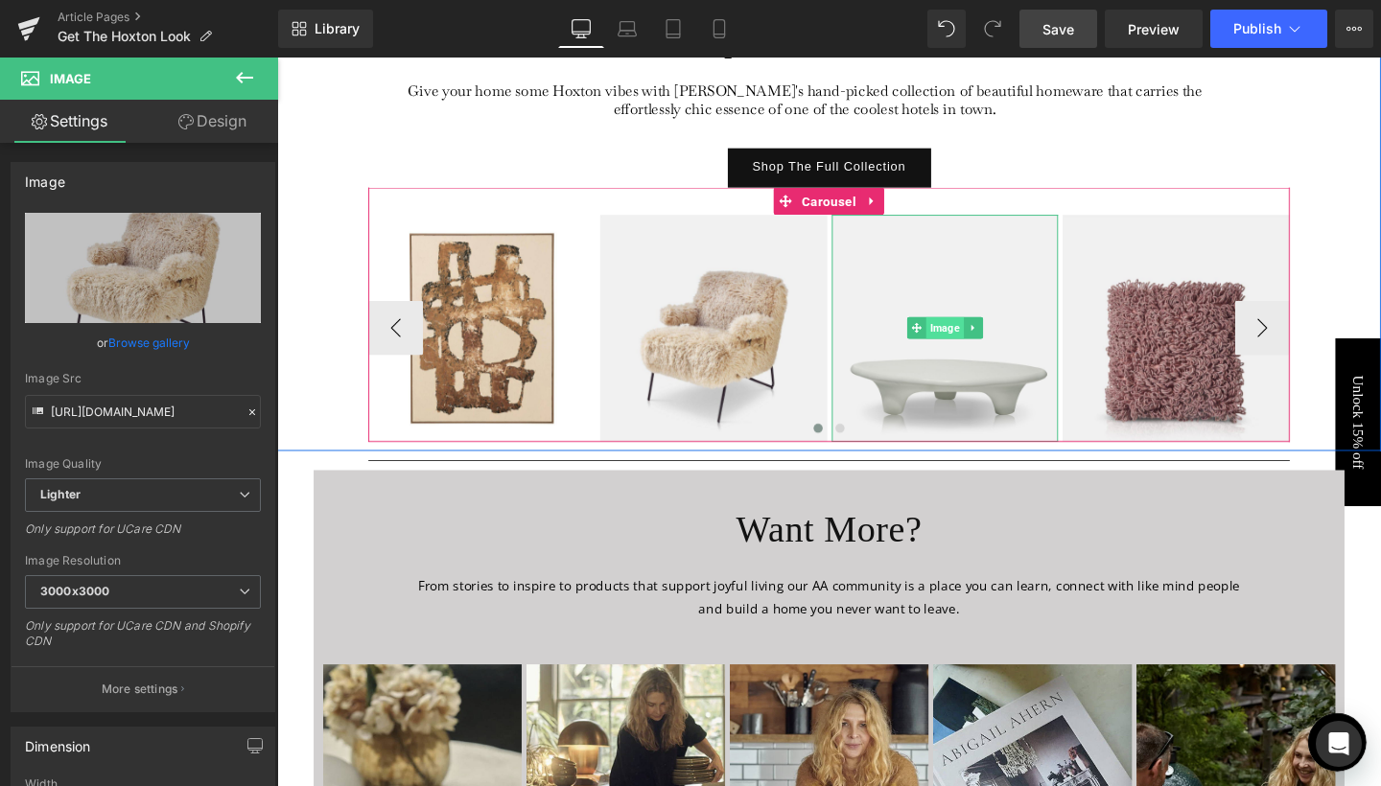
click at [976, 338] on span "Image" at bounding box center [978, 342] width 39 height 23
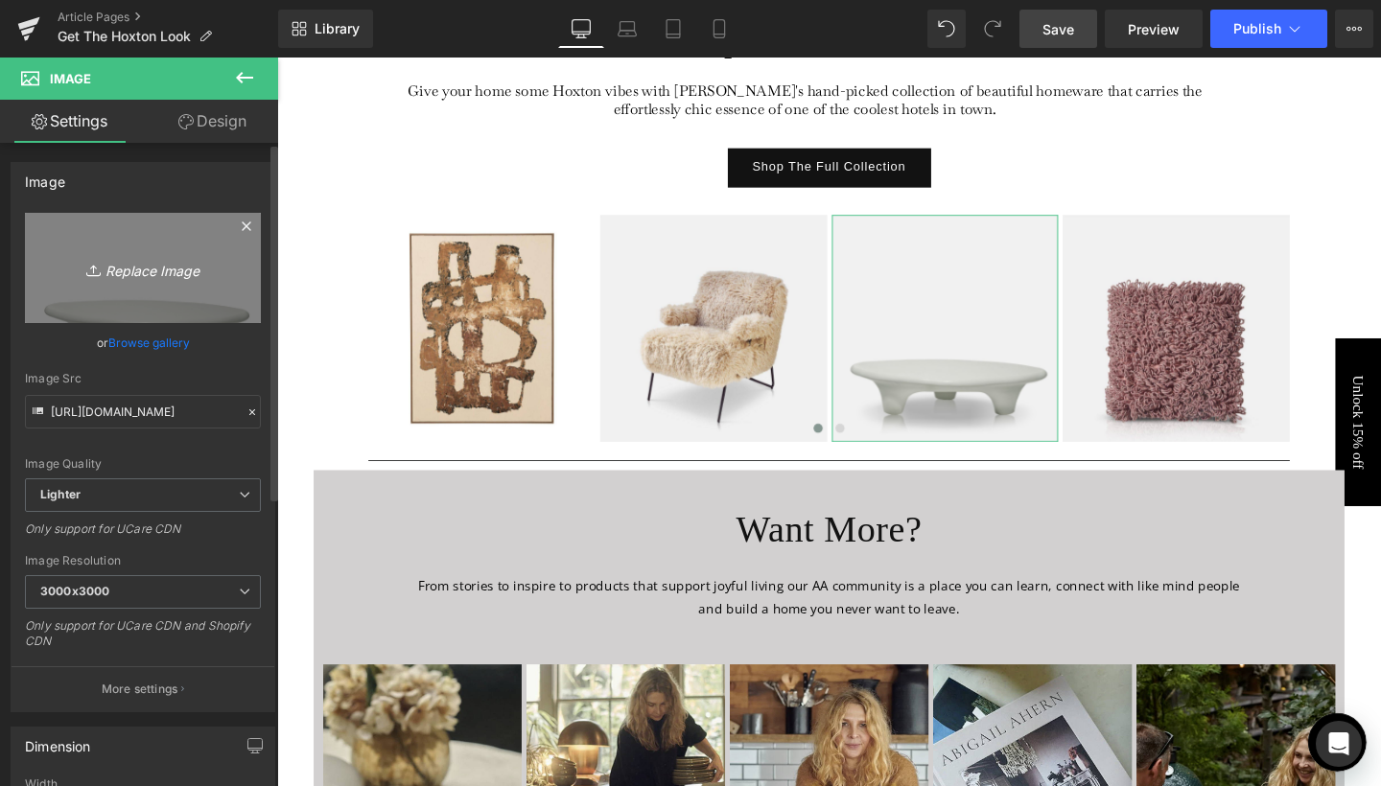
click at [151, 253] on link "Replace Image" at bounding box center [143, 268] width 236 height 110
type input "C:\fakepath\10.jpg"
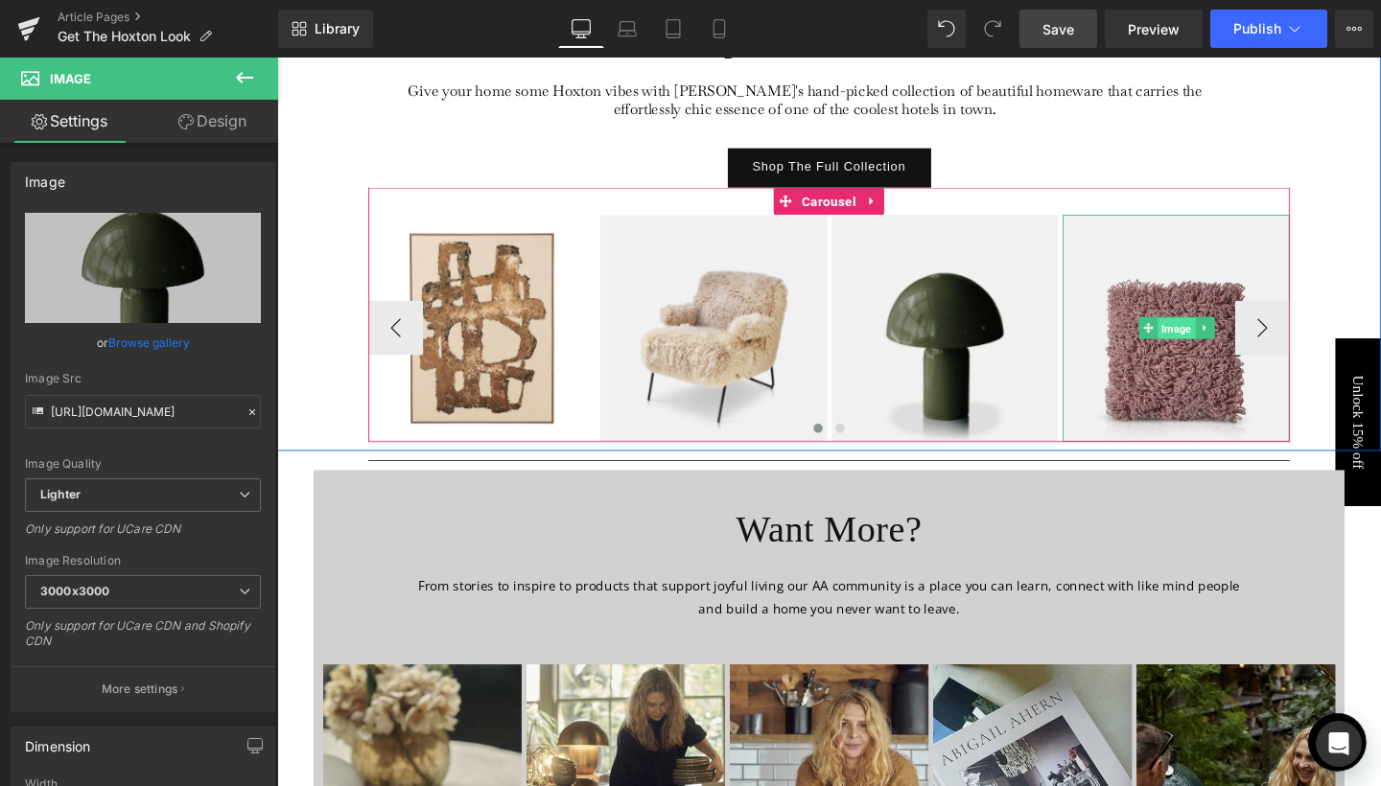
click at [1220, 340] on span "Image" at bounding box center [1221, 343] width 39 height 23
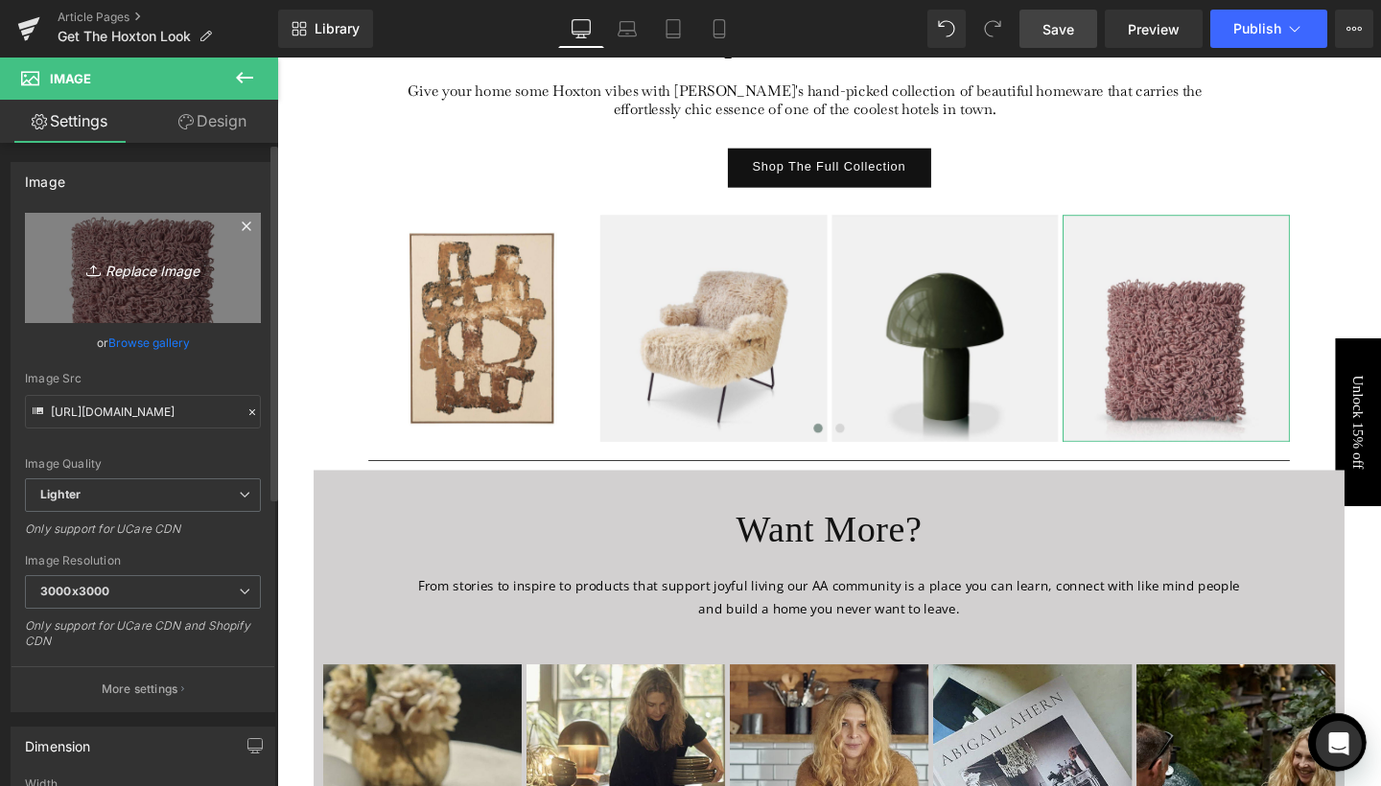
click at [151, 278] on icon "Replace Image" at bounding box center [142, 268] width 153 height 24
type input "C:\fakepath\8.jpg"
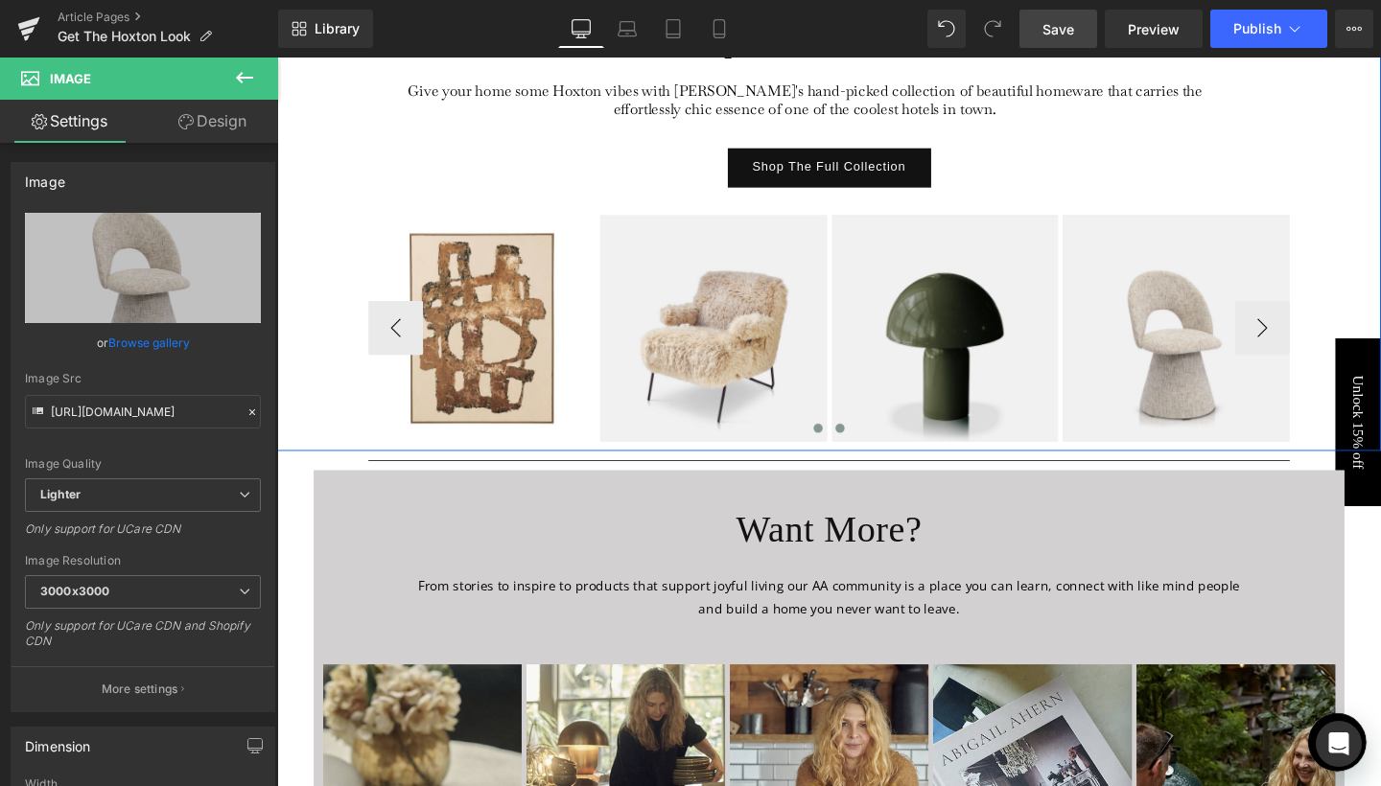
click at [864, 453] on button at bounding box center [868, 447] width 23 height 19
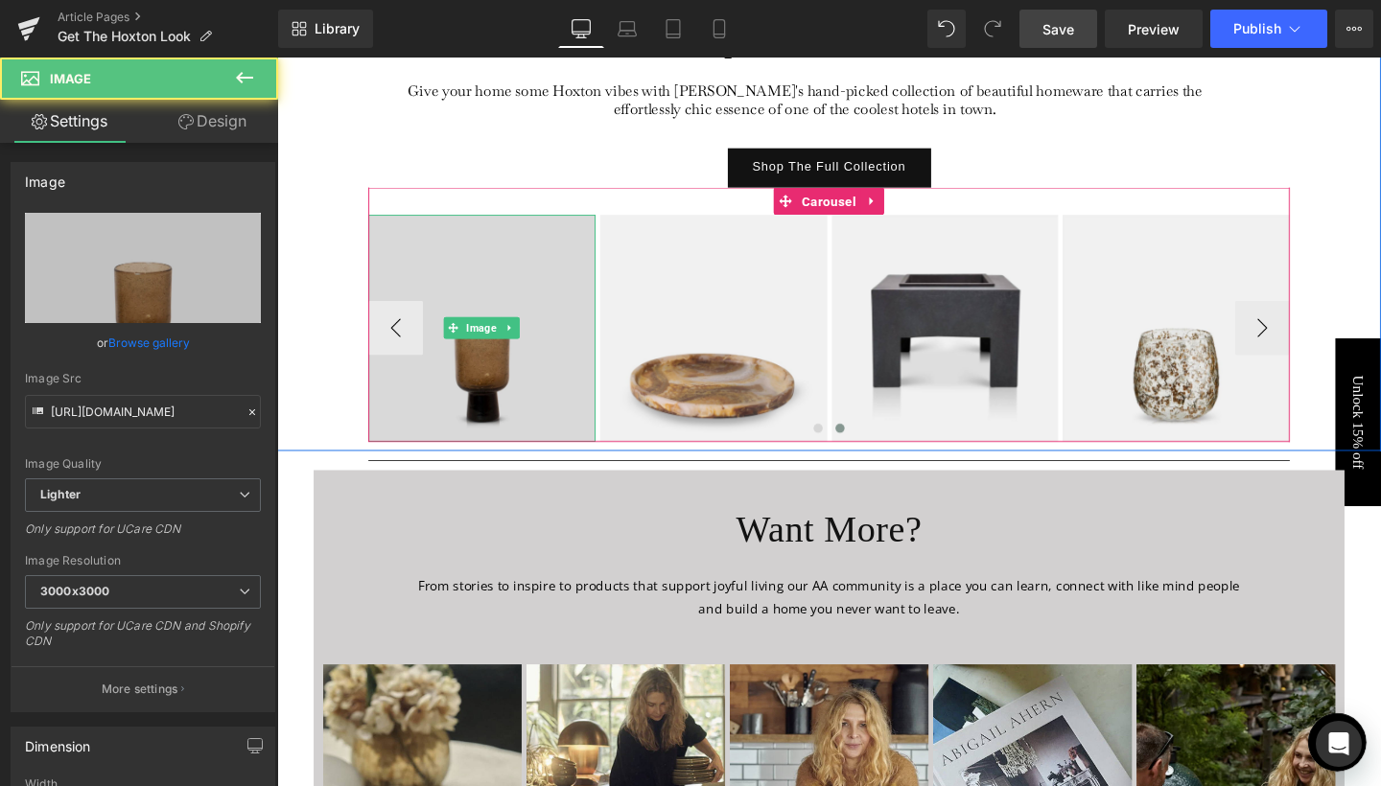
click at [521, 361] on img at bounding box center [492, 342] width 239 height 239
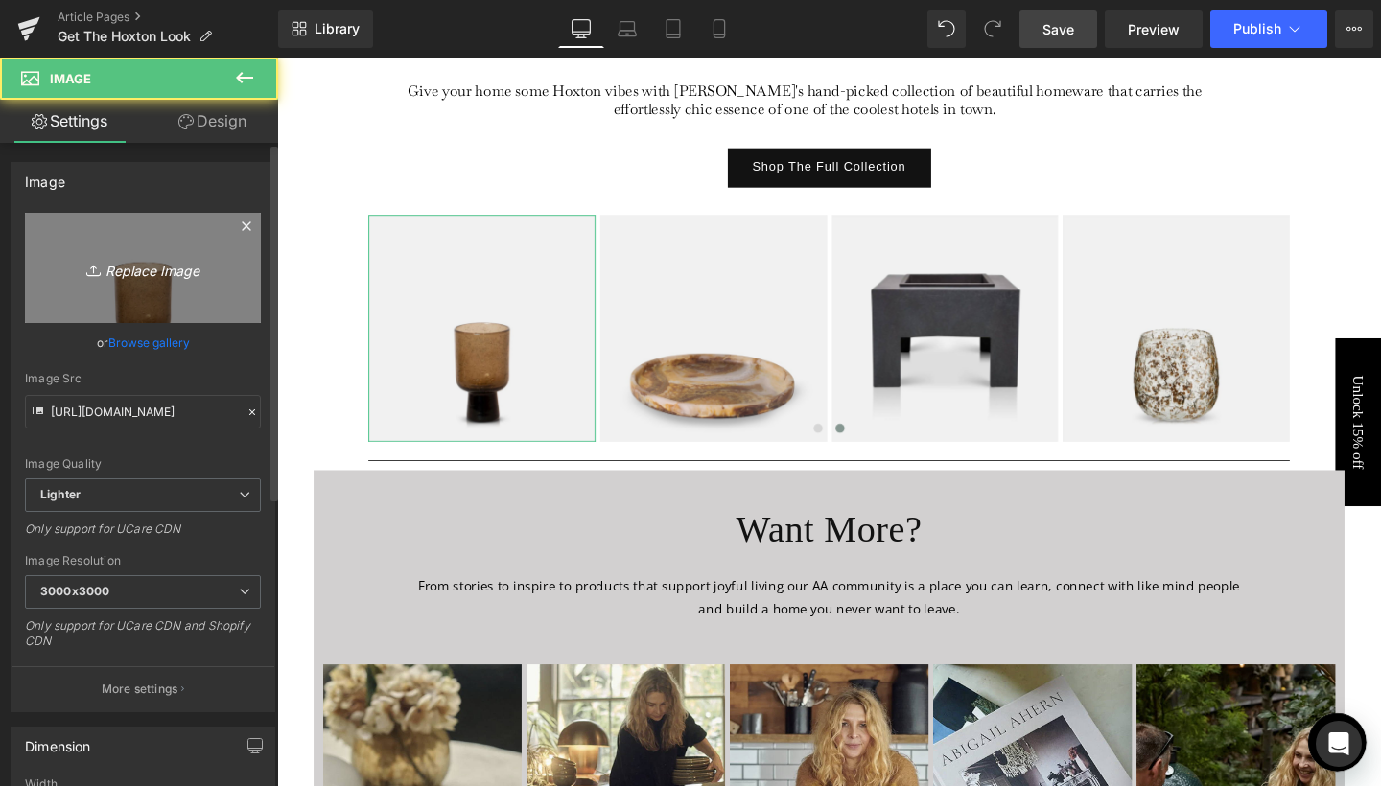
click at [150, 268] on icon "Replace Image" at bounding box center [142, 268] width 153 height 24
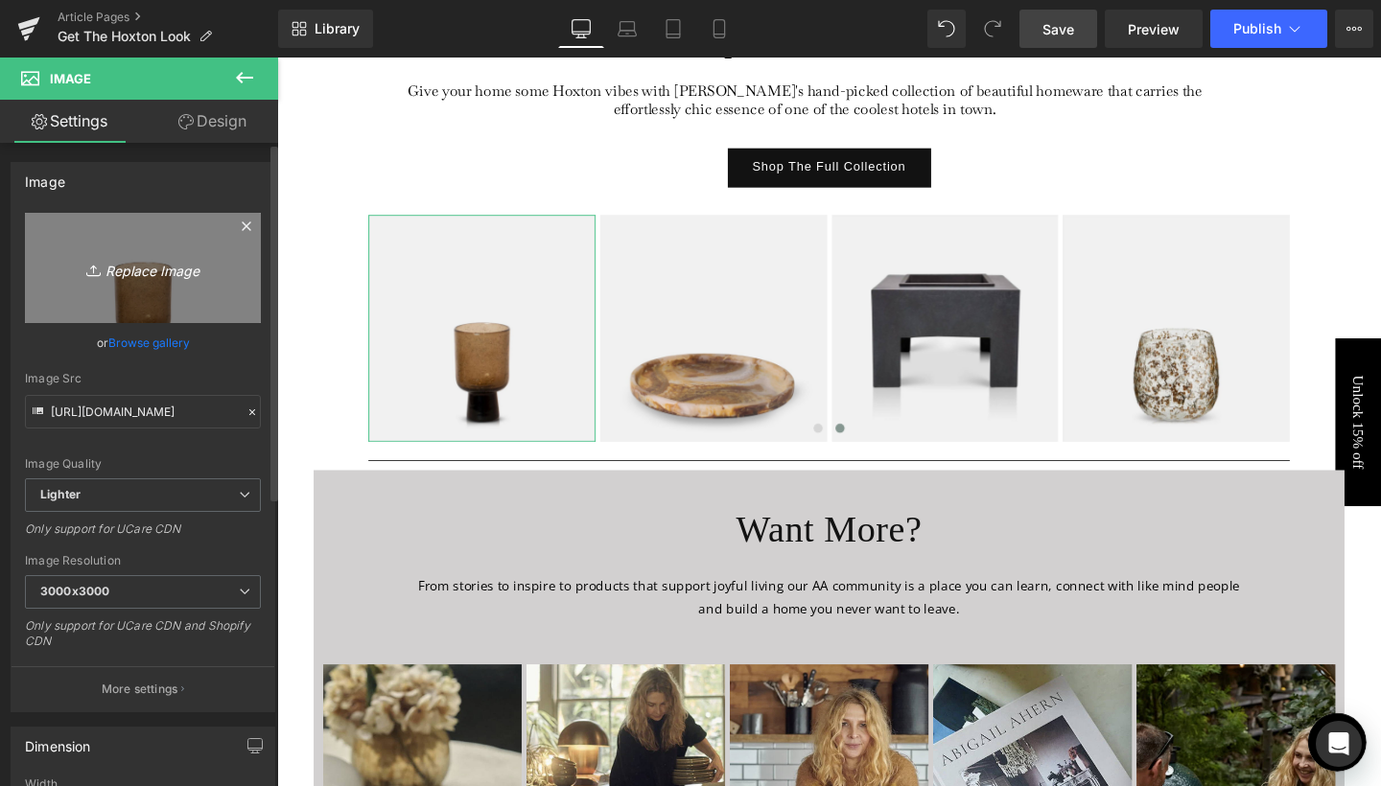
type input "C:\fakepath\5.jpg"
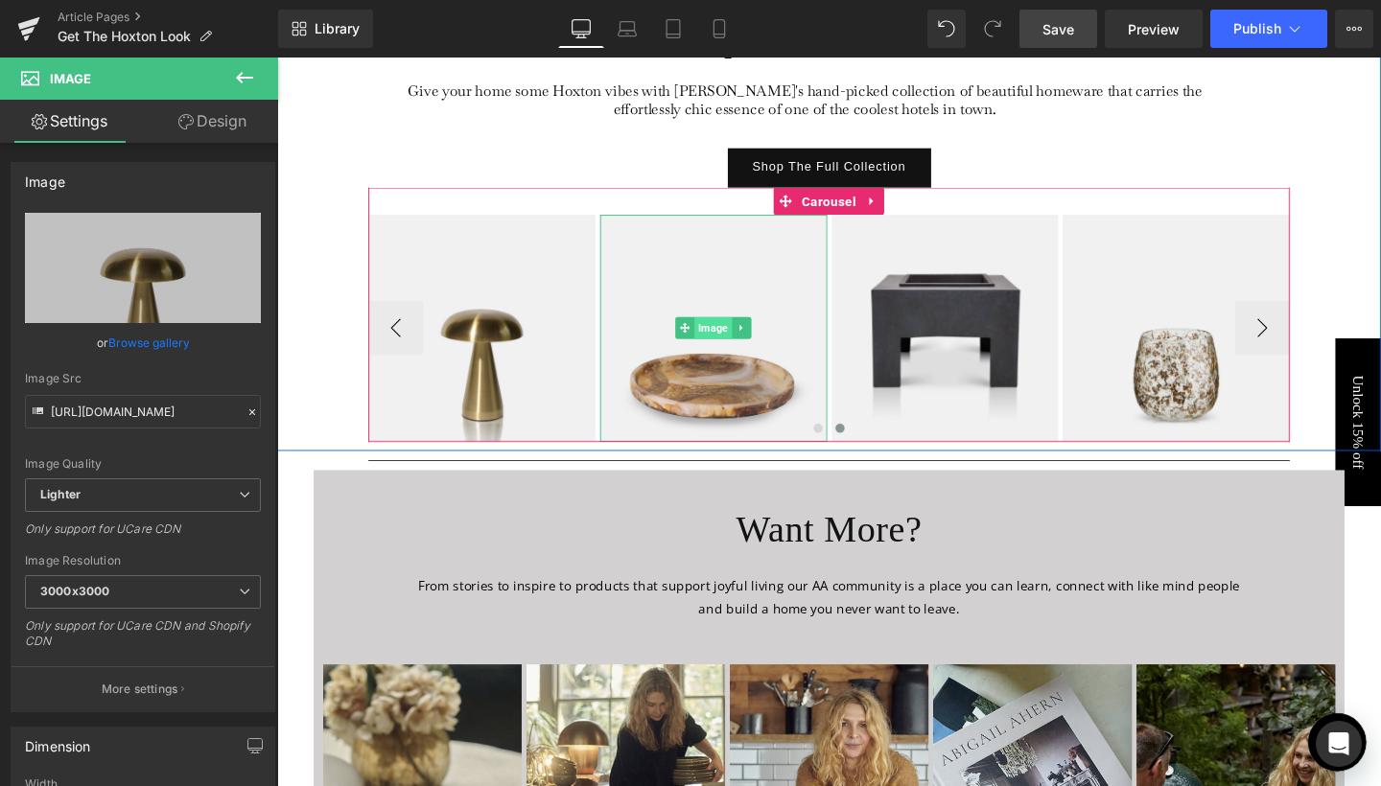
click at [728, 345] on span "Image" at bounding box center [735, 342] width 39 height 23
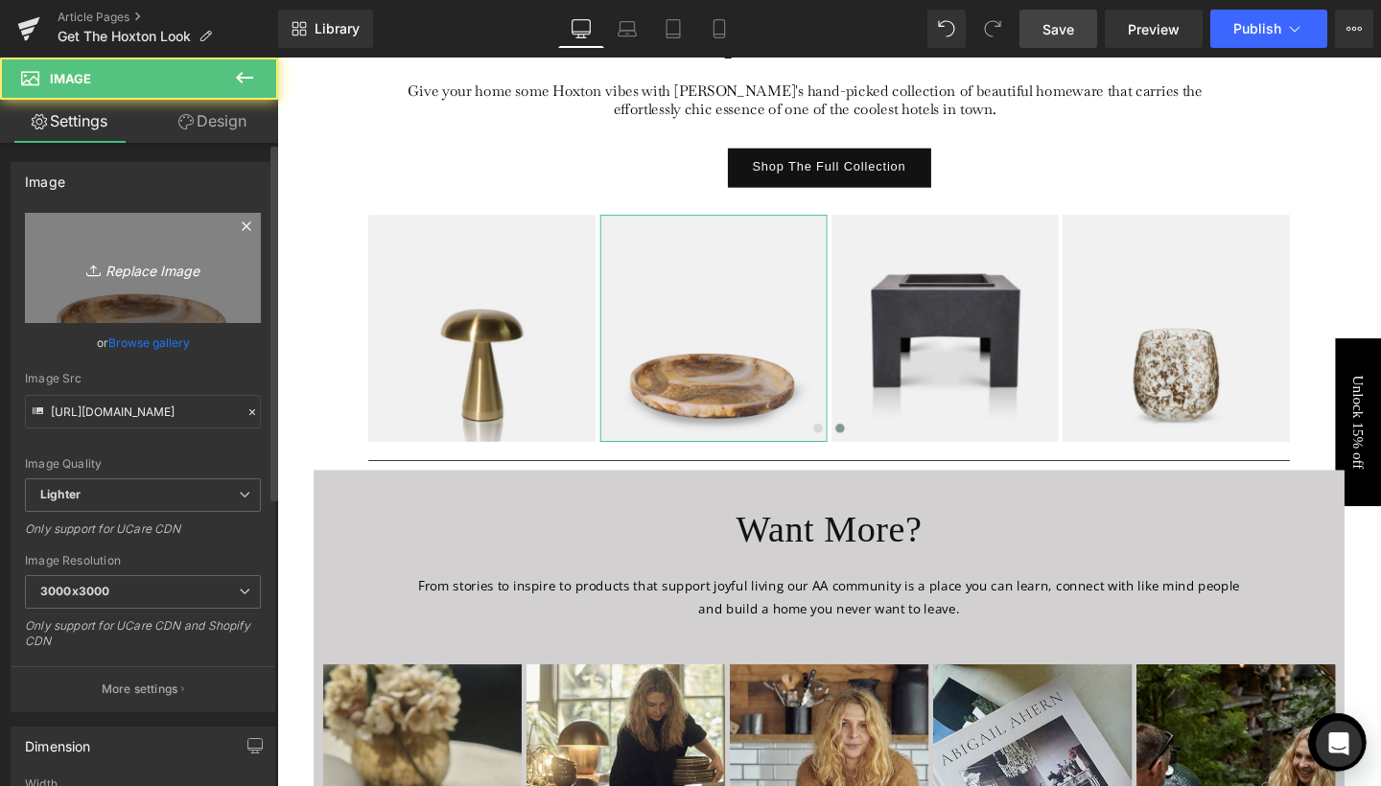
click at [237, 279] on link "Replace Image" at bounding box center [143, 268] width 236 height 110
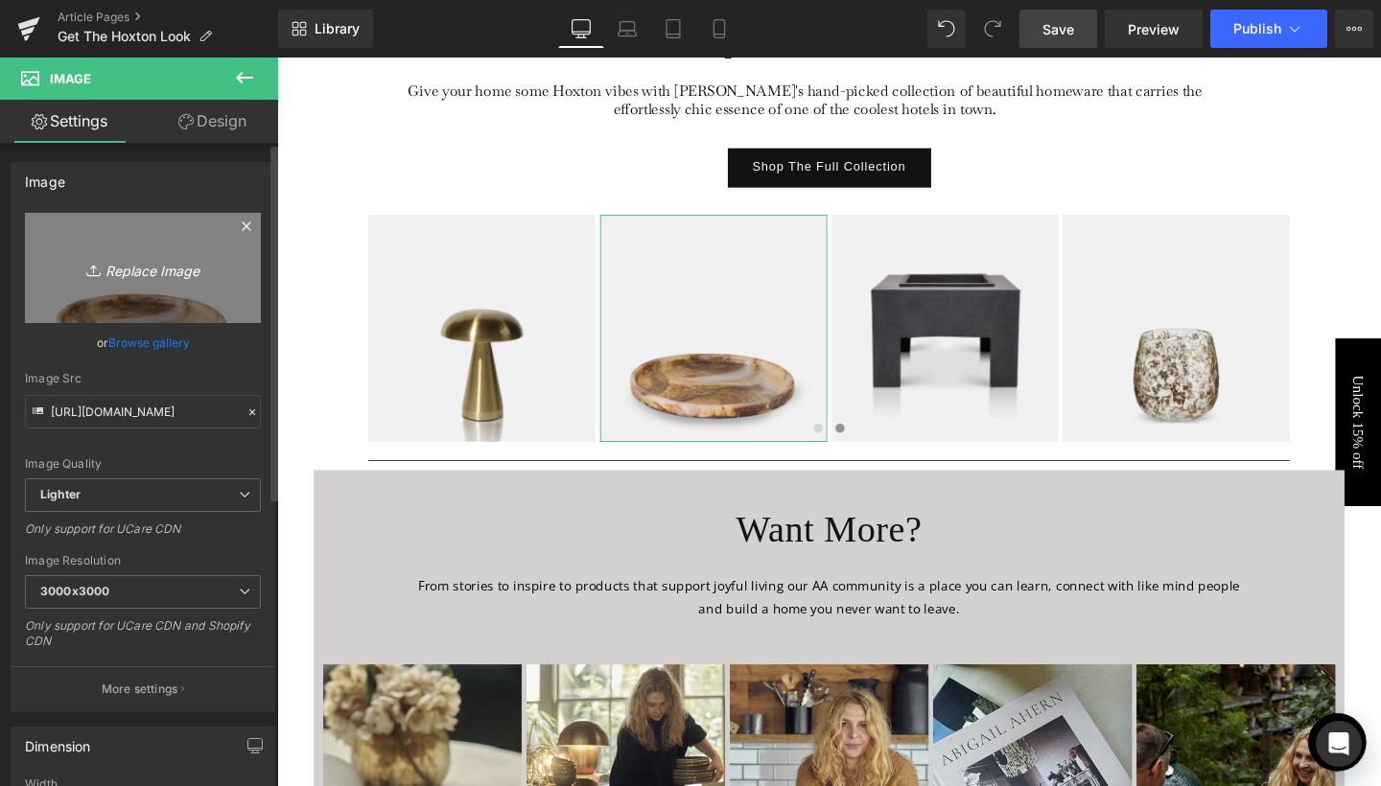
type input "C:\fakepath\9.jpg"
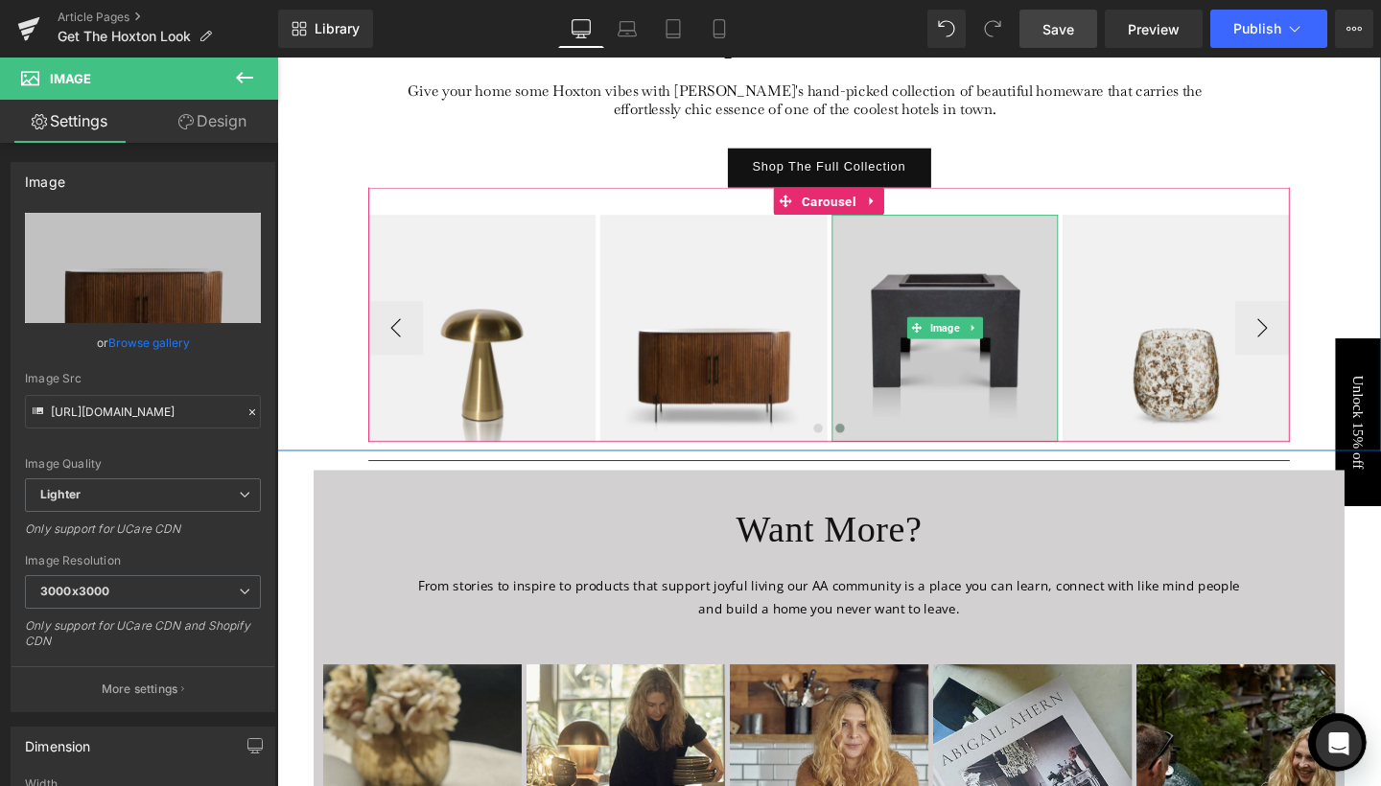
click at [974, 354] on img at bounding box center [979, 342] width 239 height 239
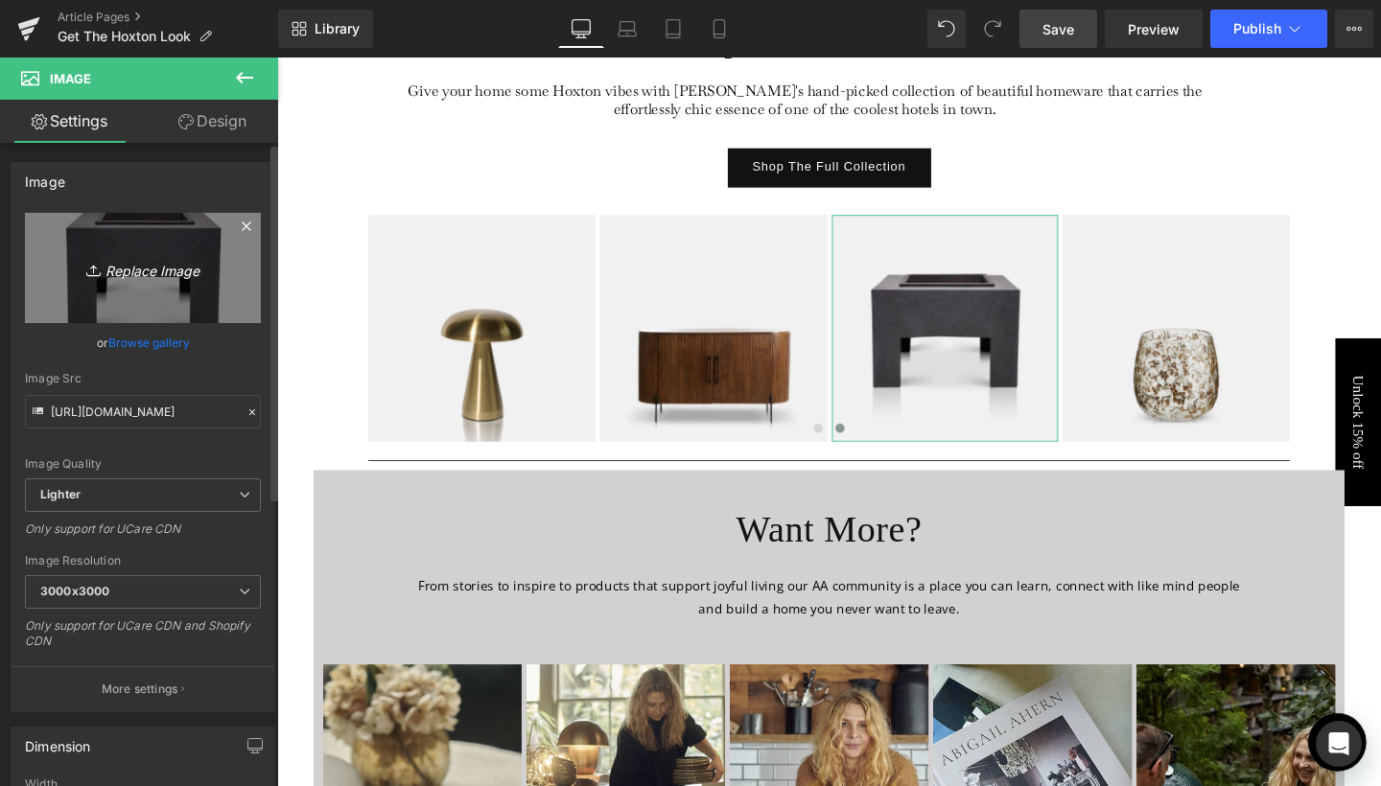
click at [132, 267] on icon "Replace Image" at bounding box center [142, 268] width 153 height 24
type input "C:\fakepath\6.jpg"
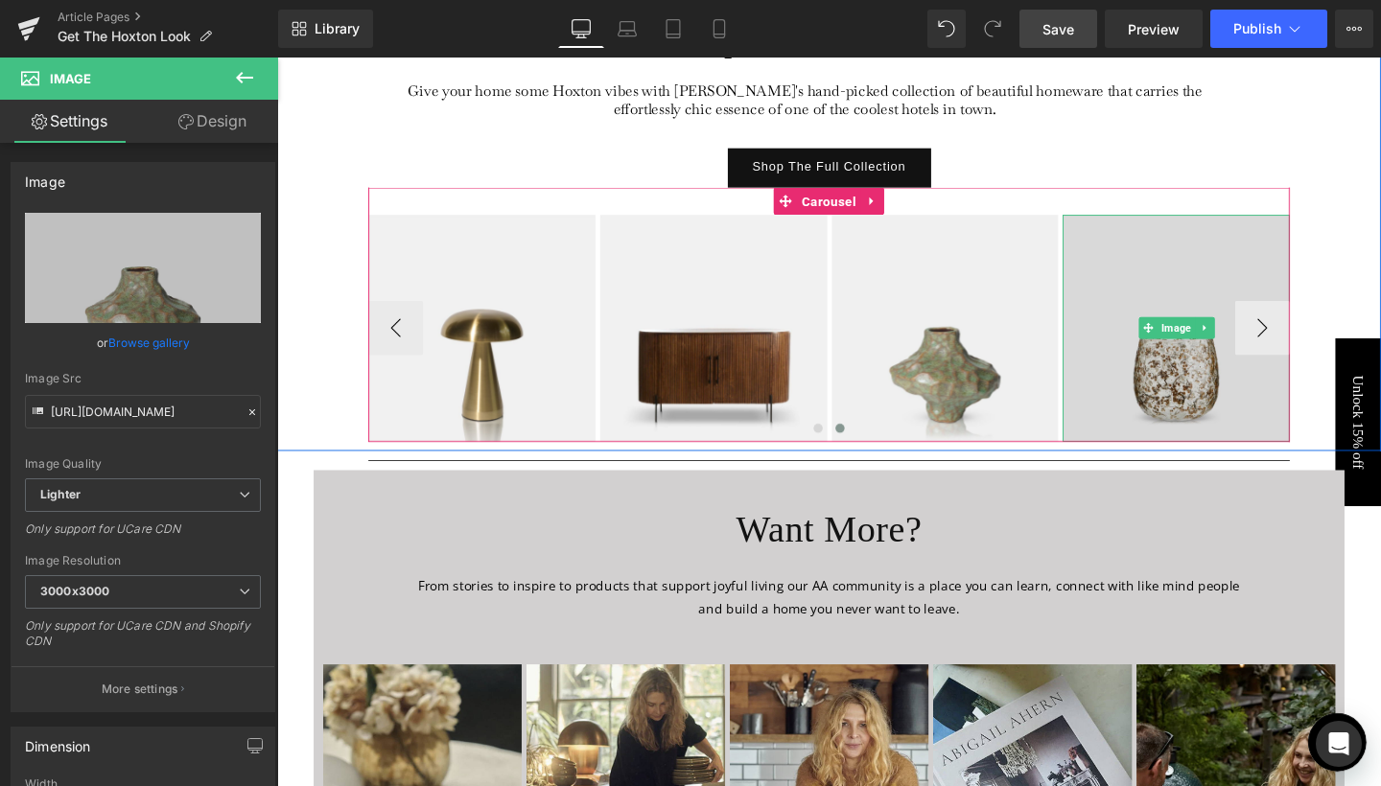
click at [1225, 328] on img at bounding box center [1222, 342] width 239 height 239
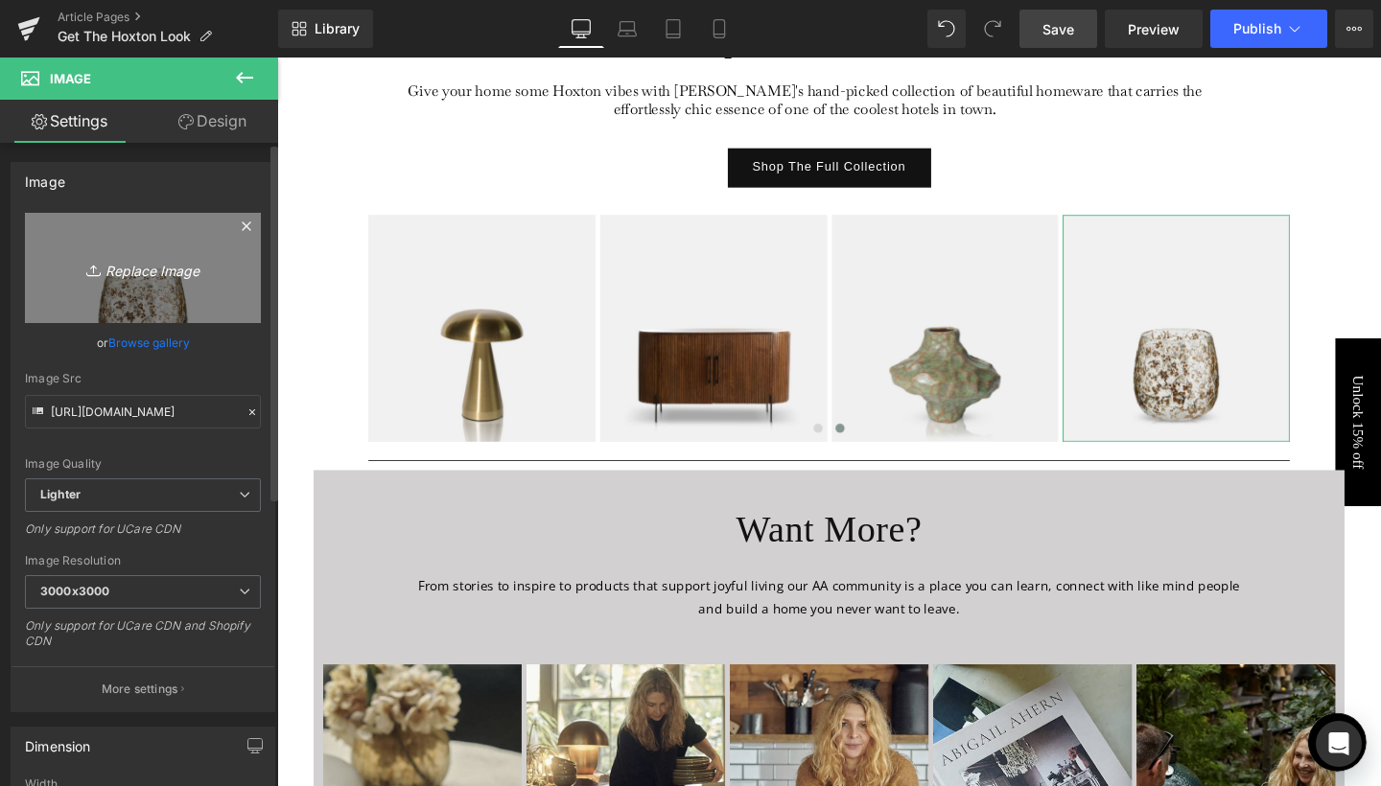
click at [142, 274] on icon "Replace Image" at bounding box center [142, 268] width 153 height 24
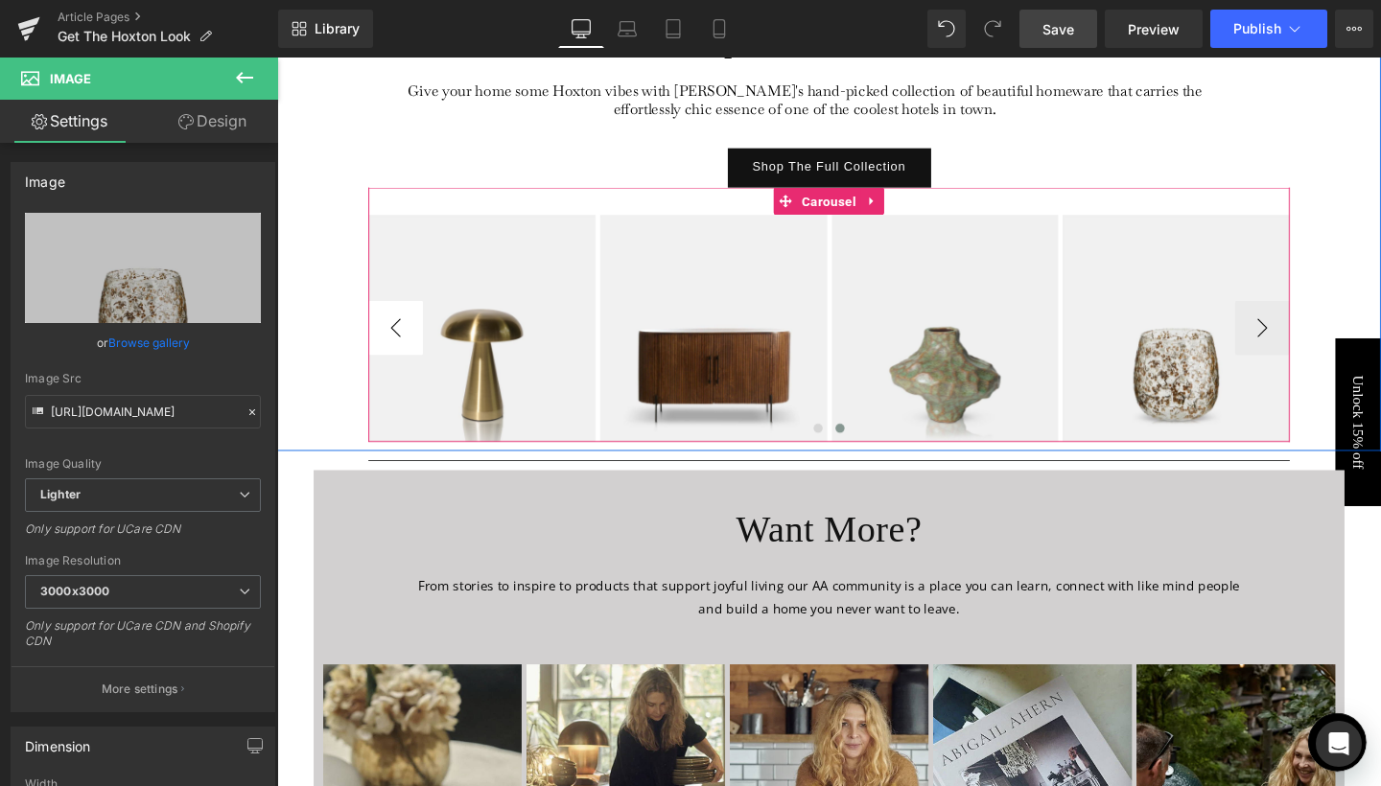
click at [392, 346] on button "‹" at bounding box center [402, 343] width 58 height 58
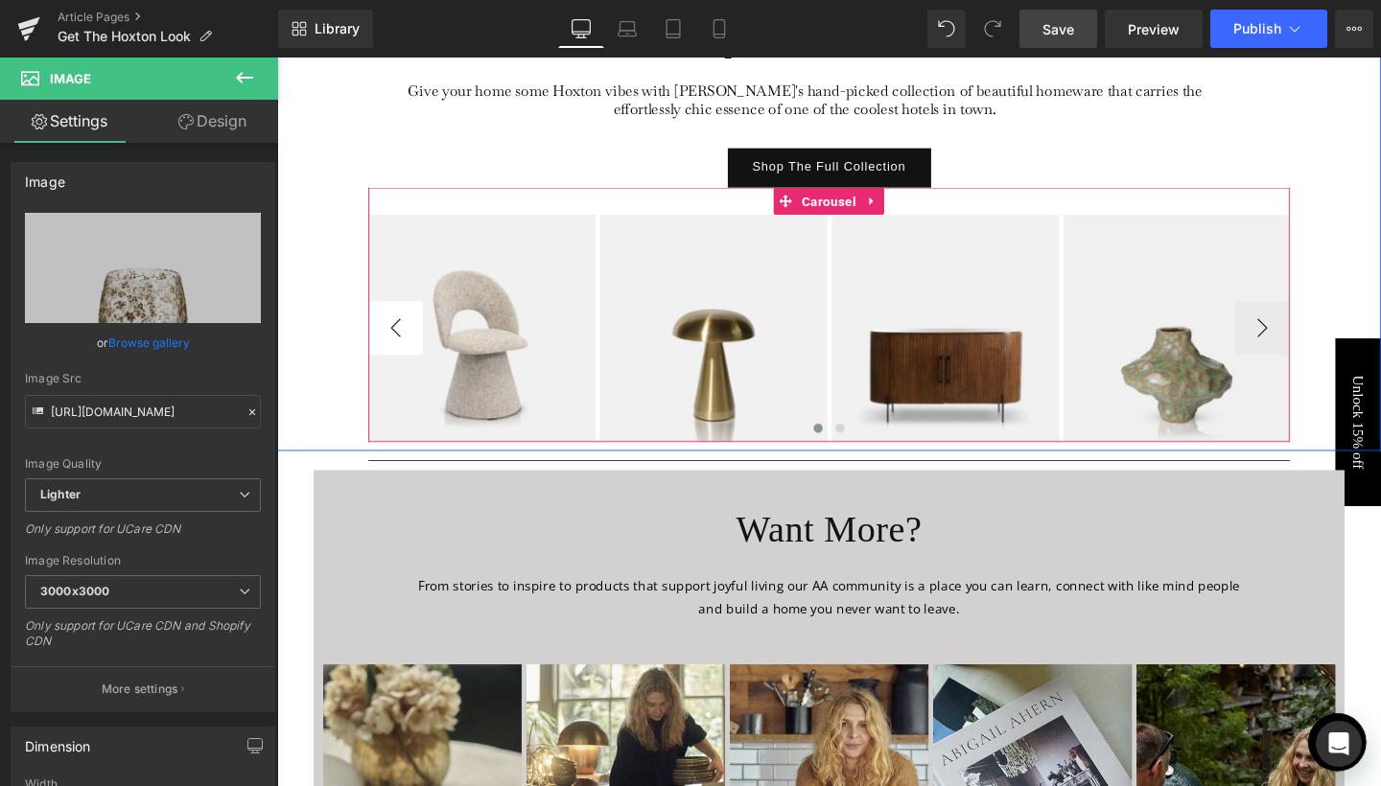
click at [392, 346] on button "‹" at bounding box center [402, 343] width 58 height 58
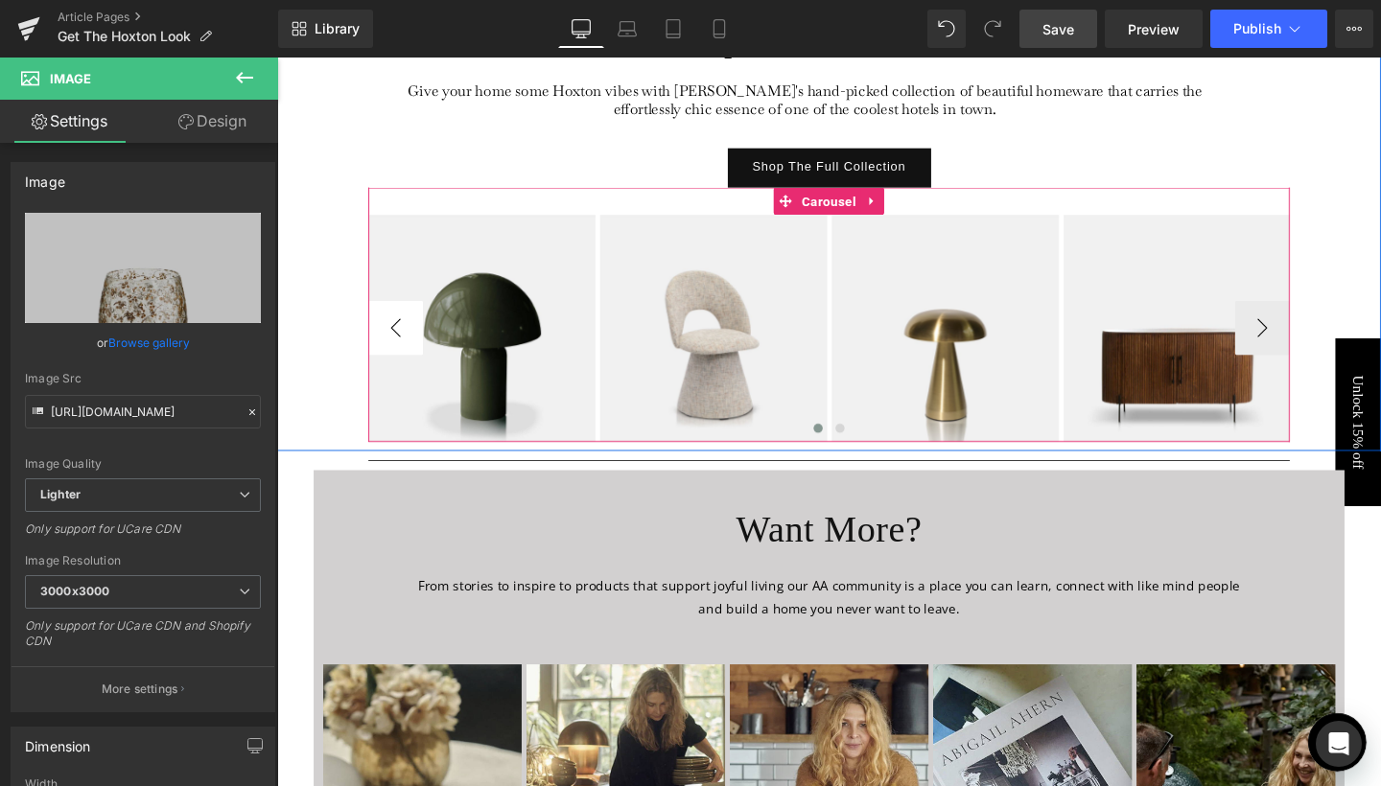
click at [392, 346] on button "‹" at bounding box center [402, 343] width 58 height 58
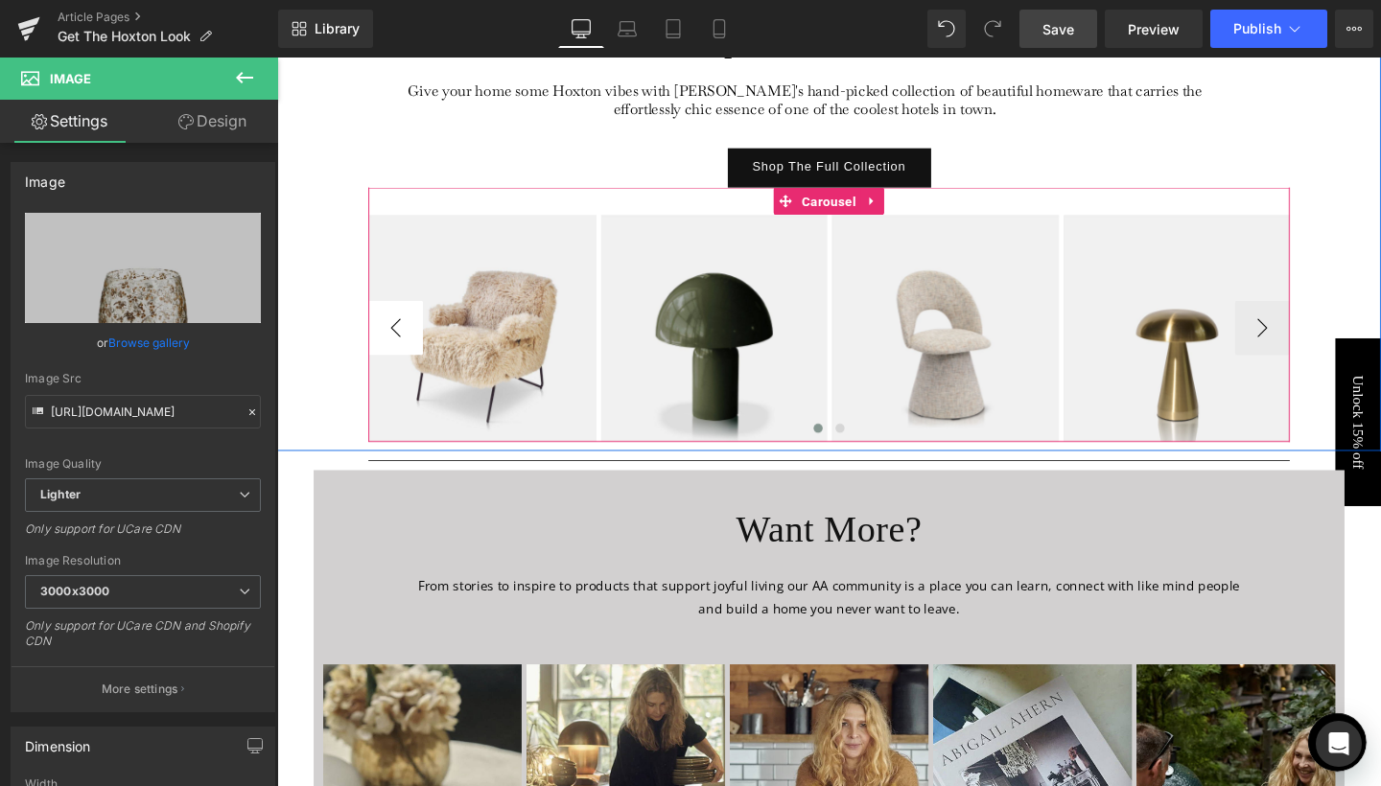
click at [392, 346] on button "‹" at bounding box center [402, 343] width 58 height 58
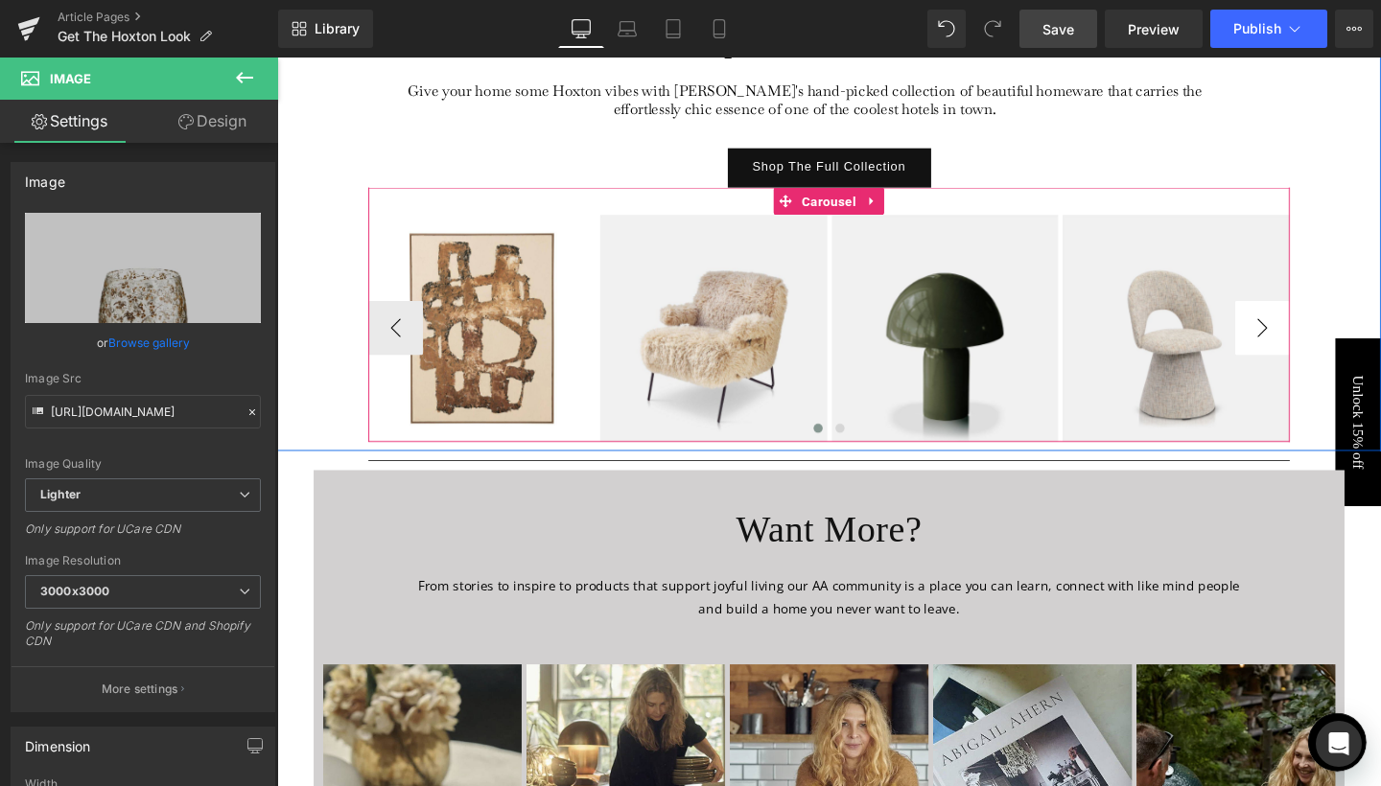
click at [1292, 328] on button "›" at bounding box center [1313, 343] width 58 height 58
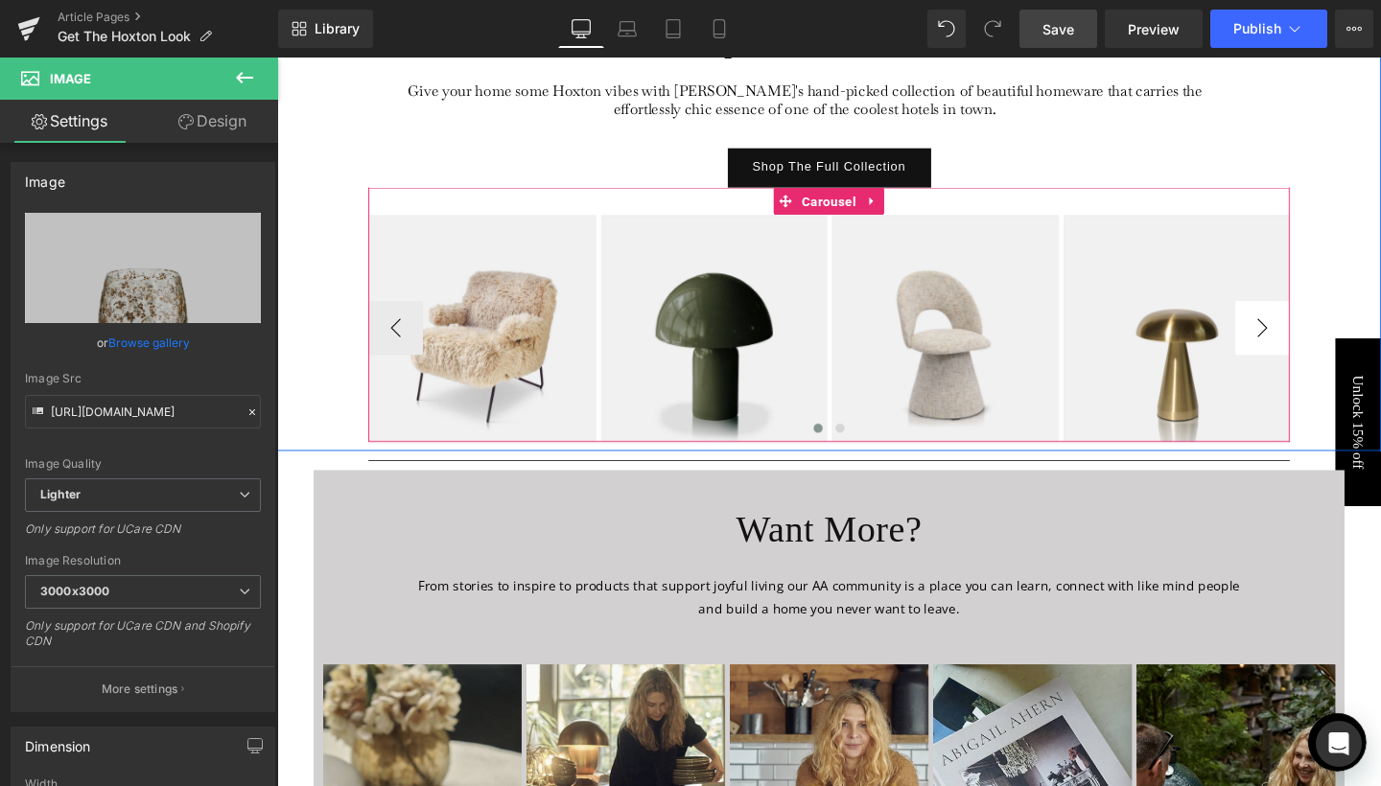
click at [1292, 328] on button "›" at bounding box center [1313, 343] width 58 height 58
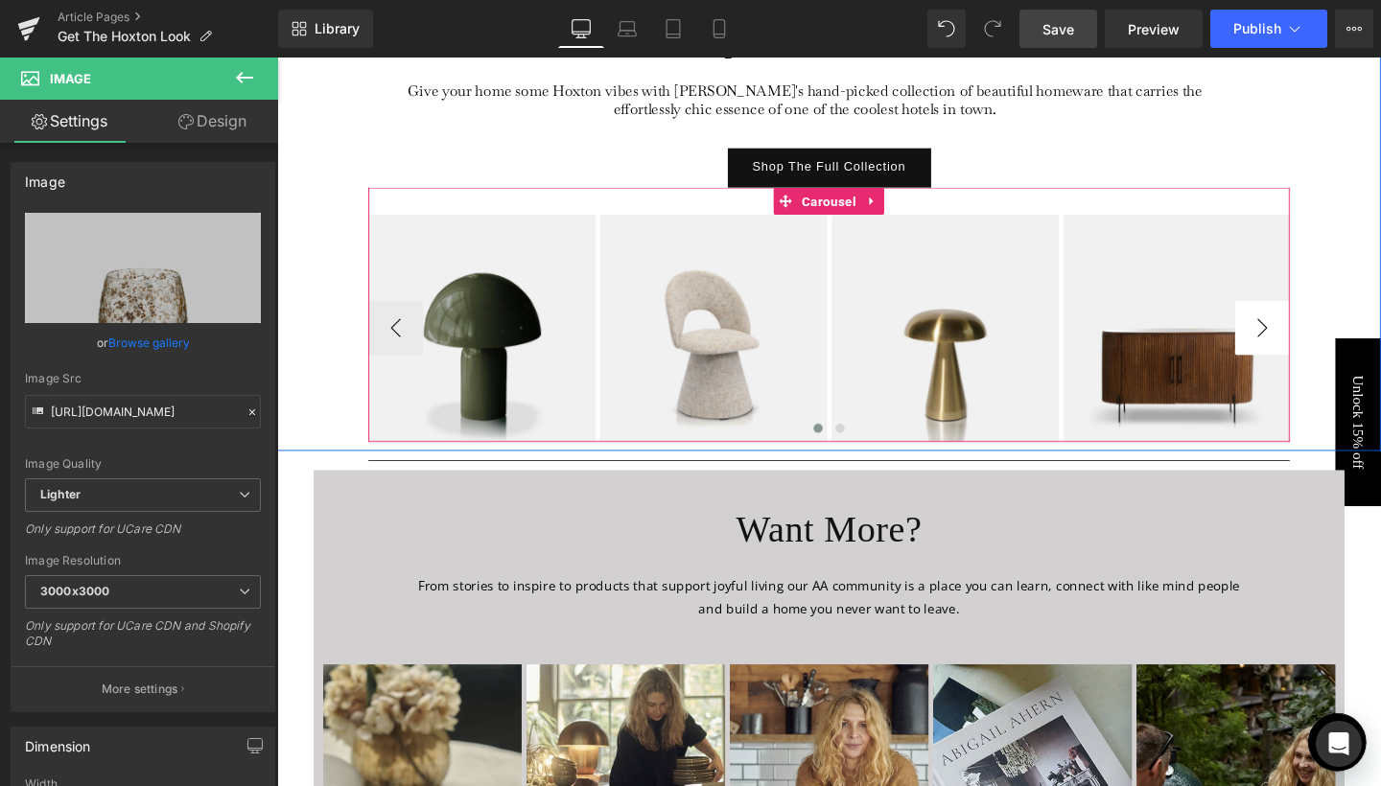
click at [1292, 328] on button "›" at bounding box center [1313, 343] width 58 height 58
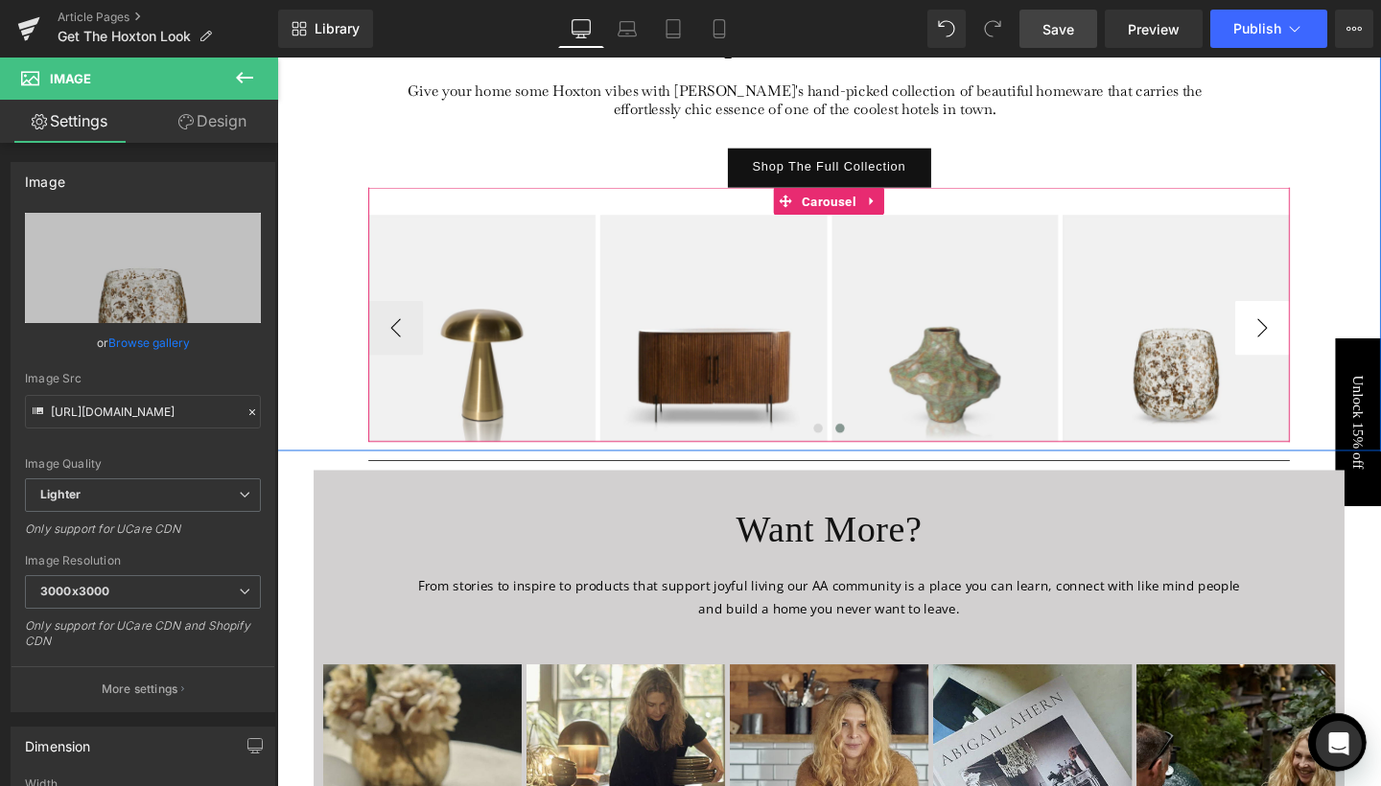
click at [1292, 328] on button "›" at bounding box center [1313, 343] width 58 height 58
click at [1219, 344] on span "Image" at bounding box center [1221, 343] width 39 height 23
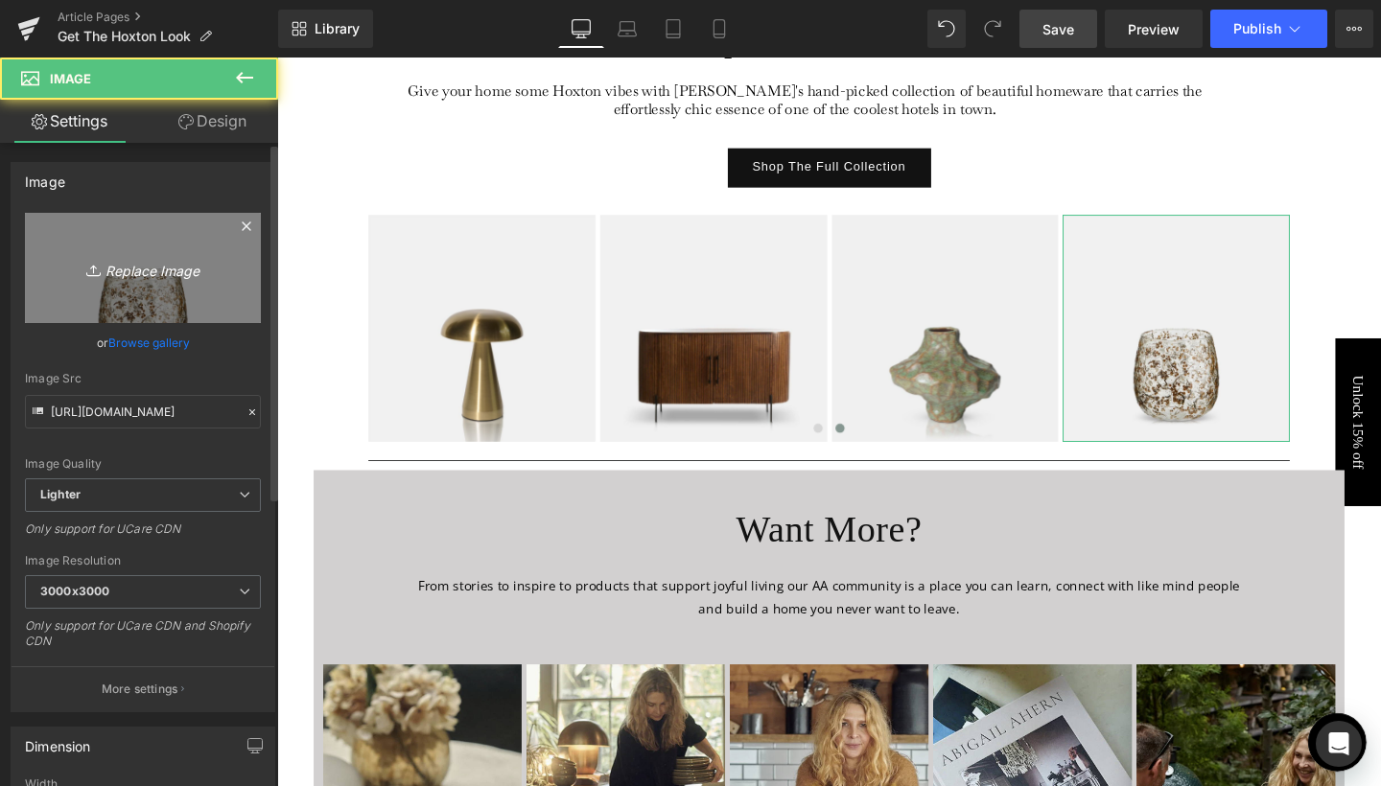
click at [171, 267] on icon "Replace Image" at bounding box center [142, 268] width 153 height 24
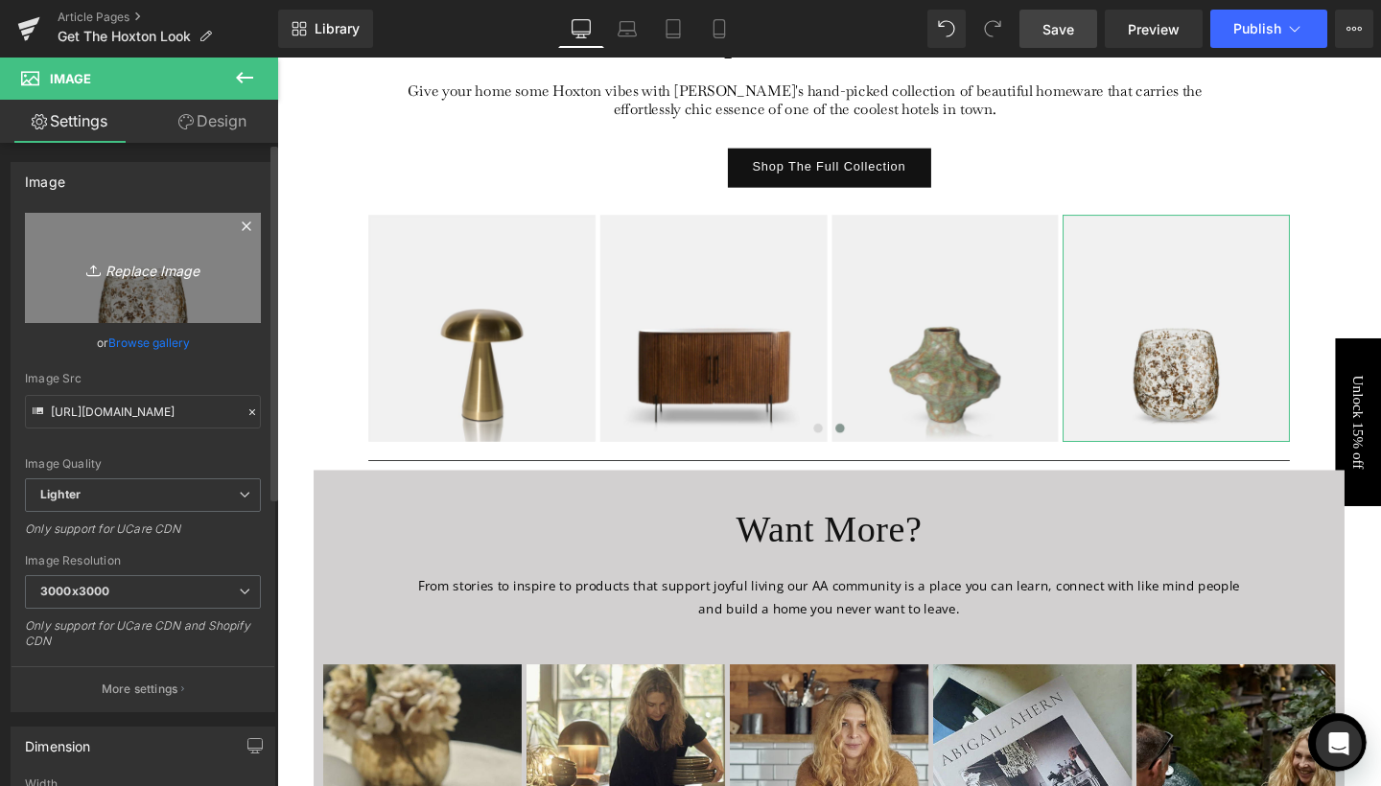
type input "C:\fakepath\7.jpg"
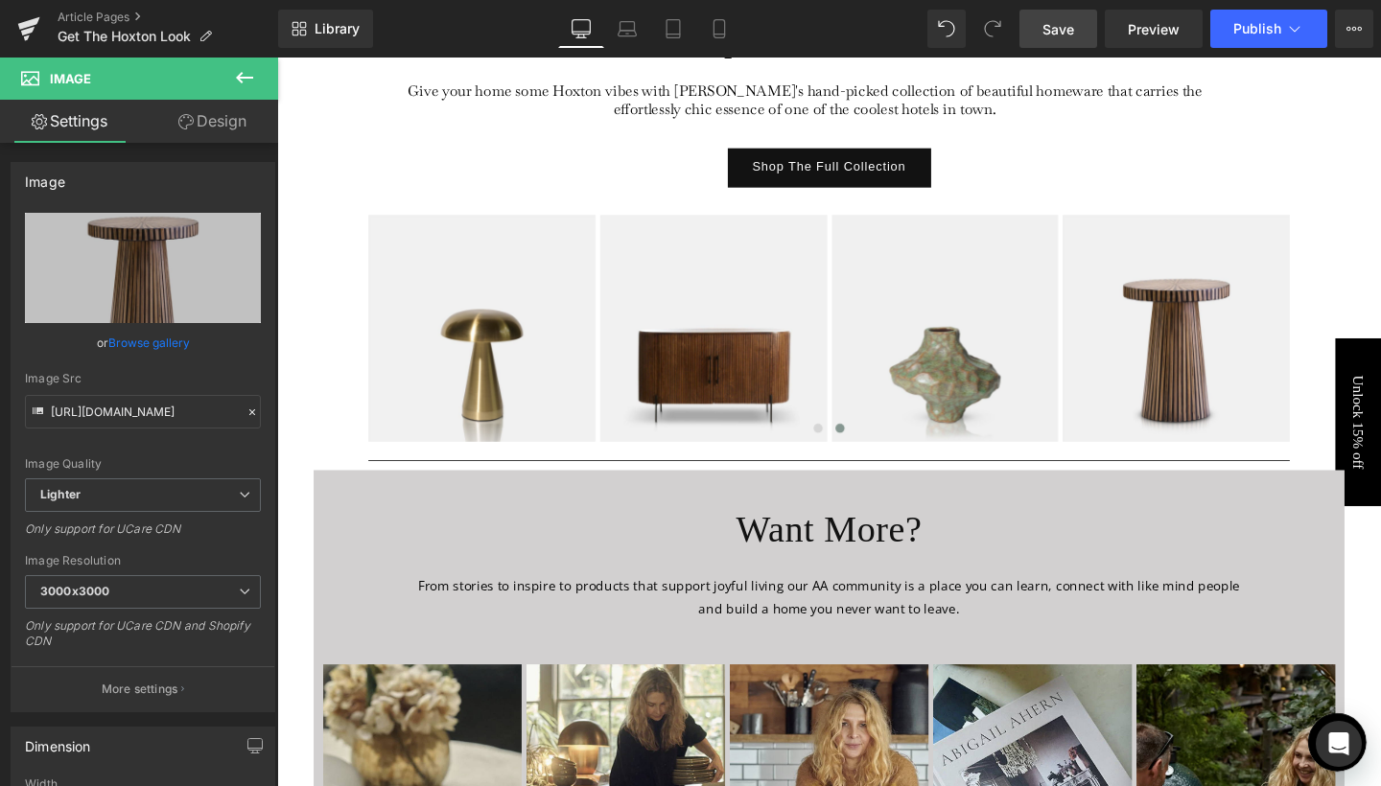
click at [1071, 33] on span "Save" at bounding box center [1058, 29] width 32 height 20
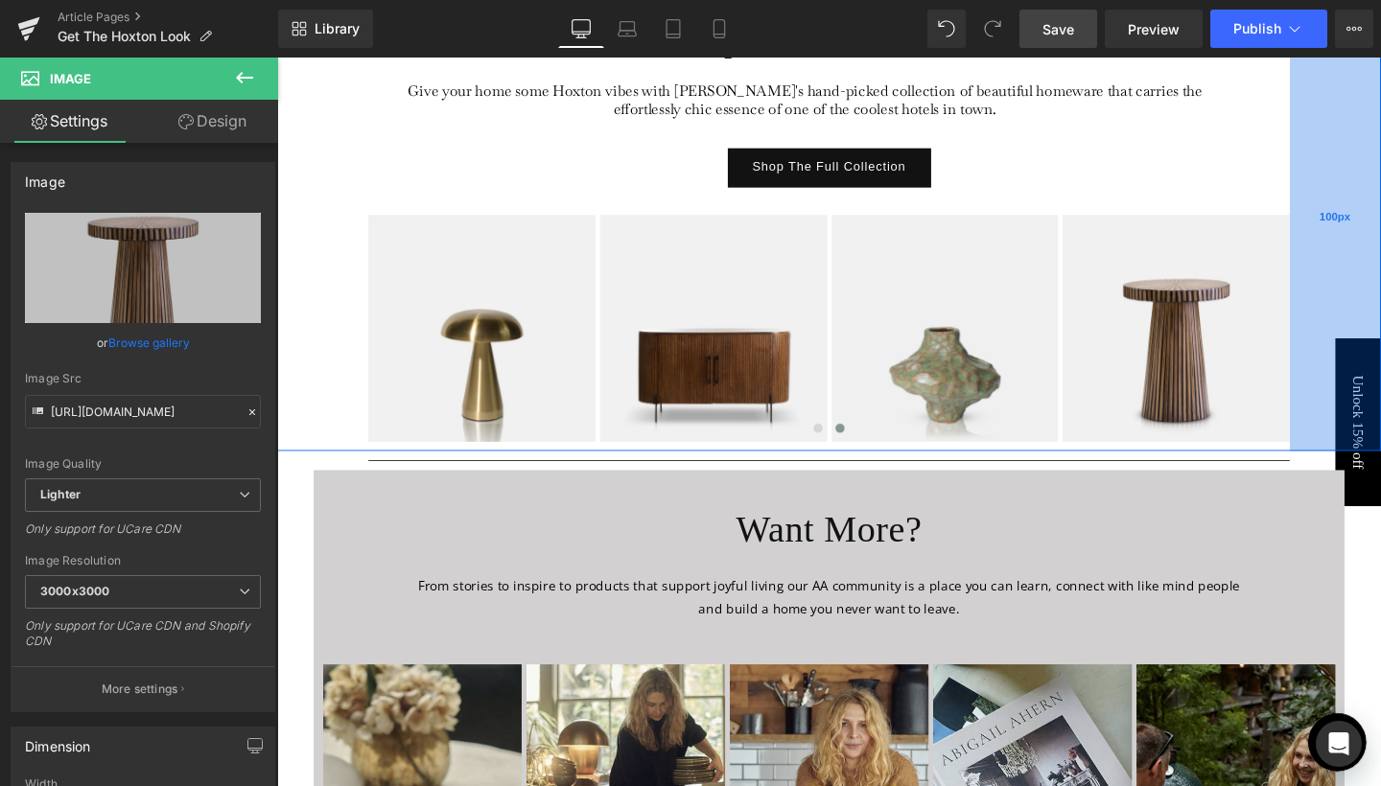
click at [1343, 123] on div "100px" at bounding box center [1389, 226] width 96 height 492
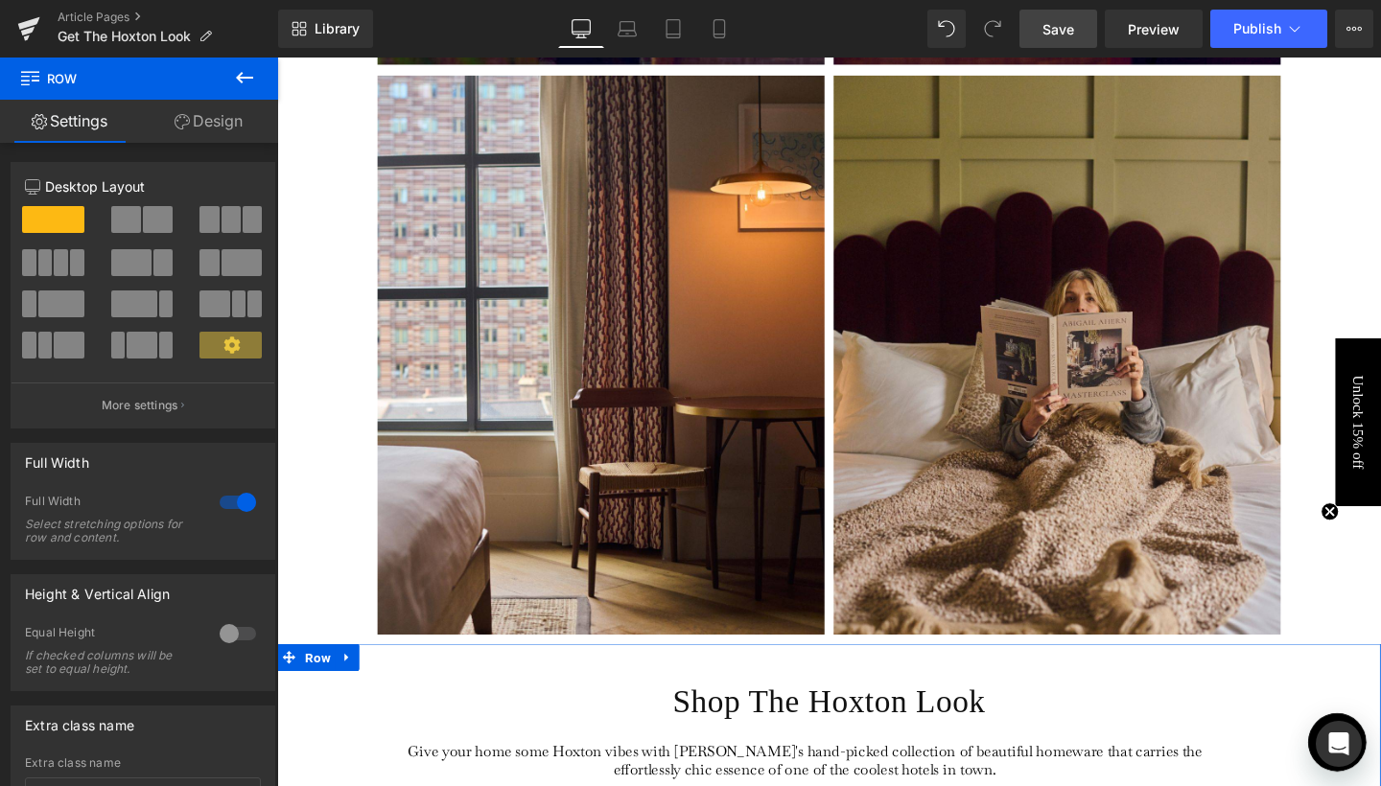
scroll to position [3419, 0]
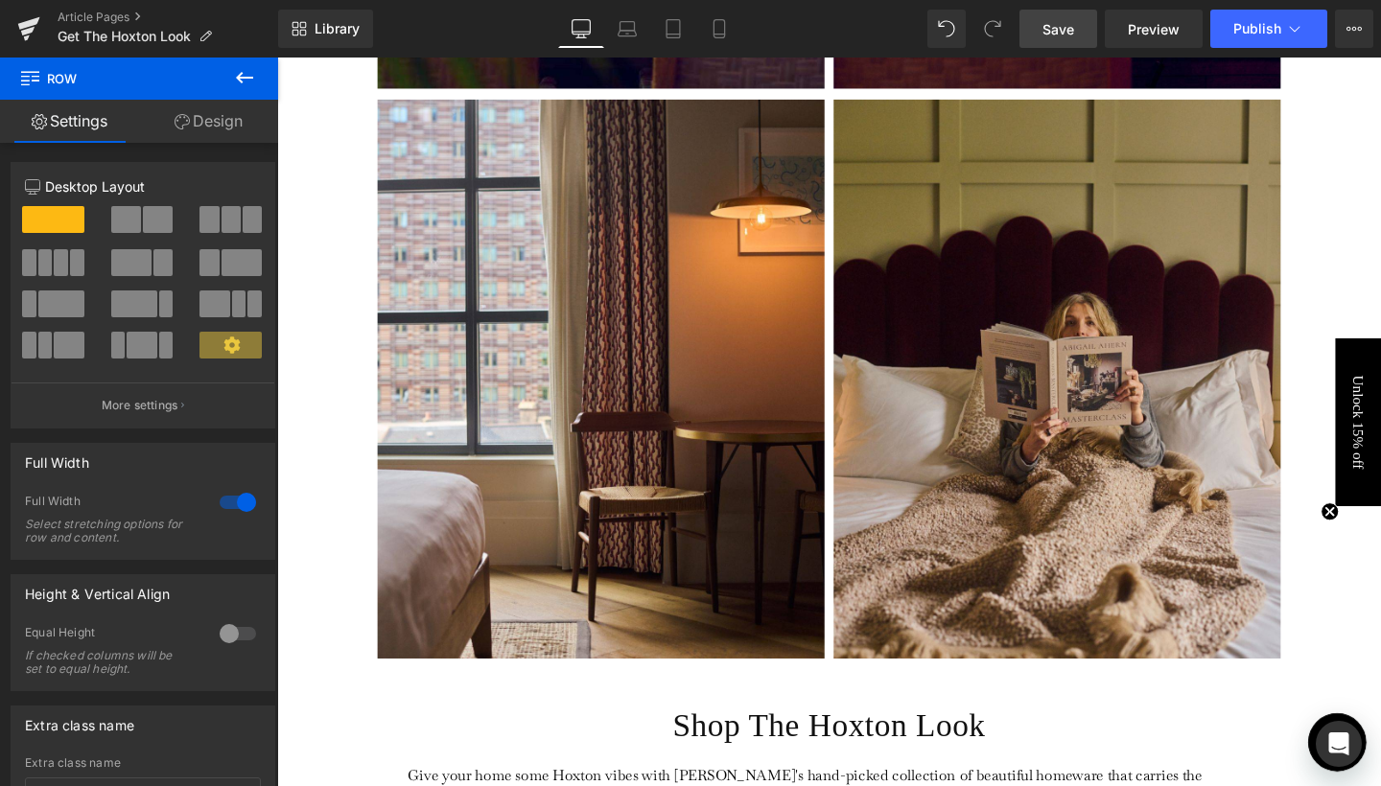
click at [1050, 26] on span "Save" at bounding box center [1058, 29] width 32 height 20
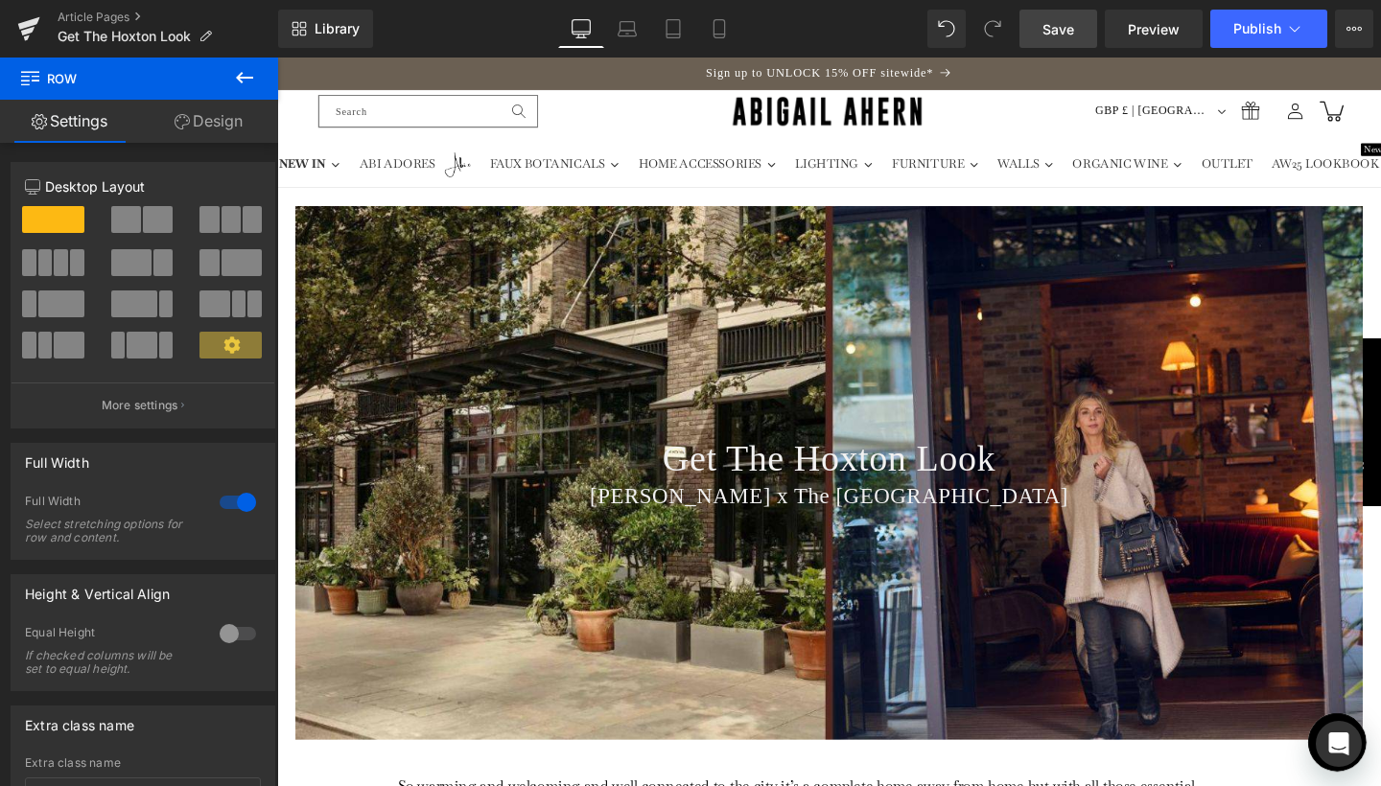
scroll to position [0, 0]
click at [701, 27] on link "Mobile" at bounding box center [719, 29] width 46 height 38
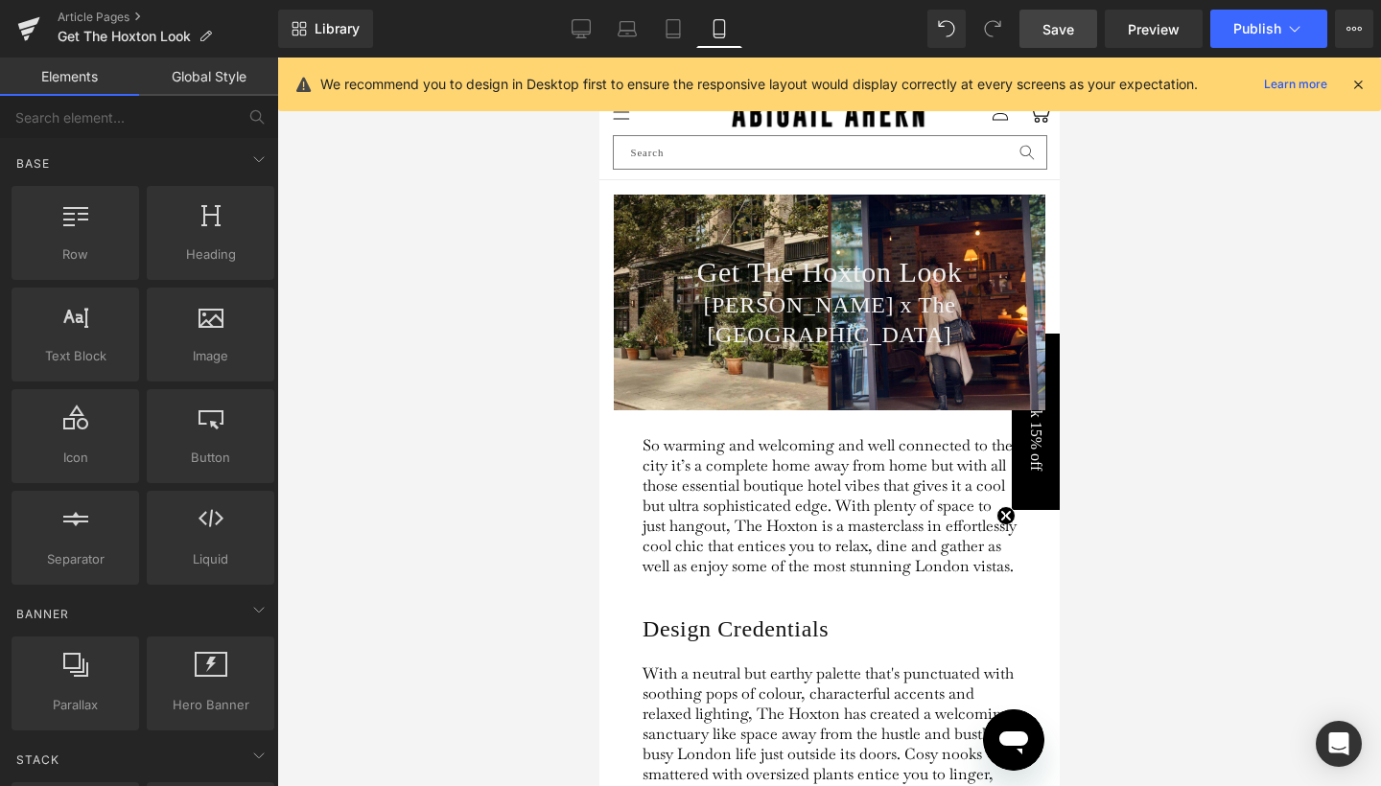
click at [1212, 343] on div at bounding box center [829, 422] width 1104 height 729
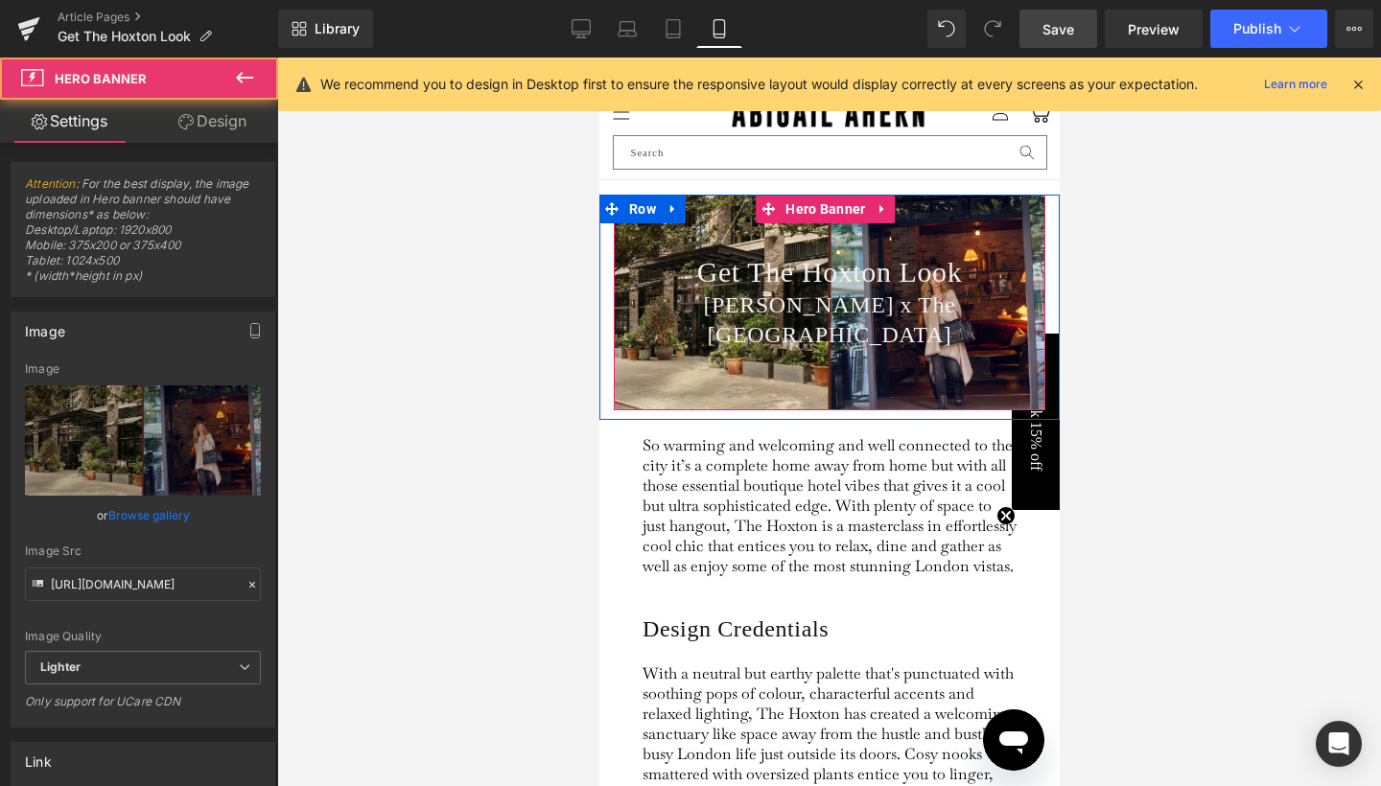
click at [947, 373] on div "Get The Hoxton Look Heading [PERSON_NAME] x The [GEOGRAPHIC_DATA] Heading" at bounding box center [828, 303] width 431 height 216
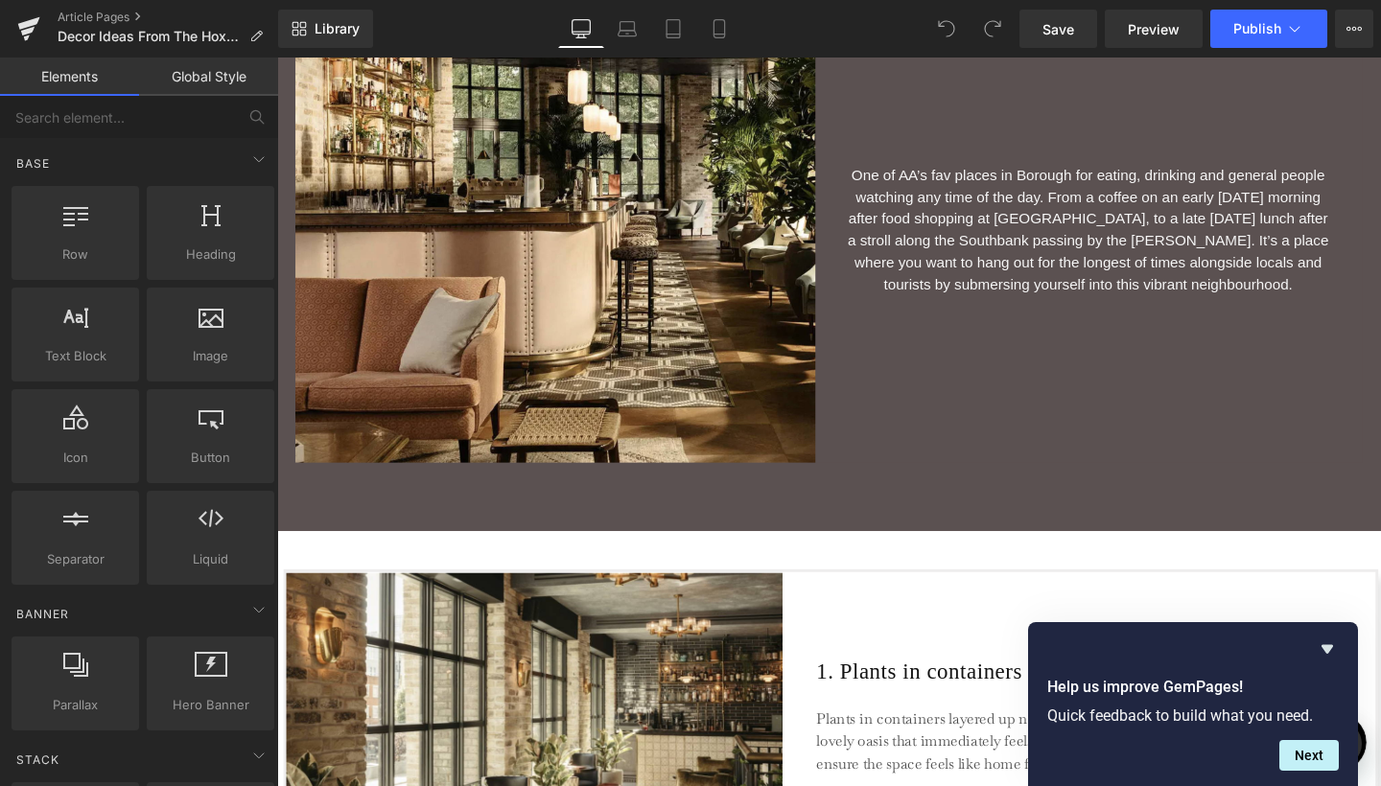
scroll to position [687, 0]
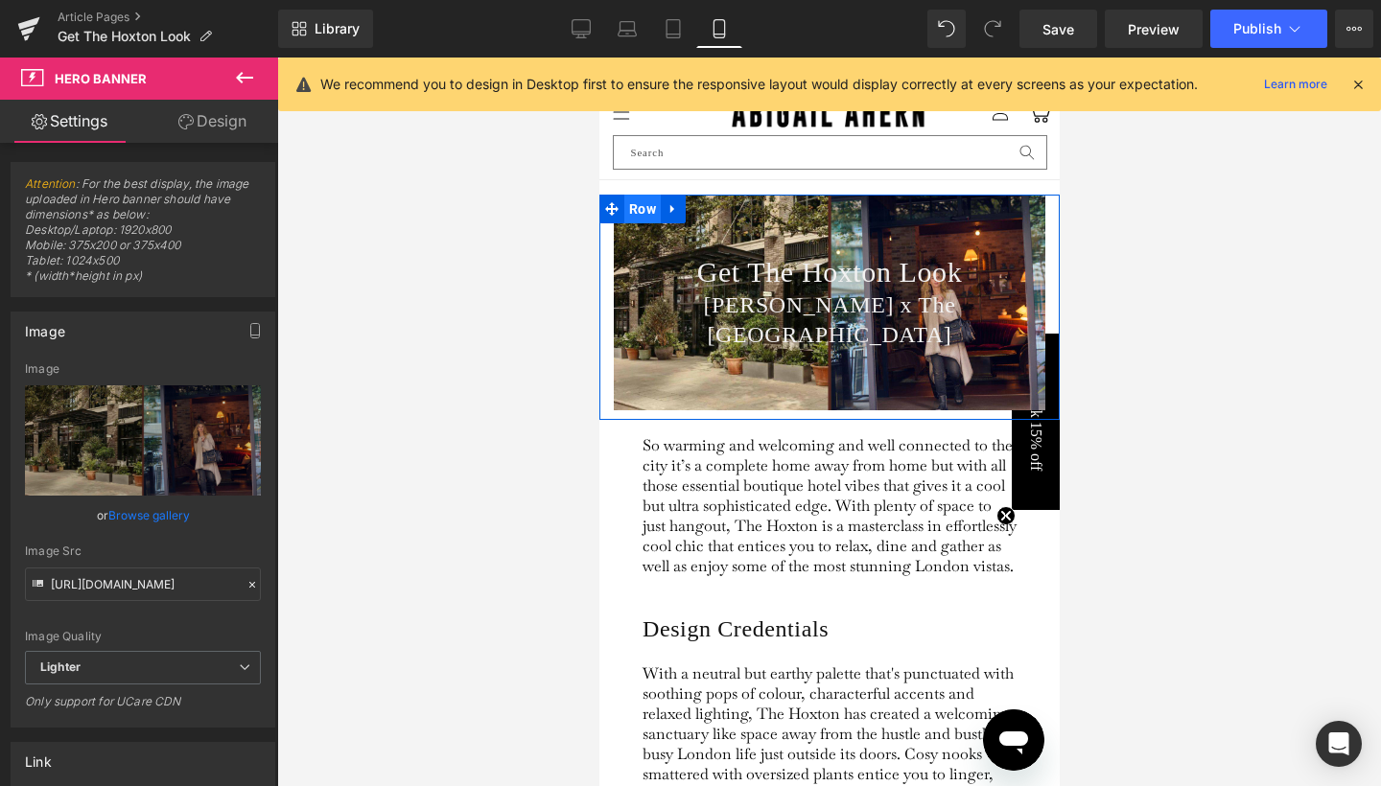
click at [654, 213] on span "Row" at bounding box center [641, 209] width 36 height 29
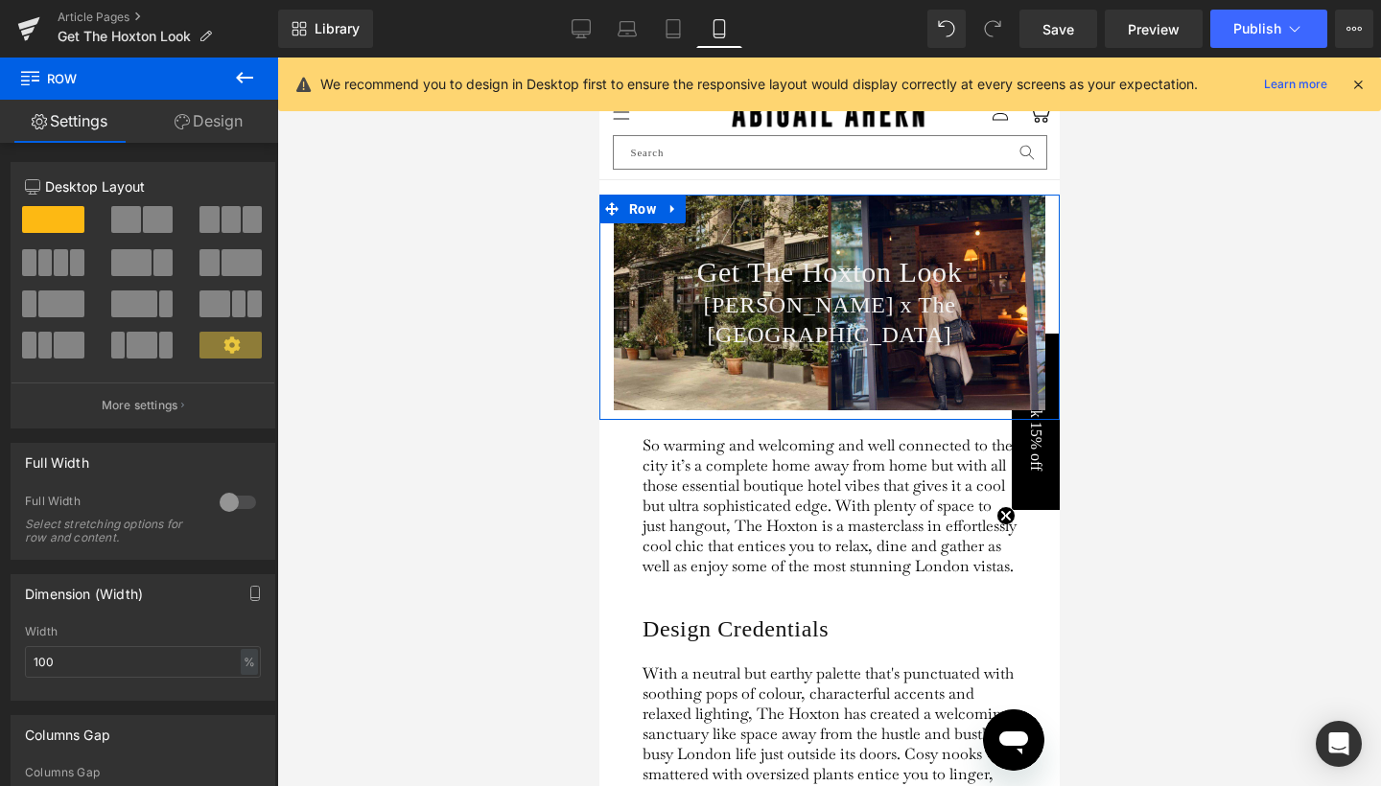
click at [221, 506] on div at bounding box center [238, 502] width 46 height 31
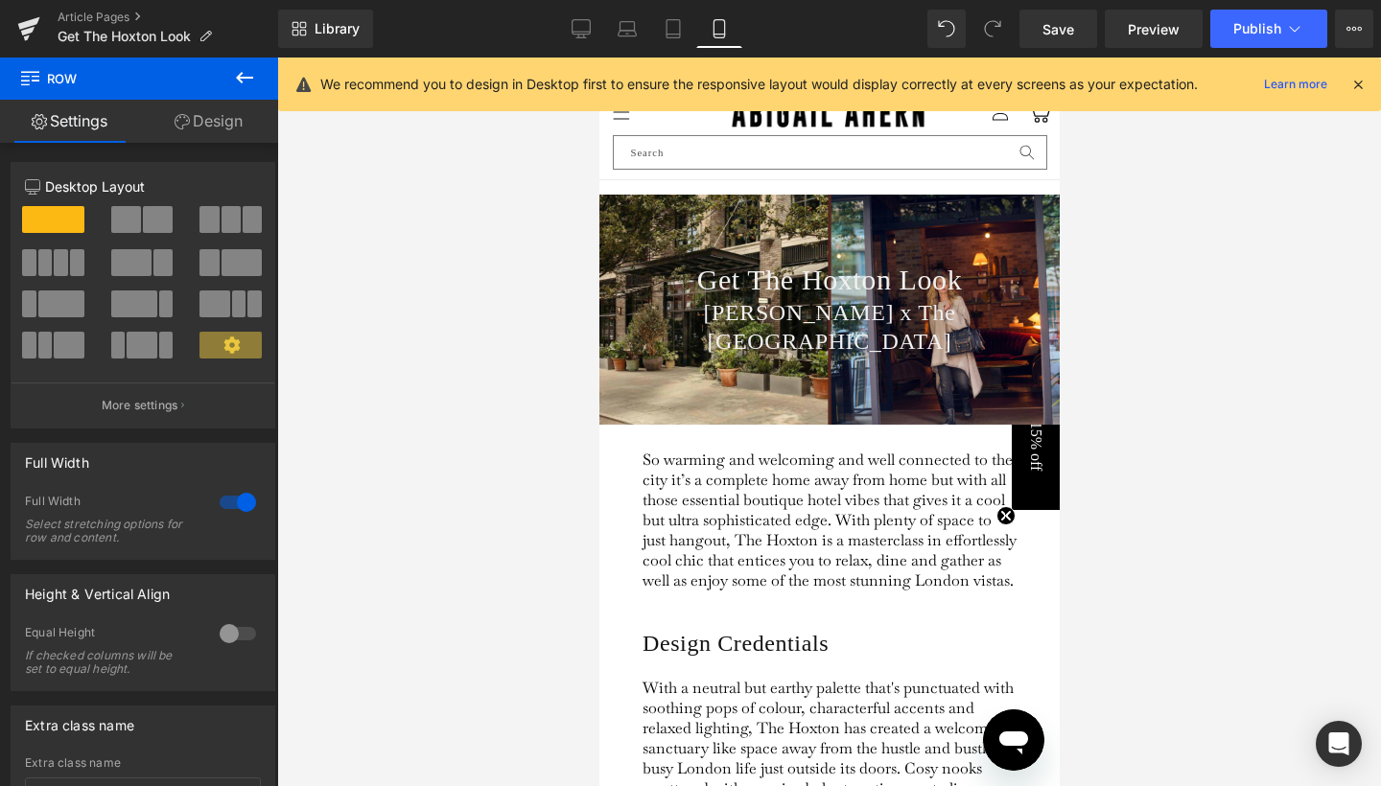
click at [1213, 391] on div at bounding box center [829, 422] width 1104 height 729
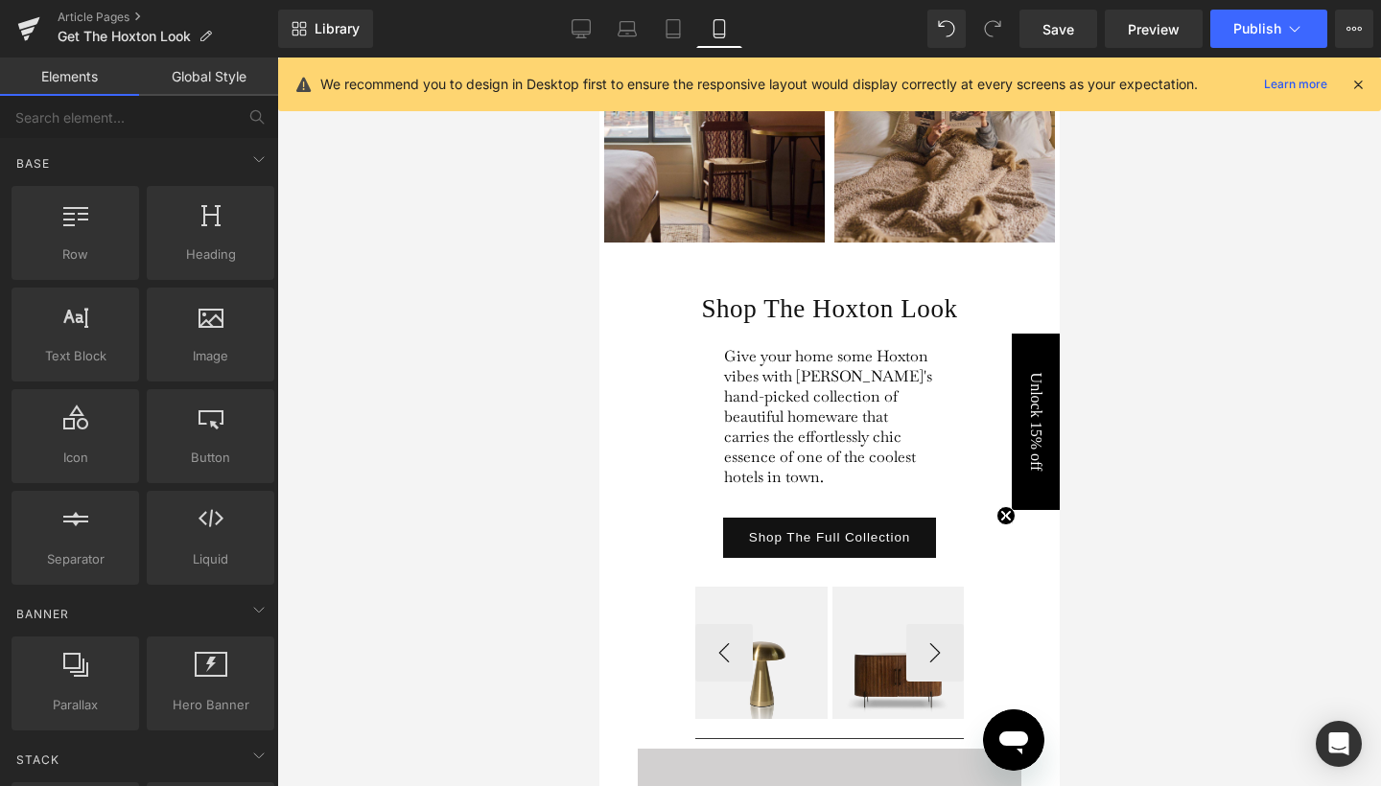
scroll to position [2588, 0]
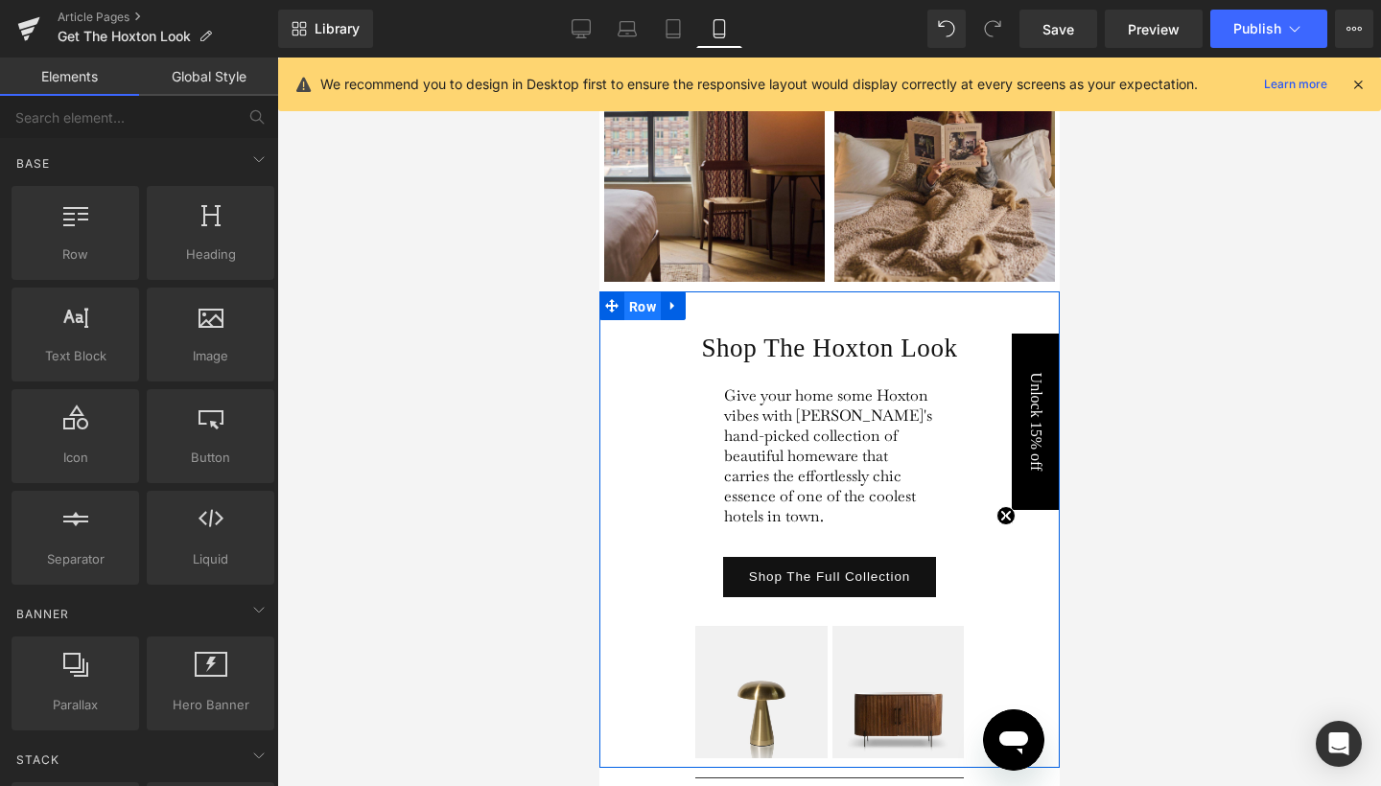
click at [636, 314] on span "Row" at bounding box center [641, 306] width 36 height 29
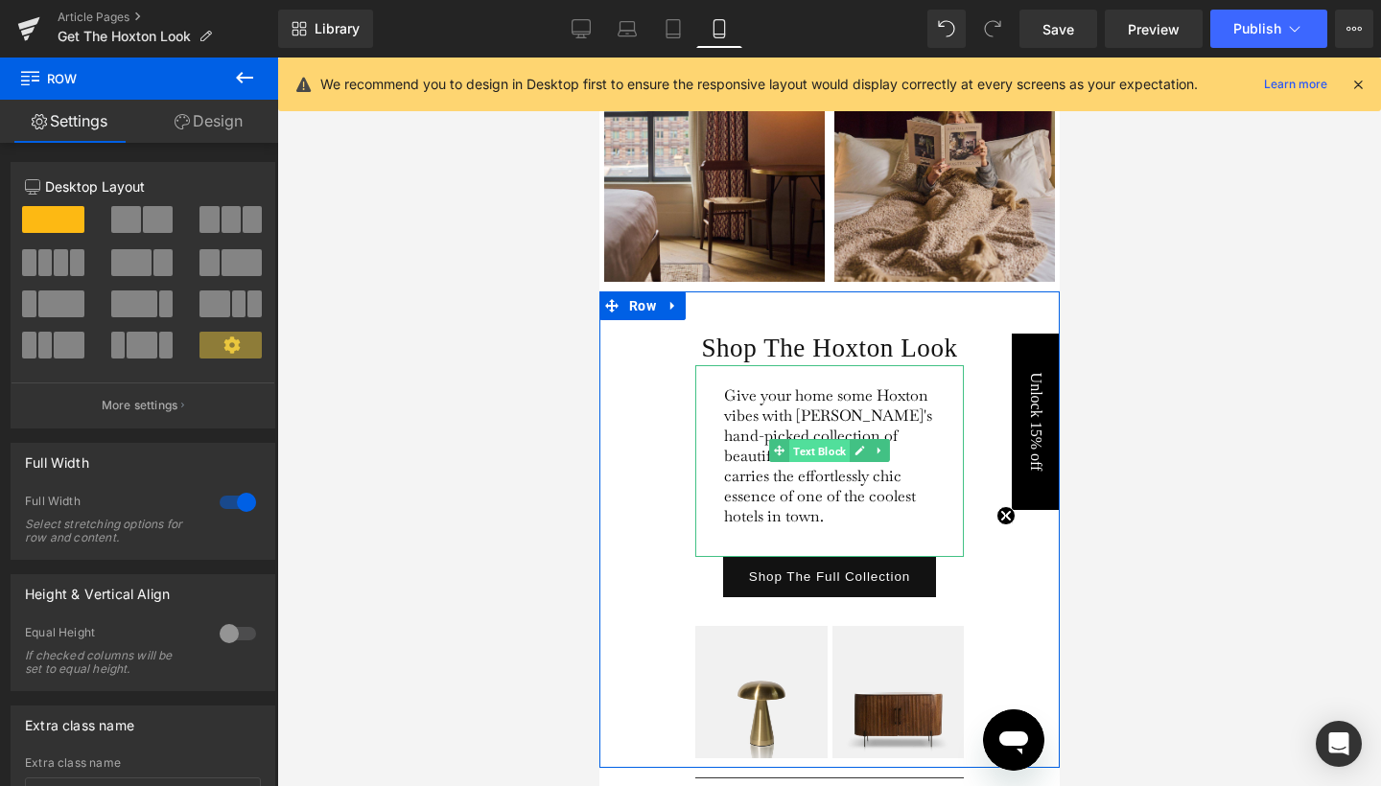
click at [818, 463] on span "Text Block" at bounding box center [818, 451] width 60 height 23
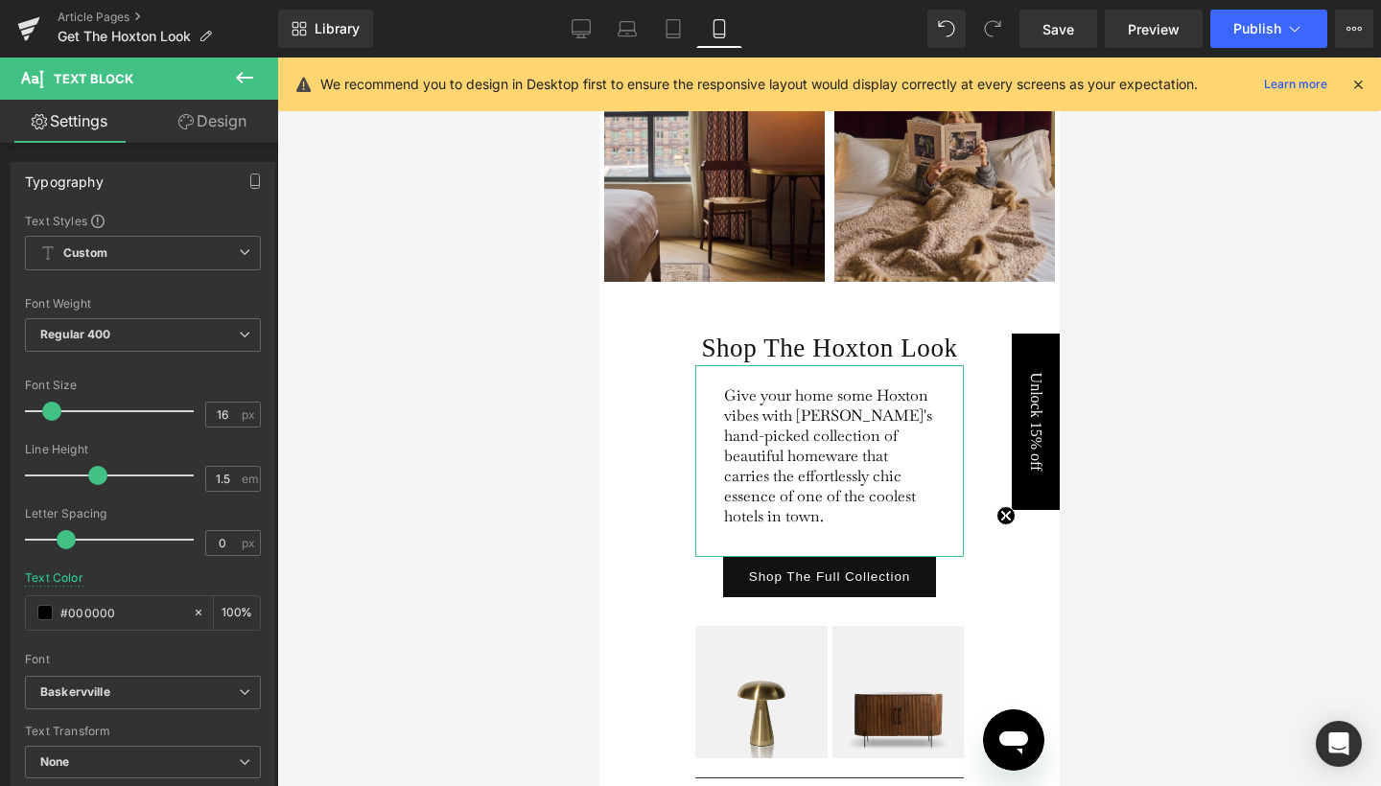
click at [245, 113] on link "Design" at bounding box center [212, 121] width 139 height 43
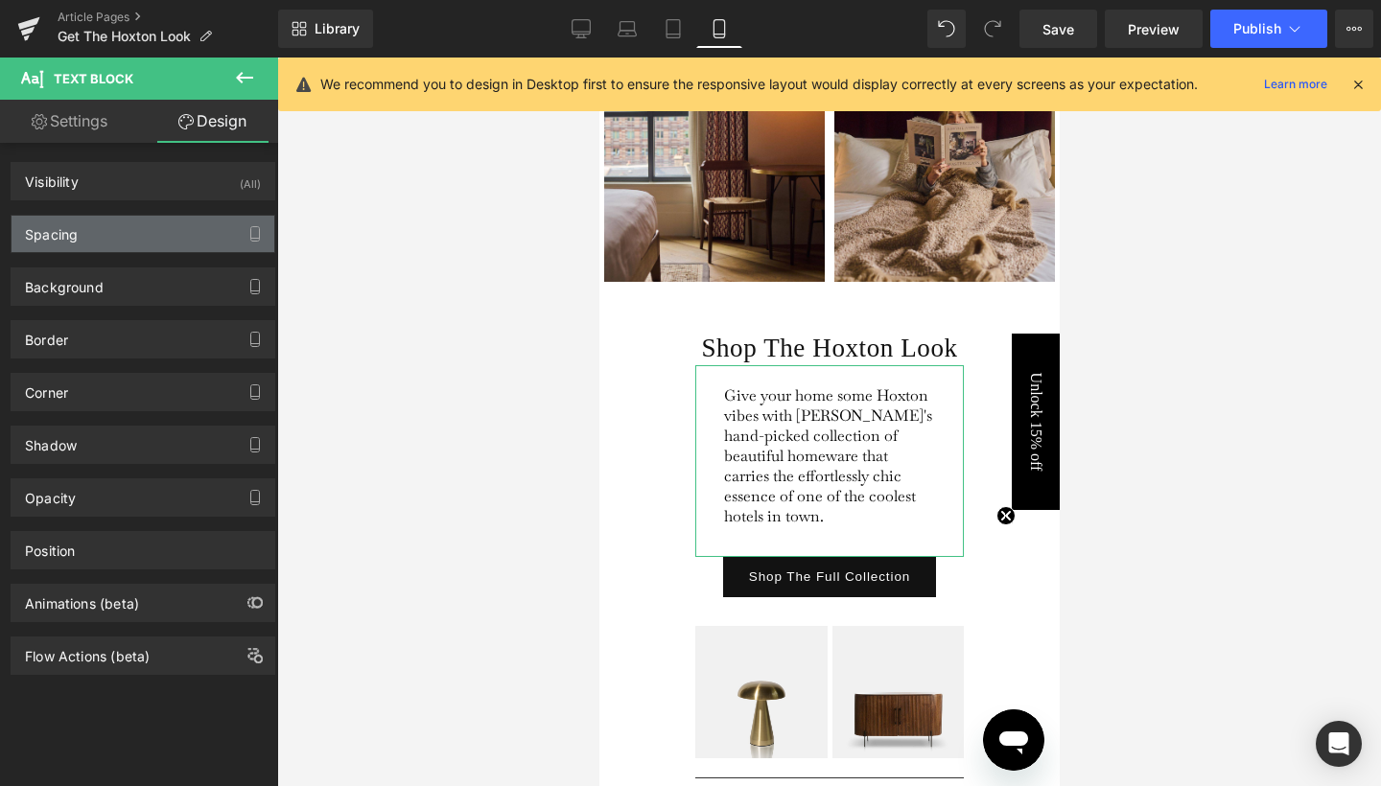
click at [92, 250] on div "Spacing" at bounding box center [143, 234] width 263 height 36
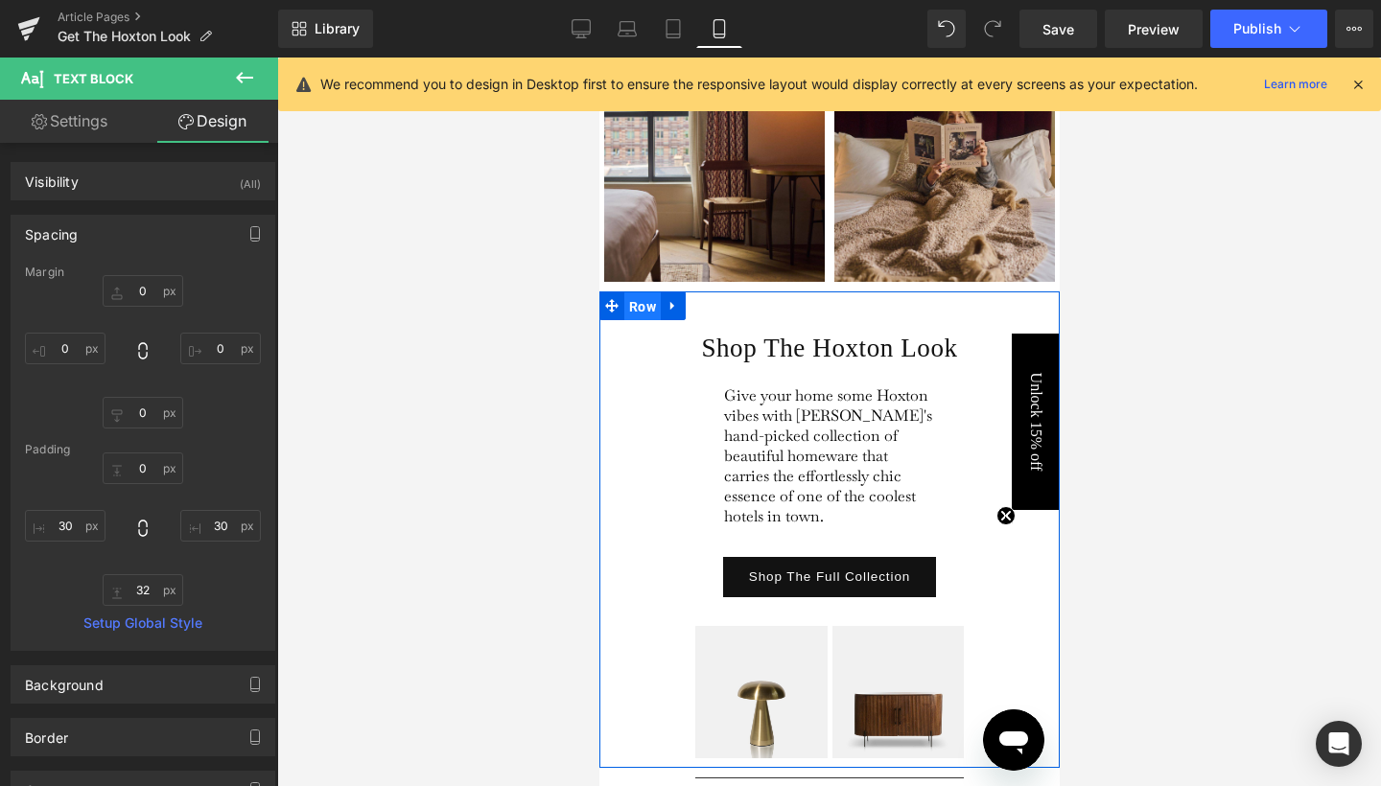
click at [636, 312] on span "Row" at bounding box center [641, 306] width 36 height 29
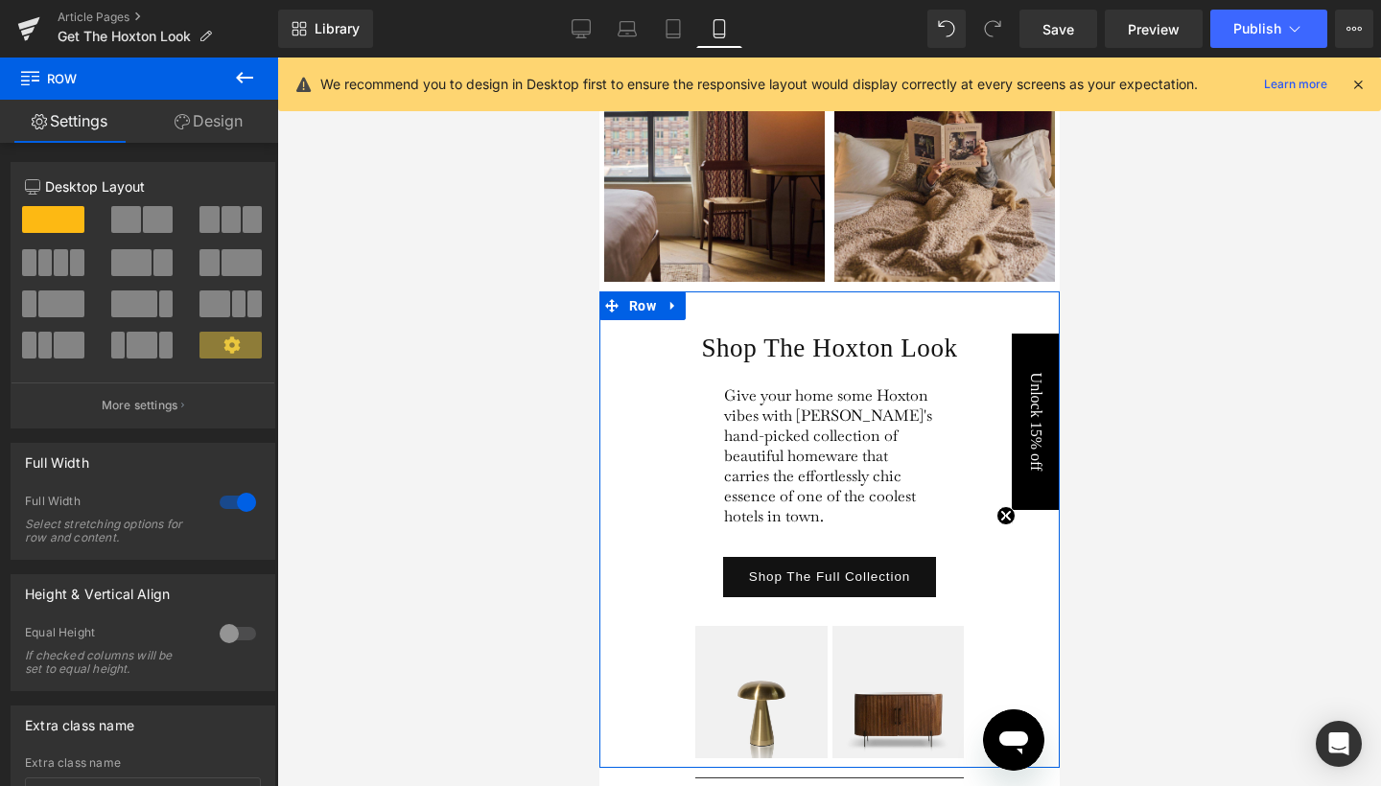
click at [225, 126] on link "Design" at bounding box center [208, 121] width 139 height 43
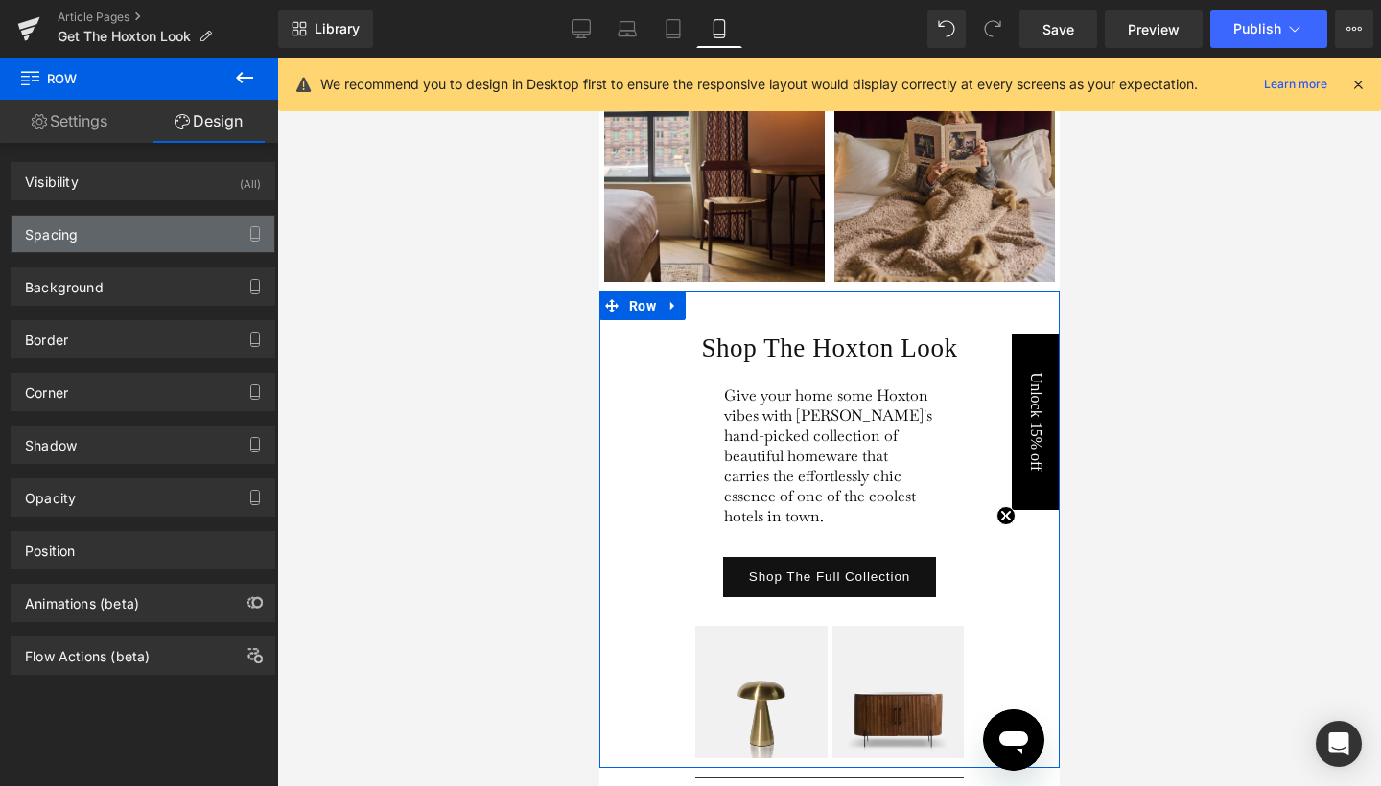
type input "0"
type input "42"
type input "100"
type input "10"
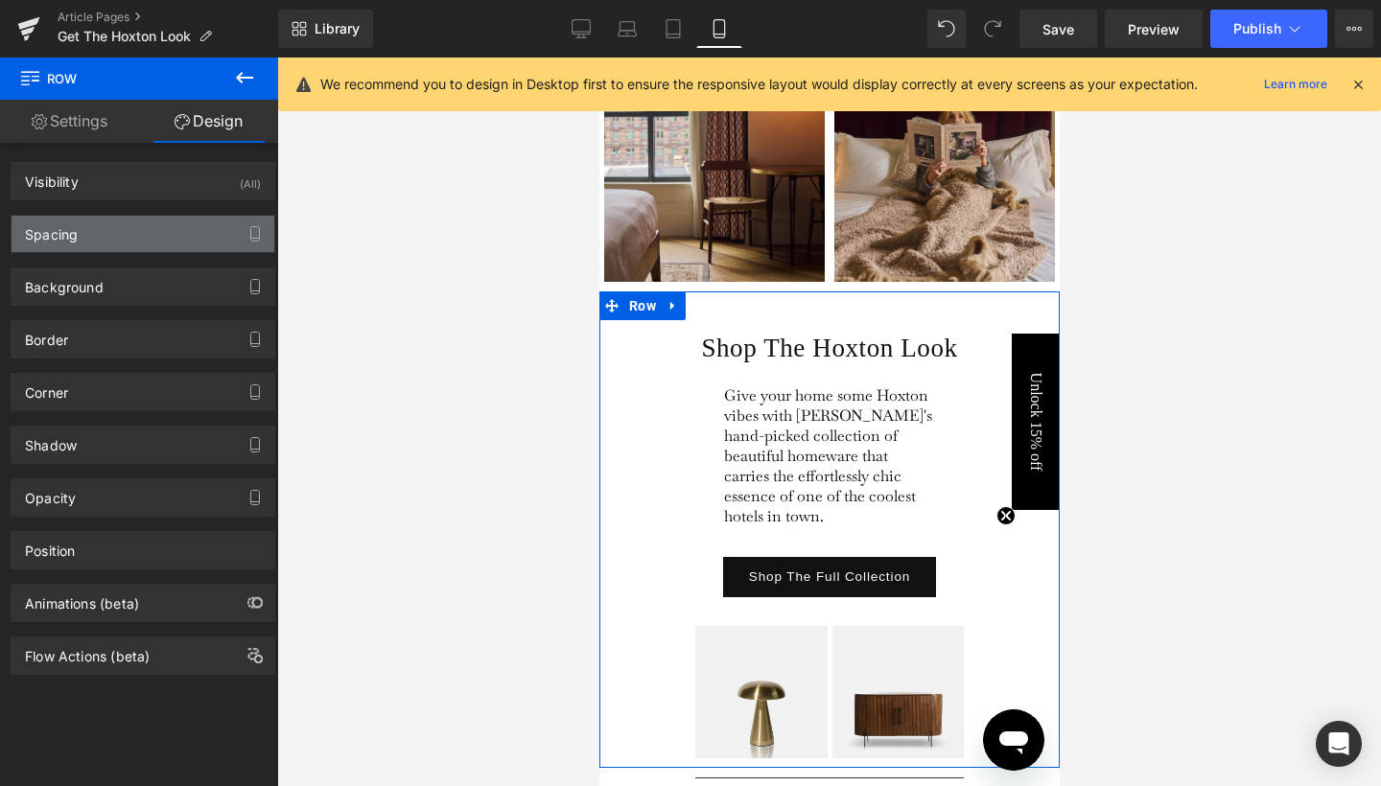
click at [108, 251] on div "Spacing" at bounding box center [143, 234] width 263 height 36
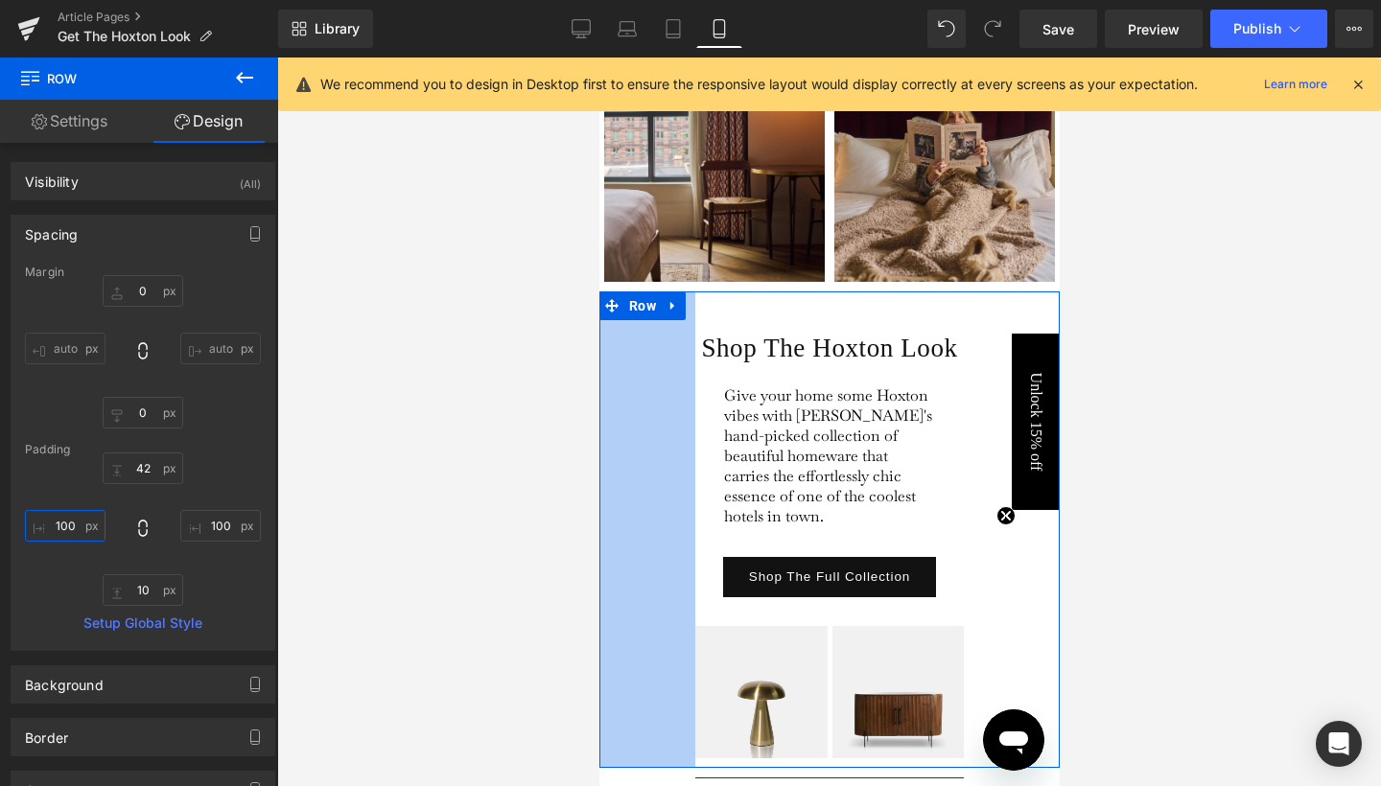
click at [67, 525] on input "100" at bounding box center [65, 526] width 81 height 32
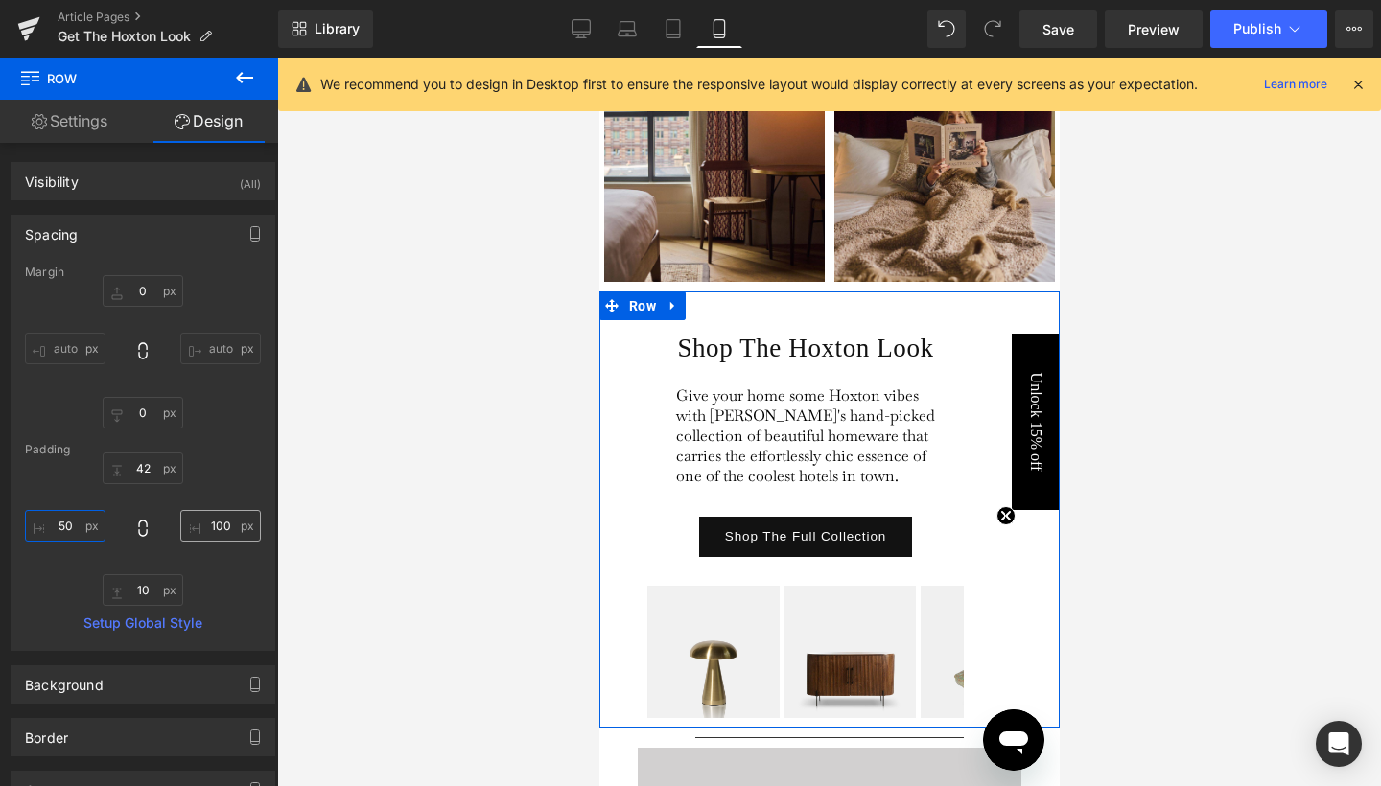
type input "50"
click at [213, 525] on input "100" at bounding box center [220, 526] width 81 height 32
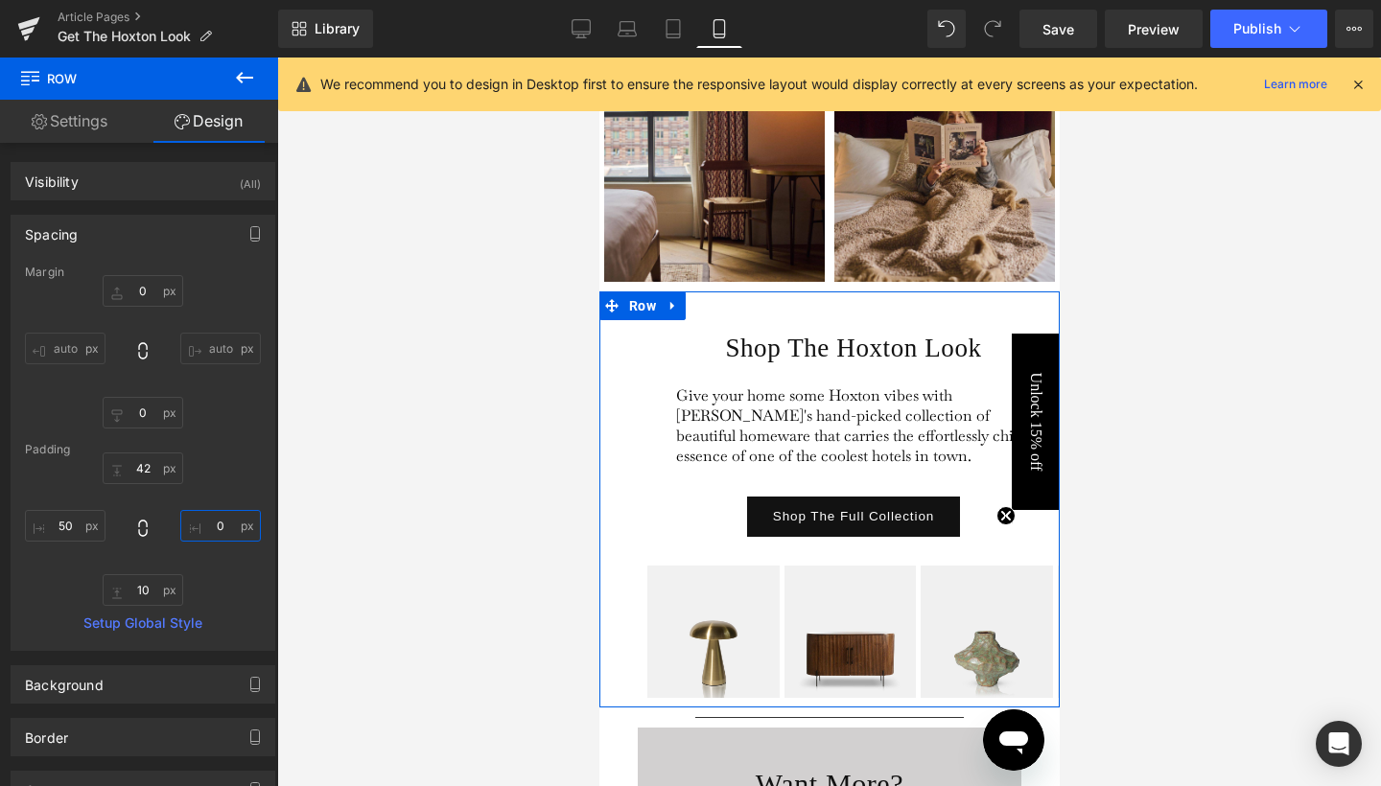
type input "50"
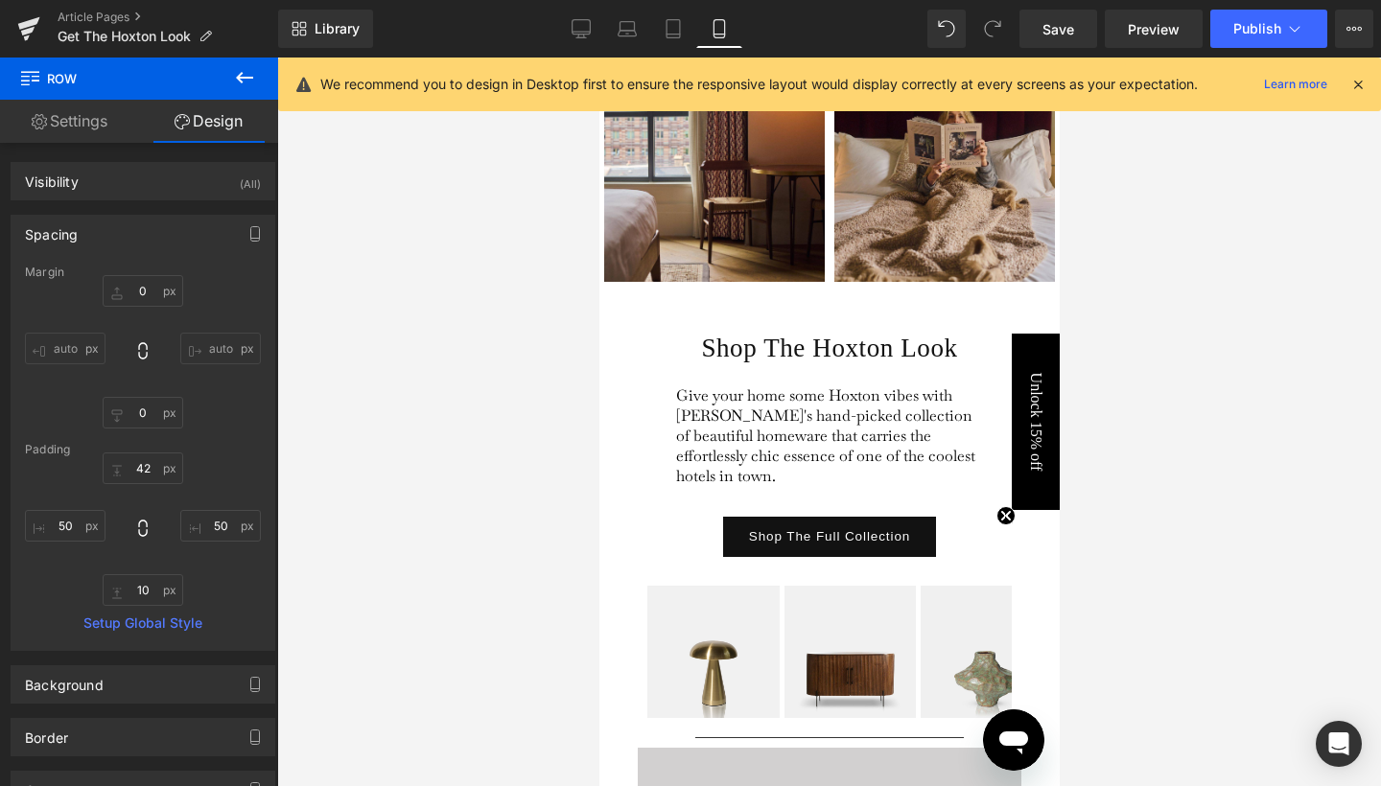
click at [1216, 395] on div at bounding box center [829, 422] width 1104 height 729
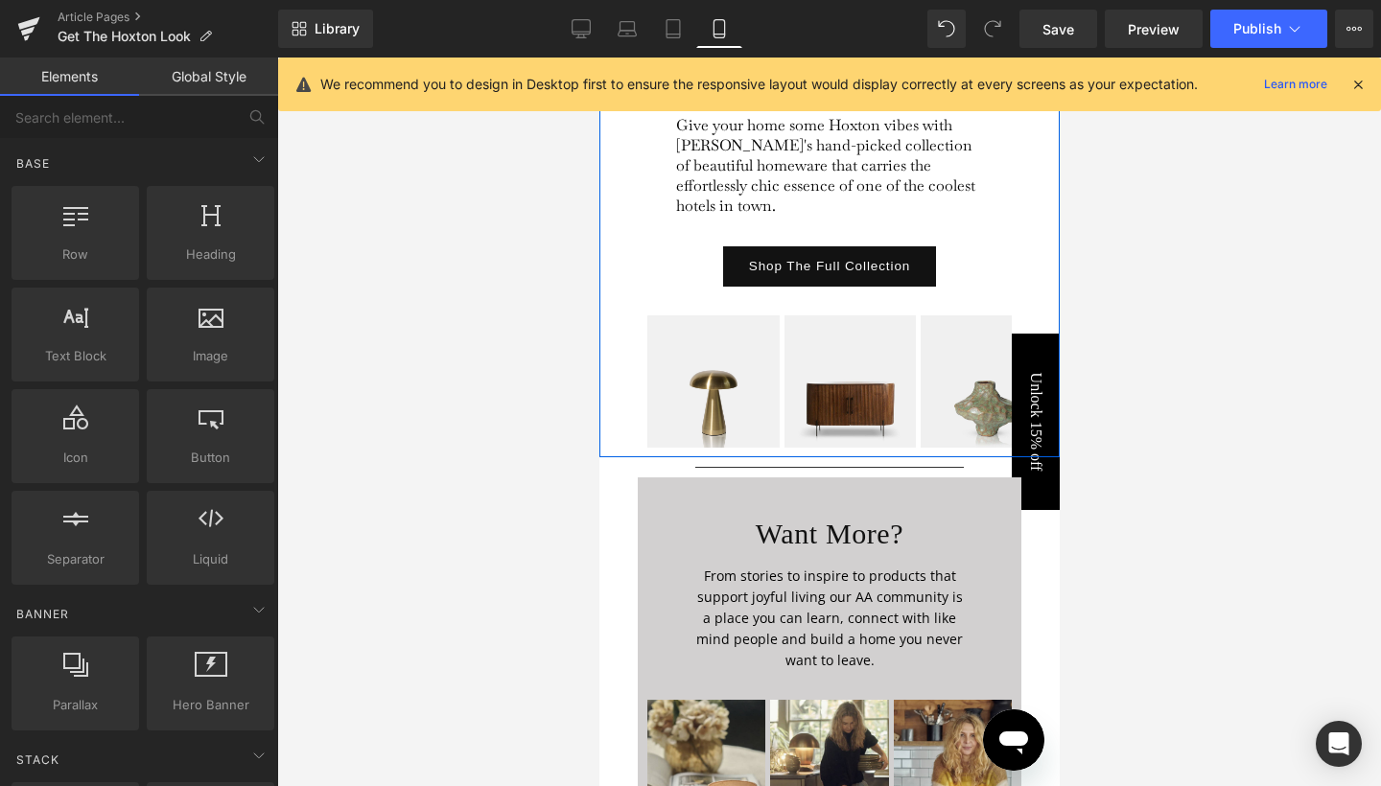
scroll to position [2889, 0]
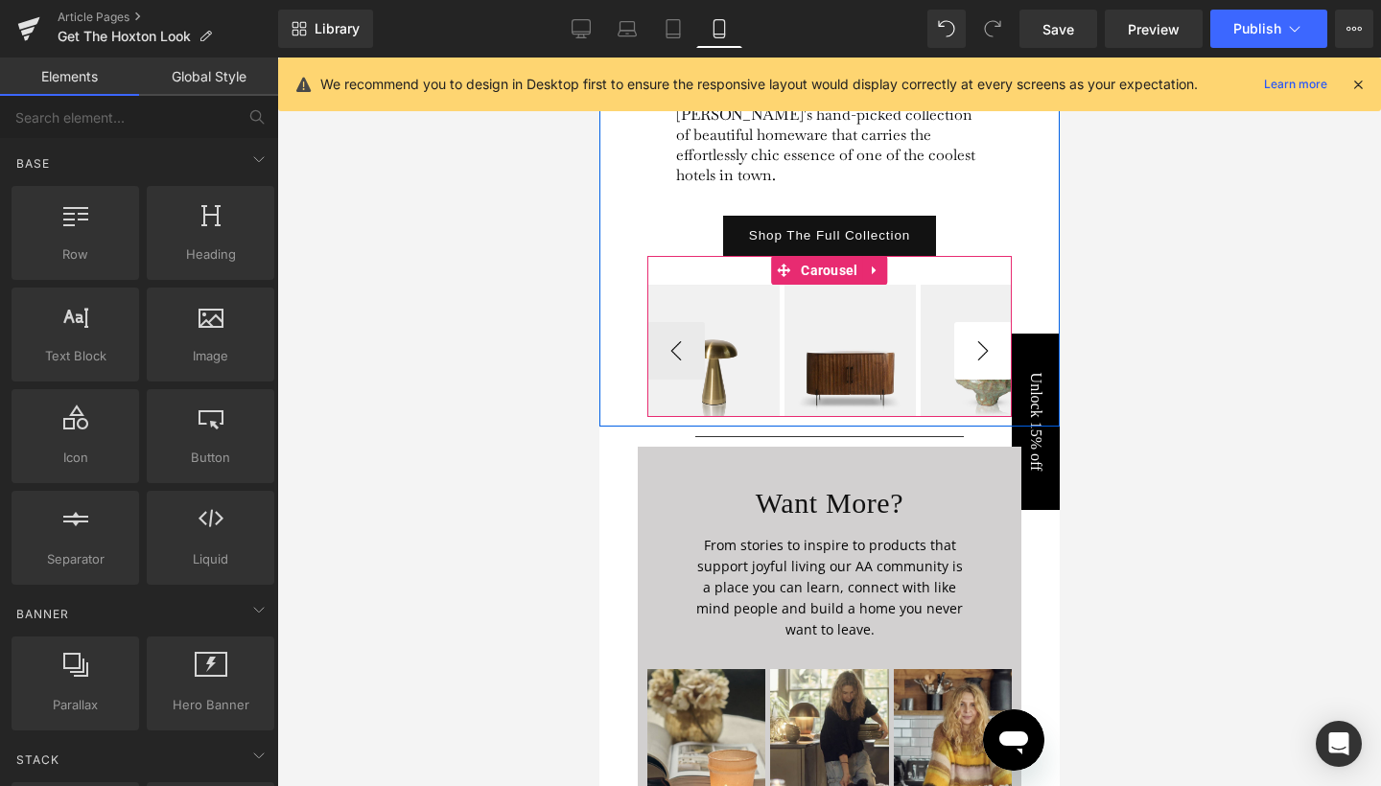
click at [986, 322] on button "›" at bounding box center [982, 351] width 58 height 58
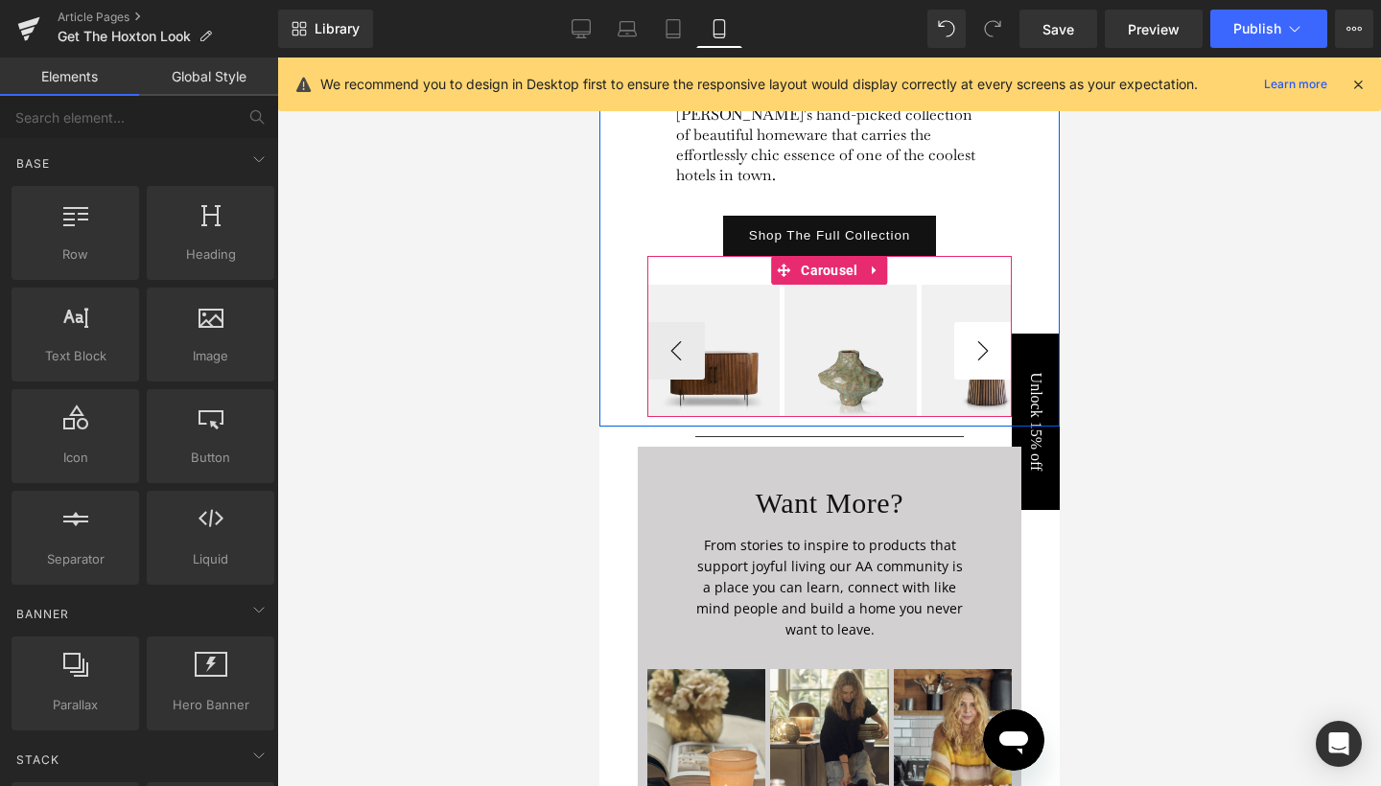
click at [986, 322] on button "›" at bounding box center [982, 351] width 58 height 58
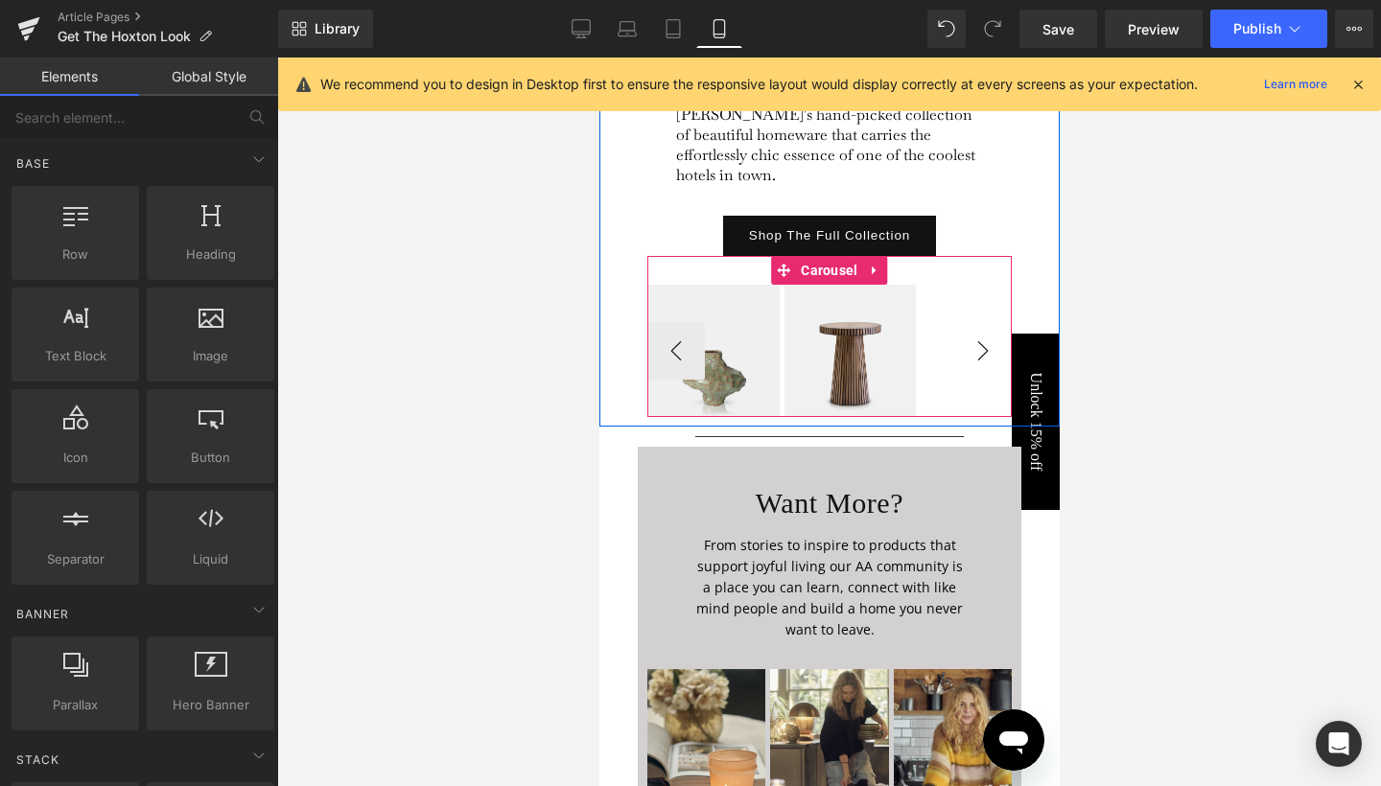
click at [986, 322] on button "›" at bounding box center [982, 351] width 58 height 58
click at [828, 257] on span "Carousel" at bounding box center [828, 271] width 66 height 29
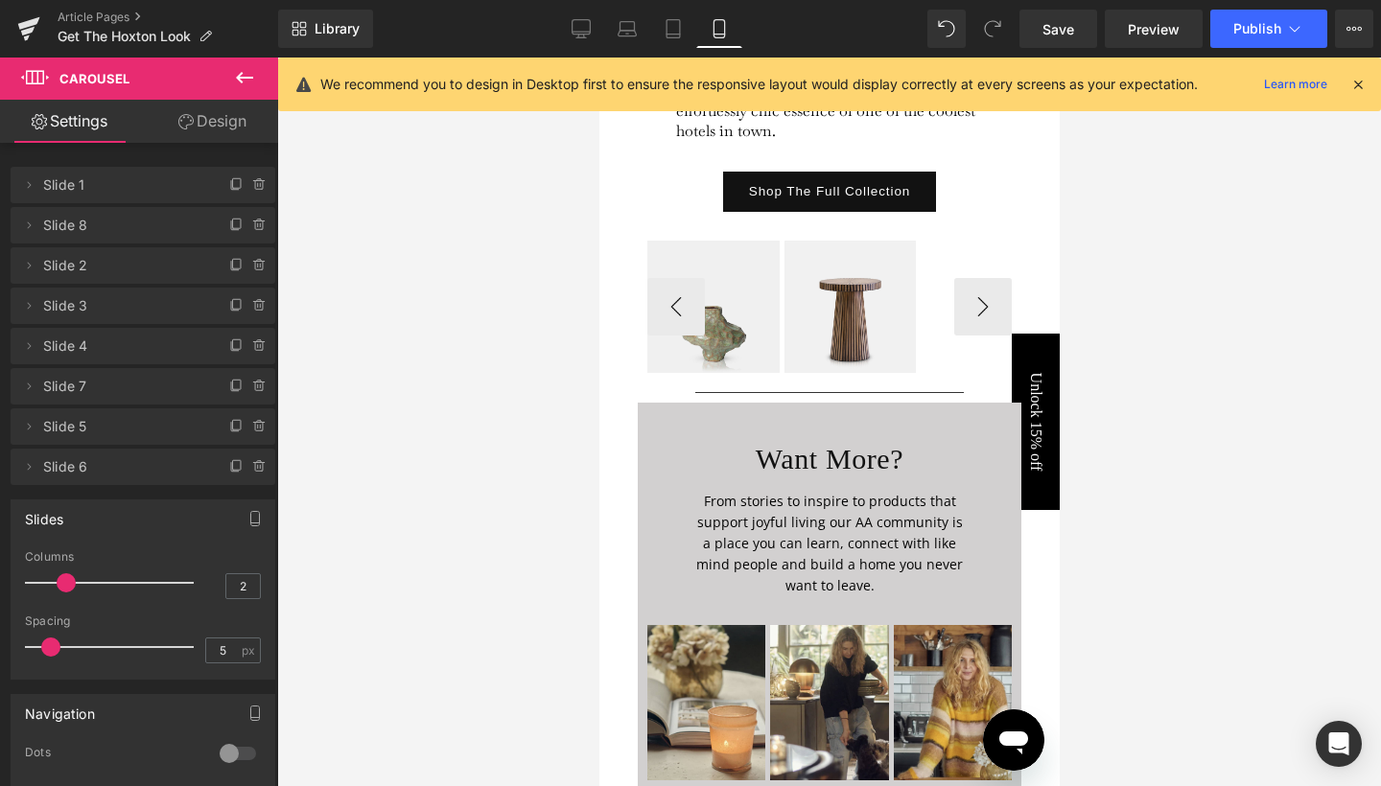
scroll to position [2943, 0]
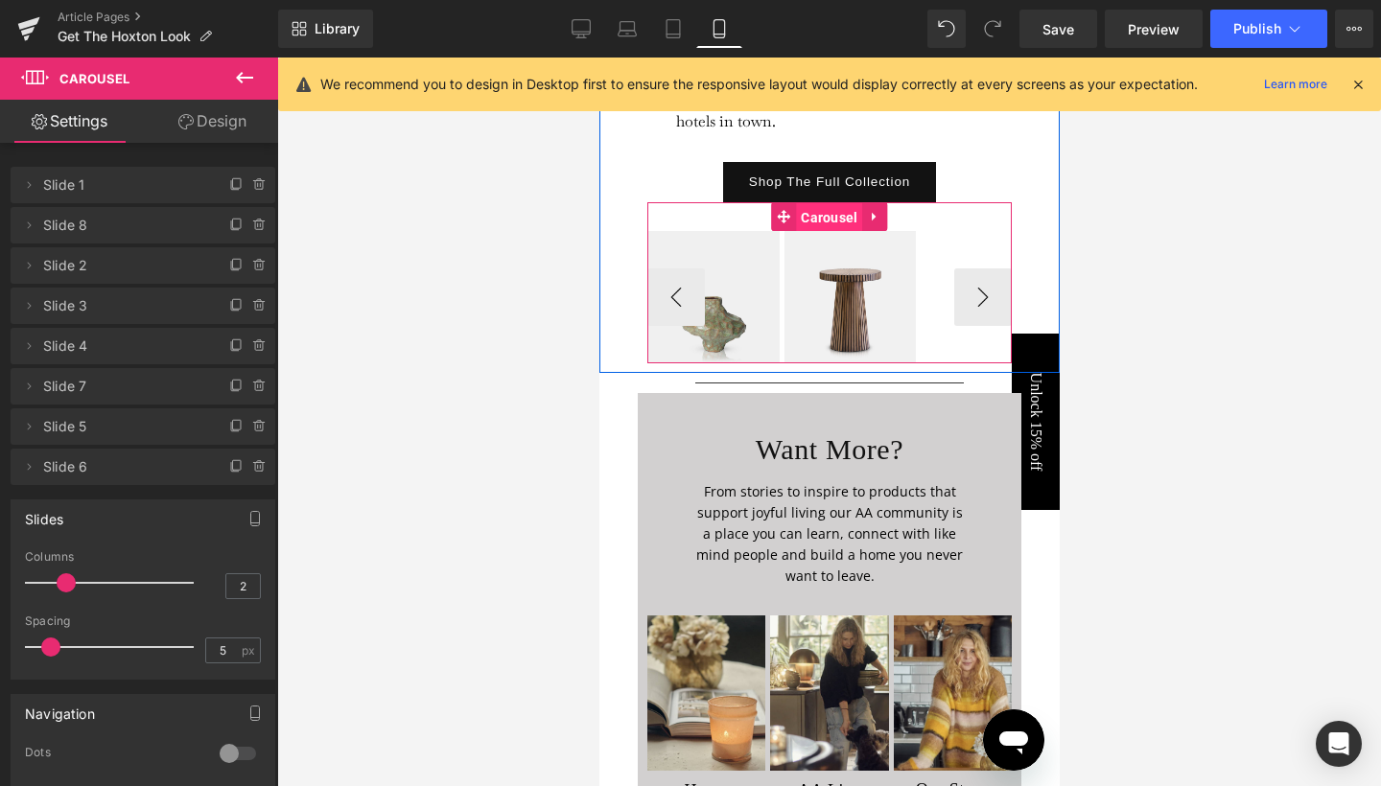
click at [826, 203] on span "Carousel" at bounding box center [828, 217] width 66 height 29
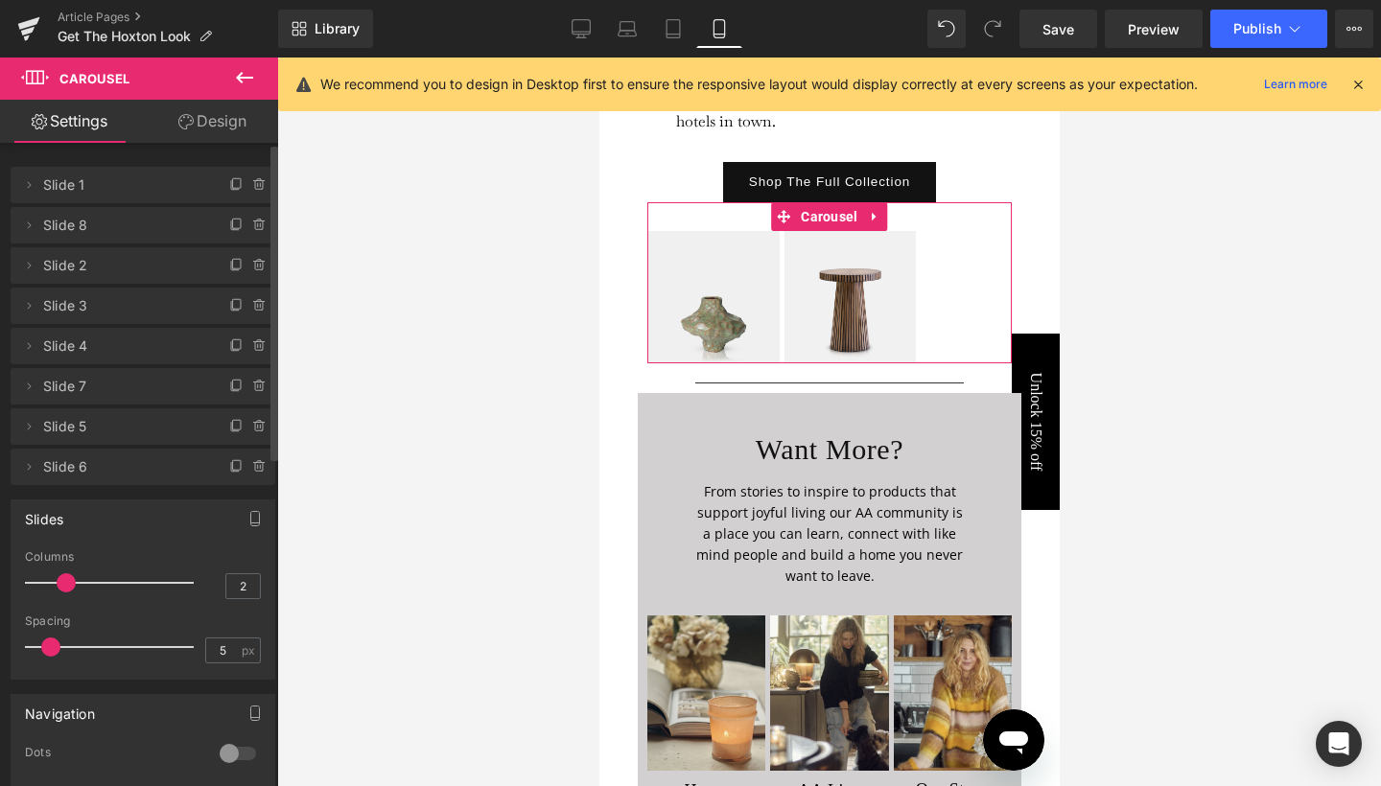
type input "3"
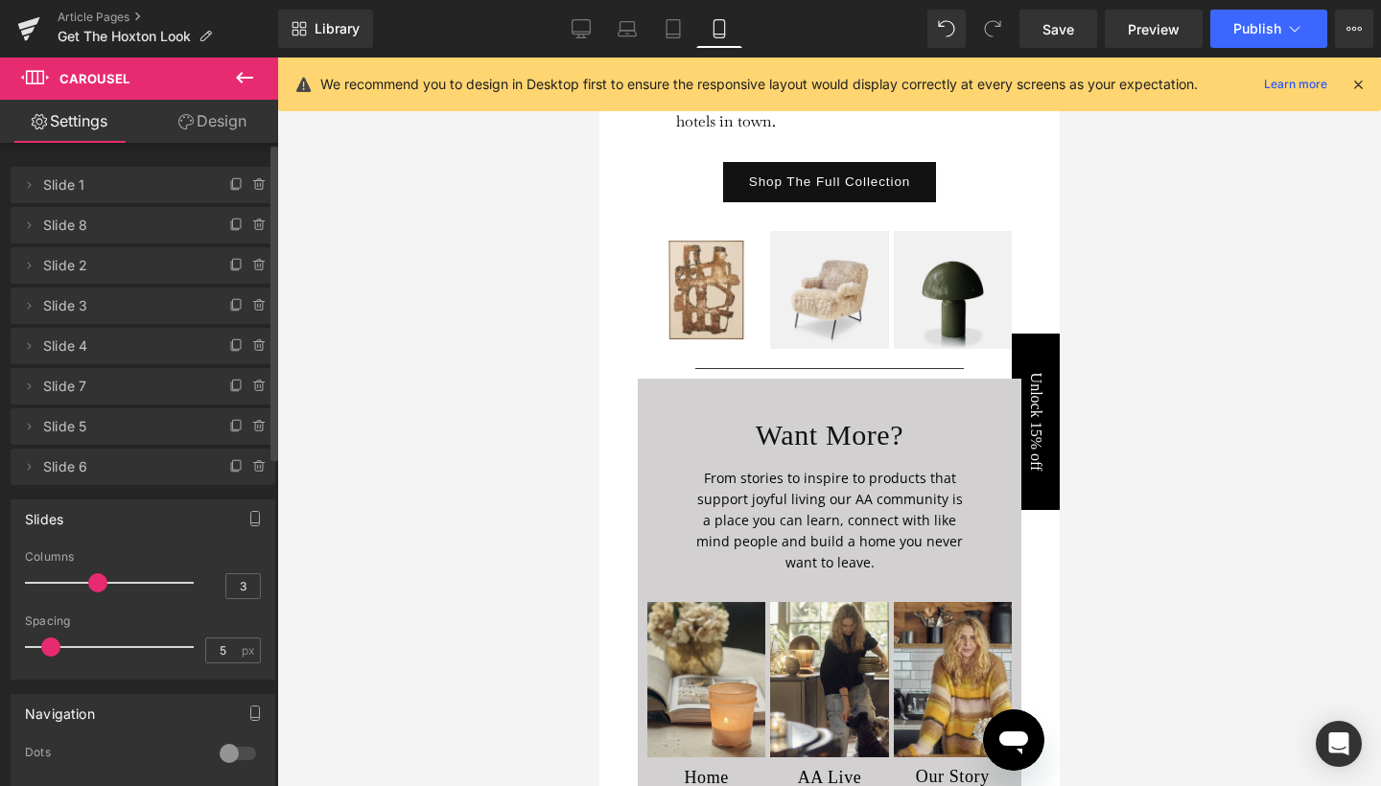
drag, startPoint x: 70, startPoint y: 576, endPoint x: 87, endPoint y: 575, distance: 17.3
click at [87, 575] on div at bounding box center [114, 583] width 159 height 38
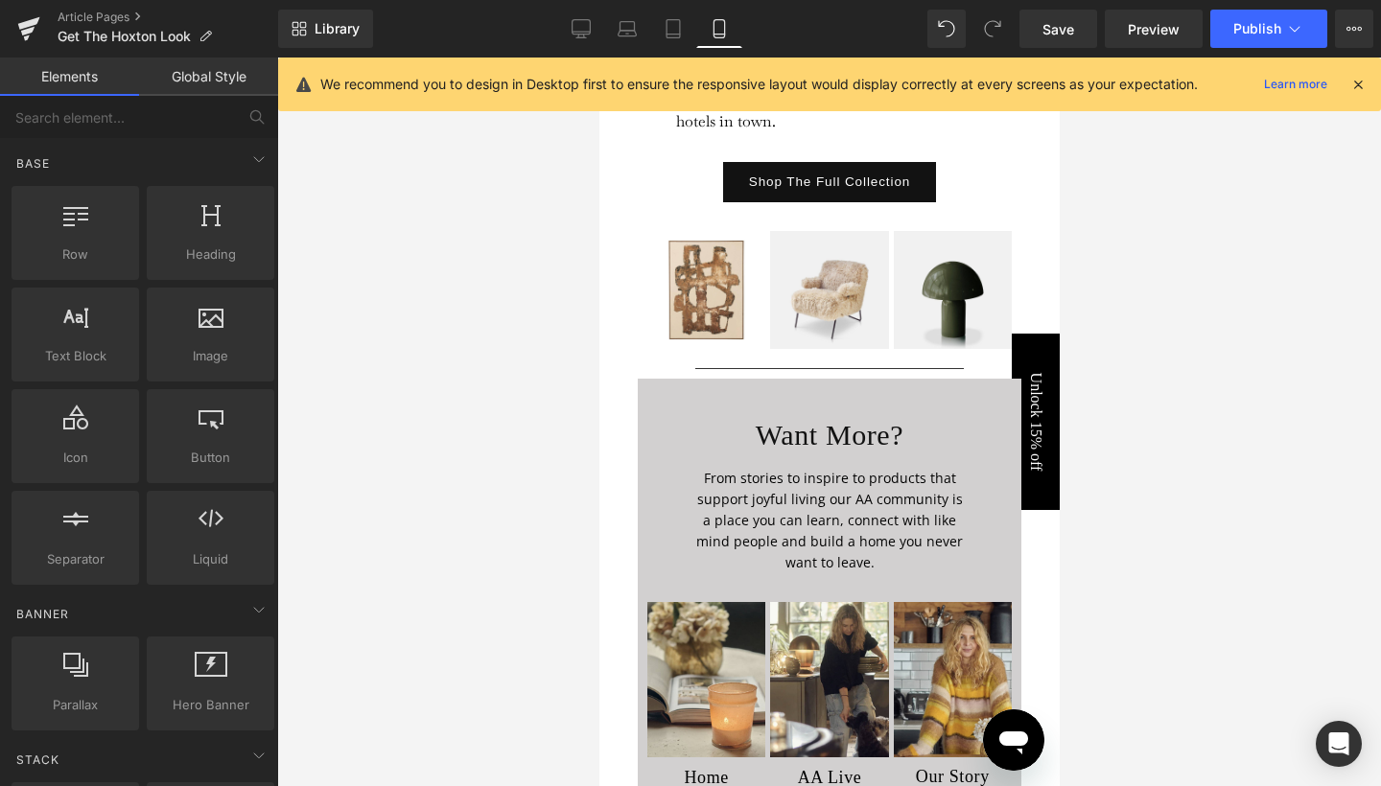
click at [1099, 327] on div at bounding box center [829, 422] width 1104 height 729
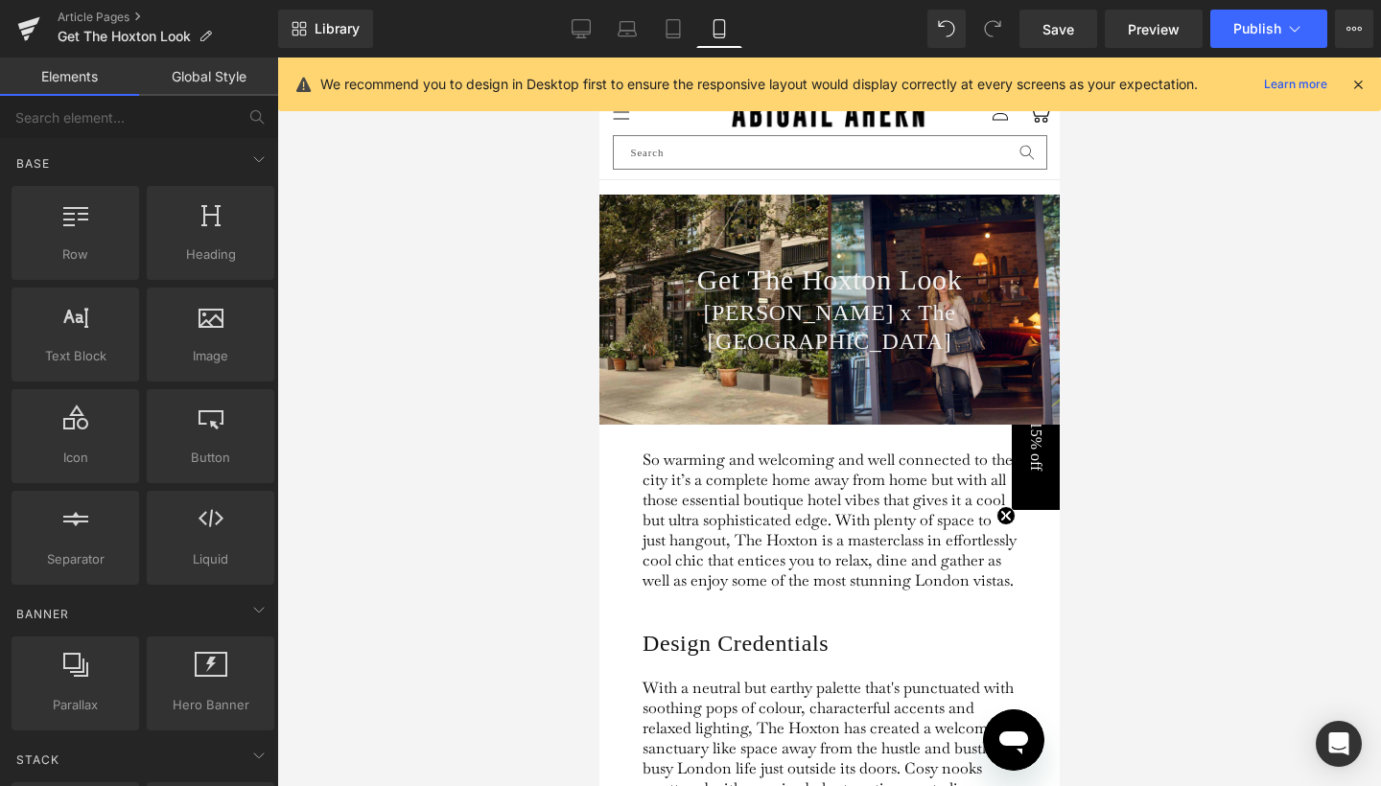
scroll to position [0, 0]
click at [1076, 29] on link "Save" at bounding box center [1058, 29] width 78 height 38
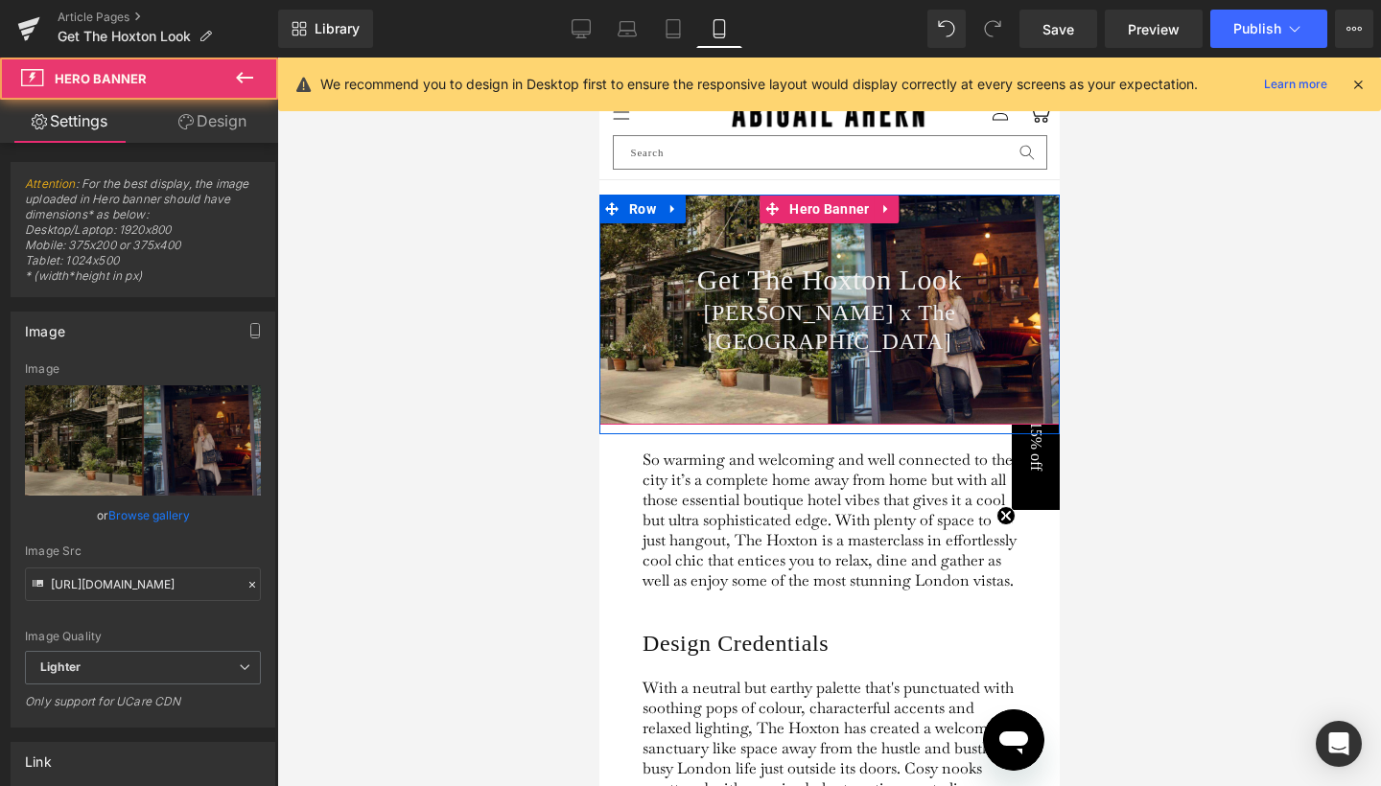
click at [1010, 246] on div "Get The Hoxton Look Heading [PERSON_NAME] x The [GEOGRAPHIC_DATA] Heading" at bounding box center [828, 310] width 460 height 230
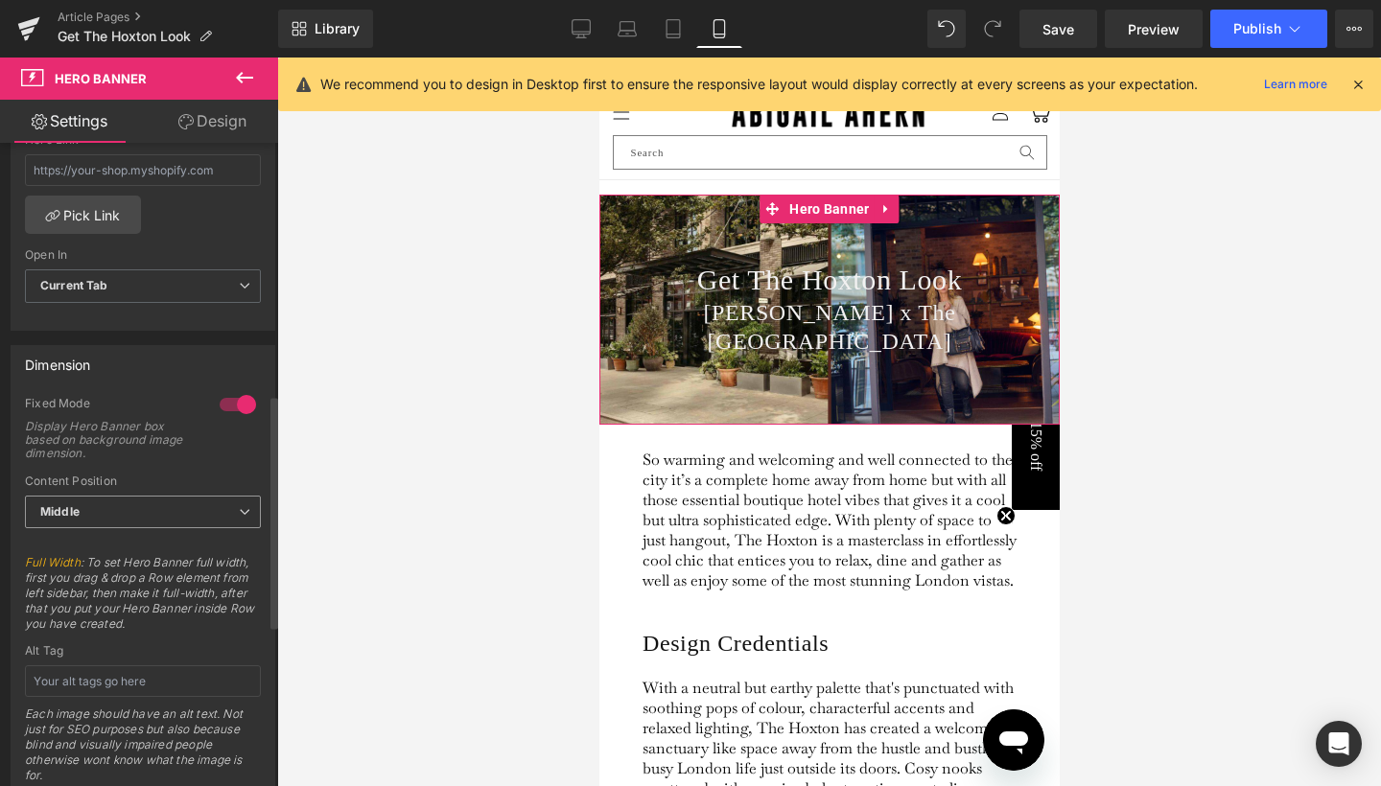
scroll to position [635, 0]
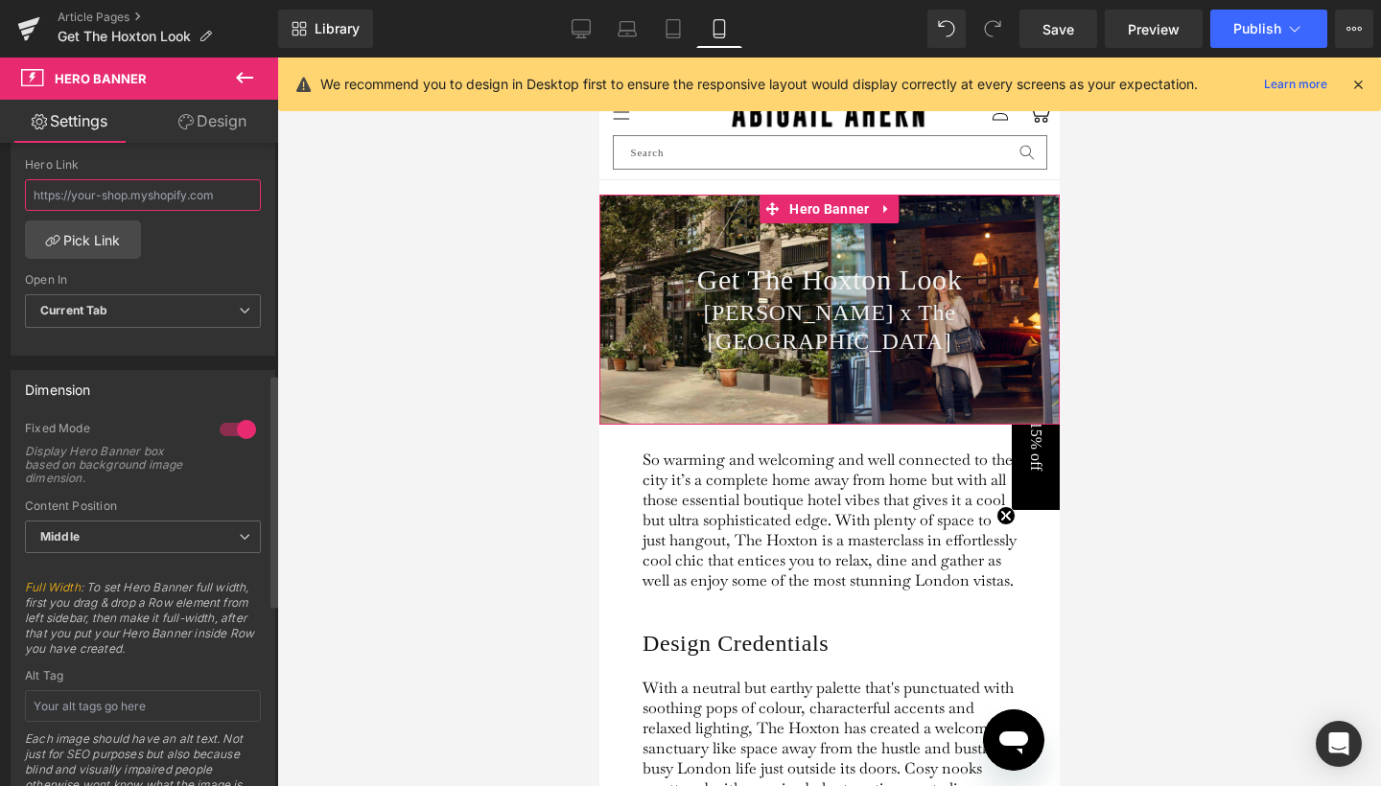
click at [152, 194] on input "text" at bounding box center [143, 195] width 236 height 32
click at [110, 251] on link "Pick Link" at bounding box center [83, 240] width 116 height 38
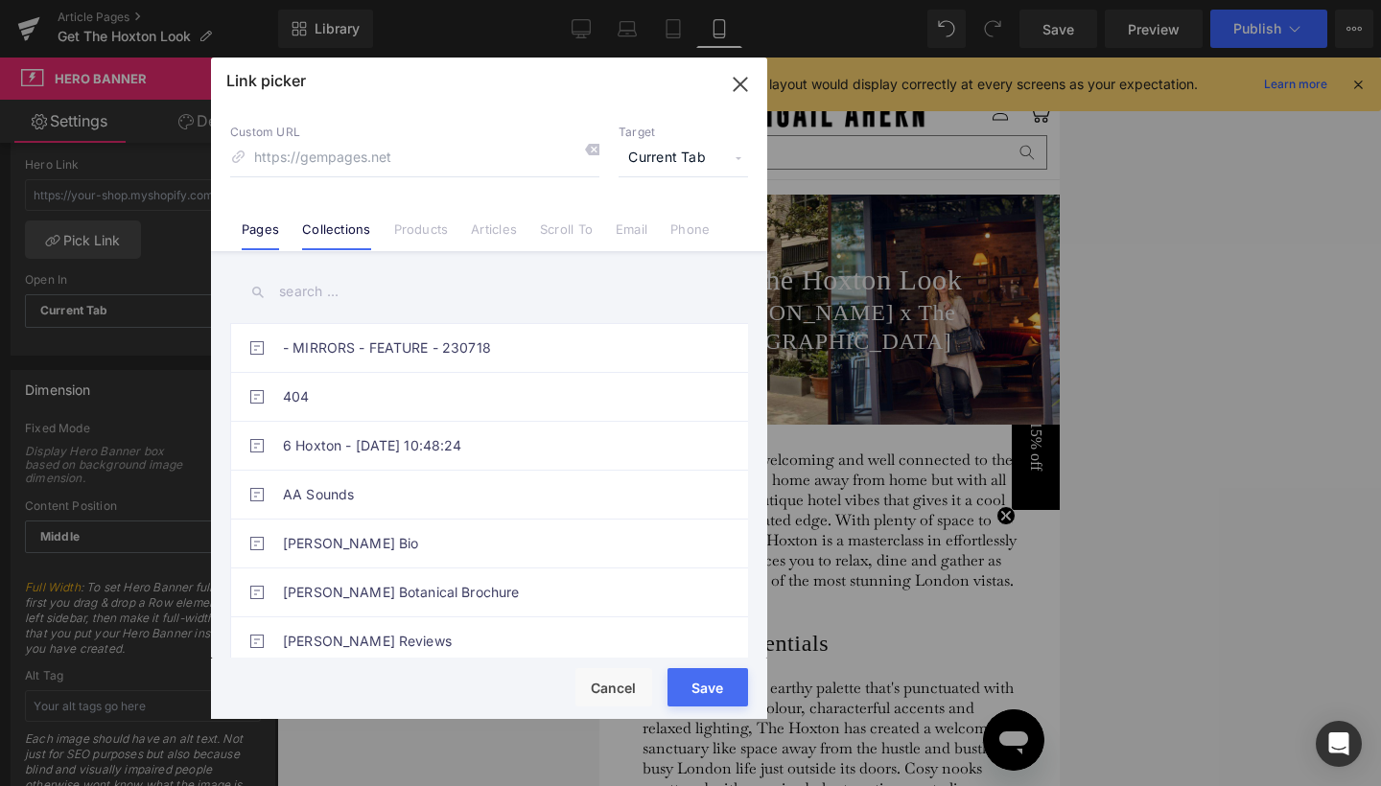
click at [353, 248] on link "Collections" at bounding box center [336, 236] width 68 height 29
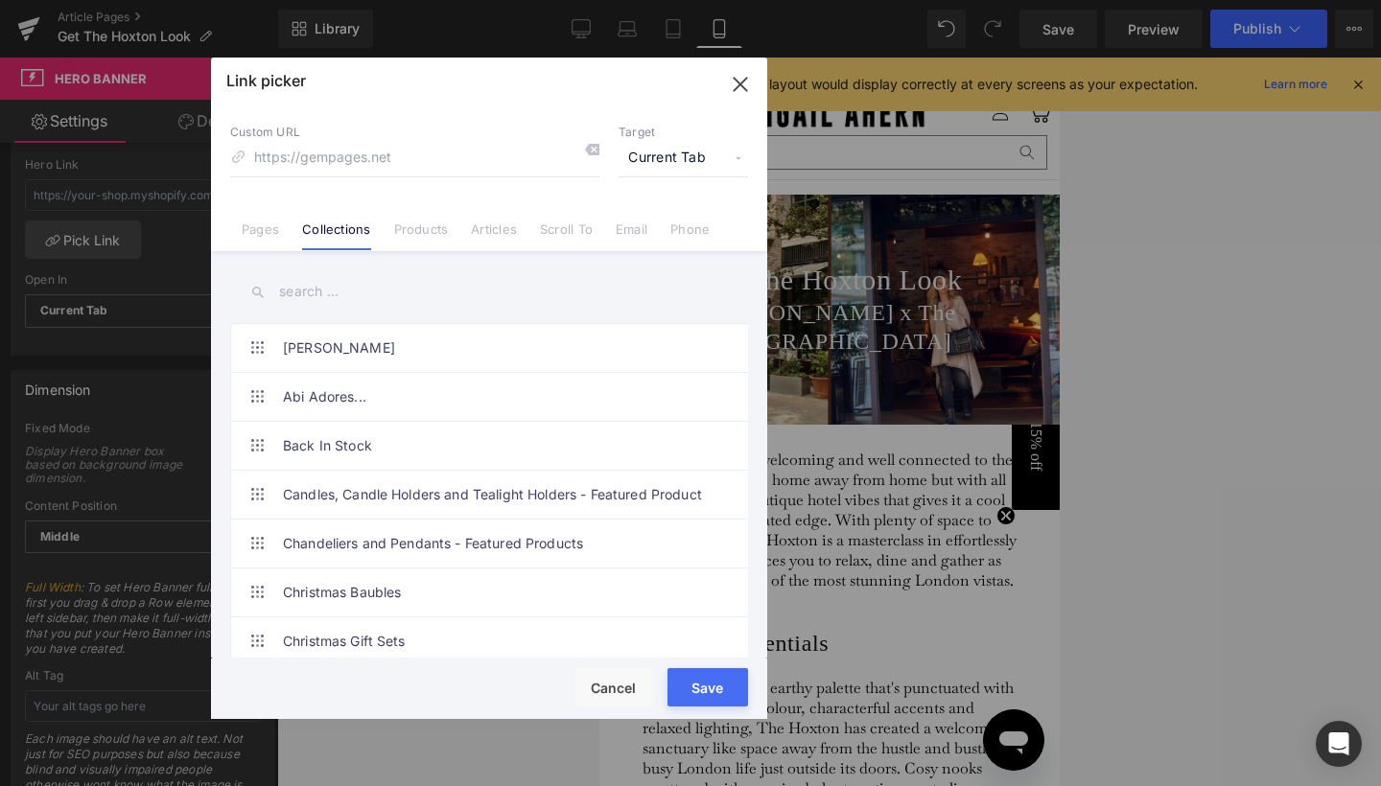
click at [316, 292] on input "text" at bounding box center [489, 291] width 518 height 43
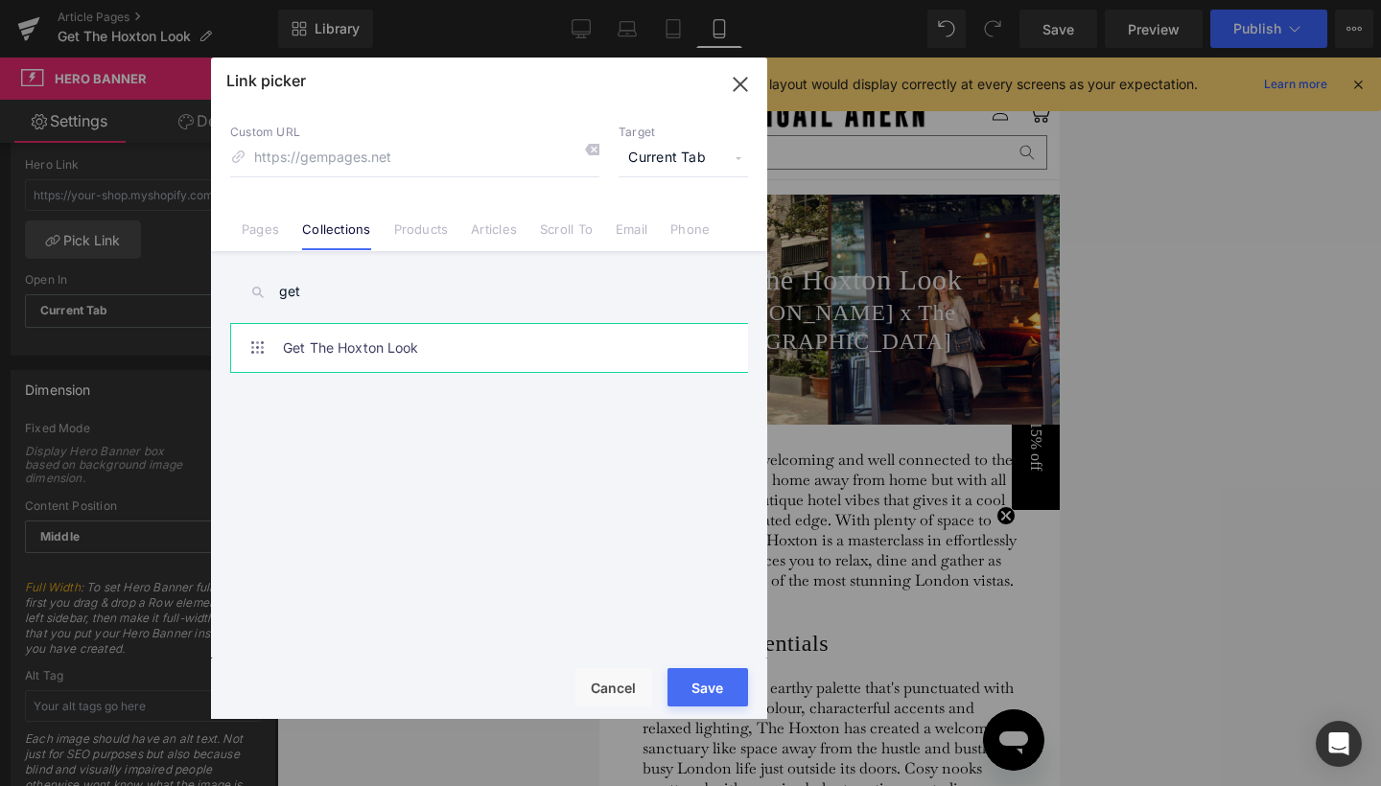
type input "get"
click at [318, 346] on link "Get The Hoxton Look" at bounding box center [494, 348] width 422 height 48
type input "/collections/get-the-hoxton-look"
click at [716, 165] on span "Current Tab" at bounding box center [682, 158] width 129 height 36
click at [613, 222] on li "New Tab" at bounding box center [683, 227] width 149 height 34
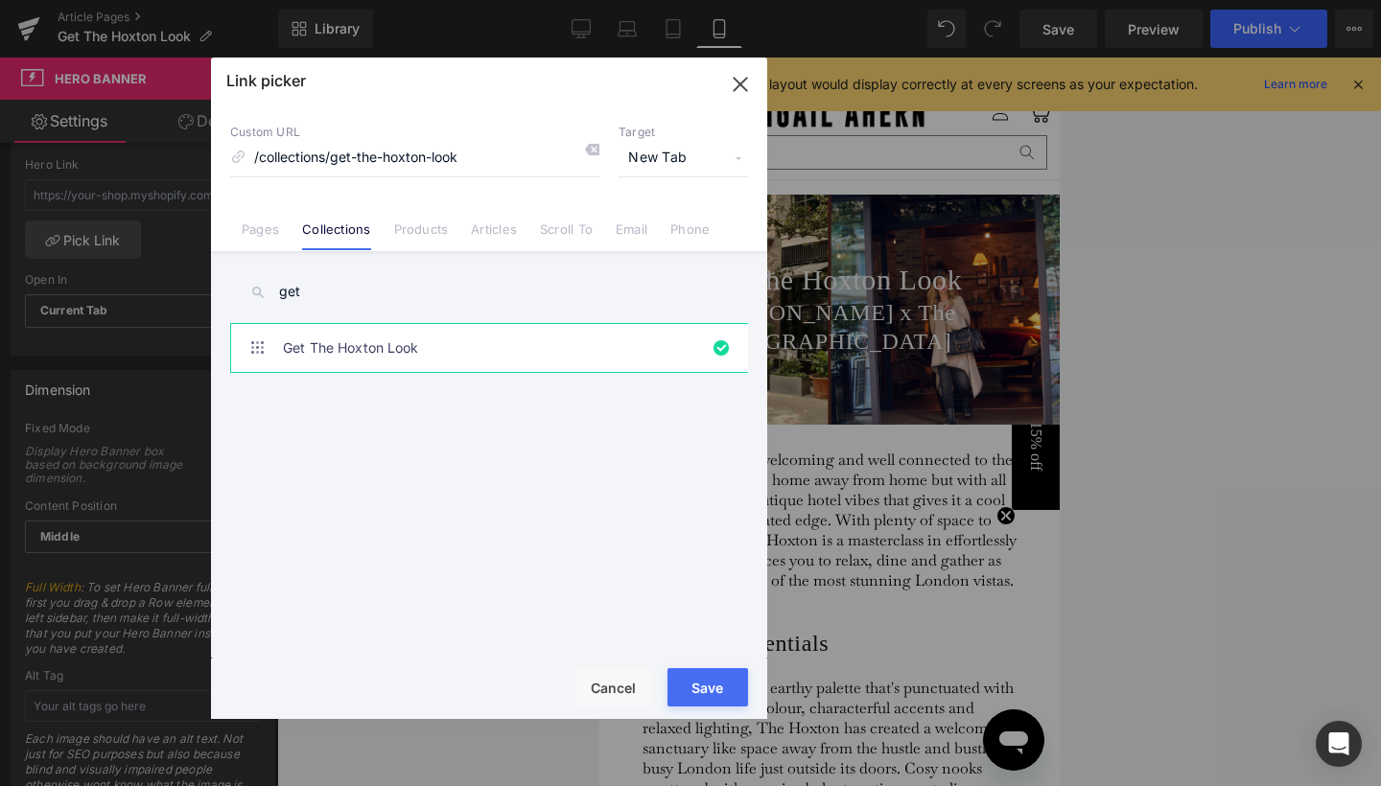
click at [718, 714] on div "Loading Product" at bounding box center [691, 710] width 105 height 21
click at [719, 671] on button "Save" at bounding box center [707, 687] width 81 height 38
type input "/collections/get-the-hoxton-look"
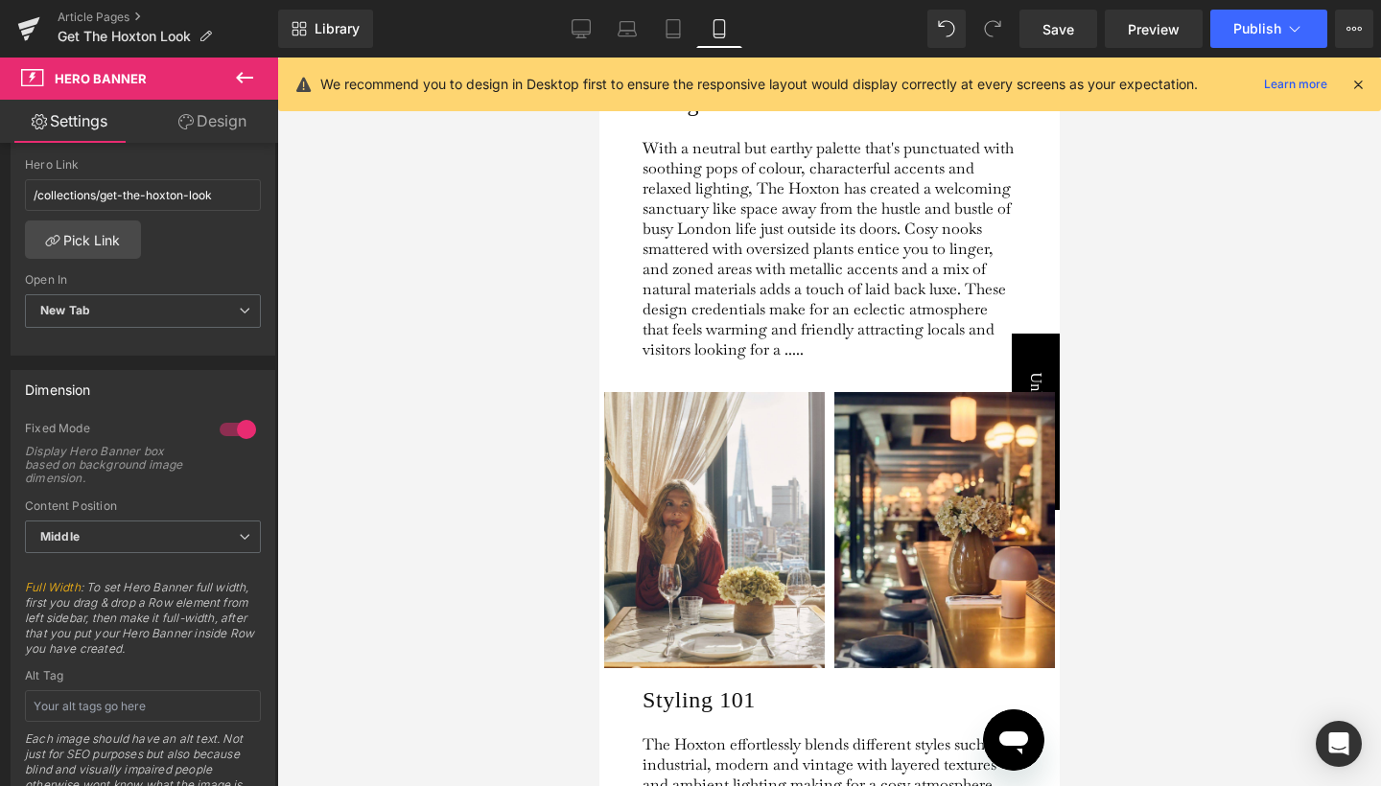
scroll to position [689, 0]
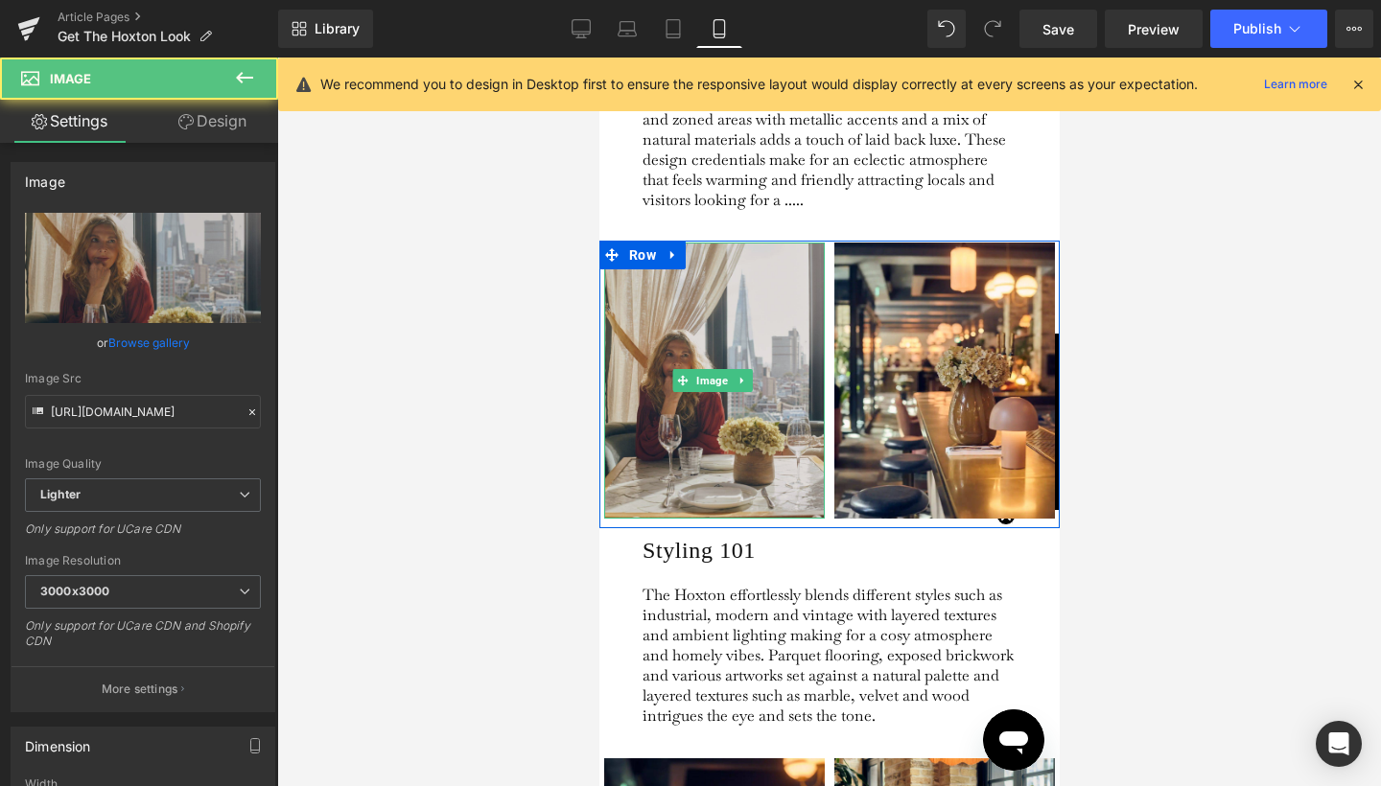
click at [742, 501] on img at bounding box center [713, 381] width 221 height 276
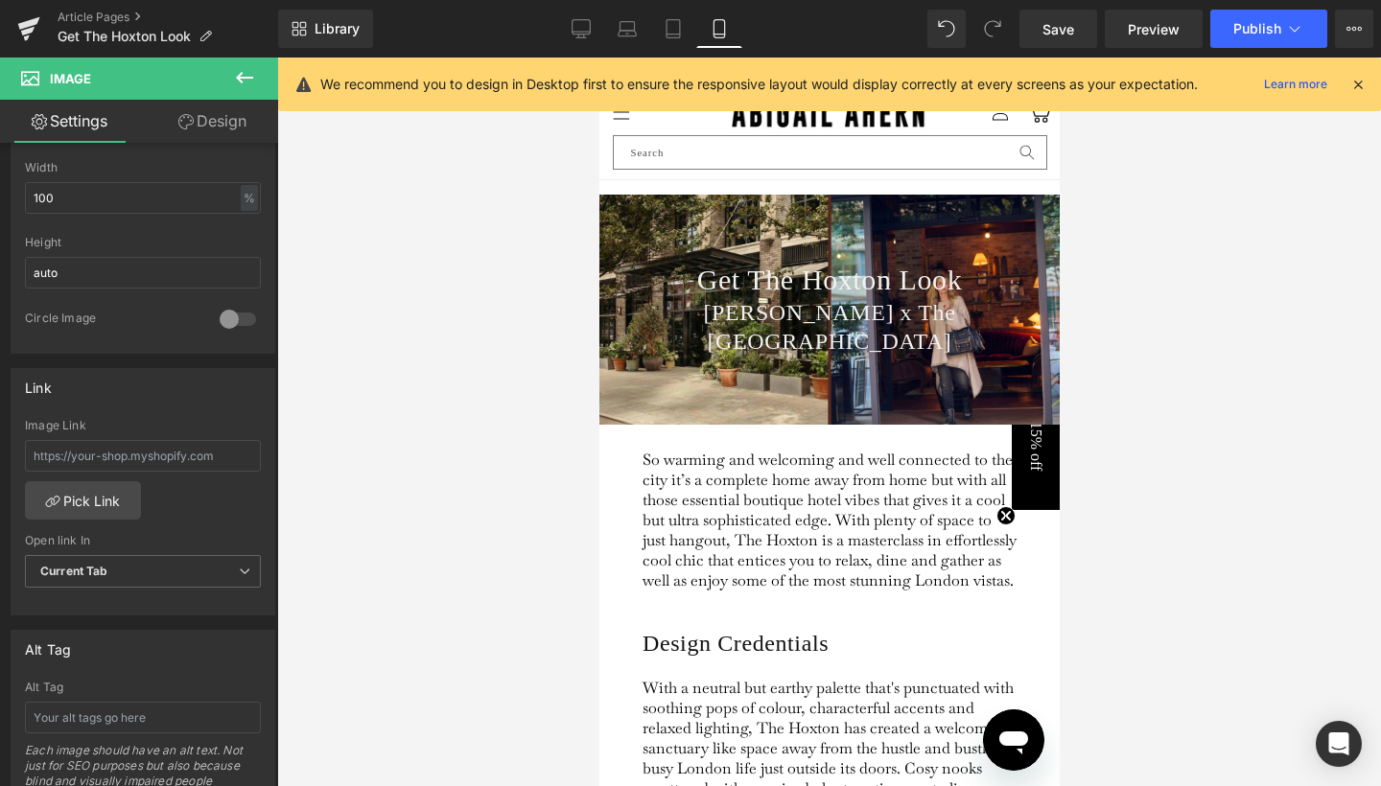
scroll to position [0, 0]
click at [707, 363] on div "Get The Hoxton Look Heading [PERSON_NAME] x The [GEOGRAPHIC_DATA] Heading" at bounding box center [828, 310] width 460 height 230
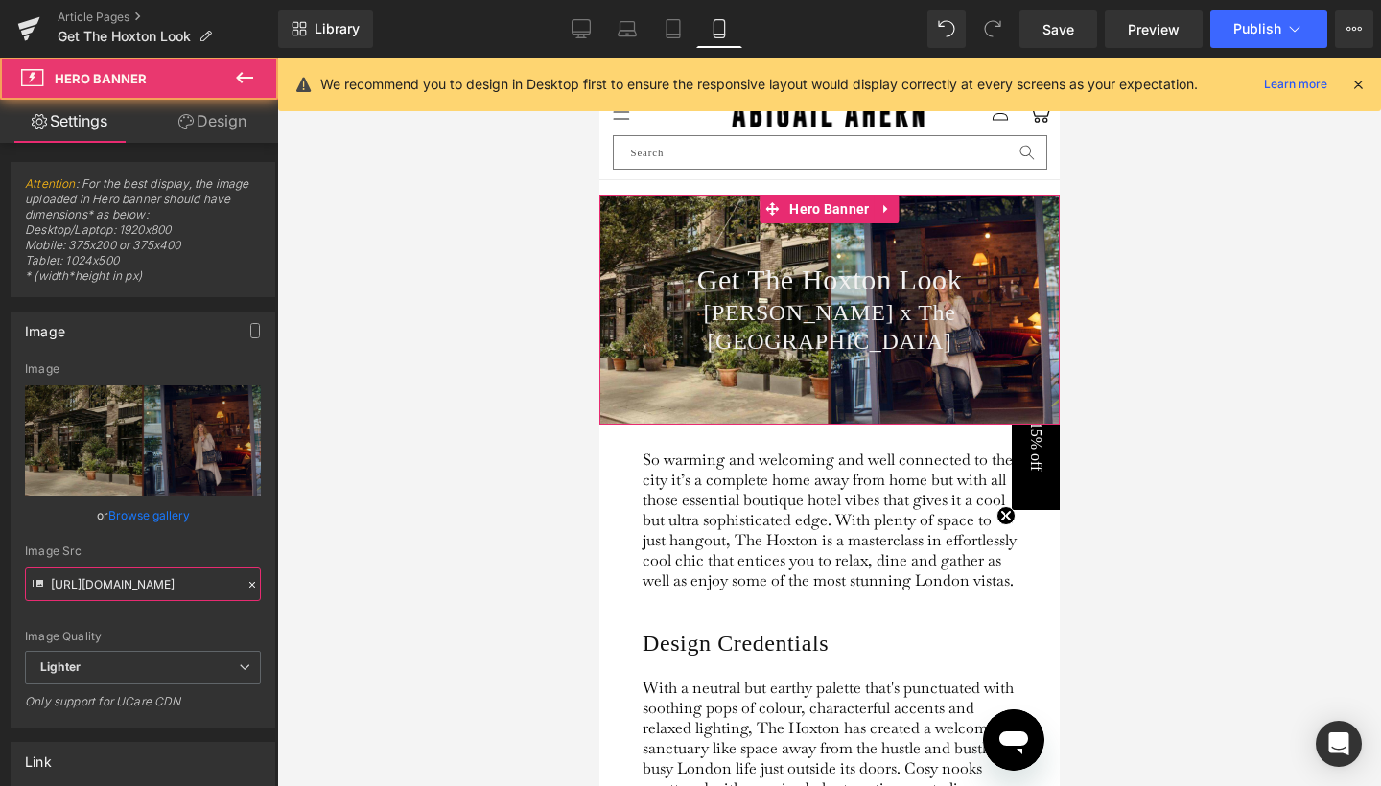
click at [173, 584] on input "[URL][DOMAIN_NAME]" at bounding box center [143, 585] width 236 height 34
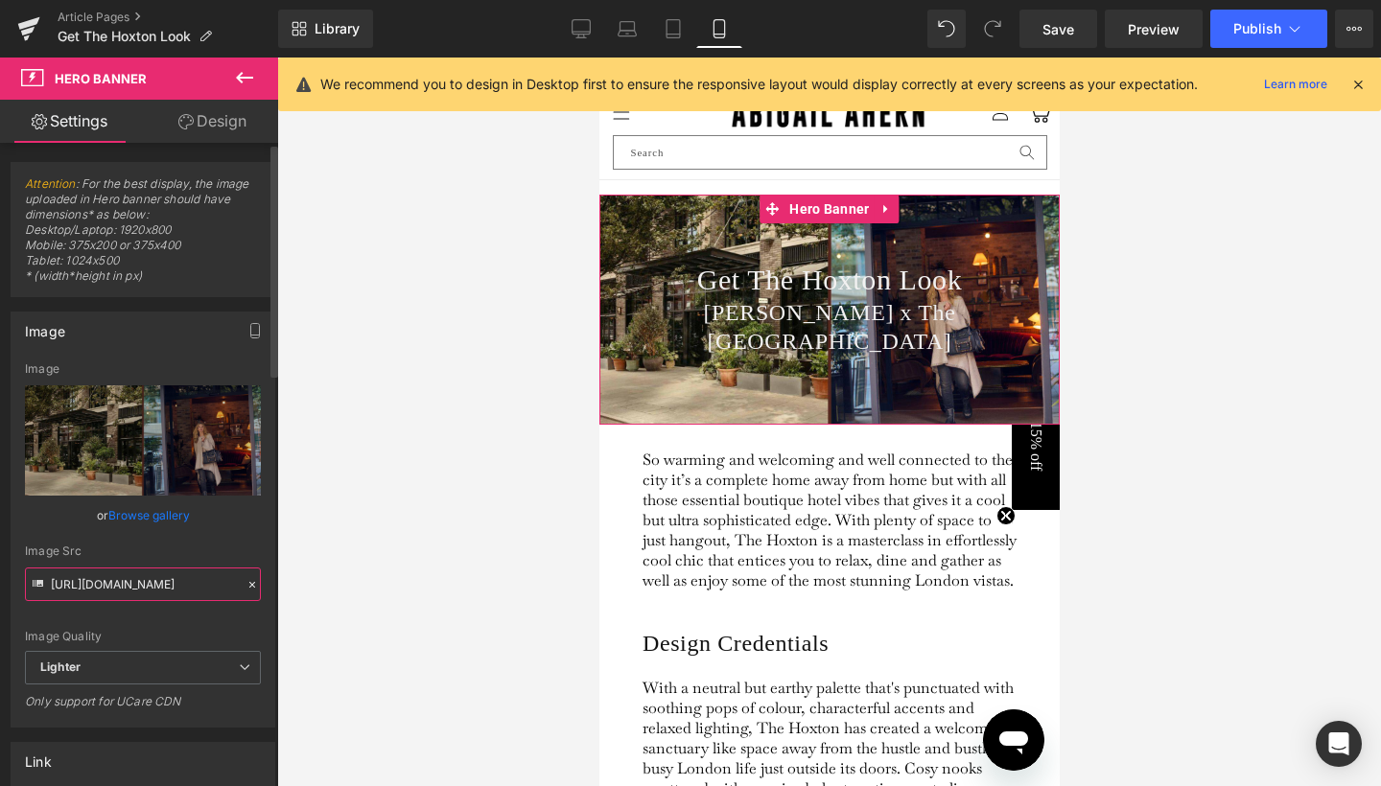
click at [173, 584] on input "[URL][DOMAIN_NAME]" at bounding box center [143, 585] width 236 height 34
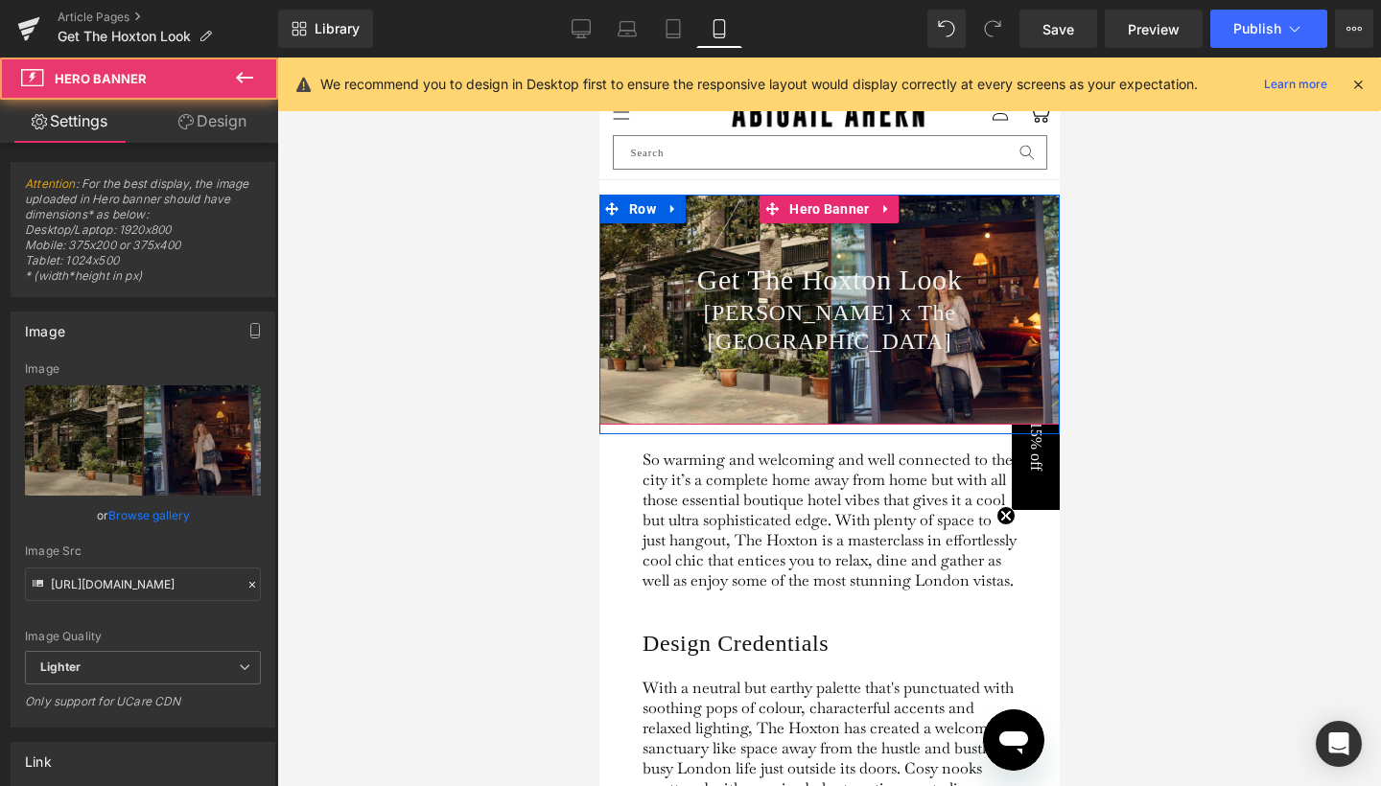
click at [726, 378] on div "Get The Hoxton Look Heading [PERSON_NAME] x The [GEOGRAPHIC_DATA] Heading" at bounding box center [828, 310] width 460 height 230
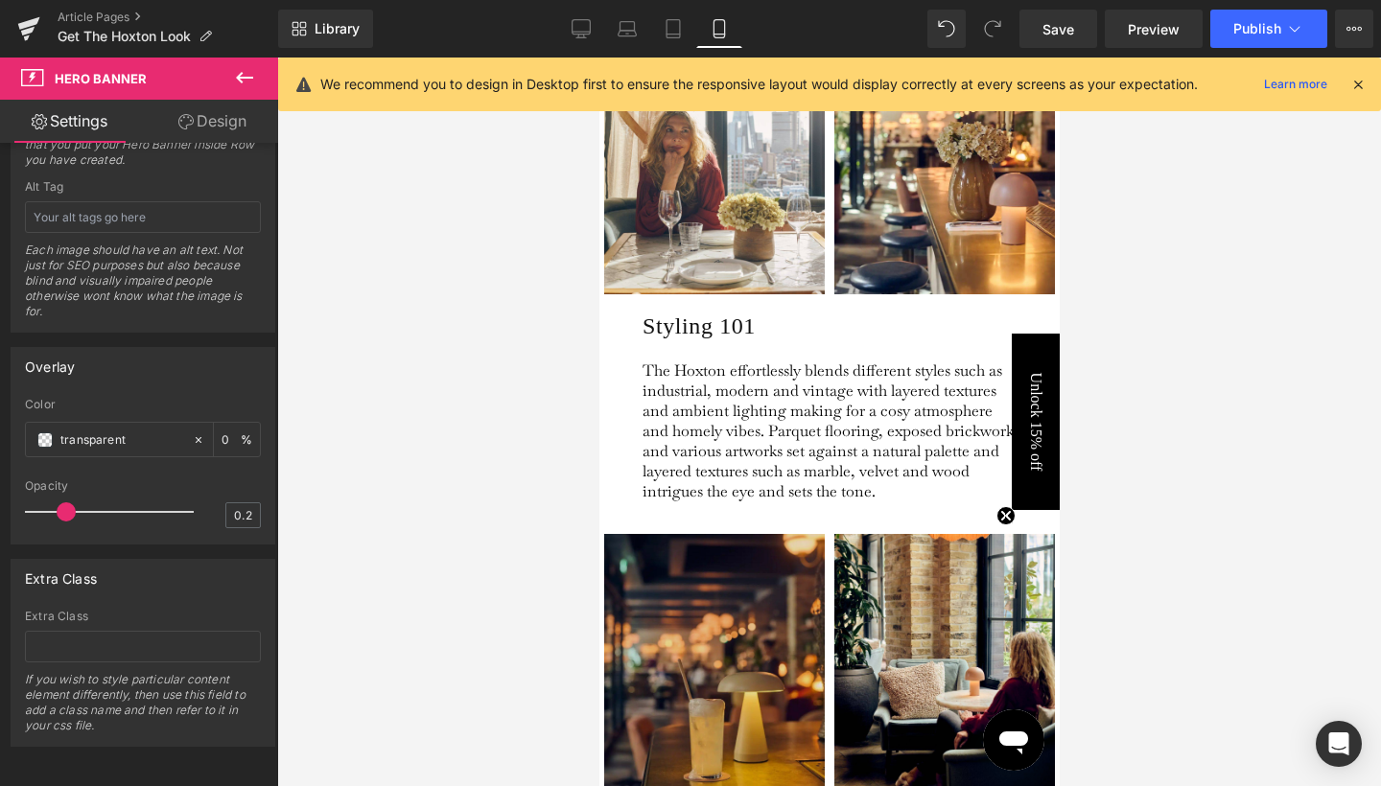
scroll to position [667, 0]
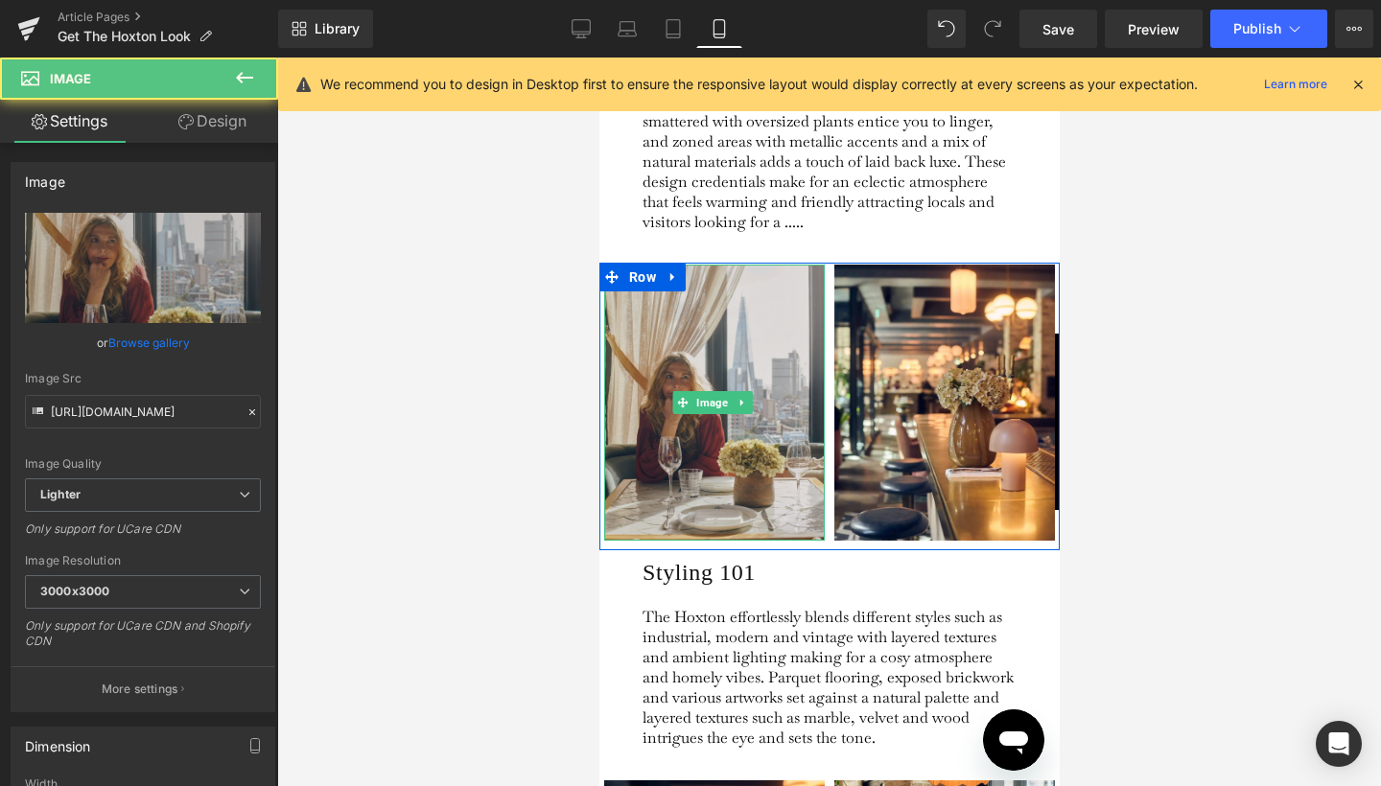
click at [686, 317] on img at bounding box center [713, 403] width 221 height 276
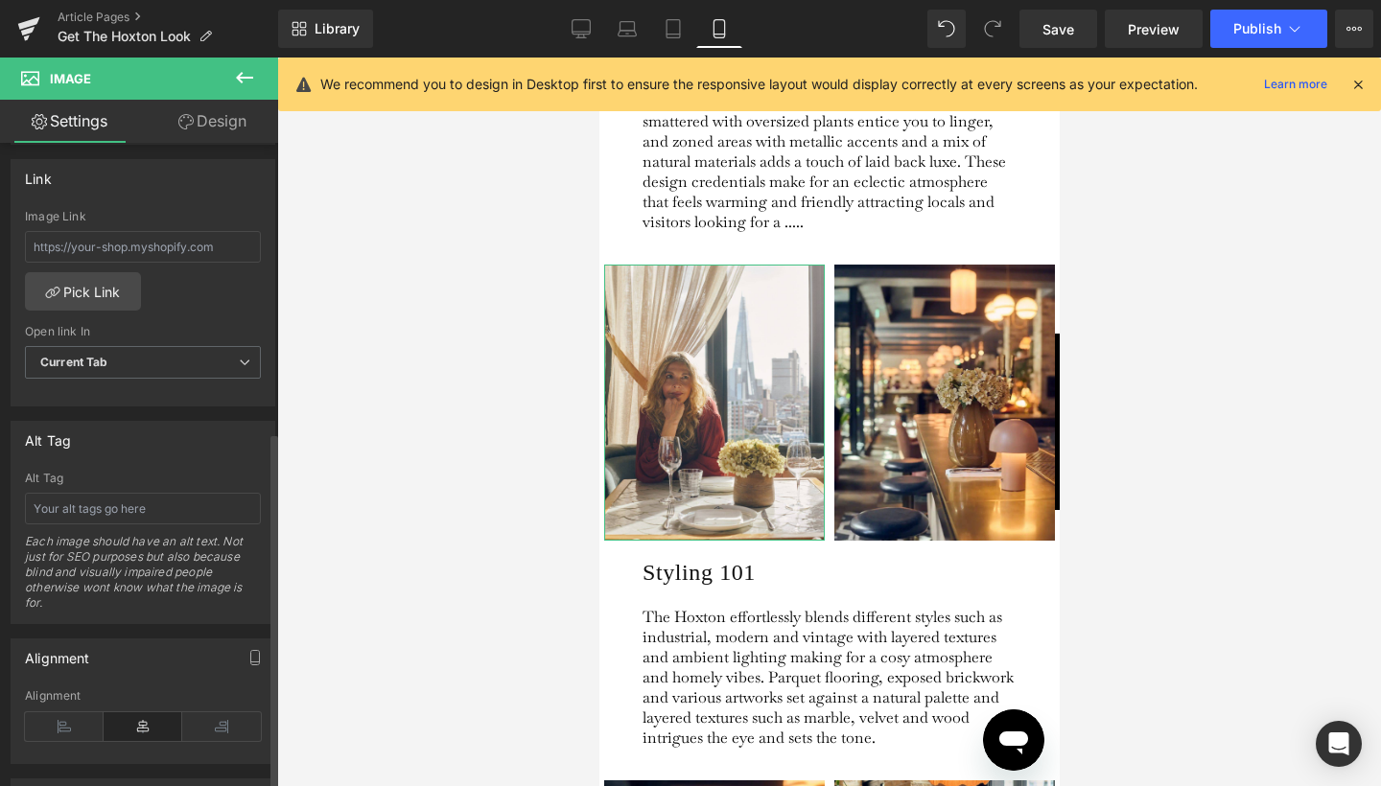
scroll to position [733, 0]
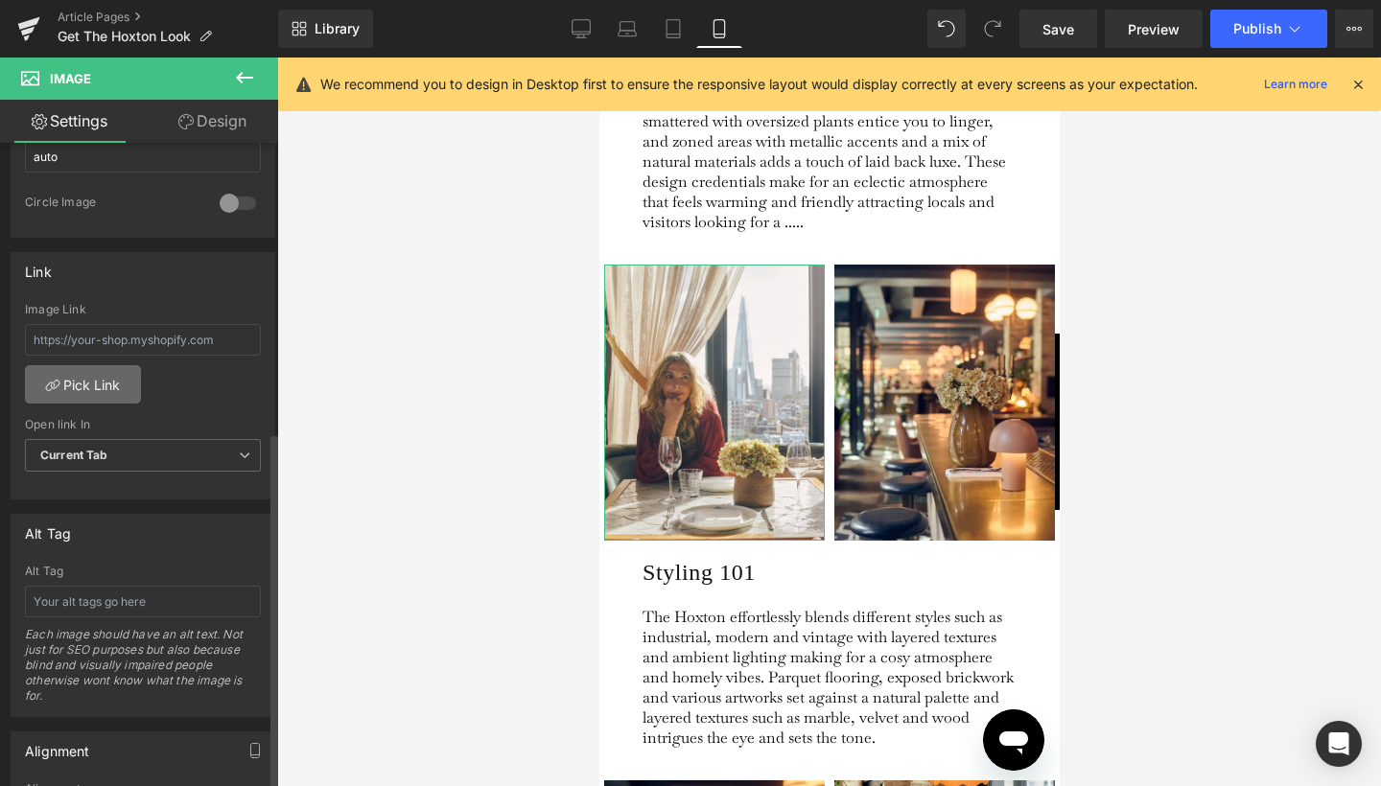
click at [82, 394] on link "Pick Link" at bounding box center [83, 384] width 116 height 38
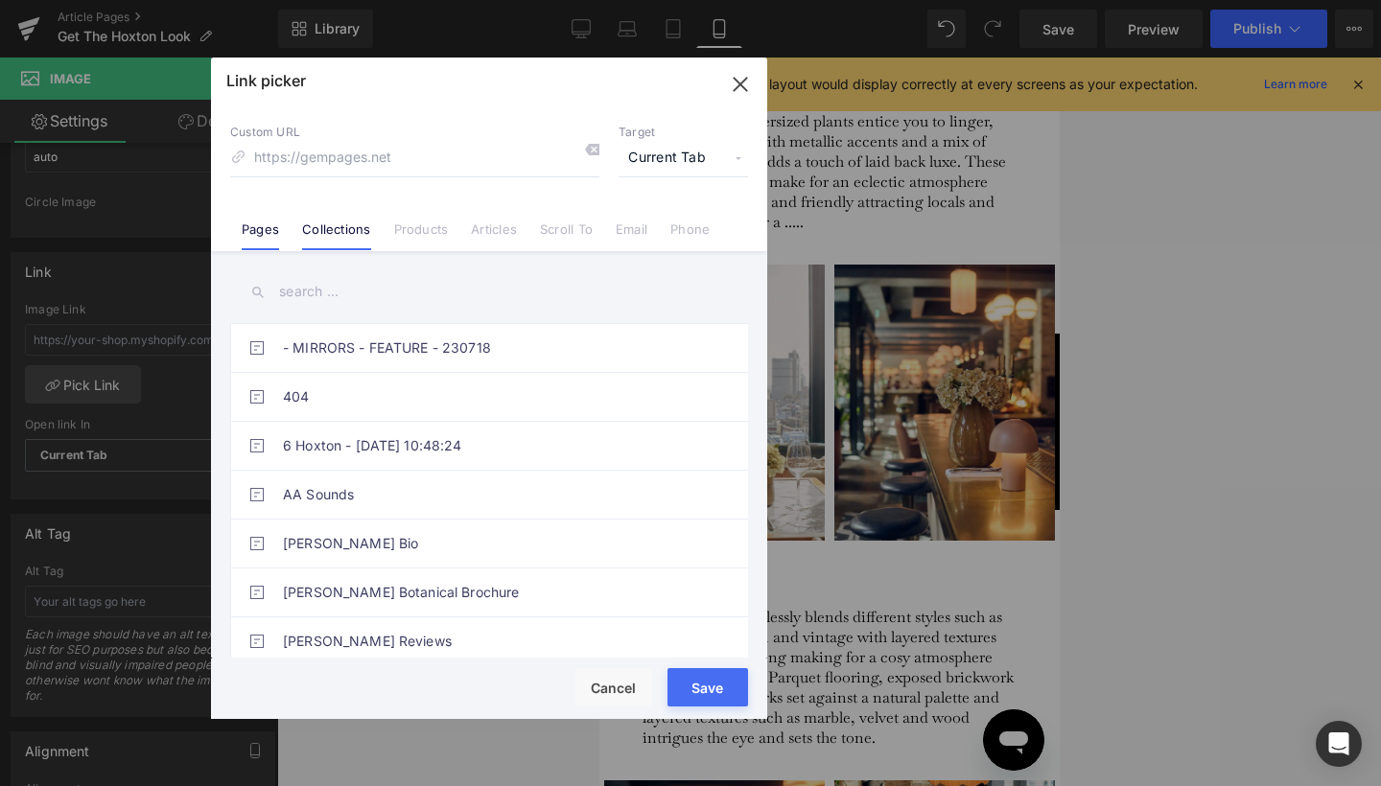
click at [335, 243] on link "Collections" at bounding box center [336, 236] width 68 height 29
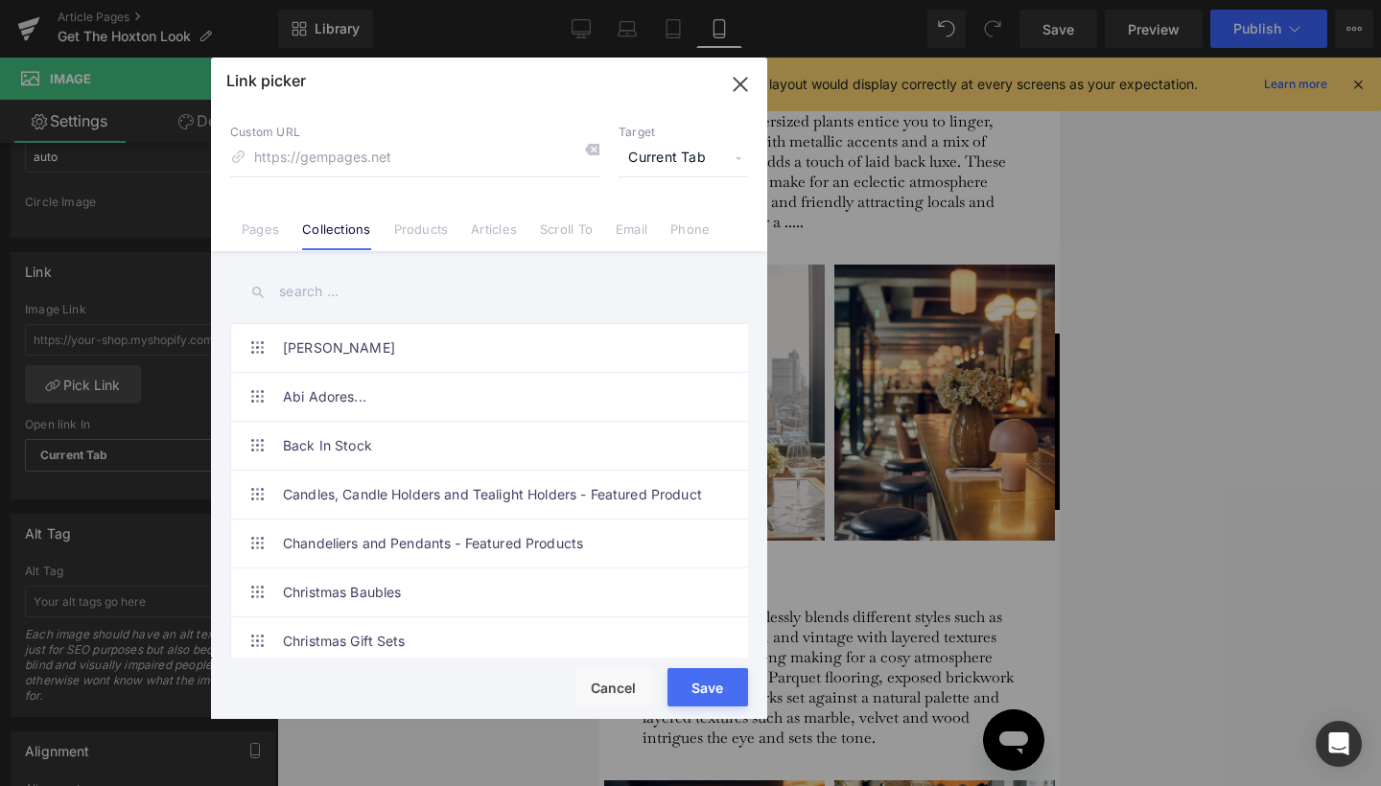
click at [323, 287] on input "text" at bounding box center [489, 291] width 518 height 43
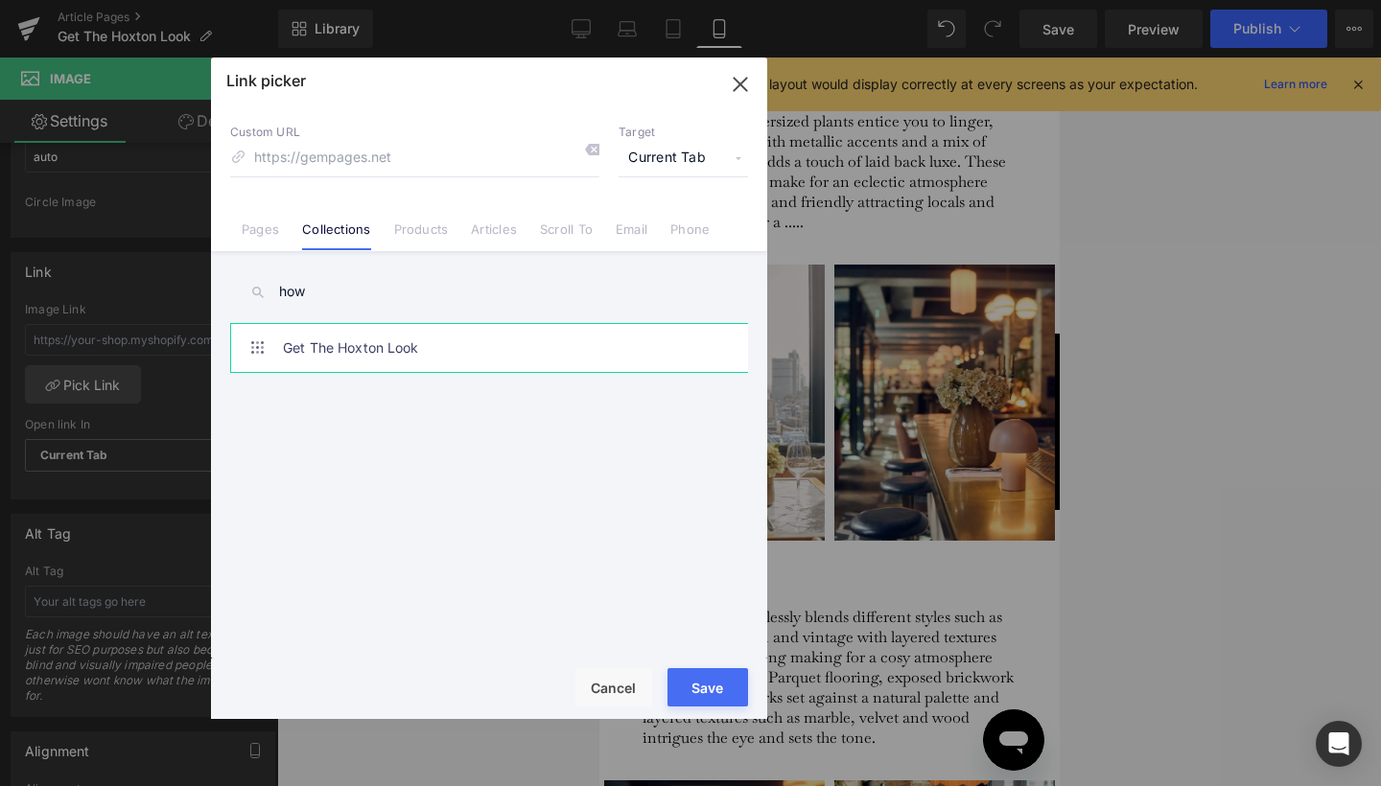
type input "how"
drag, startPoint x: 315, startPoint y: 323, endPoint x: 322, endPoint y: 348, distance: 25.8
click at [322, 348] on link "Get The Hoxton Look" at bounding box center [494, 348] width 422 height 48
type input "/collections/get-the-hoxton-look"
click at [697, 153] on span "Current Tab" at bounding box center [682, 158] width 129 height 36
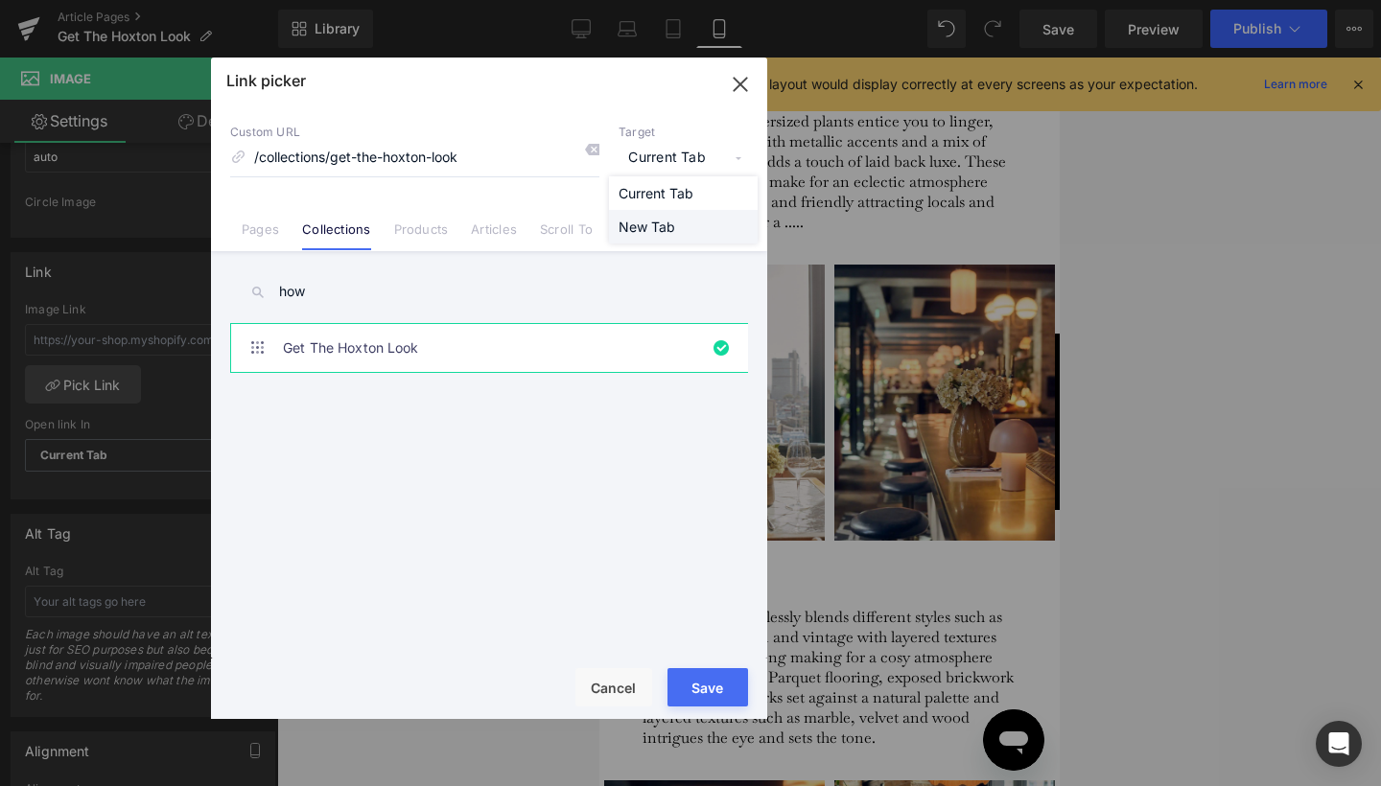
click at [660, 227] on li "New Tab" at bounding box center [683, 227] width 149 height 34
click at [713, 701] on div "Loading Product" at bounding box center [691, 710] width 105 height 21
click at [713, 682] on button "Save" at bounding box center [707, 687] width 81 height 38
type input "/collections/get-the-hoxton-look"
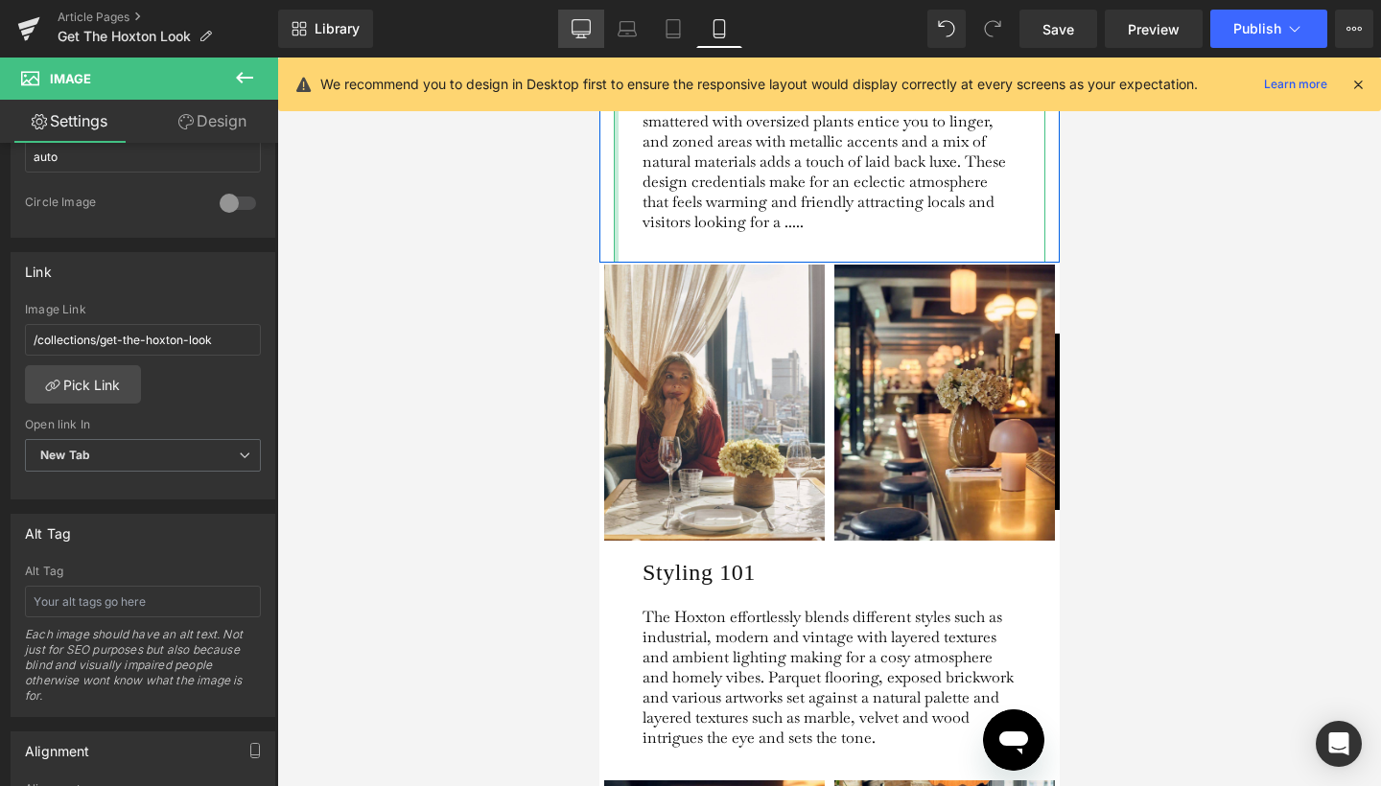
click at [576, 27] on icon at bounding box center [580, 28] width 19 height 19
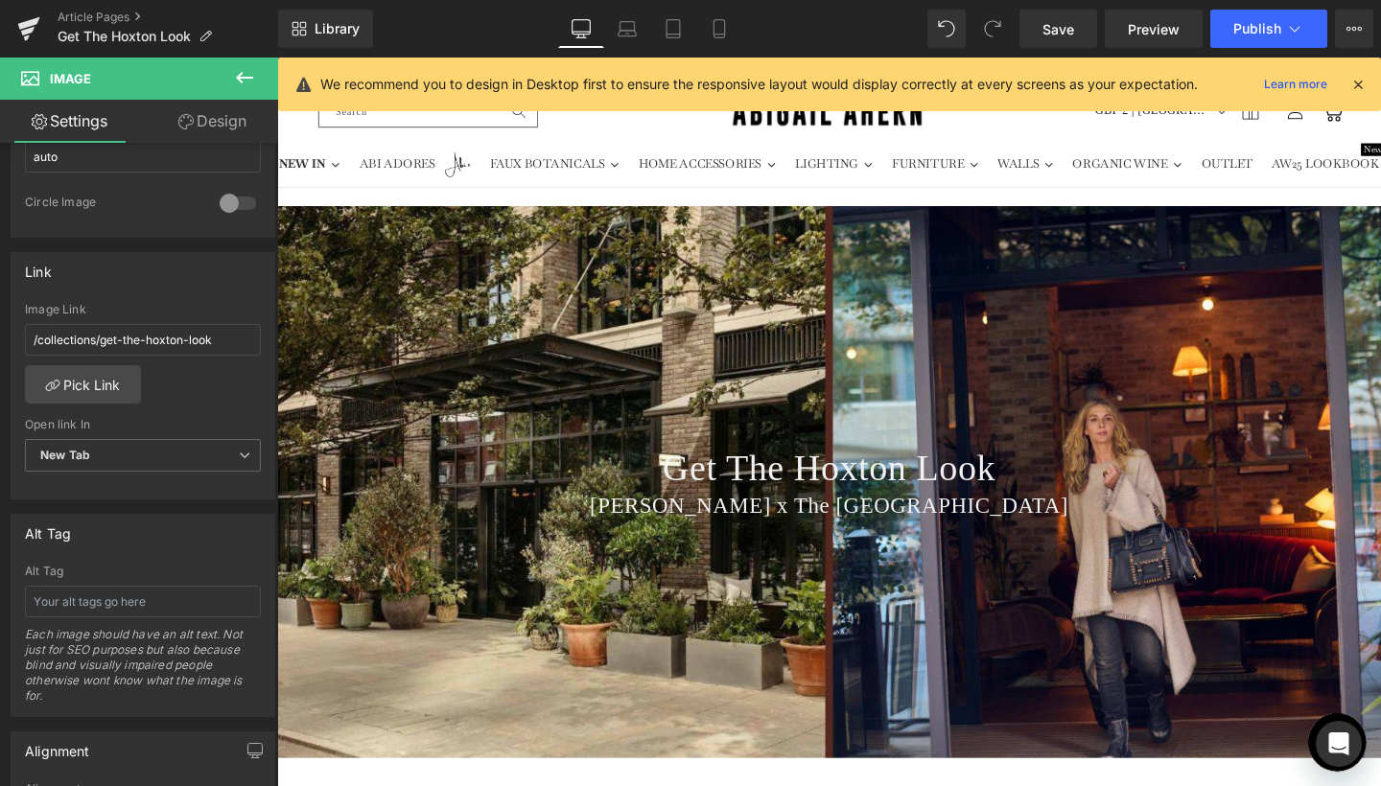
scroll to position [0, 0]
click at [691, 287] on div "Get The Hoxton Look Heading [PERSON_NAME] x The [GEOGRAPHIC_DATA] Heading" at bounding box center [857, 504] width 1160 height 580
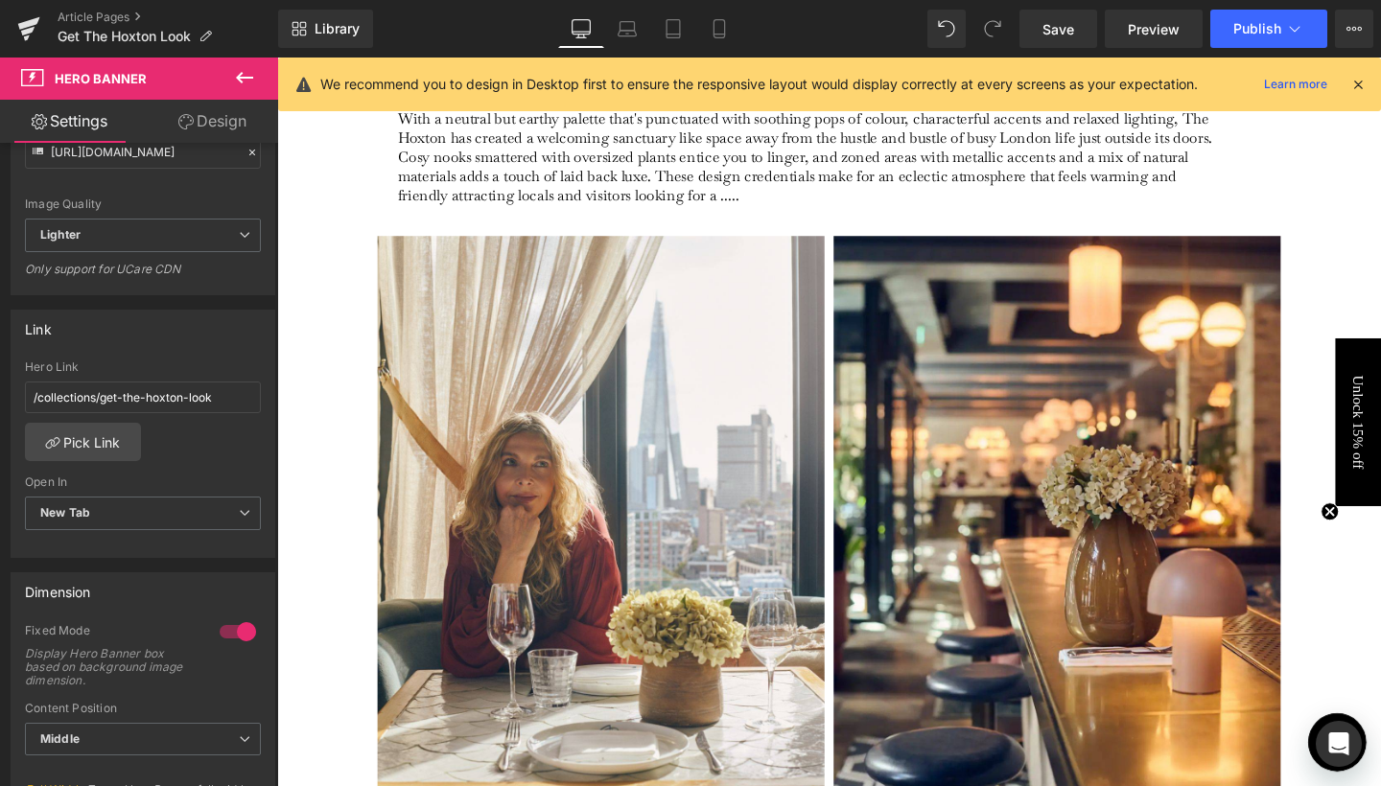
scroll to position [1006, 0]
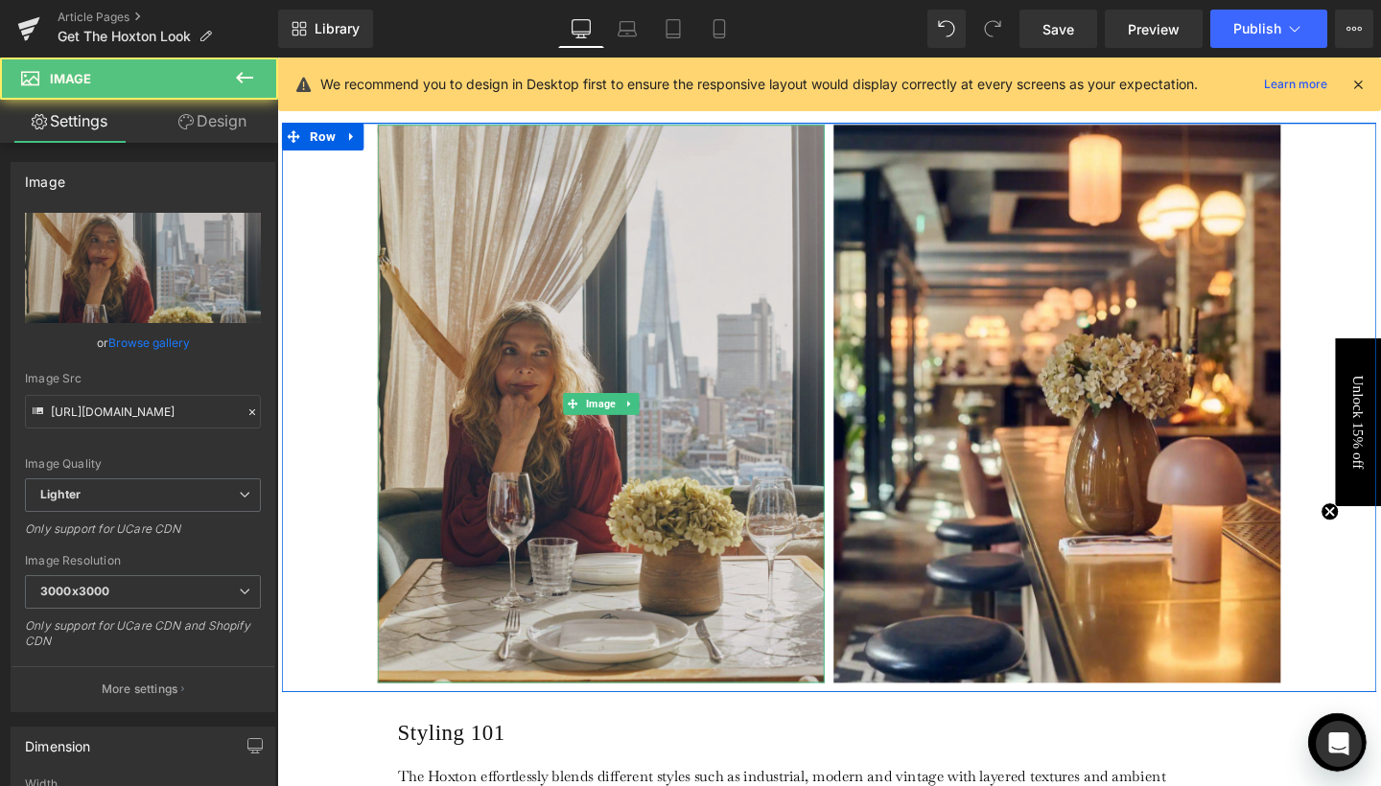
click at [392, 490] on img at bounding box center [618, 422] width 470 height 588
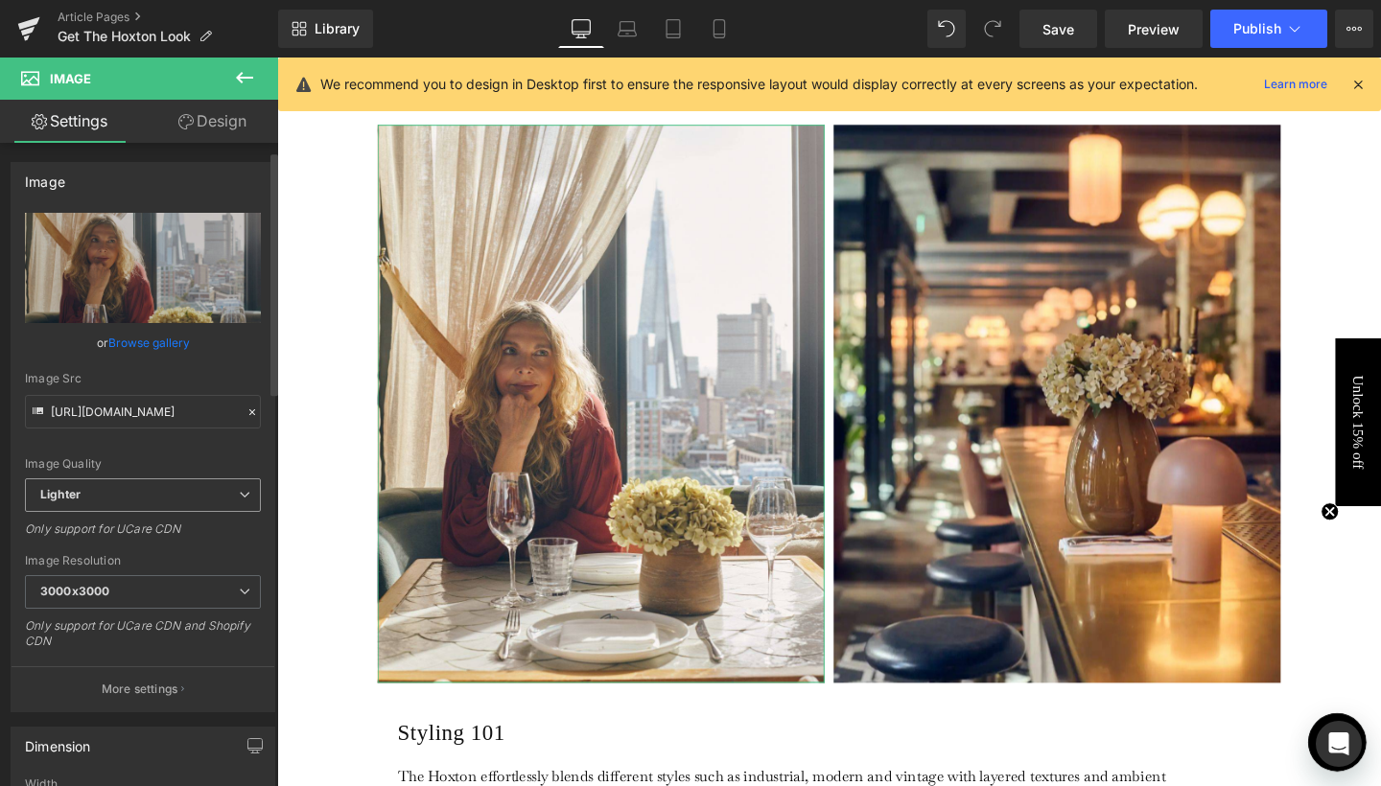
scroll to position [379, 0]
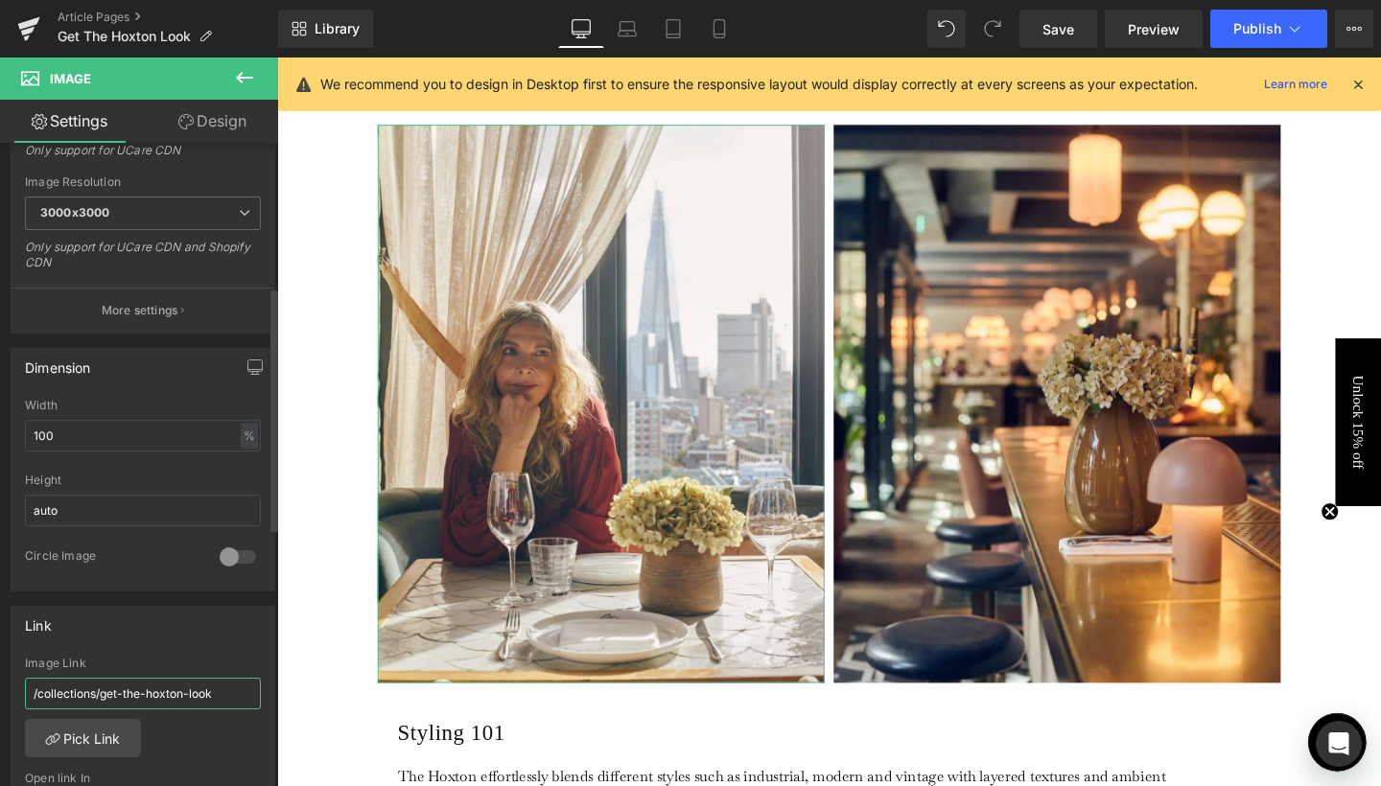
click at [160, 699] on input "/collections/get-the-hoxton-look" at bounding box center [143, 694] width 236 height 32
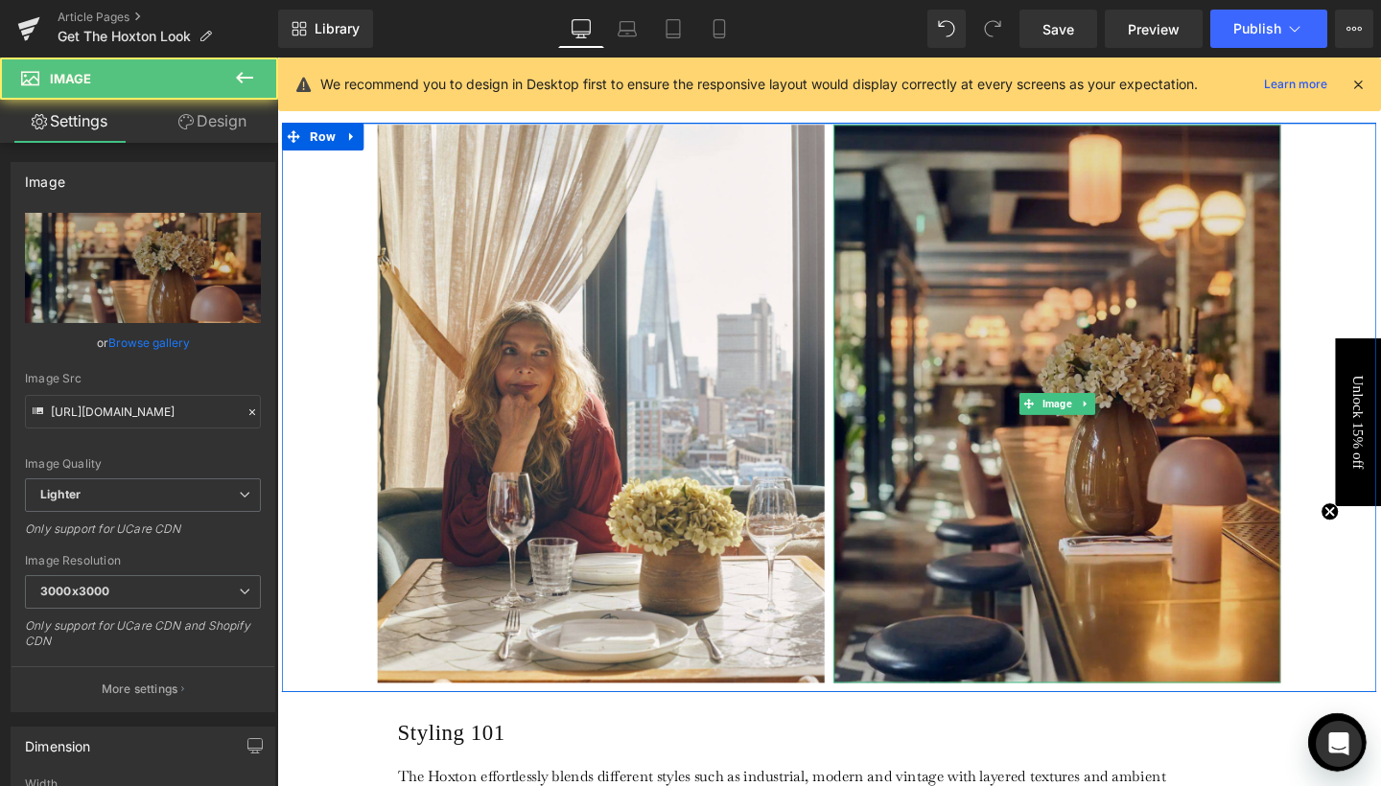
click at [1168, 620] on img at bounding box center [1097, 422] width 470 height 588
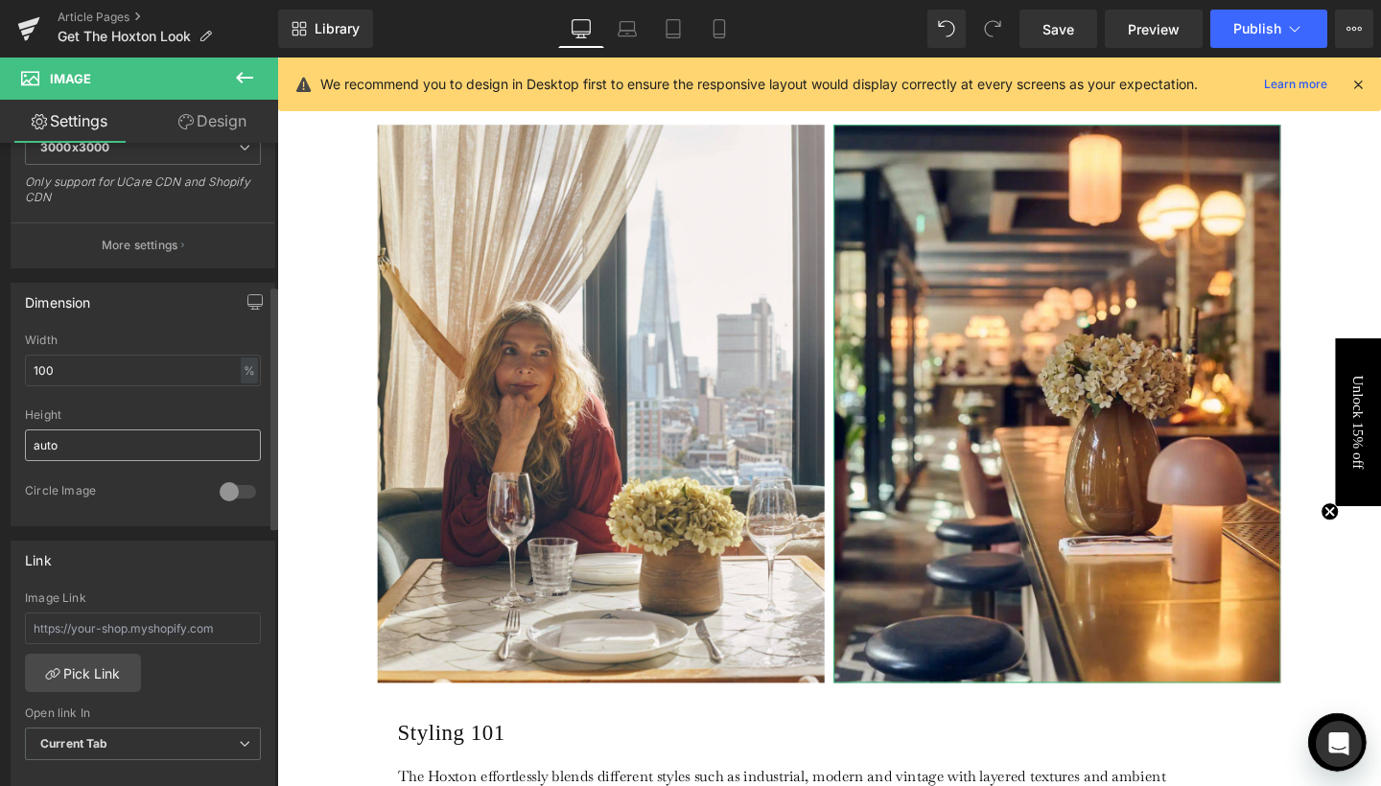
scroll to position [530, 0]
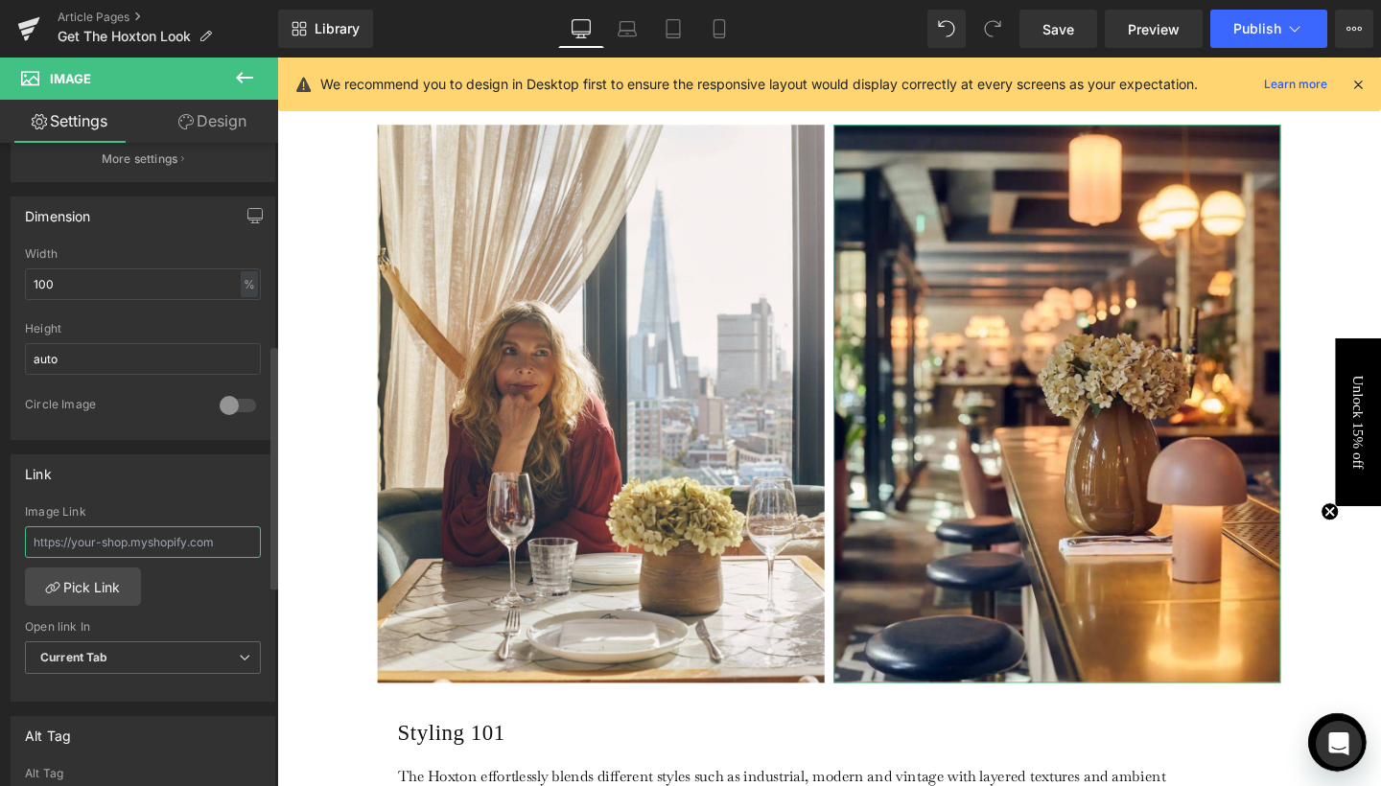
click at [103, 547] on input "text" at bounding box center [143, 542] width 236 height 32
type input "/collections/get-the-hoxton-look"
click at [221, 641] on span "Current Tab" at bounding box center [143, 658] width 236 height 34
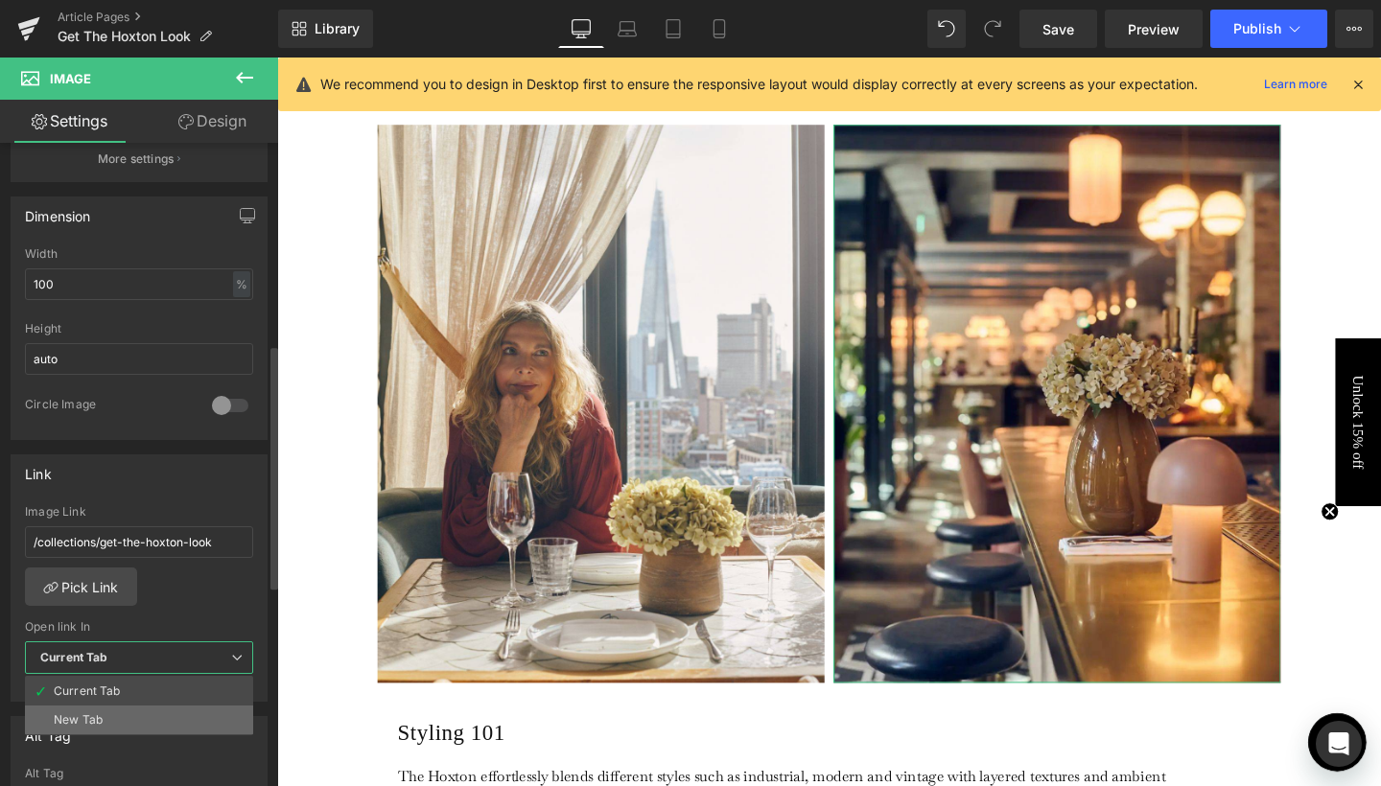
click at [95, 721] on div "New Tab" at bounding box center [78, 719] width 49 height 13
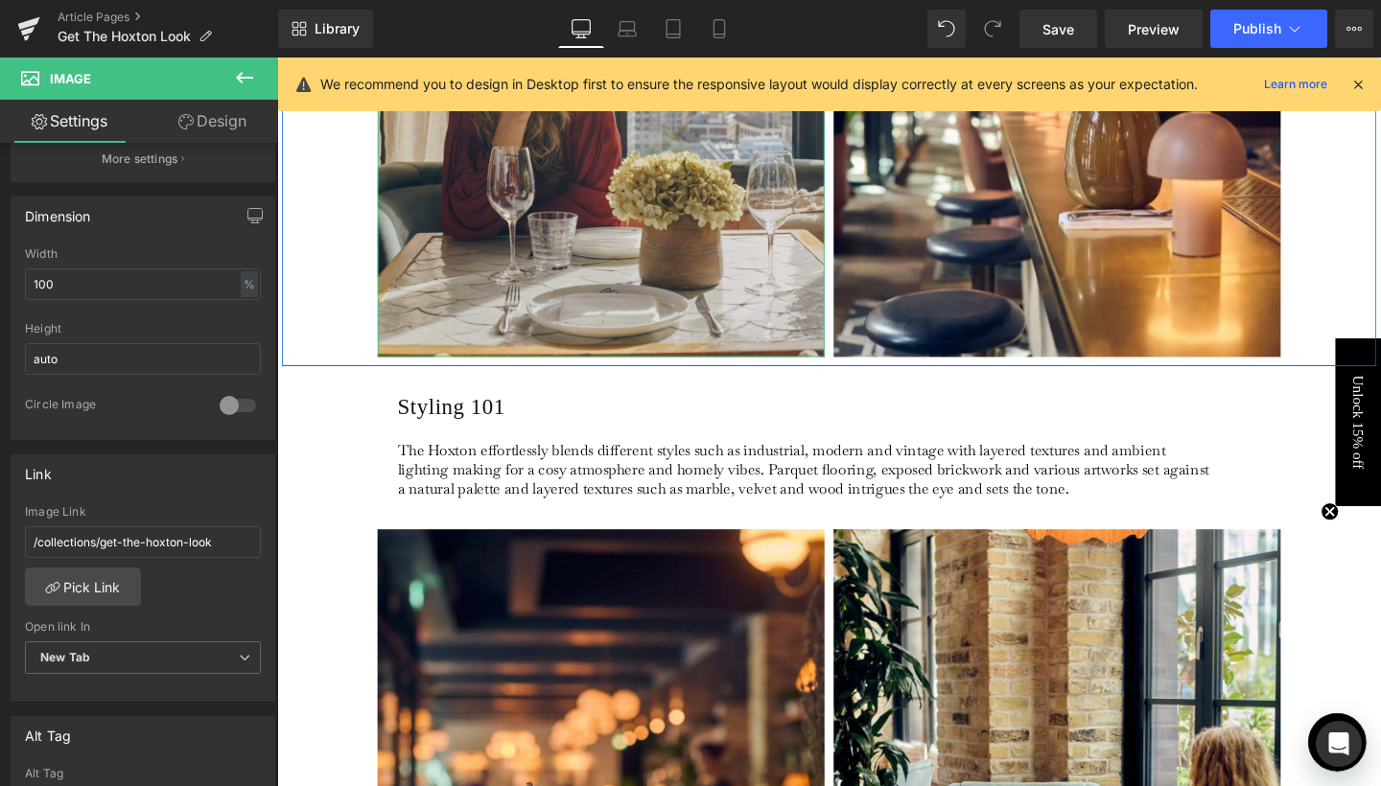
scroll to position [1701, 0]
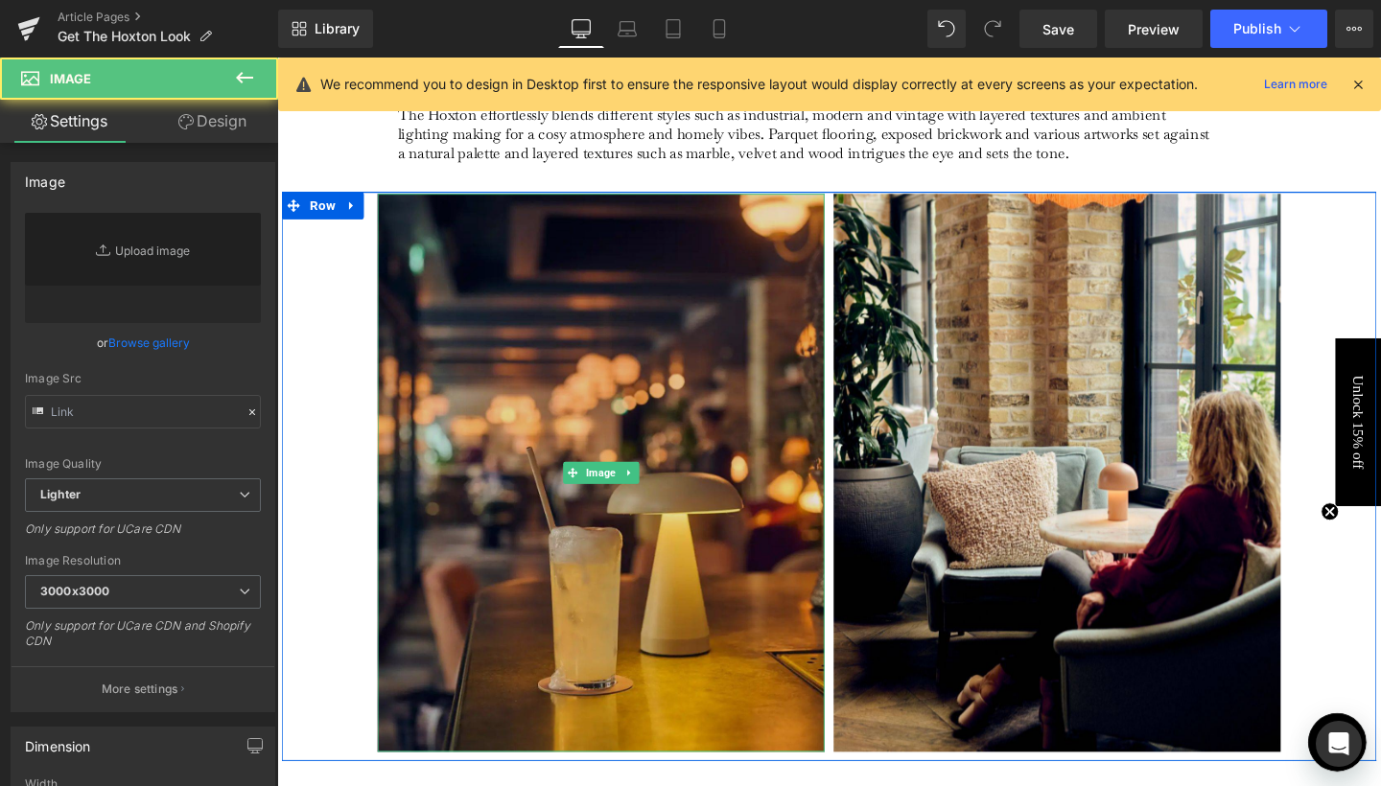
type input "[URL][DOMAIN_NAME]"
click at [602, 414] on img at bounding box center [618, 495] width 470 height 588
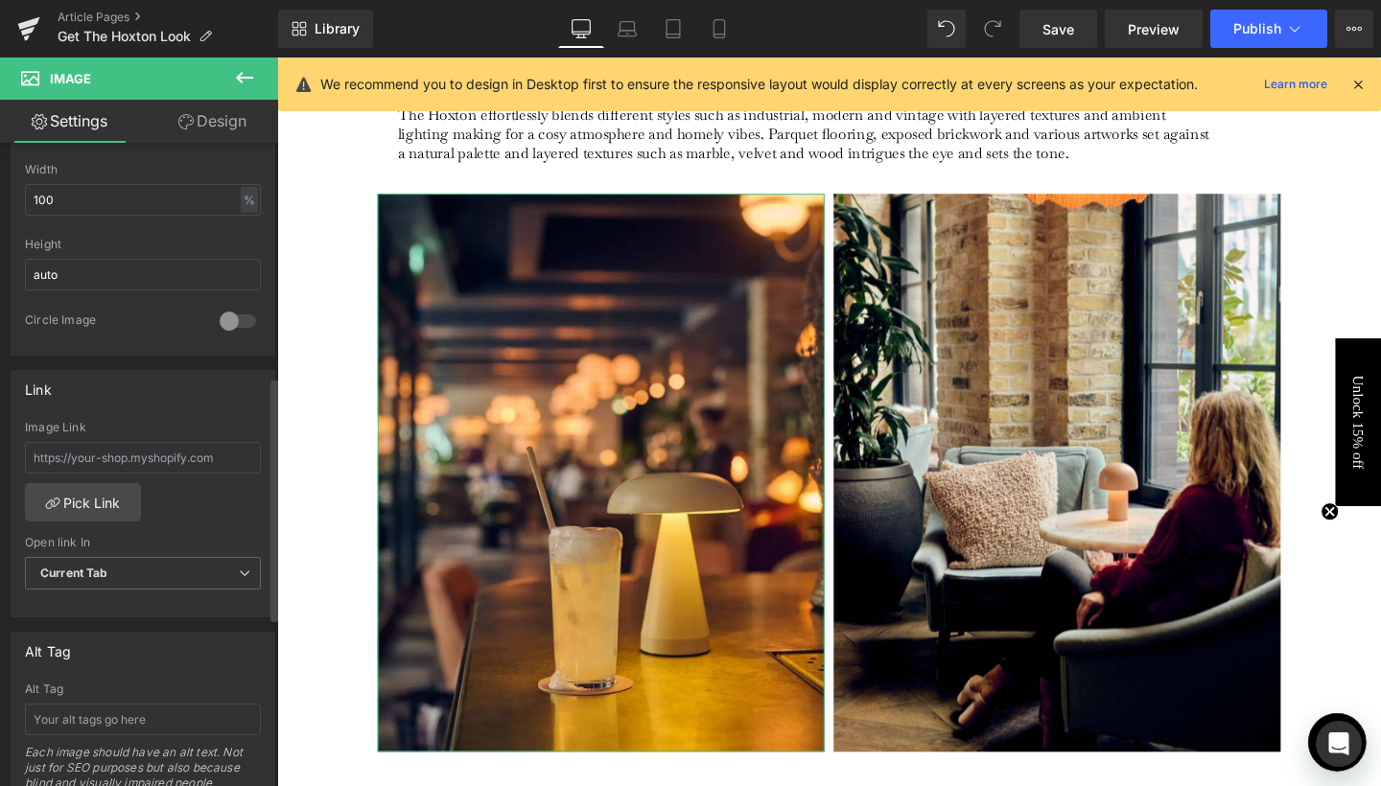
scroll to position [672, 0]
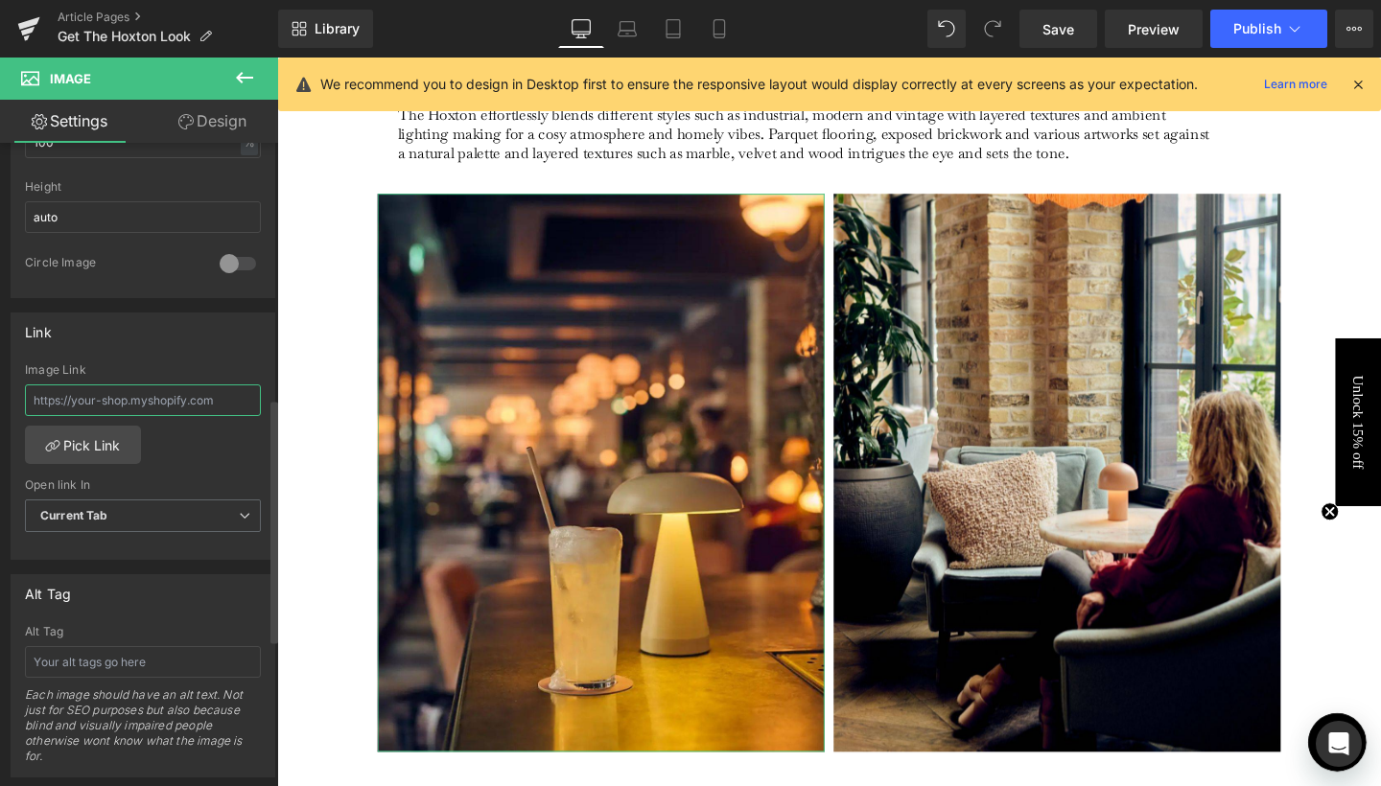
click at [147, 407] on input "text" at bounding box center [143, 401] width 236 height 32
type input "/collections/get-the-hoxton-look"
click at [126, 502] on span "Current Tab" at bounding box center [143, 517] width 236 height 34
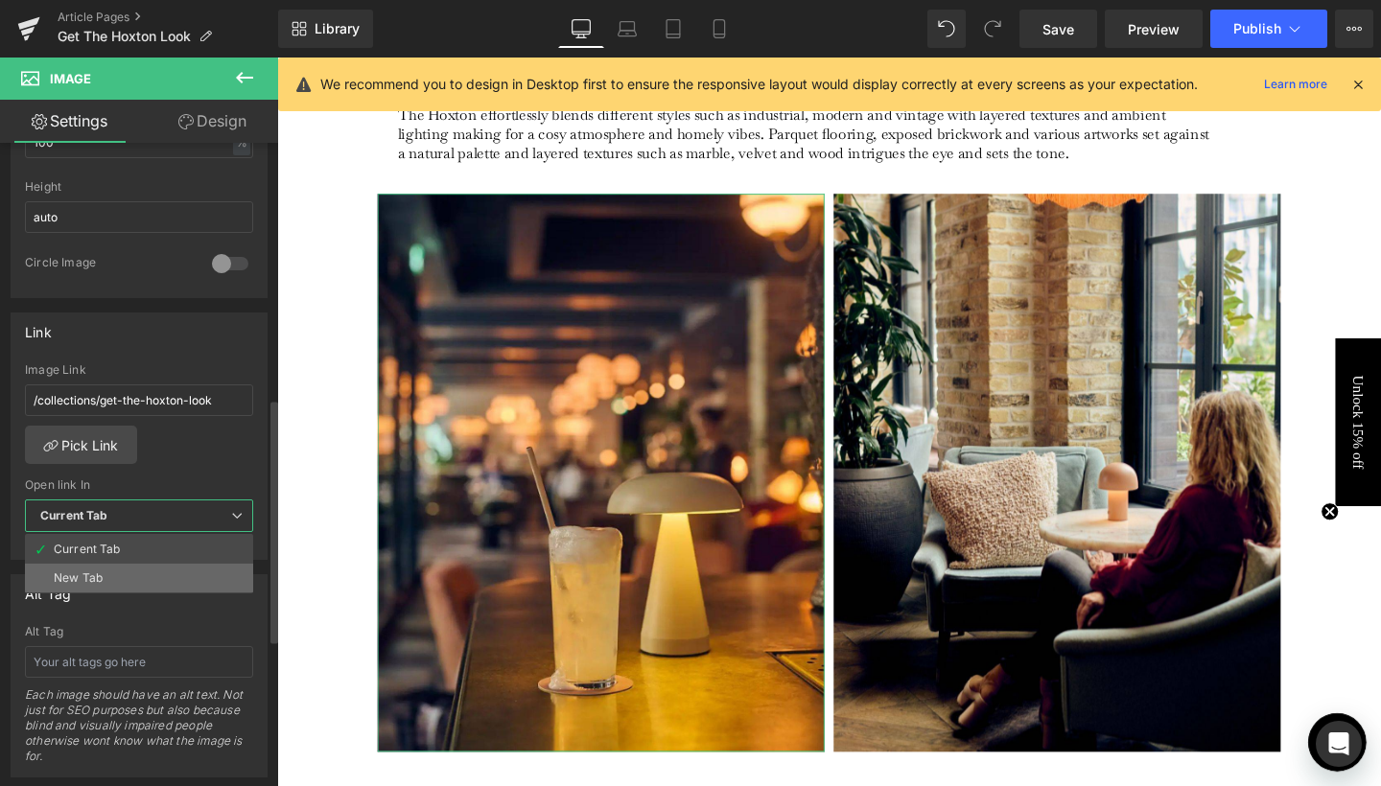
click at [178, 566] on li "New Tab" at bounding box center [139, 578] width 228 height 29
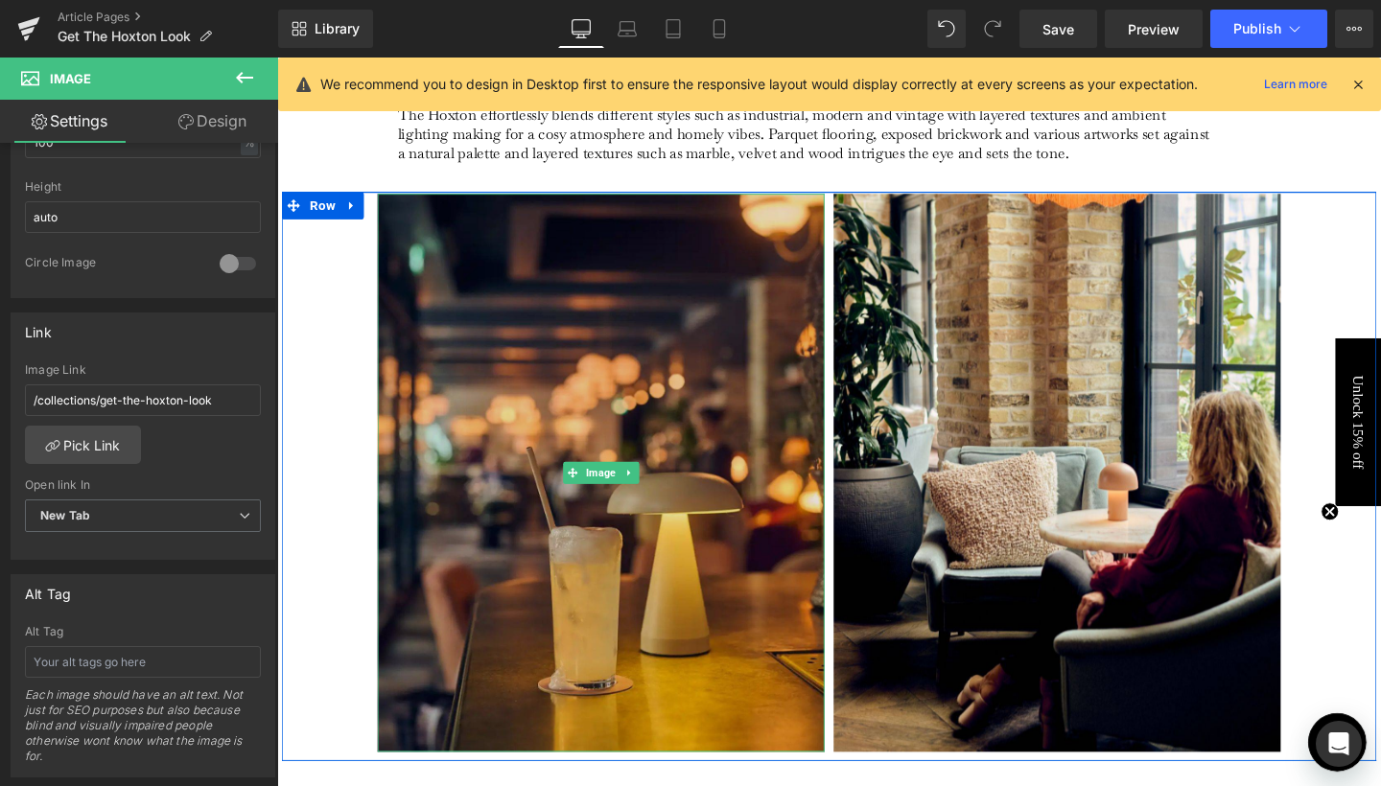
click at [828, 523] on img at bounding box center [618, 495] width 470 height 588
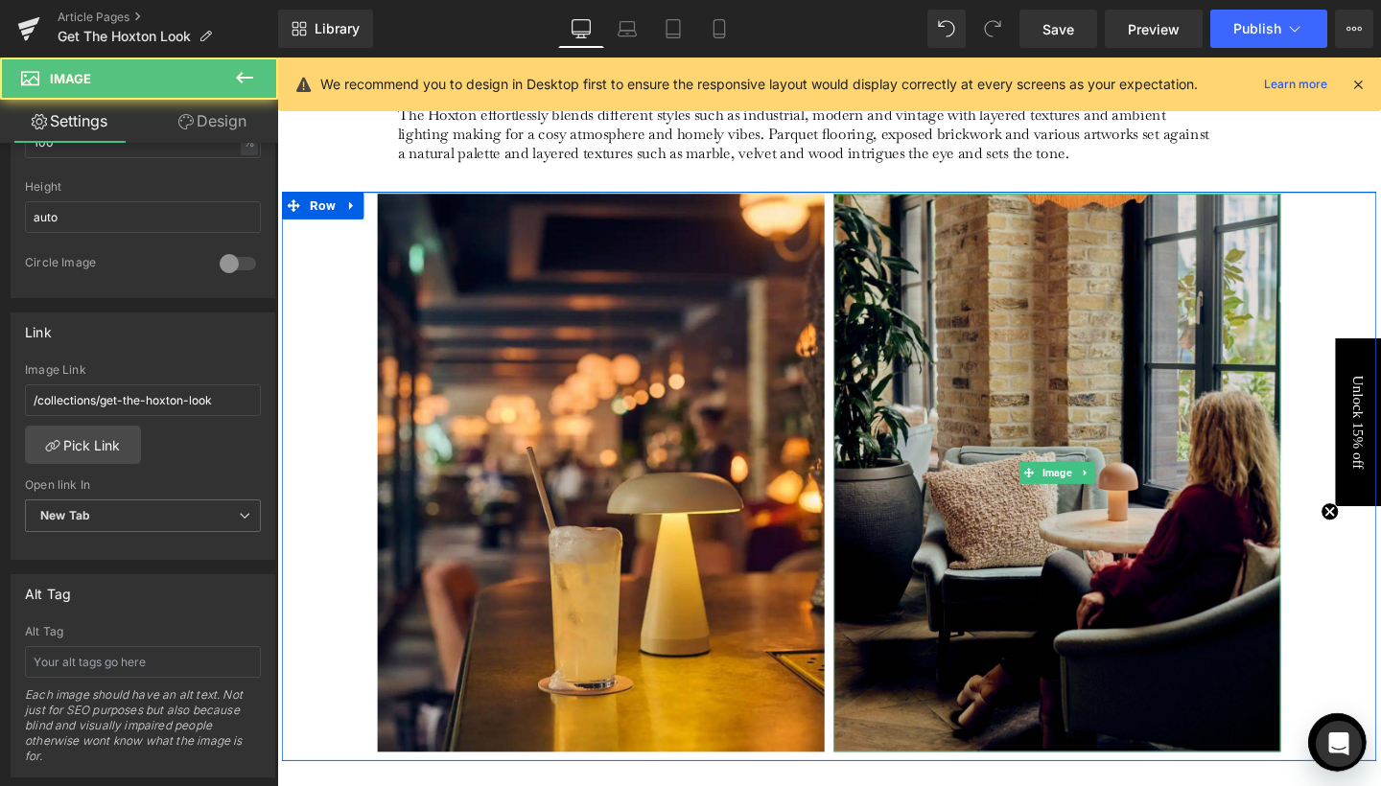
click at [896, 509] on img at bounding box center [1097, 495] width 470 height 588
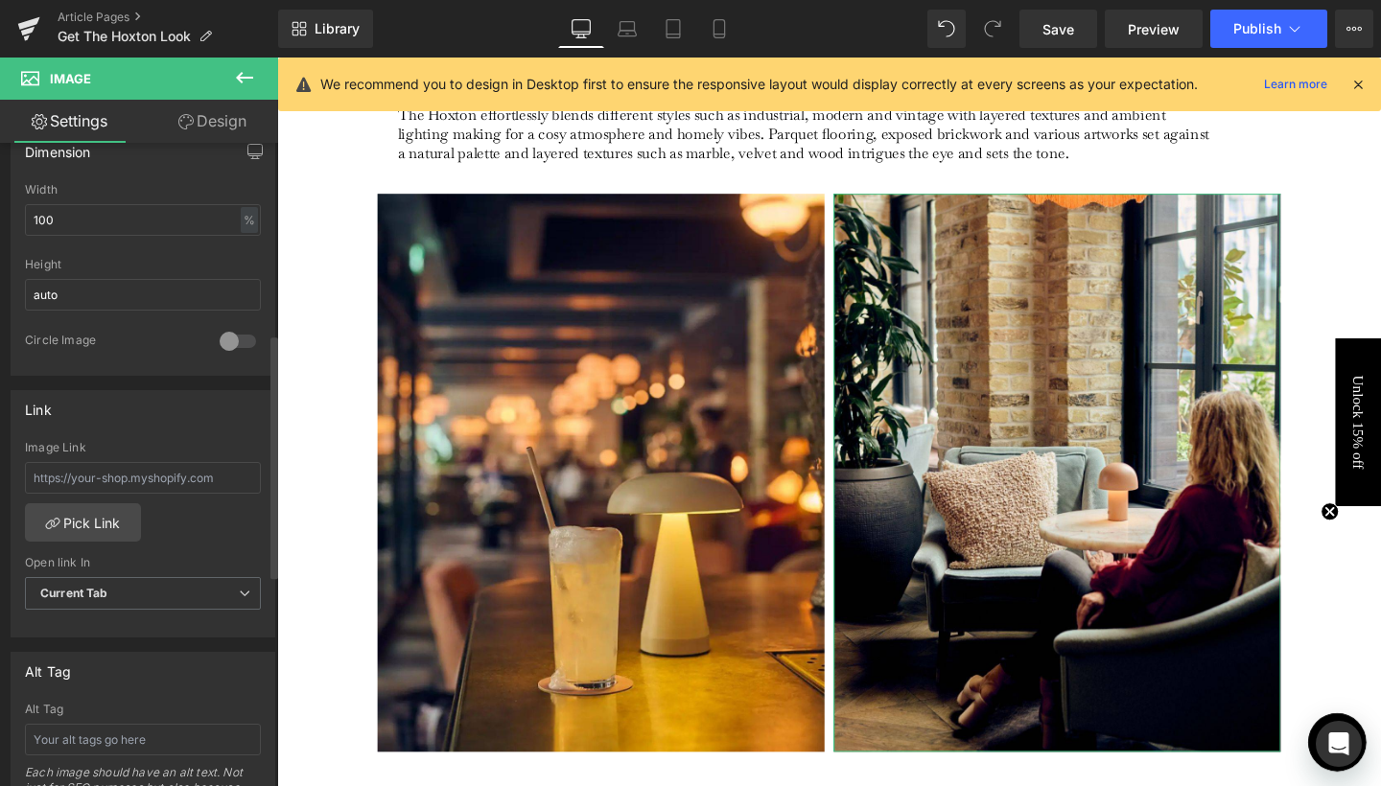
scroll to position [641, 0]
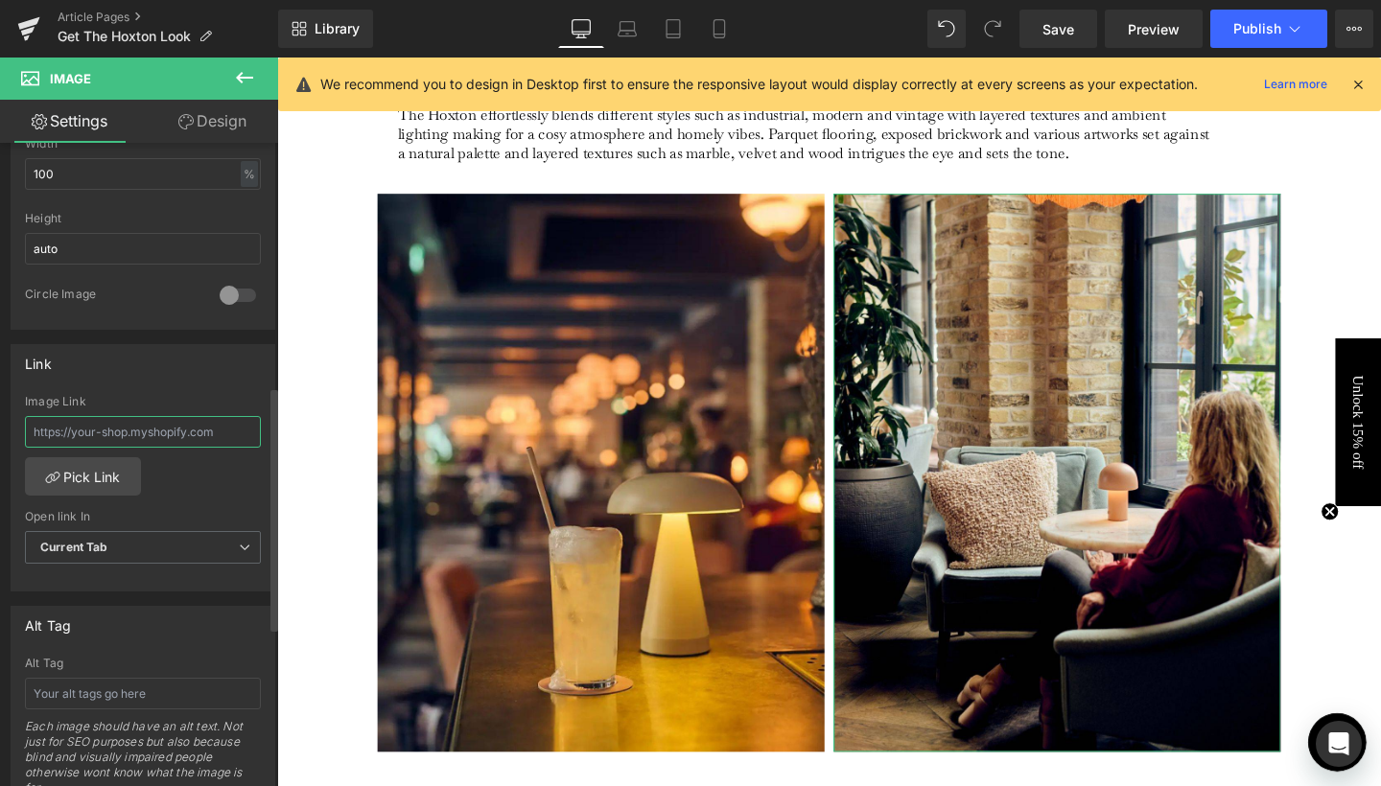
click at [82, 422] on input "text" at bounding box center [143, 432] width 236 height 32
type input "/collections/get-the-hoxton-look"
click at [104, 542] on b "Current Tab" at bounding box center [74, 547] width 68 height 14
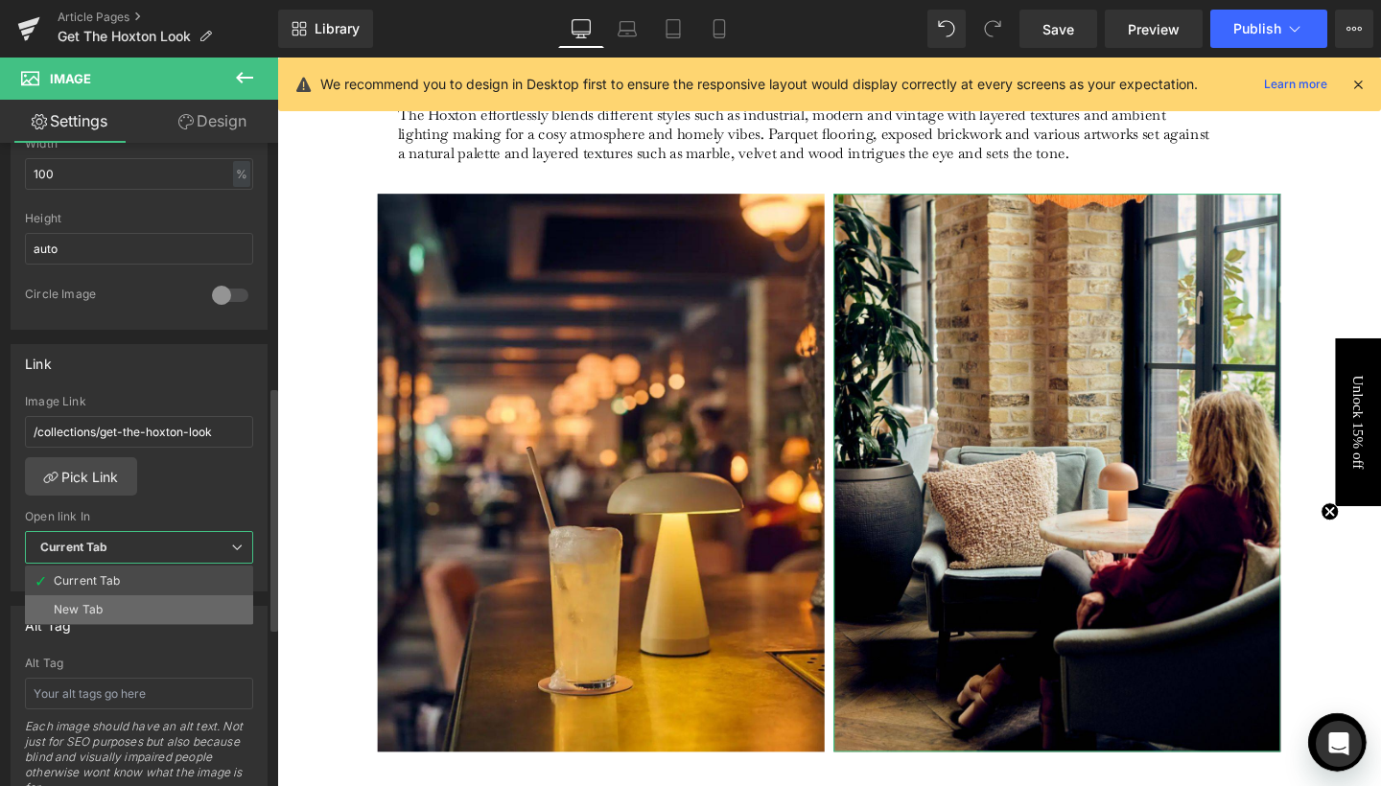
click at [141, 609] on li "New Tab" at bounding box center [139, 609] width 228 height 29
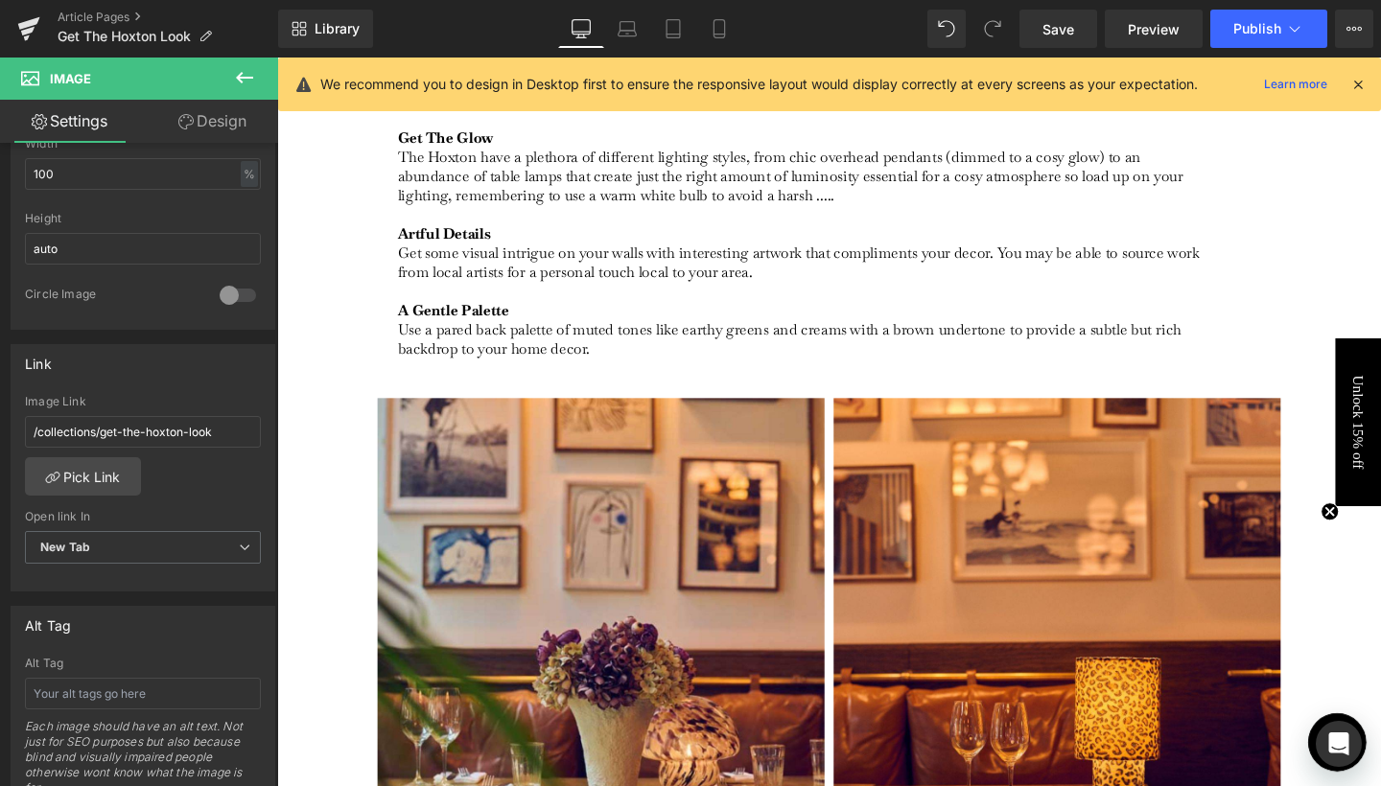
scroll to position [2588, 0]
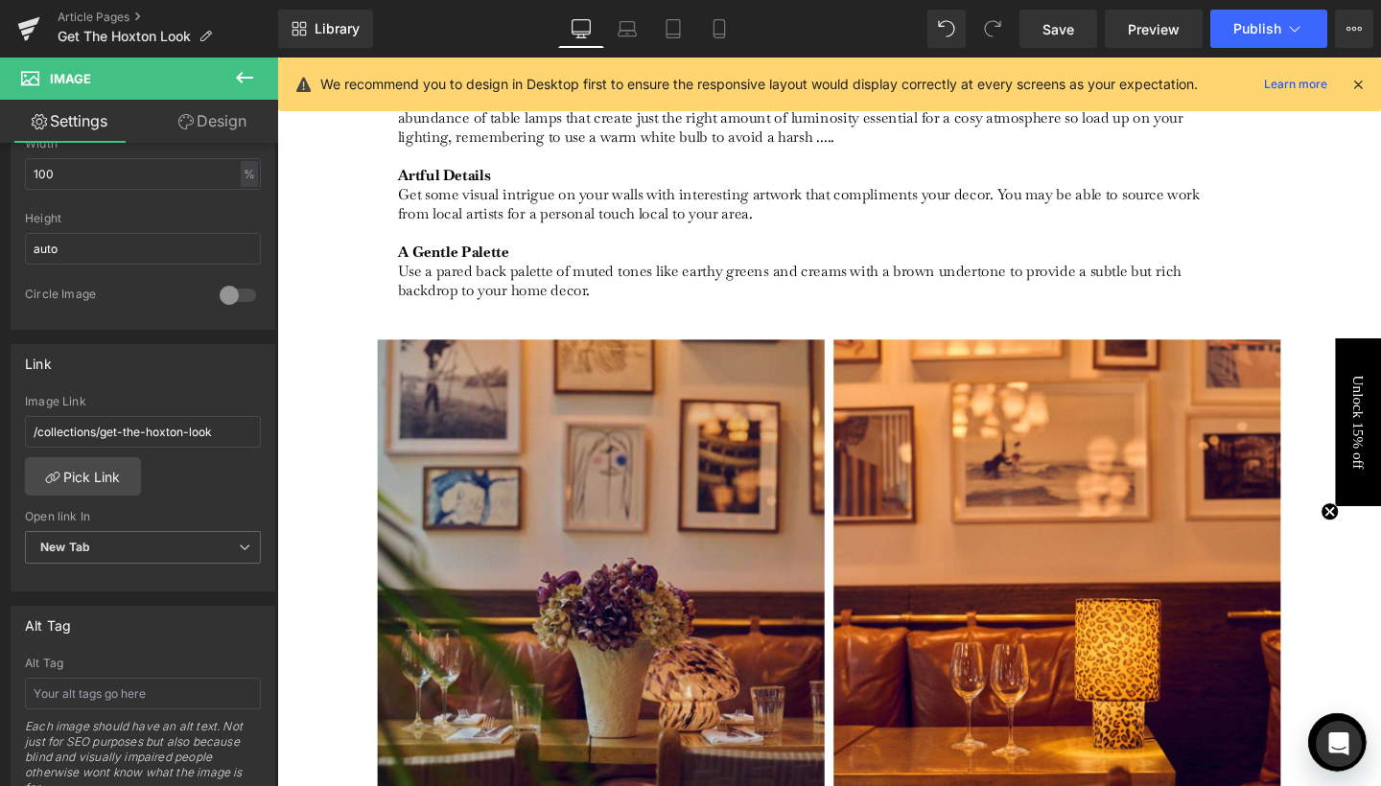
click at [642, 581] on img at bounding box center [618, 648] width 470 height 588
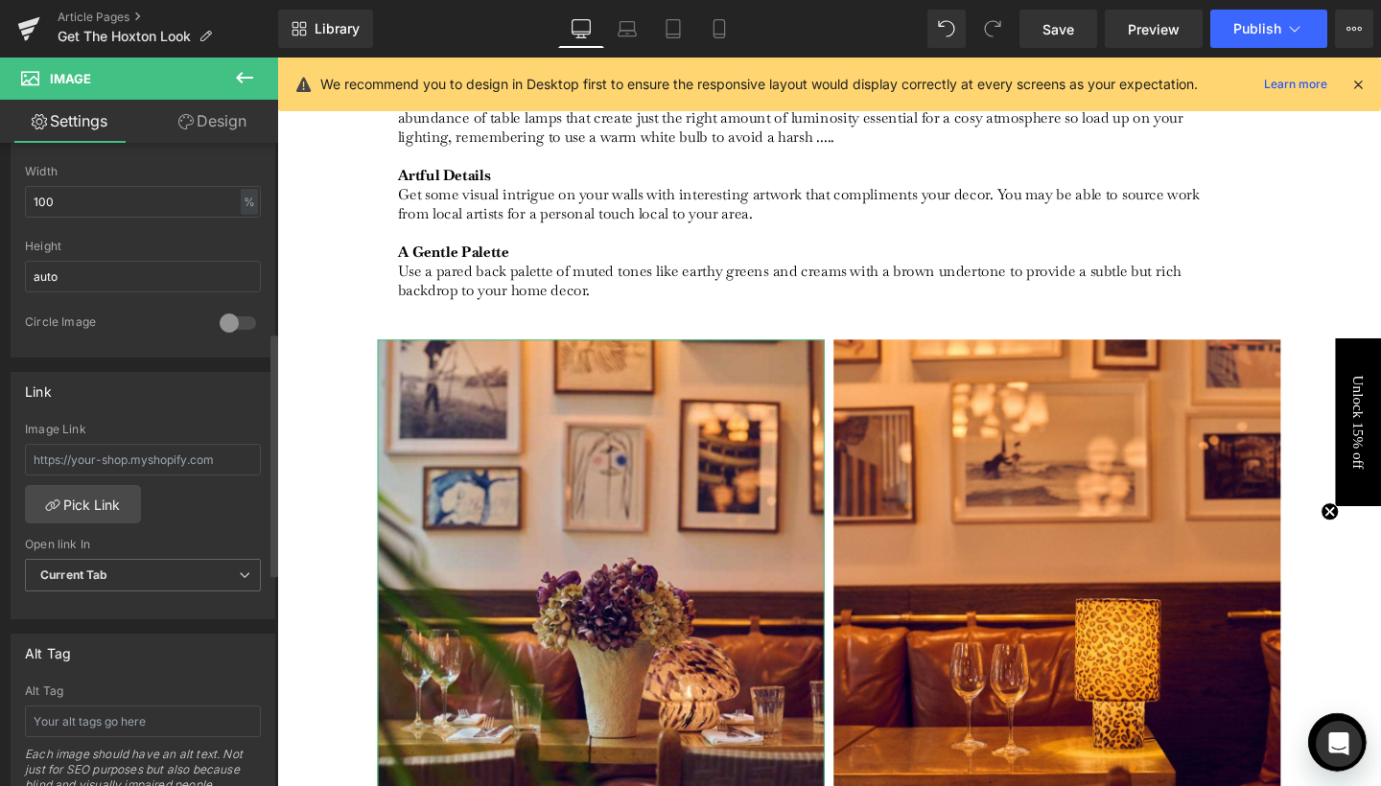
scroll to position [686, 0]
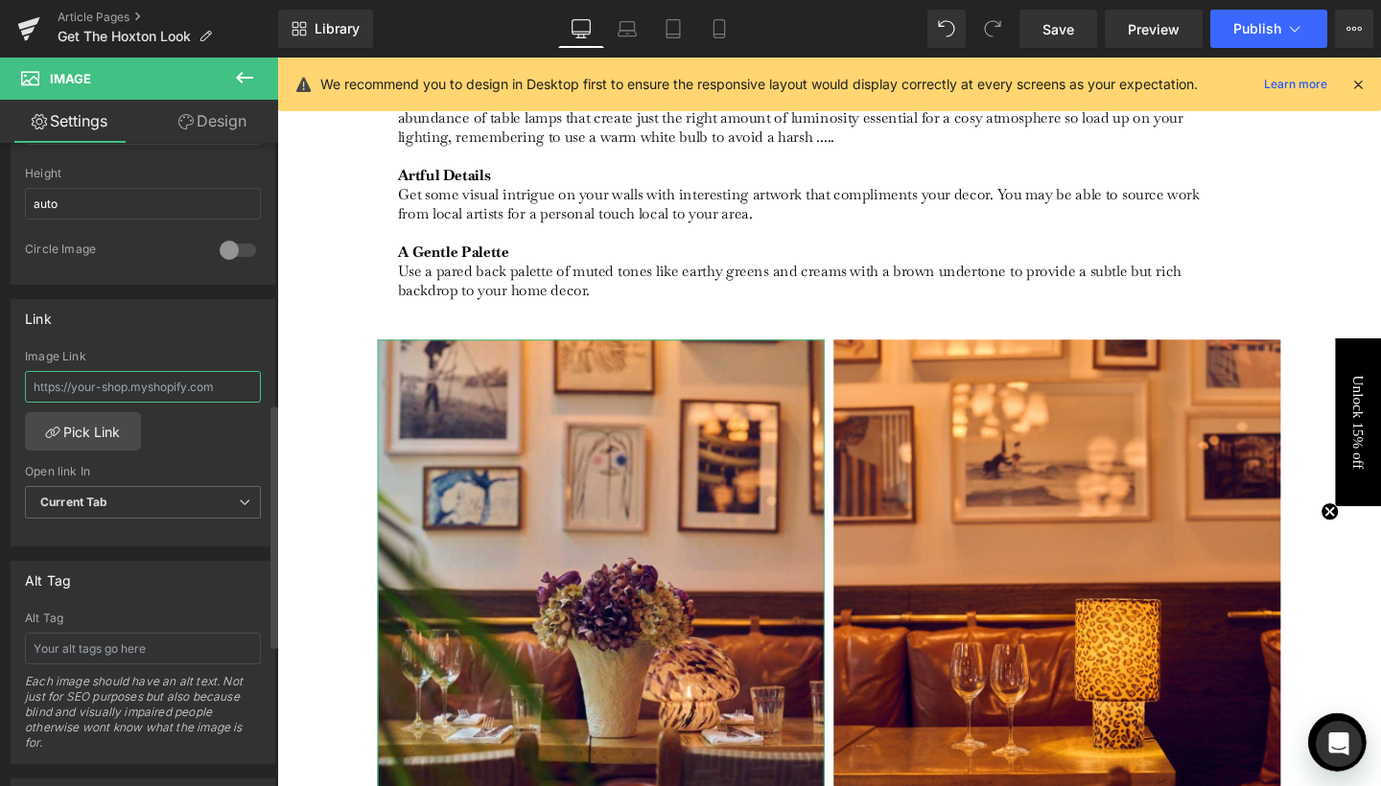
click at [128, 375] on input "text" at bounding box center [143, 387] width 236 height 32
paste input "/collections/get-the-hoxton-look"
type input "/collections/get-the-hoxton-look"
click at [103, 501] on b "Current Tab" at bounding box center [74, 502] width 68 height 14
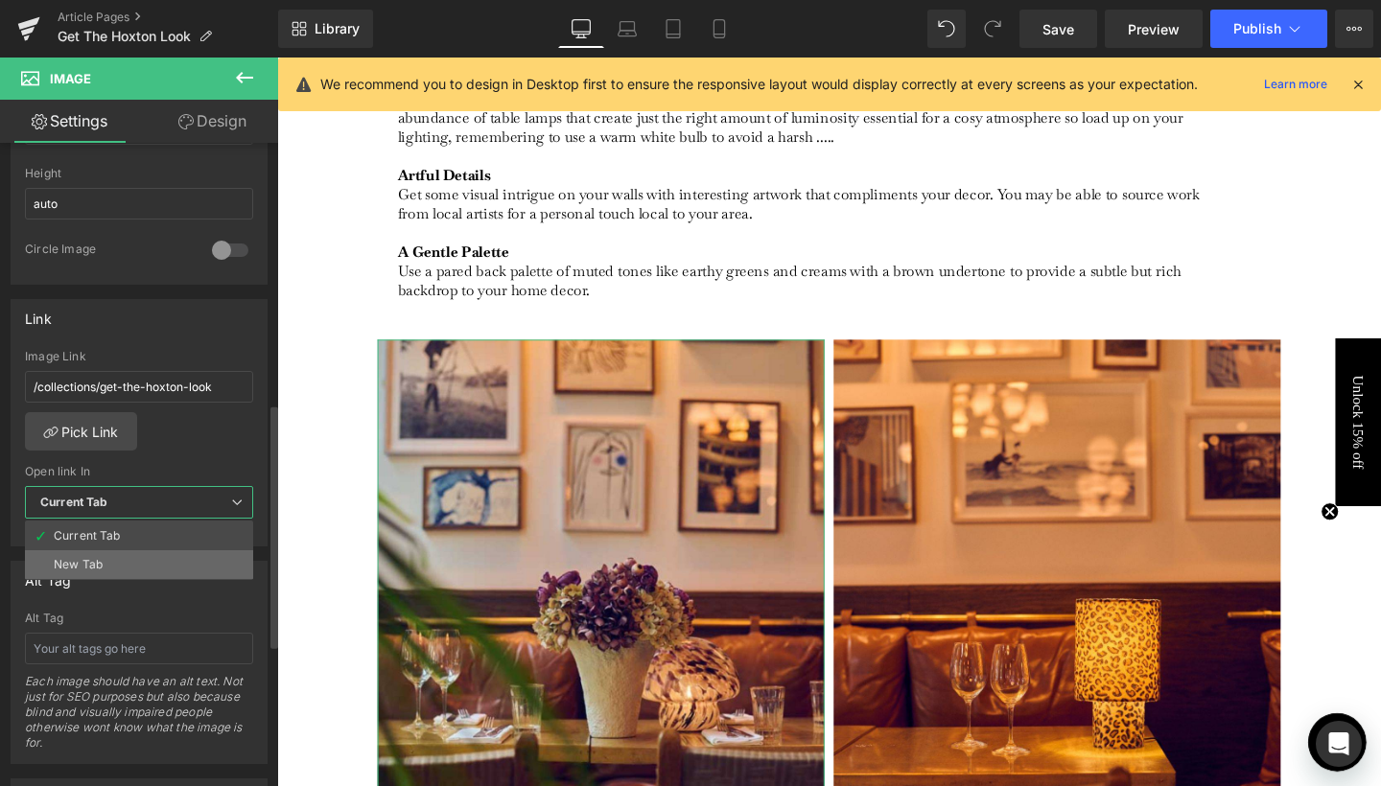
click at [111, 557] on li "New Tab" at bounding box center [139, 564] width 228 height 29
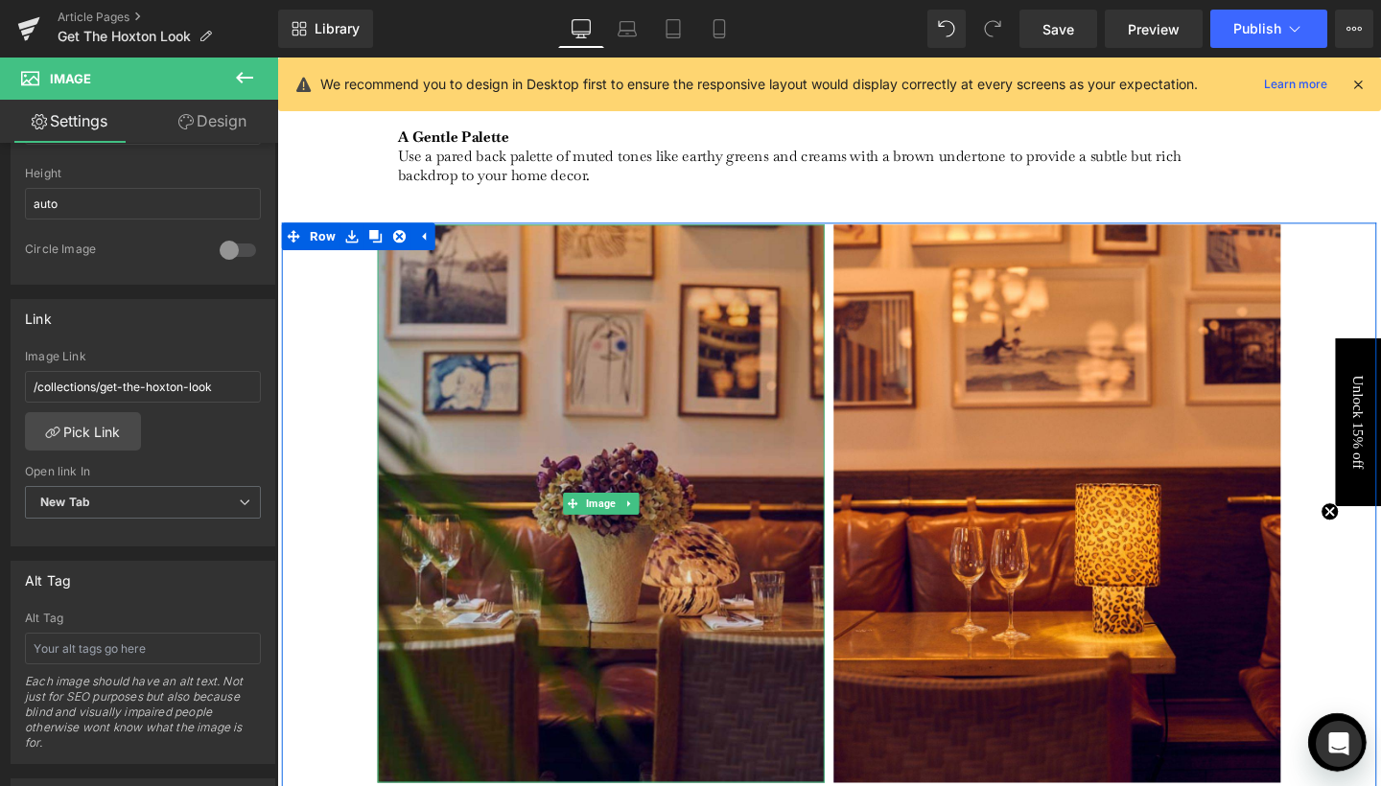
scroll to position [2743, 0]
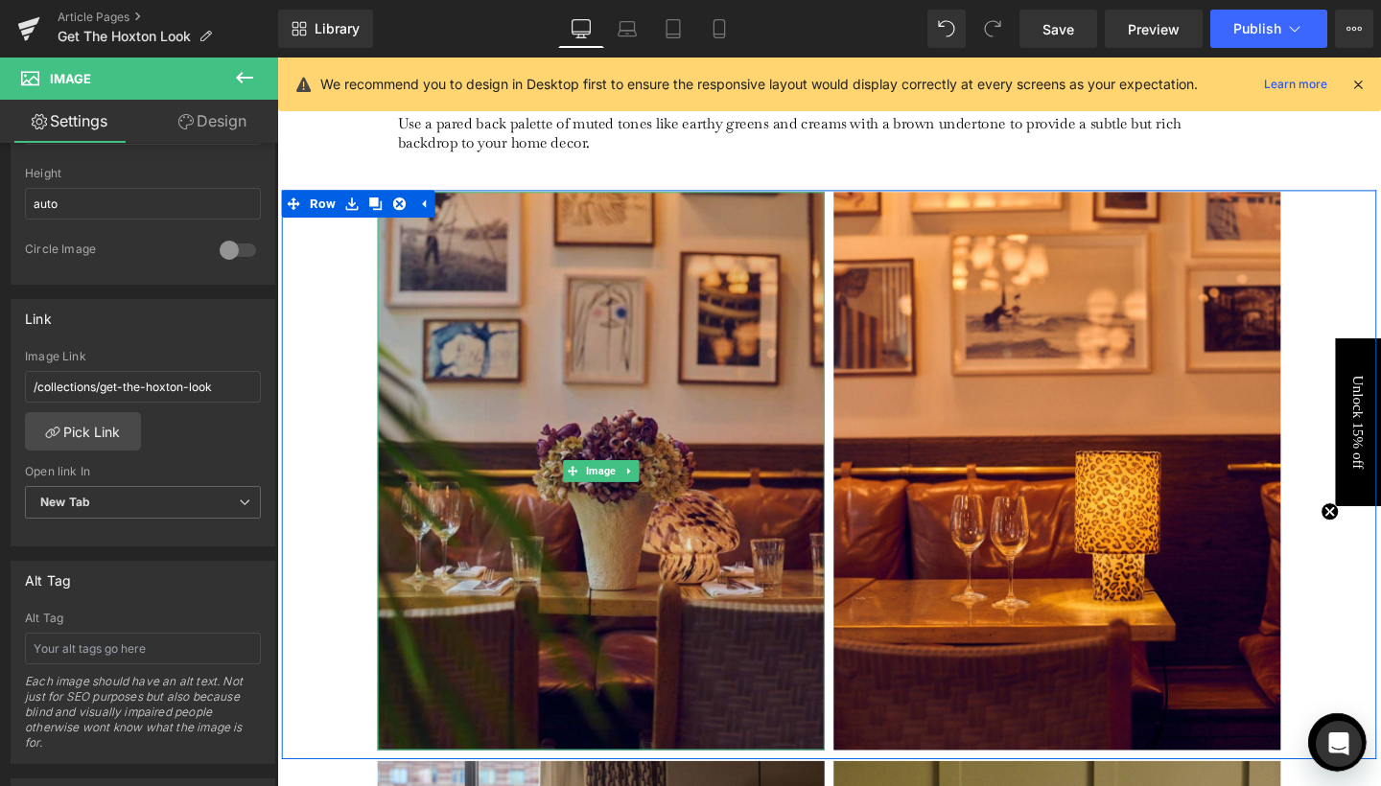
click at [800, 525] on img at bounding box center [618, 492] width 470 height 588
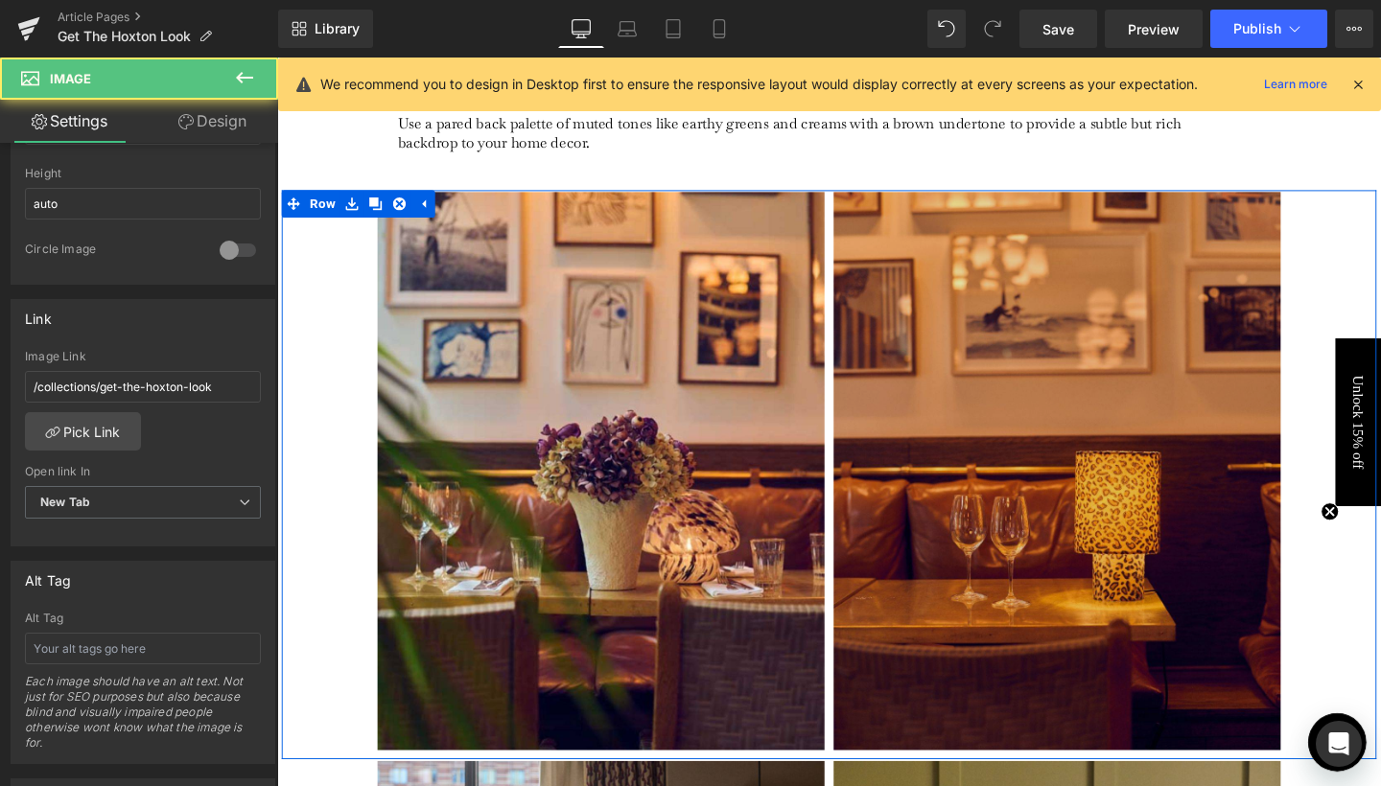
click at [1067, 503] on img at bounding box center [1097, 492] width 470 height 588
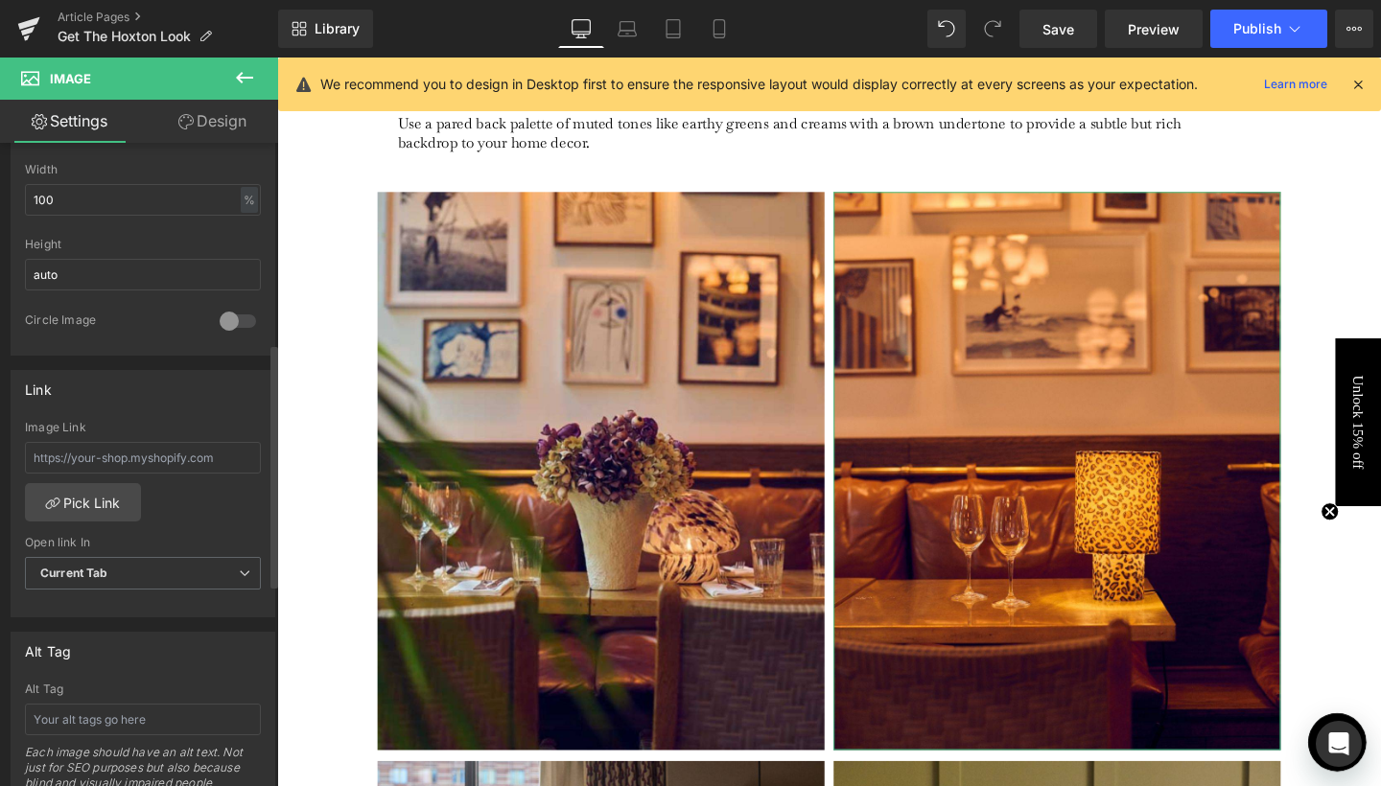
scroll to position [710, 0]
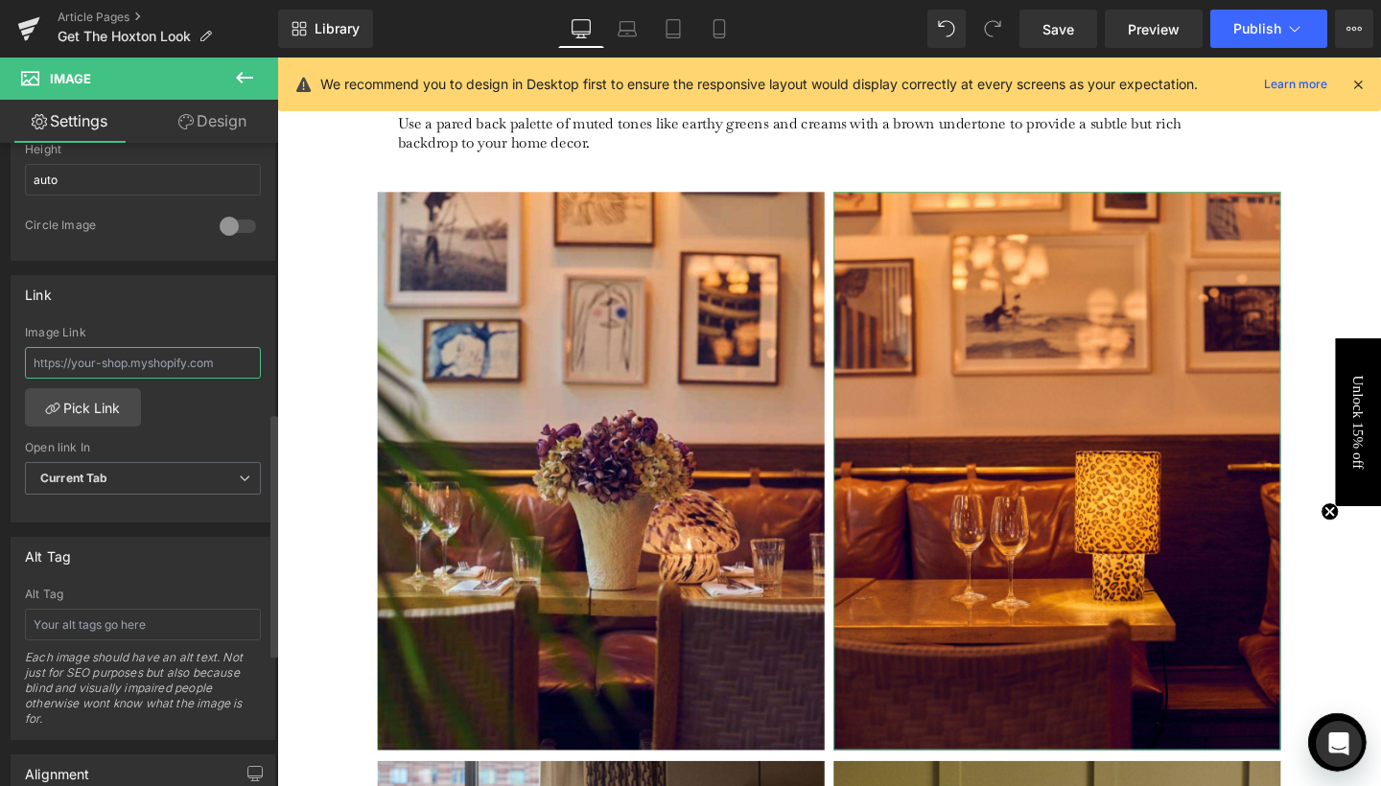
click at [126, 372] on input "text" at bounding box center [143, 363] width 236 height 32
type input "/collections/get-the-hoxton-look"
click at [139, 468] on span "Current Tab" at bounding box center [143, 479] width 236 height 34
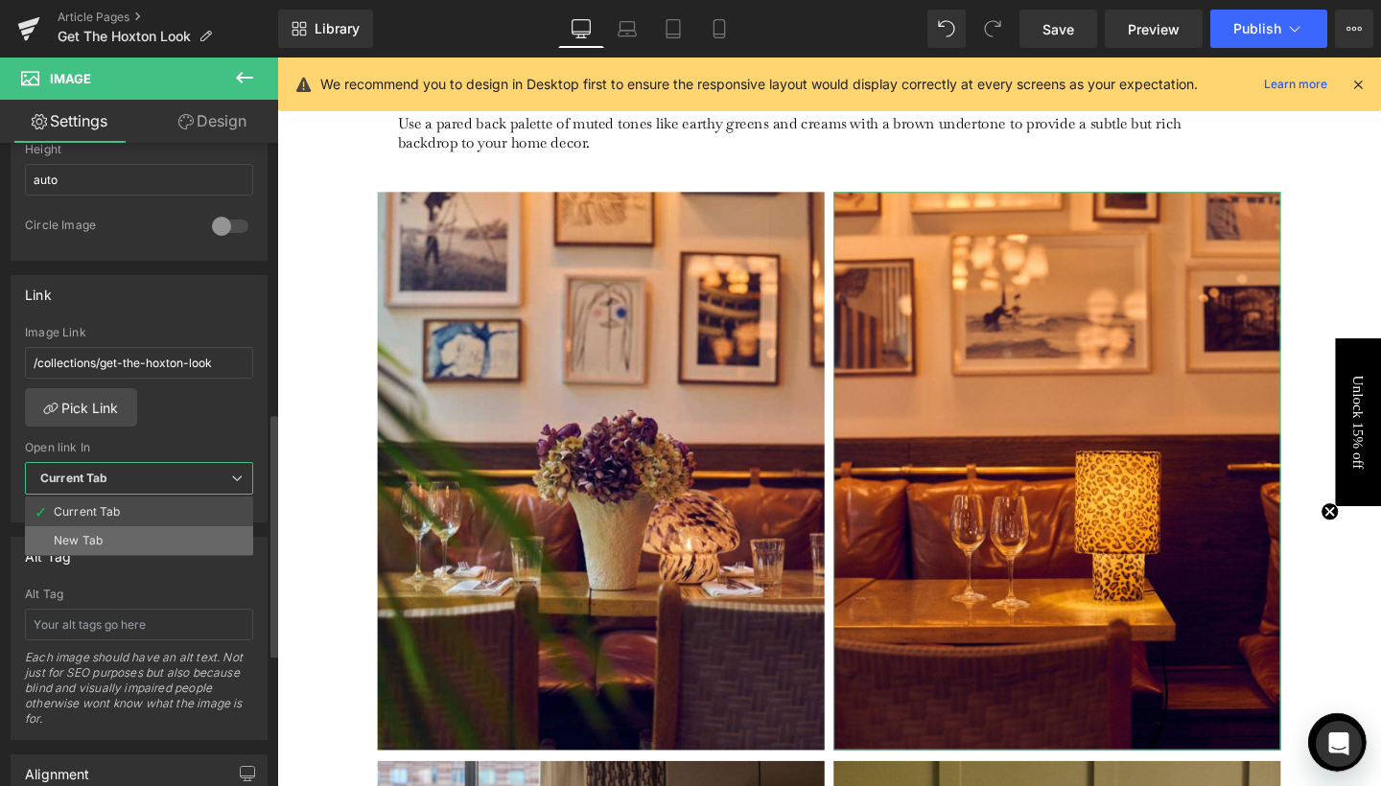
click at [121, 532] on li "New Tab" at bounding box center [139, 540] width 228 height 29
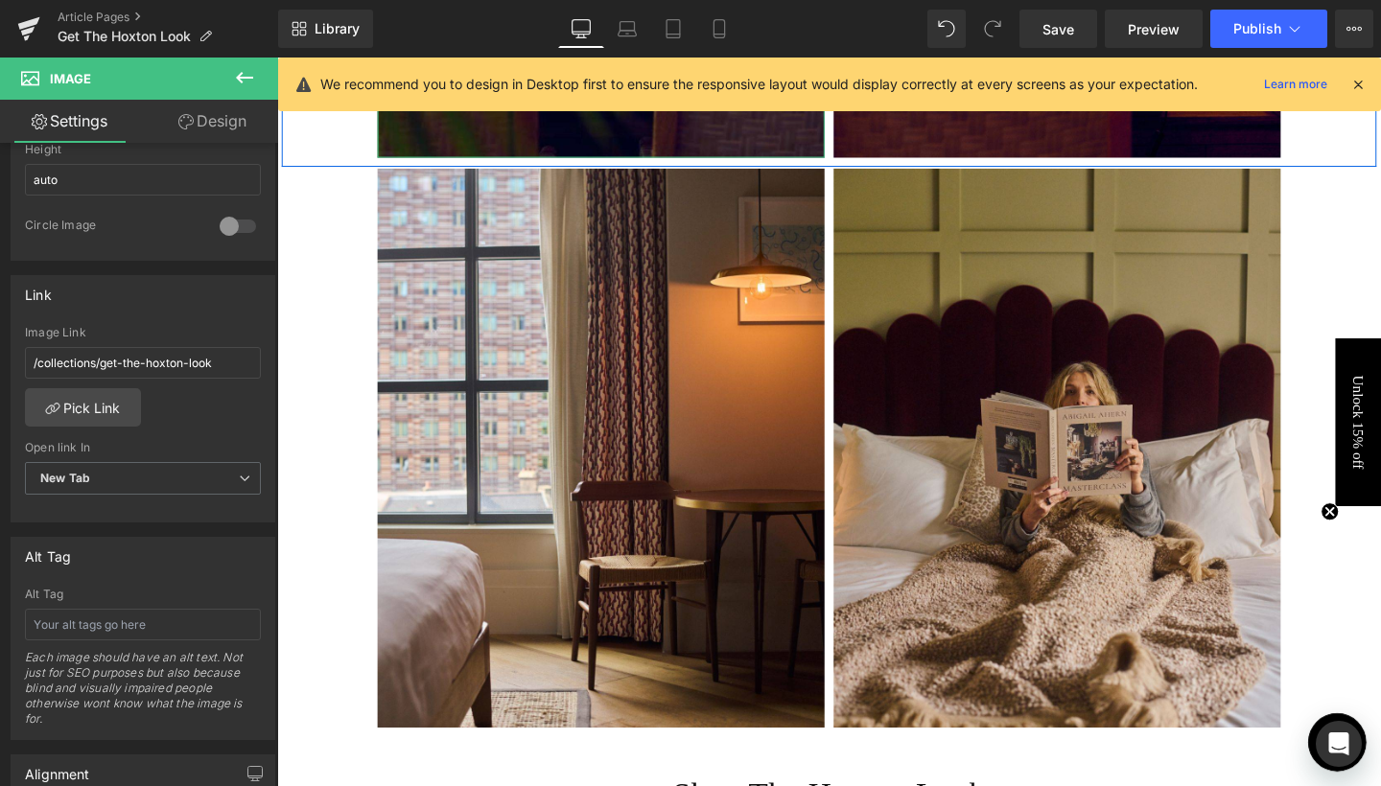
scroll to position [3445, 0]
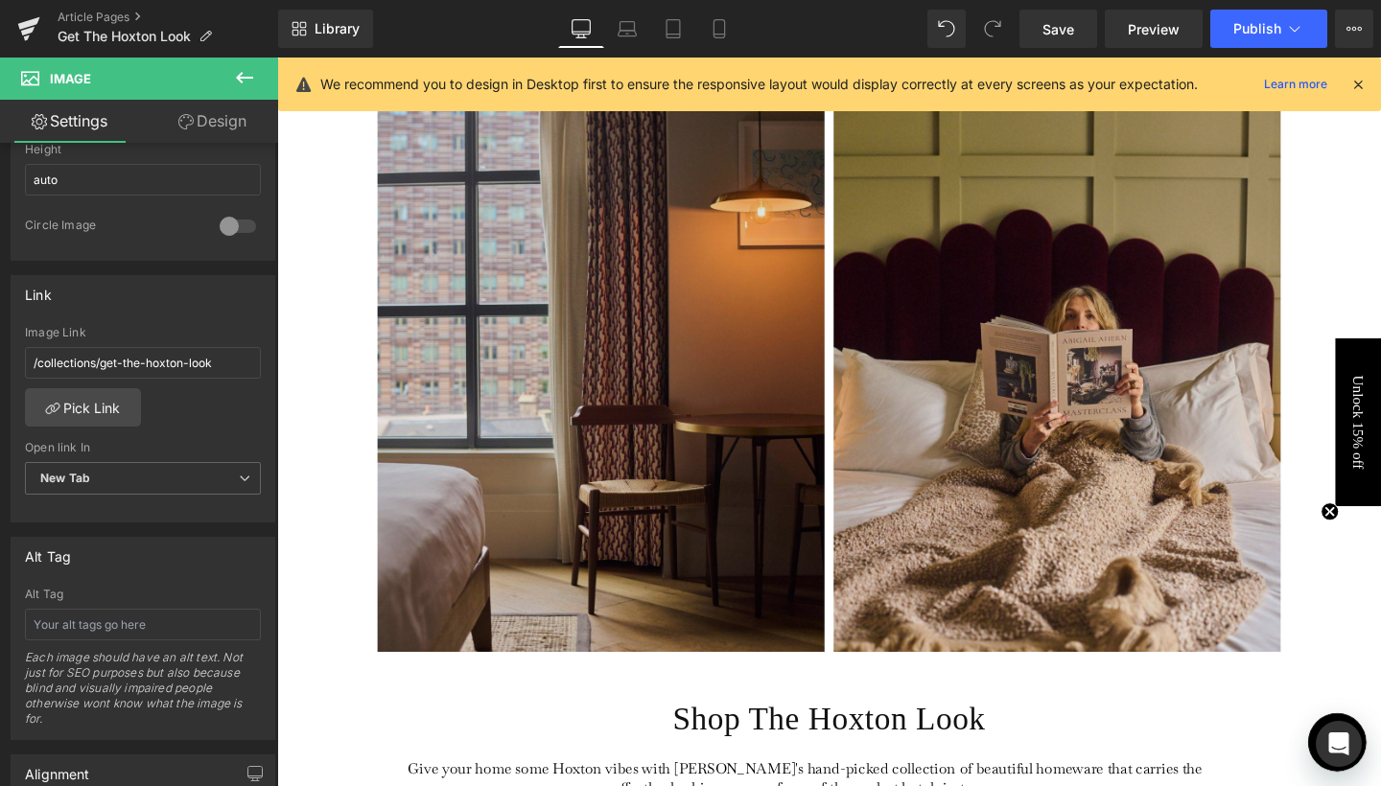
click at [701, 376] on img at bounding box center [618, 389] width 470 height 588
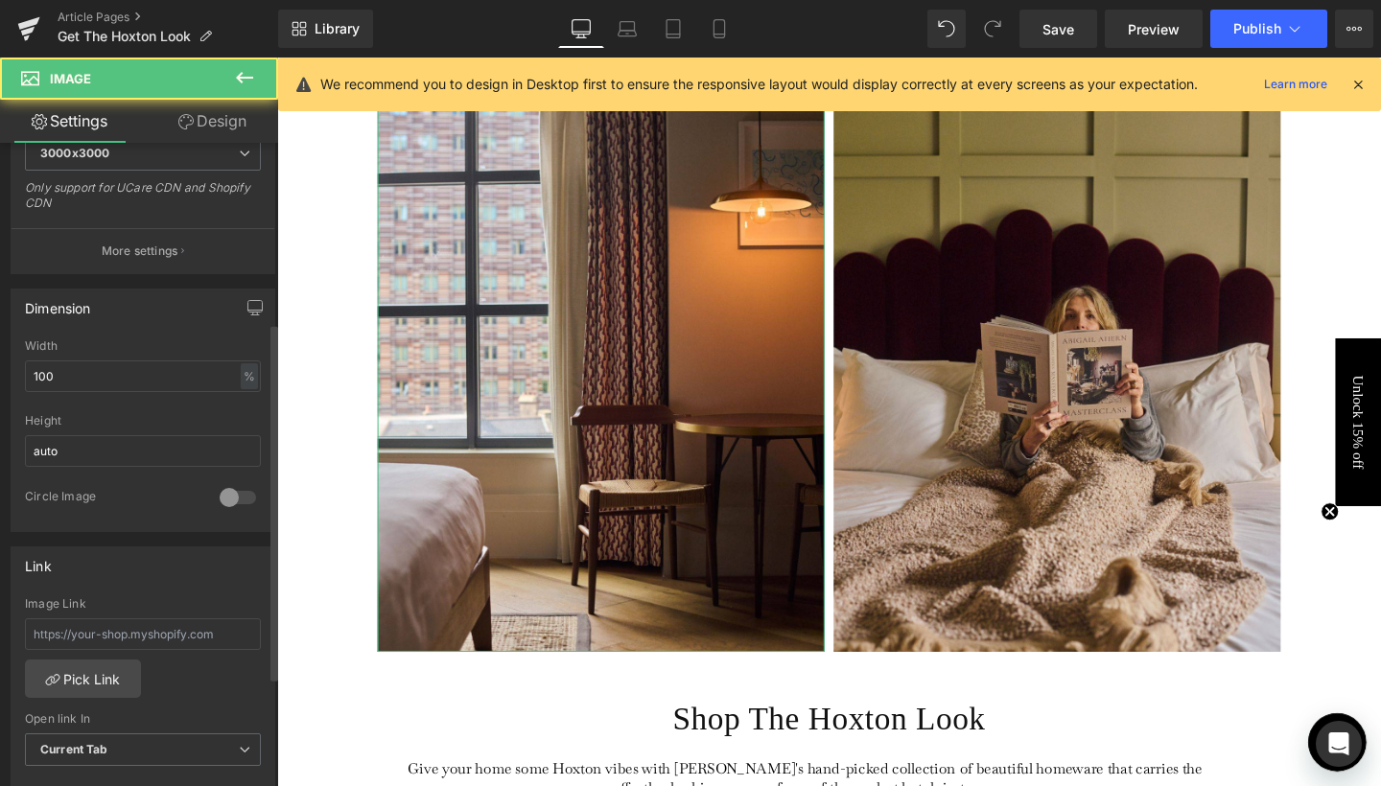
scroll to position [481, 0]
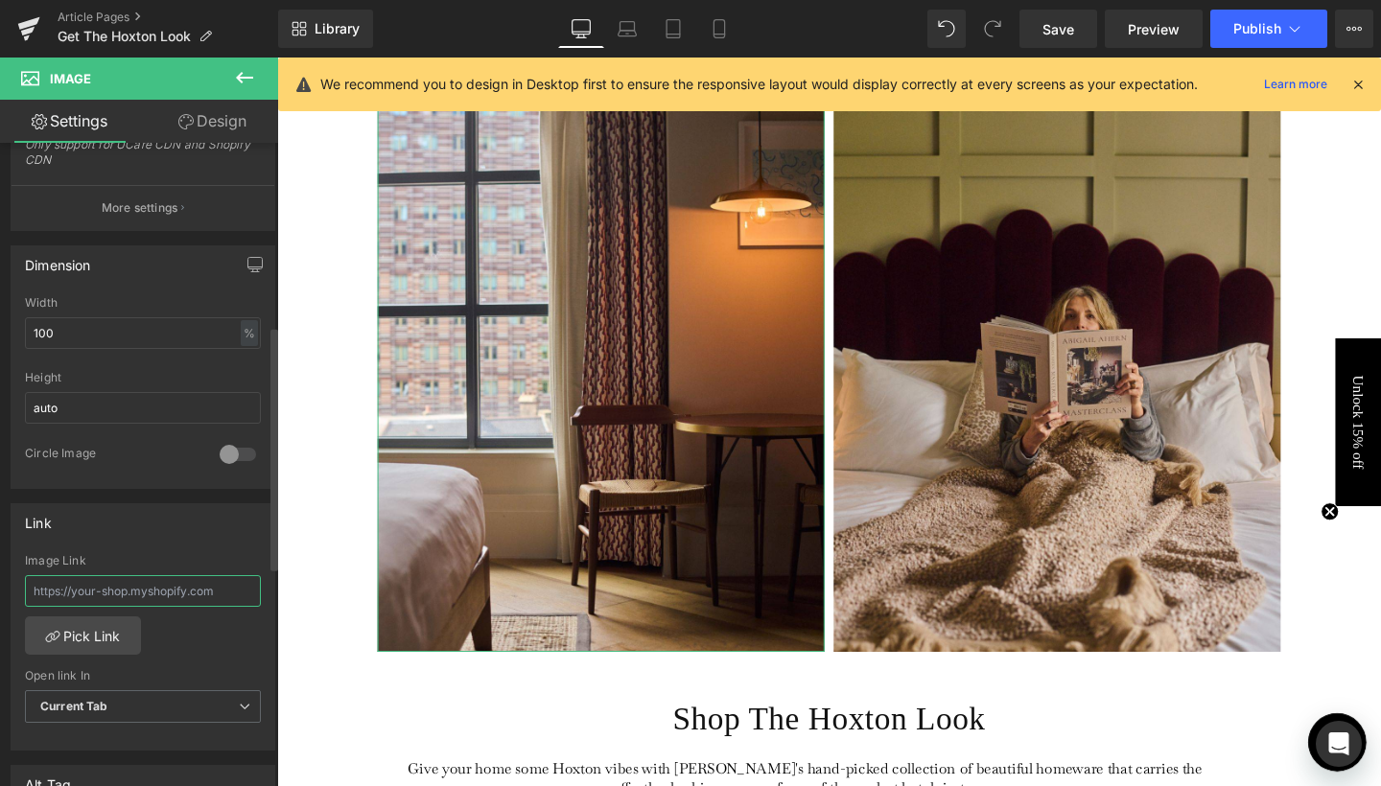
click at [105, 591] on input "text" at bounding box center [143, 591] width 236 height 32
paste input "/collections/get-the-hoxton-look"
click at [113, 707] on span "Current Tab" at bounding box center [143, 707] width 236 height 34
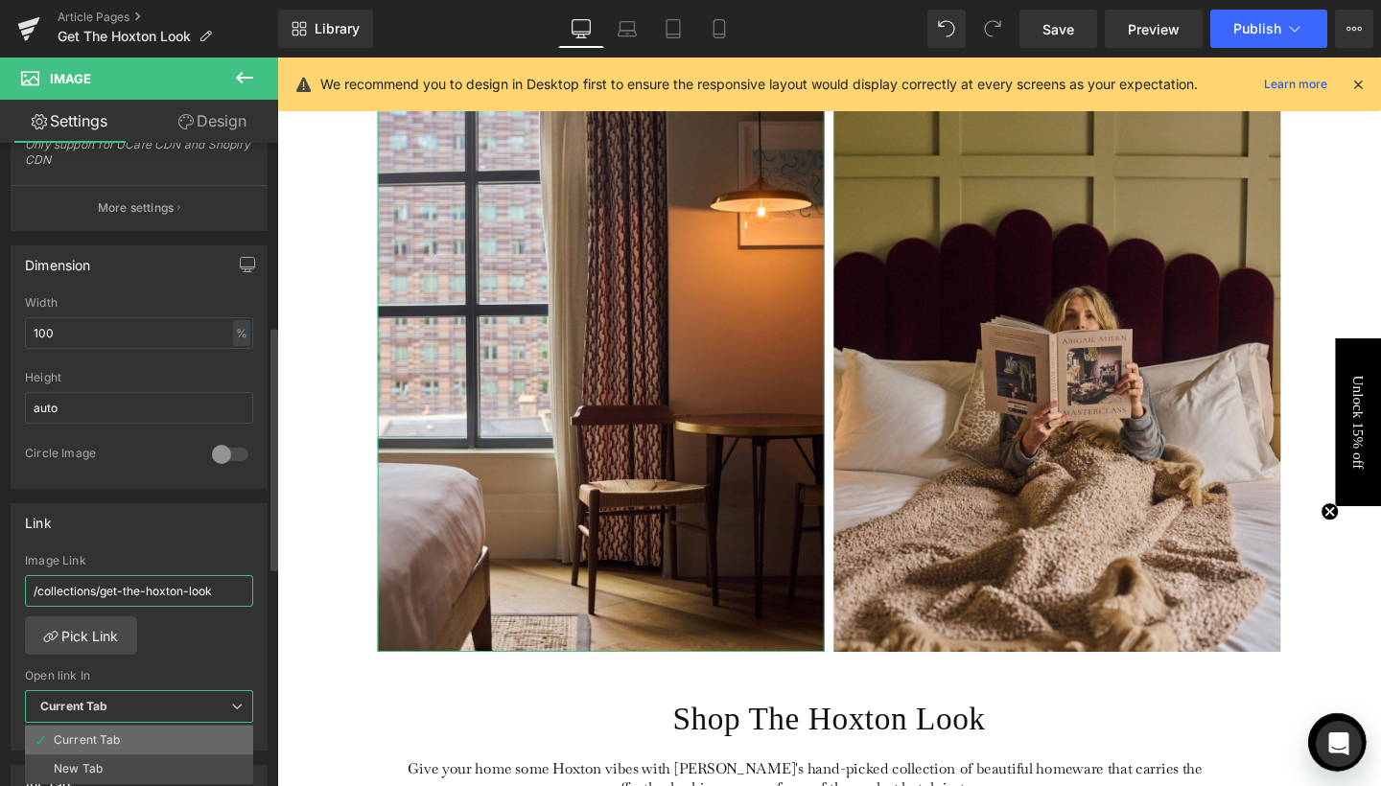
type input "/collections/get-the-hoxton-look"
click at [143, 751] on li "Current Tab" at bounding box center [139, 740] width 228 height 29
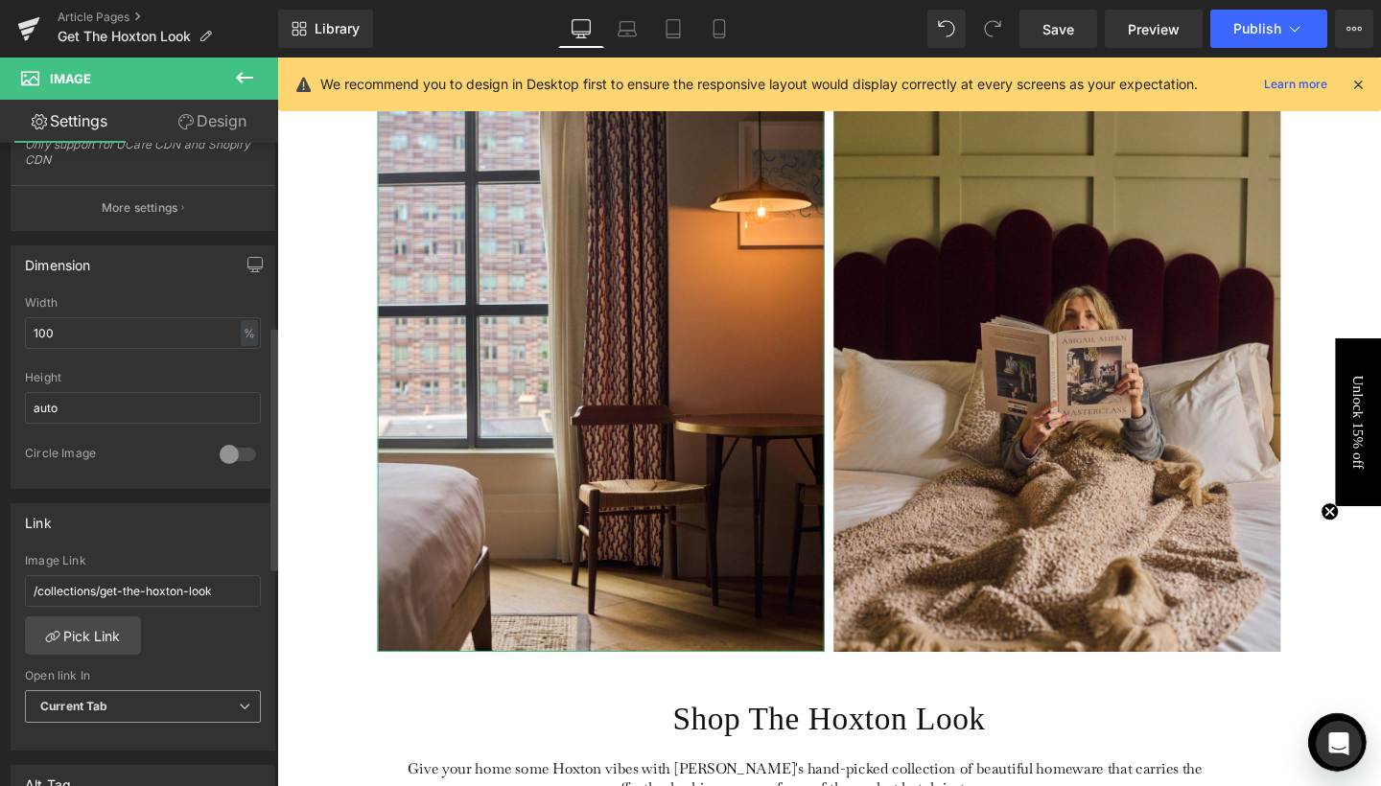
click at [156, 720] on span "Current Tab" at bounding box center [143, 707] width 236 height 34
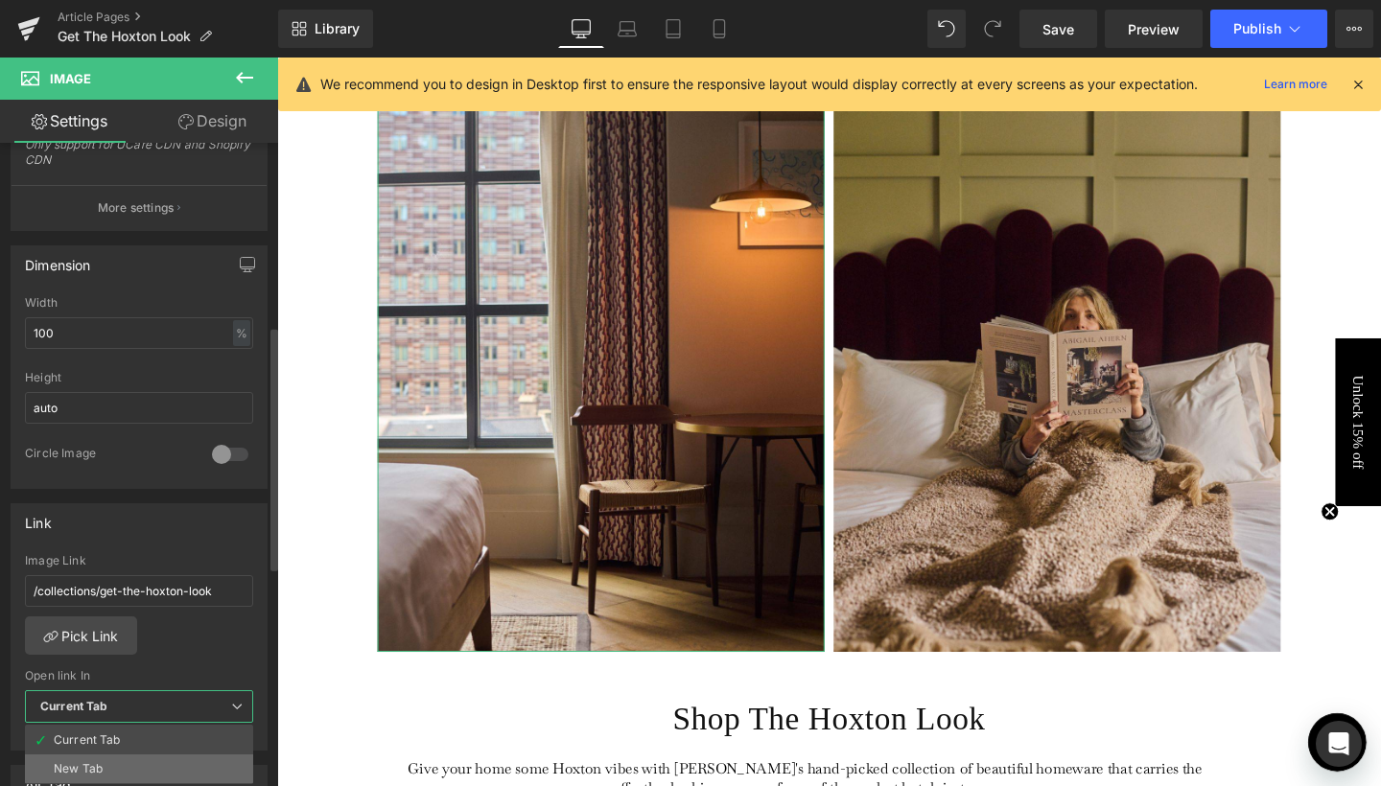
click at [132, 765] on li "New Tab" at bounding box center [139, 769] width 228 height 29
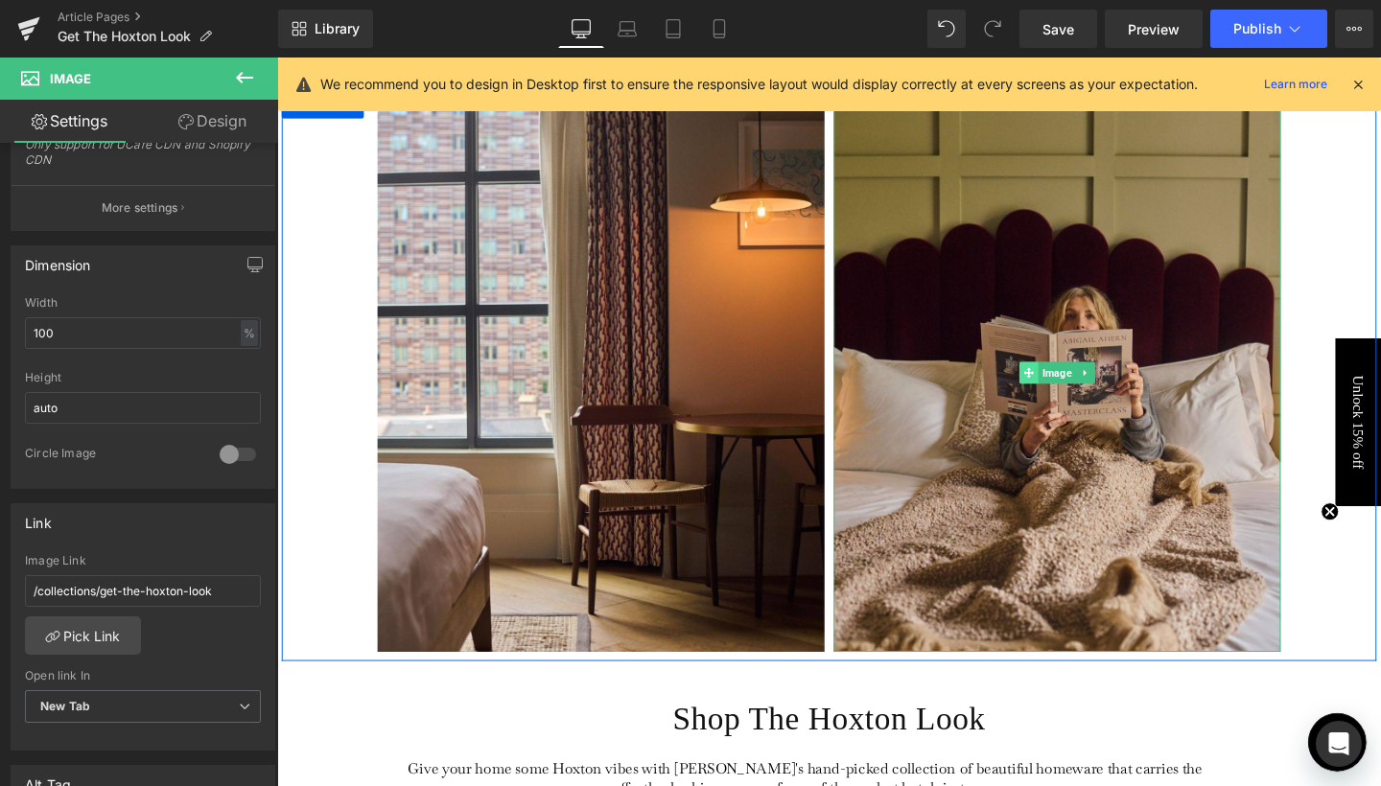
click at [1073, 387] on span at bounding box center [1068, 389] width 20 height 23
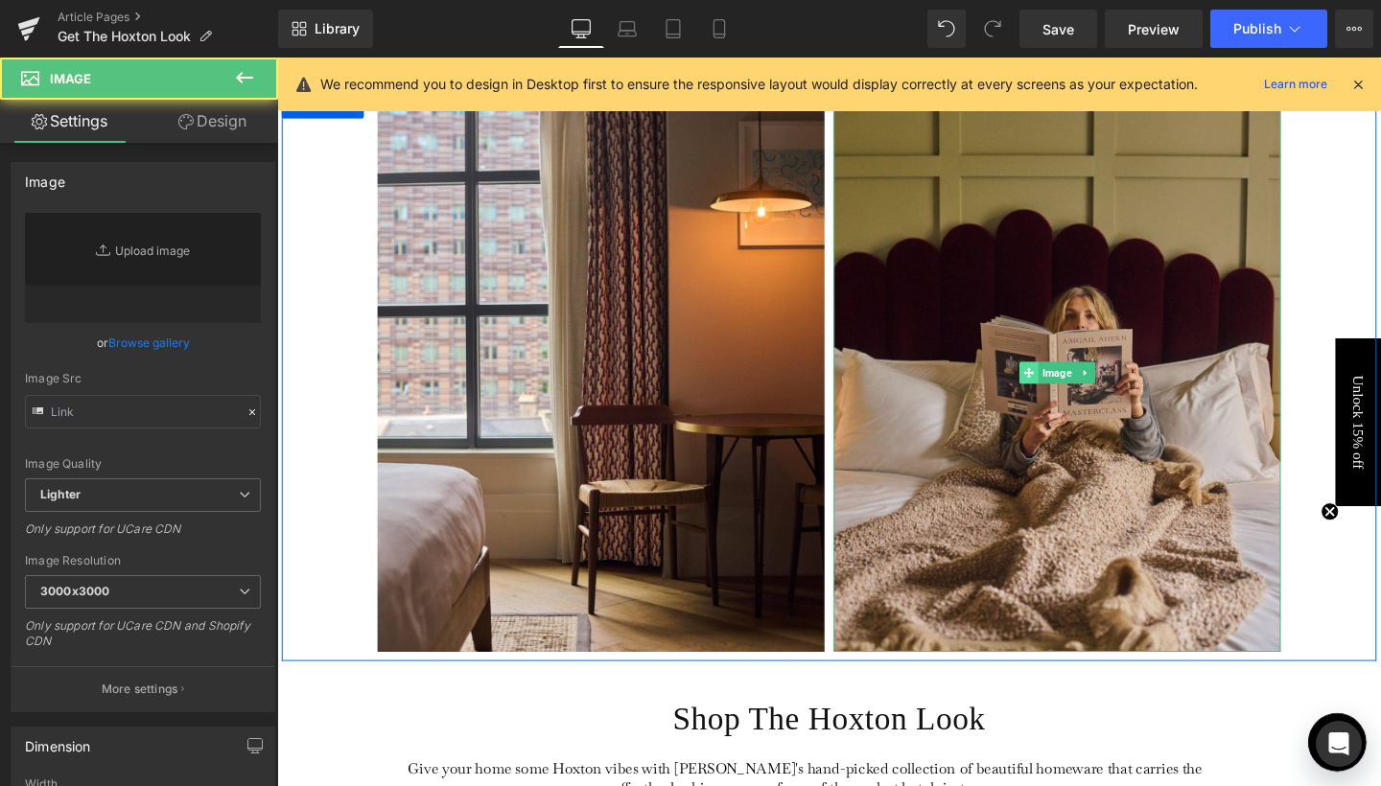
type input "[URL][DOMAIN_NAME]"
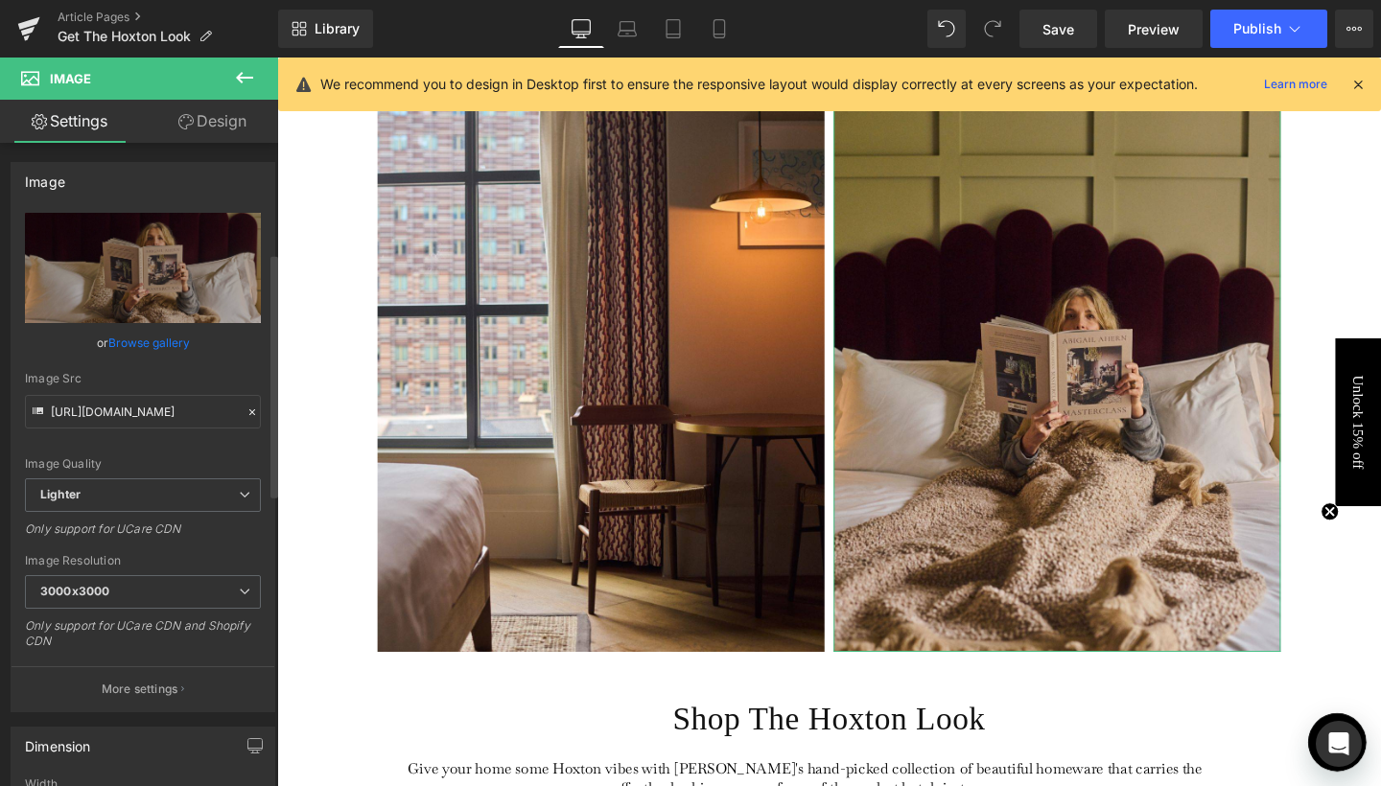
scroll to position [508, 0]
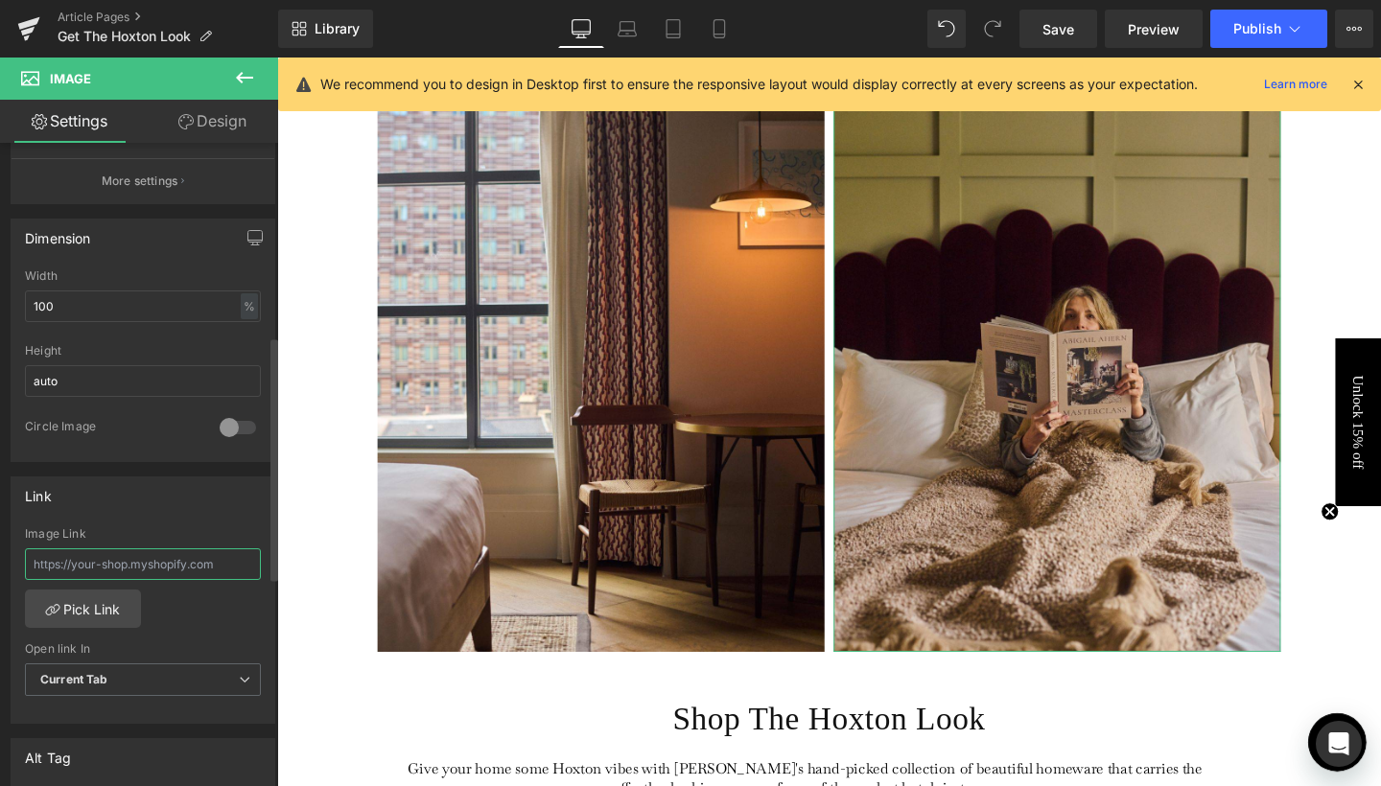
click at [84, 560] on input "text" at bounding box center [143, 564] width 236 height 32
paste input "/collections/get-the-hoxton-look"
type input "/collections/get-the-hoxton-look"
click at [110, 683] on span "Current Tab" at bounding box center [143, 681] width 236 height 34
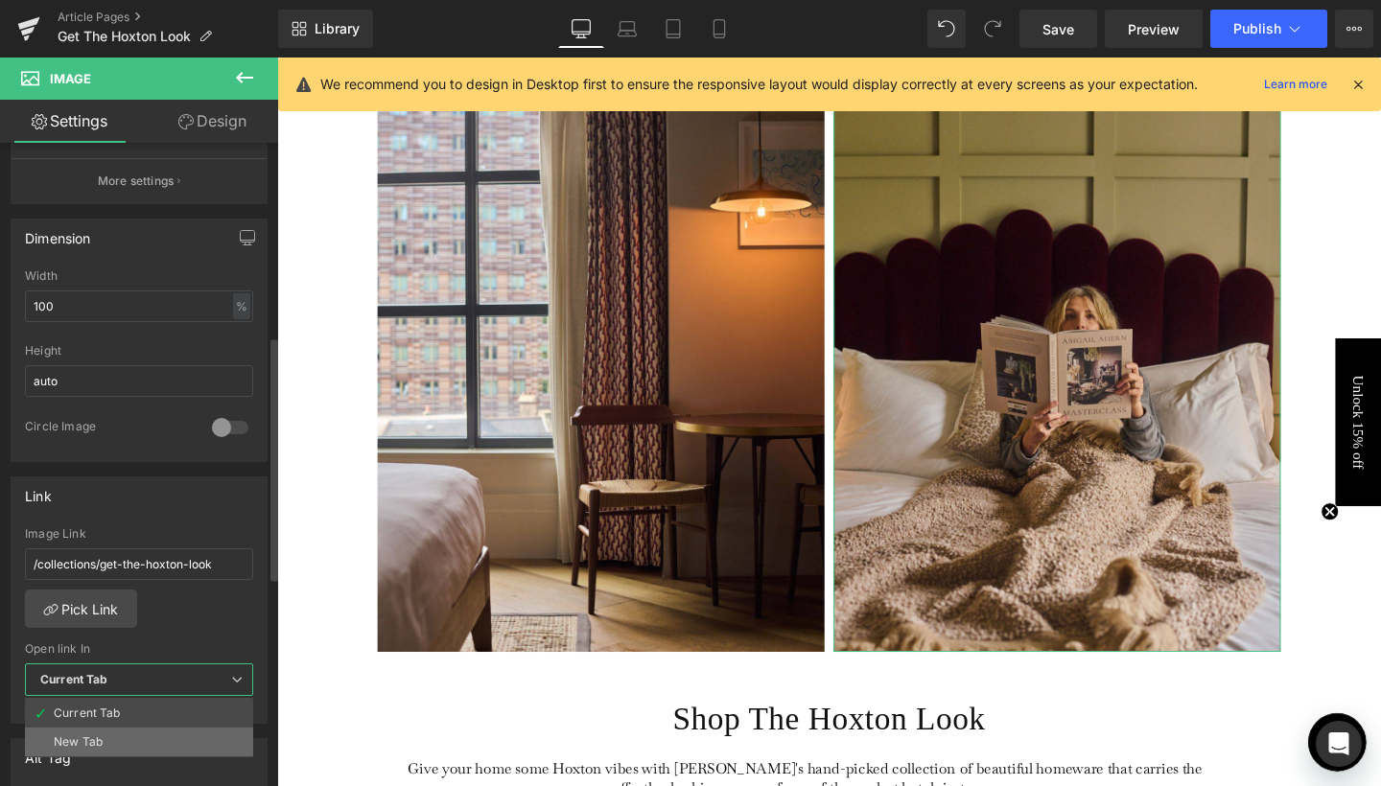
click at [115, 733] on li "New Tab" at bounding box center [139, 742] width 228 height 29
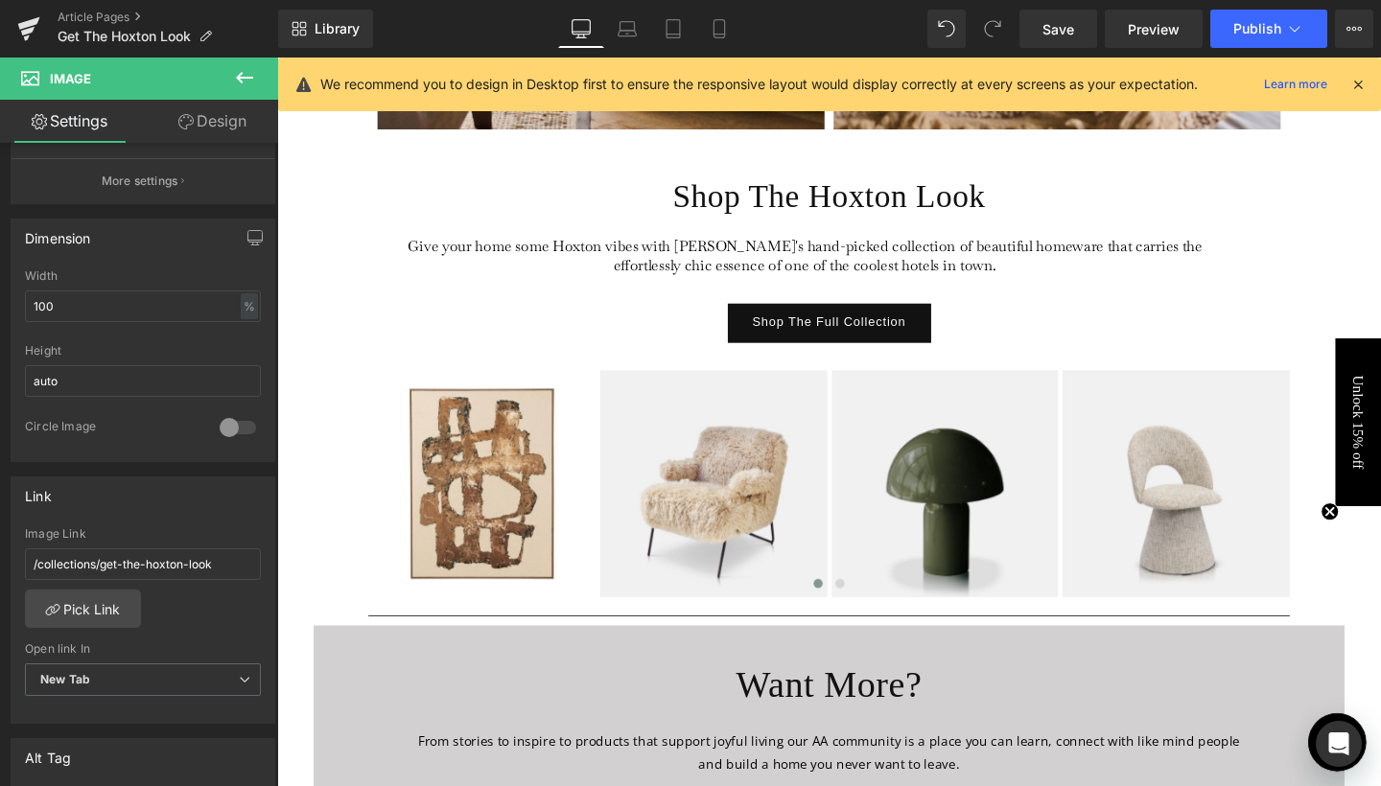
scroll to position [4018, 0]
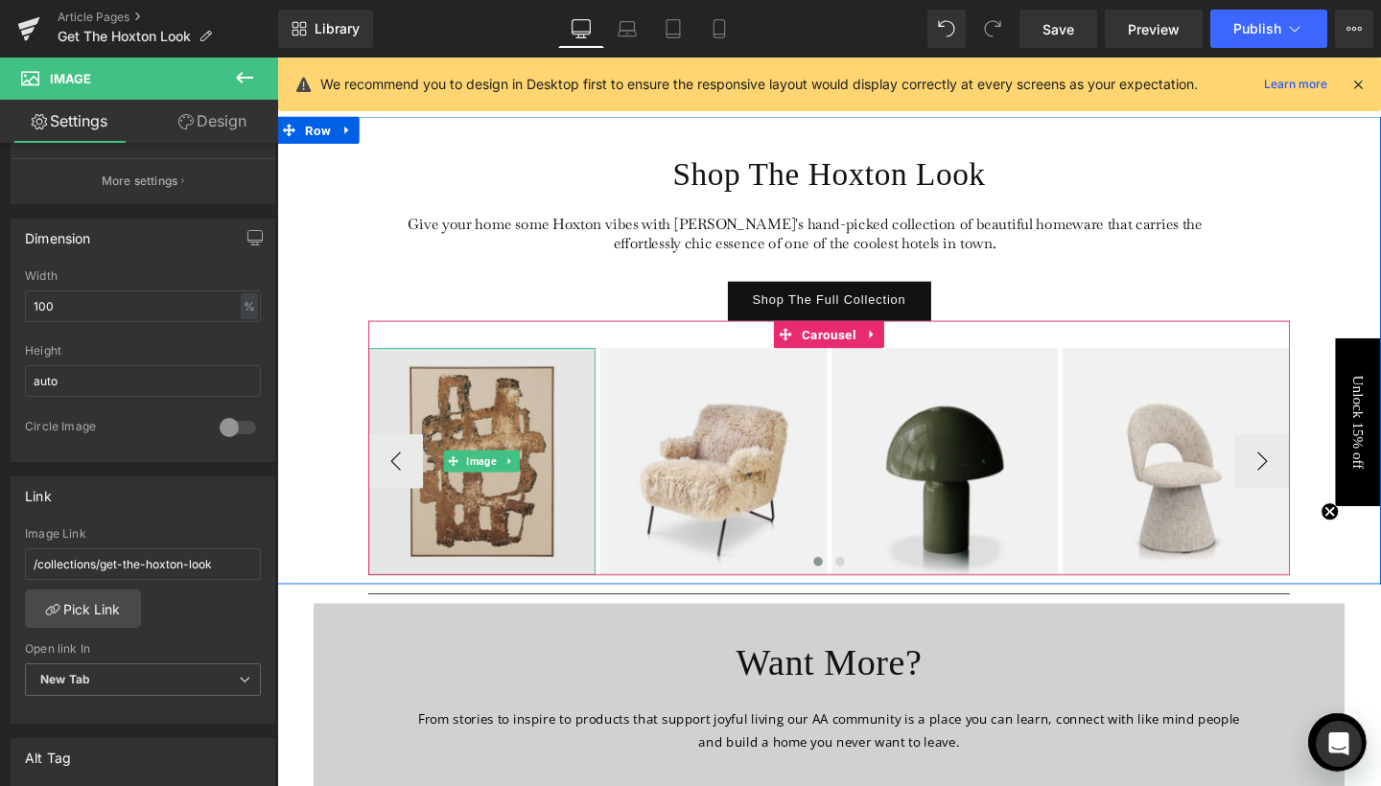
click at [478, 541] on img at bounding box center [492, 482] width 239 height 239
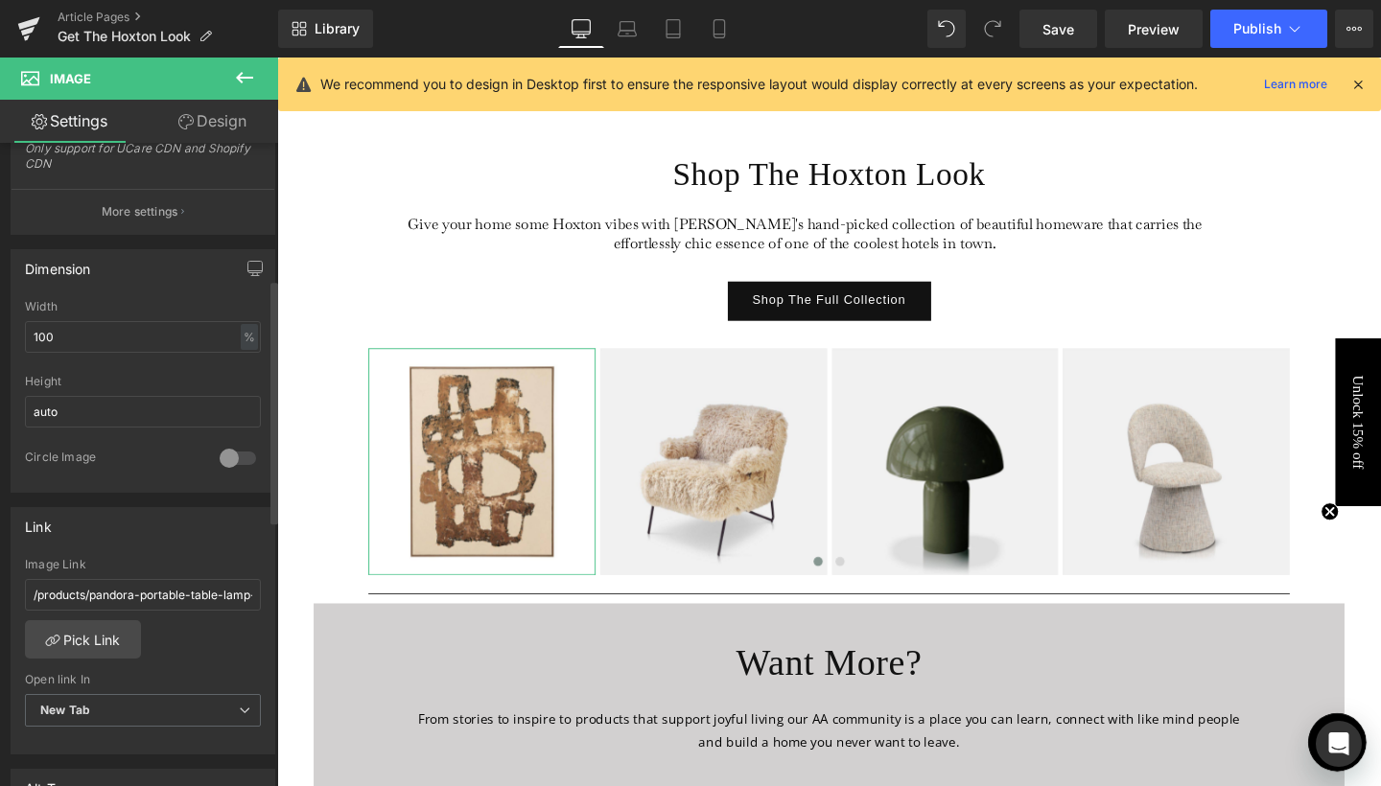
scroll to position [514, 0]
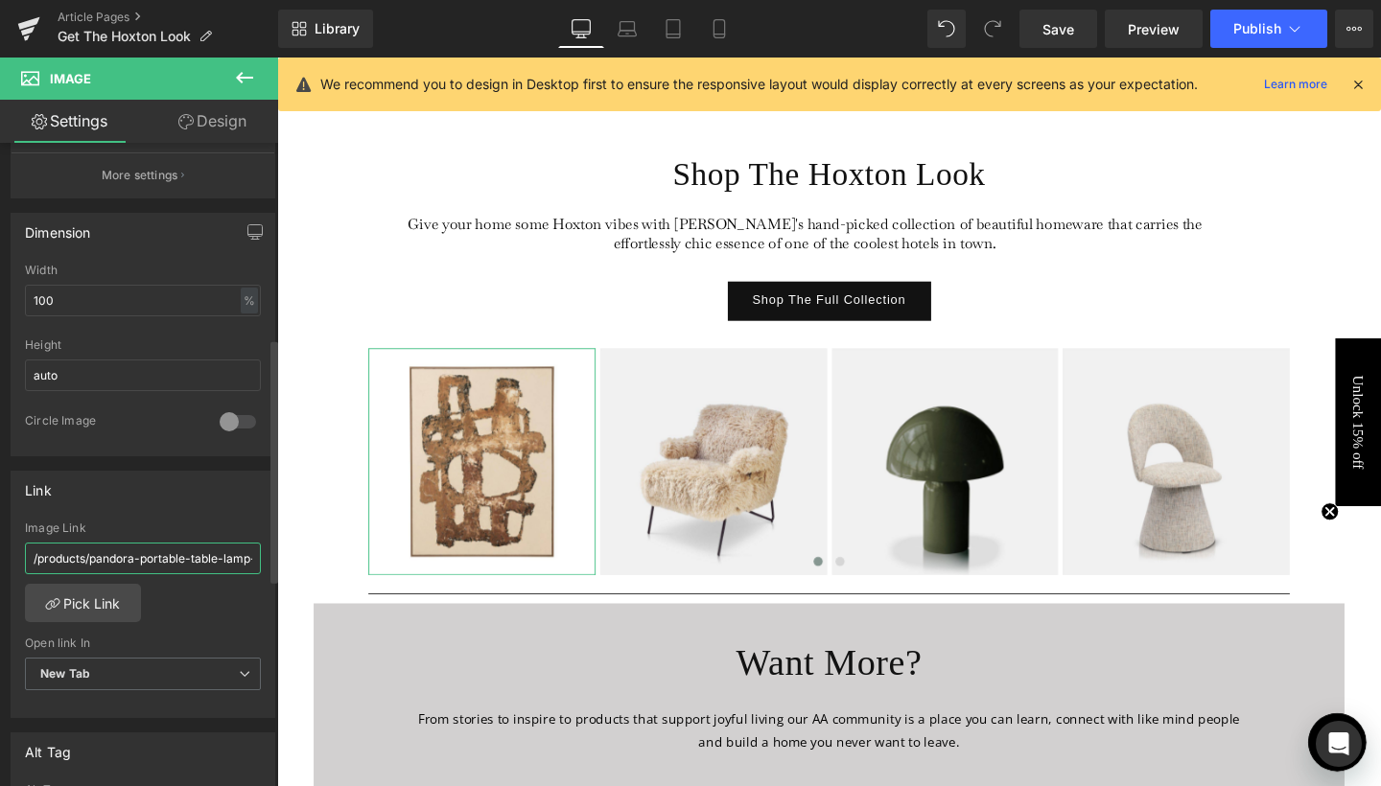
click at [116, 559] on input "/products/pandora-portable-table-lamp-honey" at bounding box center [143, 559] width 236 height 32
click at [100, 593] on link "Pick Link" at bounding box center [83, 603] width 116 height 38
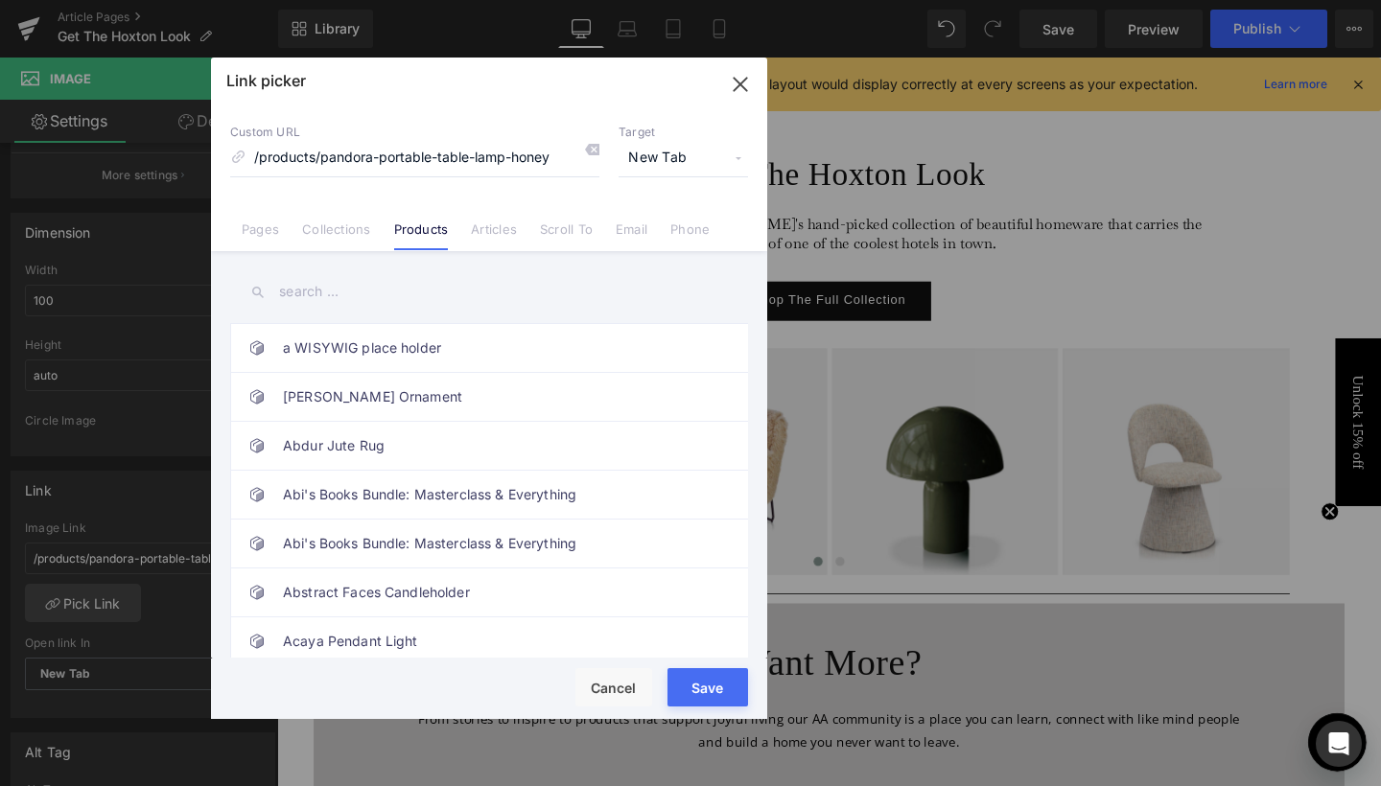
click at [286, 278] on input "text" at bounding box center [489, 291] width 518 height 43
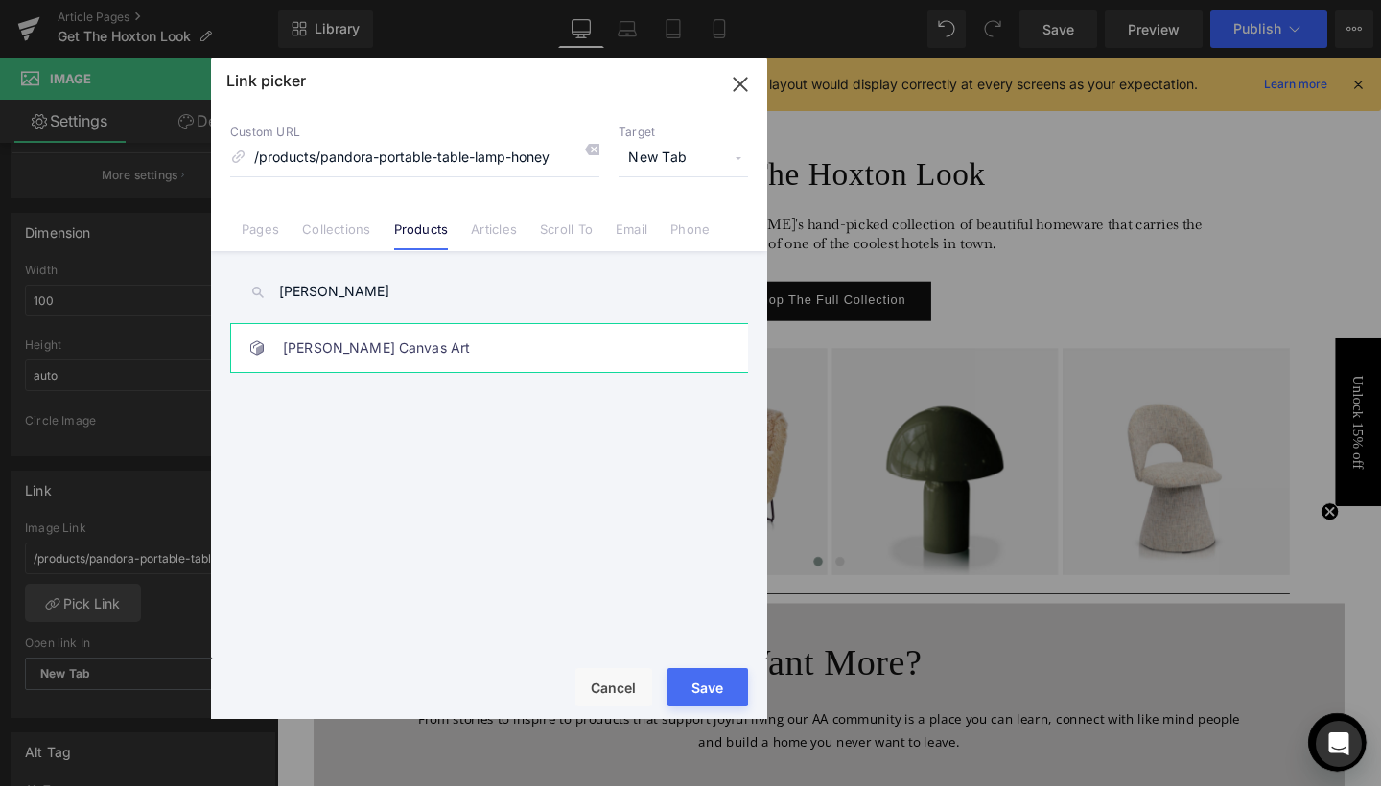
type input "[PERSON_NAME]"
click at [312, 347] on link "[PERSON_NAME] Canvas Art" at bounding box center [494, 348] width 422 height 48
type input "/products/[PERSON_NAME]-canvas-art"
click at [712, 689] on button "Save" at bounding box center [707, 687] width 81 height 38
type input "/products/[PERSON_NAME]-canvas-art"
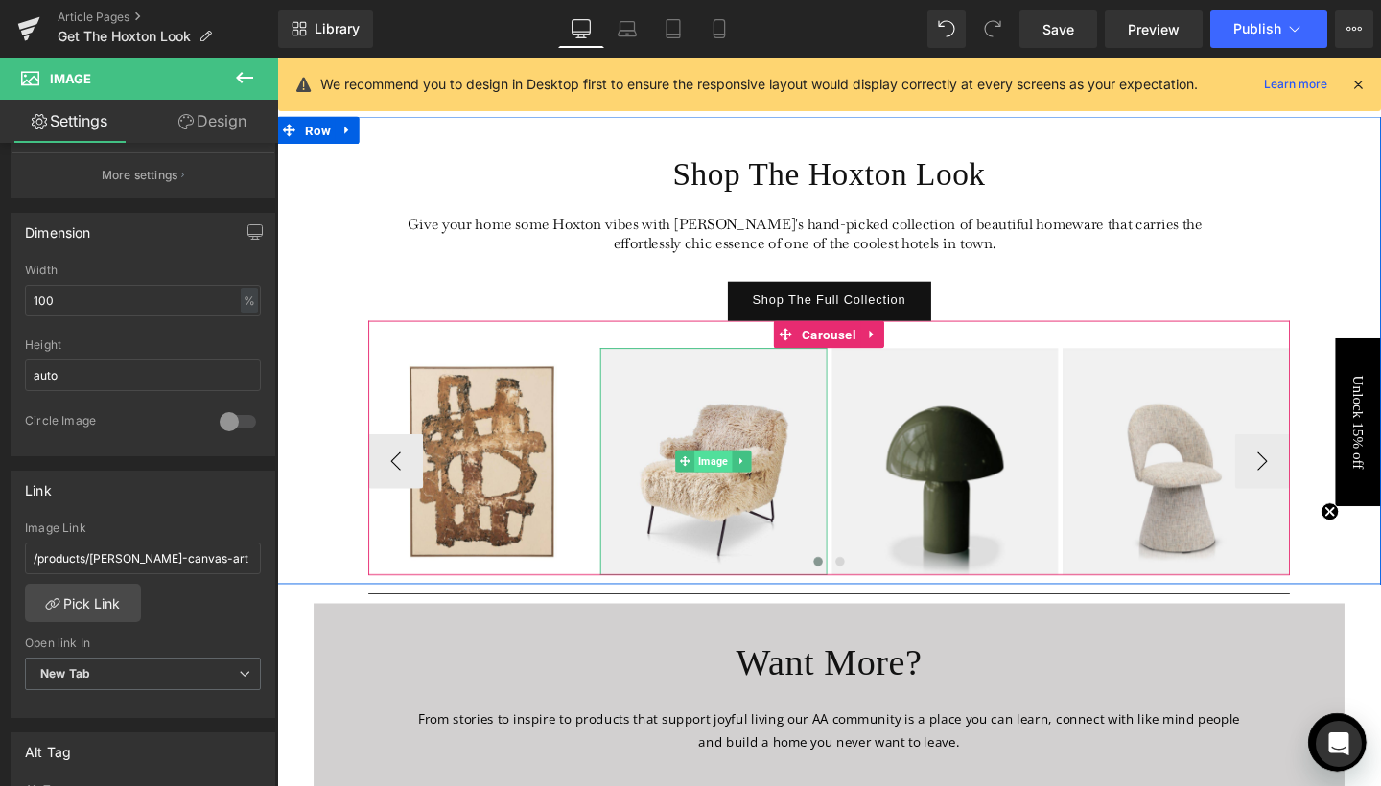
click at [725, 479] on span "Image" at bounding box center [735, 482] width 39 height 23
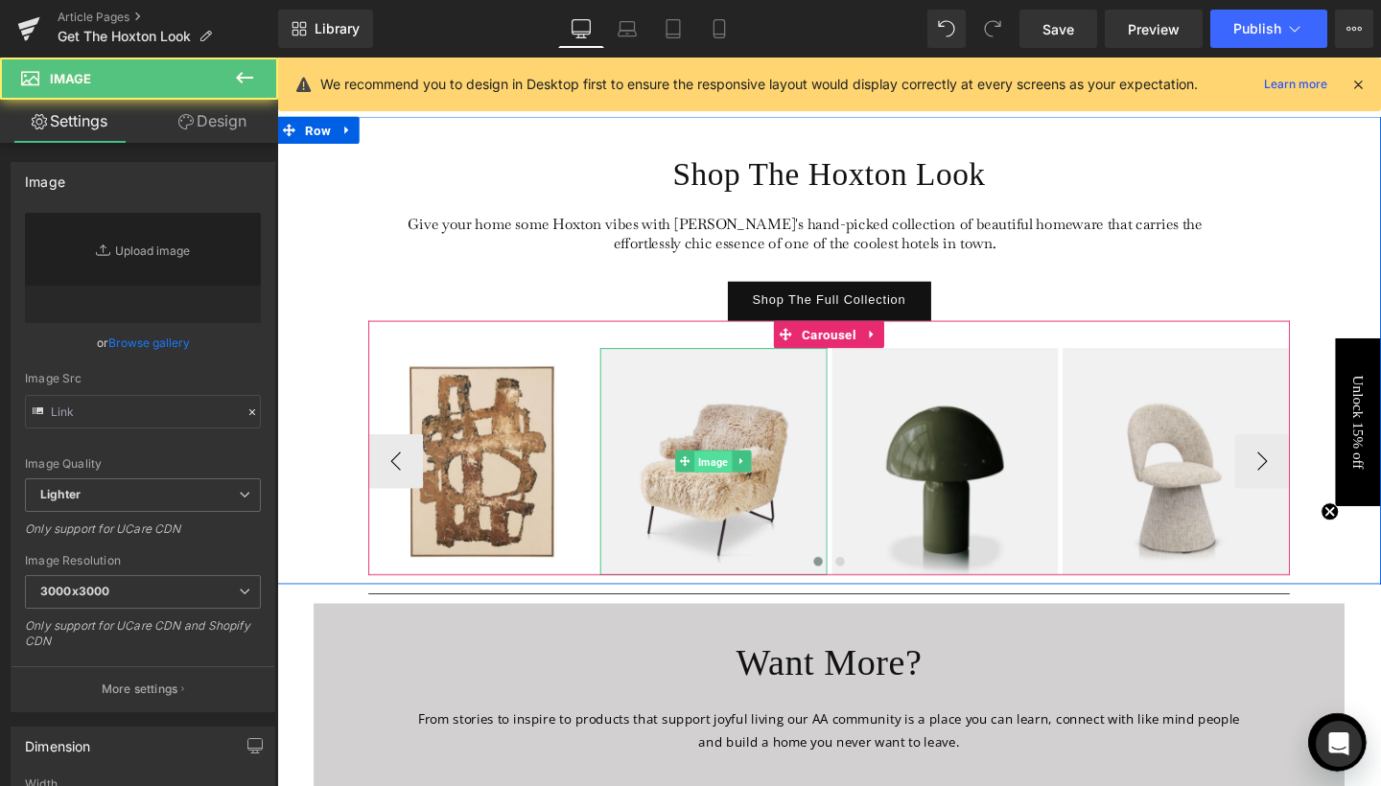
type input "[URL][DOMAIN_NAME]"
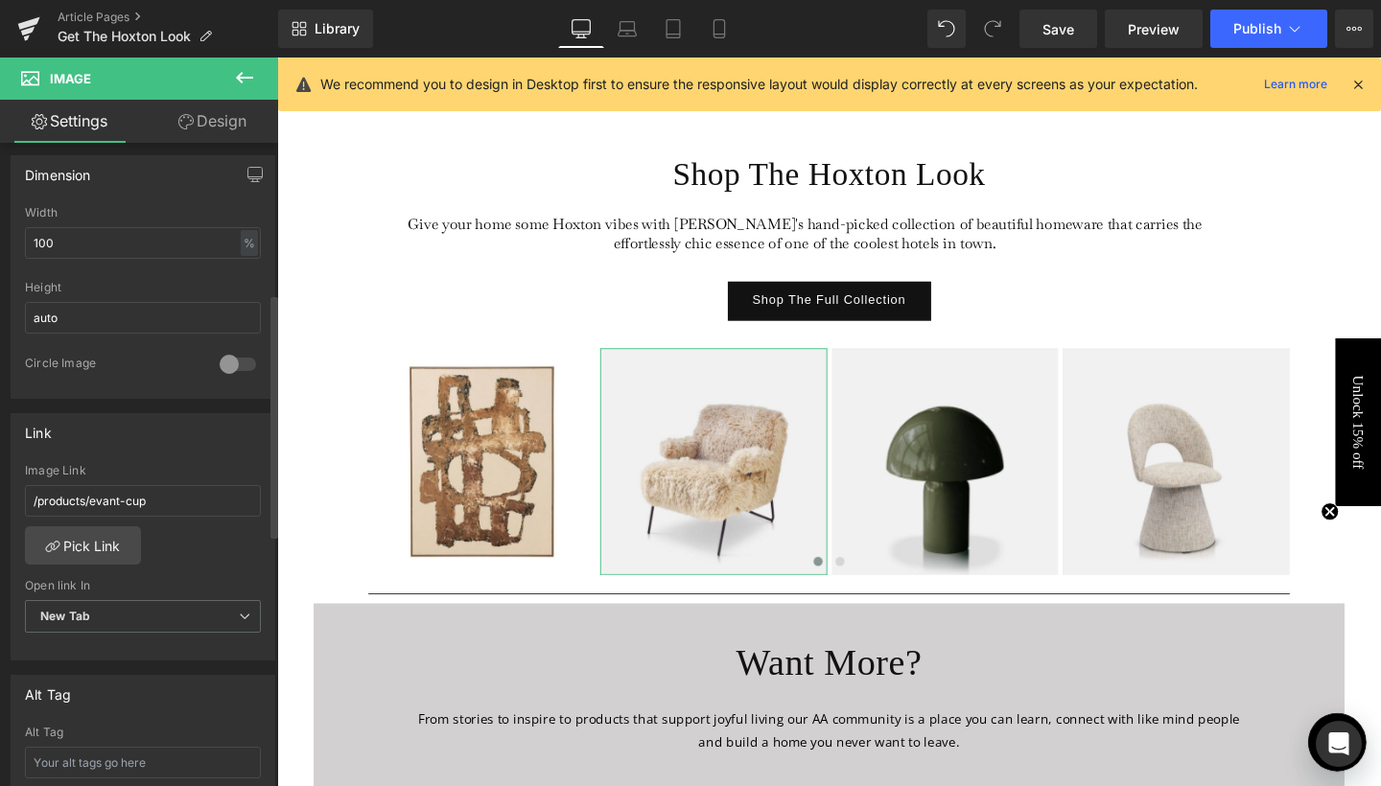
scroll to position [571, 0]
click at [108, 534] on link "Pick Link" at bounding box center [83, 545] width 116 height 38
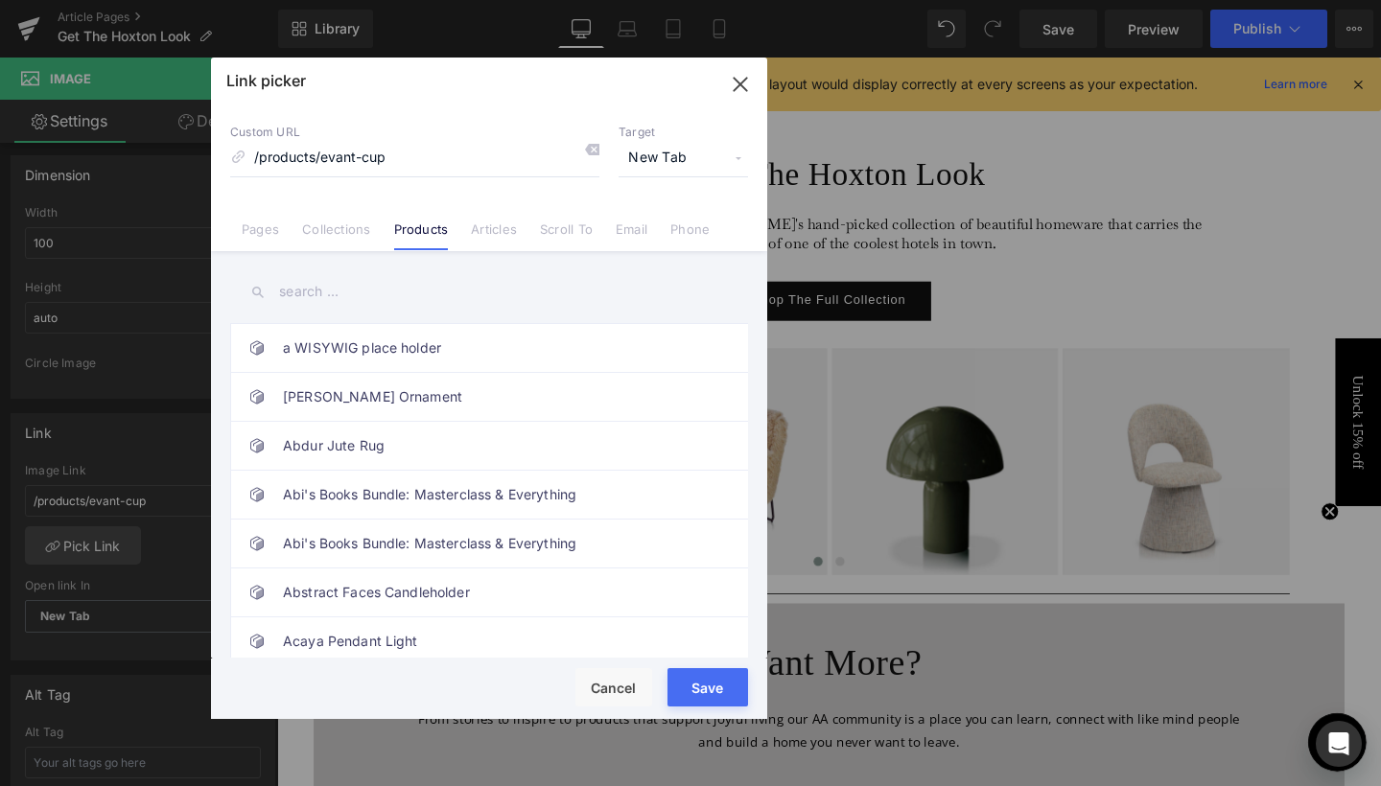
click at [311, 289] on input "text" at bounding box center [489, 291] width 518 height 43
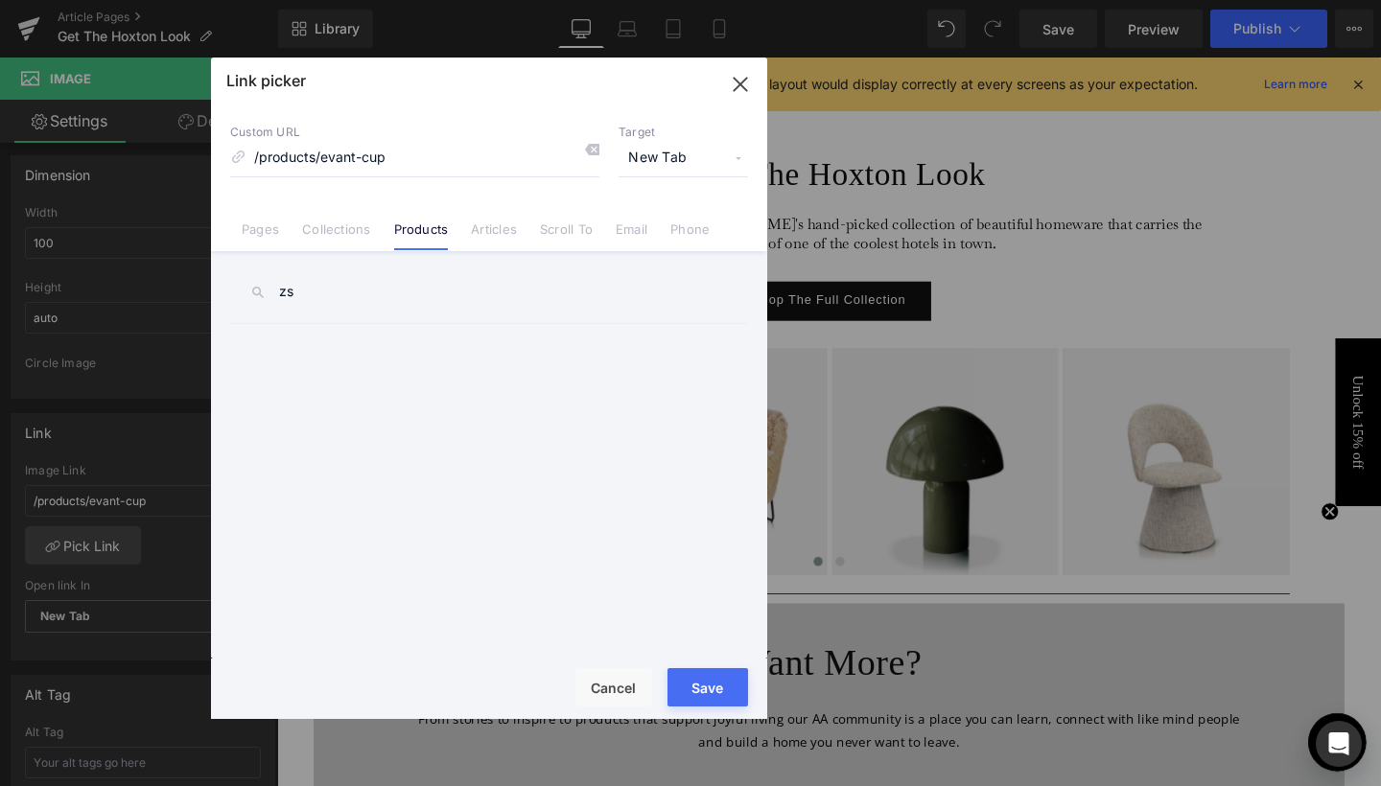
type input "z"
type input "selma"
click at [318, 347] on link "[PERSON_NAME] Fur Armchair" at bounding box center [494, 348] width 422 height 48
type input "/products/[PERSON_NAME]-faux-fur-armchair"
click at [692, 149] on span "New Tab" at bounding box center [682, 158] width 129 height 36
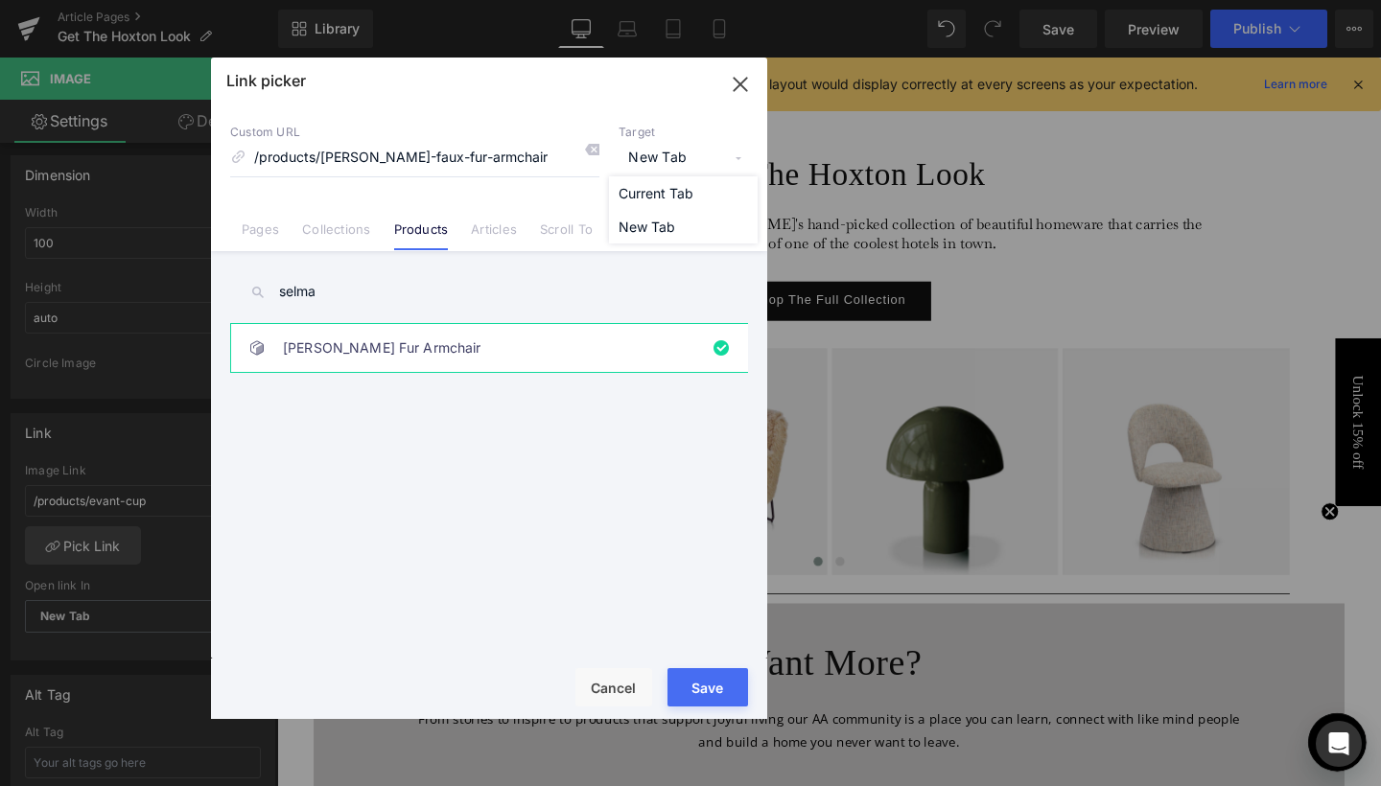
click at [670, 122] on div "Custom URL /products/selma-faux-fur-armchair Target New Tab Current Tab New Tab…" at bounding box center [489, 178] width 556 height 146
click at [707, 688] on button "Save" at bounding box center [707, 687] width 81 height 38
type input "/products/[PERSON_NAME]-faux-fur-armchair"
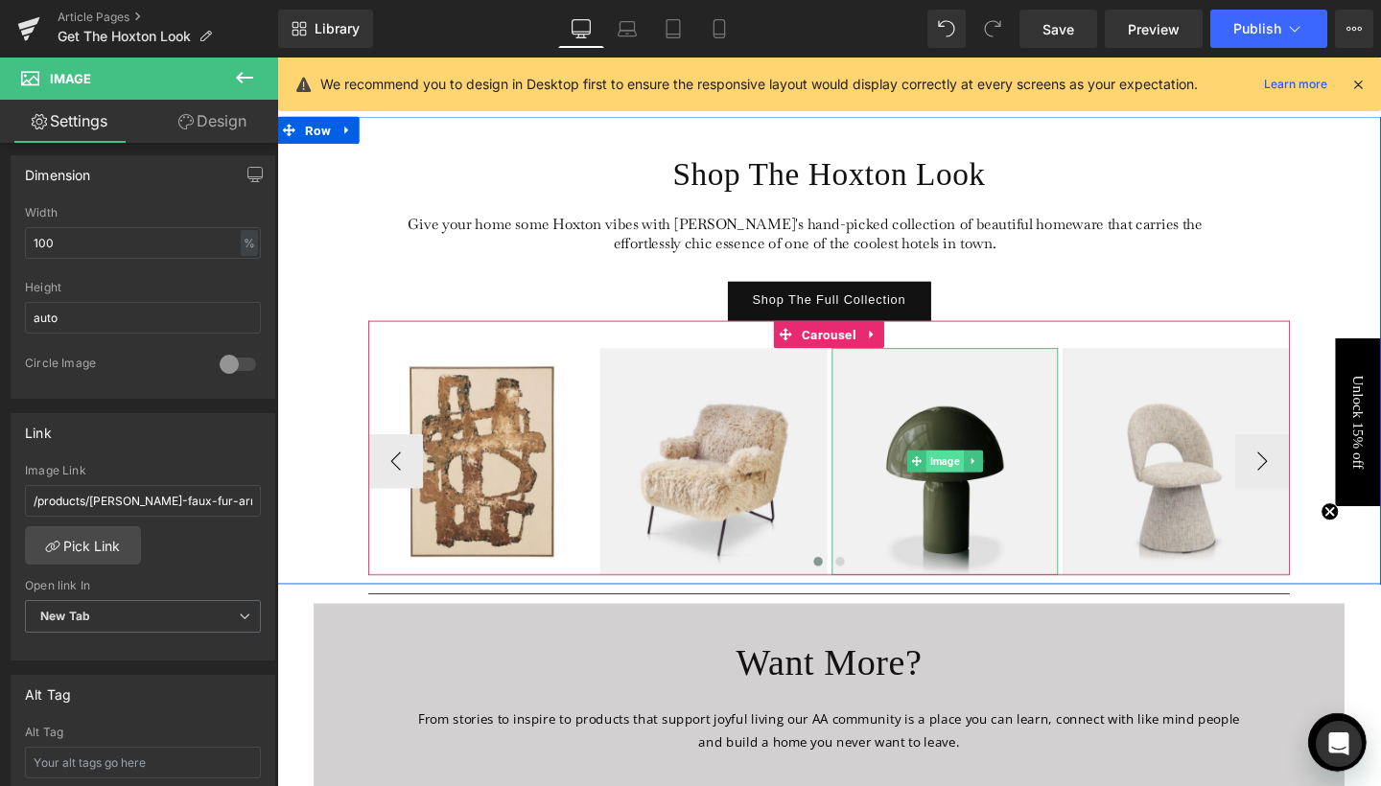
click at [977, 479] on span "Image" at bounding box center [978, 482] width 39 height 23
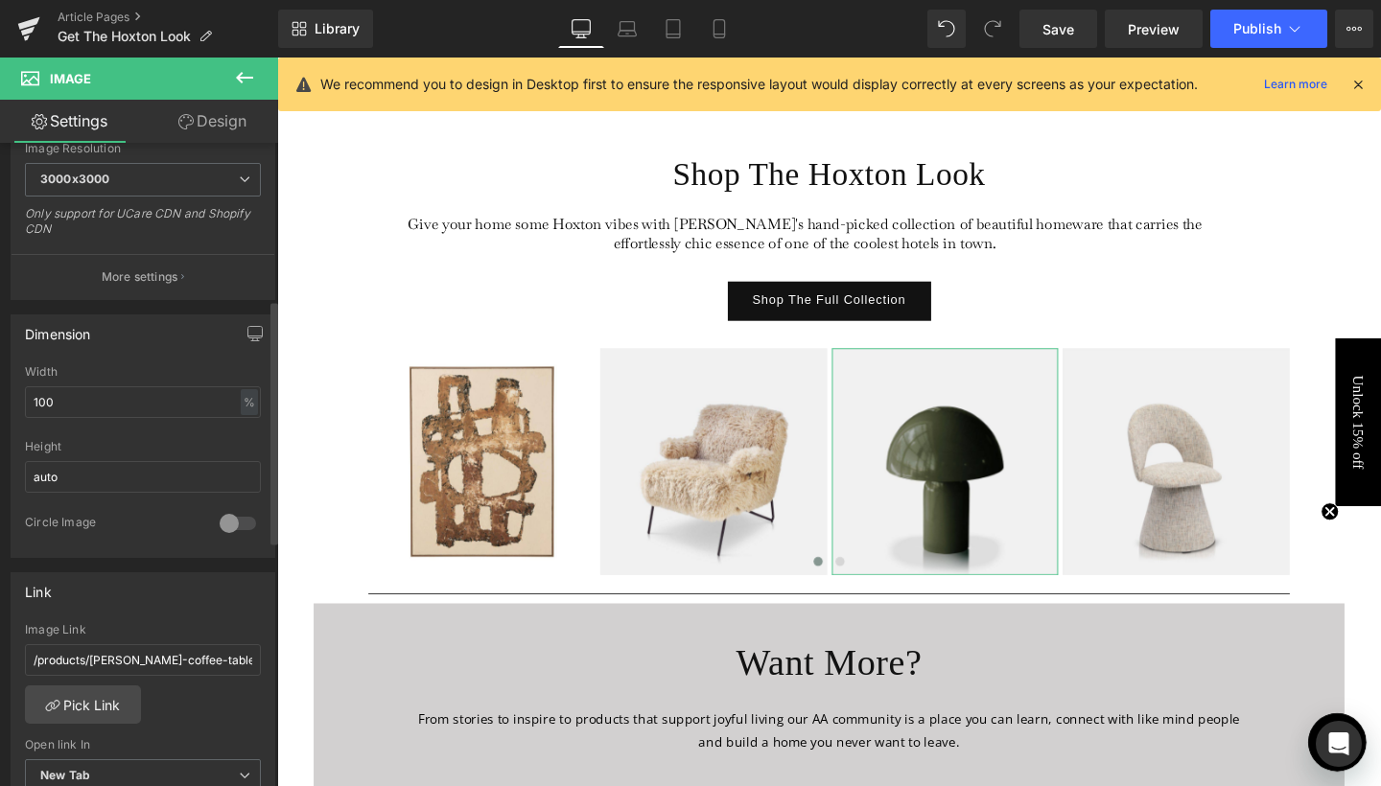
scroll to position [422, 0]
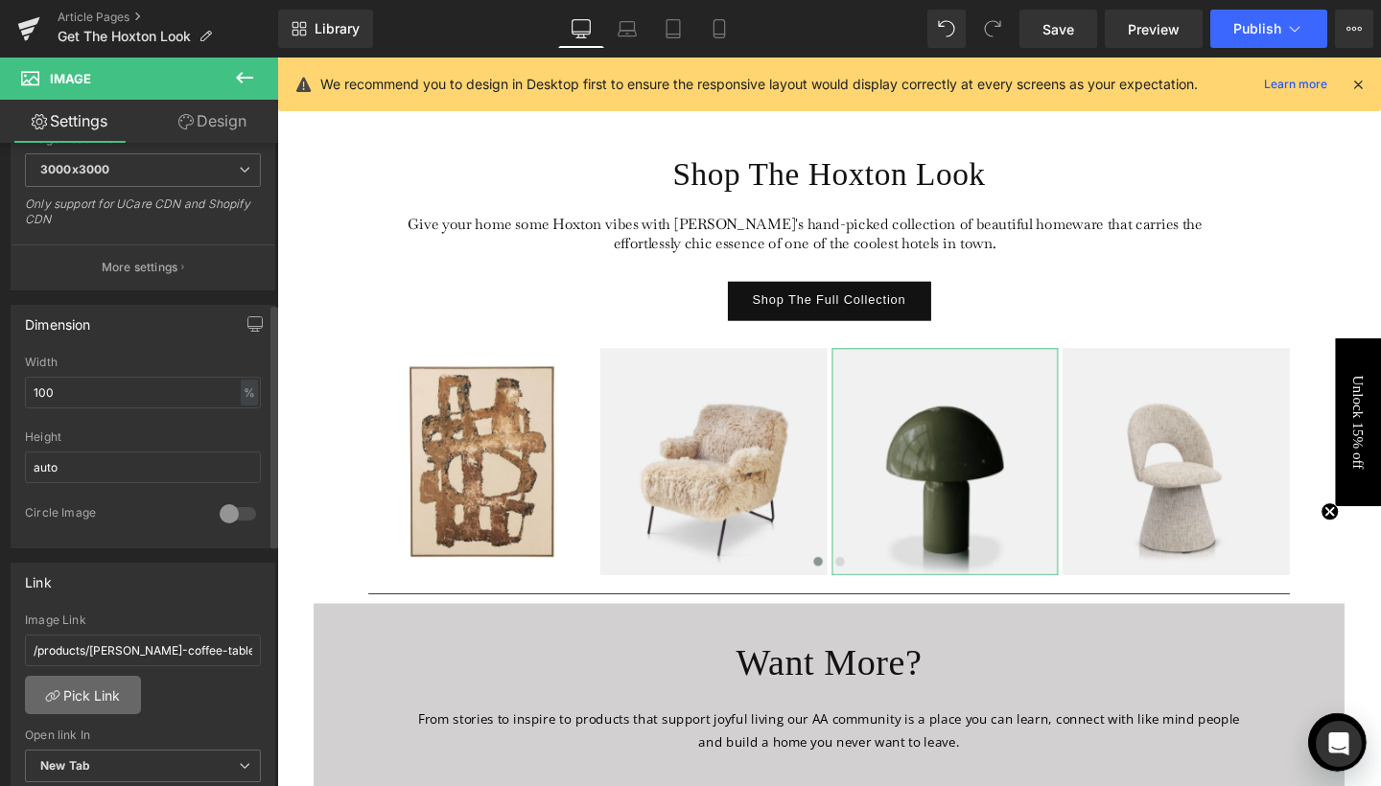
click at [88, 698] on link "Pick Link" at bounding box center [83, 695] width 116 height 38
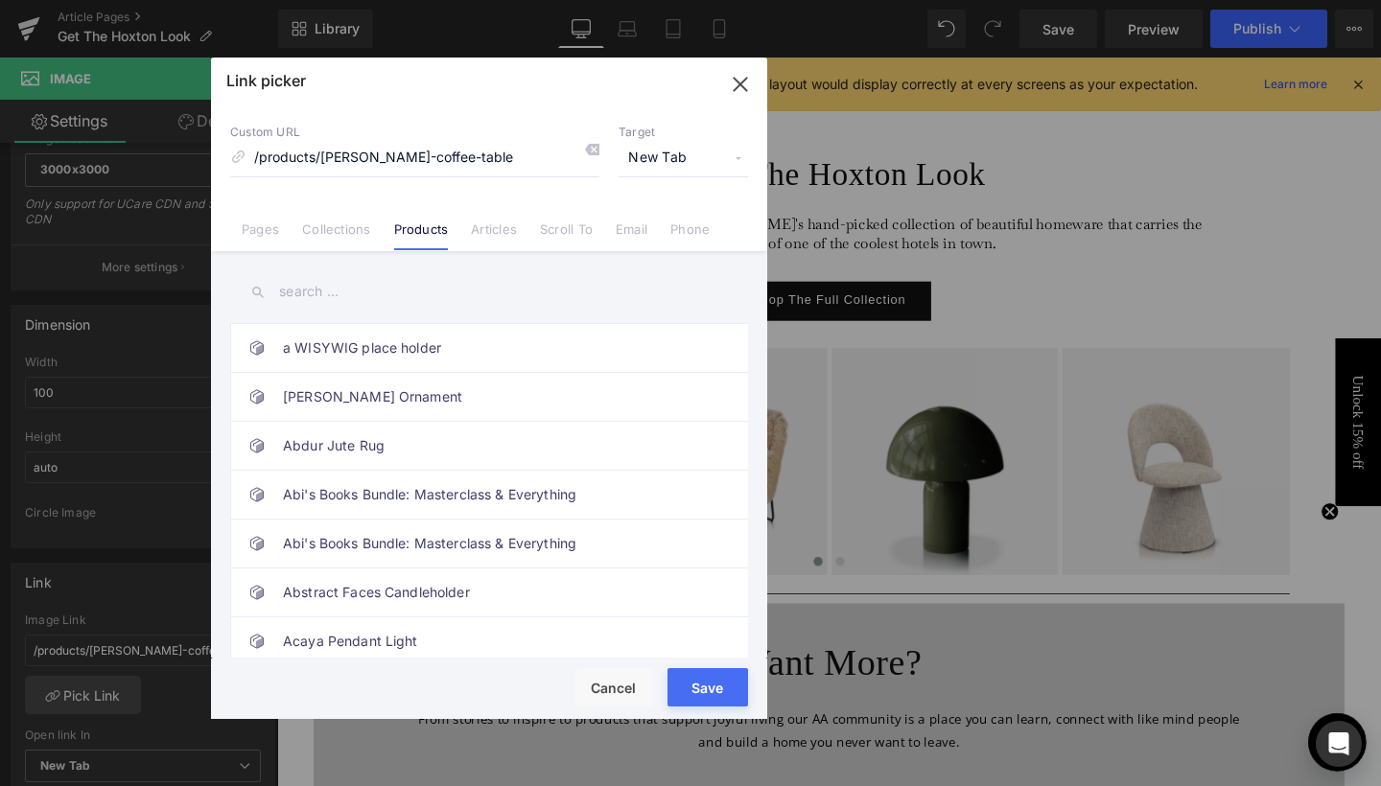
click at [307, 293] on input "text" at bounding box center [489, 291] width 518 height 43
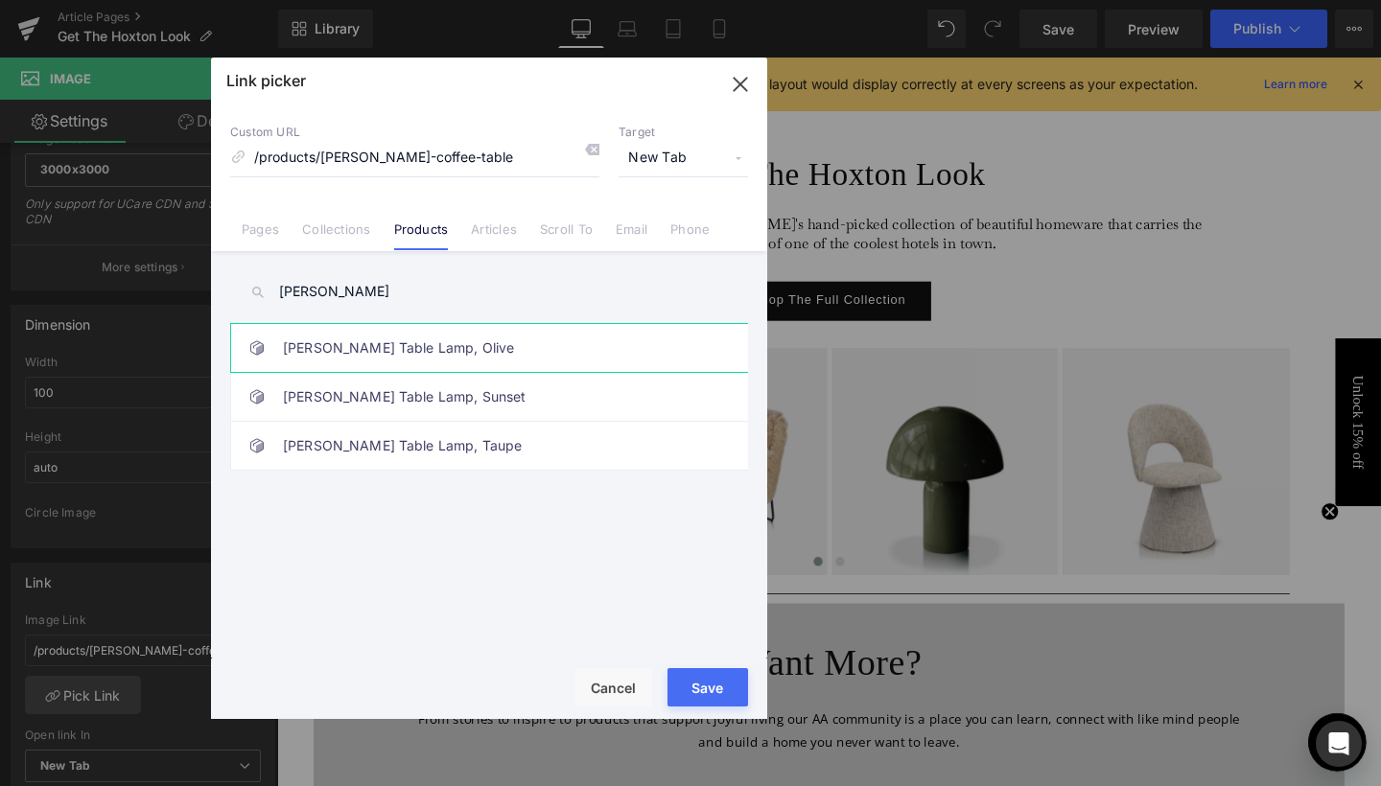
type input "[PERSON_NAME]"
click at [405, 345] on link "[PERSON_NAME] Table Lamp, Olive" at bounding box center [494, 348] width 422 height 48
type input "/products/[PERSON_NAME]-table-lamp-olive"
click at [711, 697] on button "Save" at bounding box center [707, 687] width 81 height 38
type input "/products/[PERSON_NAME]-table-lamp-olive"
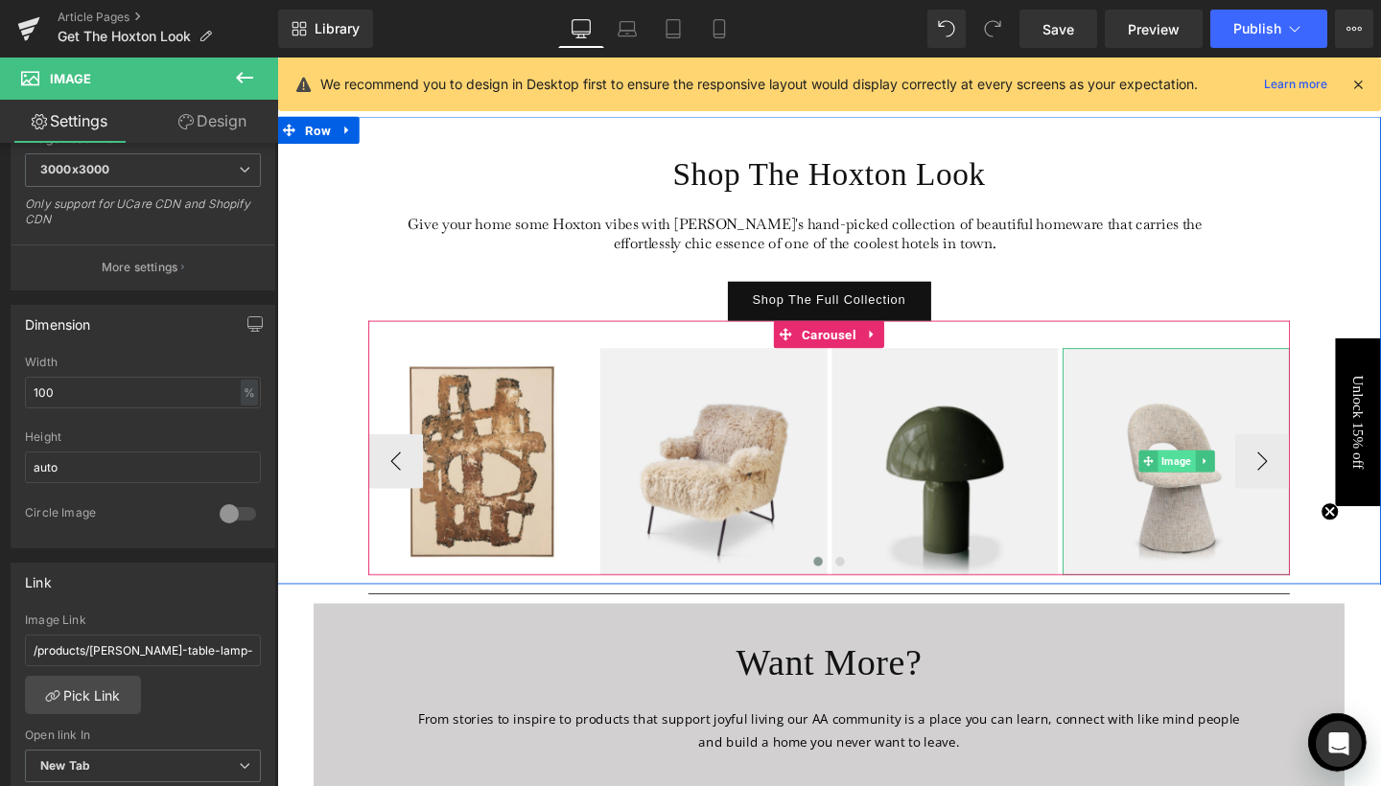
click at [1221, 481] on span "Image" at bounding box center [1221, 482] width 39 height 23
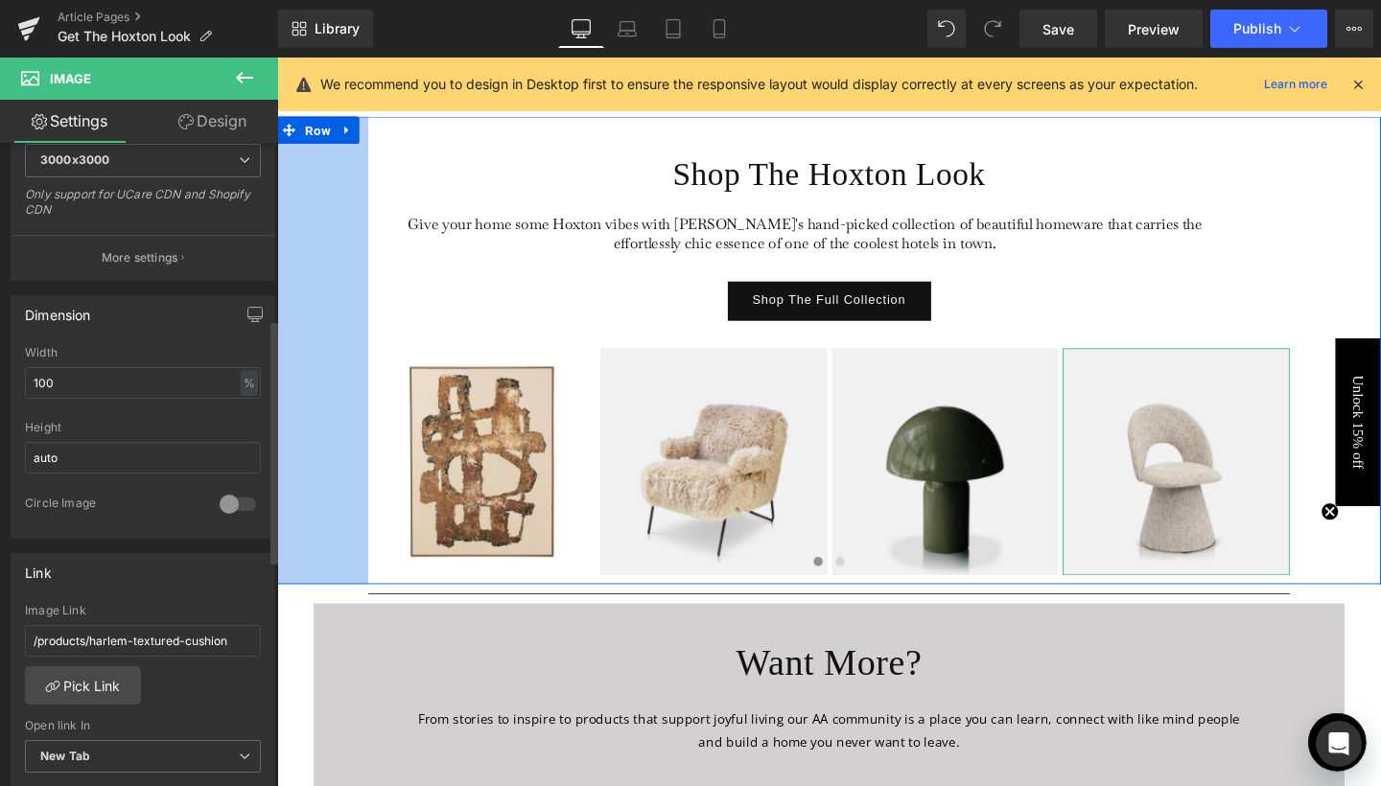
scroll to position [501, 0]
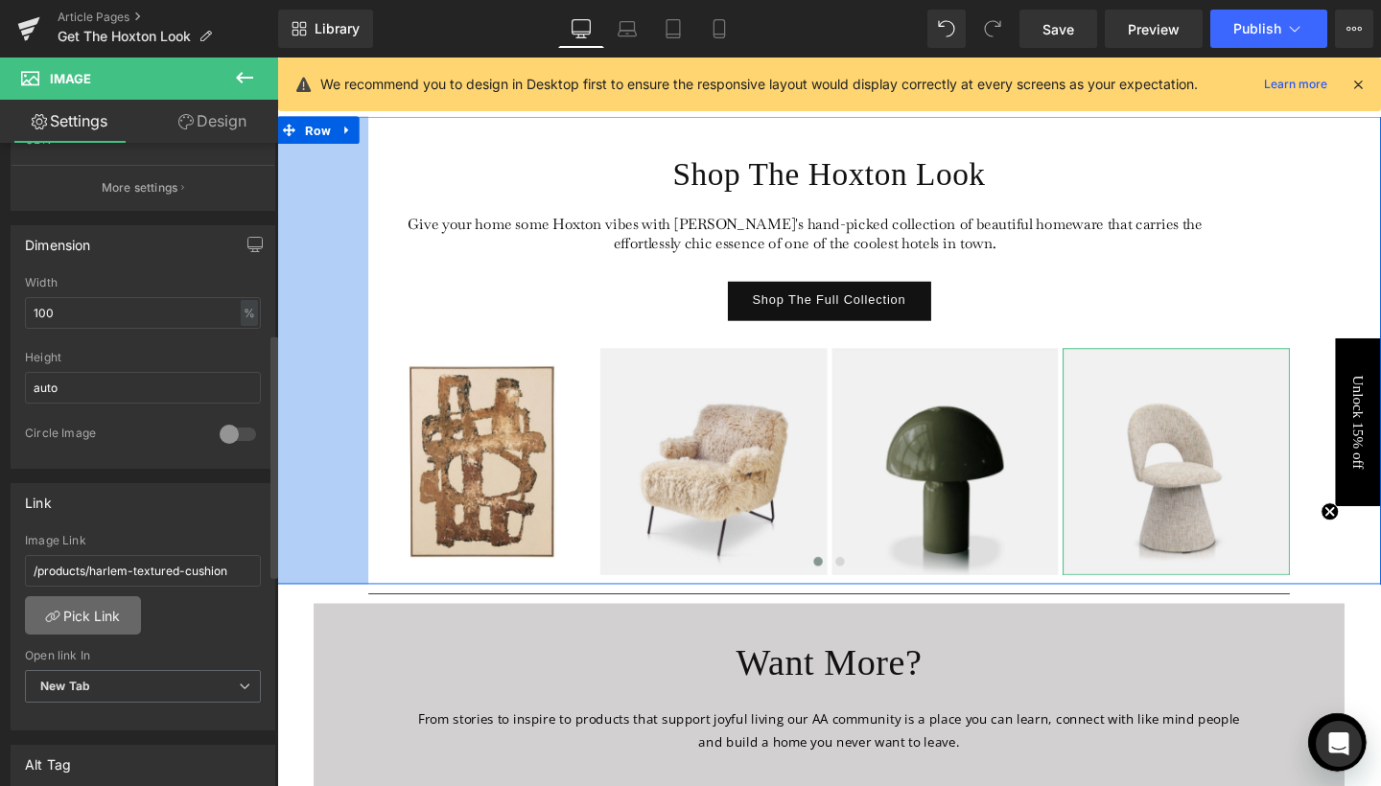
click at [95, 617] on link "Pick Link" at bounding box center [83, 615] width 116 height 38
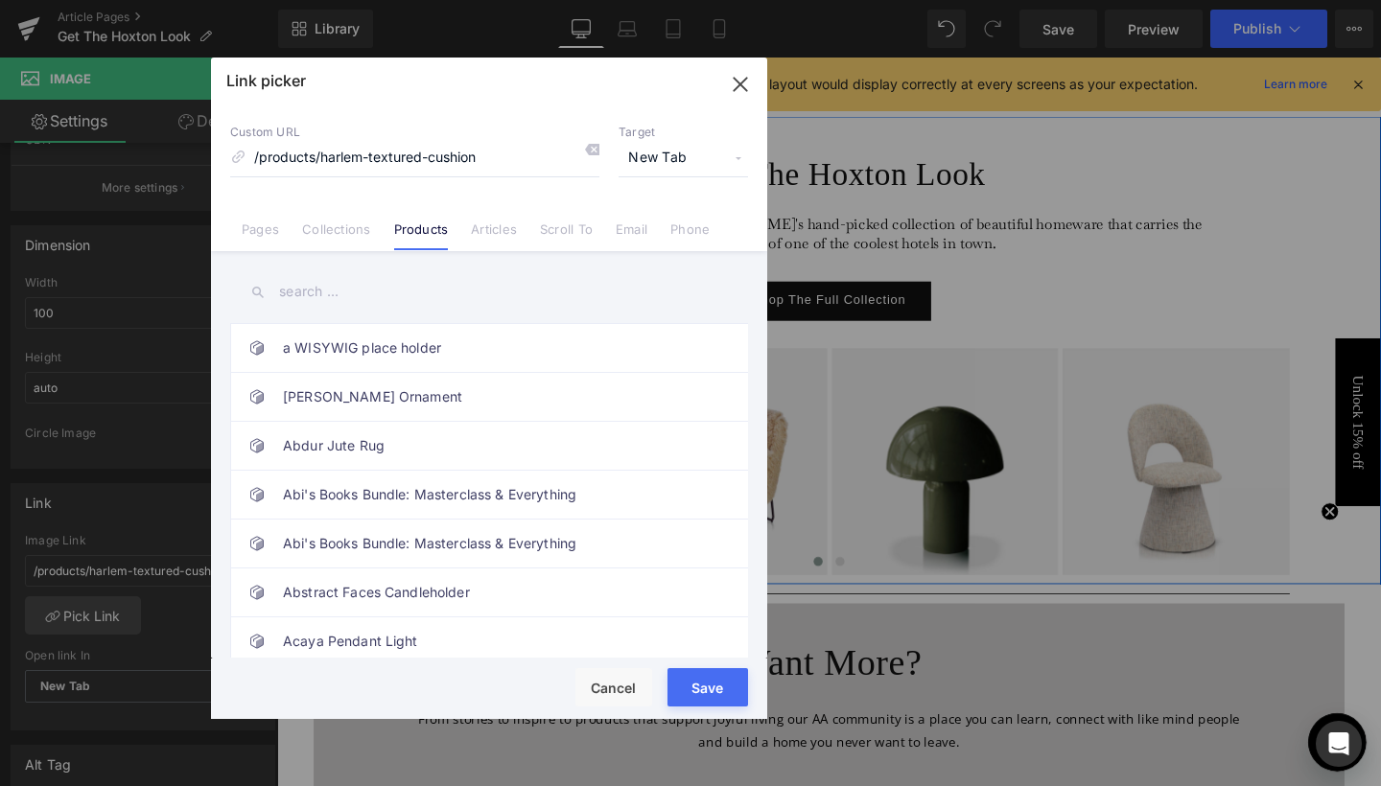
click at [324, 294] on input "text" at bounding box center [489, 291] width 518 height 43
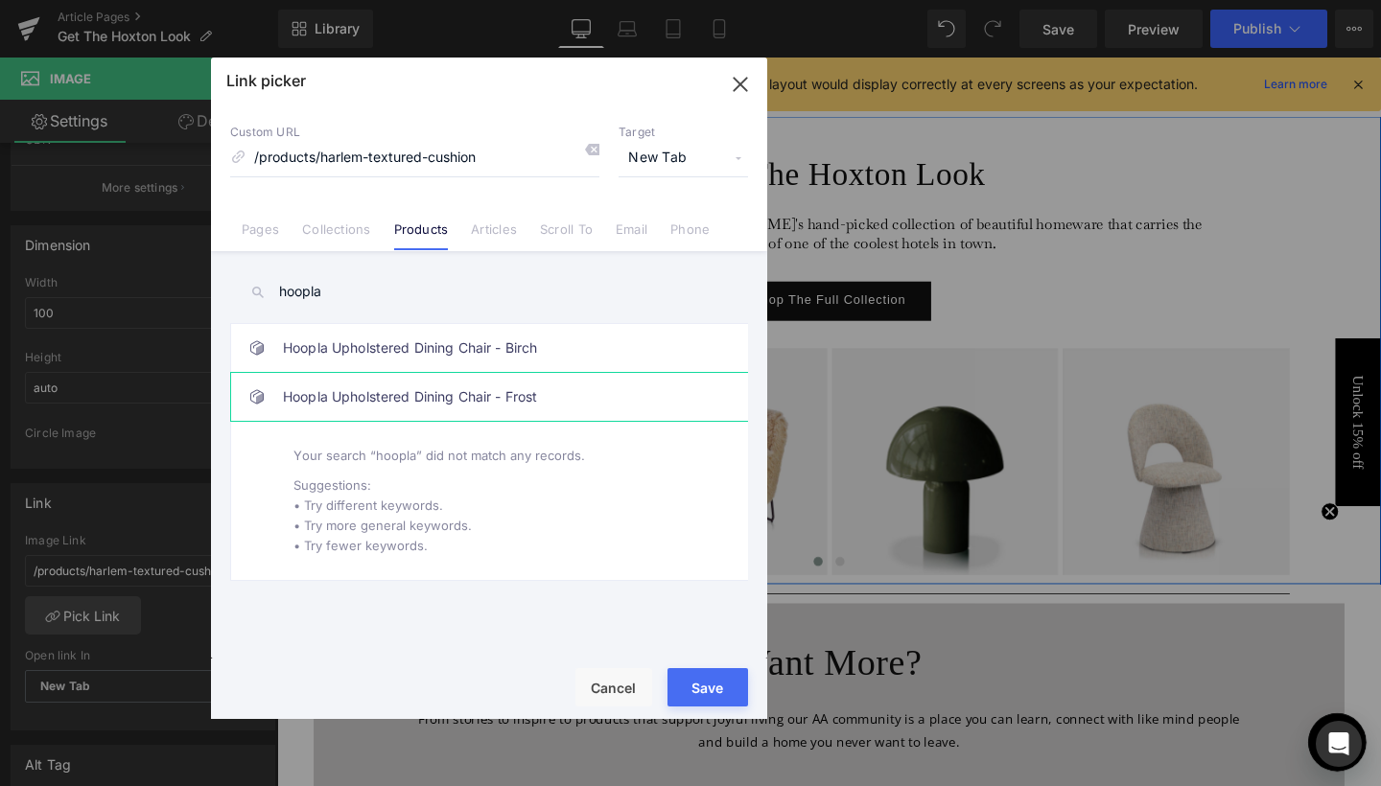
type input "hoopla"
click at [386, 382] on link "Hoopla Upholstered Dining Chair - Frost" at bounding box center [494, 397] width 422 height 48
type input "/products/hoopla-upholstered-dining-chair-frost"
click at [702, 691] on button "Save" at bounding box center [707, 687] width 81 height 38
type input "/products/hoopla-upholstered-dining-chair-frost"
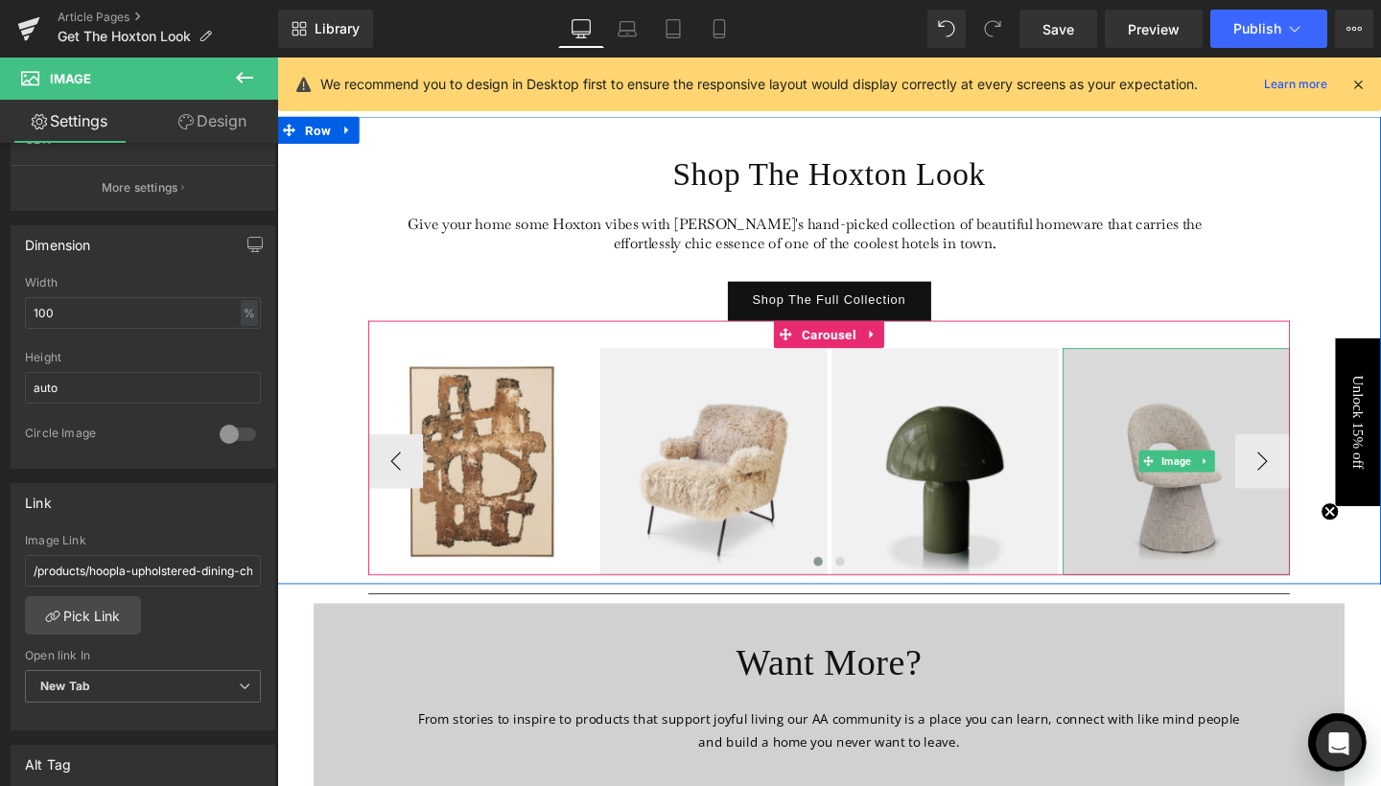
scroll to position [4015, 0]
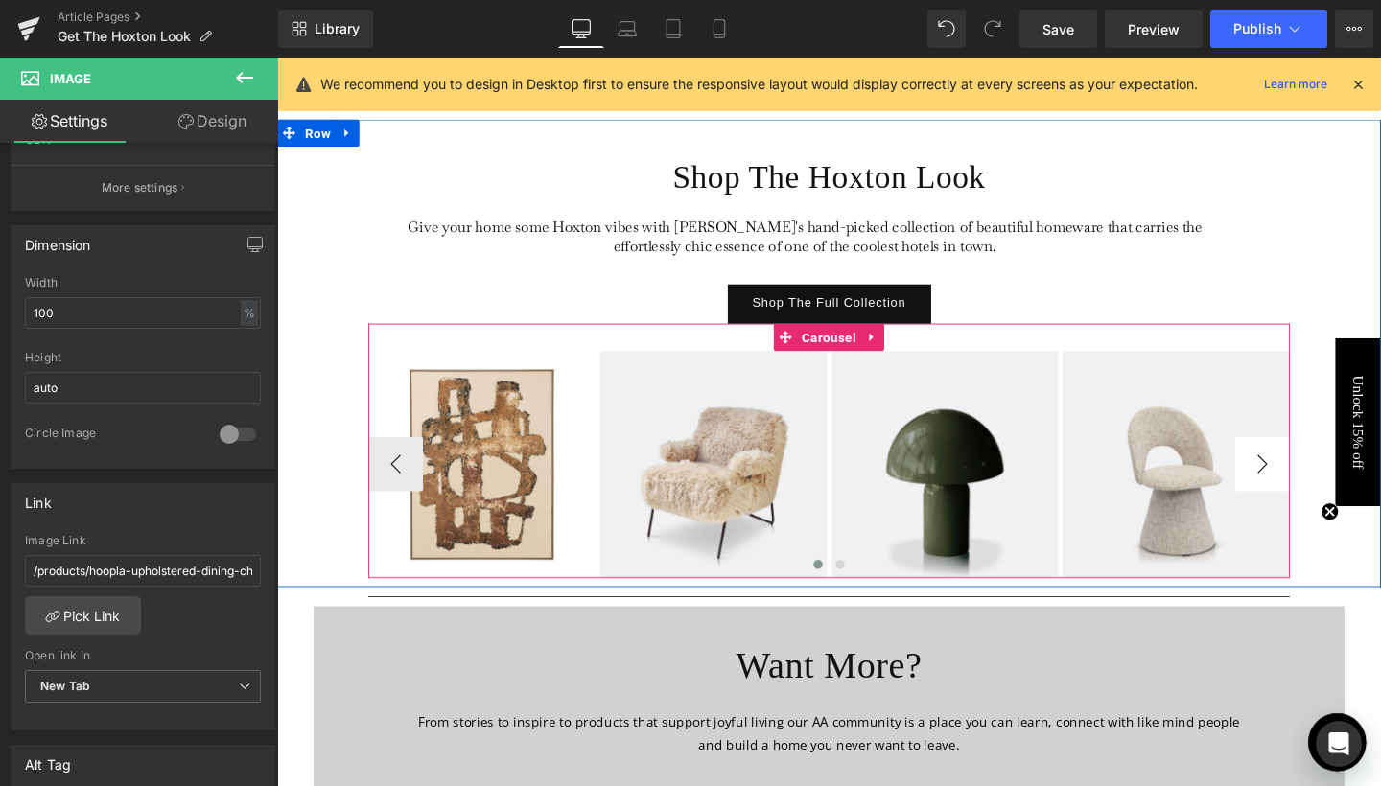
click at [1302, 468] on button "›" at bounding box center [1313, 485] width 58 height 58
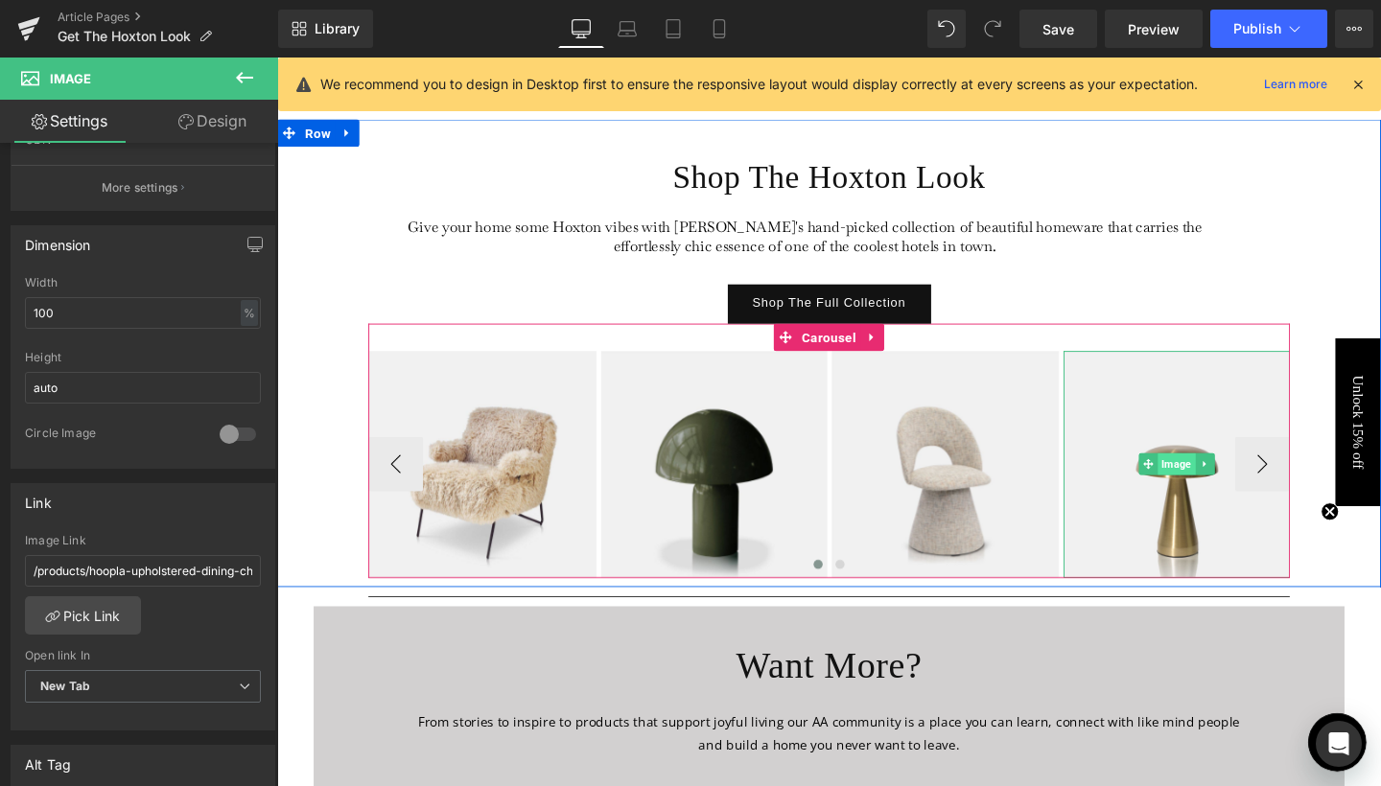
click at [1213, 488] on span "Image" at bounding box center [1222, 485] width 39 height 23
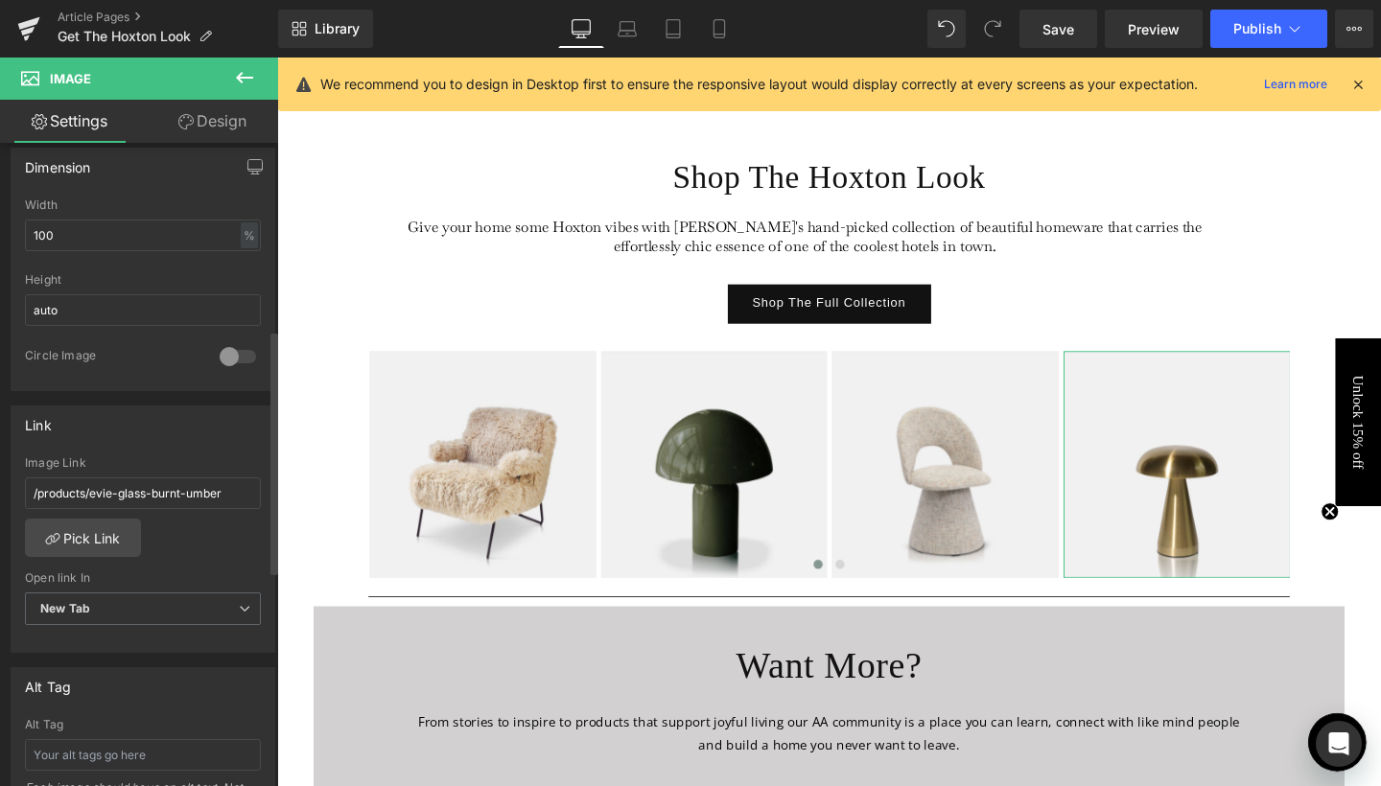
scroll to position [662, 0]
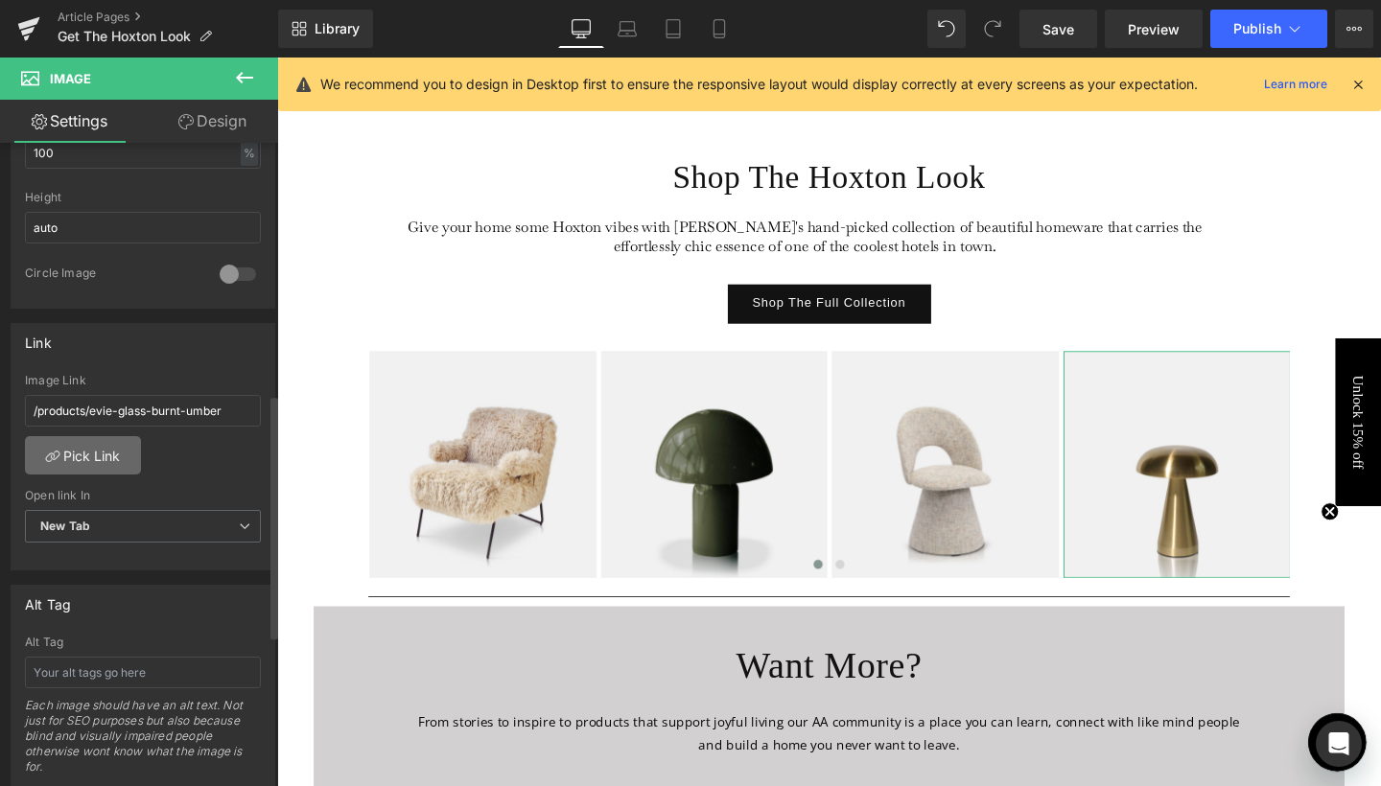
click at [100, 450] on link "Pick Link" at bounding box center [83, 455] width 116 height 38
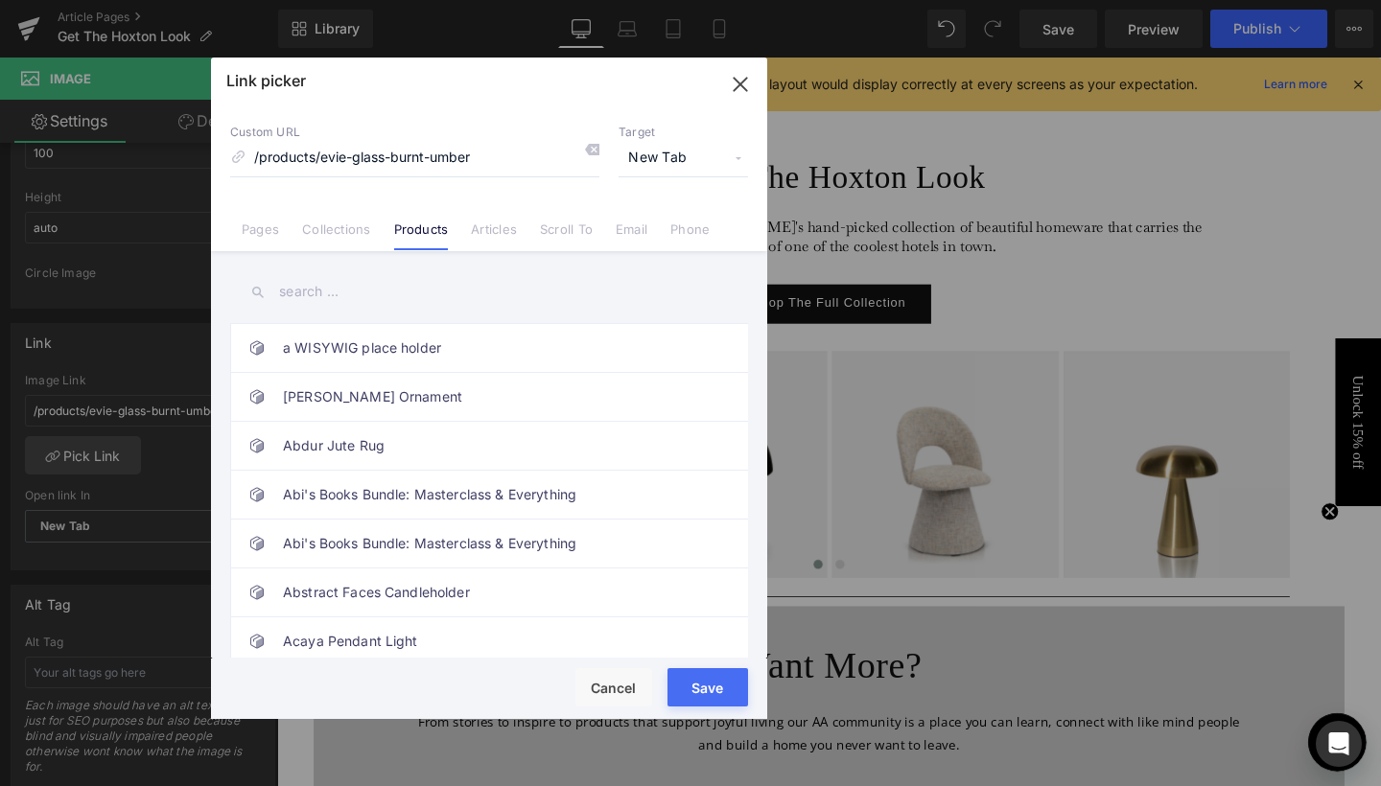
click at [308, 287] on input "text" at bounding box center [489, 291] width 518 height 43
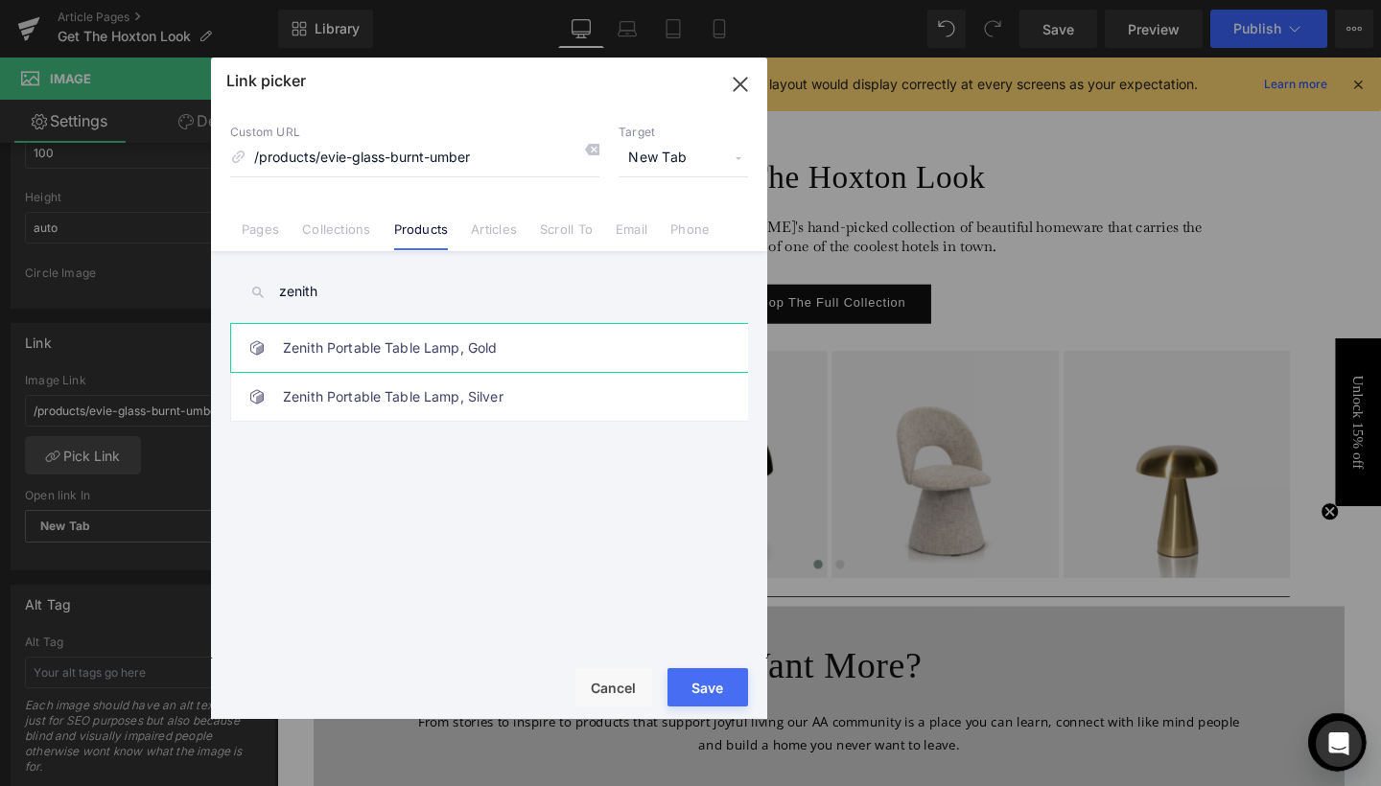
type input "zenith"
click at [408, 355] on link "Zenith Portable Table Lamp, Gold" at bounding box center [494, 348] width 422 height 48
type input "/products/zenith-portable-table-lamp-gold"
click at [725, 693] on button "Save" at bounding box center [707, 687] width 81 height 38
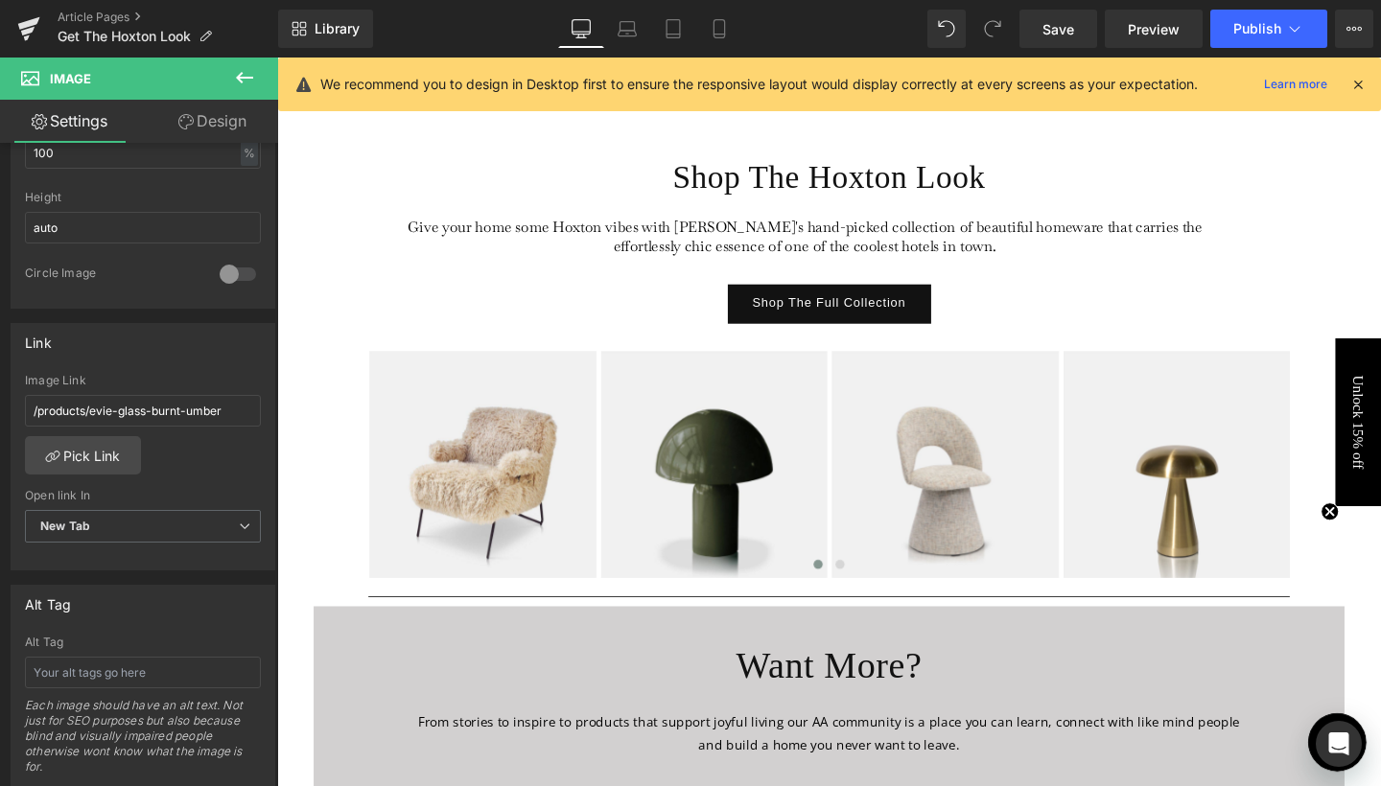
type input "/products/zenith-portable-table-lamp-gold"
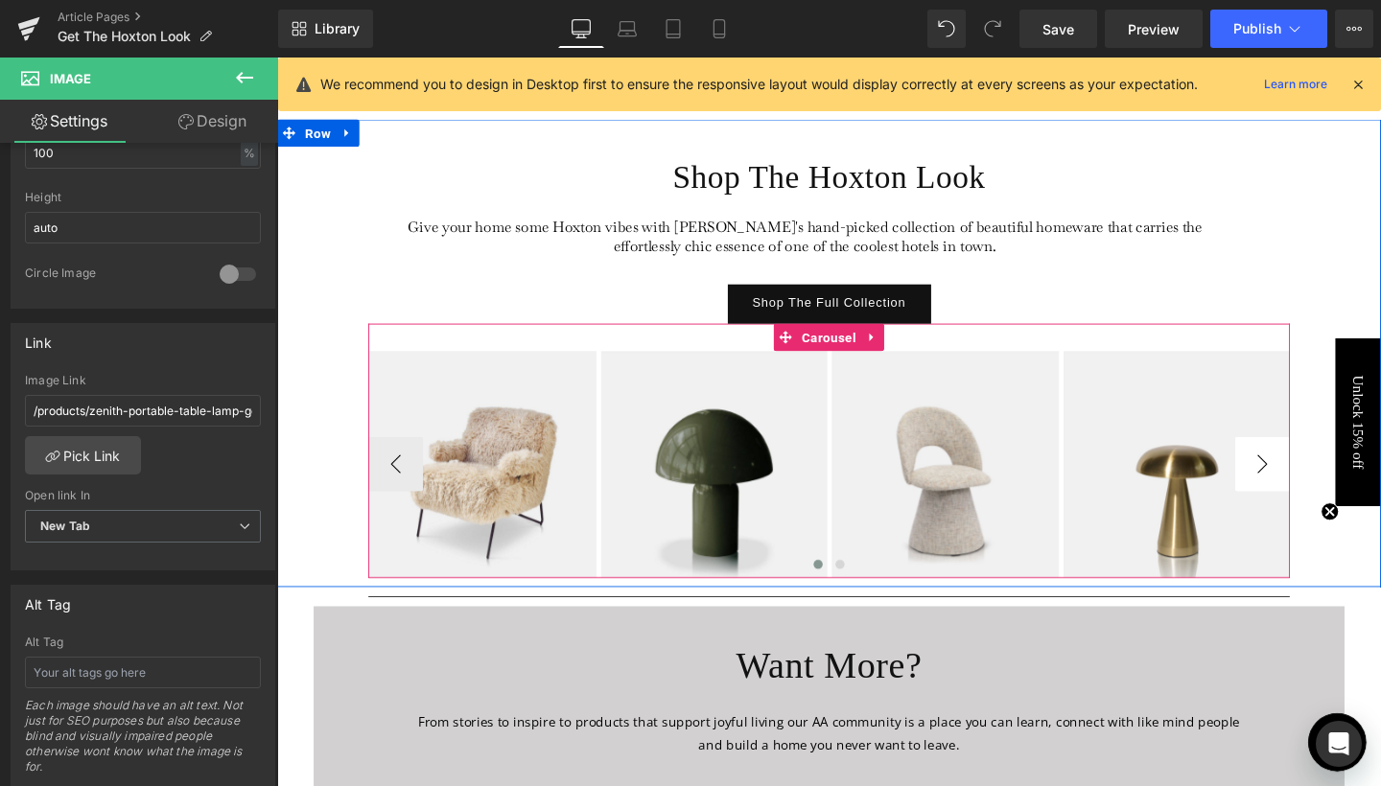
click at [1323, 481] on button "›" at bounding box center [1313, 485] width 58 height 58
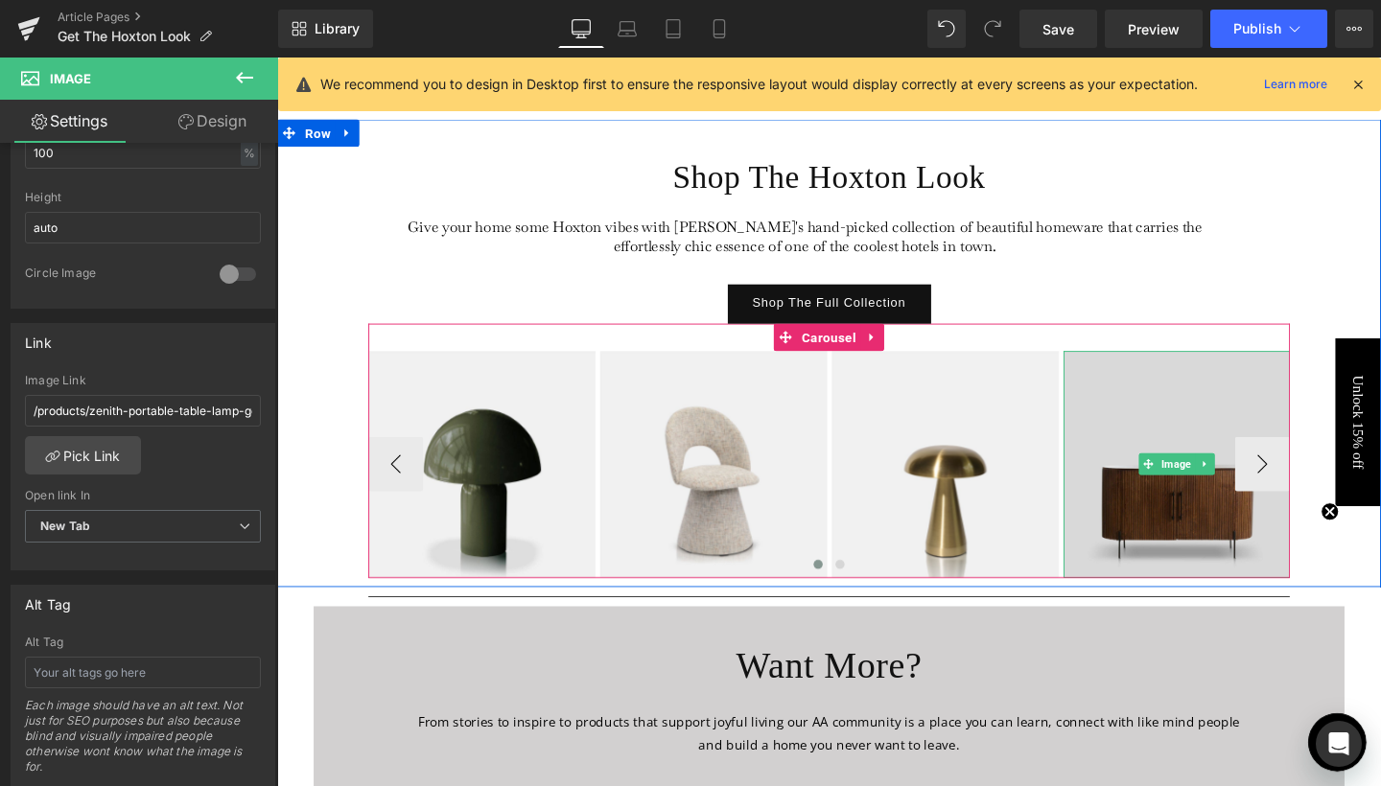
click at [1202, 453] on img at bounding box center [1223, 485] width 239 height 239
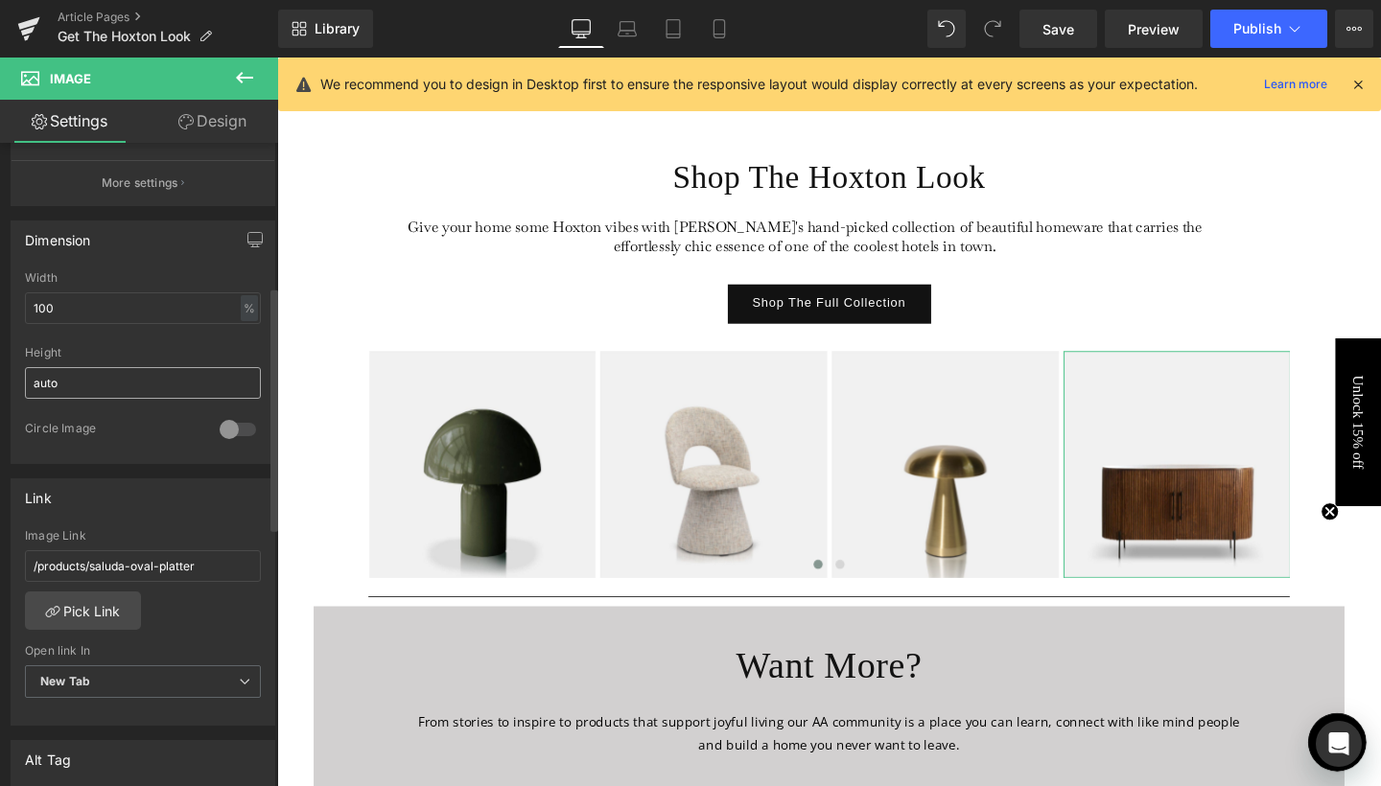
scroll to position [572, 0]
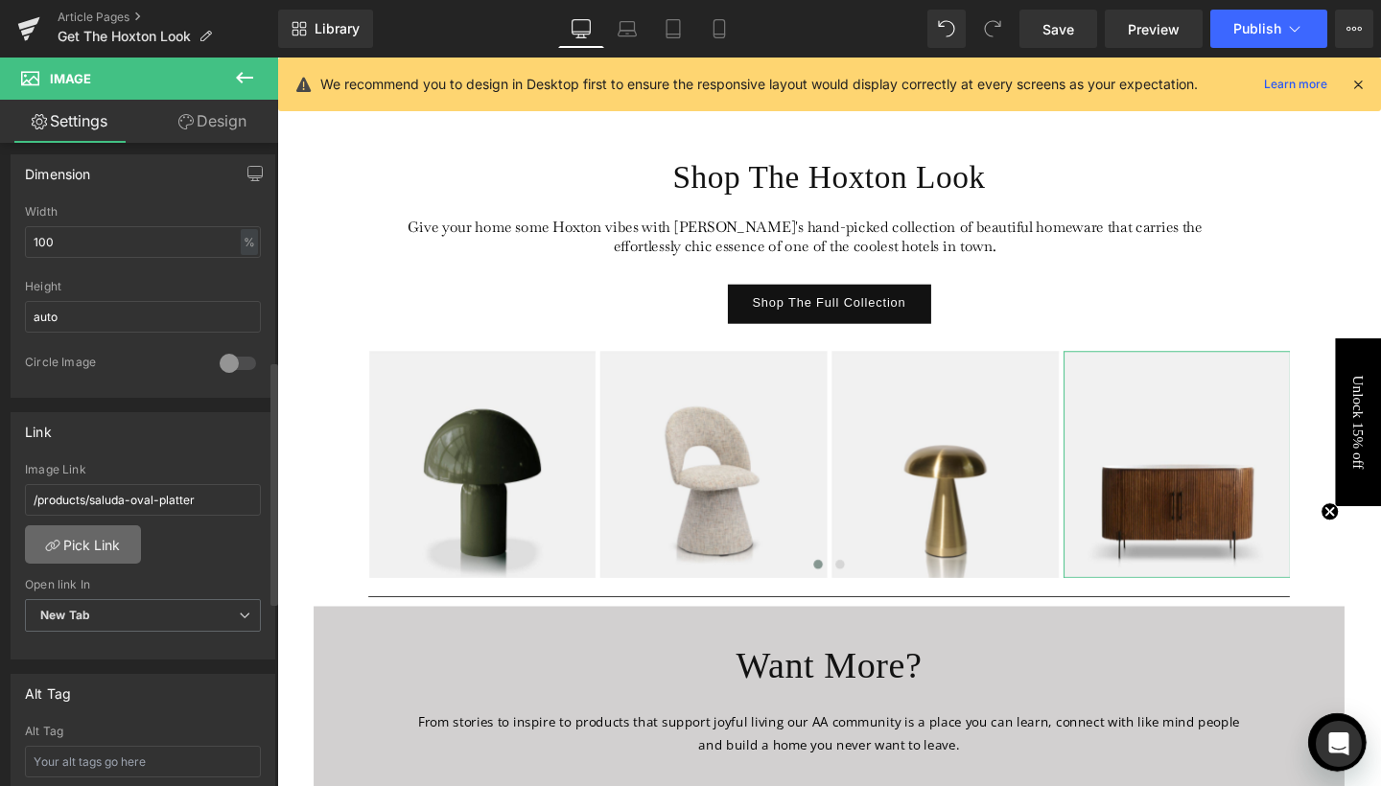
click at [82, 556] on link "Pick Link" at bounding box center [83, 544] width 116 height 38
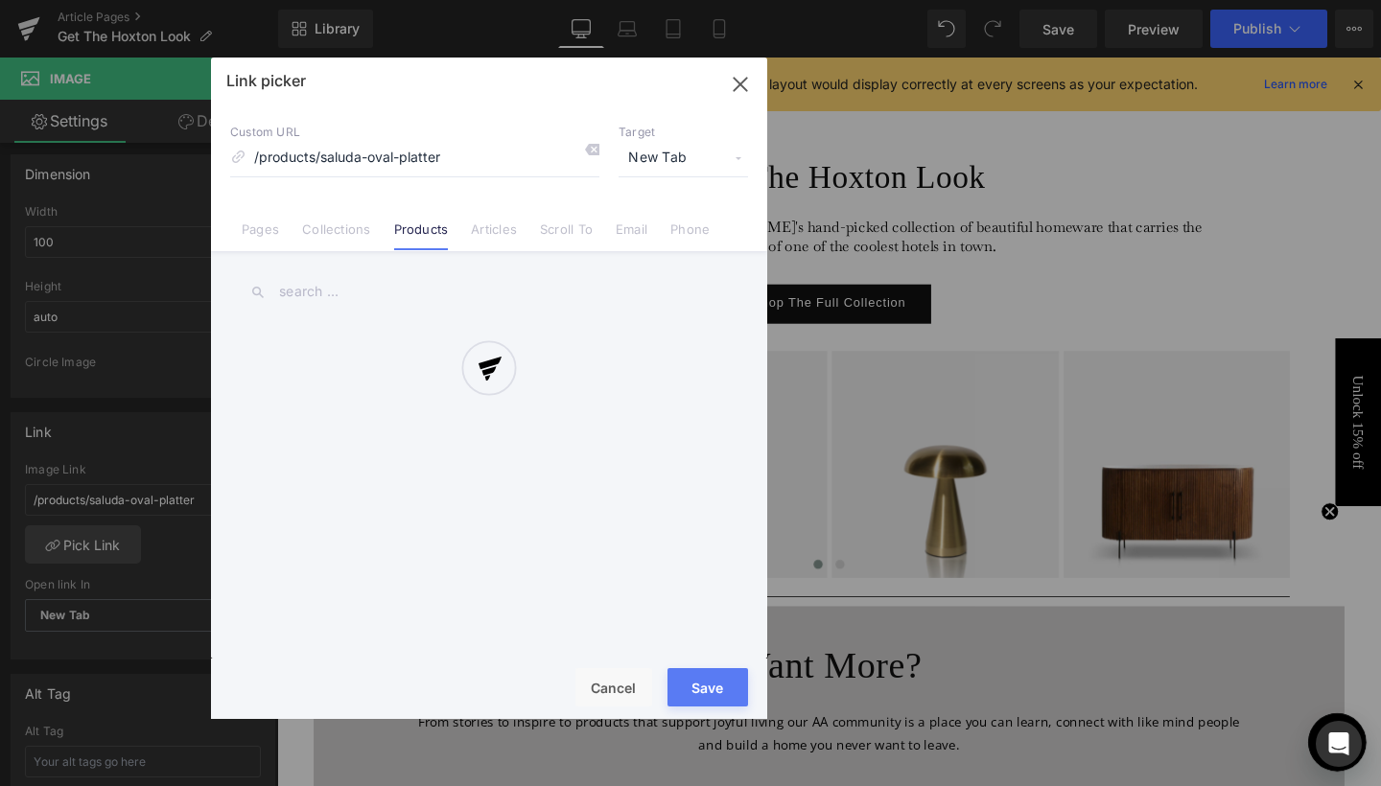
click at [331, 243] on div at bounding box center [489, 389] width 556 height 662
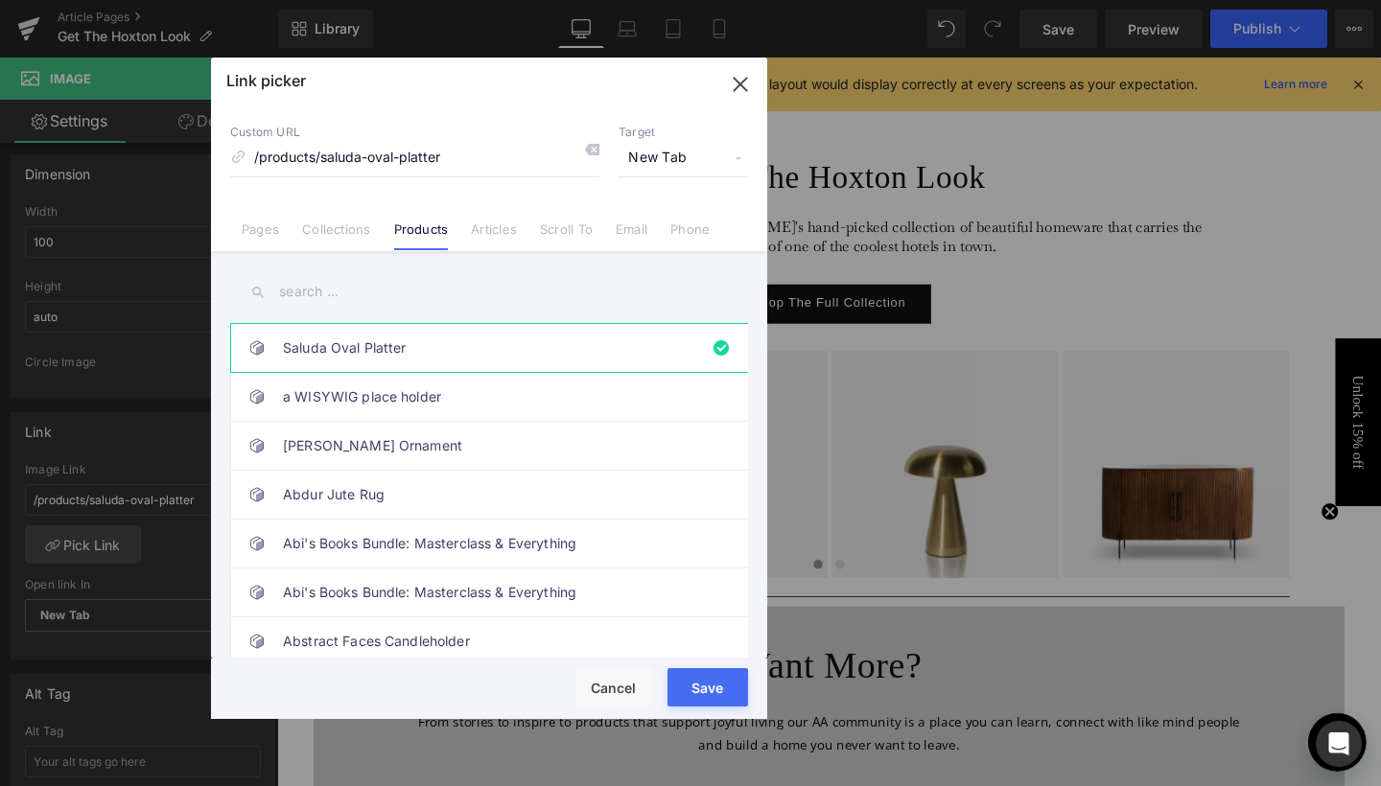
click at [341, 287] on input "text" at bounding box center [489, 291] width 518 height 43
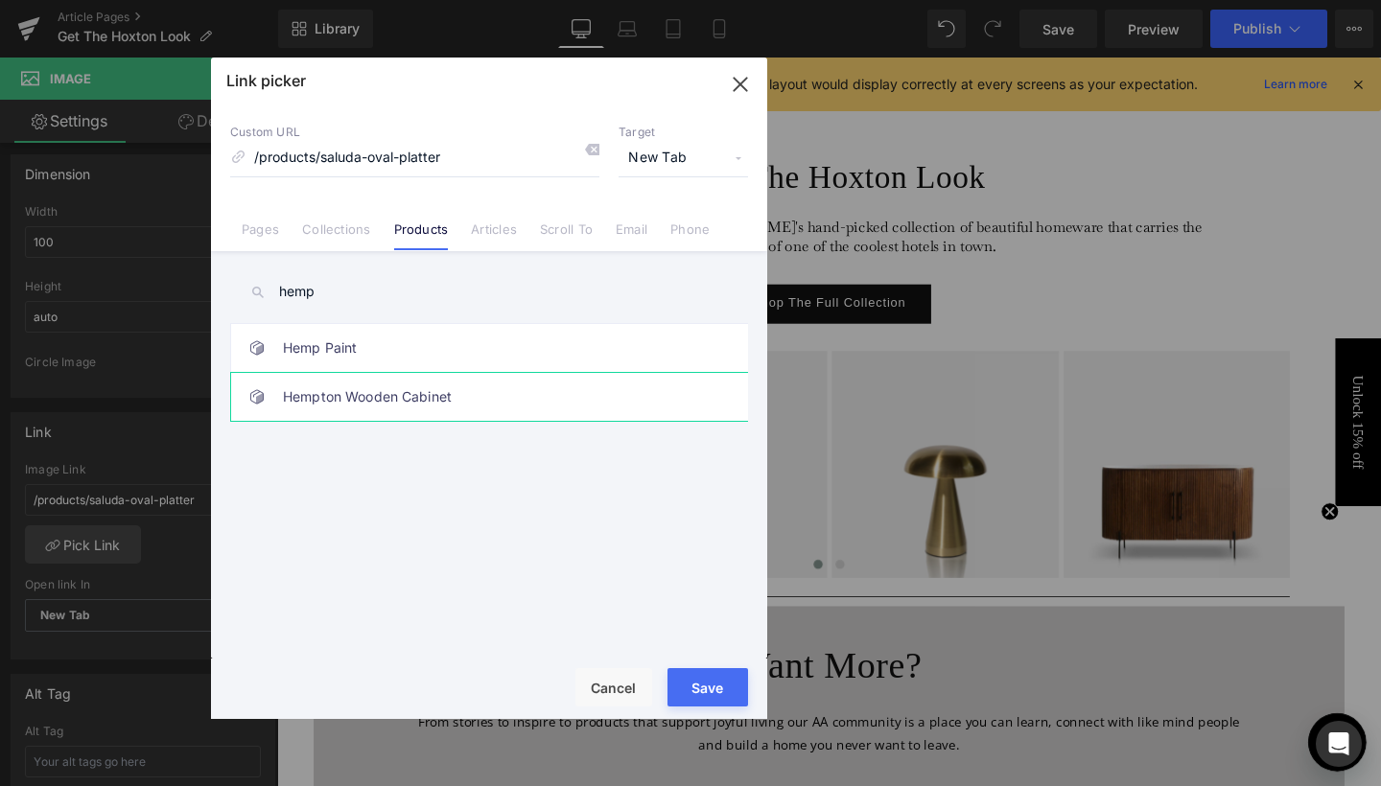
type input "hemp"
click at [314, 385] on link "Hempton Wooden Cabinet" at bounding box center [494, 397] width 422 height 48
type input "/products/hempton-wooden-cabinet"
click at [695, 690] on button "Save" at bounding box center [707, 687] width 81 height 38
type input "/products/hempton-wooden-cabinet"
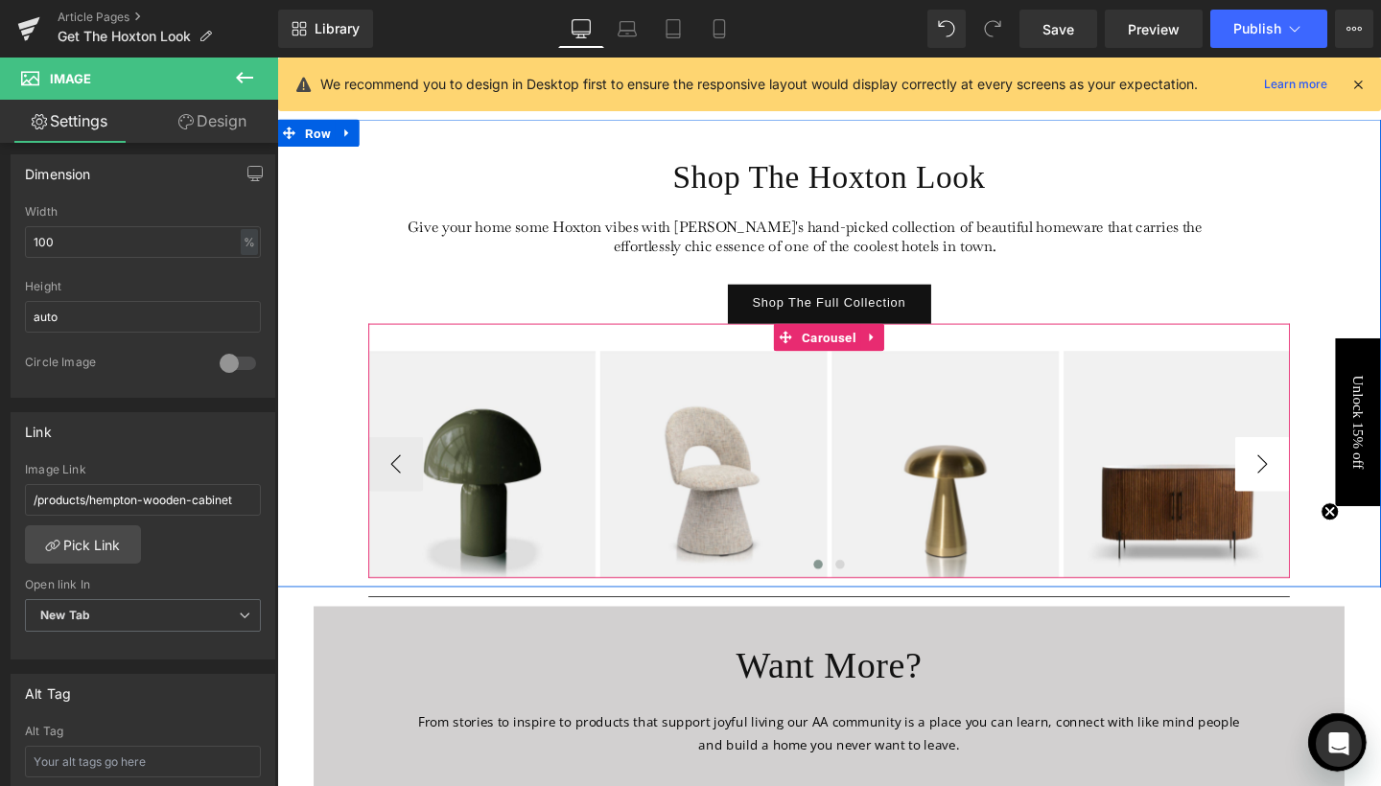
click at [1330, 491] on button "›" at bounding box center [1313, 485] width 58 height 58
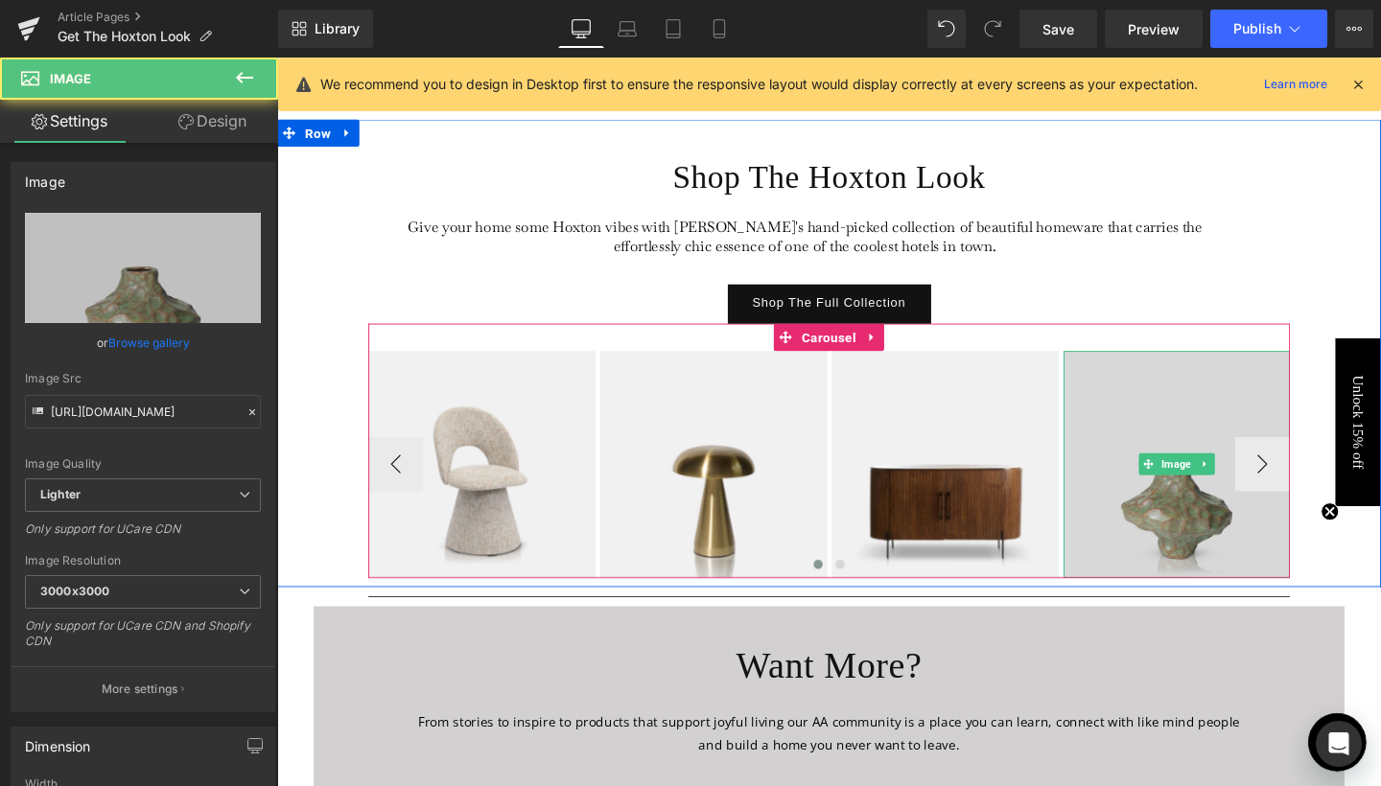
click at [1187, 456] on img at bounding box center [1223, 485] width 239 height 239
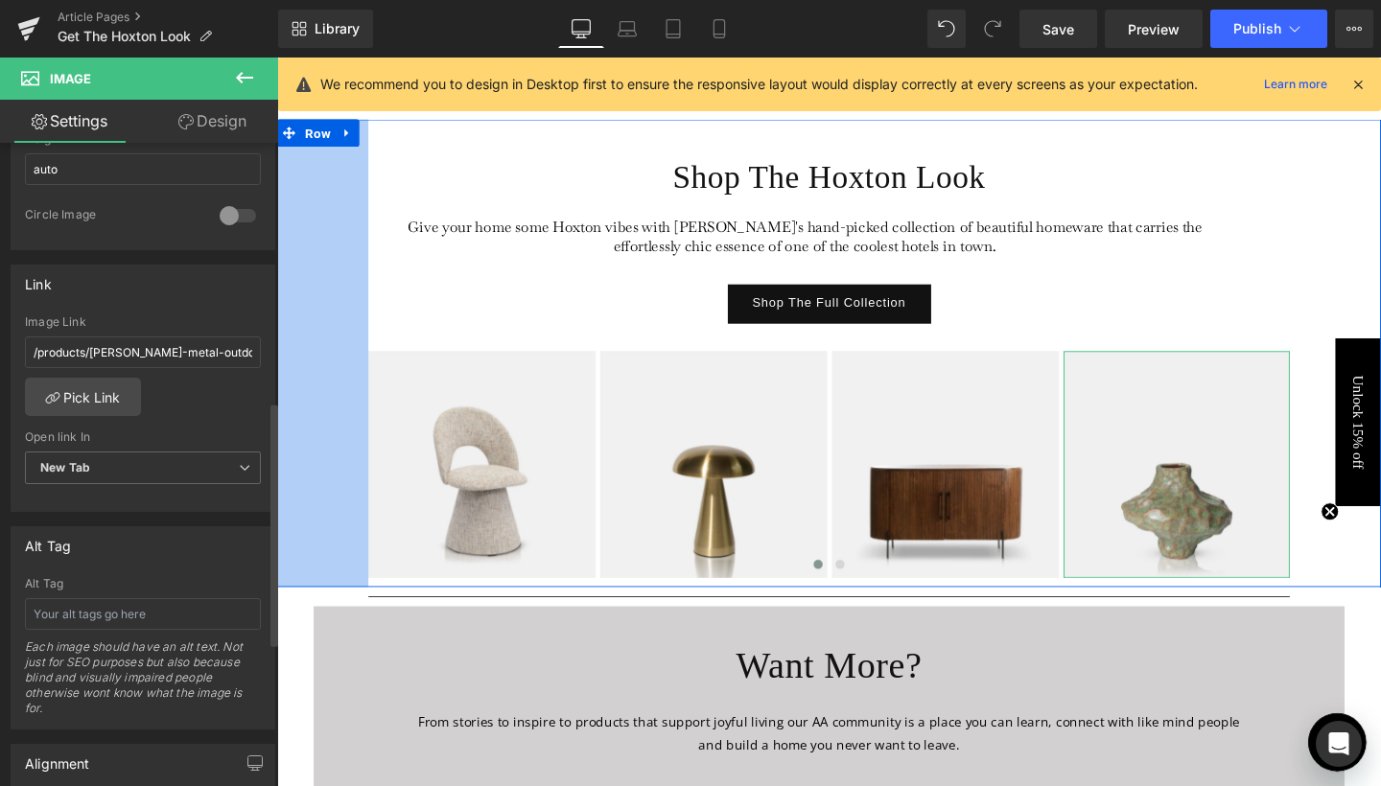
scroll to position [757, 0]
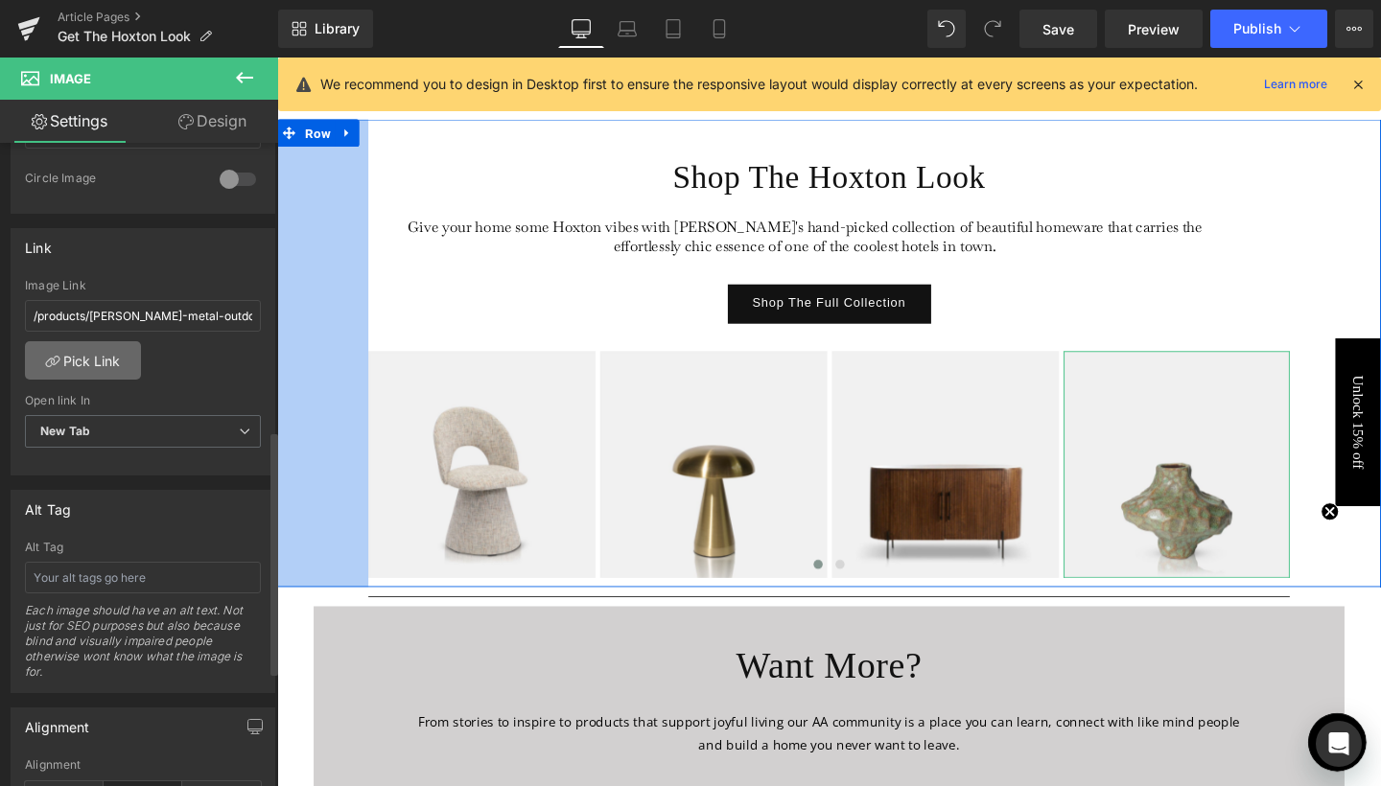
click at [118, 354] on link "Pick Link" at bounding box center [83, 360] width 116 height 38
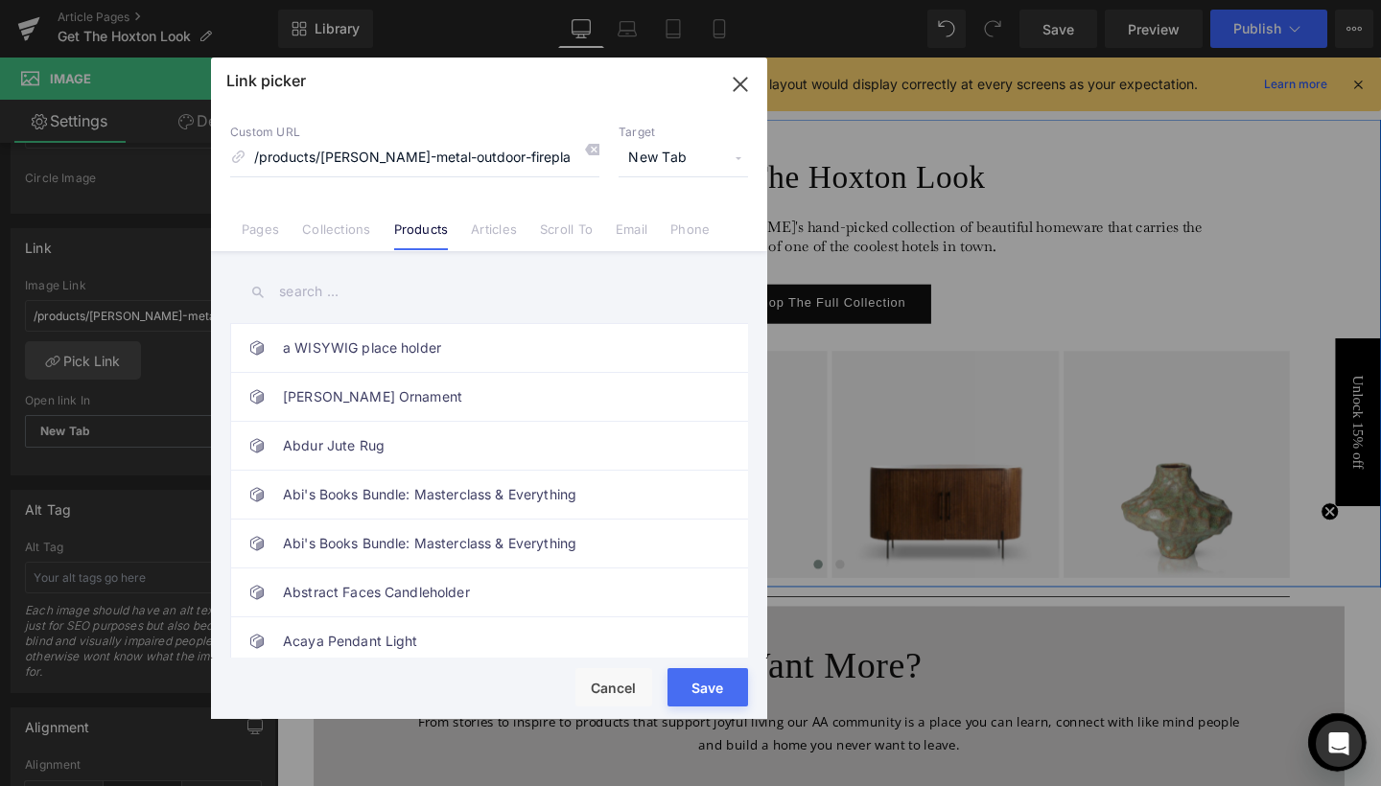
click at [339, 291] on input "text" at bounding box center [489, 291] width 518 height 43
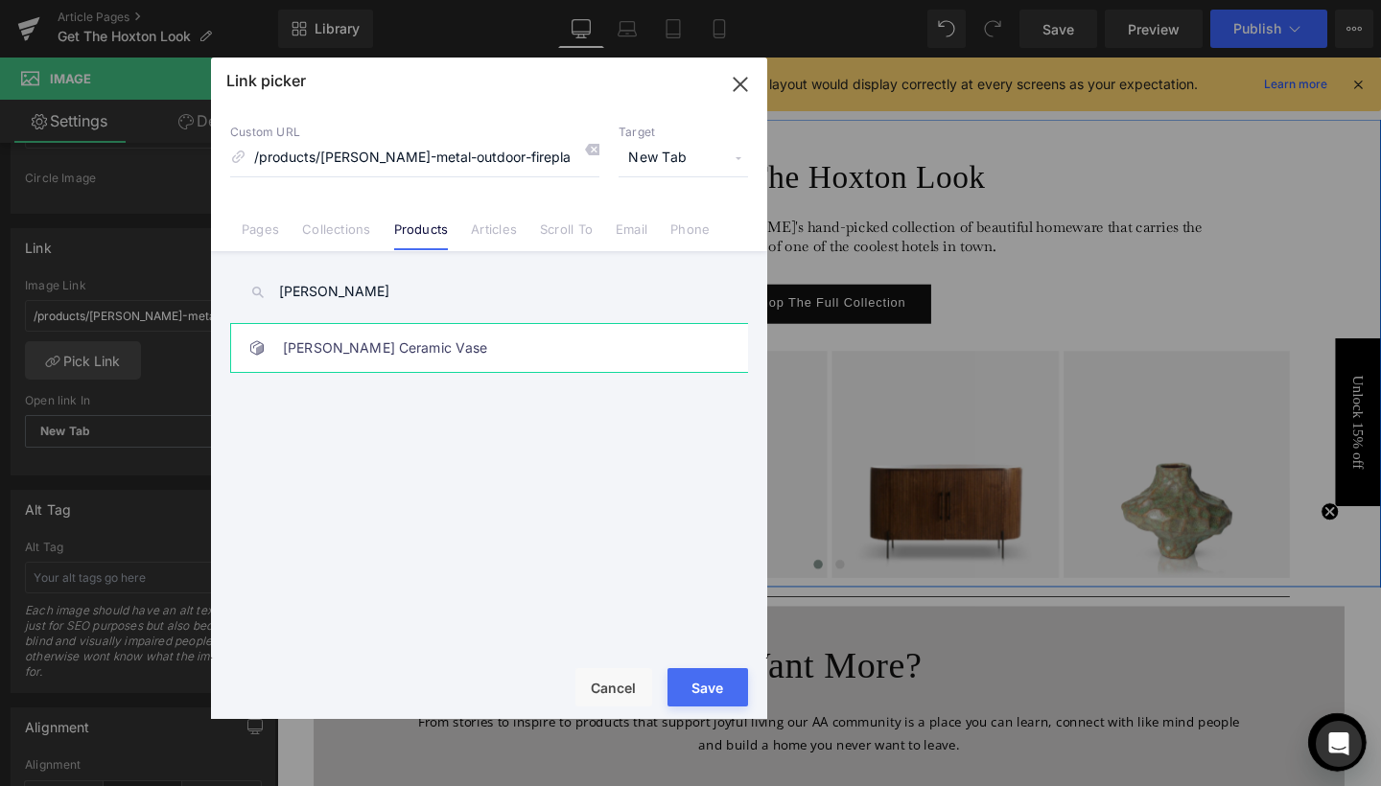
type input "[PERSON_NAME]"
click at [333, 344] on link "[PERSON_NAME] Ceramic Vase" at bounding box center [494, 348] width 422 height 48
type input "/products/[PERSON_NAME]-ceramic-vase"
click at [715, 679] on button "Save" at bounding box center [707, 687] width 81 height 38
type input "/products/[PERSON_NAME]-ceramic-vase"
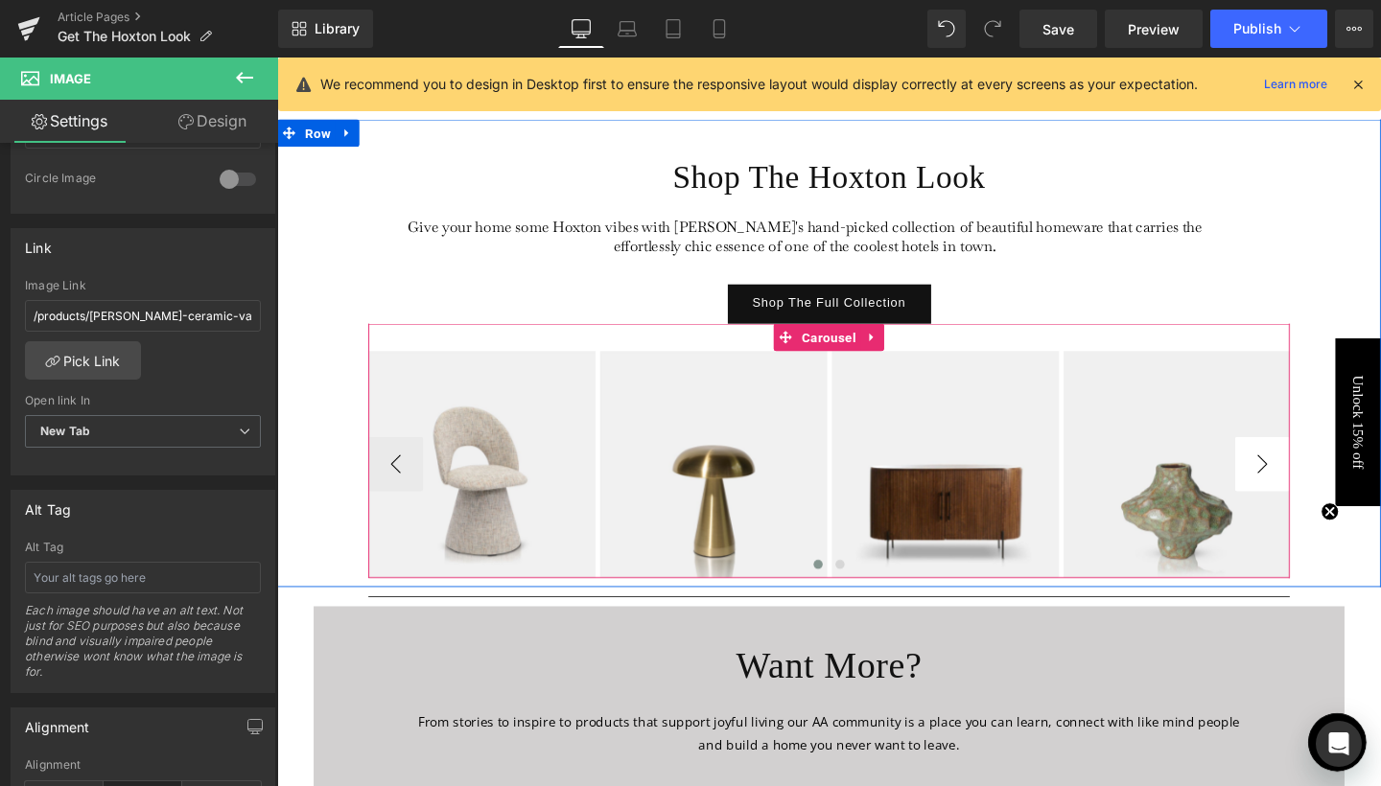
click at [1328, 484] on button "›" at bounding box center [1313, 485] width 58 height 58
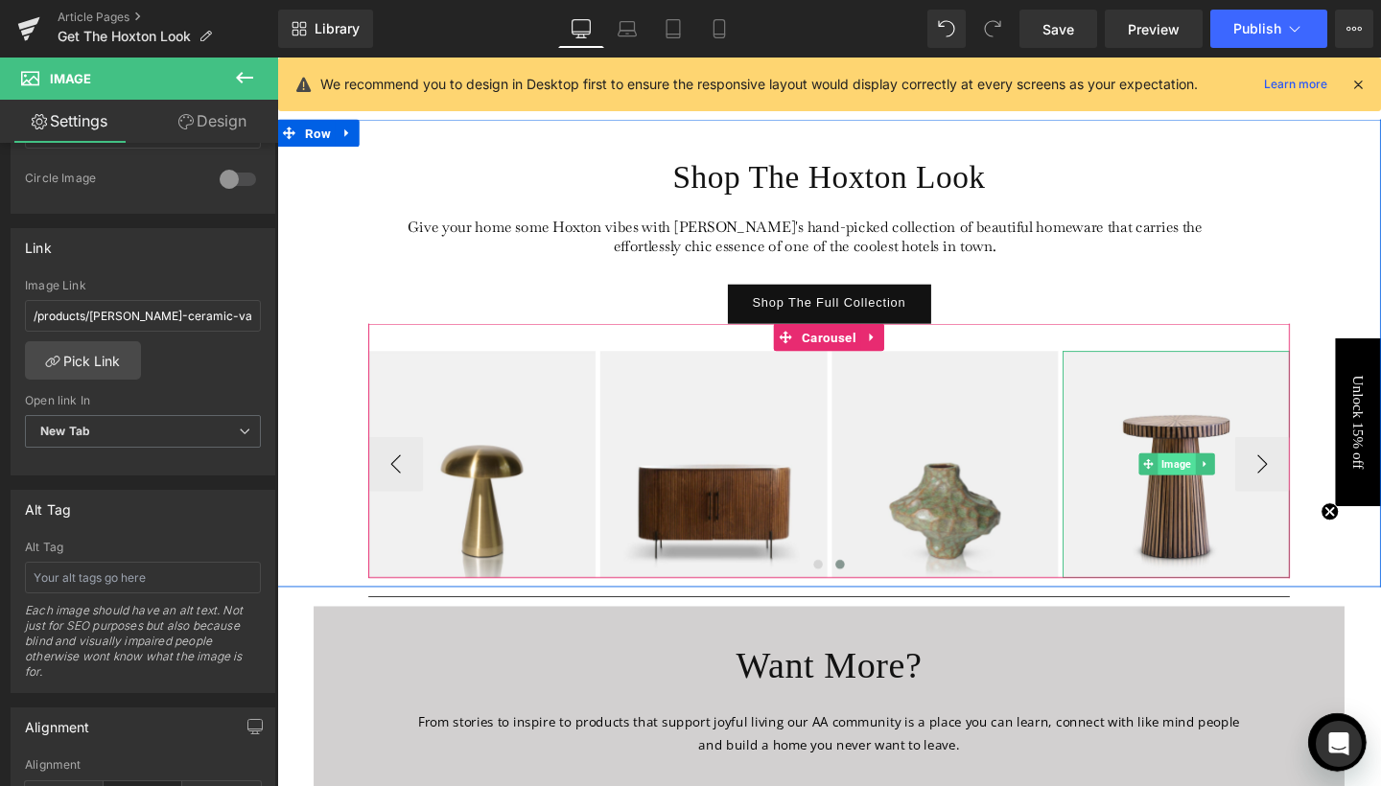
click at [1221, 492] on span "Image" at bounding box center [1221, 485] width 39 height 23
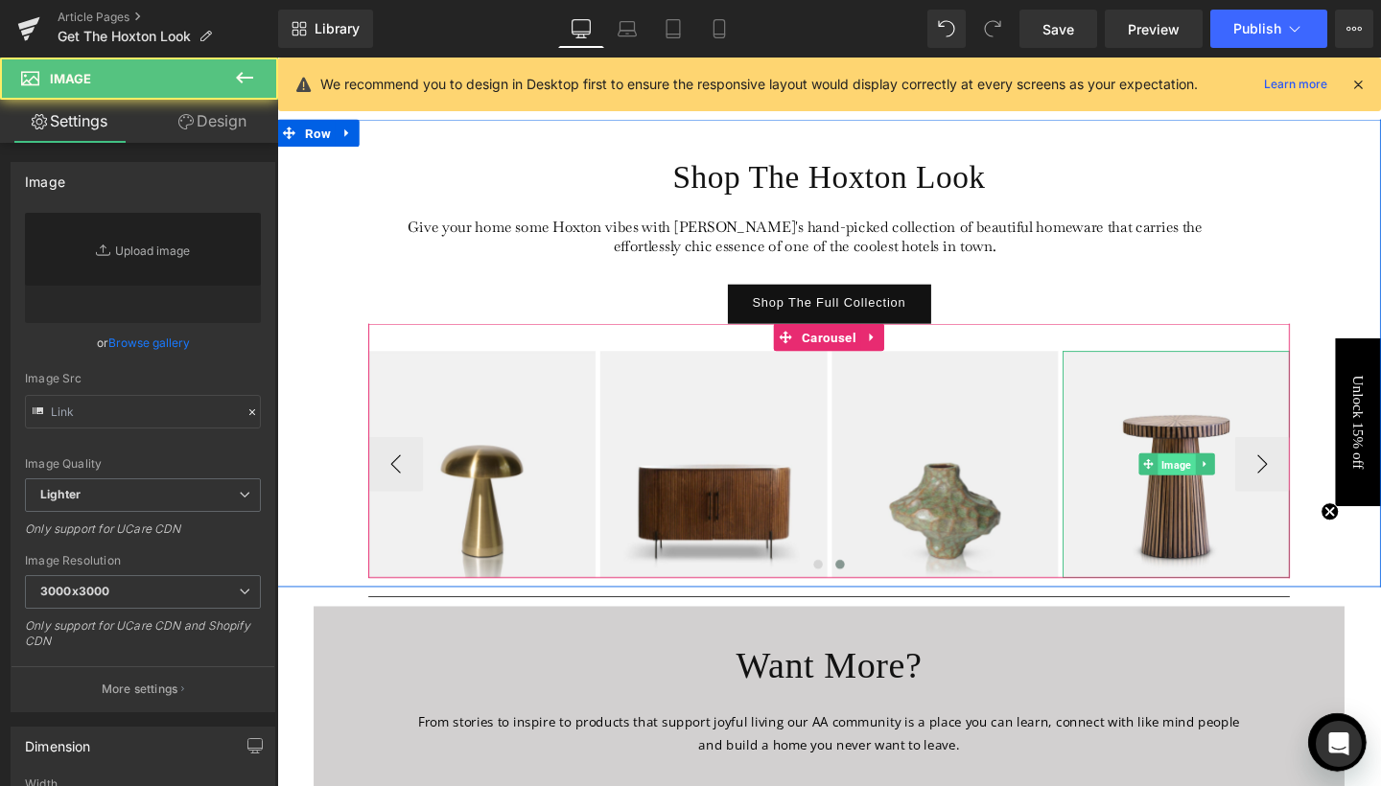
type input "[URL][DOMAIN_NAME]"
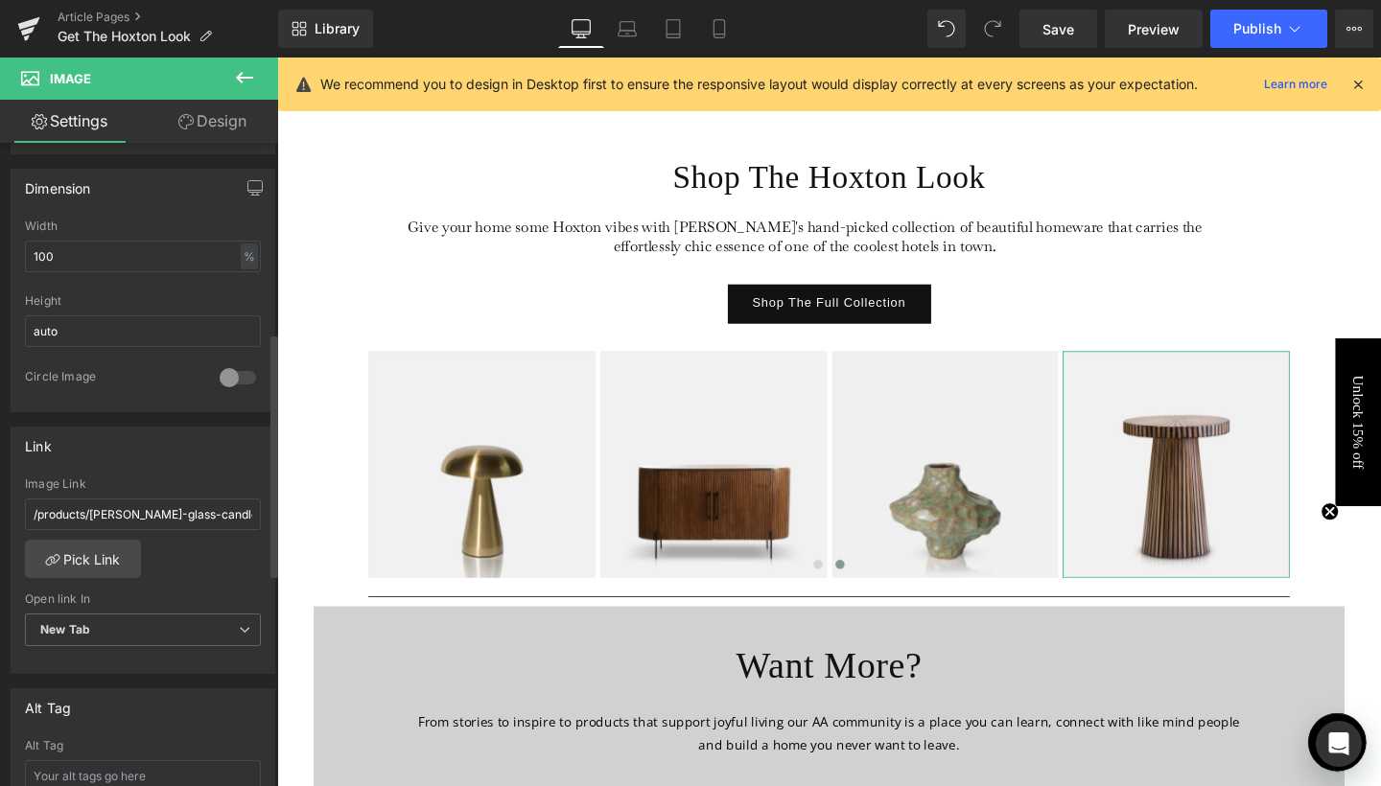
scroll to position [601, 0]
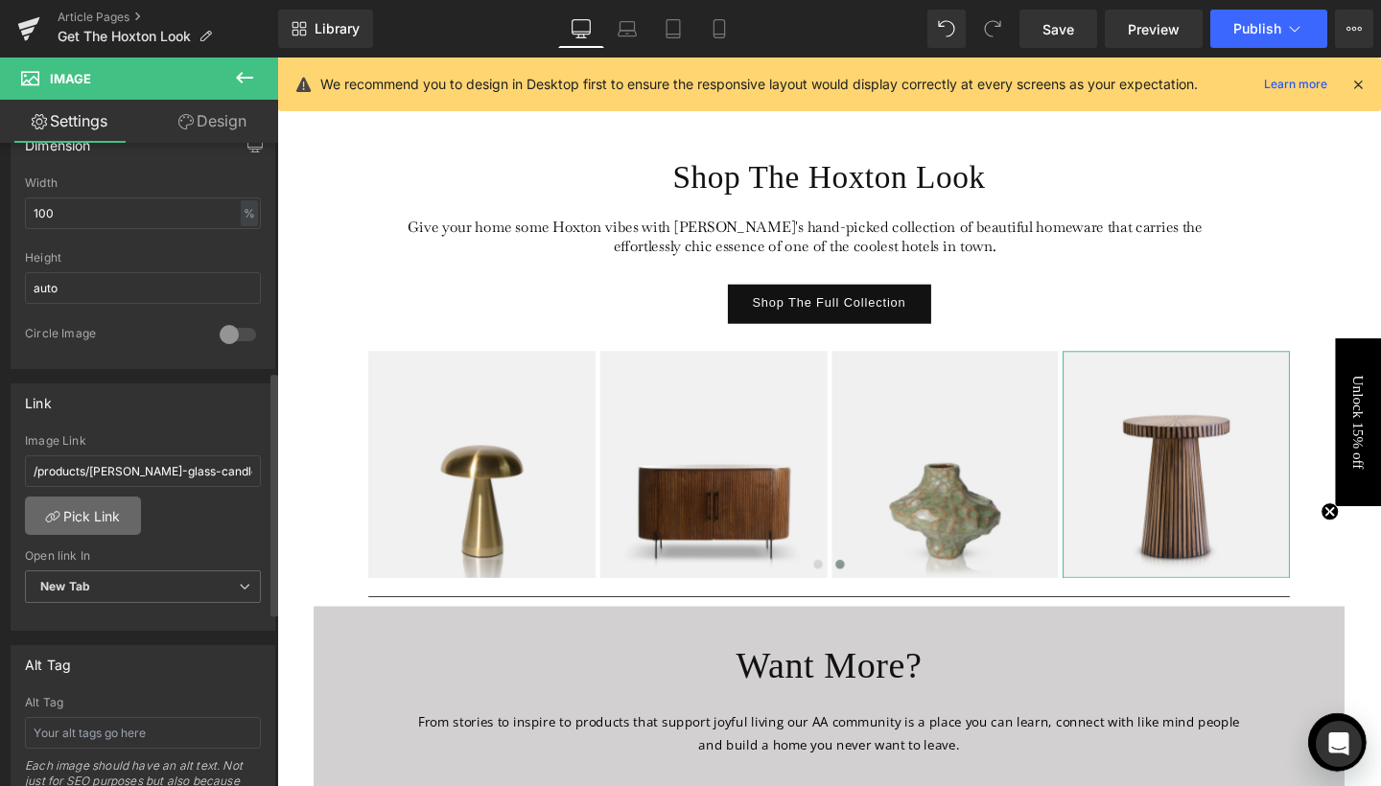
click at [113, 512] on link "Pick Link" at bounding box center [83, 516] width 116 height 38
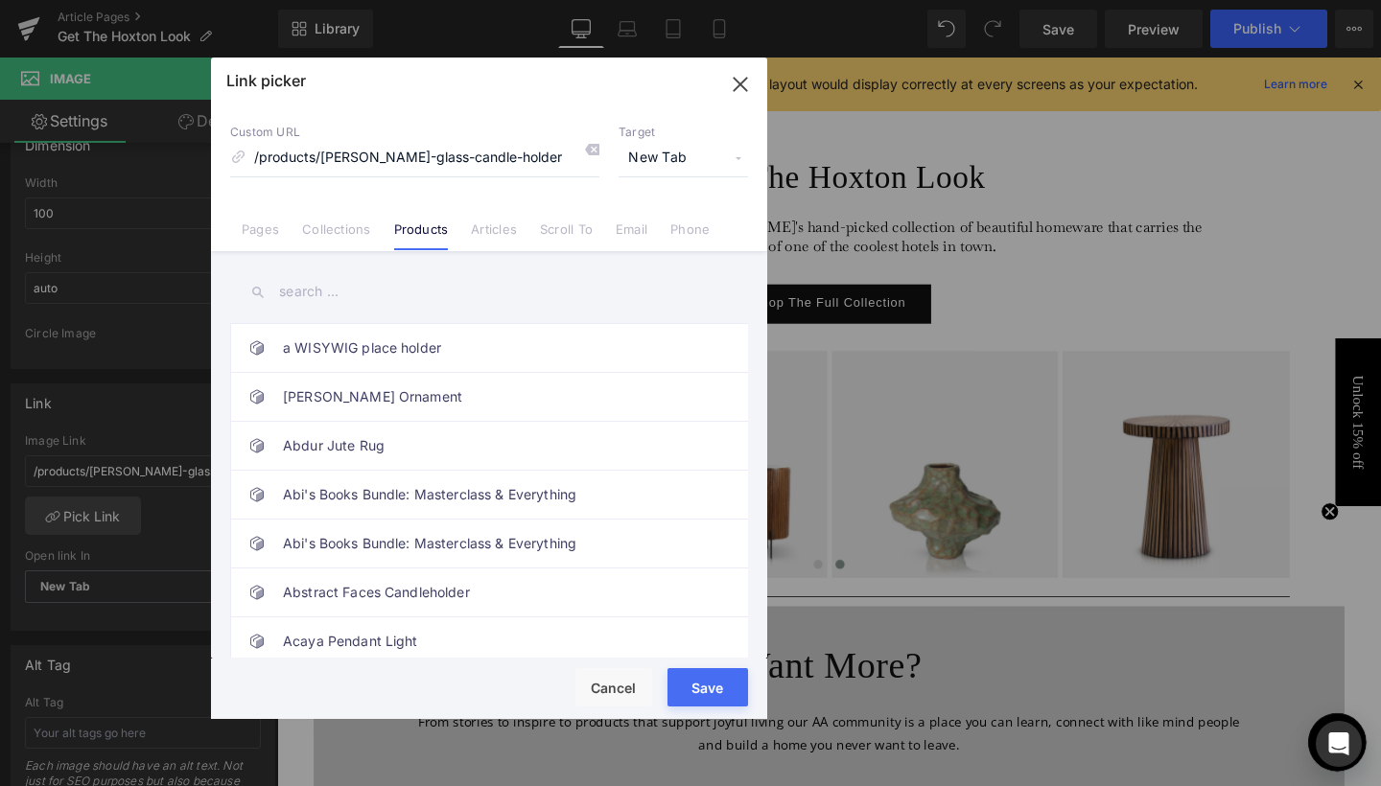
click at [312, 287] on input "text" at bounding box center [489, 291] width 518 height 43
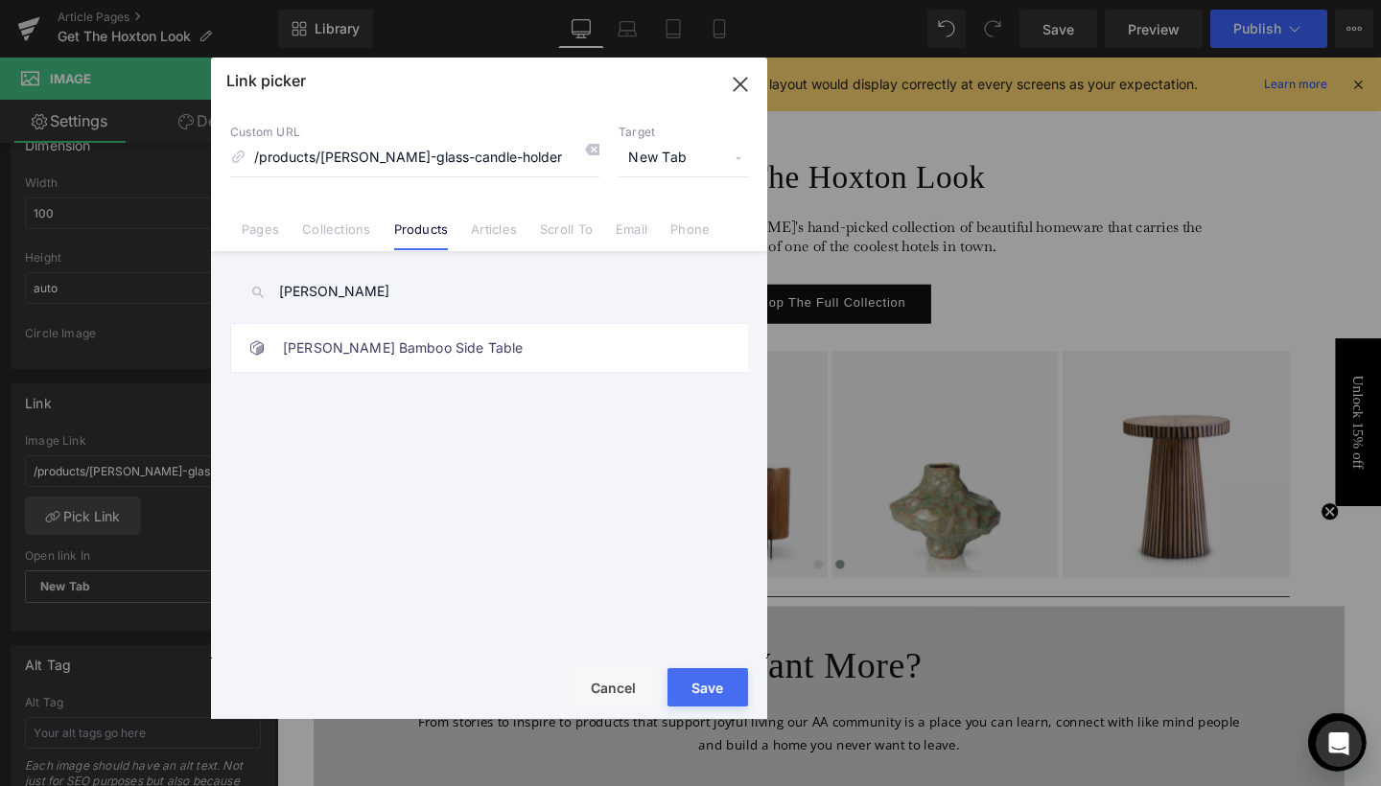
type input "[PERSON_NAME]"
click at [714, 700] on div "Loading Product" at bounding box center [691, 710] width 105 height 21
click at [709, 675] on button "Save" at bounding box center [707, 687] width 81 height 38
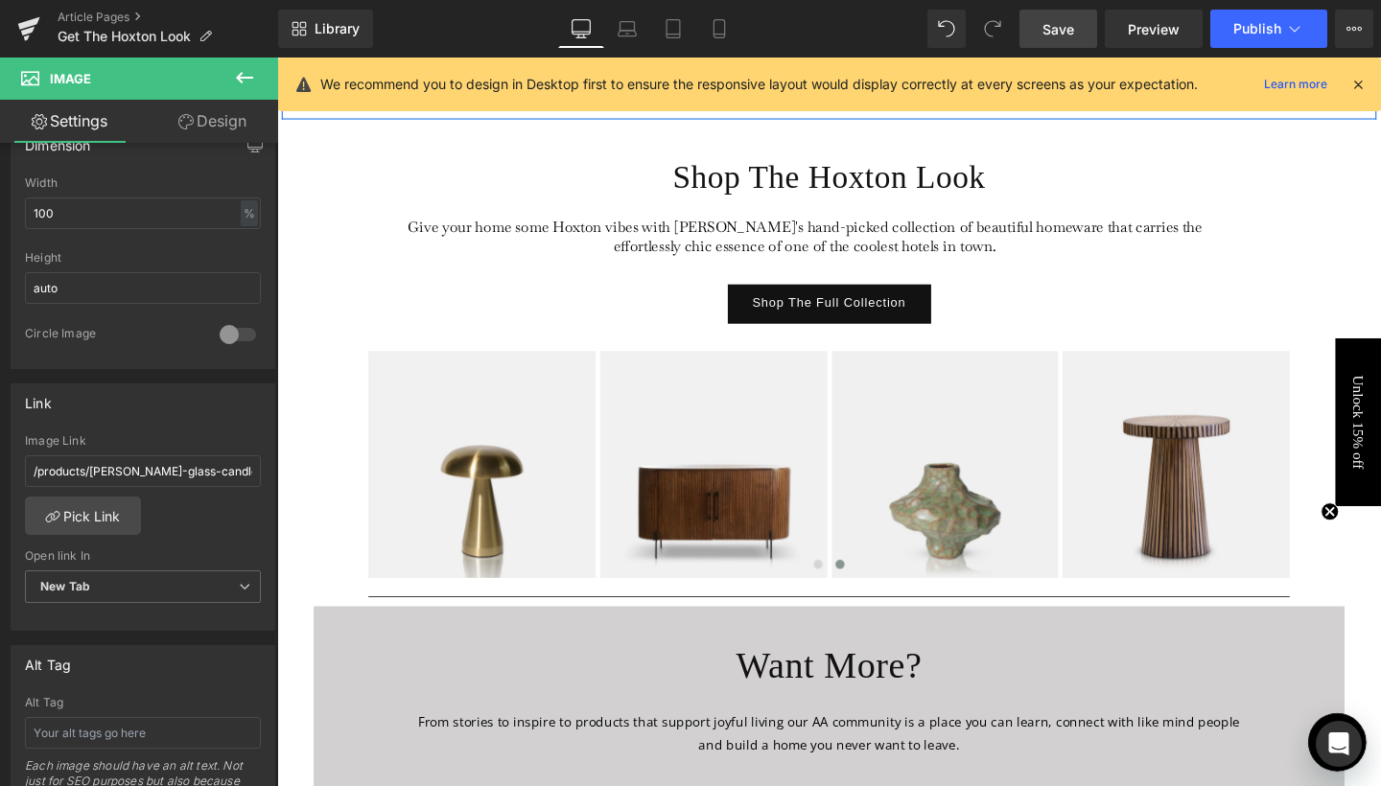
click at [1066, 17] on link "Save" at bounding box center [1058, 29] width 78 height 38
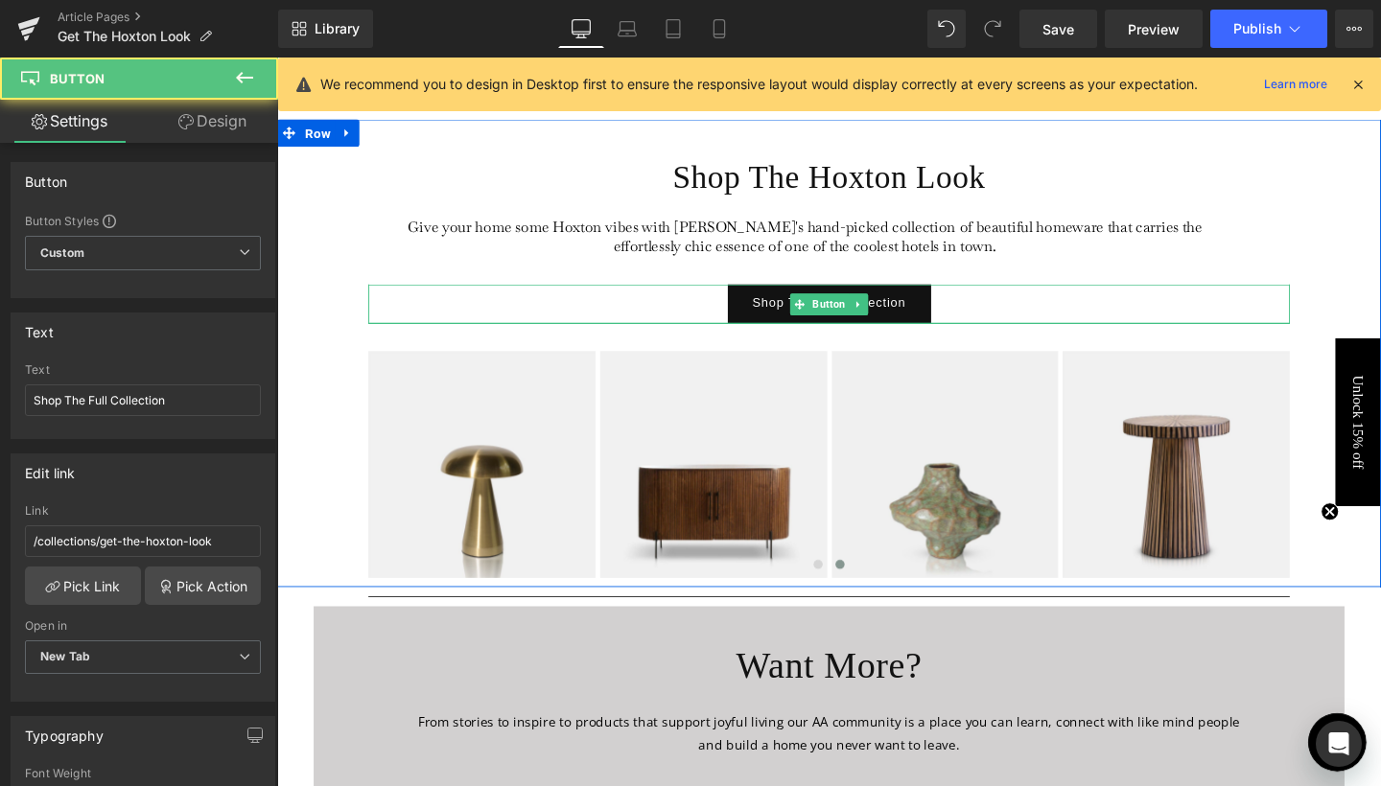
click at [962, 314] on div "Shop The Full Collection" at bounding box center [857, 316] width 968 height 41
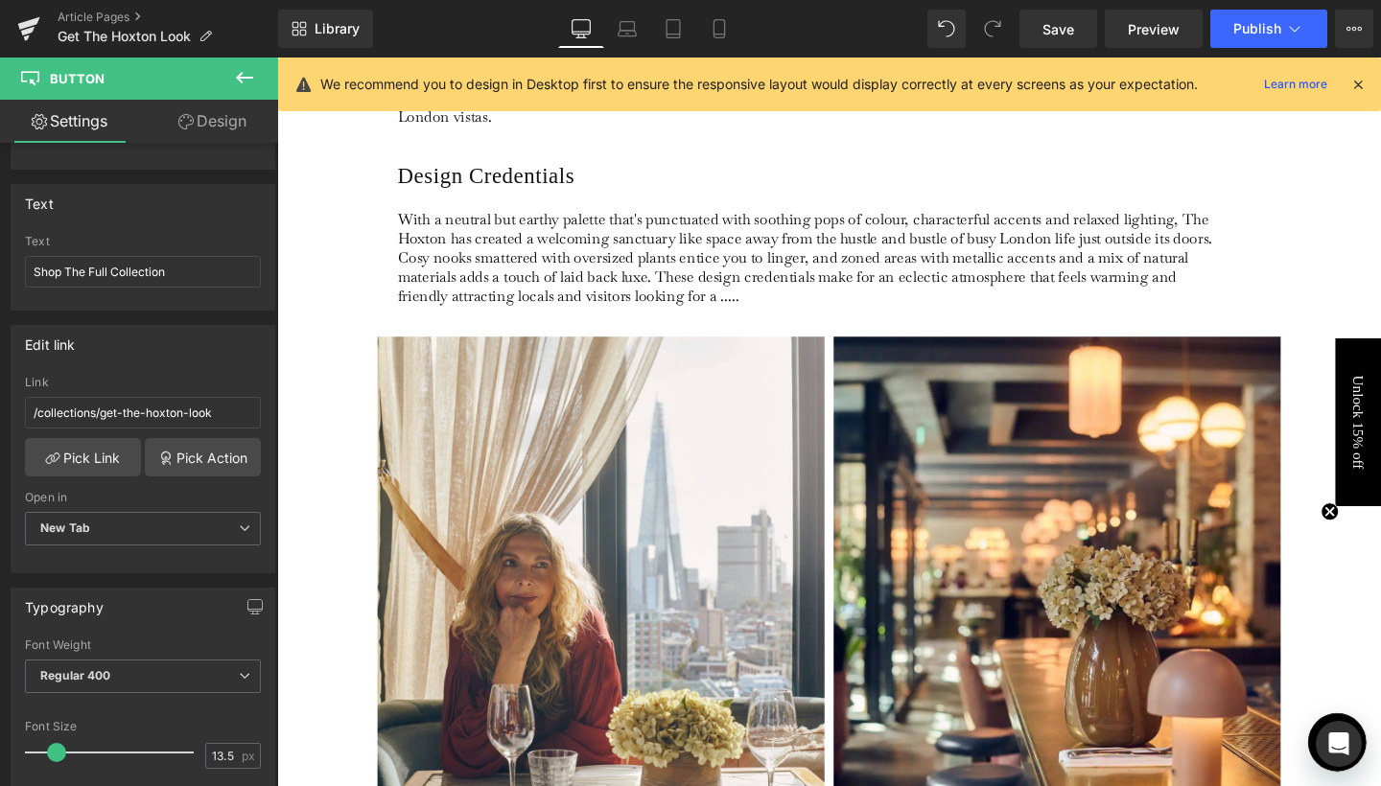
scroll to position [847, 0]
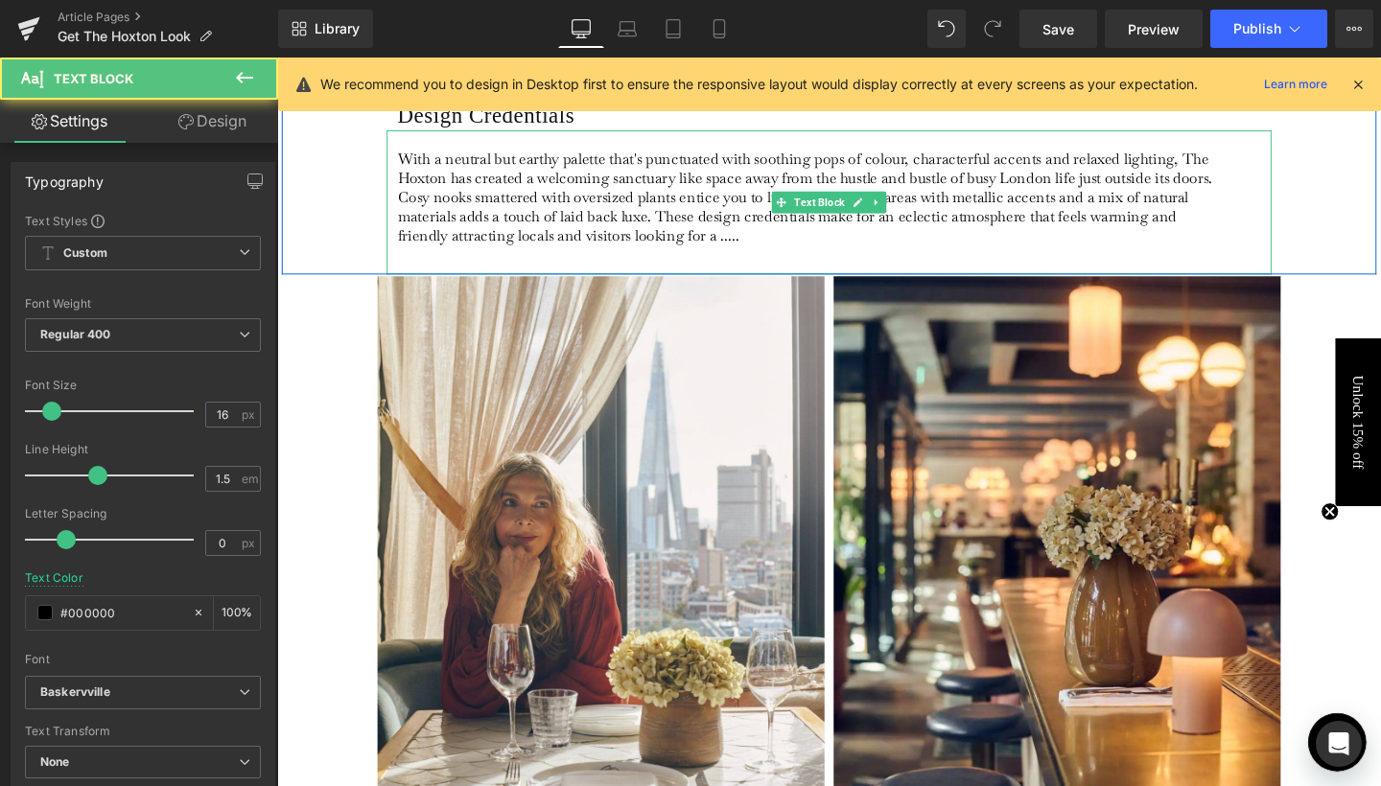
click at [529, 226] on p "With a neutral but earthy palette that's punctuated with soothing pops of colou…" at bounding box center [832, 204] width 856 height 101
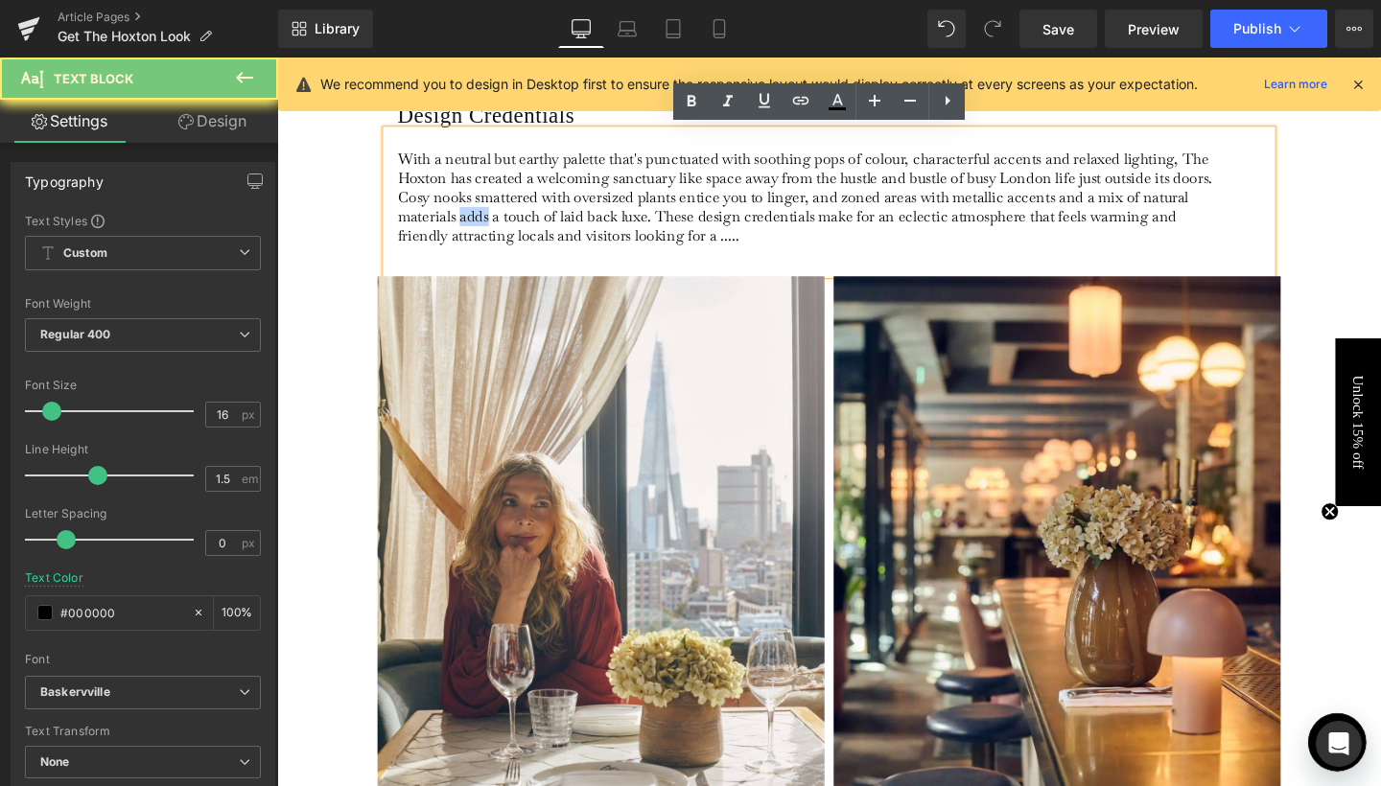
click at [547, 225] on p "With a neutral but earthy palette that's punctuated with soothing pops of colou…" at bounding box center [832, 204] width 856 height 101
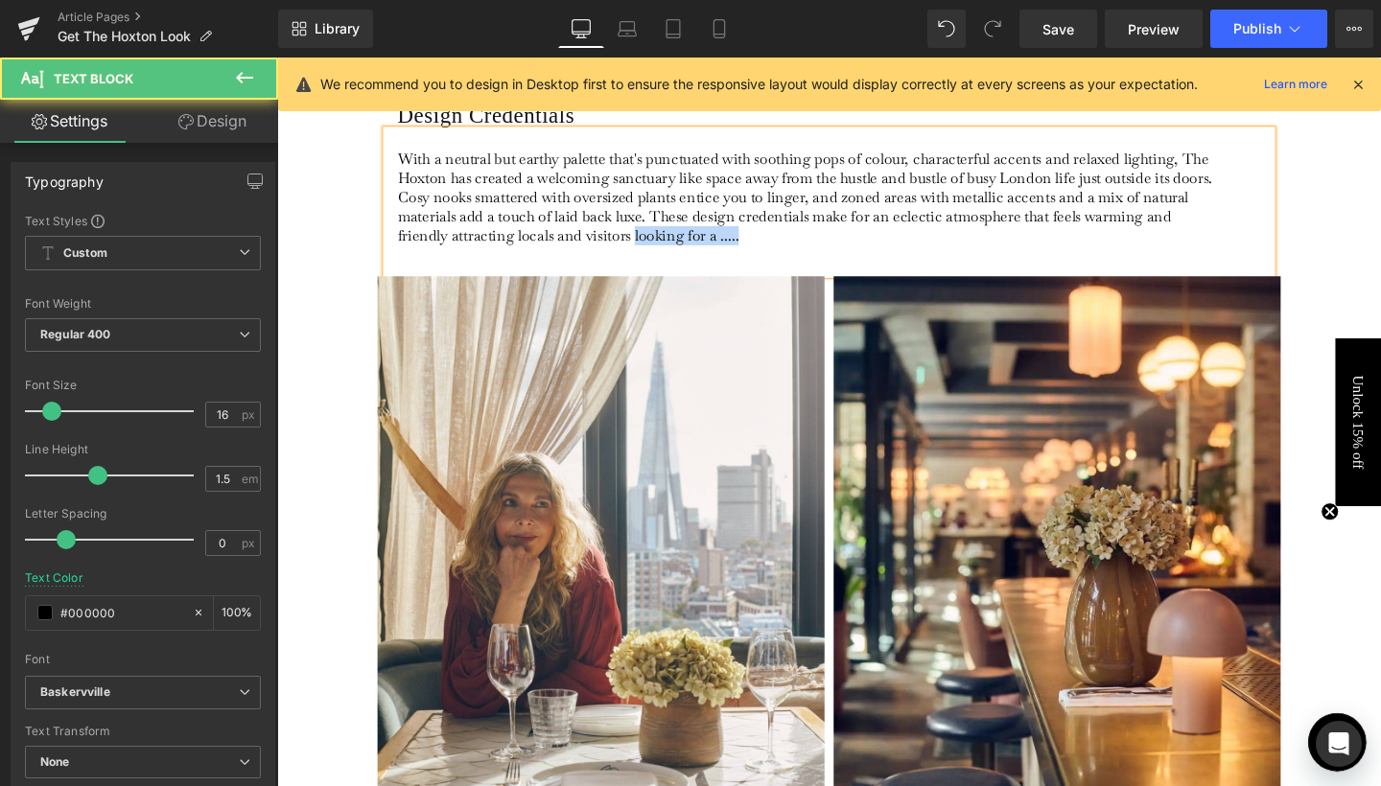
drag, startPoint x: 676, startPoint y: 239, endPoint x: 806, endPoint y: 240, distance: 130.4
click at [806, 240] on p "With a neutral but earthy palette that's punctuated with soothing pops of colou…" at bounding box center [832, 204] width 856 height 101
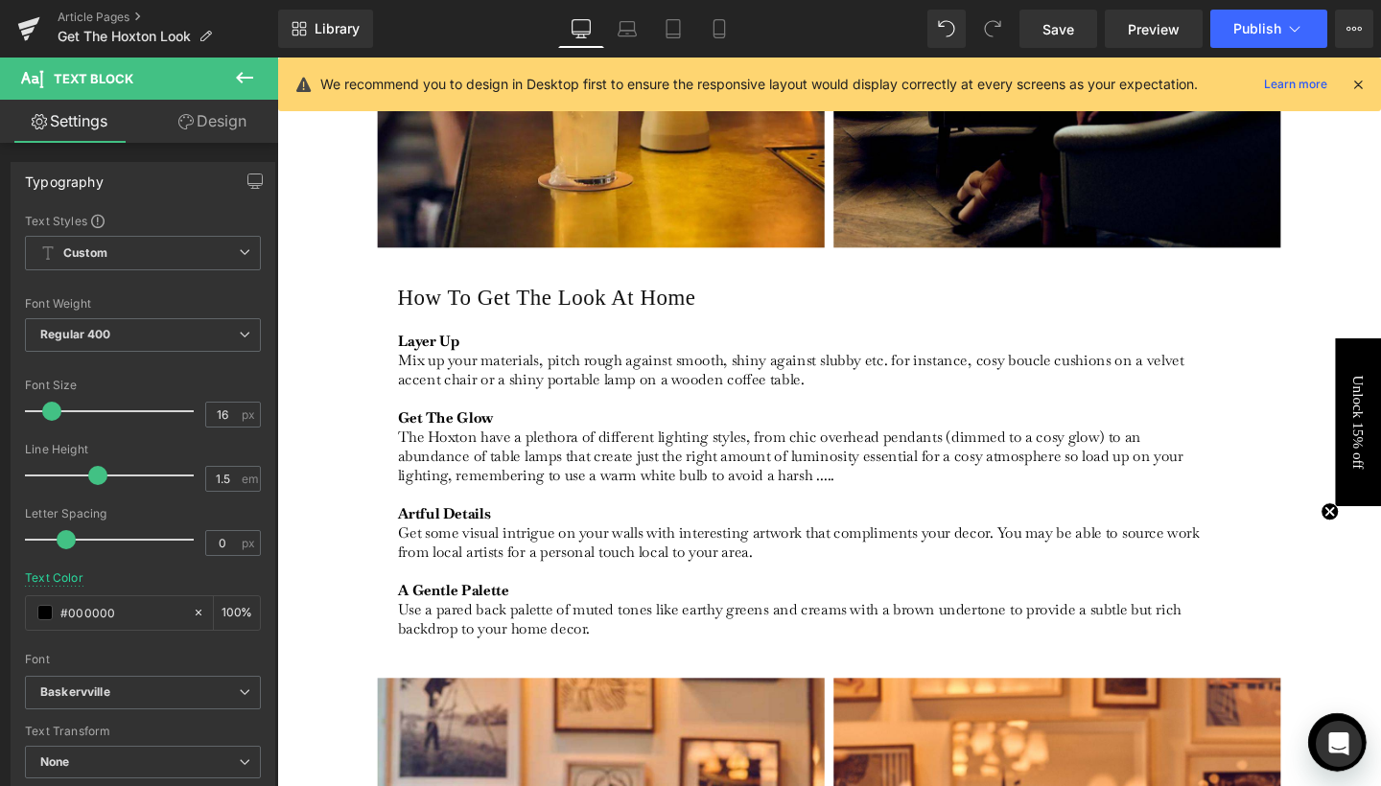
scroll to position [2263, 0]
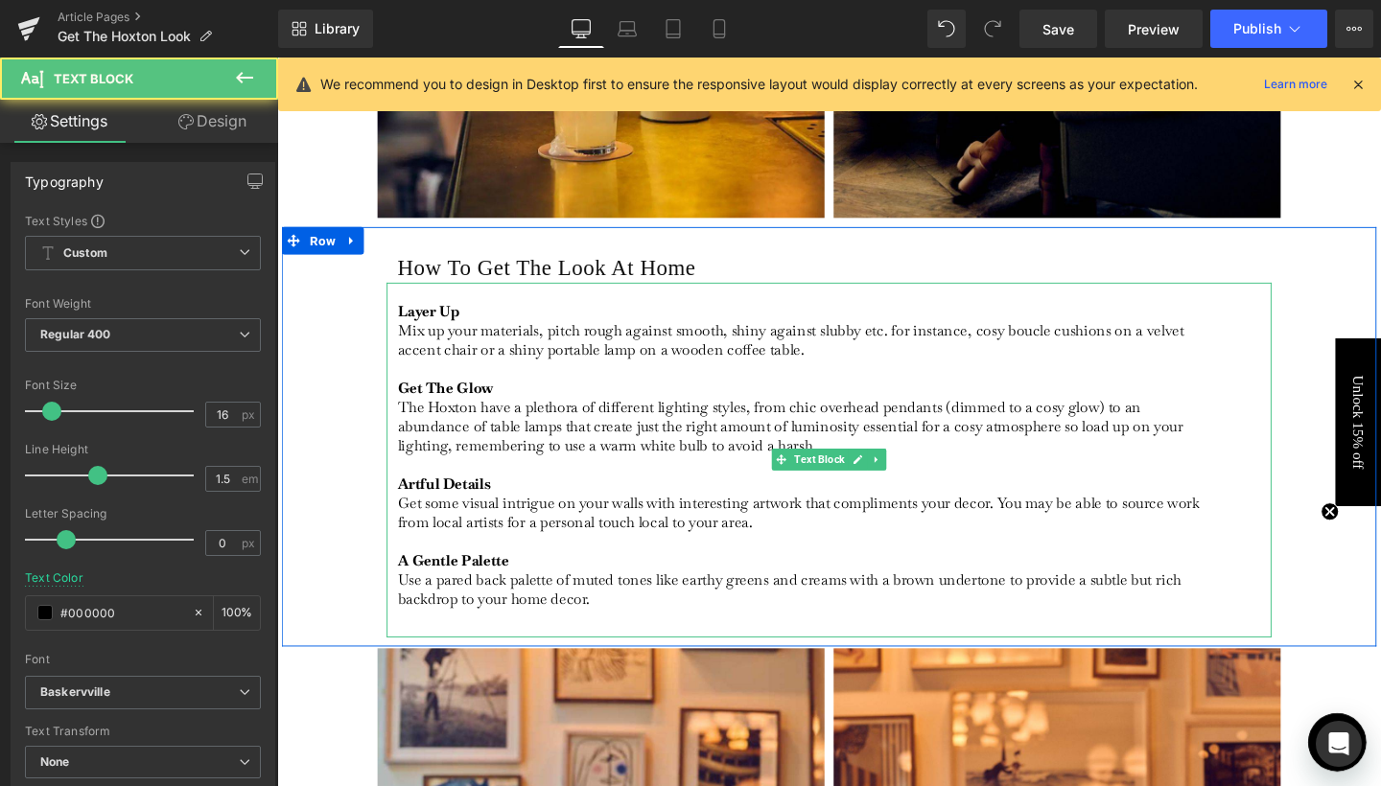
click at [407, 417] on p "Get The Glow The Hoxton have a plethora of different lighting styles, from chic…" at bounding box center [832, 435] width 856 height 121
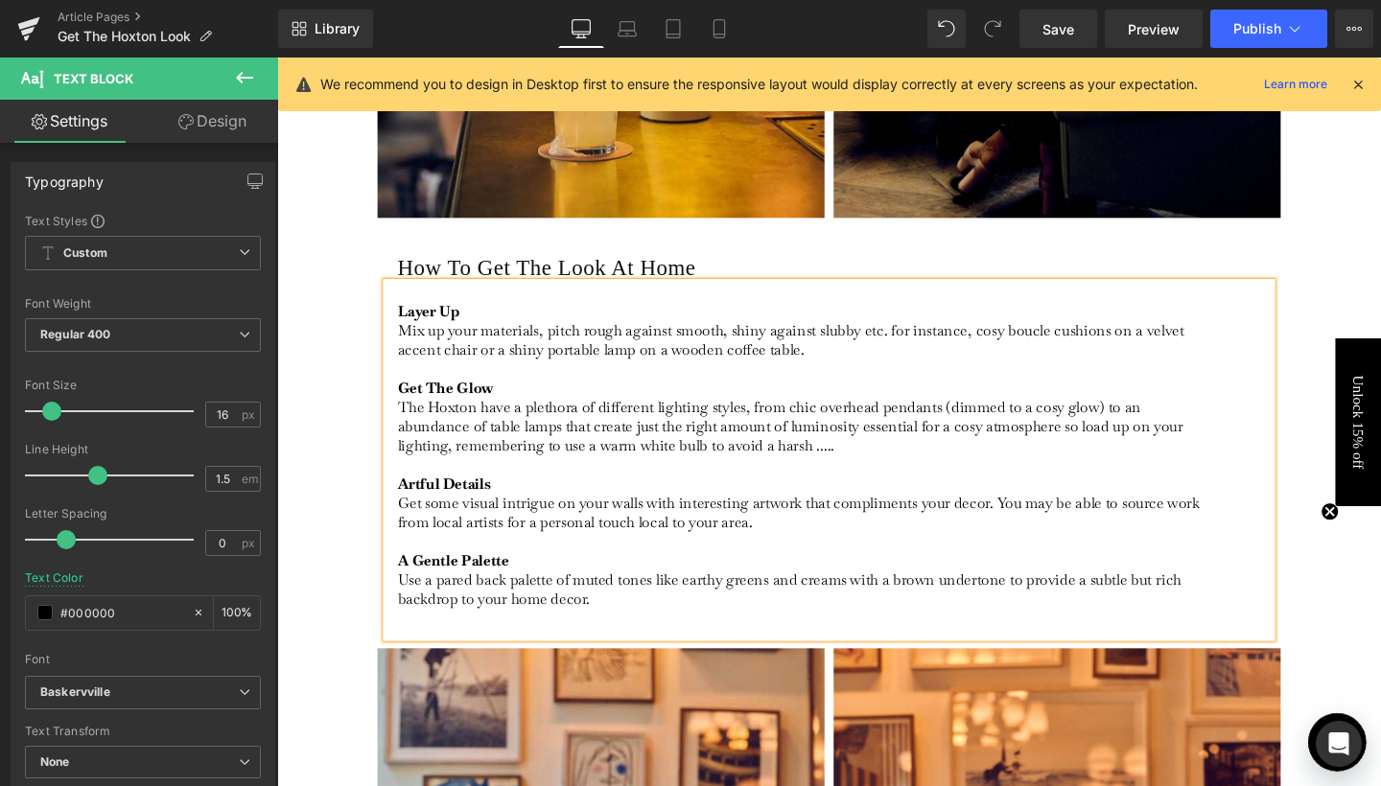
click at [511, 424] on p "Get The Glow The Hoxton have a plethora of different lighting styles, from chic…" at bounding box center [832, 435] width 856 height 121
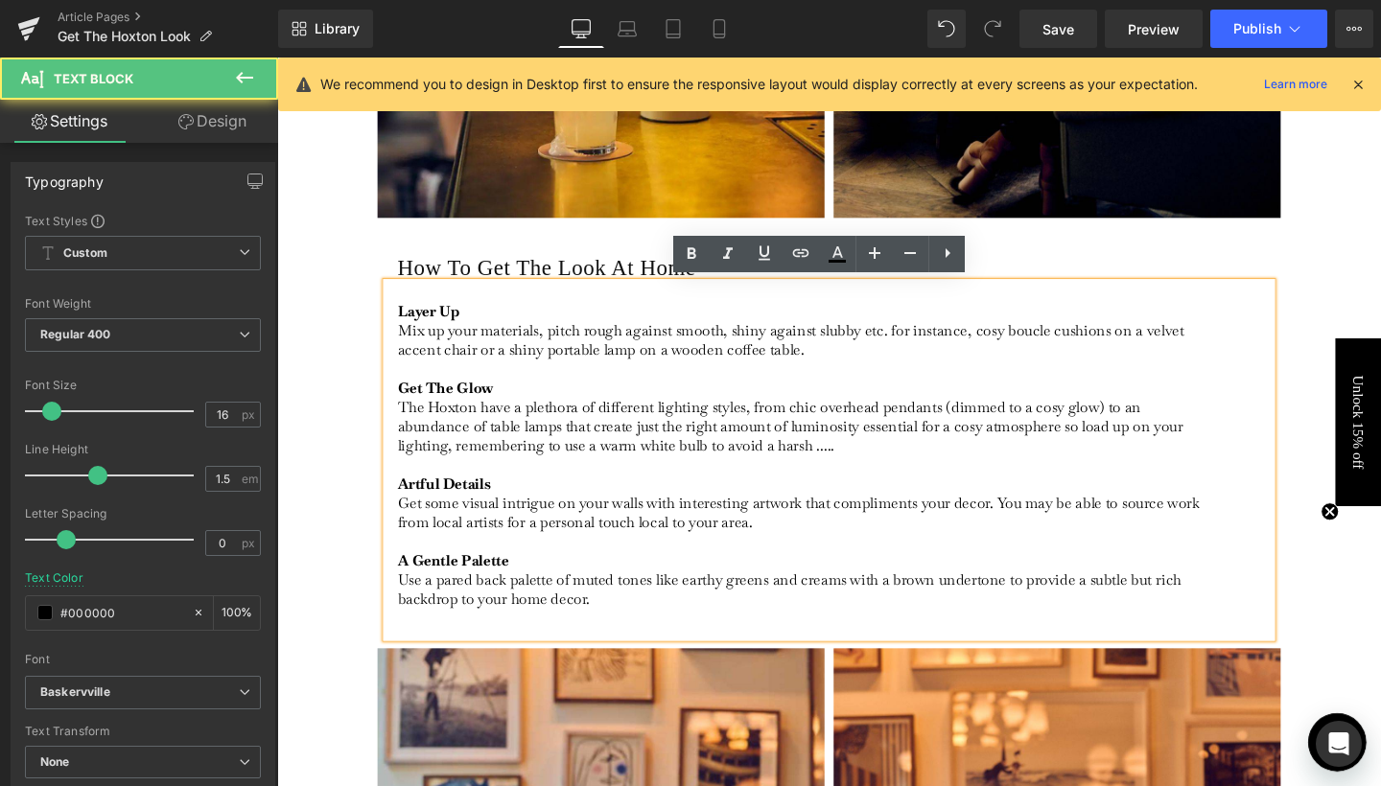
click at [511, 424] on p "Get The Glow The Hoxton have a plethora of different lighting styles, from chic…" at bounding box center [832, 435] width 856 height 121
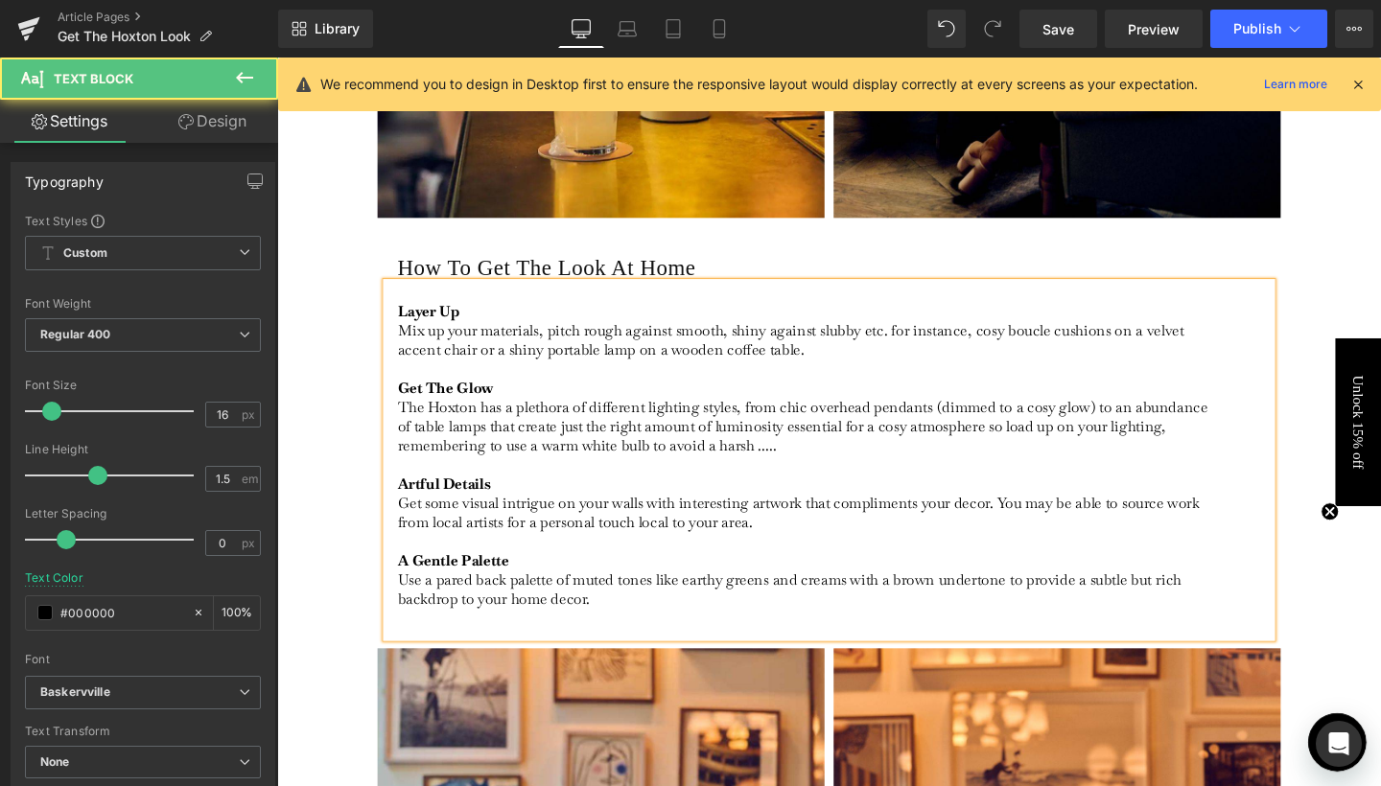
click at [1022, 448] on p "Get The Glow The Hoxton has a plethora of different lighting styles, from chic …" at bounding box center [832, 435] width 856 height 121
drag, startPoint x: 776, startPoint y: 464, endPoint x: 849, endPoint y: 464, distance: 72.9
click at [849, 464] on p "Get The Glow The Hoxton has a plethora of different lighting styles, from chic …" at bounding box center [832, 435] width 856 height 121
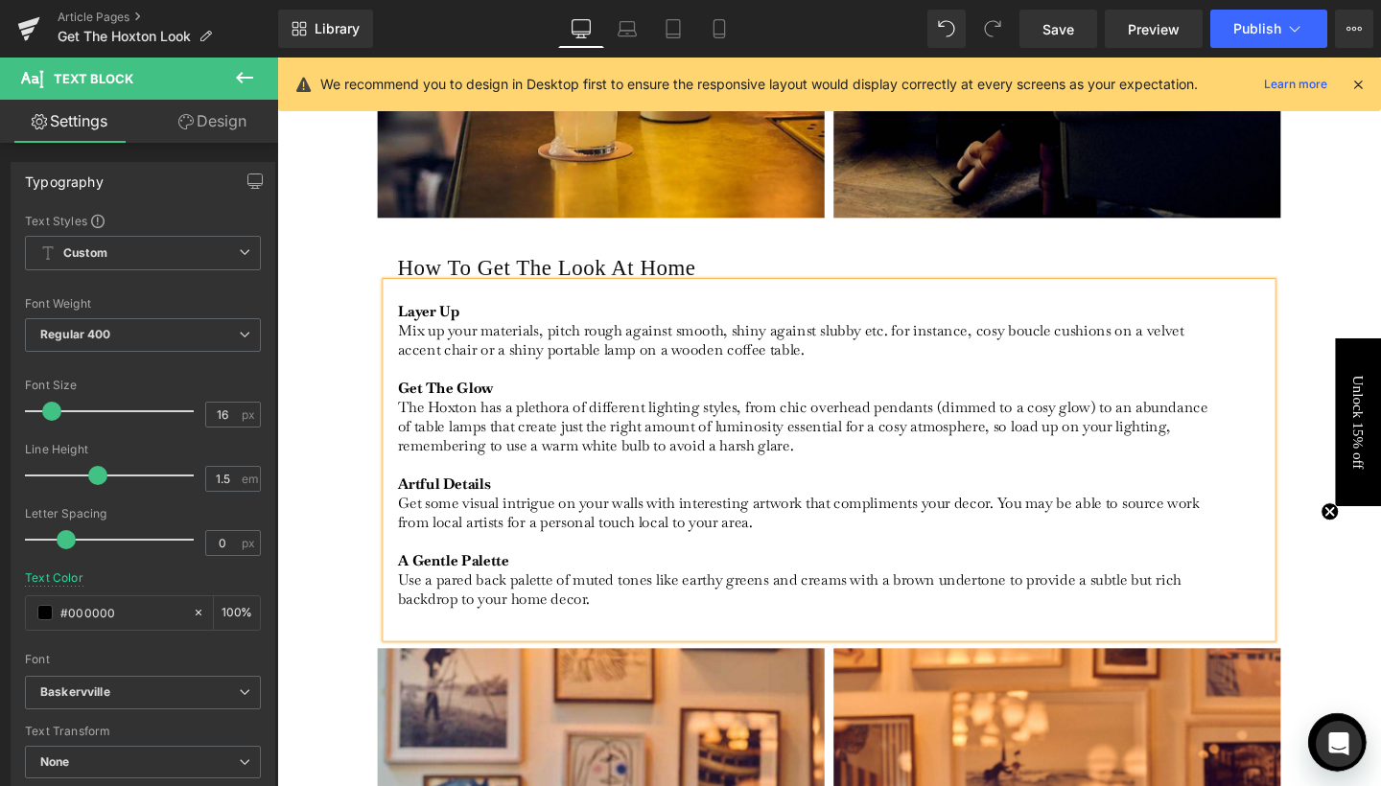
click at [812, 487] on p "Get The Glow The Hoxton has a plethora of different lighting styles, from chic …" at bounding box center [832, 435] width 856 height 121
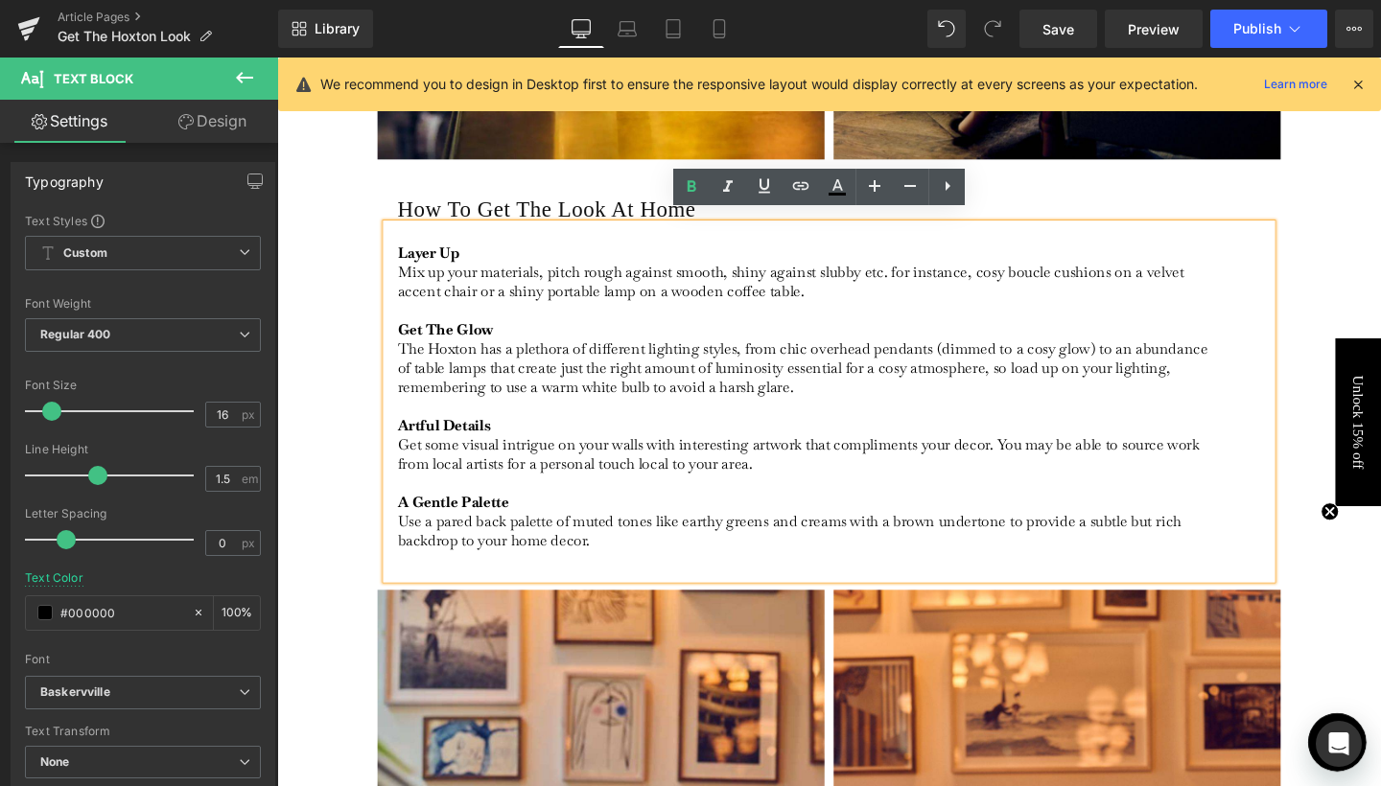
scroll to position [2337, 0]
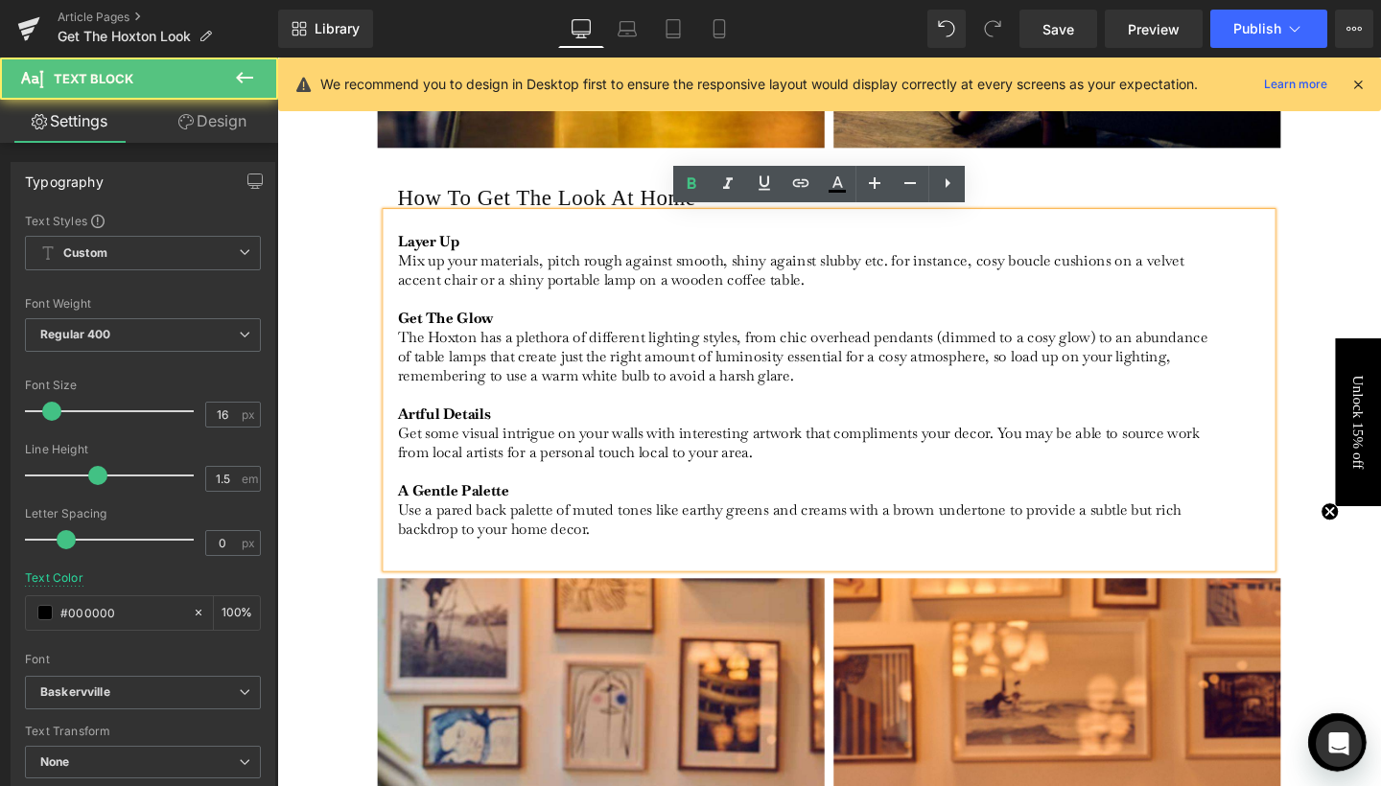
click at [762, 475] on p "Artful Details Get some visual intrigue on your walls with interesting artwork …" at bounding box center [832, 492] width 856 height 141
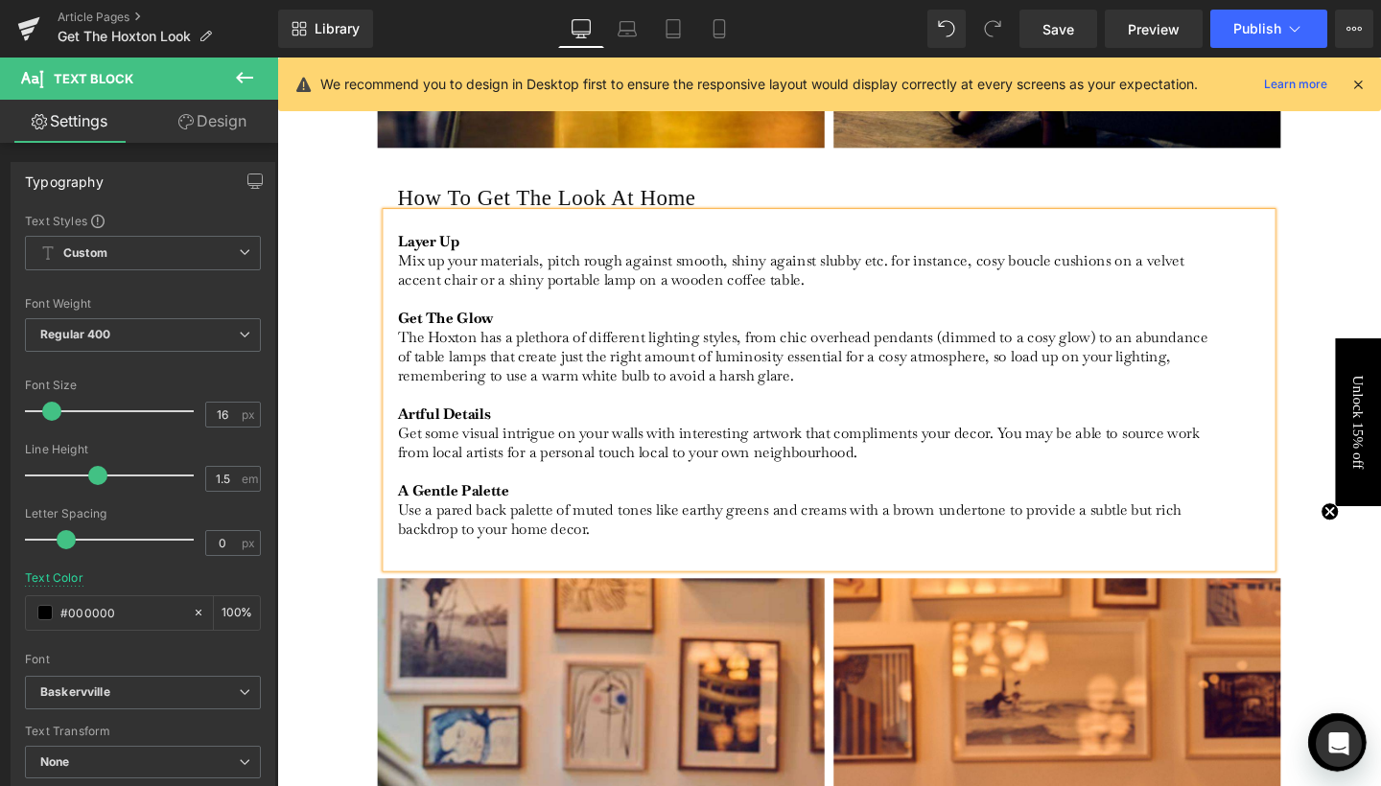
click at [638, 489] on p "Artful Details Get some visual intrigue on your walls with interesting artwork …" at bounding box center [832, 492] width 856 height 141
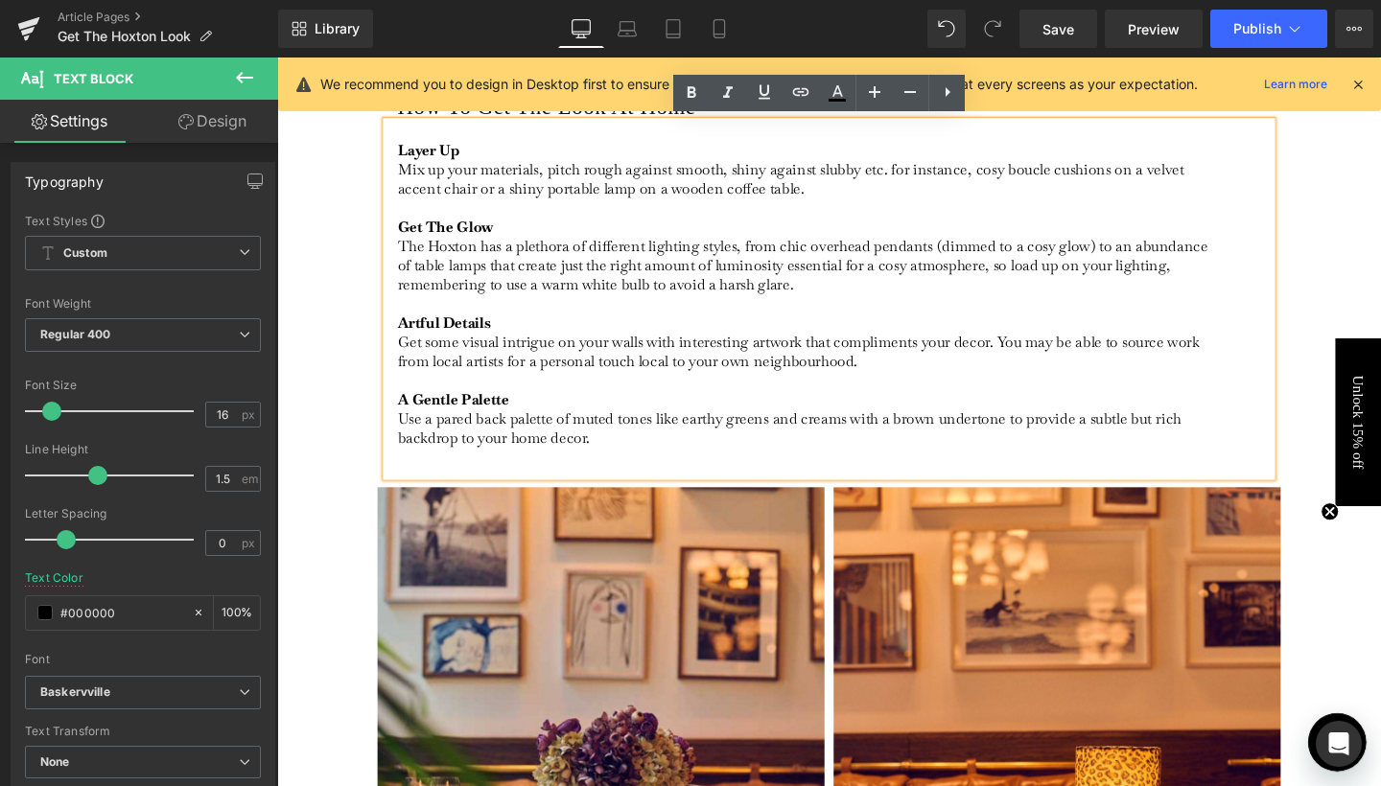
scroll to position [2444, 0]
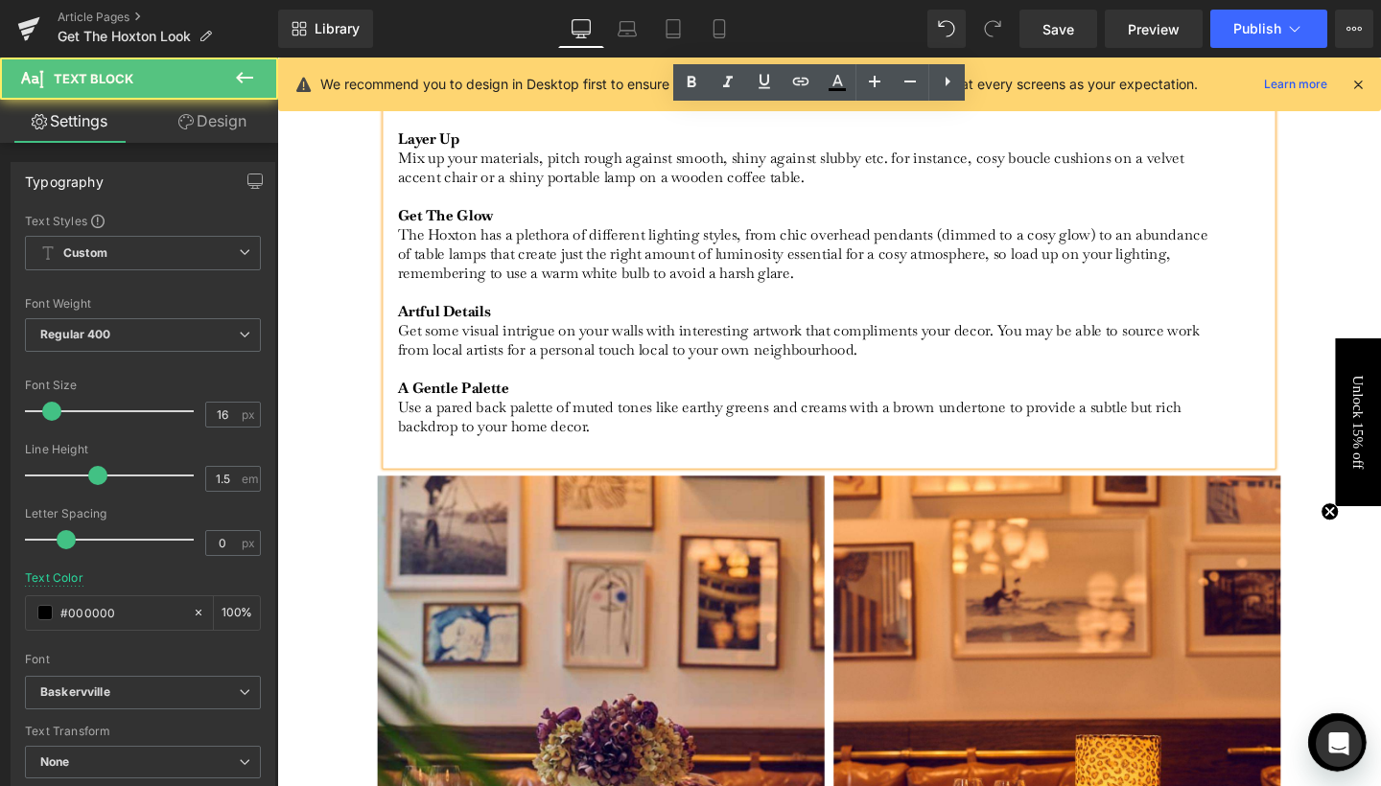
click at [870, 425] on p "Artful Details Get some visual intrigue on your walls with interesting artwork …" at bounding box center [832, 385] width 856 height 141
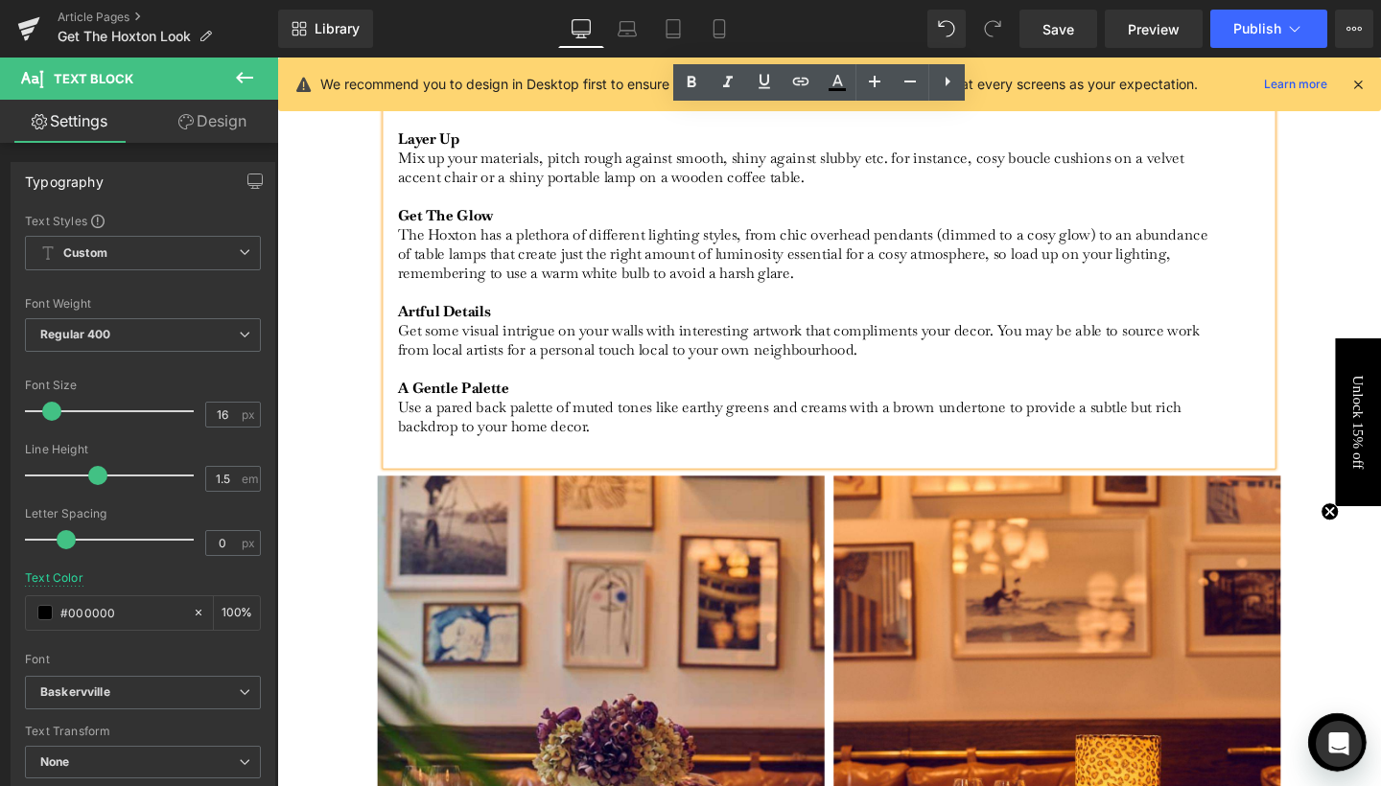
click at [919, 425] on p "Artful Details Get some visual intrigue on your walls with interesting artwork …" at bounding box center [832, 385] width 856 height 141
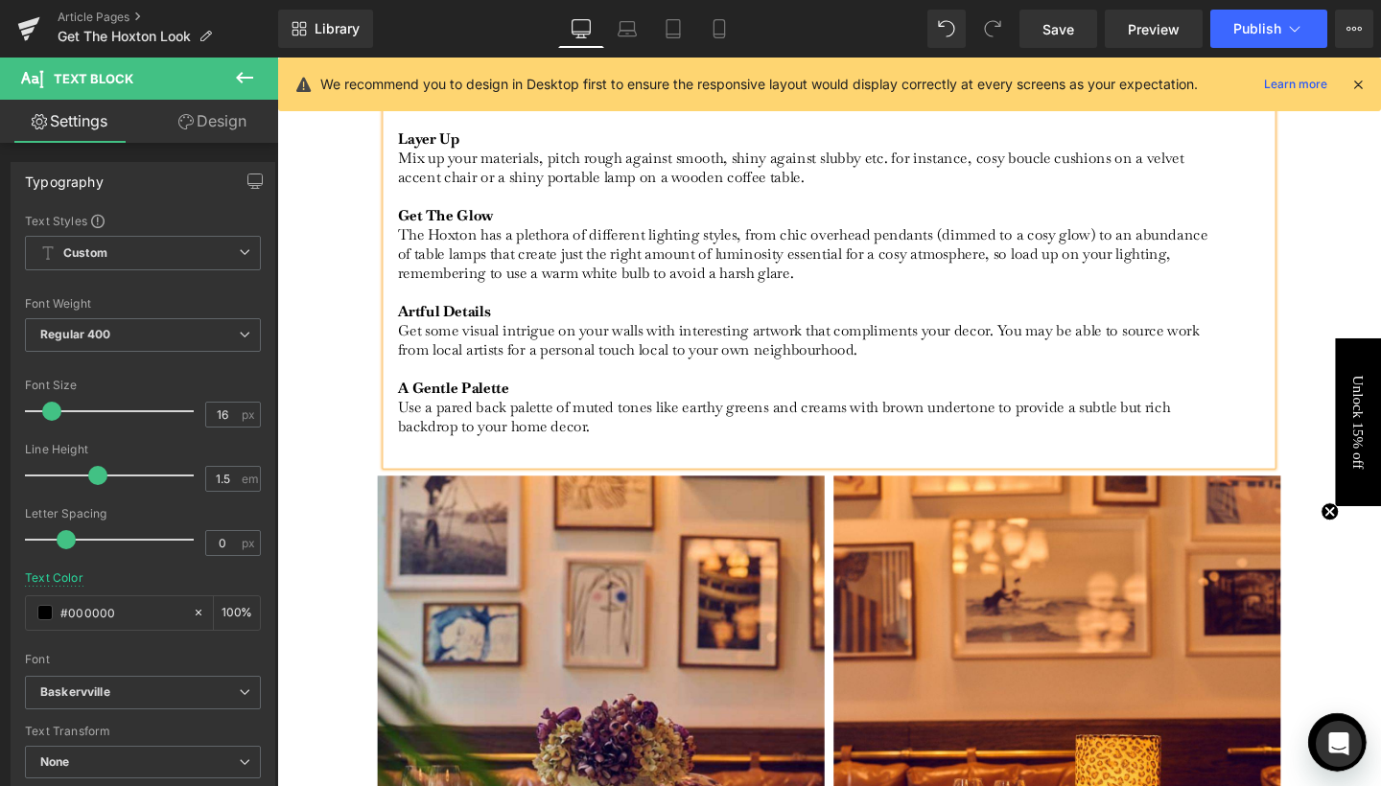
click at [1025, 420] on p "Artful Details Get some visual intrigue on your walls with interesting artwork …" at bounding box center [832, 385] width 856 height 141
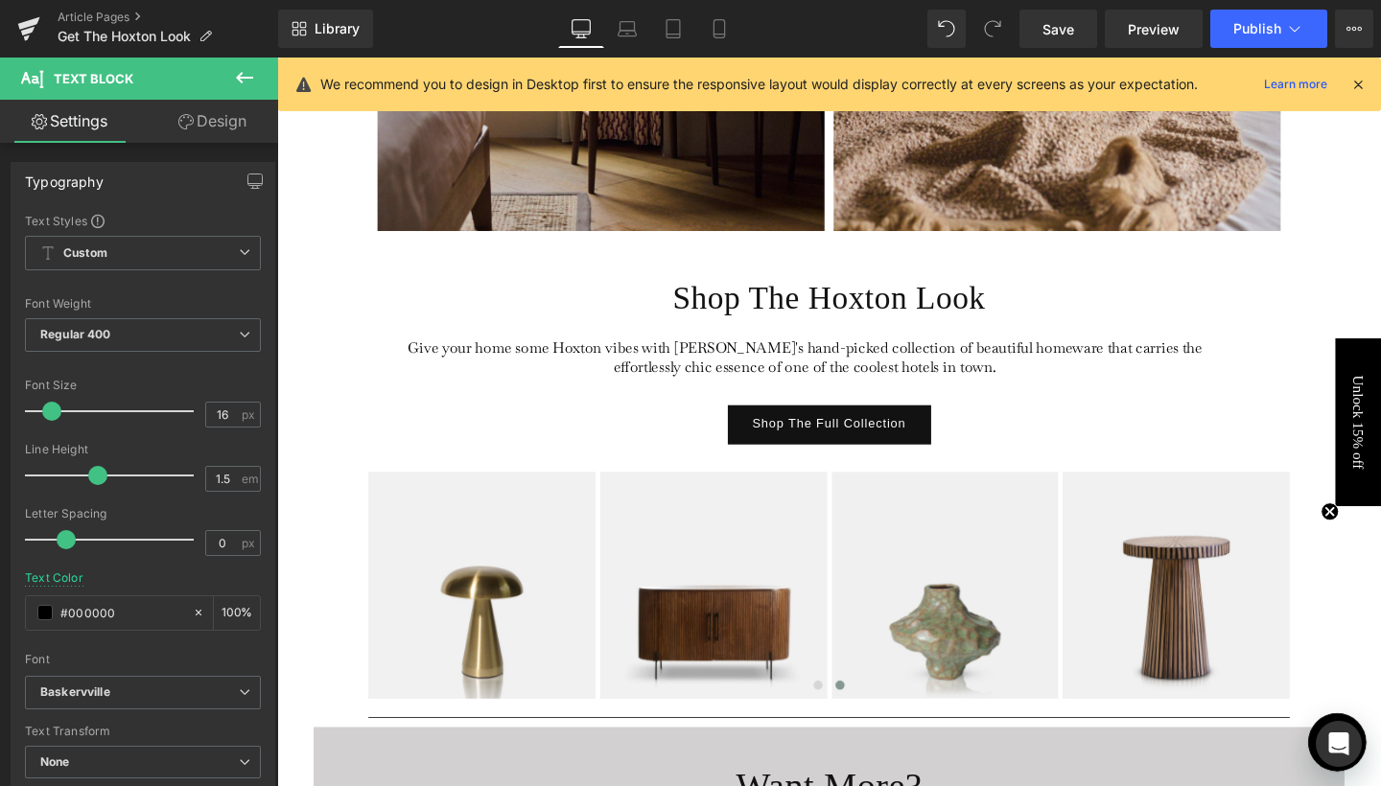
scroll to position [3929, 0]
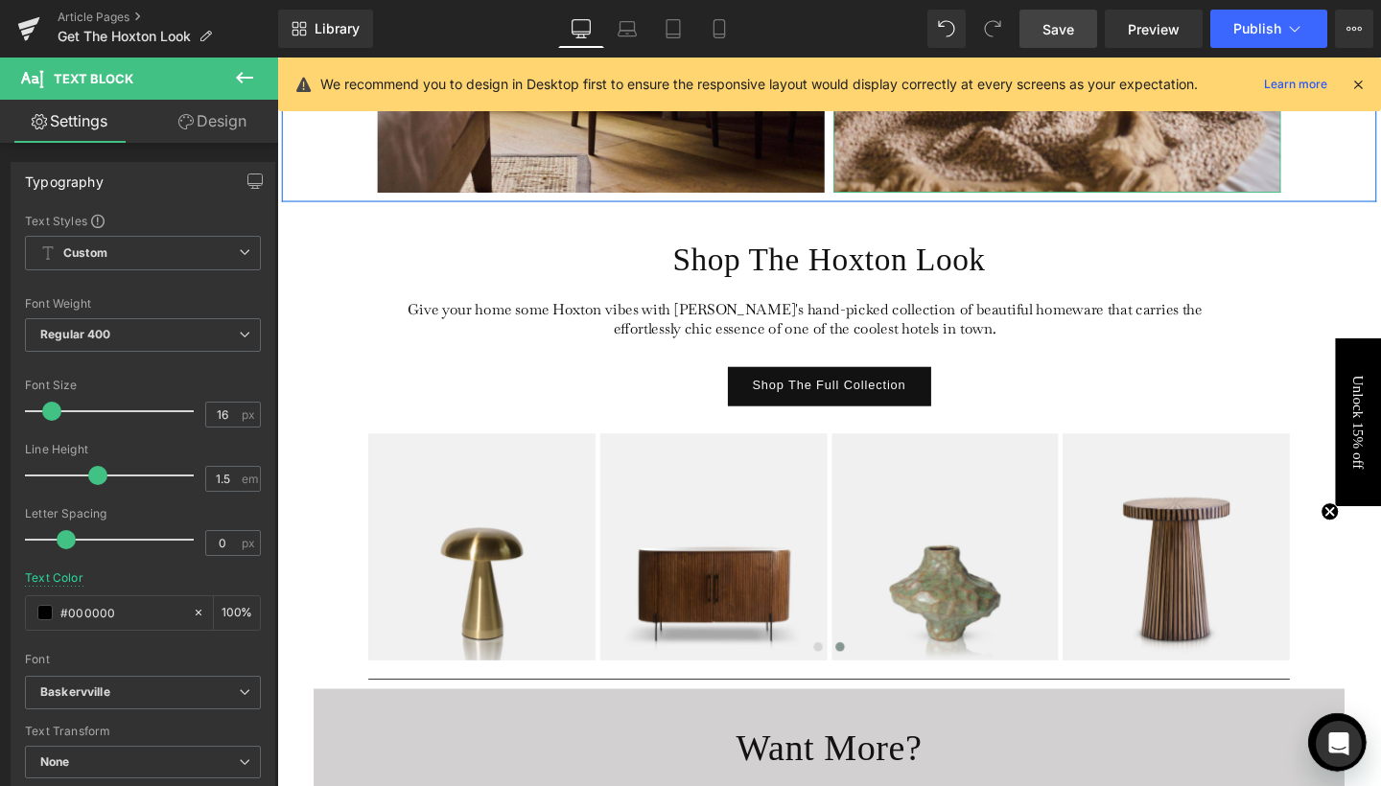
click at [1026, 32] on link "Save" at bounding box center [1058, 29] width 78 height 38
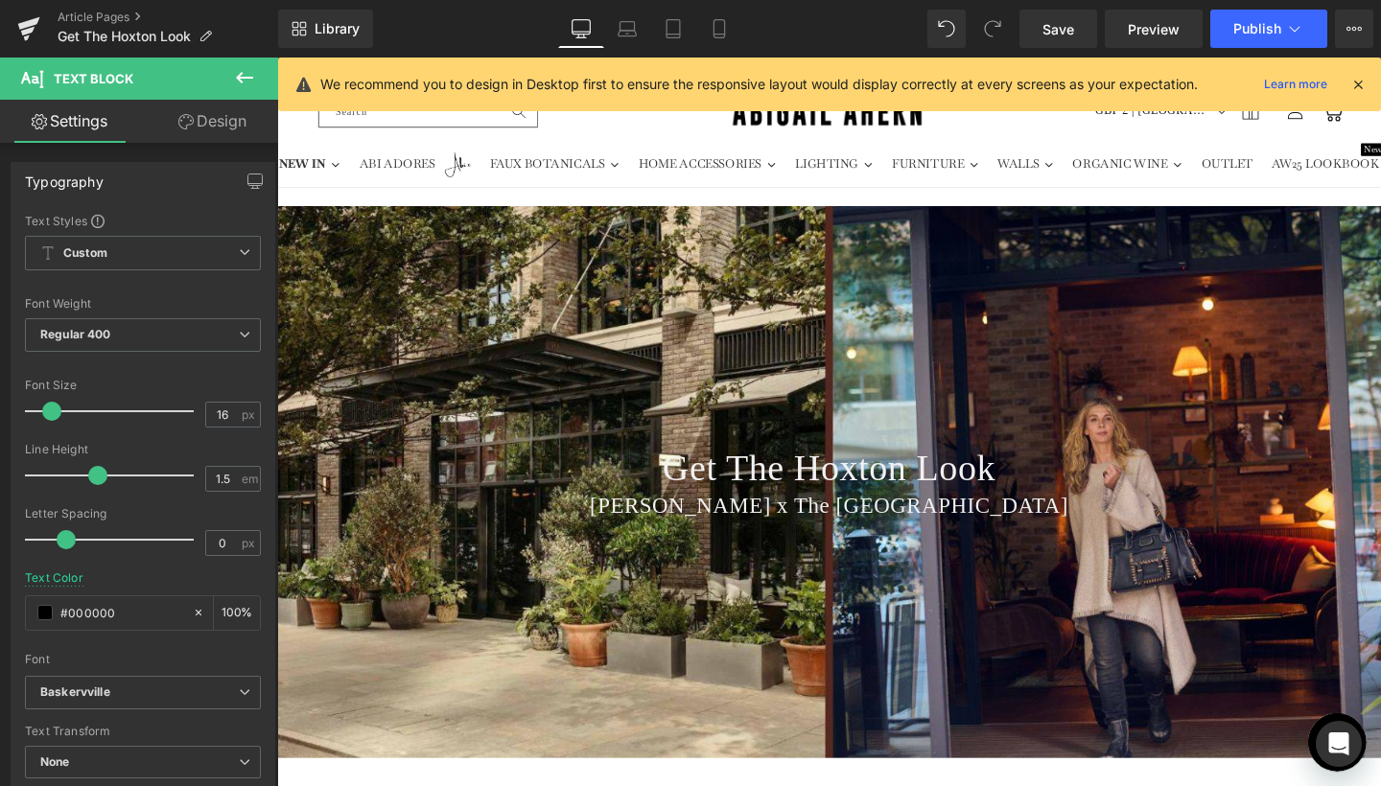
scroll to position [0, 0]
